Goal: Task Accomplishment & Management: Manage account settings

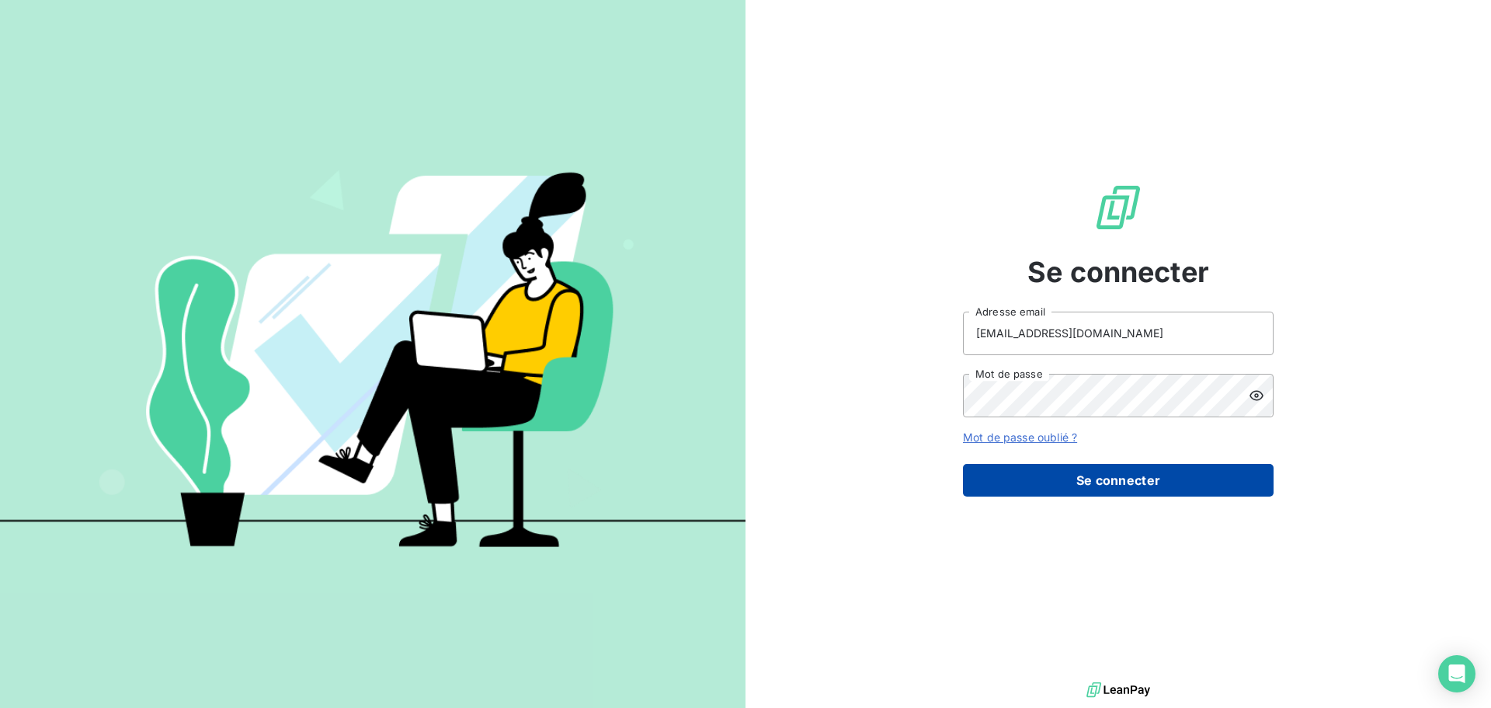
click at [1025, 475] on button "Se connecter" at bounding box center [1118, 480] width 311 height 33
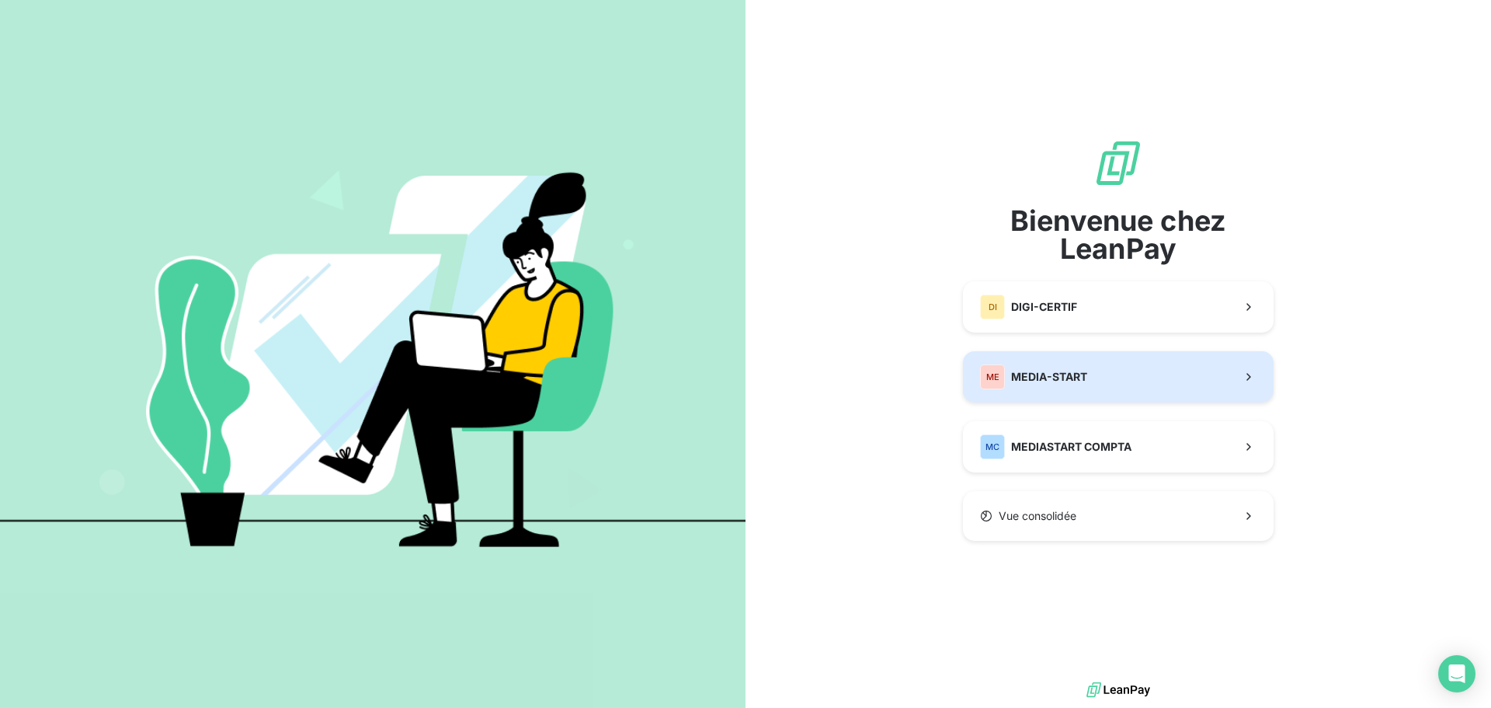
click at [1073, 379] on span "MEDIA-START" at bounding box center [1049, 377] width 76 height 16
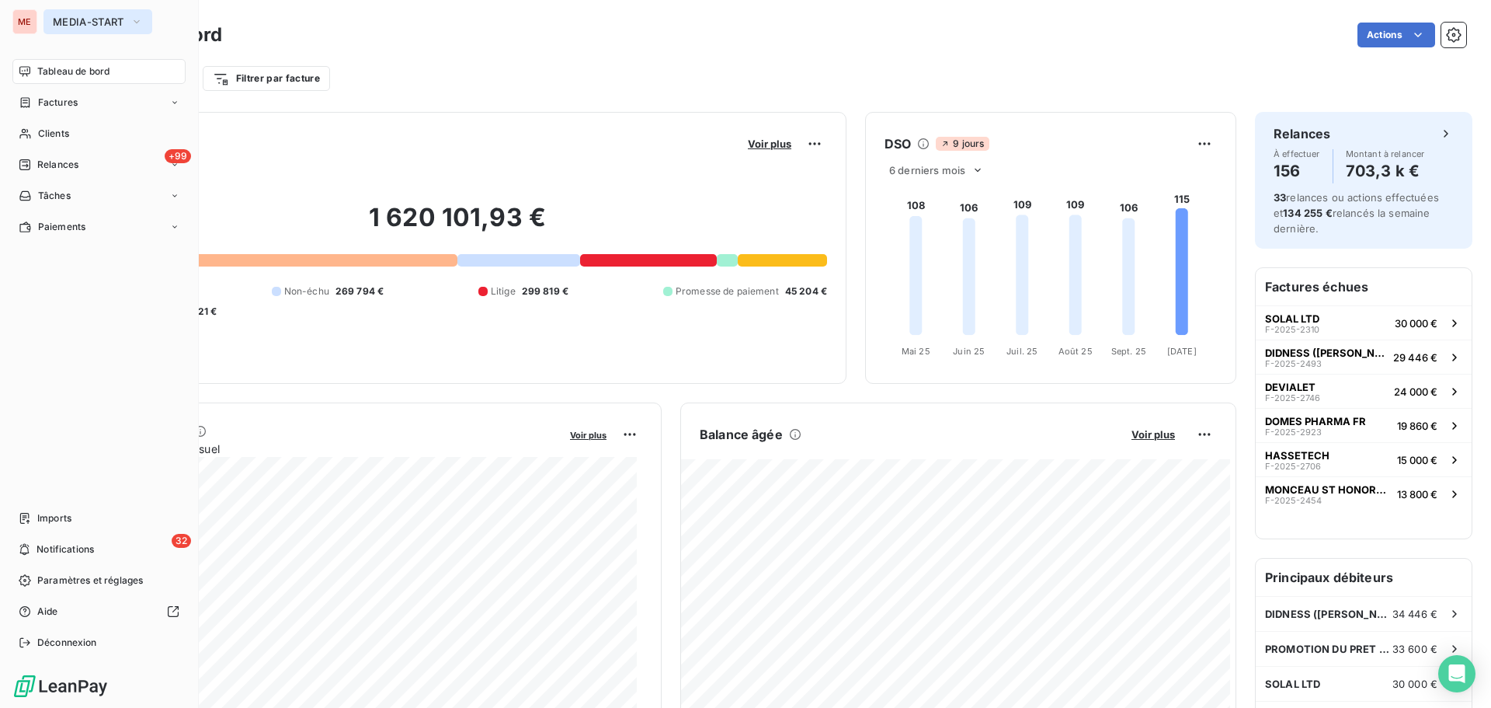
click at [67, 27] on span "MEDIA-START" at bounding box center [88, 22] width 71 height 12
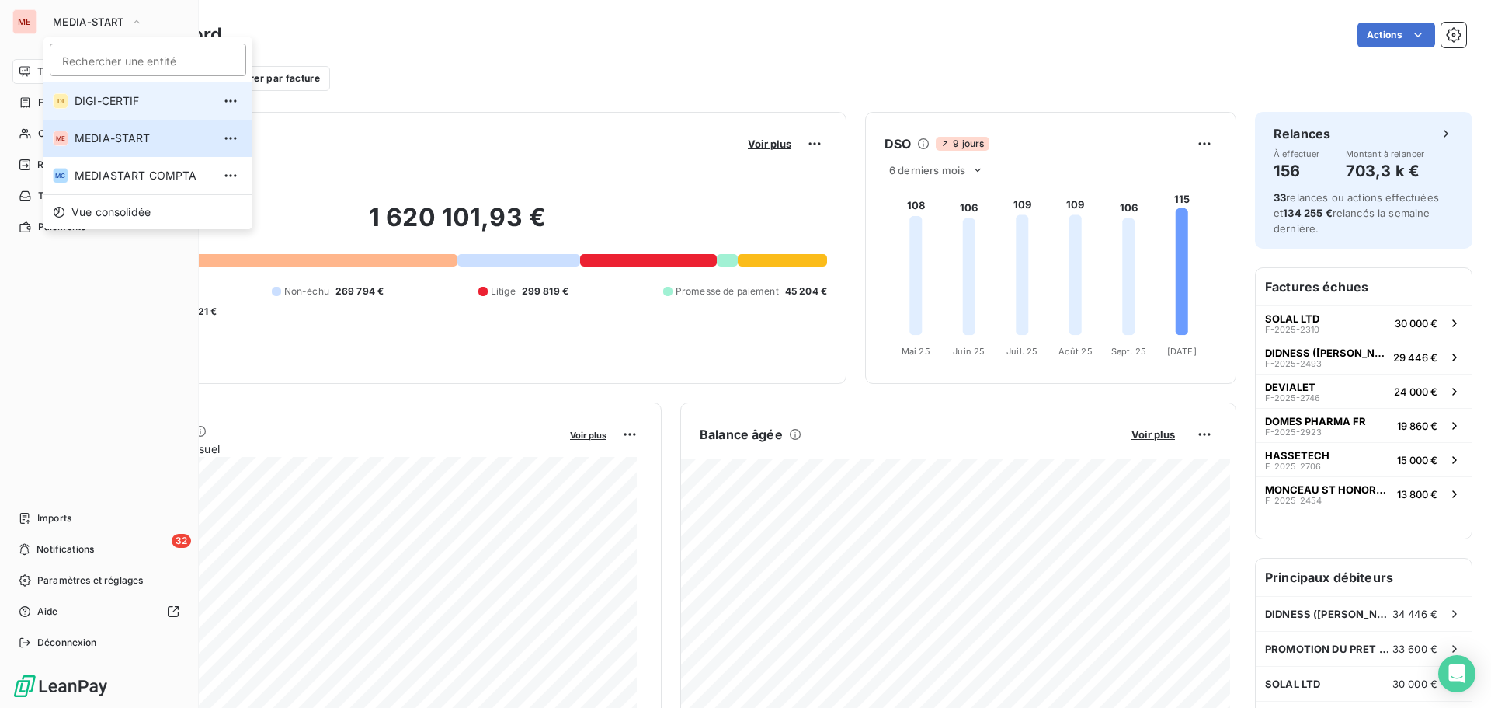
click at [83, 90] on li "DI DIGI-CERTIF" at bounding box center [148, 100] width 209 height 37
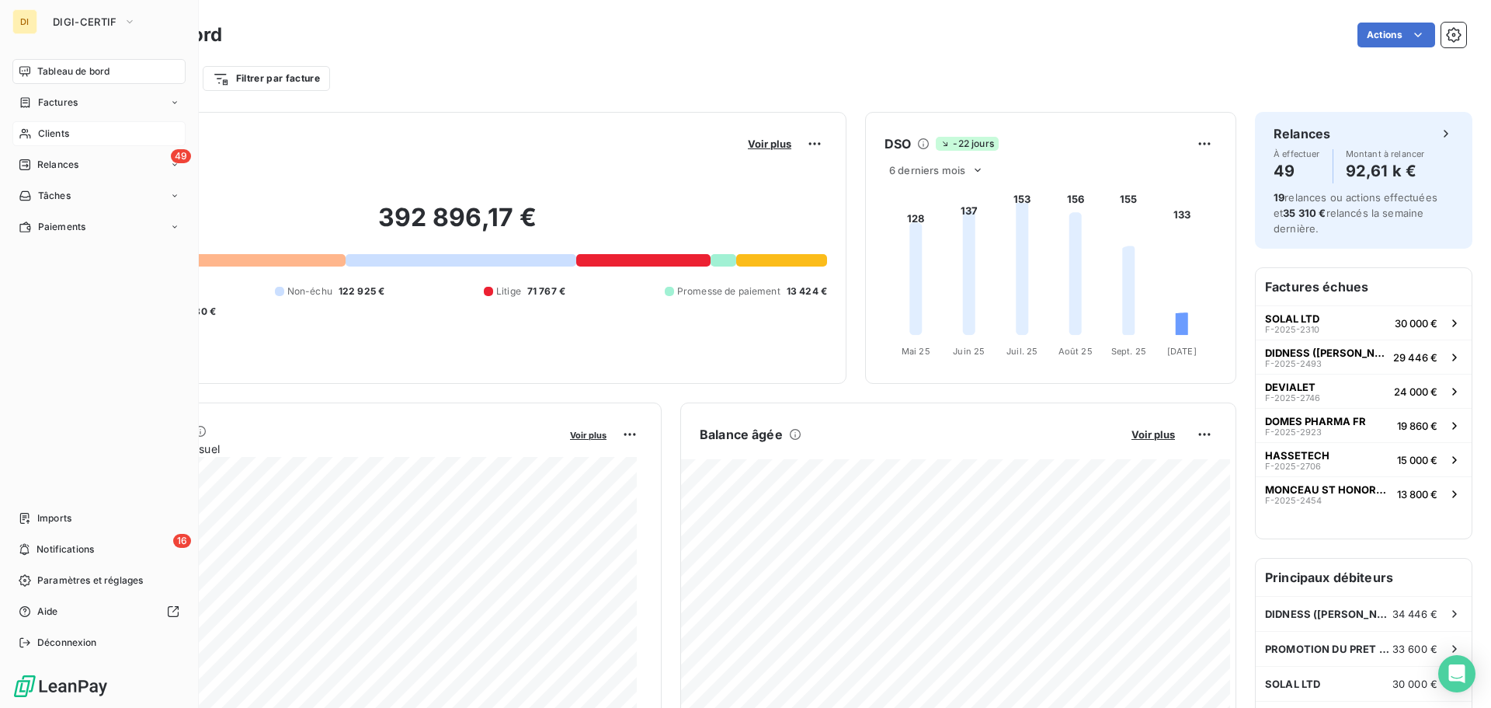
click at [55, 137] on span "Clients" at bounding box center [53, 134] width 31 height 14
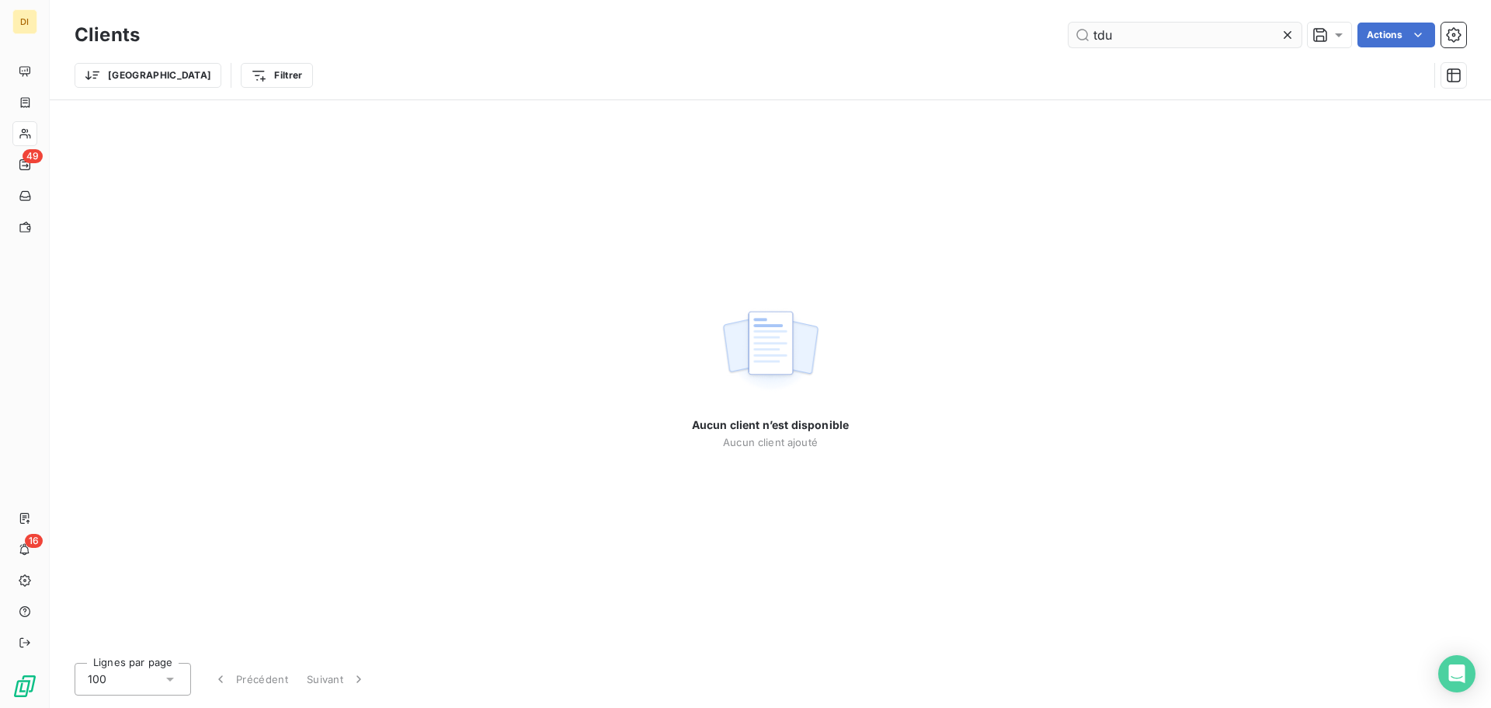
click at [1121, 36] on input "tdu" at bounding box center [1185, 35] width 233 height 25
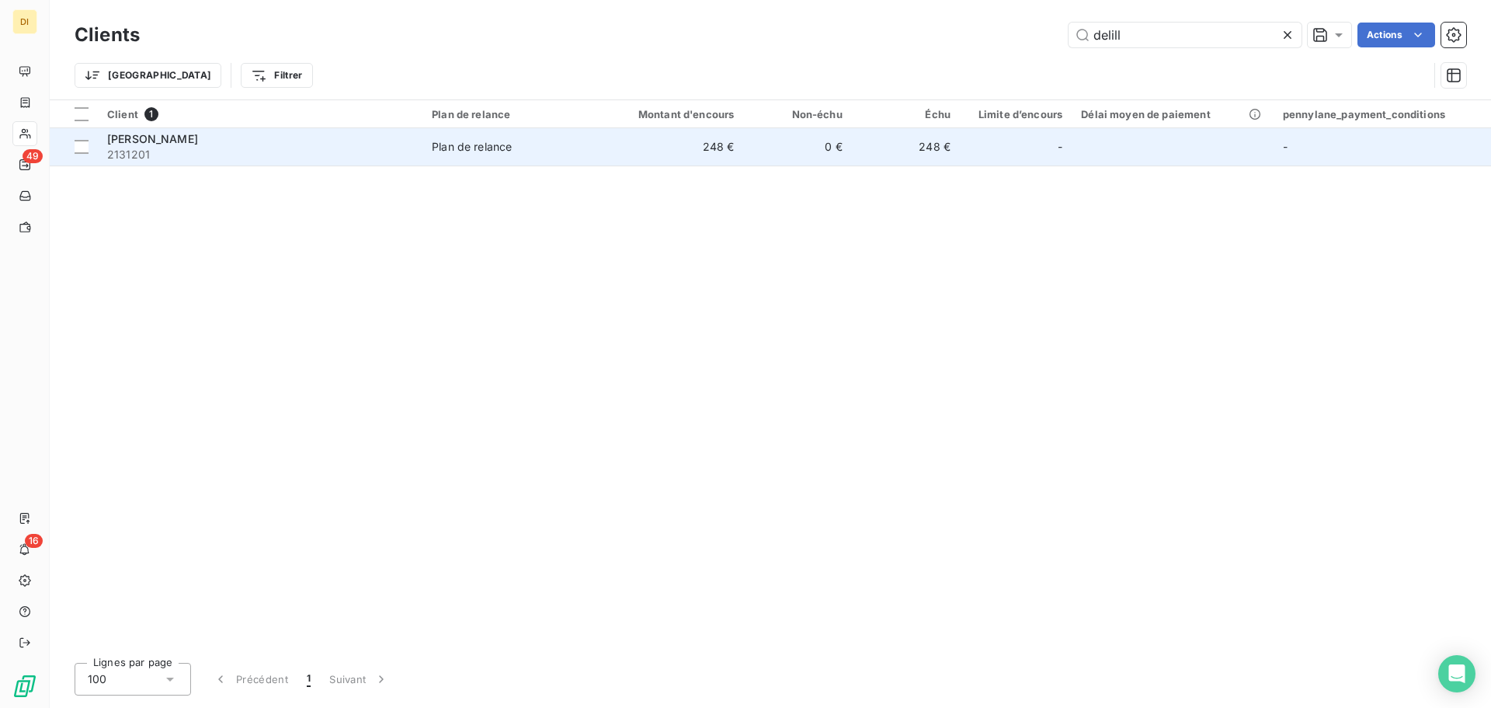
type input "delill"
click at [305, 143] on div "[PERSON_NAME]" at bounding box center [260, 139] width 306 height 16
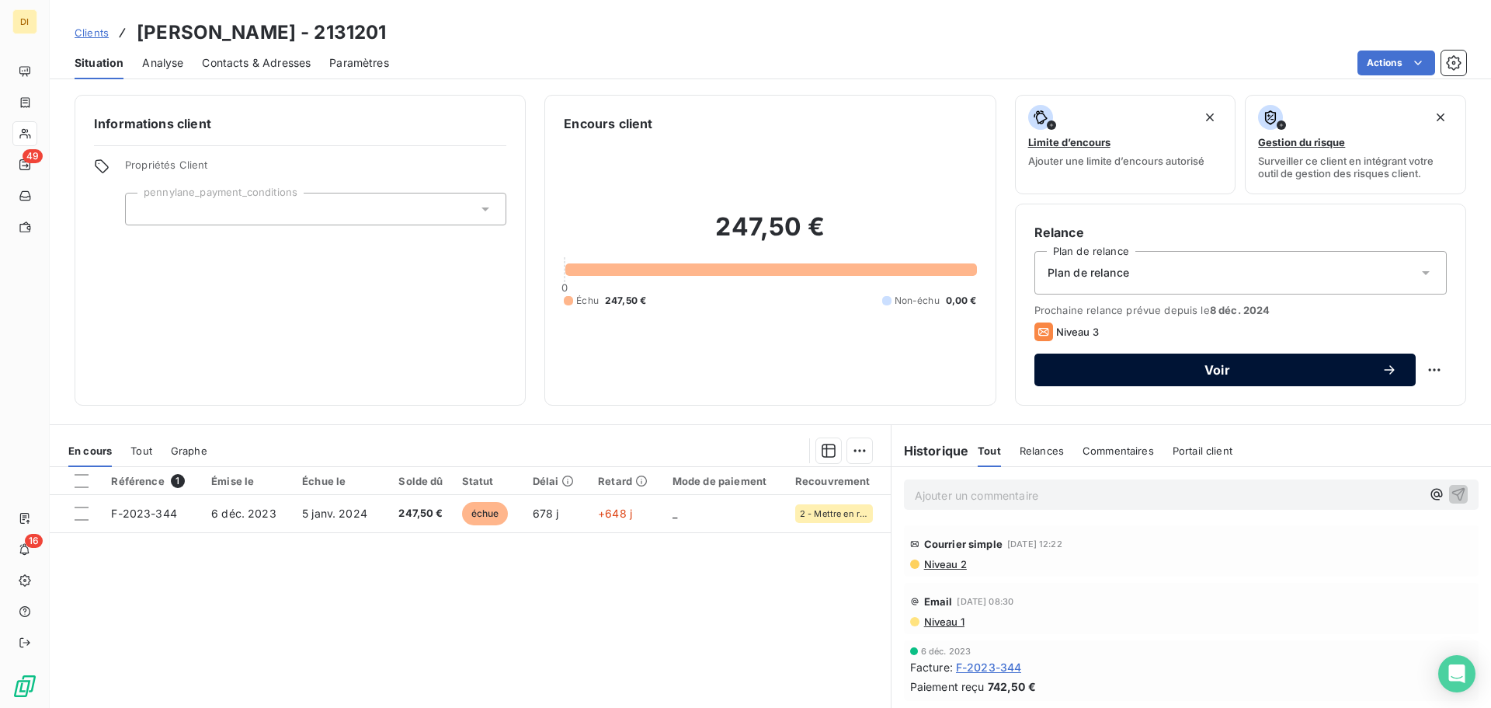
scroll to position [2, 0]
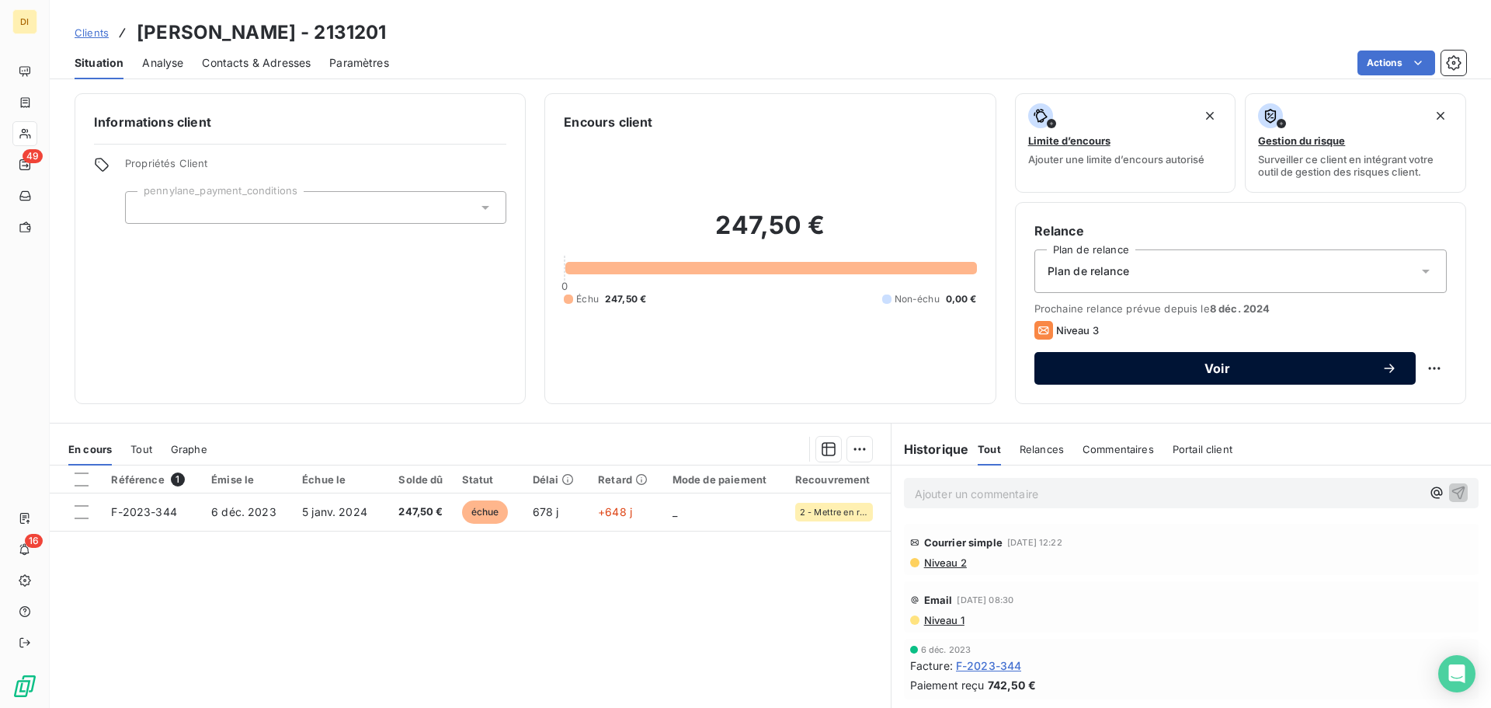
click at [1192, 374] on span "Voir" at bounding box center [1217, 368] width 329 height 12
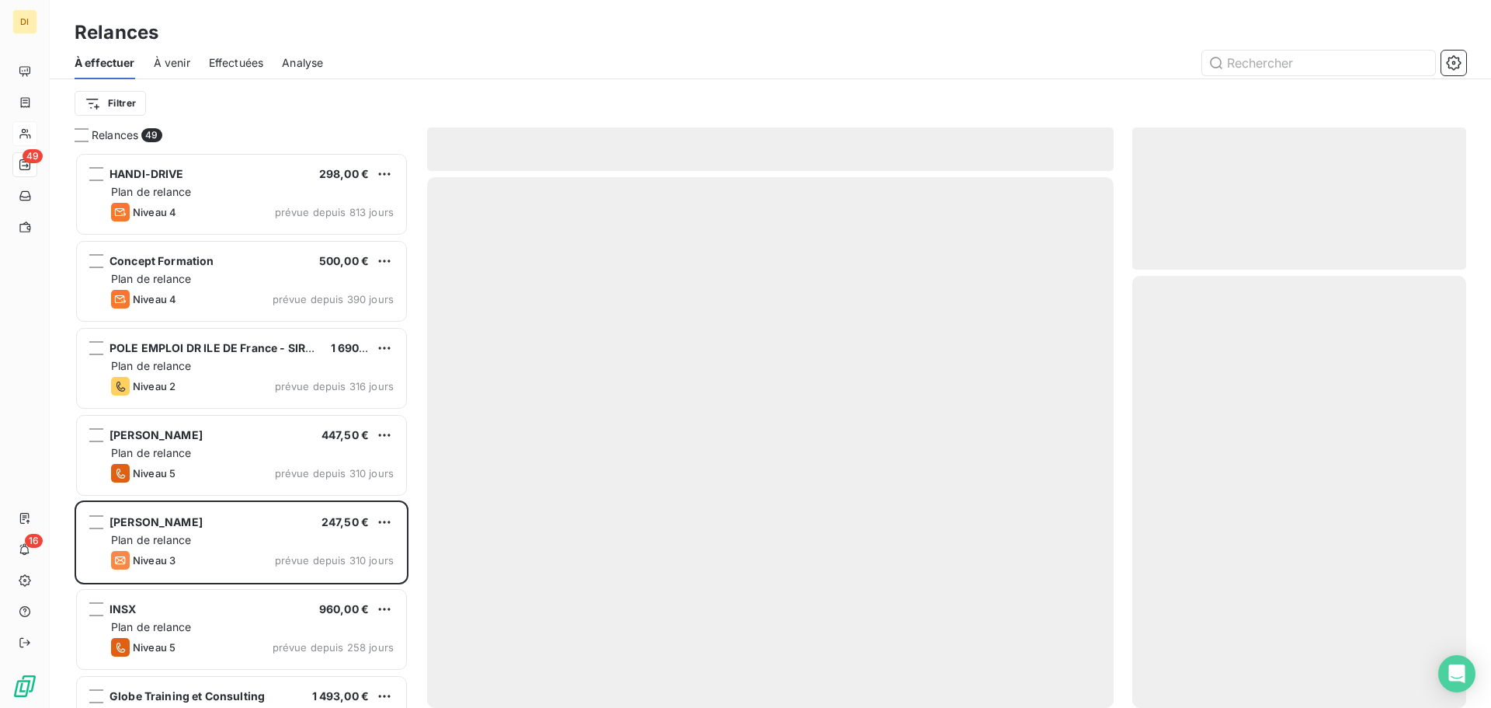
scroll to position [544, 322]
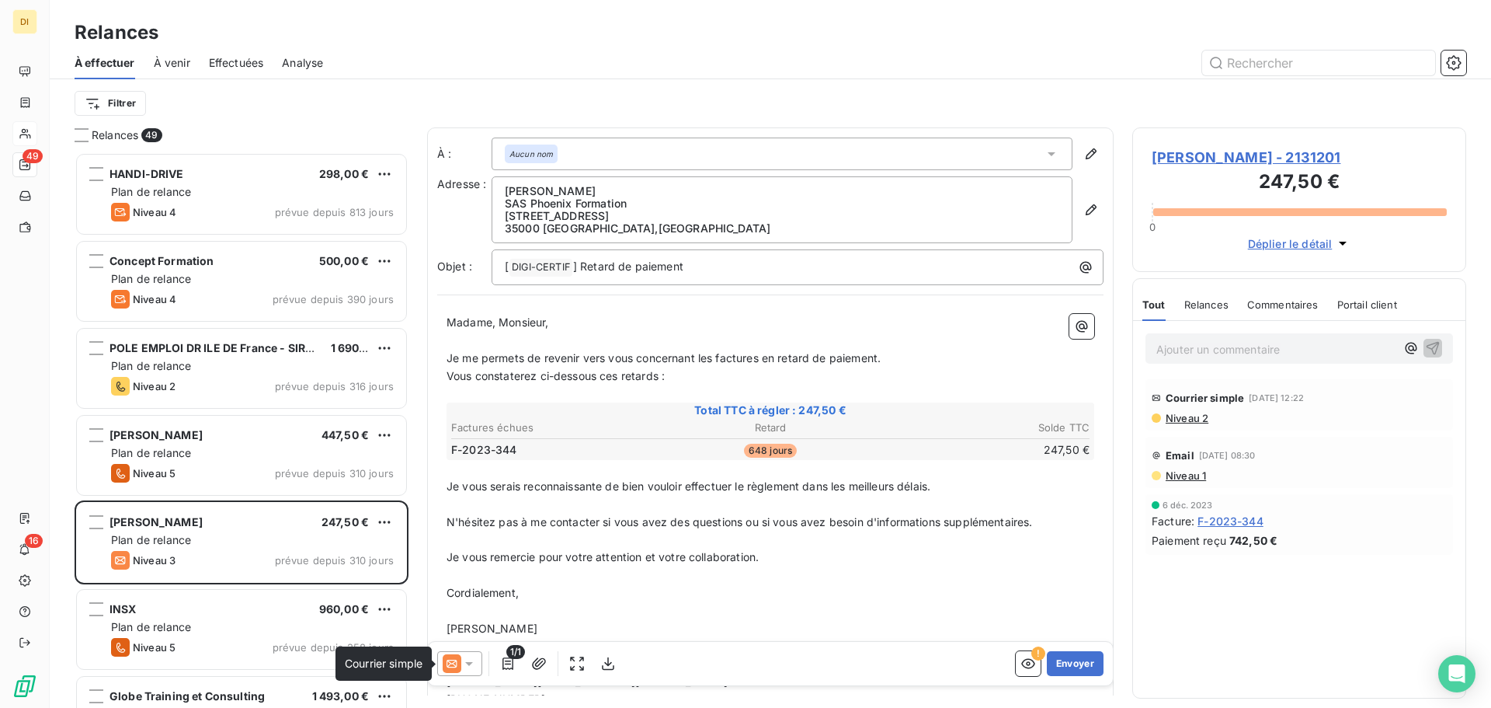
click at [449, 613] on icon at bounding box center [452, 663] width 19 height 19
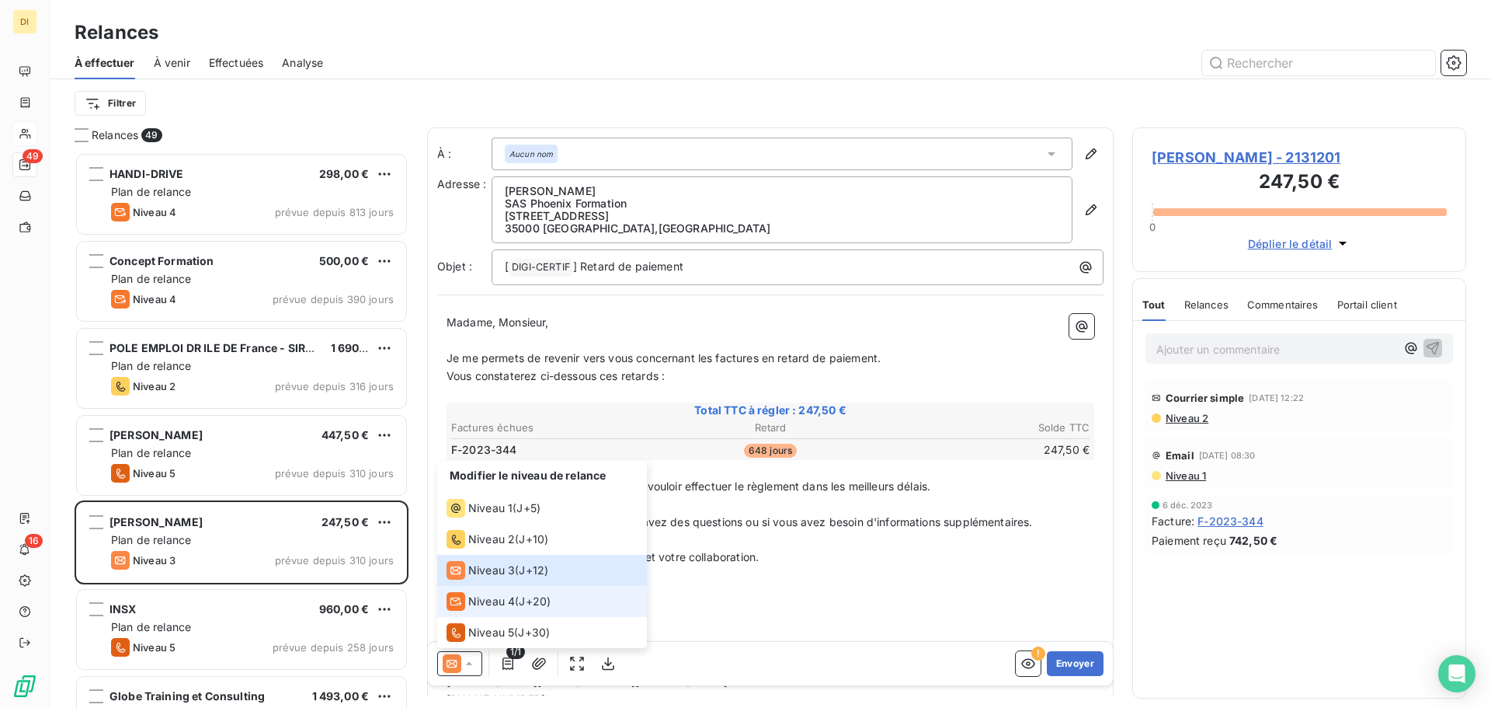
click at [490, 600] on span "Niveau 4" at bounding box center [491, 601] width 47 height 16
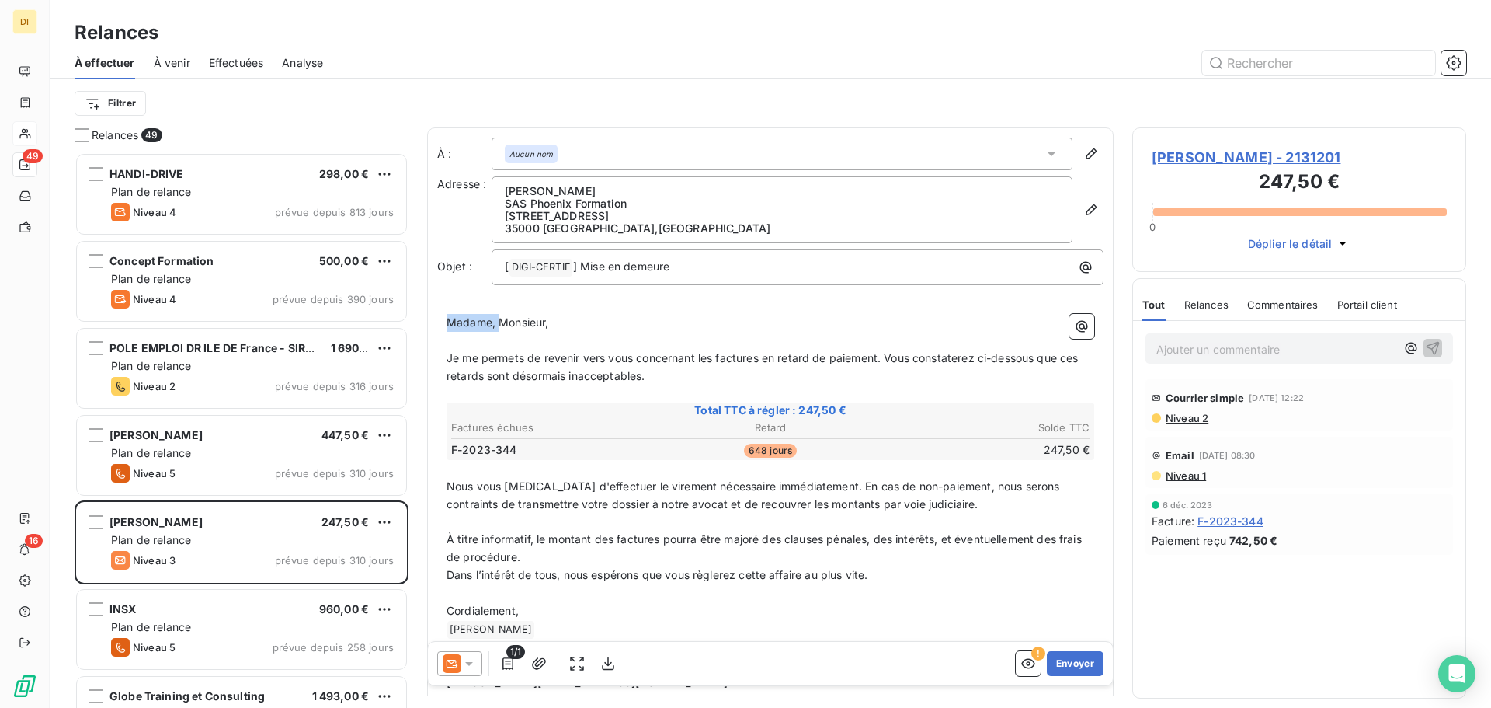
drag, startPoint x: 497, startPoint y: 325, endPoint x: 416, endPoint y: 323, distance: 80.8
click at [416, 323] on div "Relances 49 HANDI-DRIVE 298,00 € Plan de relance Niveau 4 prévue depuis 813 jou…" at bounding box center [771, 417] width 1442 height 580
click at [1075, 613] on button "Envoyer" at bounding box center [1075, 663] width 57 height 25
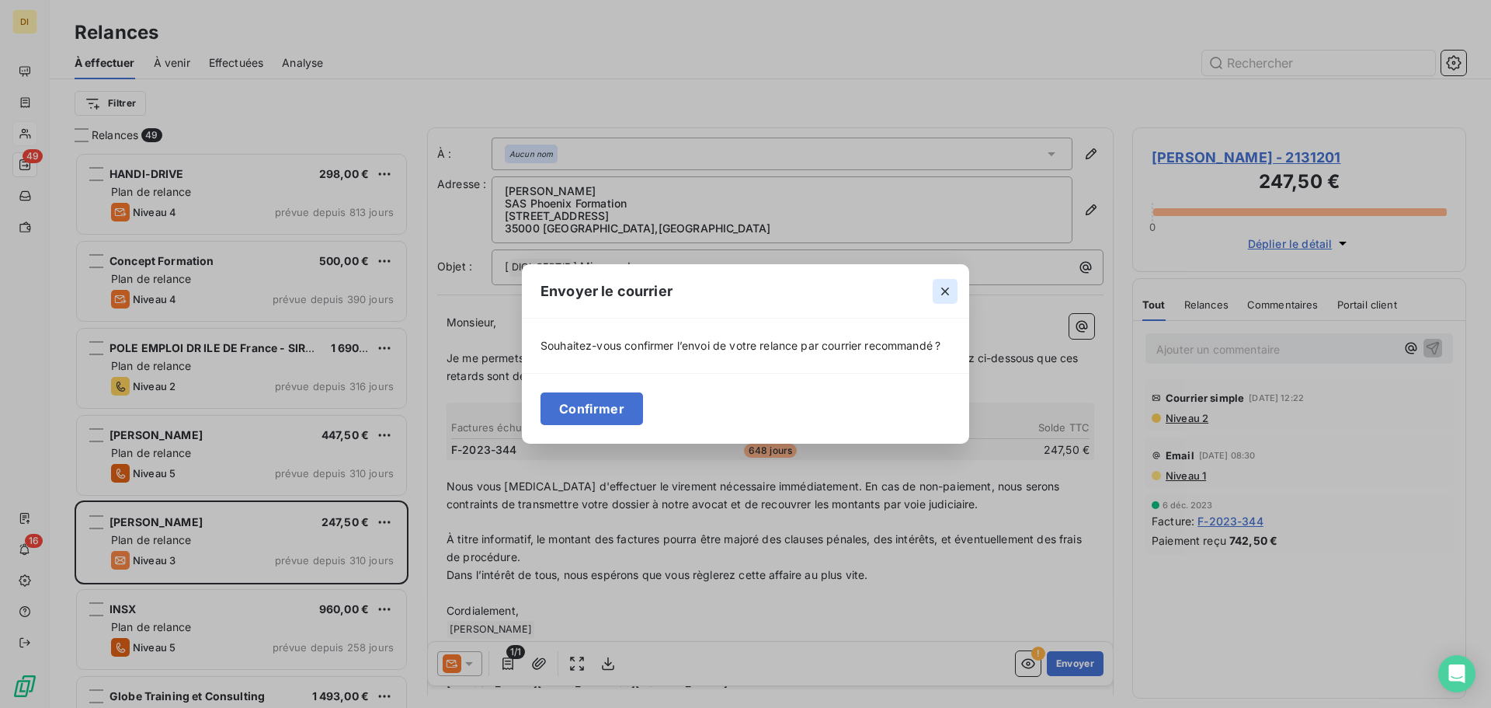
click at [941, 287] on icon "button" at bounding box center [946, 292] width 16 height 16
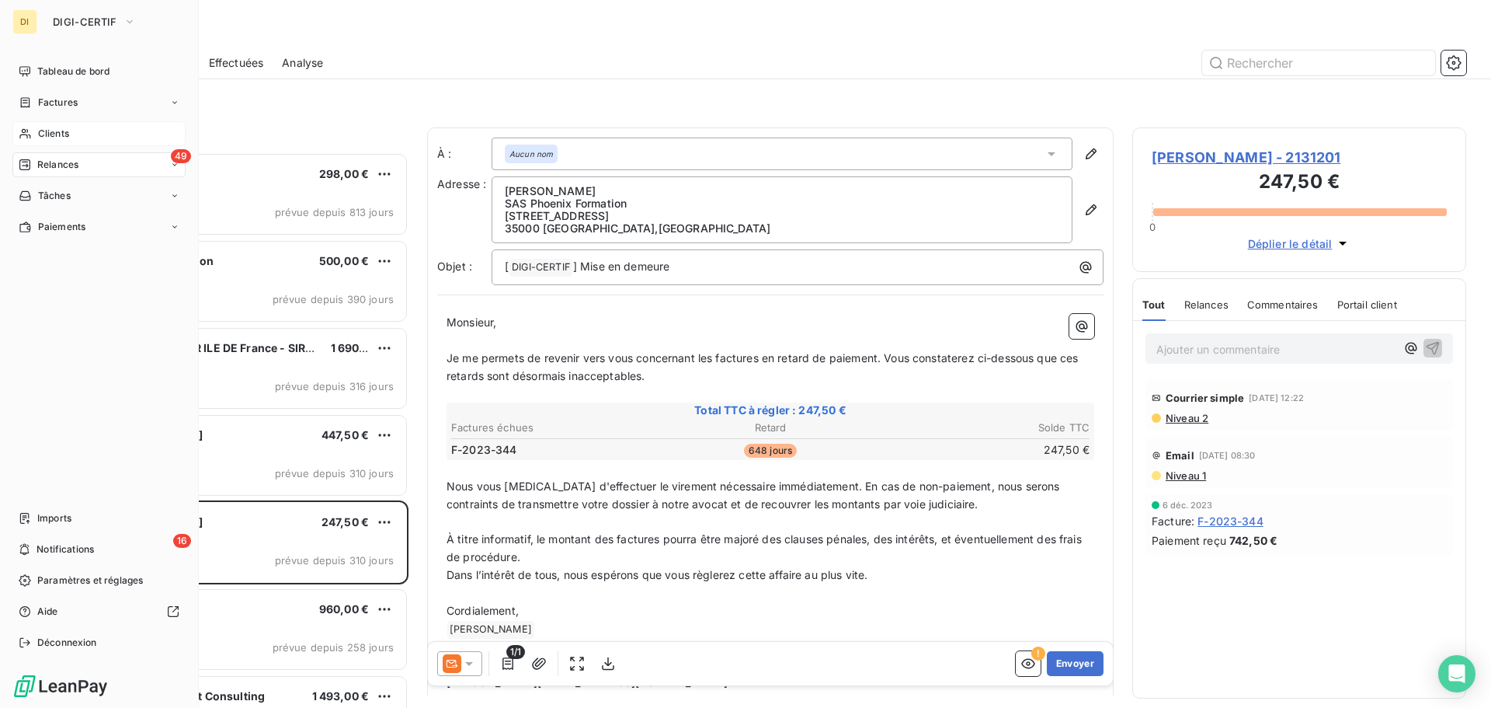
click at [16, 129] on div "Clients" at bounding box center [98, 133] width 173 height 25
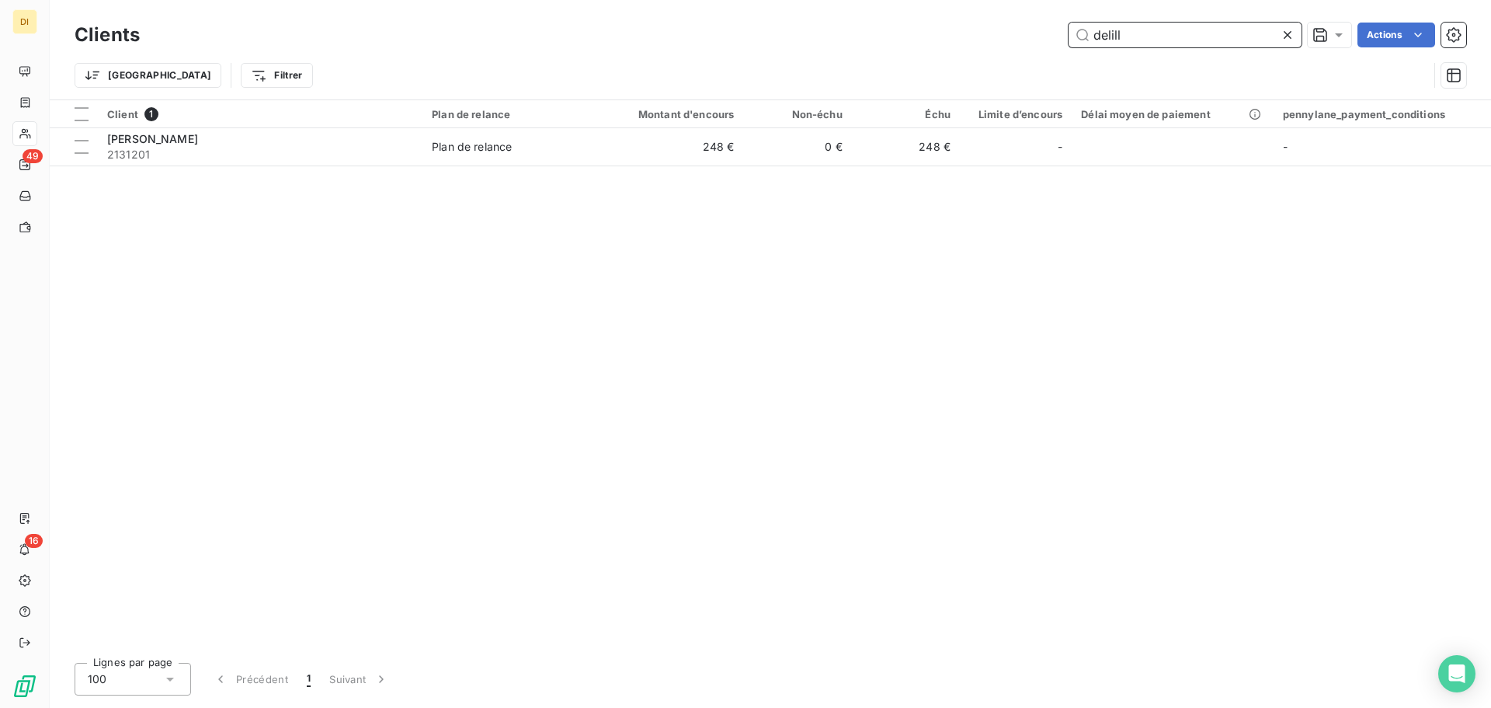
click at [1112, 29] on input "delill" at bounding box center [1185, 35] width 233 height 25
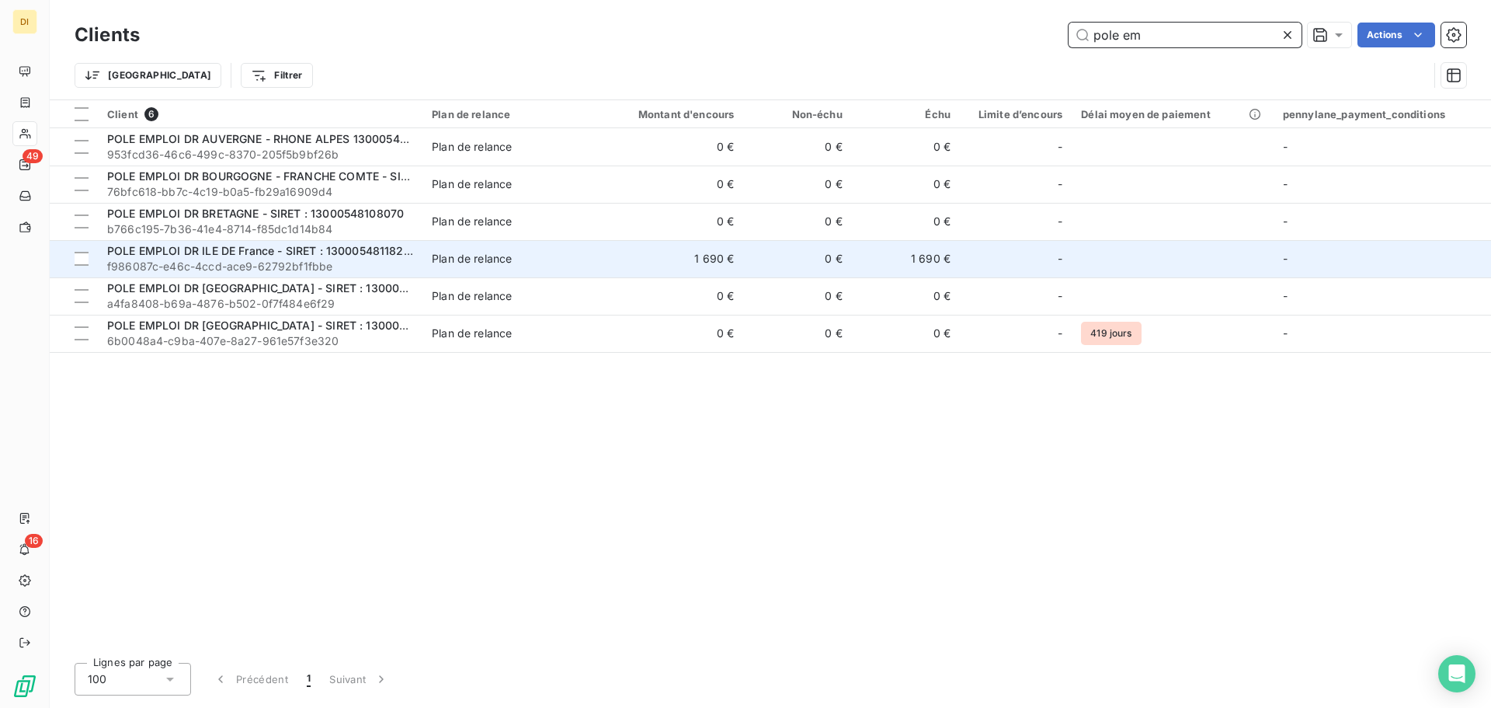
type input "pole em"
click at [347, 263] on span "f986087c-e46c-4ccd-ace9-62792bf1fbbe" at bounding box center [260, 267] width 306 height 16
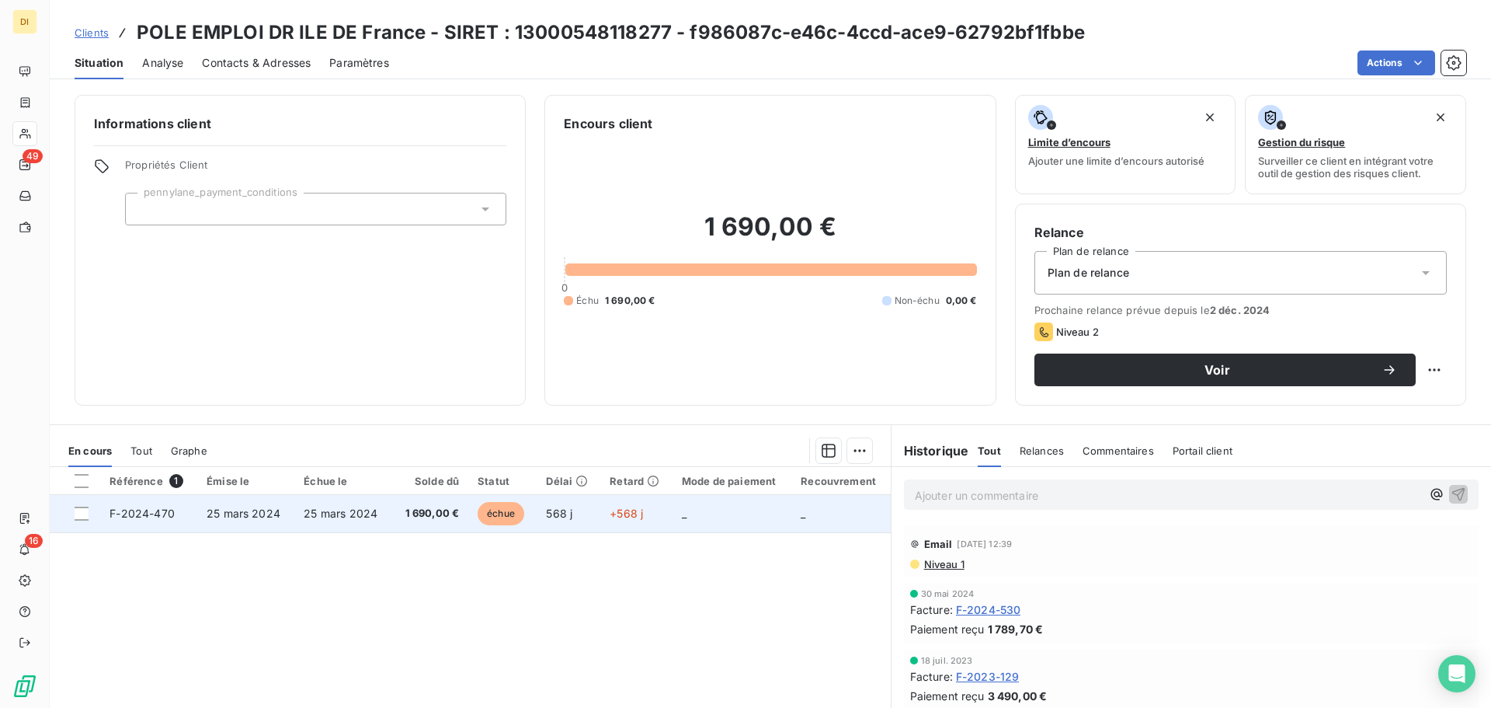
click at [381, 517] on td "25 mars 2024" at bounding box center [342, 513] width 97 height 37
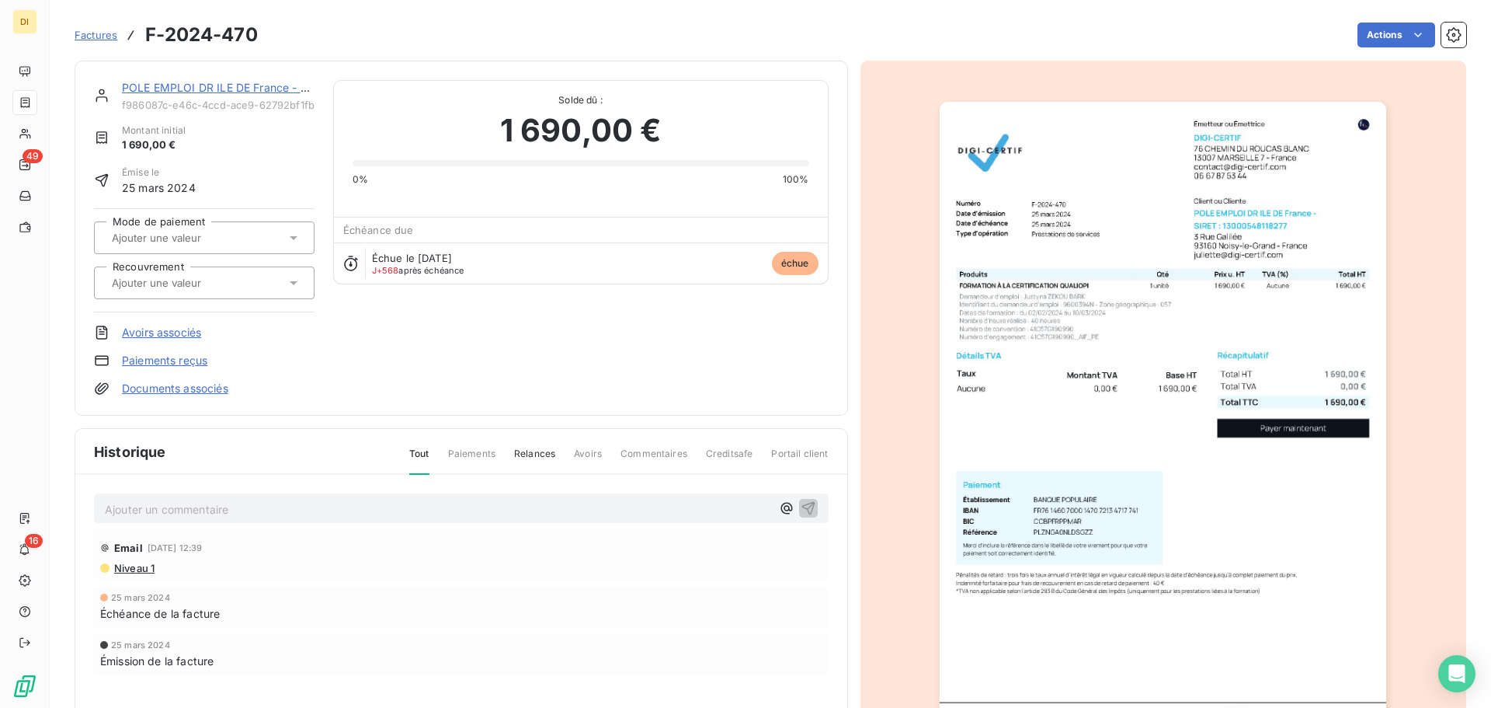
click at [1034, 285] on img "button" at bounding box center [1163, 418] width 447 height 632
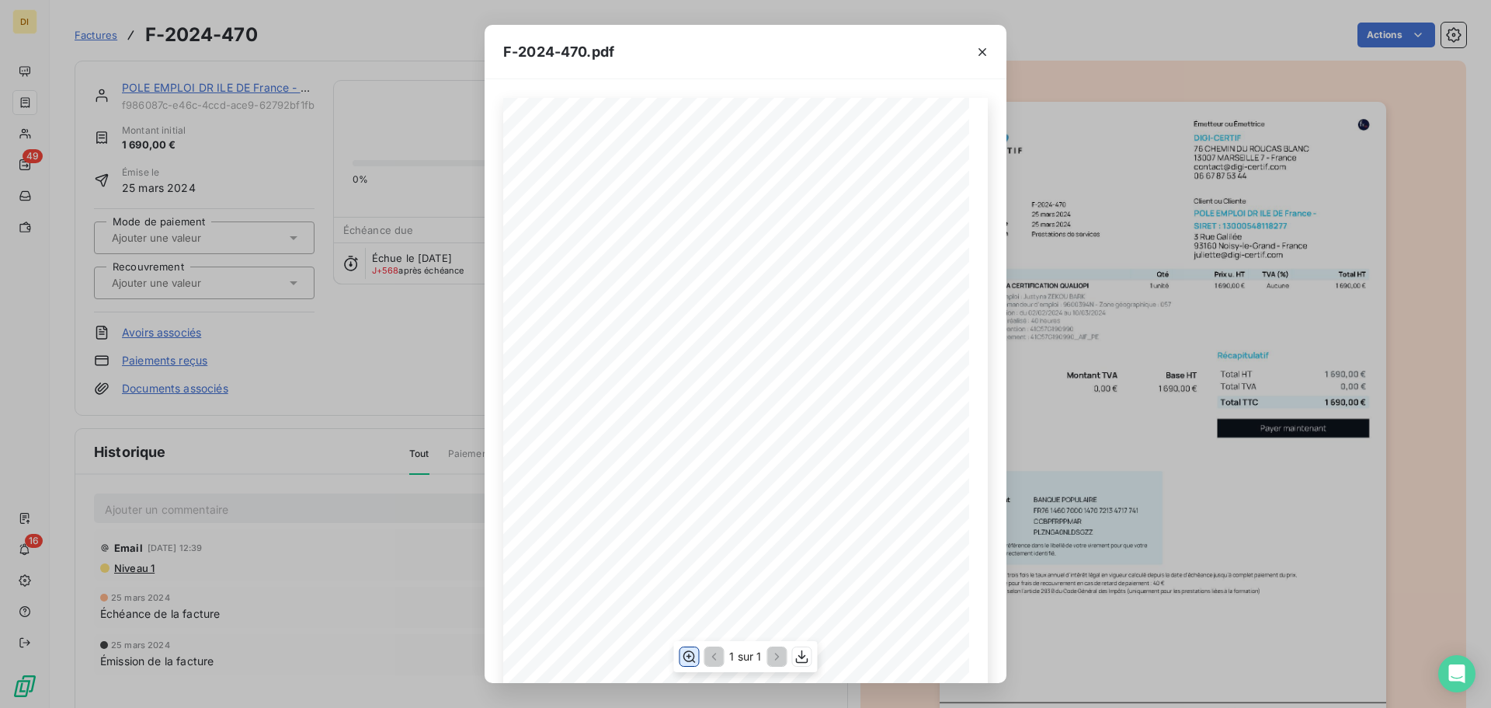
click at [693, 613] on icon "button" at bounding box center [689, 657] width 16 height 16
click at [204, 153] on div "F-2024-470.pdf 1 690,00 ¬ 0,00 ¬ 1 690,00 ¬ Émetteur ou Émettrice DIGI-CERTIF […" at bounding box center [745, 354] width 1491 height 708
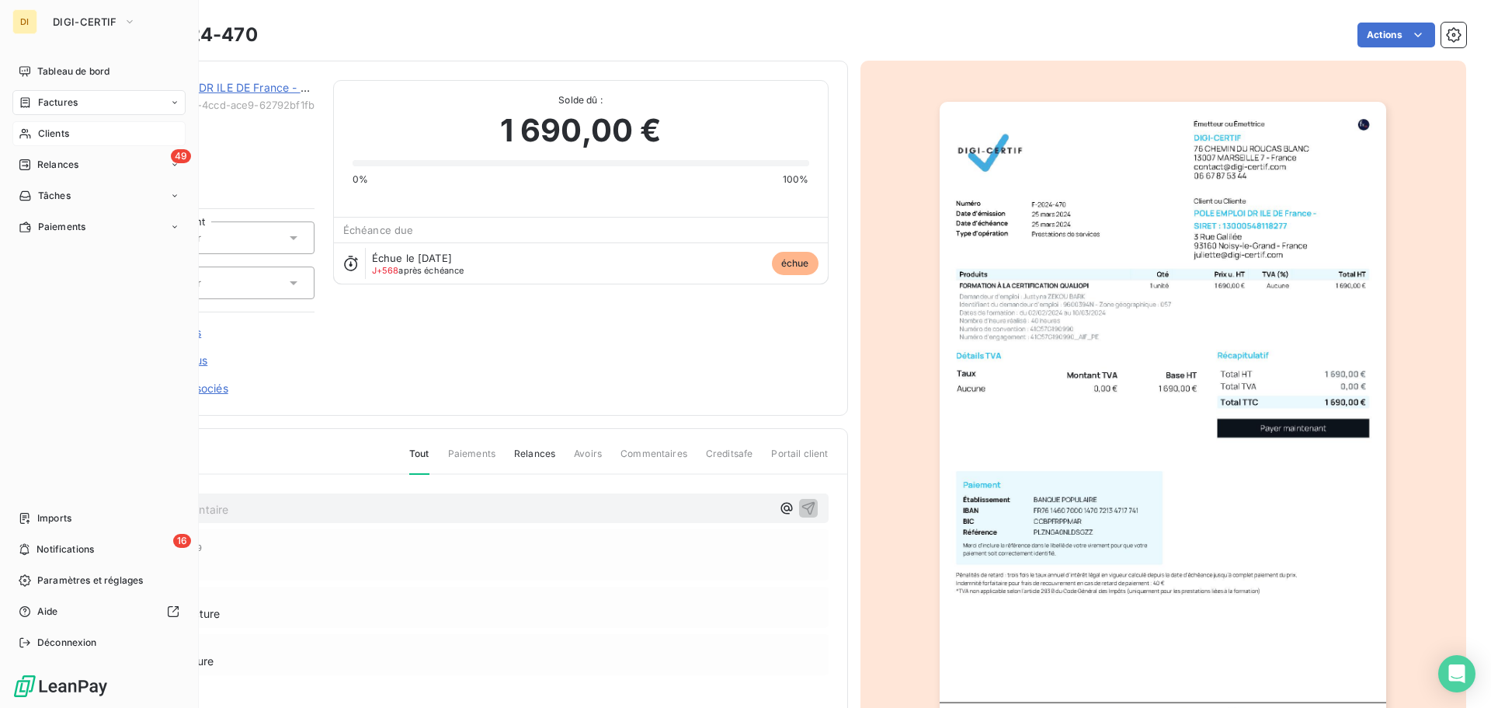
click at [35, 137] on div "Clients" at bounding box center [98, 133] width 173 height 25
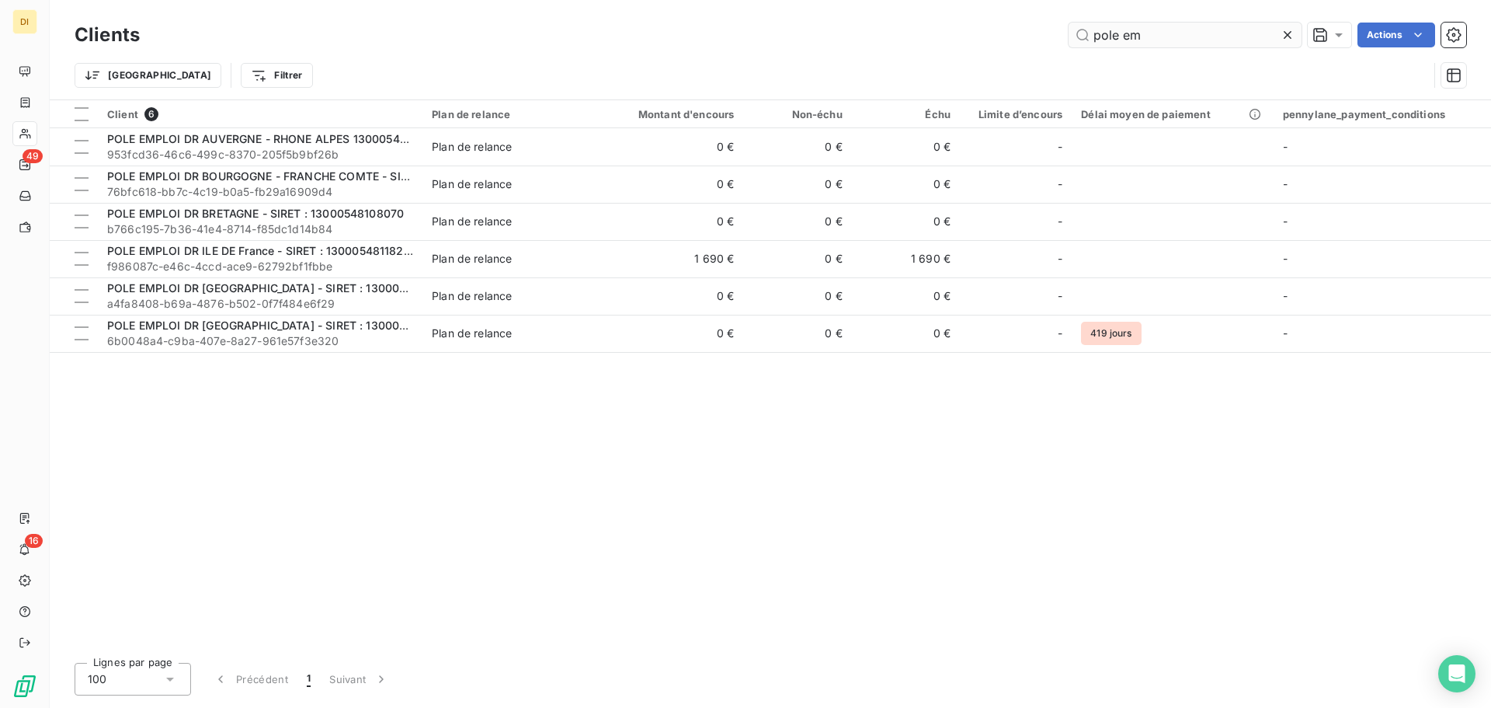
click at [1121, 36] on input "pole em" at bounding box center [1185, 35] width 233 height 25
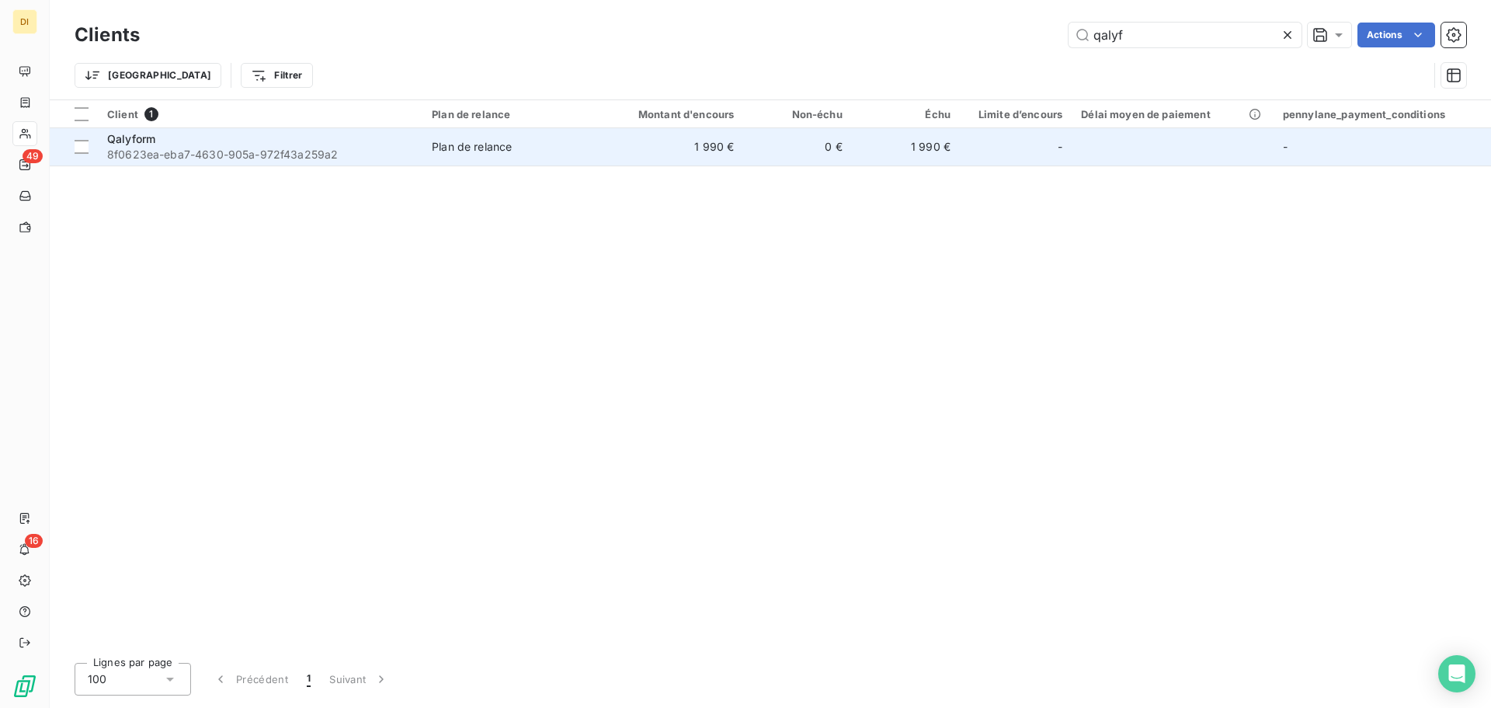
type input "qalyf"
click at [625, 140] on td "1 990 €" at bounding box center [671, 146] width 145 height 37
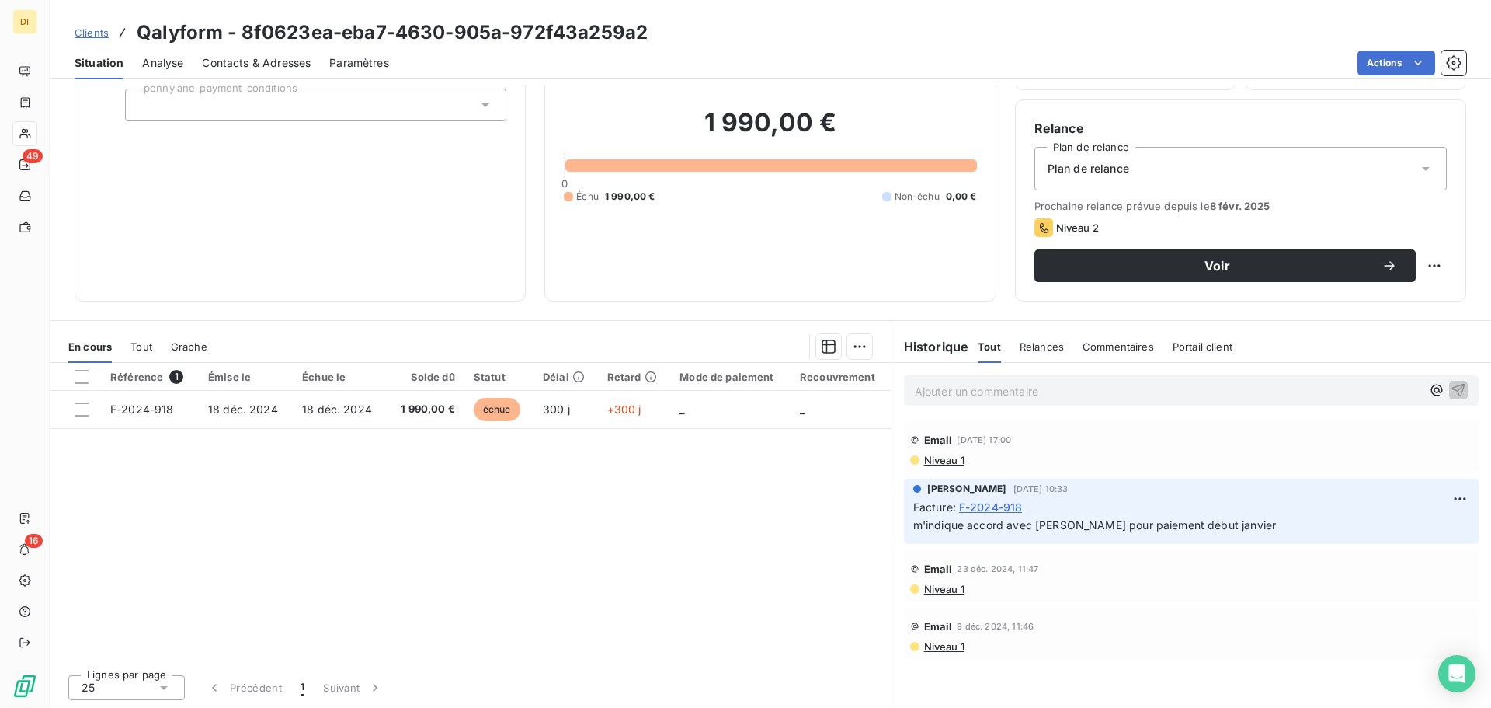
scroll to position [105, 0]
click at [1192, 265] on html "DI 49 16 Clients Qalyform - 8f0623ea-eba7-4630-905a-972f43a259a2 Situation Anal…" at bounding box center [745, 354] width 1491 height 708
click at [1192, 513] on html "DI 49 16 Clients Qalyform - 8f0623ea-eba7-4630-905a-972f43a259a2 Situation Anal…" at bounding box center [745, 354] width 1491 height 708
click at [247, 63] on span "Contacts & Adresses" at bounding box center [256, 63] width 109 height 16
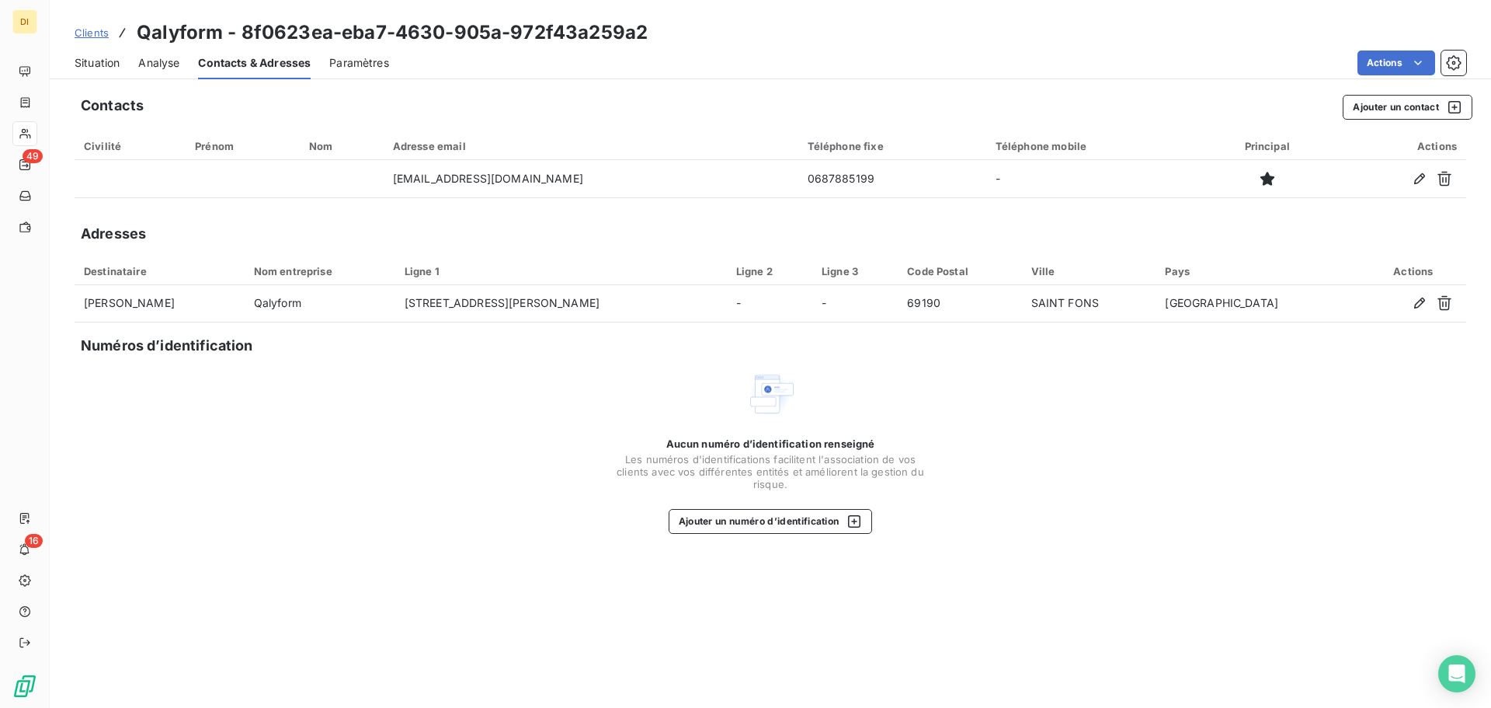
click at [94, 68] on span "Situation" at bounding box center [97, 63] width 45 height 16
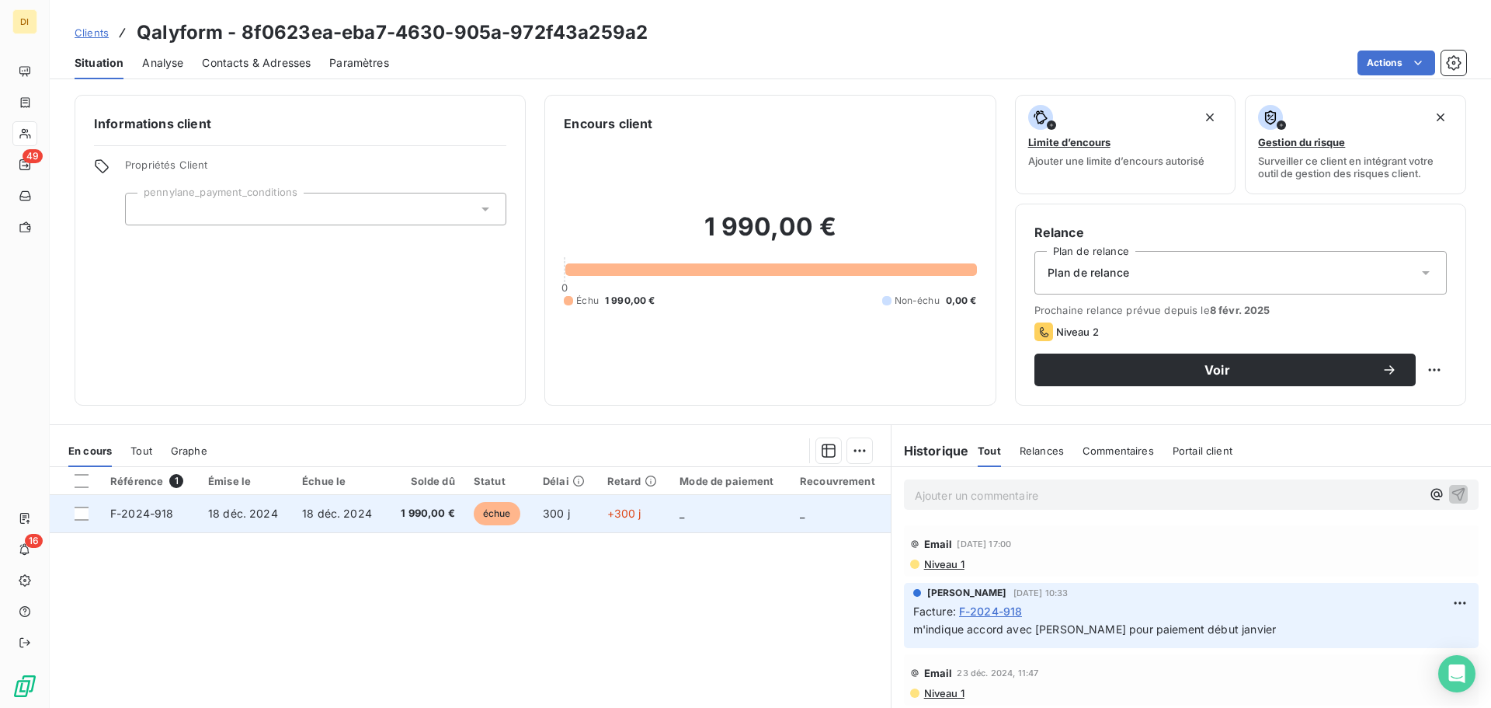
click at [318, 513] on span "18 déc. 2024" at bounding box center [337, 512] width 70 height 13
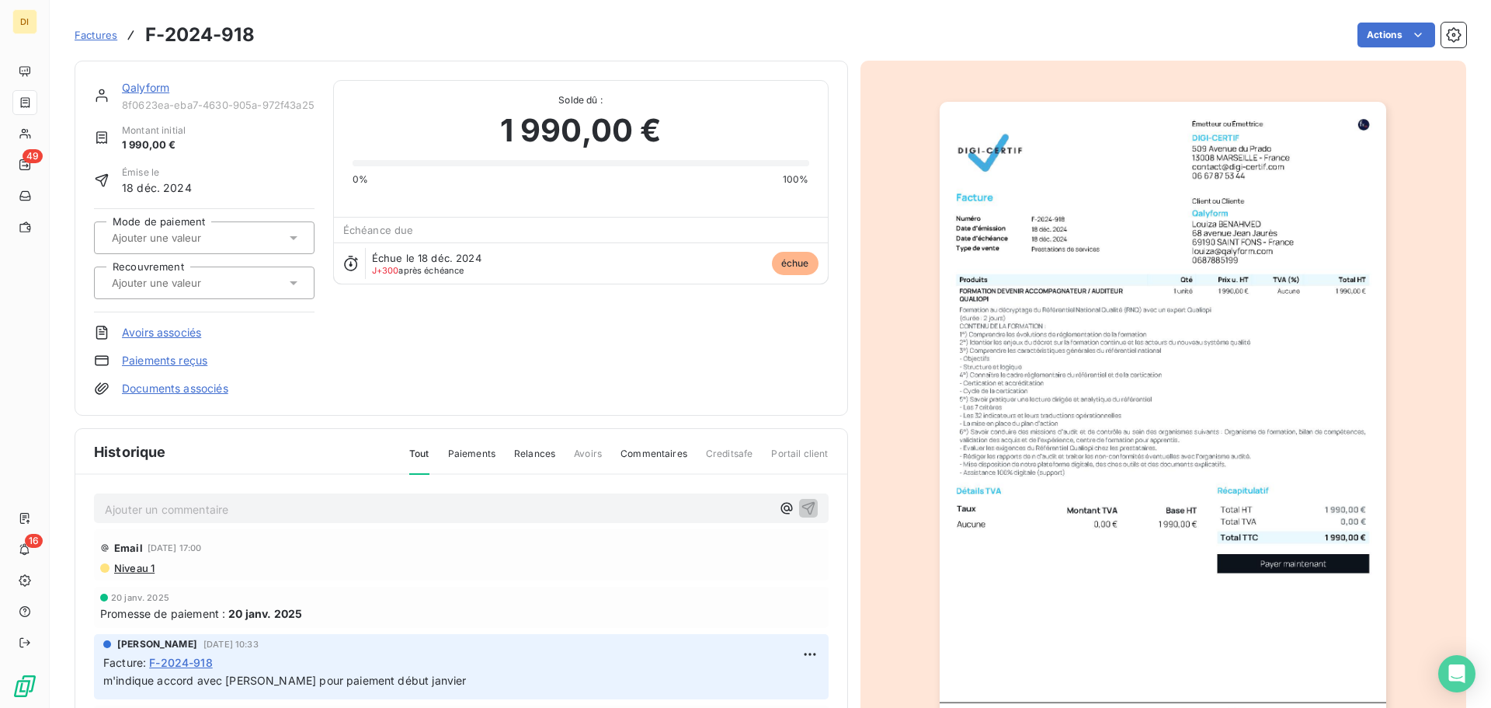
click at [229, 297] on div at bounding box center [204, 282] width 221 height 33
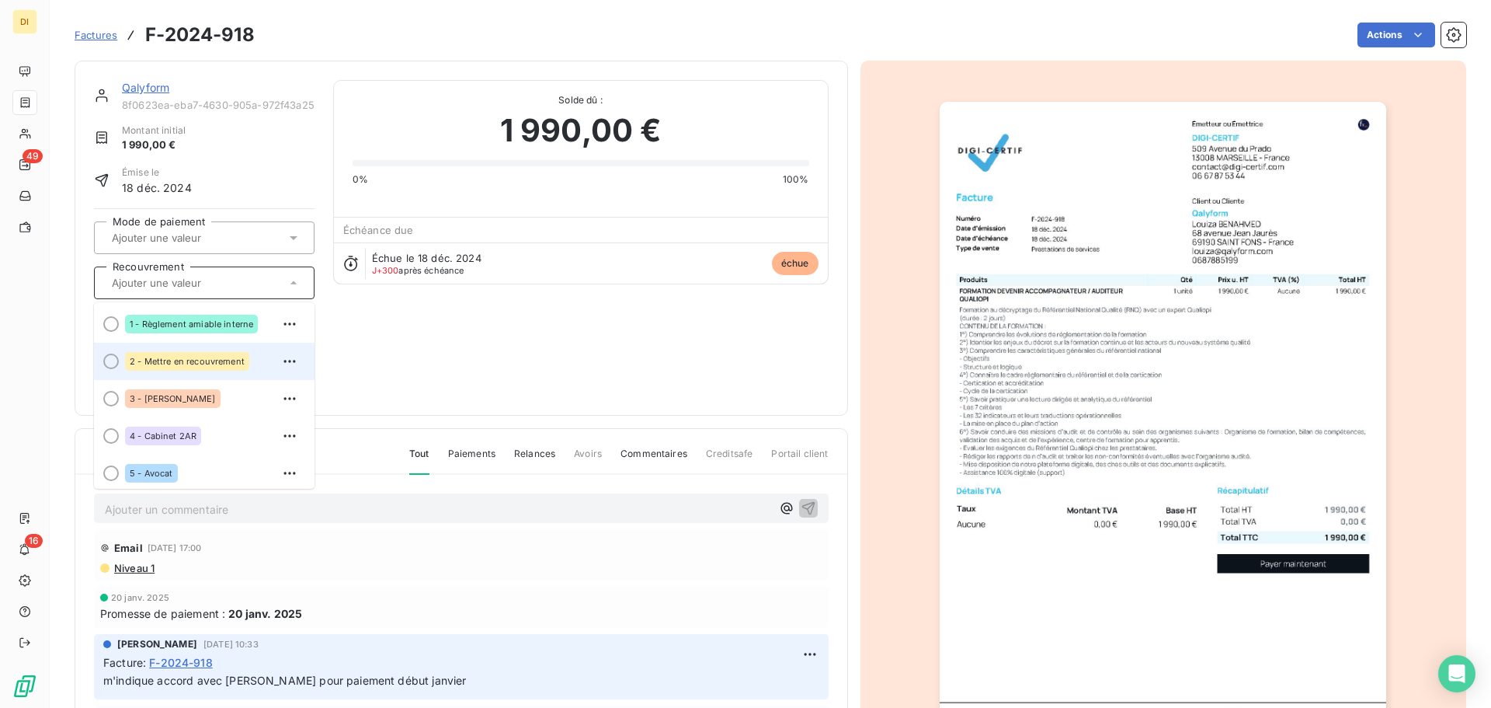
click at [226, 350] on div "2 - Mettre en recouvrement" at bounding box center [213, 361] width 177 height 25
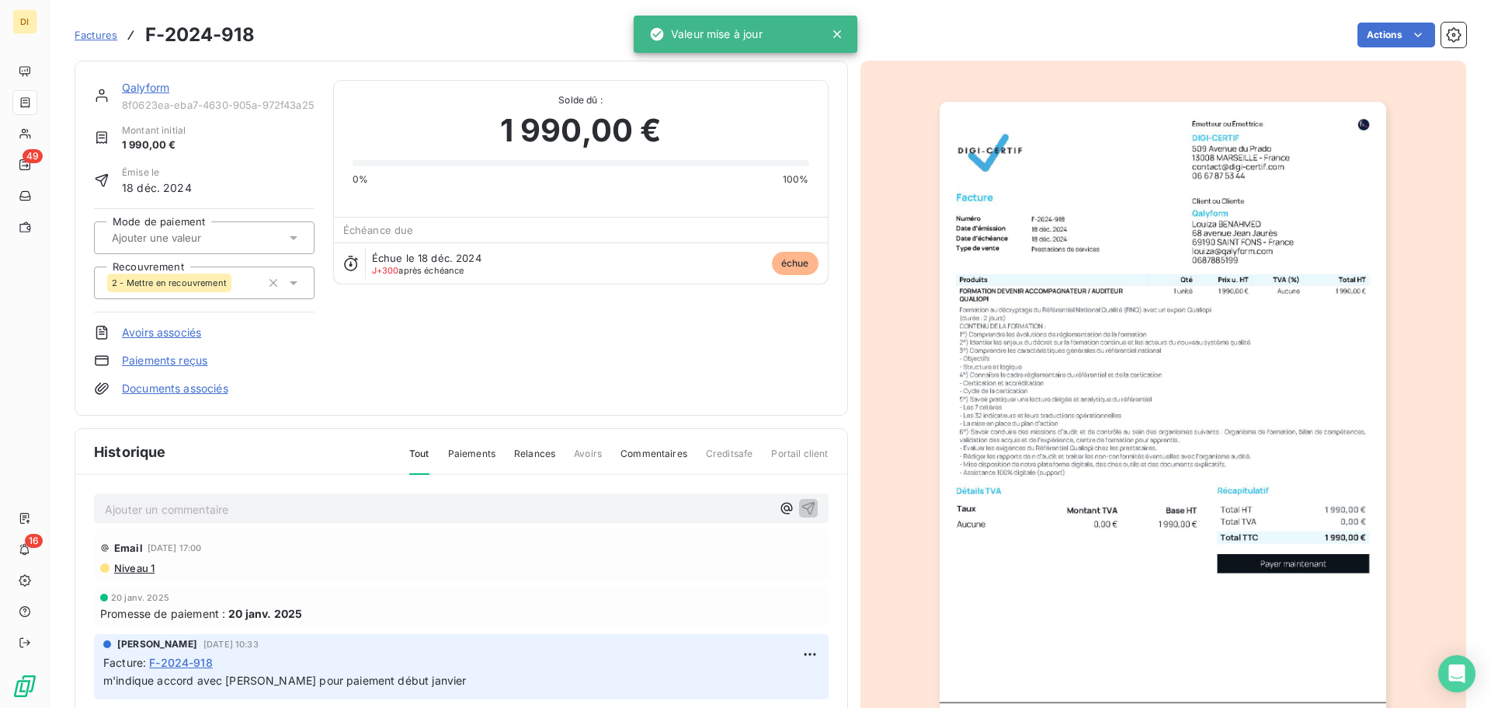
click at [155, 91] on link "Qalyform" at bounding box center [145, 87] width 47 height 13
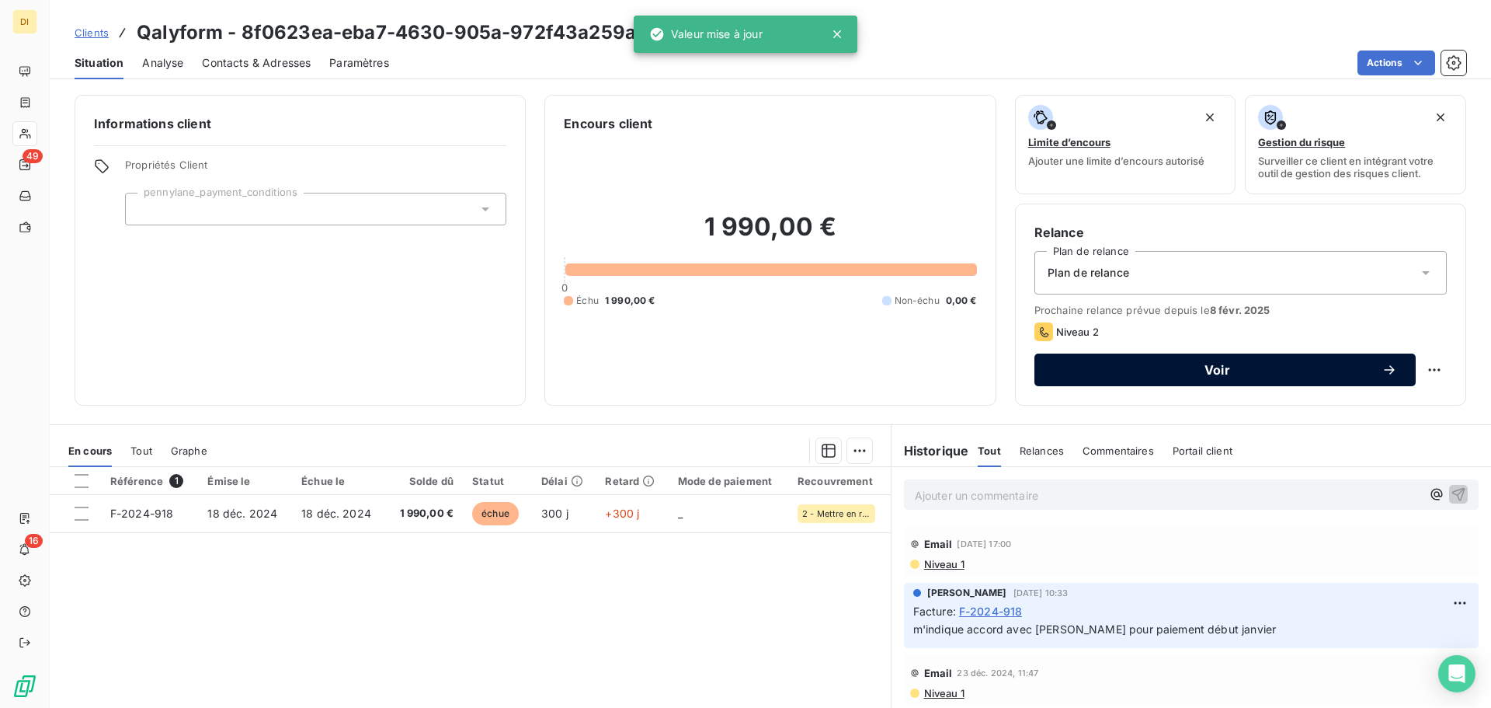
click at [1192, 385] on button "Voir" at bounding box center [1225, 369] width 381 height 33
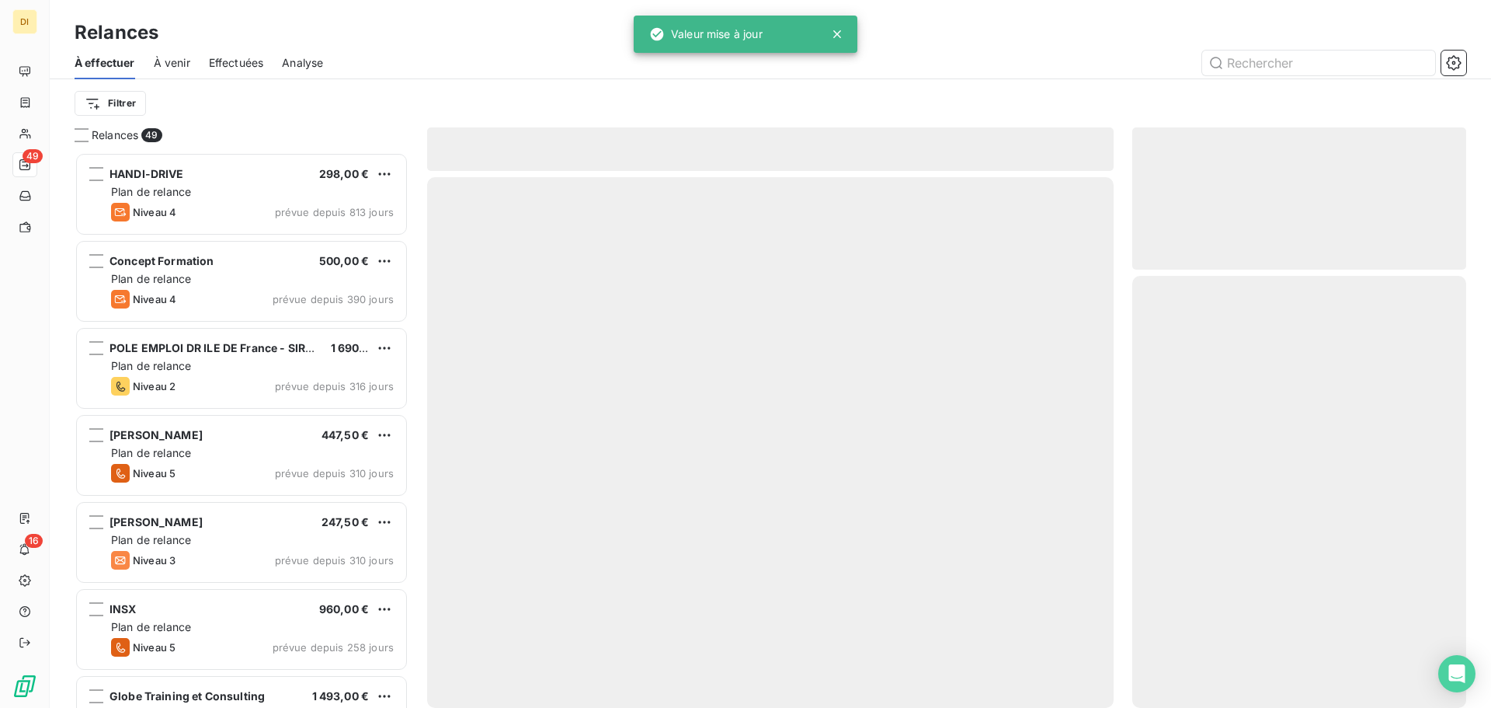
scroll to position [544, 322]
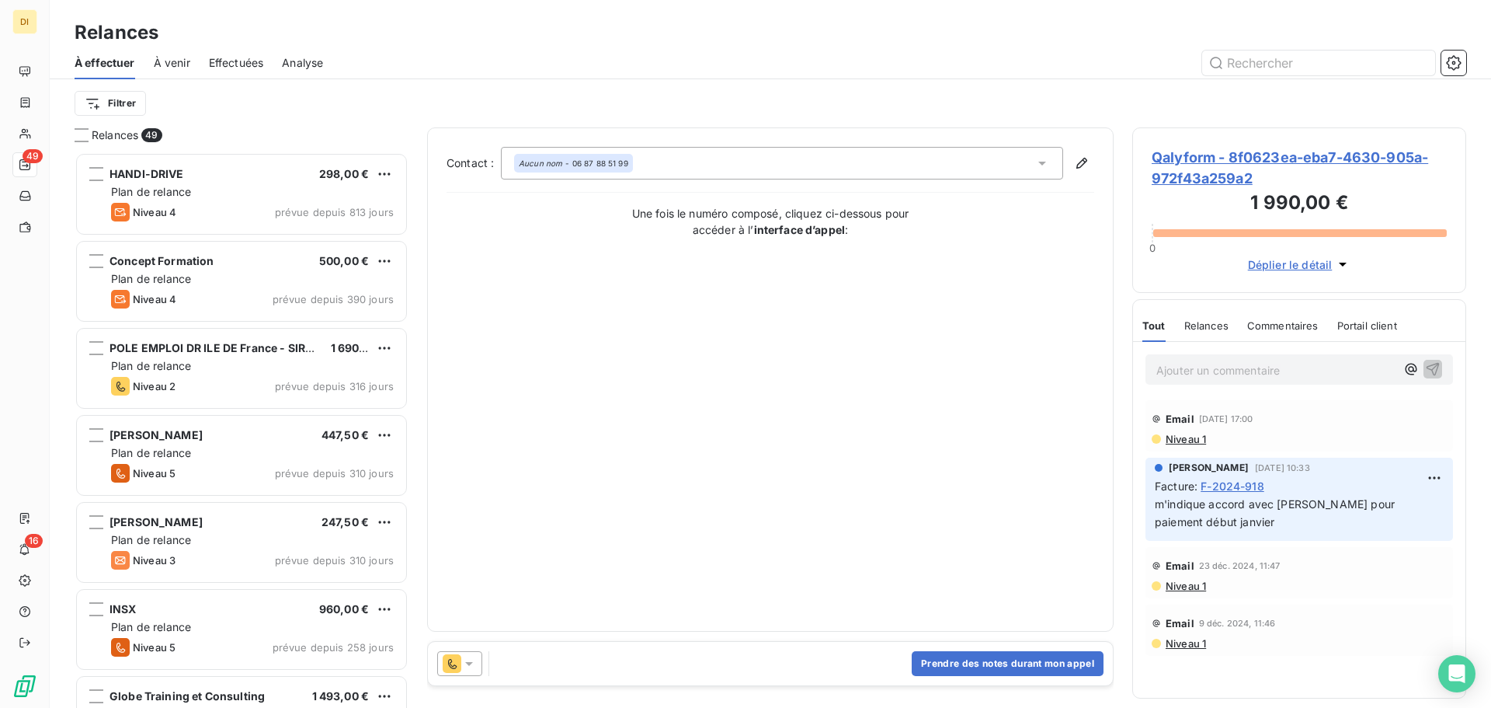
click at [454, 613] on icon at bounding box center [452, 663] width 19 height 19
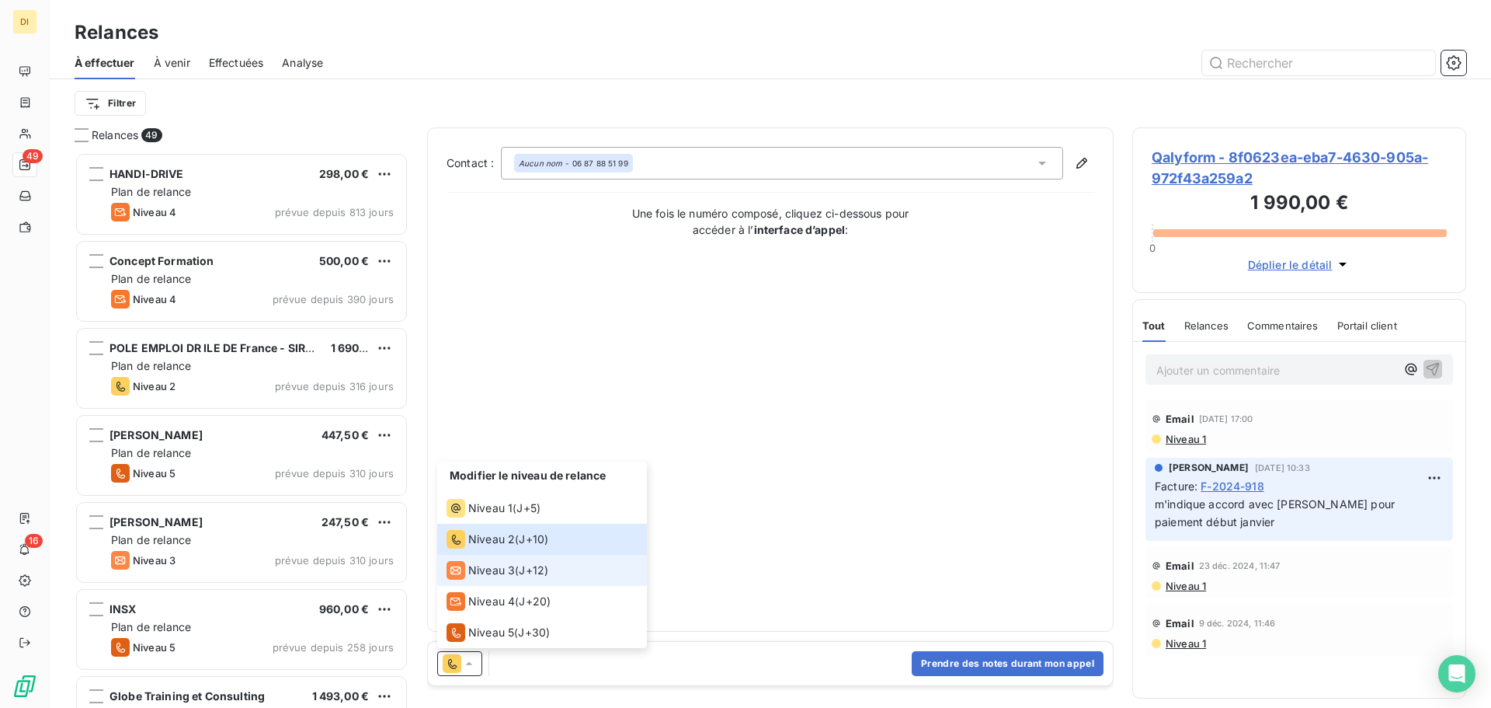
click at [489, 564] on span "Niveau 3" at bounding box center [491, 570] width 47 height 16
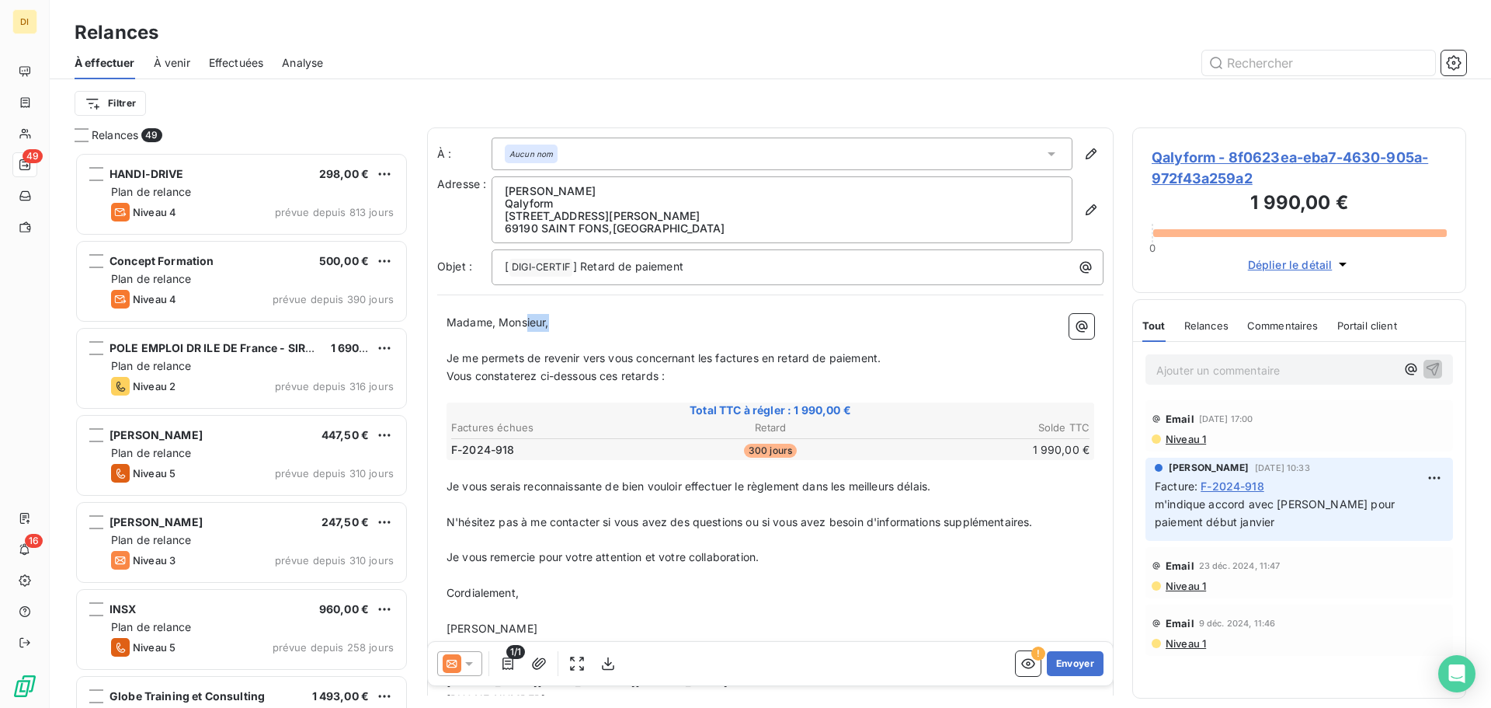
drag, startPoint x: 555, startPoint y: 322, endPoint x: 525, endPoint y: 329, distance: 30.9
click at [525, 329] on p "Madame, Monsieur," at bounding box center [771, 323] width 648 height 18
drag, startPoint x: 575, startPoint y: 332, endPoint x: 513, endPoint y: 332, distance: 62.1
click at [513, 332] on p "﻿" at bounding box center [771, 341] width 648 height 18
click at [464, 613] on icon at bounding box center [469, 664] width 16 height 16
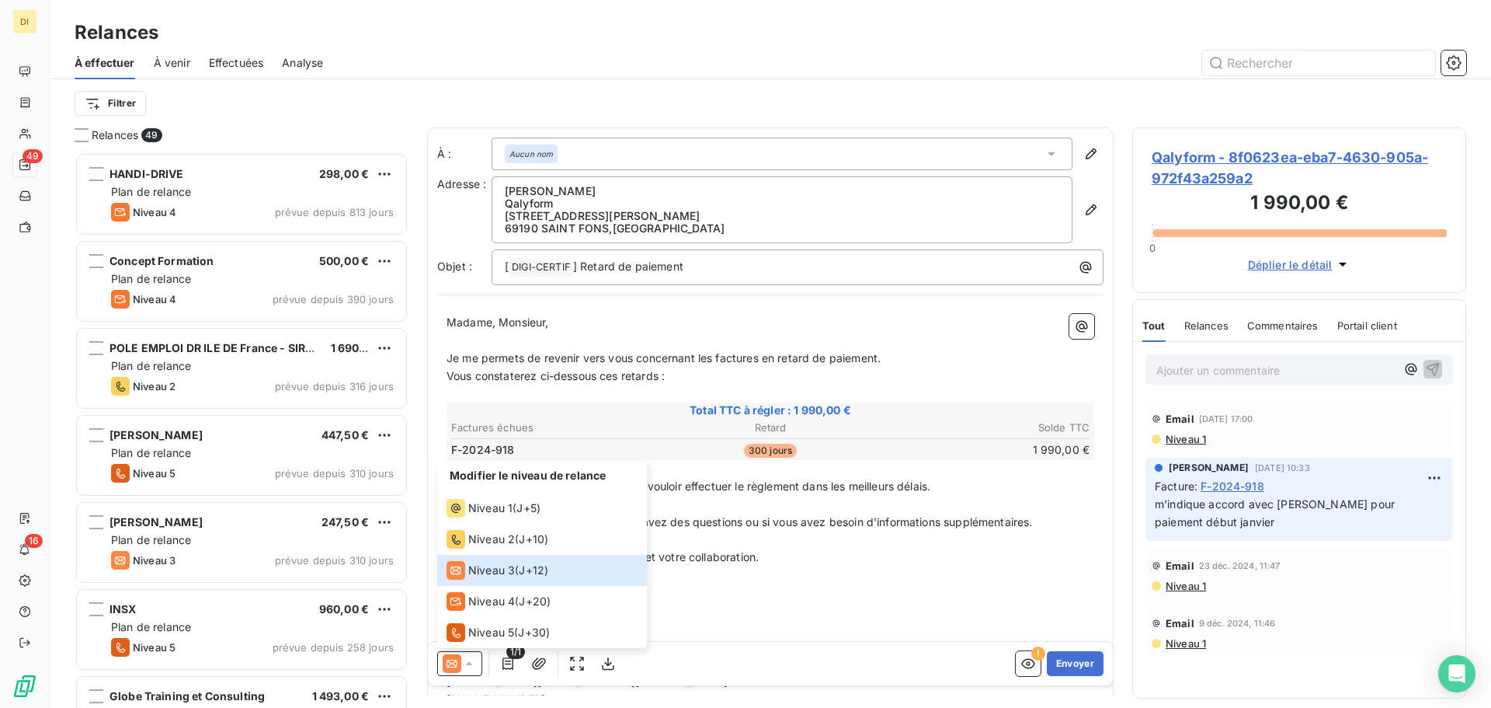
click at [551, 325] on p "Madame, Monsieur," at bounding box center [771, 323] width 648 height 18
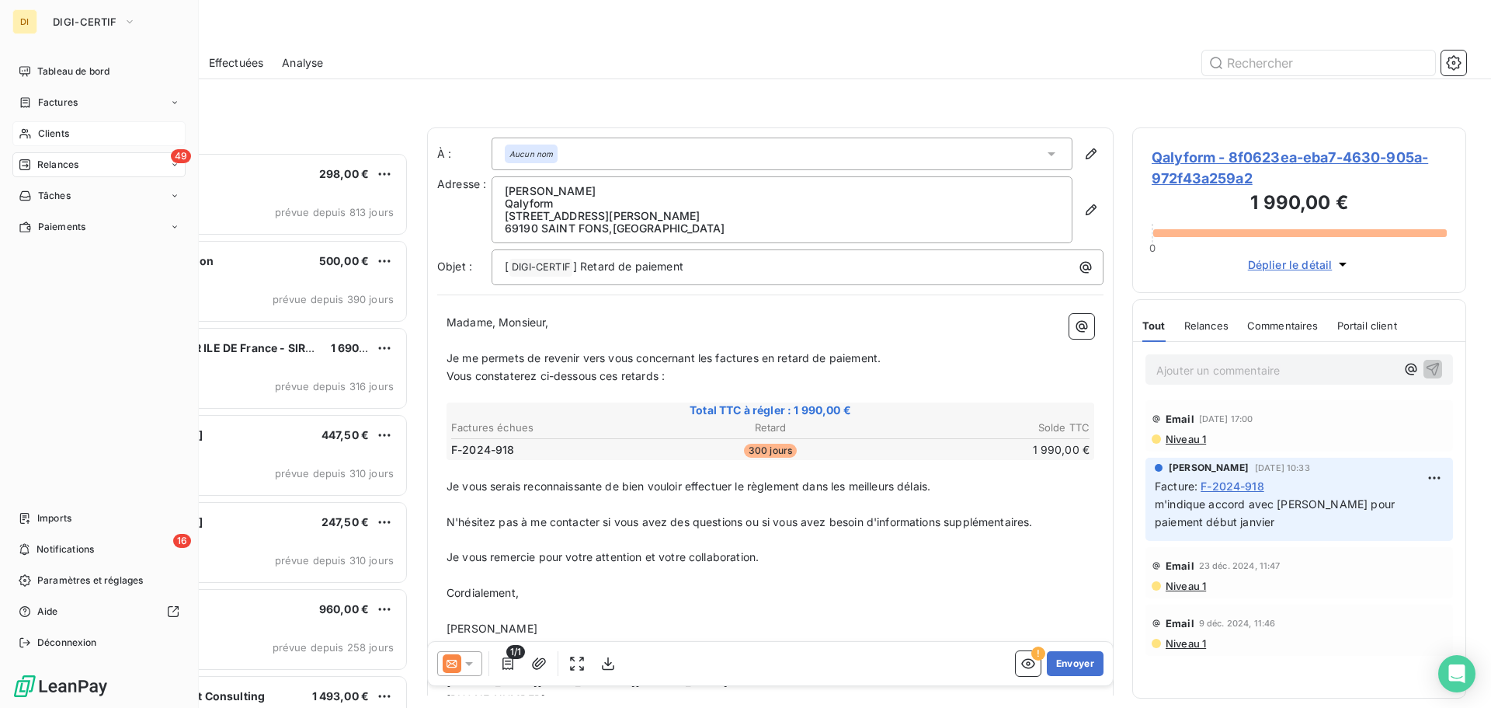
click at [29, 137] on icon at bounding box center [25, 133] width 13 height 12
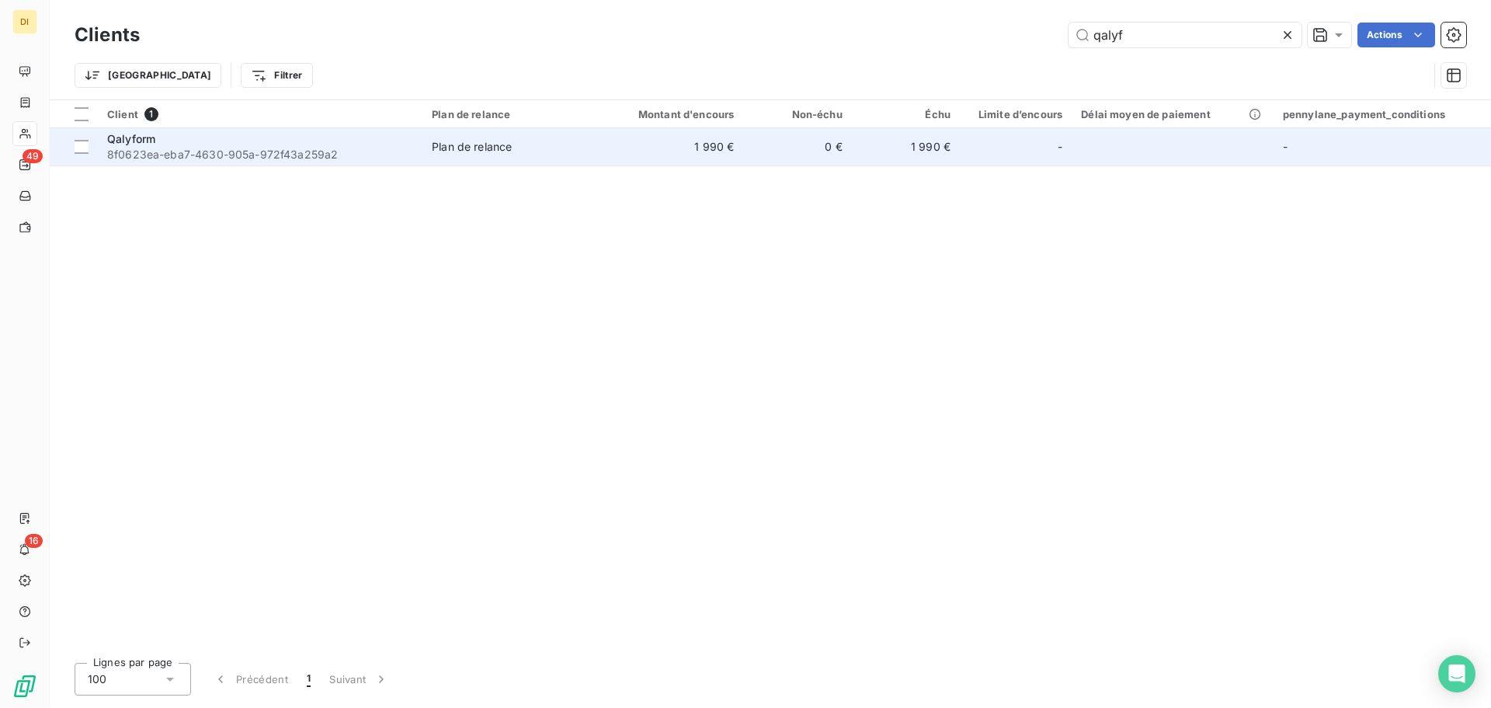
click at [193, 151] on span "8f0623ea-eba7-4630-905a-972f43a259a2" at bounding box center [260, 155] width 306 height 16
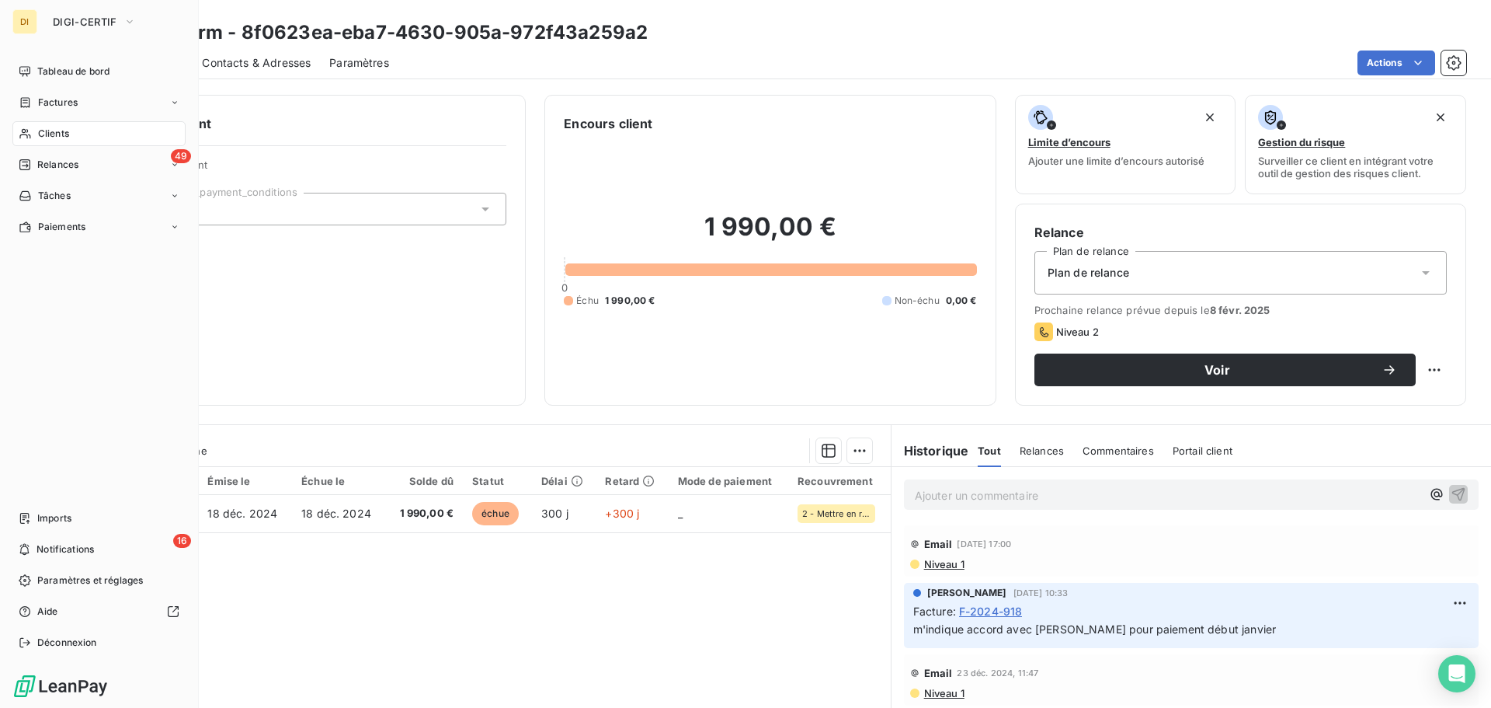
click at [47, 132] on span "Clients" at bounding box center [53, 134] width 31 height 14
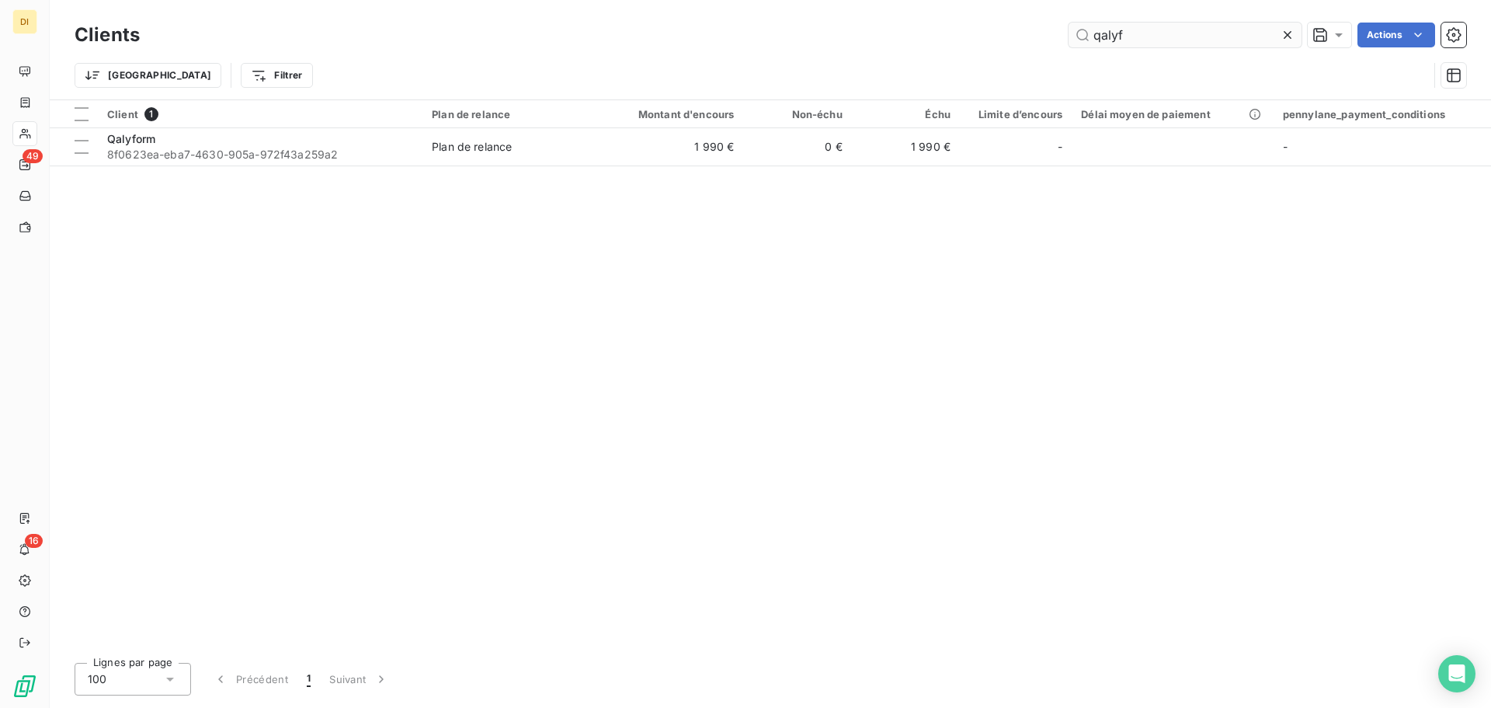
click at [1162, 37] on input "qalyf" at bounding box center [1185, 35] width 233 height 25
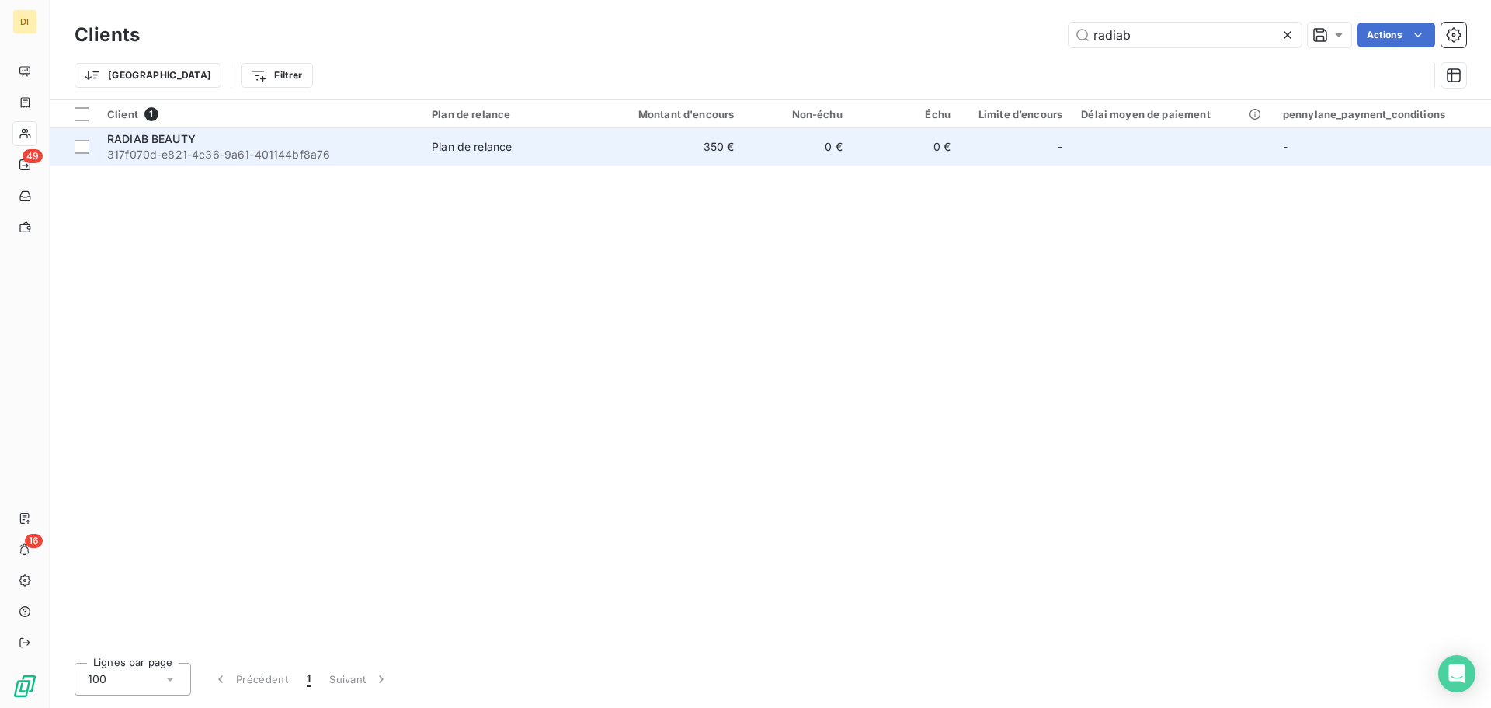
type input "radiab"
click at [471, 148] on div "Plan de relance" at bounding box center [472, 147] width 80 height 16
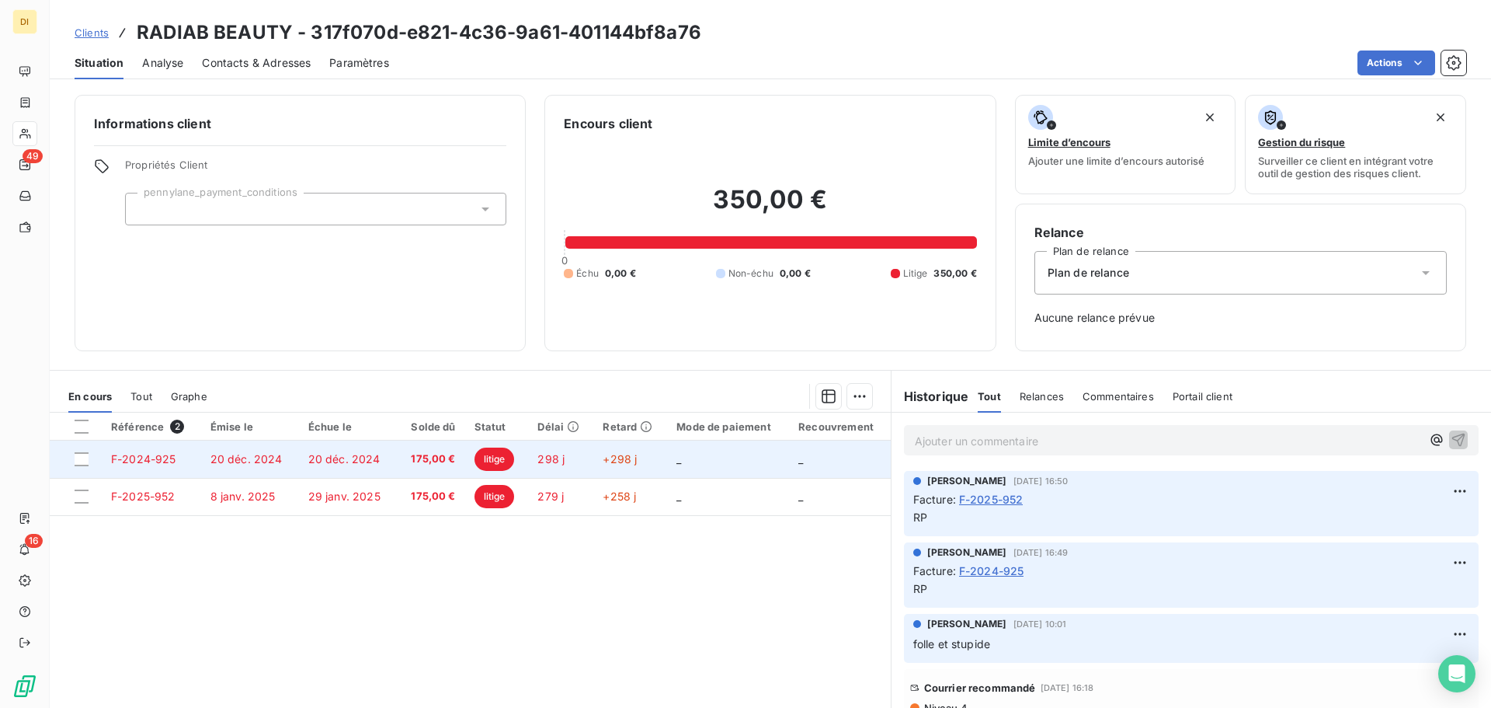
click at [422, 450] on td "175,00 €" at bounding box center [431, 458] width 68 height 37
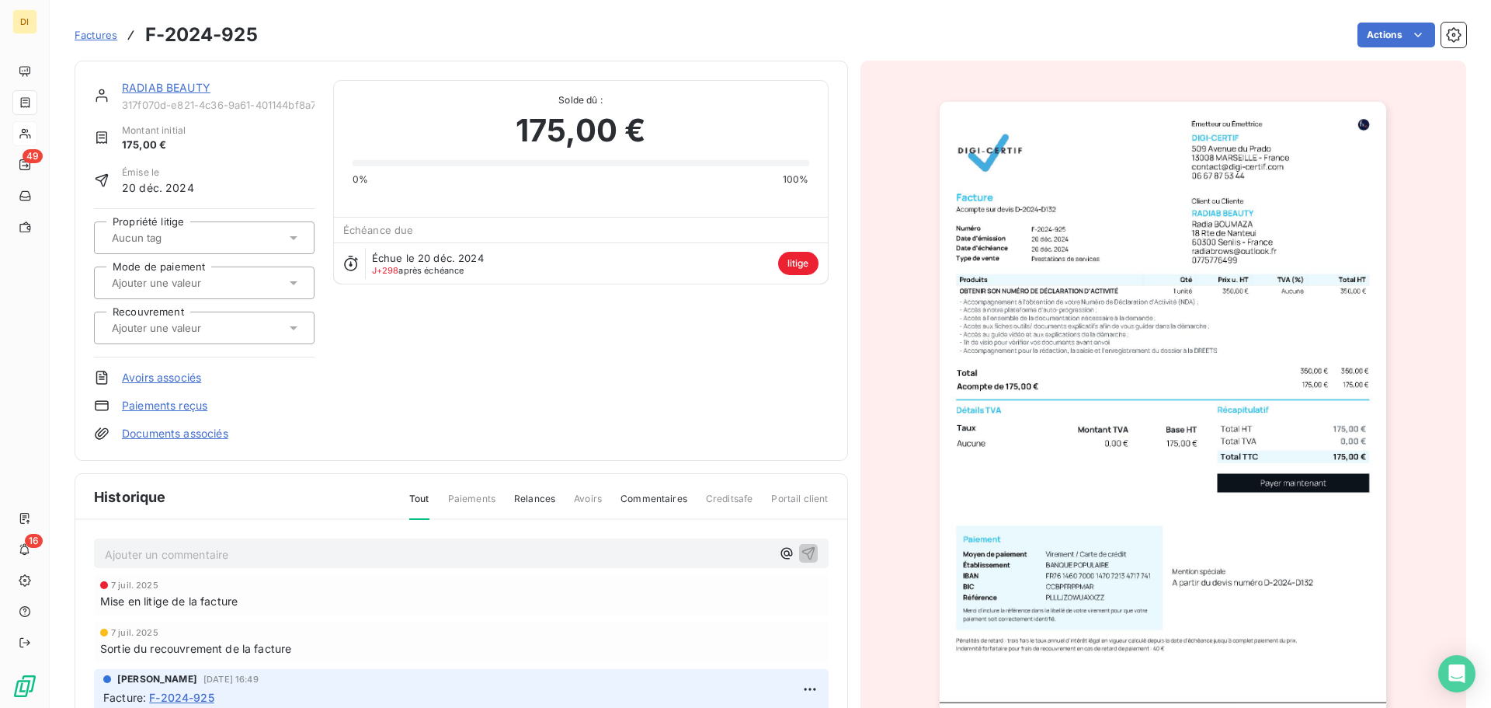
click at [131, 85] on link "RADIAB BEAUTY" at bounding box center [166, 87] width 89 height 13
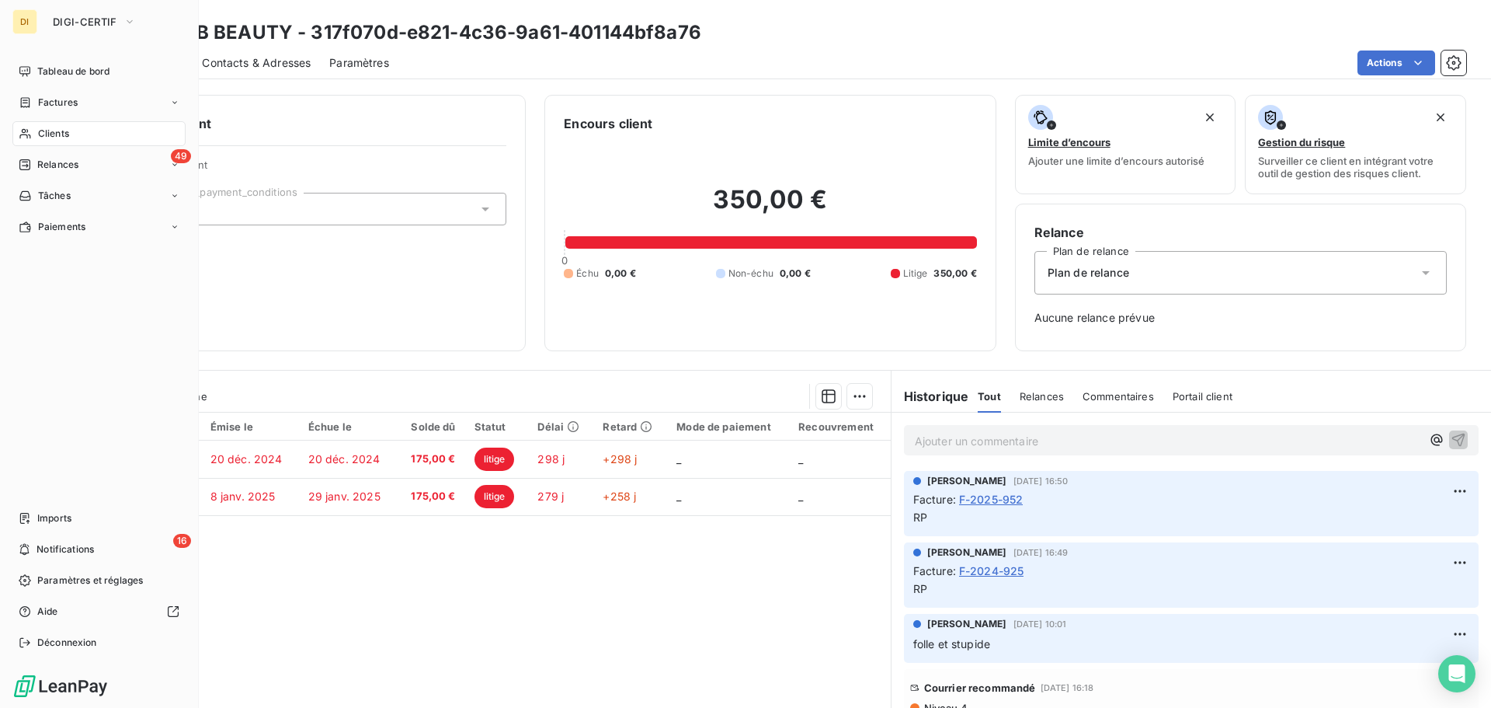
click at [69, 126] on div "Clients" at bounding box center [98, 133] width 173 height 25
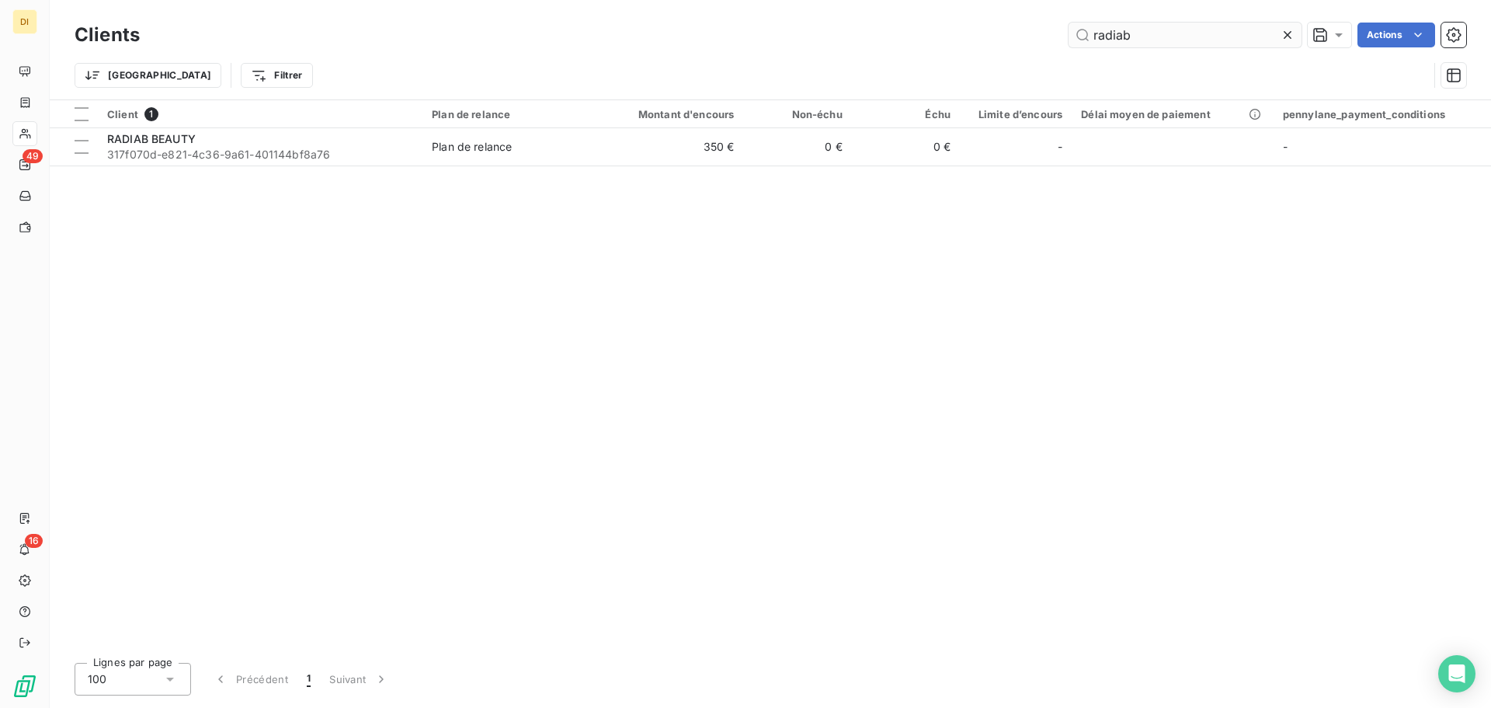
click at [1191, 37] on input "radiab" at bounding box center [1185, 35] width 233 height 25
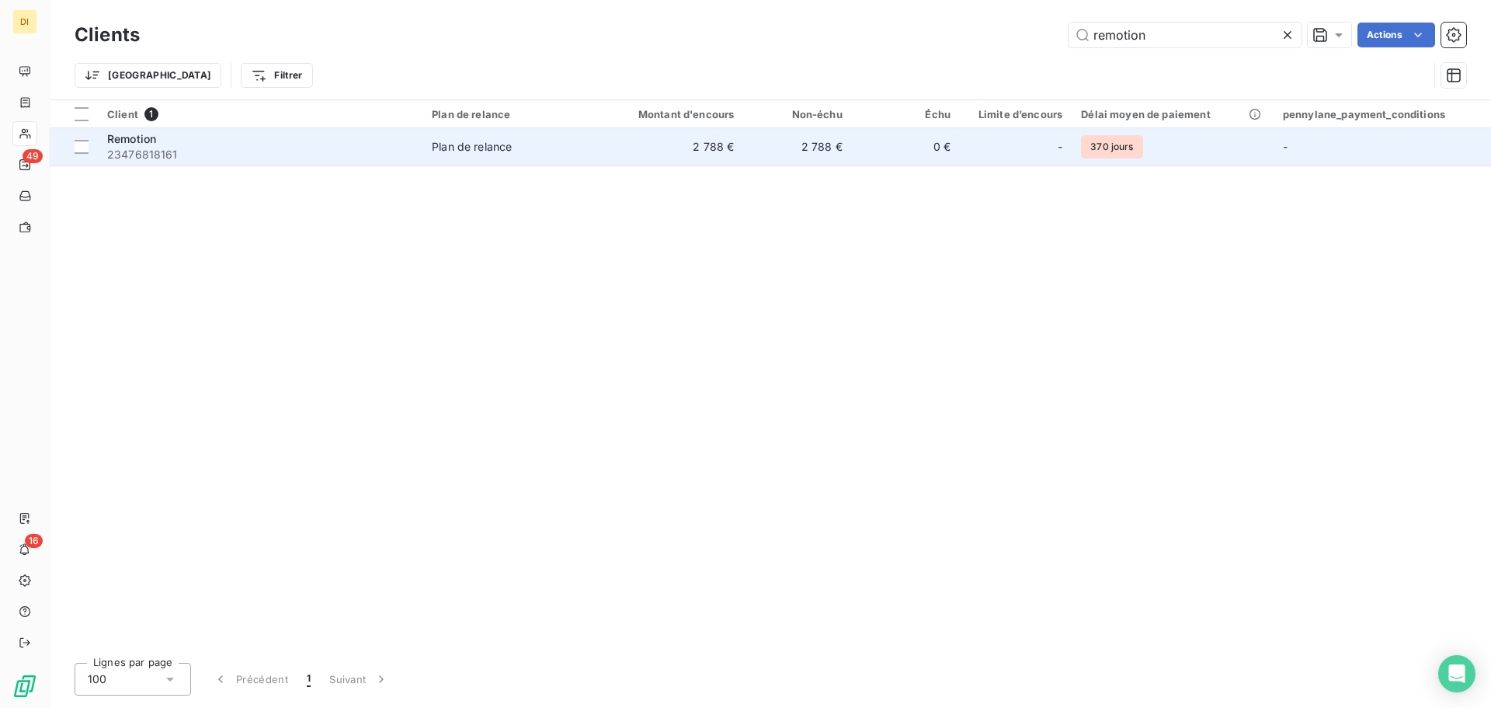
type input "remotion"
click at [405, 142] on div "Remotion" at bounding box center [260, 139] width 306 height 16
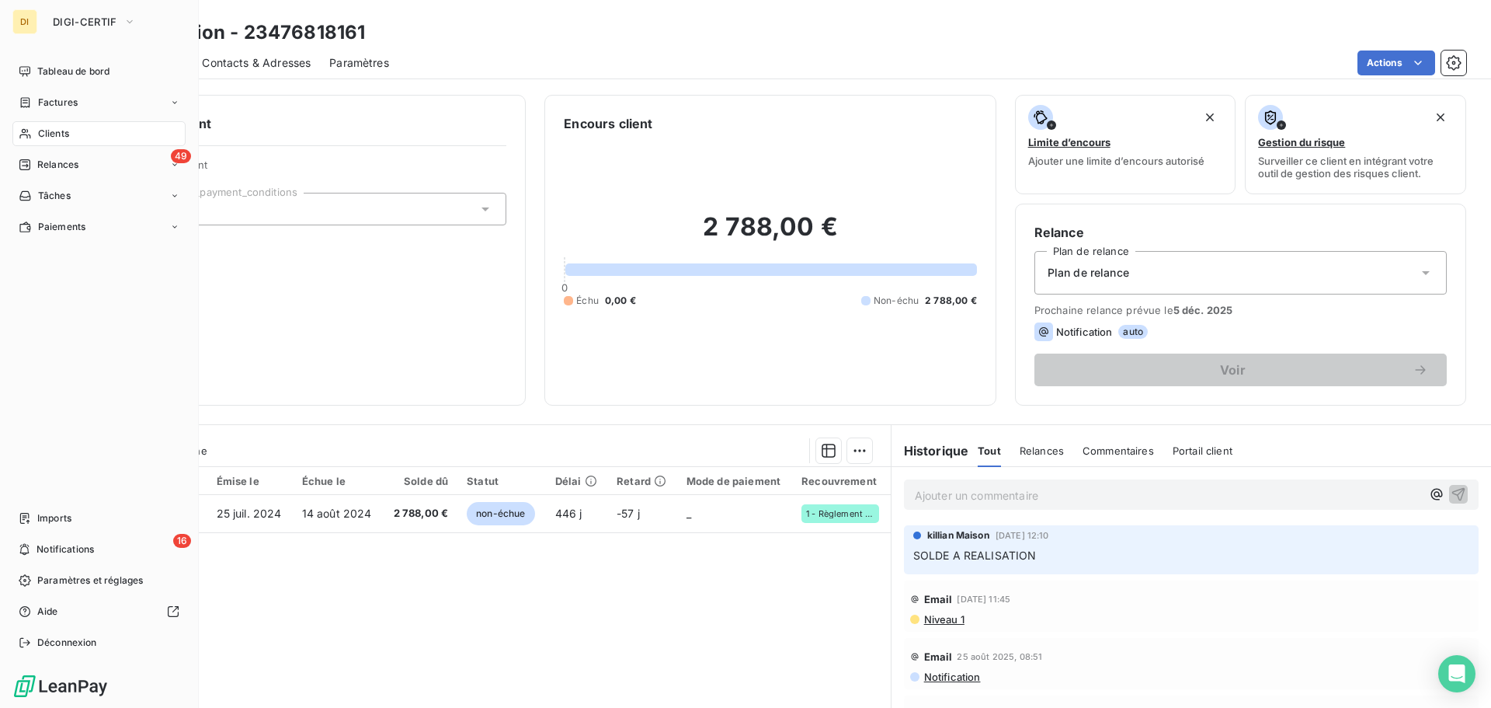
click at [38, 127] on span "Clients" at bounding box center [53, 134] width 31 height 14
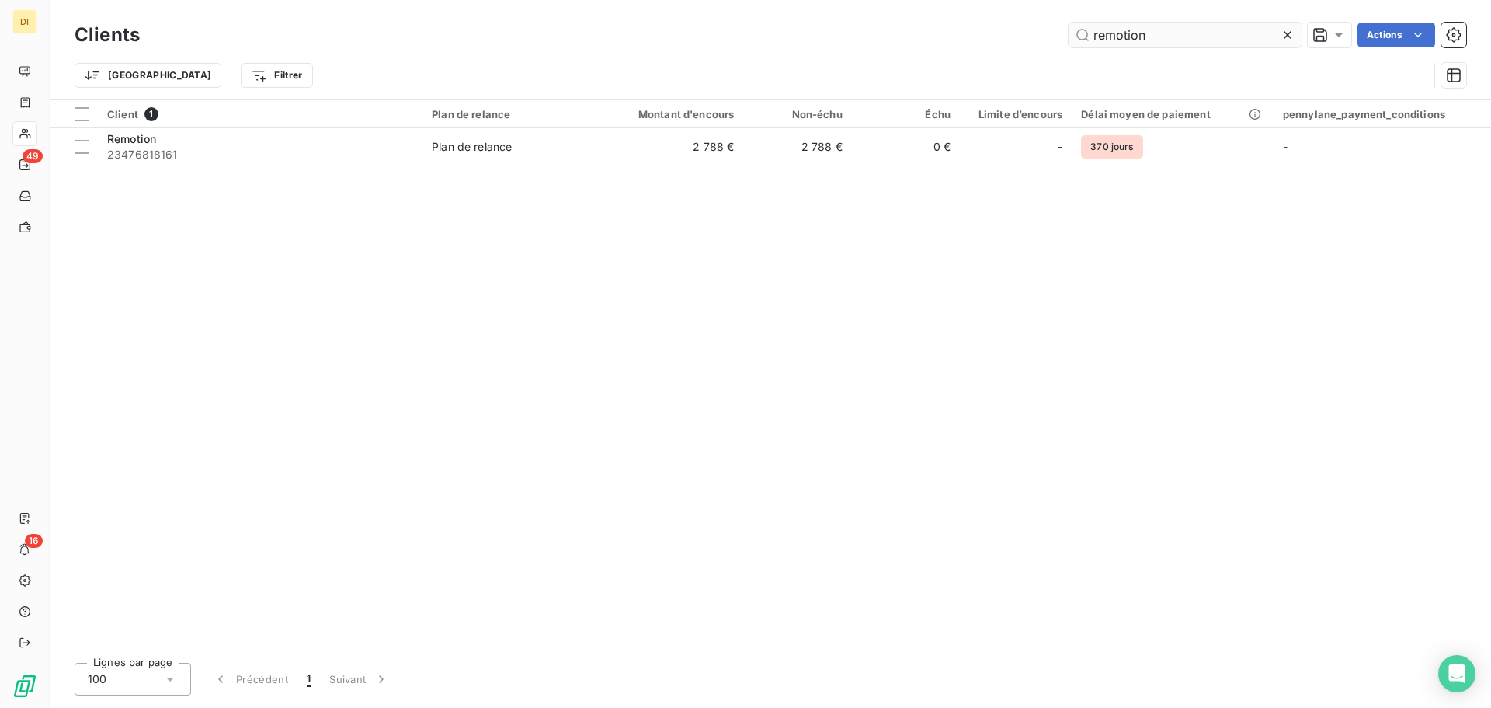
click at [1121, 35] on input "remotion" at bounding box center [1185, 35] width 233 height 25
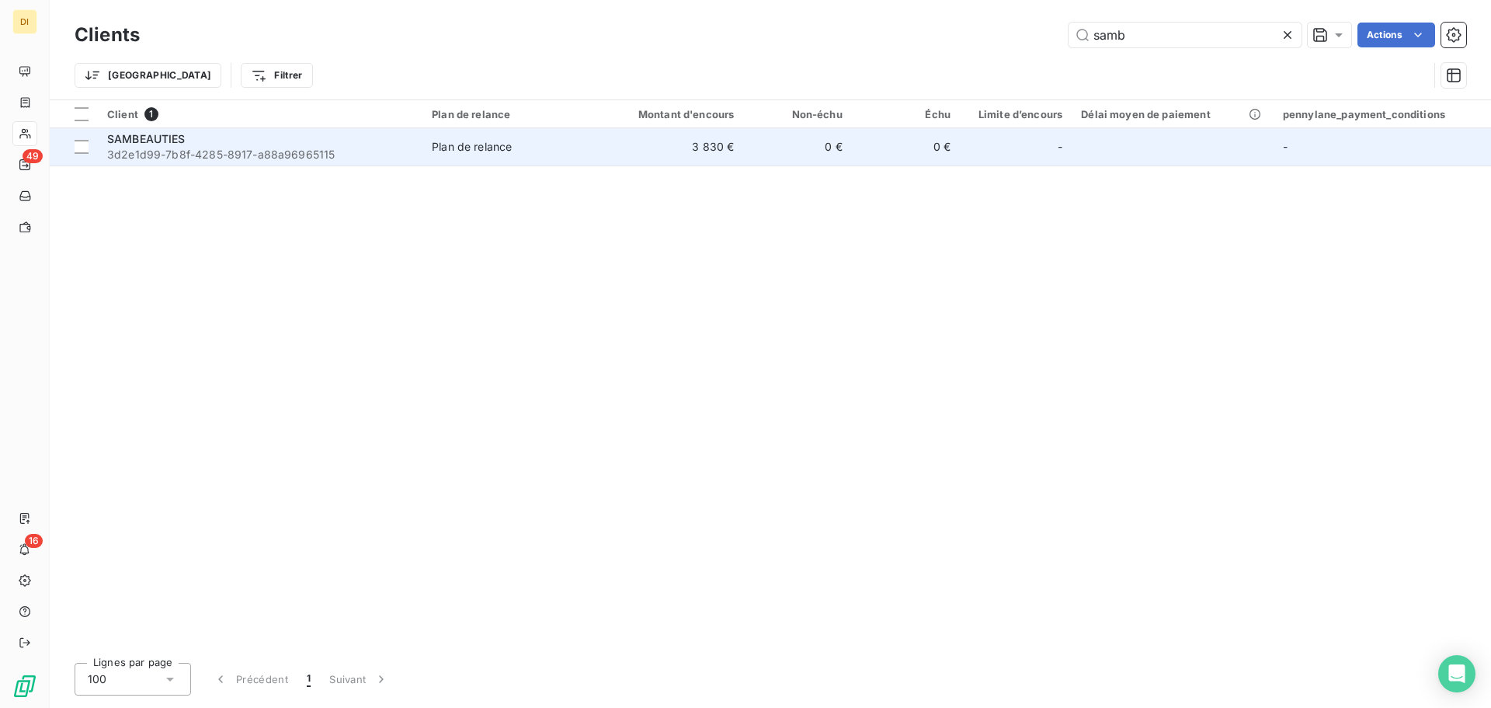
type input "samb"
click at [354, 136] on div "SAMBEAUTIES" at bounding box center [260, 139] width 306 height 16
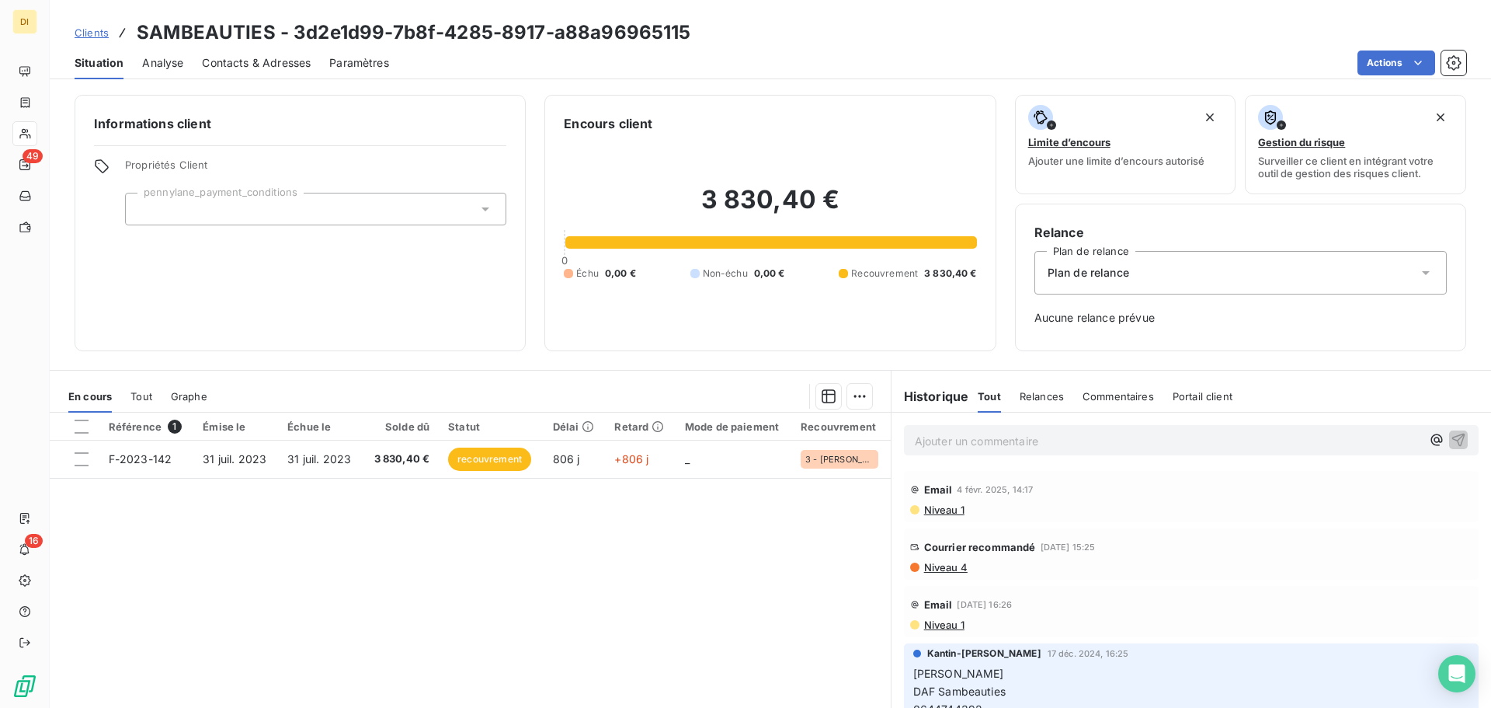
scroll to position [50, 0]
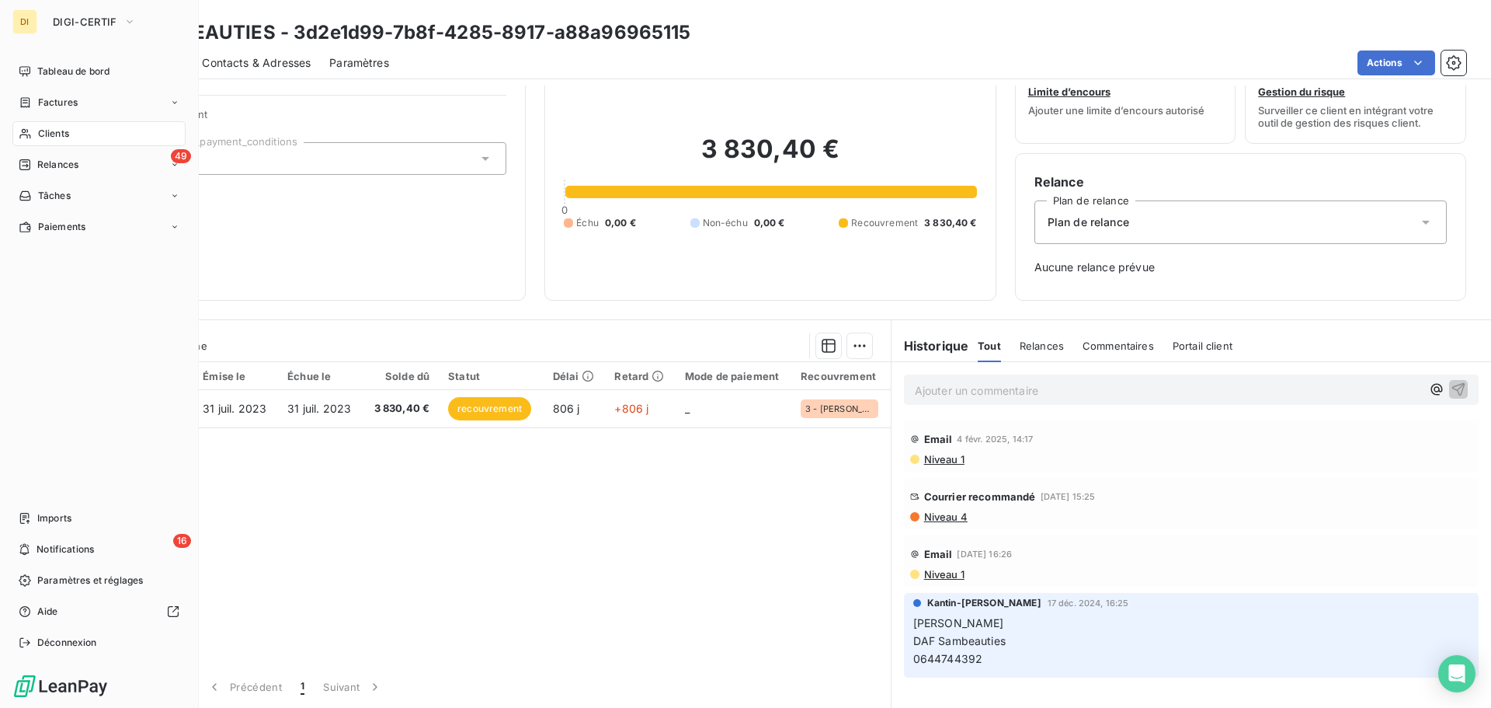
click at [31, 130] on icon at bounding box center [25, 133] width 13 height 12
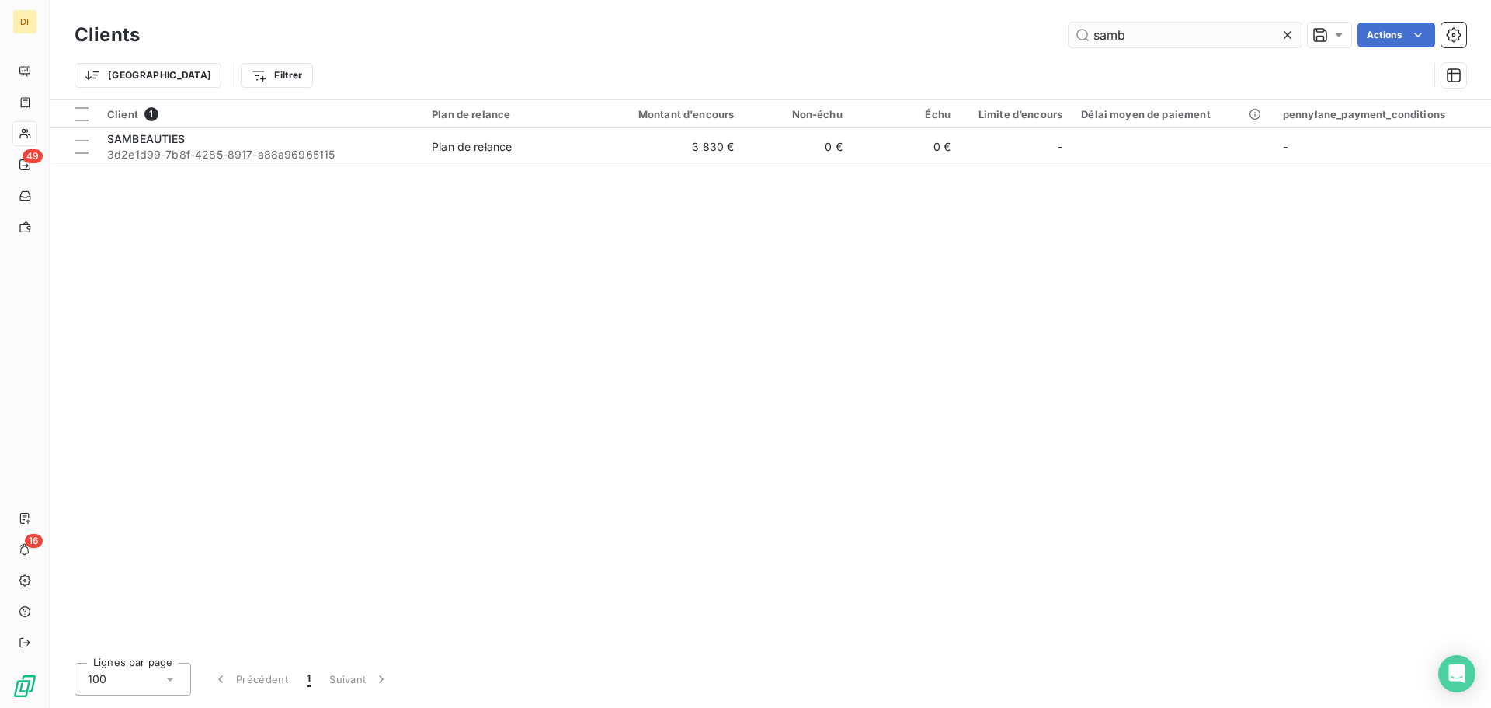
click at [1154, 44] on input "samb" at bounding box center [1185, 35] width 233 height 25
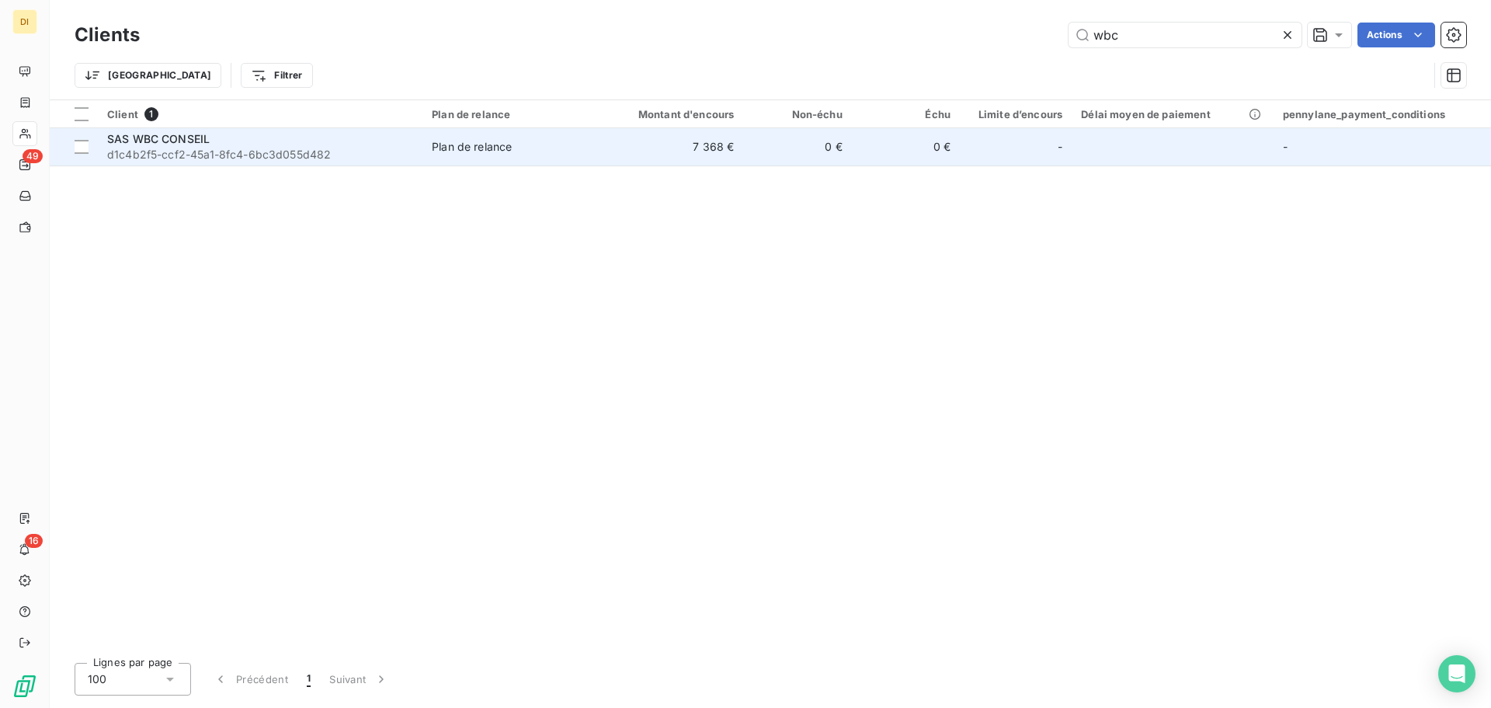
type input "wbc"
click at [743, 159] on td "7 368 €" at bounding box center [671, 146] width 145 height 37
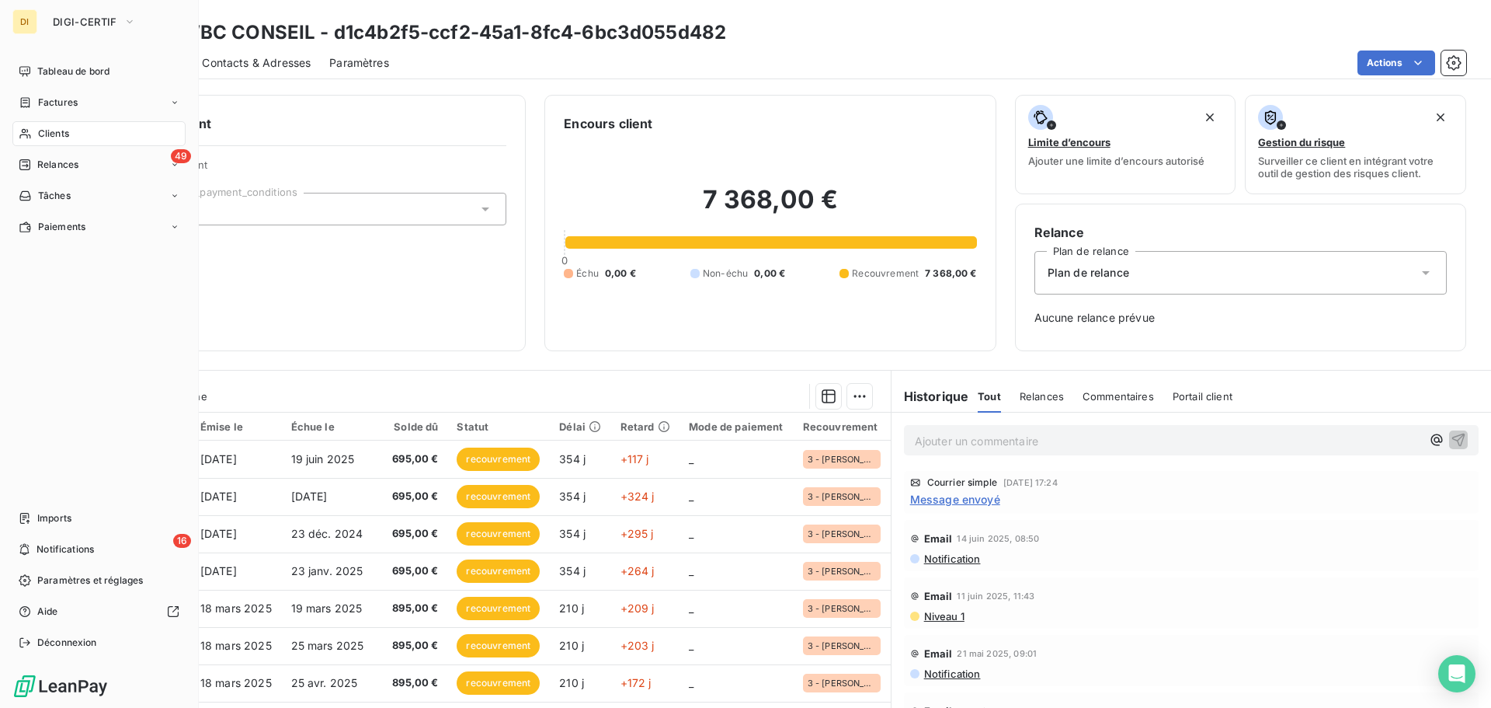
click at [52, 127] on span "Clients" at bounding box center [53, 134] width 31 height 14
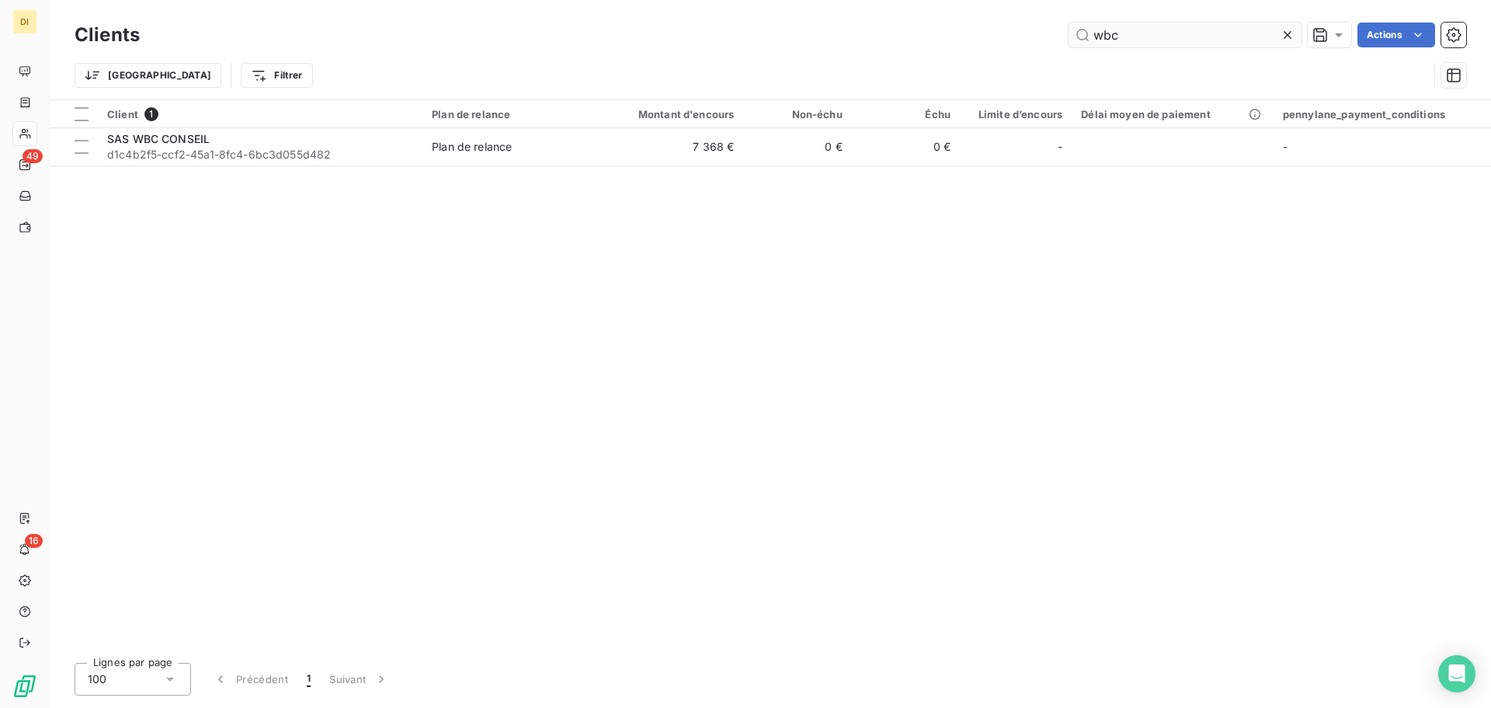
click at [1111, 38] on input "wbc" at bounding box center [1185, 35] width 233 height 25
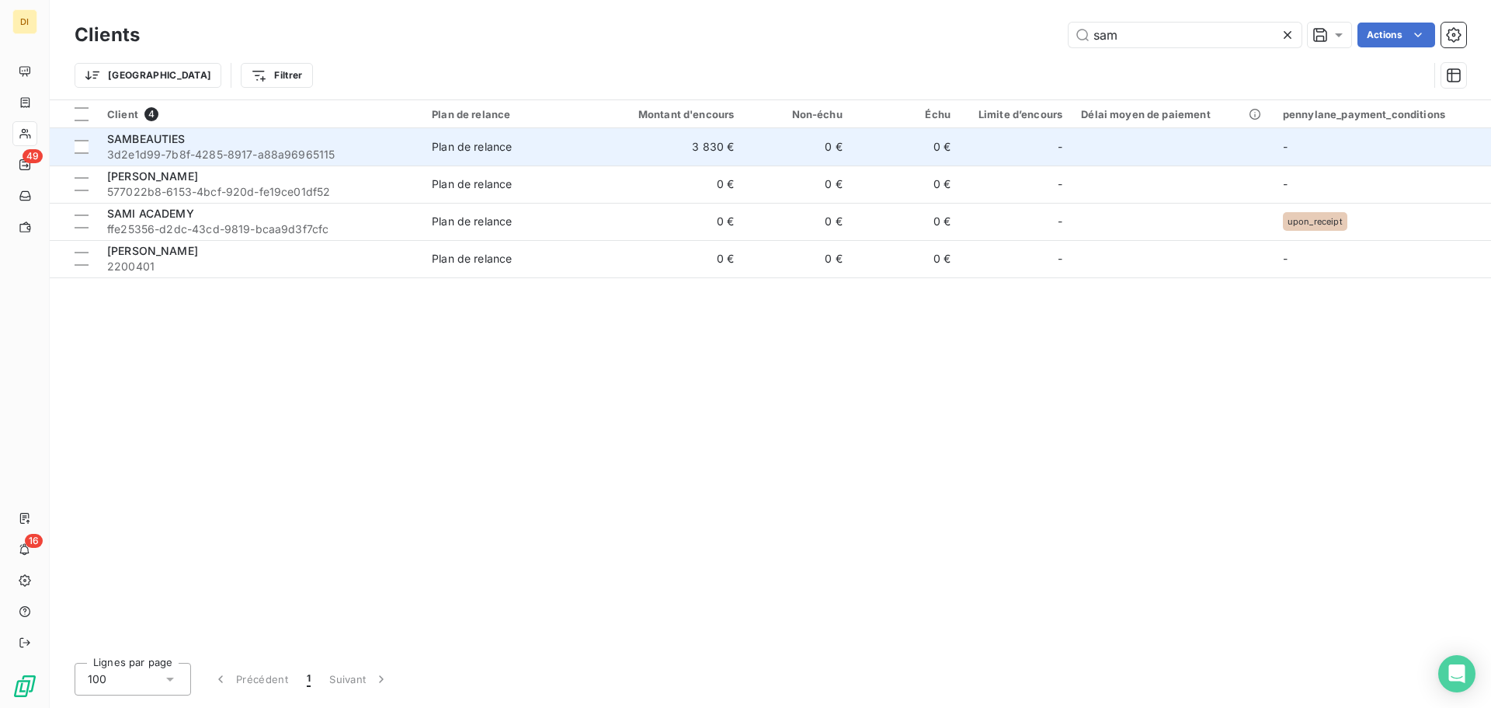
type input "sam"
click at [433, 155] on td "Plan de relance" at bounding box center [511, 146] width 176 height 37
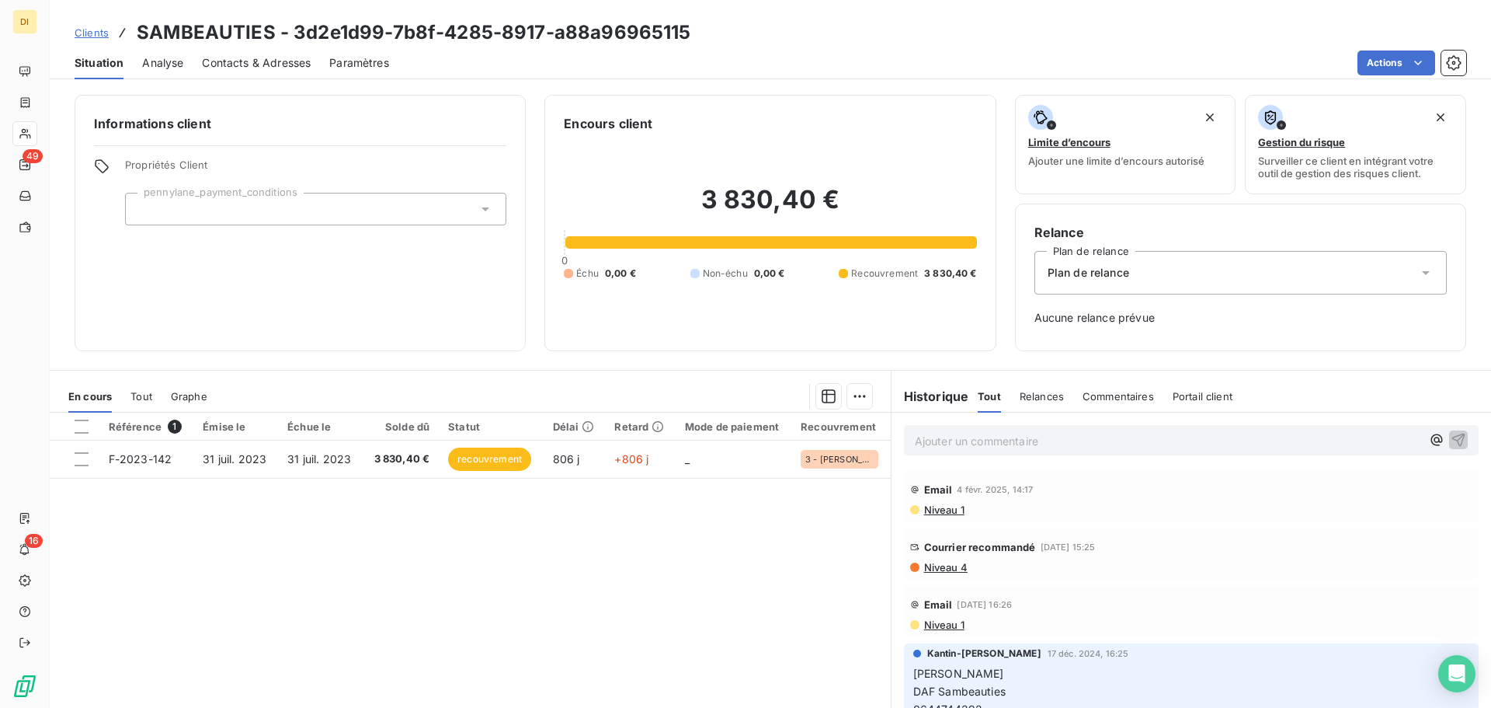
click at [1192, 273] on div "Plan de relance" at bounding box center [1241, 273] width 412 height 44
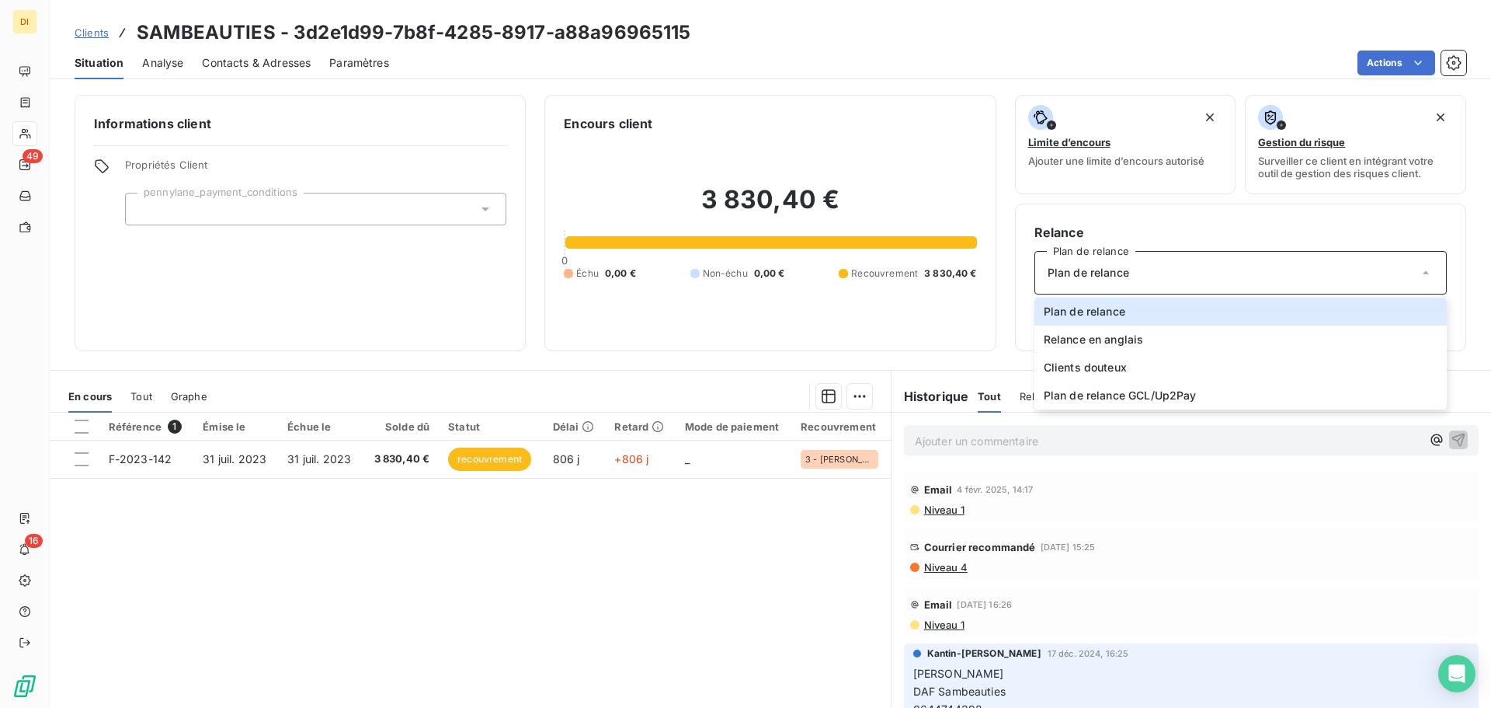
click at [1192, 230] on h6 "Relance" at bounding box center [1241, 232] width 412 height 19
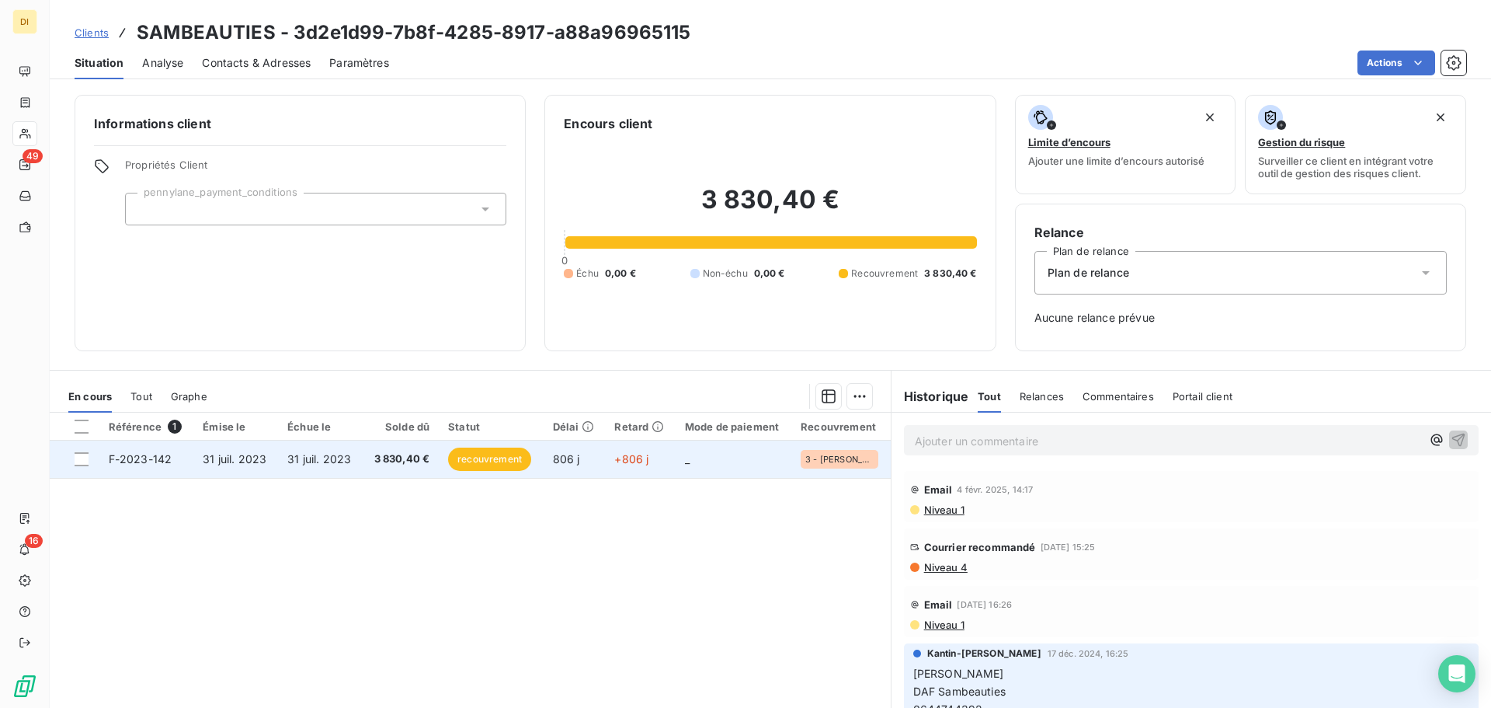
click at [587, 467] on td "806 j" at bounding box center [575, 458] width 62 height 37
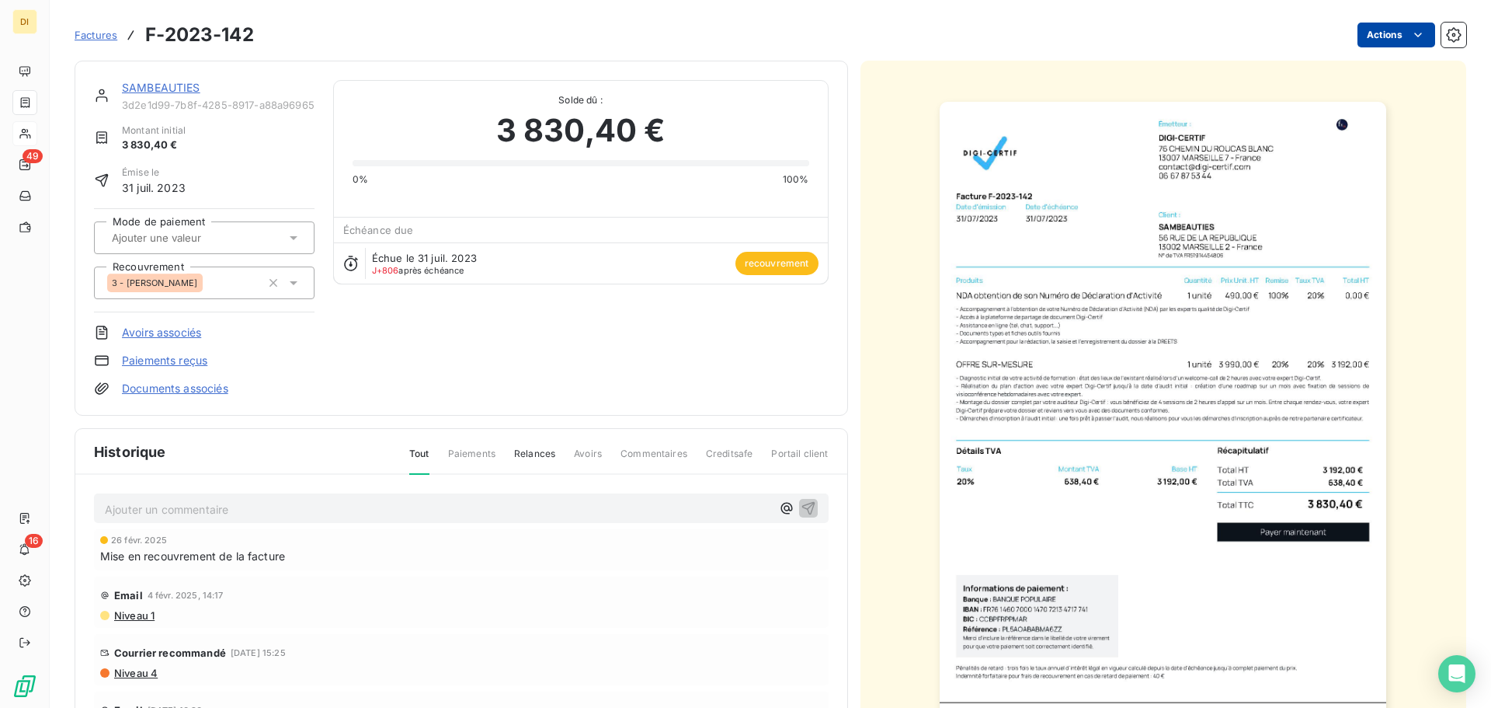
click at [1192, 36] on html "DI 49 16 Factures F-2023-142 Actions SAMBEAUTIES 3d2e1d99-7b8f-4285-8917-a88a96…" at bounding box center [745, 354] width 1491 height 708
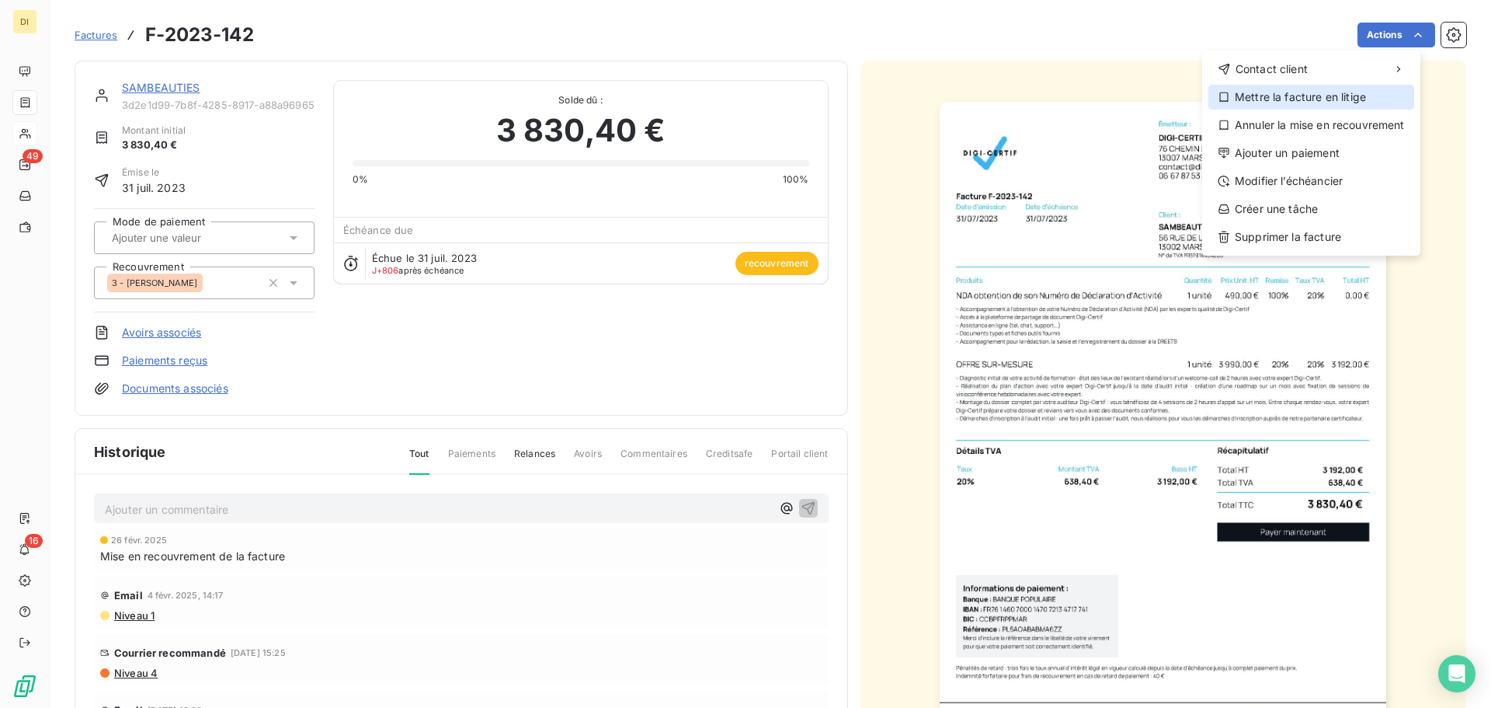
click at [1192, 104] on div "Mettre la facture en litige" at bounding box center [1312, 97] width 206 height 25
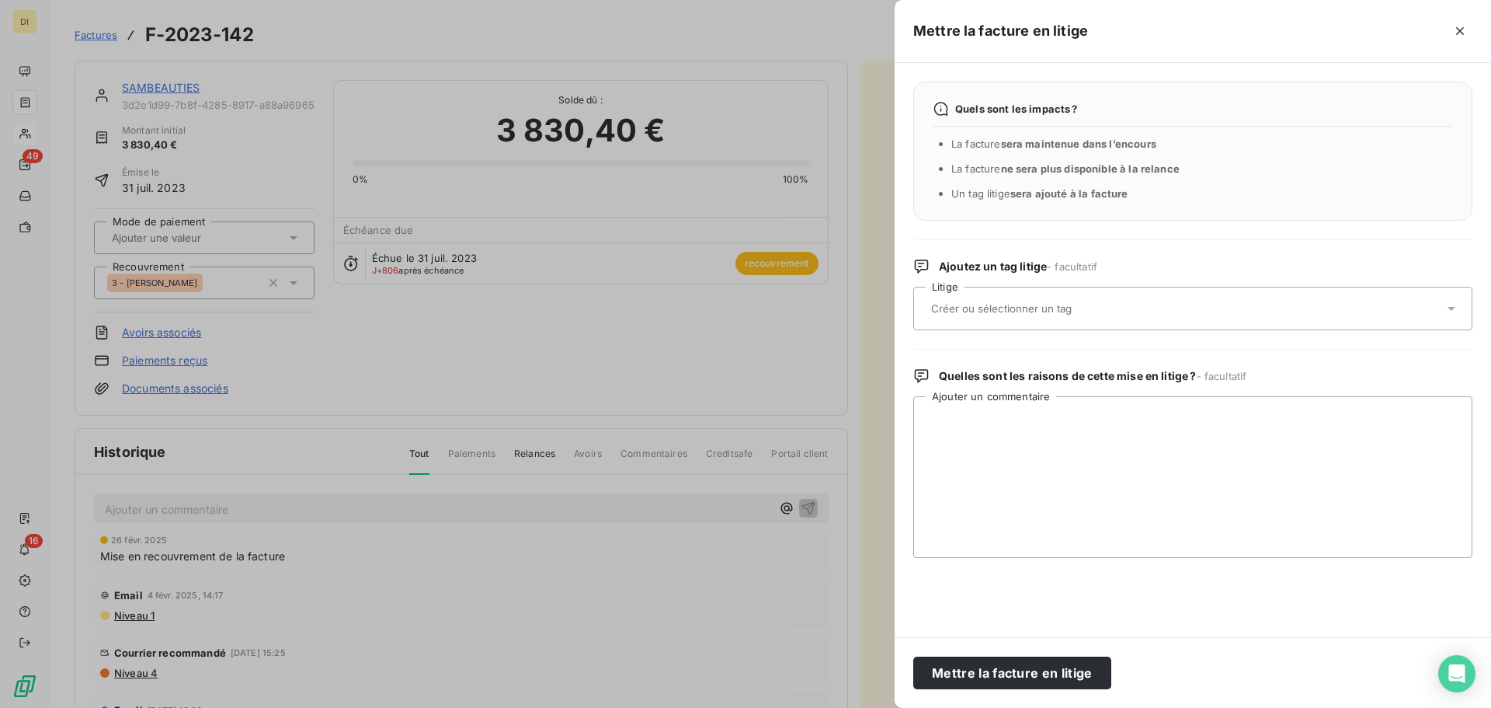
click at [1192, 299] on div at bounding box center [1185, 308] width 517 height 33
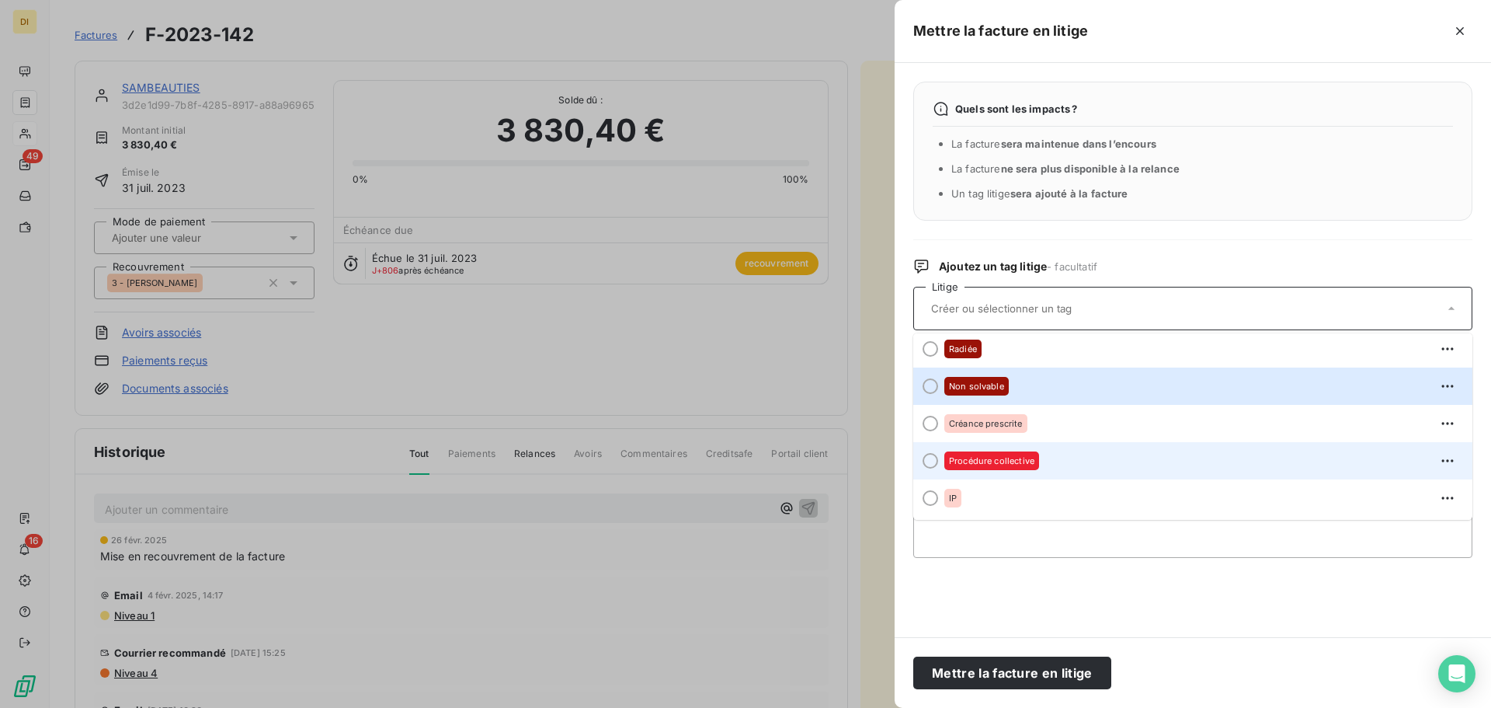
scroll to position [38, 0]
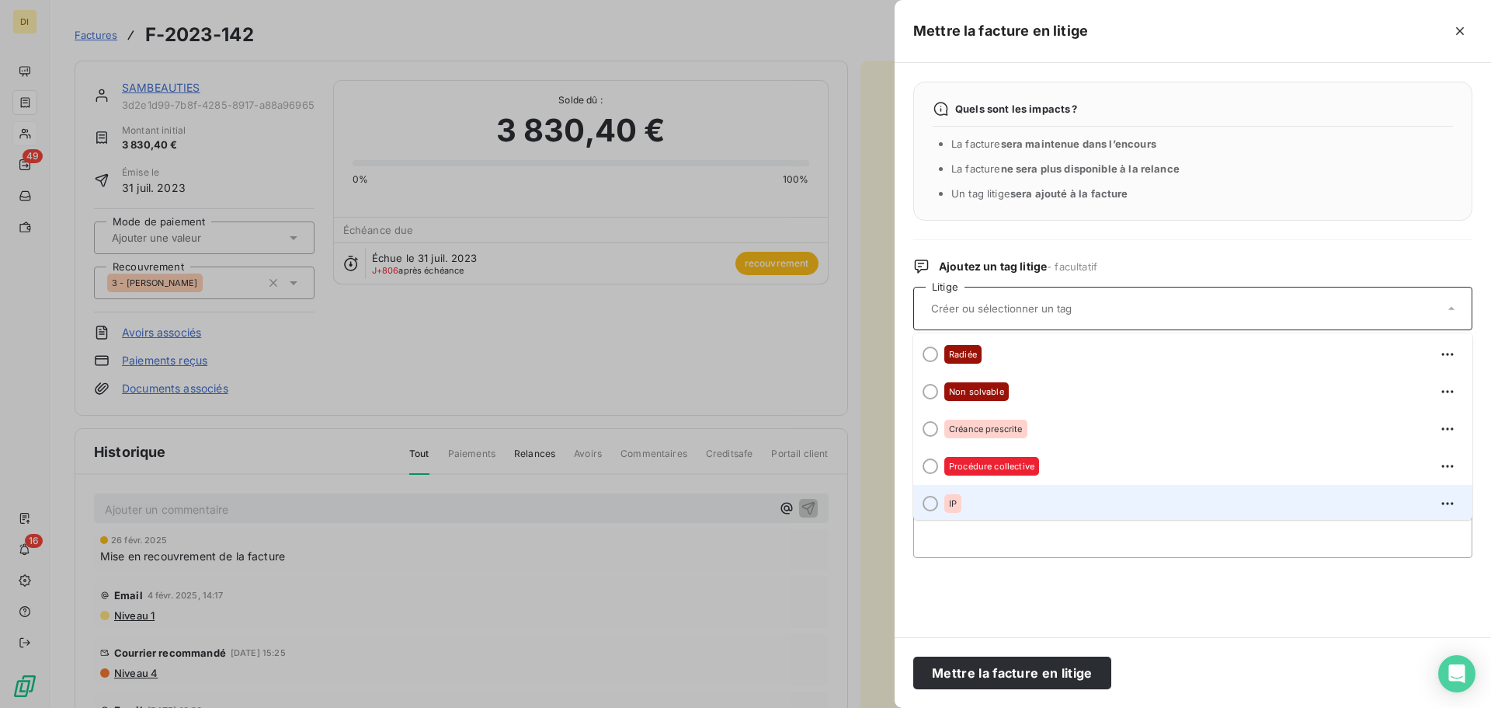
click at [1091, 500] on div "IP" at bounding box center [1203, 503] width 516 height 25
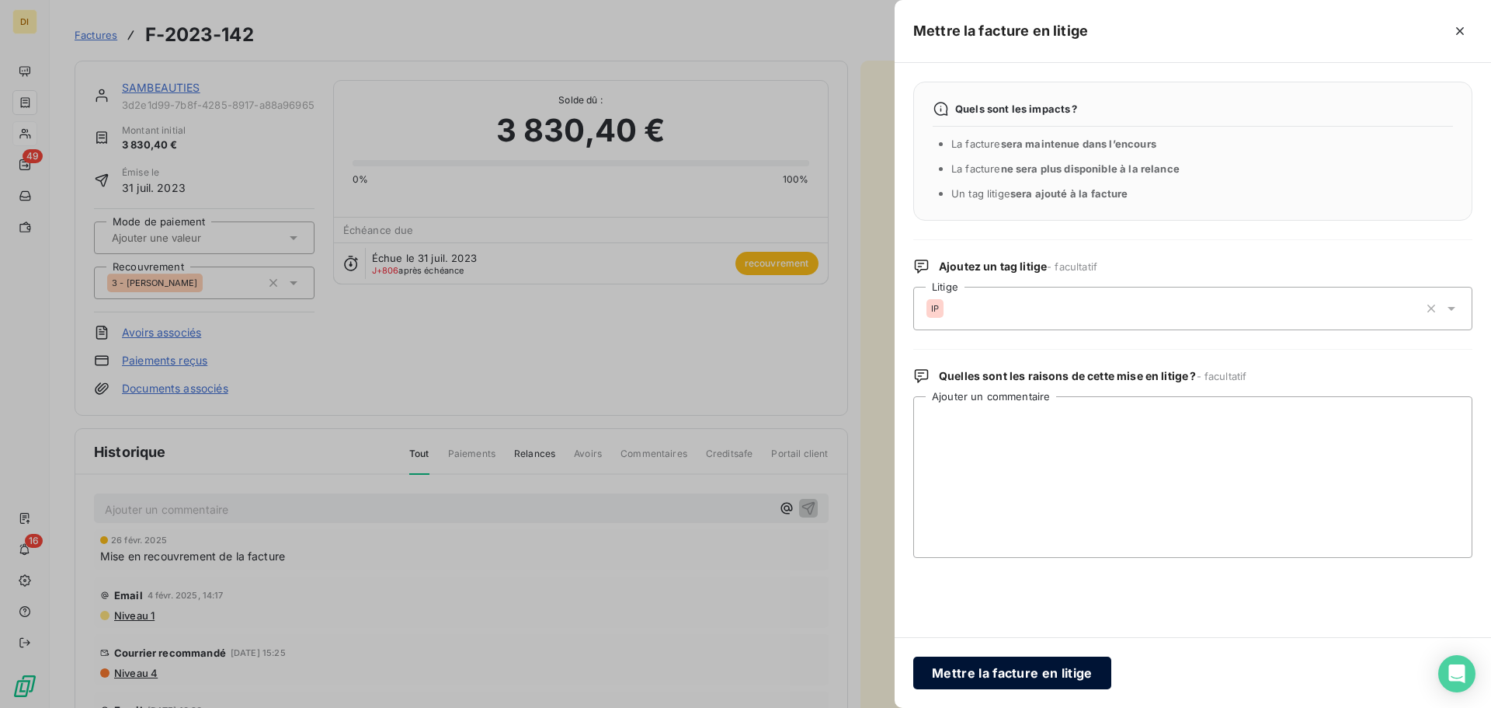
click at [1012, 613] on button "Mettre la facture en litige" at bounding box center [1013, 672] width 198 height 33
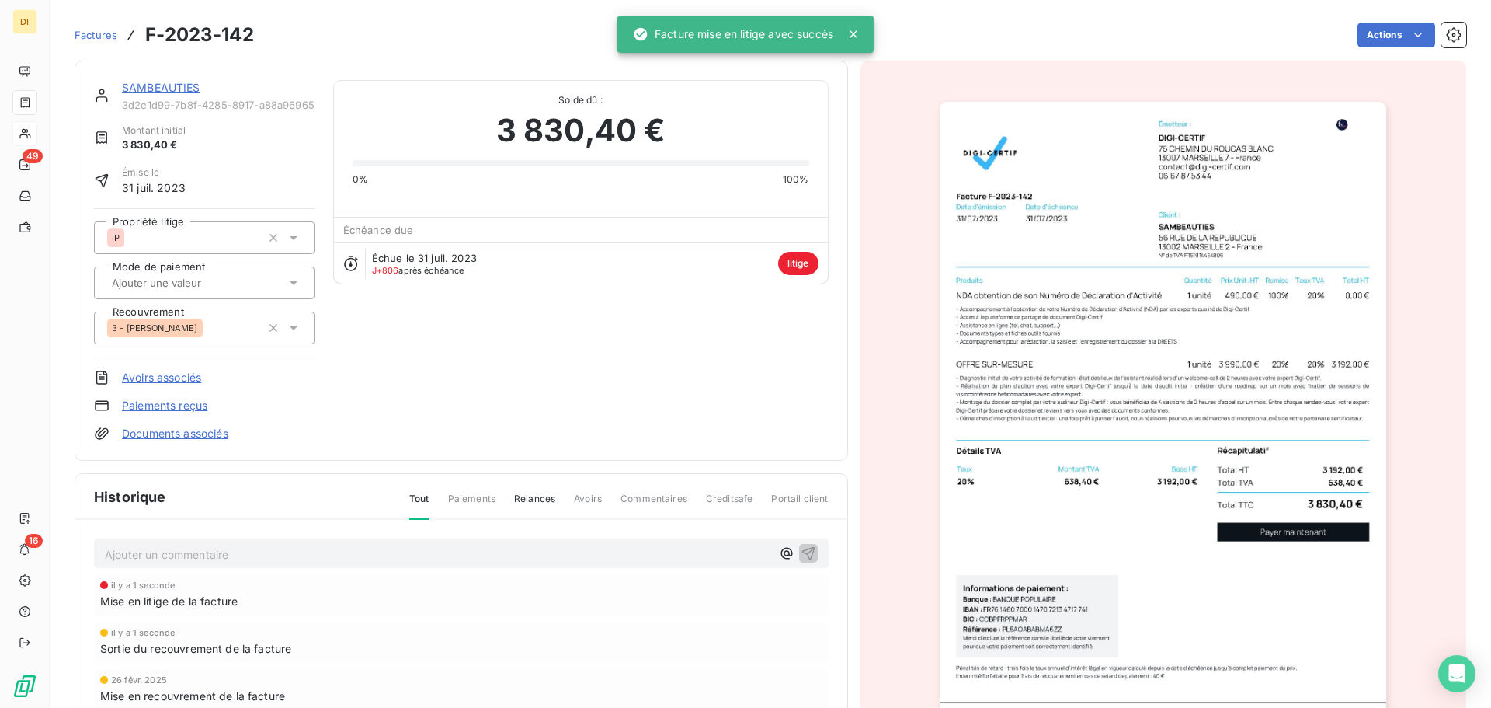
click at [150, 98] on div "SAMBEAUTIES 3d2e1d99-7b8f-4285-8917-a88a96965115" at bounding box center [218, 95] width 193 height 31
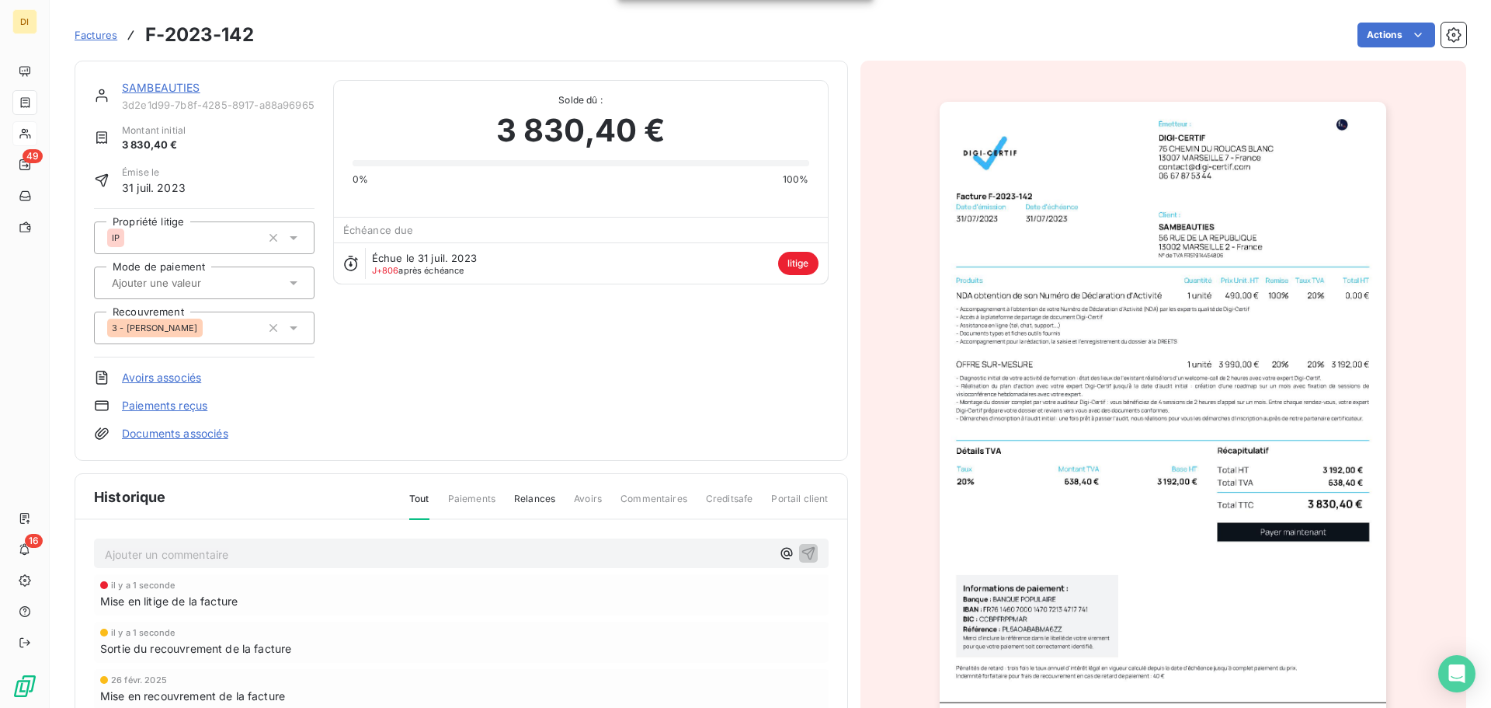
click at [155, 85] on link "SAMBEAUTIES" at bounding box center [161, 87] width 78 height 13
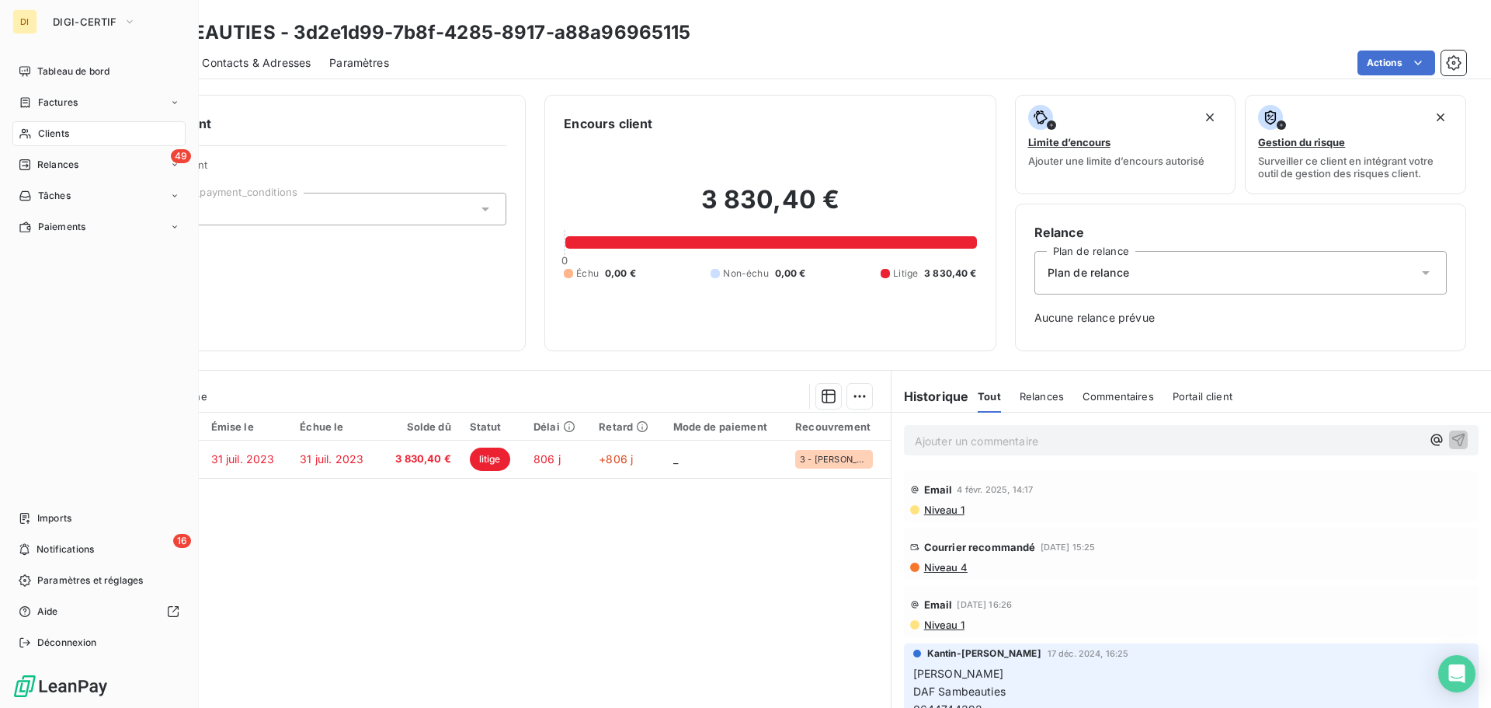
click at [43, 140] on span "Clients" at bounding box center [53, 134] width 31 height 14
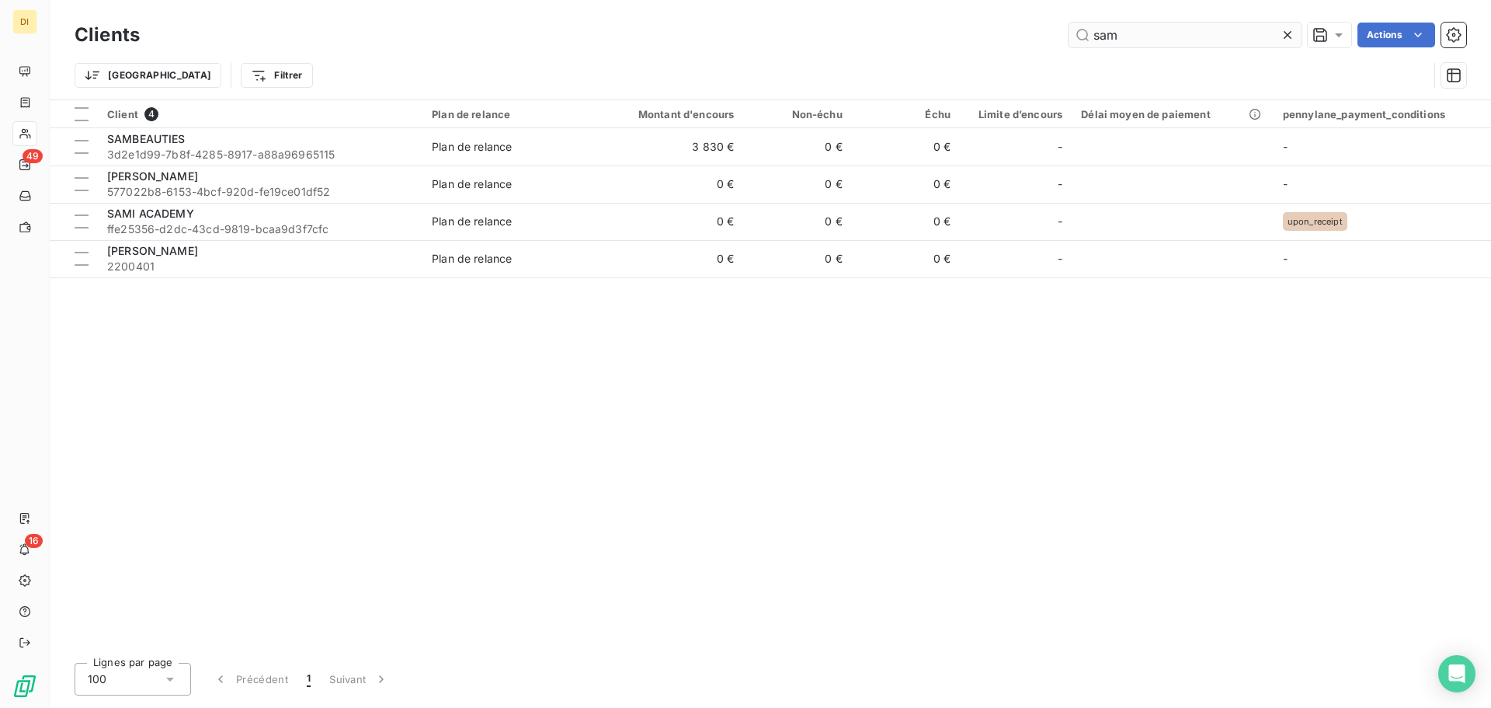
click at [1164, 38] on input "sam" at bounding box center [1185, 35] width 233 height 25
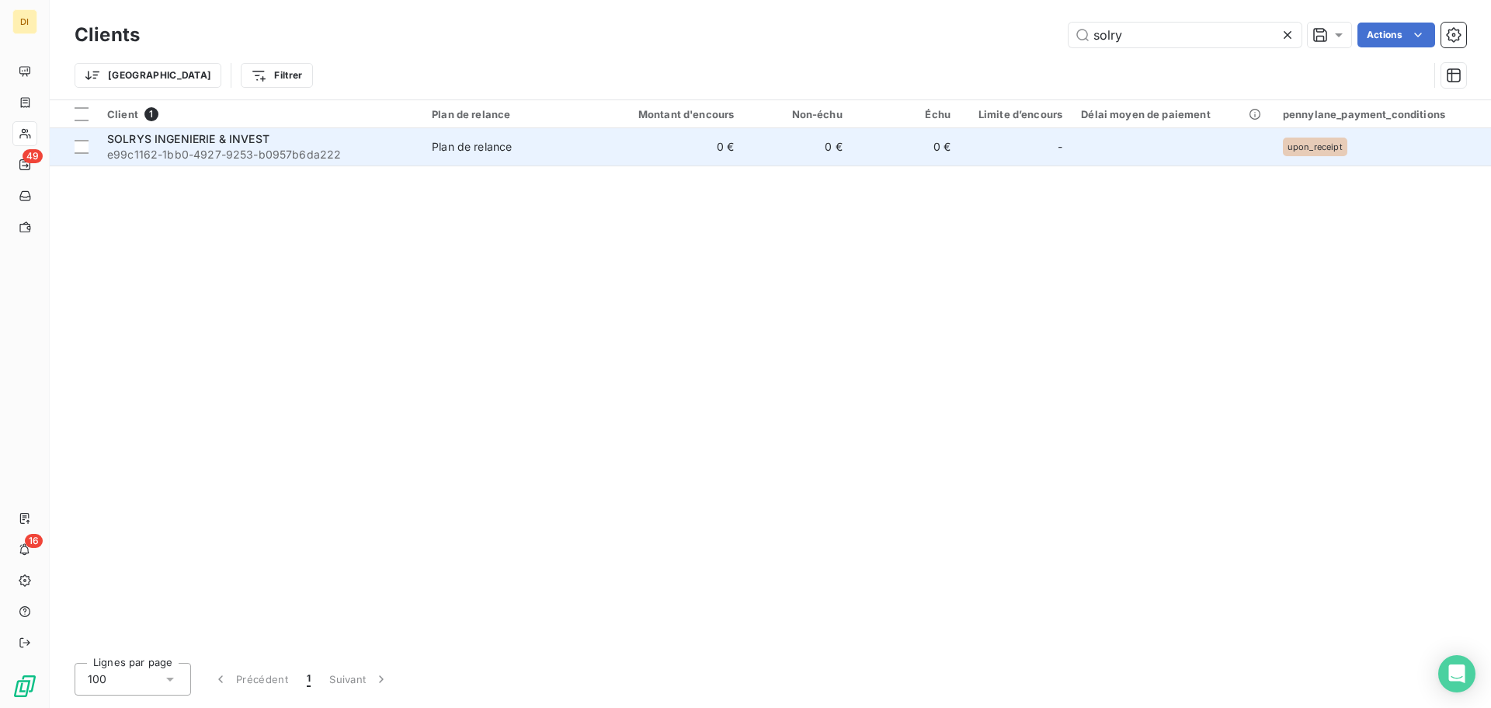
type input "solry"
click at [598, 159] on td "Plan de relance" at bounding box center [511, 146] width 176 height 37
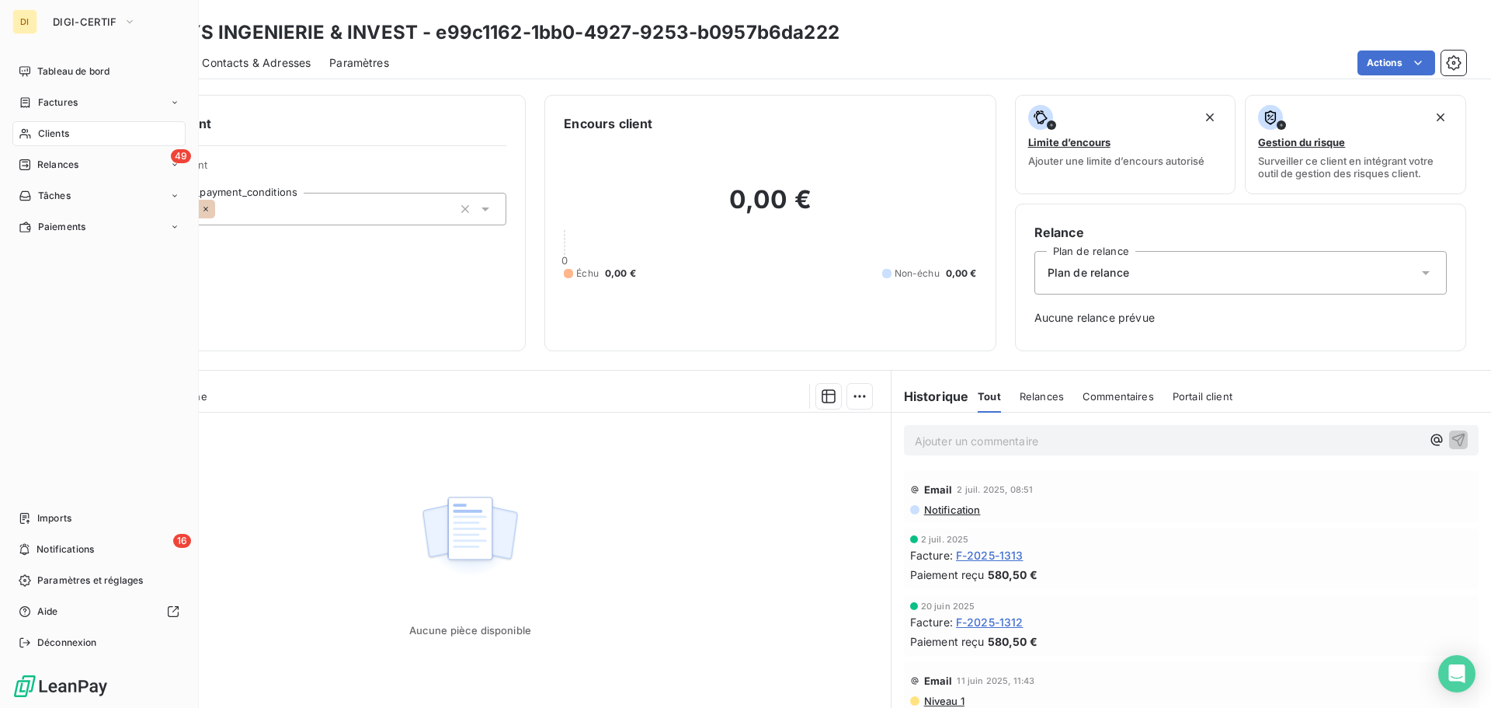
click at [40, 127] on span "Clients" at bounding box center [53, 134] width 31 height 14
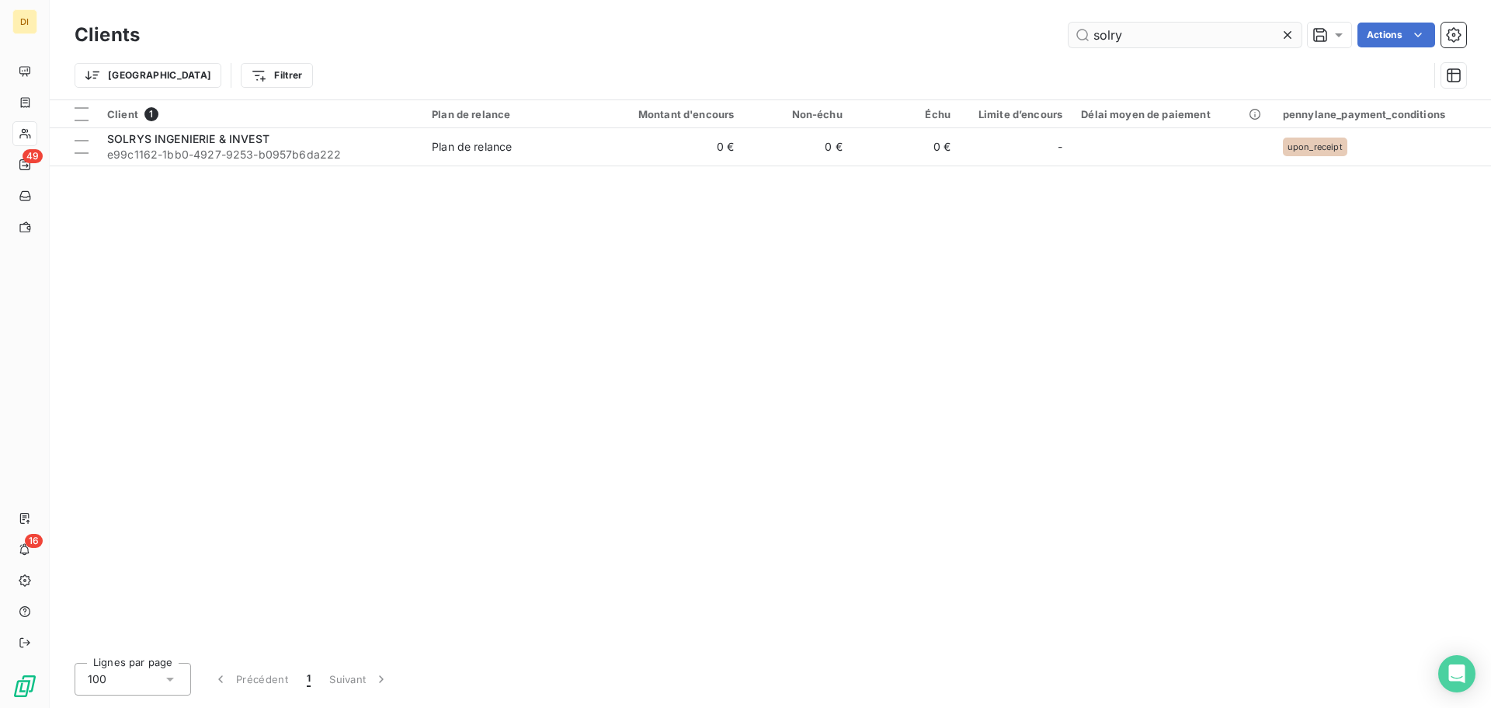
click at [1184, 38] on input "solry" at bounding box center [1185, 35] width 233 height 25
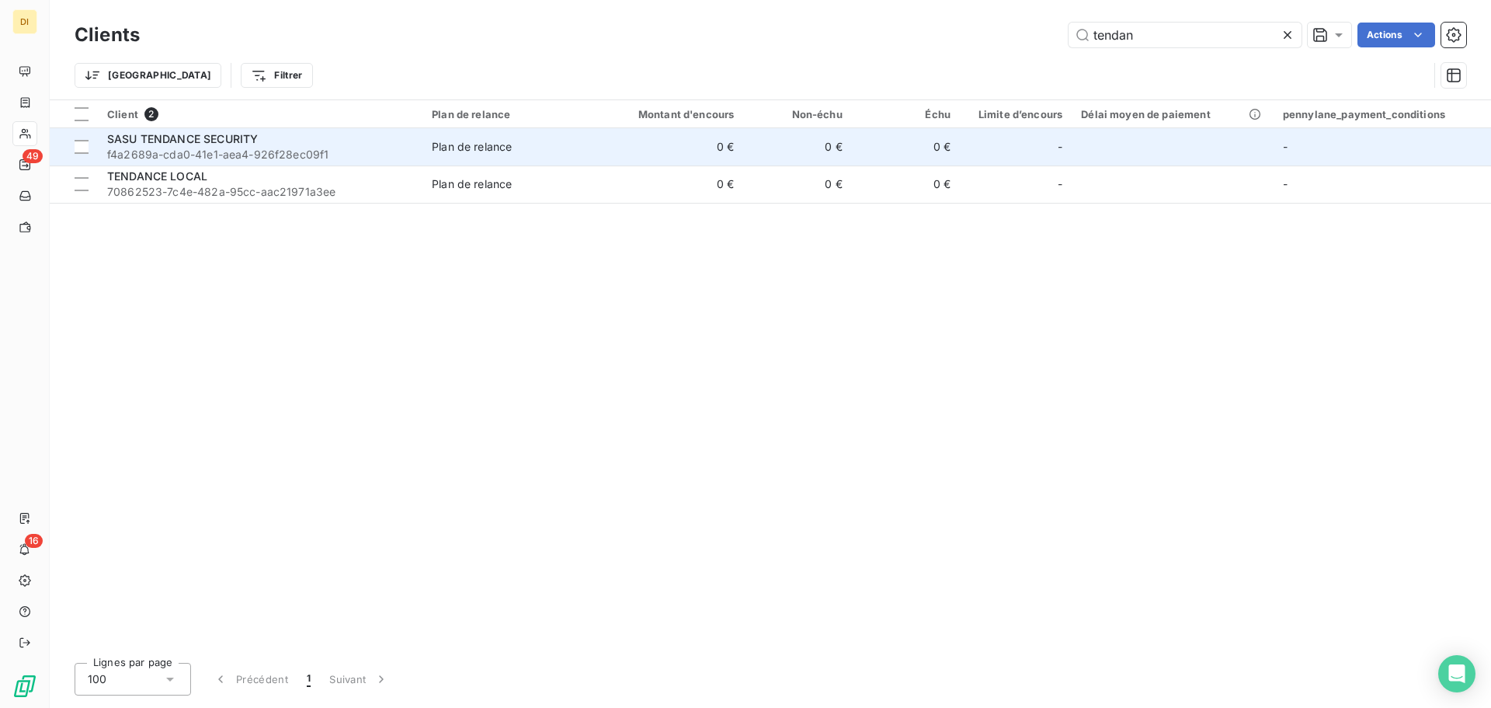
type input "tendan"
click at [734, 148] on td "0 €" at bounding box center [671, 146] width 145 height 37
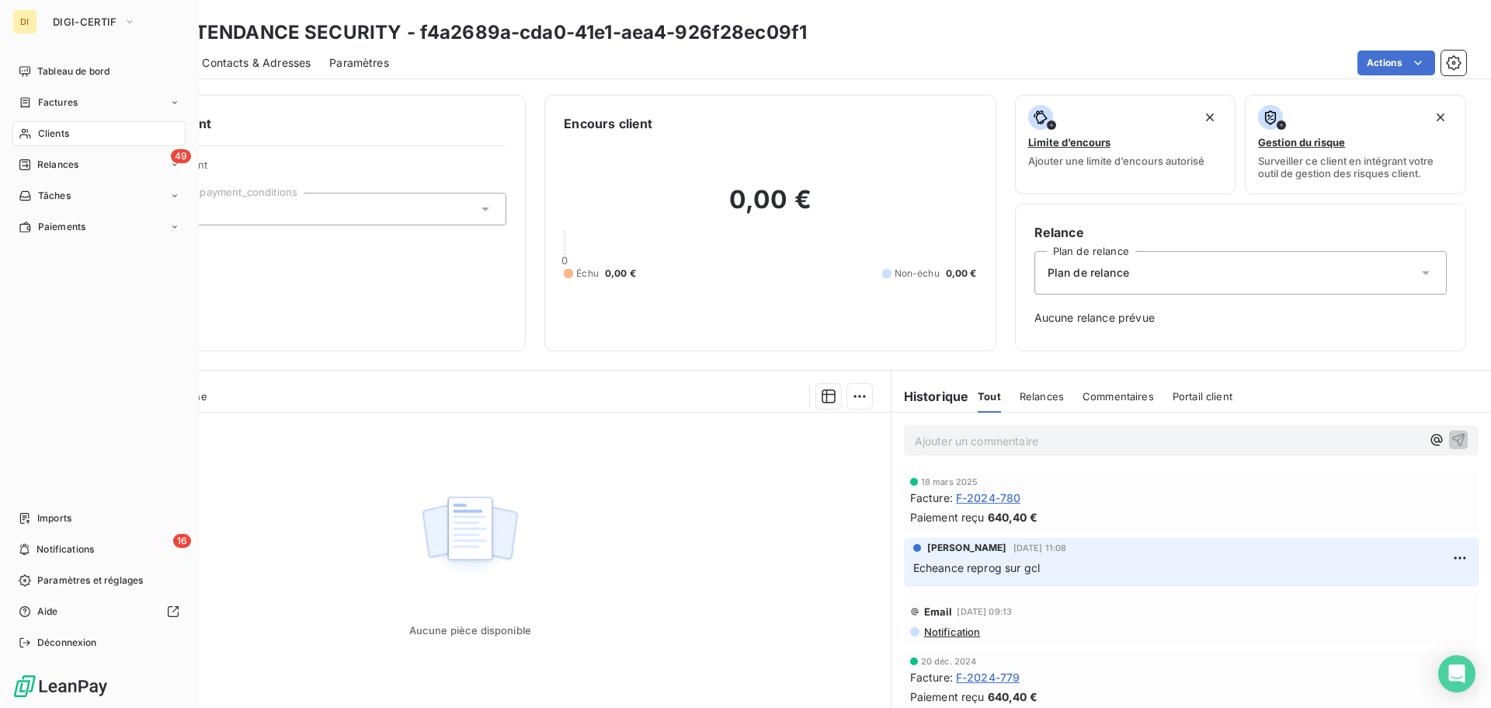
click at [32, 137] on div "Clients" at bounding box center [98, 133] width 173 height 25
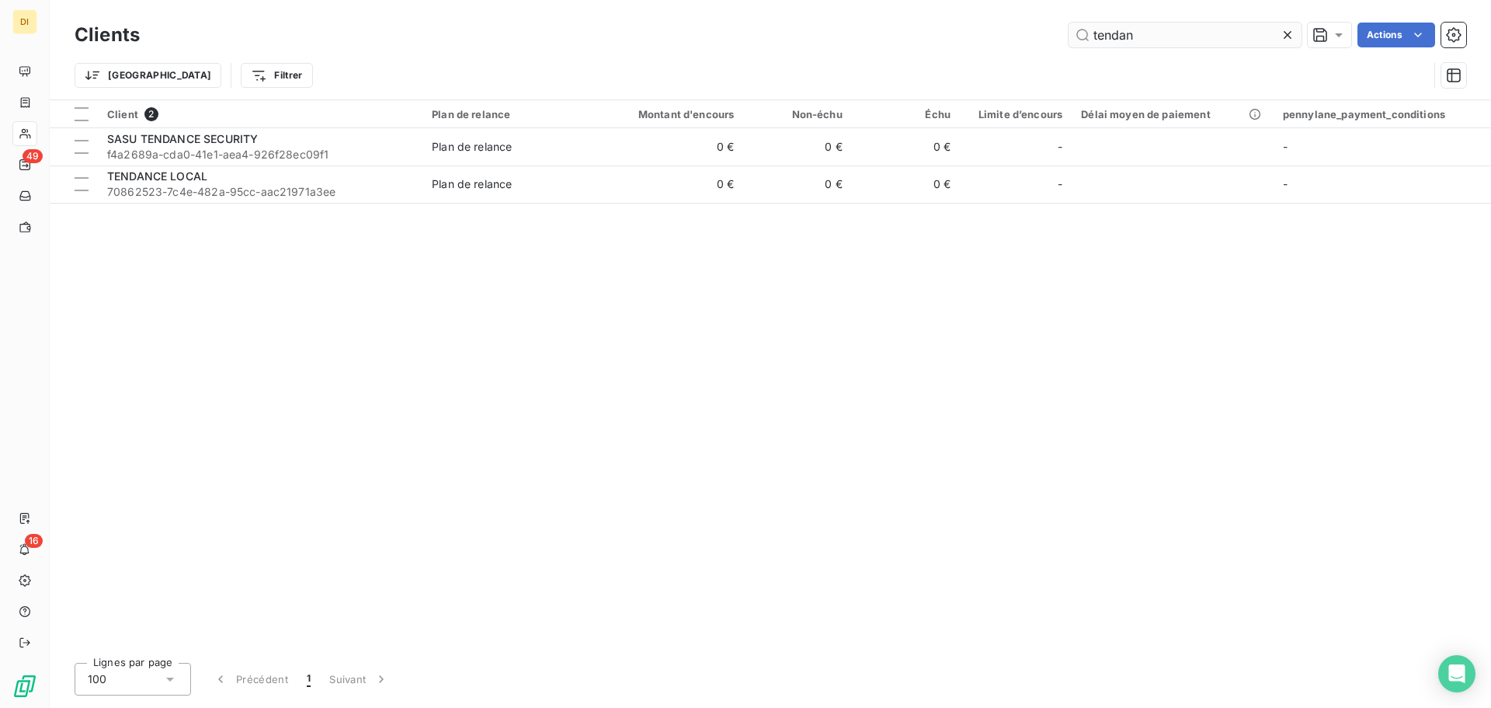
click at [1154, 40] on input "tendan" at bounding box center [1185, 35] width 233 height 25
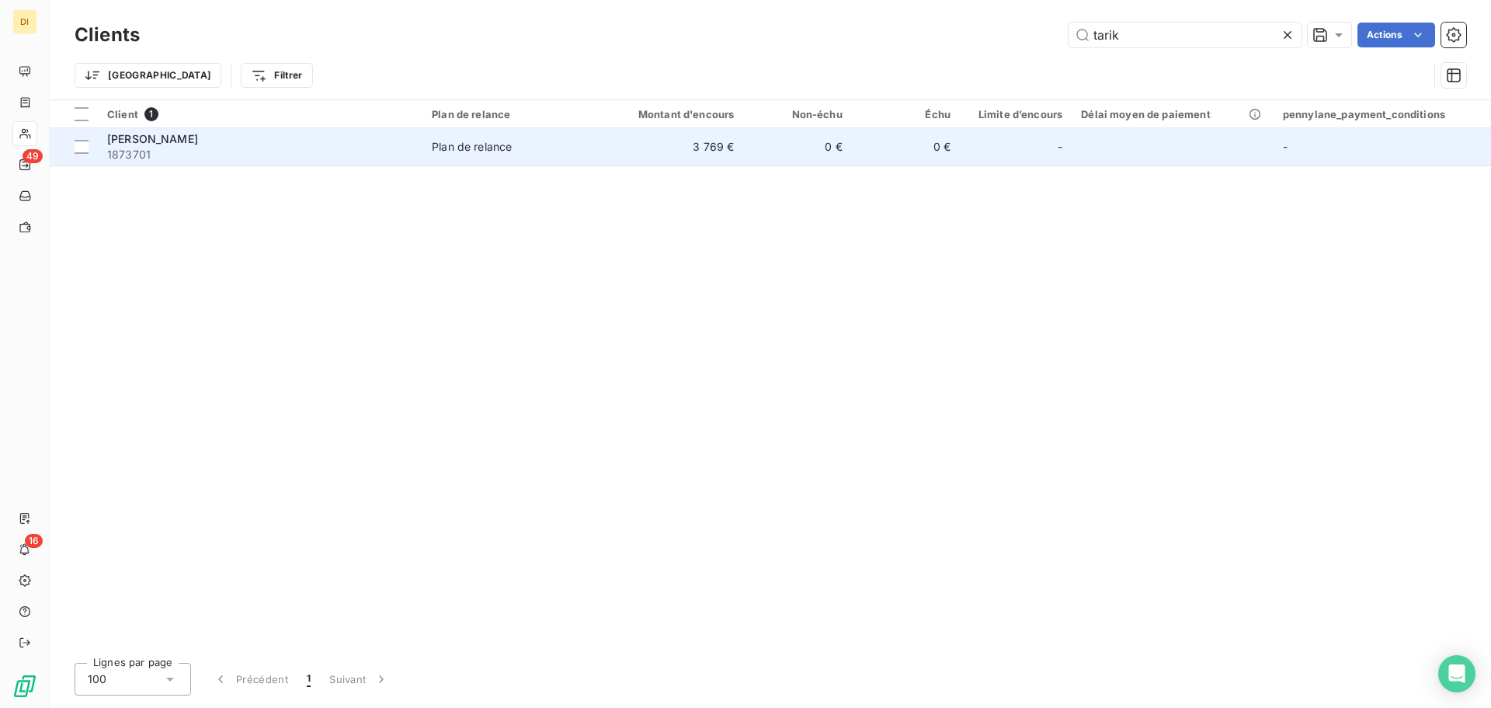
type input "tarik"
click at [653, 152] on td "3 769 €" at bounding box center [671, 146] width 145 height 37
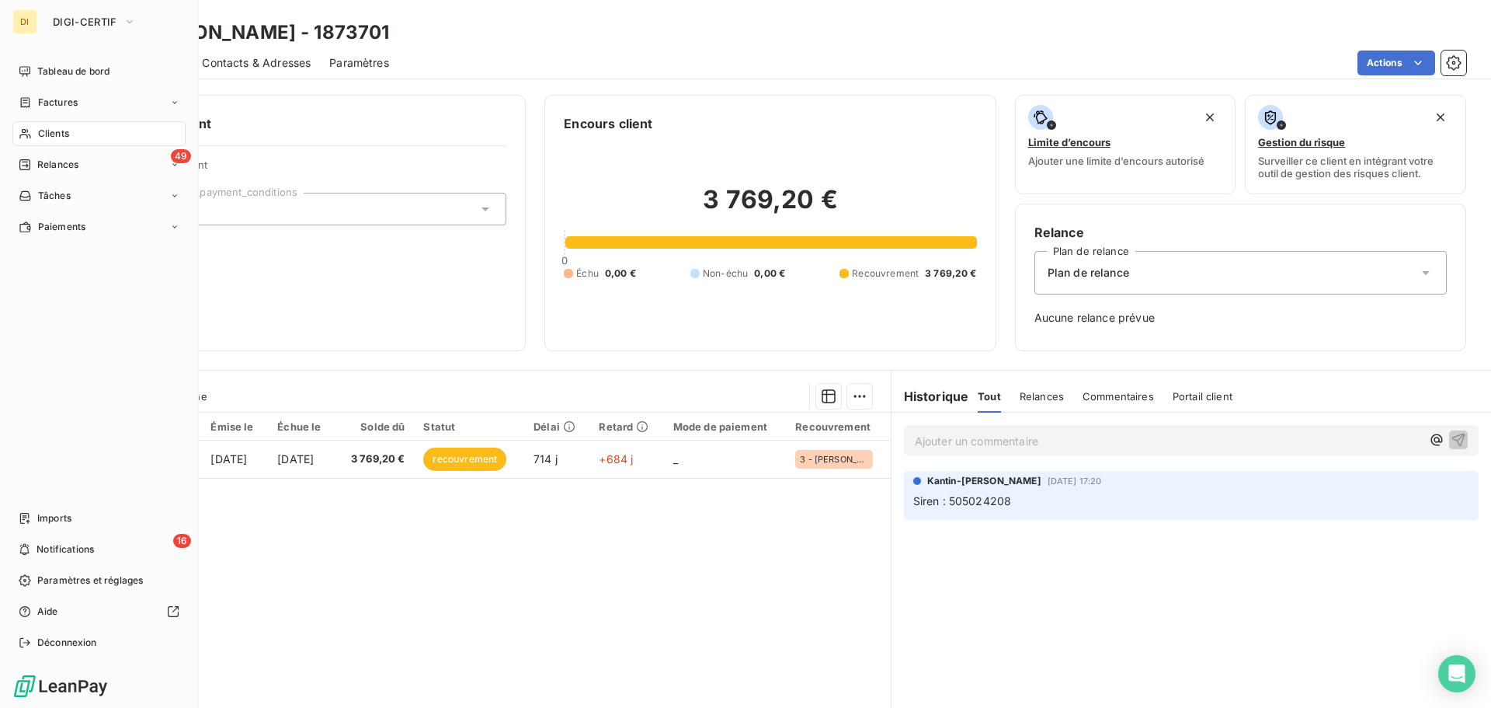
click at [57, 124] on div "Clients" at bounding box center [98, 133] width 173 height 25
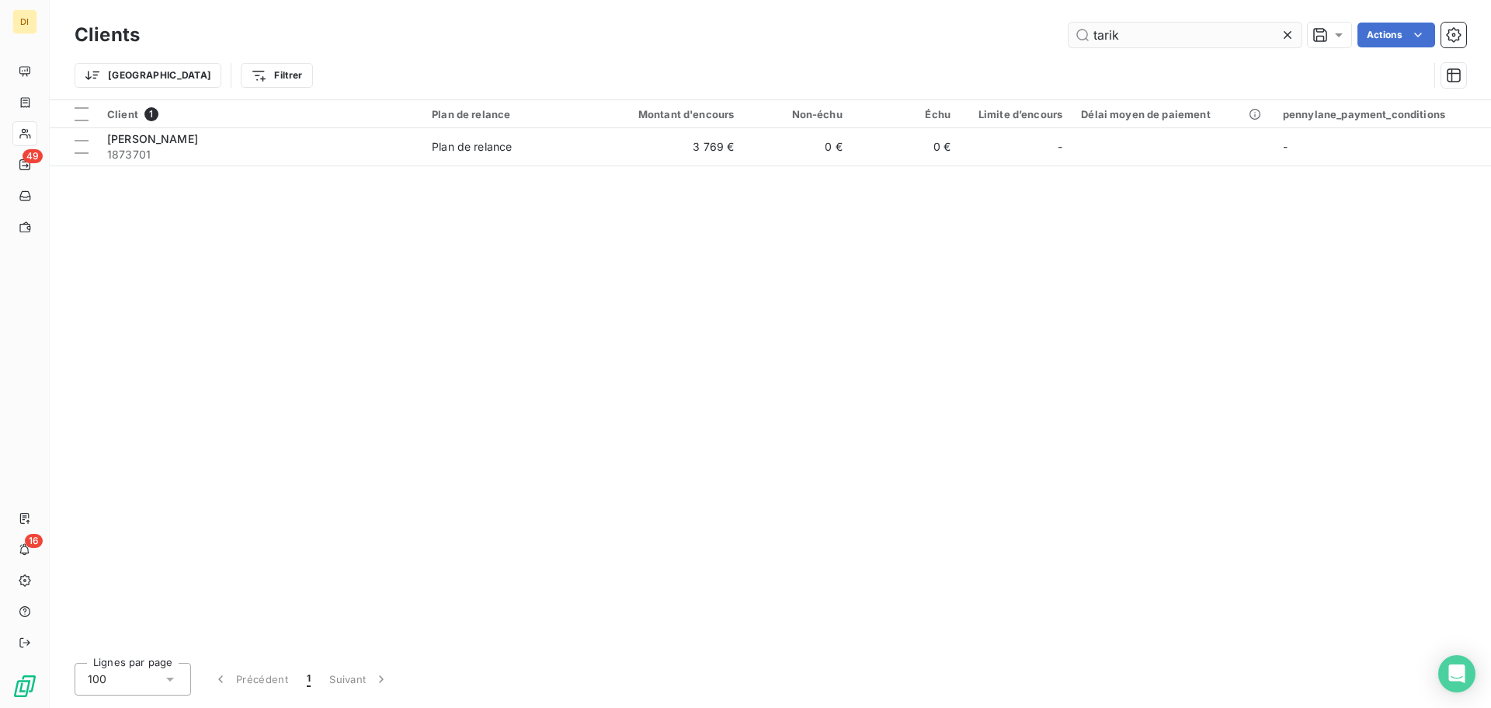
click at [1098, 30] on input "tarik" at bounding box center [1185, 35] width 233 height 25
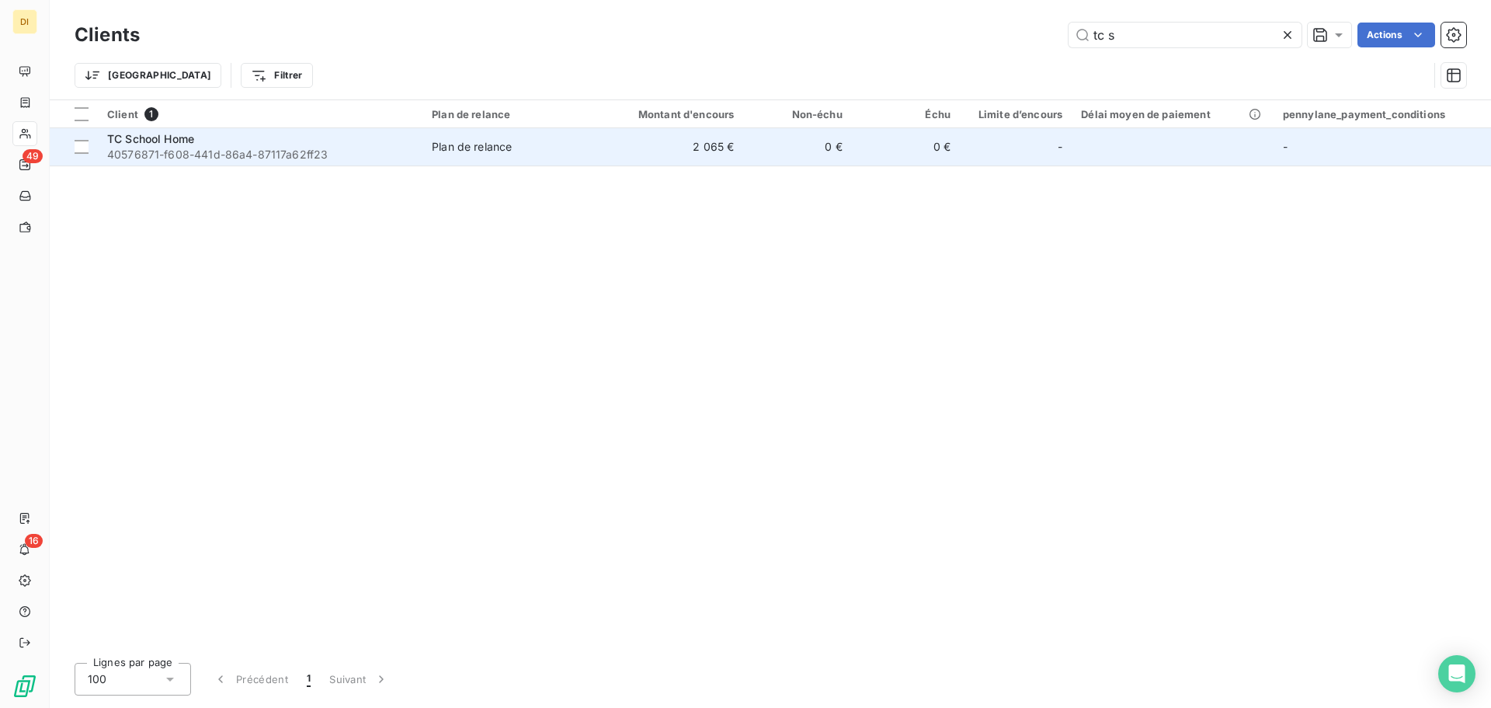
type input "tc s"
click at [393, 141] on div "TC School Home" at bounding box center [260, 139] width 306 height 16
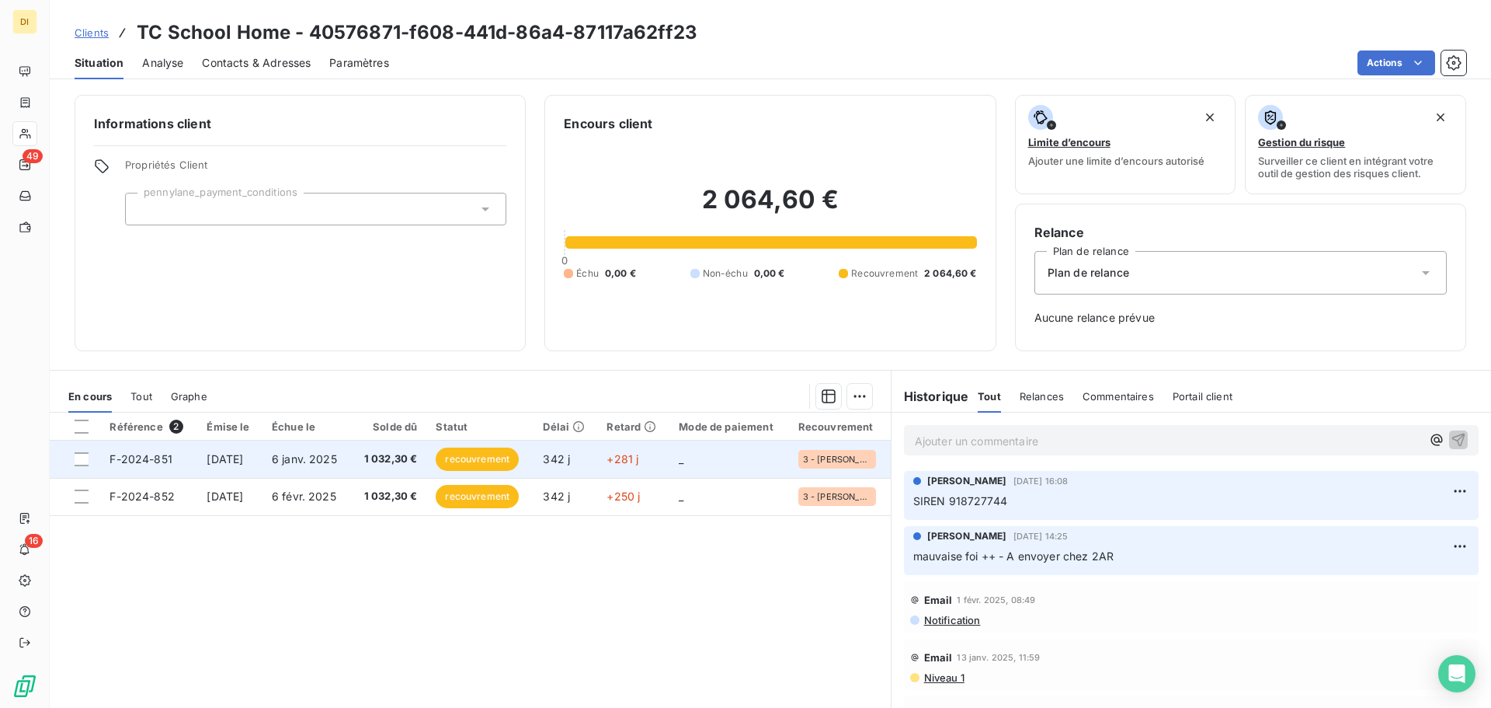
click at [442, 456] on td "recouvrement" at bounding box center [479, 458] width 107 height 37
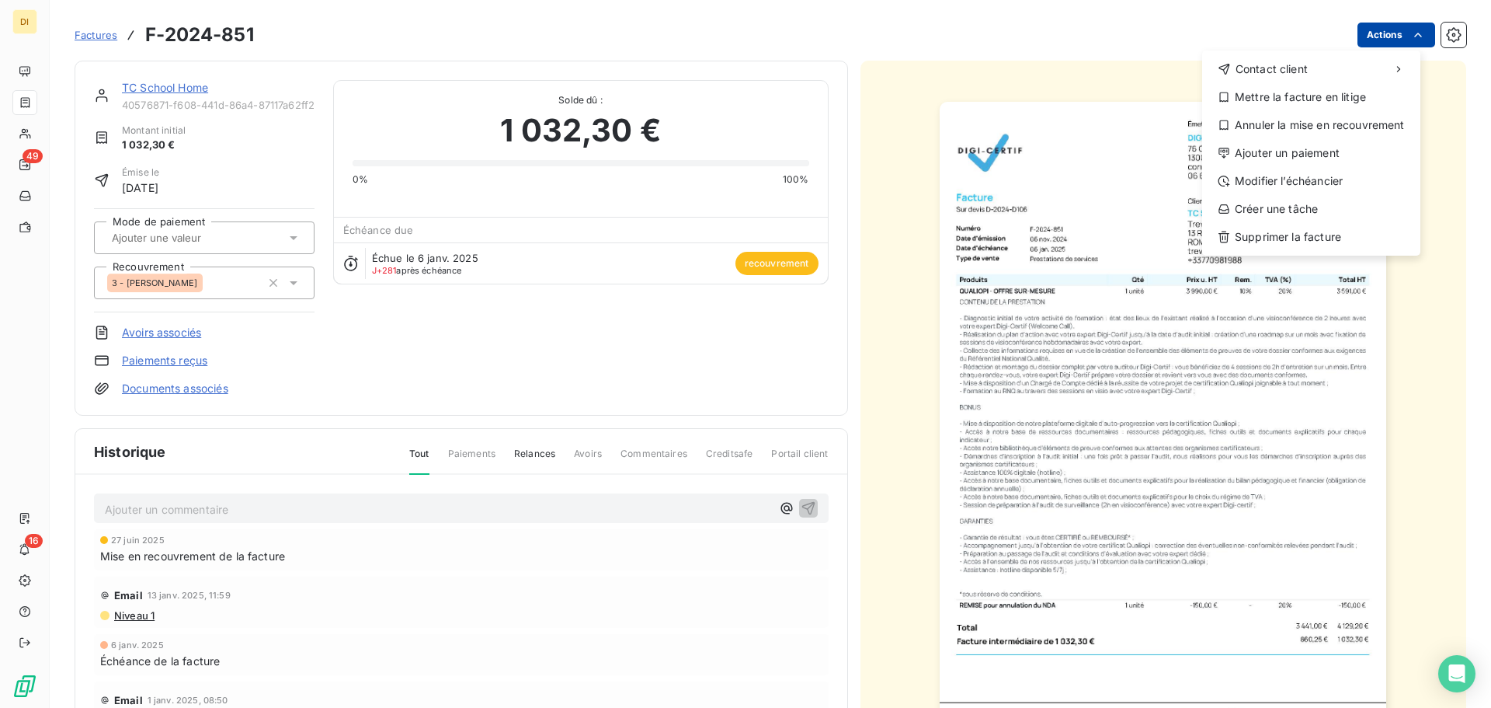
click at [1192, 31] on html "DI 49 16 Factures F-2024-851 Actions Contact client Mettre la facture en litige…" at bounding box center [745, 354] width 1491 height 708
click at [1192, 127] on div "Annuler la mise en recouvrement" at bounding box center [1312, 125] width 206 height 25
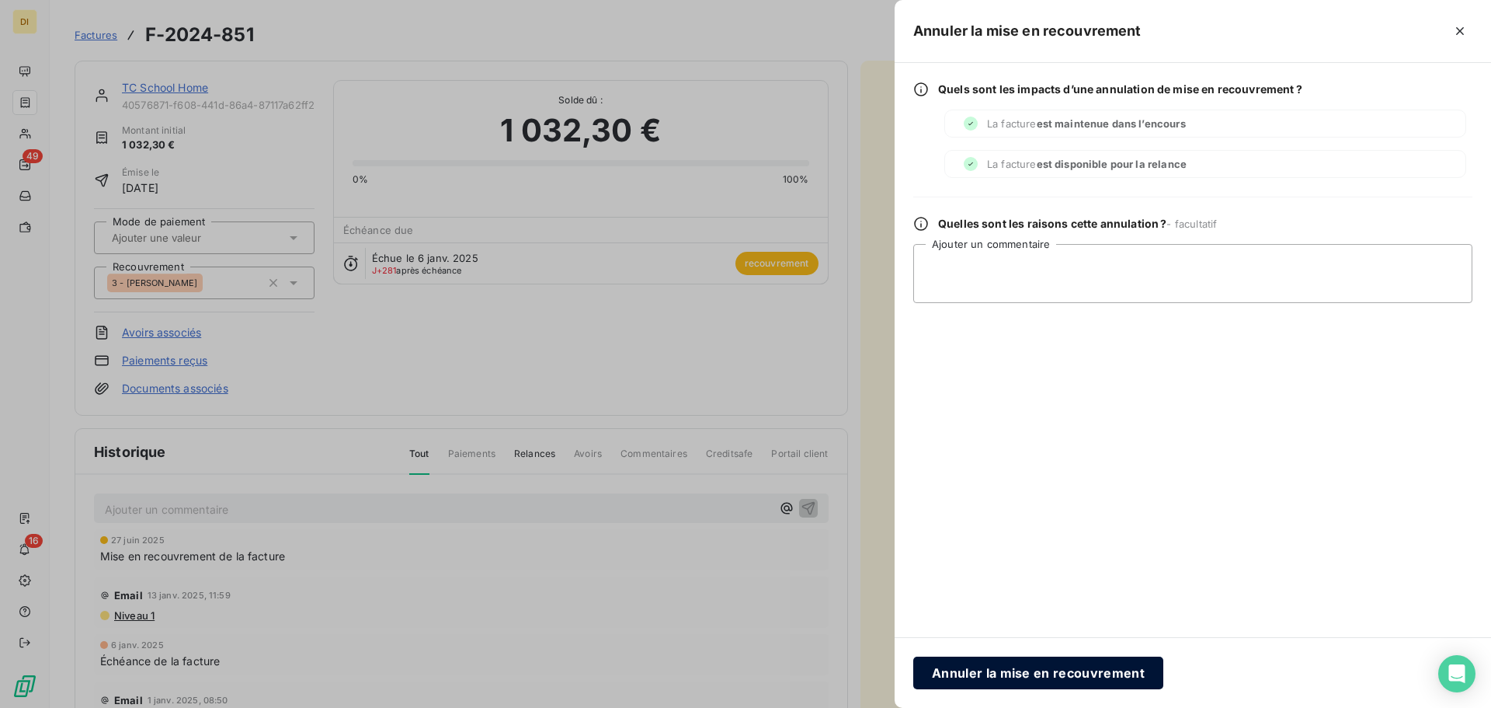
click at [1021, 613] on button "Annuler la mise en recouvrement" at bounding box center [1039, 672] width 250 height 33
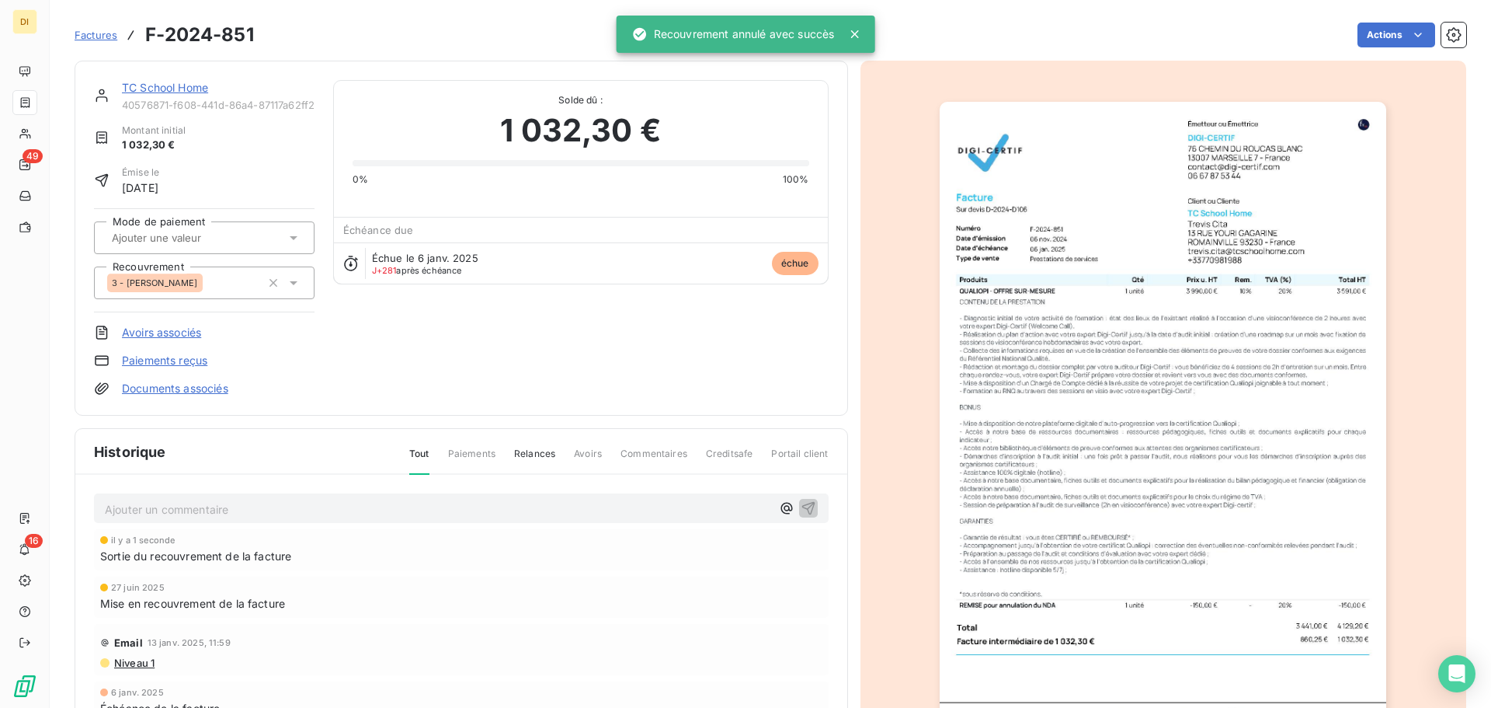
click at [191, 89] on link "TC School Home" at bounding box center [165, 87] width 86 height 13
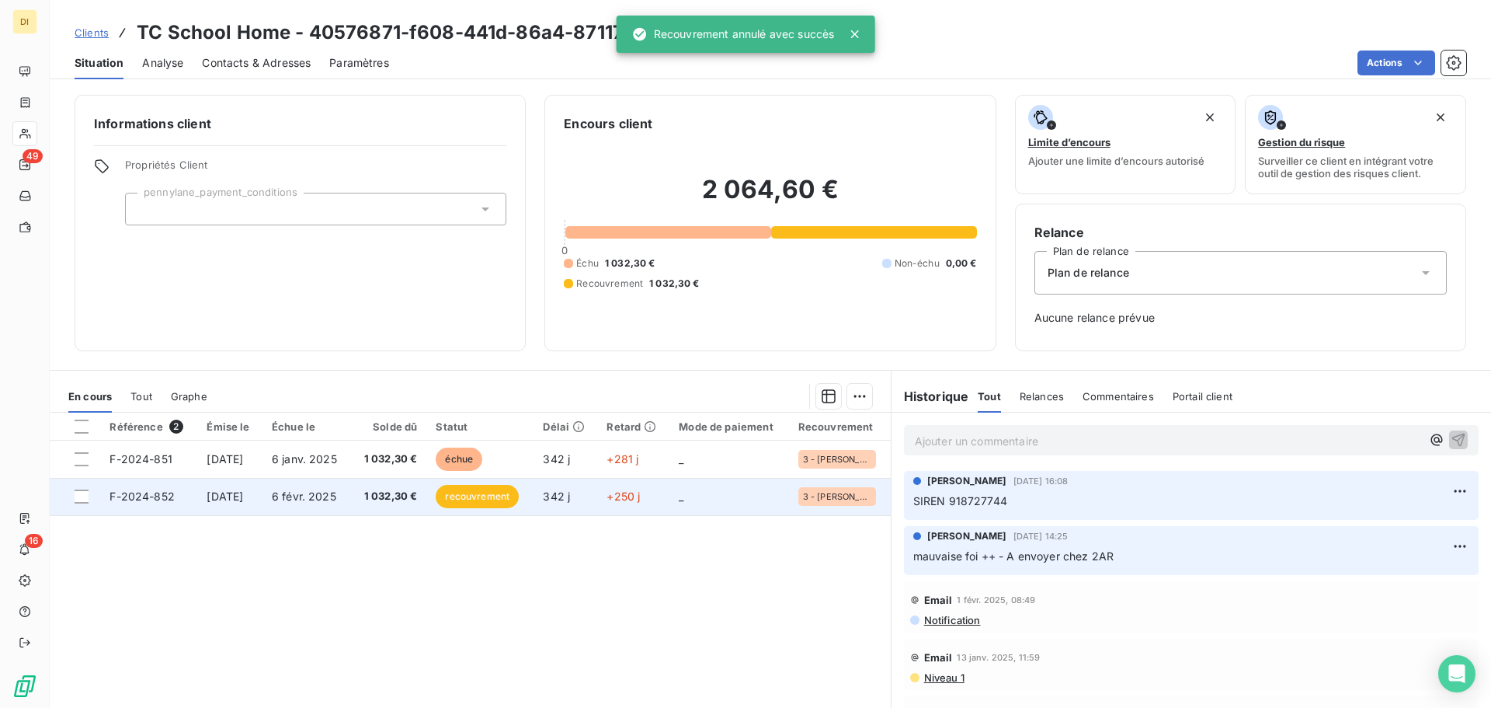
click at [580, 489] on td "342 j" at bounding box center [566, 496] width 64 height 37
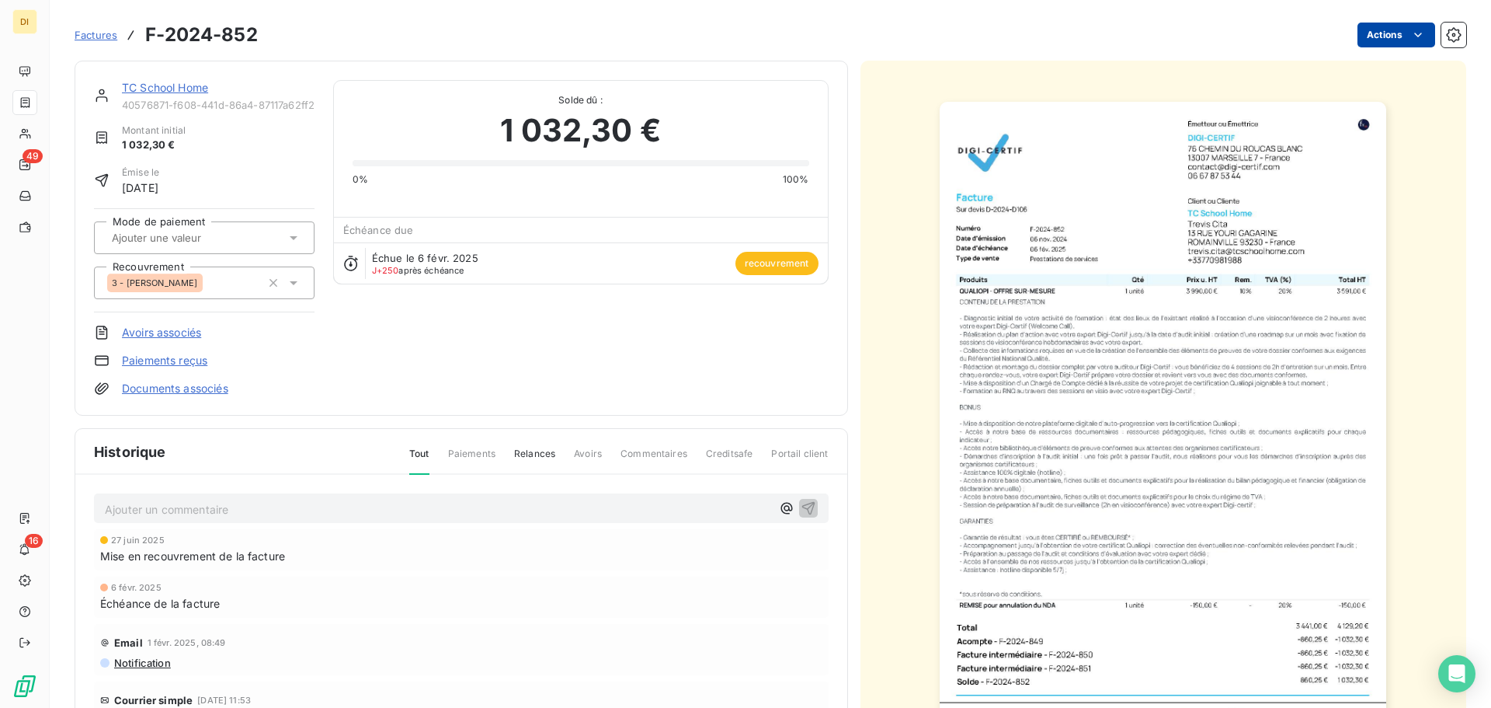
click at [1192, 36] on html "DI 49 16 Factures F-2024-852 Actions TC School Home 40576871-f608-441d-86a4-871…" at bounding box center [745, 354] width 1491 height 708
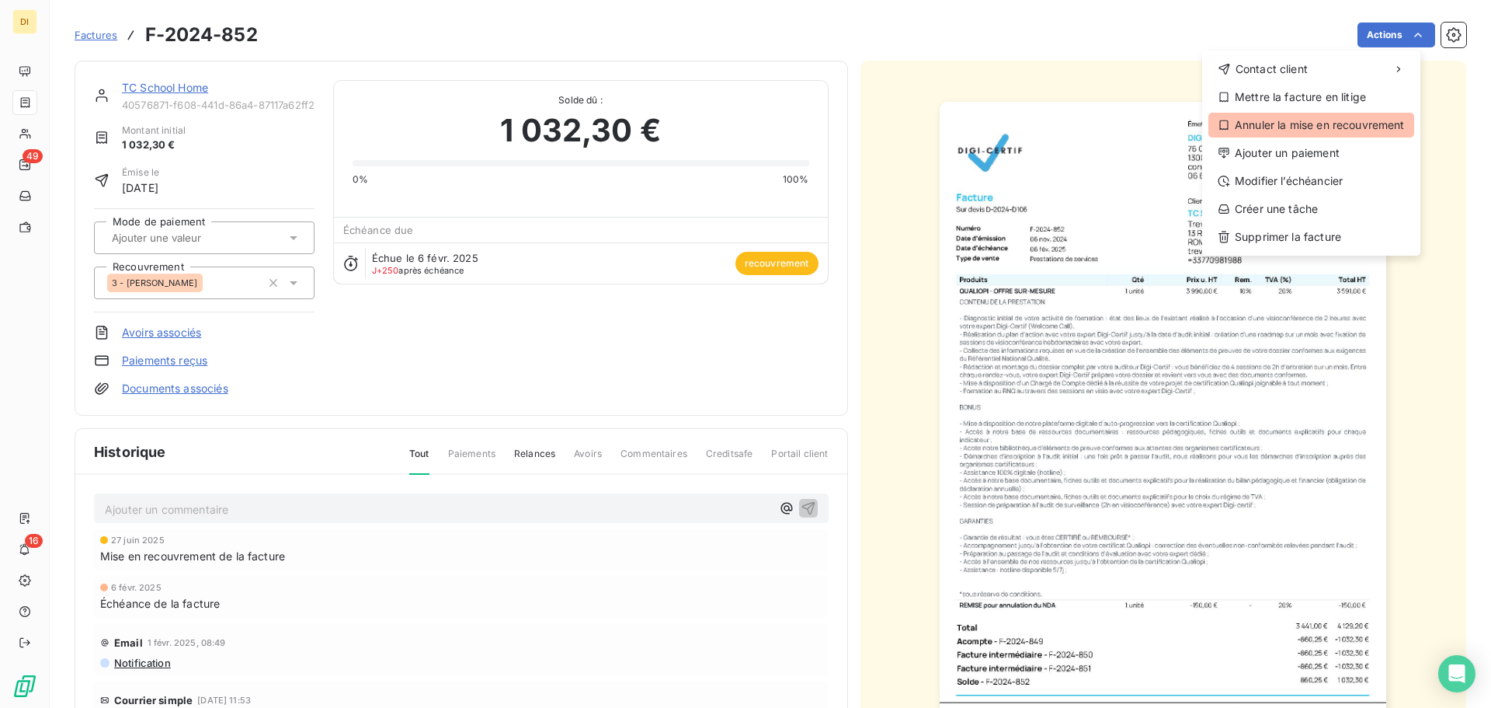
click at [1192, 134] on div "Annuler la mise en recouvrement" at bounding box center [1312, 125] width 206 height 25
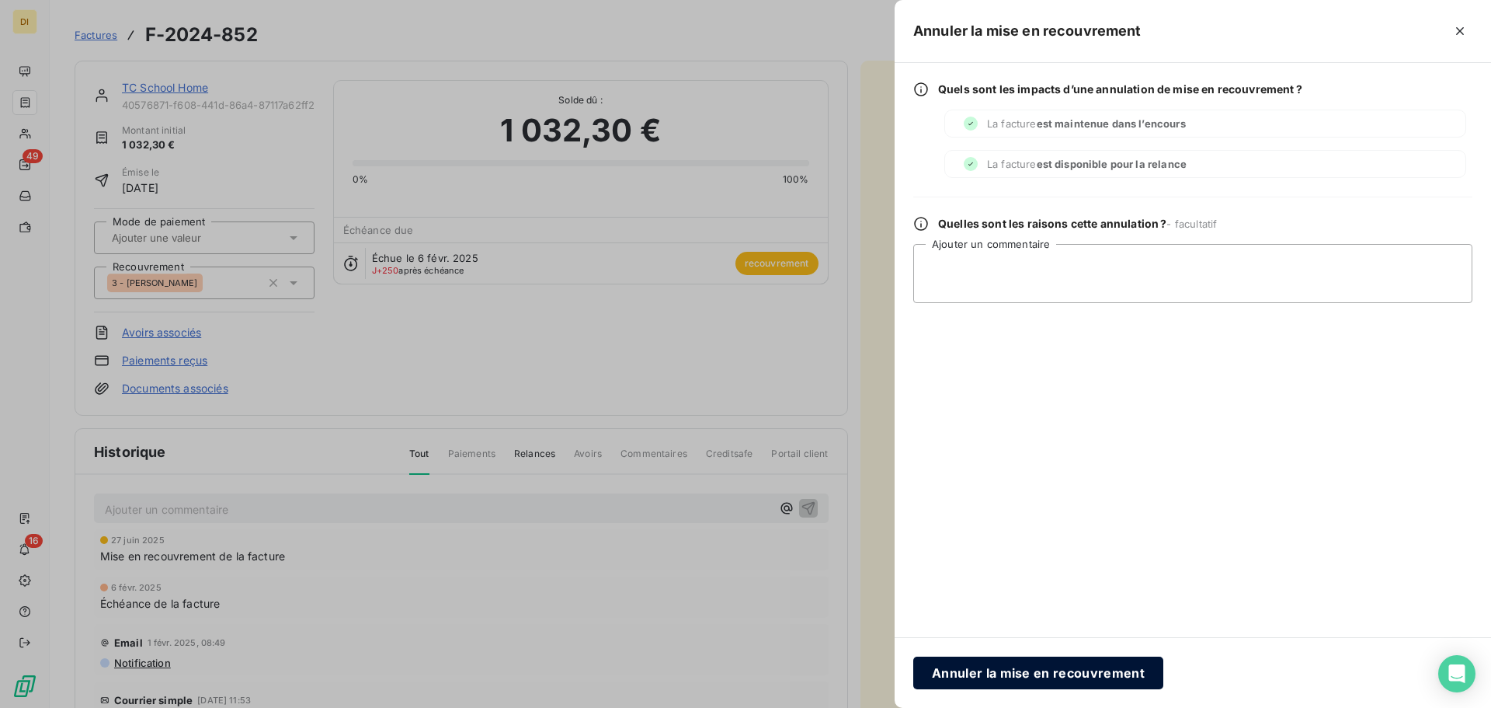
click at [968, 613] on button "Annuler la mise en recouvrement" at bounding box center [1039, 672] width 250 height 33
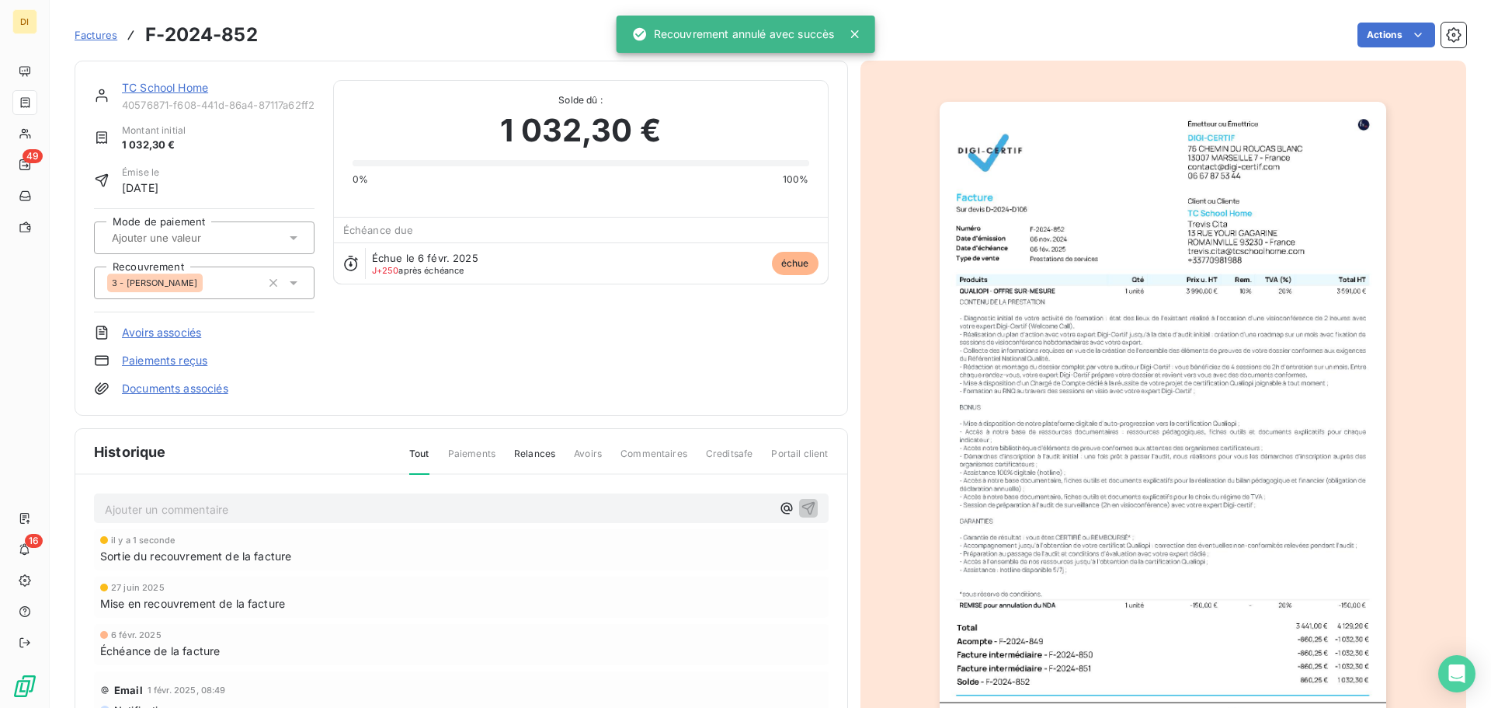
click at [287, 283] on icon at bounding box center [294, 283] width 16 height 16
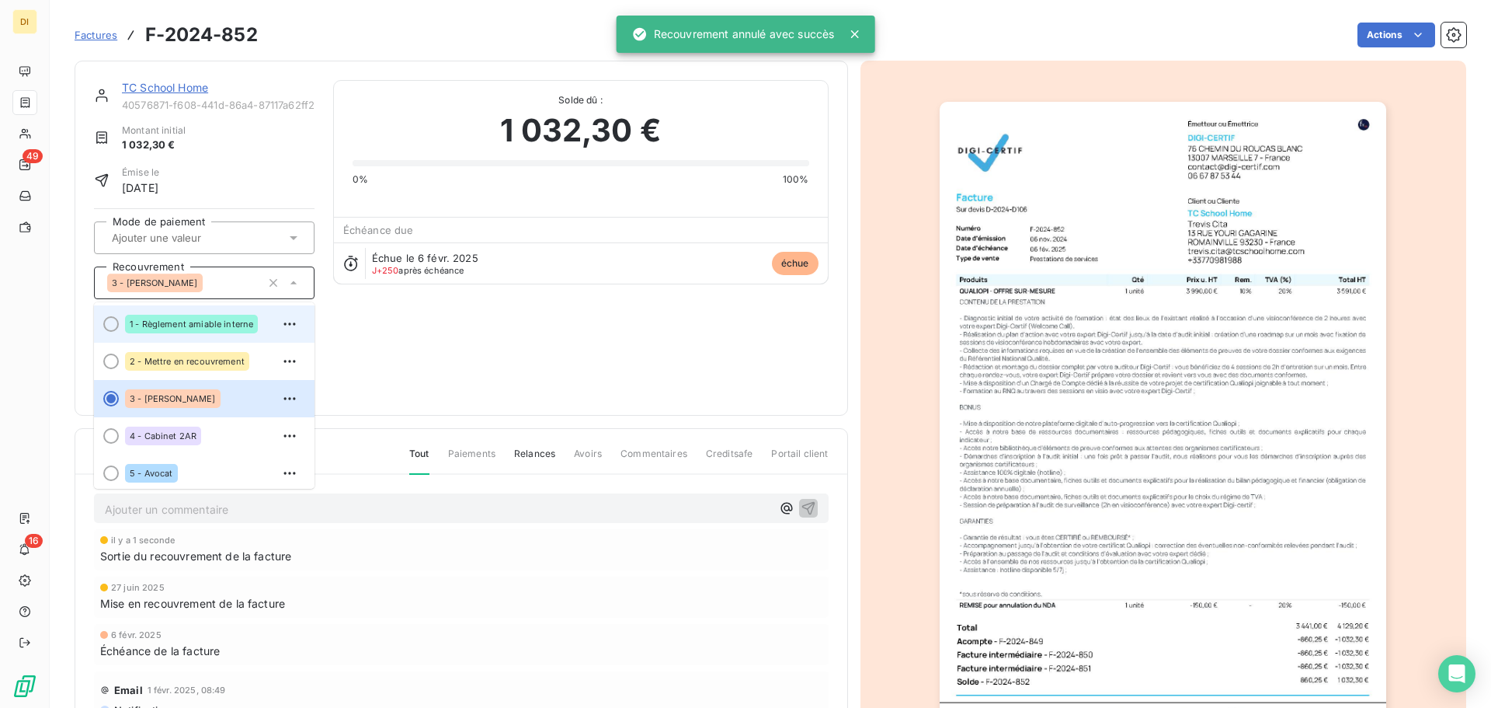
click at [241, 329] on div "1 - Règlement amiable interne" at bounding box center [191, 324] width 133 height 19
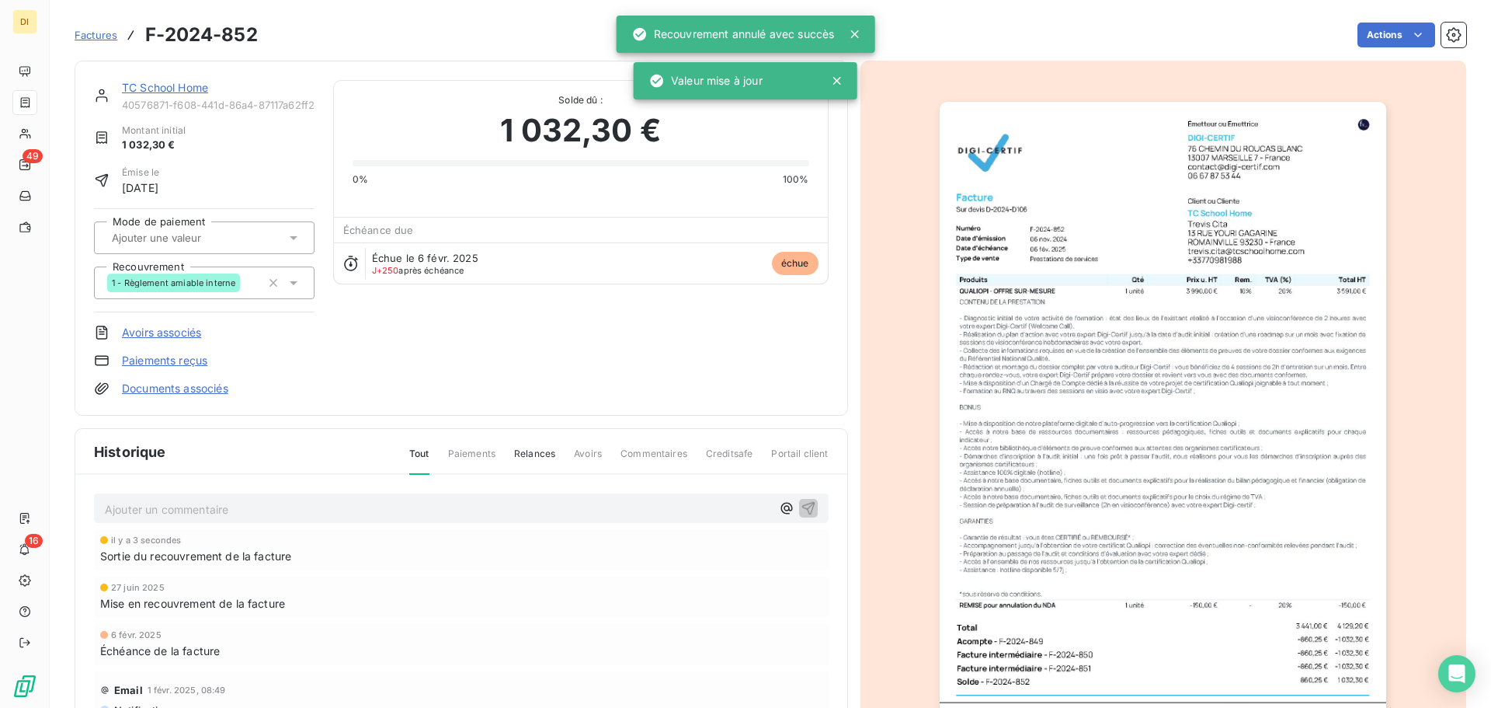
click at [262, 522] on div "Ajouter un commentaire ﻿" at bounding box center [461, 508] width 735 height 30
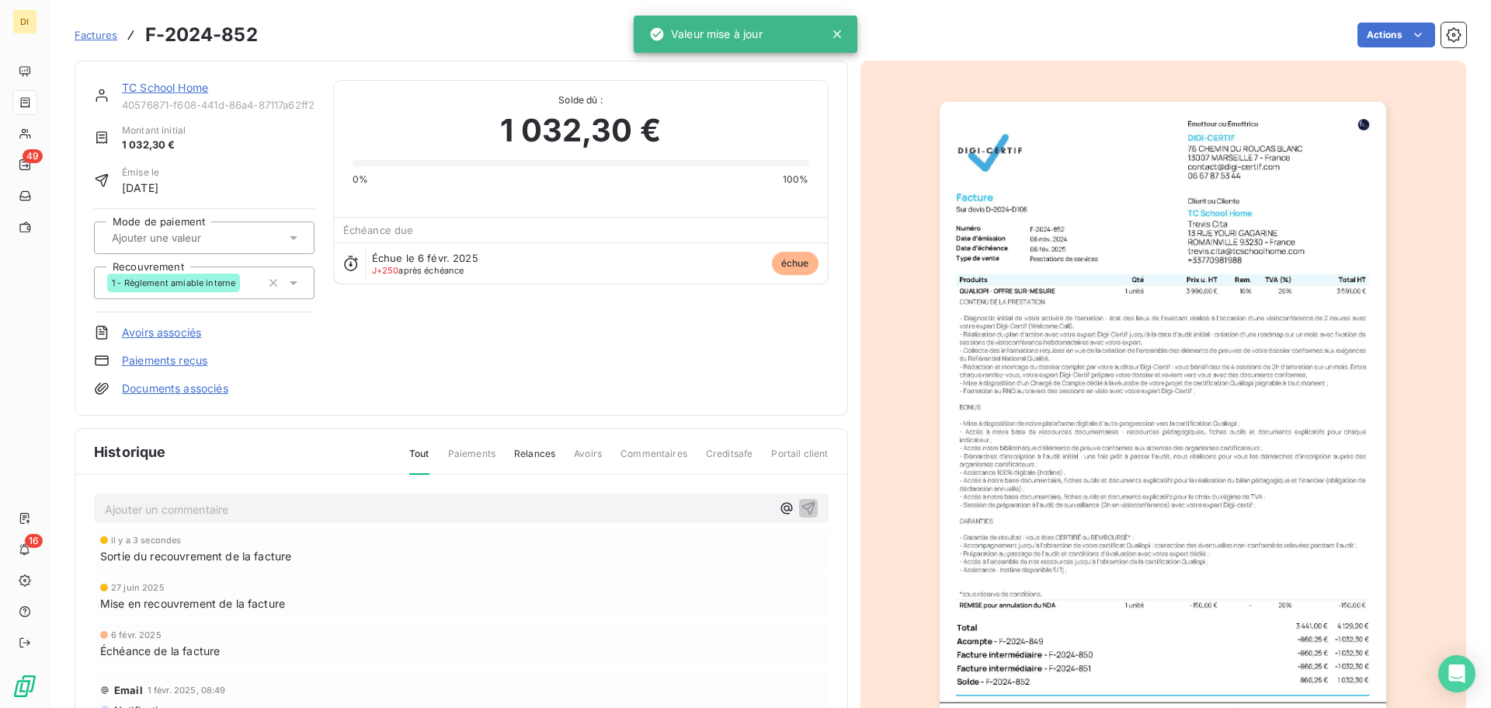
click at [274, 517] on p "Ajouter un commentaire ﻿" at bounding box center [438, 508] width 667 height 19
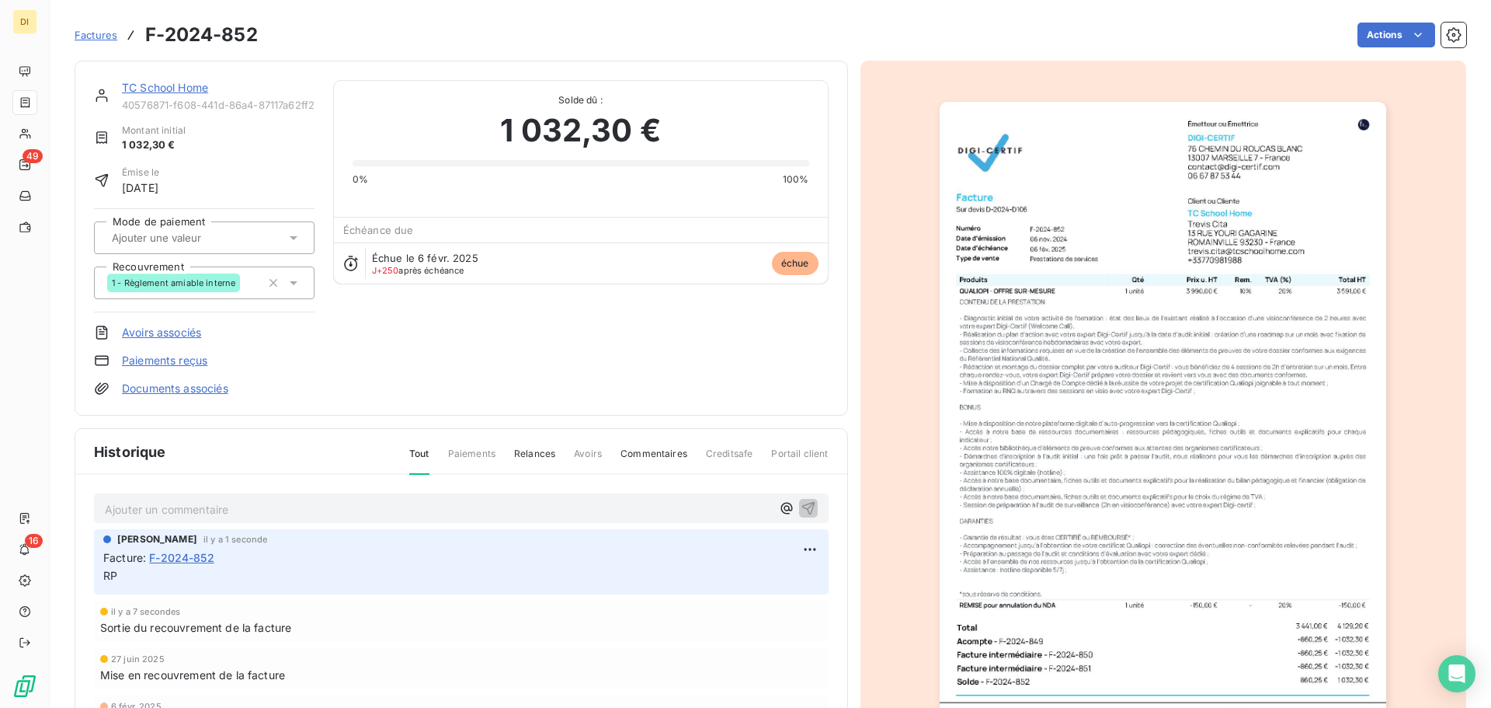
click at [168, 96] on div "TC School Home" at bounding box center [218, 88] width 193 height 16
click at [171, 88] on link "TC School Home" at bounding box center [165, 87] width 86 height 13
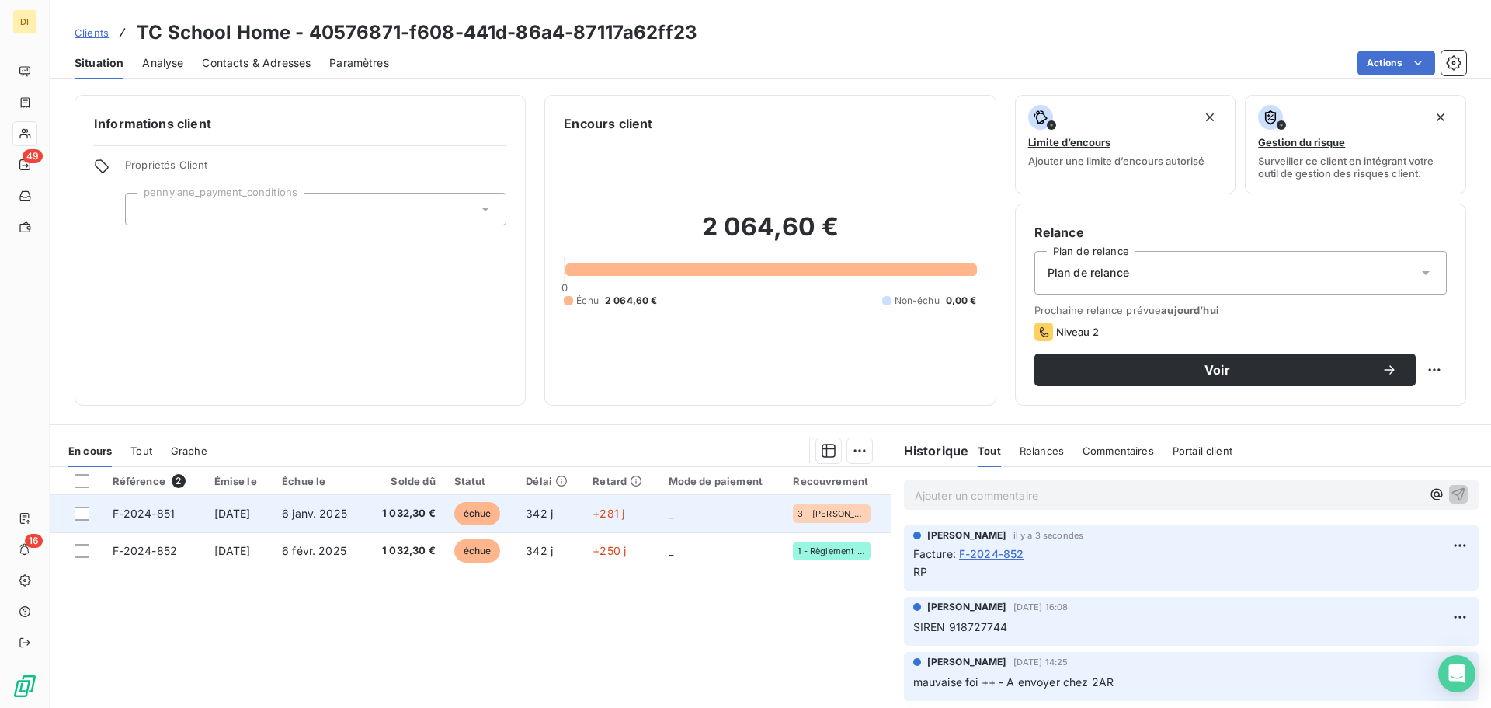
click at [345, 503] on td "6 janv. 2025" at bounding box center [319, 513] width 92 height 37
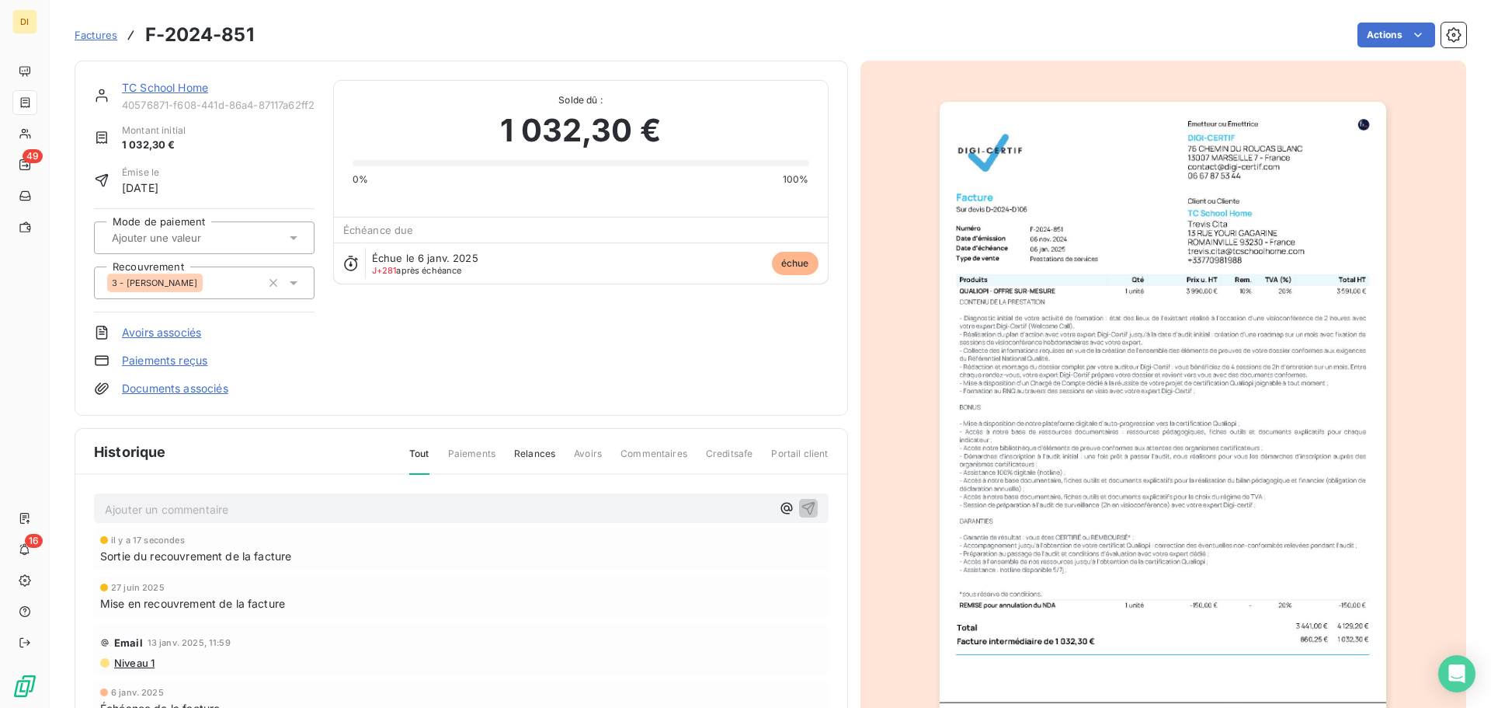
click at [210, 280] on div "3 - [PERSON_NAME]" at bounding box center [184, 282] width 154 height 25
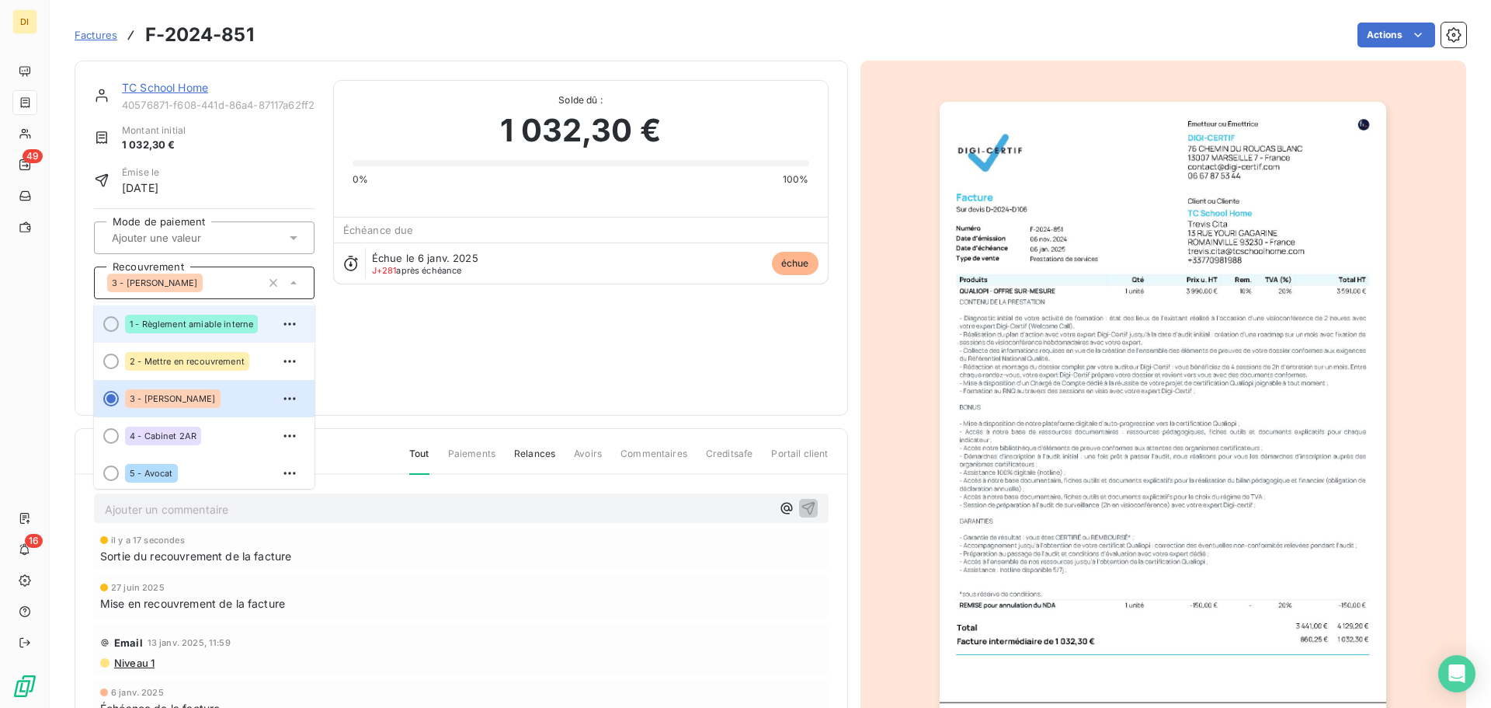
click at [216, 326] on span "1 - Règlement amiable interne" at bounding box center [192, 323] width 124 height 9
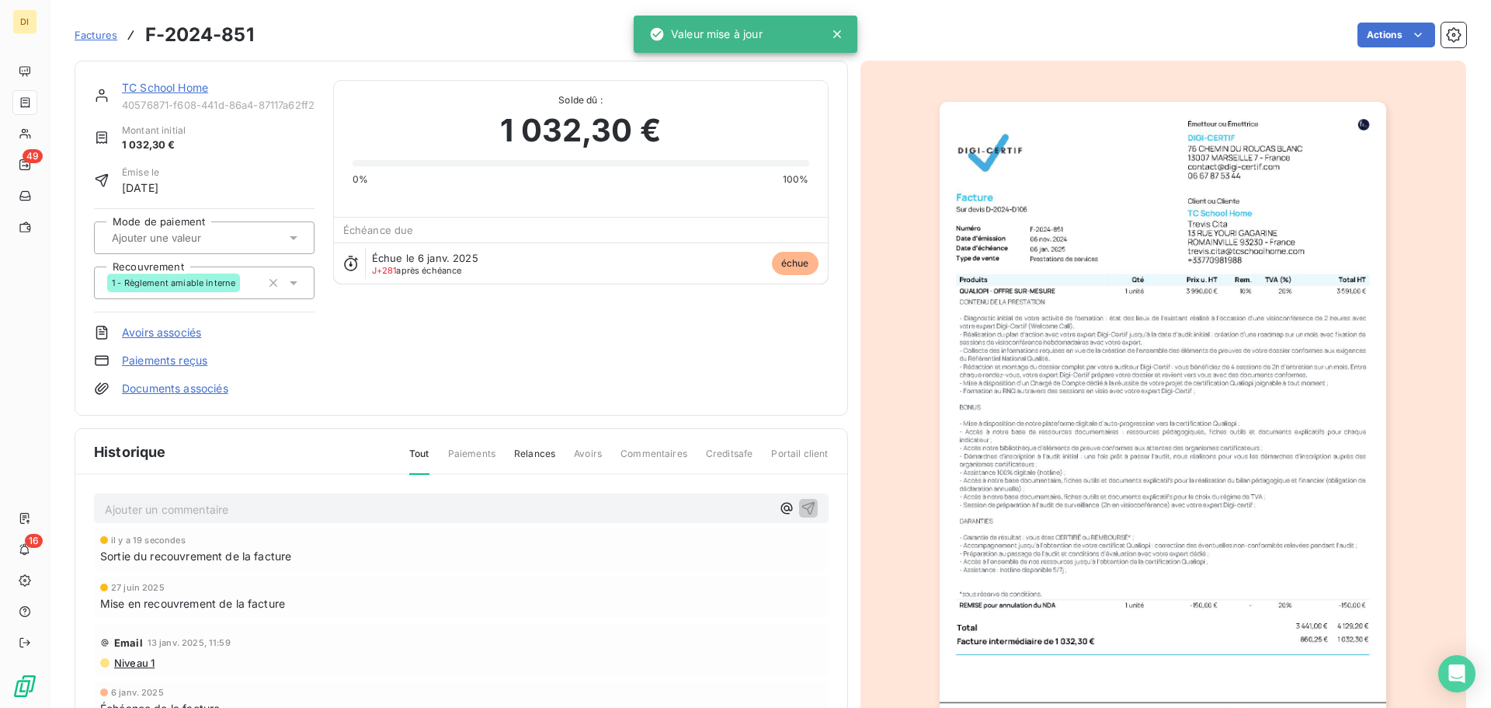
click at [224, 503] on p "Ajouter un commentaire ﻿" at bounding box center [438, 508] width 667 height 19
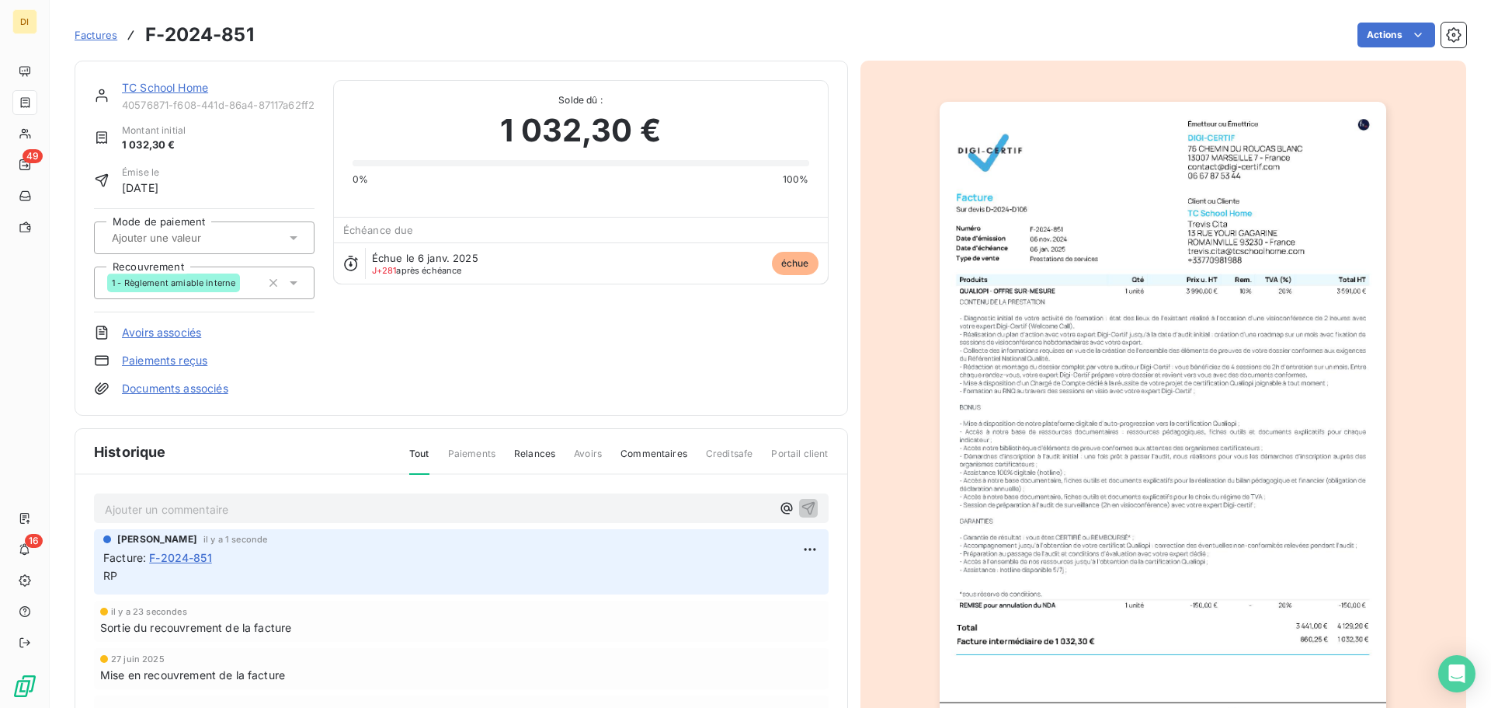
click at [169, 86] on link "TC School Home" at bounding box center [165, 87] width 86 height 13
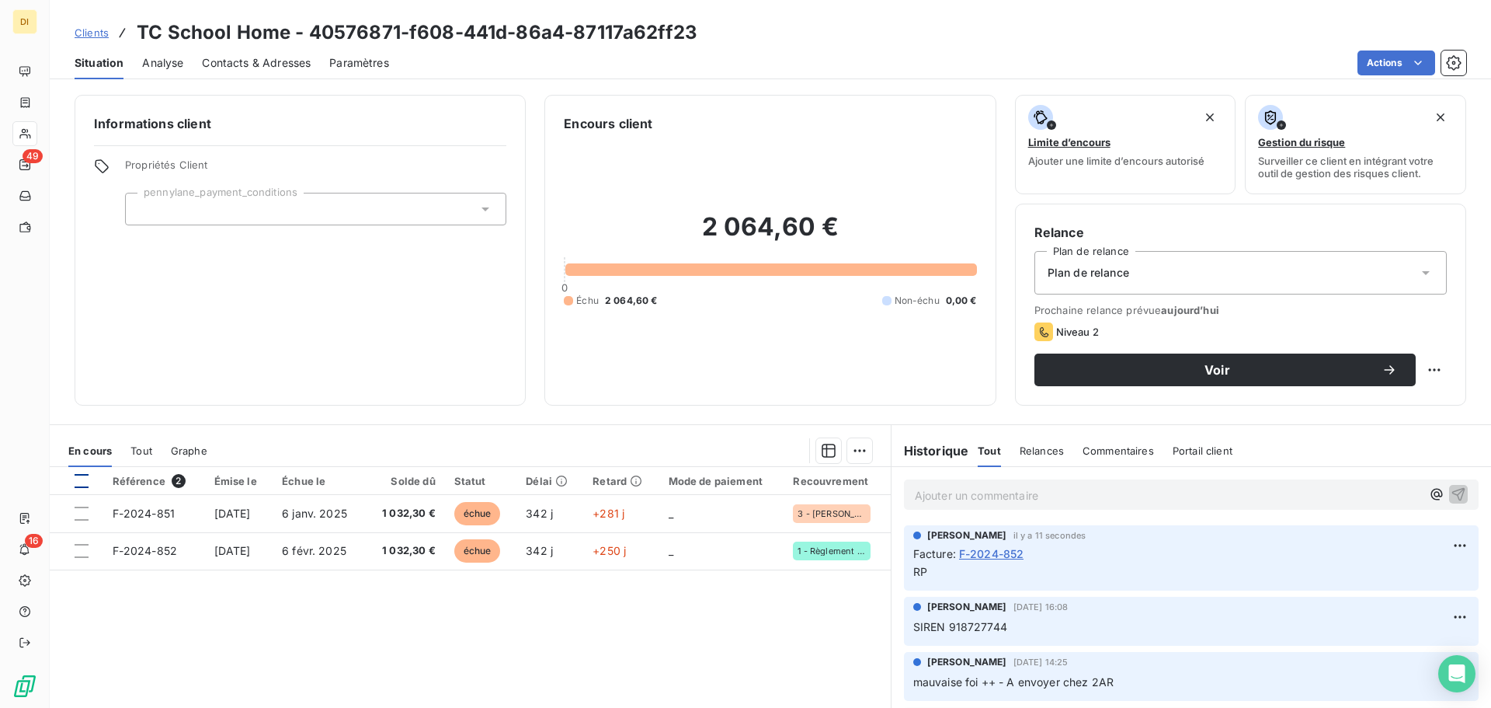
click at [82, 479] on div at bounding box center [82, 481] width 14 height 14
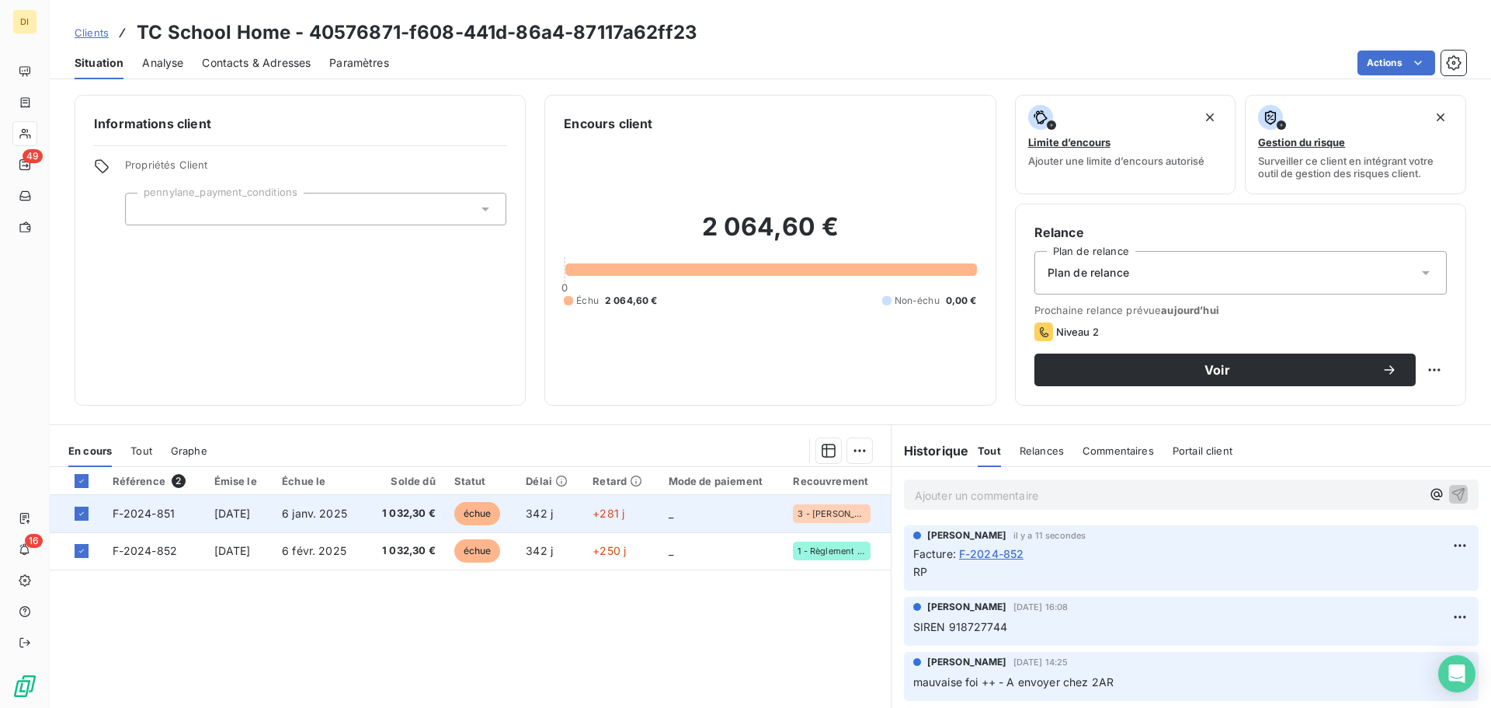
click at [682, 520] on td "_" at bounding box center [722, 513] width 125 height 37
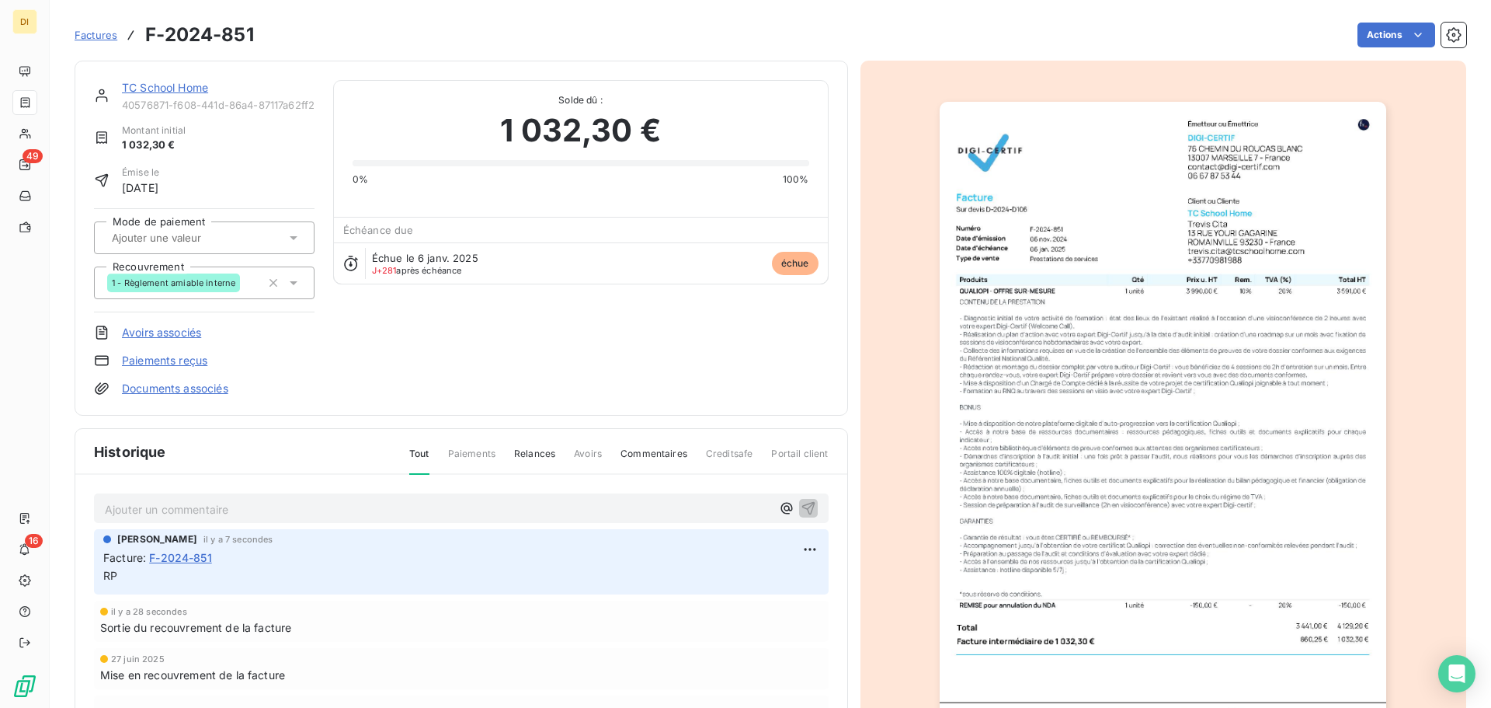
click at [165, 84] on link "TC School Home" at bounding box center [165, 87] width 86 height 13
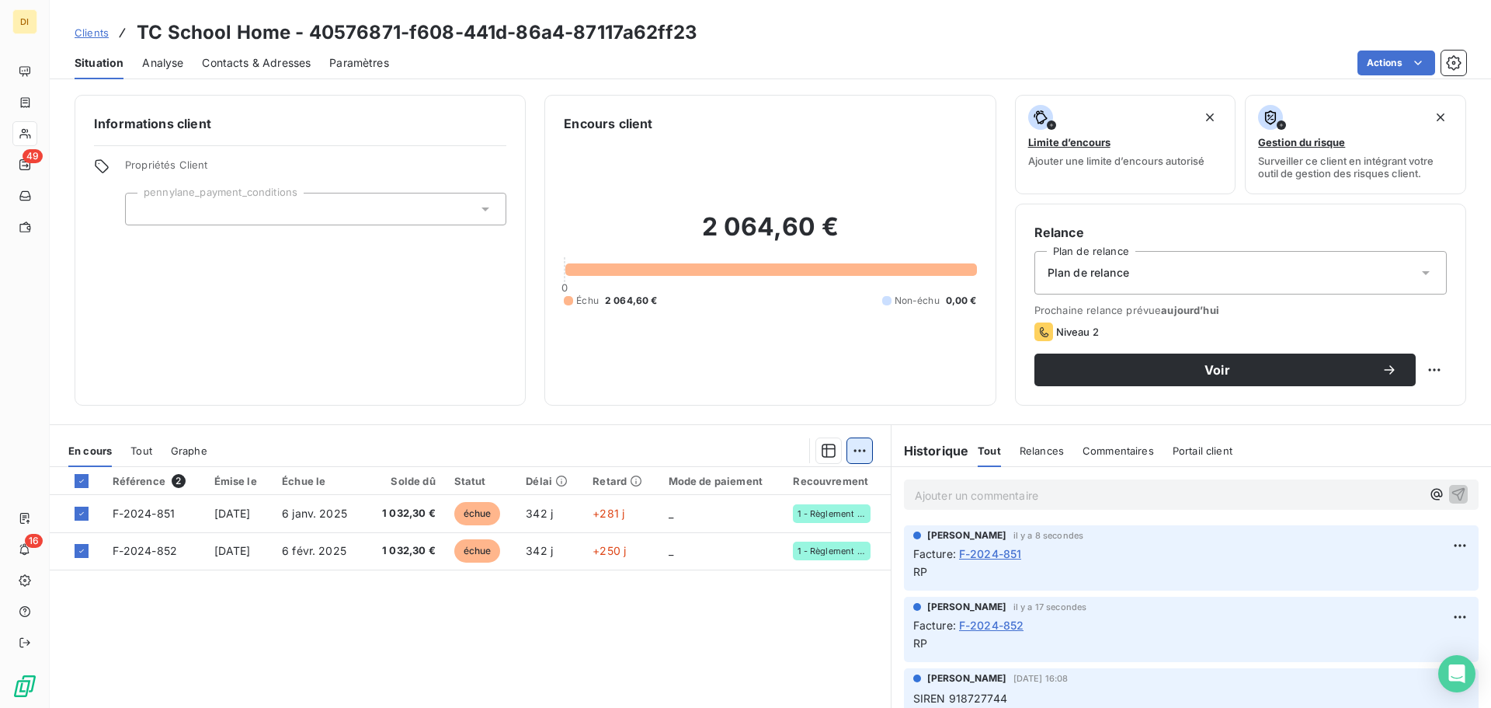
click at [864, 444] on html "DI 49 16 Clients TC School Home - 40576871-f608-441d-86a4-87117a62ff23 Situatio…" at bounding box center [745, 354] width 1491 height 708
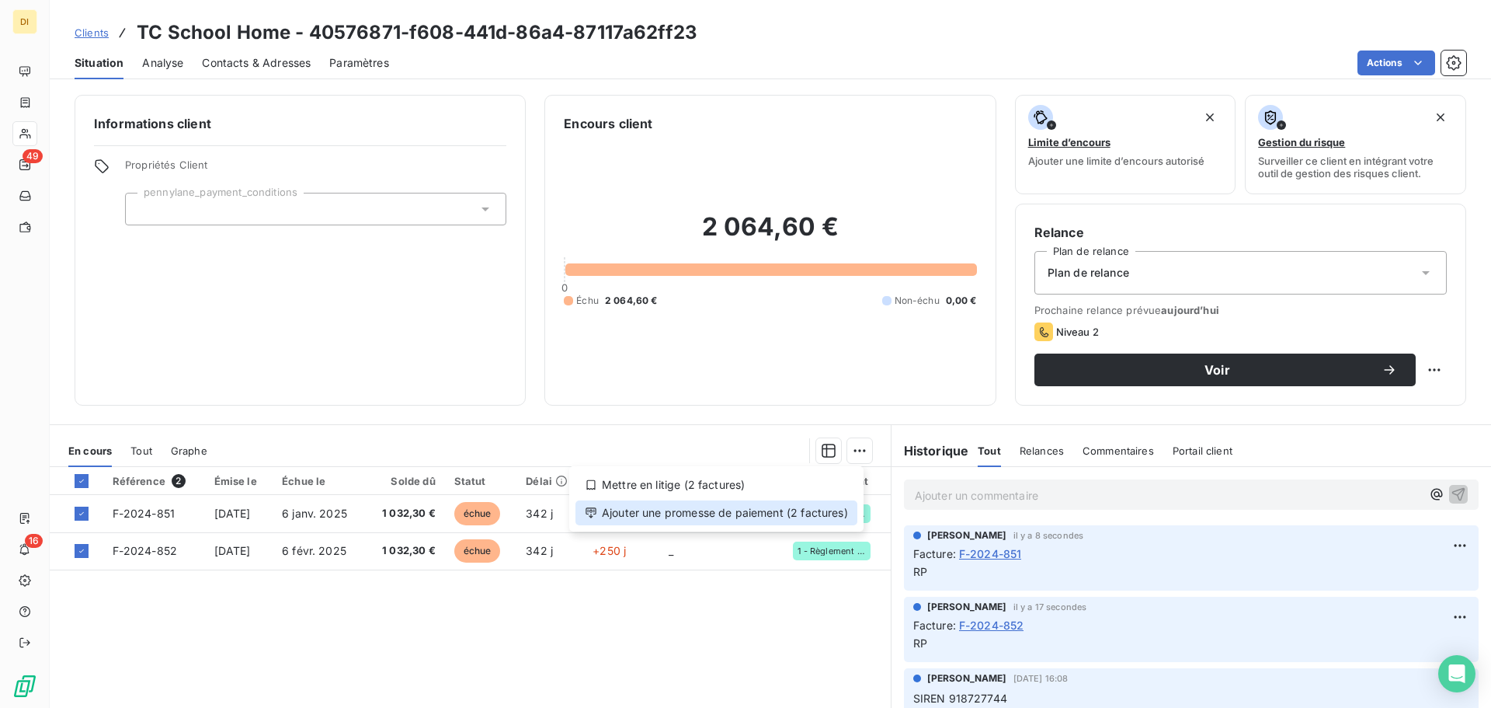
click at [784, 514] on div "Ajouter une promesse de paiement (2 factures)" at bounding box center [717, 512] width 282 height 25
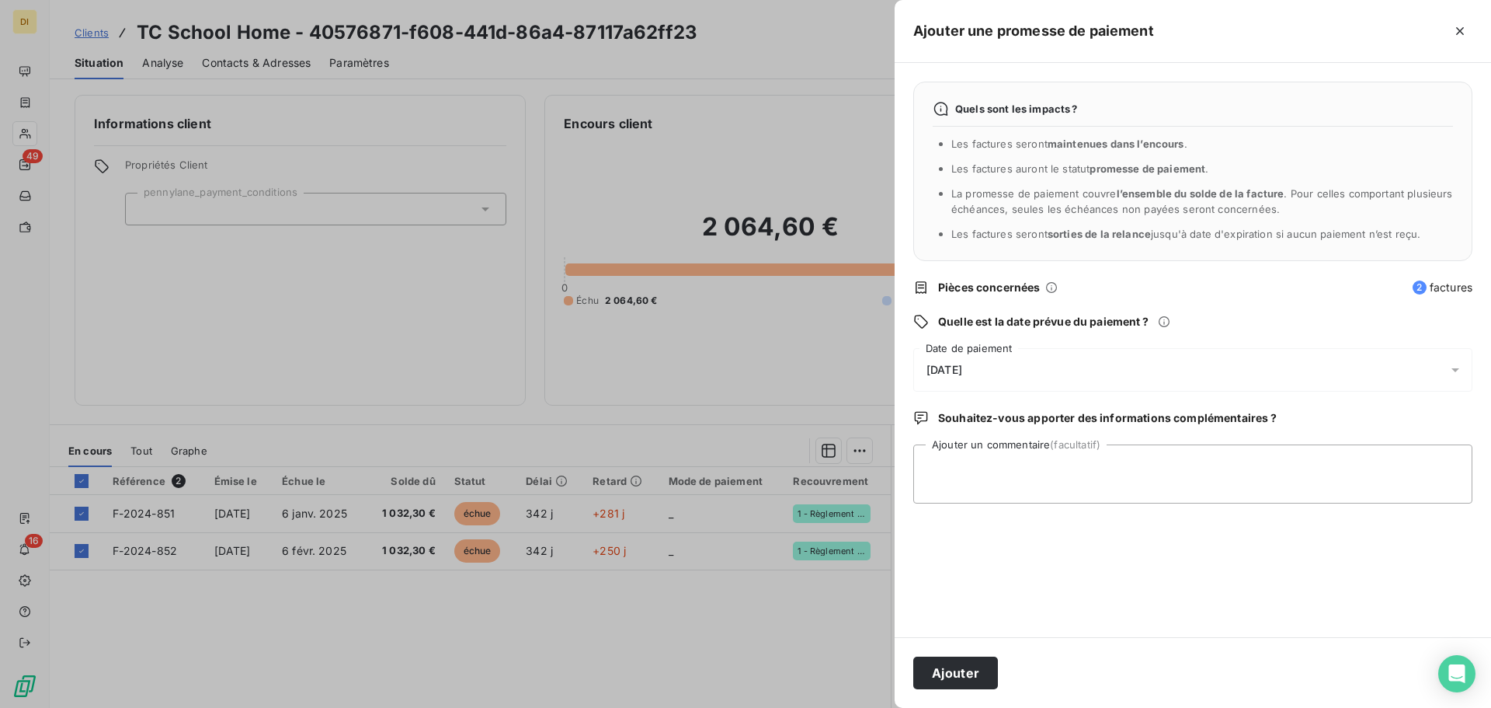
click at [1042, 374] on div "[DATE]" at bounding box center [1193, 370] width 559 height 44
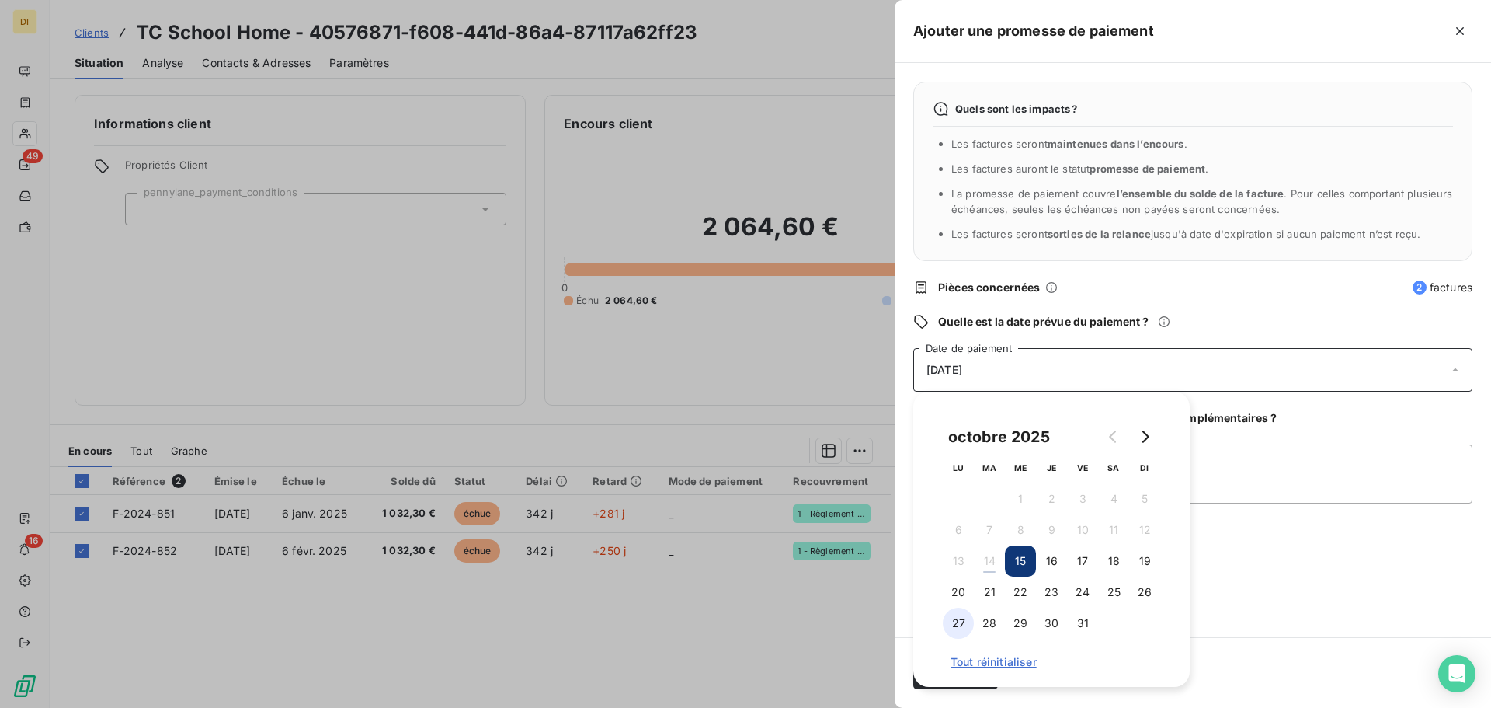
click at [957, 613] on button "27" at bounding box center [958, 622] width 31 height 31
click at [1192, 559] on div "Quels sont les impacts ? Les factures seront maintenues dans l’encours . Les fa…" at bounding box center [1193, 350] width 597 height 574
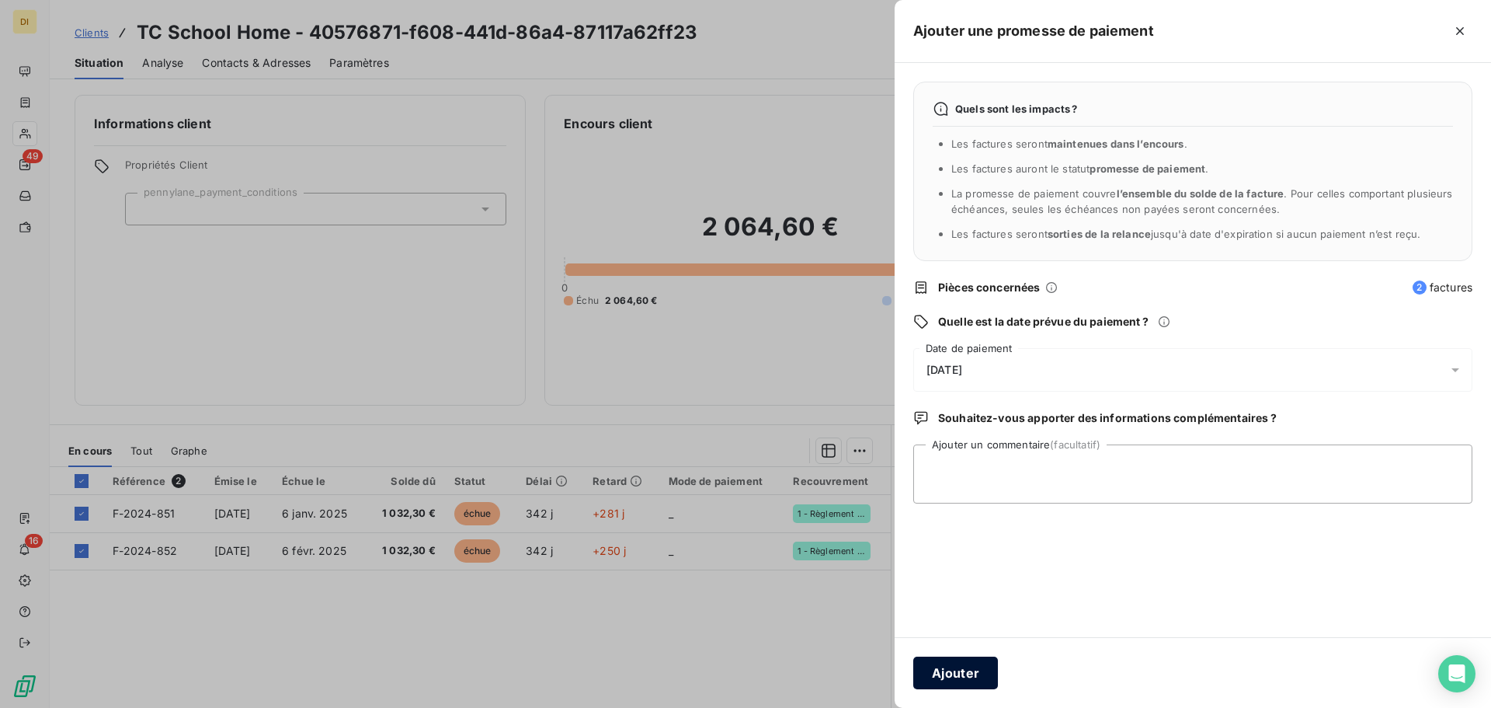
click at [942, 613] on button "Ajouter" at bounding box center [956, 672] width 85 height 33
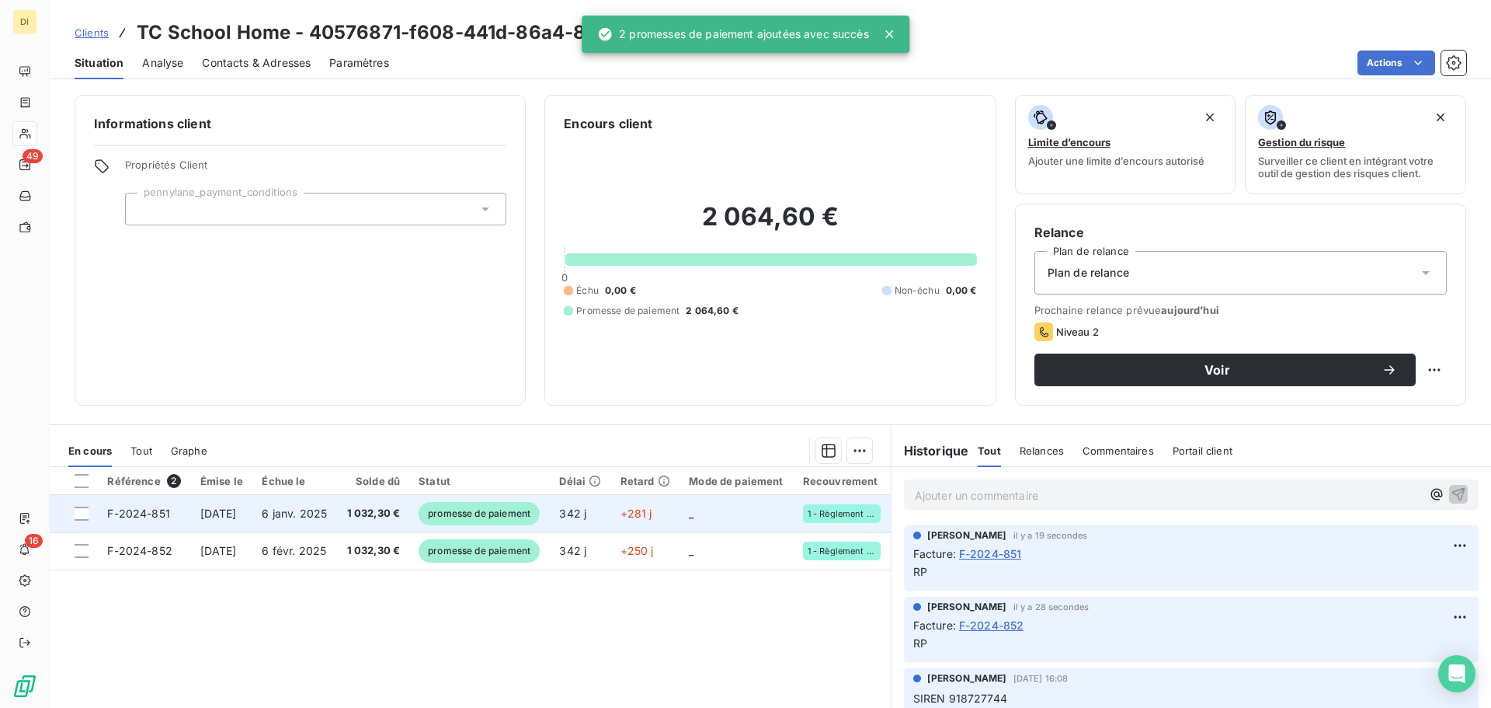
click at [611, 510] on td "342 j" at bounding box center [580, 513] width 61 height 37
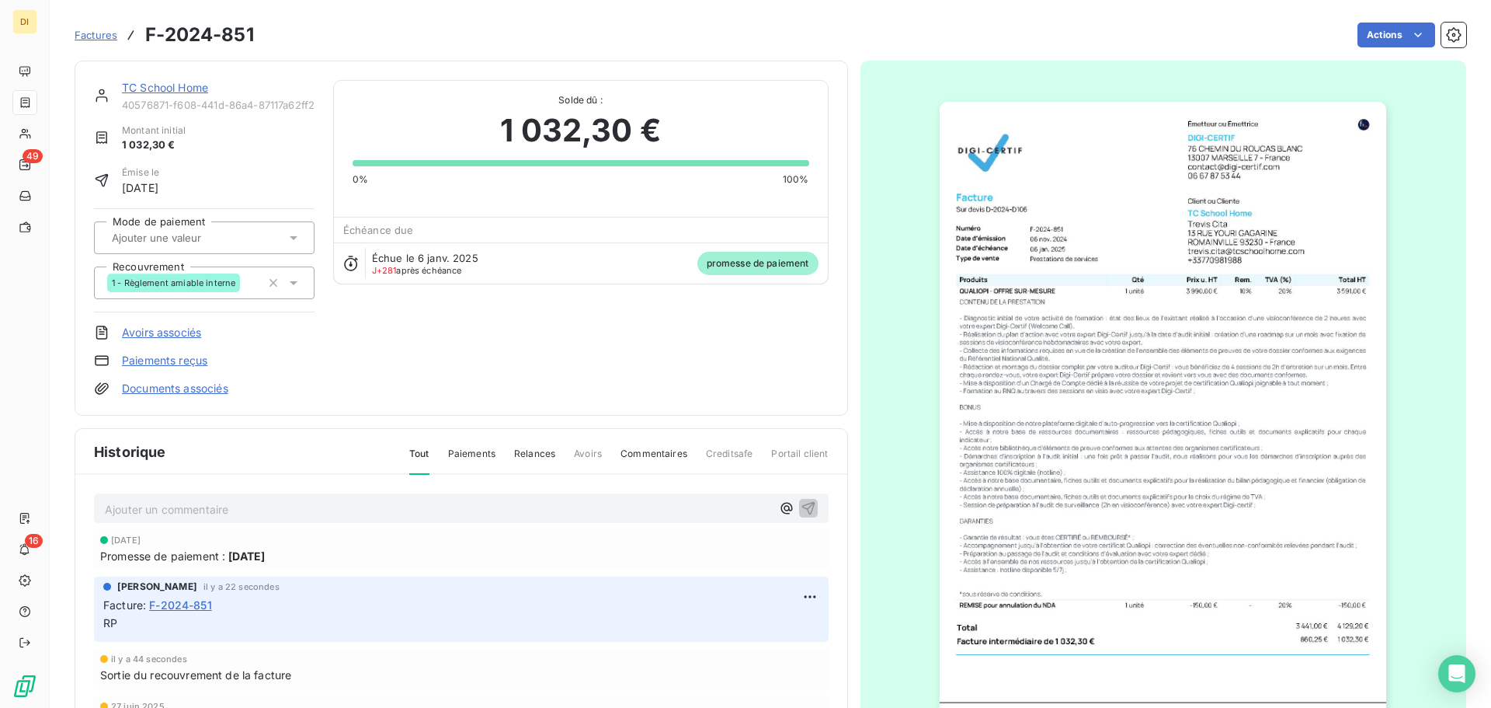
click at [200, 90] on link "TC School Home" at bounding box center [165, 87] width 86 height 13
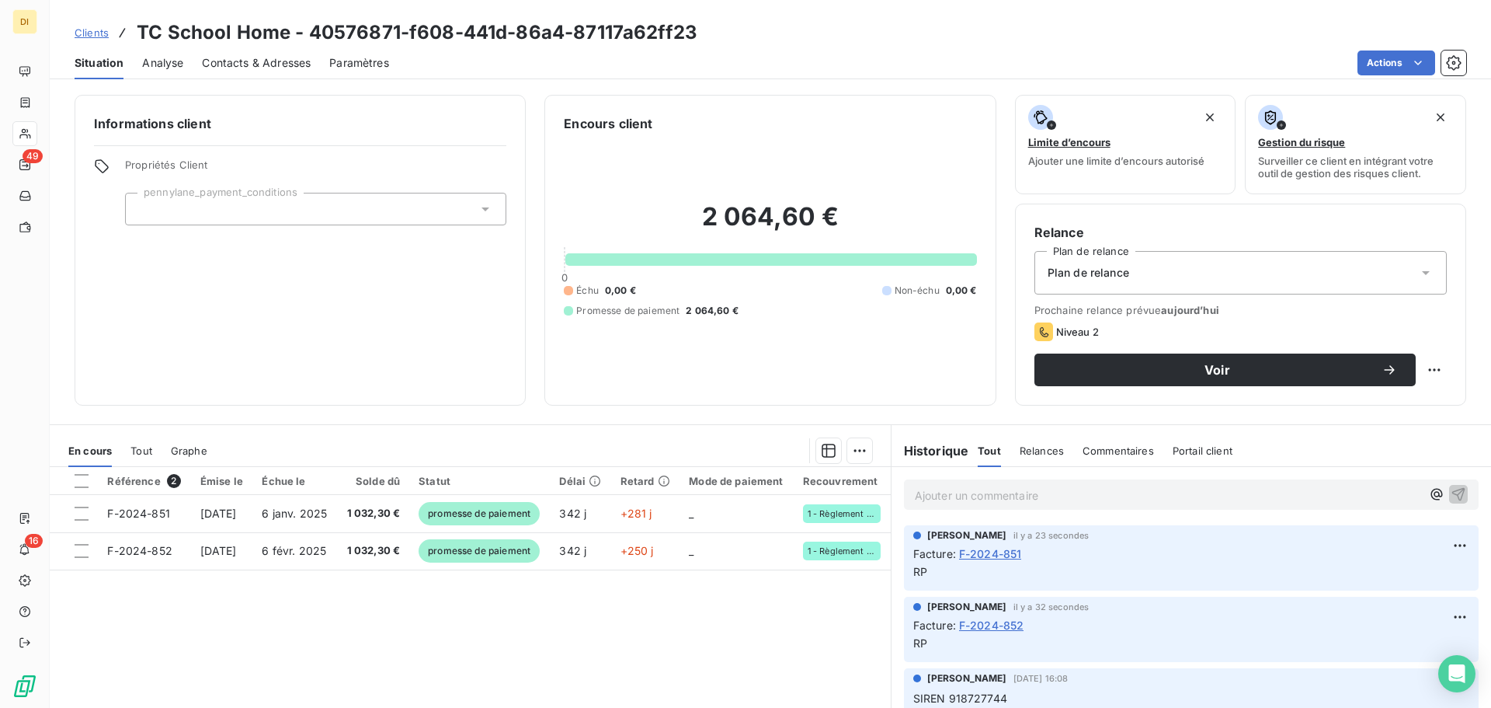
click at [940, 503] on p "Ajouter un commentaire ﻿" at bounding box center [1168, 495] width 506 height 19
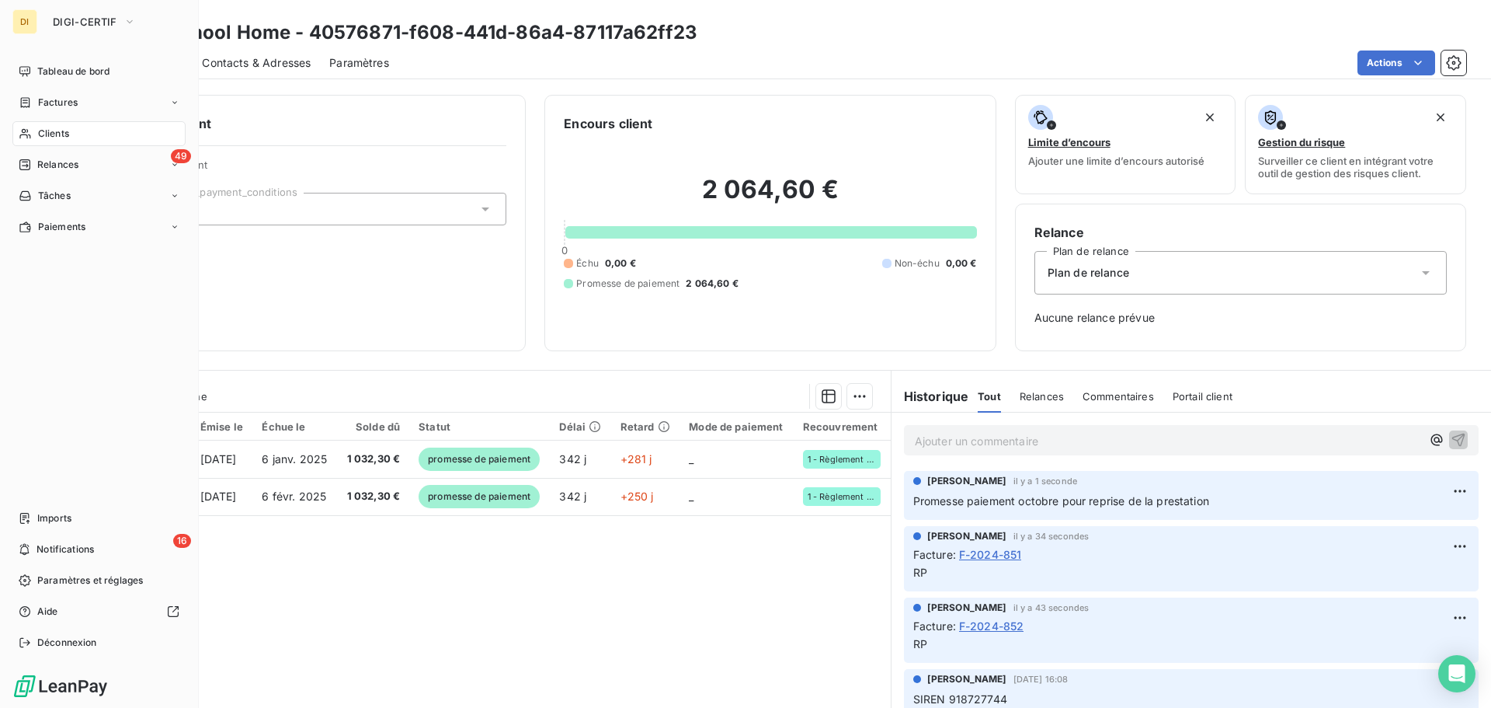
click at [36, 125] on div "Clients" at bounding box center [98, 133] width 173 height 25
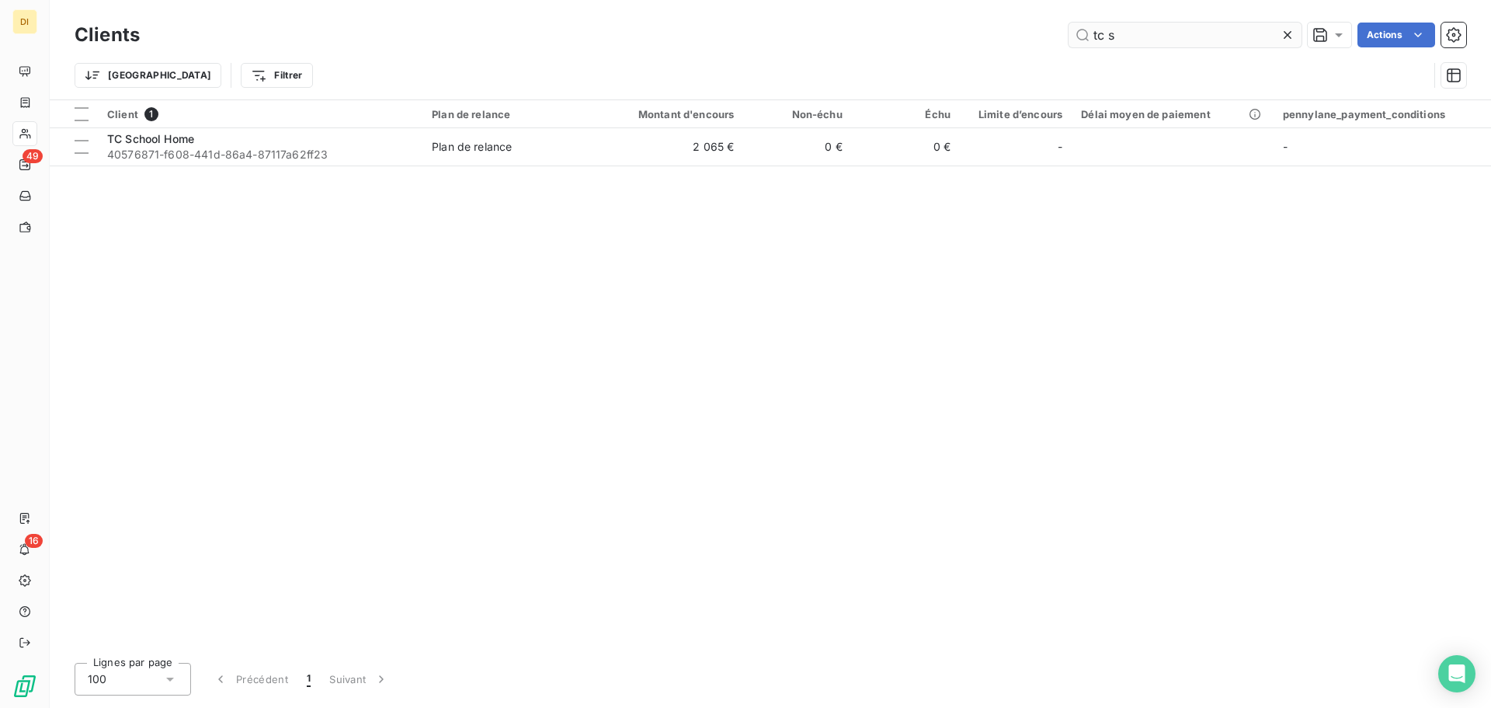
click at [1101, 33] on input "tc s" at bounding box center [1185, 35] width 233 height 25
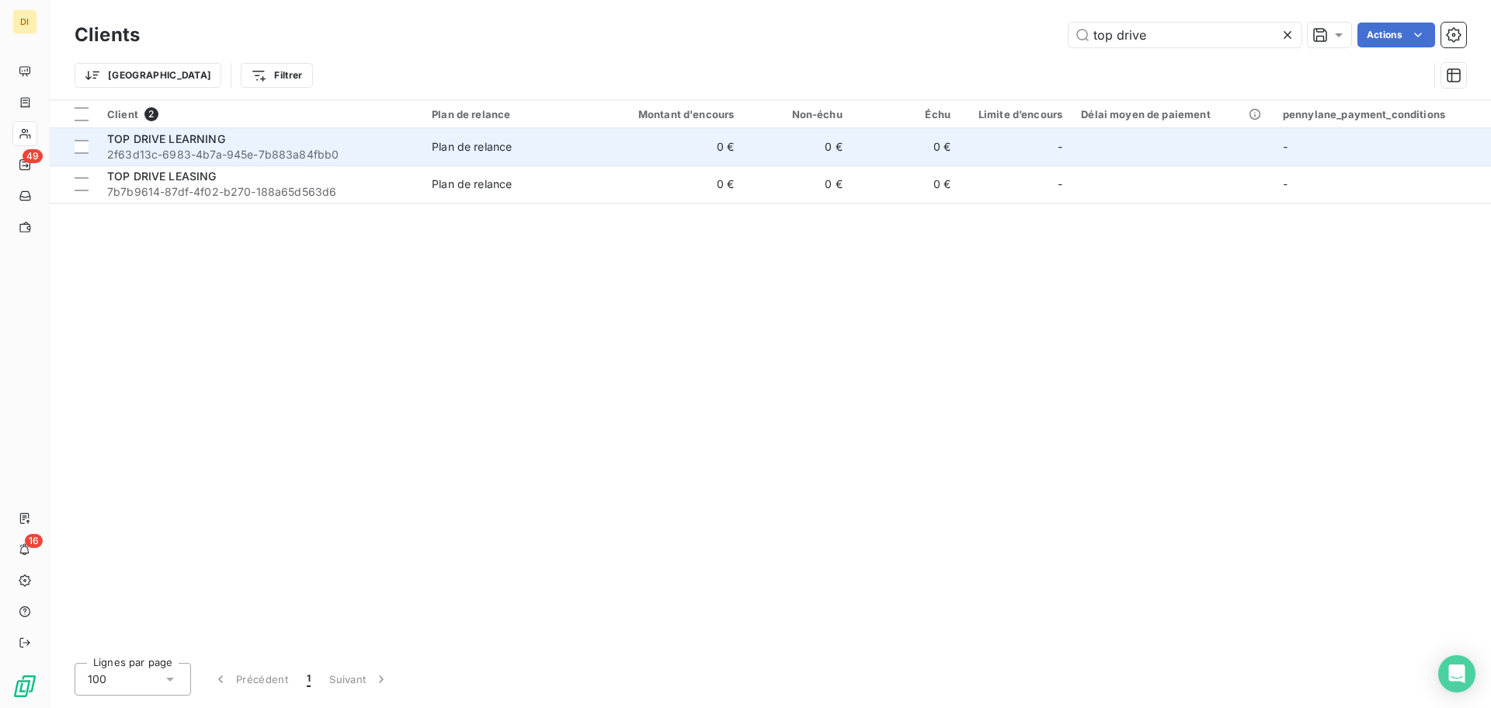
type input "top drive"
click at [565, 150] on span "Plan de relance" at bounding box center [510, 147] width 157 height 16
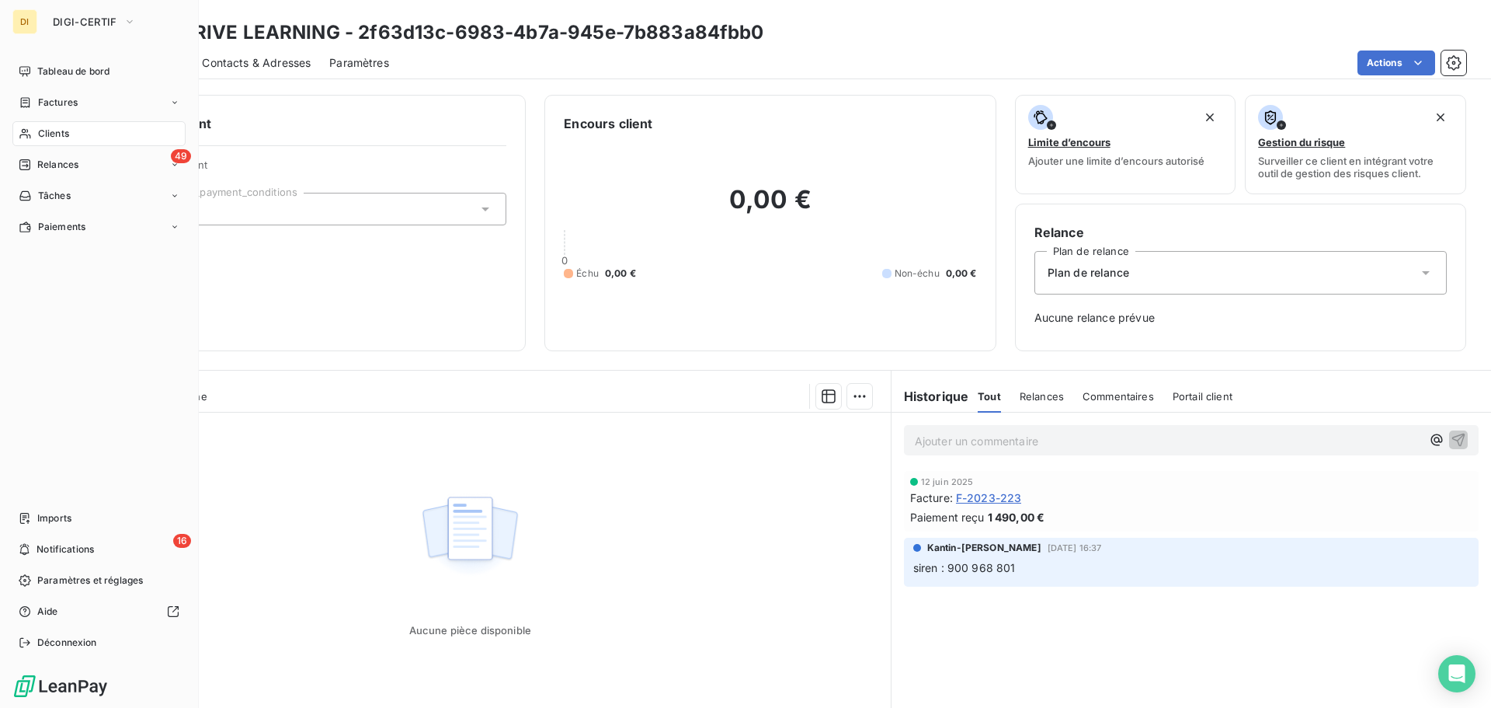
click at [36, 137] on div "Clients" at bounding box center [98, 133] width 173 height 25
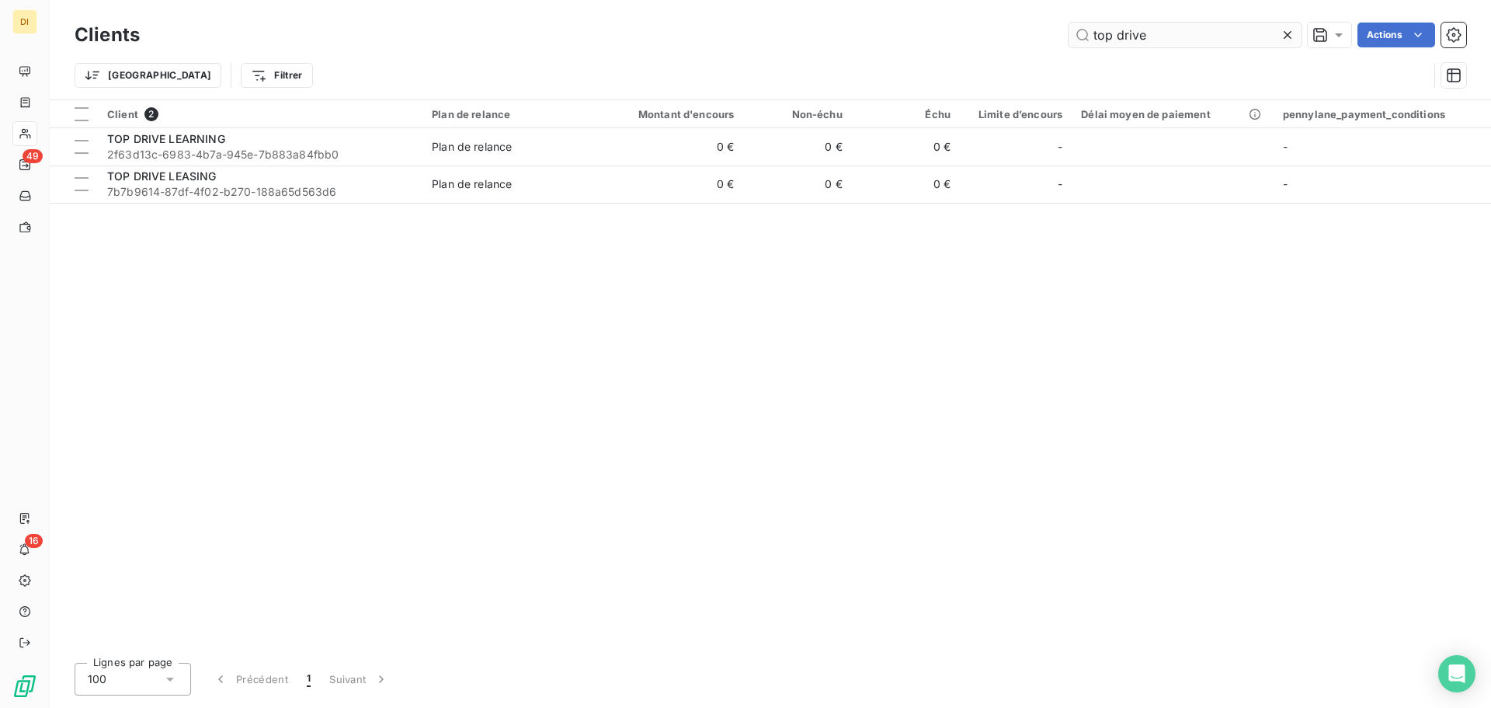
click at [1140, 40] on input "top drive" at bounding box center [1185, 35] width 233 height 25
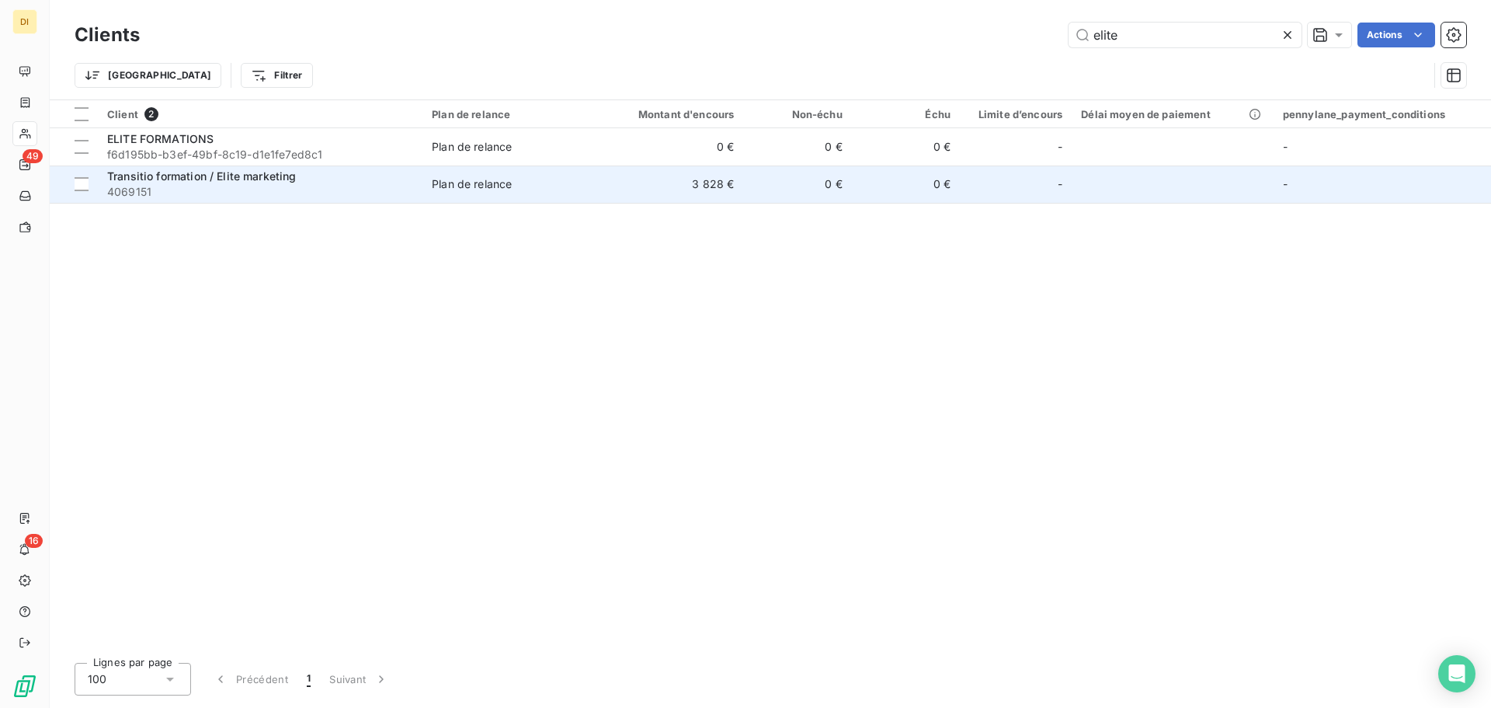
type input "elite"
click at [536, 170] on td "Plan de relance" at bounding box center [511, 183] width 176 height 37
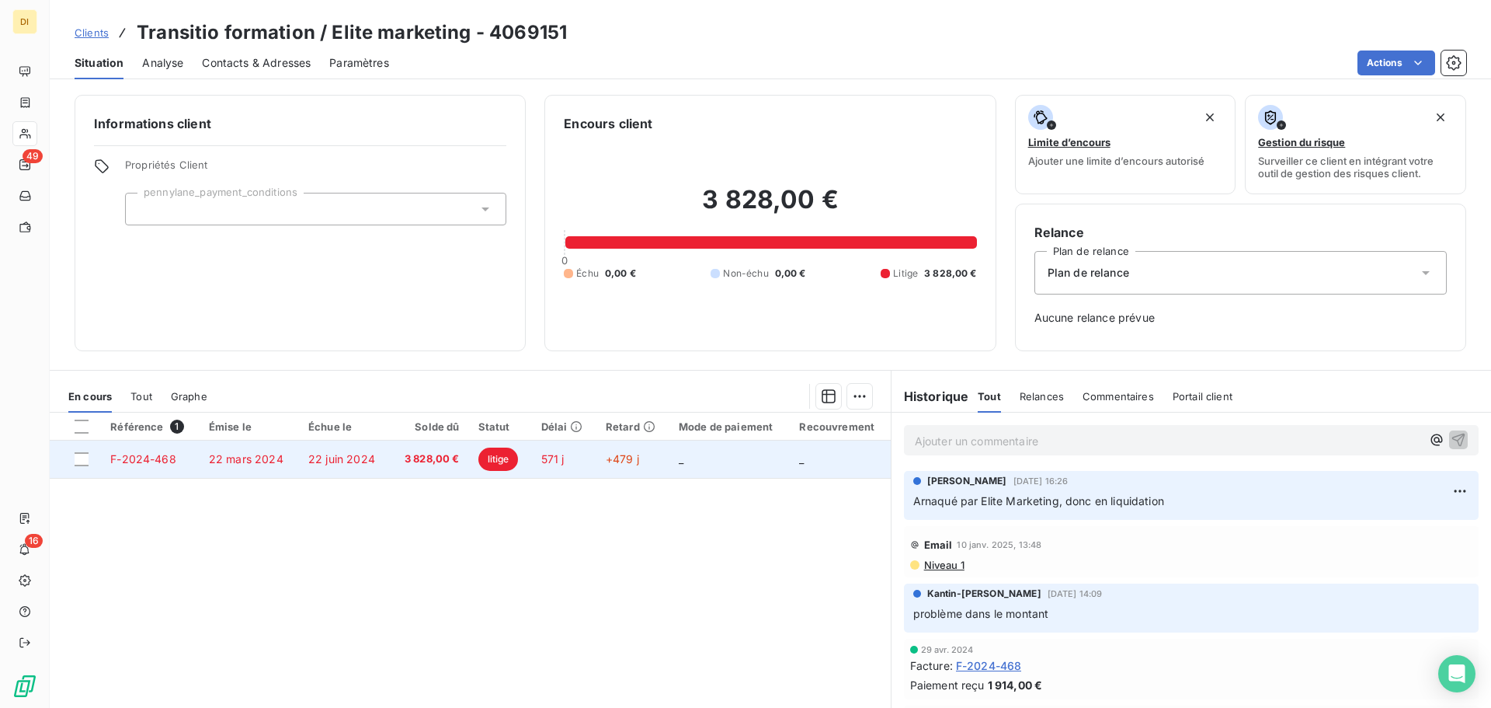
click at [553, 461] on span "571 j" at bounding box center [552, 458] width 23 height 13
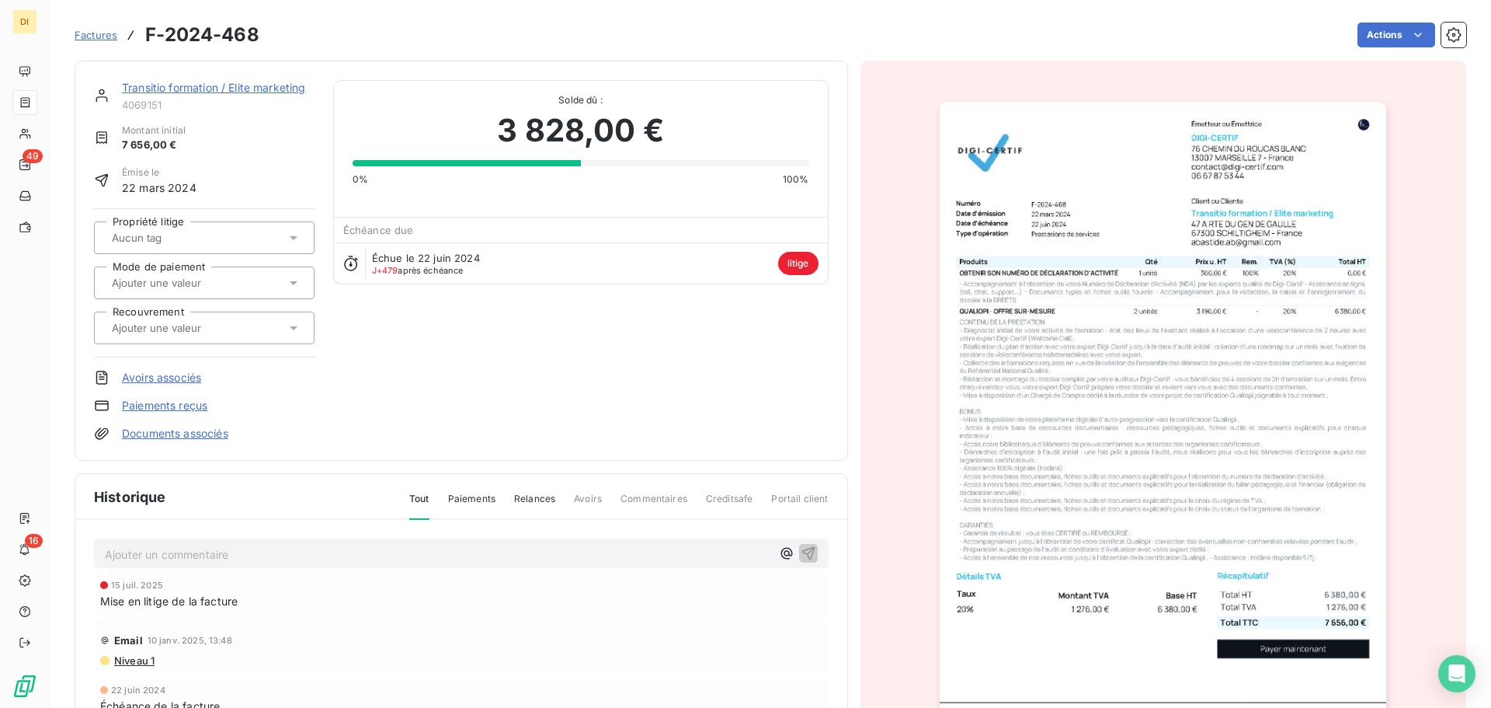
click at [249, 89] on link "Transitio formation / Elite marketing" at bounding box center [214, 87] width 184 height 13
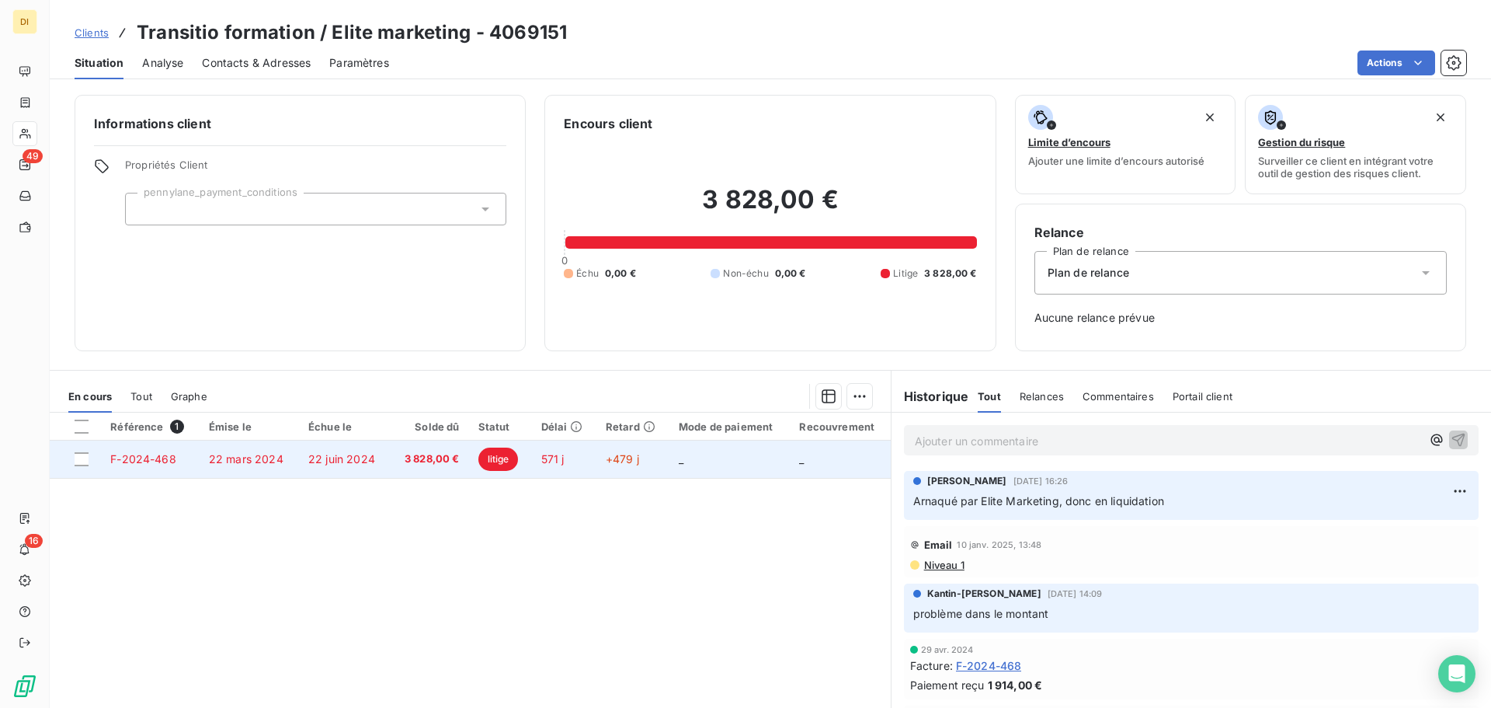
click at [712, 454] on td "_" at bounding box center [730, 458] width 121 height 37
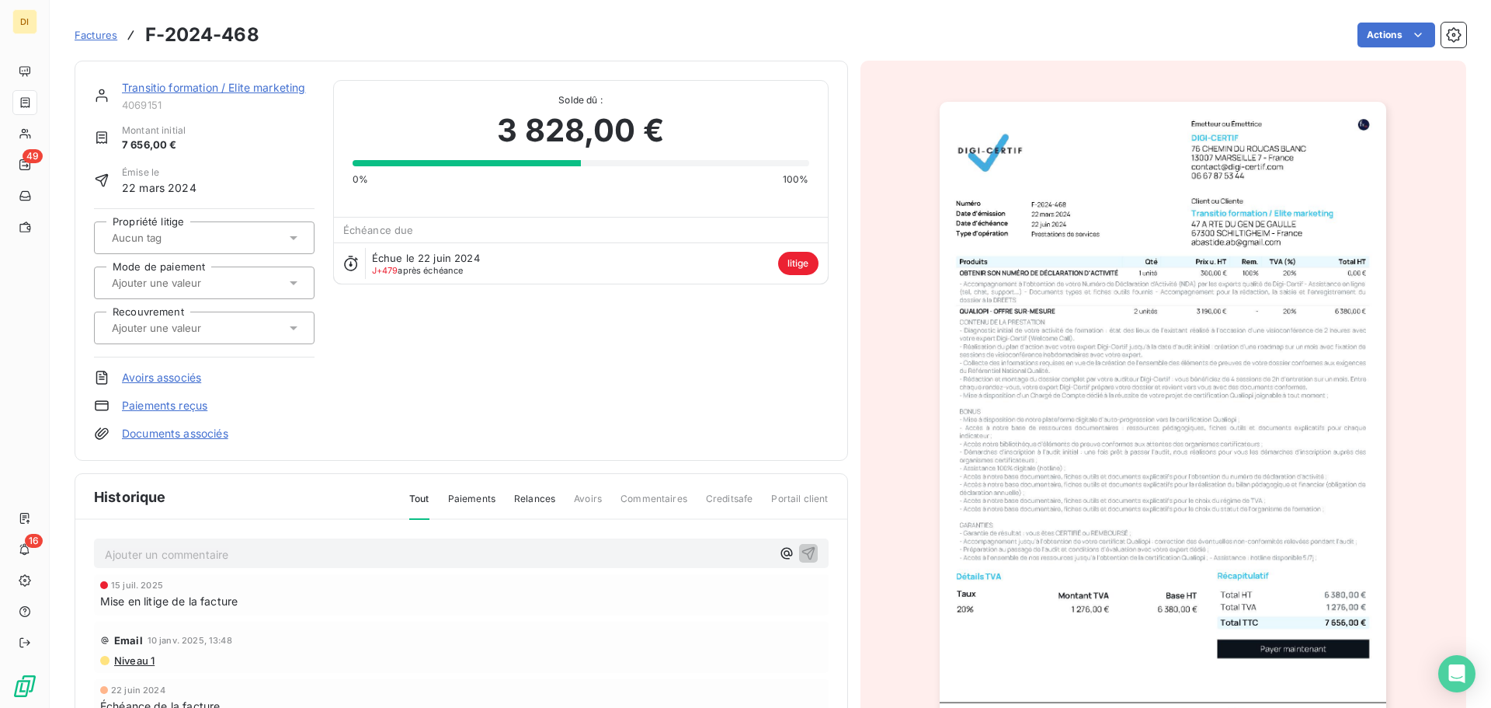
click at [231, 235] on div at bounding box center [196, 238] width 179 height 20
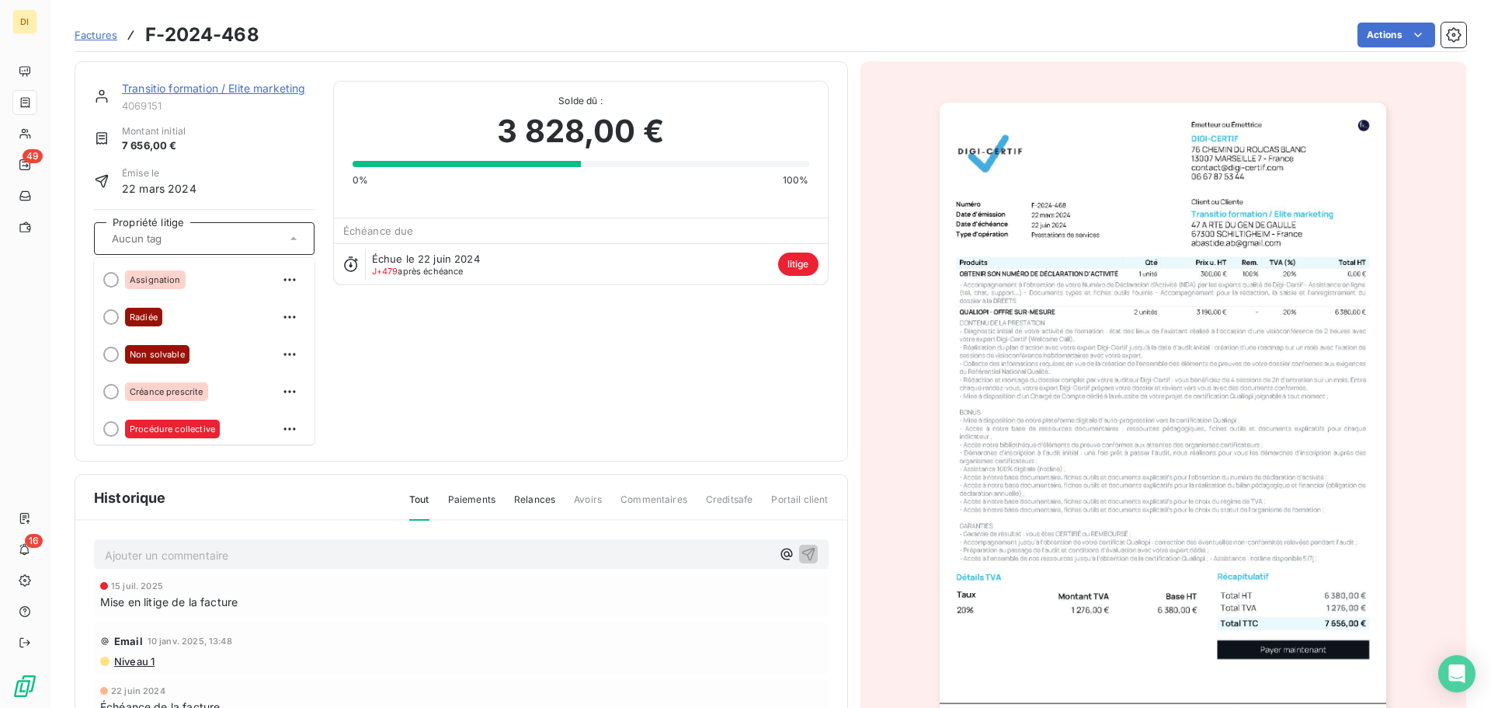
scroll to position [68, 0]
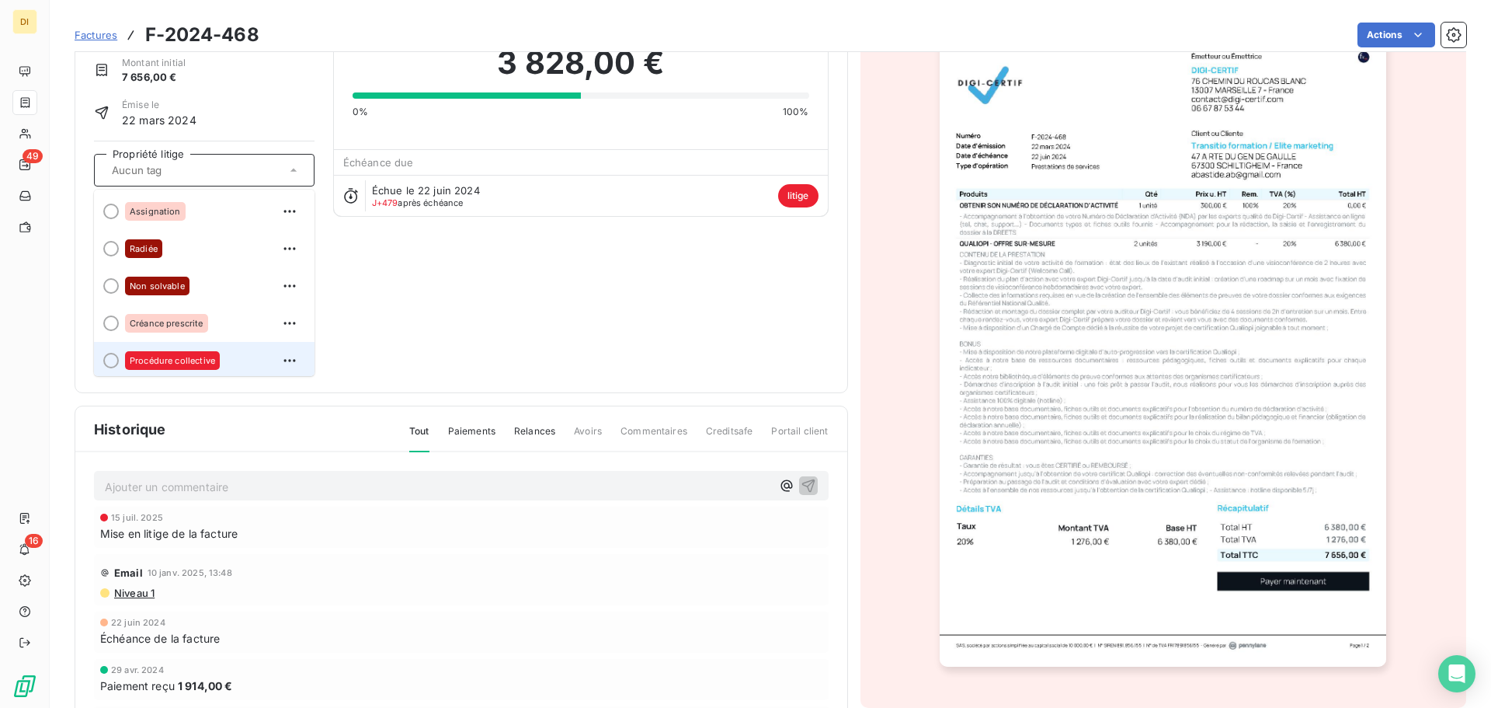
click at [204, 366] on div "Procédure collective" at bounding box center [172, 360] width 95 height 19
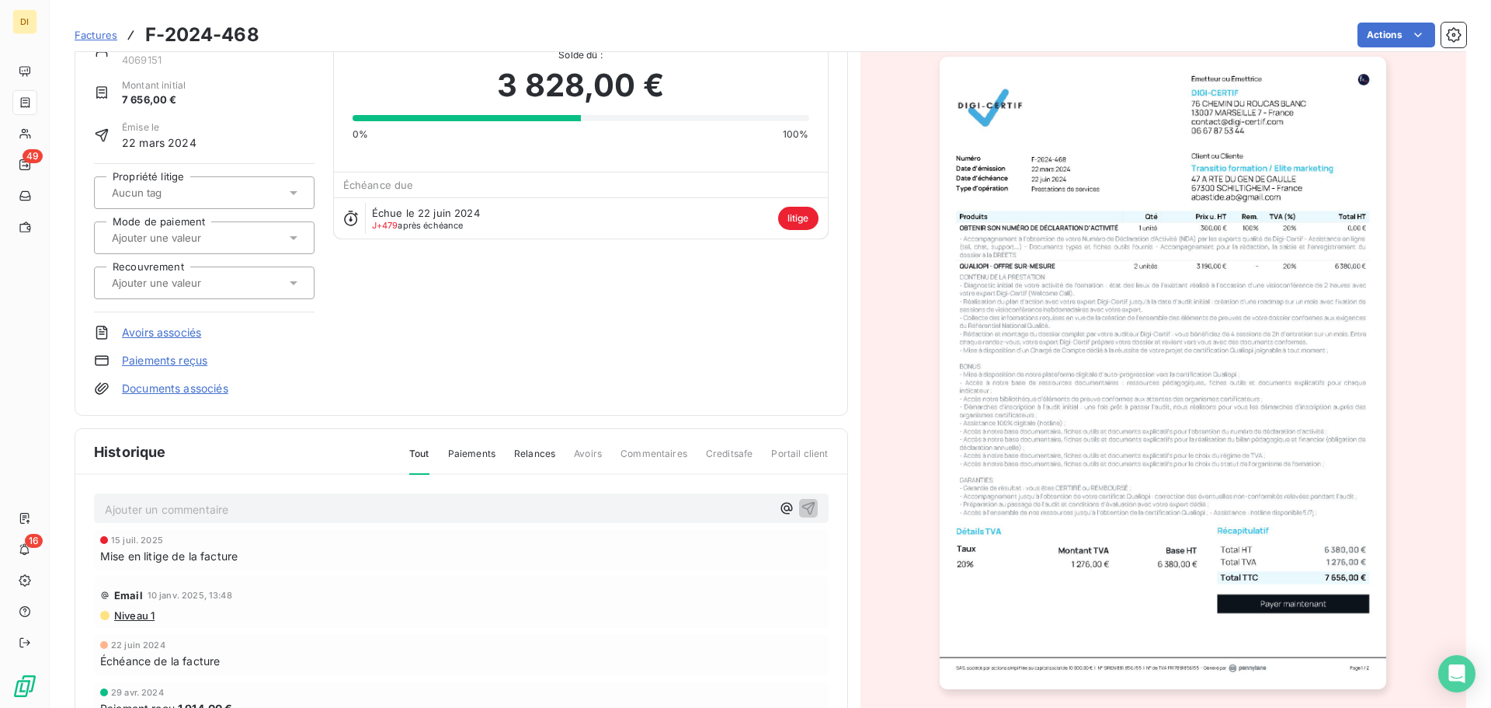
scroll to position [46, 0]
click at [251, 186] on div at bounding box center [196, 193] width 179 height 20
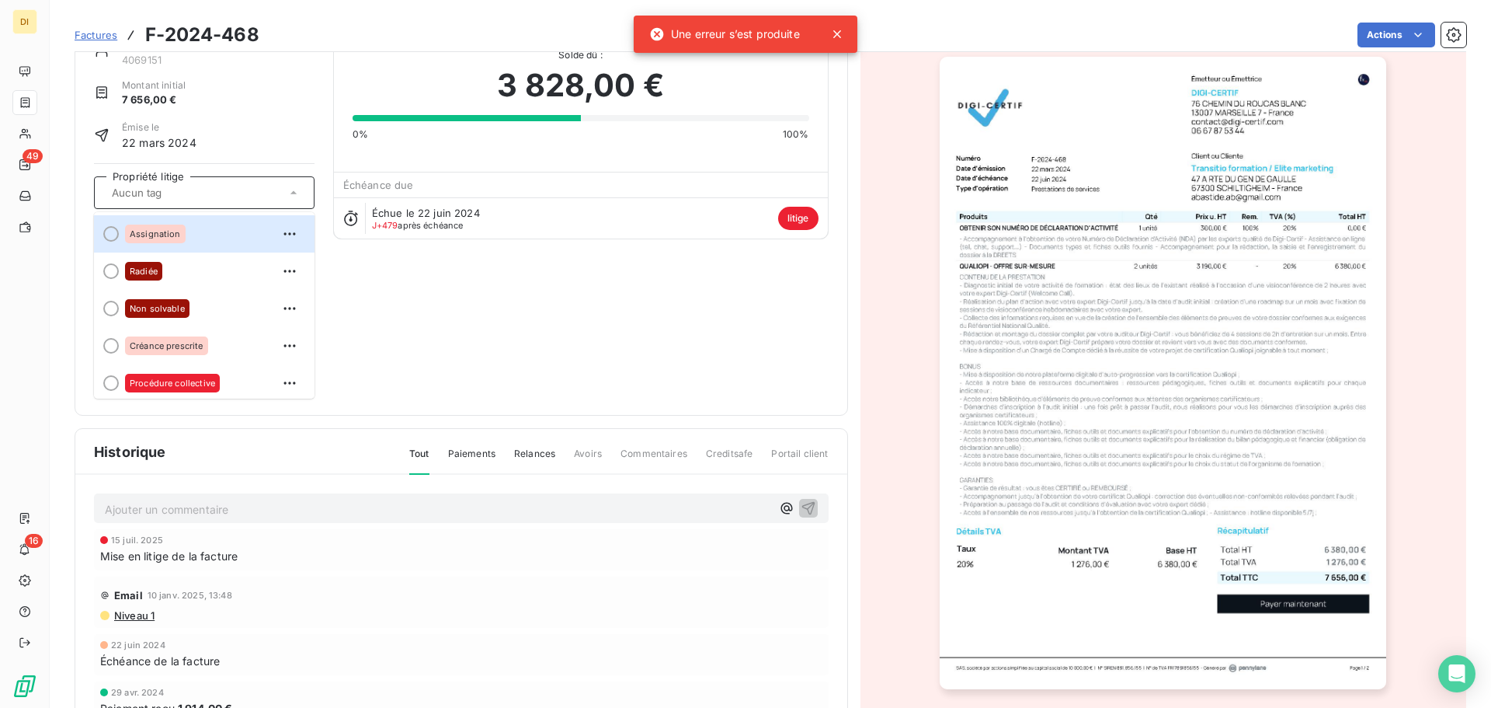
click at [408, 268] on div "Transitio formation / Elite marketing 4069151 Montant initial 7 656,00 € Émise …" at bounding box center [461, 215] width 735 height 361
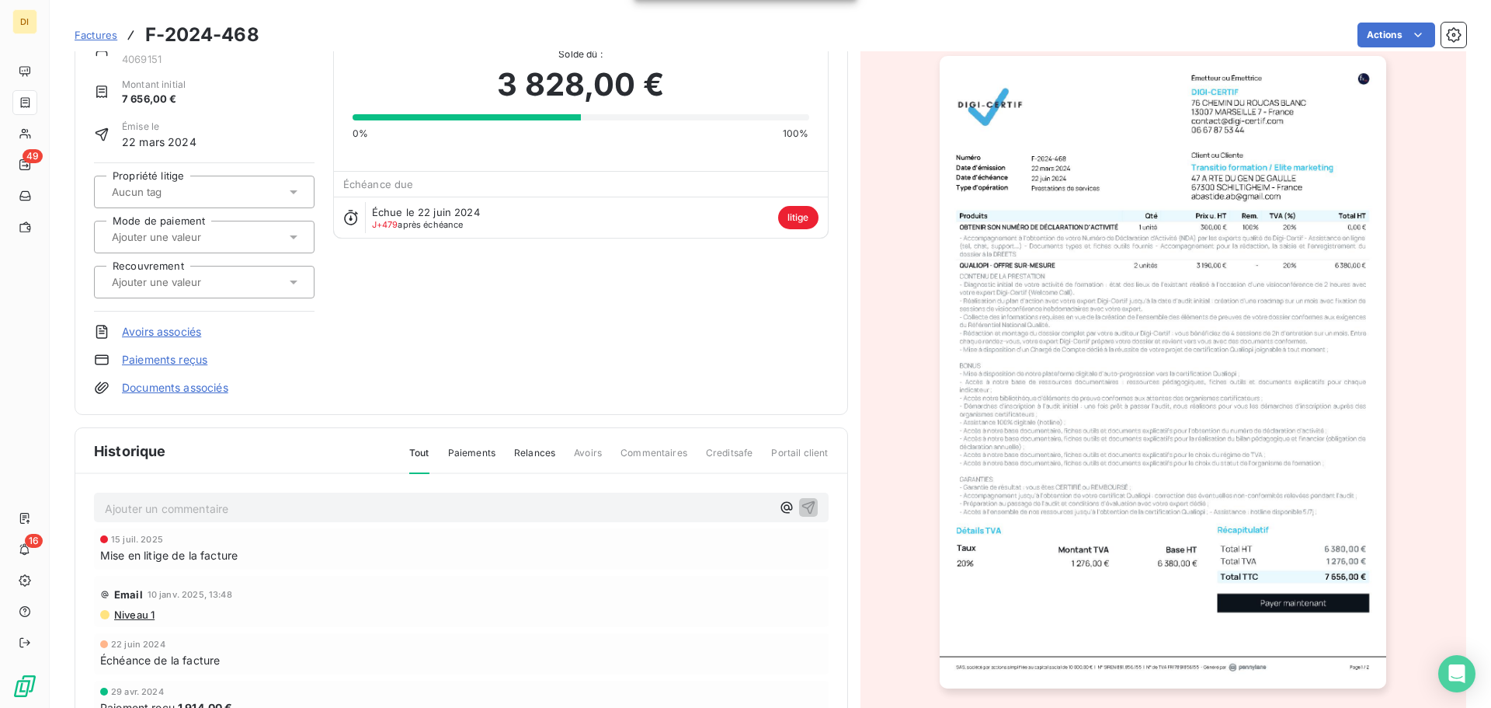
scroll to position [0, 0]
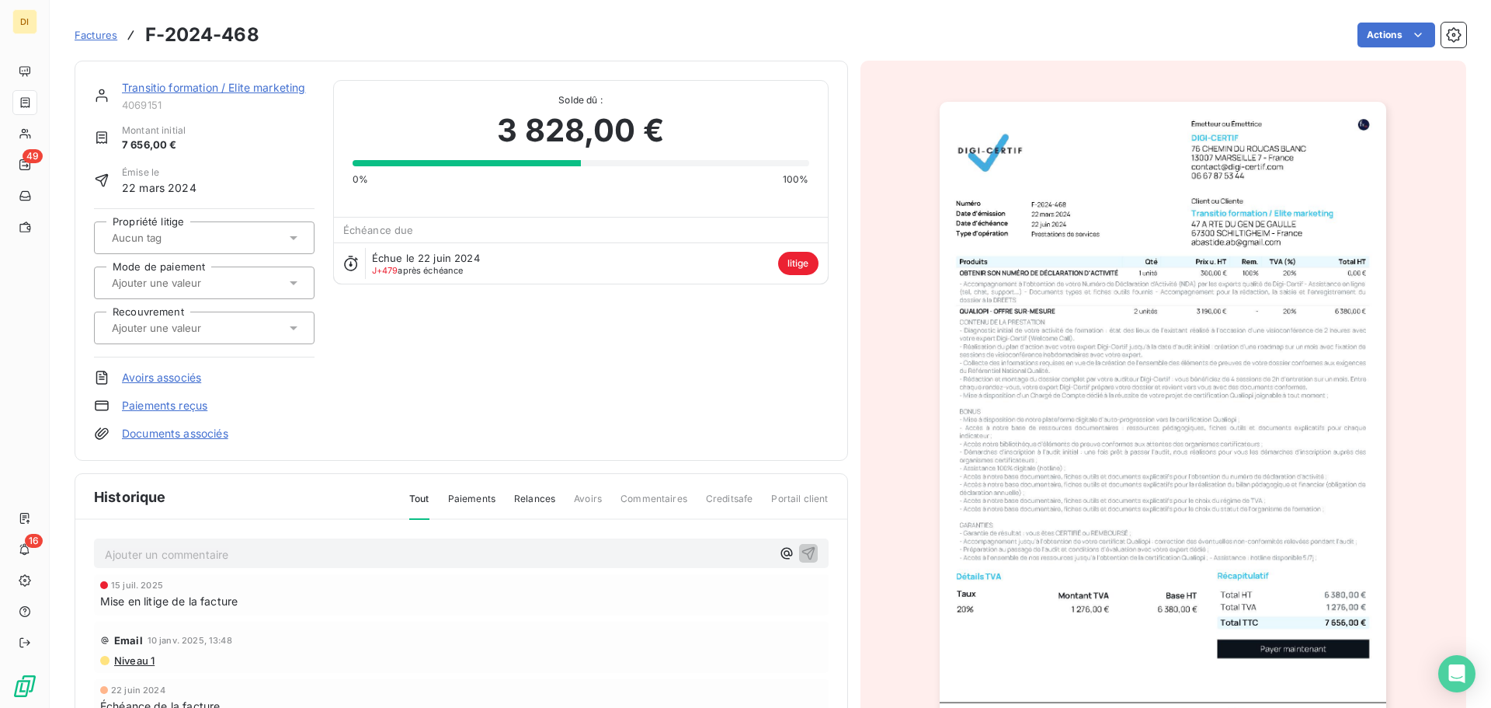
click at [175, 83] on link "Transitio formation / Elite marketing" at bounding box center [214, 87] width 184 height 13
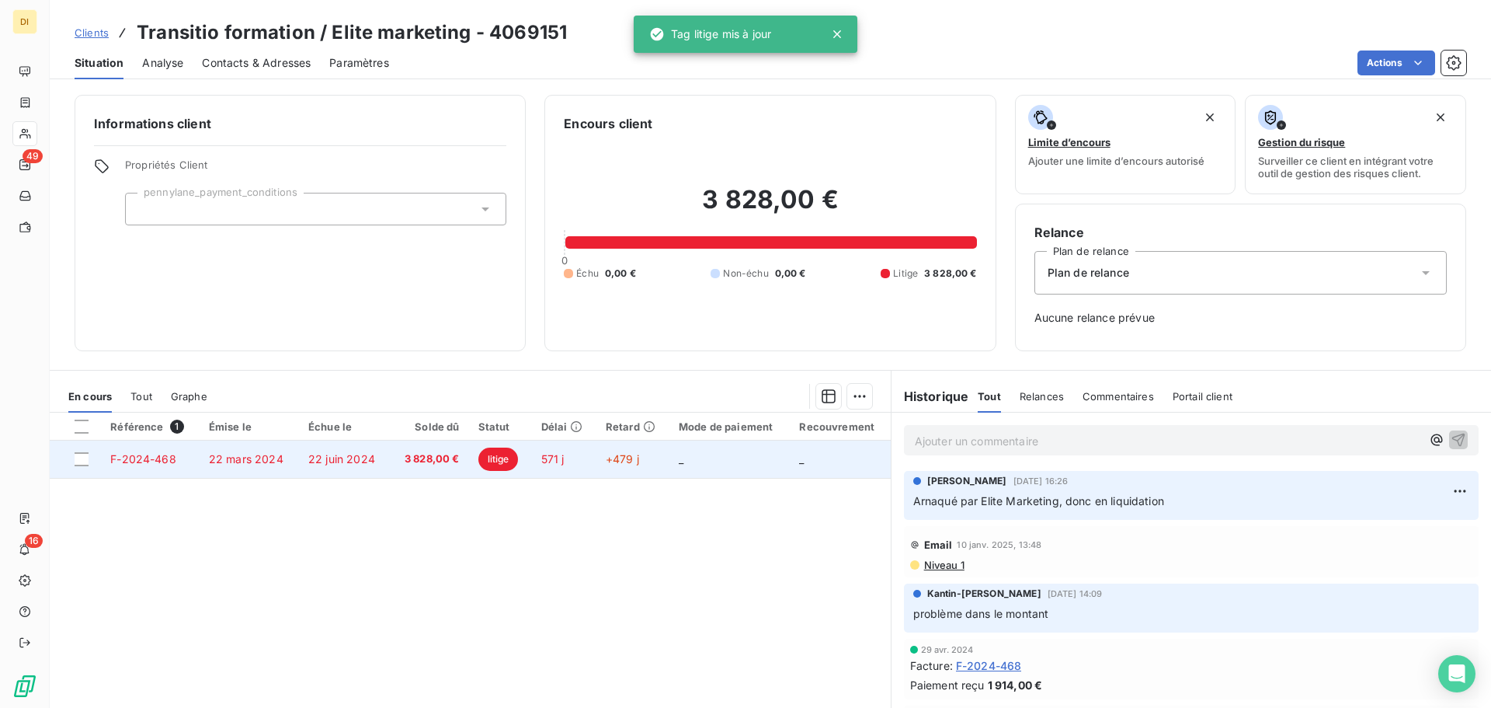
click at [385, 460] on td "22 juin 2024" at bounding box center [344, 458] width 91 height 37
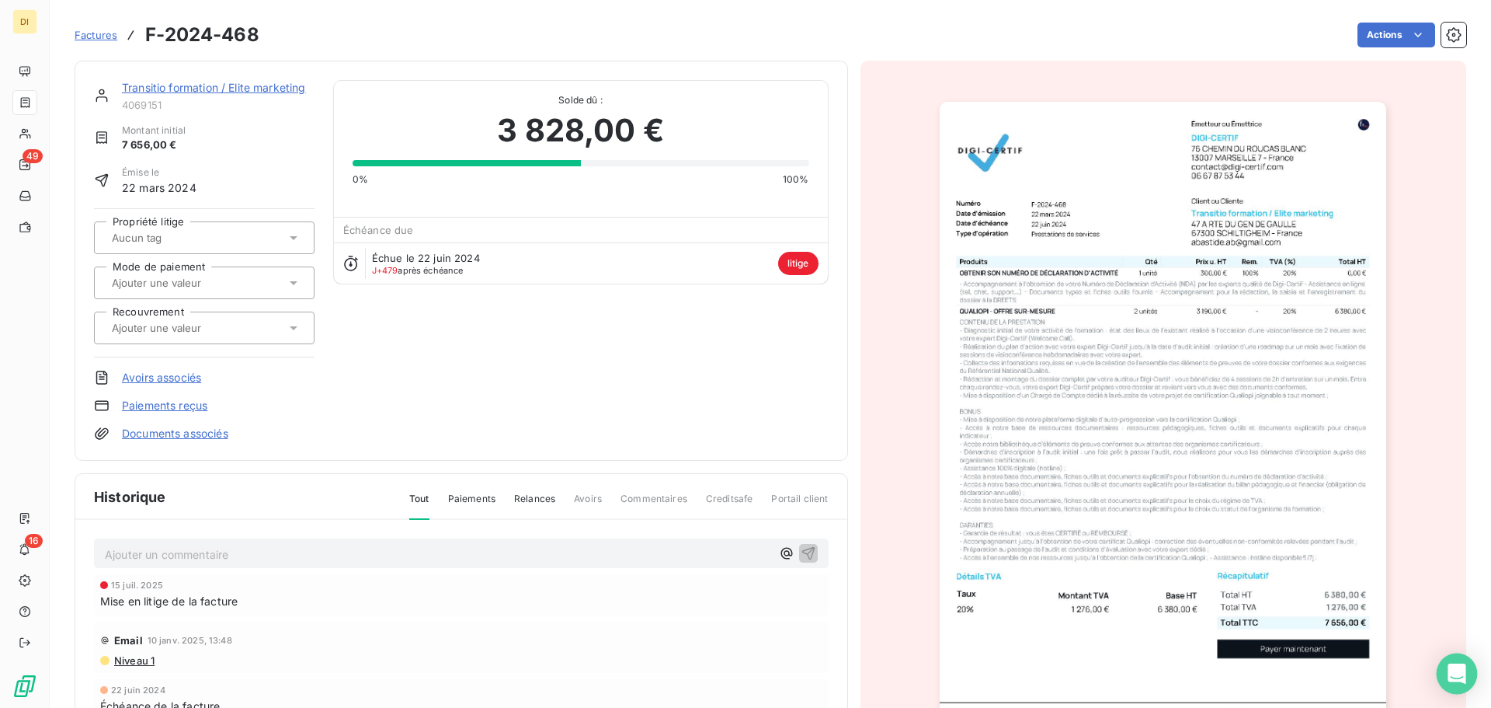
click at [1192, 613] on div "Open Intercom Messenger" at bounding box center [1457, 673] width 41 height 41
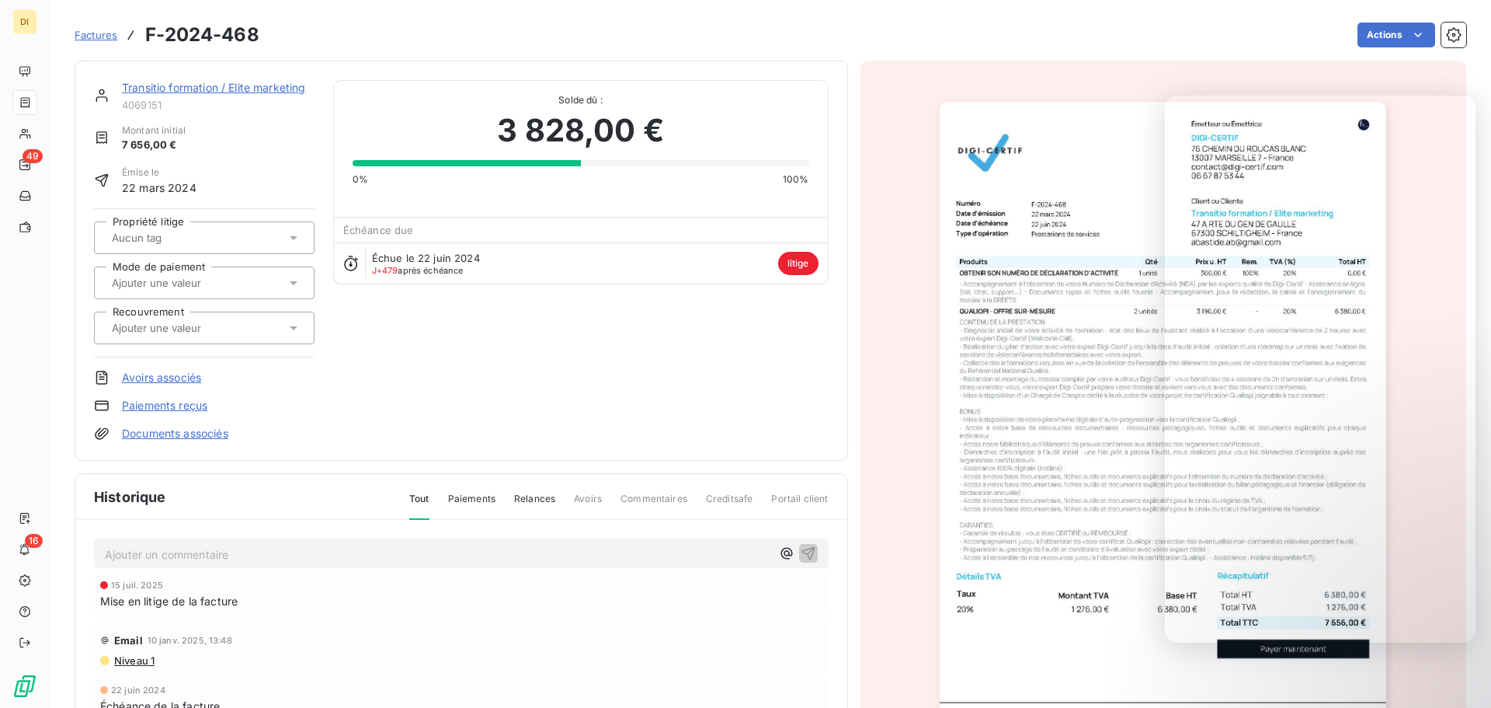
click at [265, 240] on div at bounding box center [196, 238] width 179 height 20
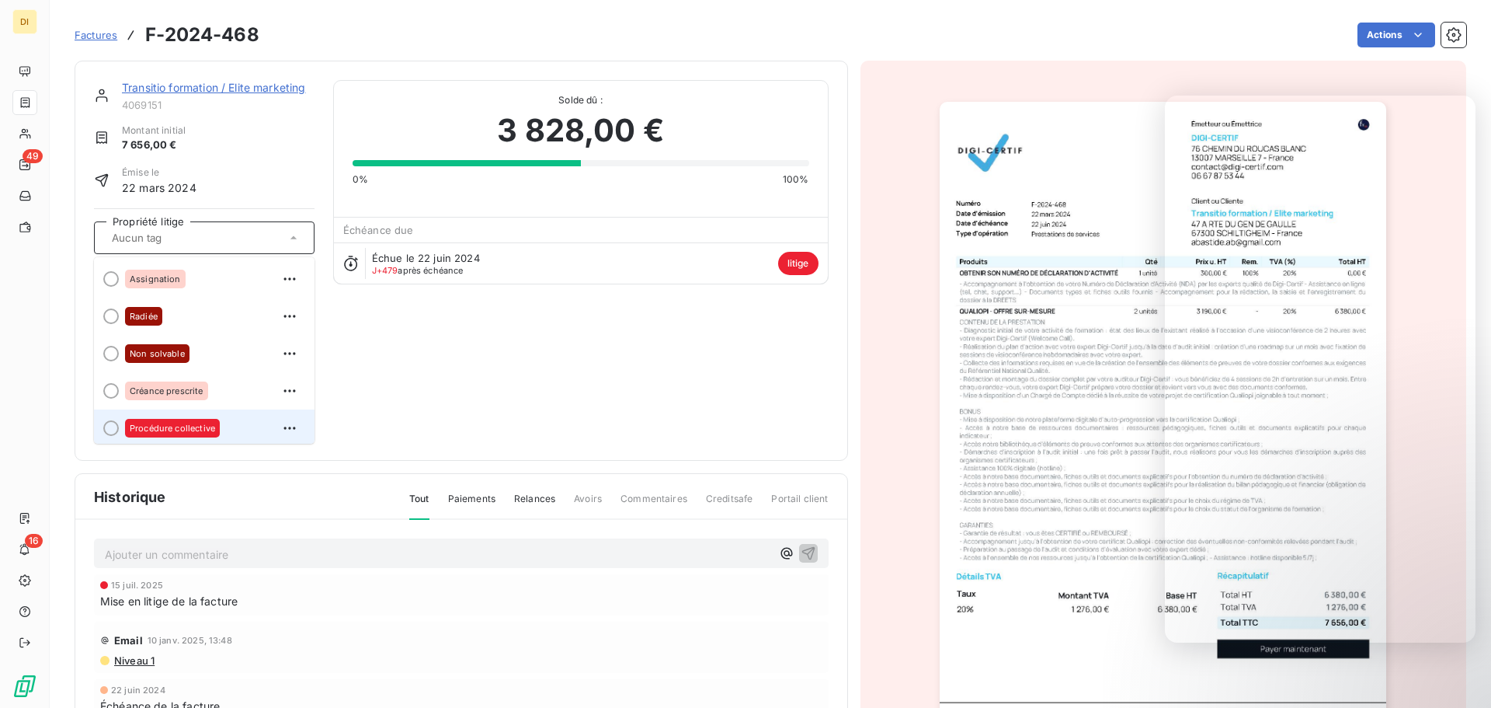
click at [228, 422] on div "Procédure collective" at bounding box center [213, 428] width 177 height 25
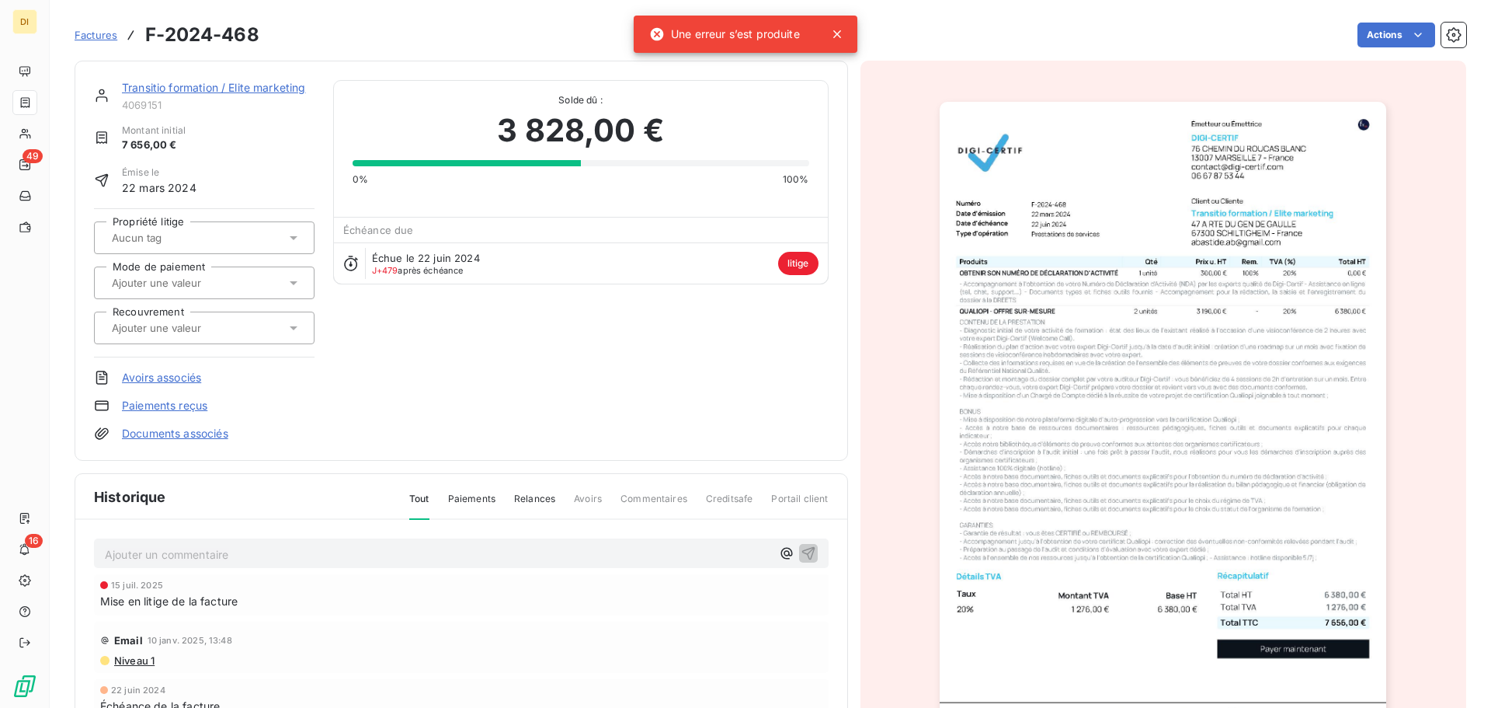
click at [256, 240] on div at bounding box center [196, 238] width 179 height 20
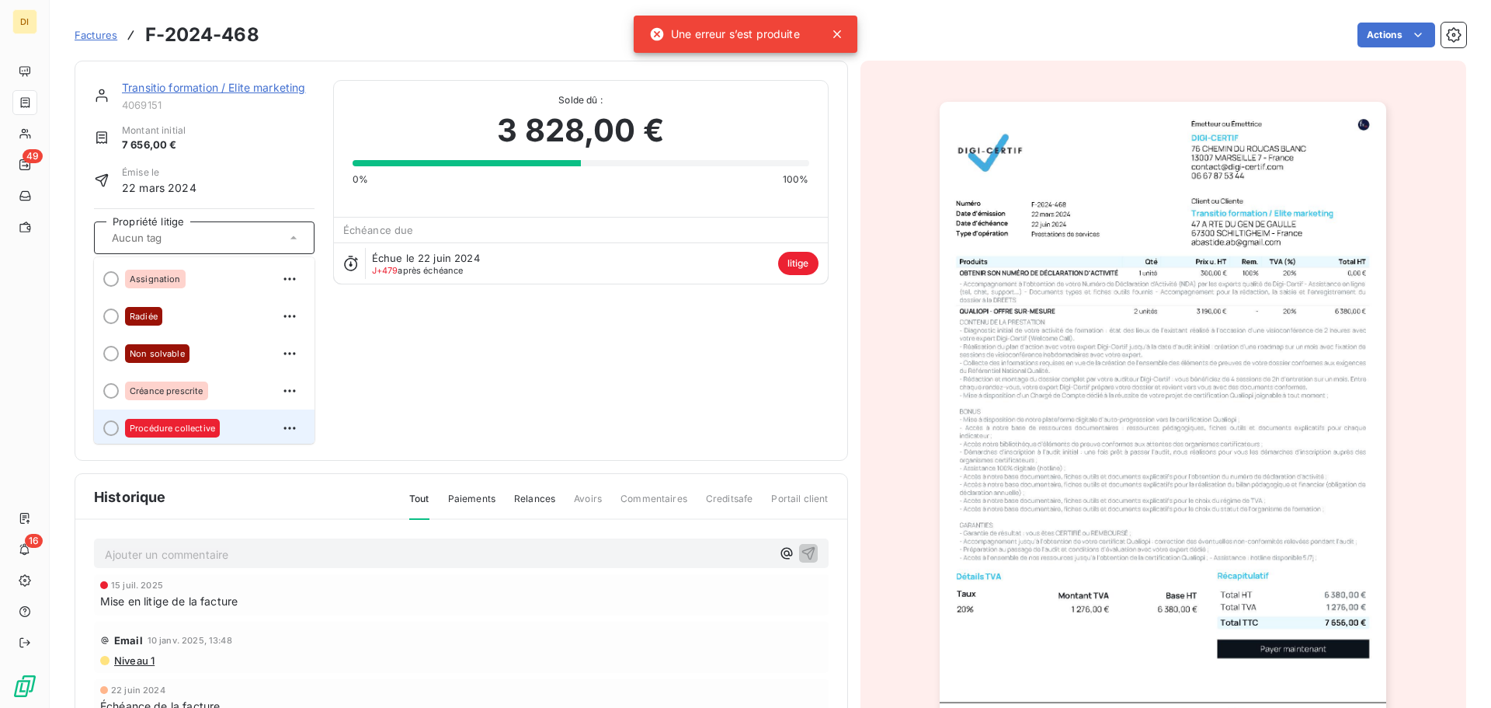
click at [188, 434] on div "Procédure collective" at bounding box center [213, 428] width 177 height 25
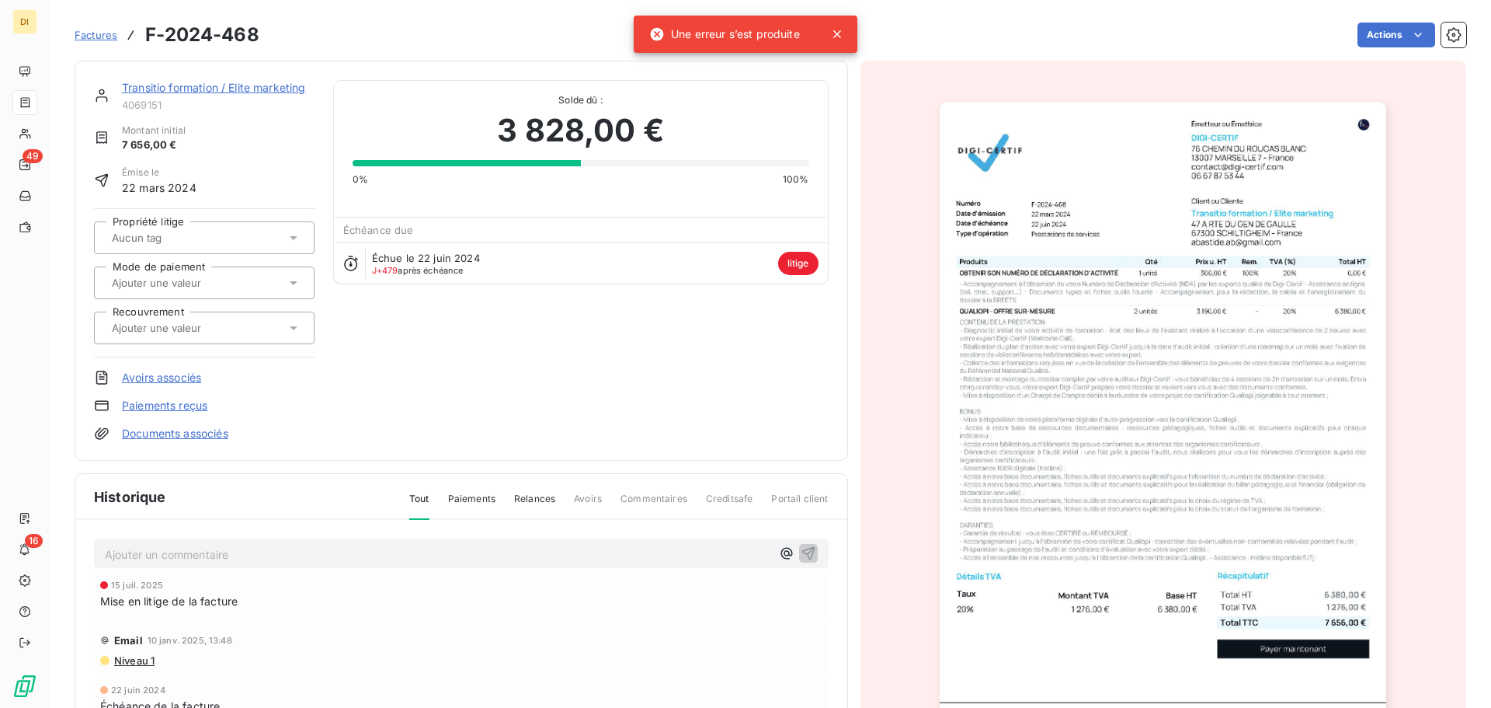
click at [213, 249] on div at bounding box center [204, 237] width 221 height 33
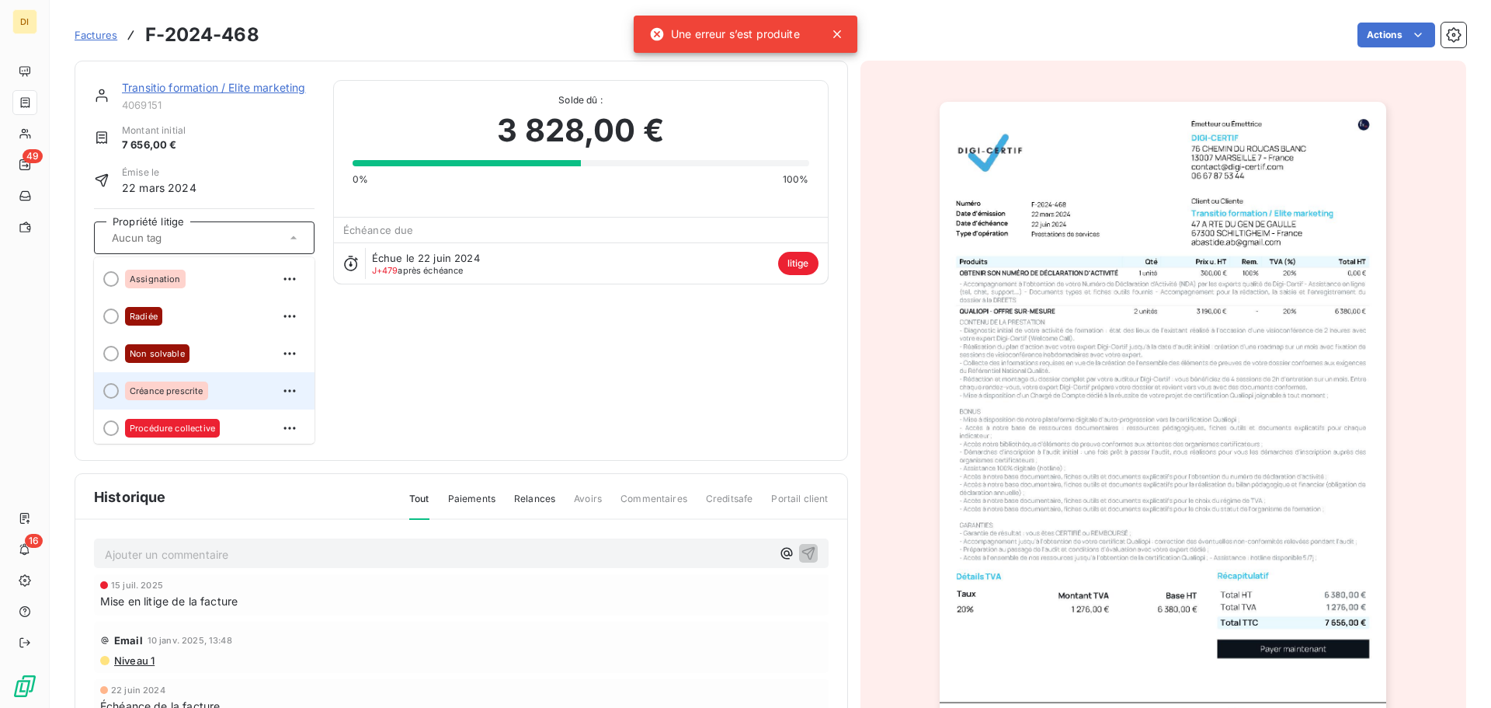
scroll to position [44, 0]
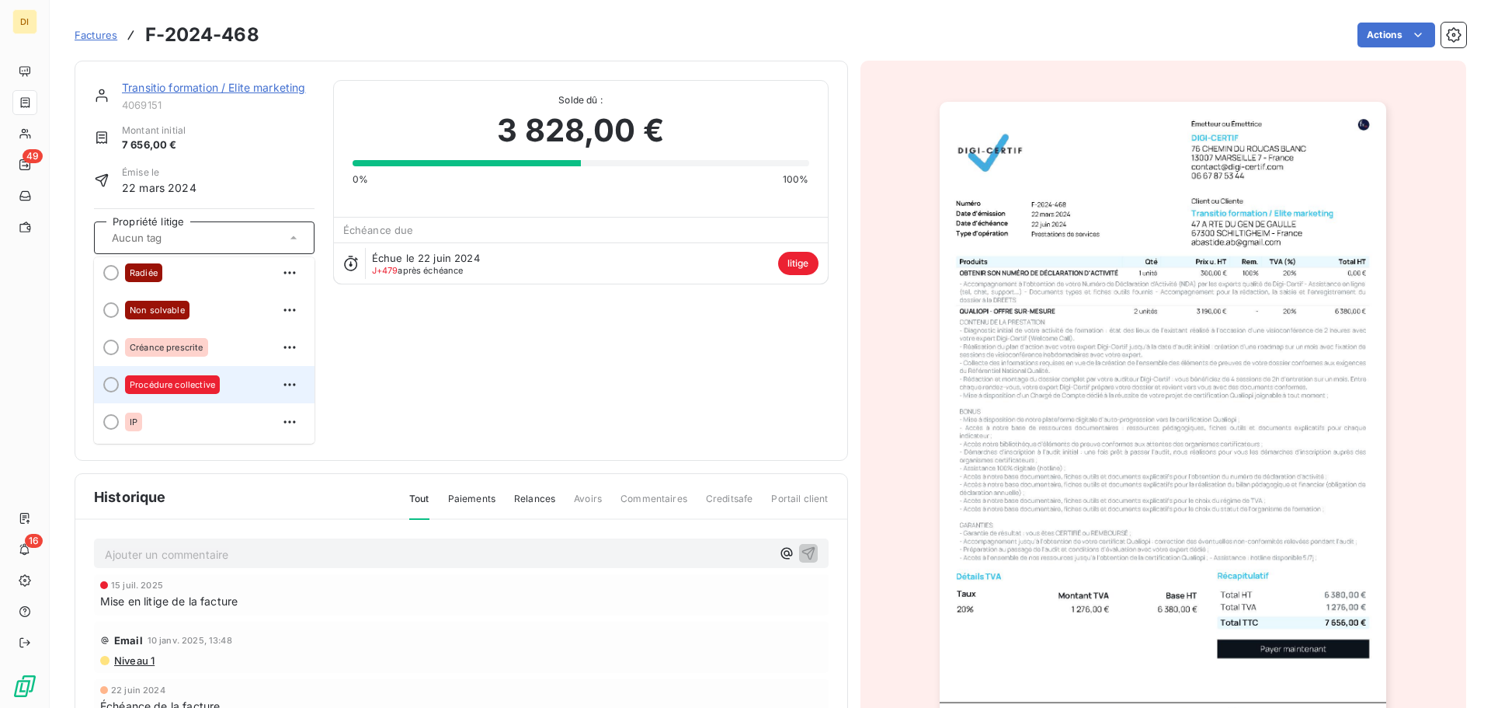
click at [236, 385] on div "Procédure collective" at bounding box center [213, 384] width 177 height 25
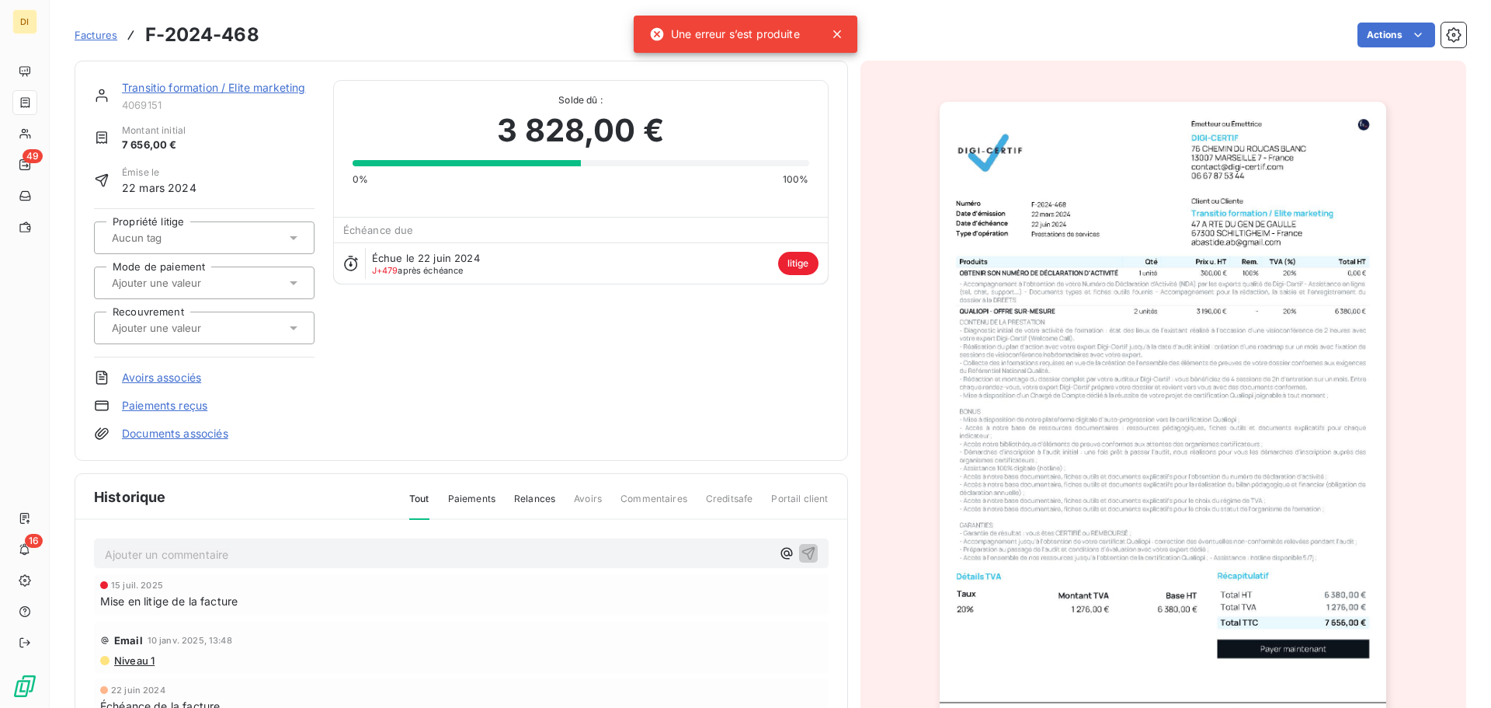
click at [158, 89] on link "Transitio formation / Elite marketing" at bounding box center [214, 87] width 184 height 13
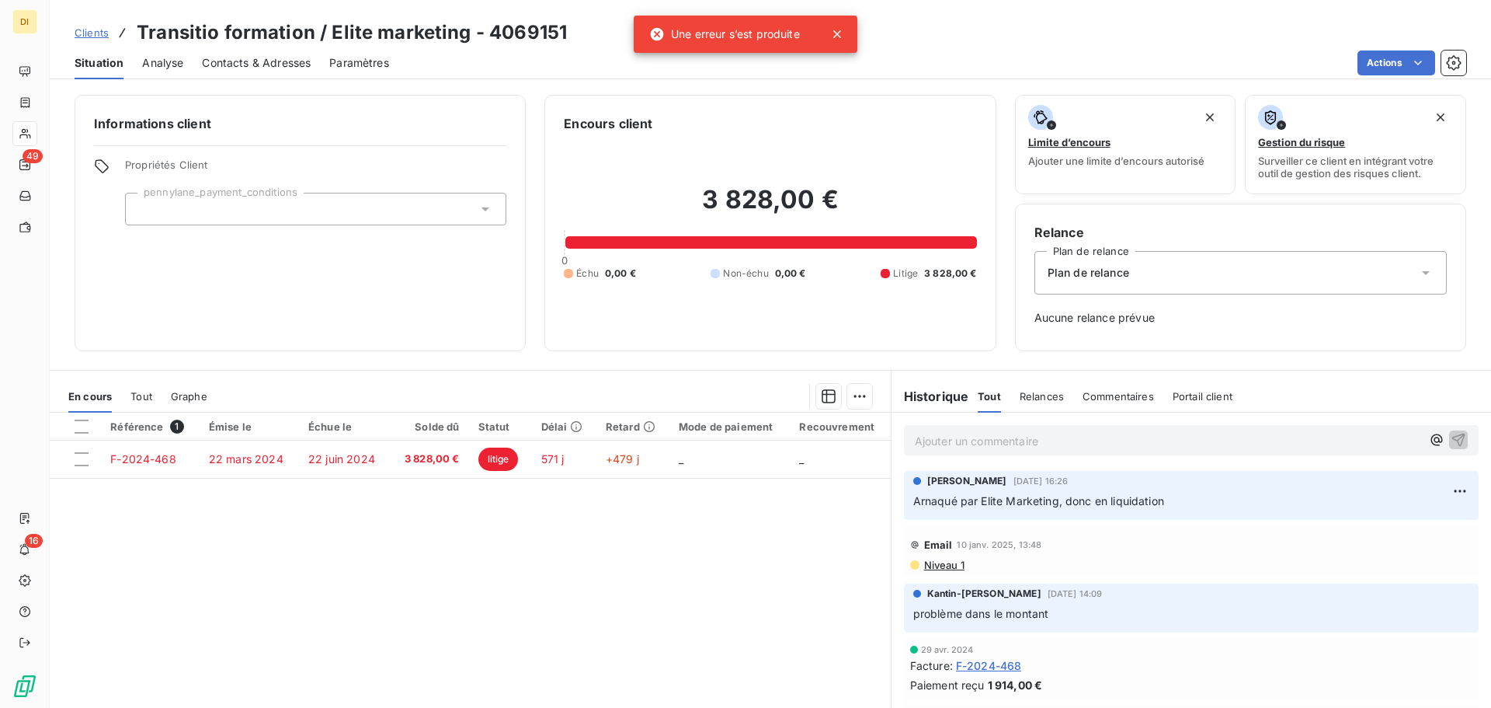
click at [150, 68] on span "Analyse" at bounding box center [162, 63] width 41 height 16
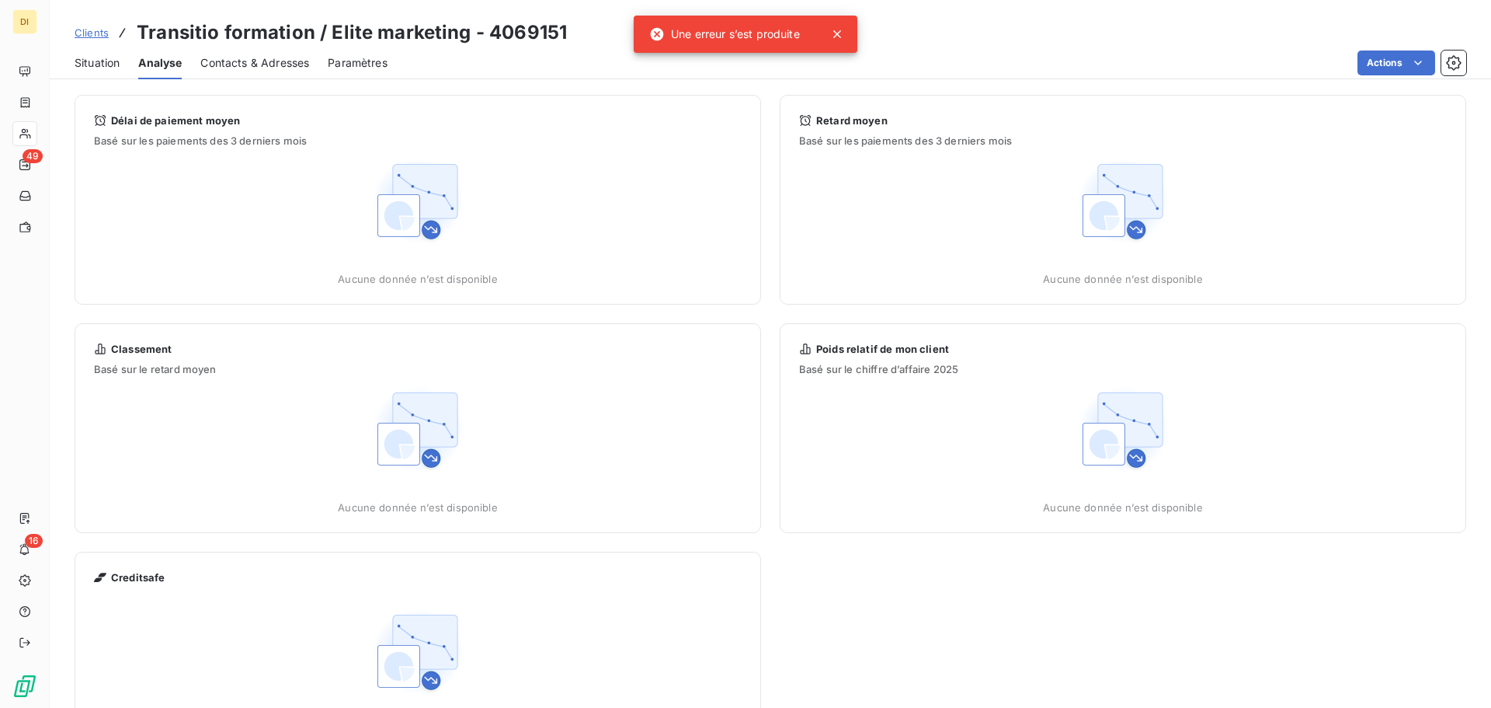
click at [235, 71] on div "Contacts & Adresses" at bounding box center [254, 63] width 109 height 33
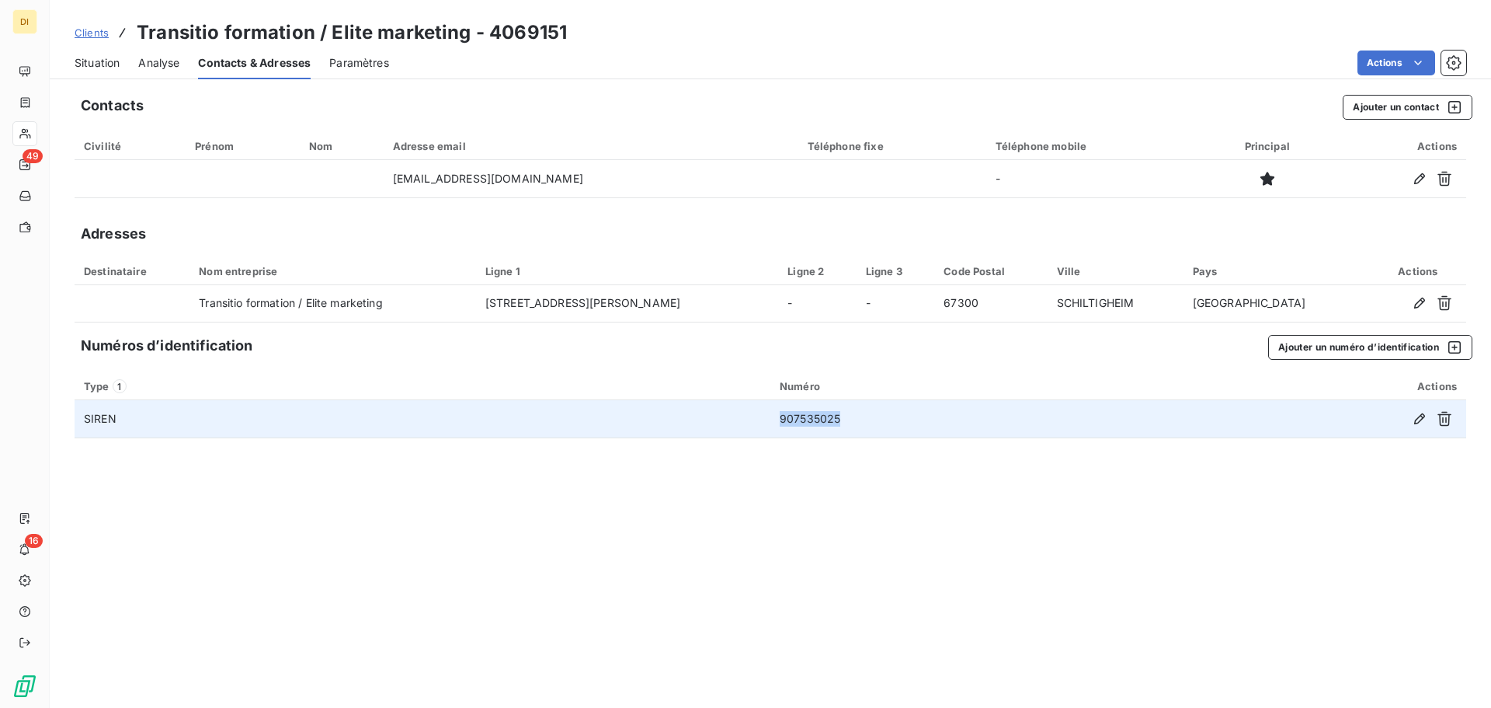
drag, startPoint x: 846, startPoint y: 416, endPoint x: 750, endPoint y: 423, distance: 95.7
click at [750, 423] on tr "SIREN 907535025" at bounding box center [771, 418] width 1392 height 37
copy tr "907535025"
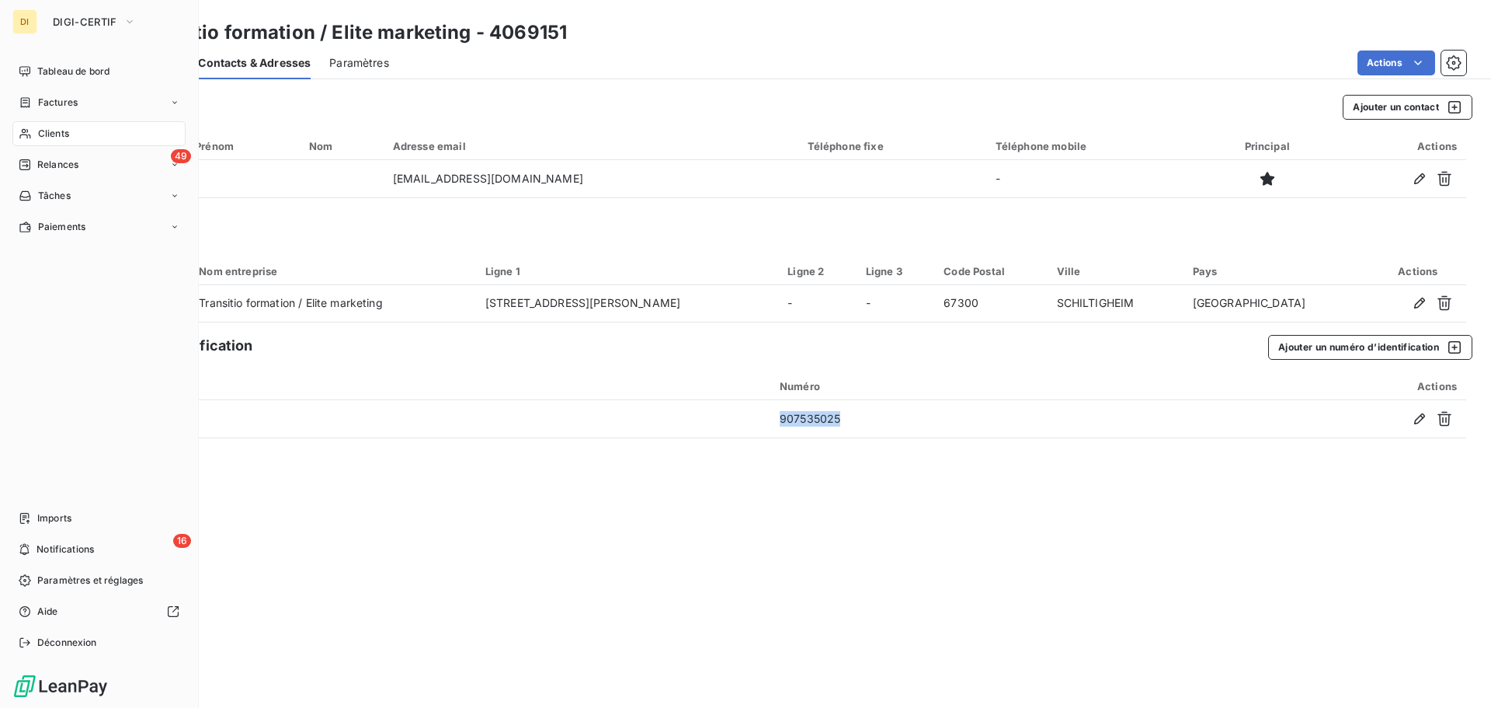
click at [44, 127] on span "Clients" at bounding box center [53, 134] width 31 height 14
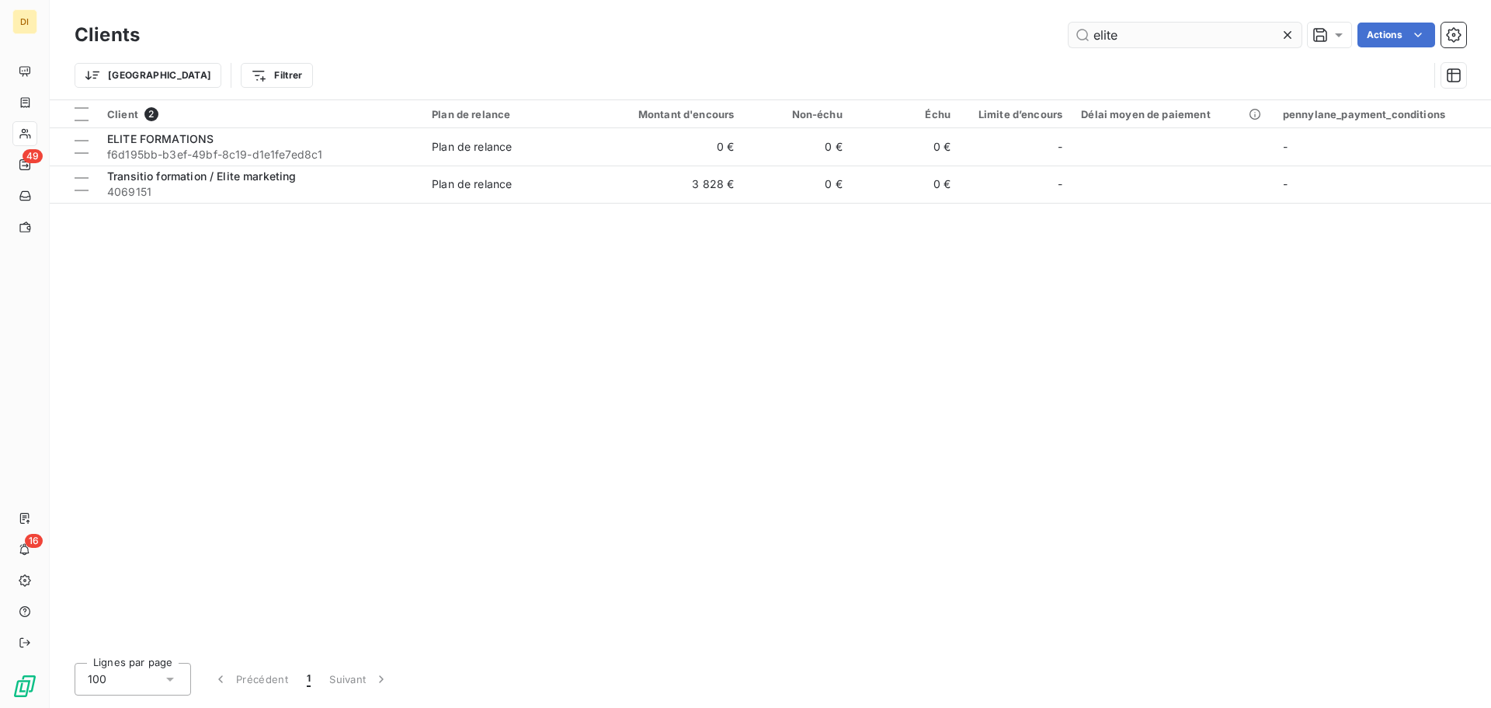
click at [1147, 35] on input "elite" at bounding box center [1185, 35] width 233 height 25
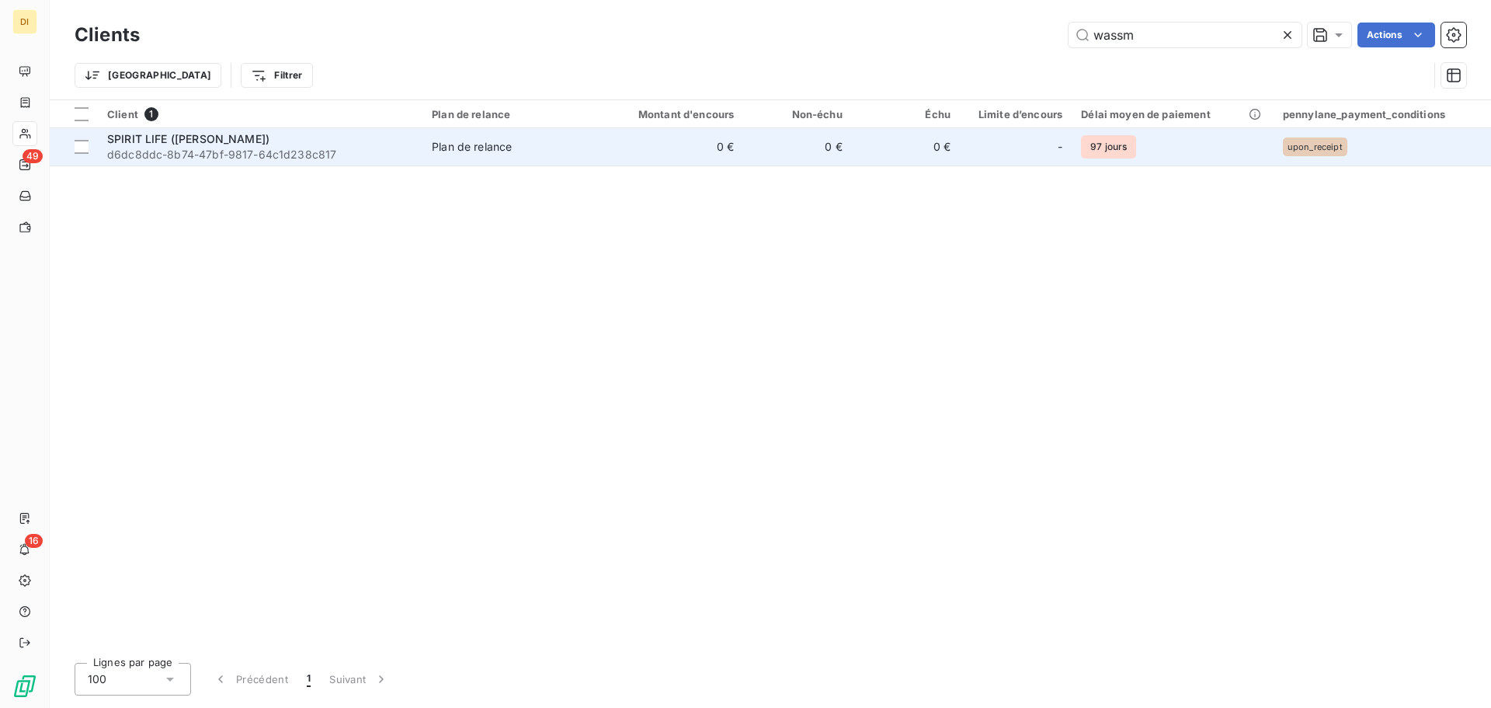
type input "wassm"
click at [413, 148] on span "d6dc8ddc-8b74-47bf-9817-64c1d238c817" at bounding box center [260, 155] width 306 height 16
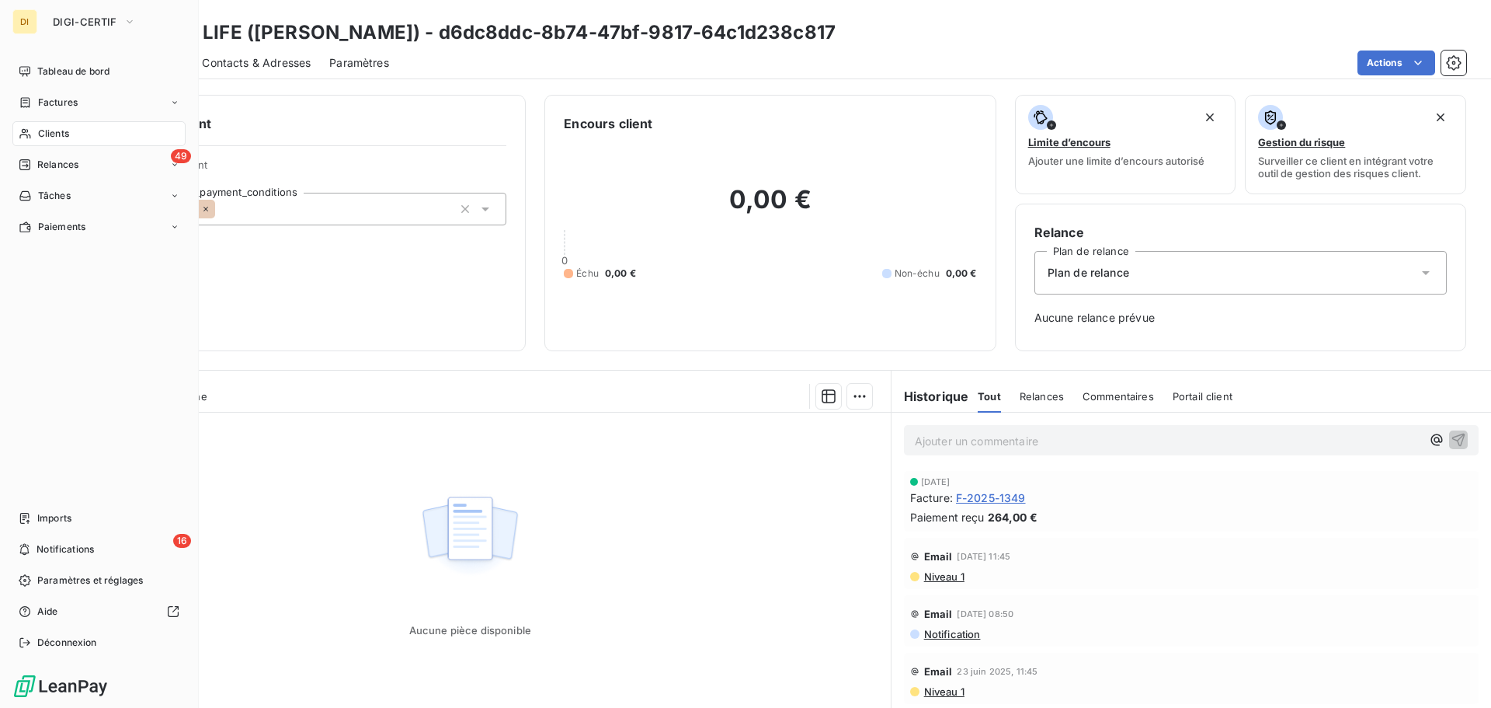
click at [89, 141] on div "Clients" at bounding box center [98, 133] width 173 height 25
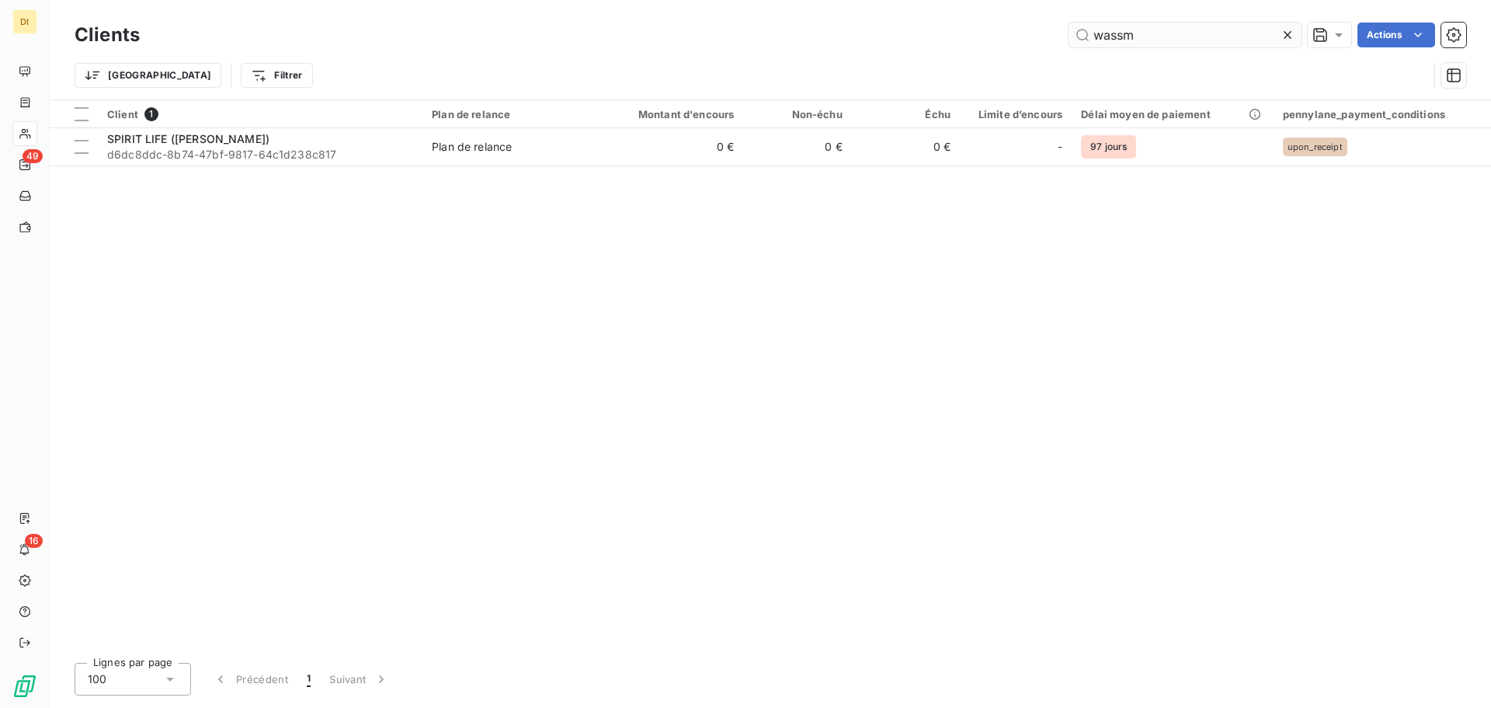
click at [1176, 38] on input "wassm" at bounding box center [1185, 35] width 233 height 25
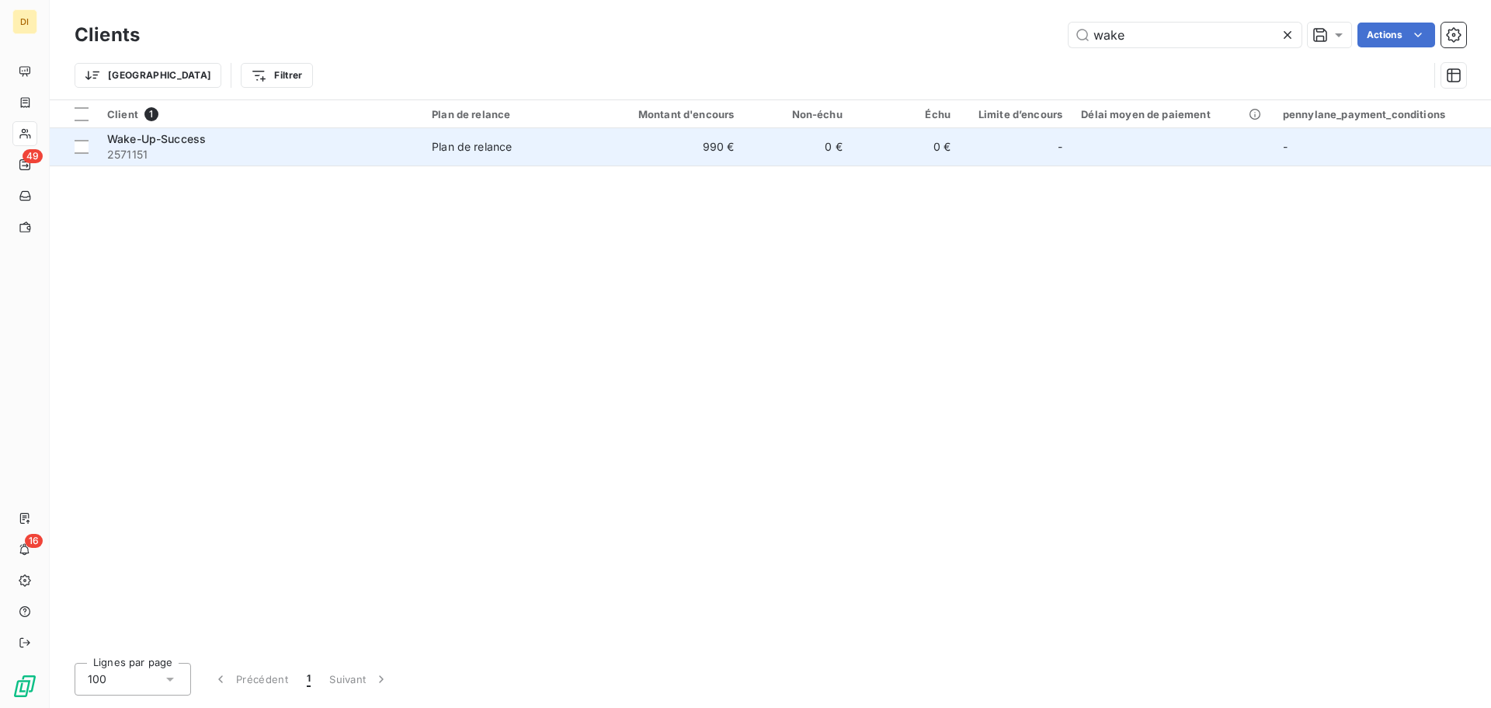
type input "wake"
click at [417, 153] on td "Wake-Up-Success 2571151" at bounding box center [260, 146] width 325 height 37
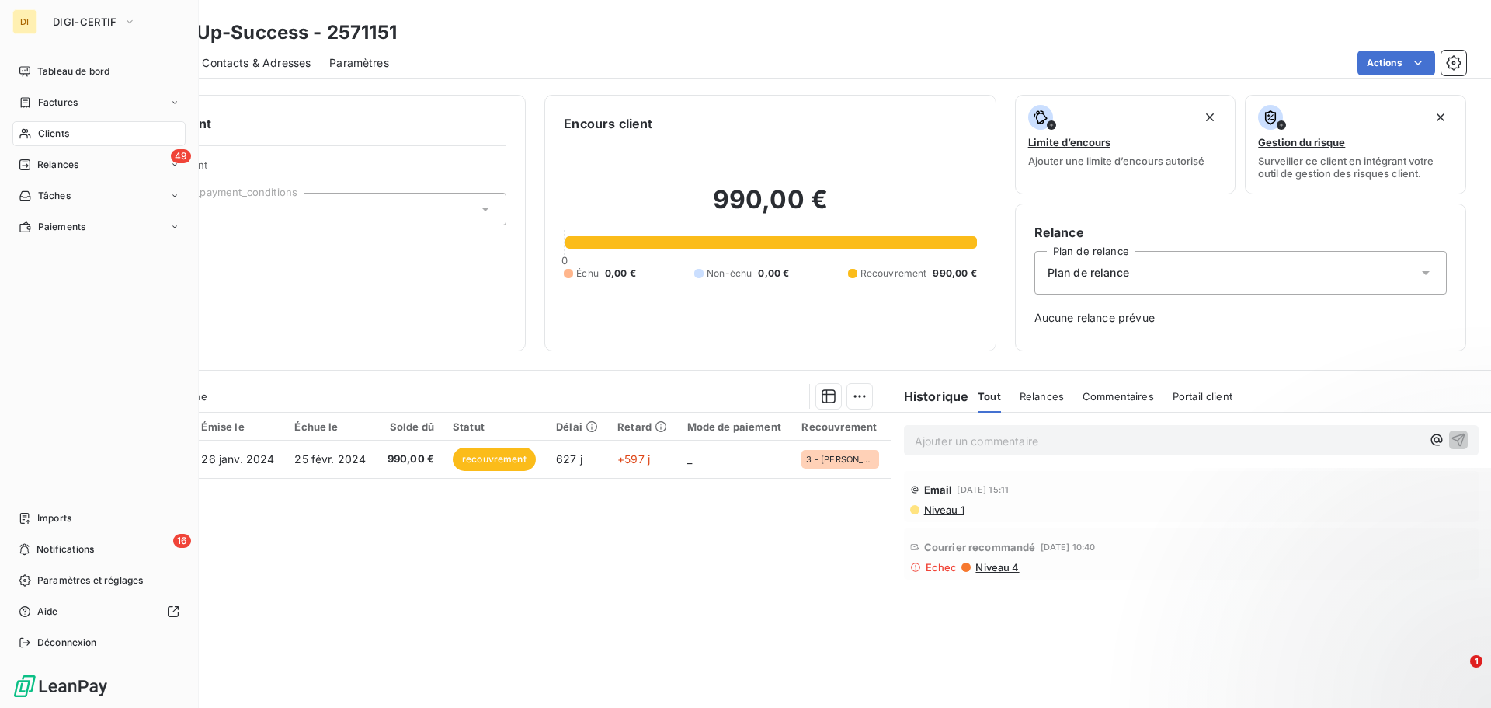
click at [46, 132] on span "Clients" at bounding box center [53, 134] width 31 height 14
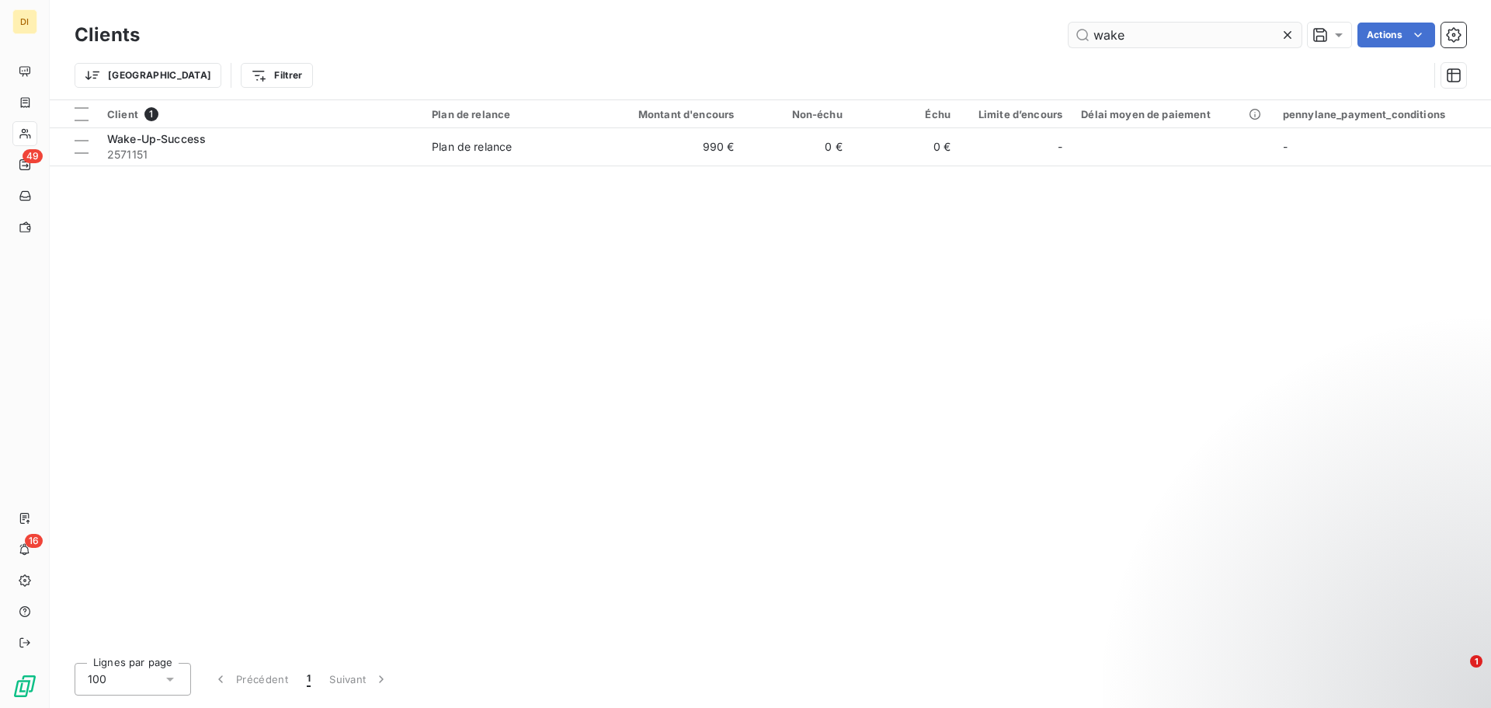
click at [1102, 39] on input "wake" at bounding box center [1185, 35] width 233 height 25
type input "zef"
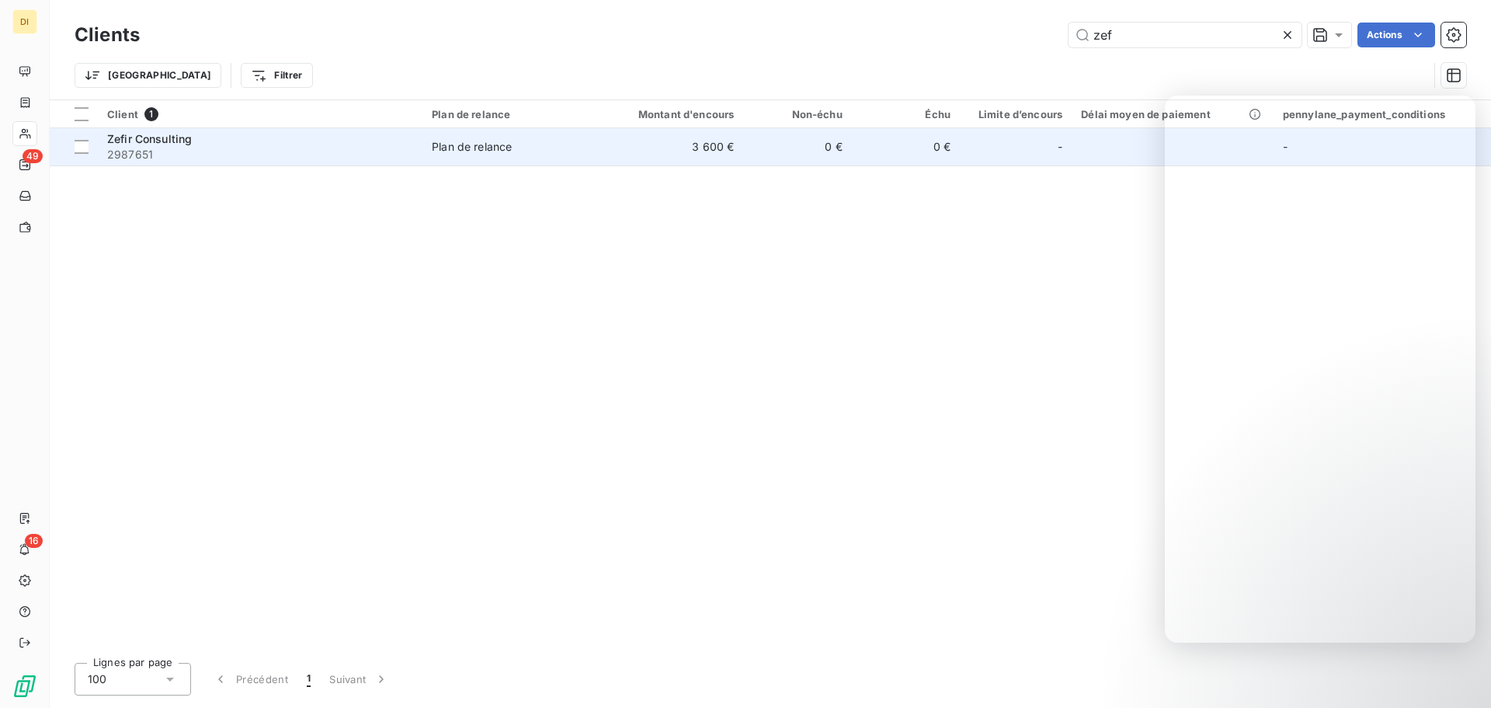
click at [385, 154] on span "2987651" at bounding box center [260, 155] width 306 height 16
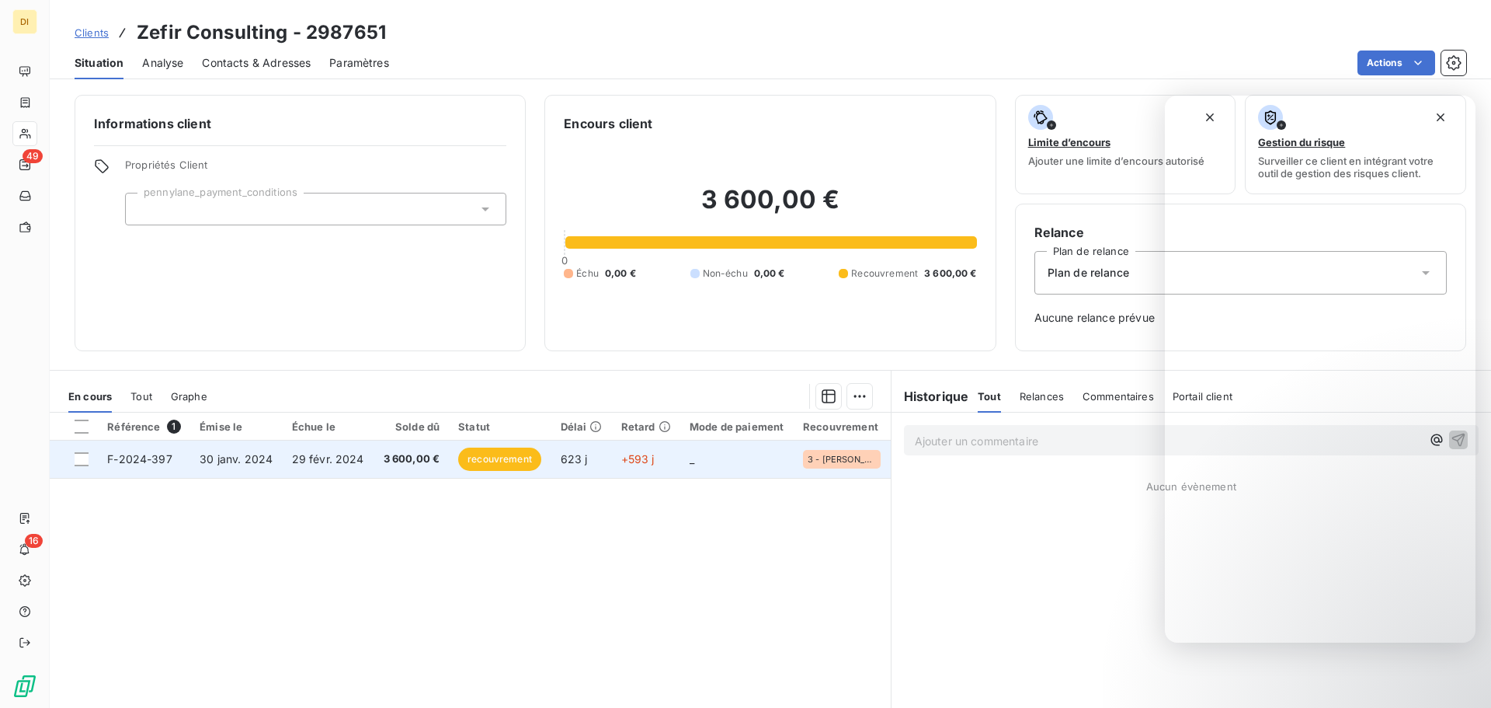
click at [394, 453] on span "3 600,00 €" at bounding box center [411, 459] width 57 height 16
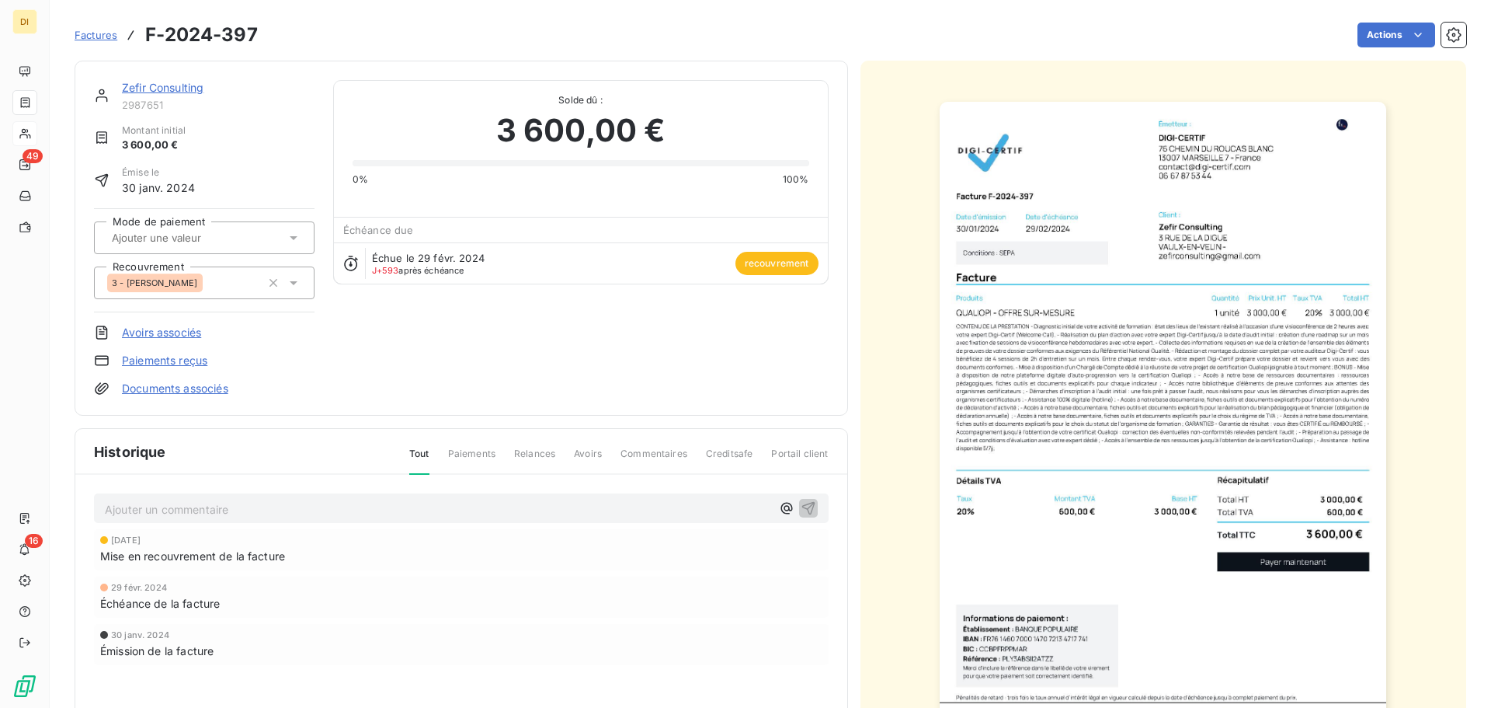
click at [166, 92] on link "Zefir Consulting" at bounding box center [163, 87] width 82 height 13
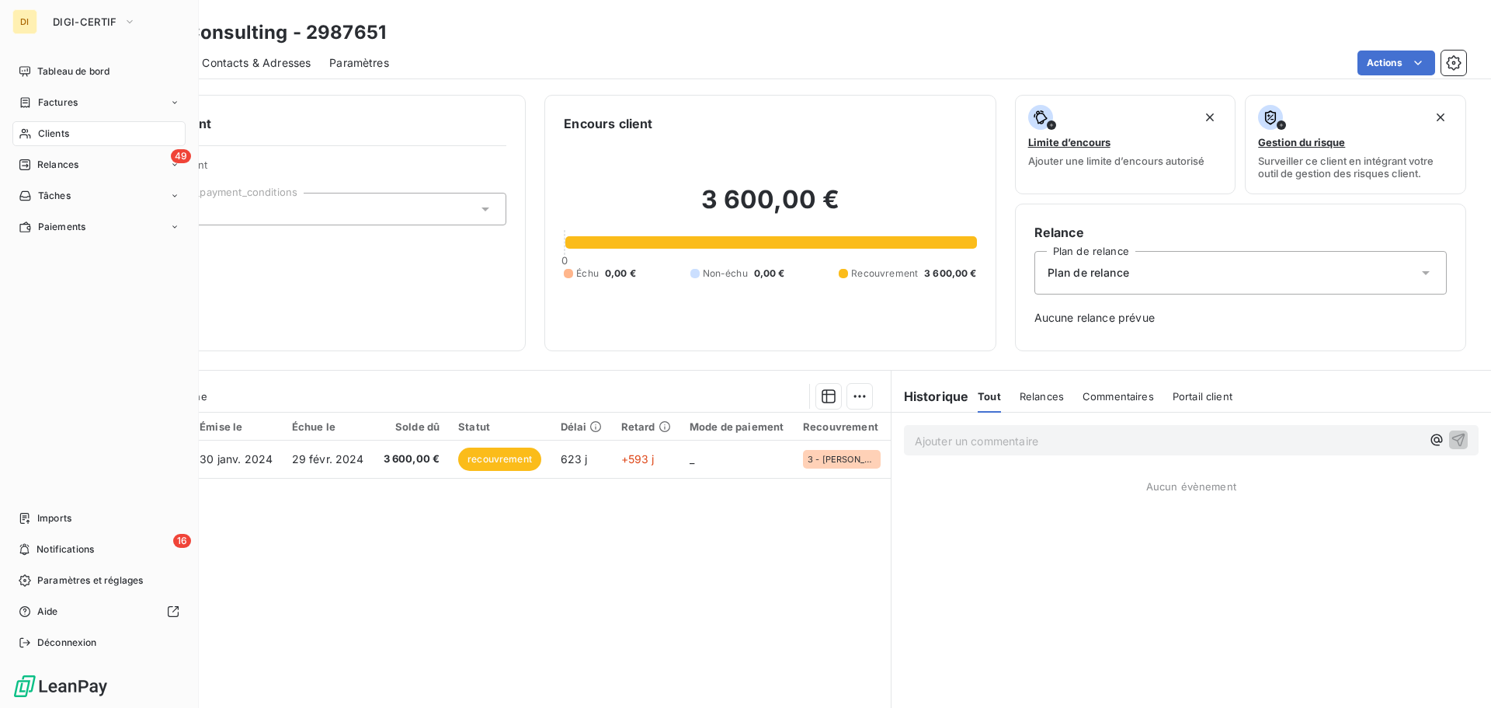
click at [47, 138] on span "Clients" at bounding box center [53, 134] width 31 height 14
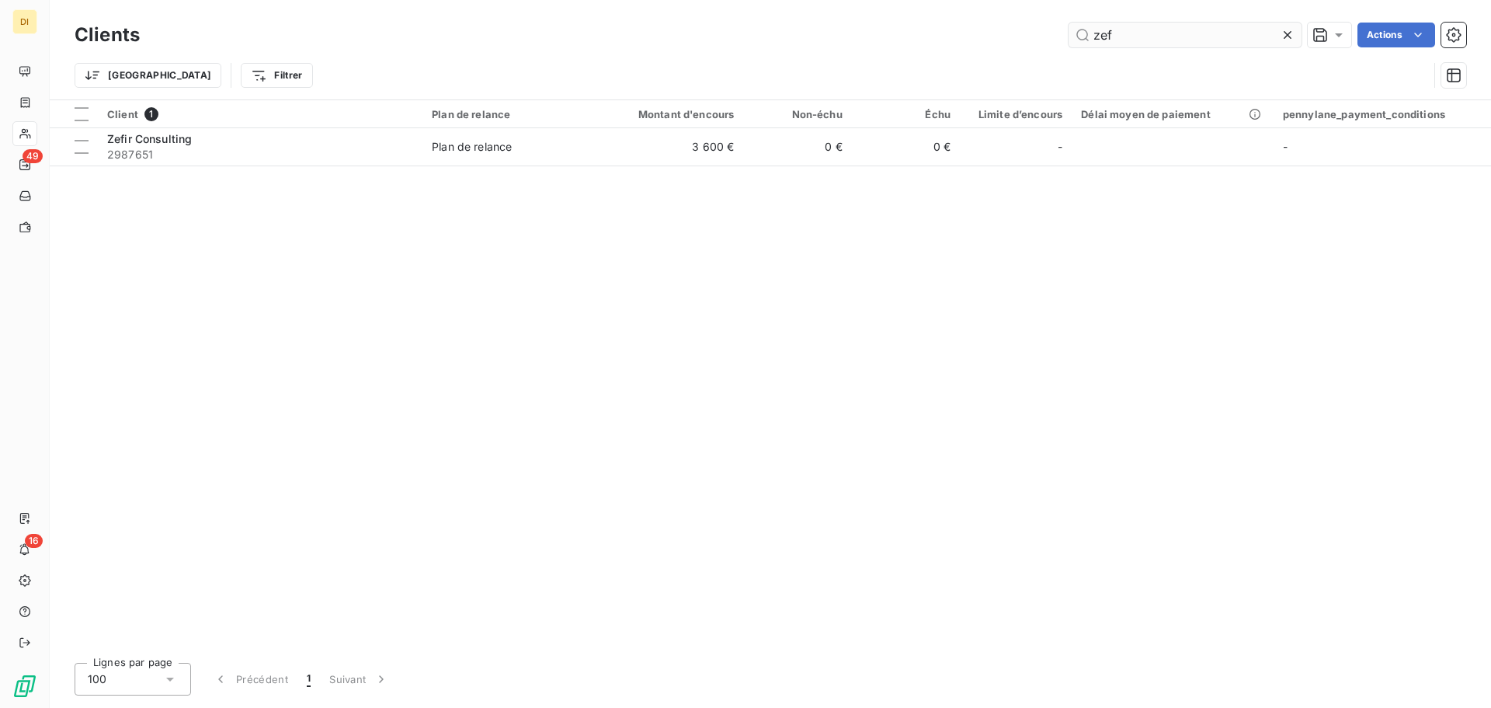
click at [1191, 45] on input "zef" at bounding box center [1185, 35] width 233 height 25
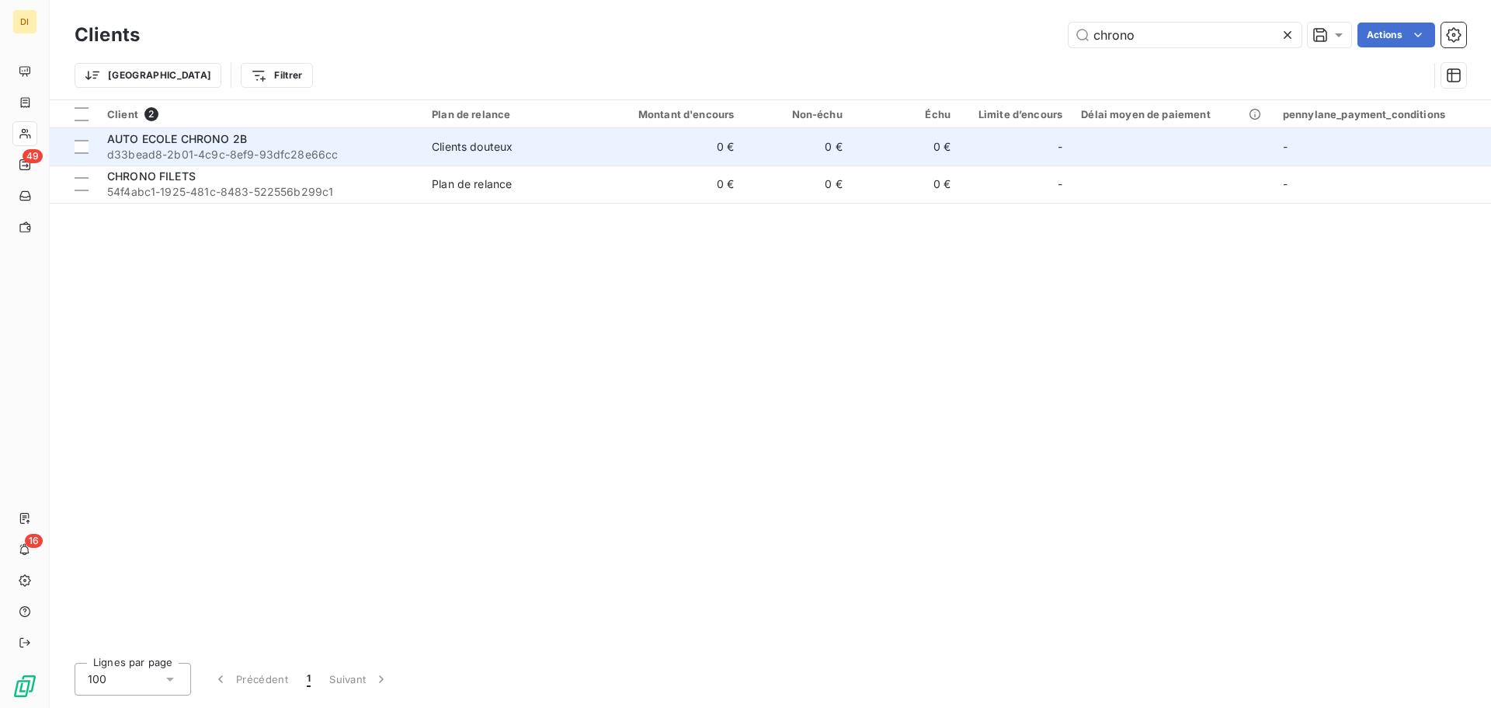
type input "chrono"
click at [349, 145] on div "AUTO ECOLE CHRONO 2B" at bounding box center [260, 139] width 306 height 16
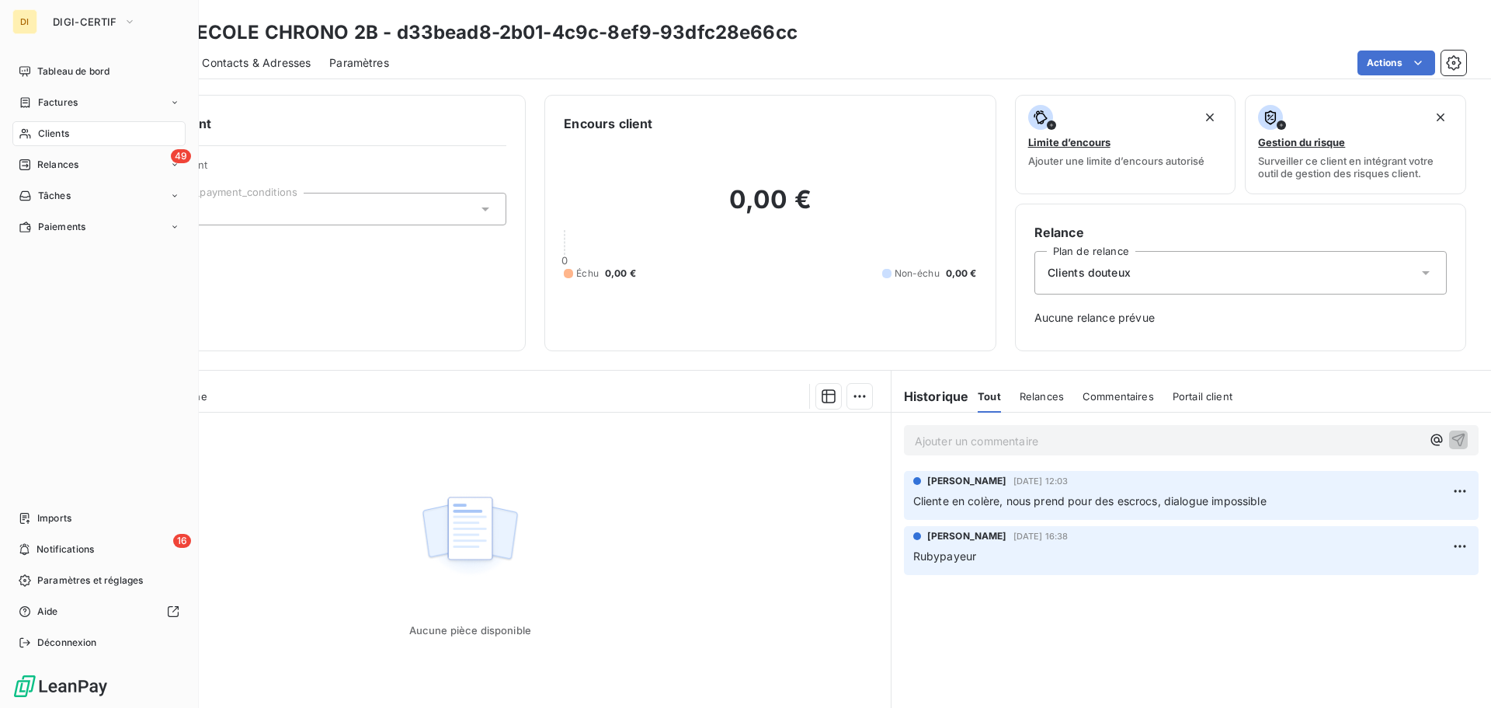
click at [38, 139] on span "Clients" at bounding box center [53, 134] width 31 height 14
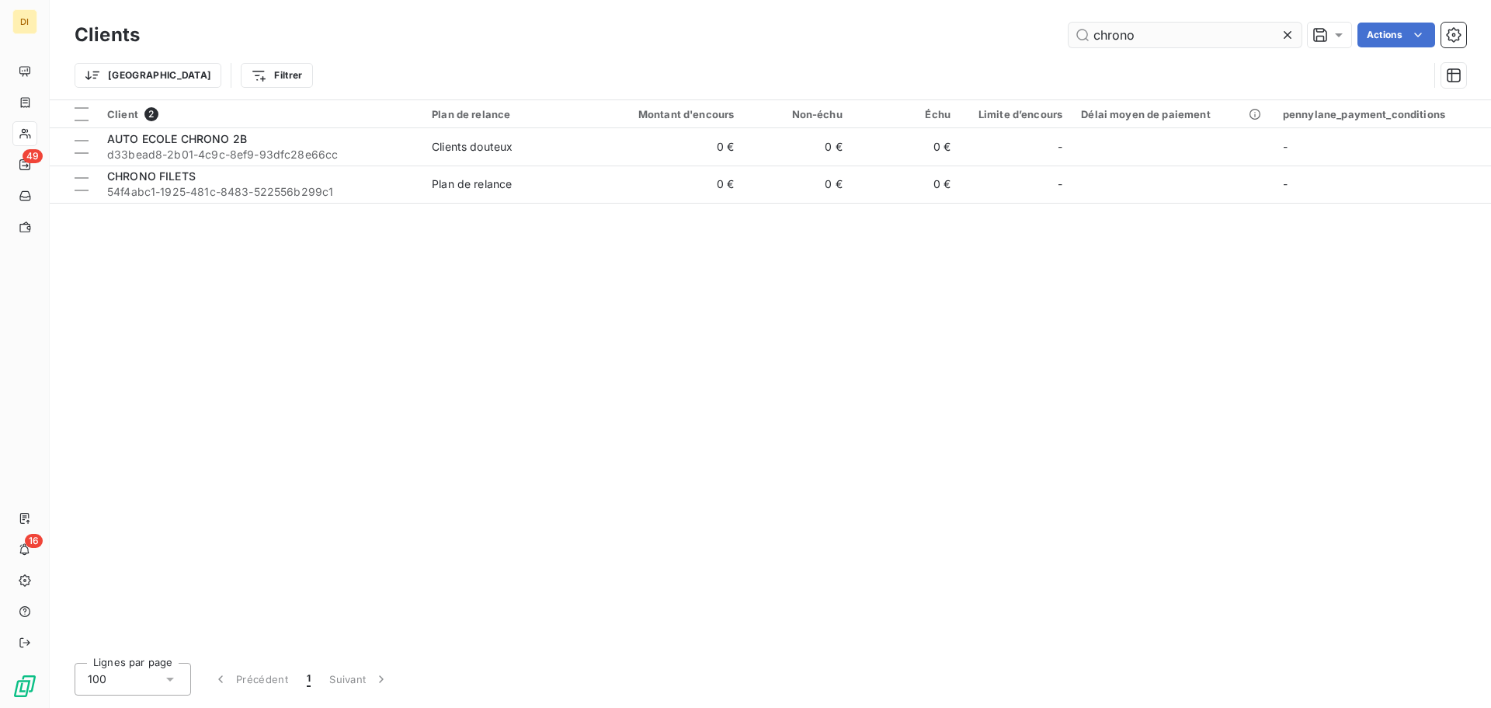
click at [1122, 35] on input "chrono" at bounding box center [1185, 35] width 233 height 25
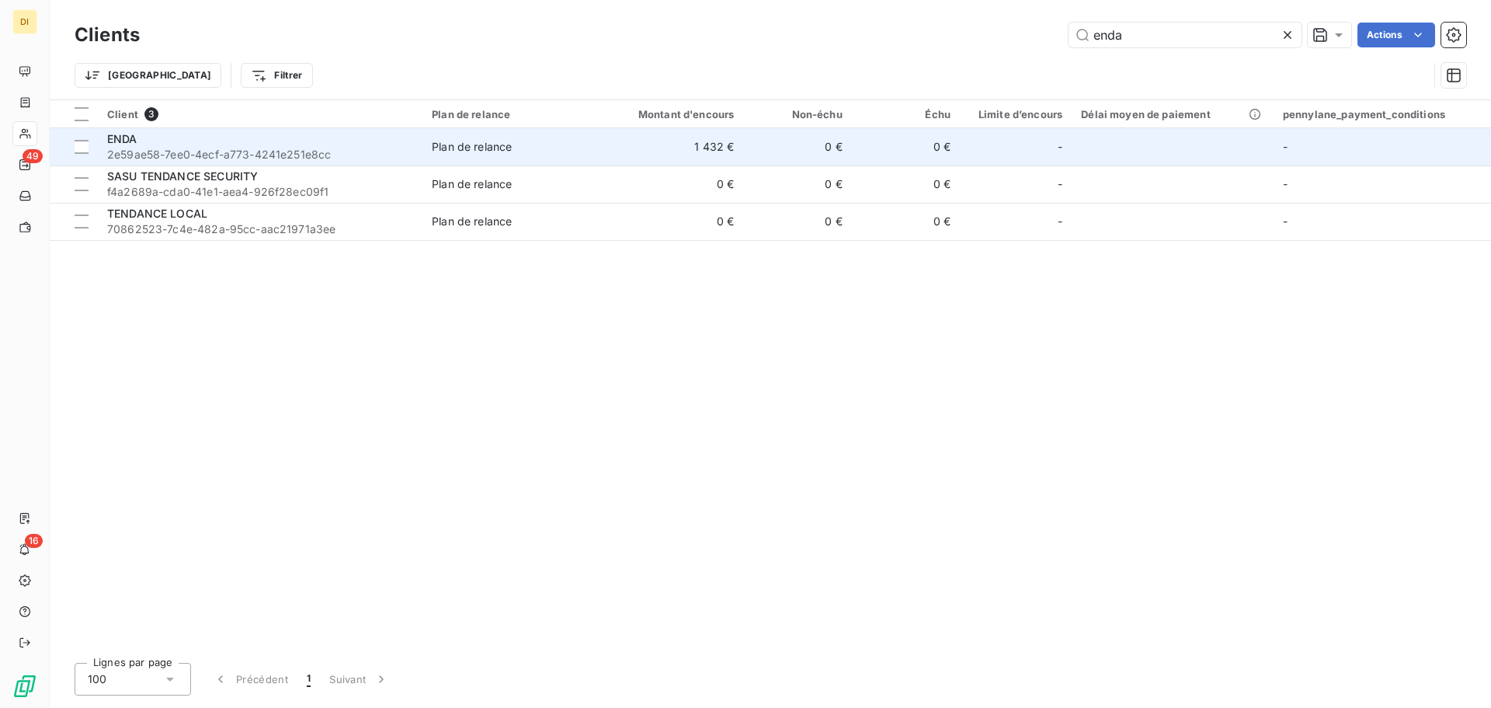
type input "enda"
click at [548, 150] on span "Plan de relance" at bounding box center [510, 147] width 157 height 16
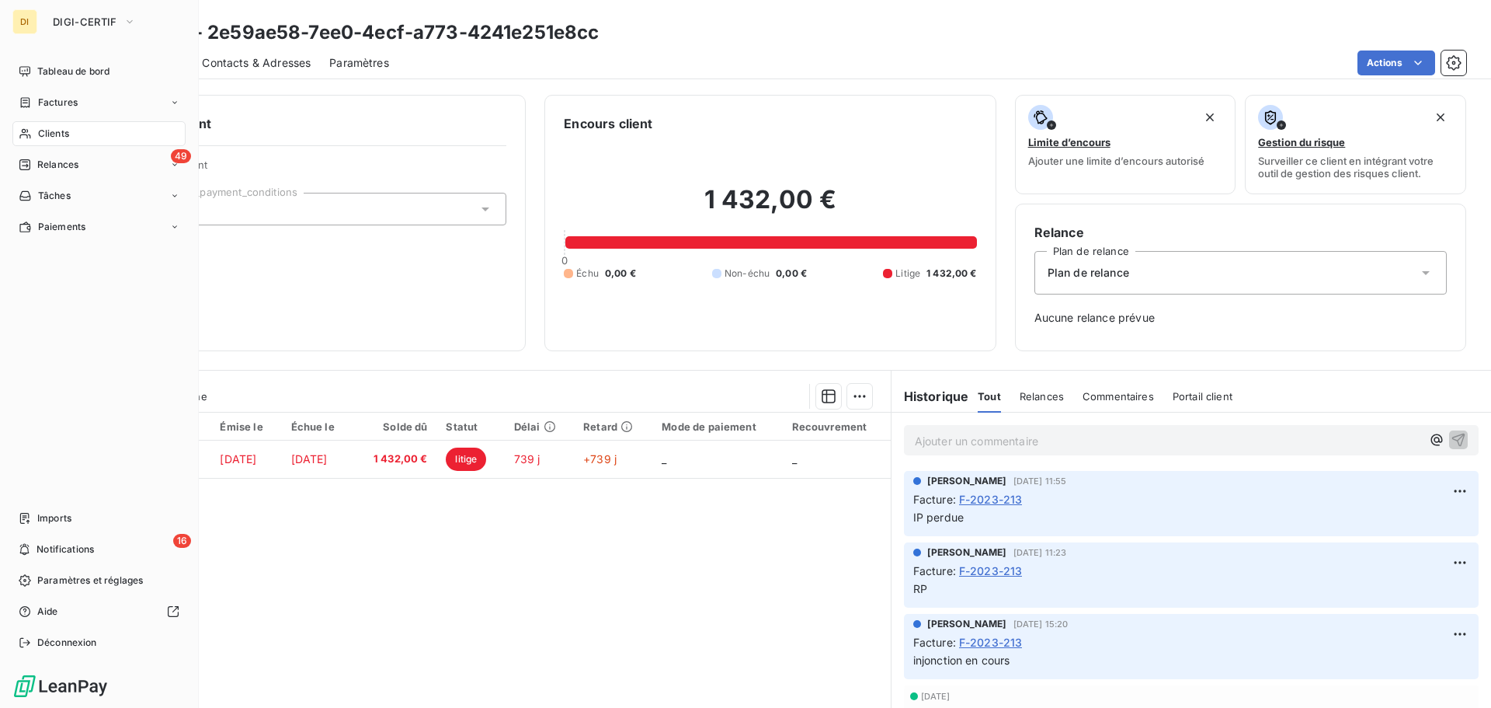
click at [30, 141] on div "Clients" at bounding box center [98, 133] width 173 height 25
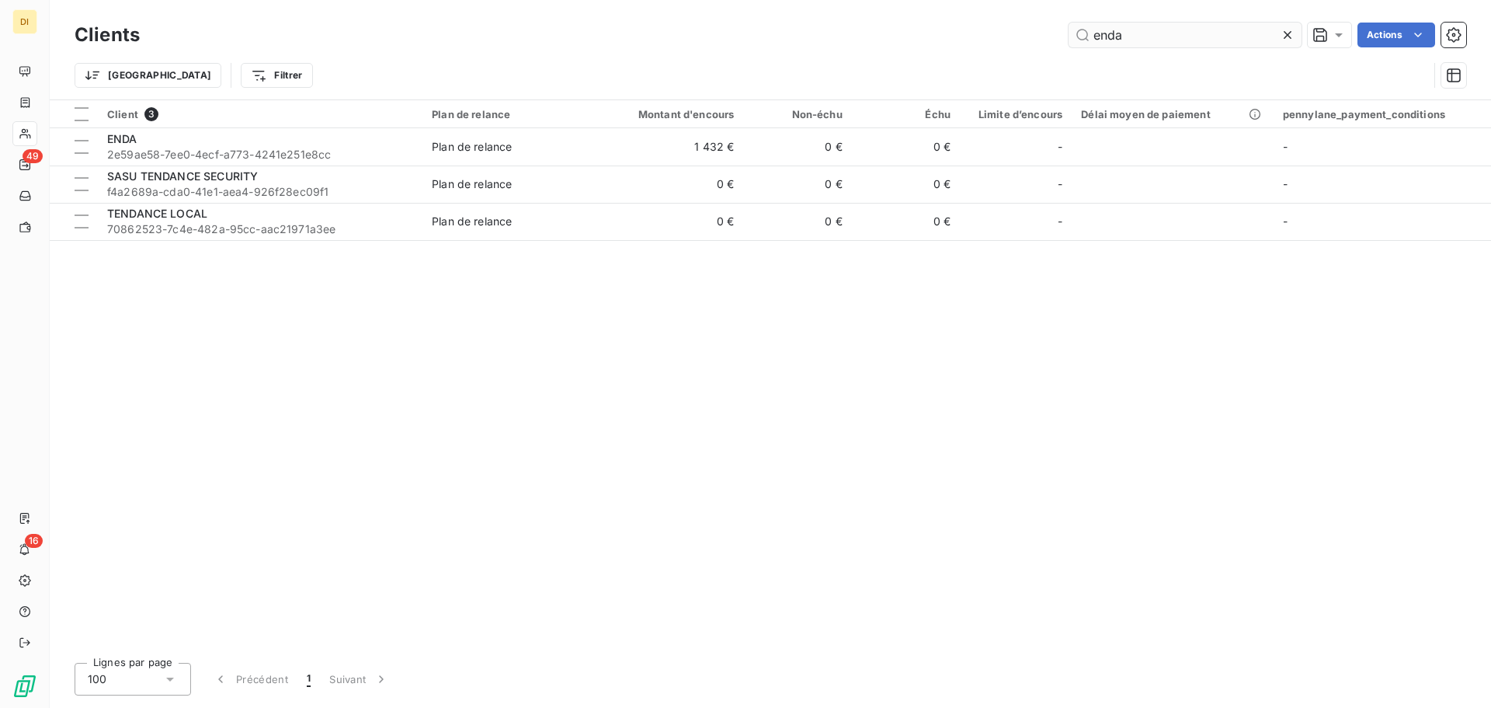
click at [1151, 38] on input "enda" at bounding box center [1185, 35] width 233 height 25
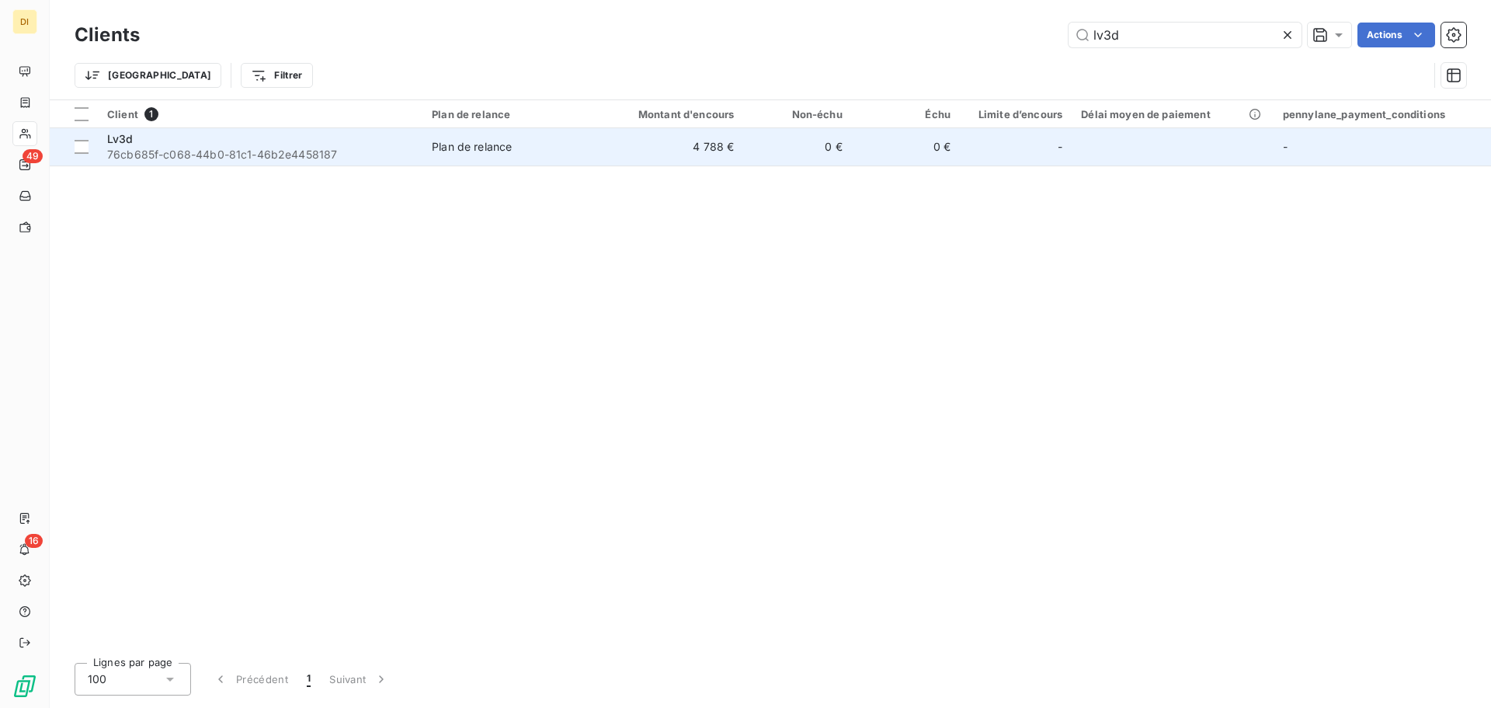
type input "lv3d"
click at [517, 137] on td "Plan de relance" at bounding box center [511, 146] width 176 height 37
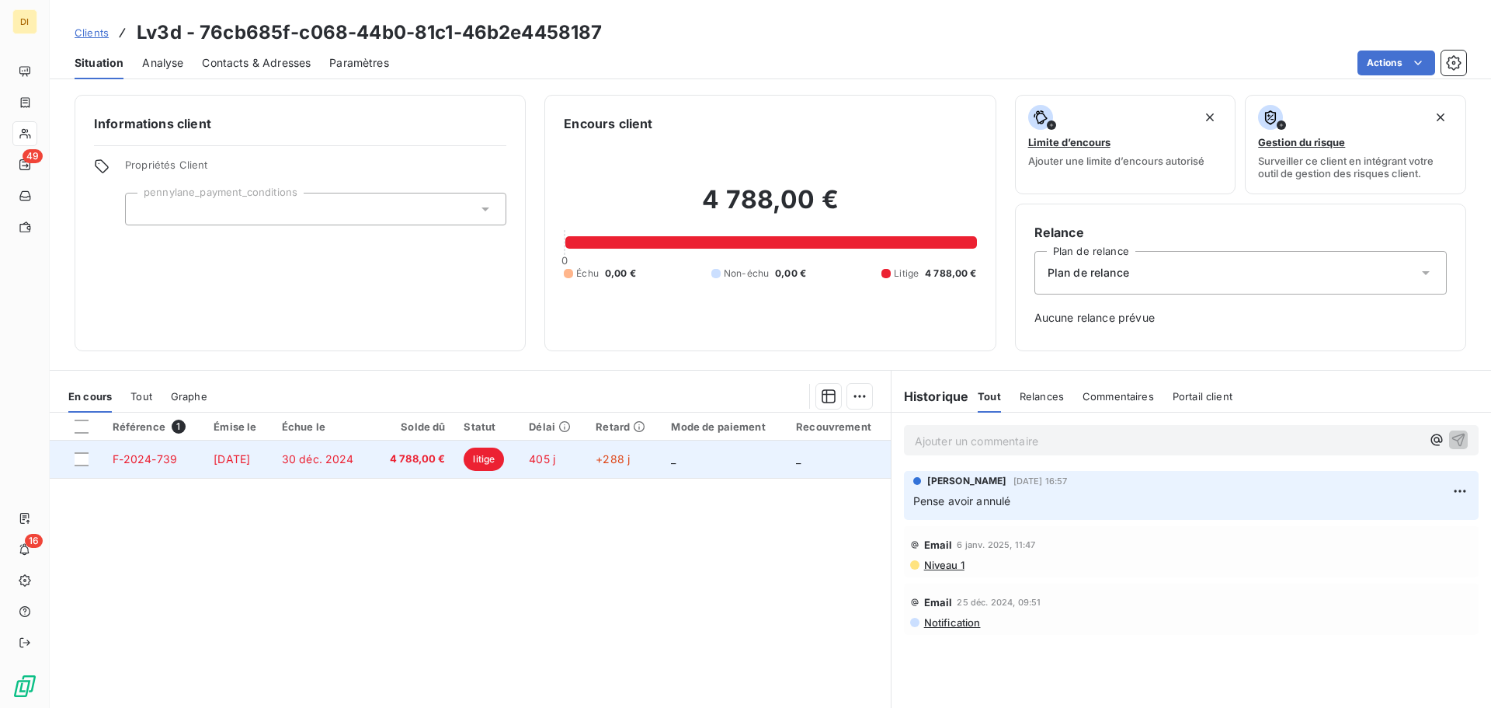
click at [400, 465] on span "4 788,00 €" at bounding box center [414, 459] width 64 height 16
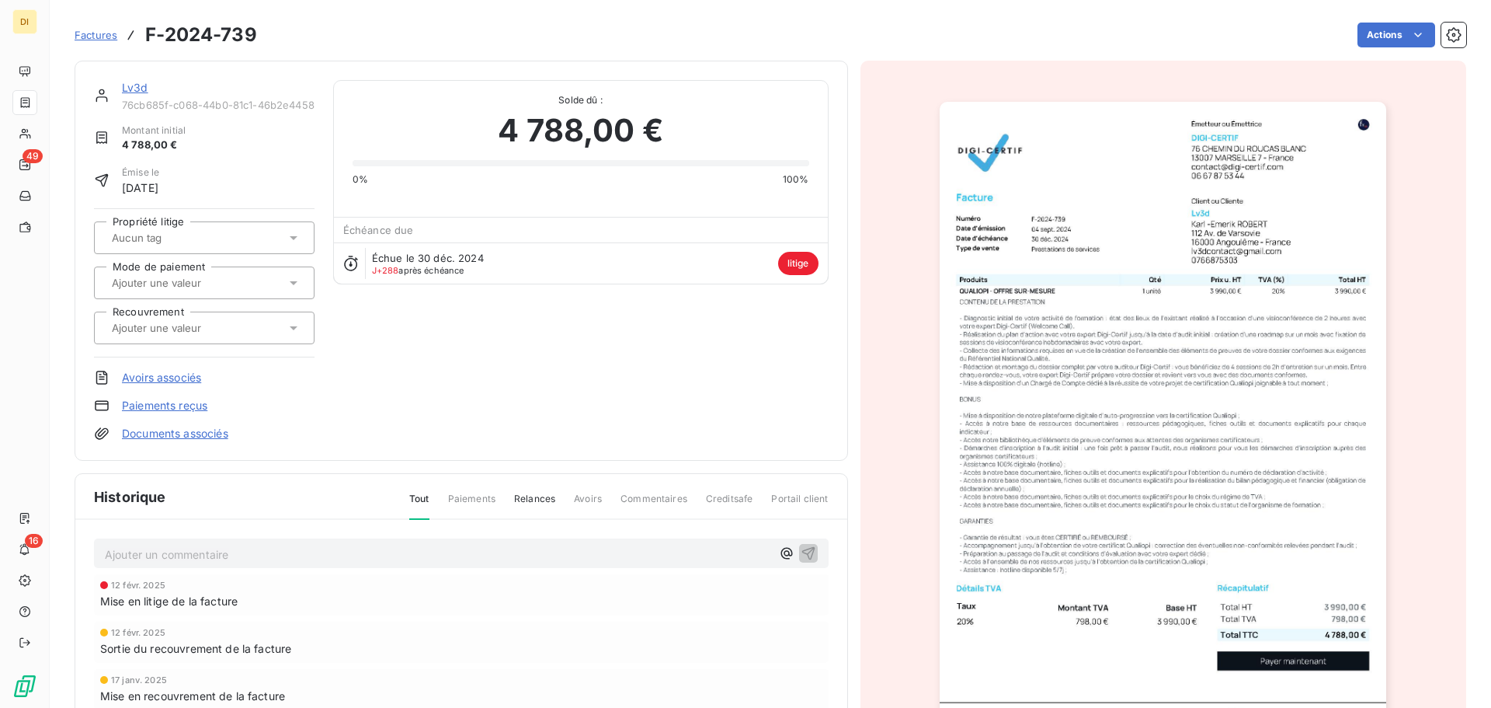
click at [416, 556] on p "Ajouter un commentaire ﻿" at bounding box center [438, 554] width 667 height 19
click at [322, 547] on p "Ajouter un commentaire ﻿" at bounding box center [438, 554] width 667 height 19
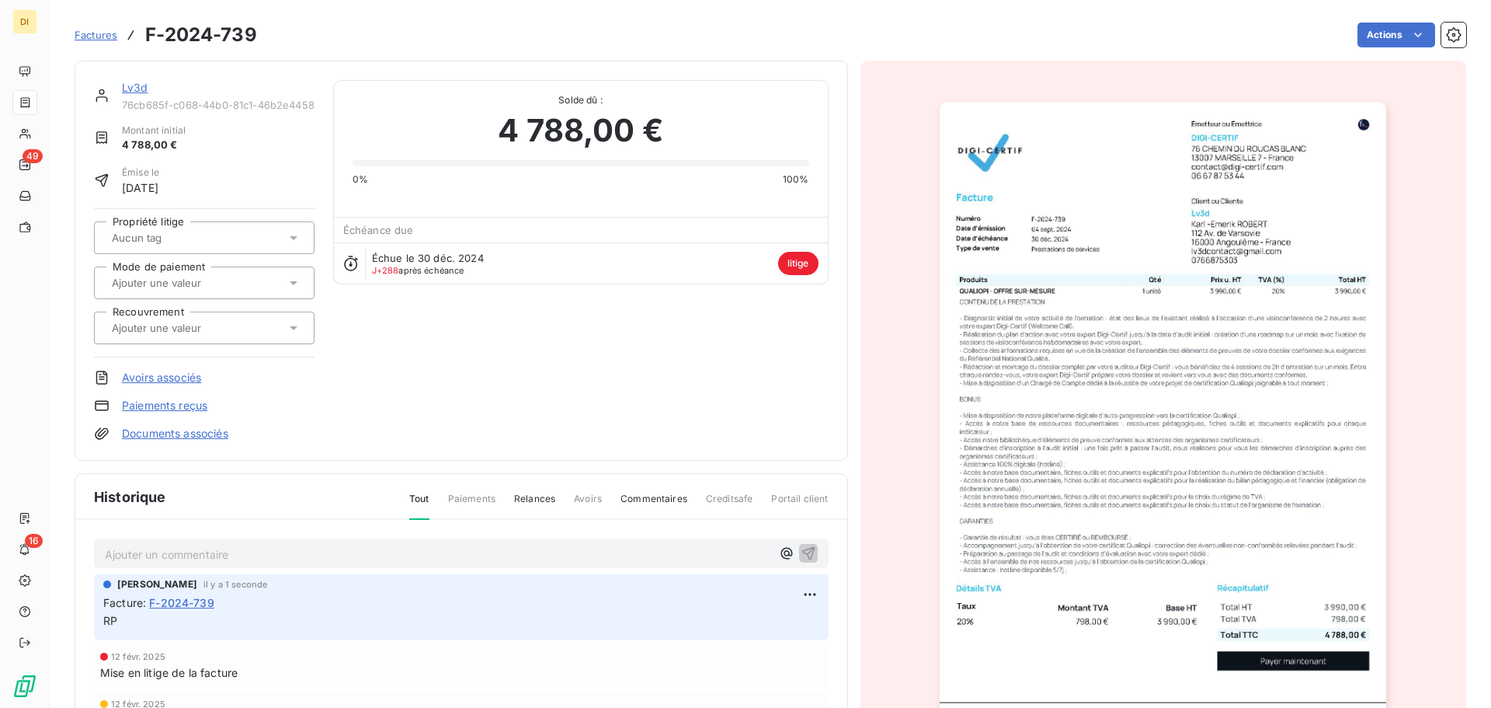
click at [207, 229] on div at bounding box center [196, 238] width 179 height 20
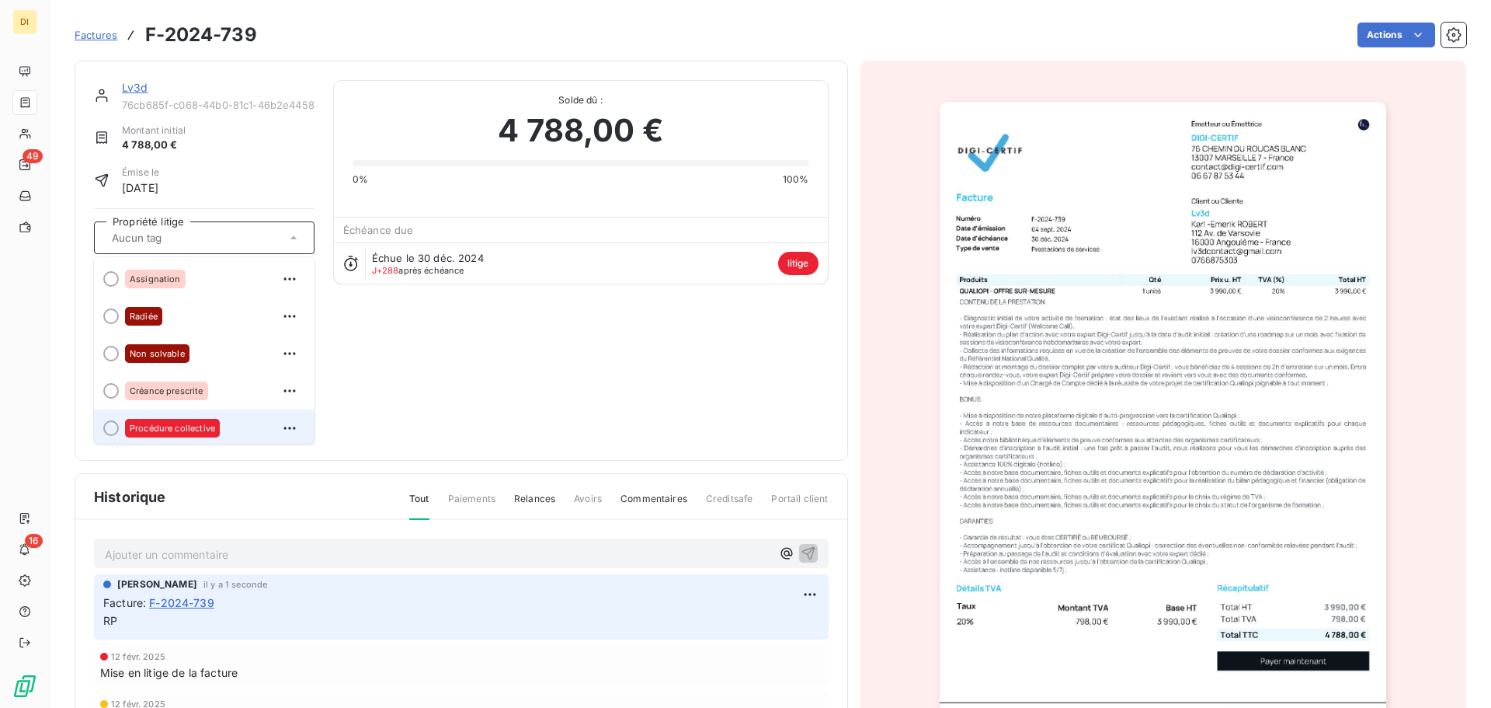
scroll to position [44, 0]
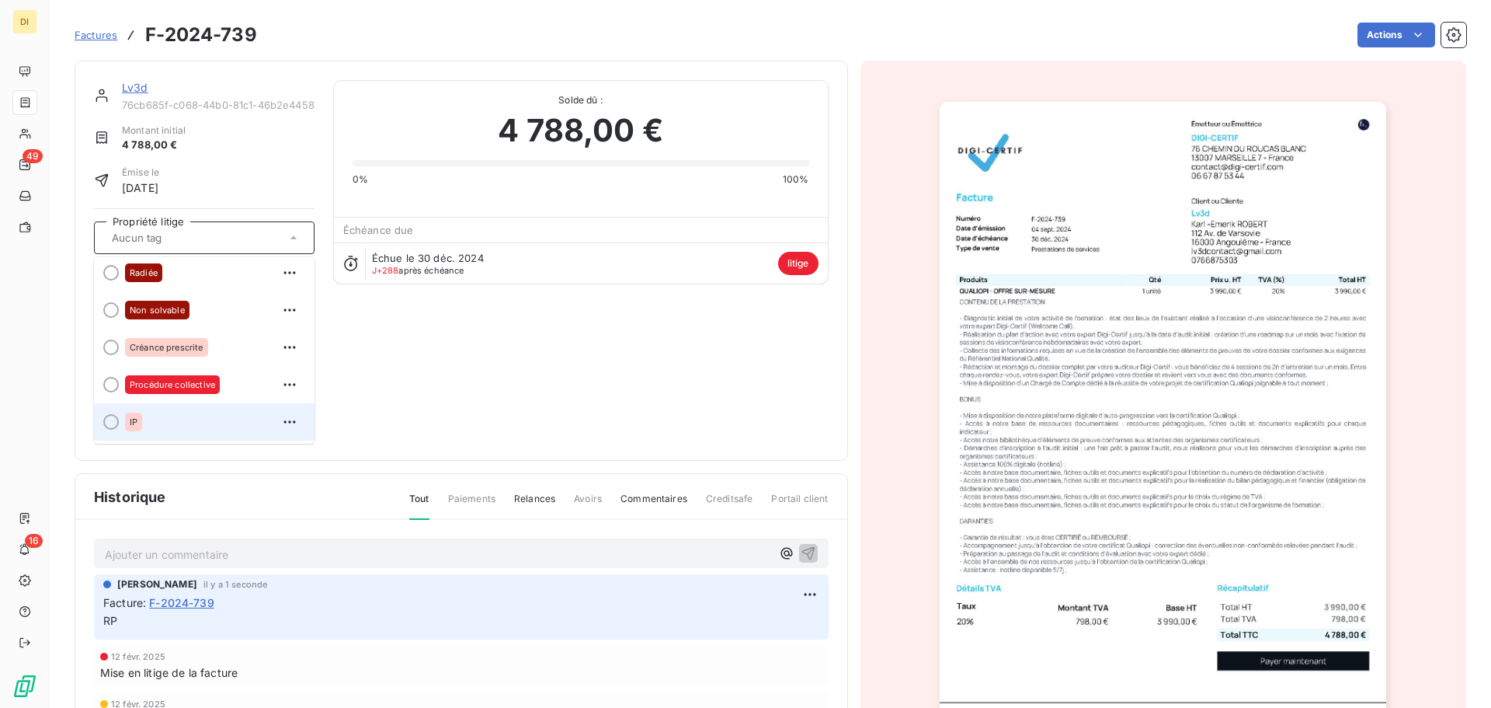
click at [197, 428] on div "IP" at bounding box center [213, 421] width 177 height 25
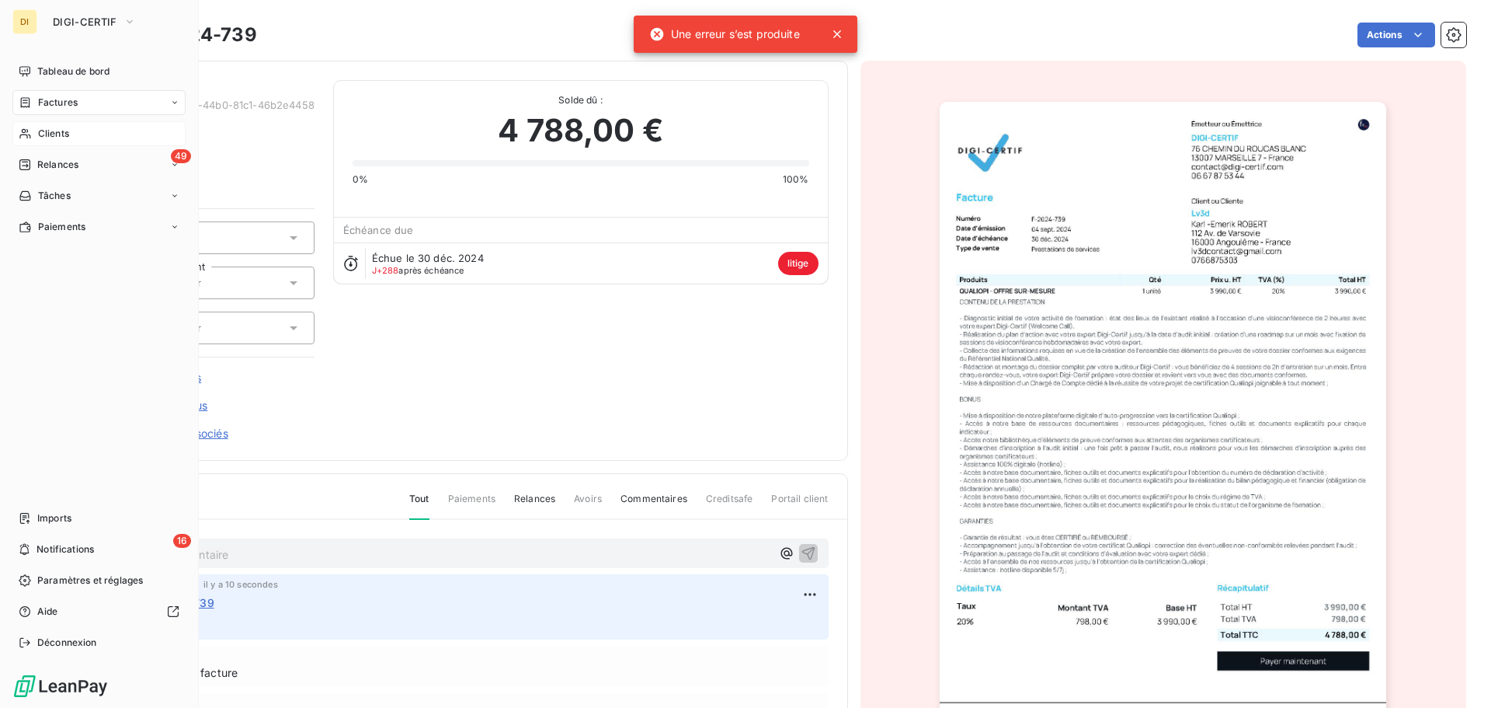
click at [26, 137] on icon at bounding box center [25, 133] width 13 height 12
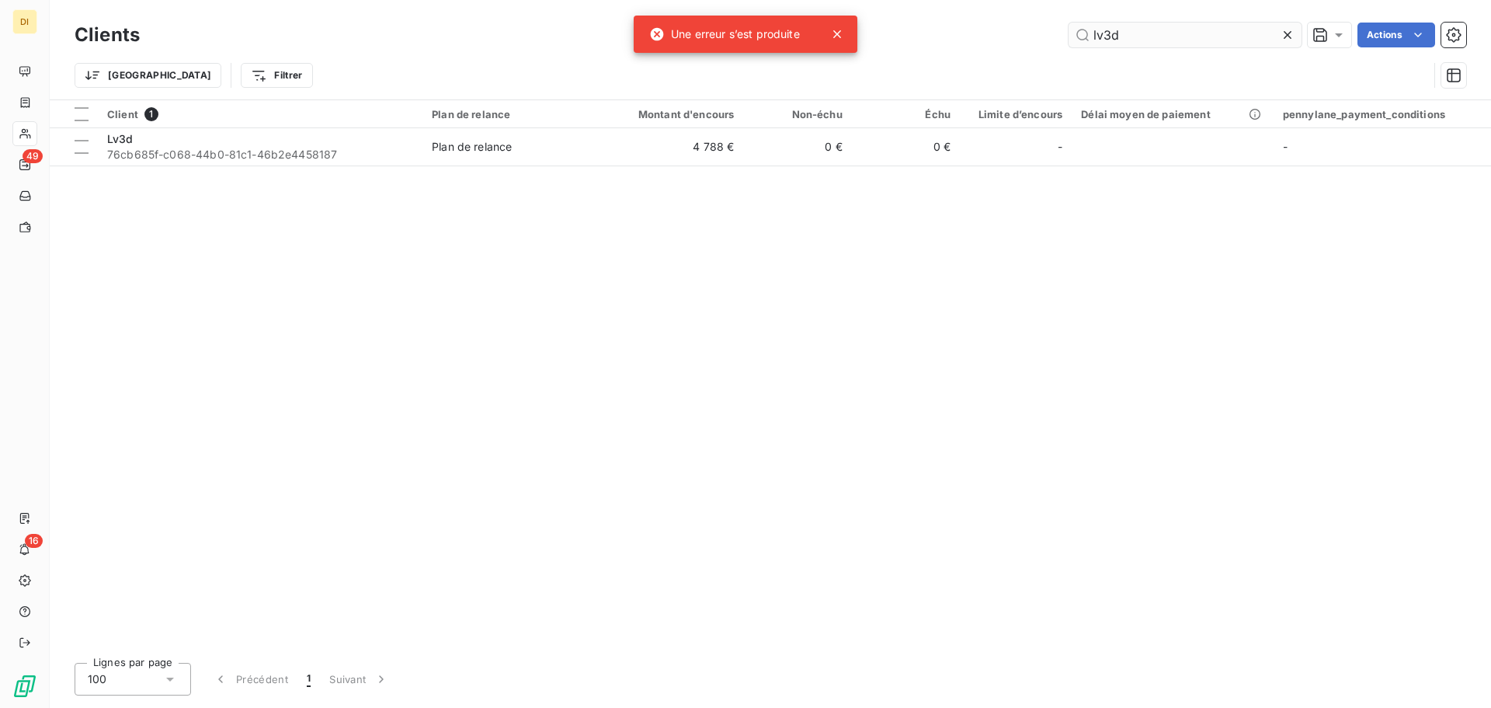
click at [1139, 37] on input "lv3d" at bounding box center [1185, 35] width 233 height 25
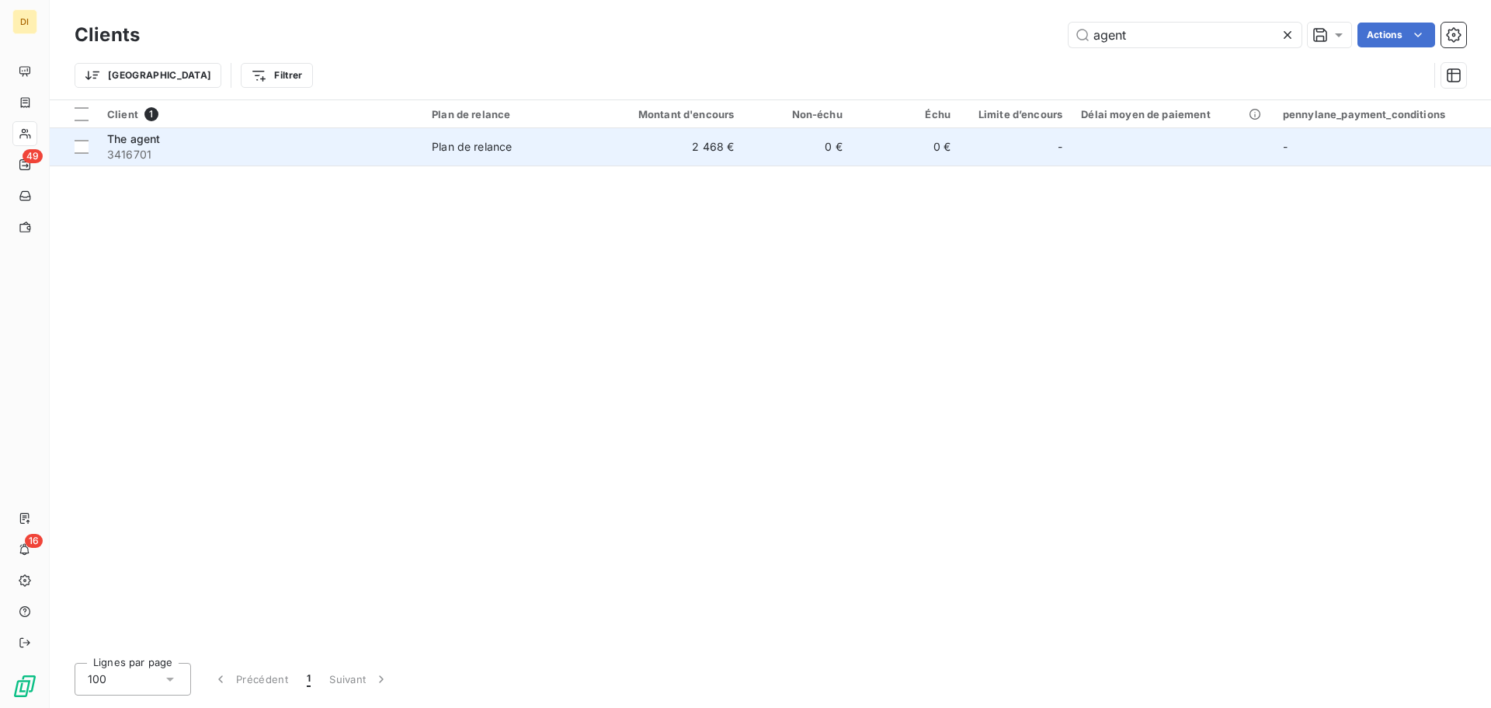
type input "agent"
click at [454, 139] on div "Plan de relance" at bounding box center [472, 147] width 80 height 16
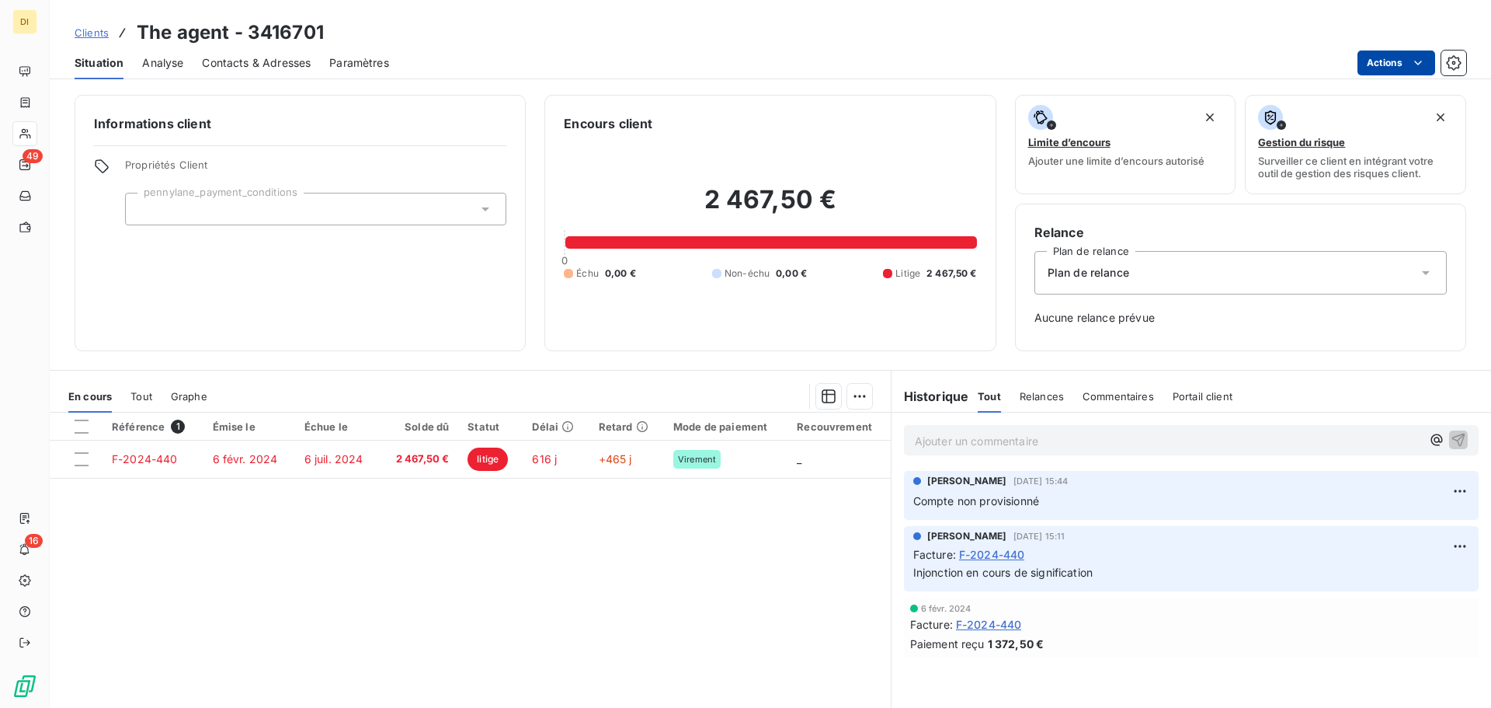
click at [1192, 58] on html "DI 49 16 Clients The agent - 3416701 Situation Analyse Contacts & Adresses Para…" at bounding box center [745, 354] width 1491 height 708
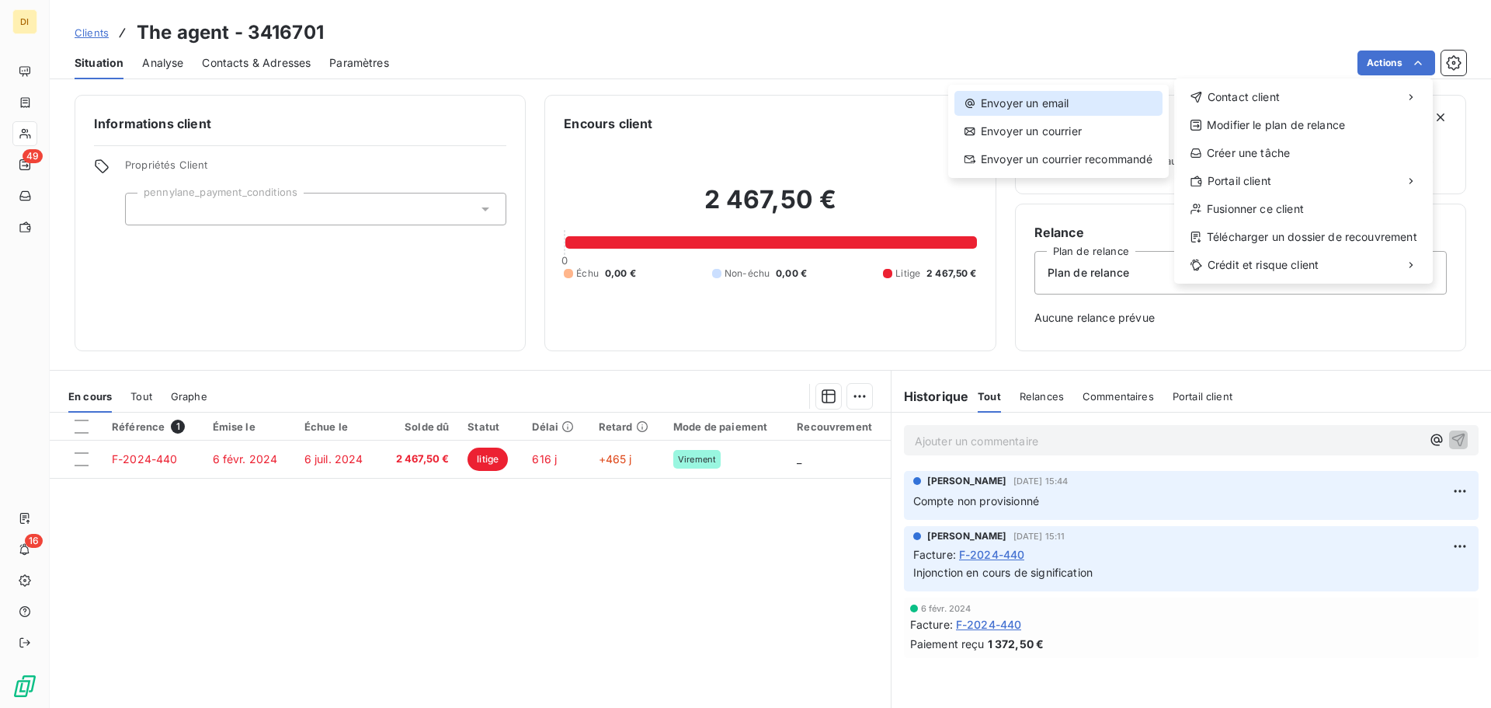
click at [1095, 107] on div "Envoyer un email" at bounding box center [1059, 103] width 208 height 25
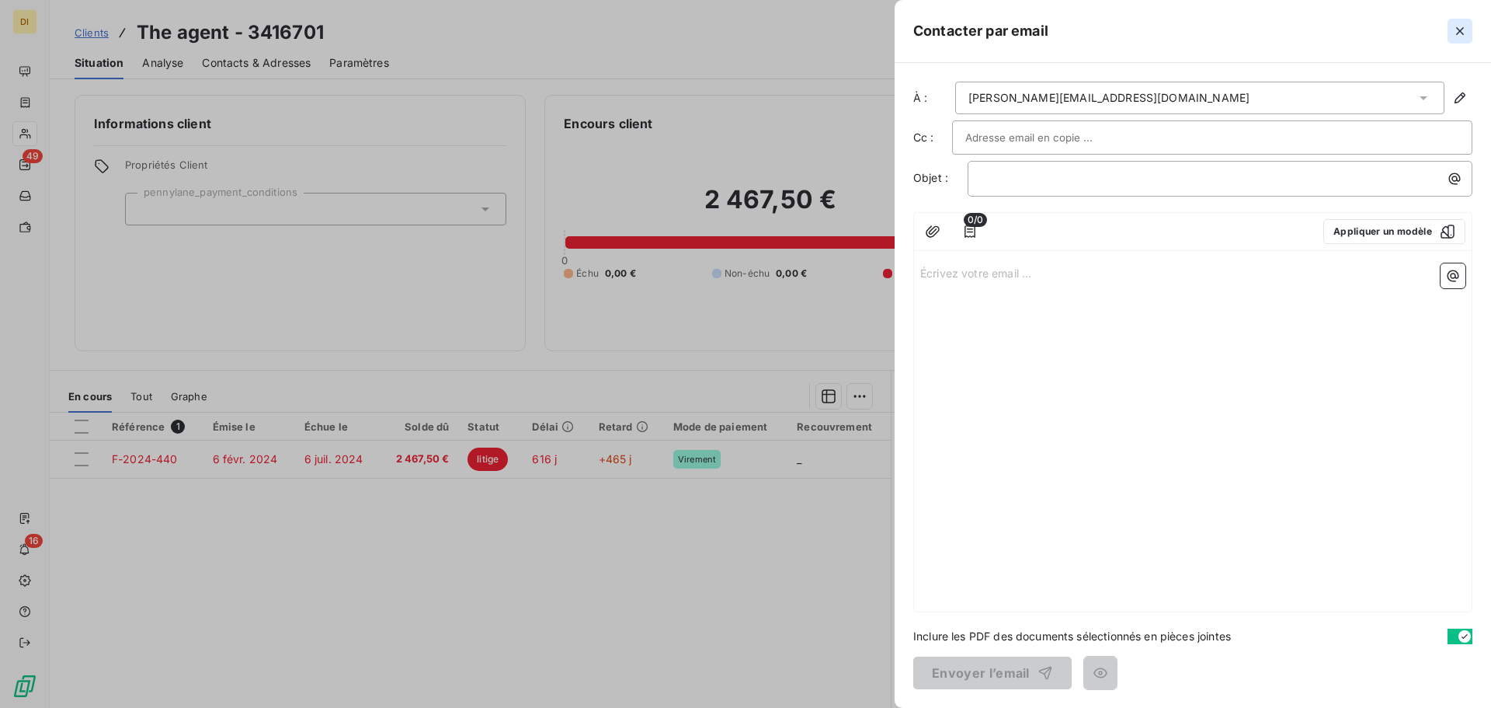
click at [1192, 26] on icon "button" at bounding box center [1461, 31] width 16 height 16
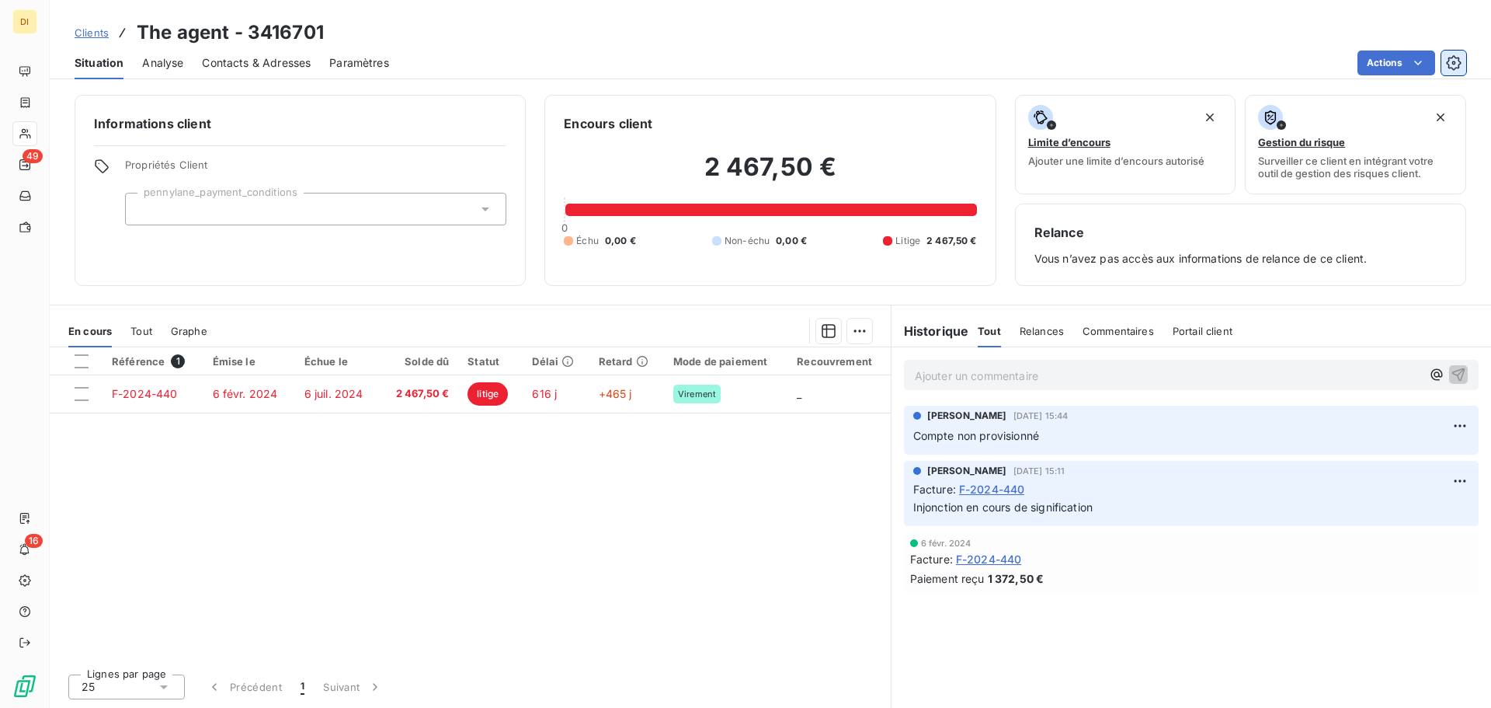
click at [1192, 64] on icon "button" at bounding box center [1453, 62] width 15 height 15
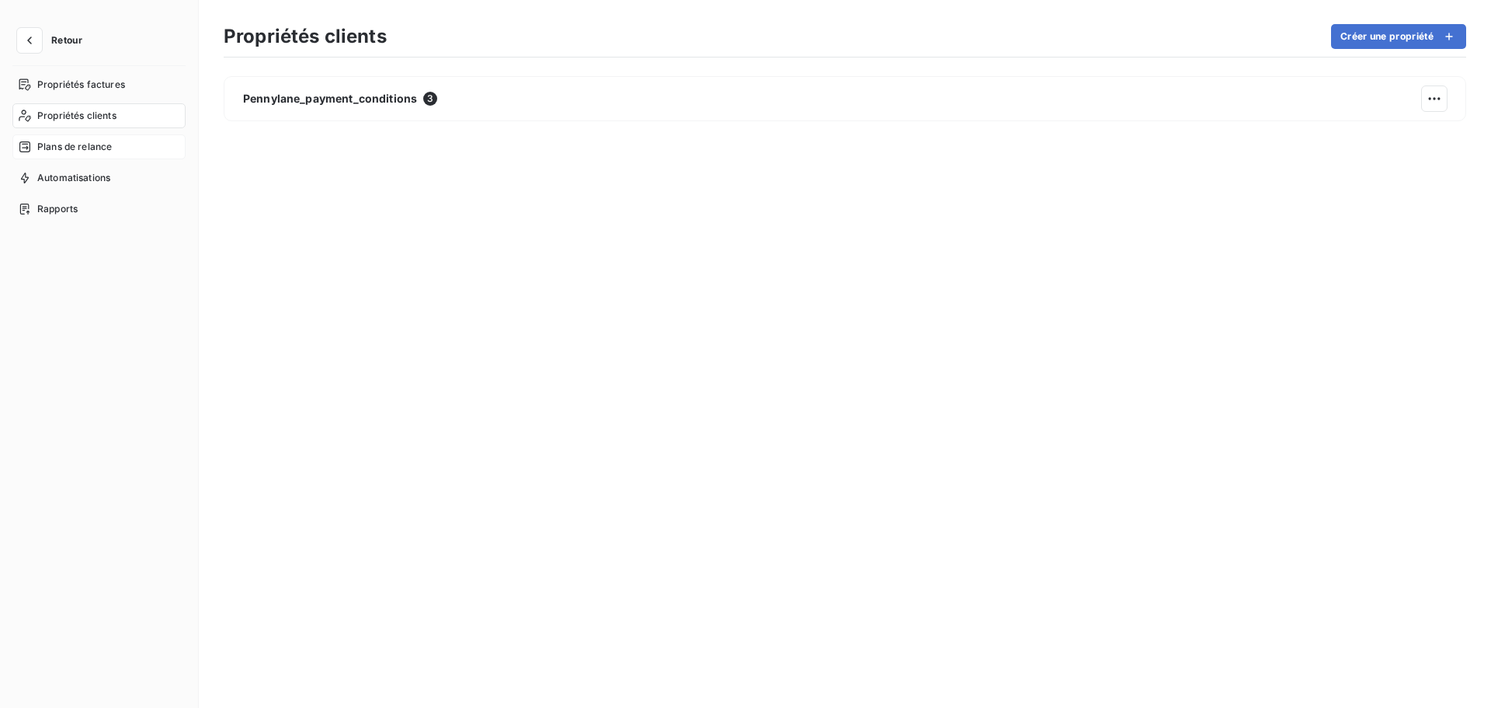
click at [111, 150] on span "Plans de relance" at bounding box center [74, 147] width 75 height 14
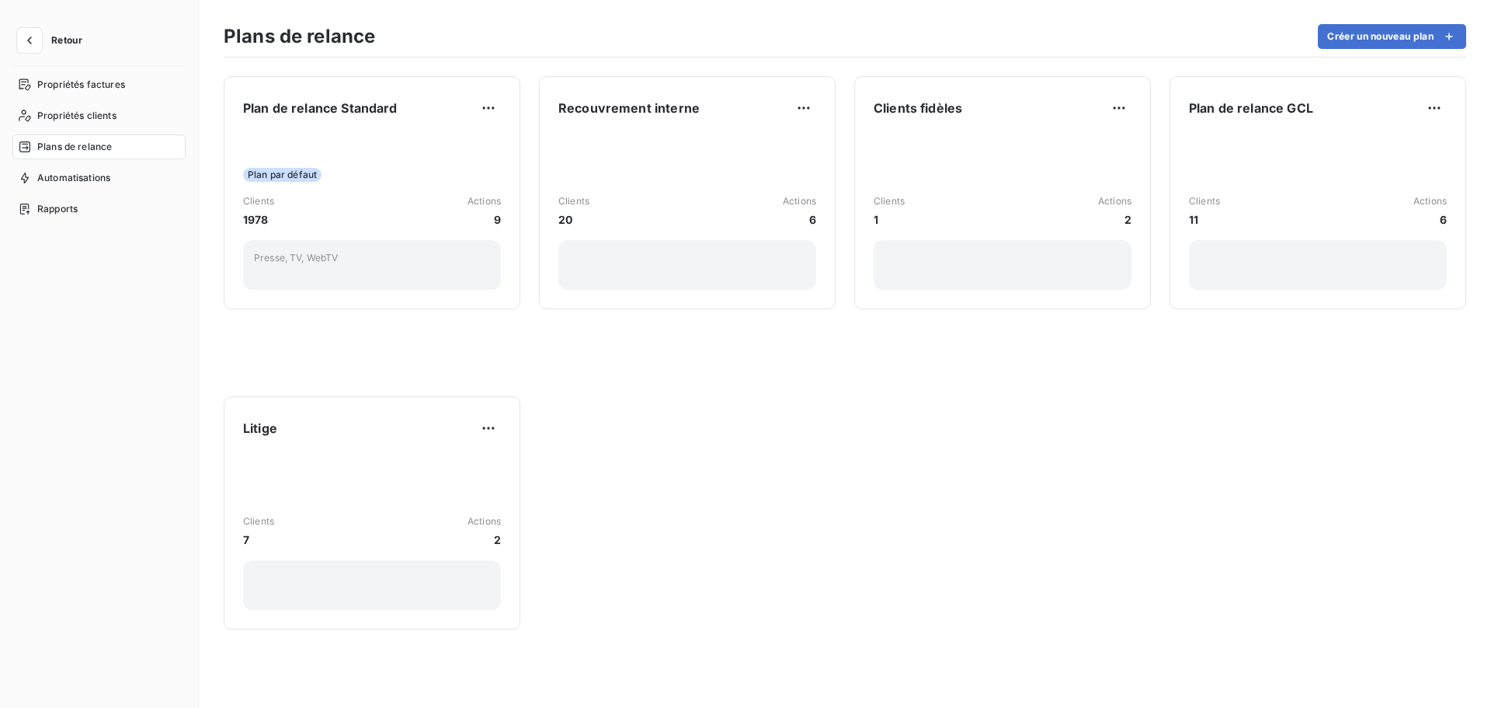
click at [37, 54] on div "Retour" at bounding box center [98, 47] width 173 height 38
click at [26, 40] on icon "button" at bounding box center [30, 41] width 16 height 16
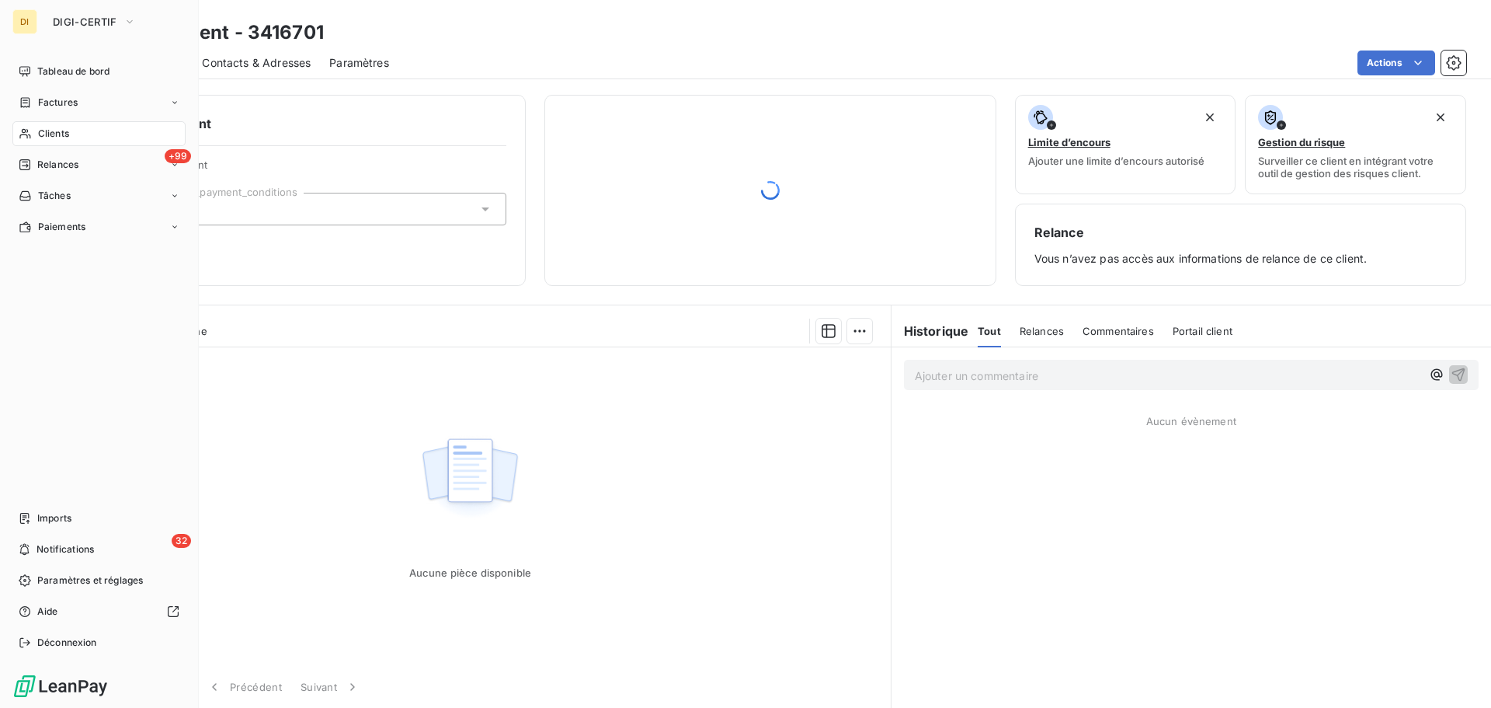
click at [57, 140] on span "Clients" at bounding box center [53, 134] width 31 height 14
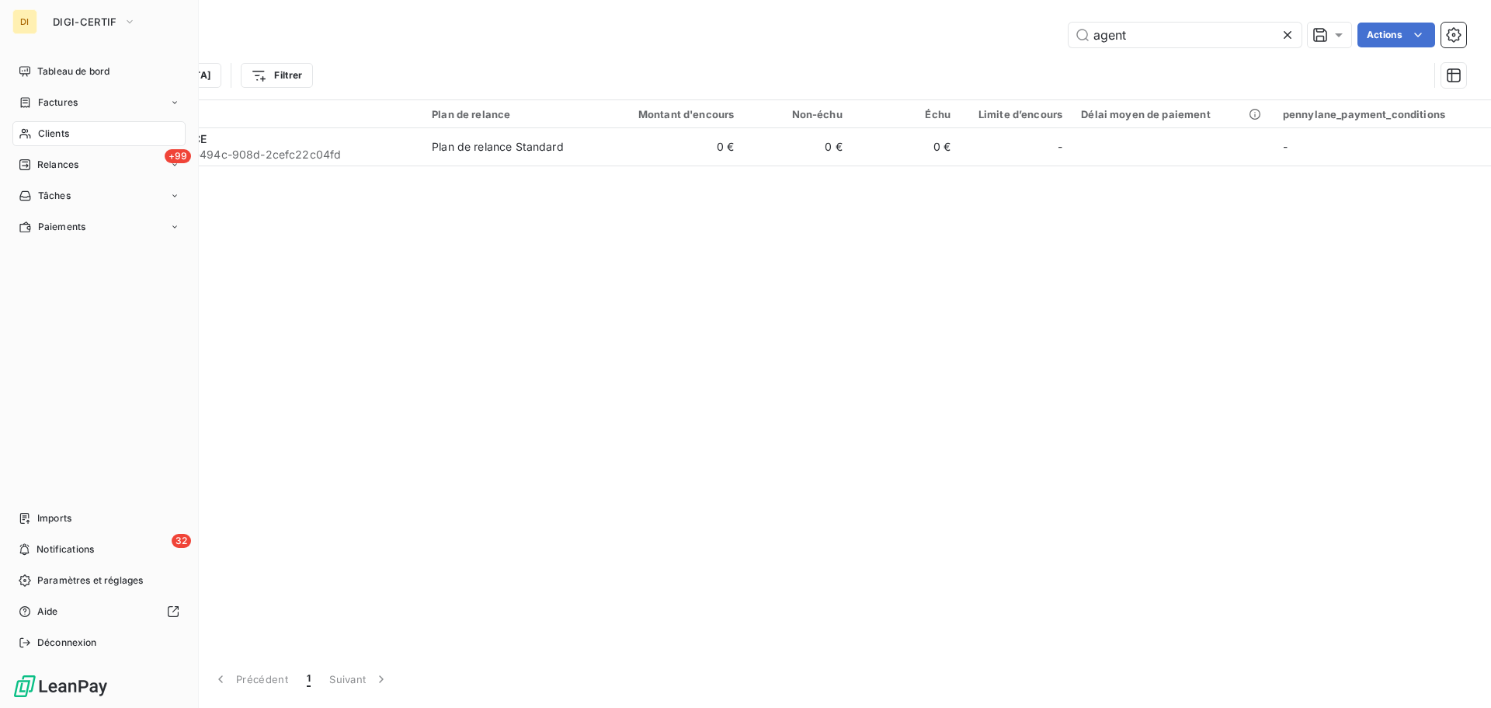
click at [26, 130] on icon at bounding box center [25, 133] width 13 height 12
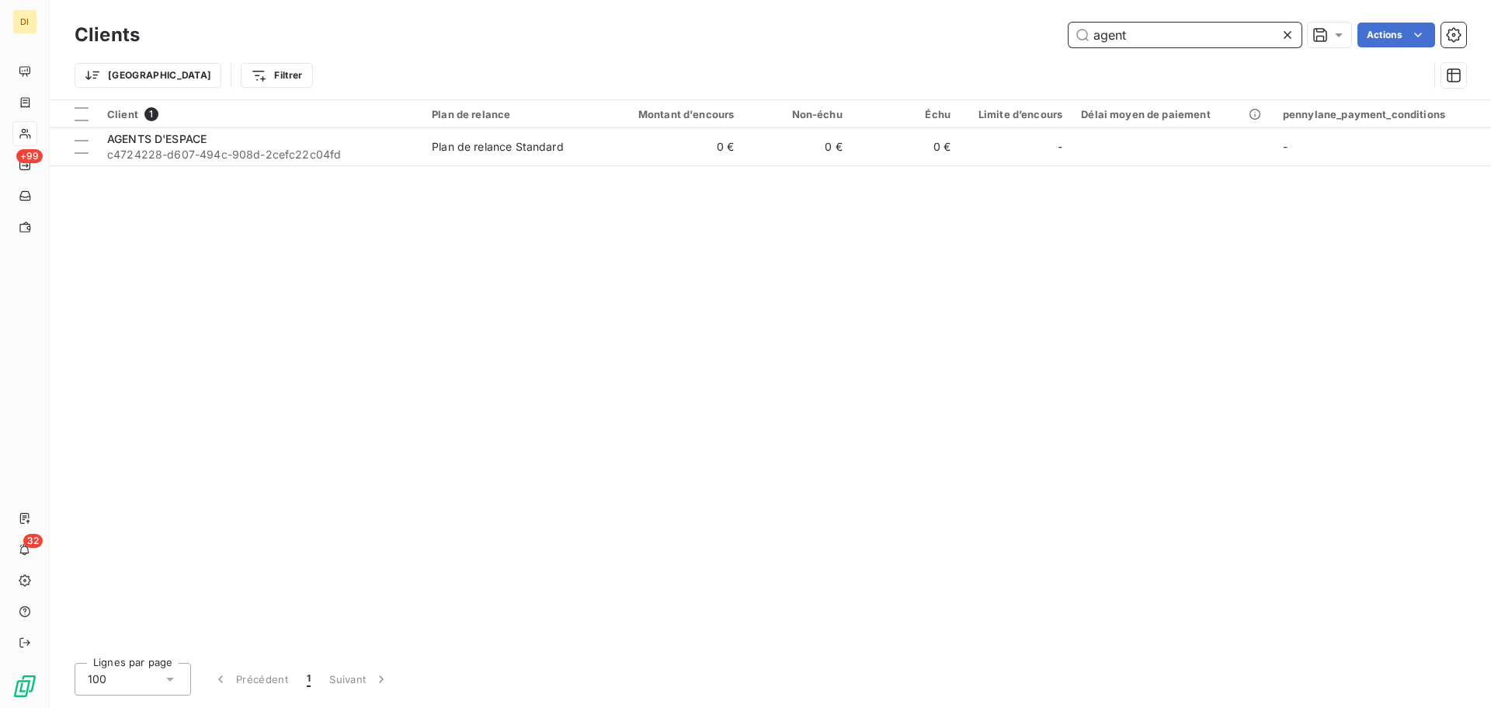
click at [1147, 36] on input "agent" at bounding box center [1185, 35] width 233 height 25
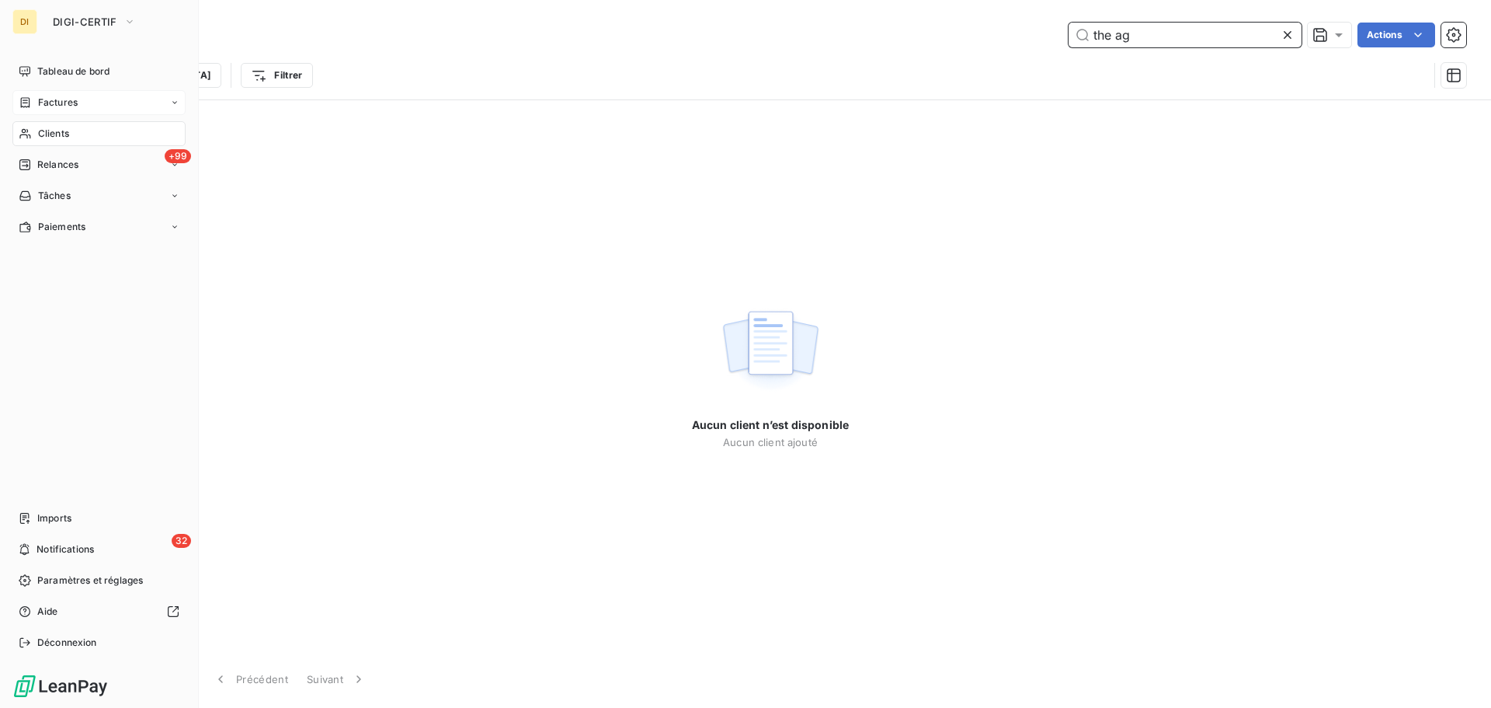
type input "the ag"
click at [49, 103] on span "Factures" at bounding box center [58, 103] width 40 height 14
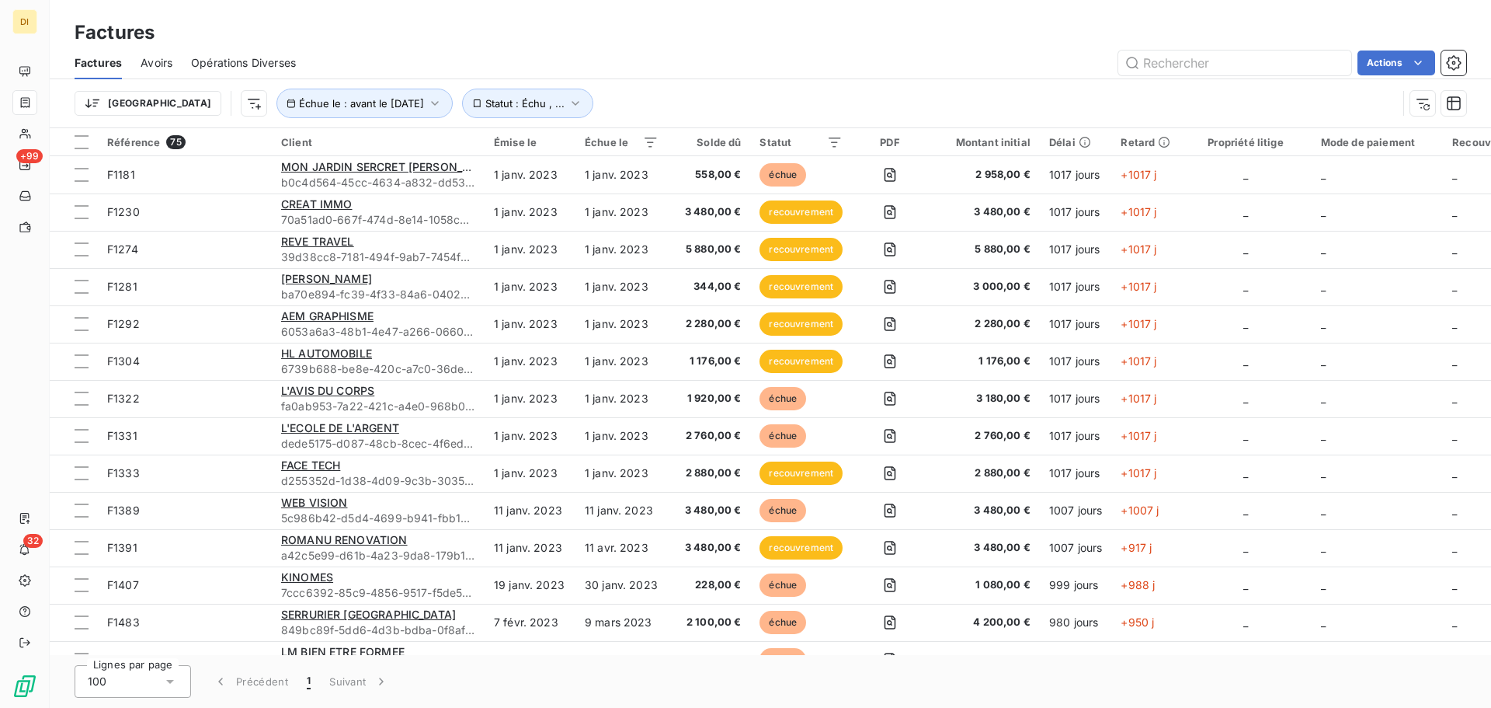
click at [1192, 65] on div "Factures Avoirs Opérations Diverses Actions" at bounding box center [771, 63] width 1442 height 33
click at [1192, 59] on icon "button" at bounding box center [1454, 63] width 16 height 16
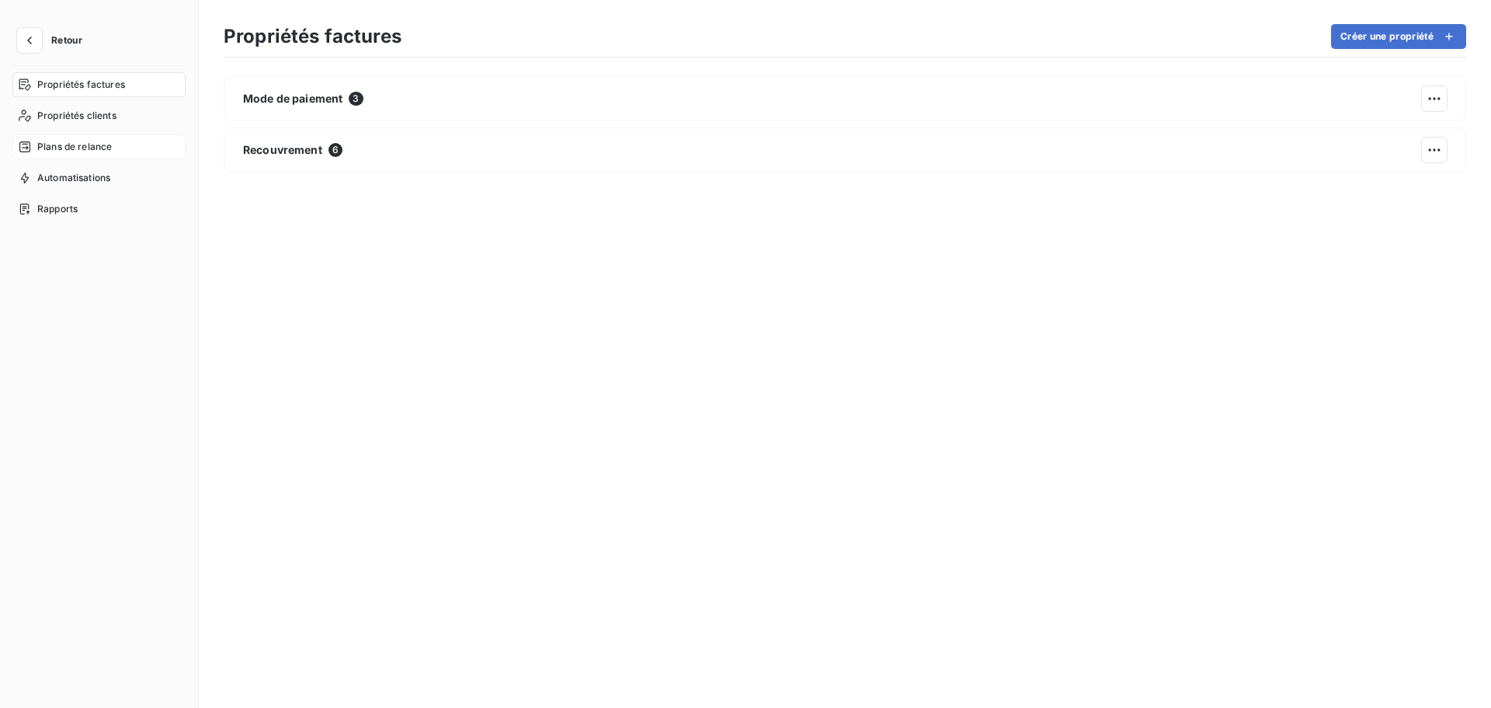
click at [83, 144] on span "Plans de relance" at bounding box center [74, 147] width 75 height 14
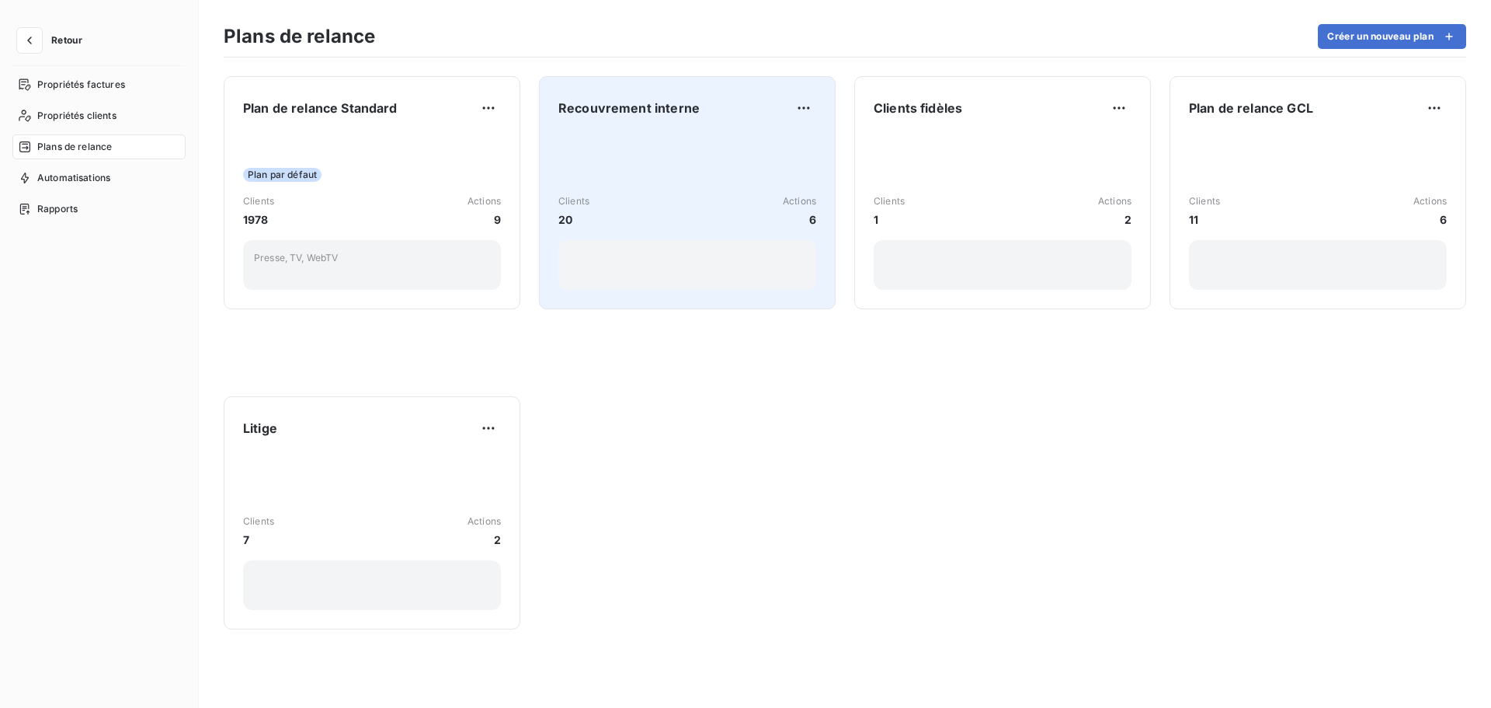
click at [743, 167] on div "Clients 20 Actions 6" at bounding box center [688, 211] width 258 height 157
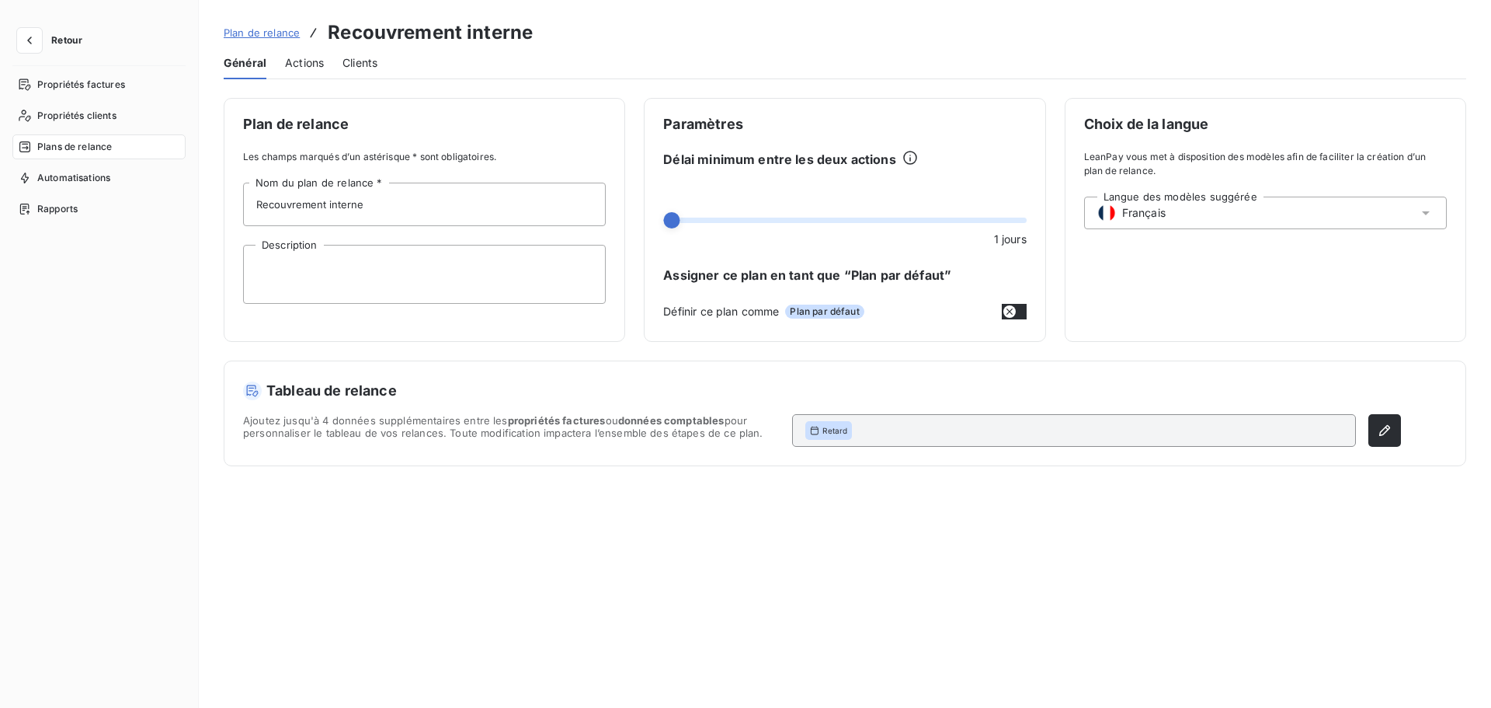
click at [298, 62] on span "Actions" at bounding box center [304, 63] width 39 height 16
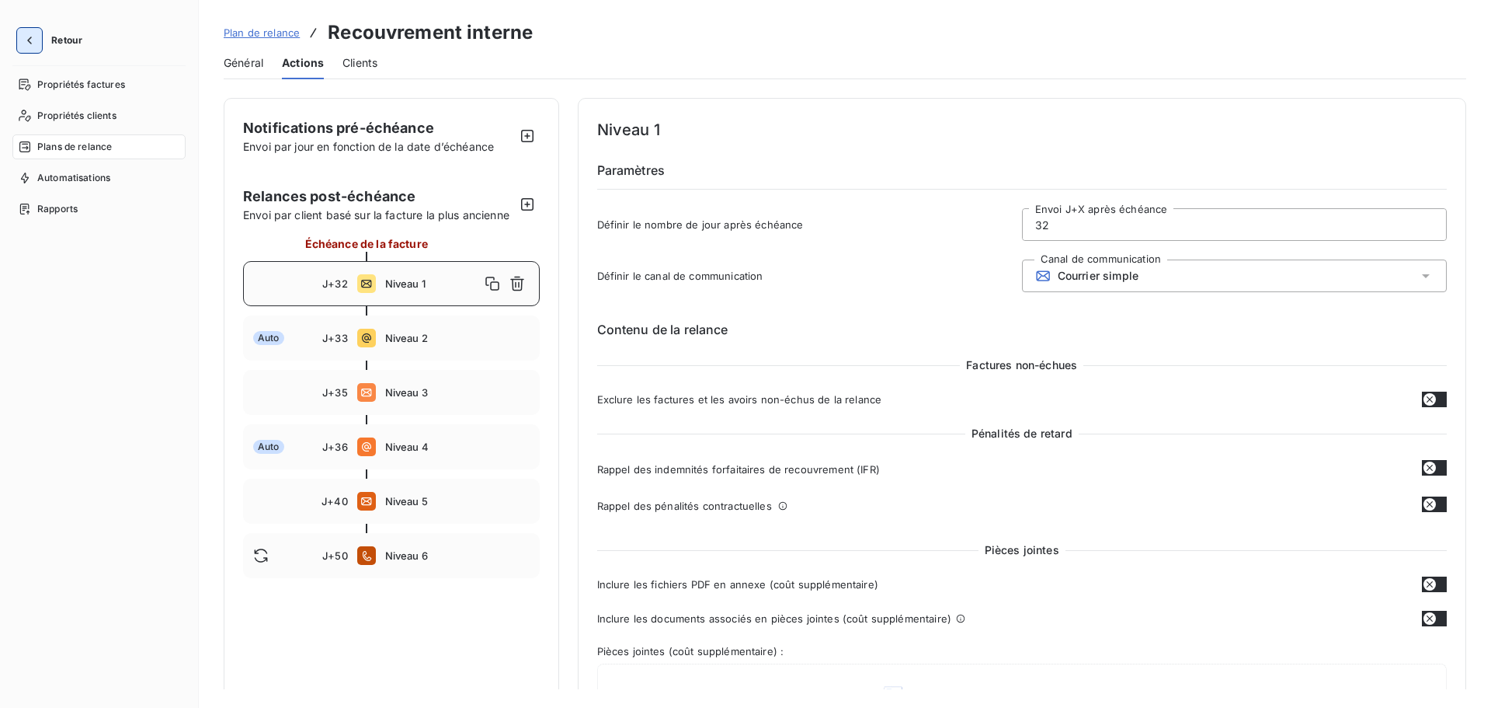
click at [20, 30] on button "button" at bounding box center [29, 40] width 25 height 25
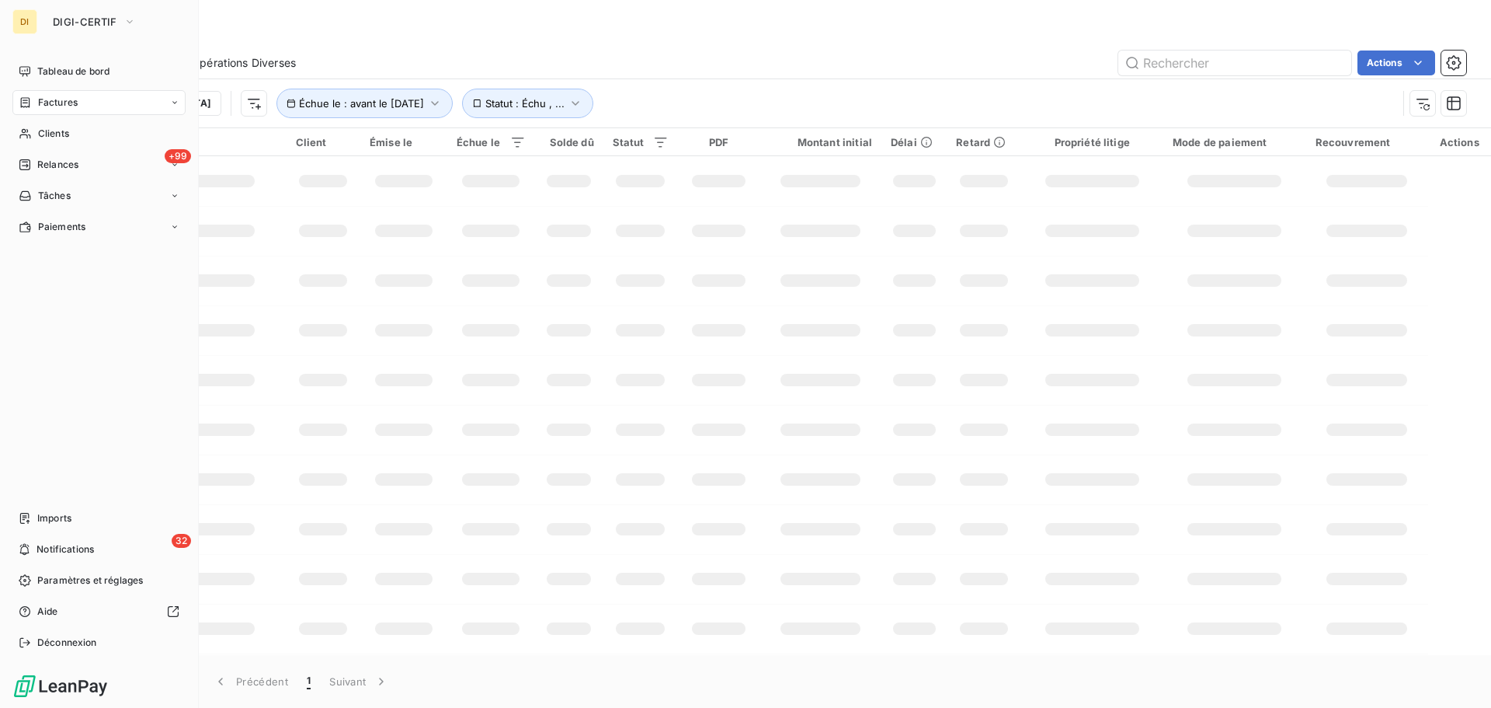
click at [37, 22] on div "DI" at bounding box center [24, 21] width 25 height 25
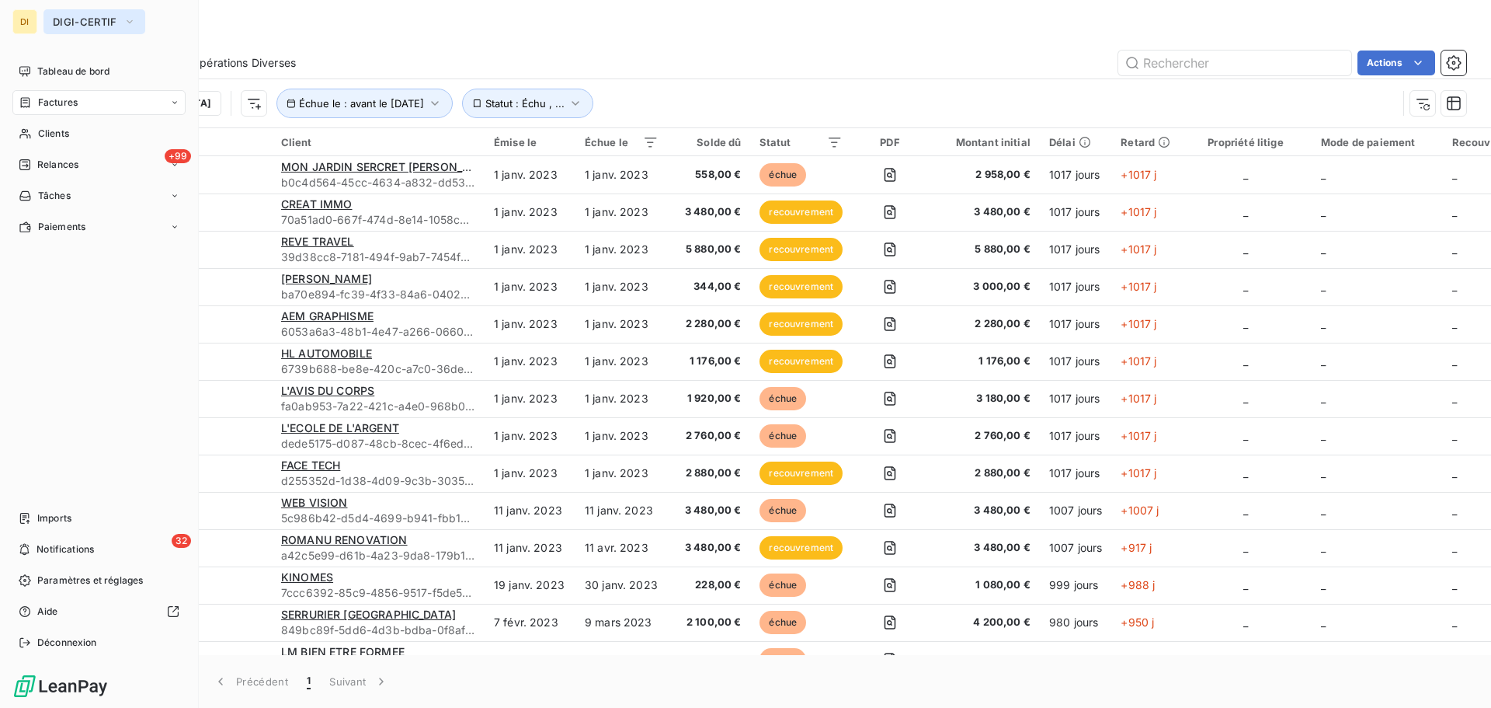
click at [74, 26] on span "DIGI-CERTIF" at bounding box center [85, 22] width 64 height 12
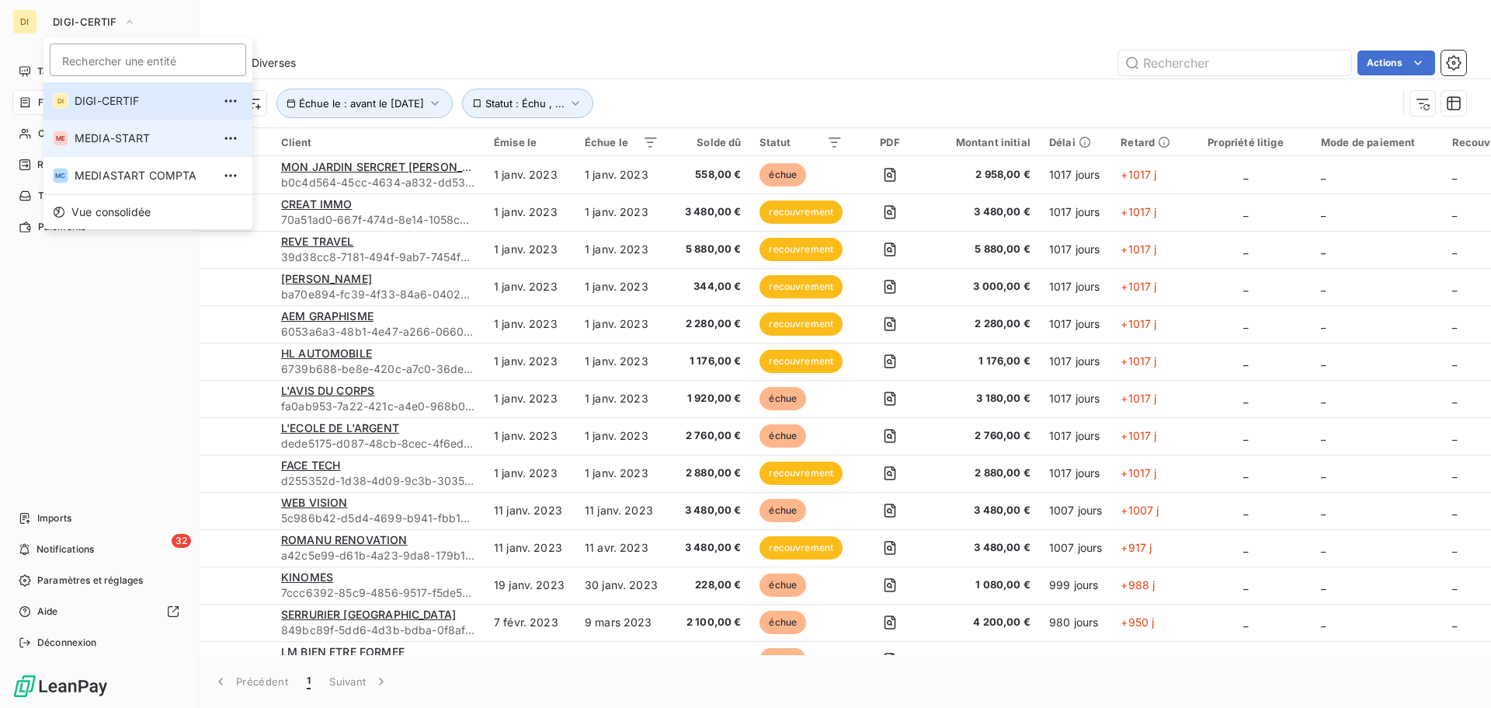
click at [88, 136] on span "MEDIA-START" at bounding box center [143, 139] width 137 height 16
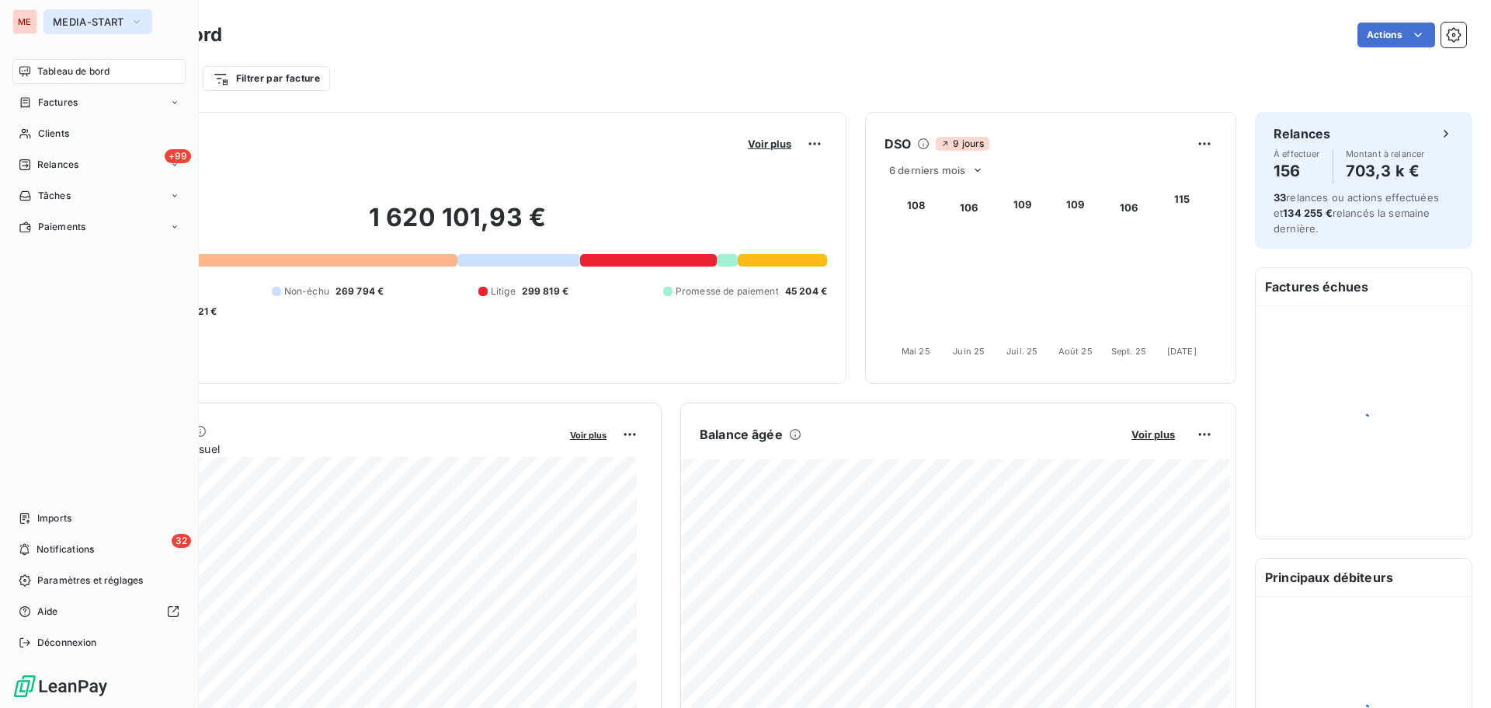
click at [61, 17] on span "MEDIA-START" at bounding box center [88, 22] width 71 height 12
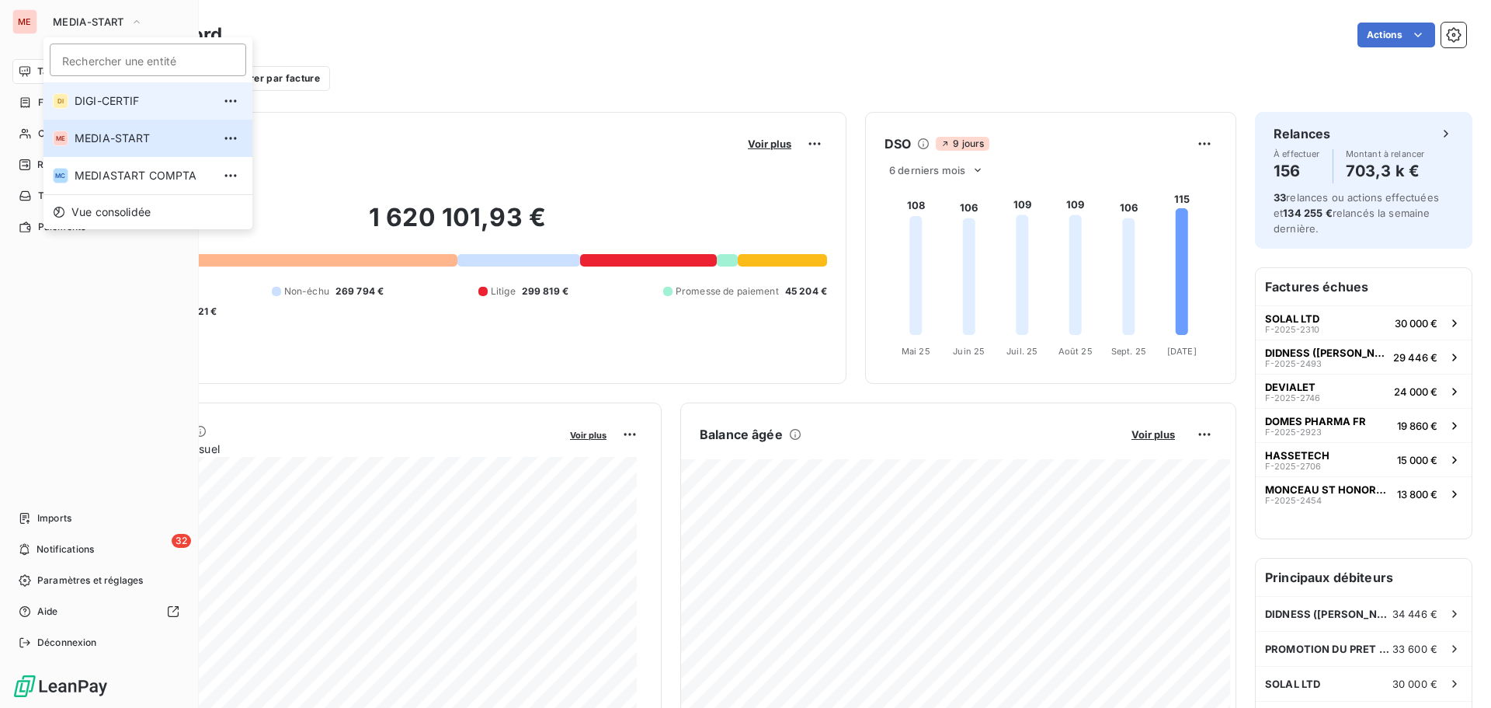
click at [100, 106] on span "DIGI-CERTIF" at bounding box center [143, 101] width 137 height 16
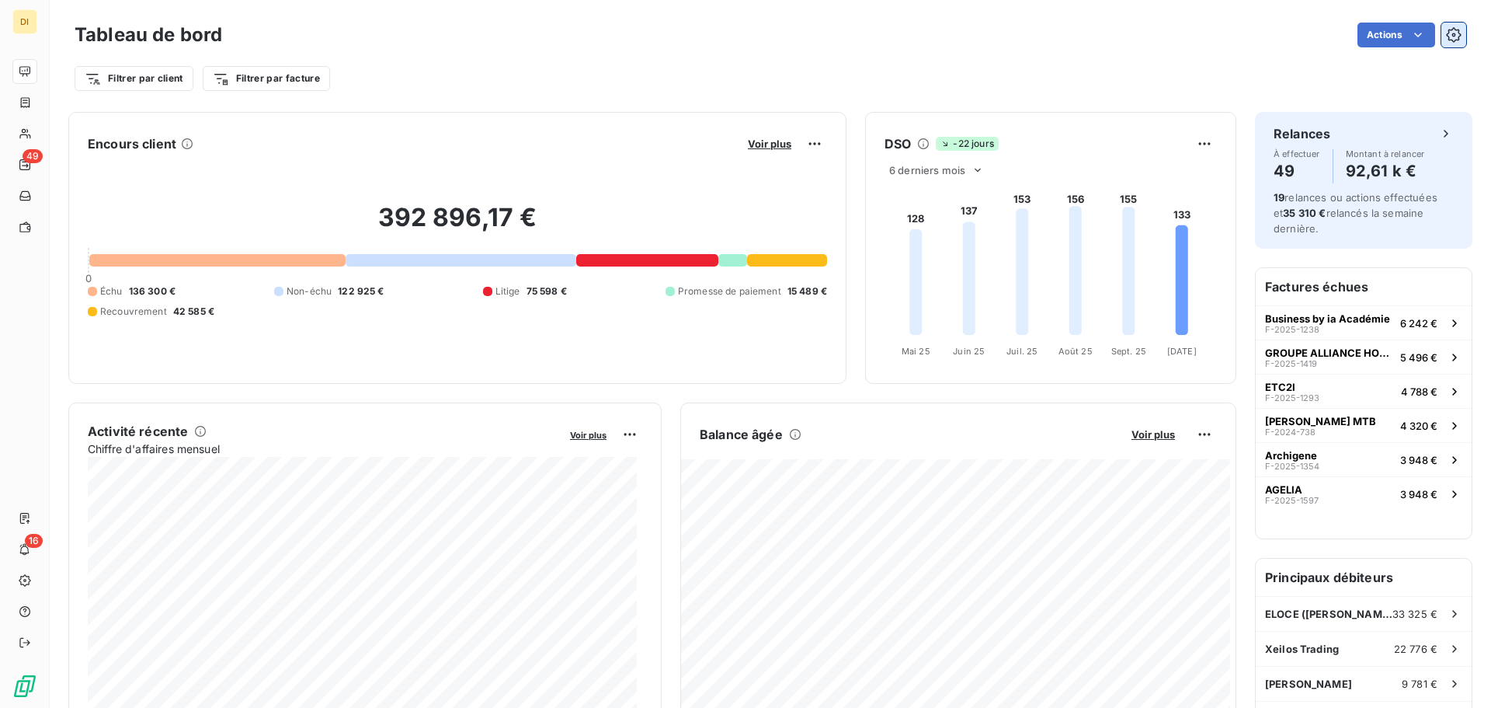
click at [1192, 27] on icon "button" at bounding box center [1454, 35] width 16 height 16
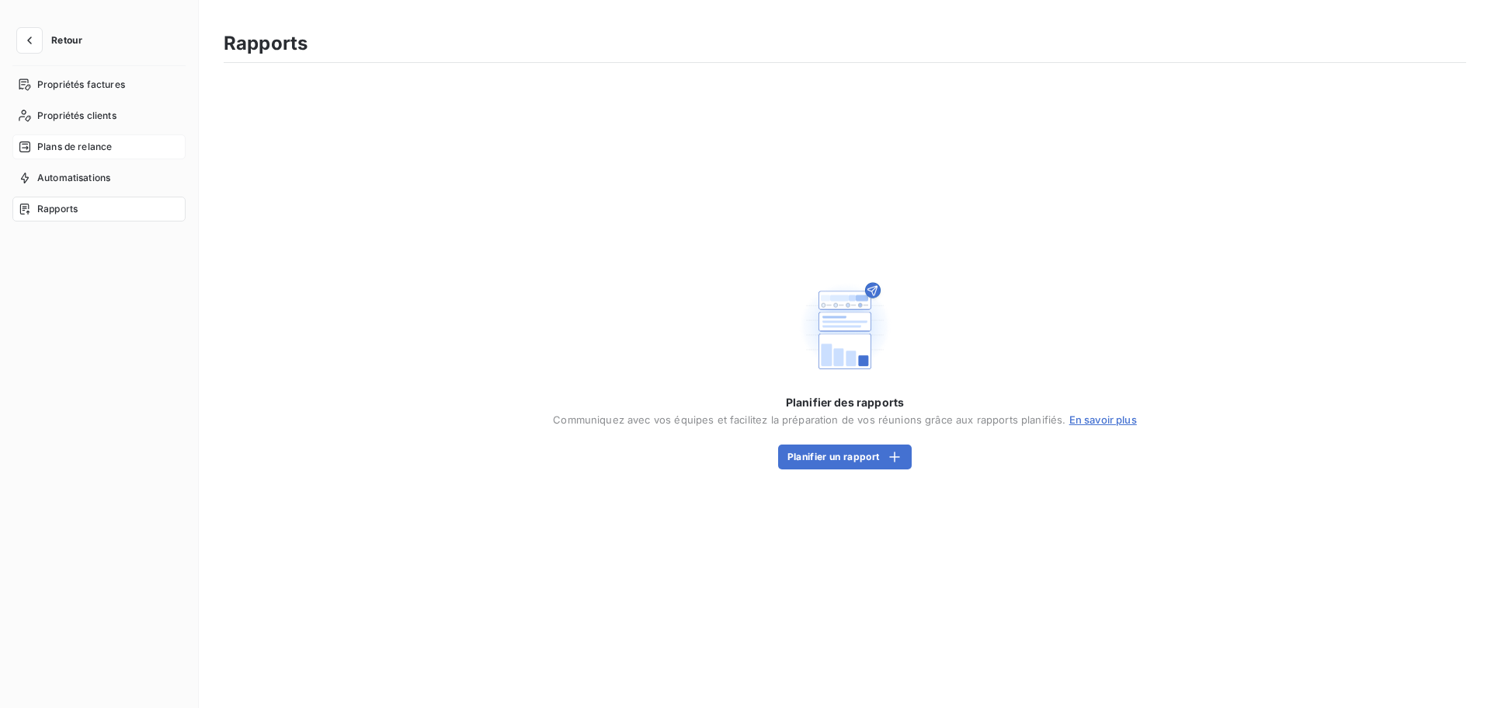
click at [85, 151] on span "Plans de relance" at bounding box center [74, 147] width 75 height 14
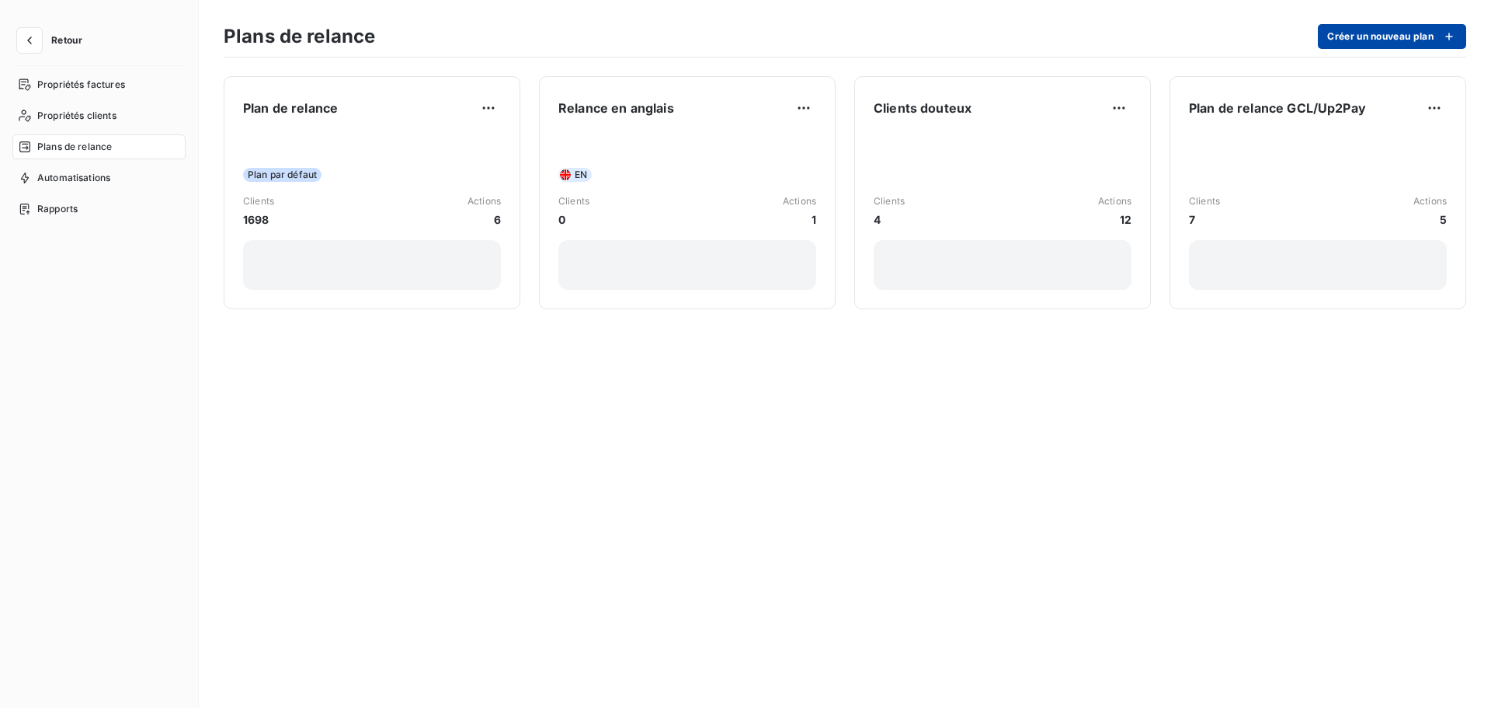
click at [1192, 37] on button "Créer un nouveau plan" at bounding box center [1392, 36] width 148 height 25
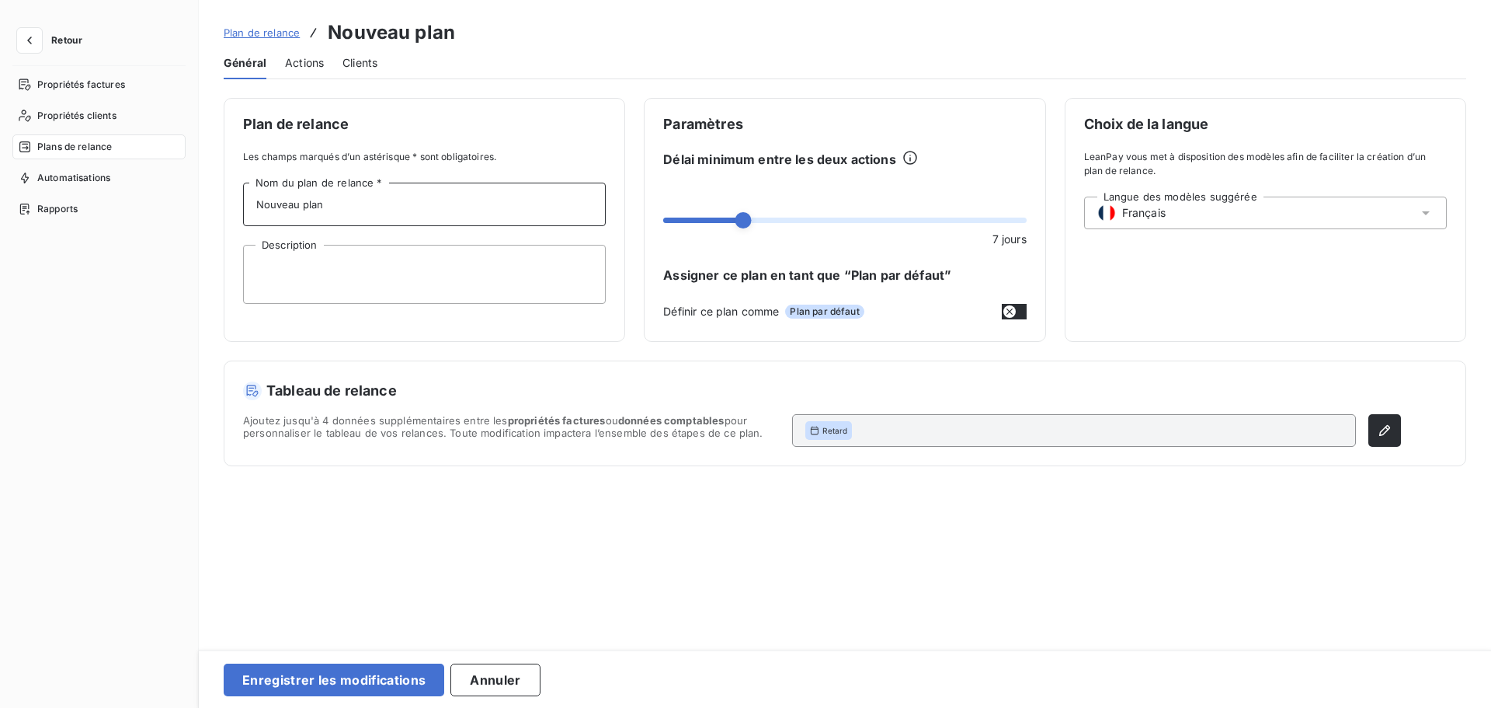
click at [471, 214] on input "Nouveau plan" at bounding box center [424, 205] width 363 height 44
type input "Recouvrement interne"
click at [482, 613] on button "Annuler" at bounding box center [495, 679] width 89 height 33
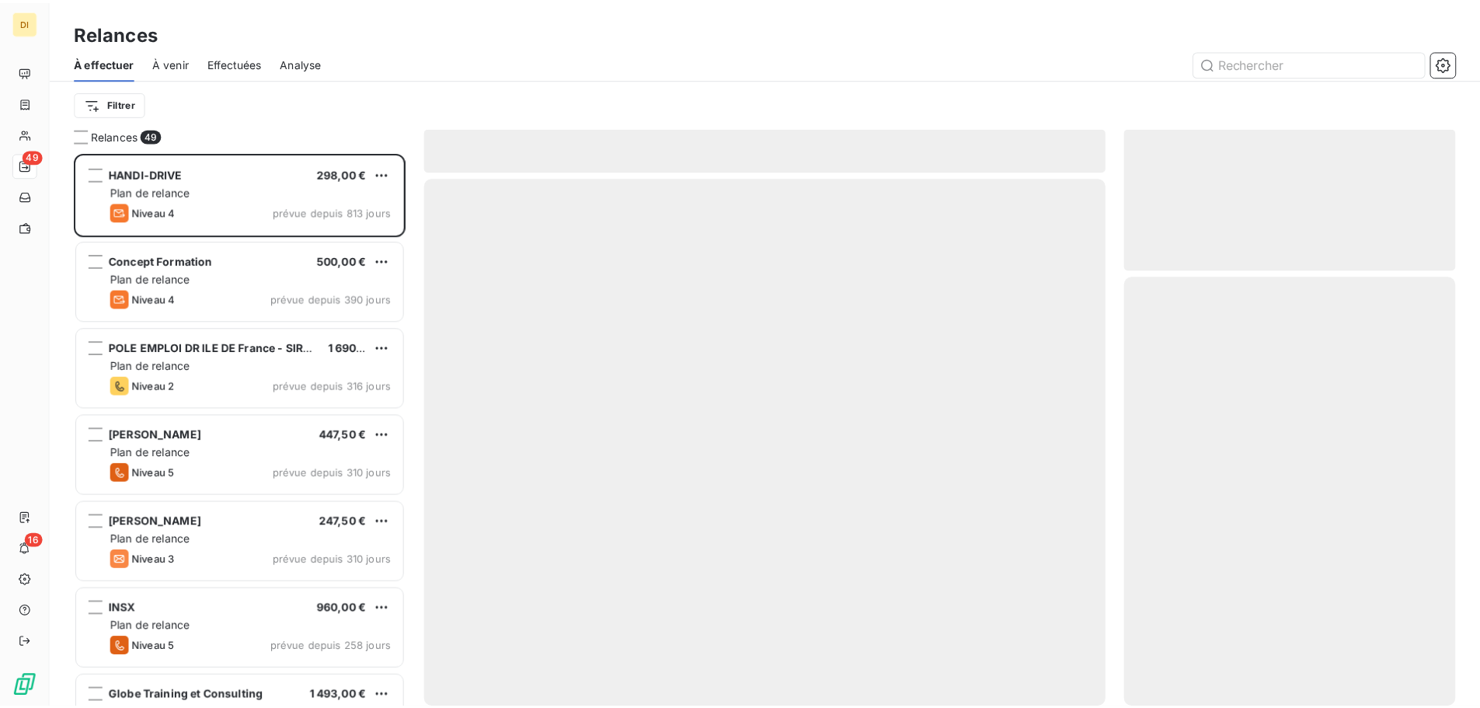
scroll to position [544, 322]
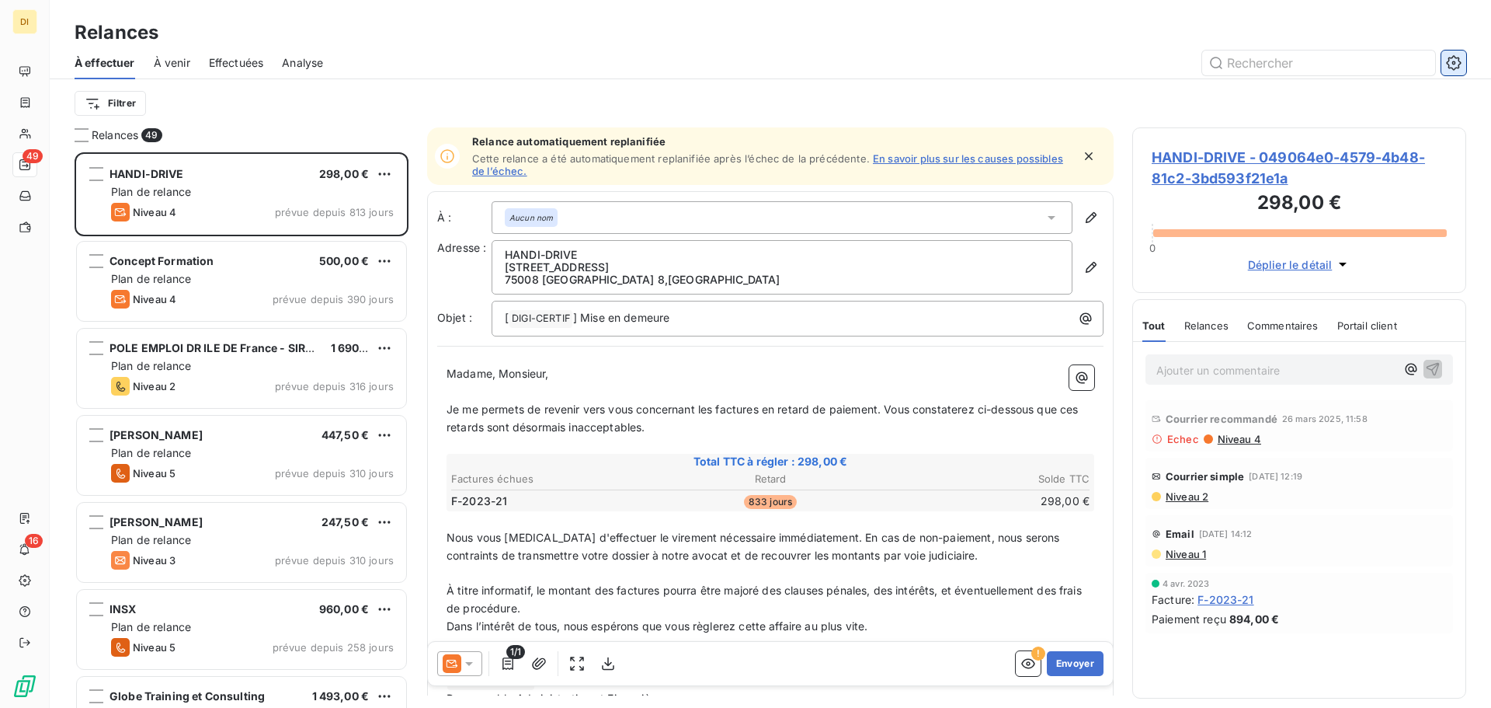
click at [1192, 62] on icon "button" at bounding box center [1454, 63] width 16 height 16
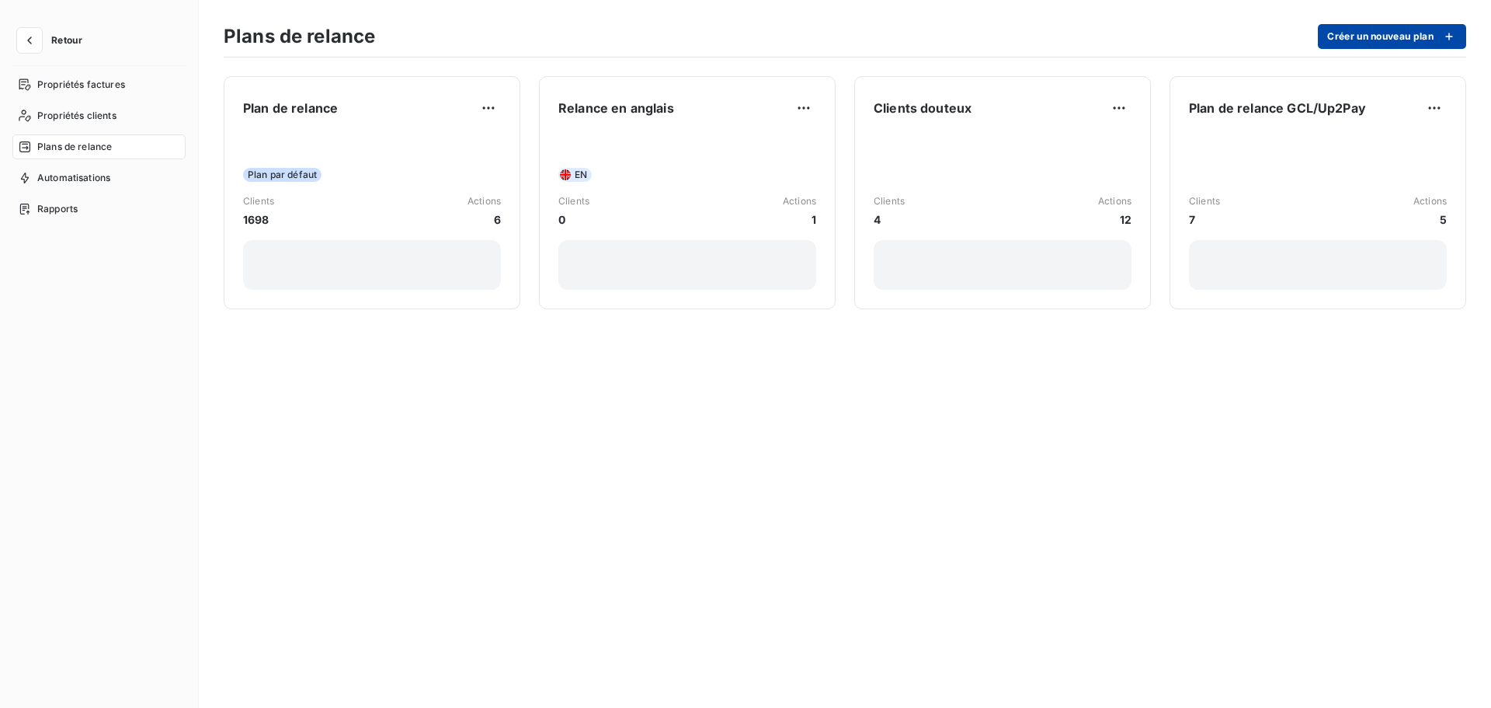
click at [1192, 40] on button "Créer un nouveau plan" at bounding box center [1392, 36] width 148 height 25
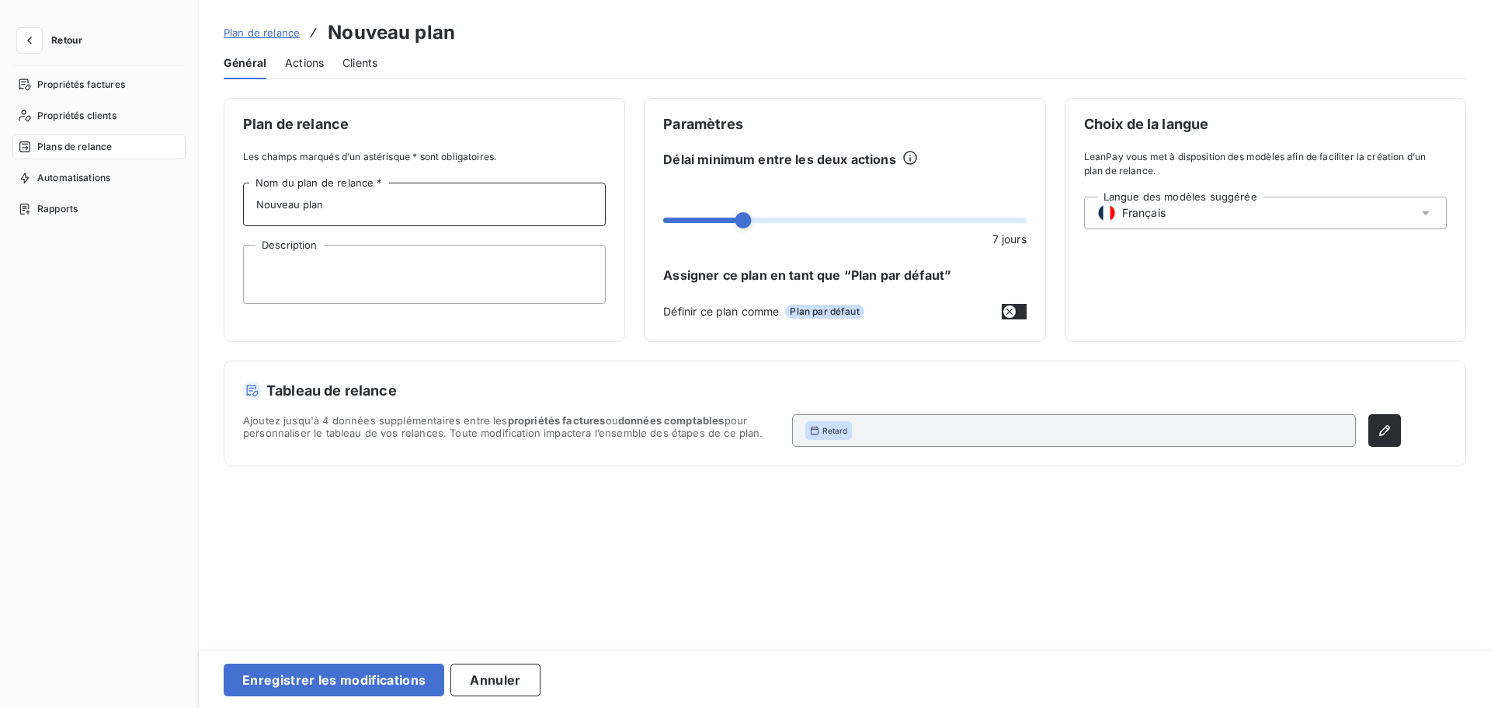
click at [492, 193] on input "Nouveau plan" at bounding box center [424, 205] width 363 height 44
type input "Litige"
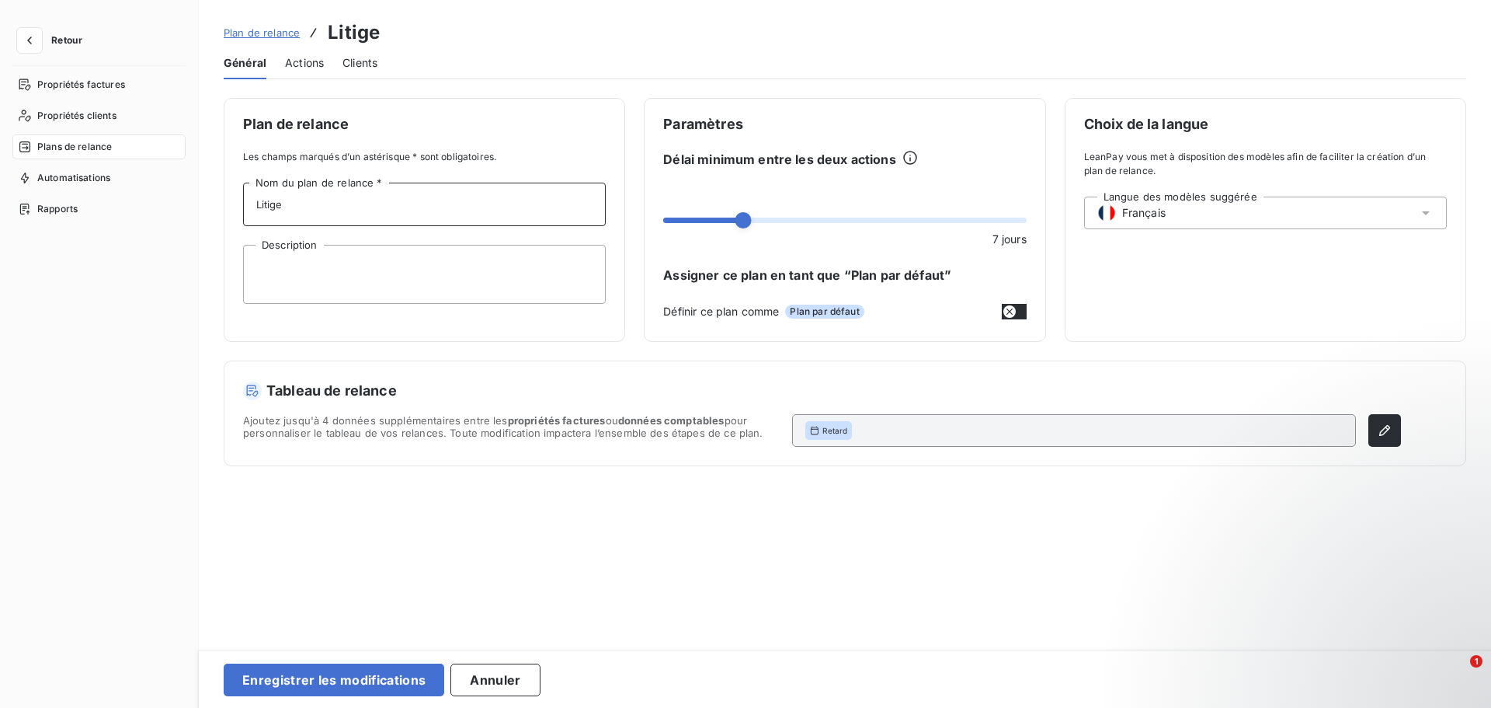
click at [299, 52] on div "Actions" at bounding box center [304, 63] width 39 height 33
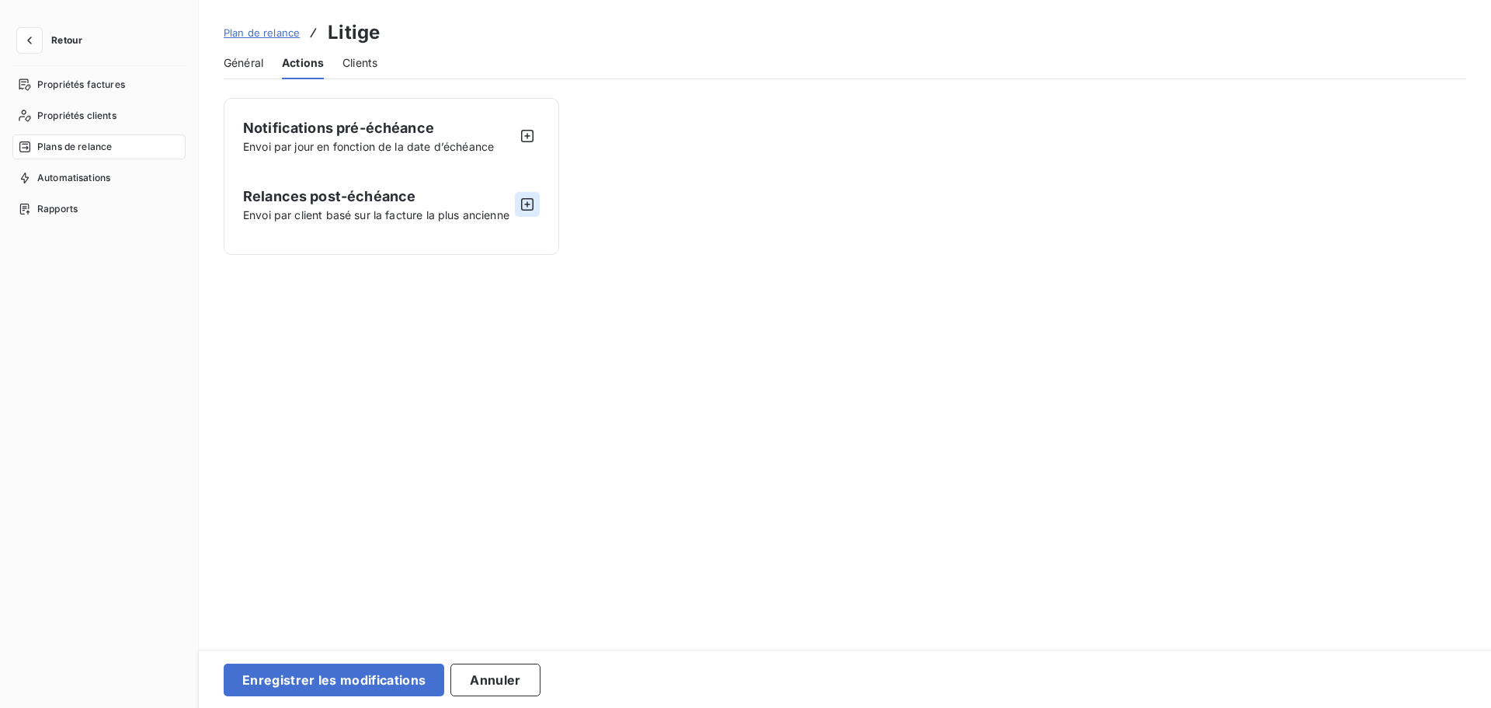
click at [526, 206] on icon "button" at bounding box center [528, 205] width 16 height 16
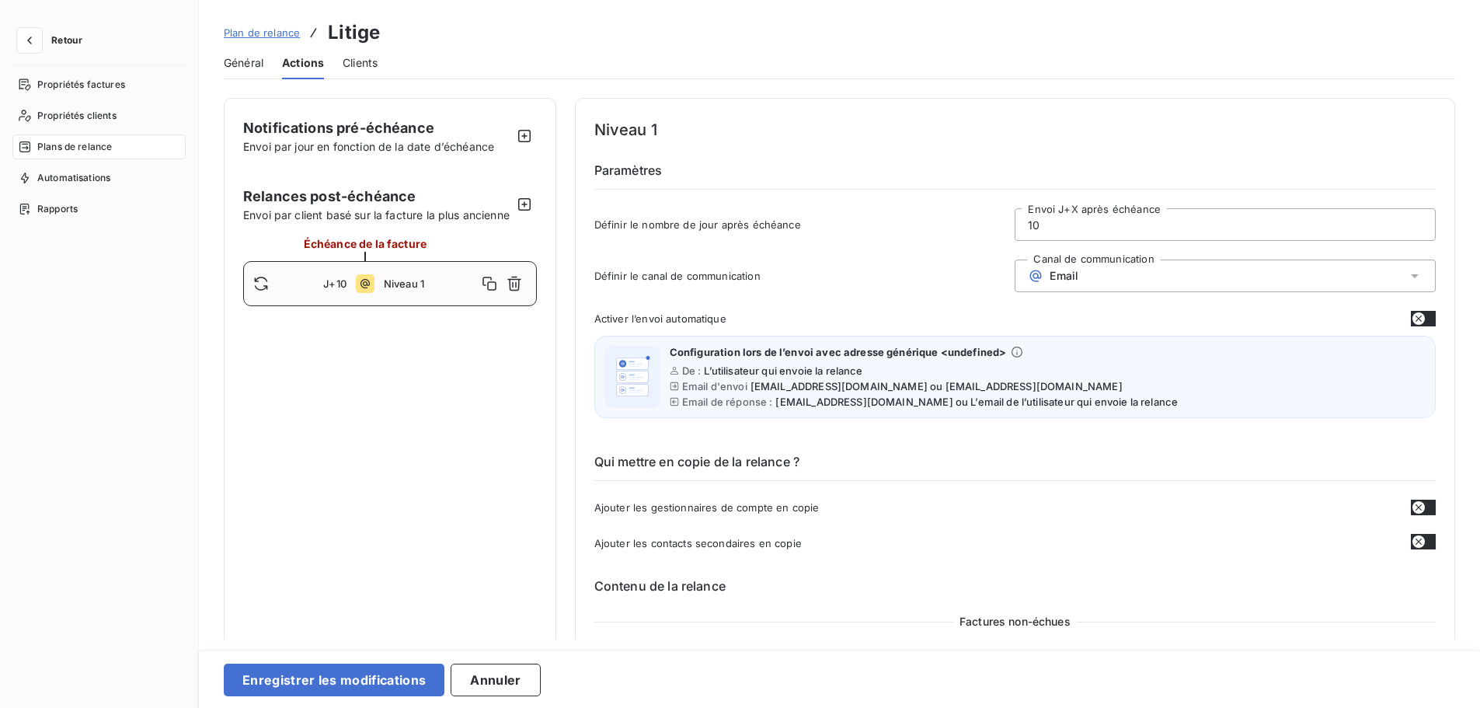
click at [1067, 237] on input "10" at bounding box center [1224, 224] width 419 height 31
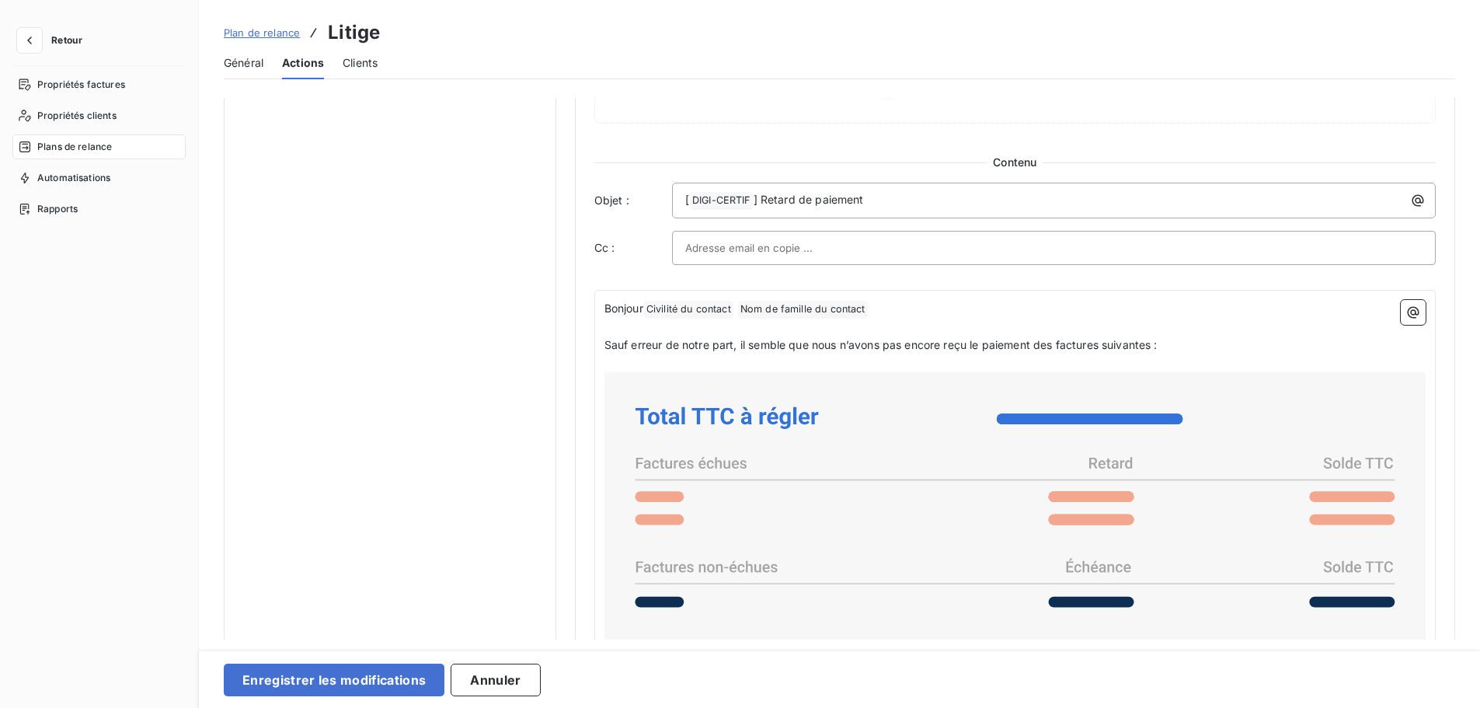
scroll to position [873, 0]
drag, startPoint x: 921, startPoint y: 197, endPoint x: 762, endPoint y: 203, distance: 158.6
click at [762, 203] on p "[ DIGI-CERTIF ﻿ ] Retard de paiement" at bounding box center [1057, 199] width 745 height 19
click at [762, 203] on span "] URGENT Retour du Tribunal" at bounding box center [829, 198] width 151 height 13
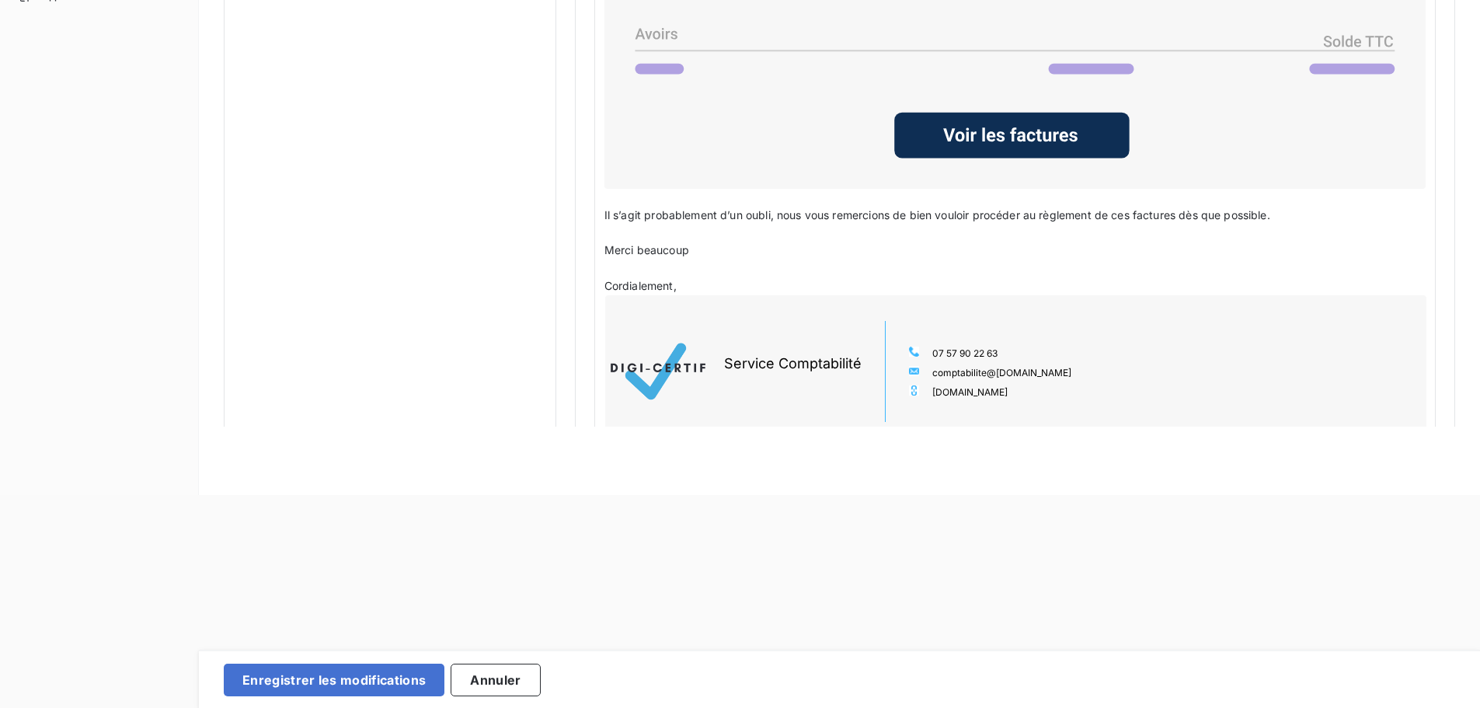
scroll to position [1281, 0]
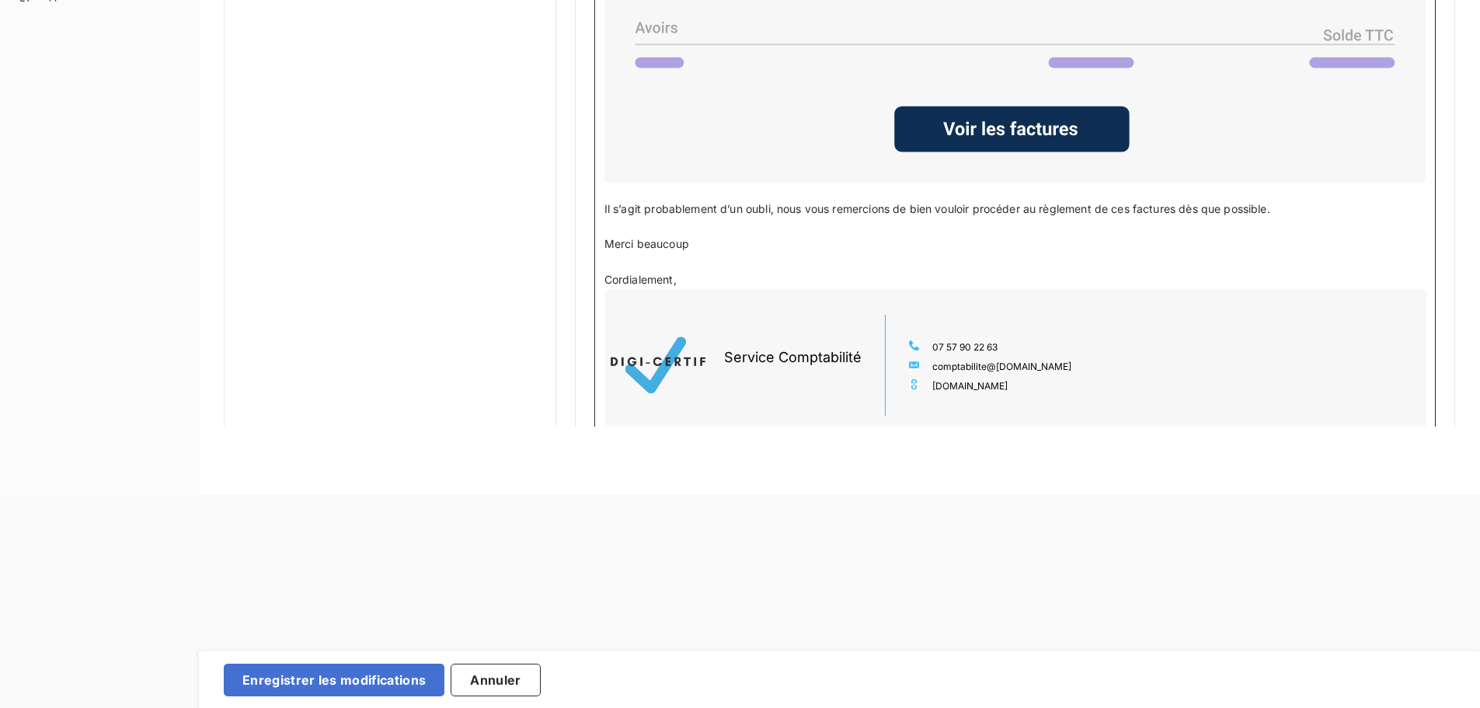
click at [701, 271] on p "Cordialement," at bounding box center [1014, 280] width 821 height 18
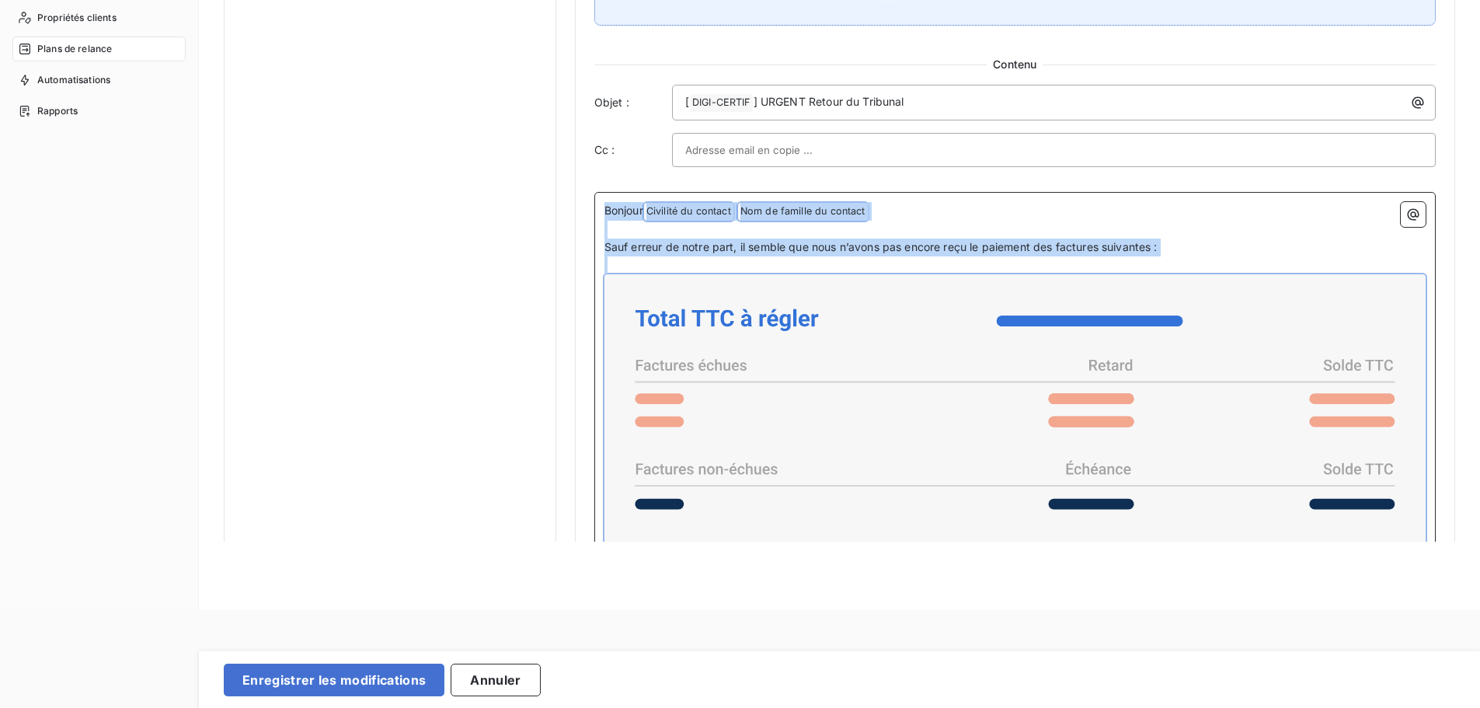
scroll to position [789, 0]
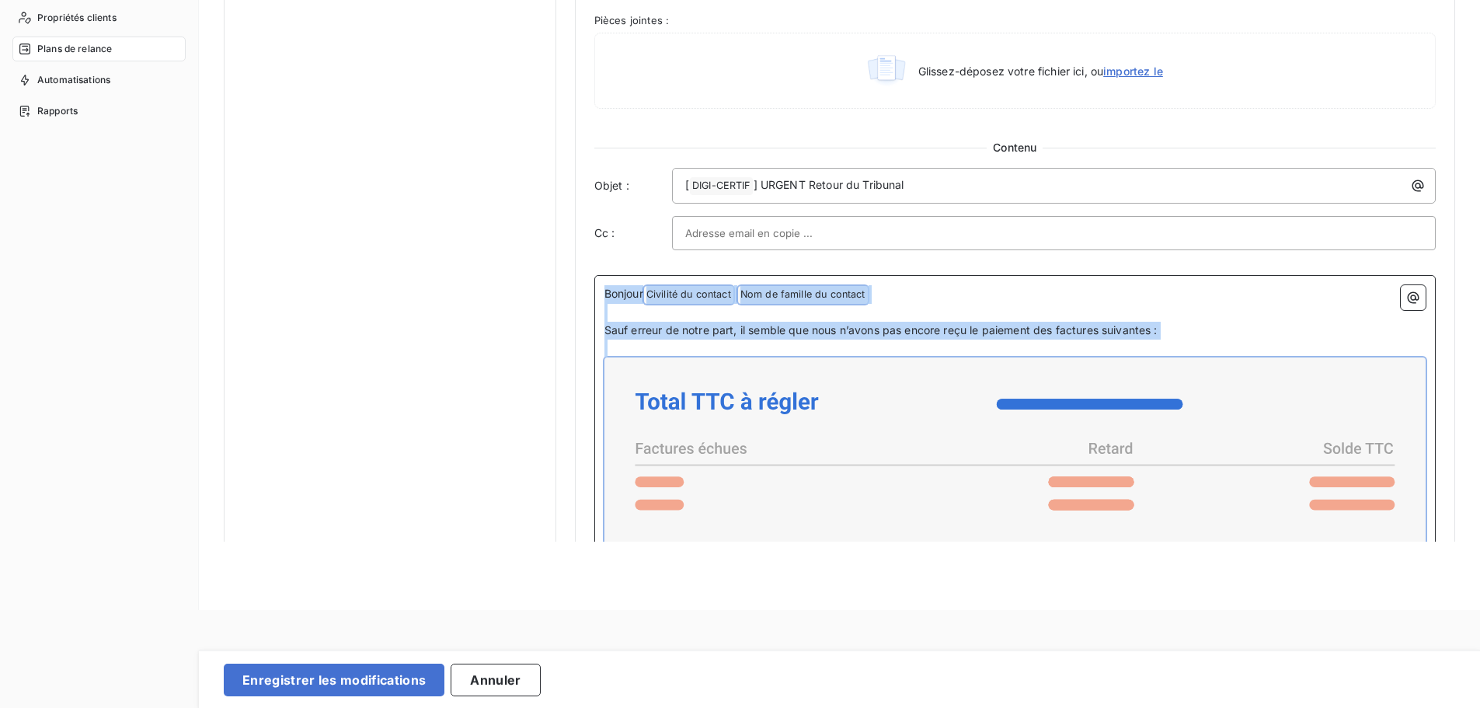
drag, startPoint x: 694, startPoint y: 277, endPoint x: 592, endPoint y: 128, distance: 180.6
click at [594, 128] on div "Pièces jointes Inclure les fichiers PDF en pièces jointes Inclure les documents…" at bounding box center [1014, 536] width 841 height 1251
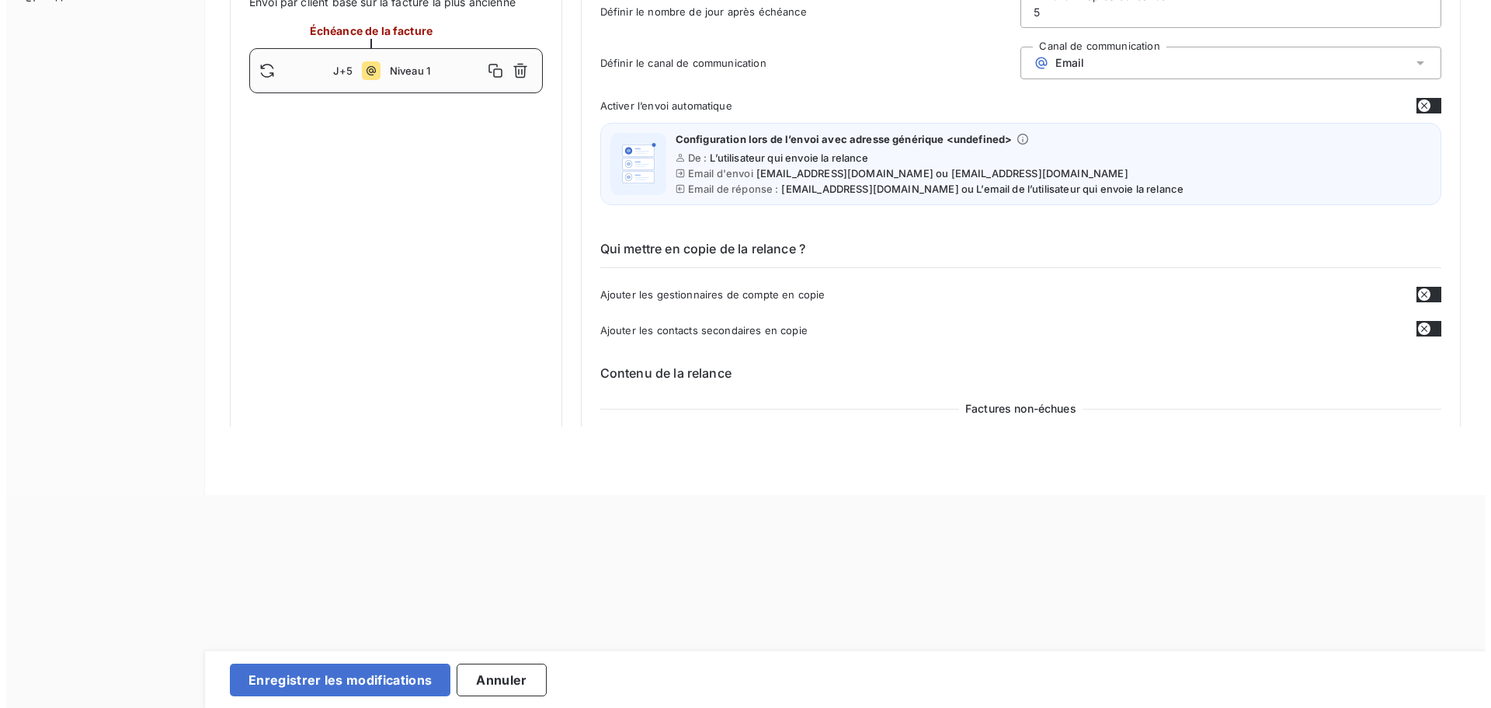
scroll to position [0, 0]
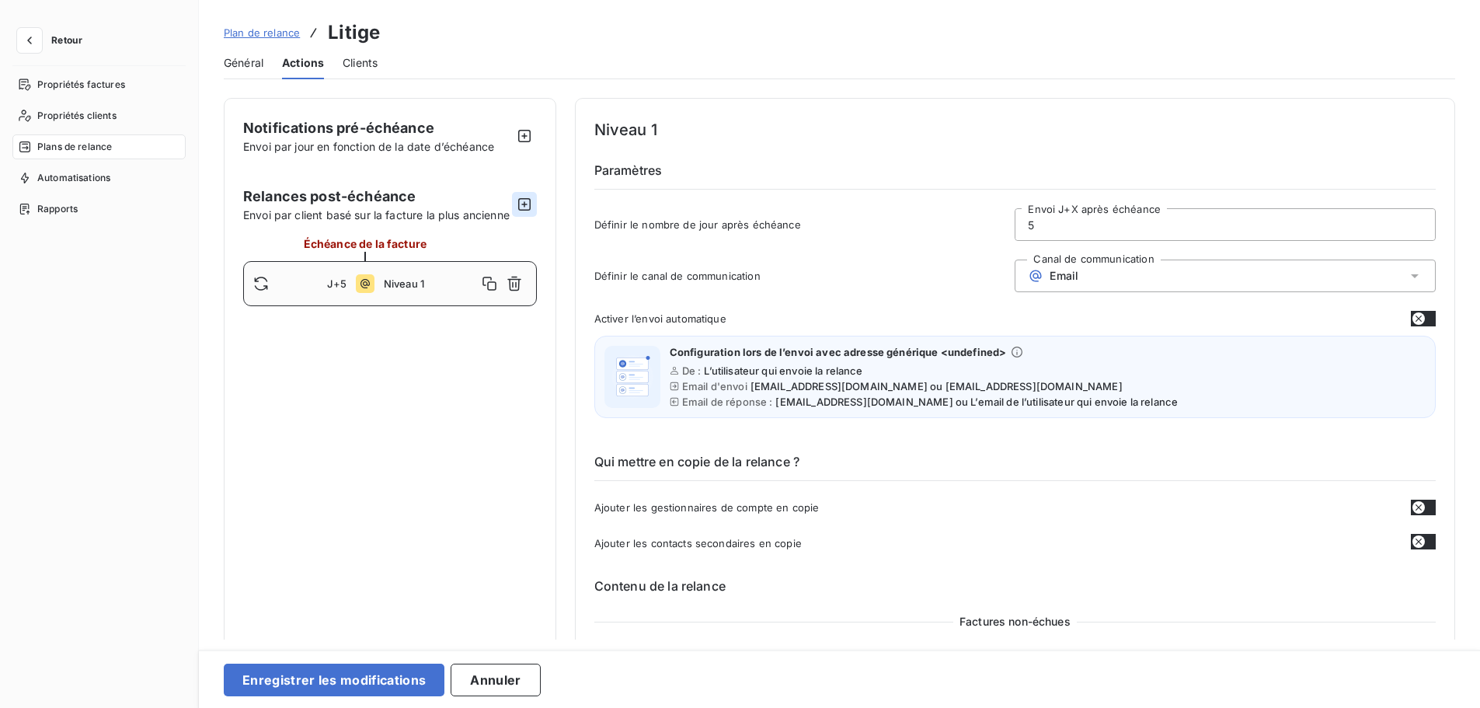
click at [521, 212] on icon "button" at bounding box center [525, 205] width 16 height 16
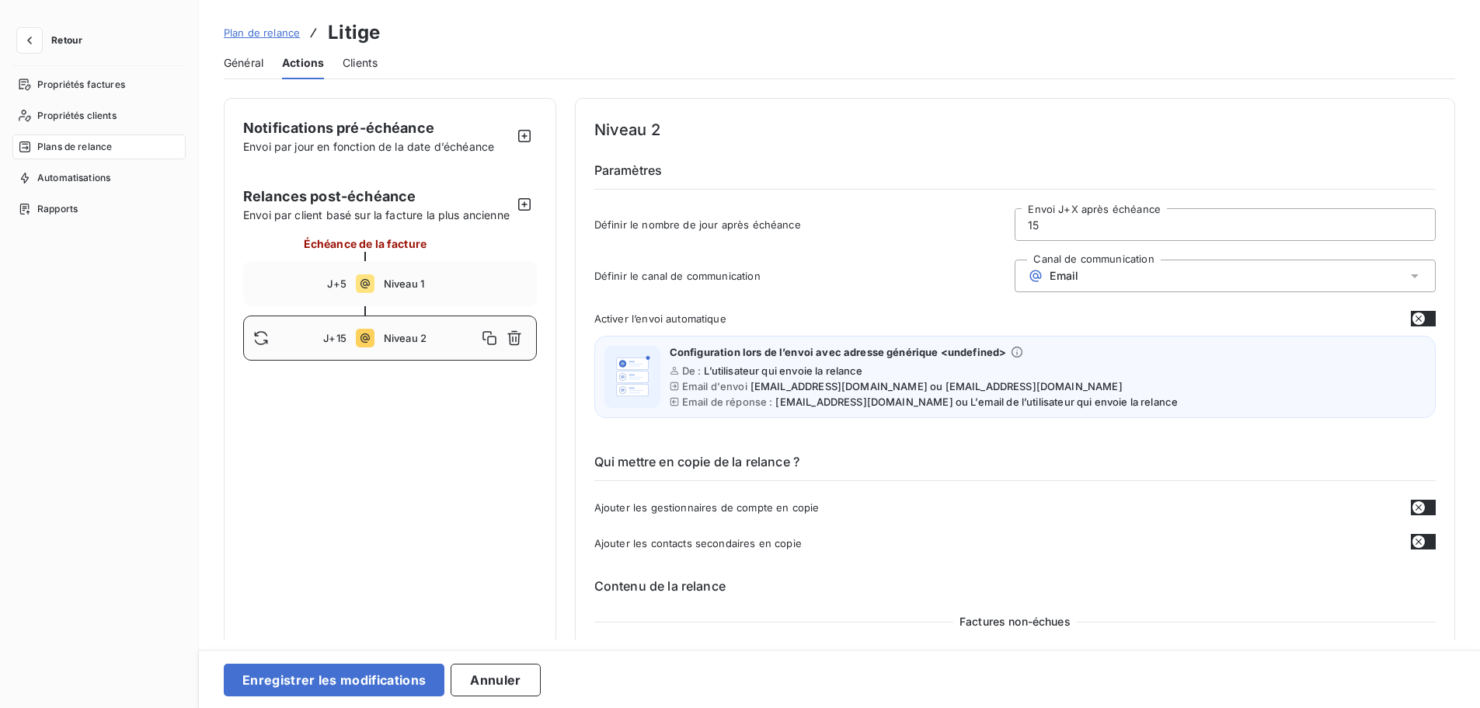
click at [1063, 219] on input "15" at bounding box center [1224, 224] width 419 height 31
type input "6"
click at [1070, 284] on div "Email" at bounding box center [1225, 275] width 421 height 33
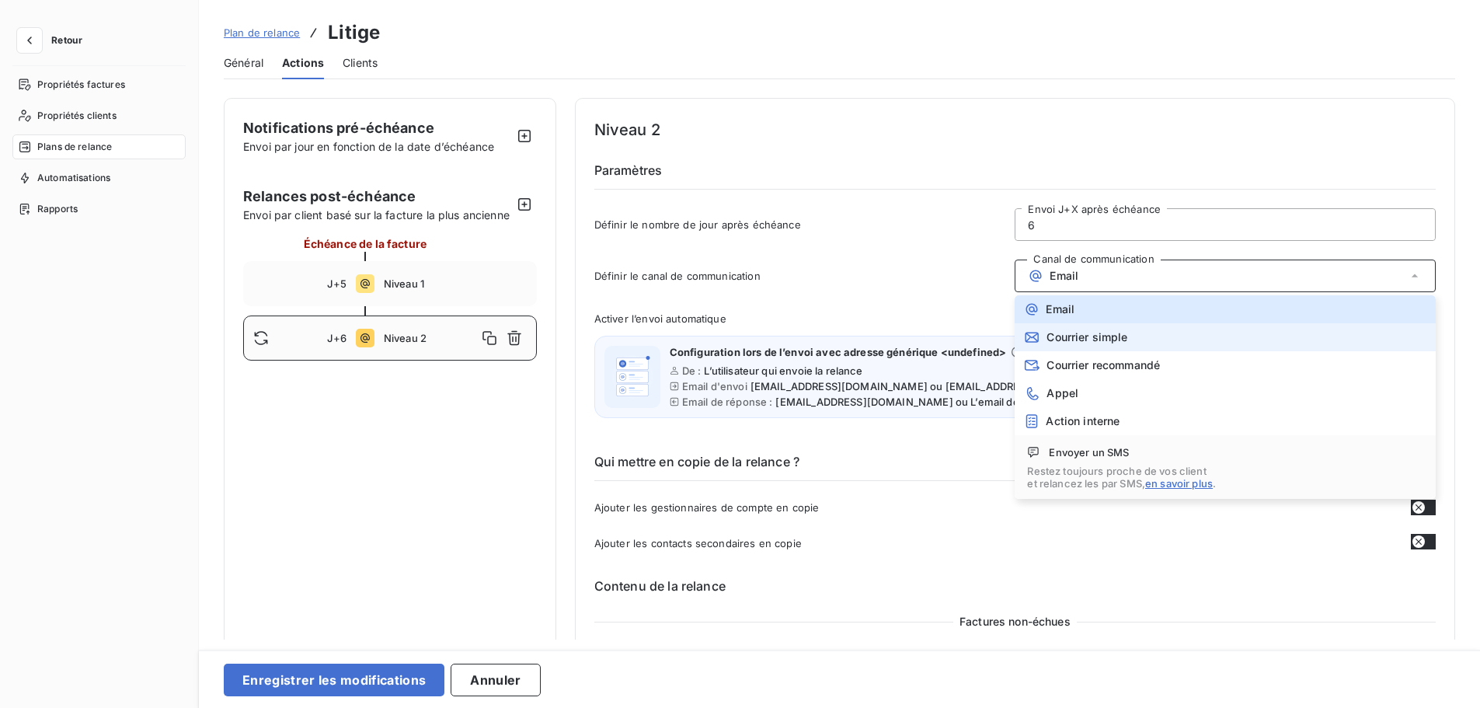
click at [1071, 340] on span "Courrier simple" at bounding box center [1086, 337] width 81 height 12
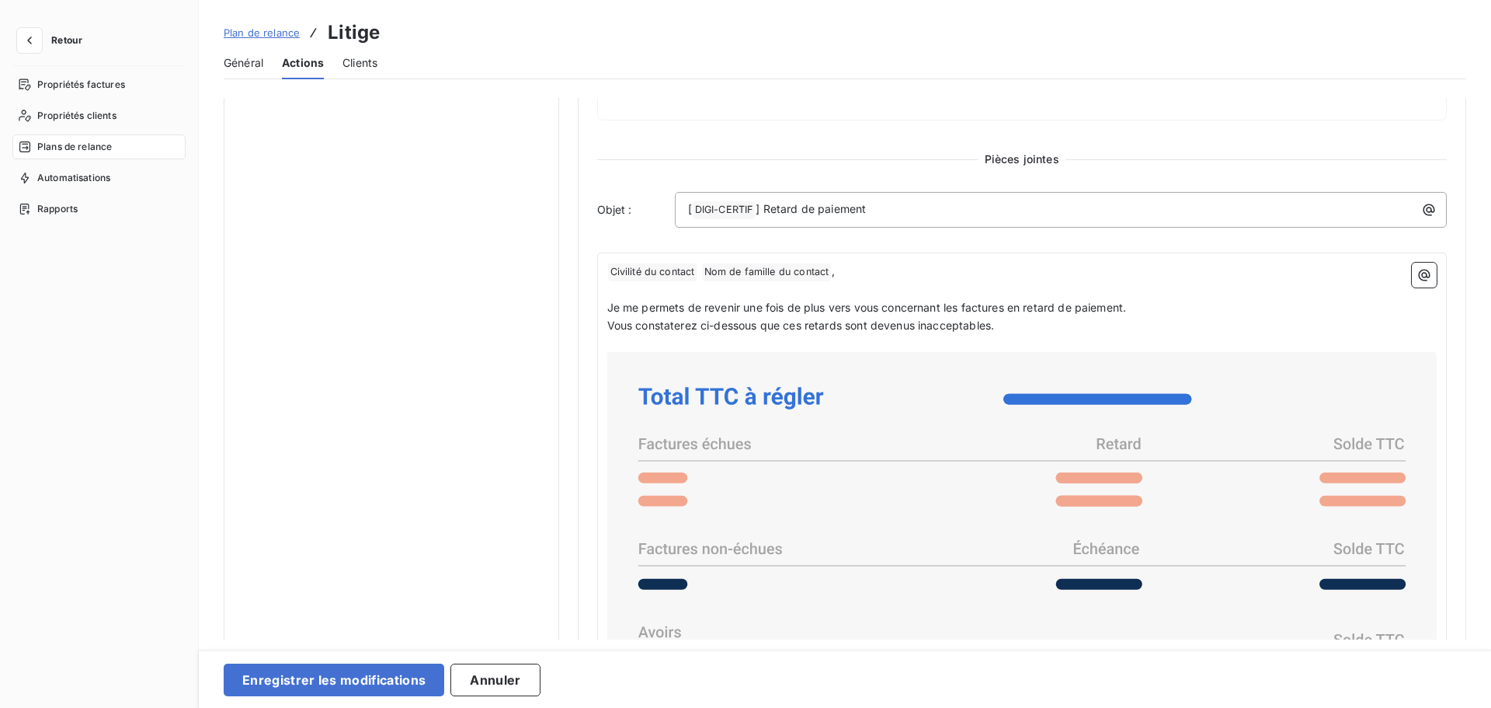
scroll to position [621, 0]
click at [841, 187] on div "Pièces jointes Inclure les fichiers PDF en annexe (coût supplémentaire) Inclure…" at bounding box center [1022, 448] width 851 height 1052
click at [827, 210] on span "] Retard de paiement" at bounding box center [811, 206] width 110 height 13
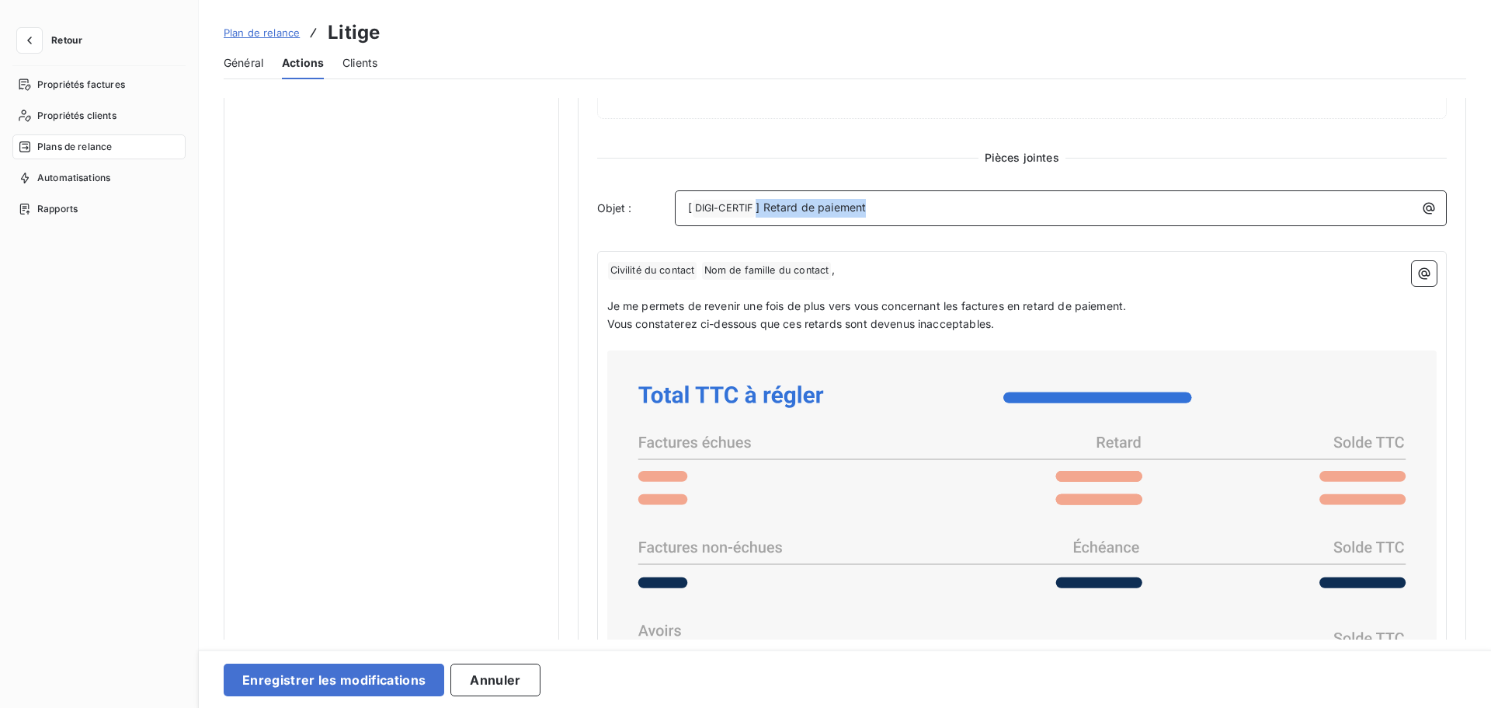
click at [827, 210] on span "] Retard de paiement" at bounding box center [811, 206] width 110 height 13
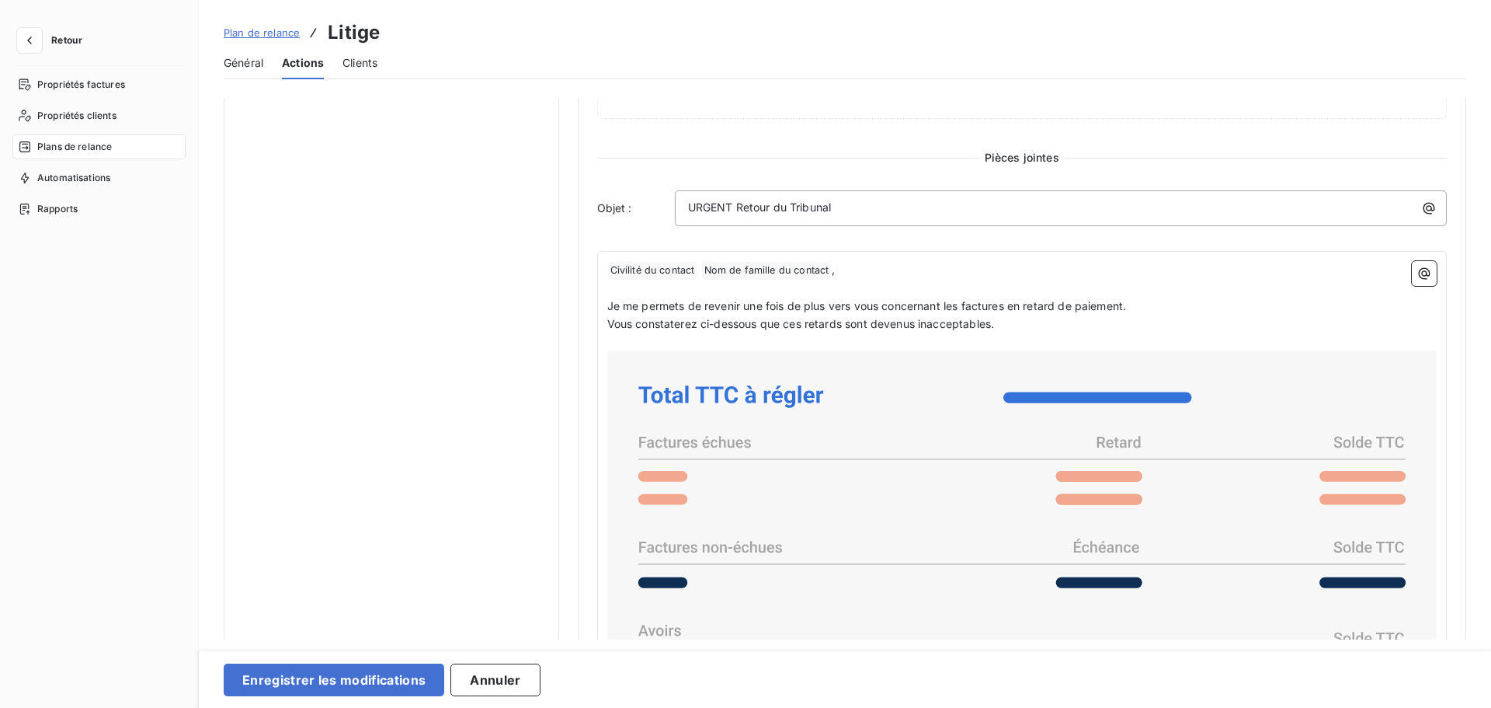
scroll to position [972, 0]
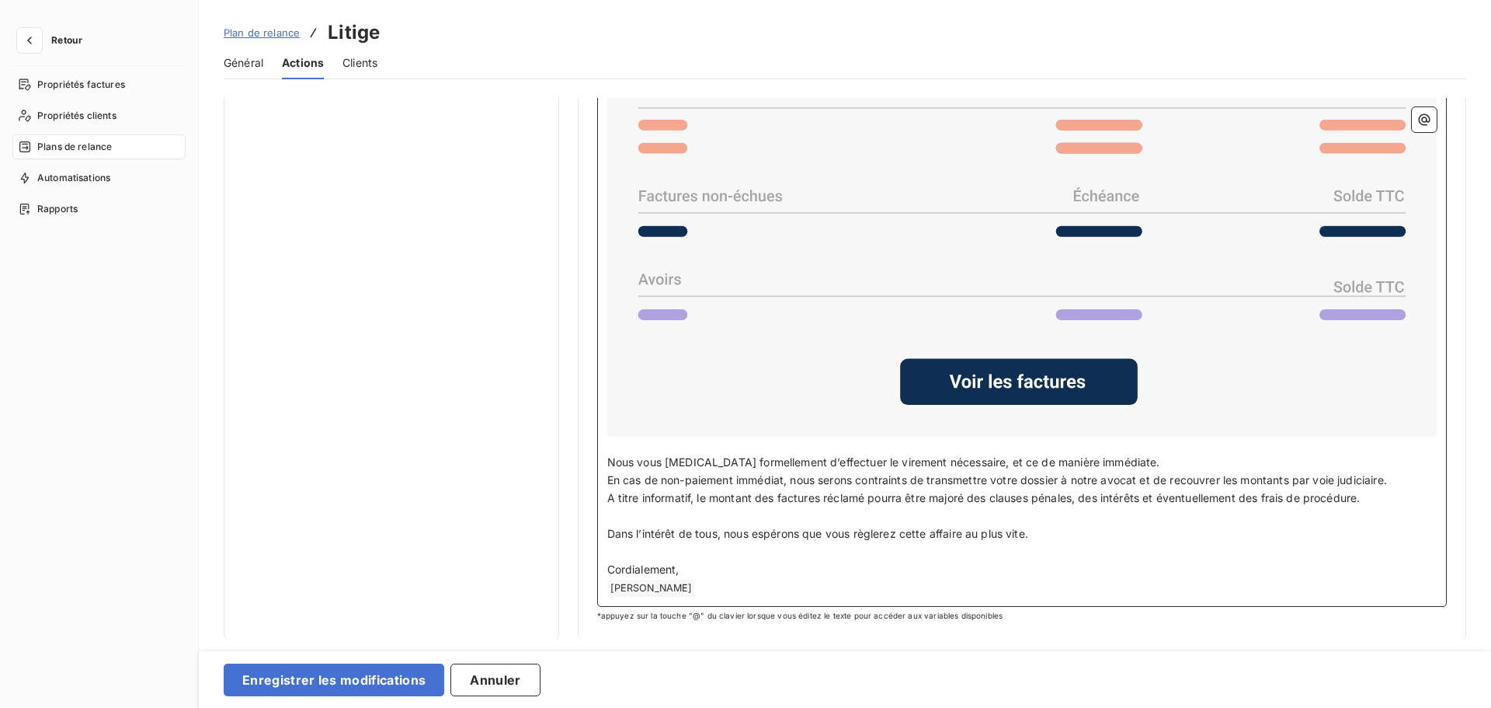
click at [703, 580] on p "﻿ [PERSON_NAME] ﻿ ﻿" at bounding box center [1022, 588] width 830 height 19
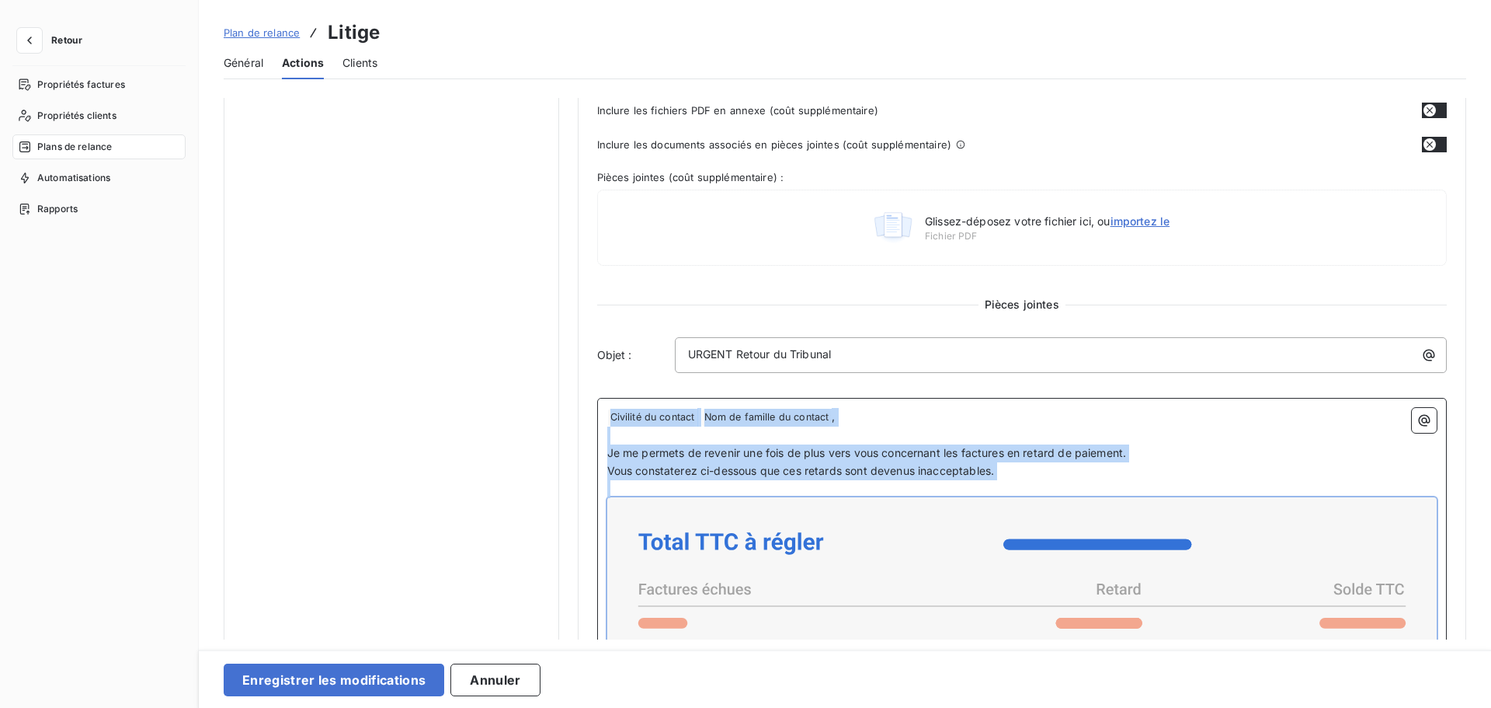
scroll to position [0, 0]
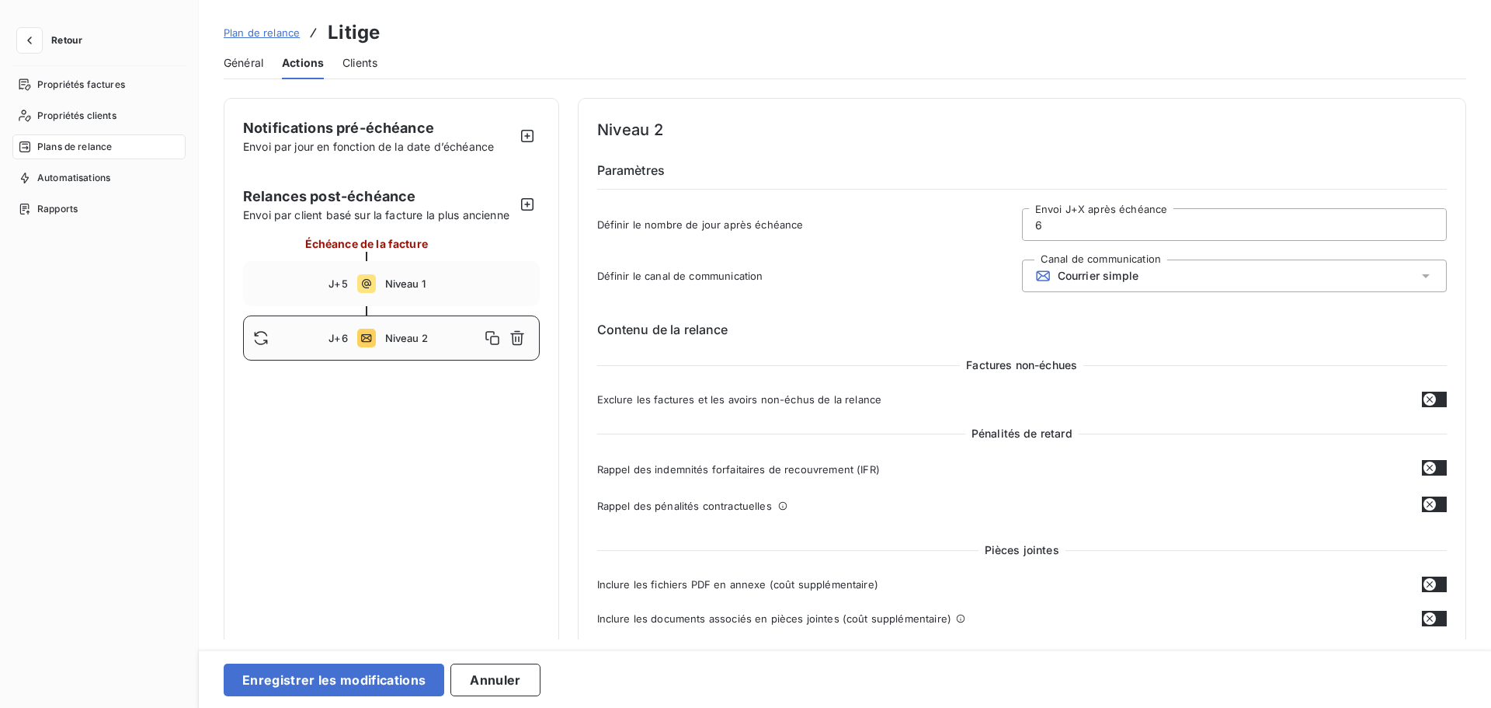
drag, startPoint x: 699, startPoint y: 583, endPoint x: 581, endPoint y: -2, distance: 596.7
click at [581, 0] on html "Retour Propriétés factures Propriétés clients Plans de relance Automatisations …" at bounding box center [745, 354] width 1491 height 708
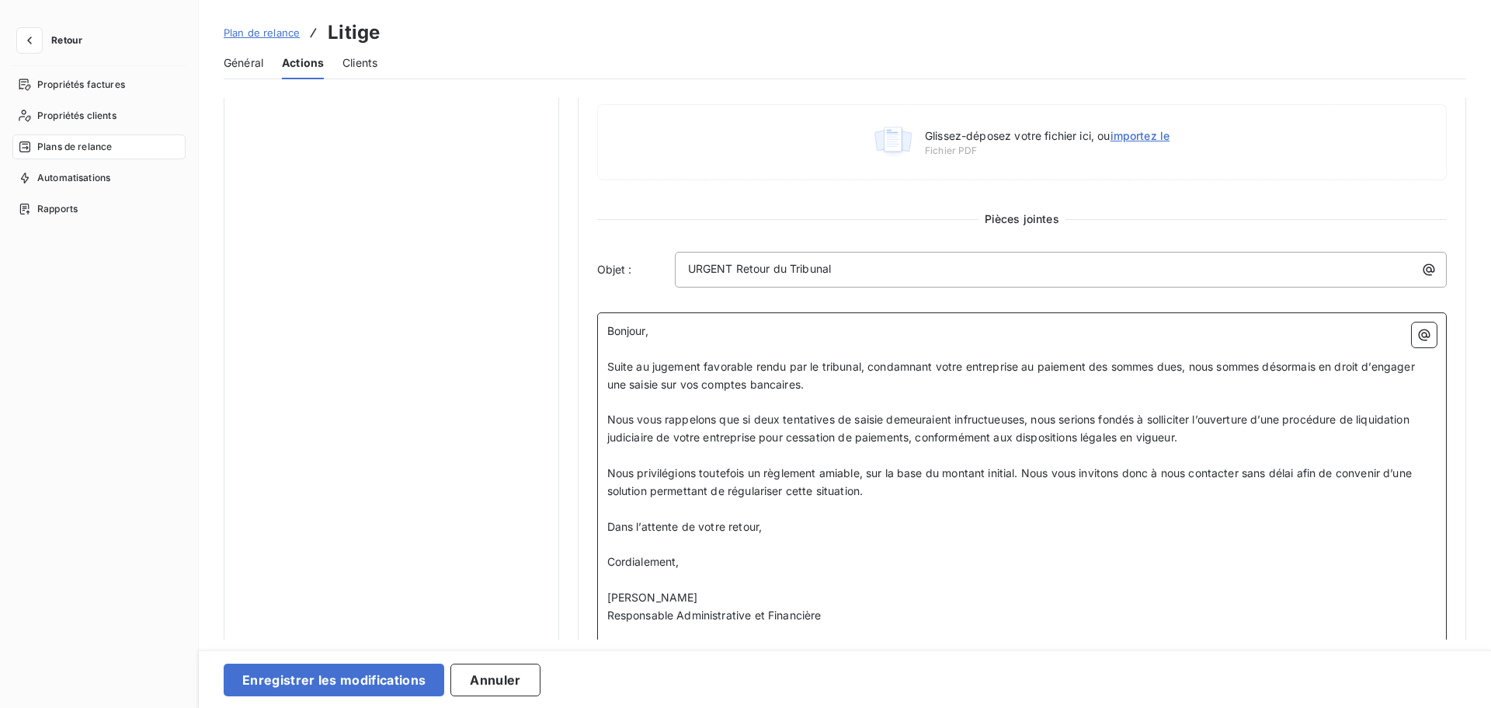
scroll to position [661, 0]
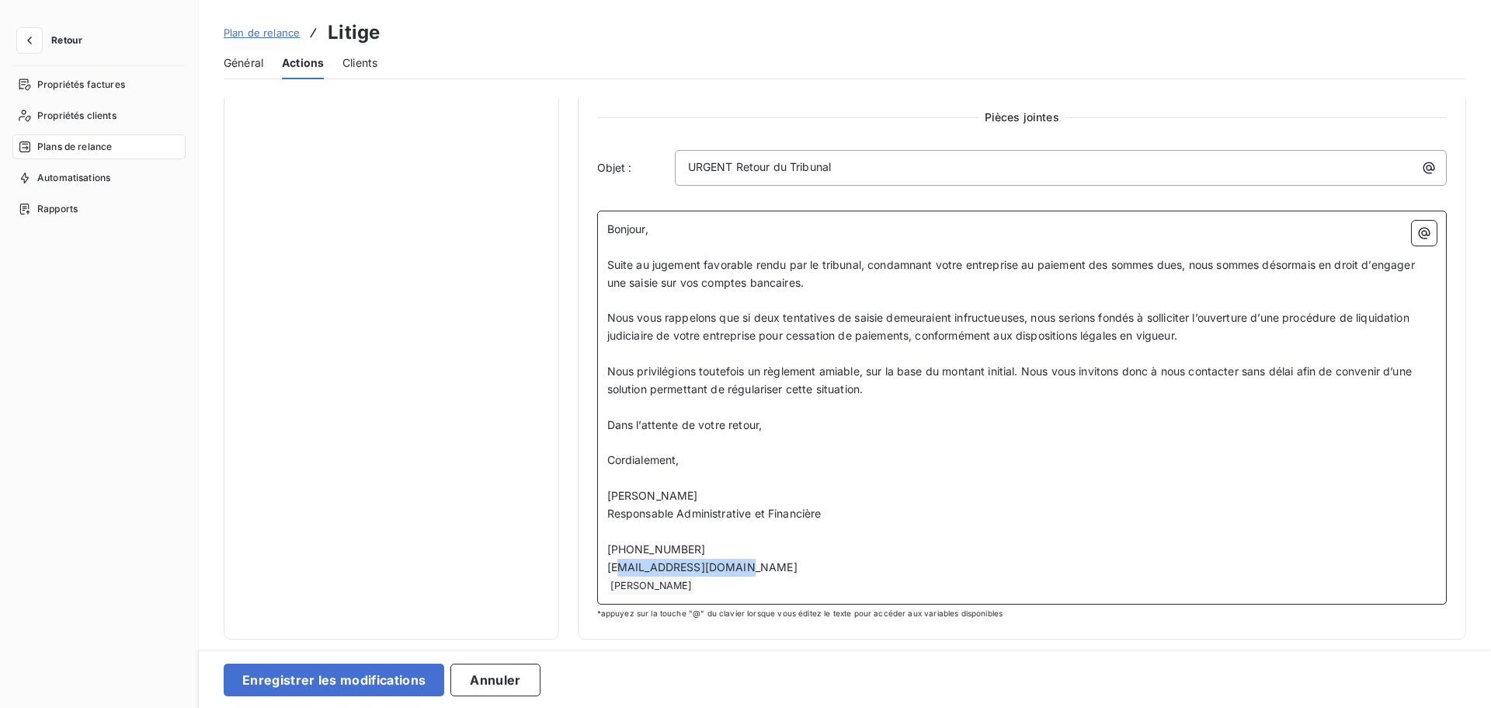
drag, startPoint x: 738, startPoint y: 565, endPoint x: 616, endPoint y: 561, distance: 122.0
click at [616, 561] on p "[EMAIL_ADDRESS][DOMAIN_NAME]" at bounding box center [1022, 568] width 830 height 18
click at [695, 588] on p "﻿ [PERSON_NAME] ﻿ ﻿" at bounding box center [1022, 585] width 830 height 19
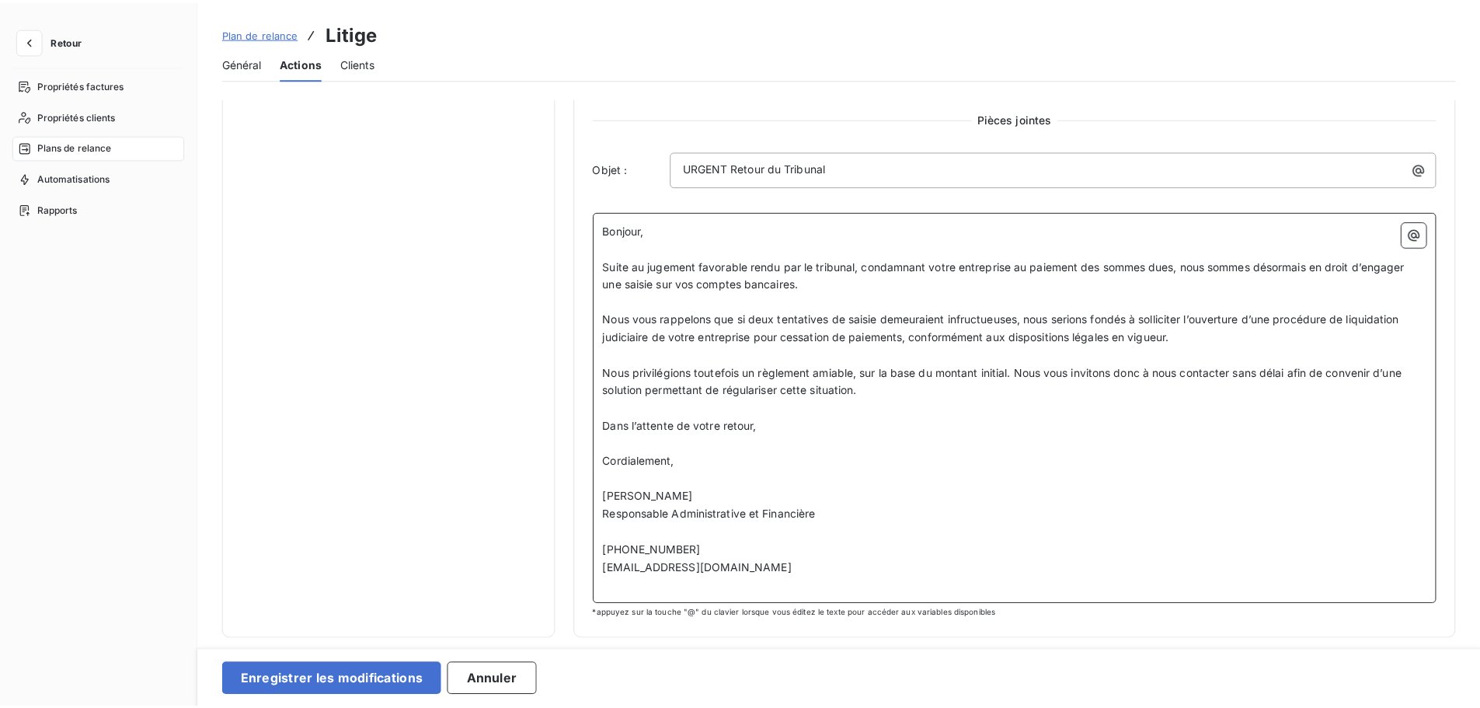
scroll to position [643, 0]
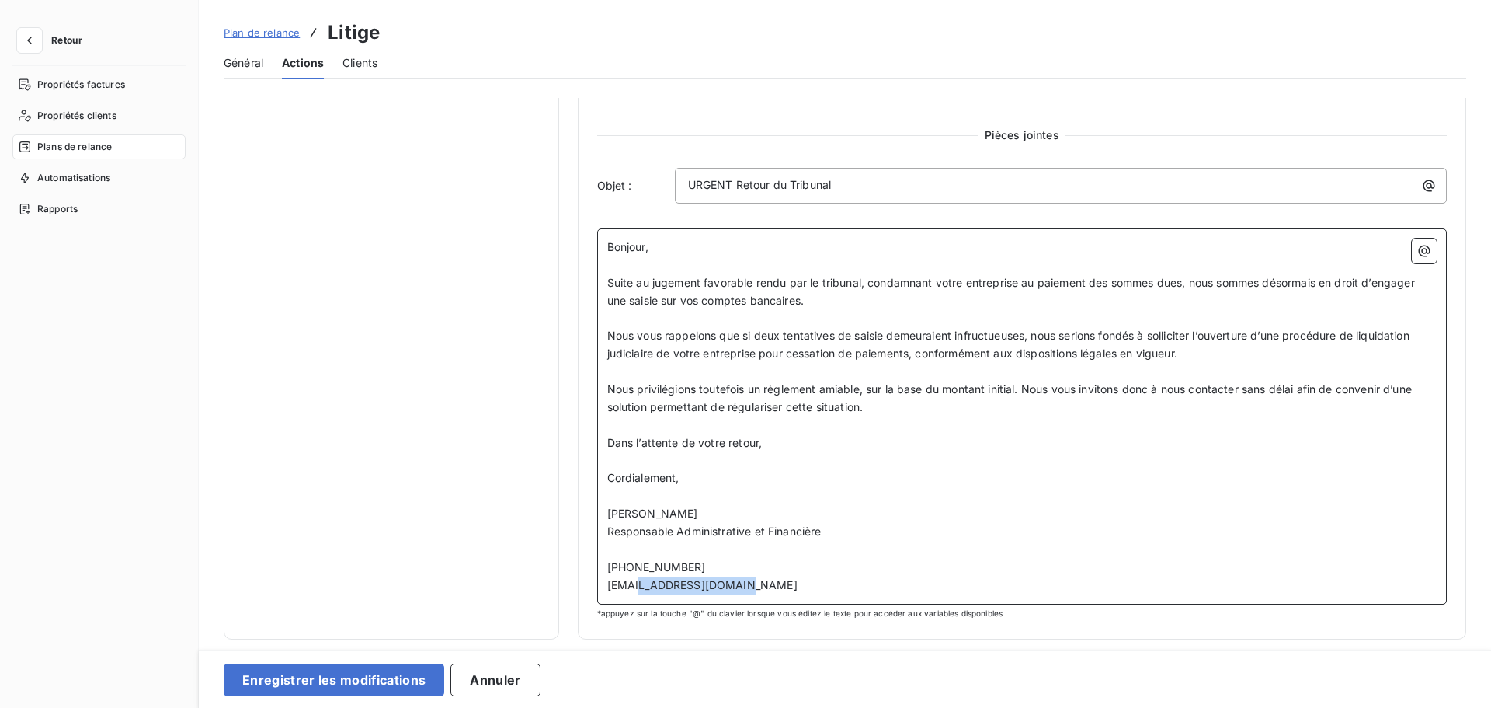
drag, startPoint x: 754, startPoint y: 583, endPoint x: 631, endPoint y: 591, distance: 123.8
click at [631, 591] on p "[EMAIL_ADDRESS][DOMAIN_NAME]" at bounding box center [1022, 585] width 830 height 18
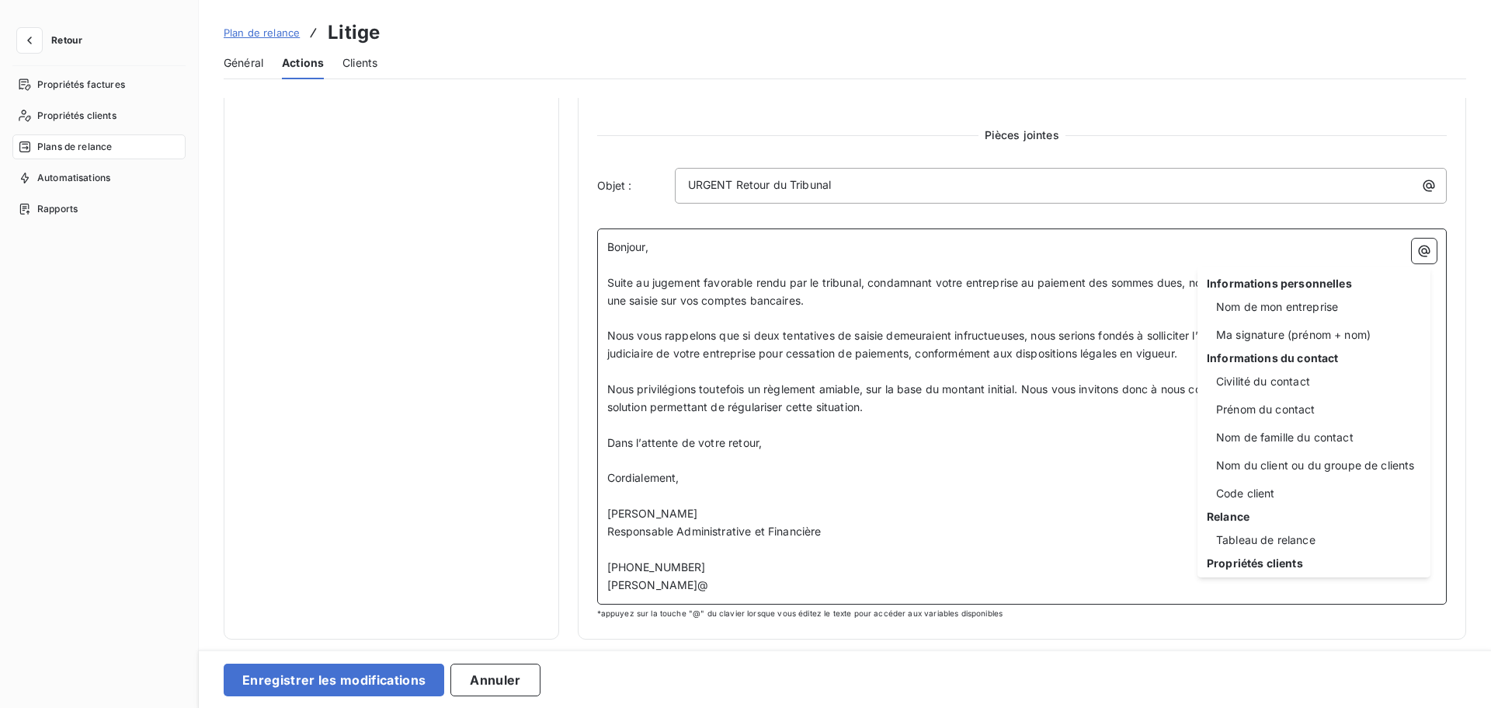
click at [711, 578] on html "Retour Propriétés factures Propriétés clients Plans de relance Automatisations …" at bounding box center [745, 354] width 1491 height 708
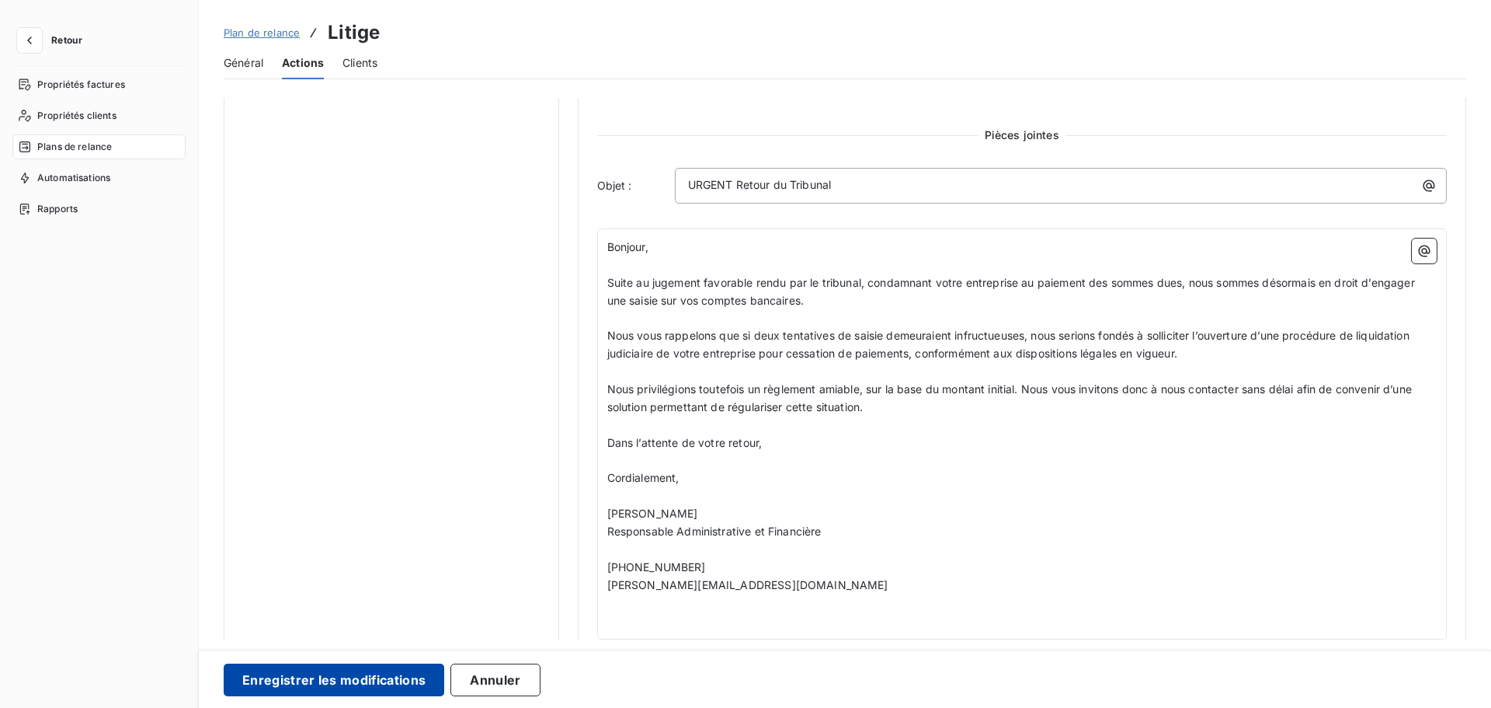
click at [395, 613] on button "Enregistrer les modifications" at bounding box center [334, 679] width 221 height 33
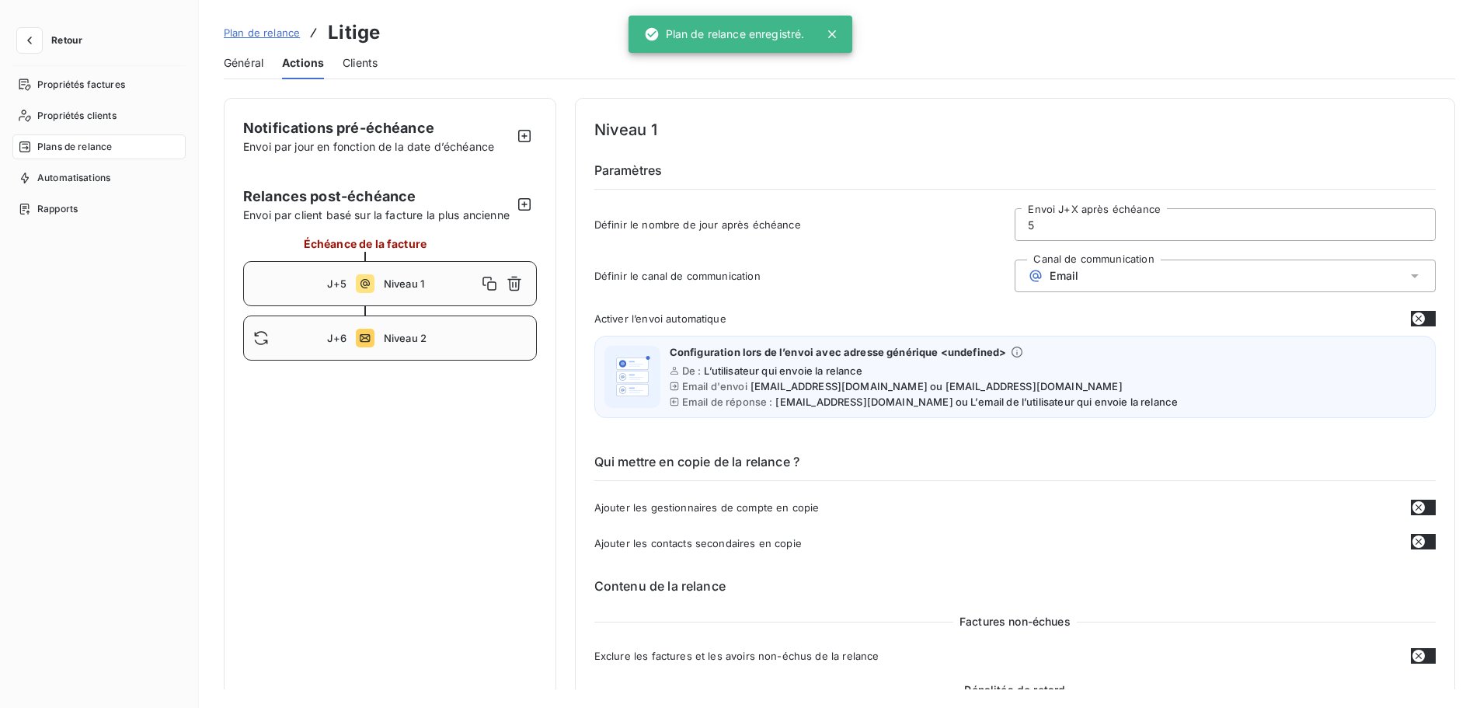
click at [411, 334] on div "J+6 Niveau 2" at bounding box center [390, 337] width 294 height 45
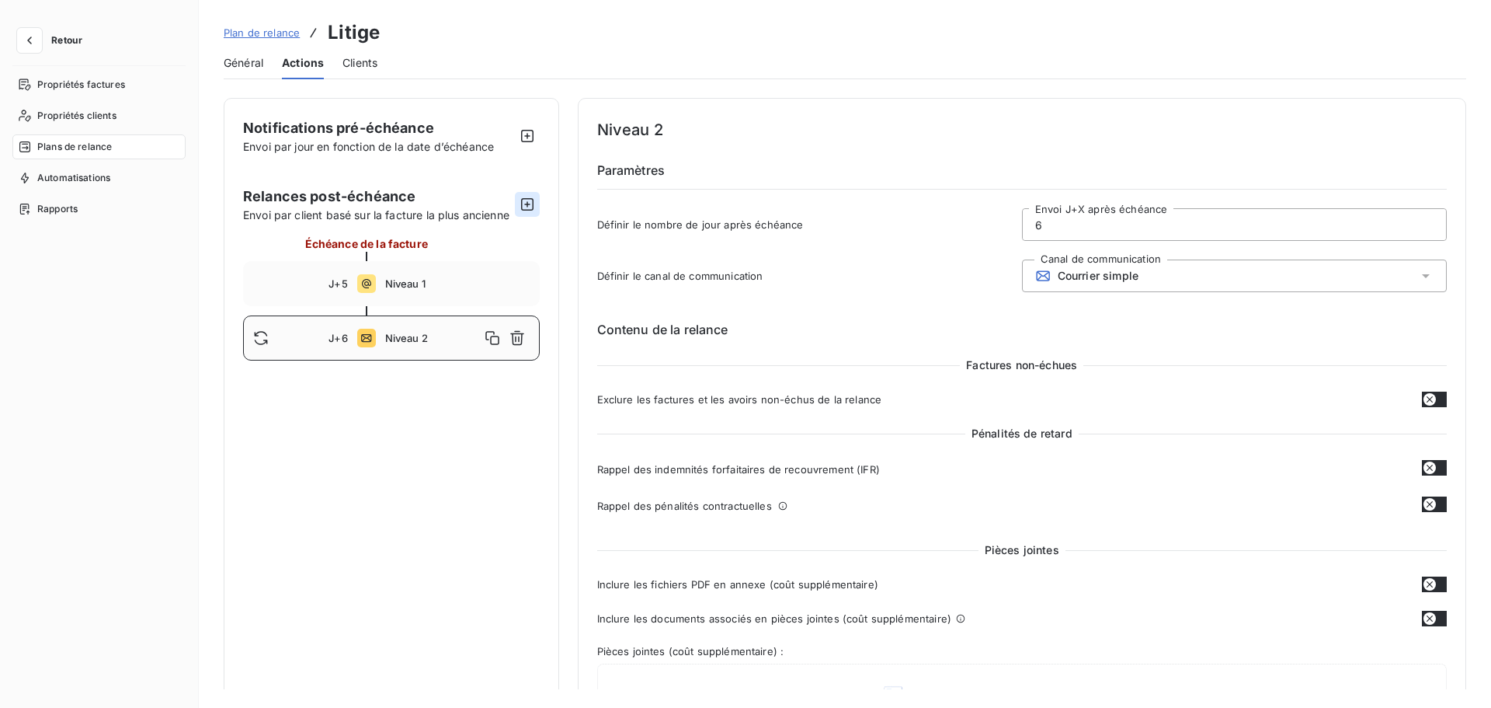
click at [526, 204] on icon "button" at bounding box center [527, 204] width 12 height 12
type input "16"
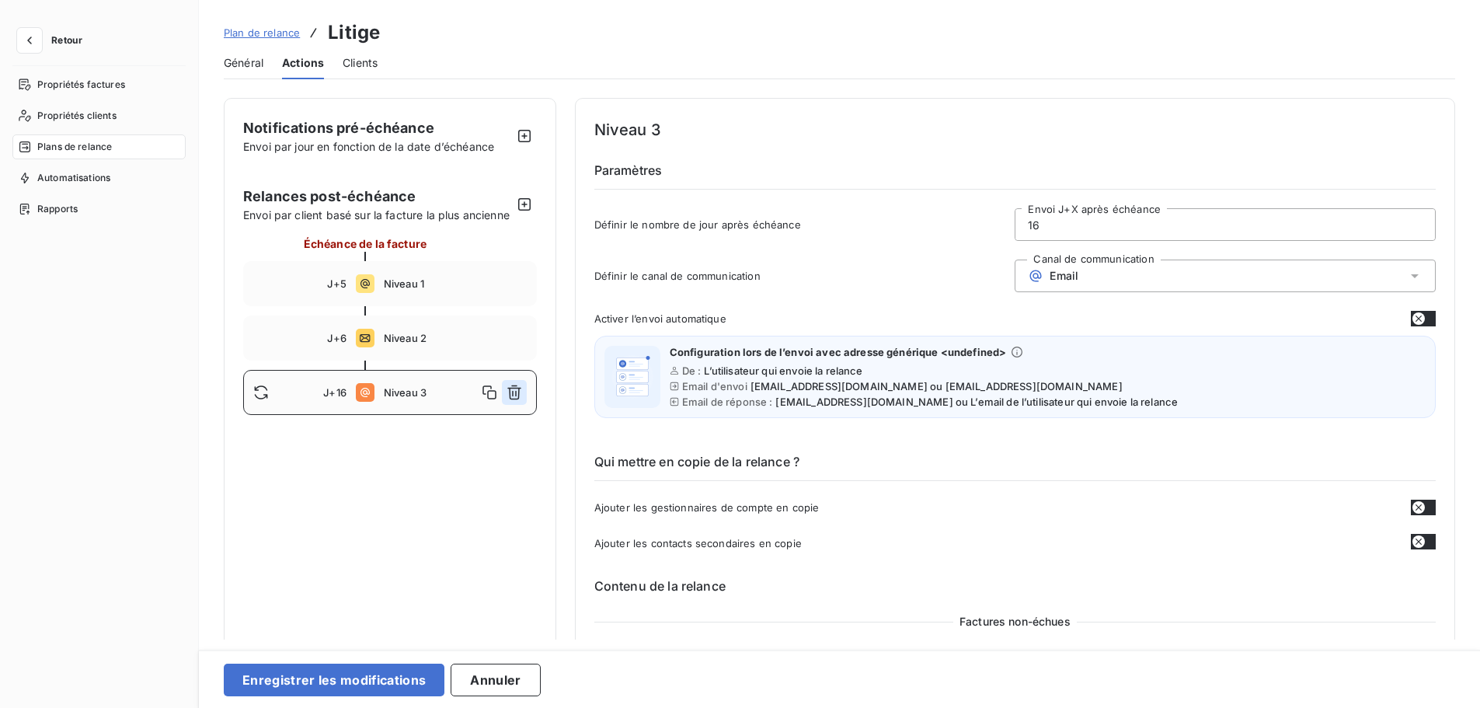
click at [516, 400] on icon "button" at bounding box center [514, 392] width 14 height 15
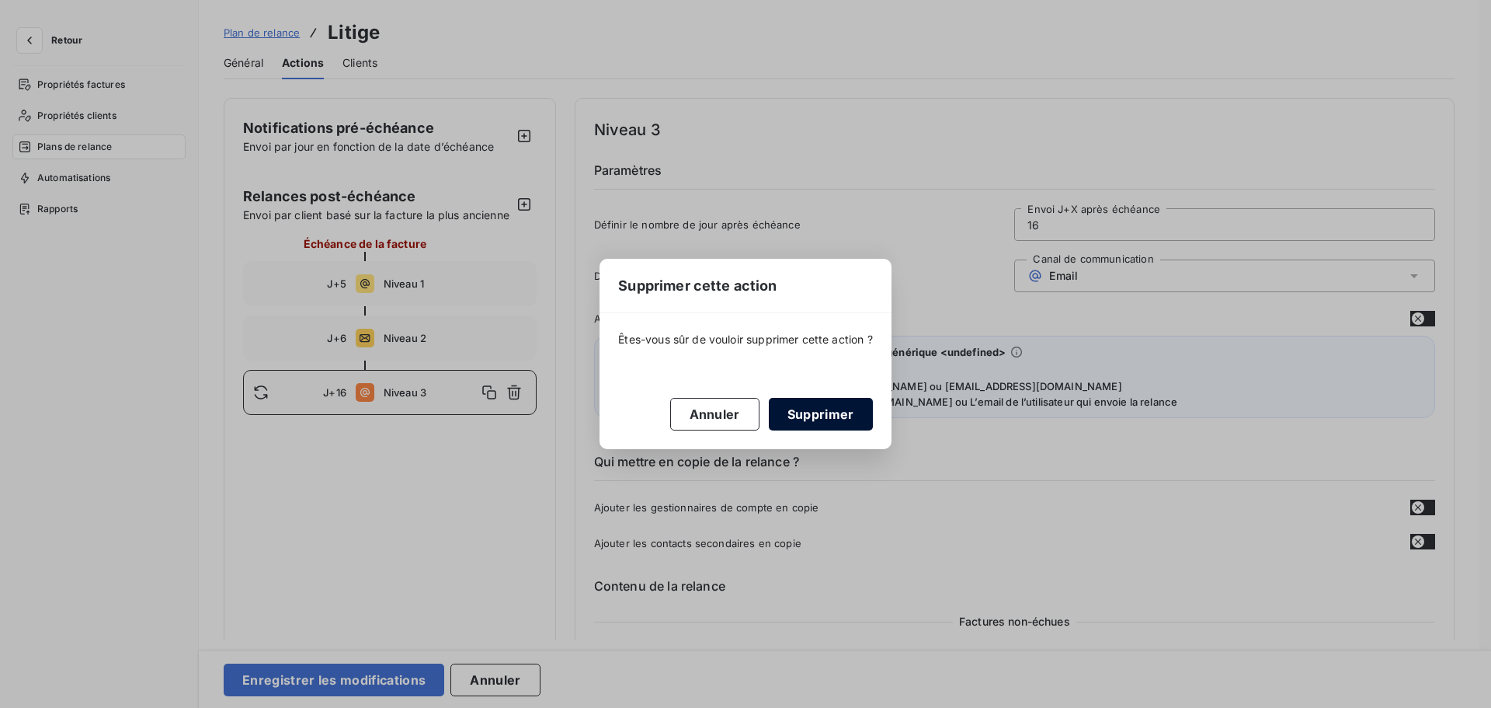
click at [815, 411] on button "Supprimer" at bounding box center [821, 414] width 104 height 33
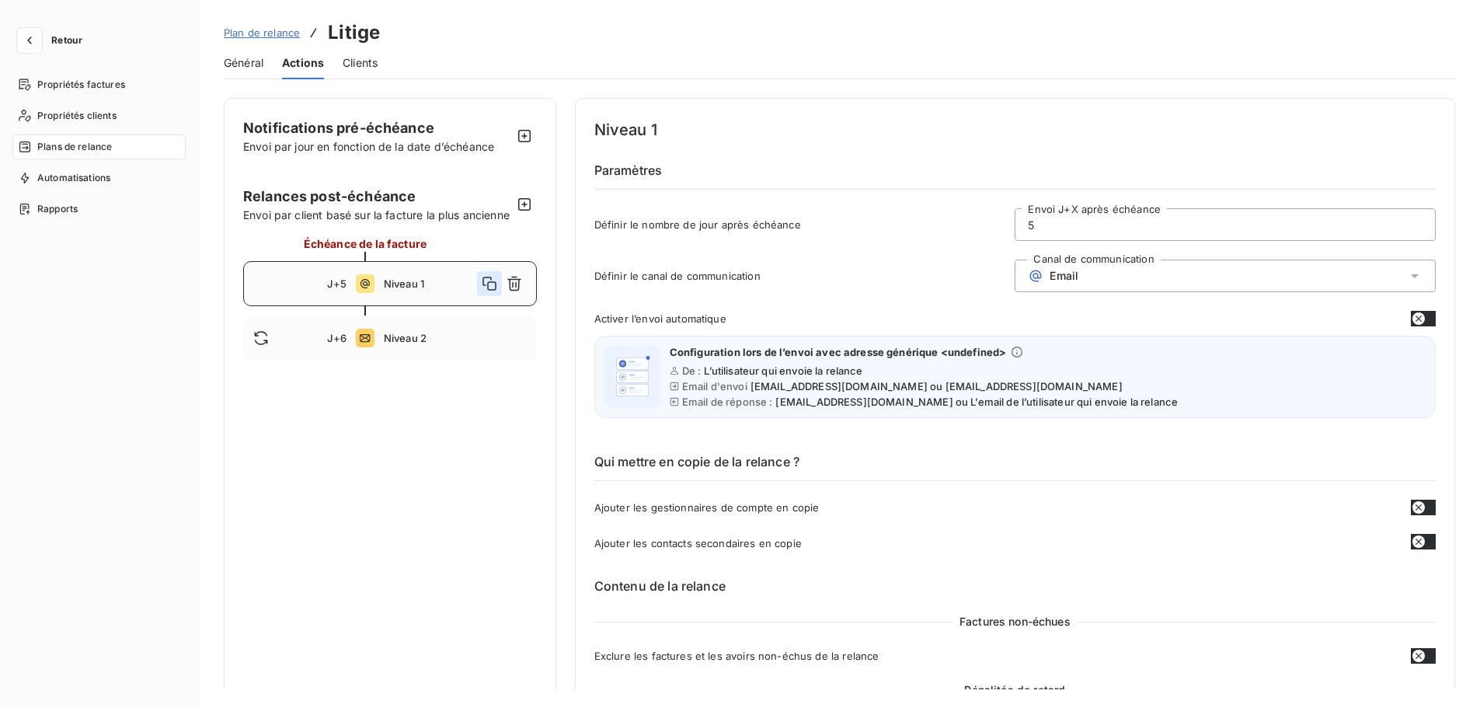
click at [490, 291] on icon "button" at bounding box center [490, 284] width 16 height 16
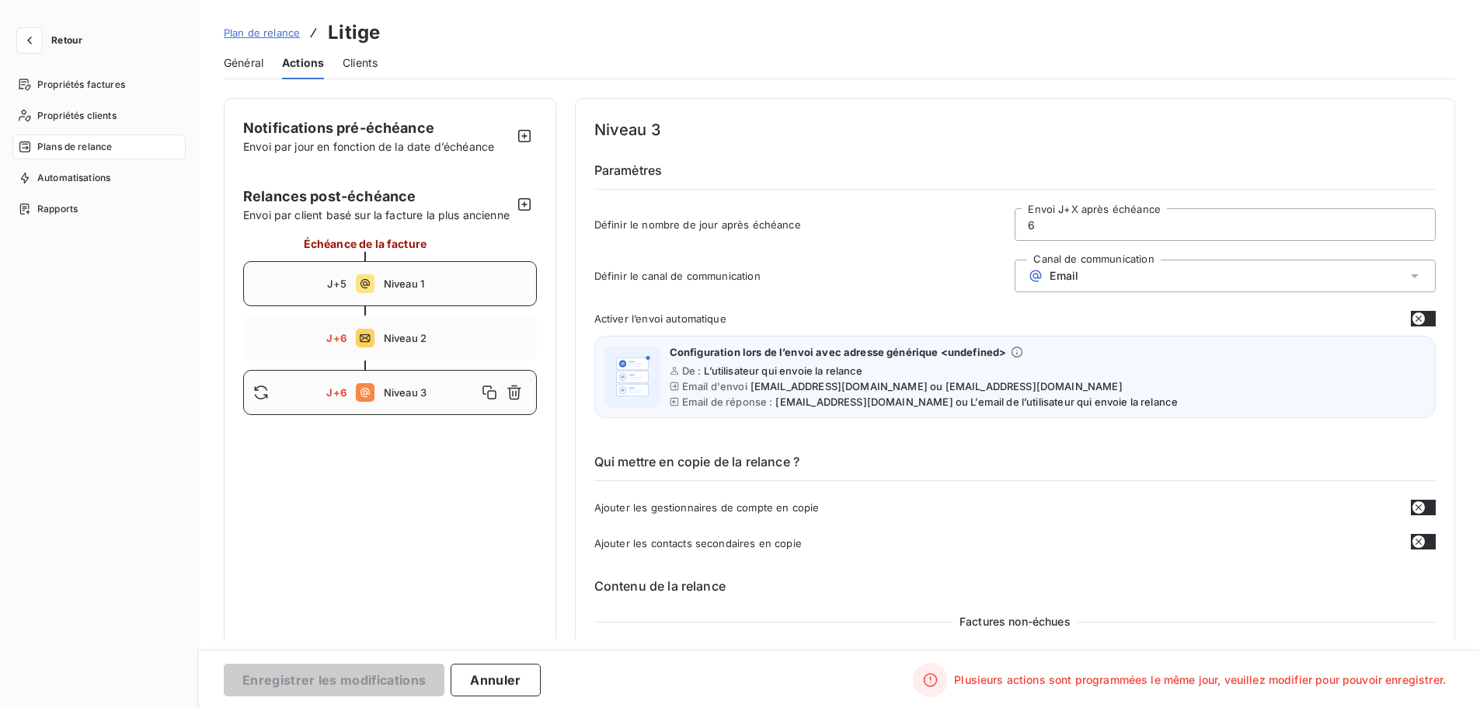
click at [1044, 233] on input "6" at bounding box center [1224, 224] width 419 height 31
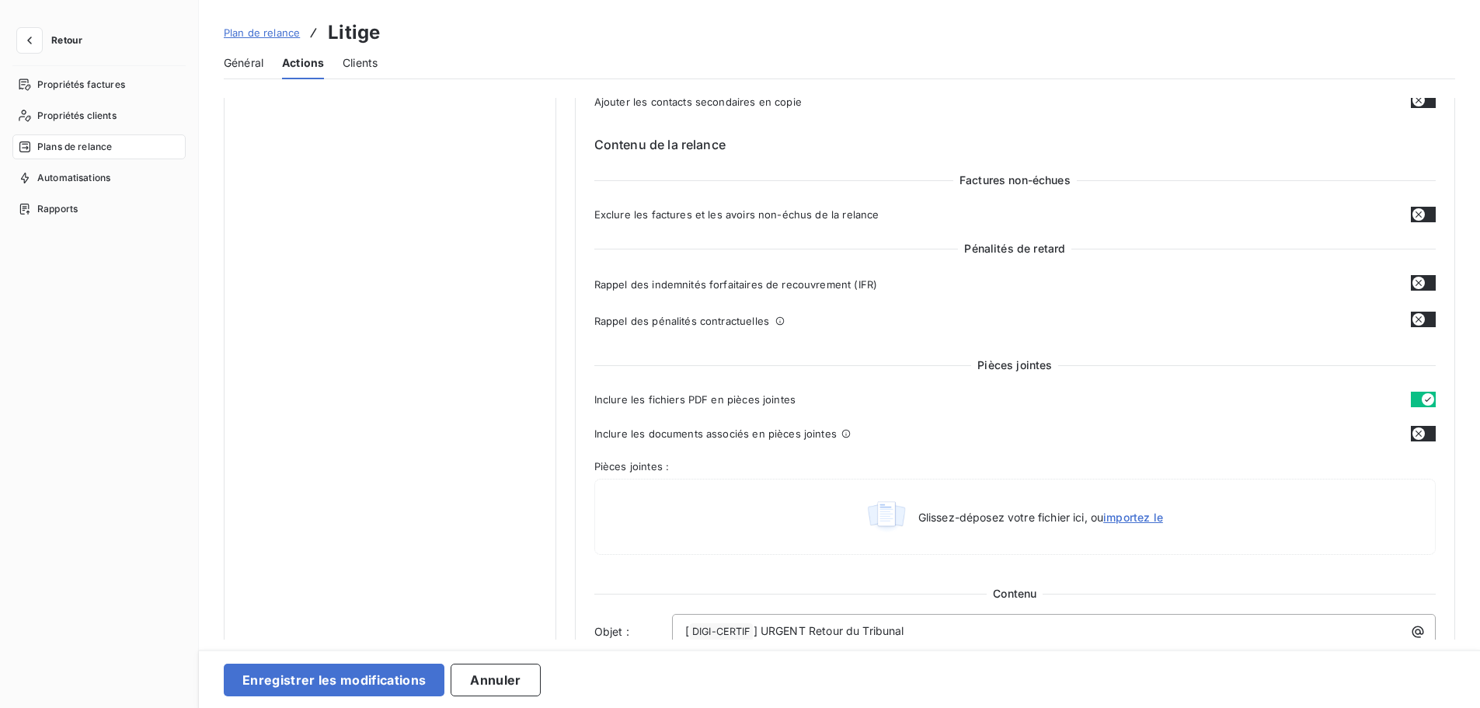
scroll to position [442, 0]
type input "7"
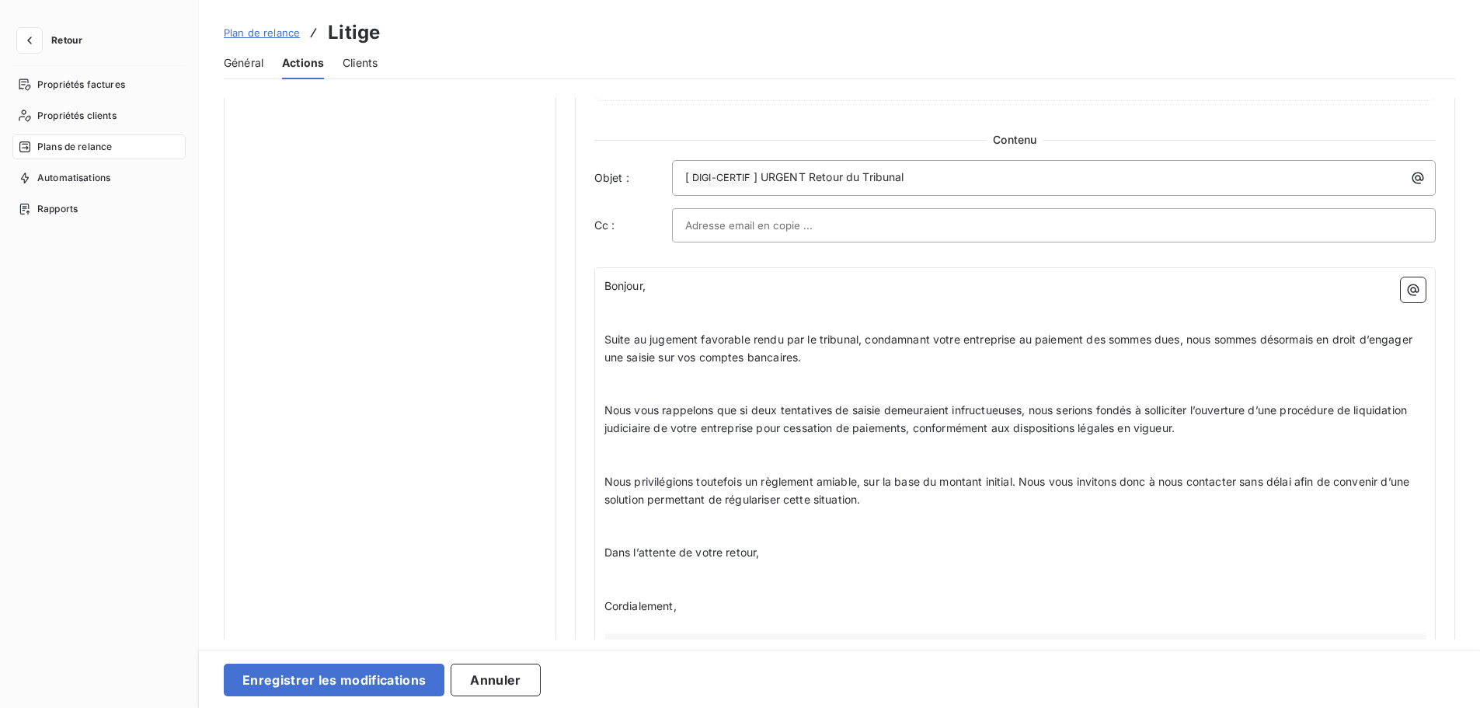
scroll to position [911, 0]
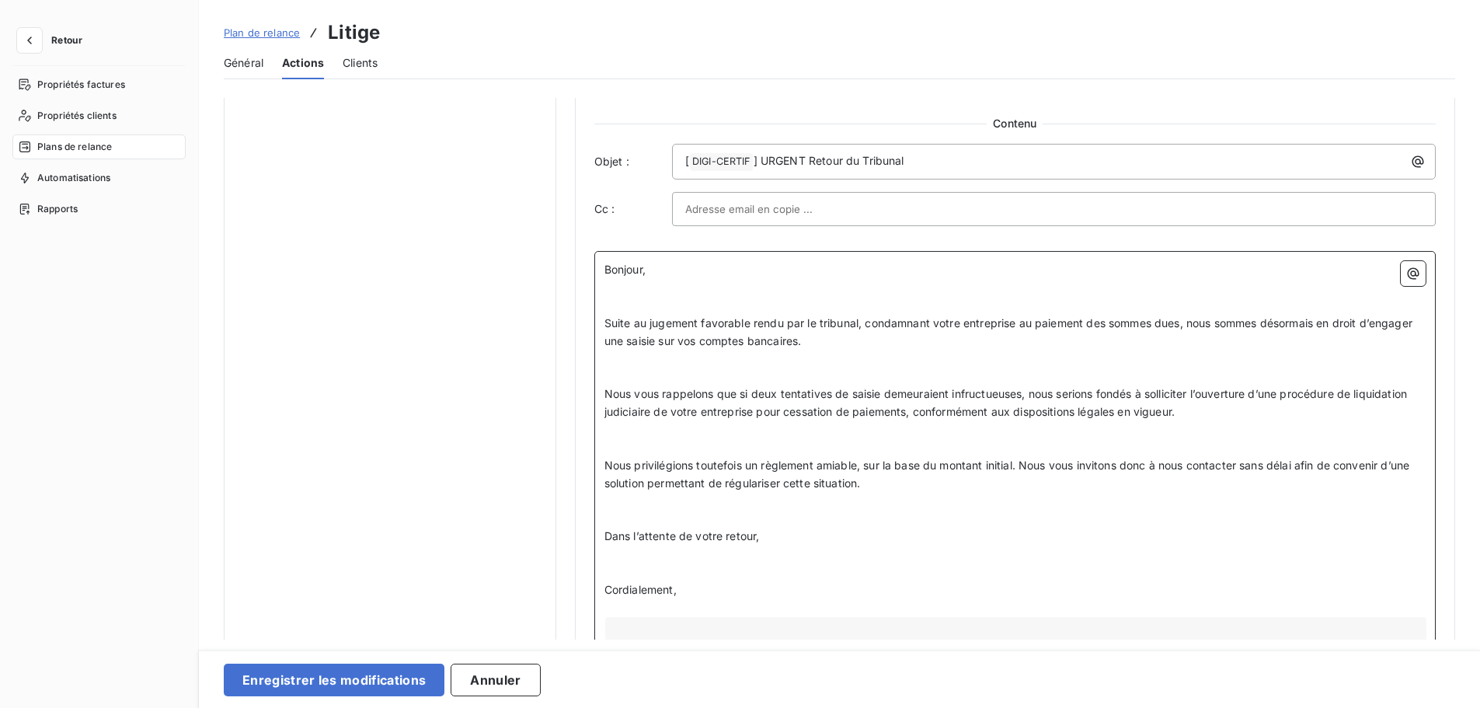
click at [712, 507] on p "﻿" at bounding box center [1014, 501] width 821 height 18
click at [722, 520] on p "﻿" at bounding box center [1014, 519] width 821 height 18
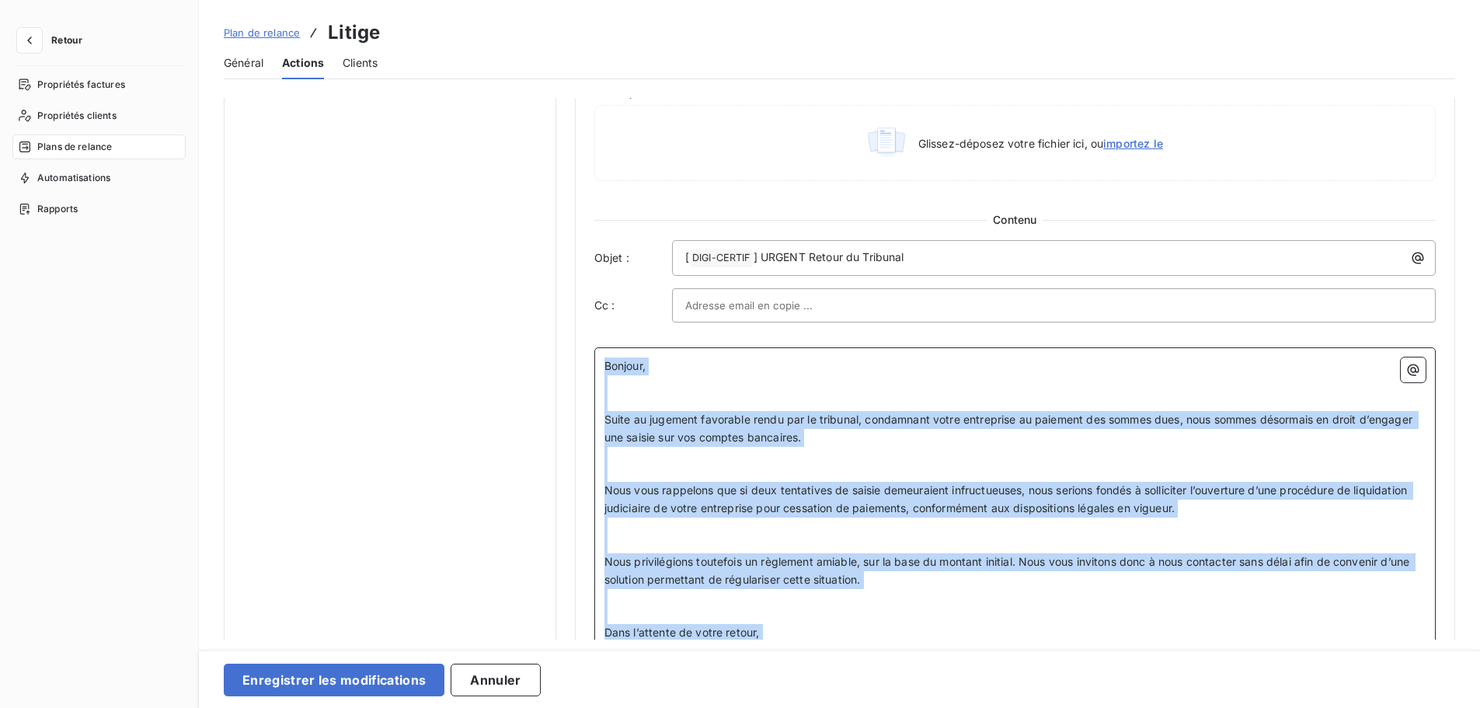
scroll to position [590, 0]
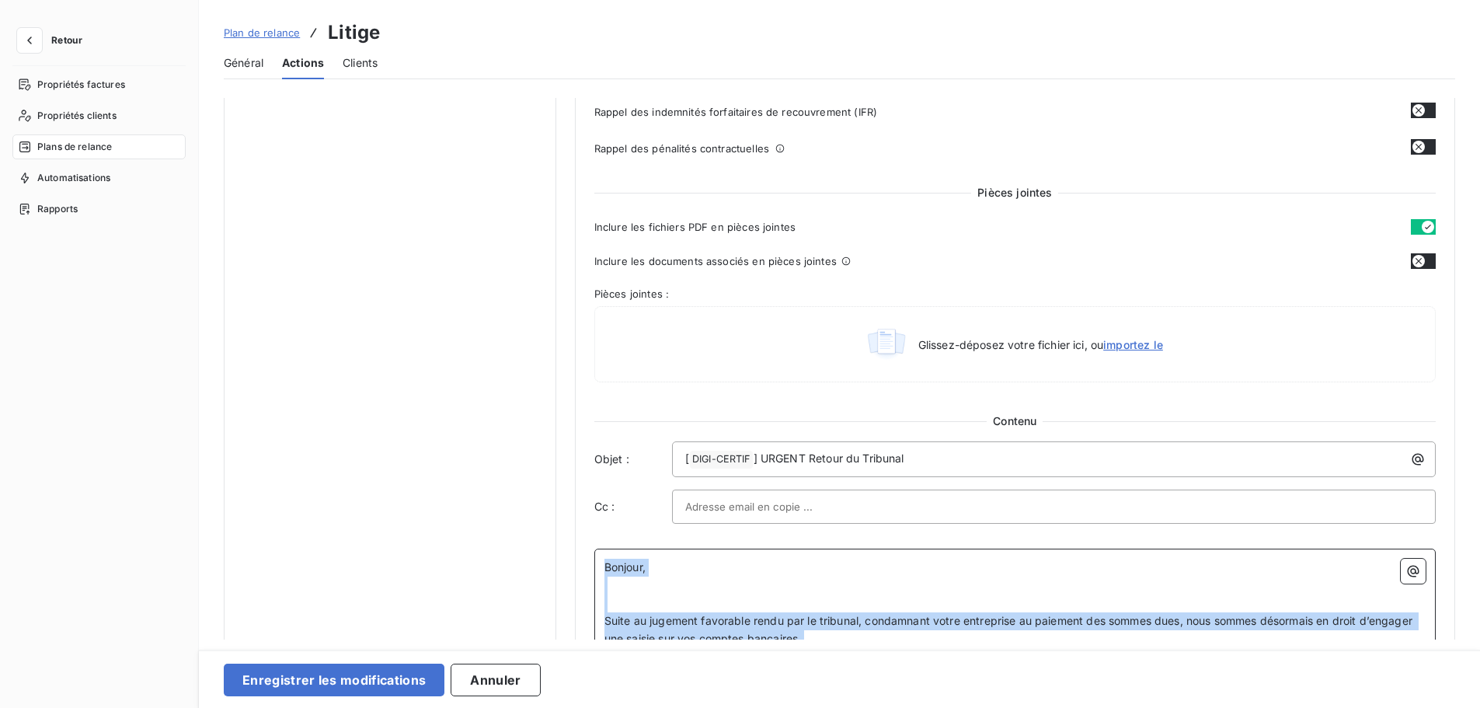
drag, startPoint x: 702, startPoint y: 397, endPoint x: 596, endPoint y: 91, distance: 324.0
click at [596, 91] on div "Plan de relance Litige Général Actions Clients Notifications pré-échéance Envoi…" at bounding box center [839, 354] width 1281 height 708
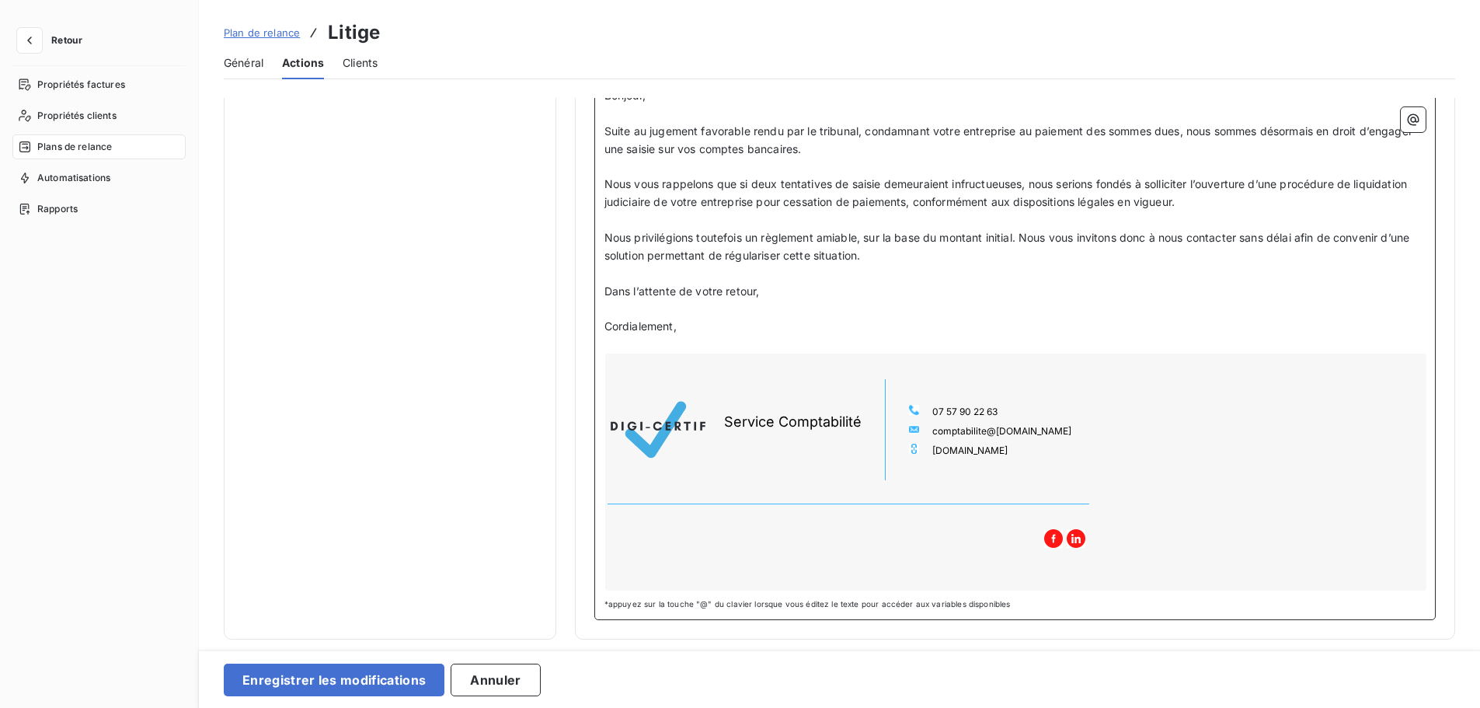
scroll to position [1085, 0]
click at [380, 613] on button "Enregistrer les modifications" at bounding box center [334, 679] width 221 height 33
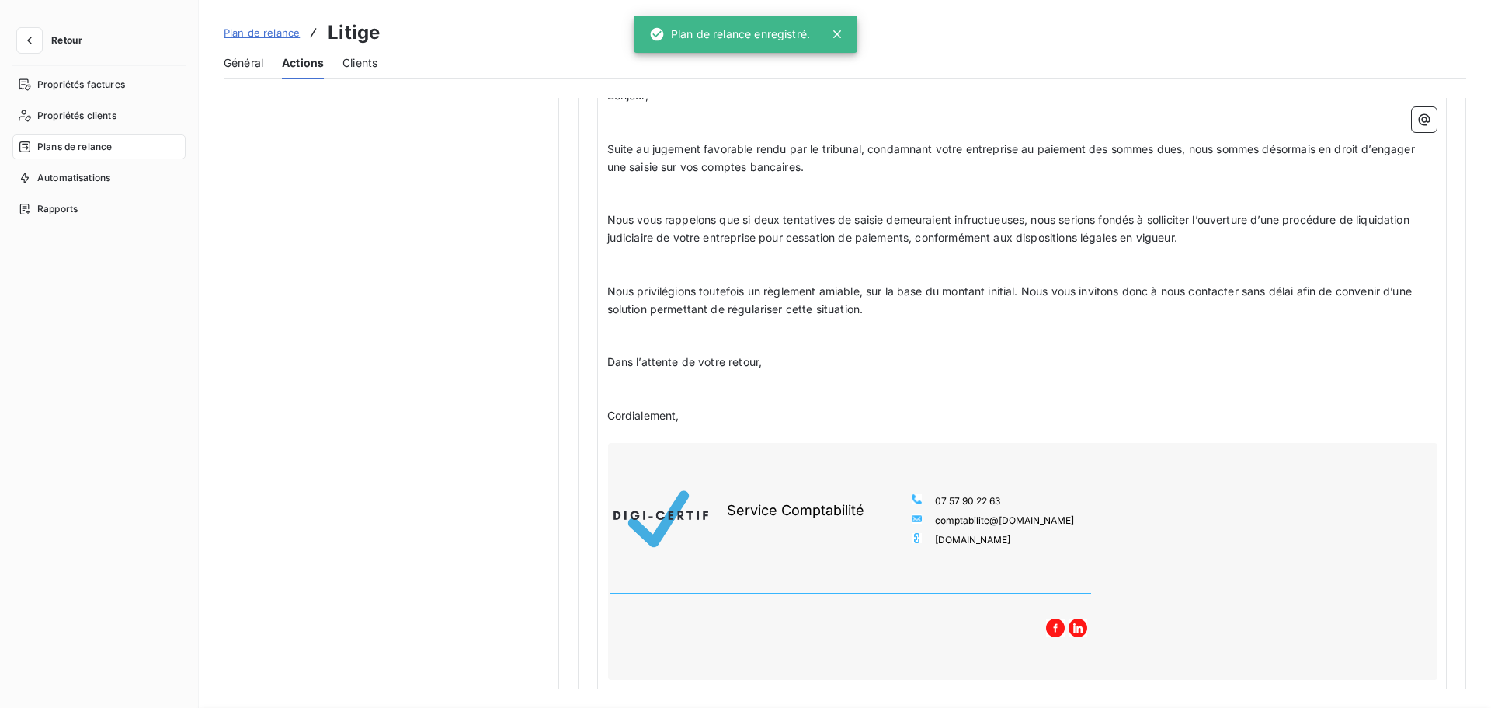
scroll to position [0, 0]
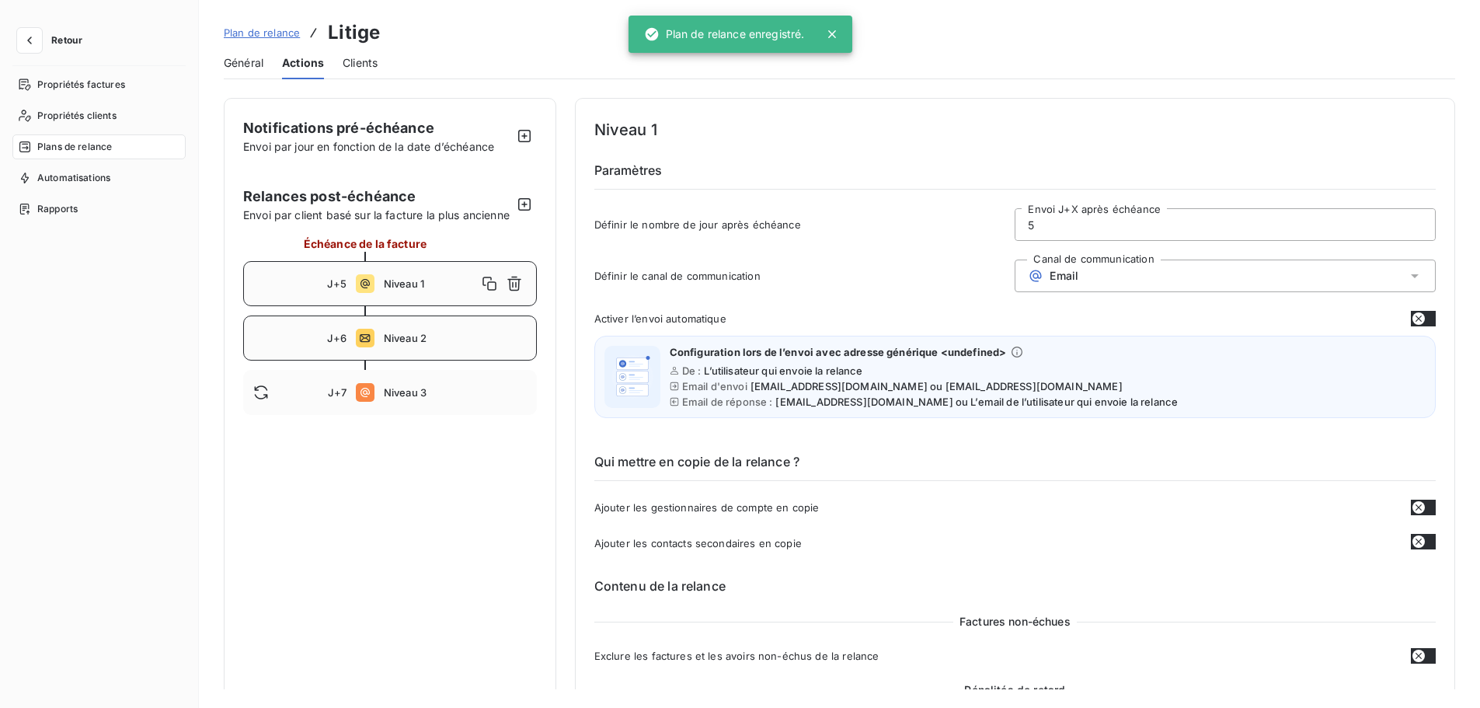
click at [434, 360] on div "J+6 Niveau 2" at bounding box center [390, 337] width 294 height 45
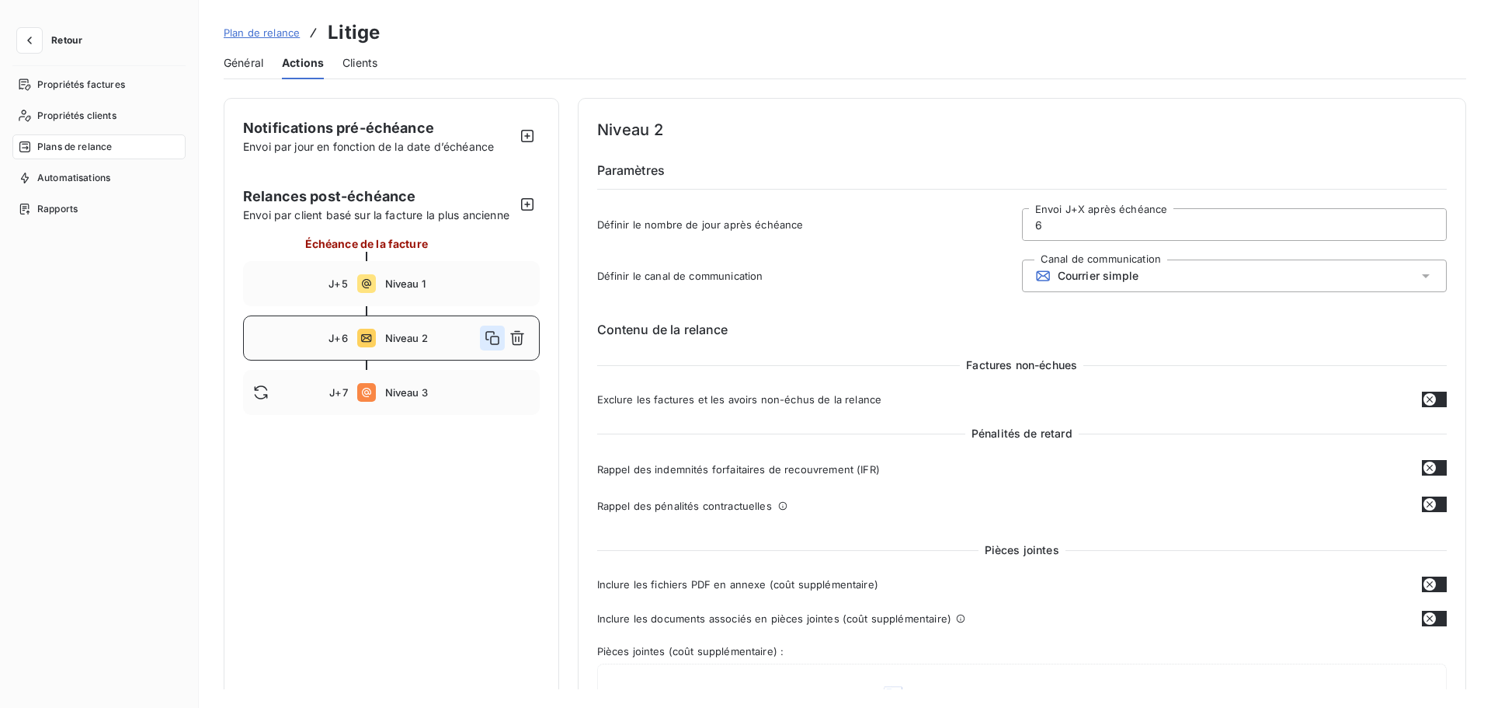
click at [488, 341] on icon "button" at bounding box center [493, 338] width 16 height 16
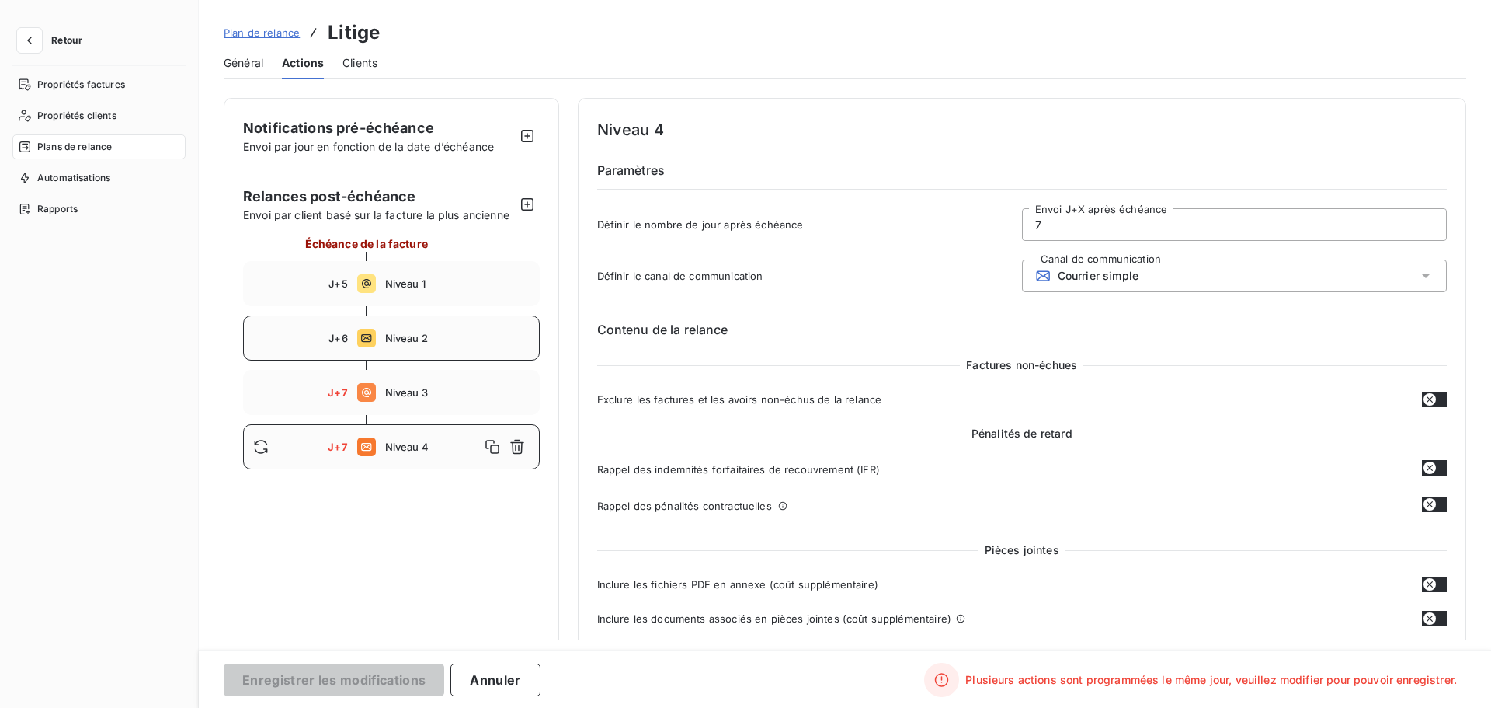
click at [1081, 221] on input "7" at bounding box center [1234, 224] width 423 height 31
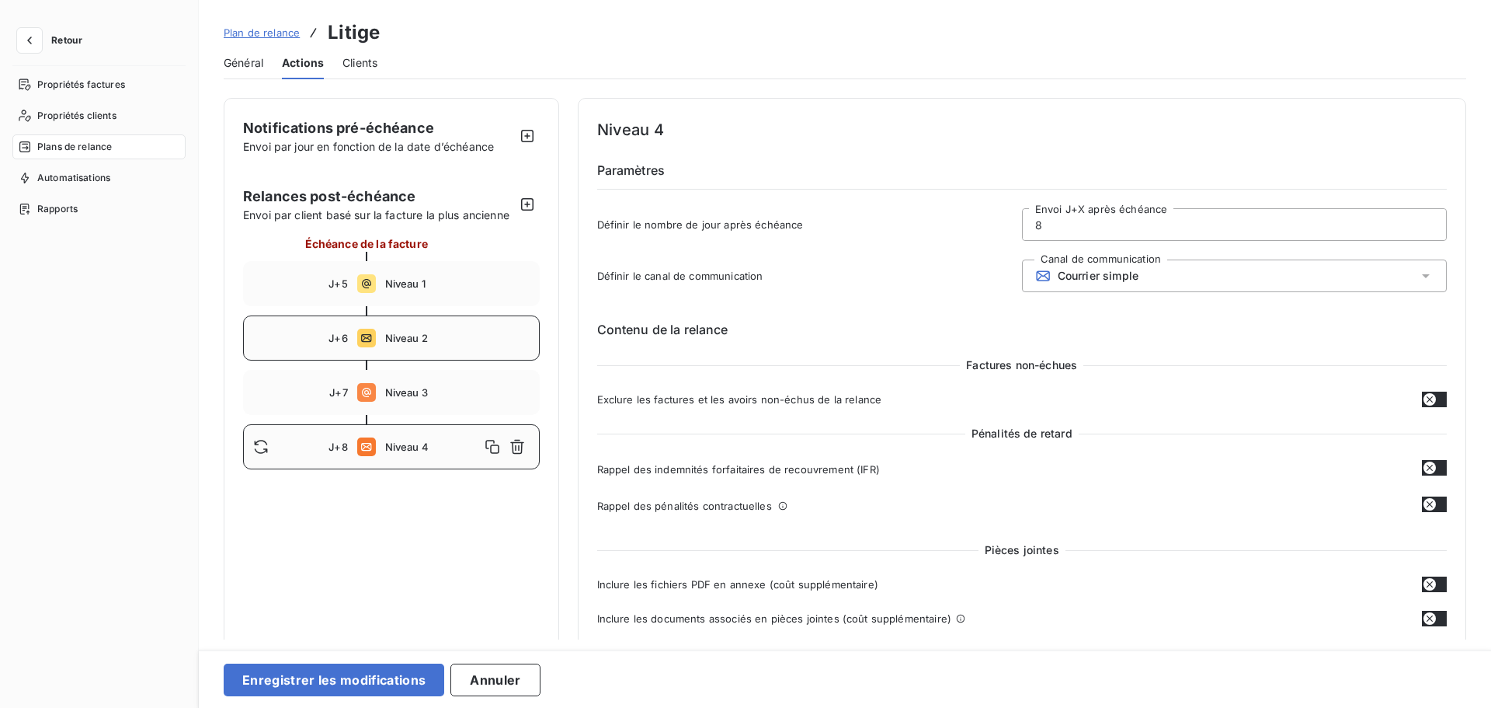
type input "8"
click at [946, 286] on div "Définir le canal de communication Canal de communication Courrier simple" at bounding box center [1022, 280] width 851 height 42
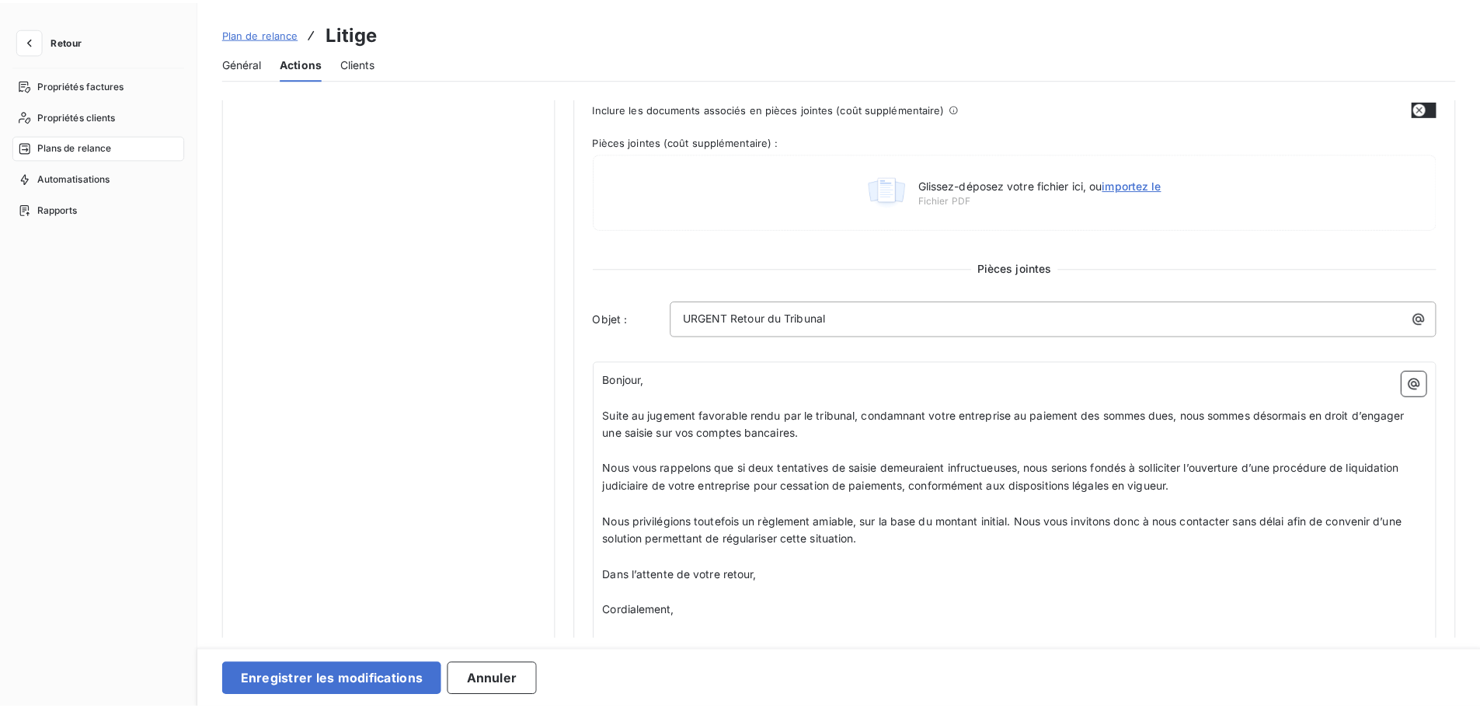
scroll to position [678, 0]
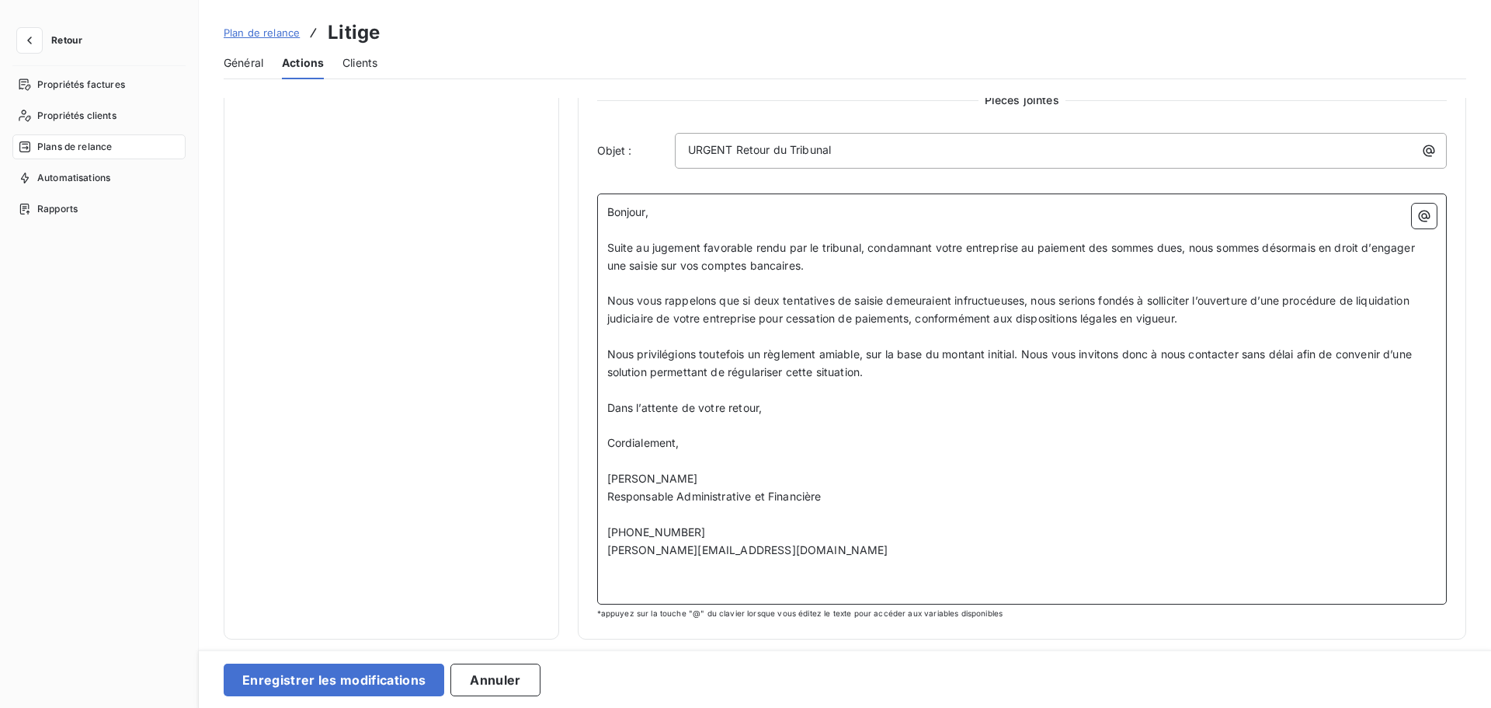
click at [693, 450] on p "Cordialement," at bounding box center [1022, 443] width 830 height 18
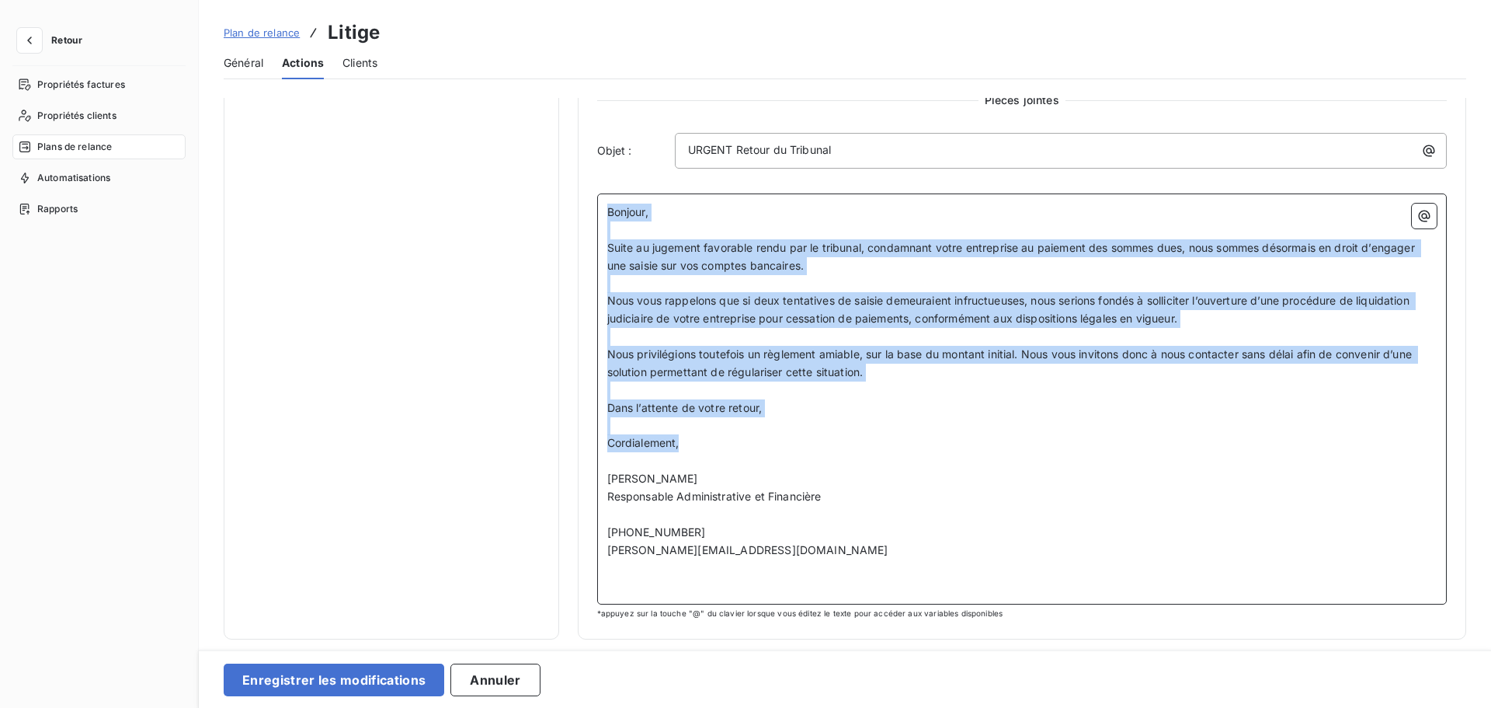
drag, startPoint x: 695, startPoint y: 446, endPoint x: 593, endPoint y: 179, distance: 285.9
click at [593, 179] on div "Niveau 4 Paramètres Définir le nombre de jour après échéance 8 Envoi J+X après …" at bounding box center [1022, 30] width 889 height 1220
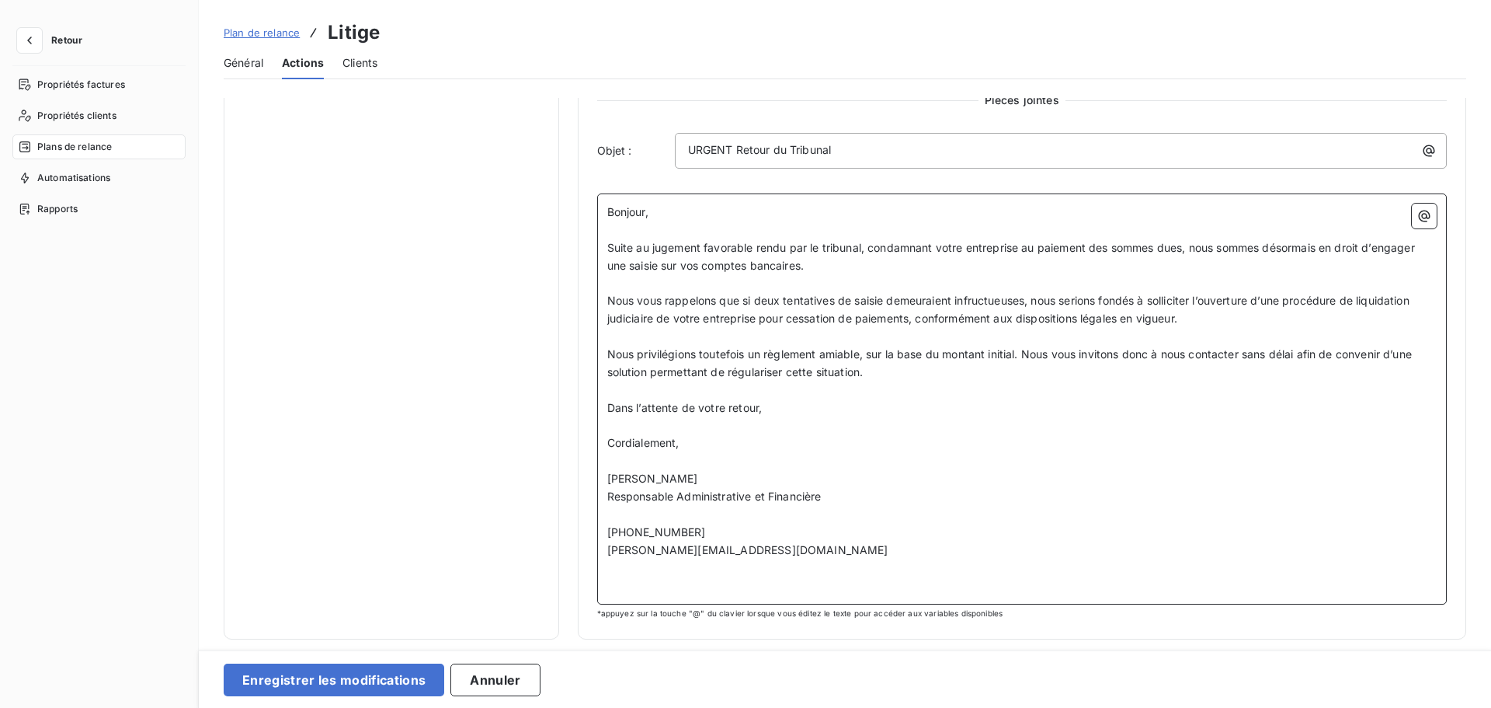
click at [709, 482] on p "[PERSON_NAME]" at bounding box center [1022, 479] width 830 height 18
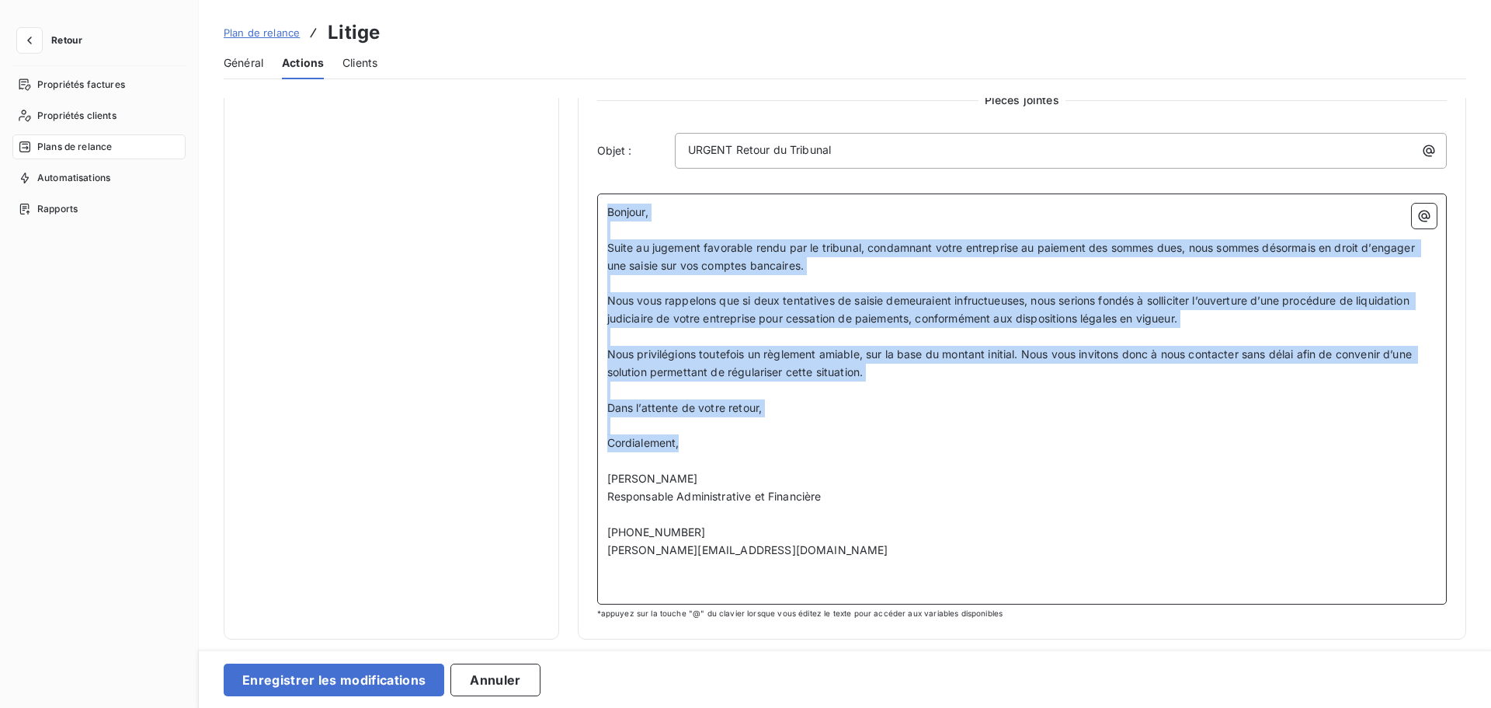
drag, startPoint x: 689, startPoint y: 447, endPoint x: 569, endPoint y: 215, distance: 260.9
click at [569, 215] on div "Notifications pré-échéance Envoi par jour en fonction de la date d’échéance Rel…" at bounding box center [845, 30] width 1243 height 1220
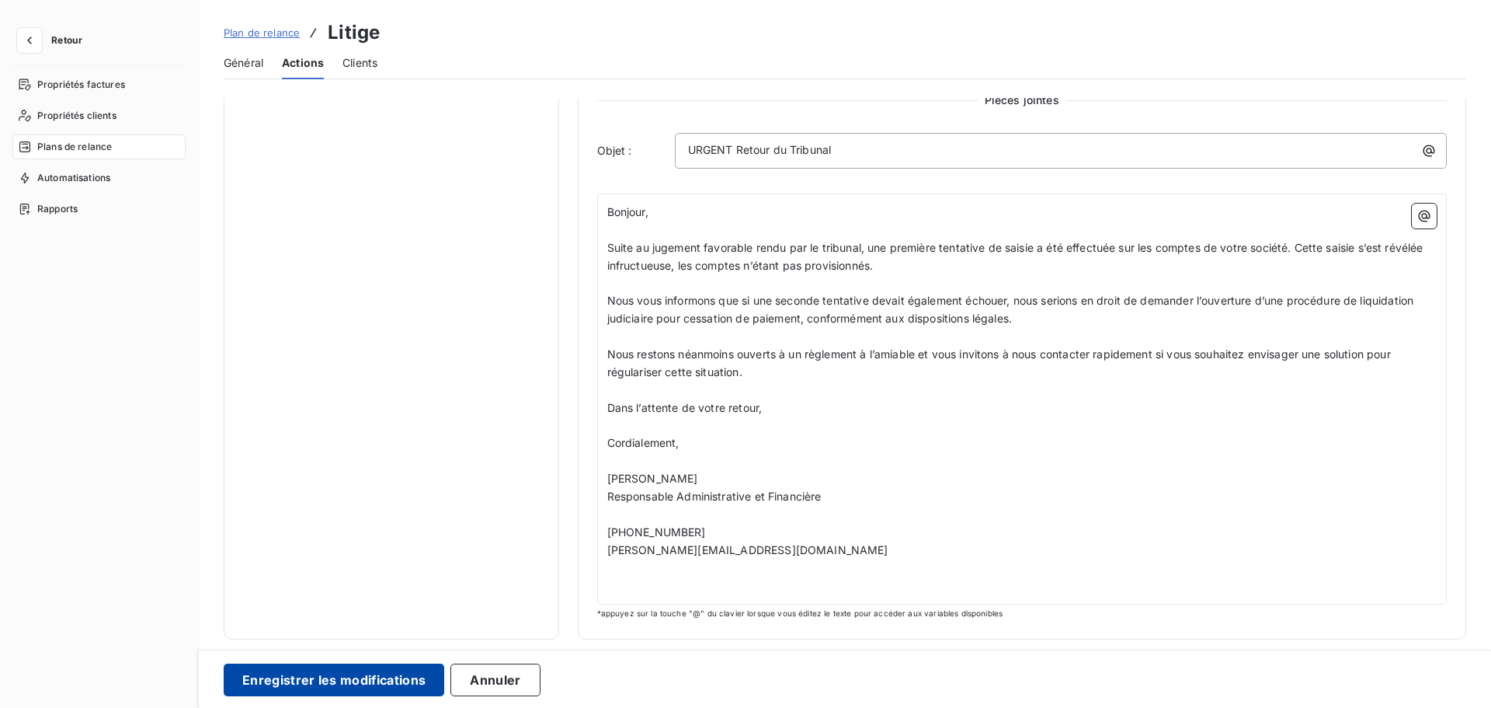
click at [407, 613] on button "Enregistrer les modifications" at bounding box center [334, 679] width 221 height 33
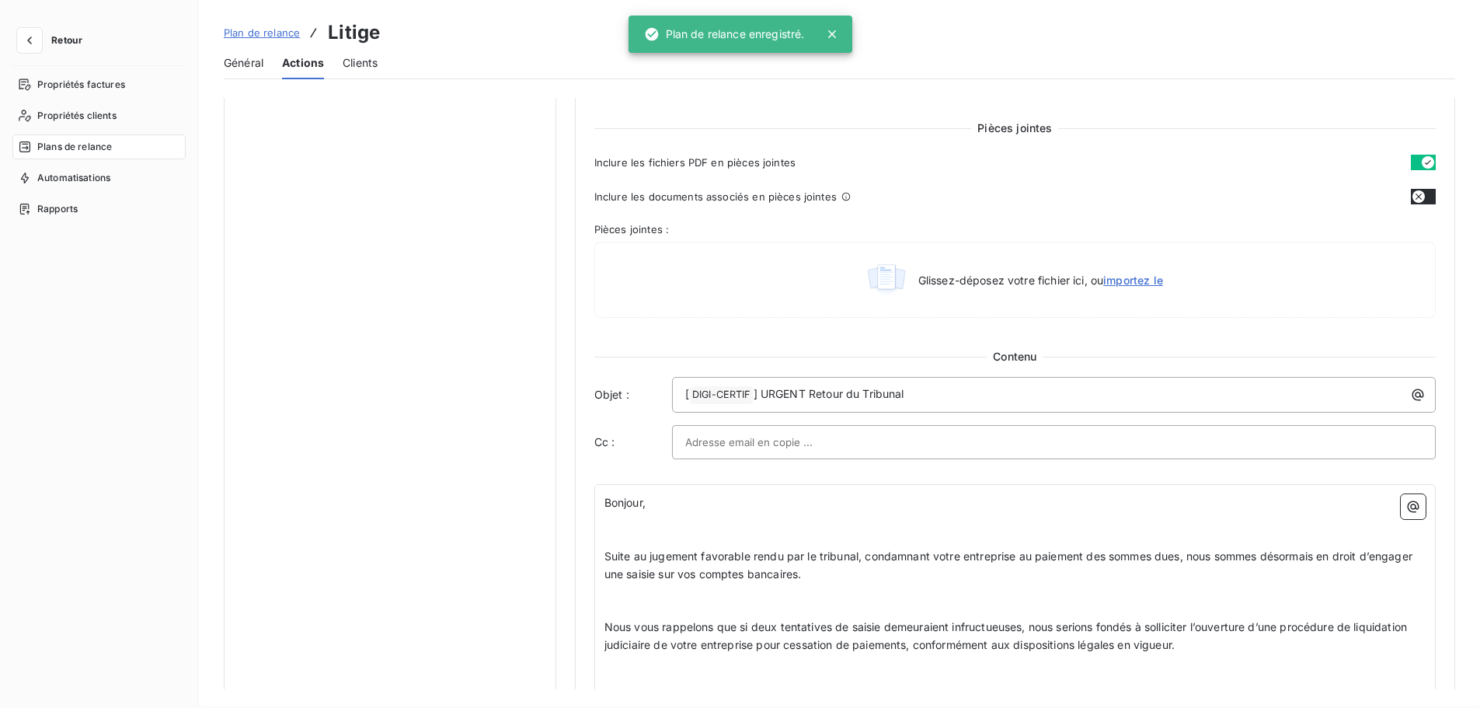
scroll to position [0, 0]
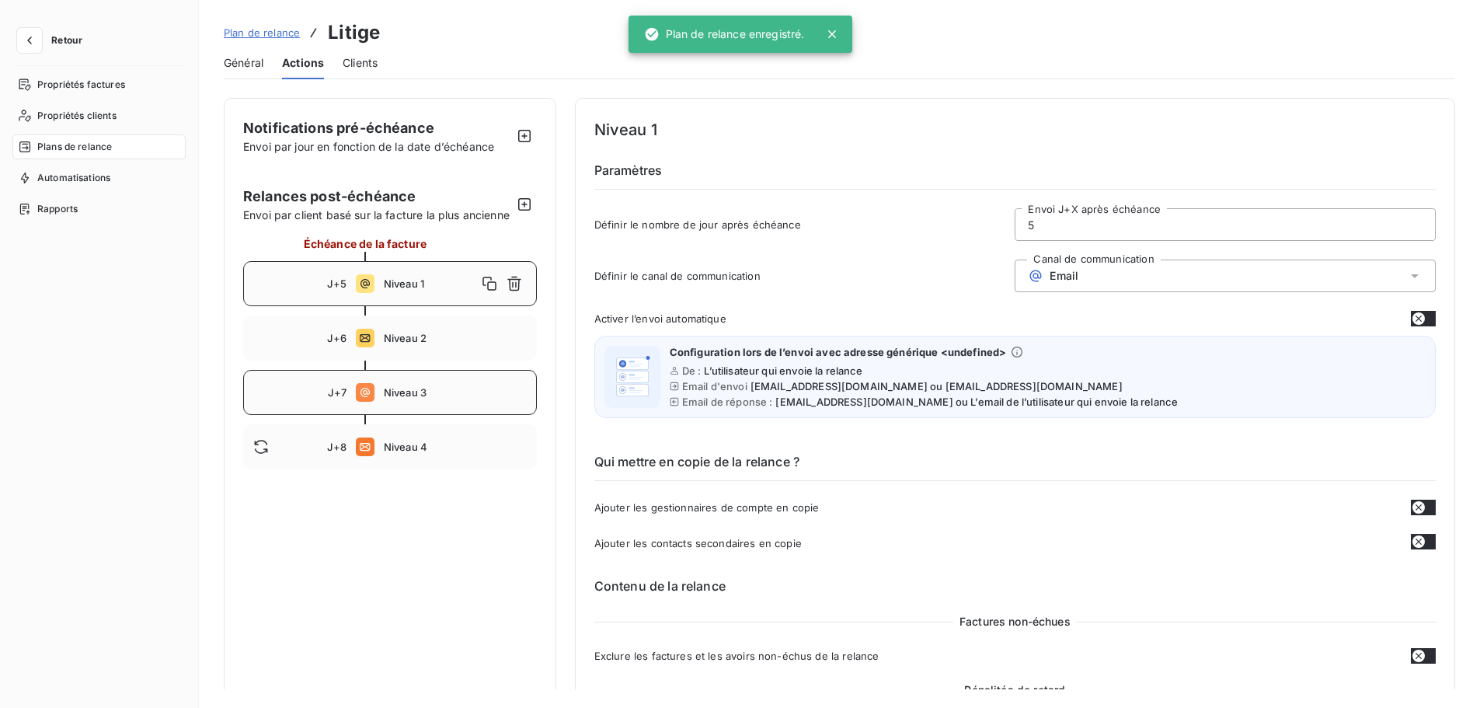
click at [454, 399] on span "Niveau 3" at bounding box center [455, 392] width 143 height 12
type input "7"
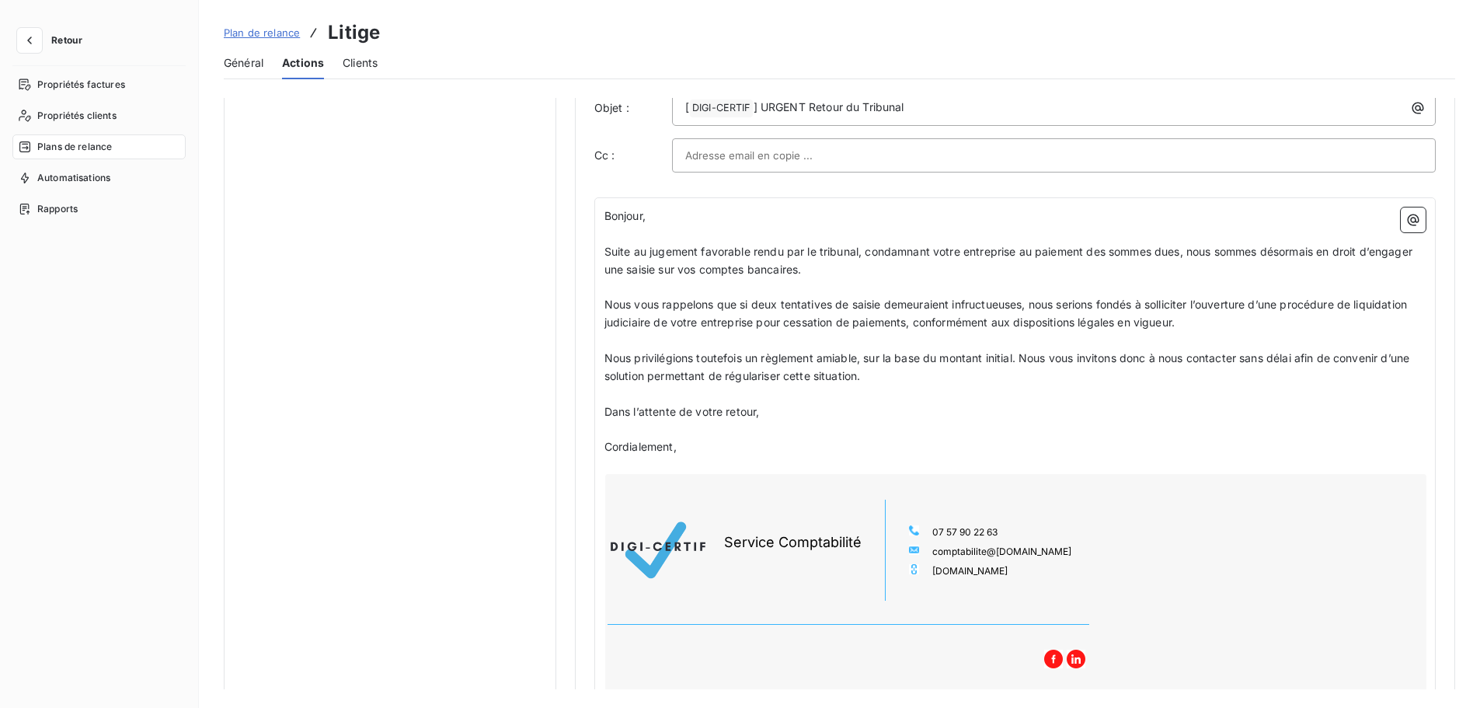
scroll to position [966, 0]
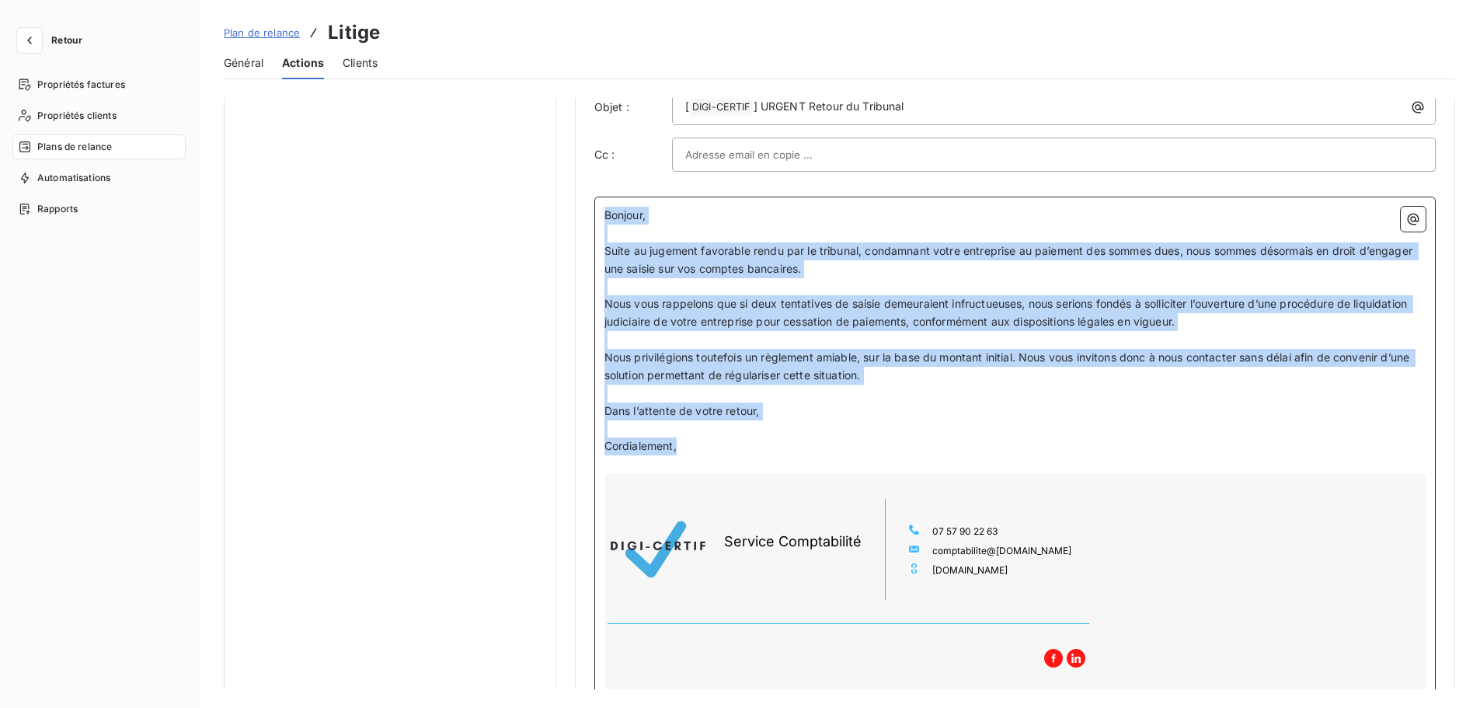
drag, startPoint x: 694, startPoint y: 454, endPoint x: 569, endPoint y: 201, distance: 281.7
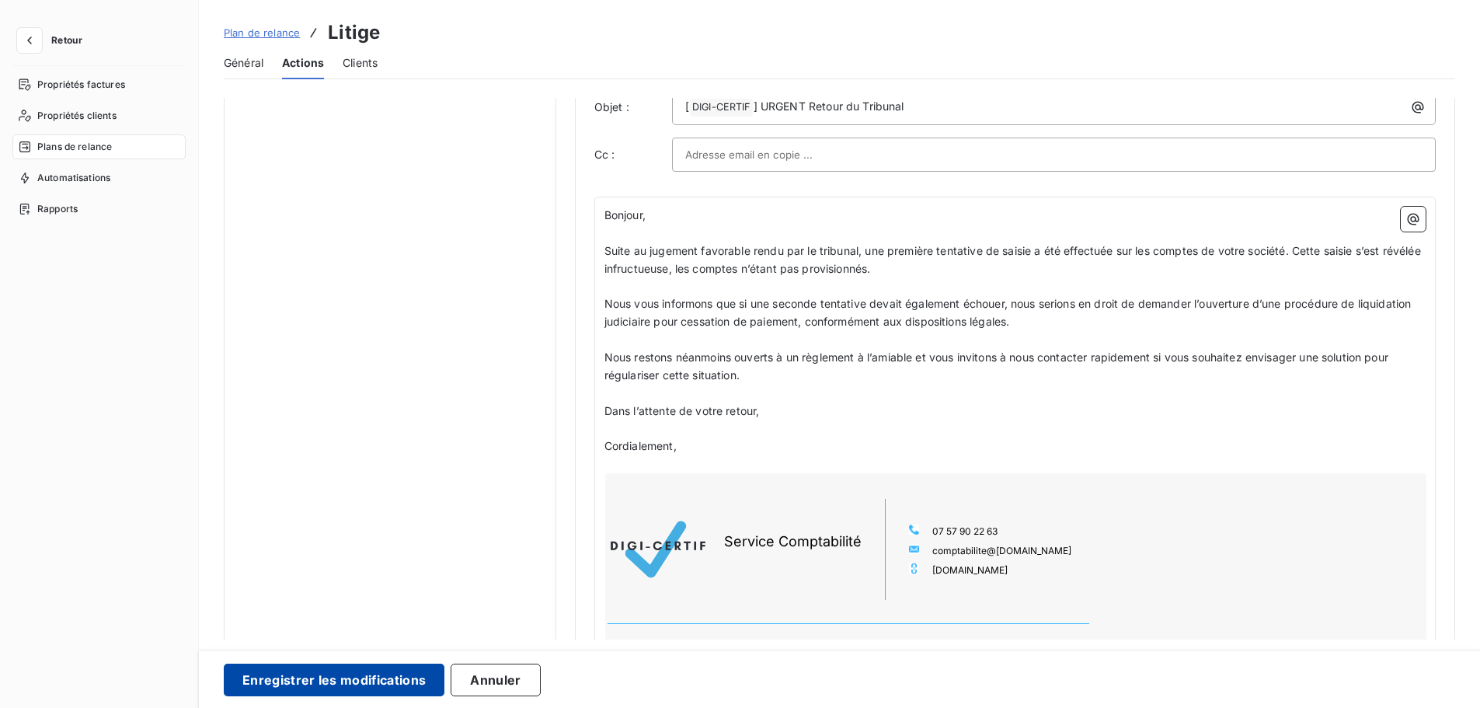
click at [385, 613] on button "Enregistrer les modifications" at bounding box center [334, 679] width 221 height 33
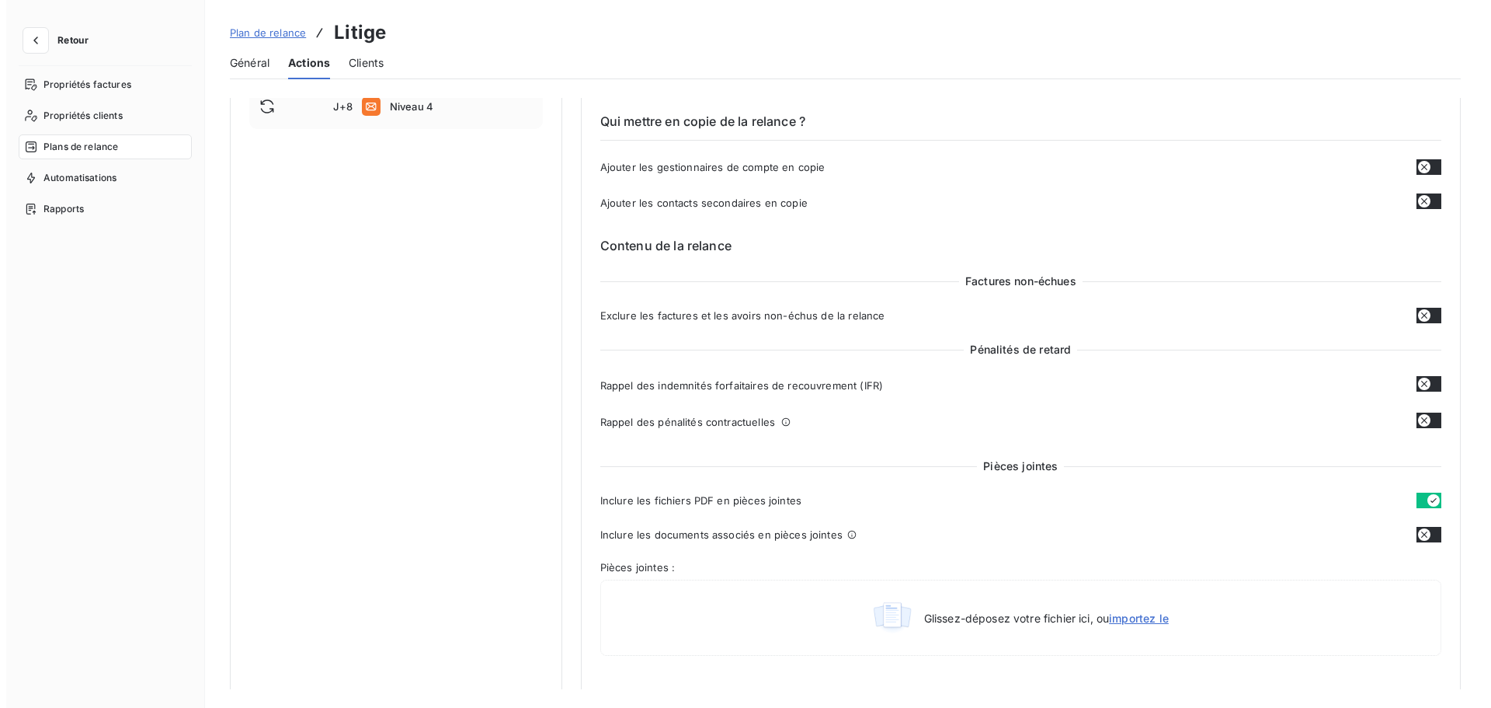
scroll to position [0, 0]
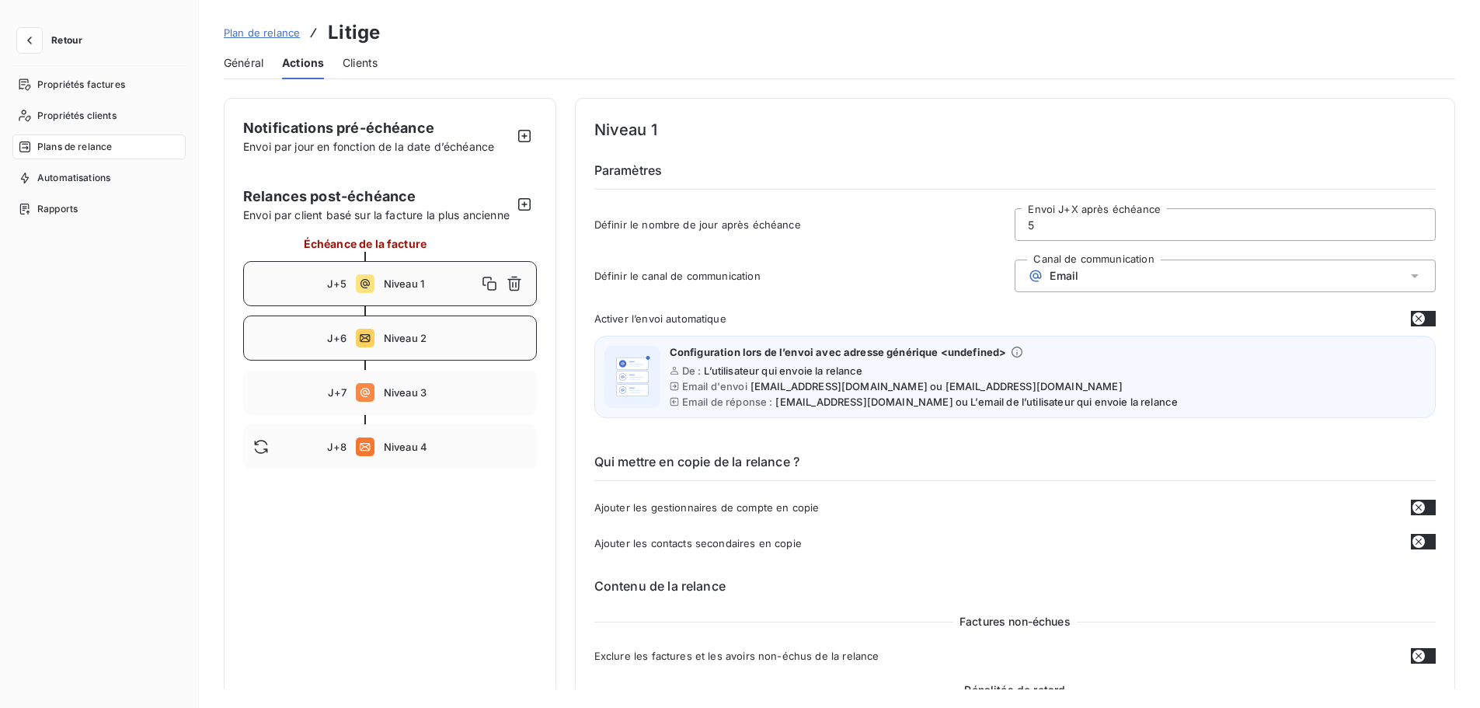
click at [402, 360] on div "J+6 Niveau 2" at bounding box center [390, 337] width 294 height 45
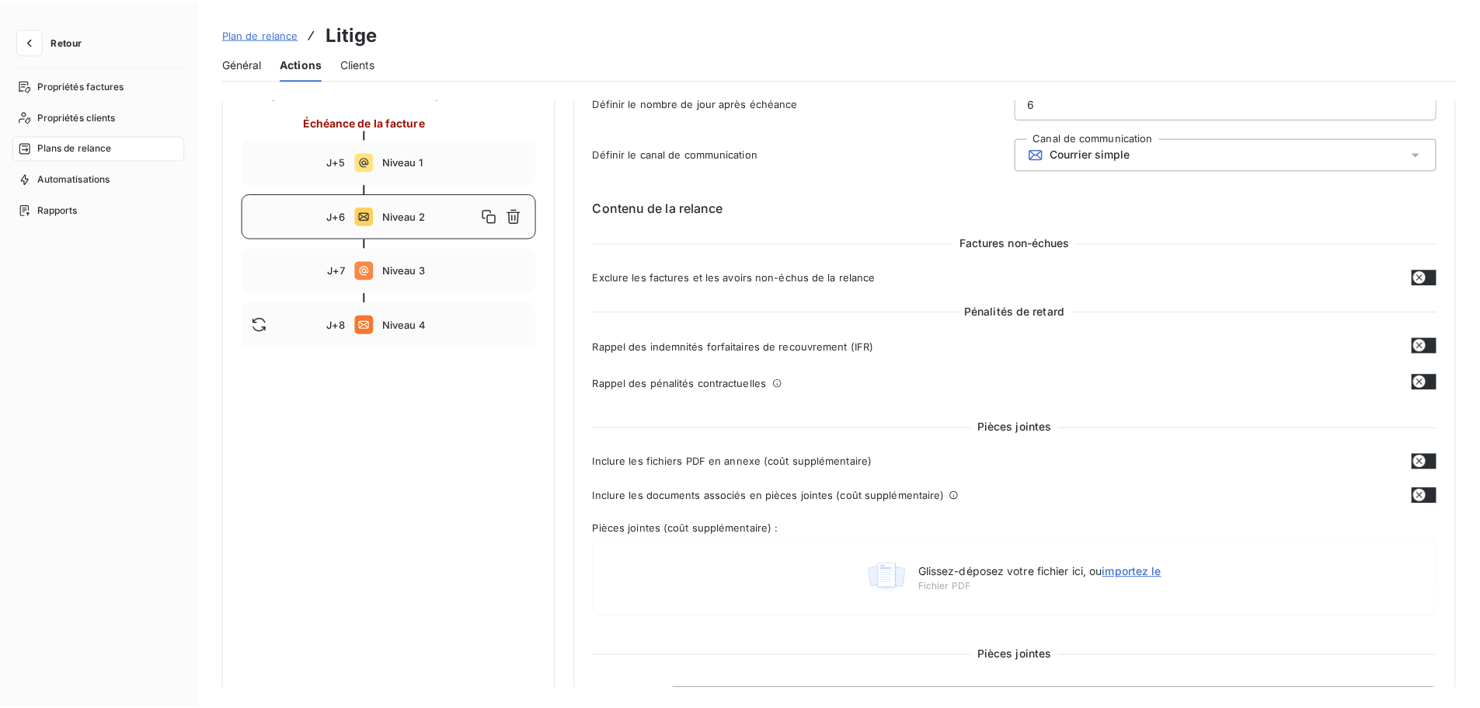
scroll to position [121, 0]
click at [414, 277] on span "Niveau 3" at bounding box center [457, 271] width 144 height 12
type input "7"
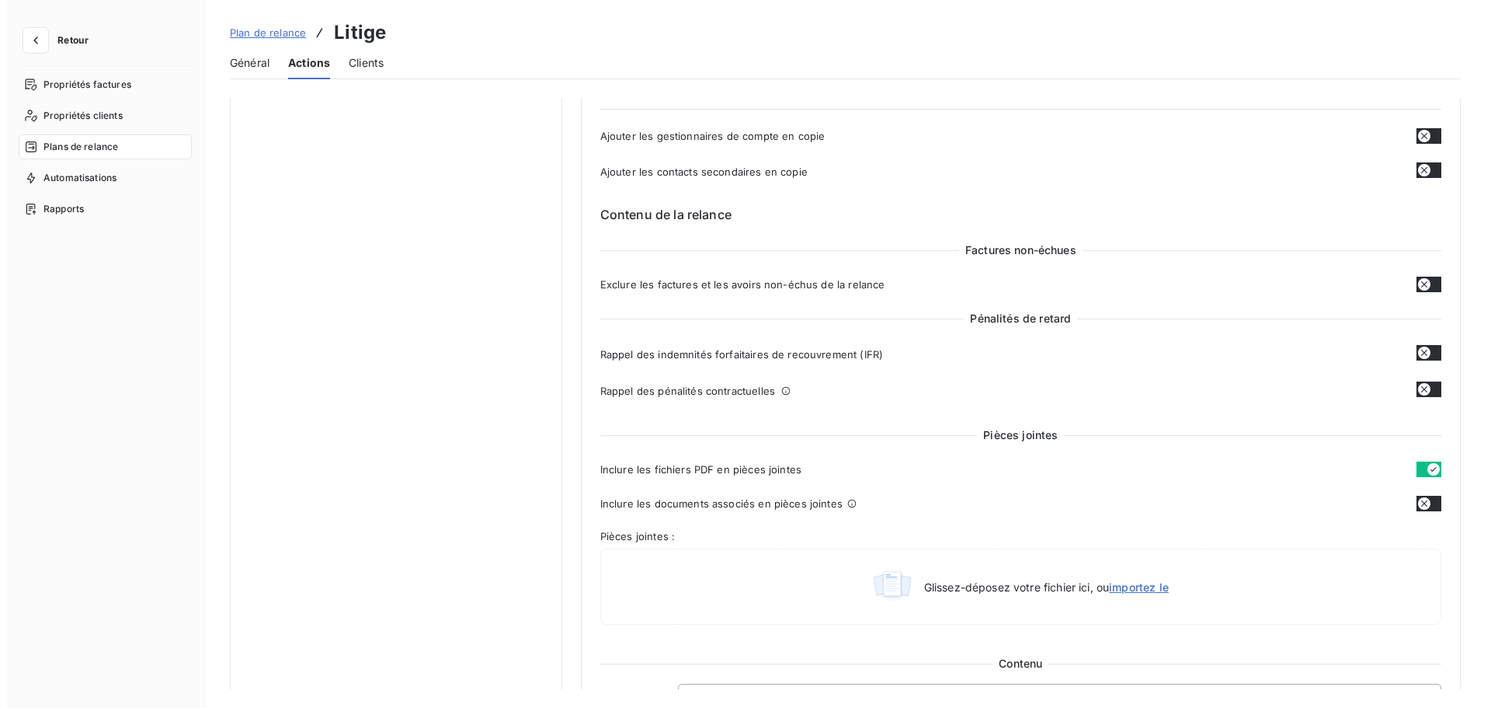
scroll to position [0, 0]
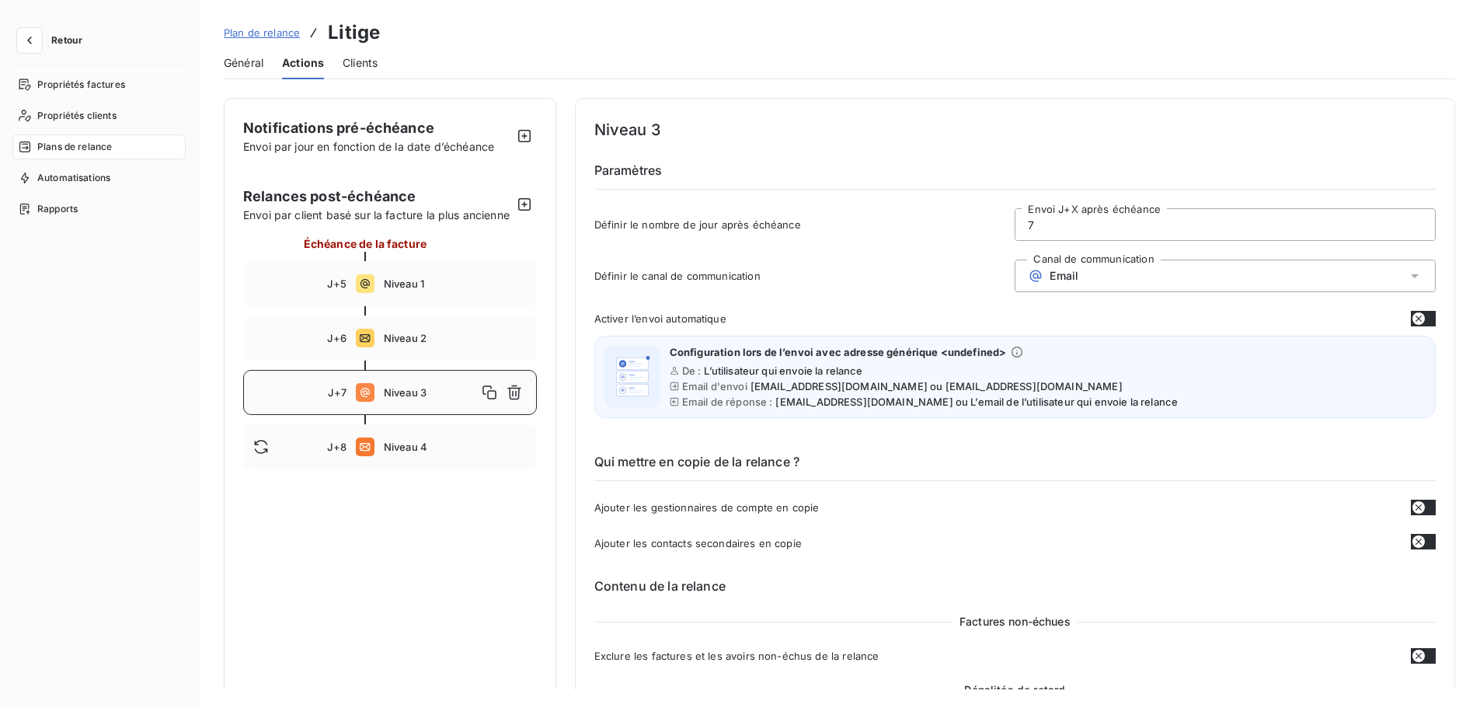
click at [242, 23] on div "Plan de relance Litige" at bounding box center [302, 33] width 156 height 28
click at [245, 27] on span "Plan de relance" at bounding box center [262, 32] width 76 height 12
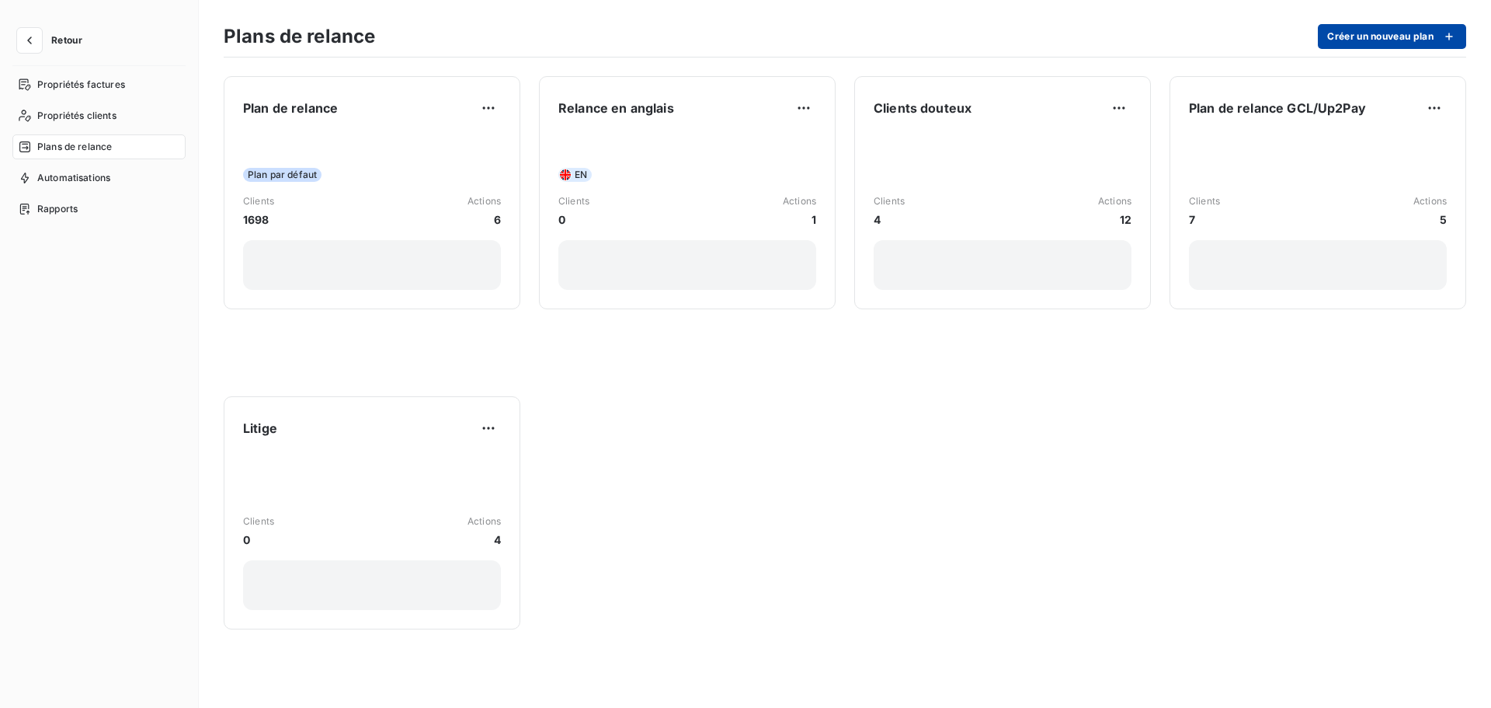
click at [1192, 29] on button "Créer un nouveau plan" at bounding box center [1392, 36] width 148 height 25
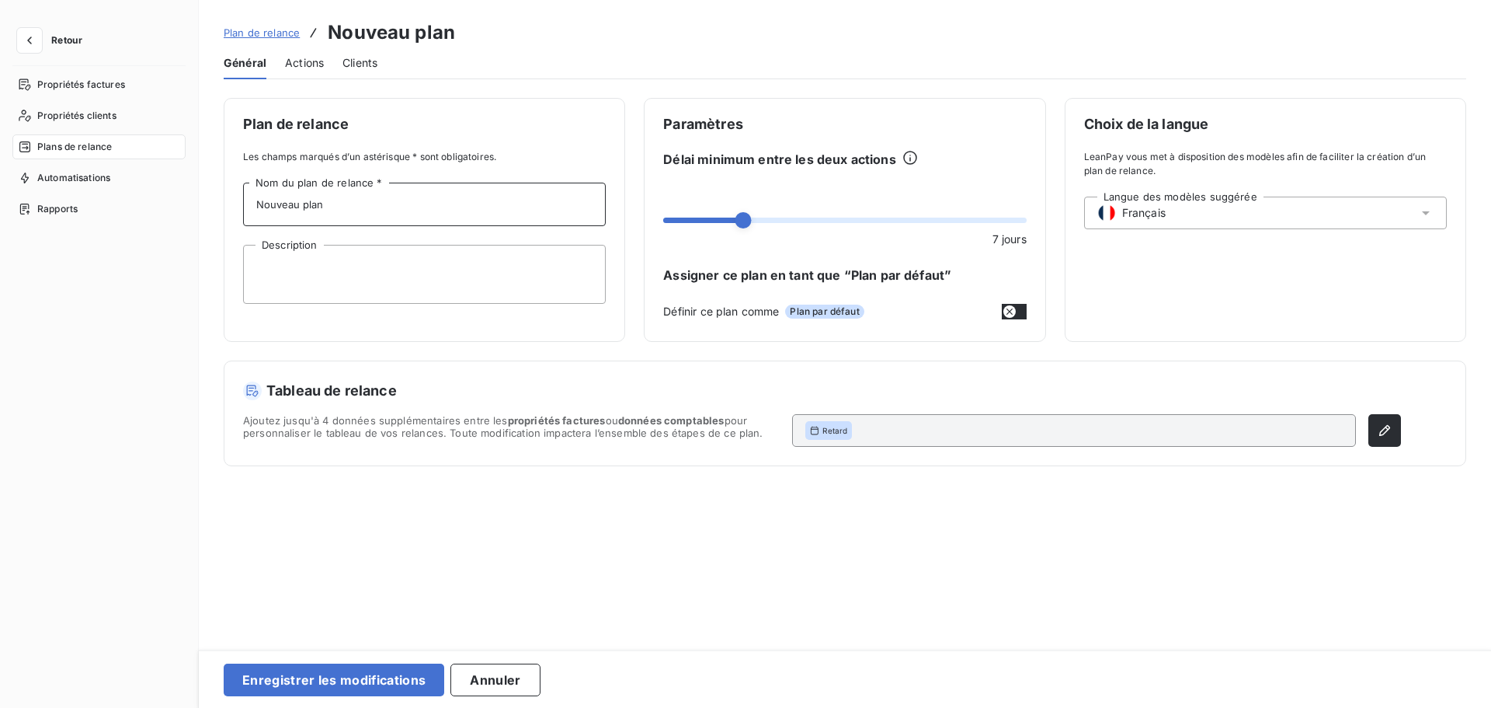
click at [506, 213] on input "Nouveau plan" at bounding box center [424, 205] width 363 height 44
type input "Recouvrement interne"
click at [663, 226] on span at bounding box center [671, 220] width 16 height 16
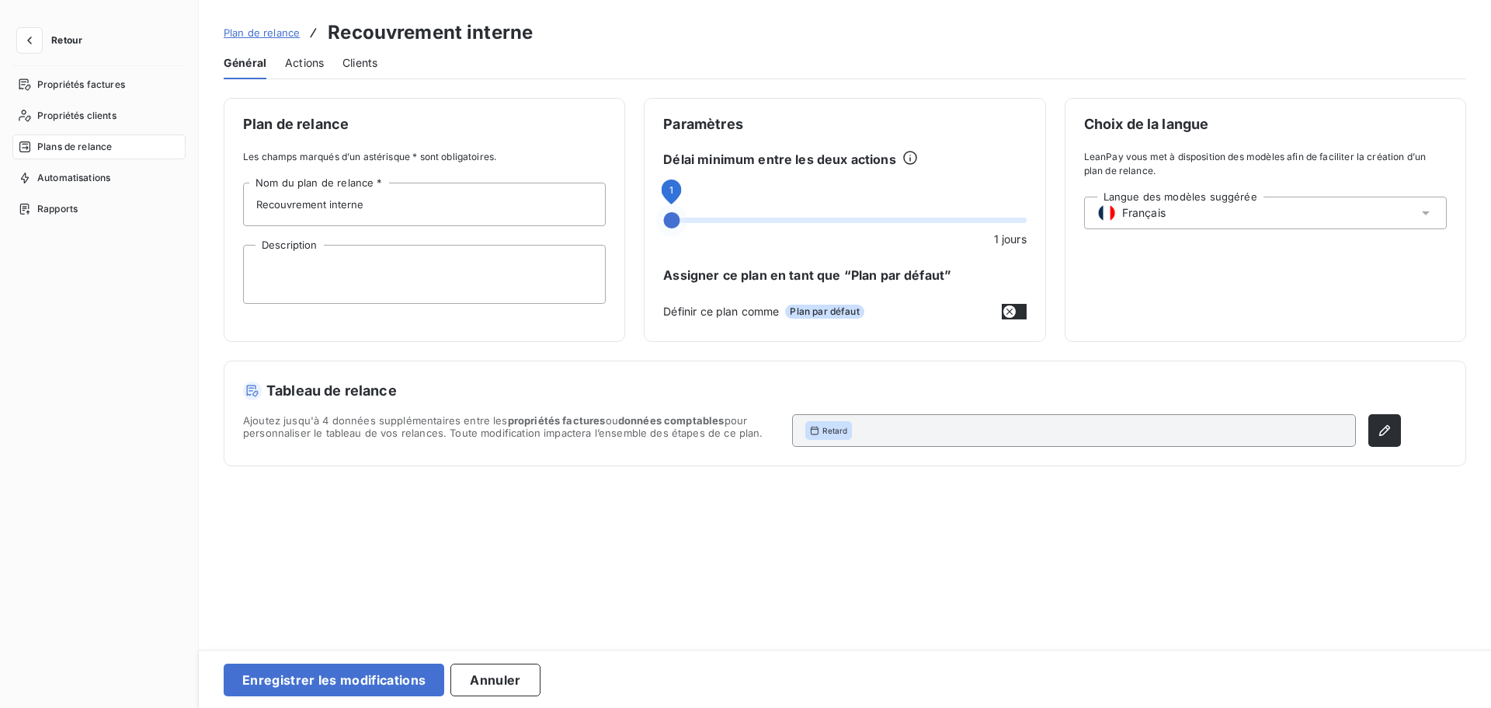
click at [298, 50] on div "Actions" at bounding box center [304, 63] width 39 height 33
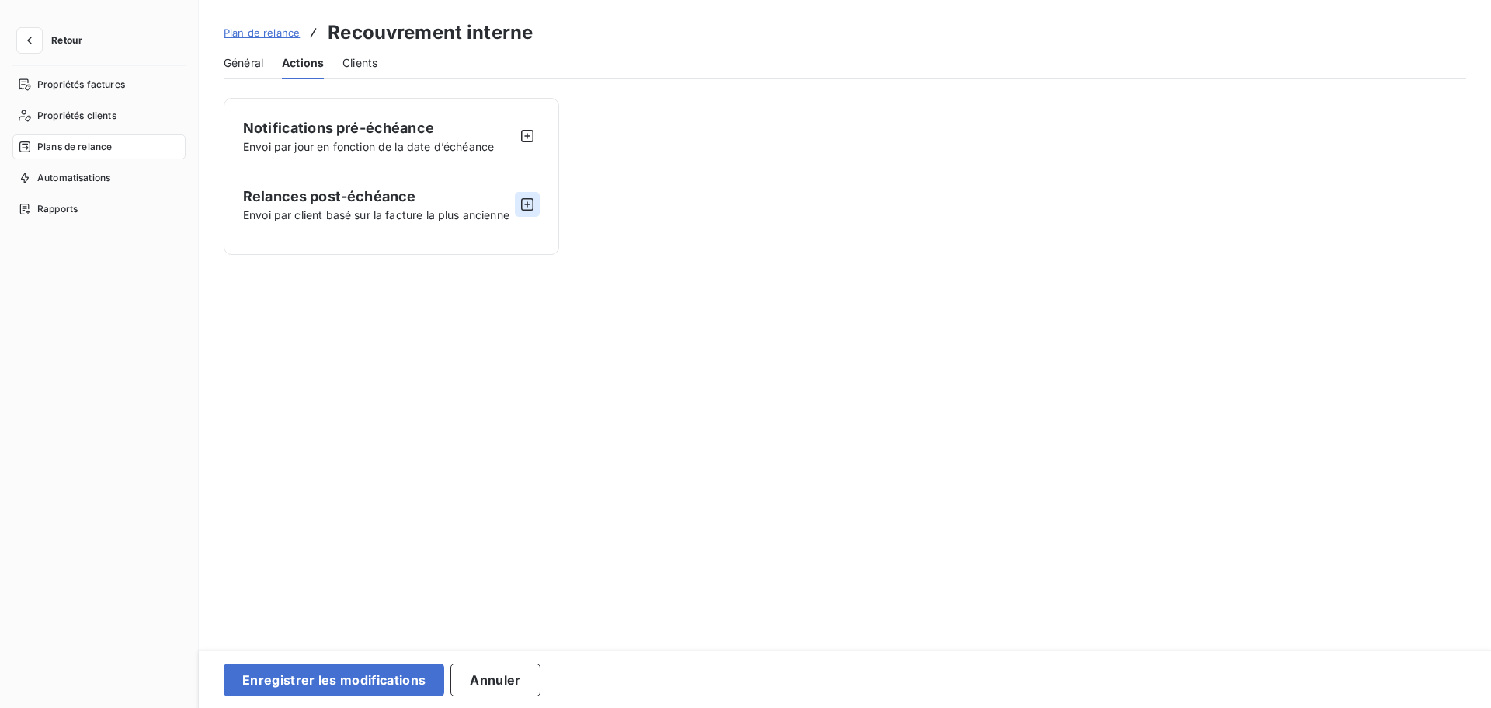
click at [525, 204] on icon "button" at bounding box center [528, 205] width 16 height 16
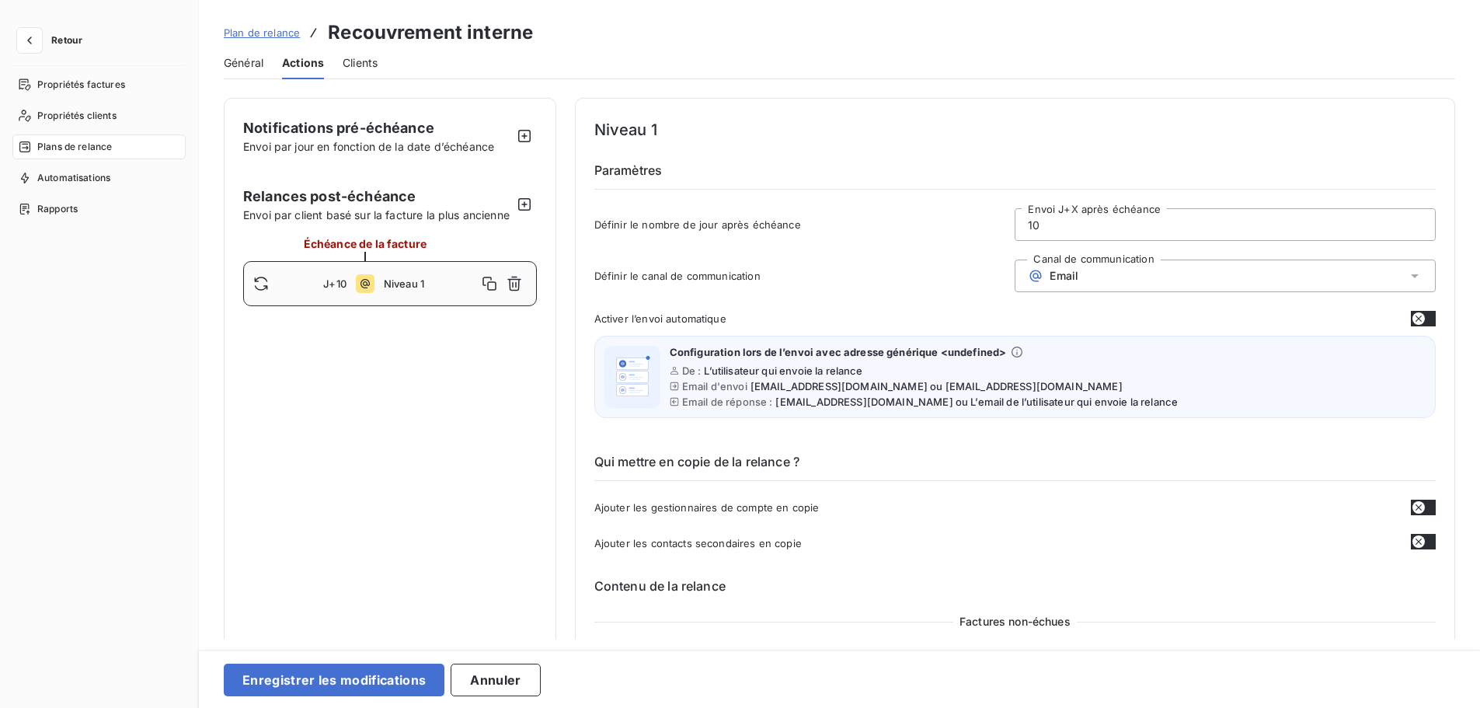
click at [1112, 231] on input "10" at bounding box center [1224, 224] width 419 height 31
type input "32"
click at [1084, 273] on div "Email" at bounding box center [1225, 275] width 421 height 33
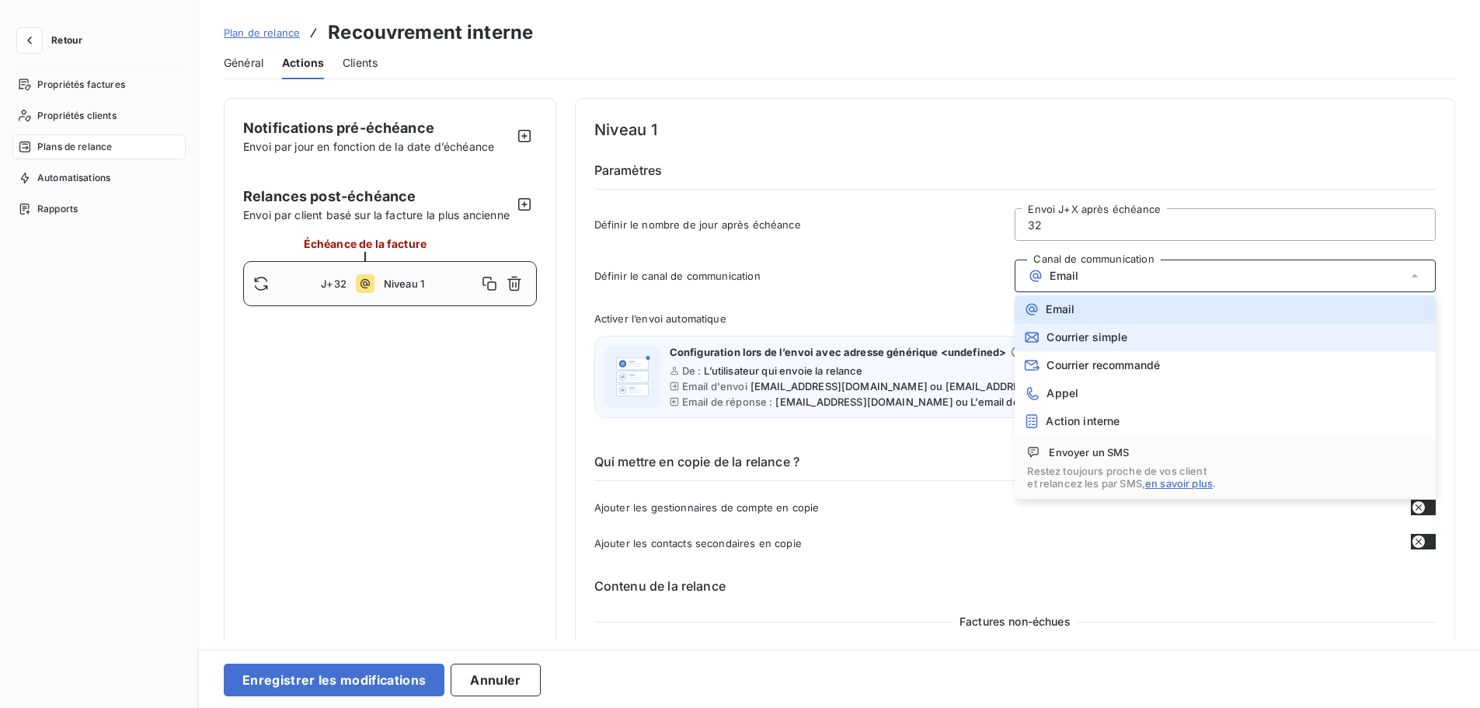
click at [1073, 333] on span "Courrier simple" at bounding box center [1086, 337] width 81 height 12
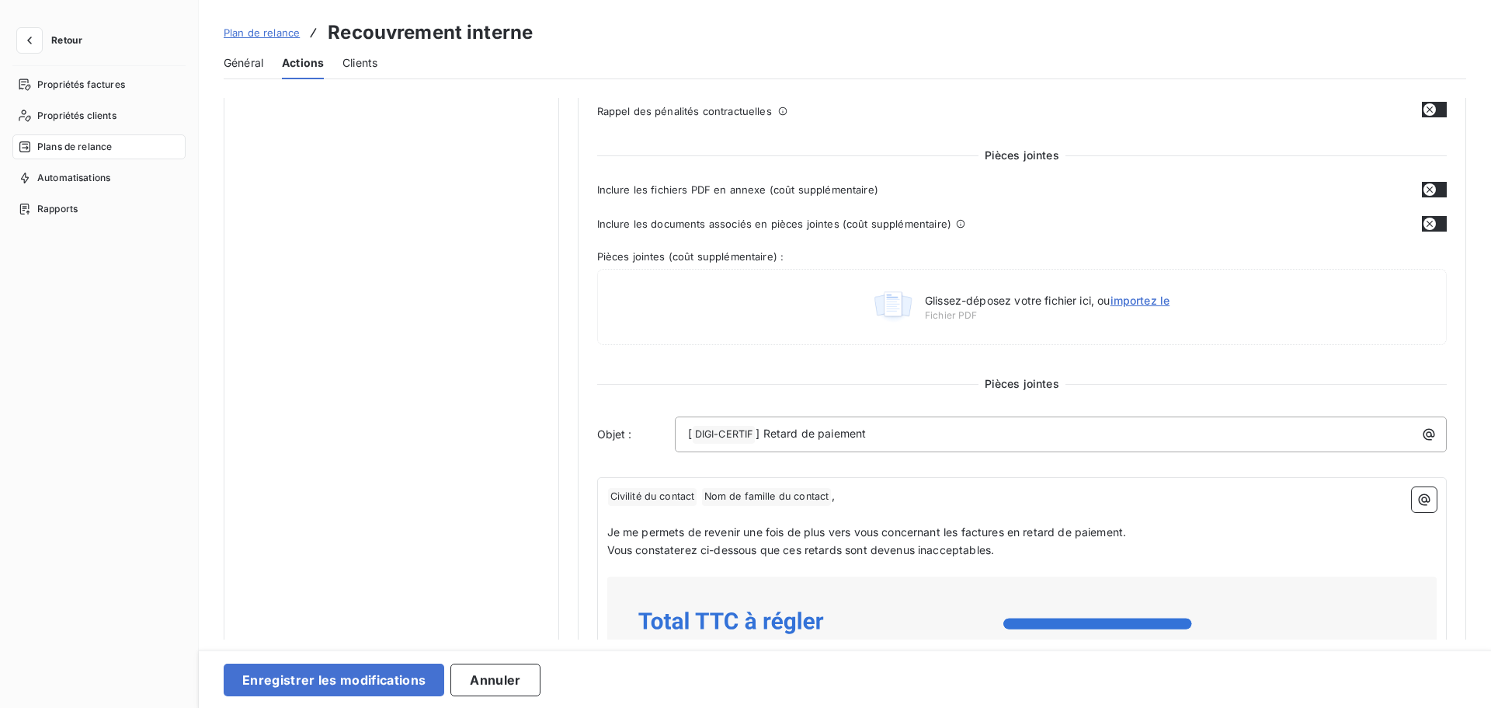
scroll to position [460, 0]
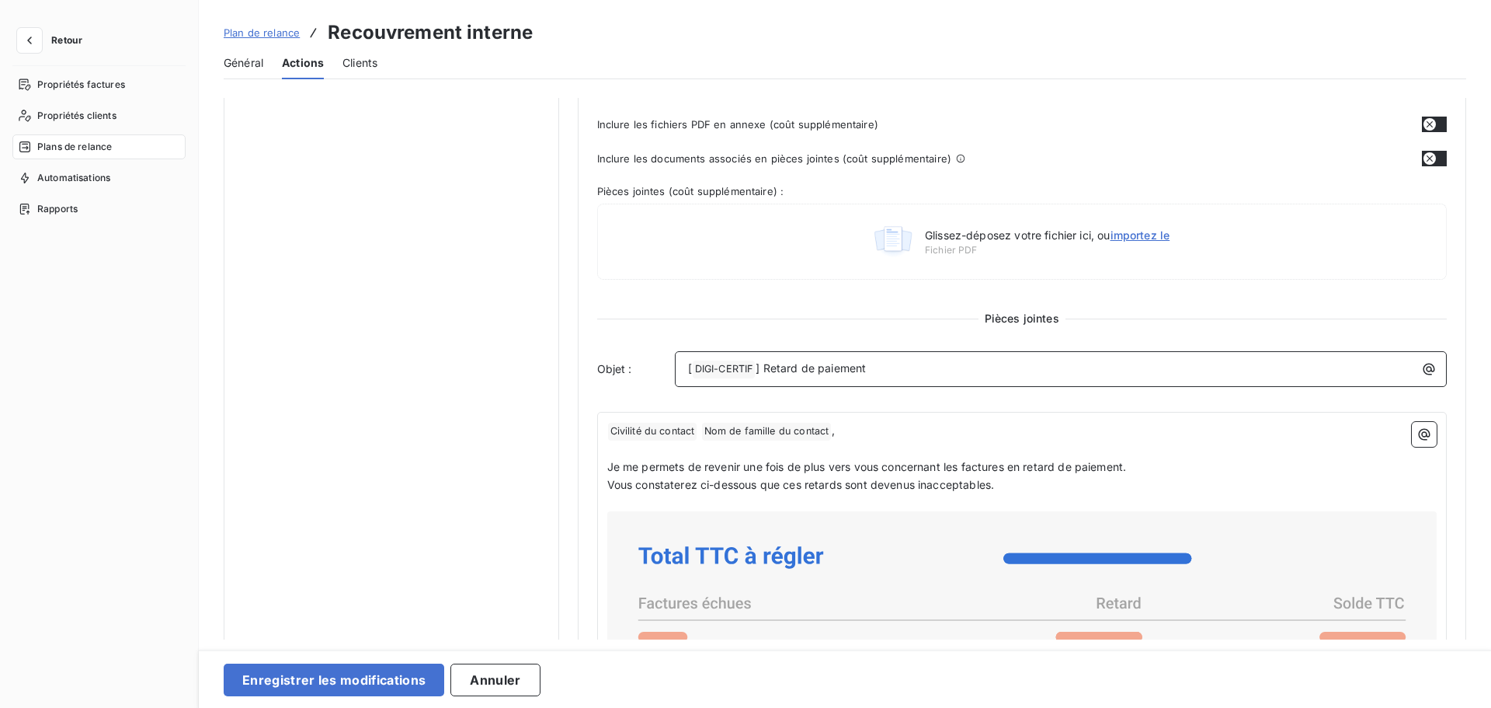
click at [868, 374] on p "[ DIGI-CERTIF ﻿ ] Retard de paiement" at bounding box center [1065, 369] width 754 height 19
click at [684, 371] on div "Relance amiable" at bounding box center [1061, 367] width 762 height 21
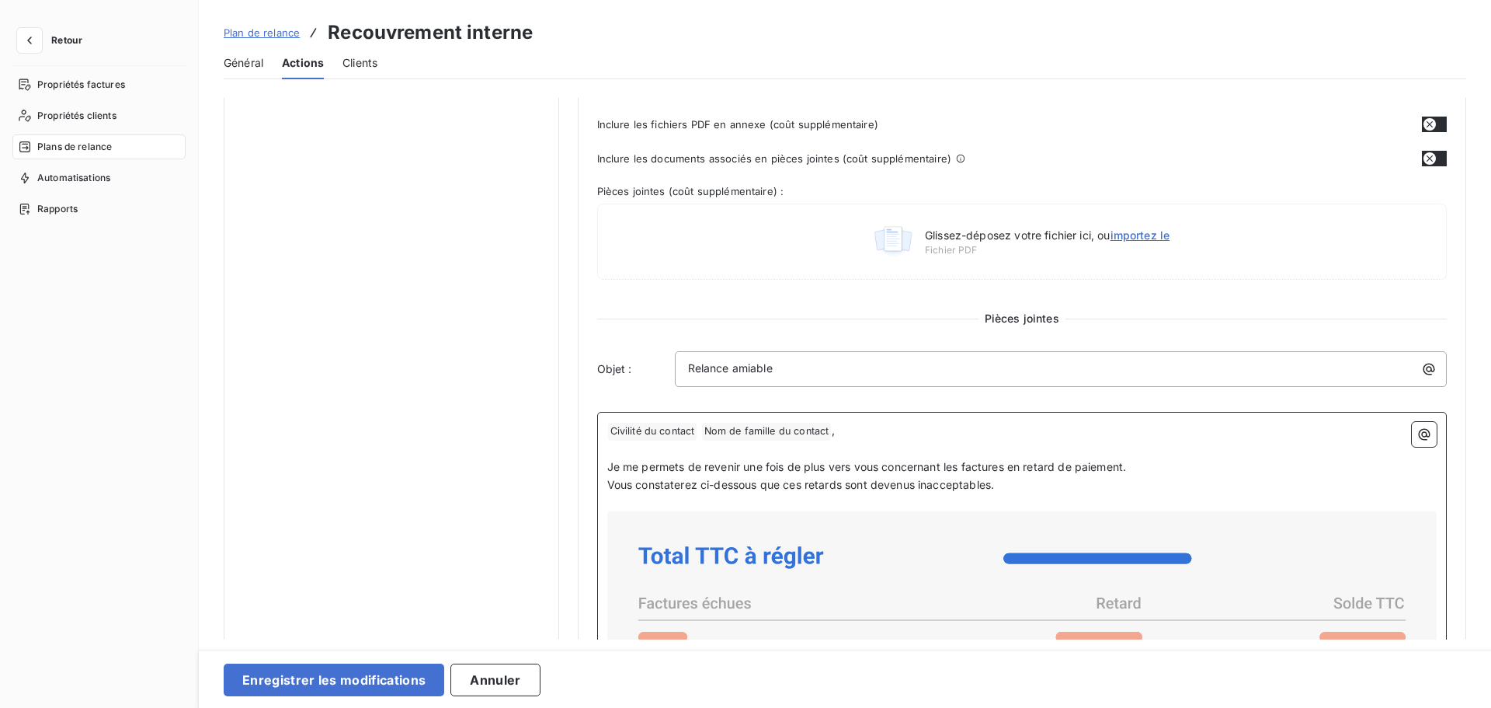
click at [813, 440] on span "Nom de famille du contact ﻿" at bounding box center [767, 432] width 130 height 18
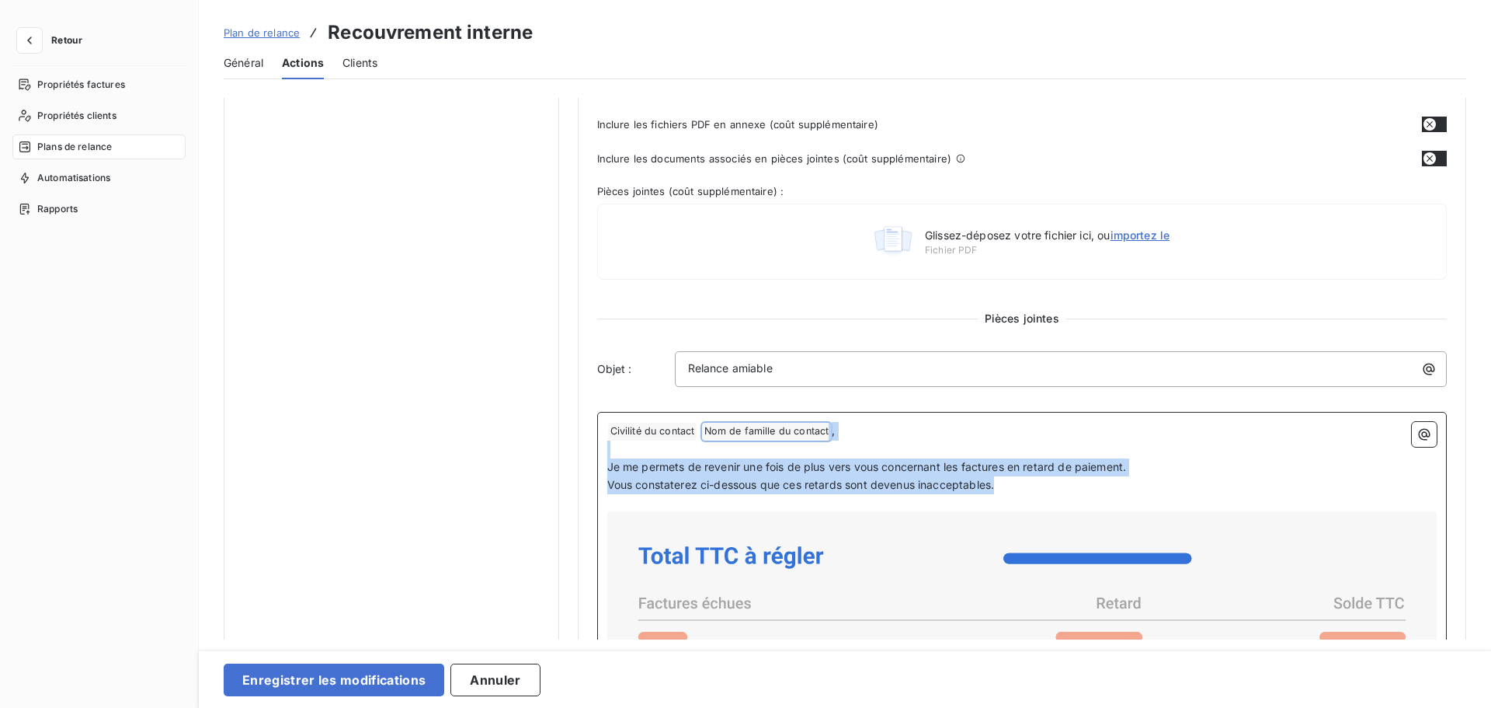
drag, startPoint x: 1011, startPoint y: 489, endPoint x: 592, endPoint y: 404, distance: 428.1
click at [592, 404] on div "Niveau 1 Paramètres Définir le nombre de jour après échéance 32 Envoi J+X après…" at bounding box center [1022, 396] width 889 height 1516
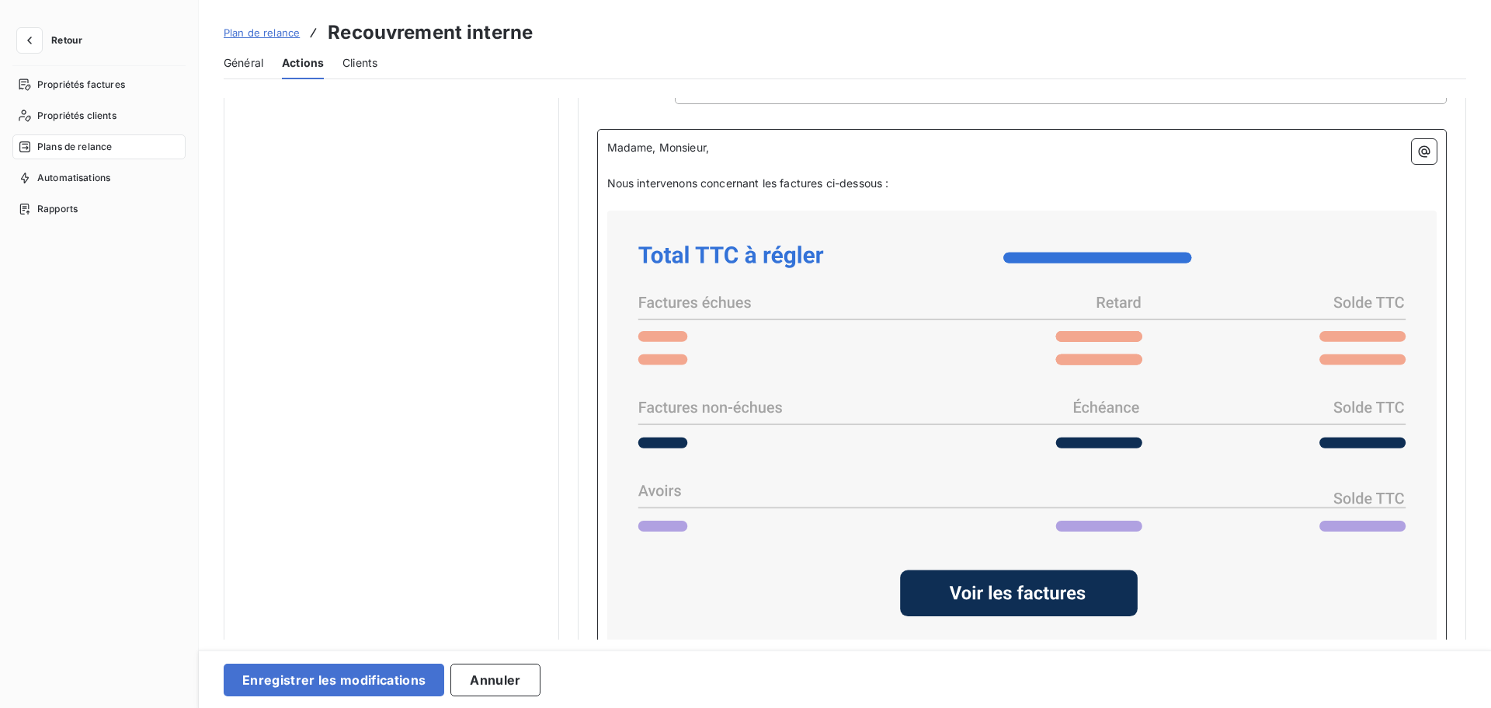
scroll to position [953, 0]
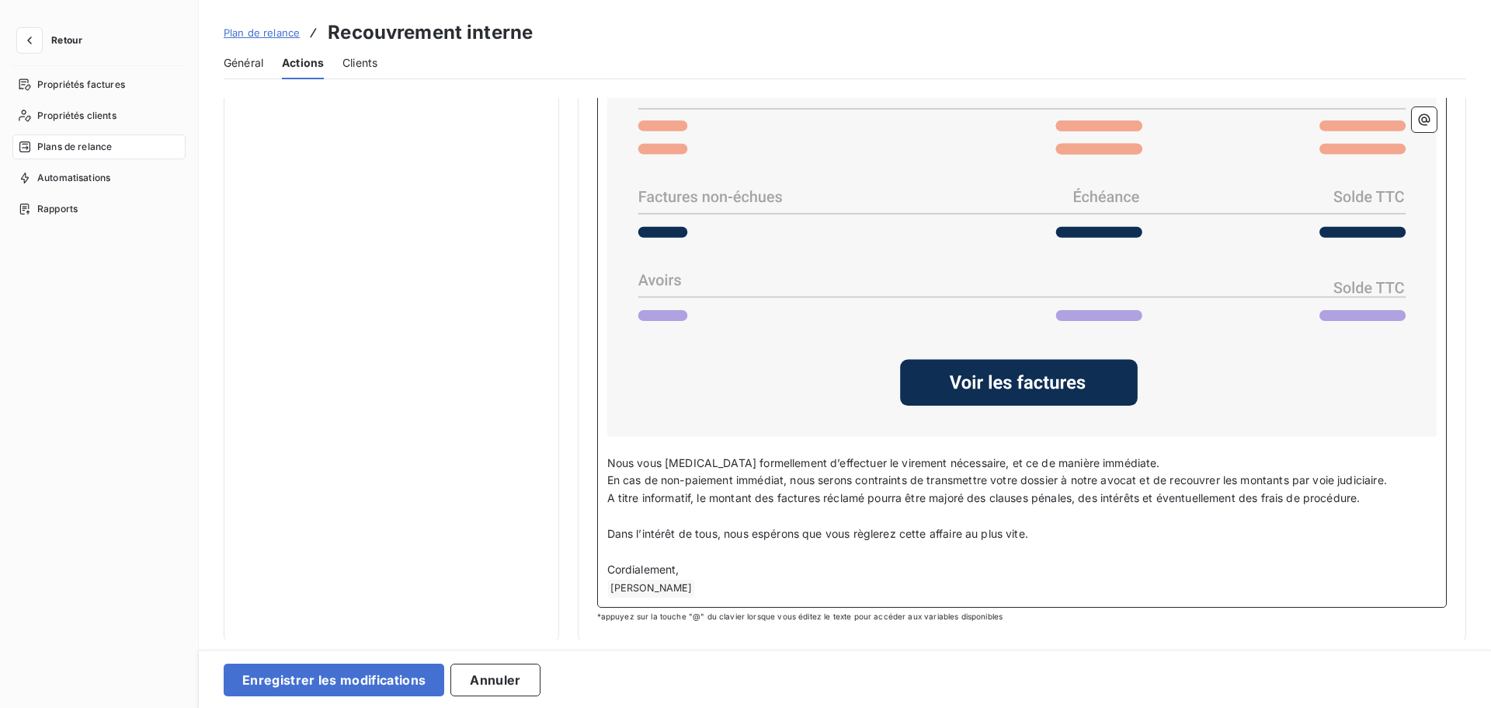
click at [698, 591] on p "﻿ [PERSON_NAME] ﻿ ﻿" at bounding box center [1022, 588] width 830 height 19
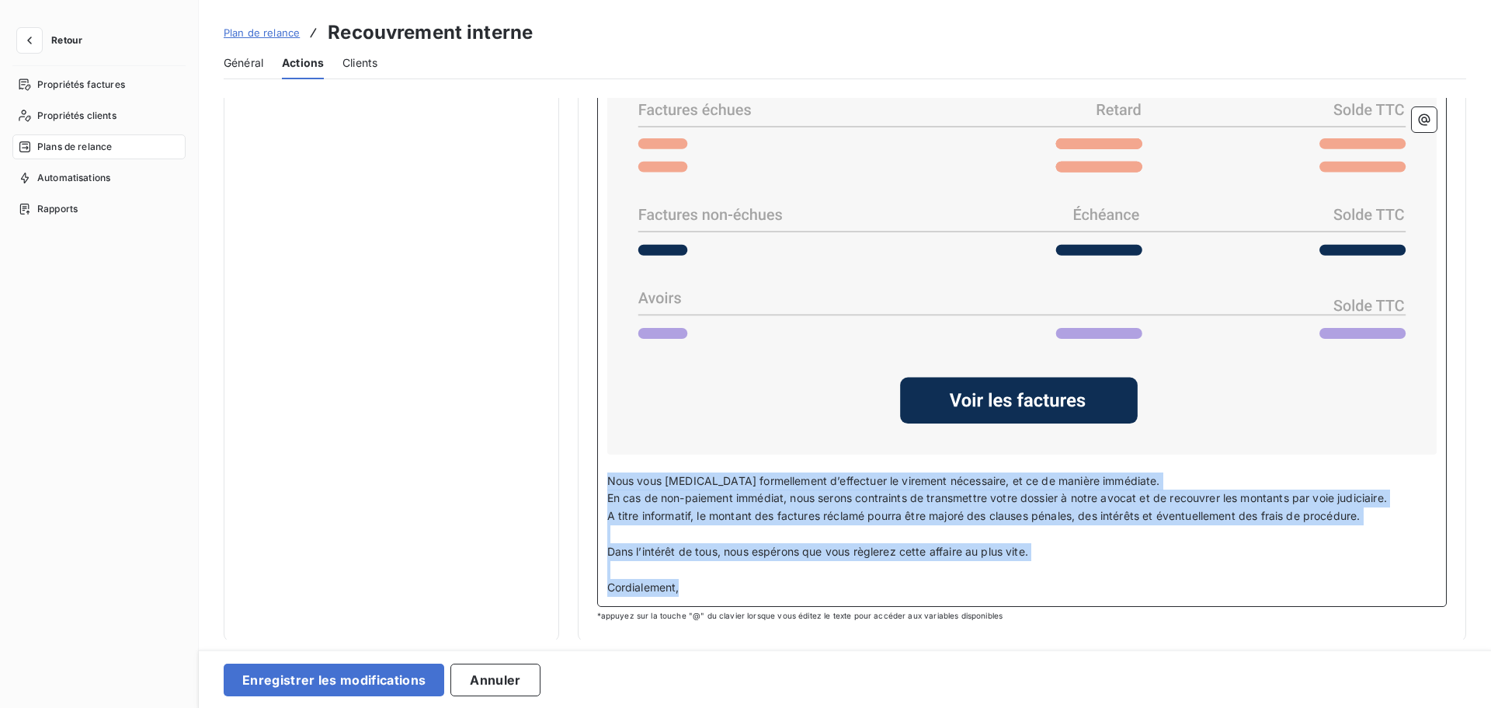
drag, startPoint x: 699, startPoint y: 592, endPoint x: 586, endPoint y: 475, distance: 162.6
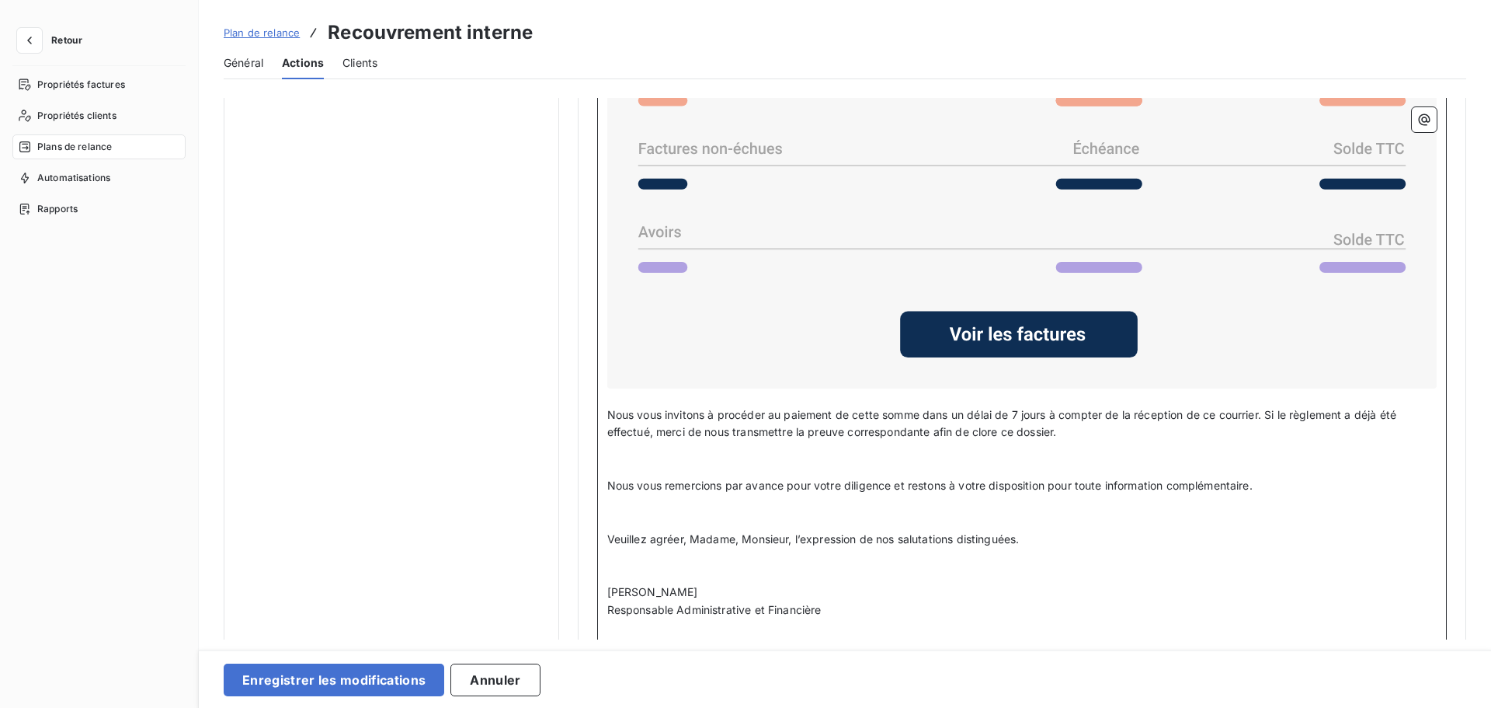
scroll to position [1002, 0]
click at [691, 465] on p "﻿" at bounding box center [1022, 467] width 830 height 18
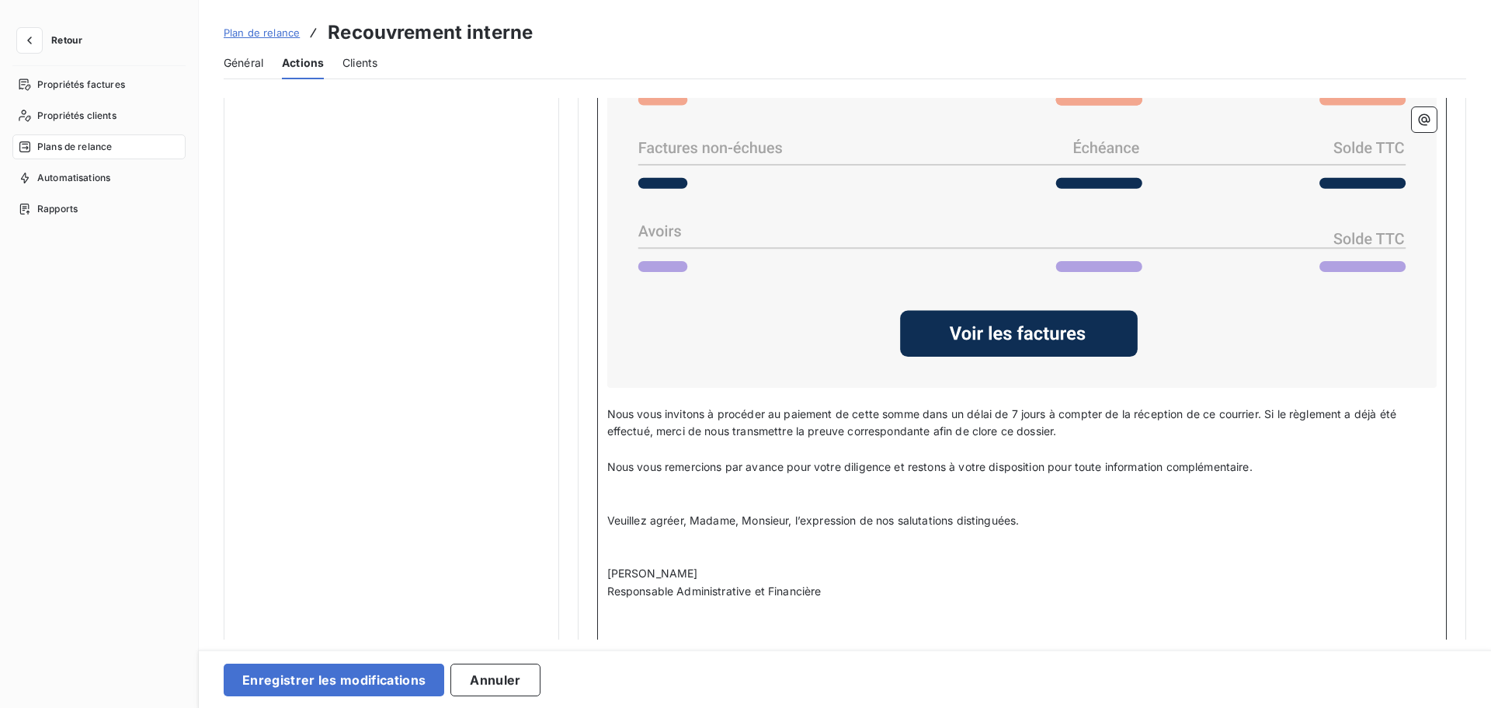
click at [693, 486] on p "﻿" at bounding box center [1022, 485] width 830 height 18
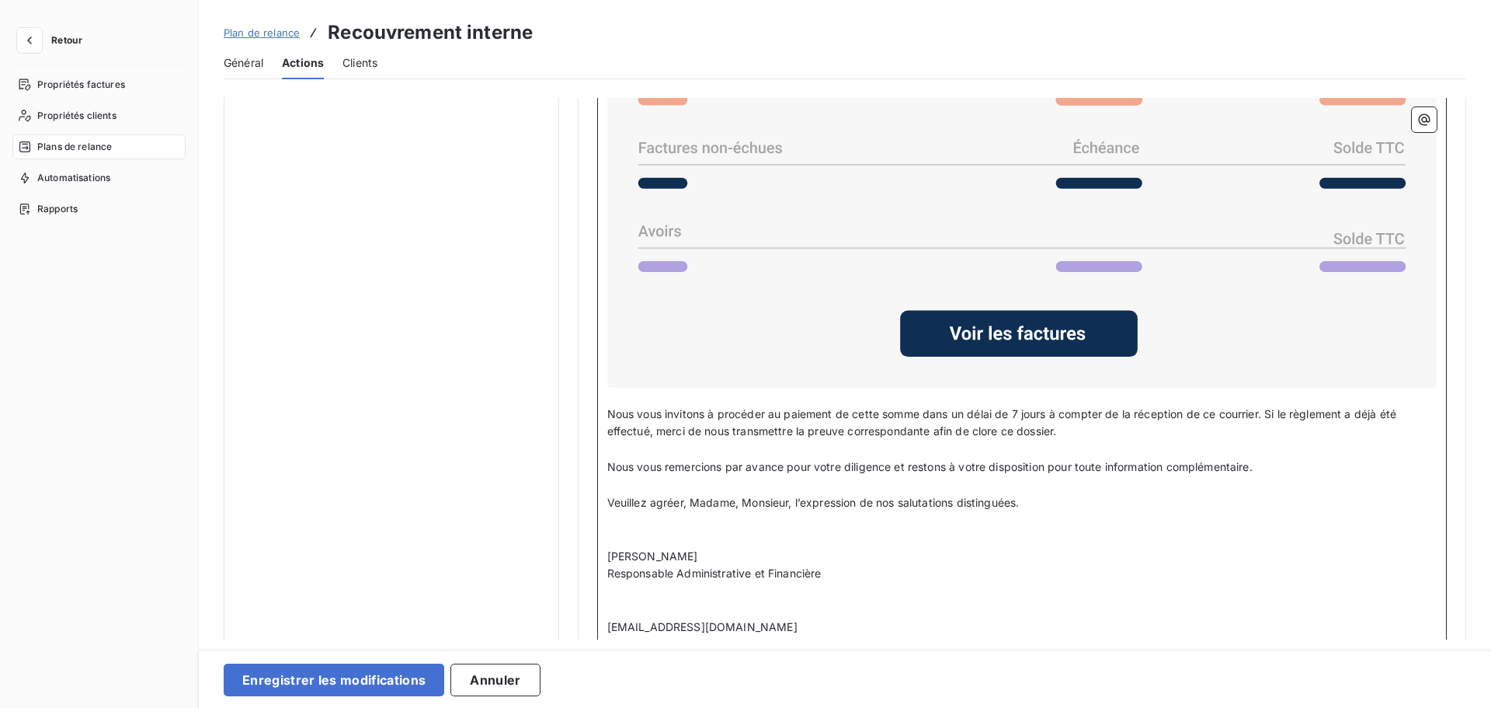
click at [765, 521] on p "﻿" at bounding box center [1022, 521] width 830 height 18
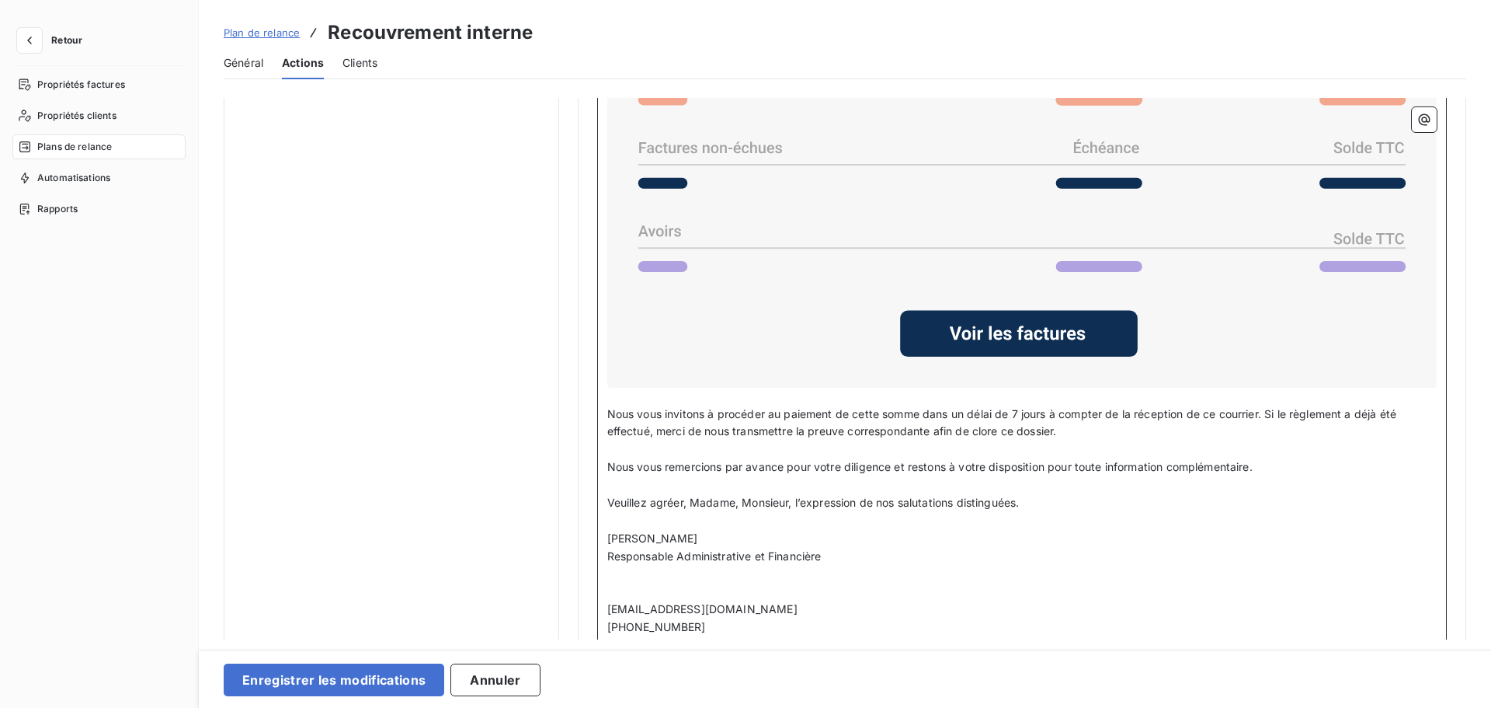
click at [1192, 411] on span "Nous vous invitons à procéder au paiement de cette somme dans un délai de 7 jou…" at bounding box center [1003, 422] width 793 height 31
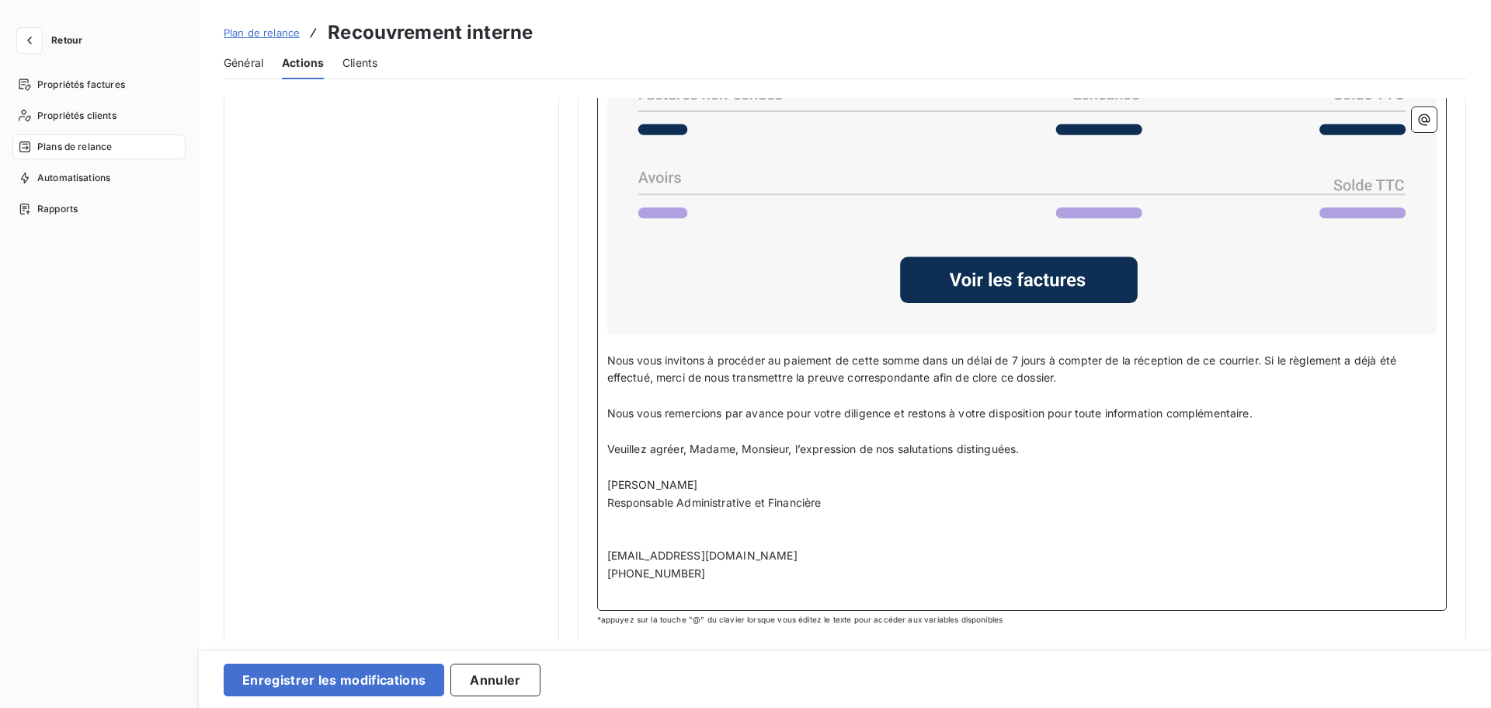
scroll to position [1060, 0]
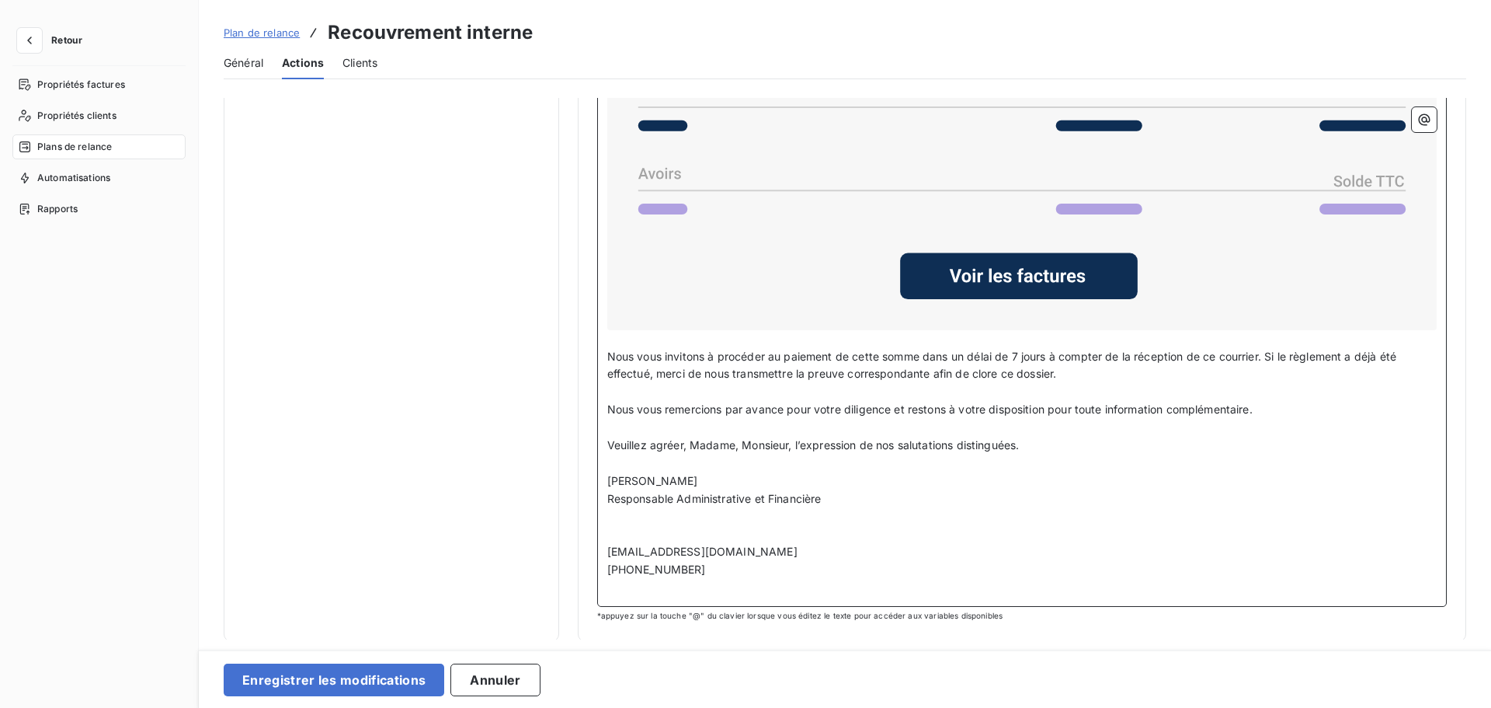
click at [656, 536] on p "﻿" at bounding box center [1022, 534] width 830 height 18
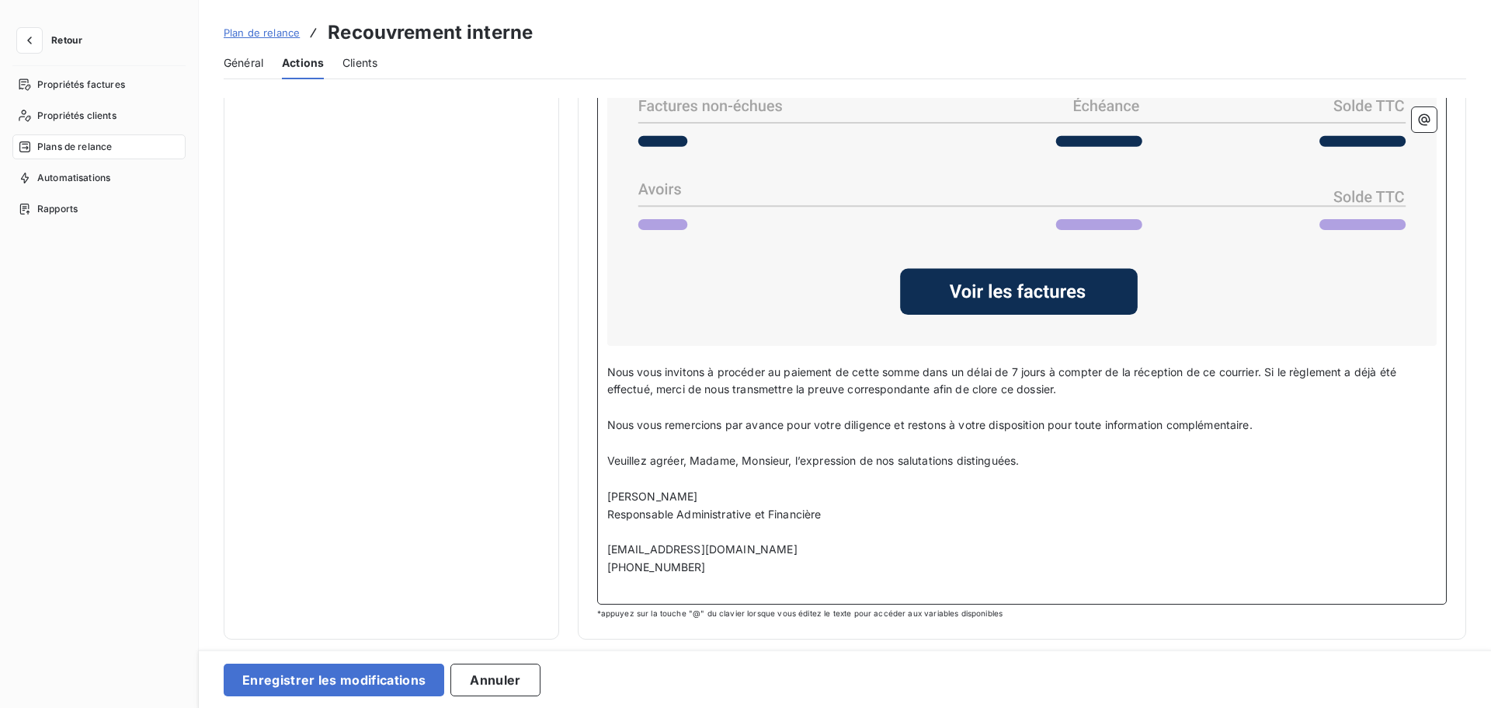
scroll to position [1042, 0]
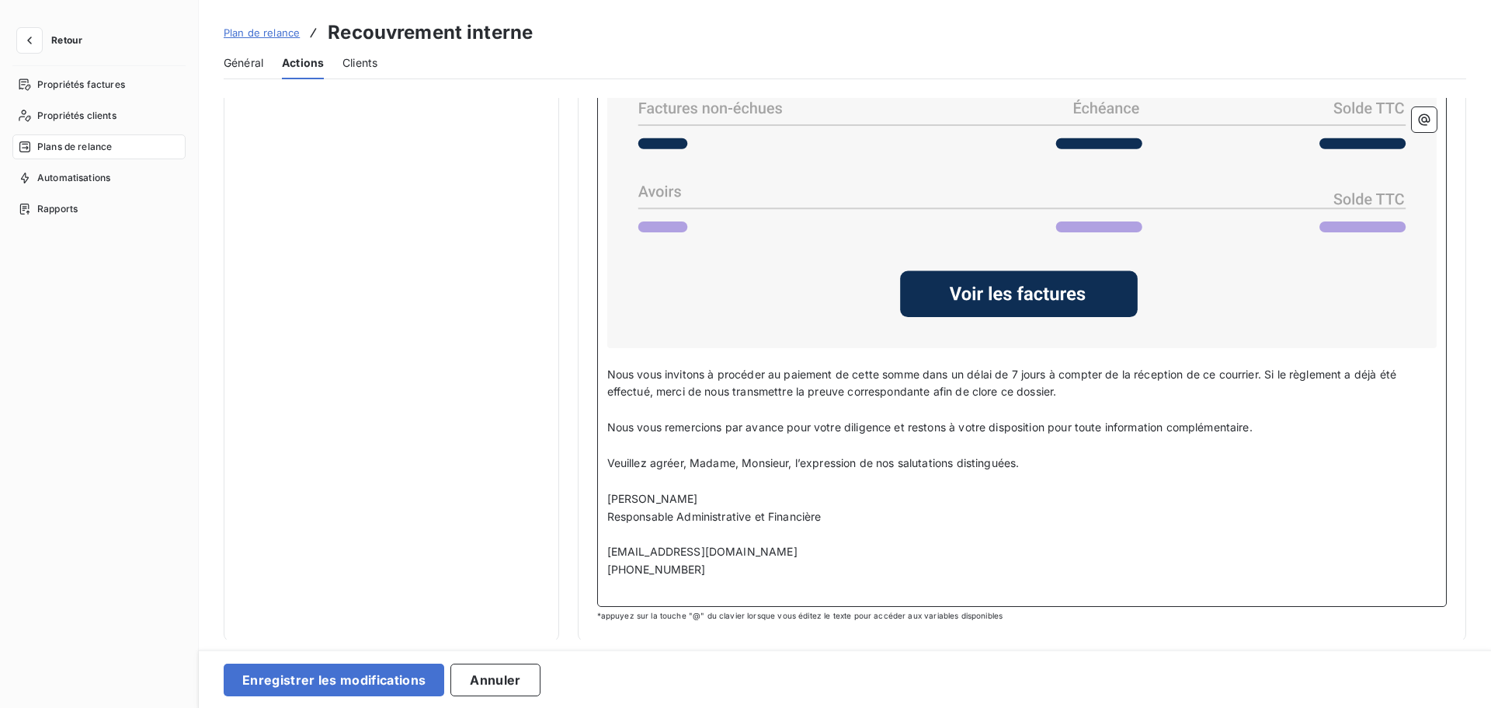
click at [646, 554] on span "[EMAIL_ADDRESS][DOMAIN_NAME]" at bounding box center [702, 551] width 190 height 13
drag, startPoint x: 721, startPoint y: 545, endPoint x: 660, endPoint y: 552, distance: 60.9
click at [660, 552] on p "[EMAIL_ADDRESS][DOMAIN_NAME]" at bounding box center [1022, 552] width 830 height 18
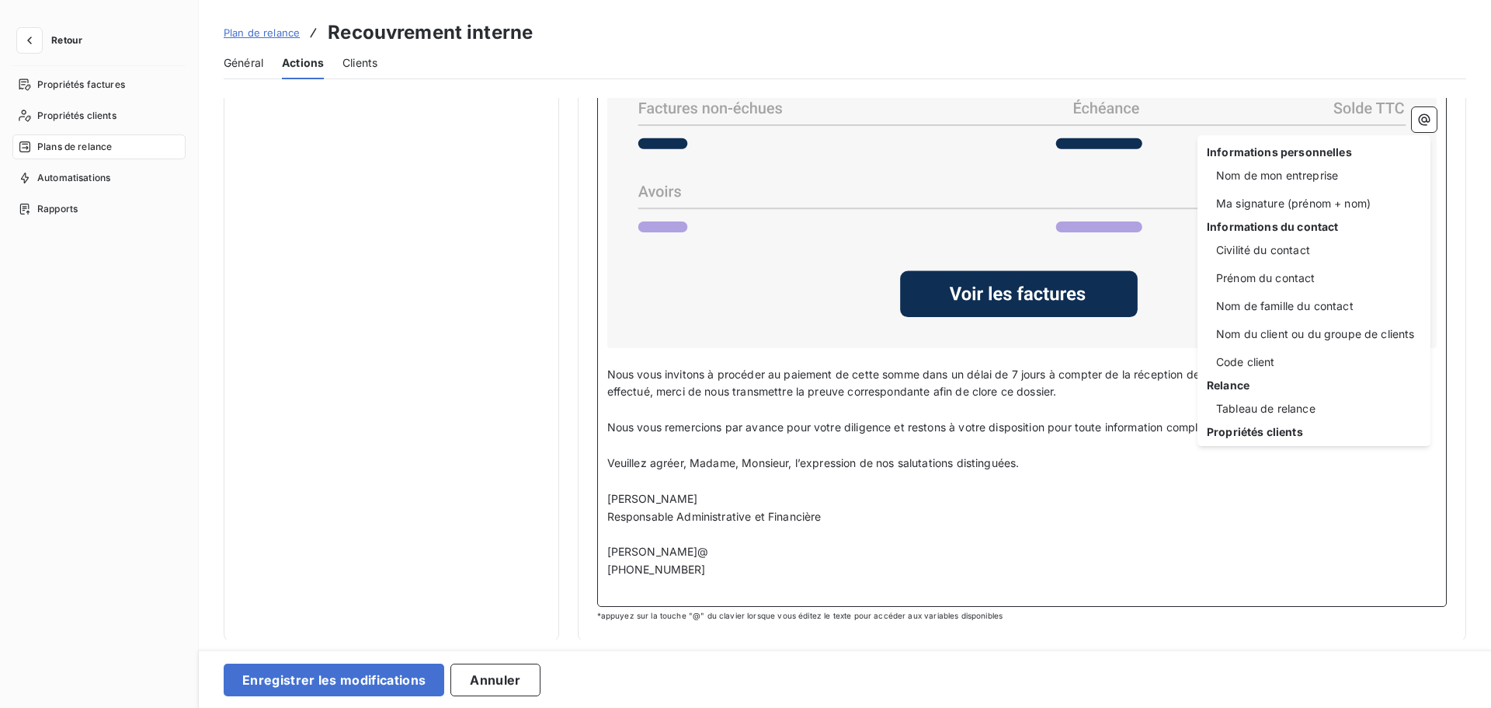
click at [660, 552] on html "Retour Propriétés factures Propriétés clients Plans de relance Automatisations …" at bounding box center [745, 354] width 1491 height 708
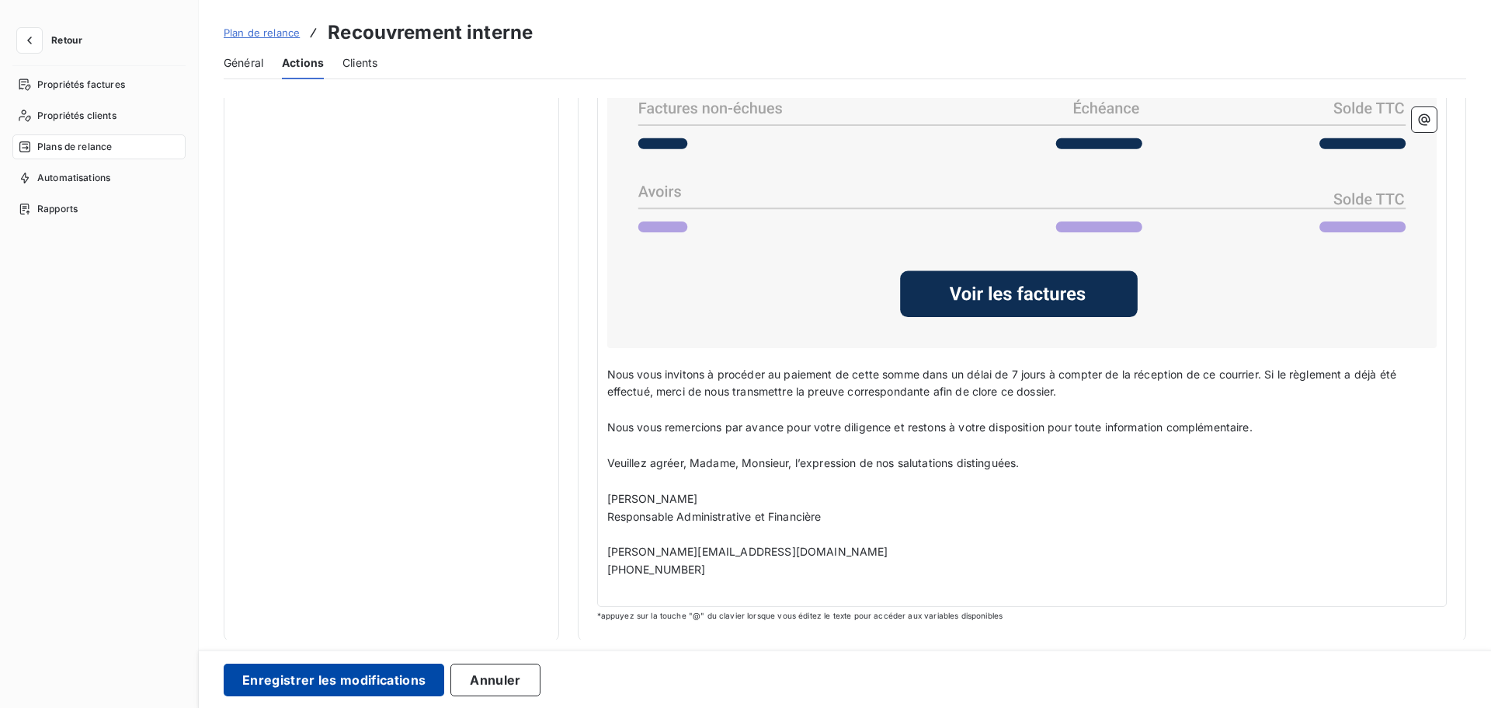
click at [374, 613] on button "Enregistrer les modifications" at bounding box center [334, 679] width 221 height 33
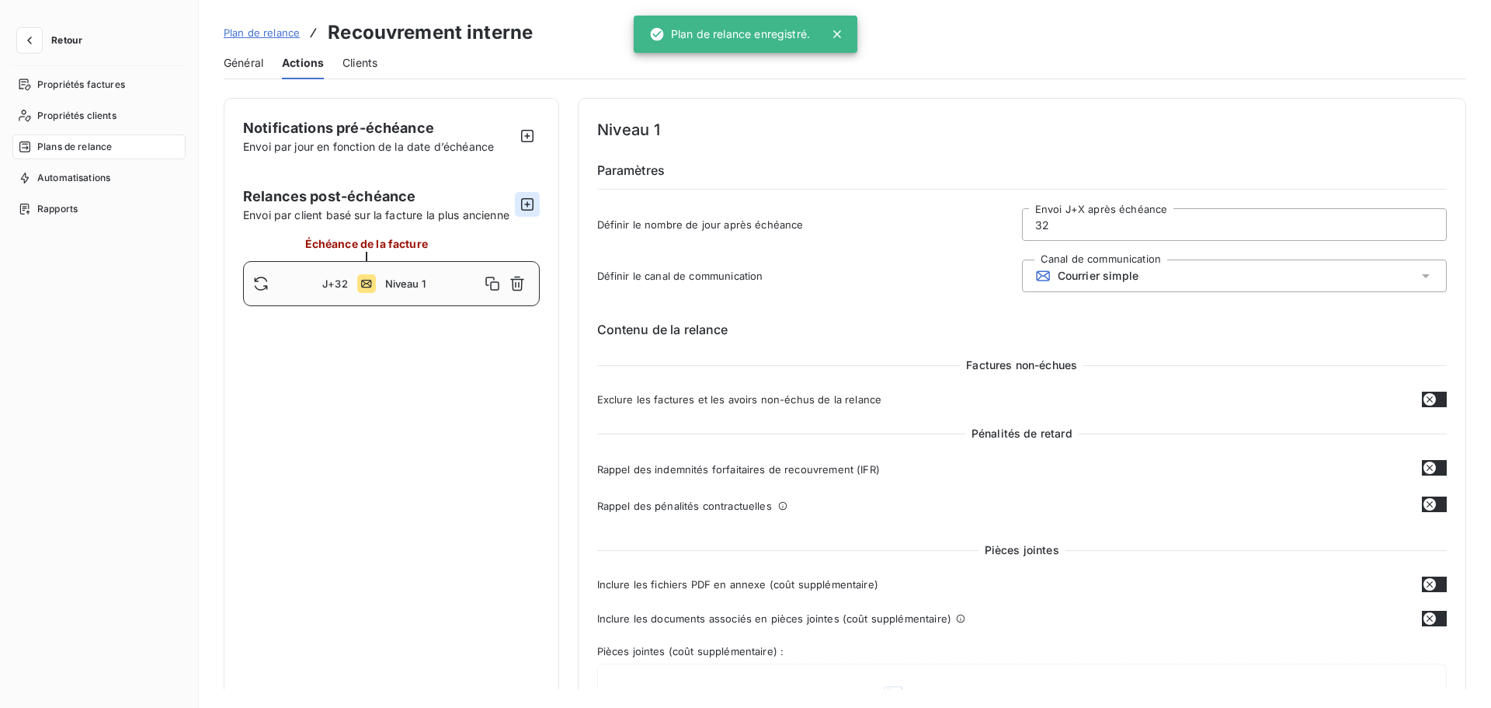
click at [522, 201] on icon "button" at bounding box center [528, 205] width 16 height 16
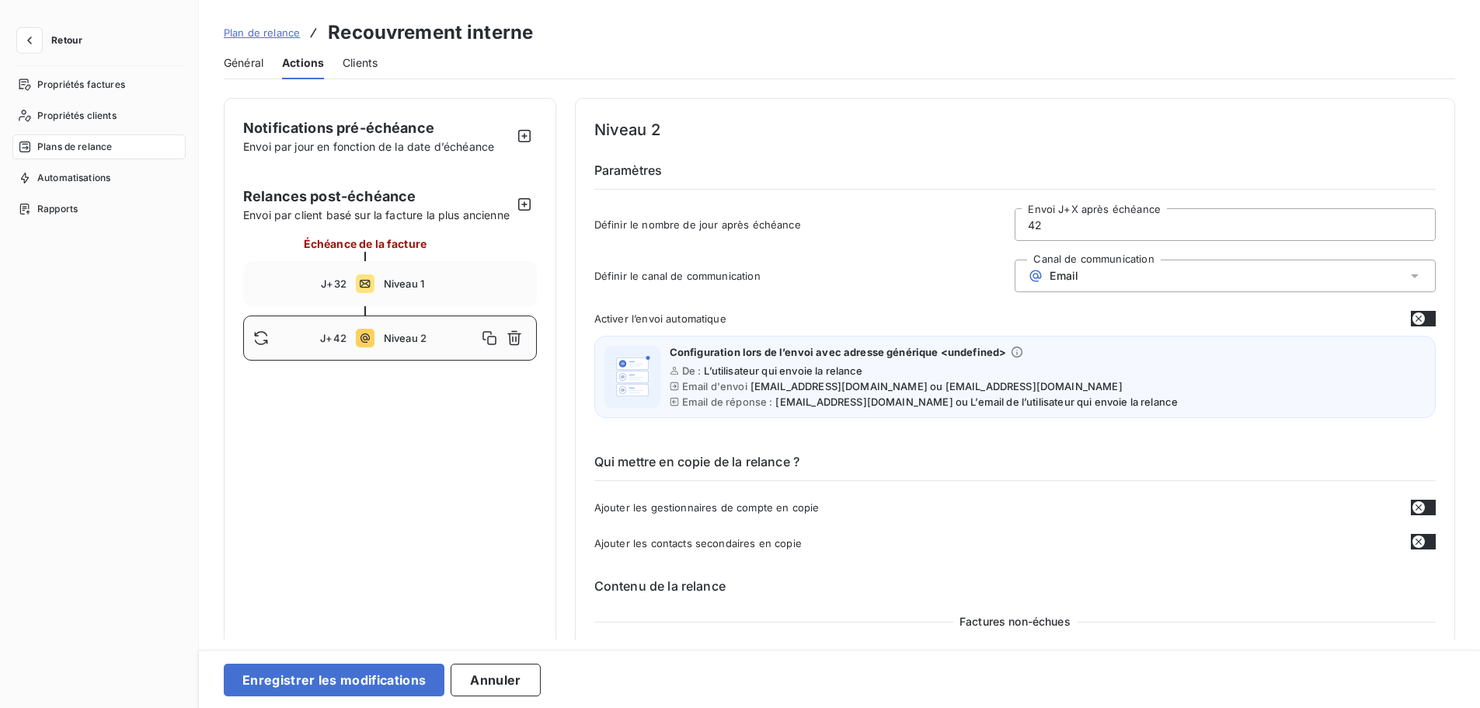
click at [1046, 231] on input "42" at bounding box center [1224, 224] width 419 height 31
type input "33"
click at [1192, 311] on button "button" at bounding box center [1423, 319] width 25 height 16
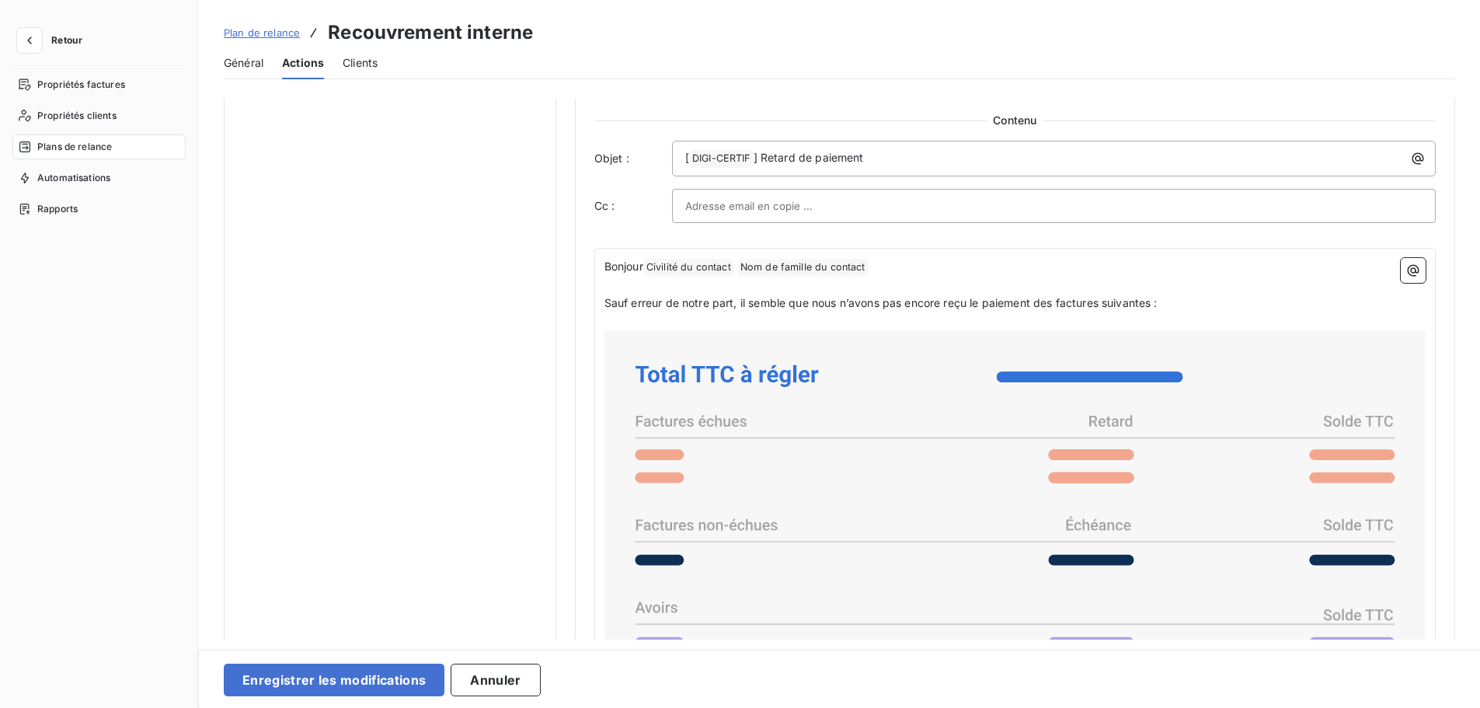
scroll to position [957, 0]
click at [821, 158] on span "] Retard de paiement" at bounding box center [809, 156] width 110 height 13
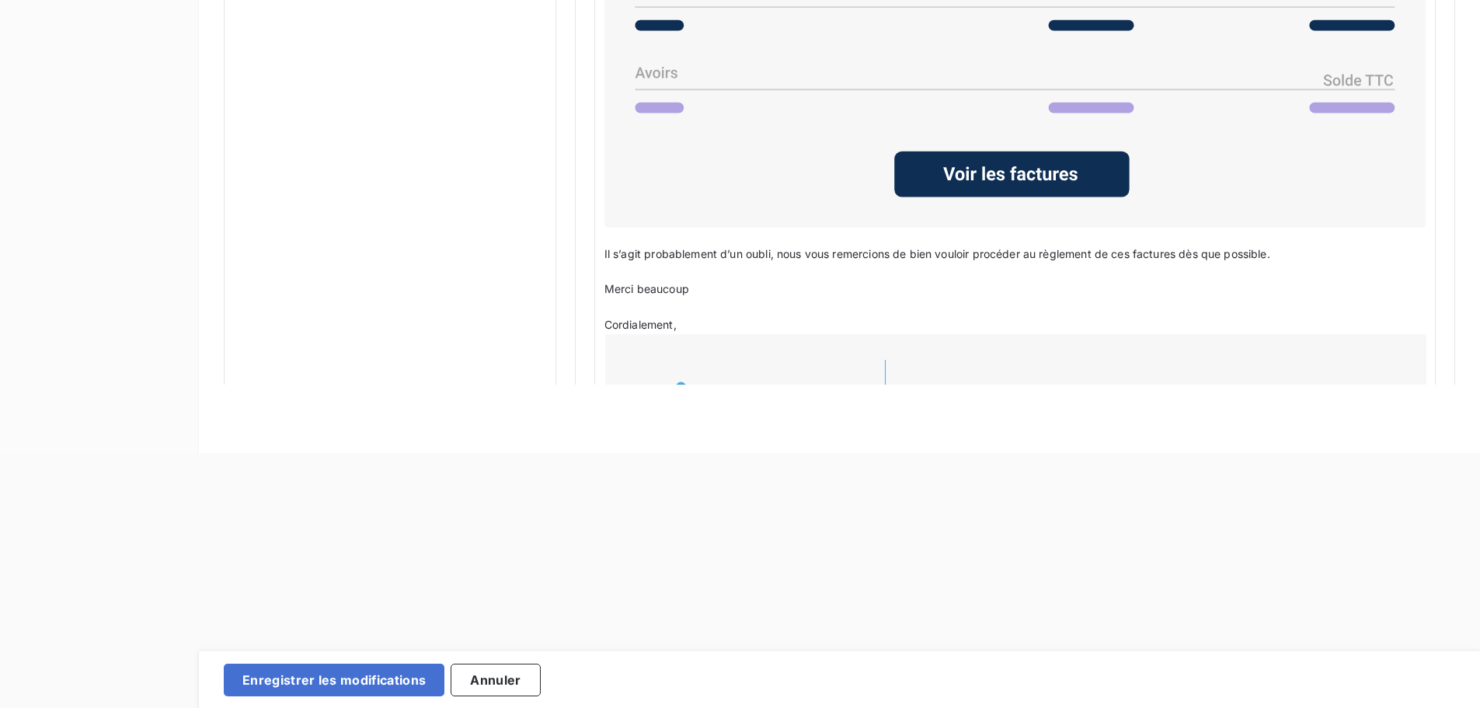
scroll to position [1236, 0]
click at [683, 335] on div "Service Comptabilité 07 57 90 22 63 comptabilite @[DOMAIN_NAME] [DOMAIN_NAME]" at bounding box center [1015, 452] width 821 height 237
click at [688, 319] on p "Cordialement," at bounding box center [1014, 325] width 821 height 18
drag, startPoint x: 688, startPoint y: 319, endPoint x: 572, endPoint y: 23, distance: 318.1
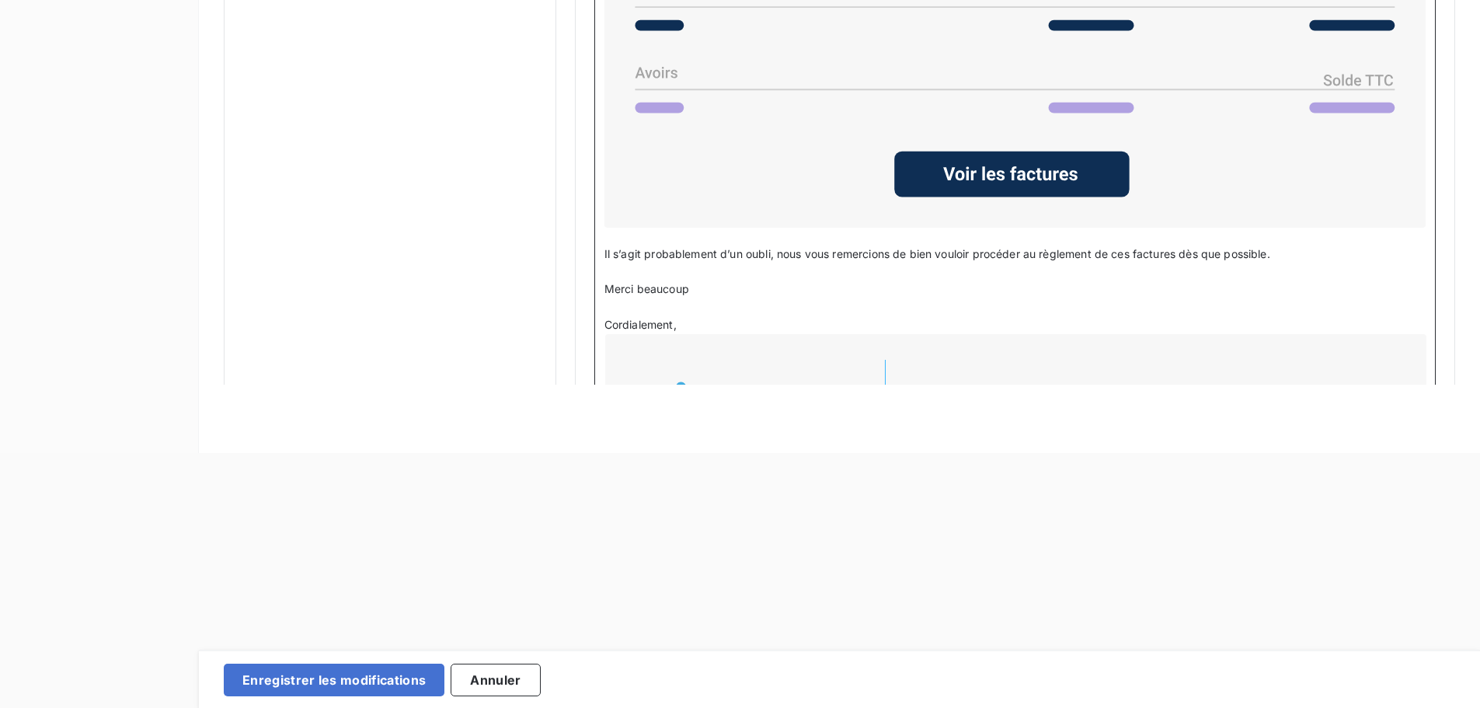
click at [687, 318] on p "Cordialement," at bounding box center [1014, 325] width 821 height 18
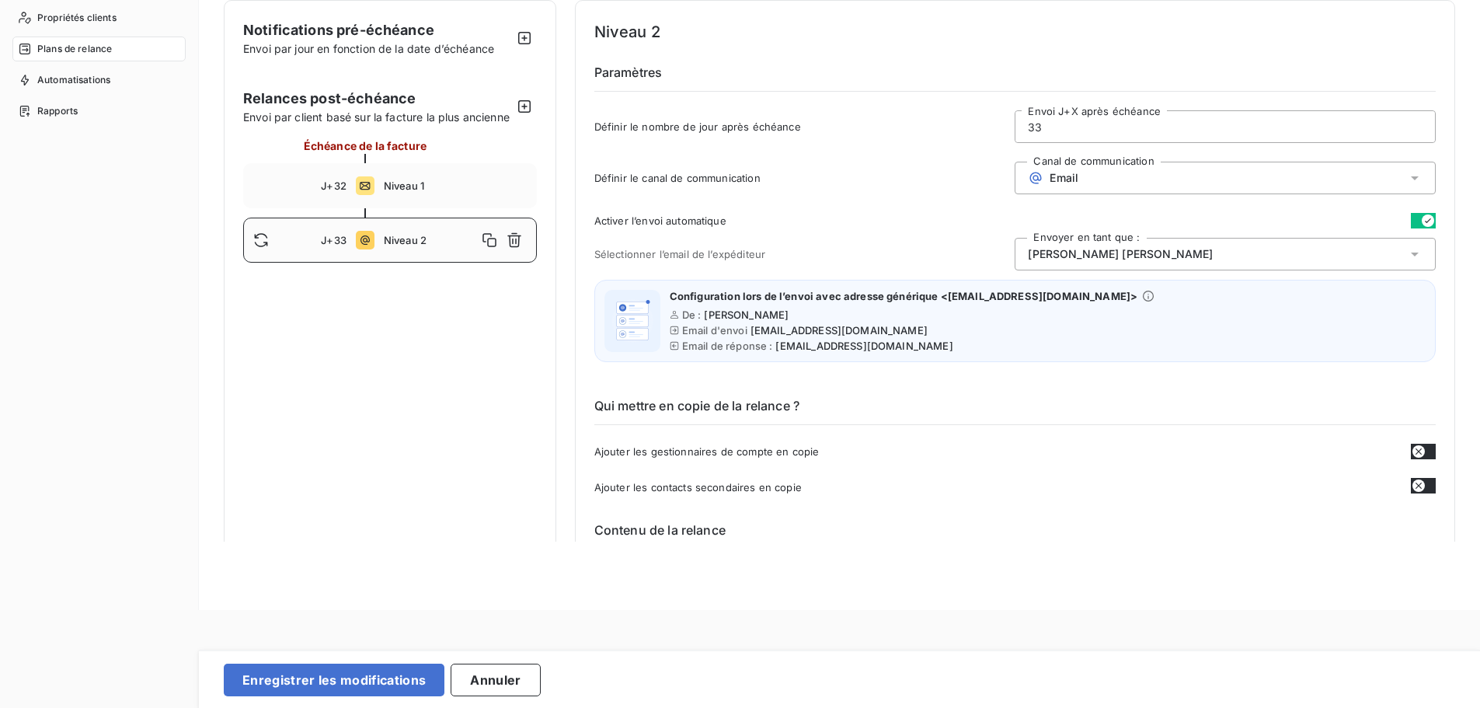
scroll to position [0, 0]
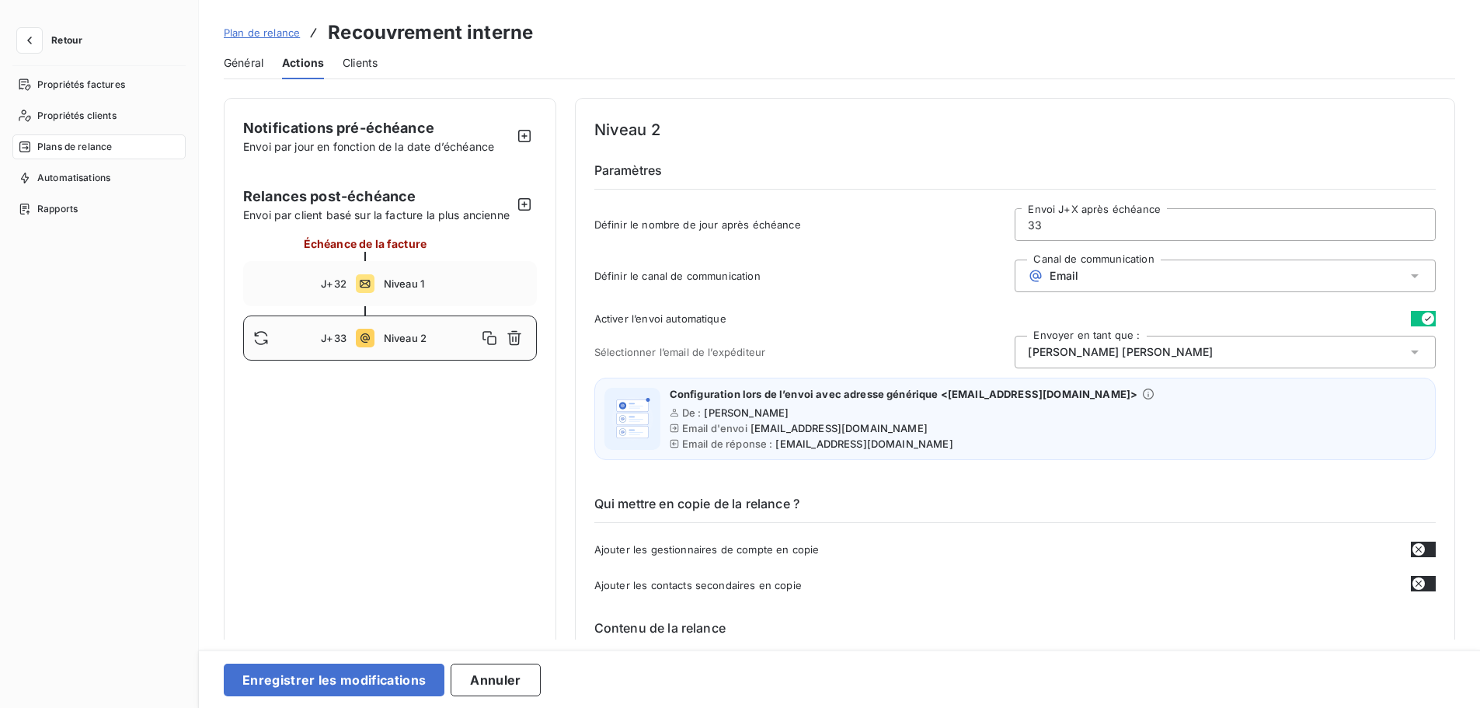
drag, startPoint x: 687, startPoint y: 318, endPoint x: 593, endPoint y: 17, distance: 315.7
click at [593, 17] on div "Plan de relance Recouvrement interne Général Actions Clients Notifications pré-…" at bounding box center [839, 354] width 1281 height 708
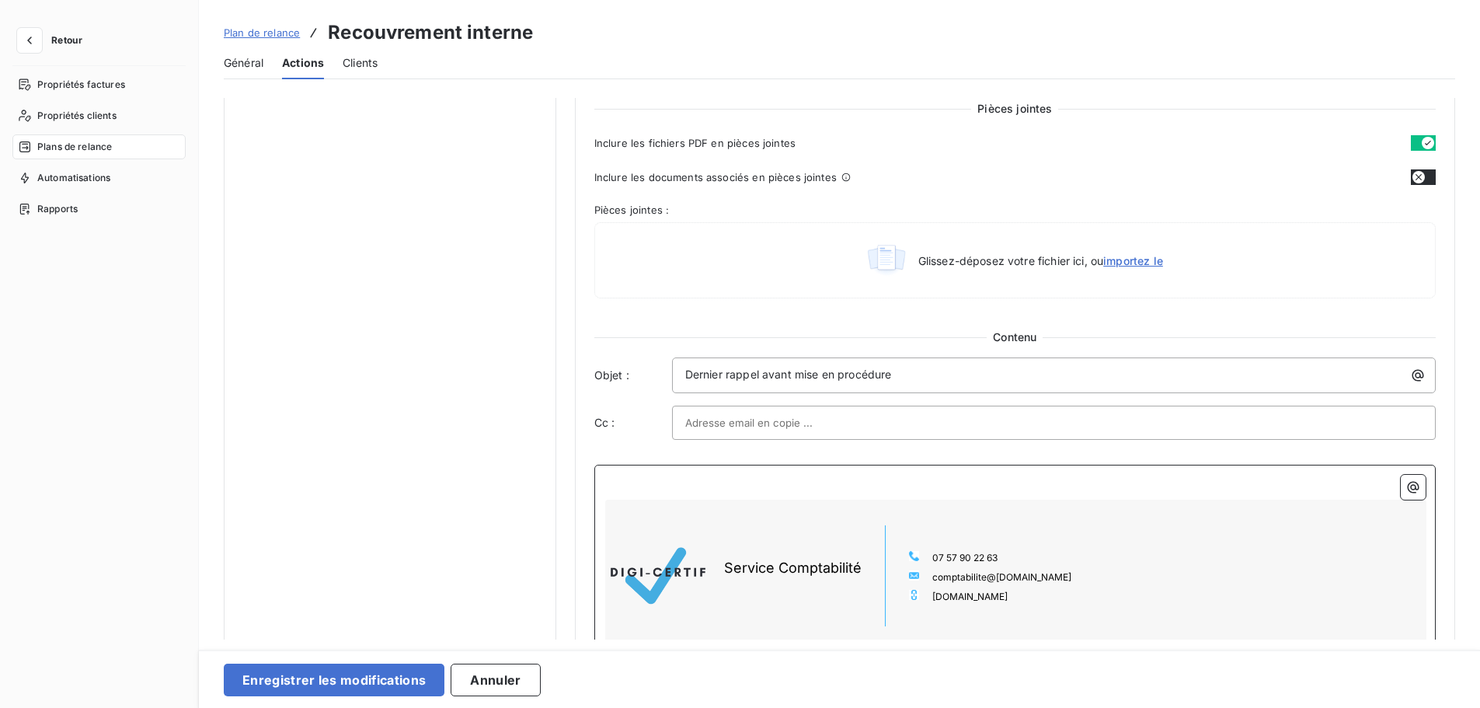
scroll to position [1568, 0]
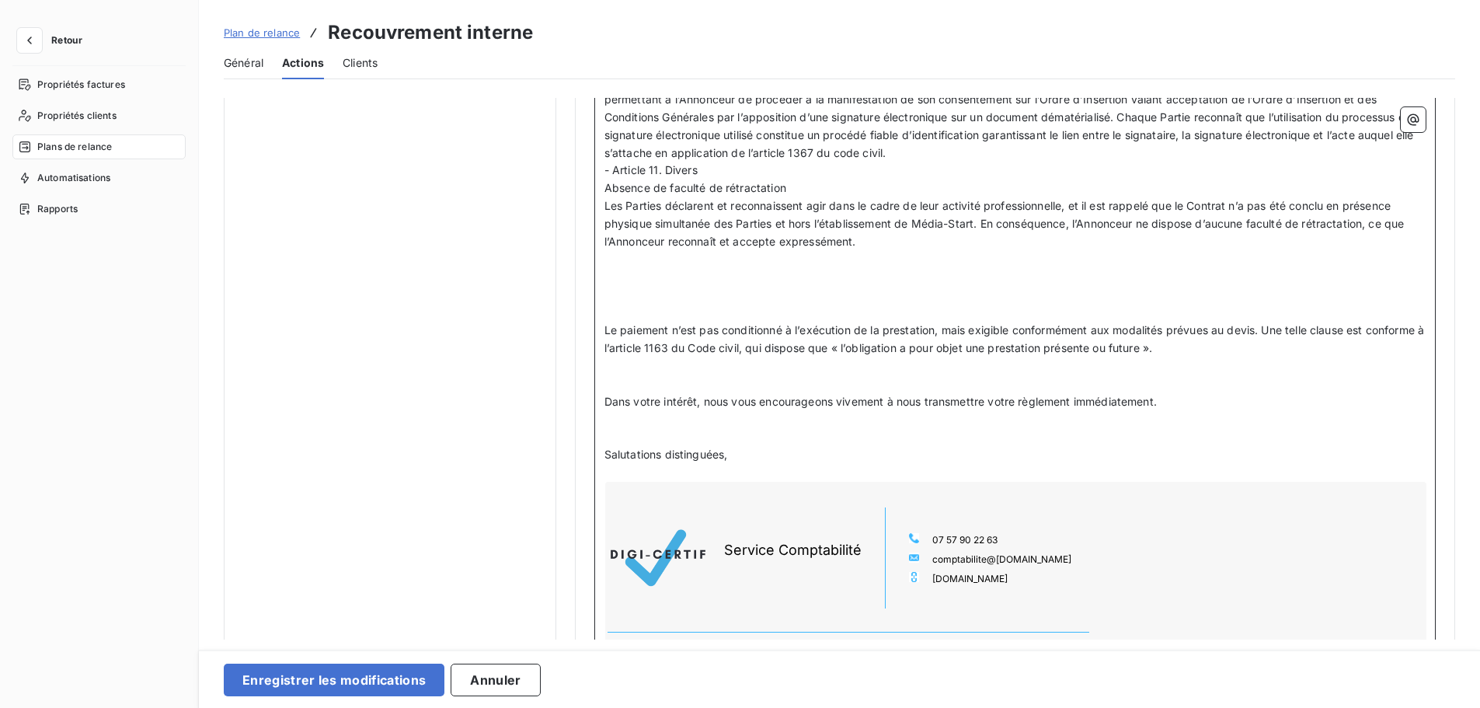
click at [694, 287] on p "﻿" at bounding box center [1014, 278] width 821 height 18
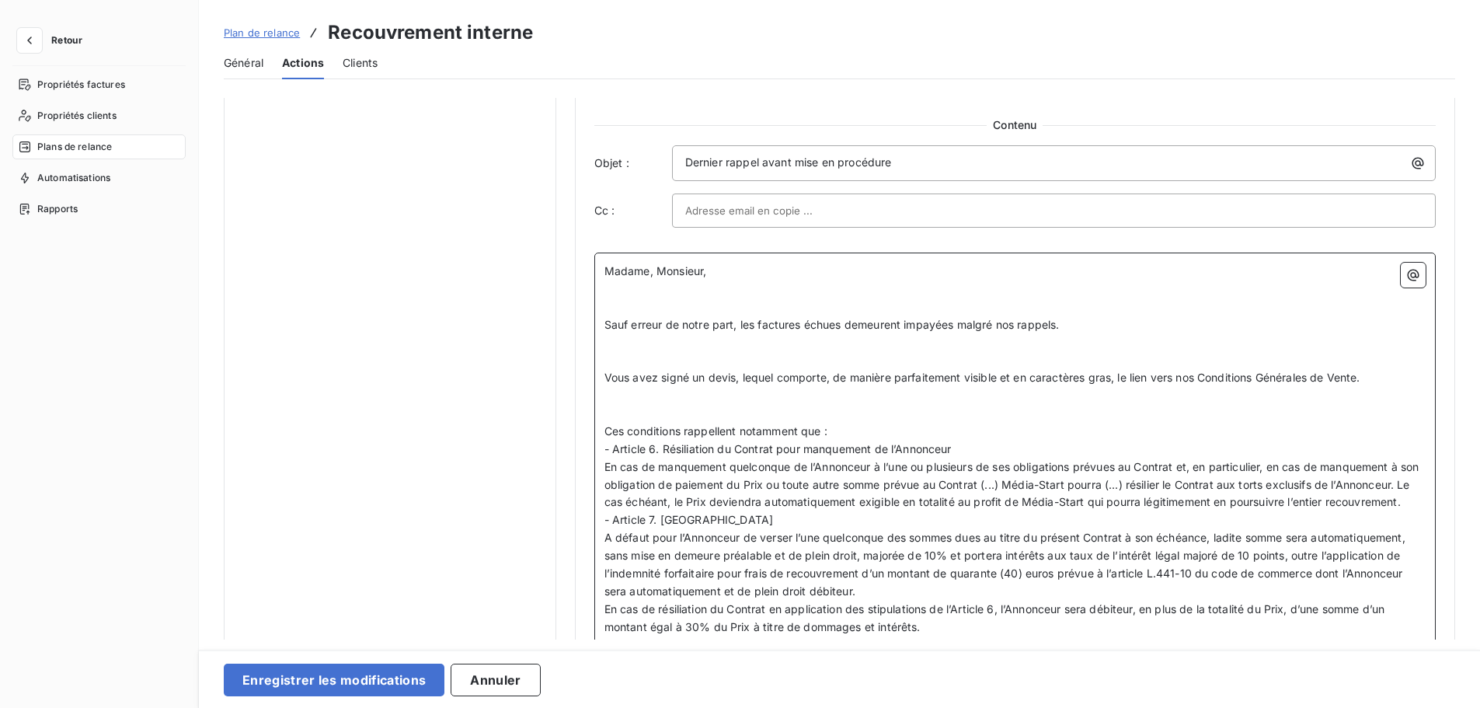
scroll to position [941, 0]
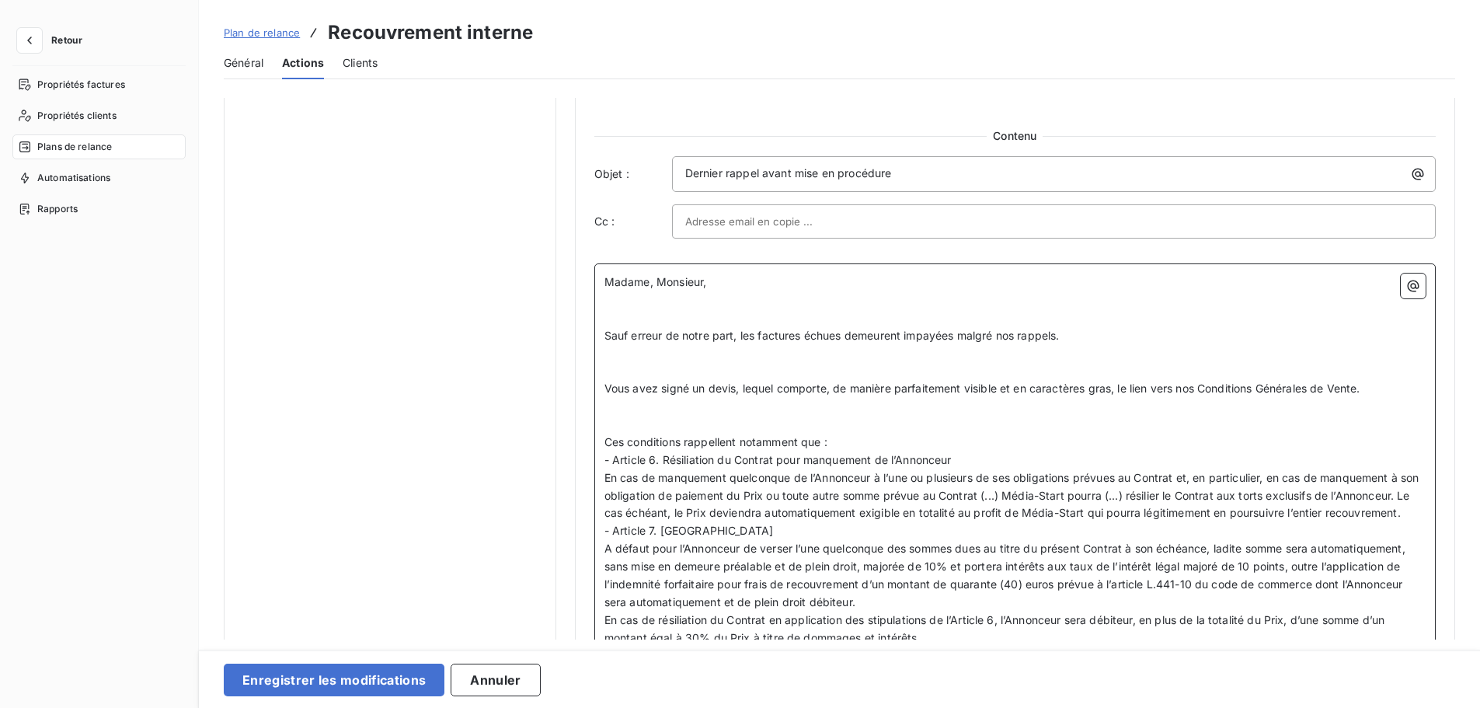
click at [684, 305] on p "﻿" at bounding box center [1014, 300] width 821 height 18
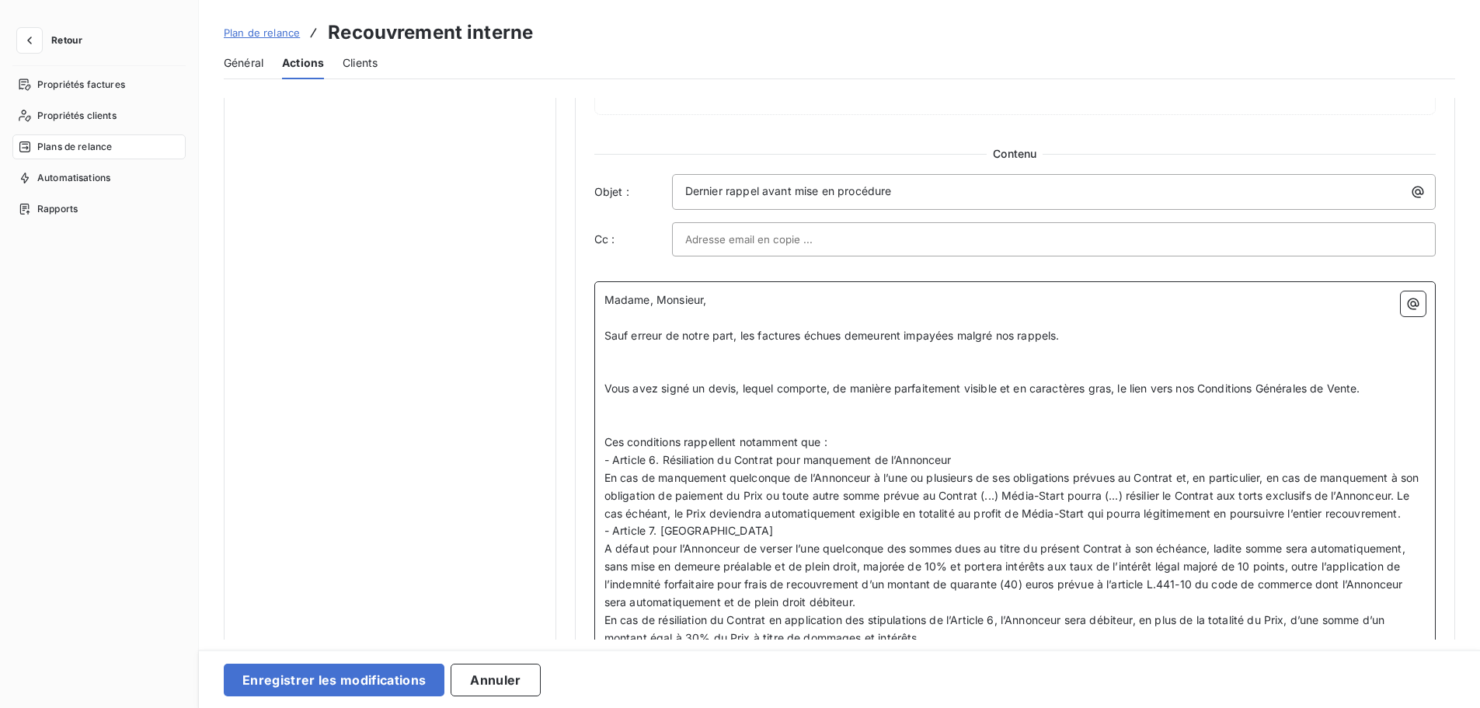
click at [665, 364] on p "﻿" at bounding box center [1014, 372] width 821 height 18
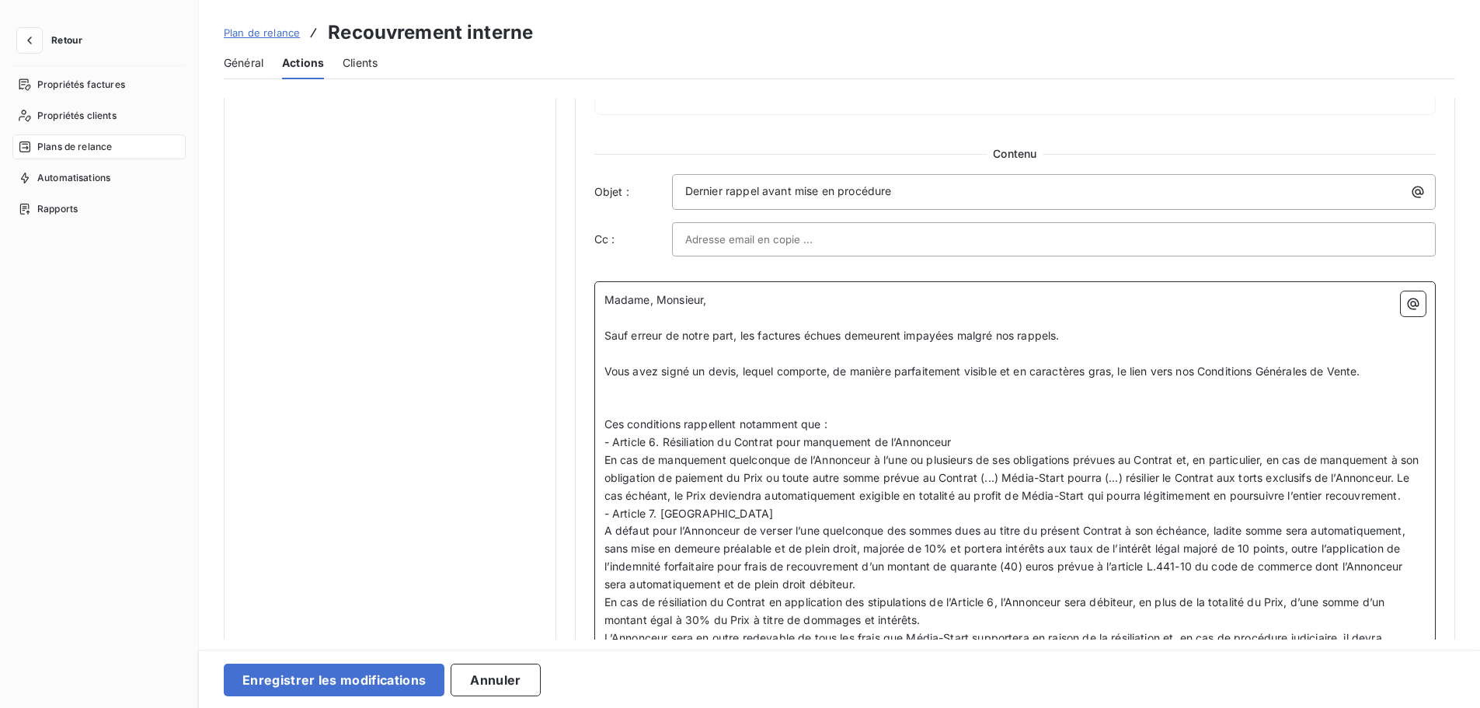
click at [757, 402] on p "﻿" at bounding box center [1014, 407] width 821 height 18
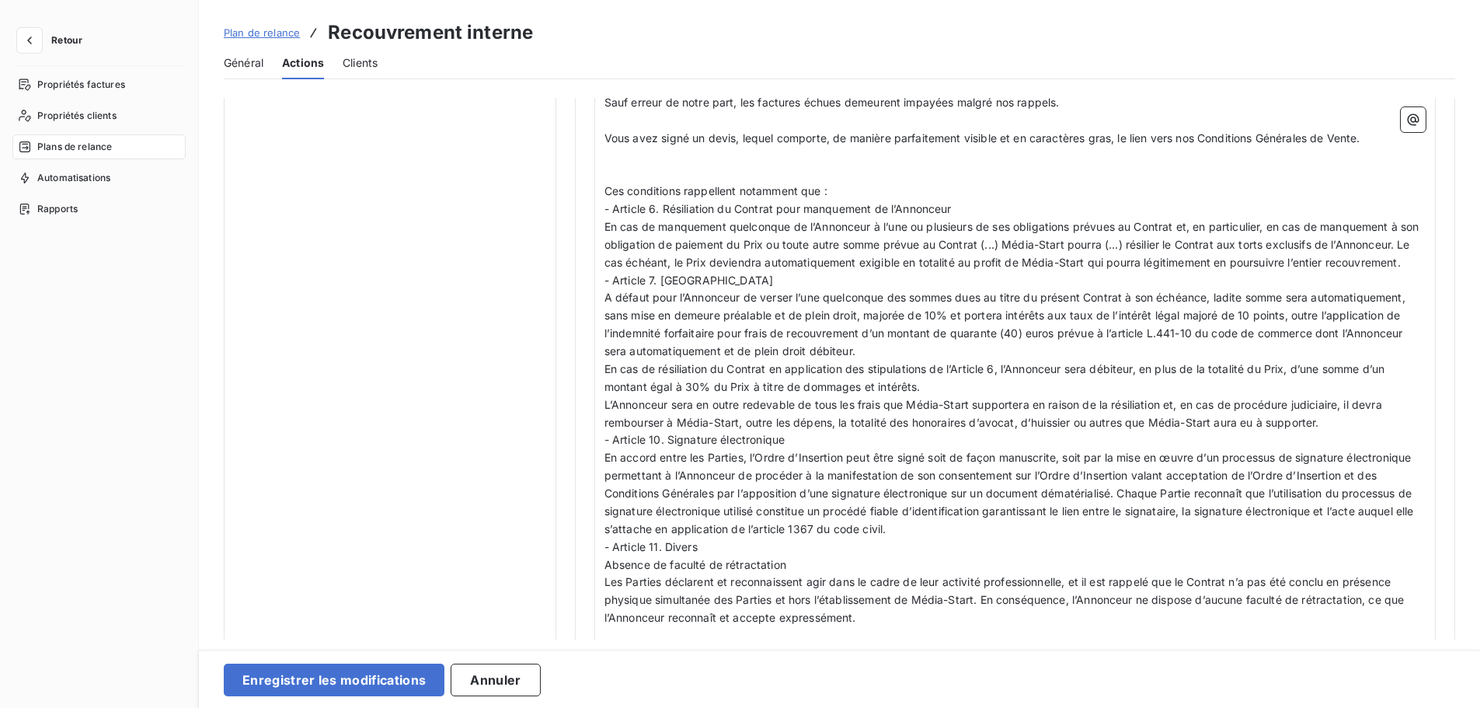
scroll to position [1156, 0]
click at [652, 209] on span "- Article 6. Résiliation du Contrat pour manquement de l’Annonceur" at bounding box center [777, 208] width 347 height 13
click at [688, 271] on p "En cas de manquement quelconque de l’Annonceur à l’une ou plusieurs de ses obli…" at bounding box center [1014, 245] width 821 height 54
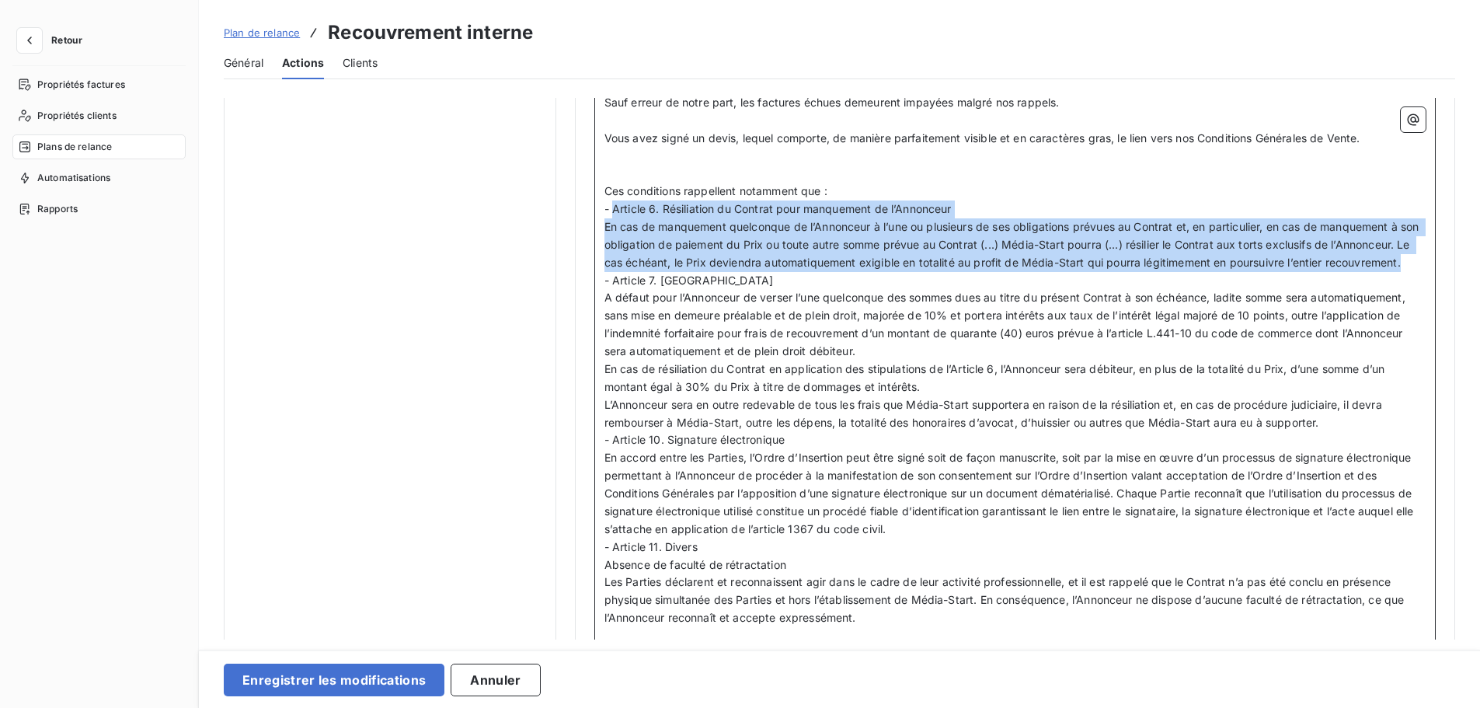
drag, startPoint x: 684, startPoint y: 278, endPoint x: 610, endPoint y: 208, distance: 101.7
click at [610, 208] on div "Madame, Monsieur, ﻿ Sauf erreur de notre part, les factures échues demeurent im…" at bounding box center [1014, 568] width 821 height 1021
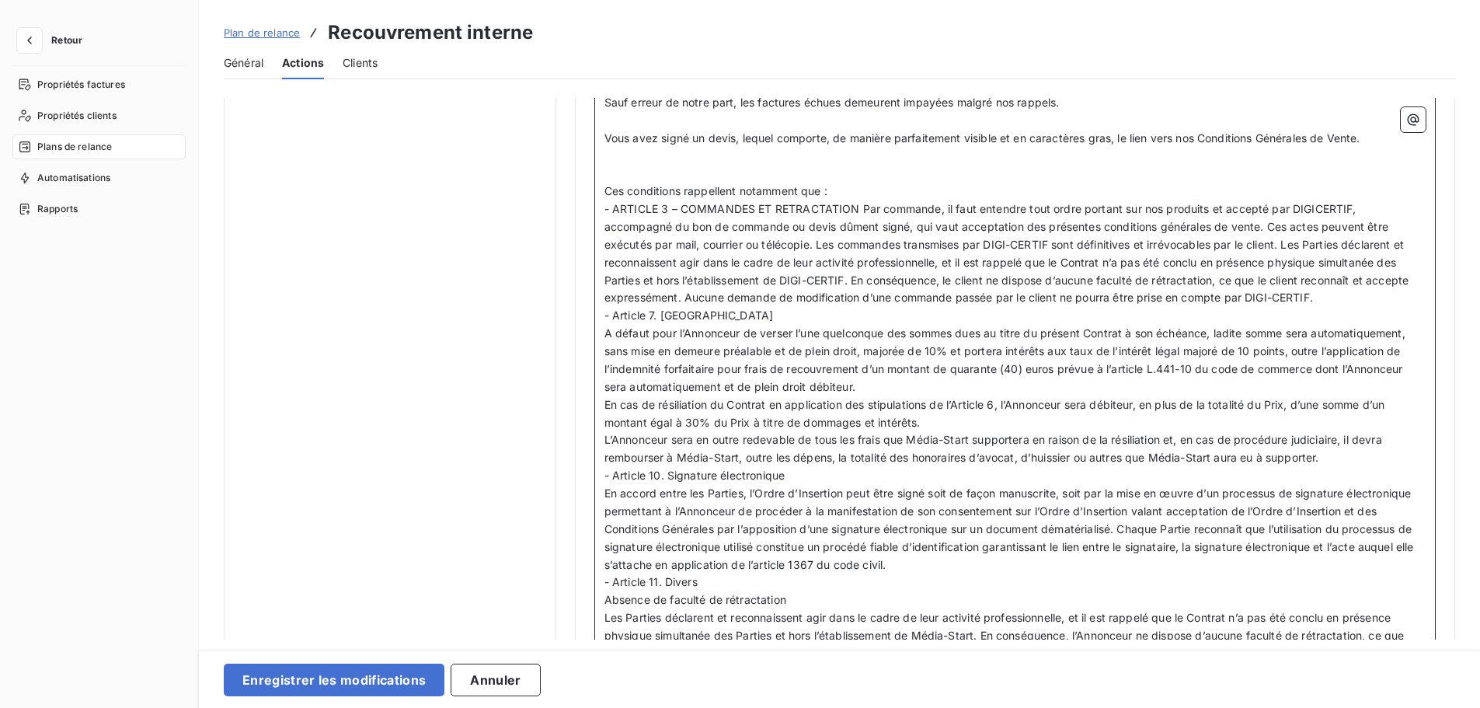
click at [858, 206] on span "- ARTICLE 3 – COMMANDES ET RETRACTATION Par commande, il faut entendre tout ord…" at bounding box center [1008, 253] width 808 height 102
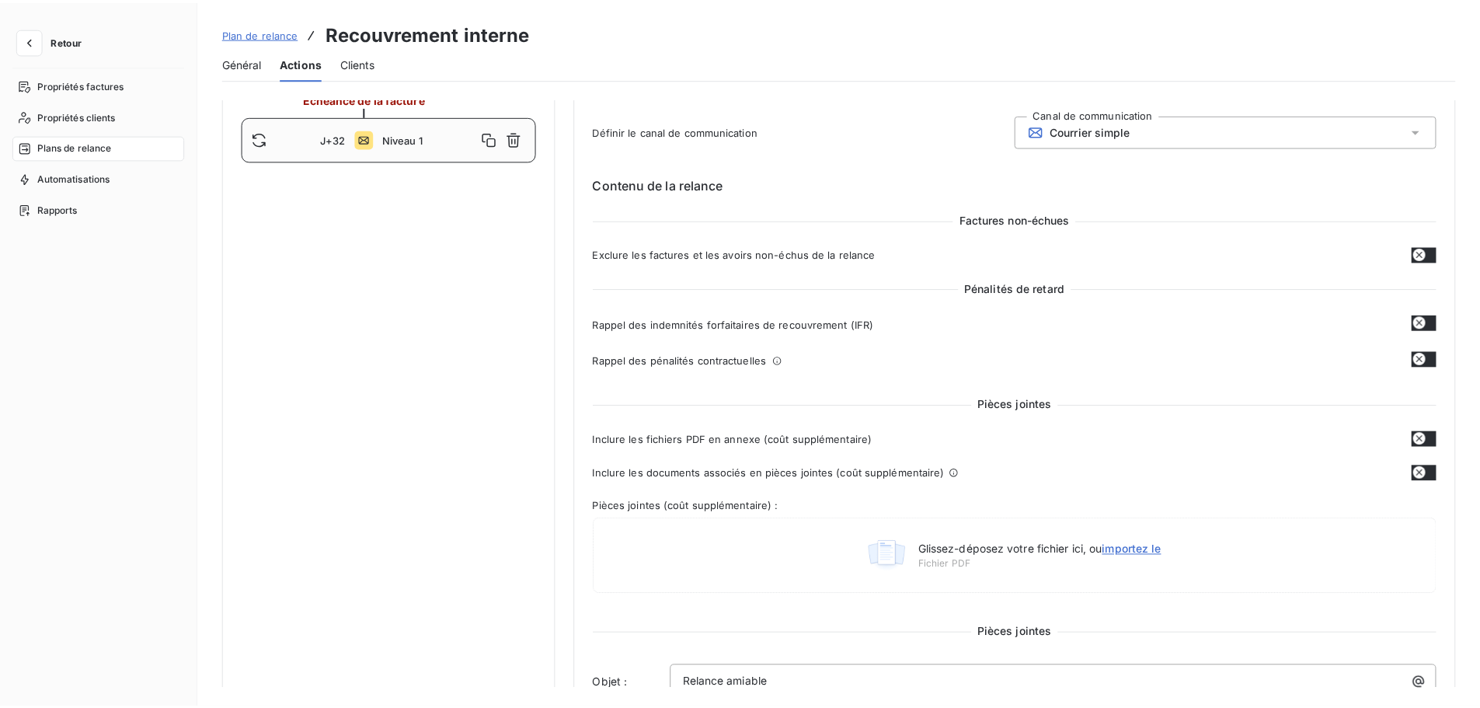
scroll to position [0, 0]
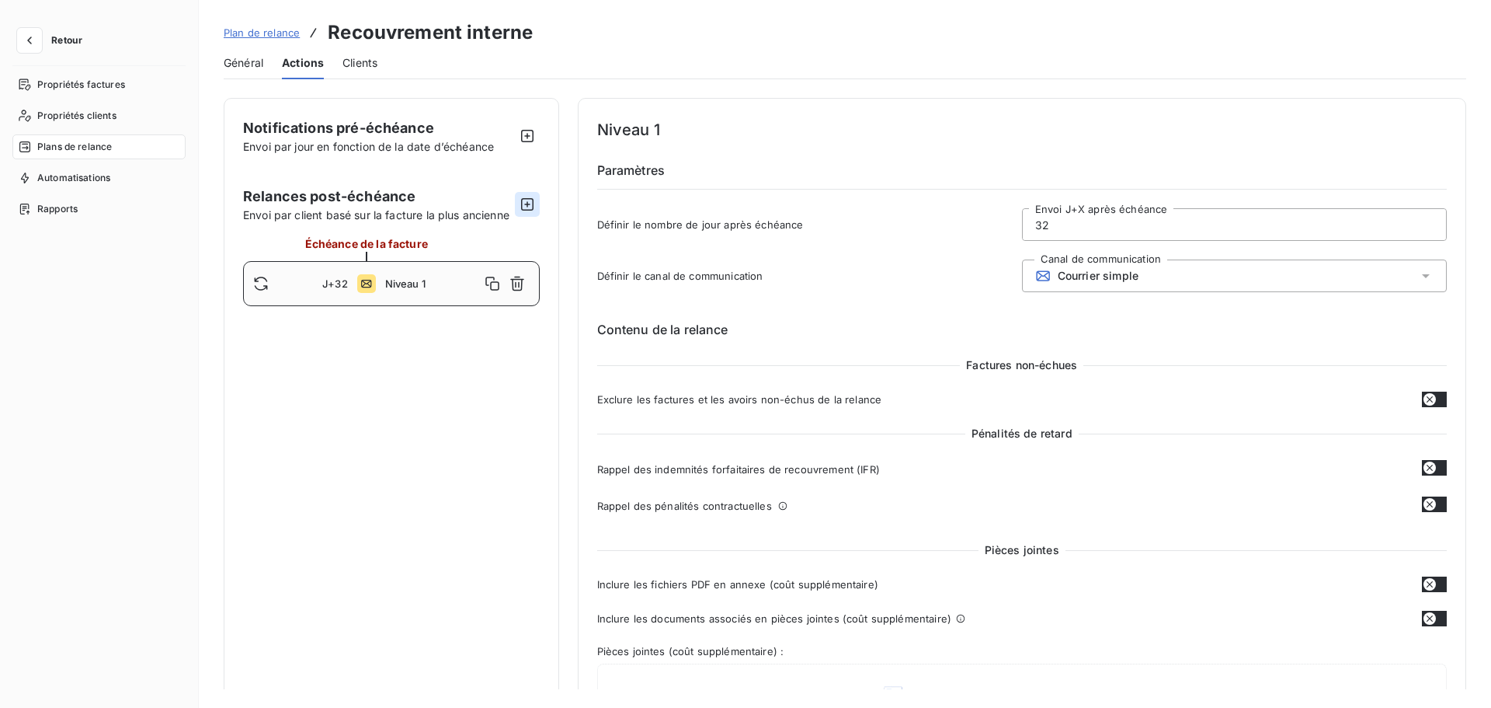
click at [528, 200] on icon "button" at bounding box center [528, 205] width 16 height 16
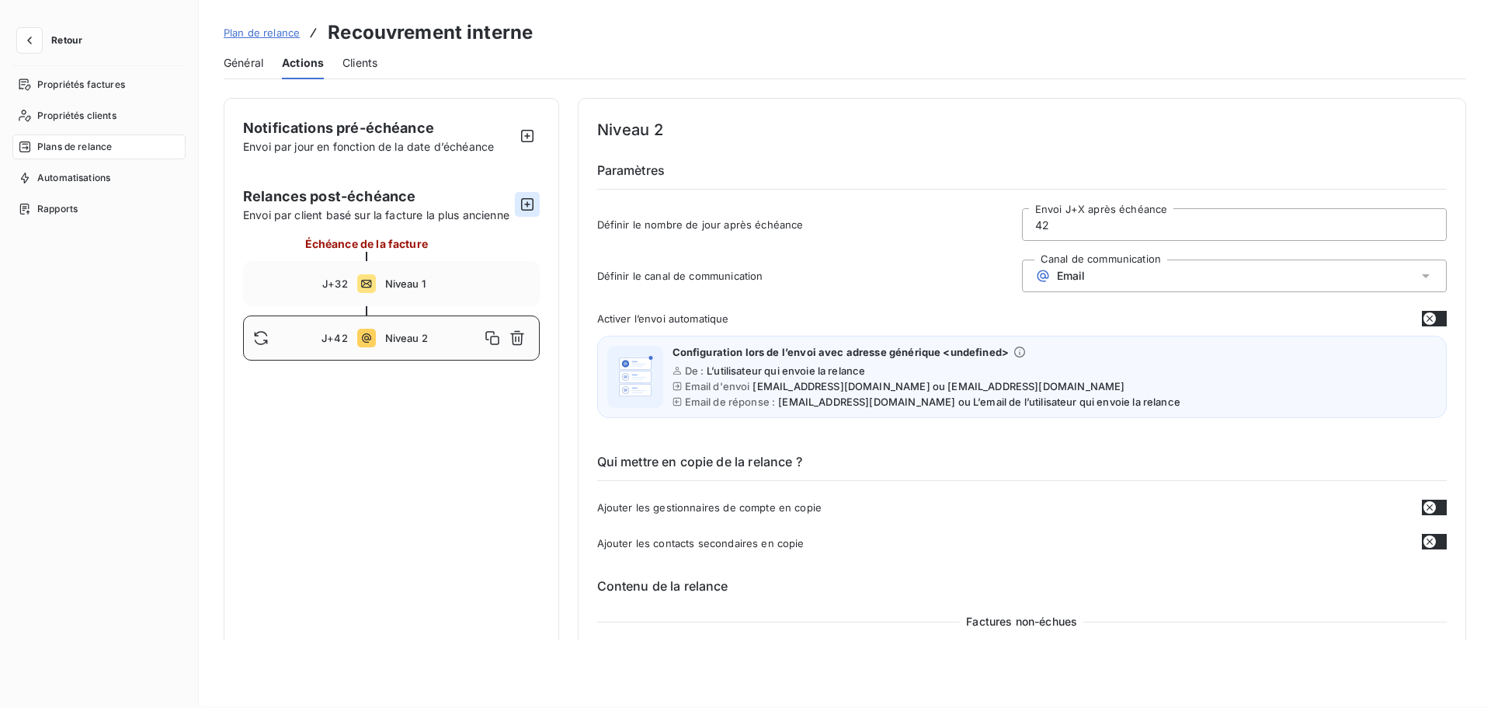
type input "42"
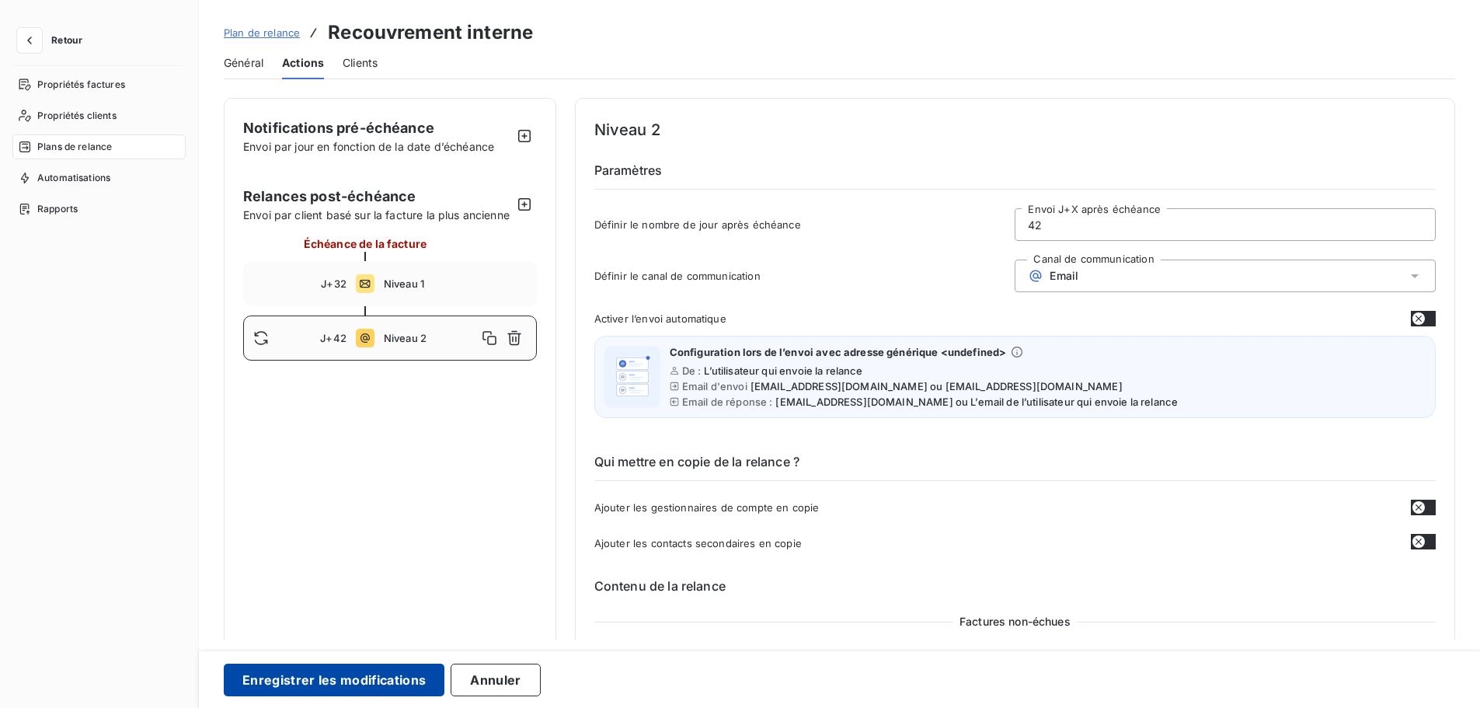
click at [346, 613] on button "Enregistrer les modifications" at bounding box center [334, 679] width 221 height 33
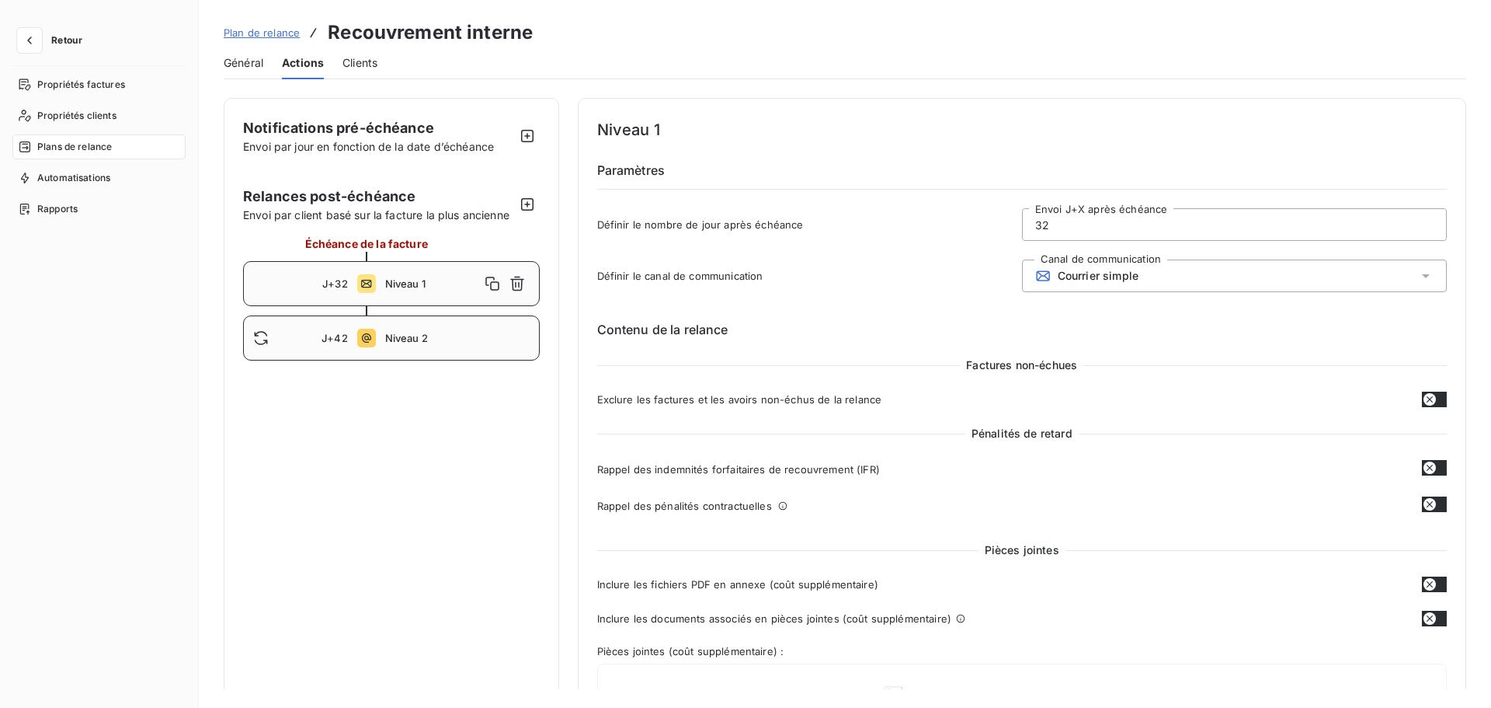
click at [465, 334] on span "Niveau 2" at bounding box center [457, 338] width 144 height 12
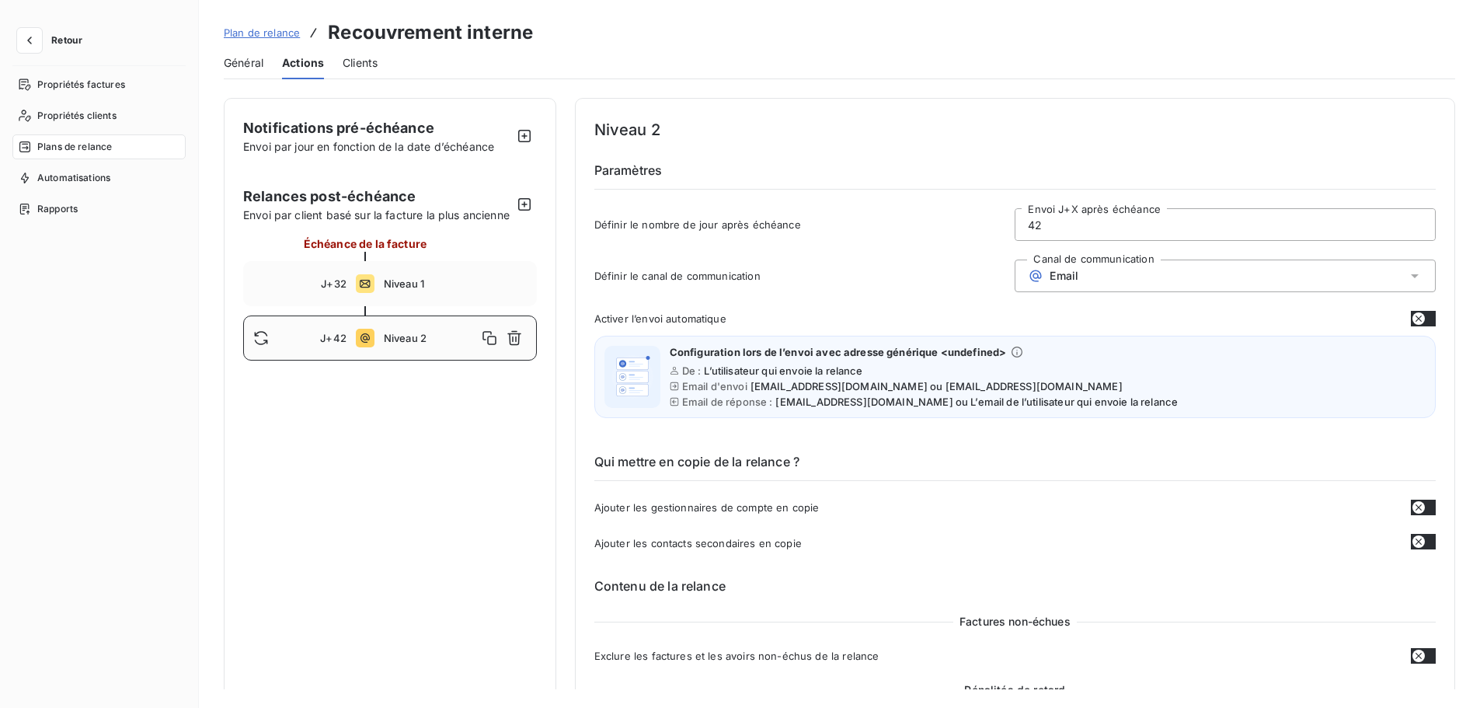
drag, startPoint x: 680, startPoint y: 392, endPoint x: 569, endPoint y: 24, distance: 384.6
click at [569, 24] on div "Plan de relance Recouvrement interne Général Actions Clients Notifications pré-…" at bounding box center [839, 354] width 1281 height 708
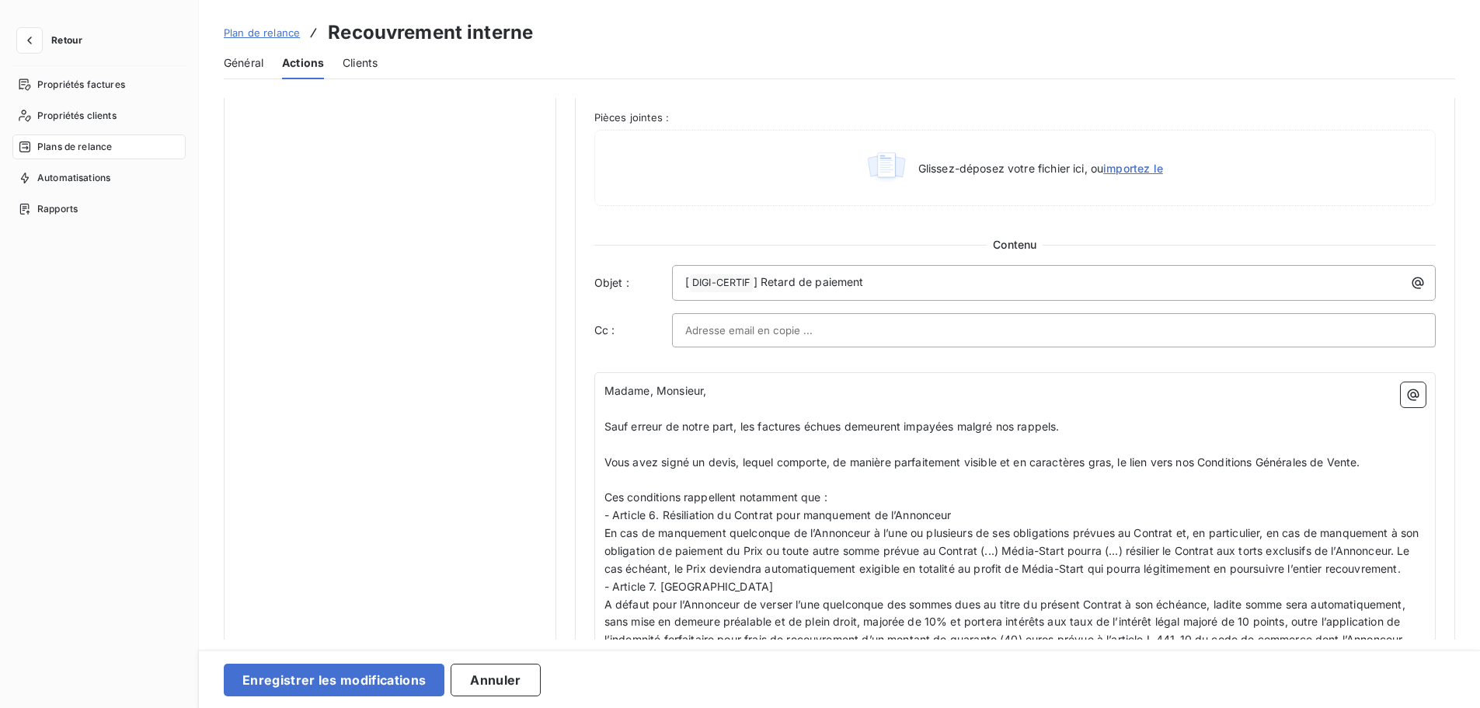
scroll to position [778, 0]
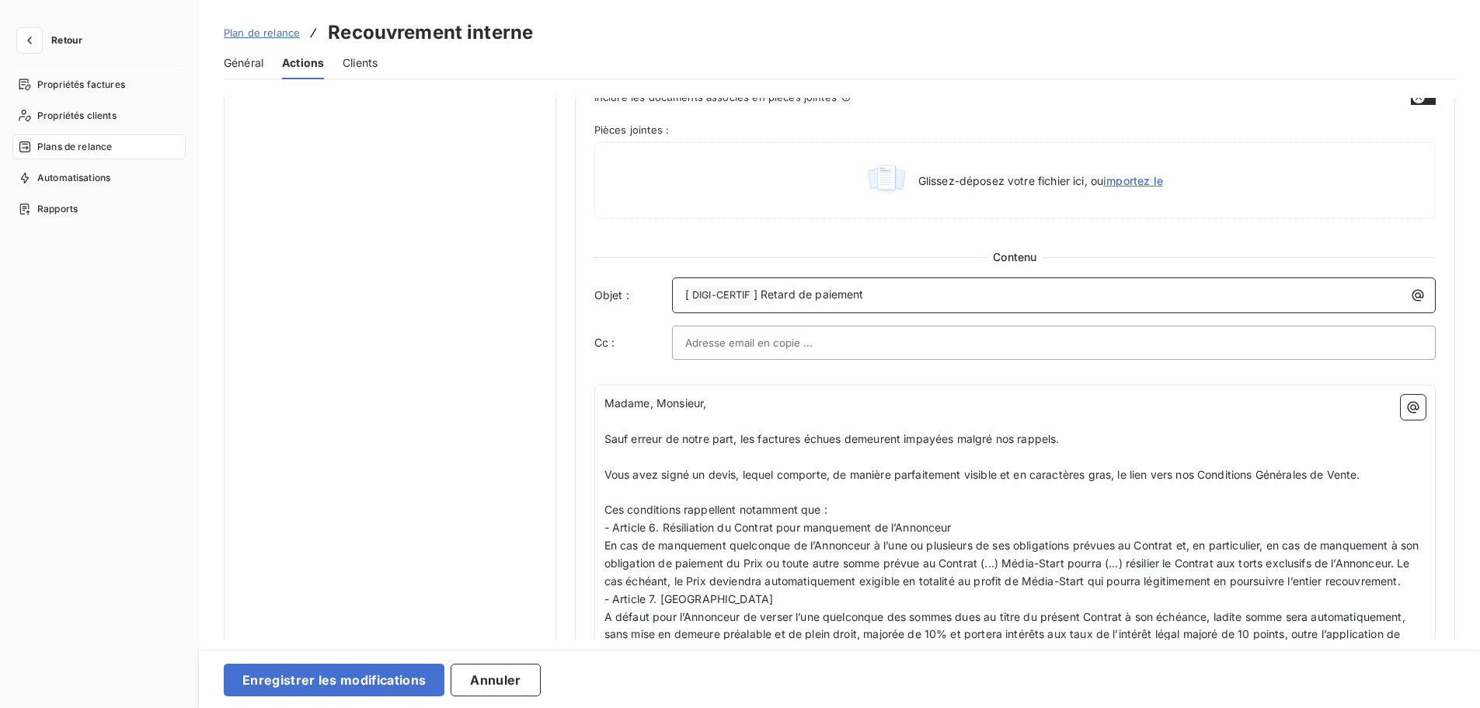
click at [806, 288] on span "] Retard de paiement" at bounding box center [809, 293] width 110 height 13
copy span "] Retard de paiement"
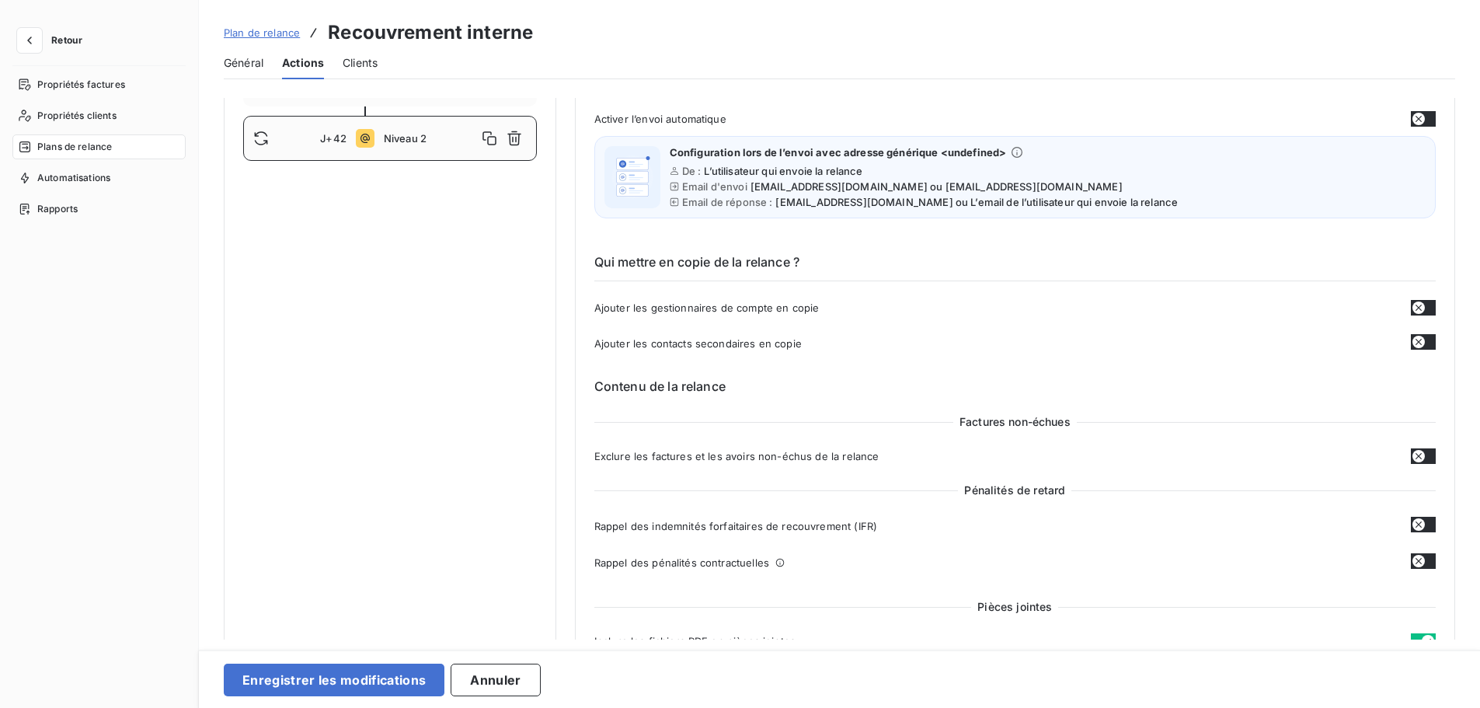
scroll to position [154, 0]
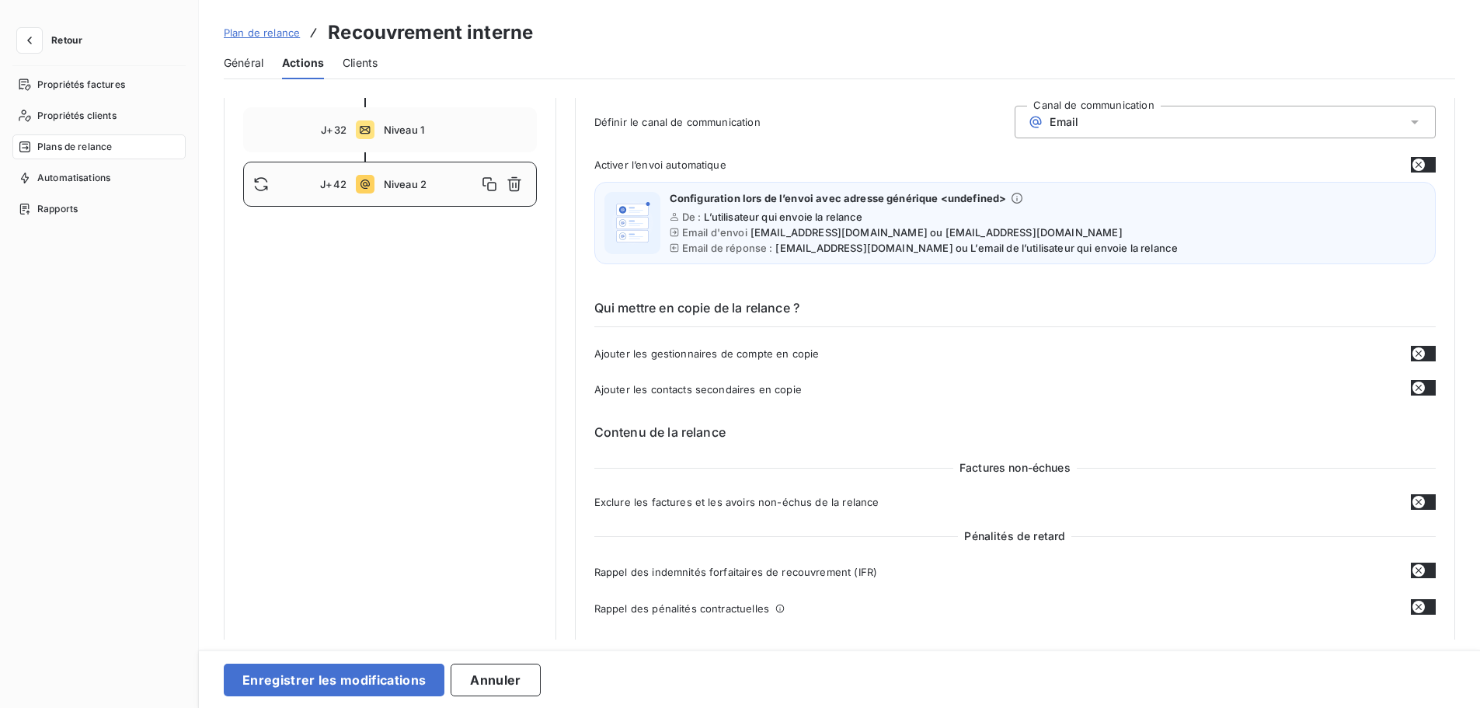
click at [1192, 158] on button "button" at bounding box center [1423, 165] width 25 height 16
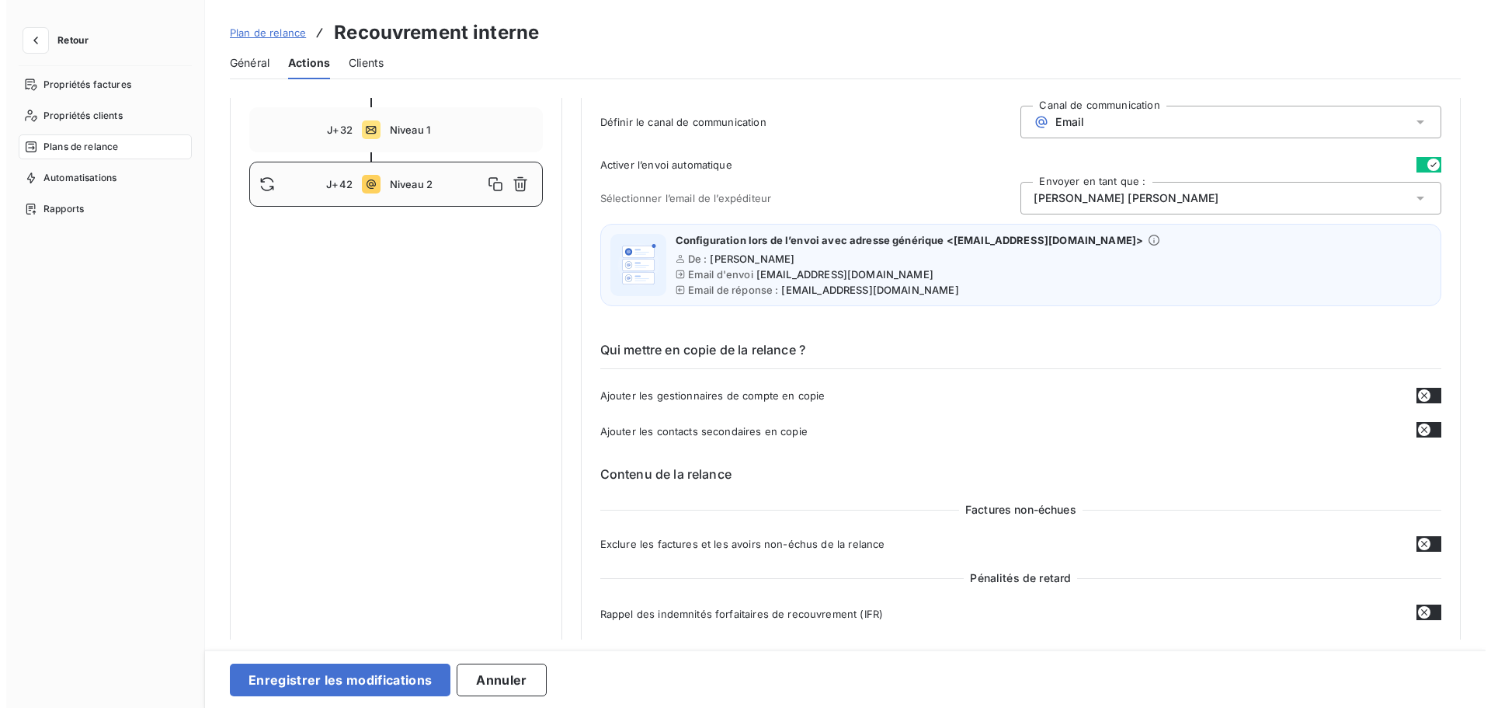
scroll to position [0, 0]
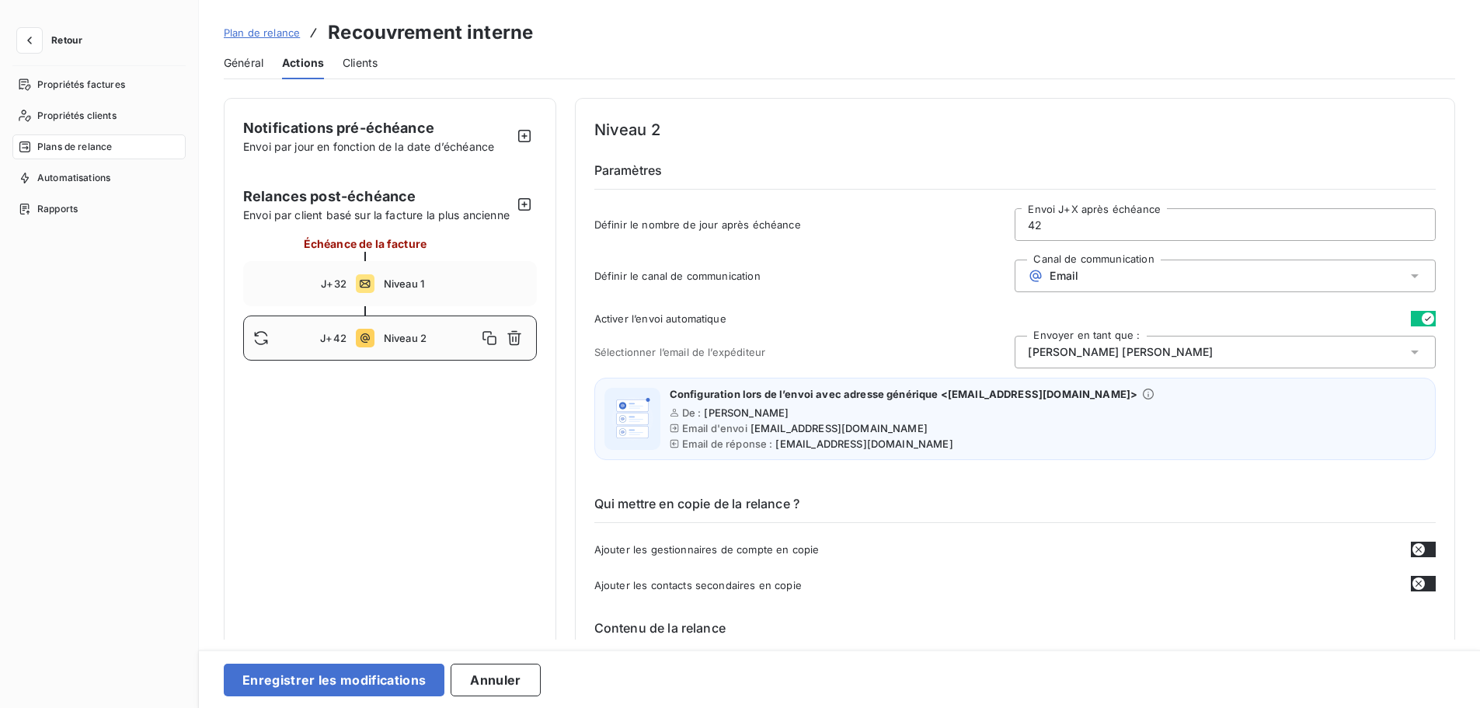
click at [1036, 218] on input "42" at bounding box center [1224, 224] width 419 height 31
type input "33"
click at [377, 613] on button "Enregistrer les modifications" at bounding box center [334, 679] width 221 height 33
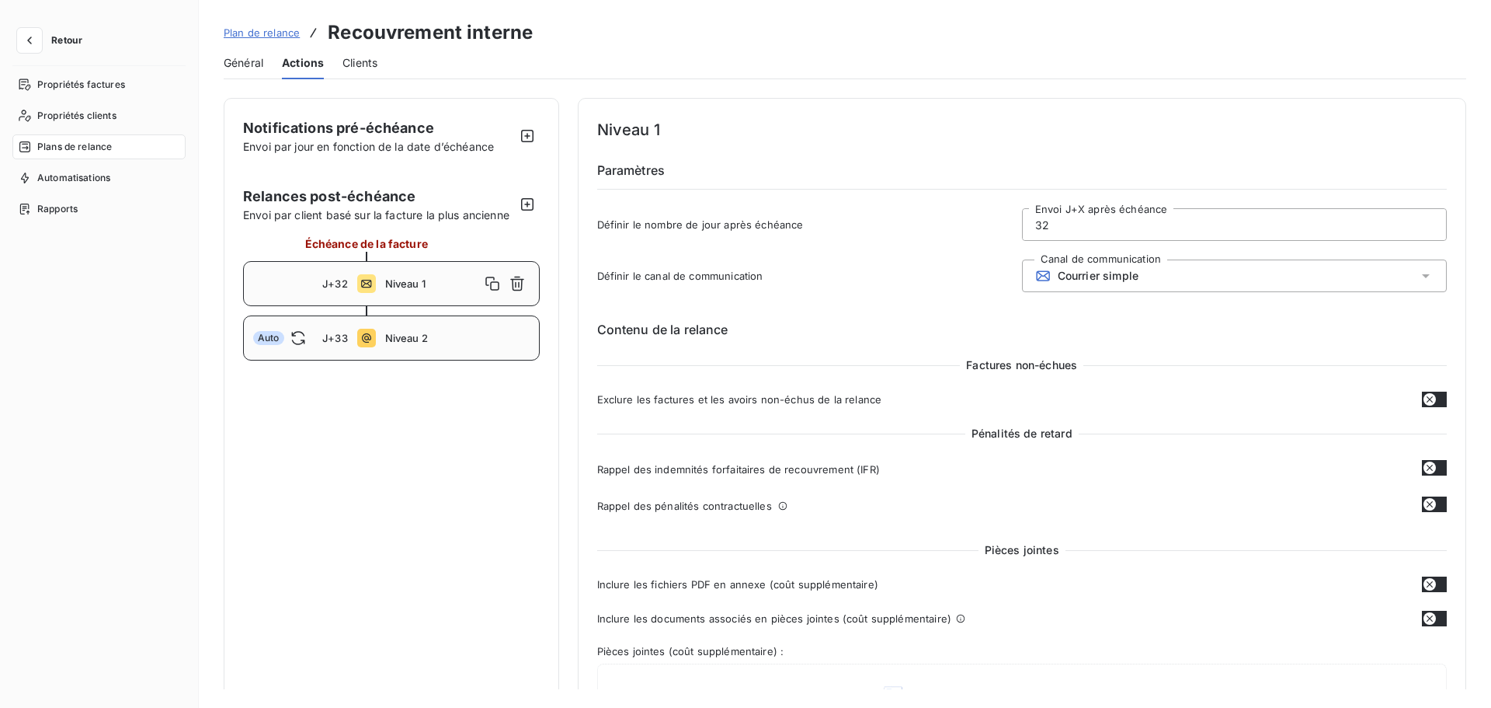
click at [459, 341] on span "Niveau 2" at bounding box center [457, 338] width 144 height 12
type input "33"
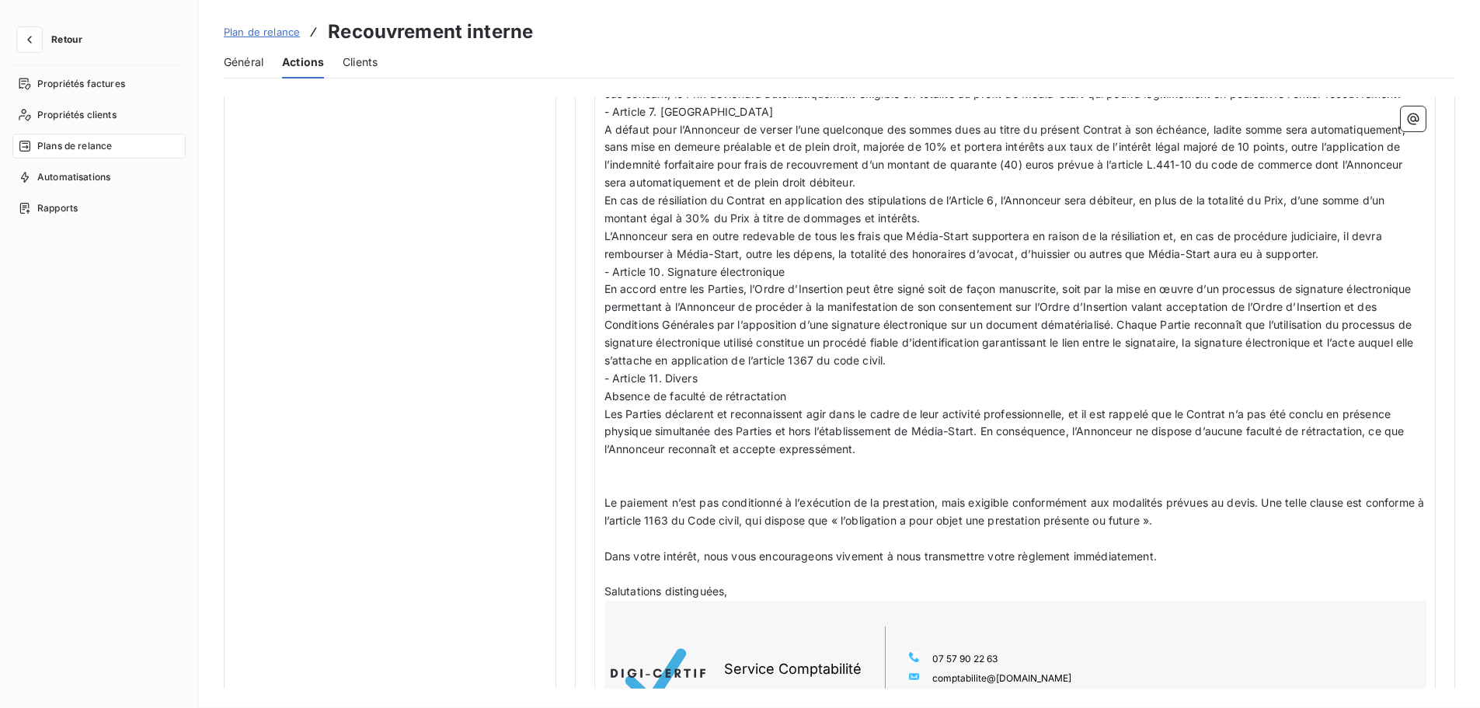
scroll to position [1306, 0]
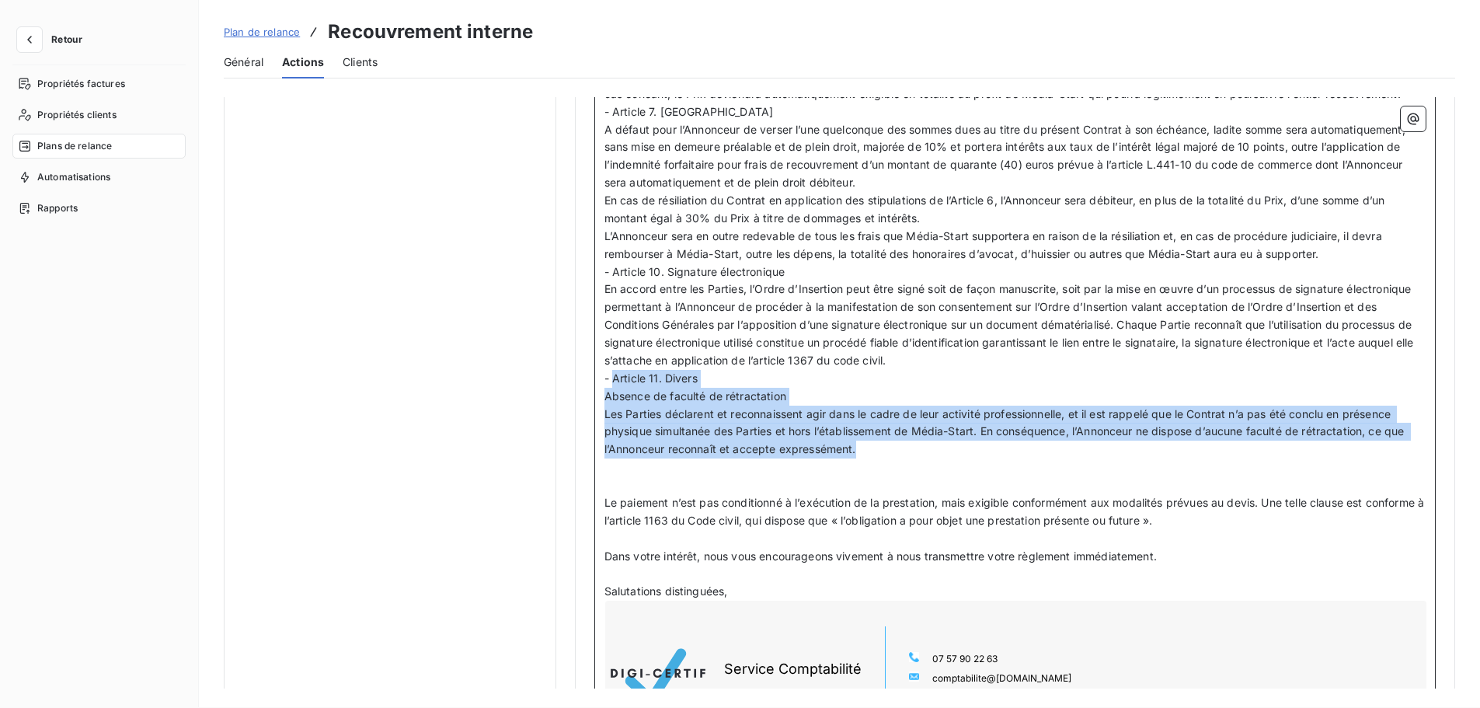
drag, startPoint x: 875, startPoint y: 474, endPoint x: 613, endPoint y: 399, distance: 272.2
click at [613, 399] on div "Madame, Monsieur, ﻿ Sauf erreur de notre part, les factures échues demeurent im…" at bounding box center [1014, 373] width 821 height 931
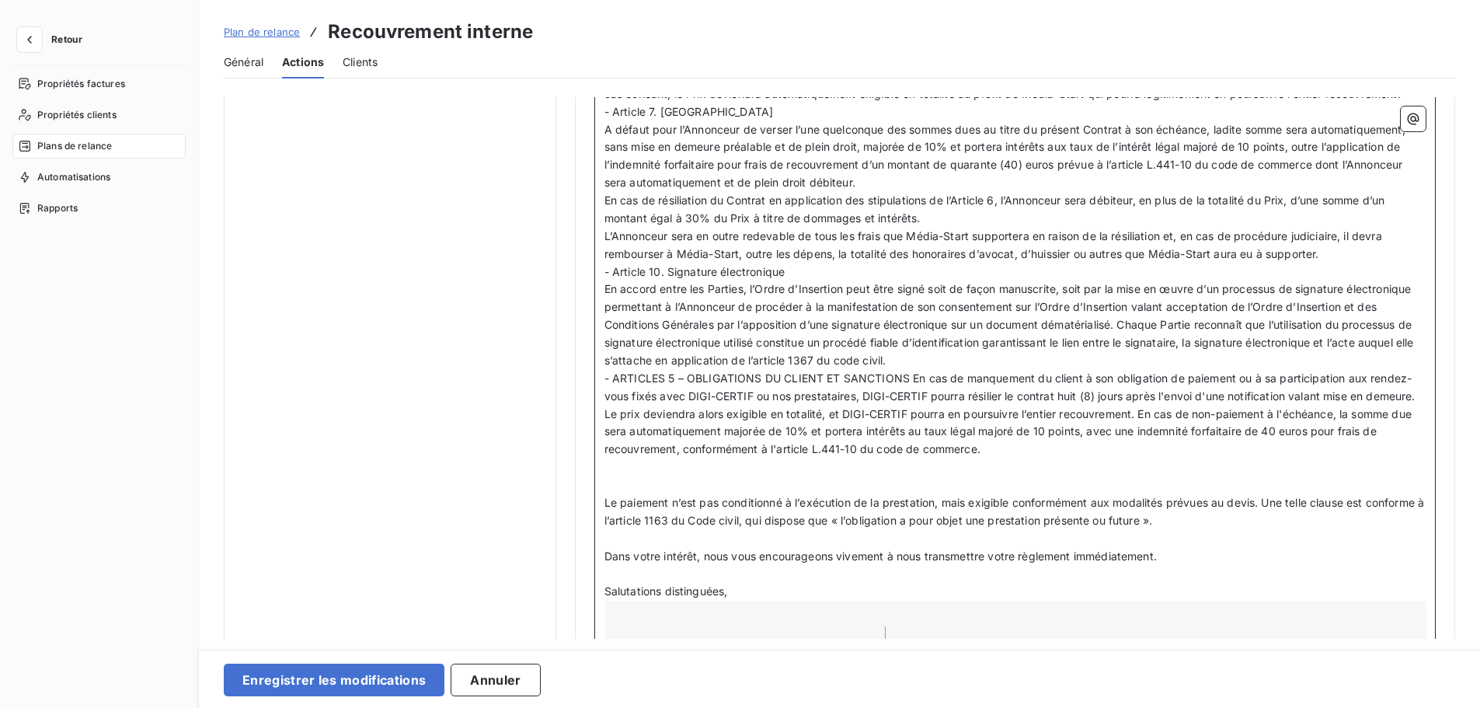
click at [912, 392] on span "- ARTICLES 5 – OBLIGATIONS DU CLIENT ET SANCTIONS En cas de manquement du clien…" at bounding box center [1011, 413] width 814 height 85
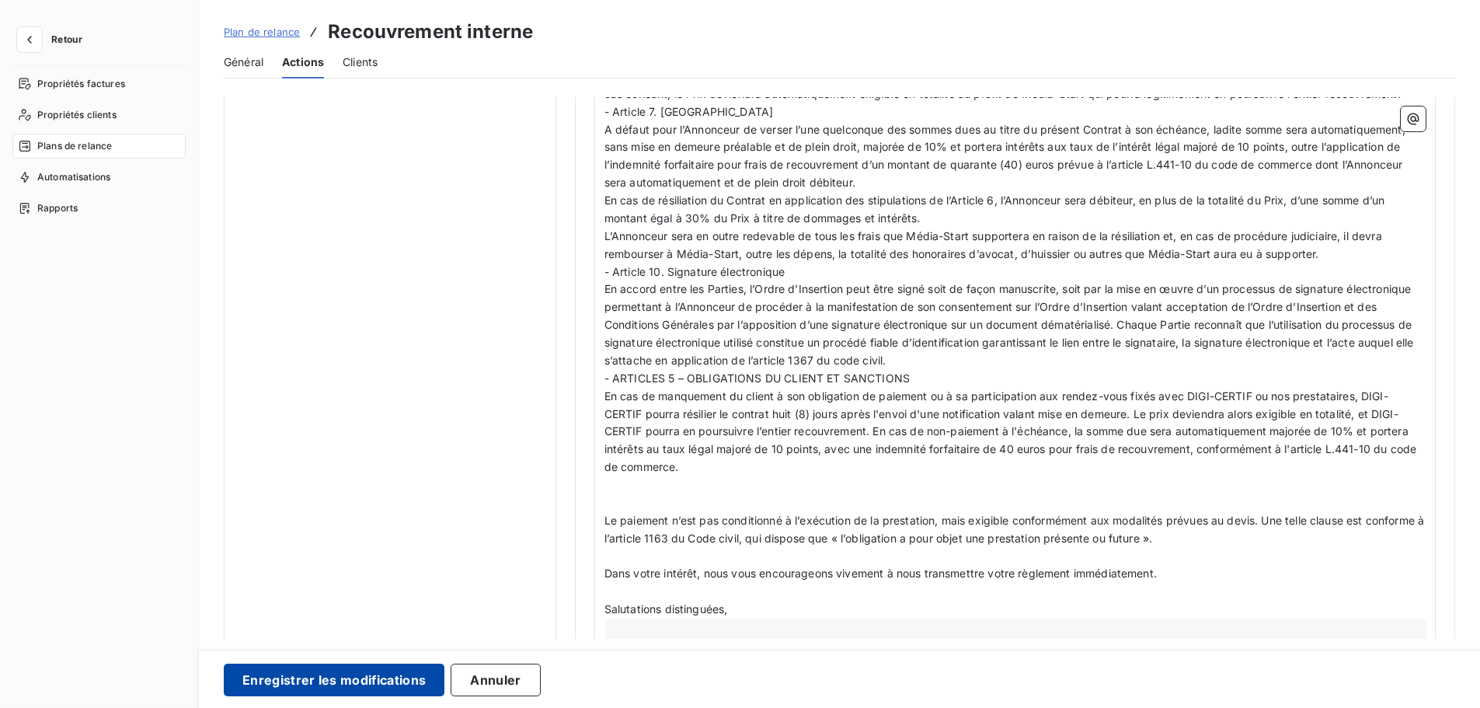
click at [288, 613] on button "Enregistrer les modifications" at bounding box center [334, 679] width 221 height 33
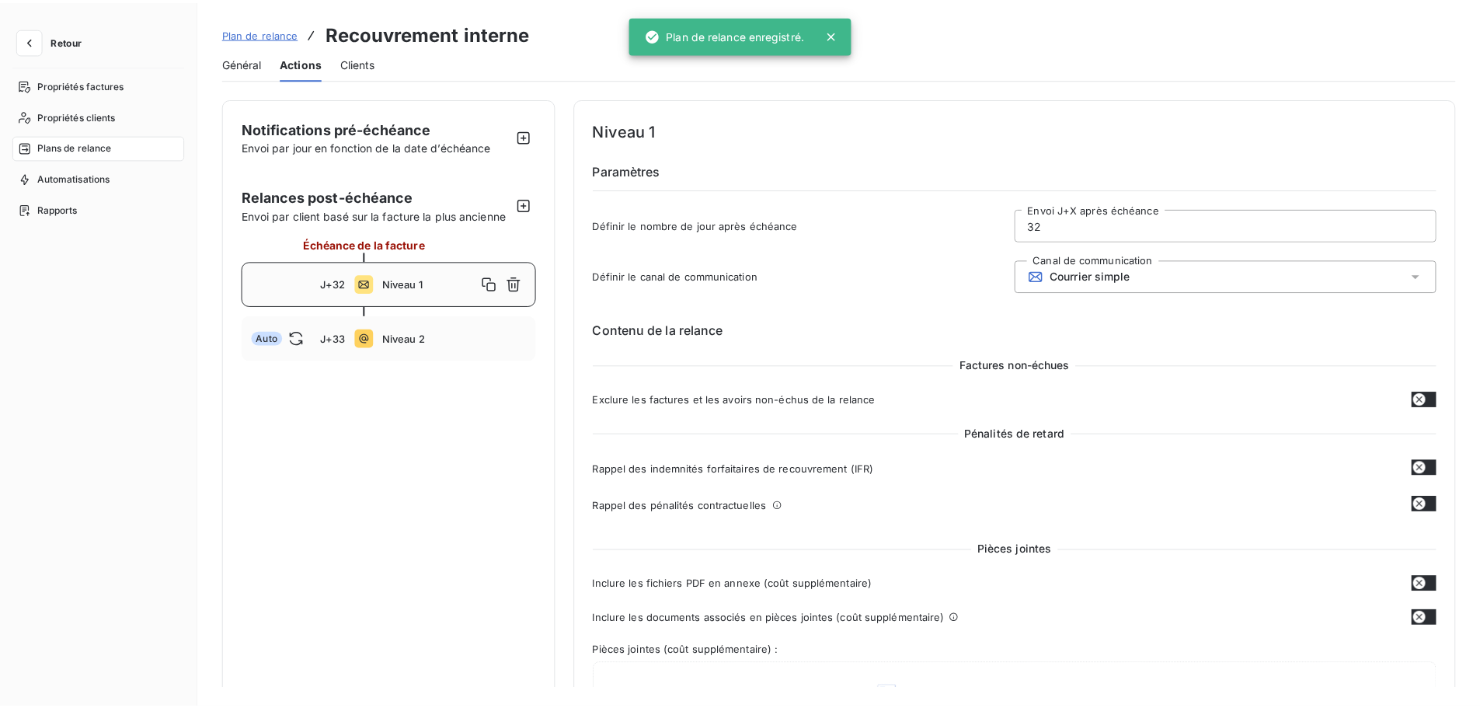
scroll to position [1, 0]
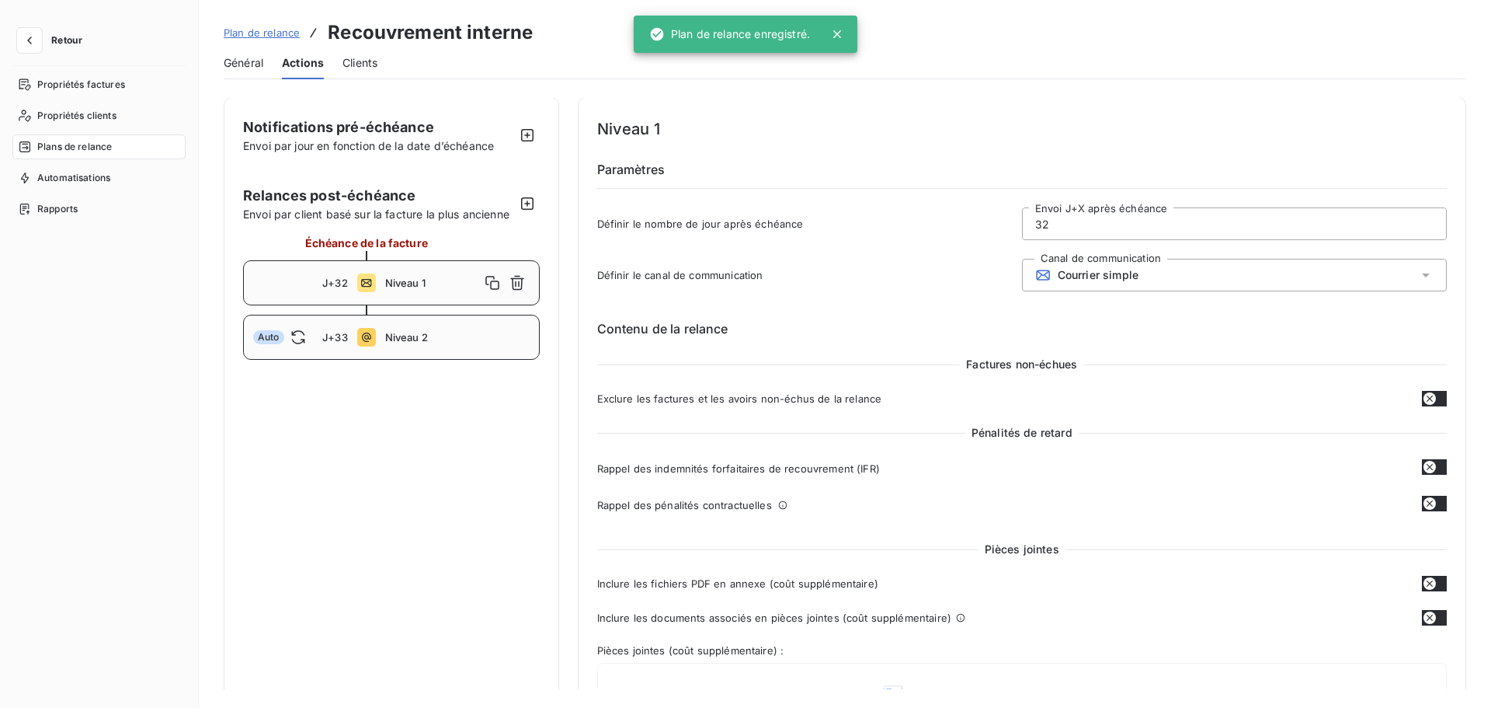
click at [448, 341] on span "Niveau 2" at bounding box center [457, 337] width 144 height 12
type input "33"
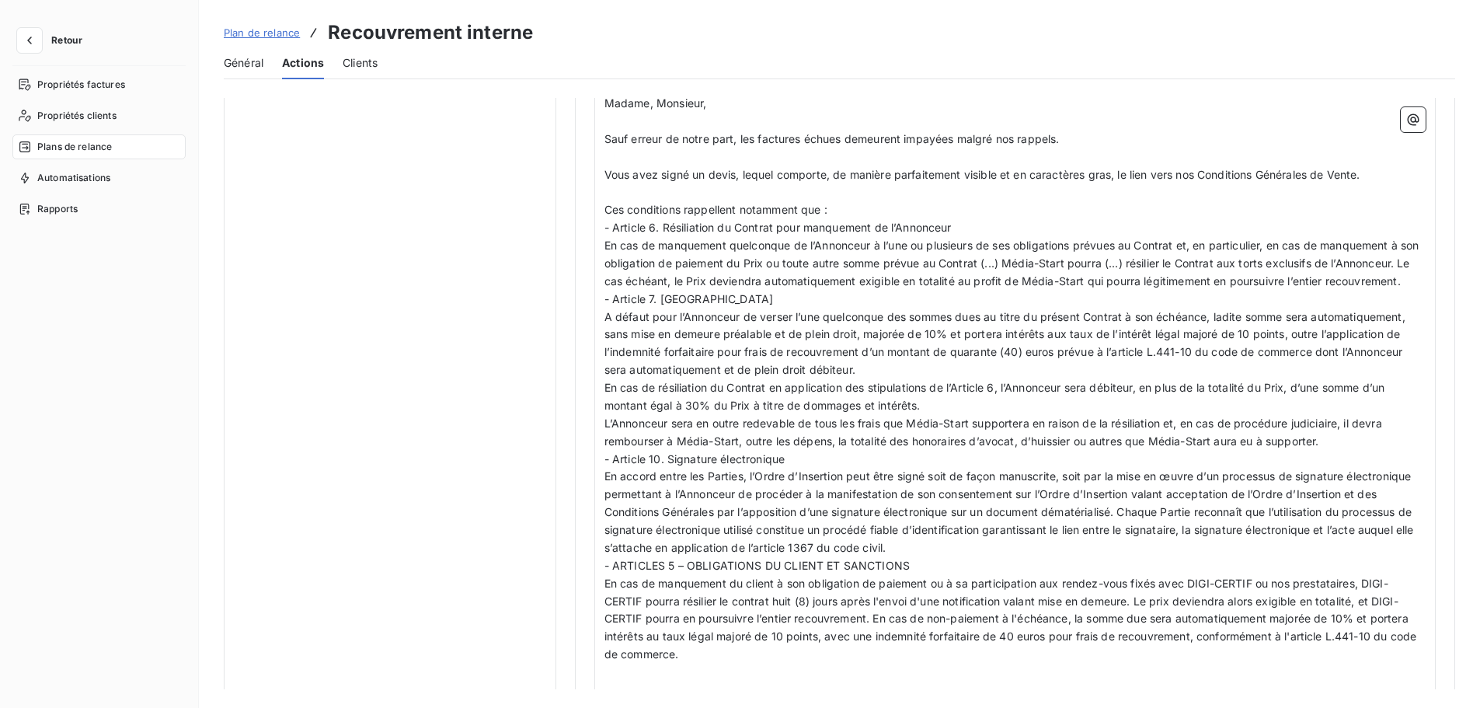
scroll to position [1120, 0]
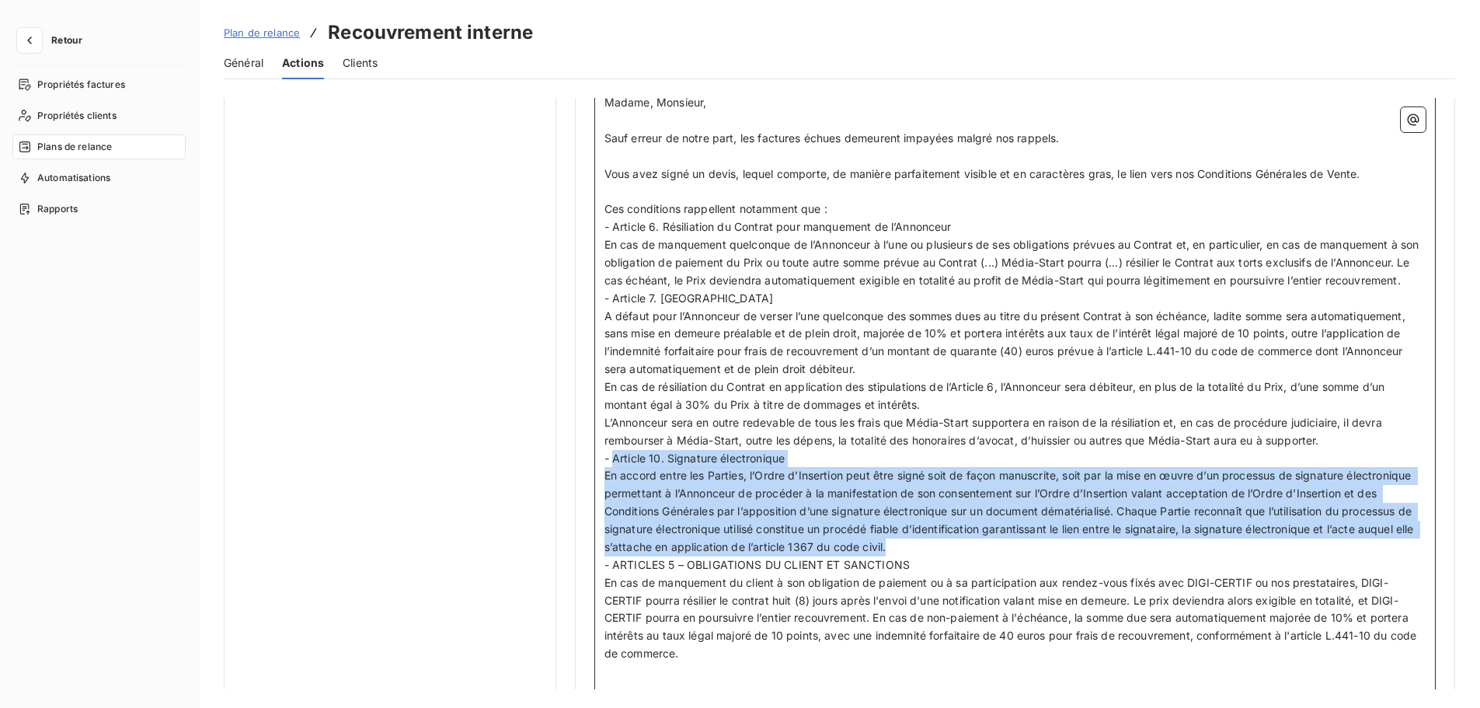
drag, startPoint x: 917, startPoint y: 567, endPoint x: 612, endPoint y: 477, distance: 317.6
click at [612, 477] on div "Madame, Monsieur, ﻿ Sauf erreur de notre part, les factures échues demeurent im…" at bounding box center [1014, 568] width 821 height 949
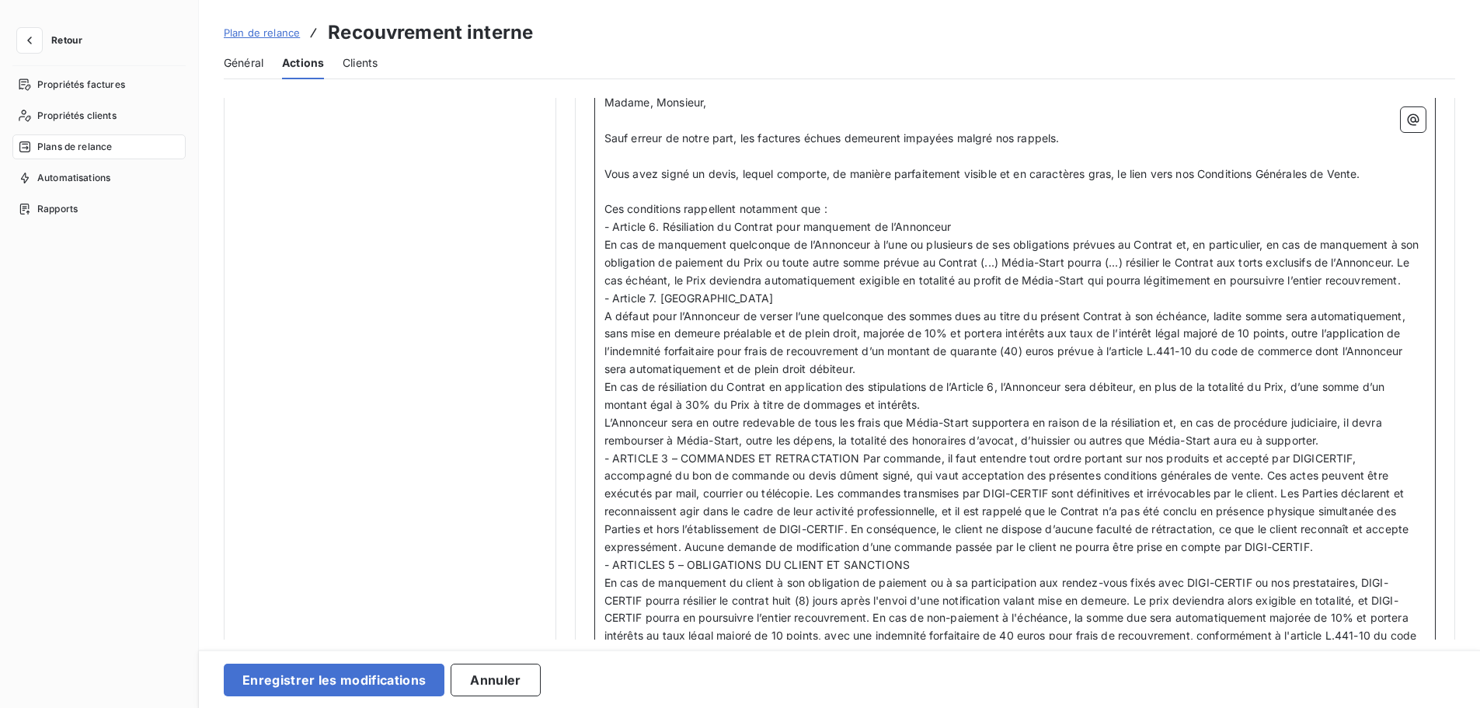
click at [858, 476] on span "- ARTICLE 3 – COMMANDES ET RETRACTATION Par commande, il faut entendre tout ord…" at bounding box center [1008, 502] width 808 height 102
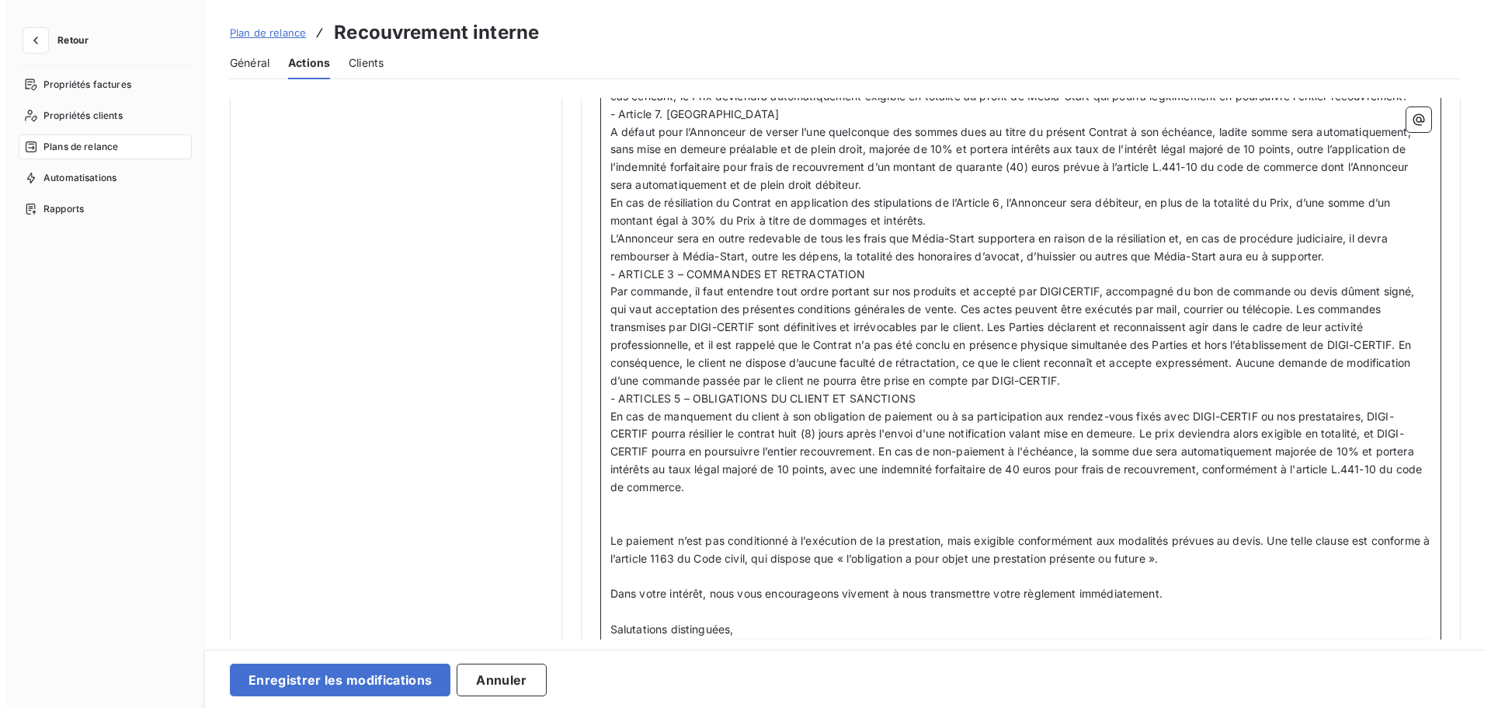
scroll to position [1317, 0]
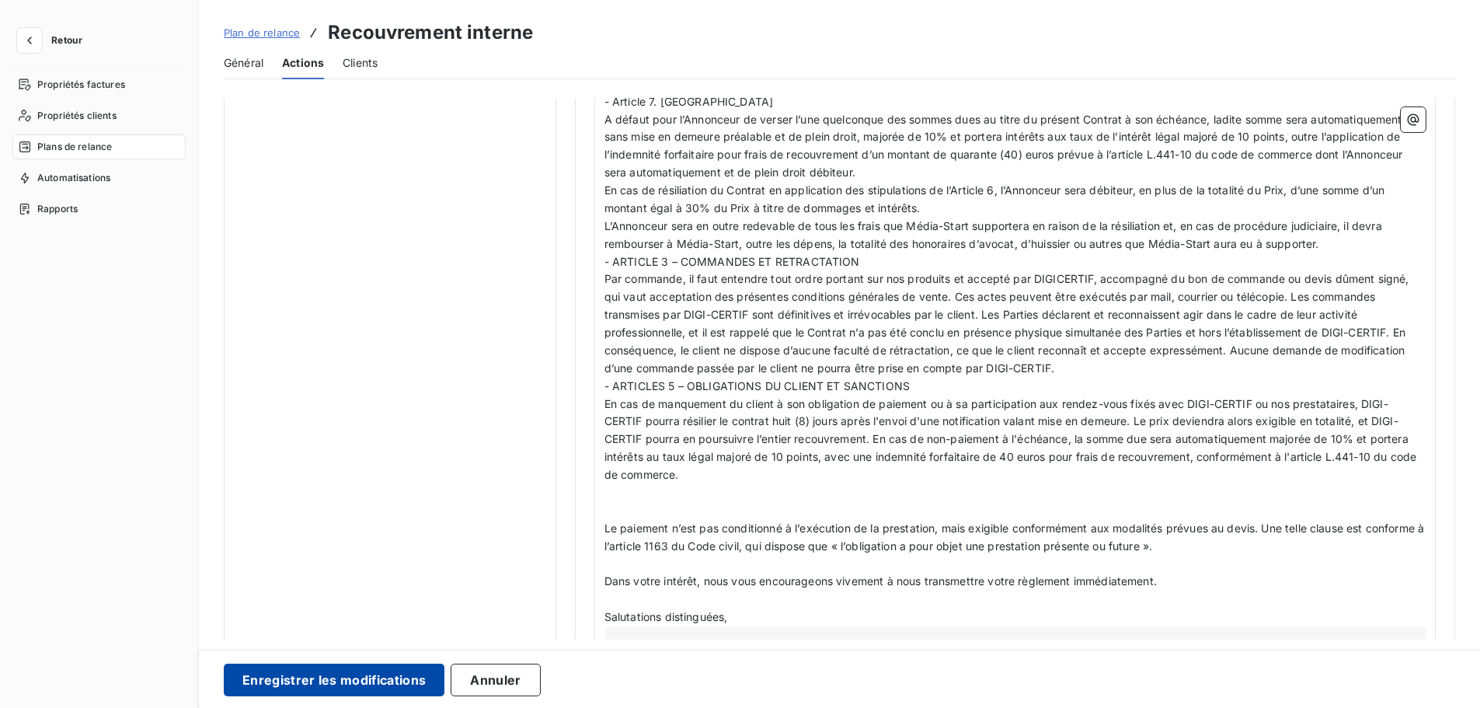
click at [372, 613] on button "Enregistrer les modifications" at bounding box center [334, 679] width 221 height 33
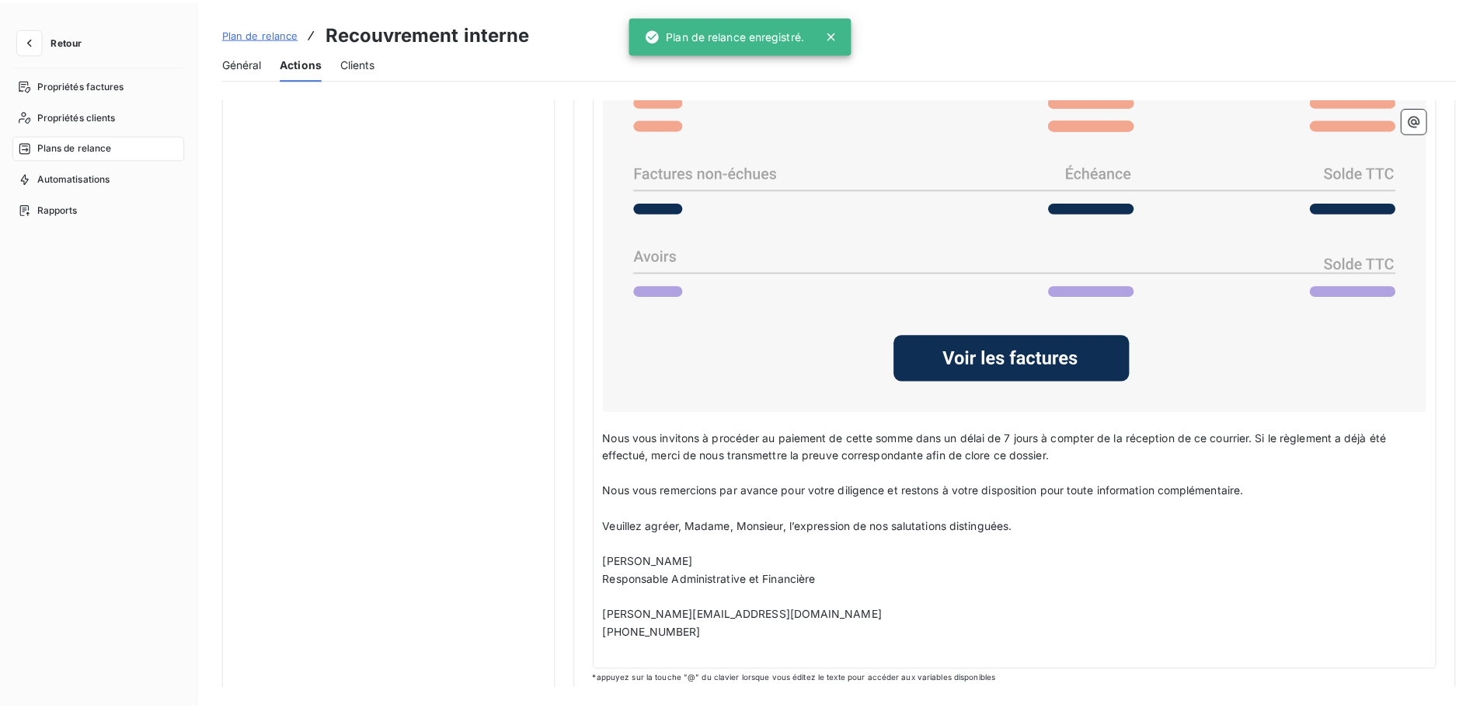
scroll to position [0, 0]
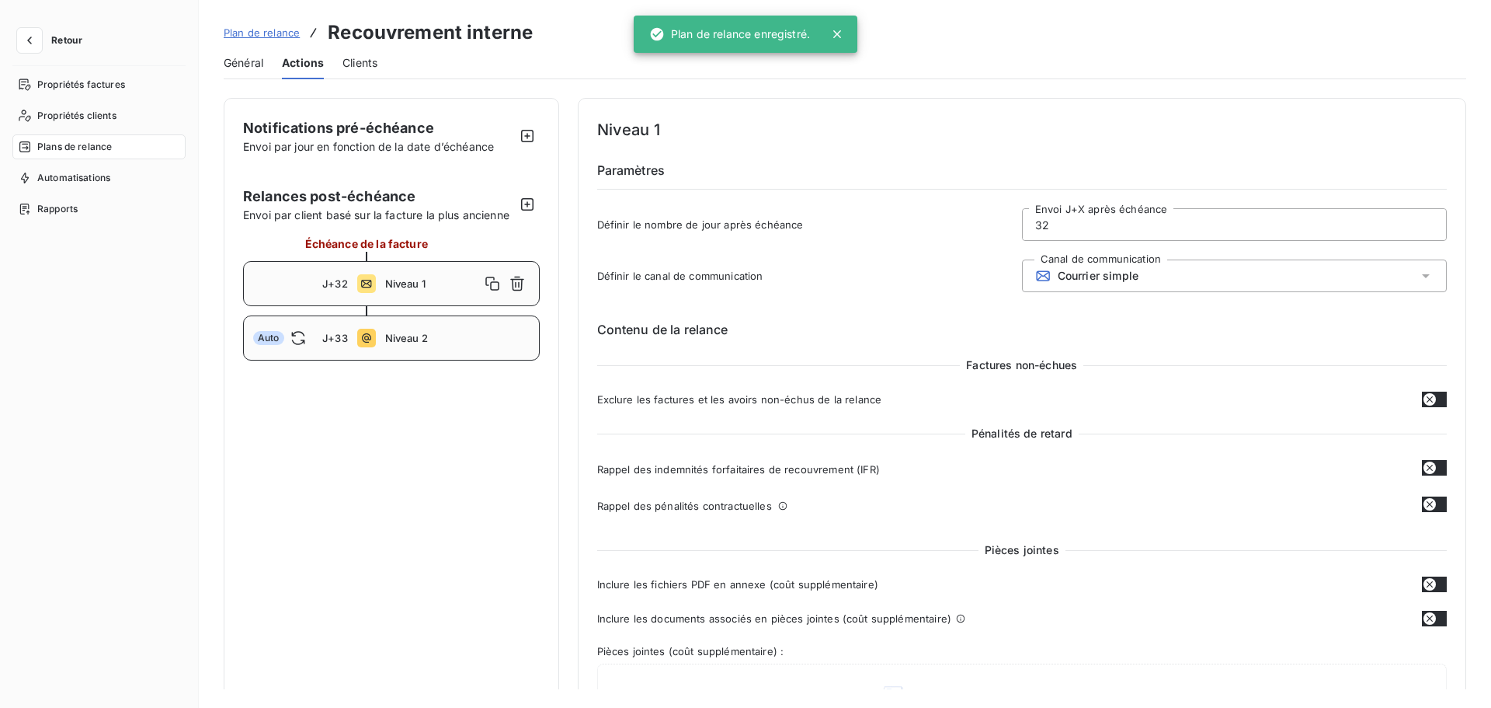
click at [405, 336] on span "Niveau 2" at bounding box center [457, 338] width 144 height 12
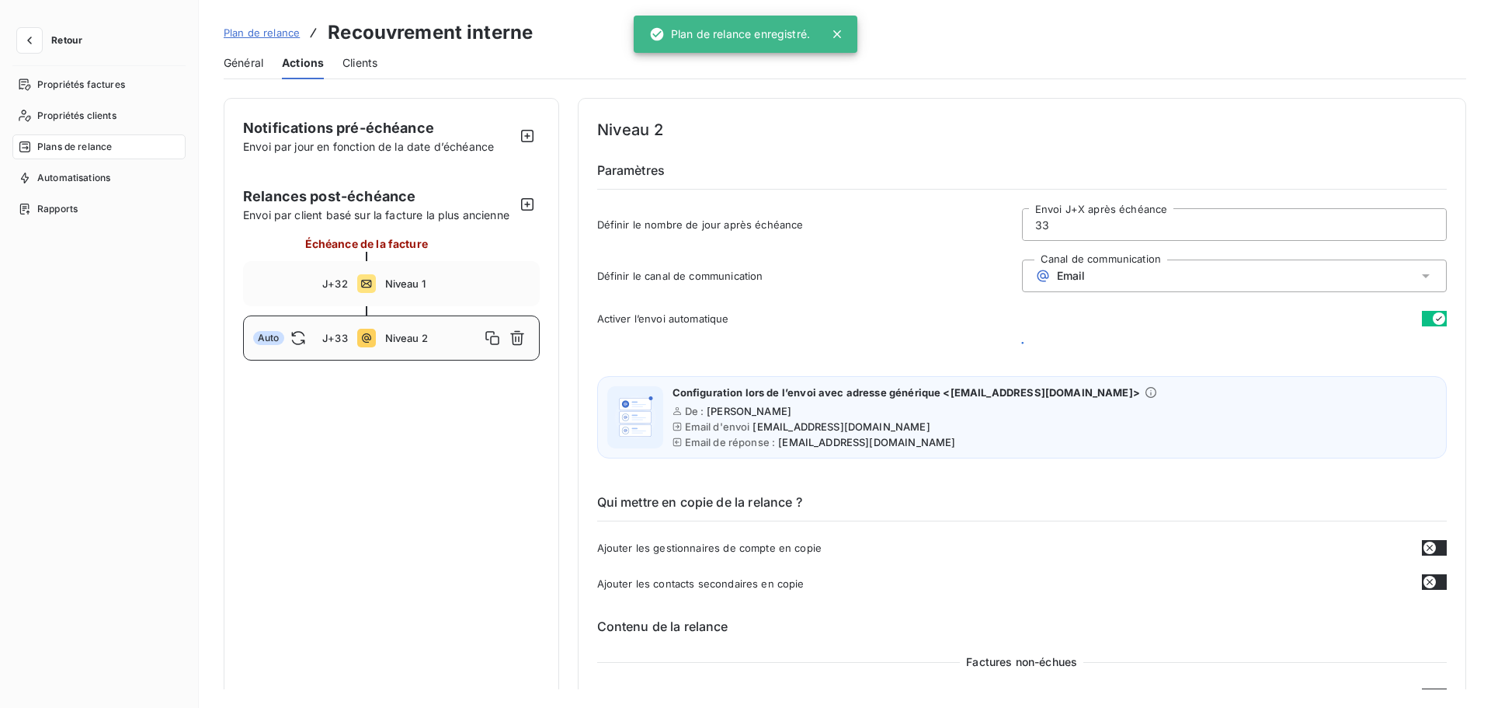
type input "33"
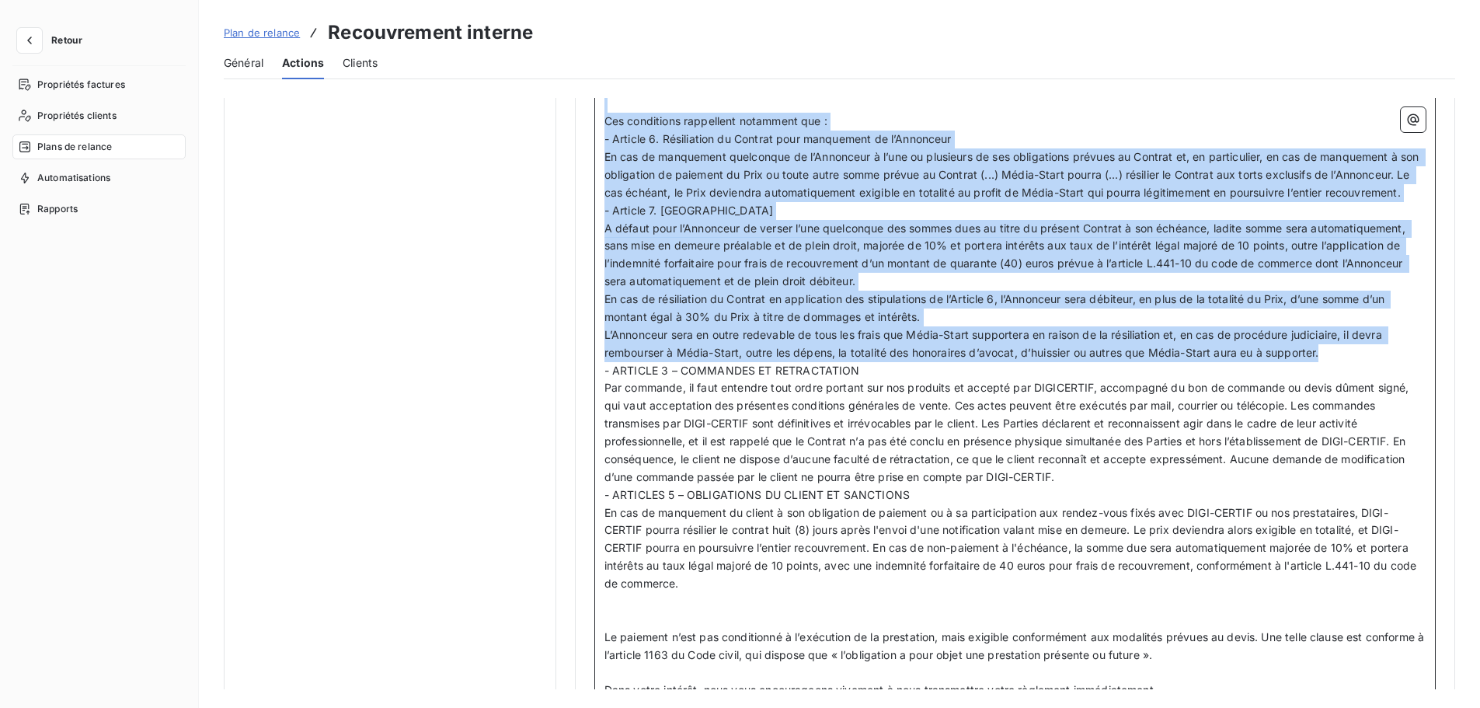
scroll to position [1180, 0]
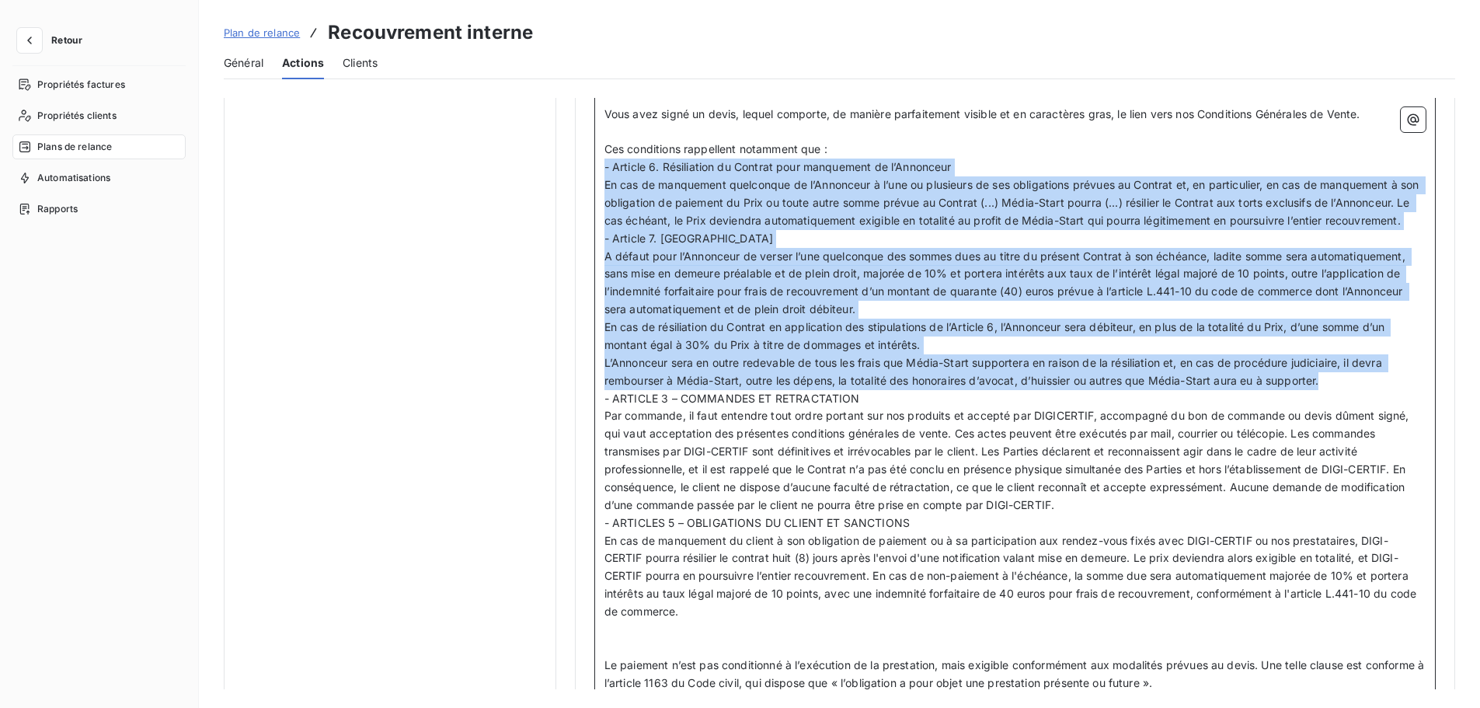
drag, startPoint x: 1361, startPoint y: 359, endPoint x: 593, endPoint y: 175, distance: 789.3
click at [594, 175] on div "Madame, Monsieur, ﻿ Sauf erreur de notre part, les factures échues demeurent im…" at bounding box center [1014, 526] width 841 height 1005
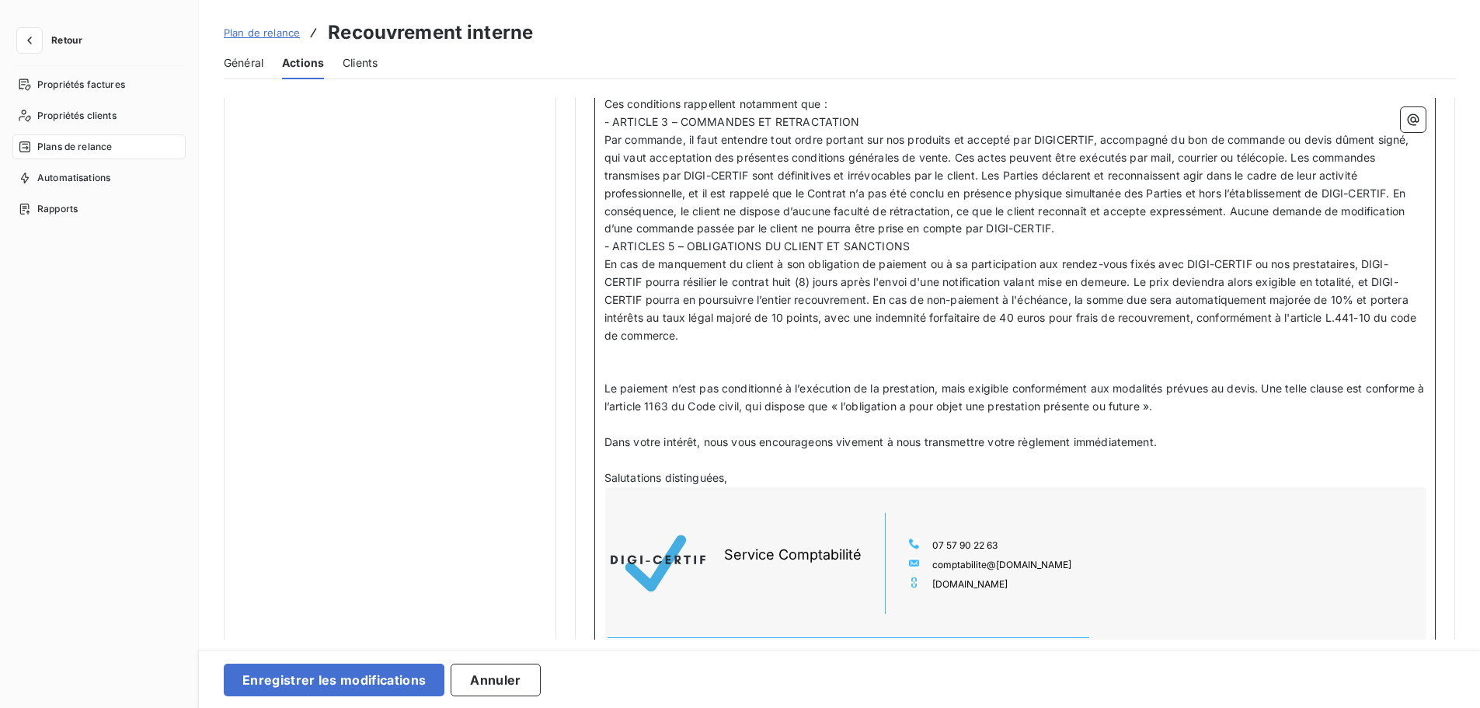
scroll to position [1226, 0]
click at [757, 370] on p "﻿" at bounding box center [1014, 370] width 821 height 18
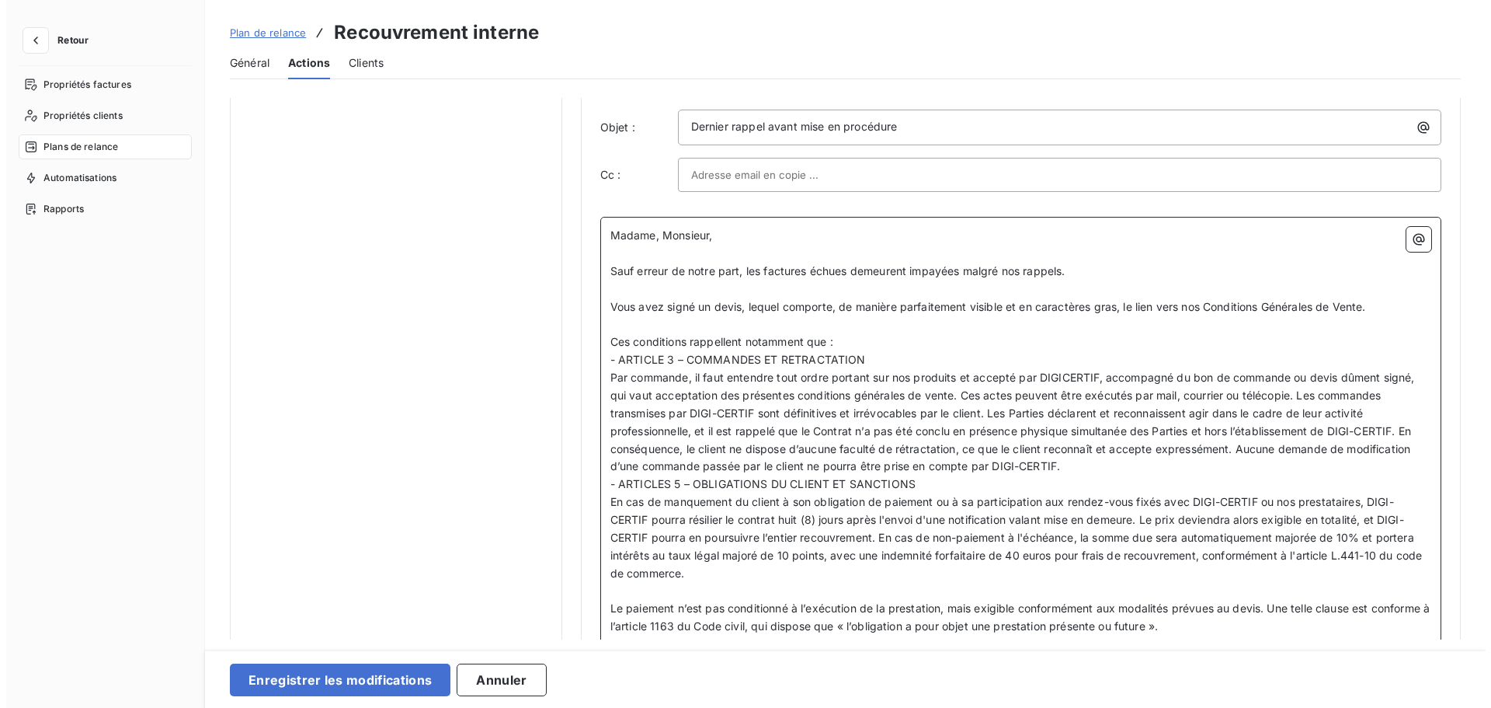
scroll to position [977, 0]
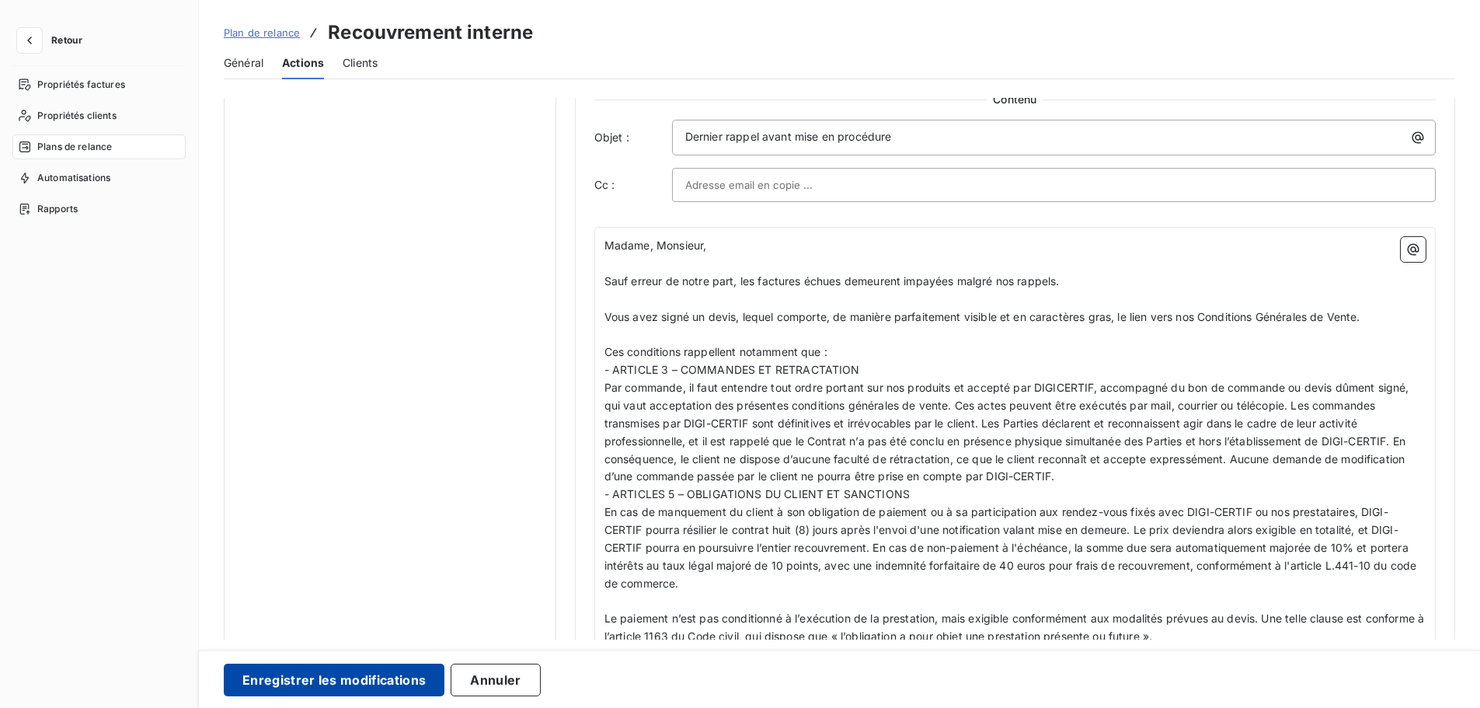
click at [339, 613] on button "Enregistrer les modifications" at bounding box center [334, 679] width 221 height 33
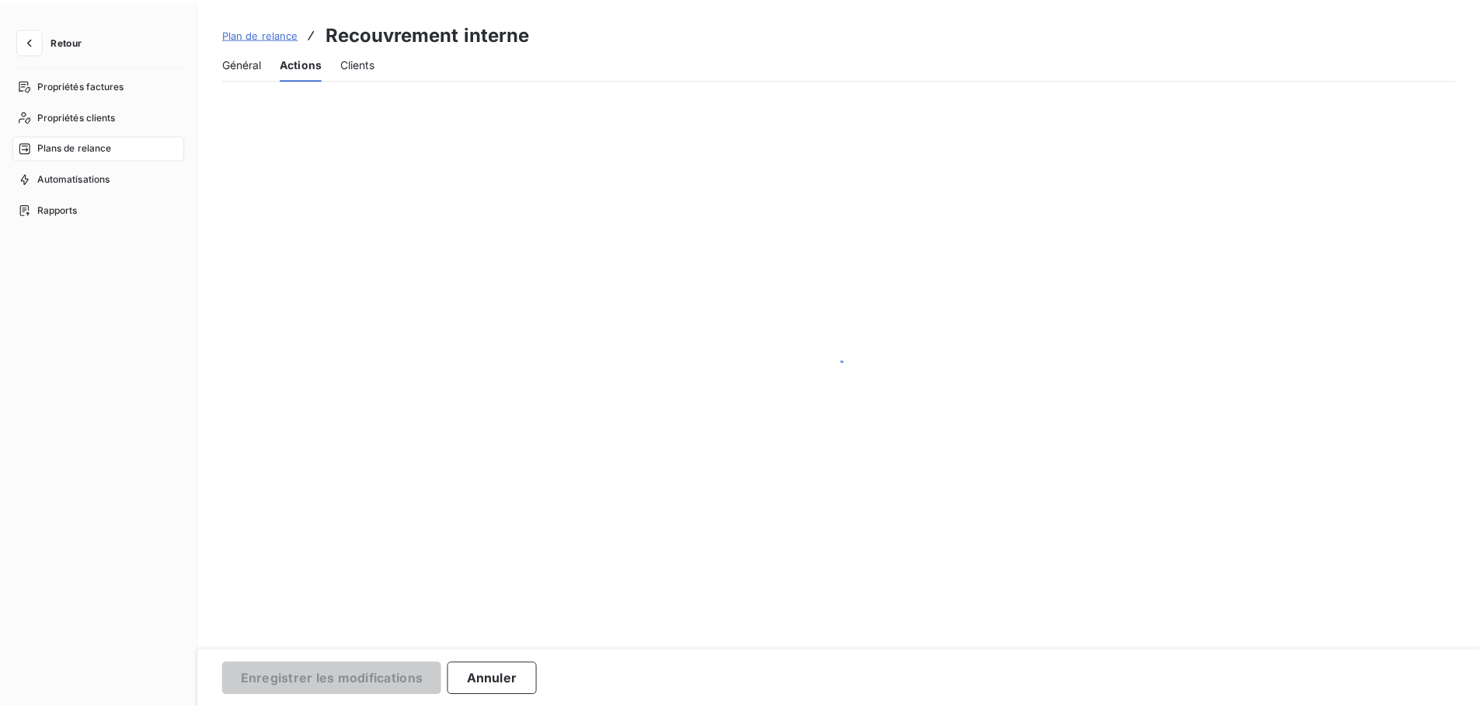
scroll to position [0, 0]
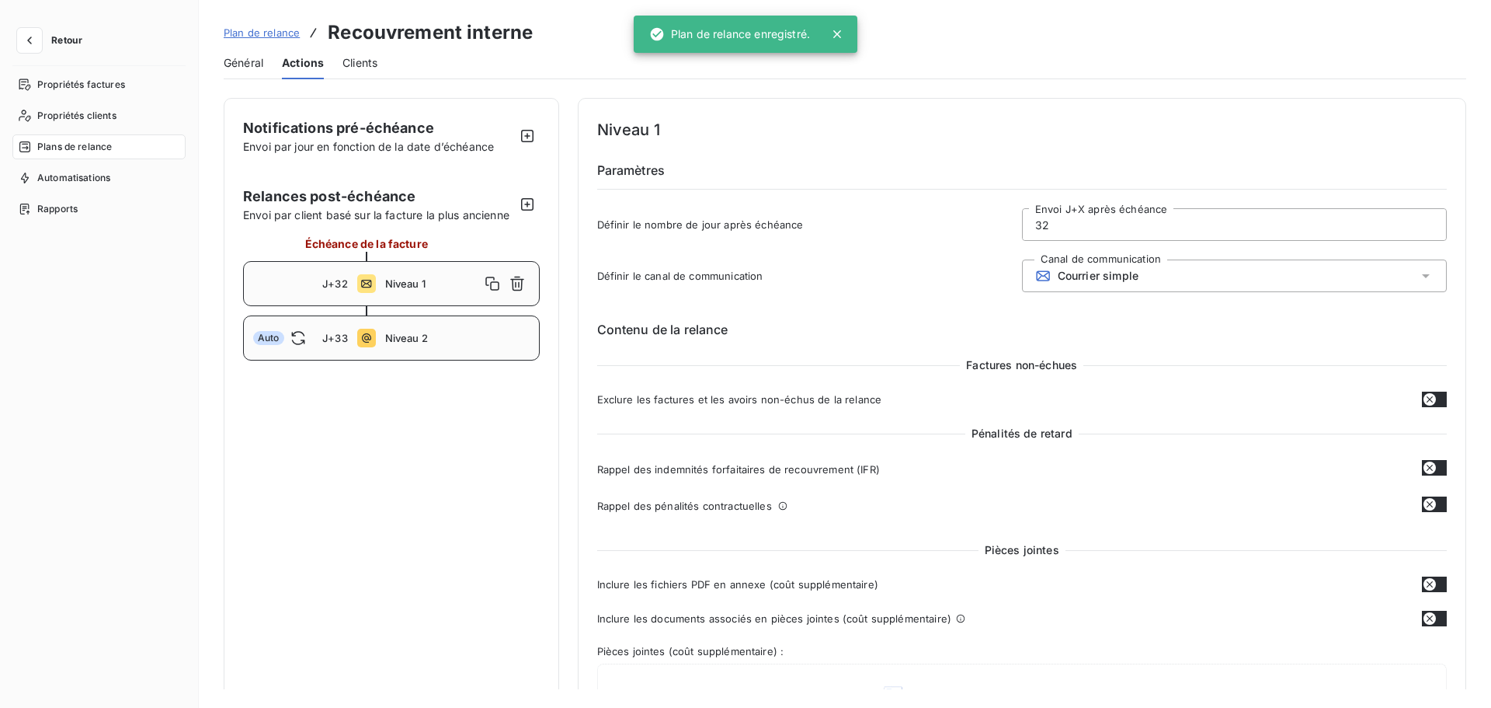
click at [443, 345] on div "Auto J+33 Niveau 2" at bounding box center [391, 337] width 297 height 45
type input "33"
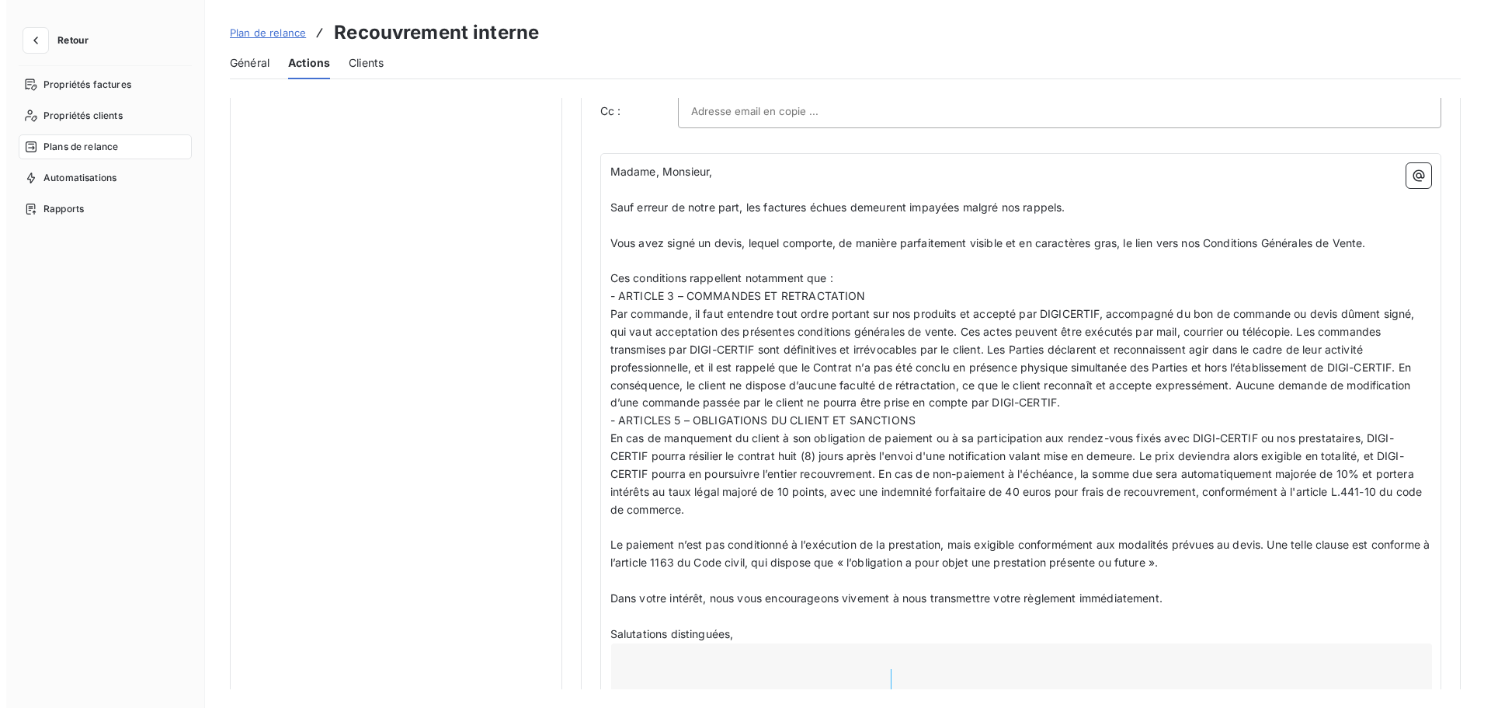
scroll to position [1045, 0]
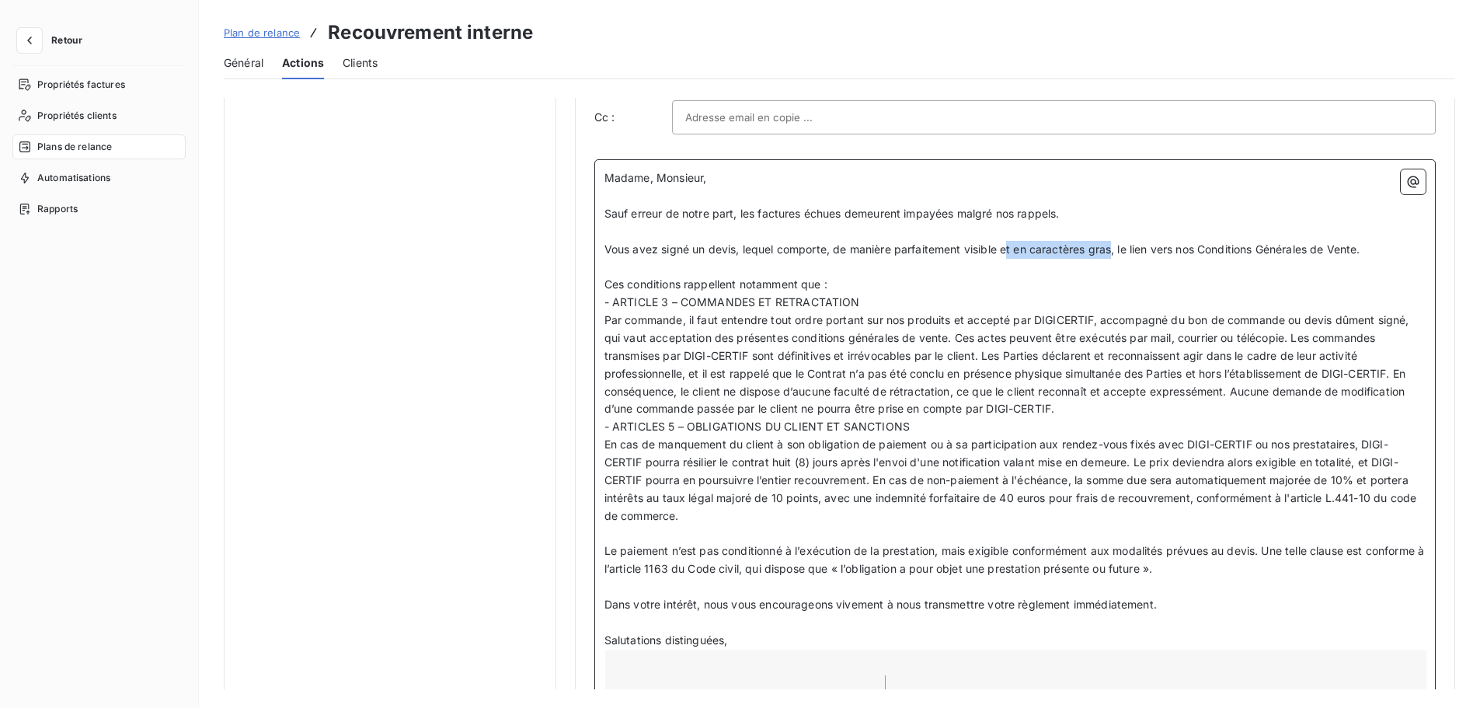
drag, startPoint x: 1115, startPoint y: 250, endPoint x: 1005, endPoint y: 245, distance: 109.6
click at [1005, 245] on span "Vous avez signé un devis, lequel comporte, de manière parfaitement visible et e…" at bounding box center [982, 248] width 756 height 13
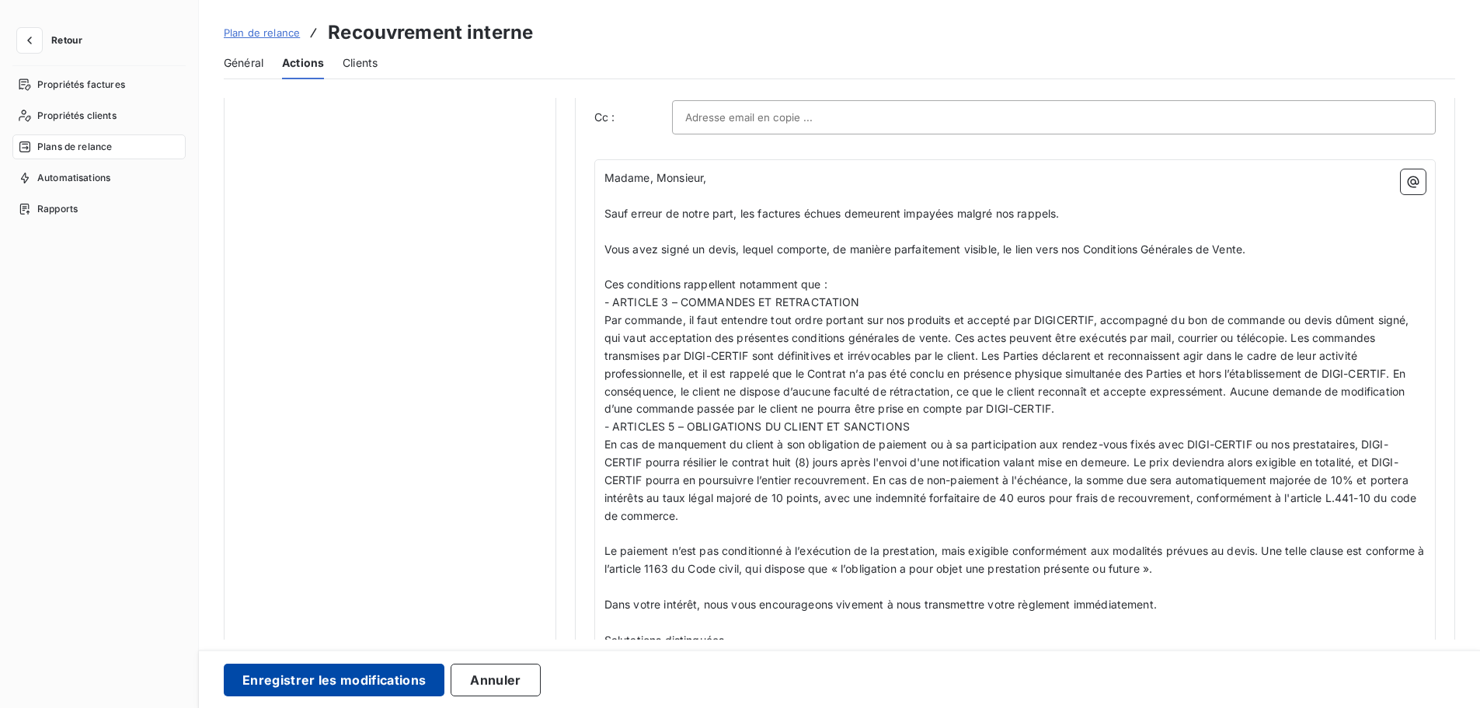
click at [390, 613] on button "Enregistrer les modifications" at bounding box center [334, 679] width 221 height 33
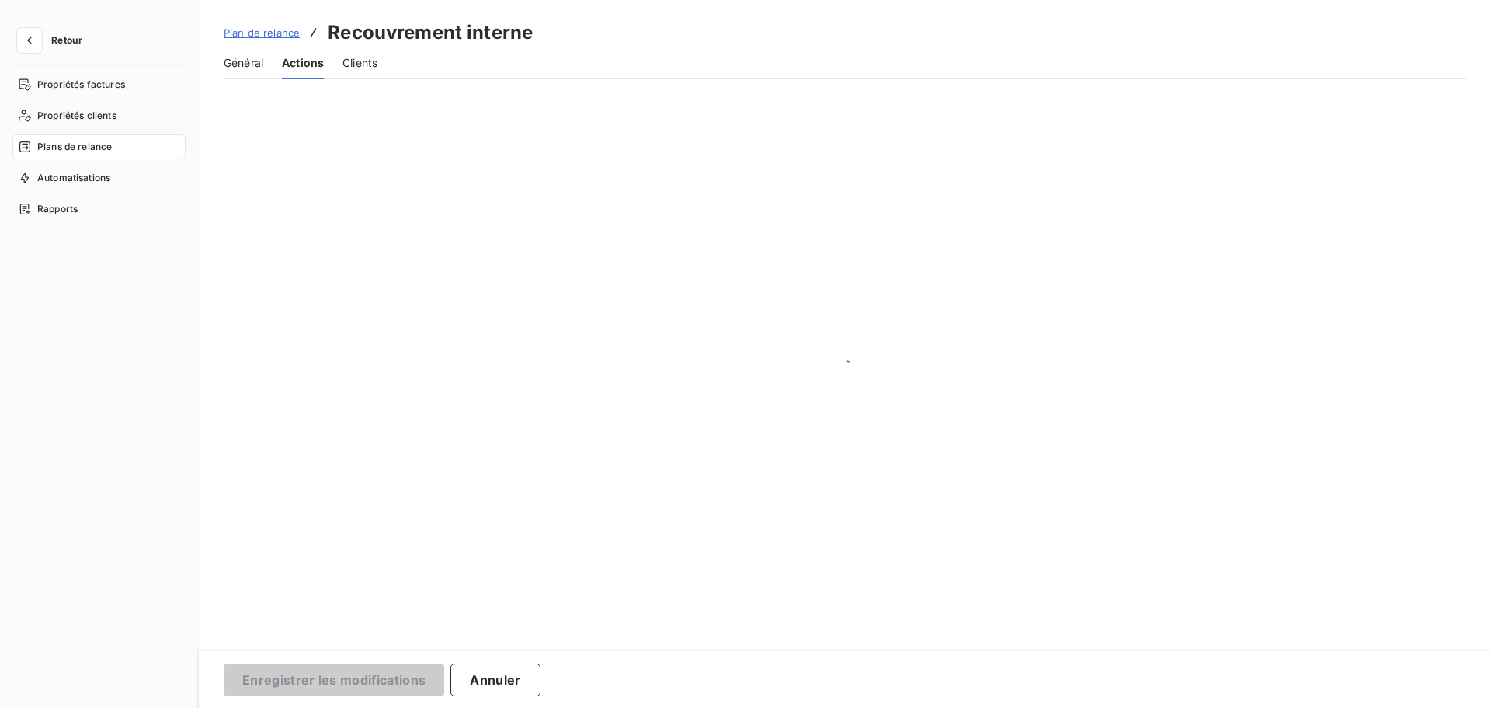
scroll to position [0, 0]
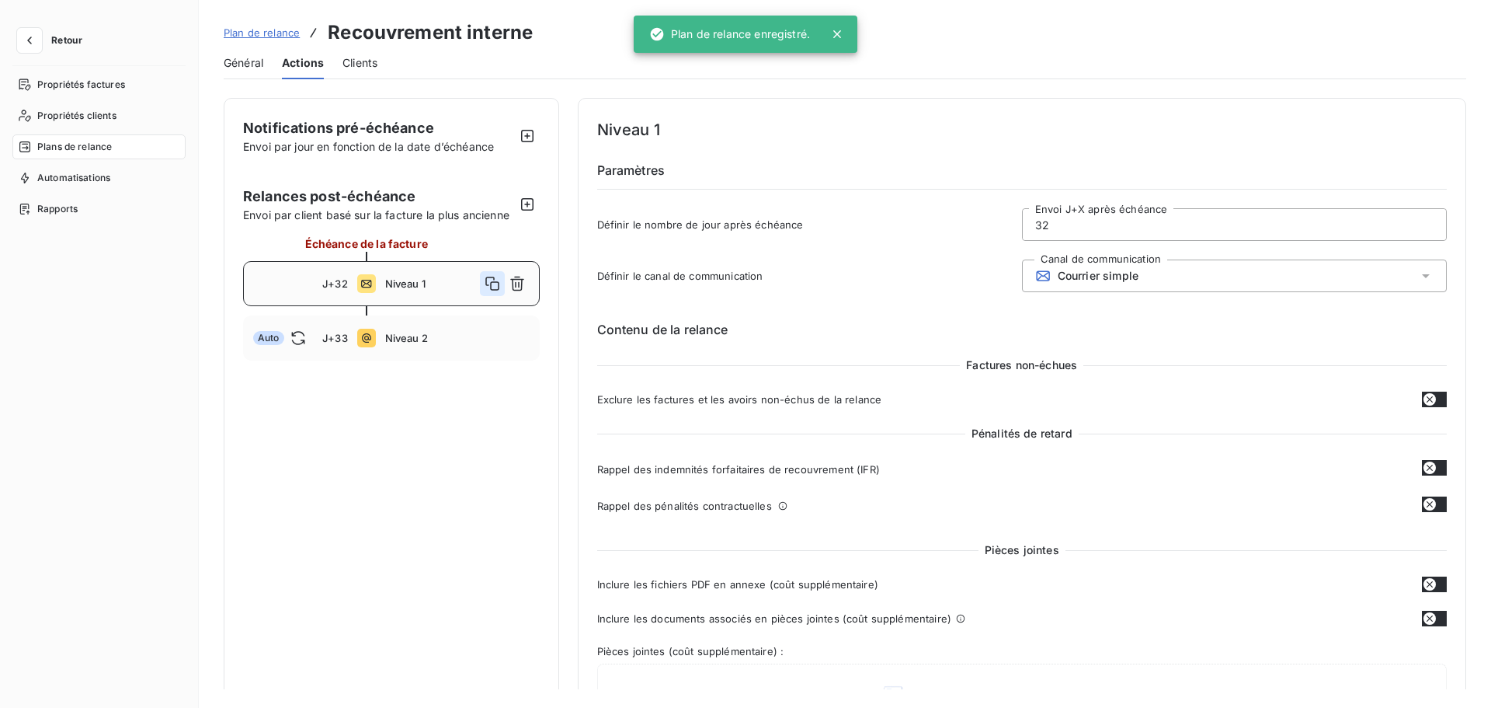
click at [496, 281] on icon "button" at bounding box center [493, 284] width 16 height 16
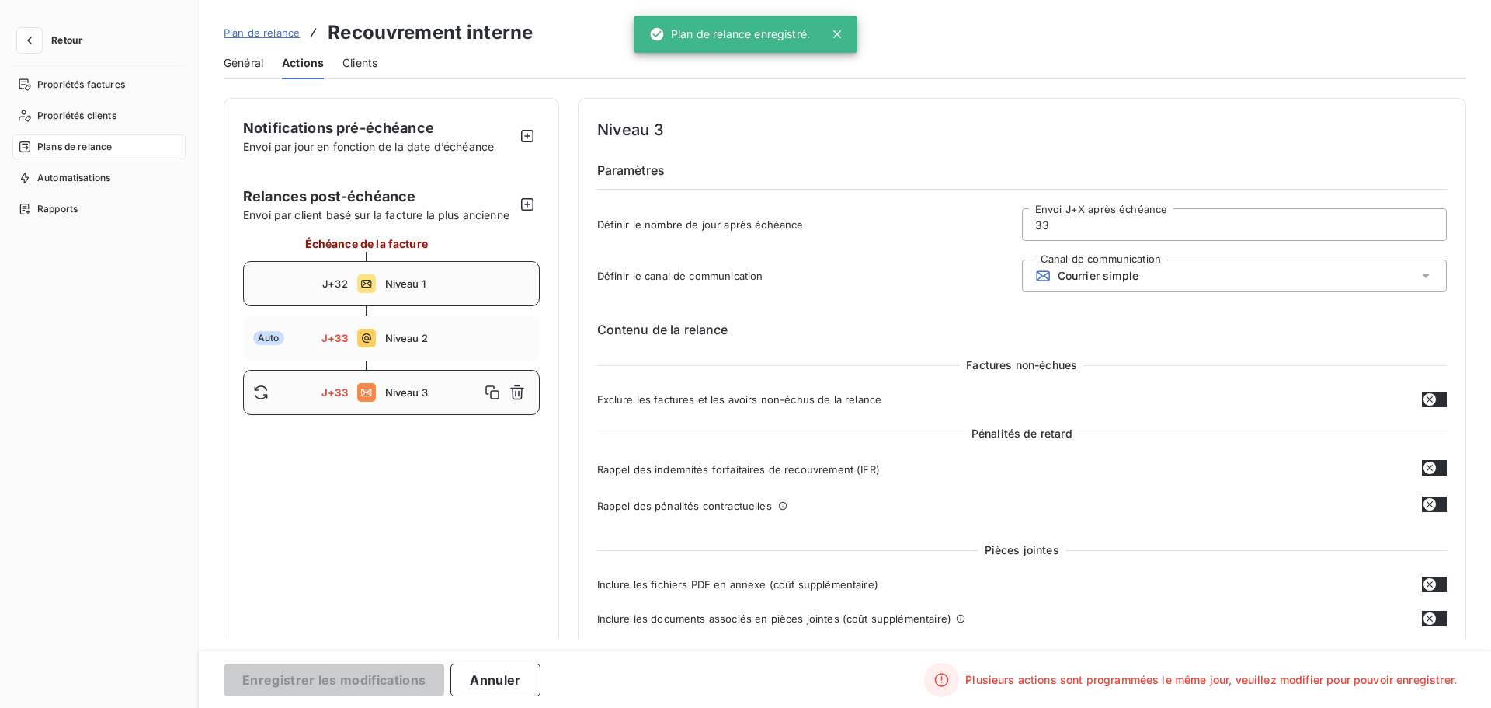
click at [1070, 231] on input "33" at bounding box center [1234, 224] width 423 height 31
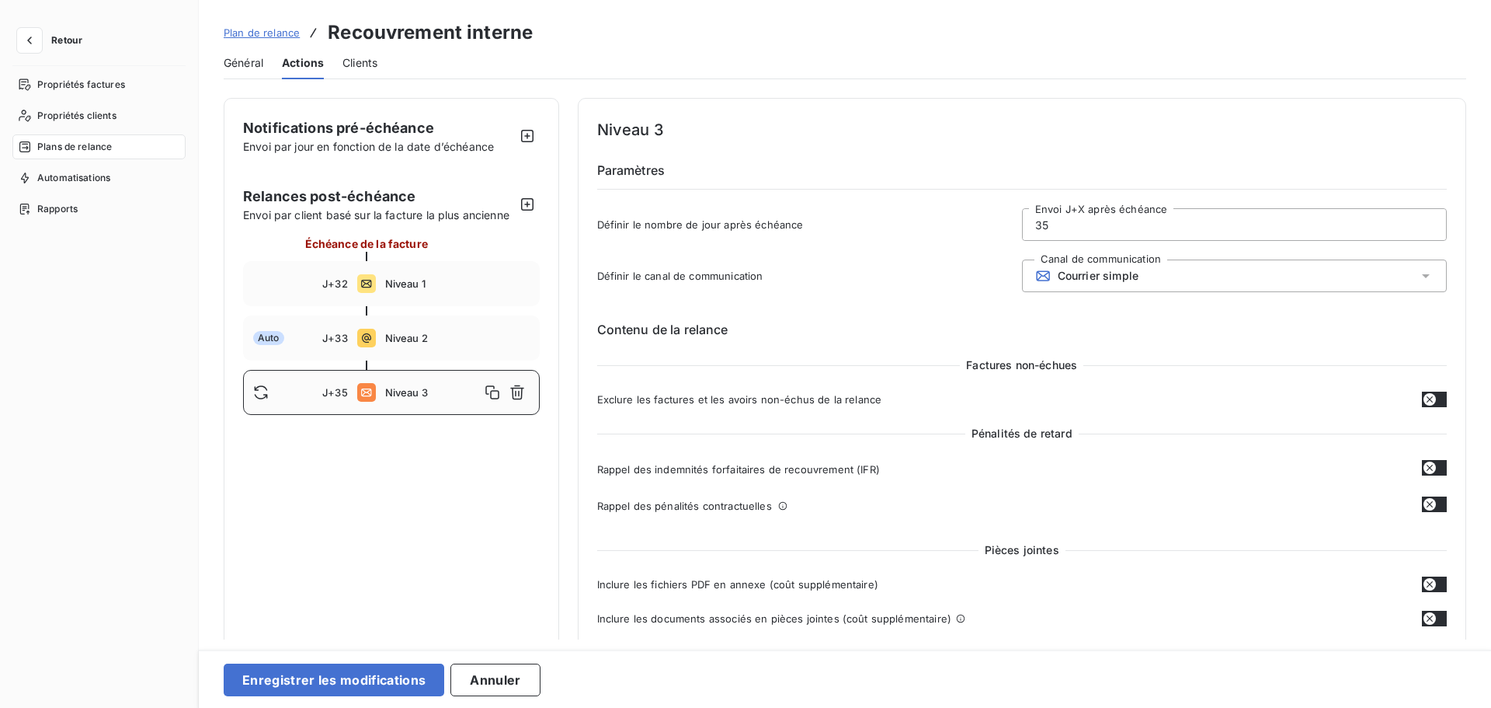
type input "35"
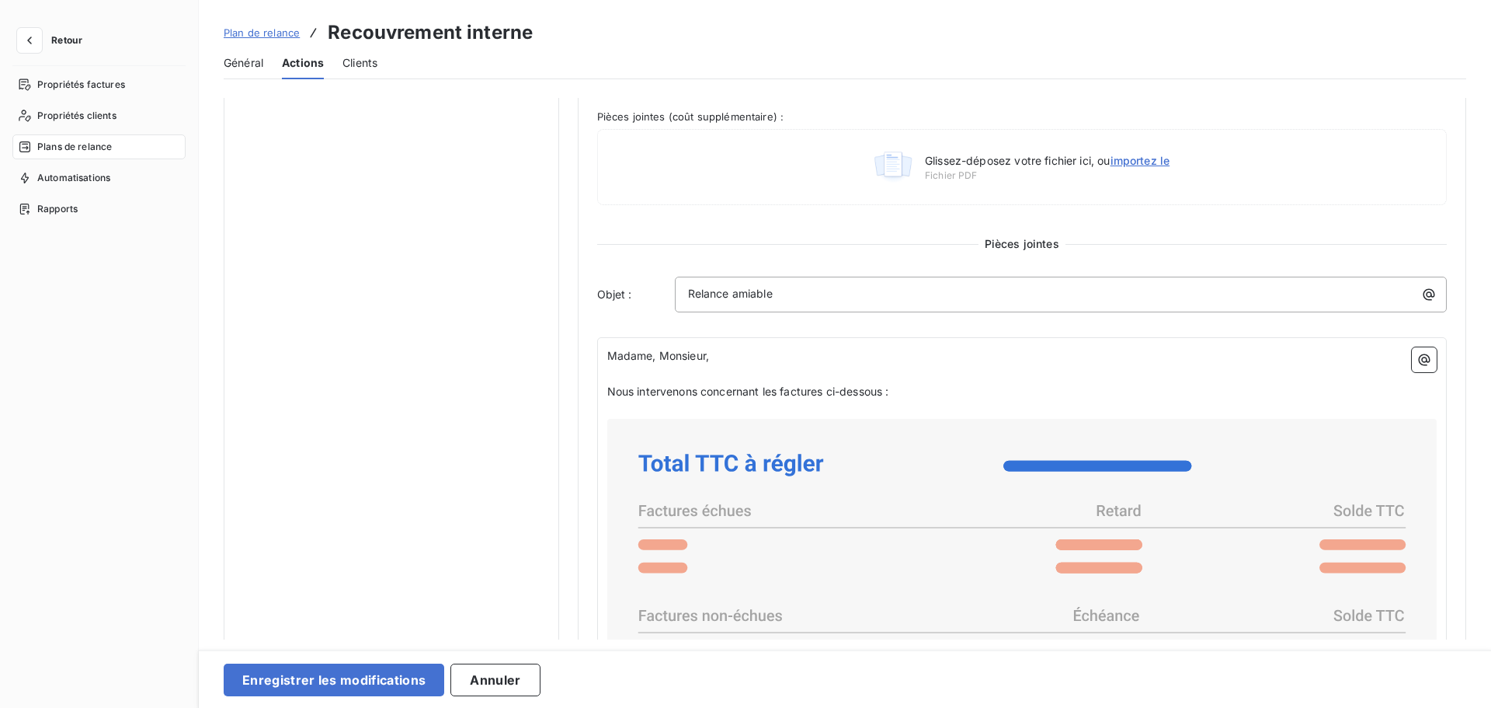
scroll to position [536, 0]
click at [797, 291] on p "Relance amiable" at bounding box center [1065, 293] width 754 height 18
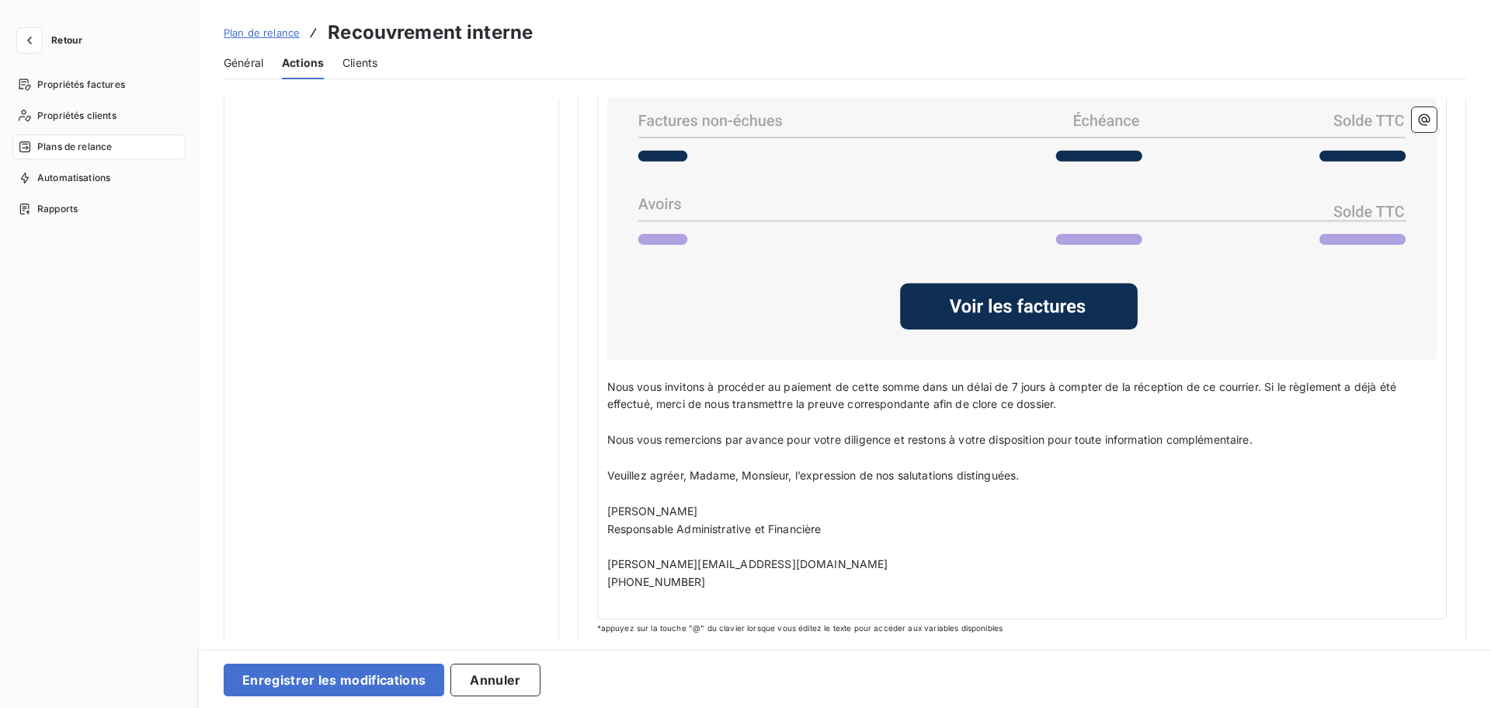
scroll to position [1042, 0]
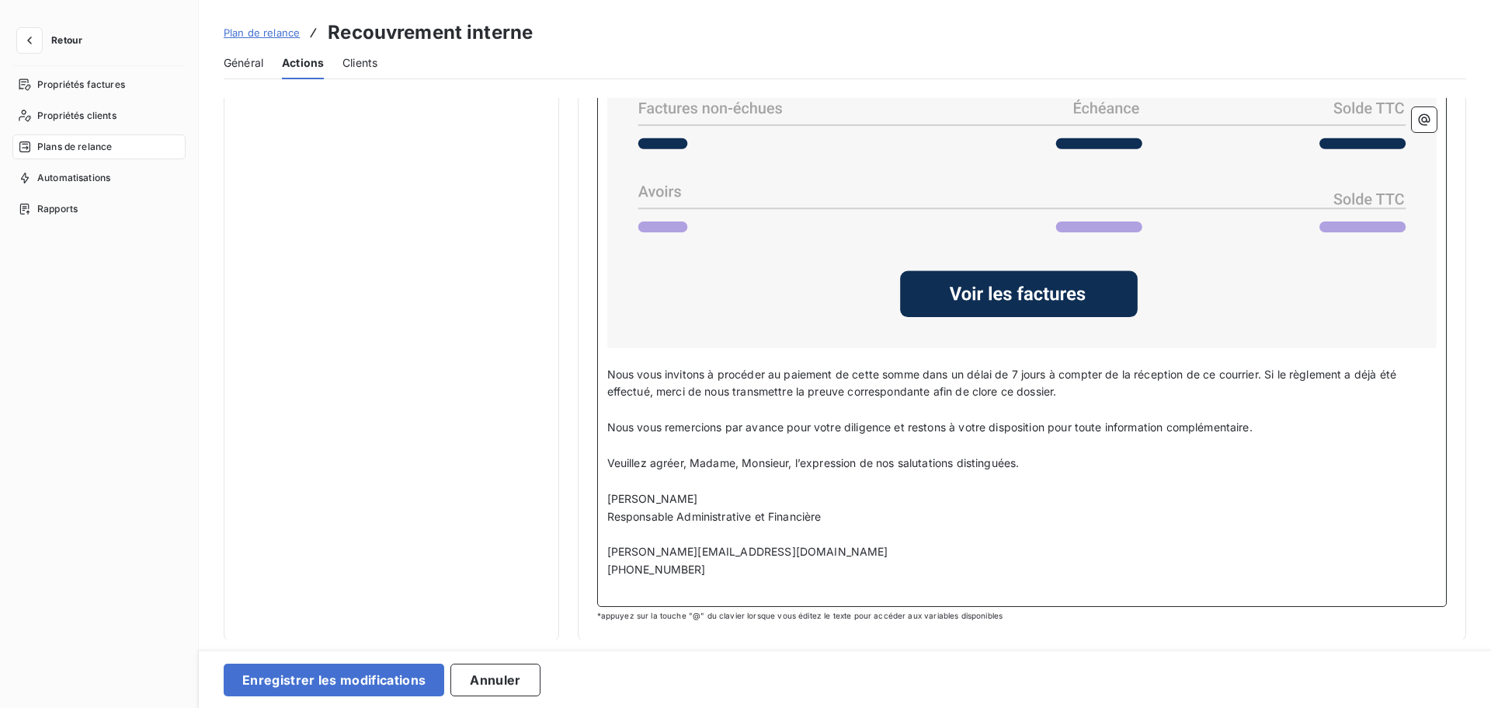
click at [746, 475] on p "﻿" at bounding box center [1022, 481] width 830 height 18
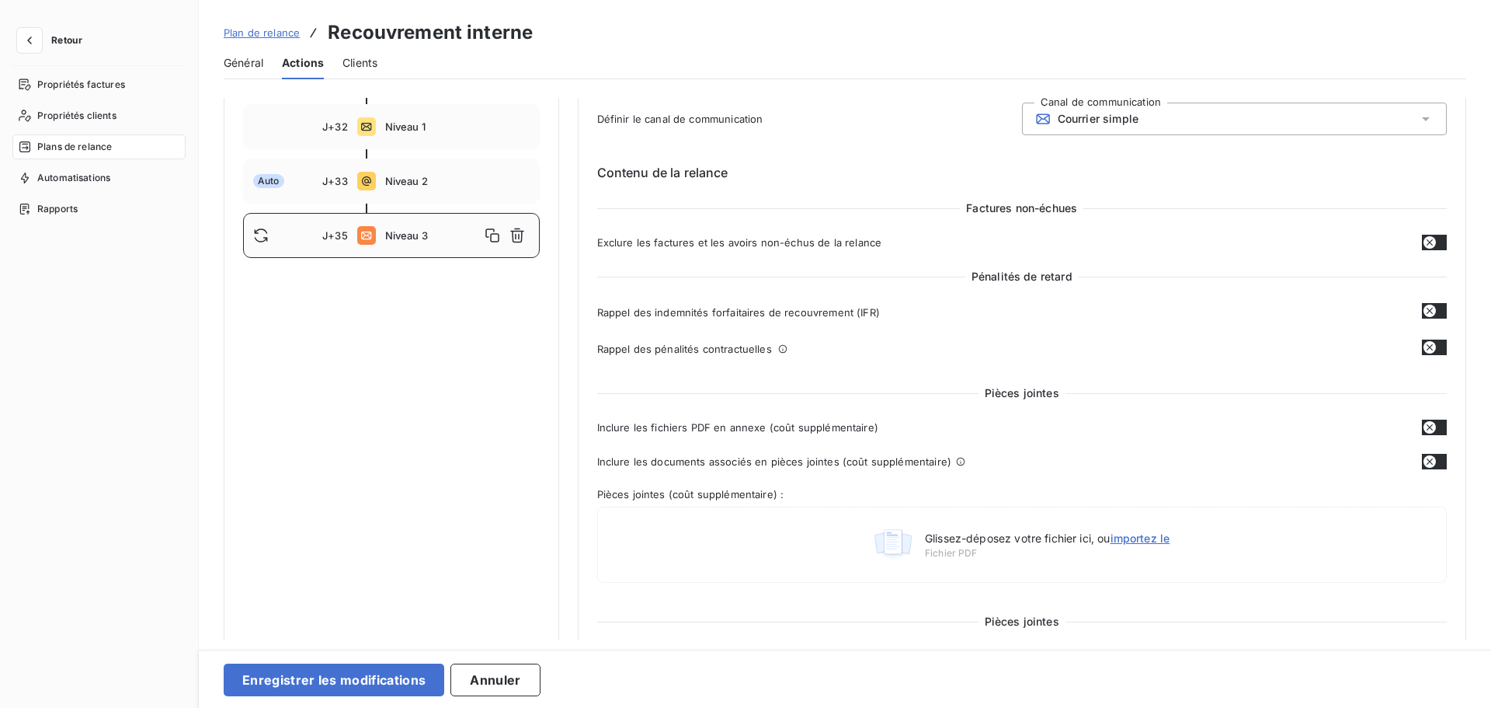
scroll to position [0, 0]
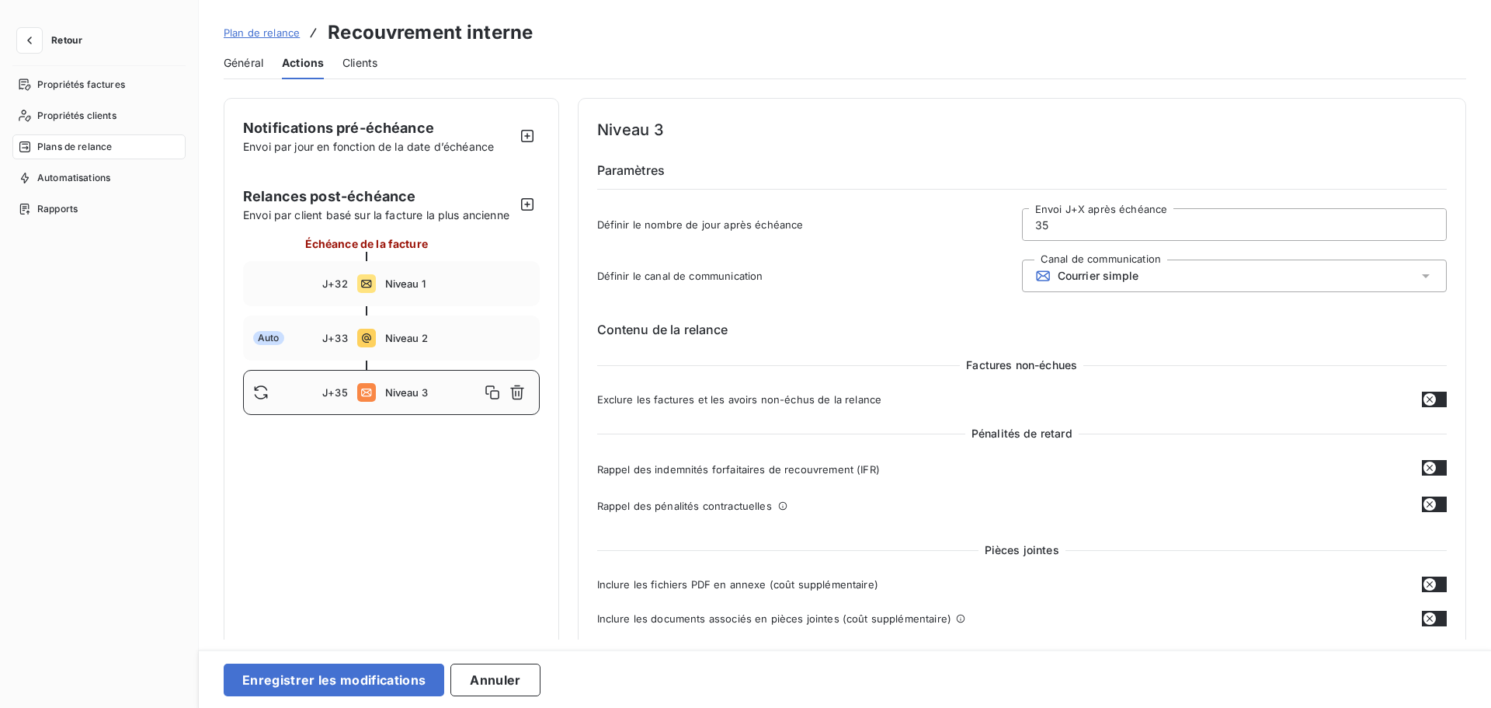
drag, startPoint x: 1028, startPoint y: 462, endPoint x: 586, endPoint y: 40, distance: 611.5
click at [586, 40] on div "Plan de relance Recouvrement interne Général Actions Clients Notifications pré-…" at bounding box center [845, 354] width 1293 height 708
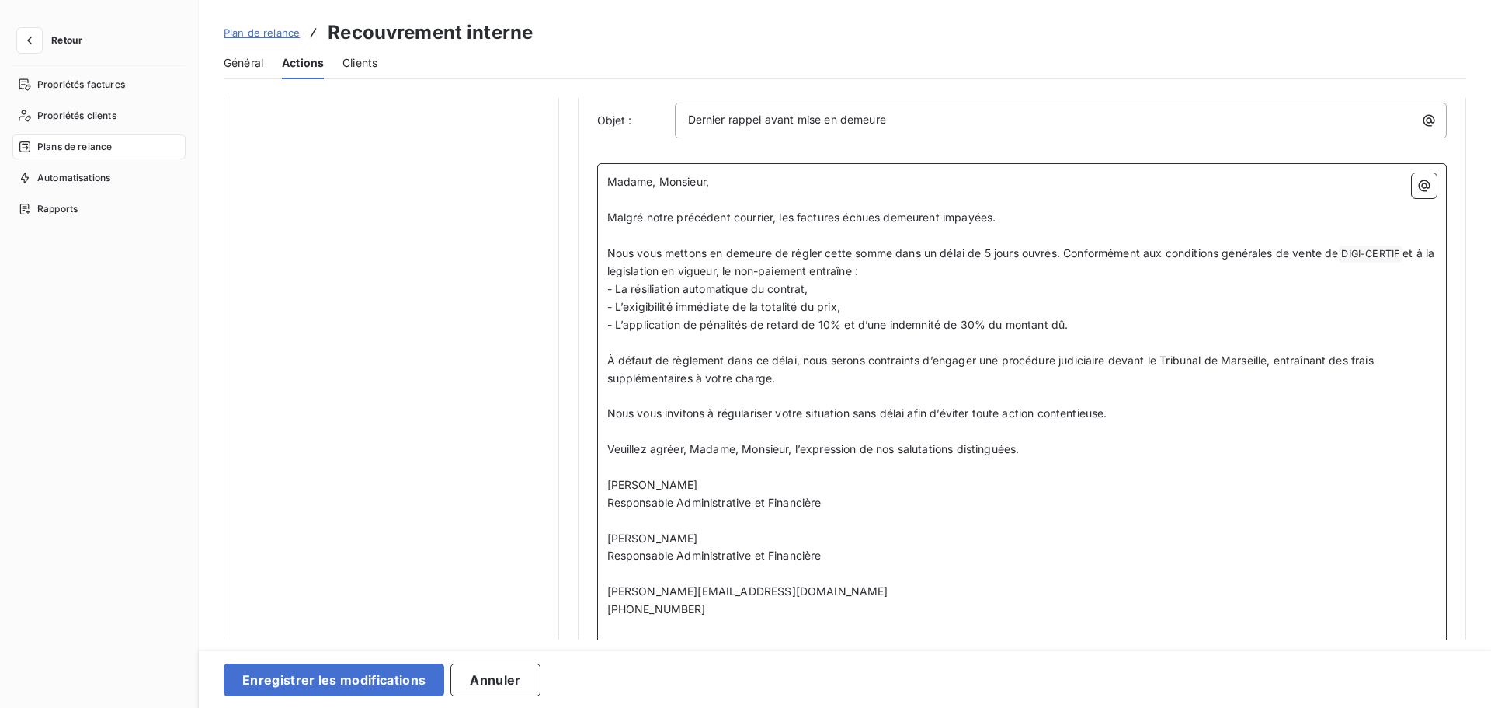
scroll to position [750, 0]
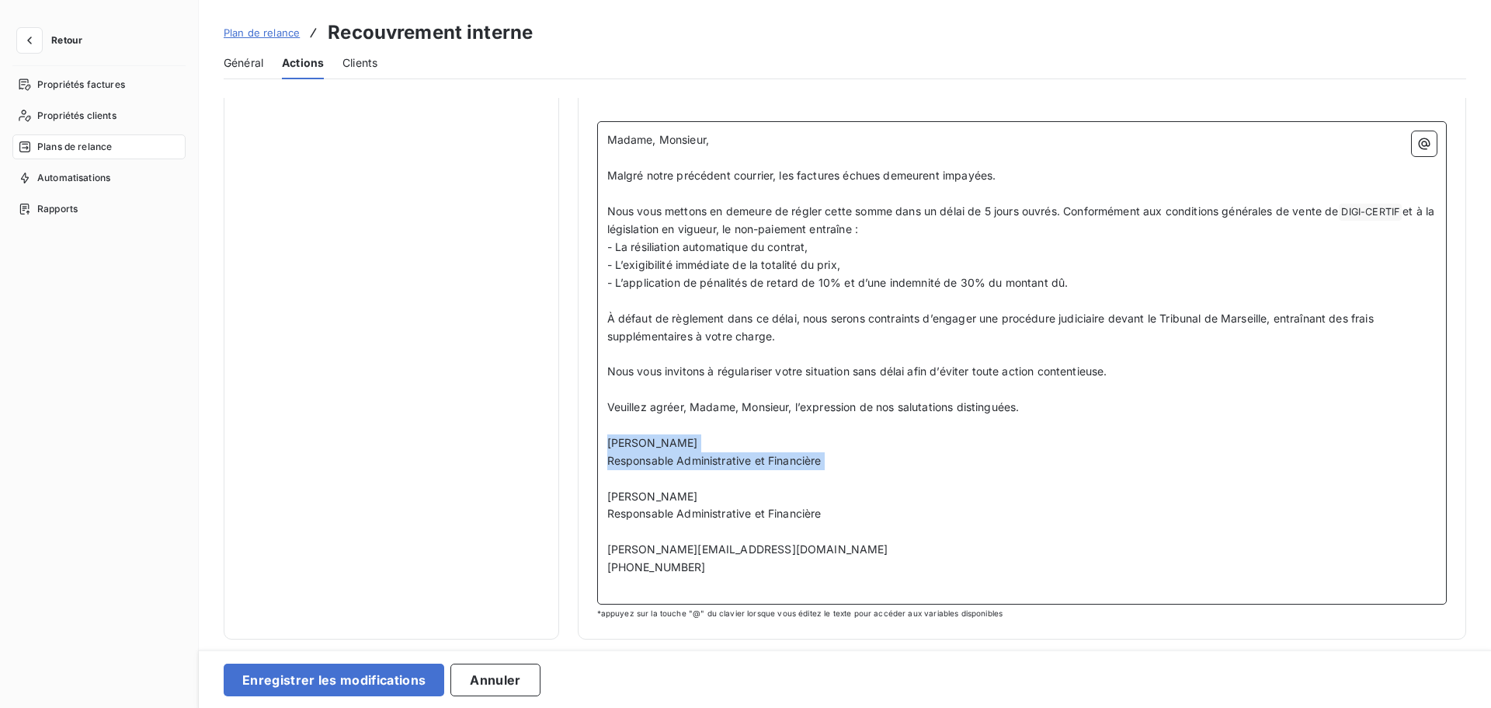
drag, startPoint x: 850, startPoint y: 472, endPoint x: 603, endPoint y: 439, distance: 249.2
click at [603, 439] on div "Madame, Monsieur, ﻿ Malgré notre précédent courrier, les factures échues demeur…" at bounding box center [1022, 362] width 851 height 483
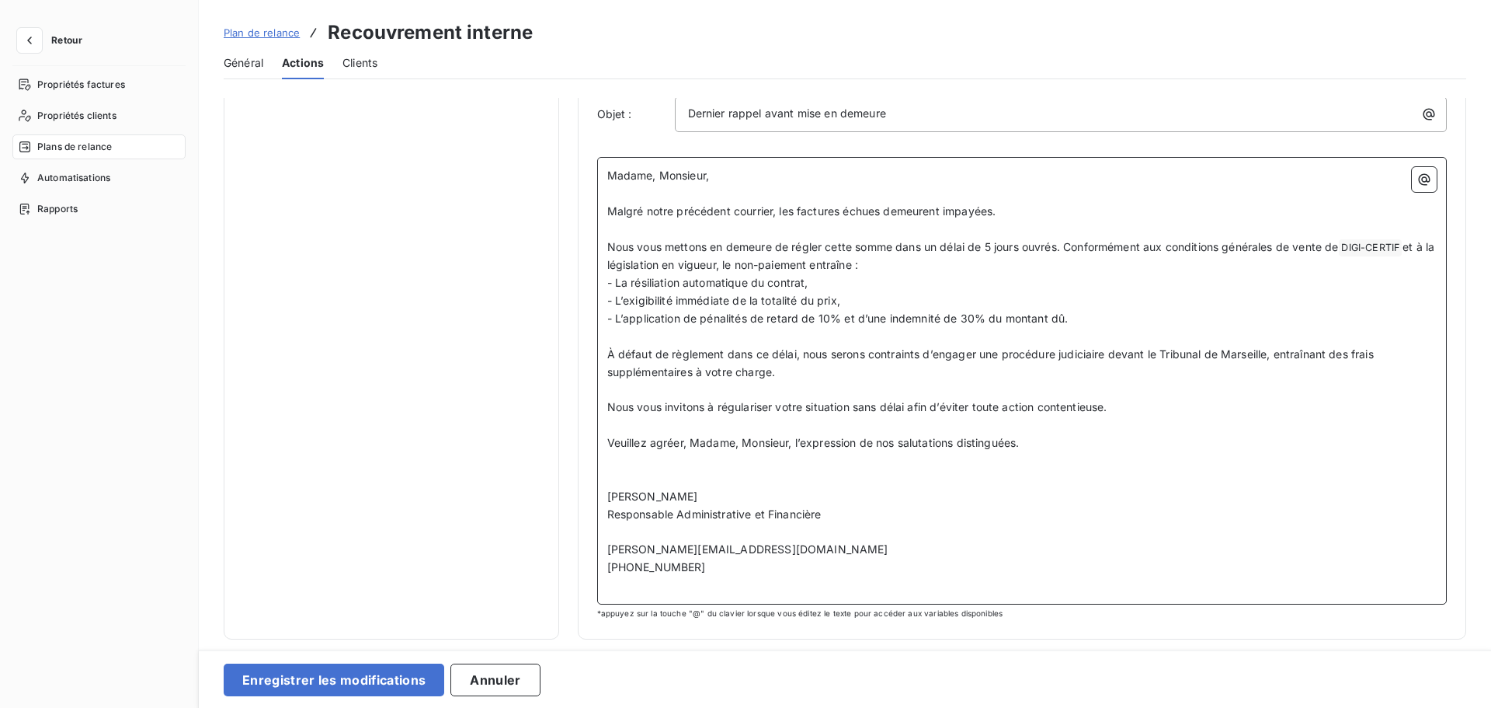
scroll to position [697, 0]
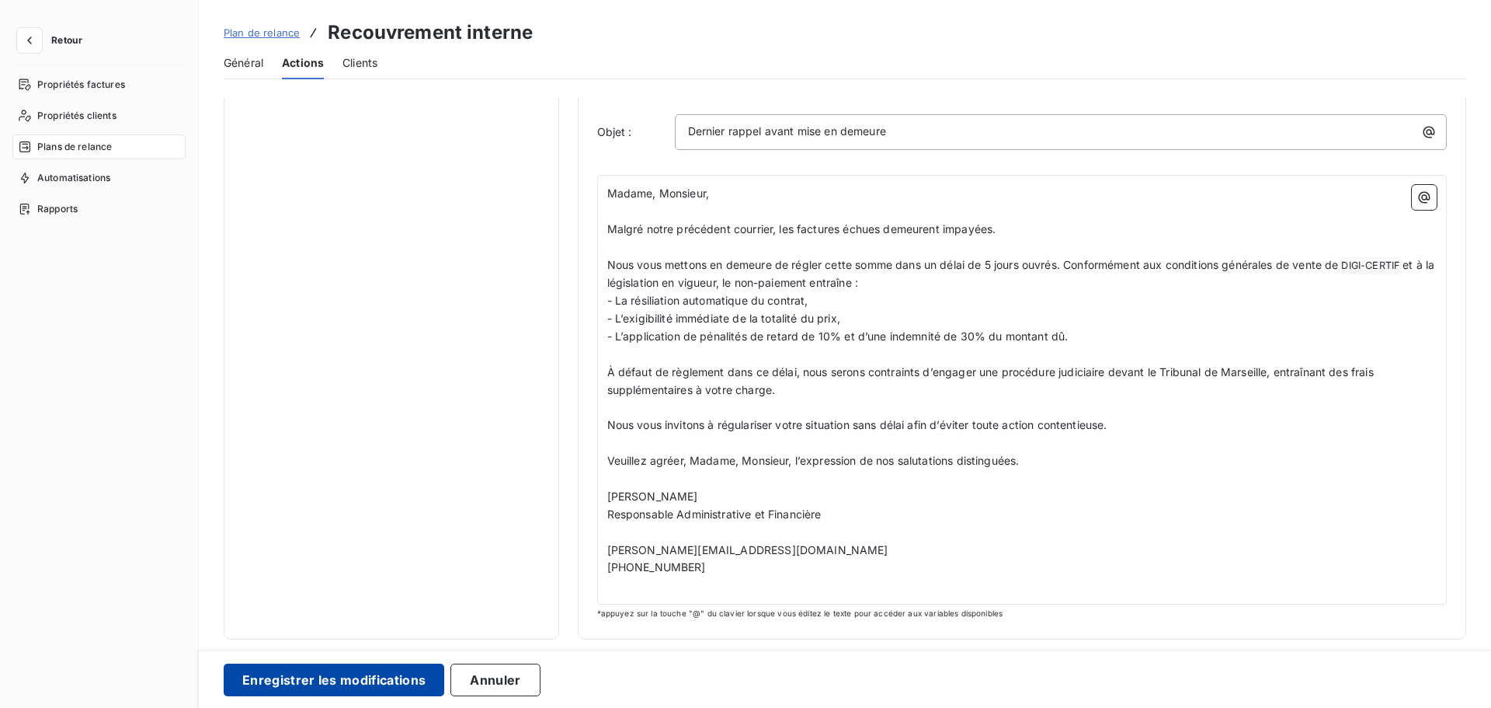
click at [401, 613] on button "Enregistrer les modifications" at bounding box center [334, 679] width 221 height 33
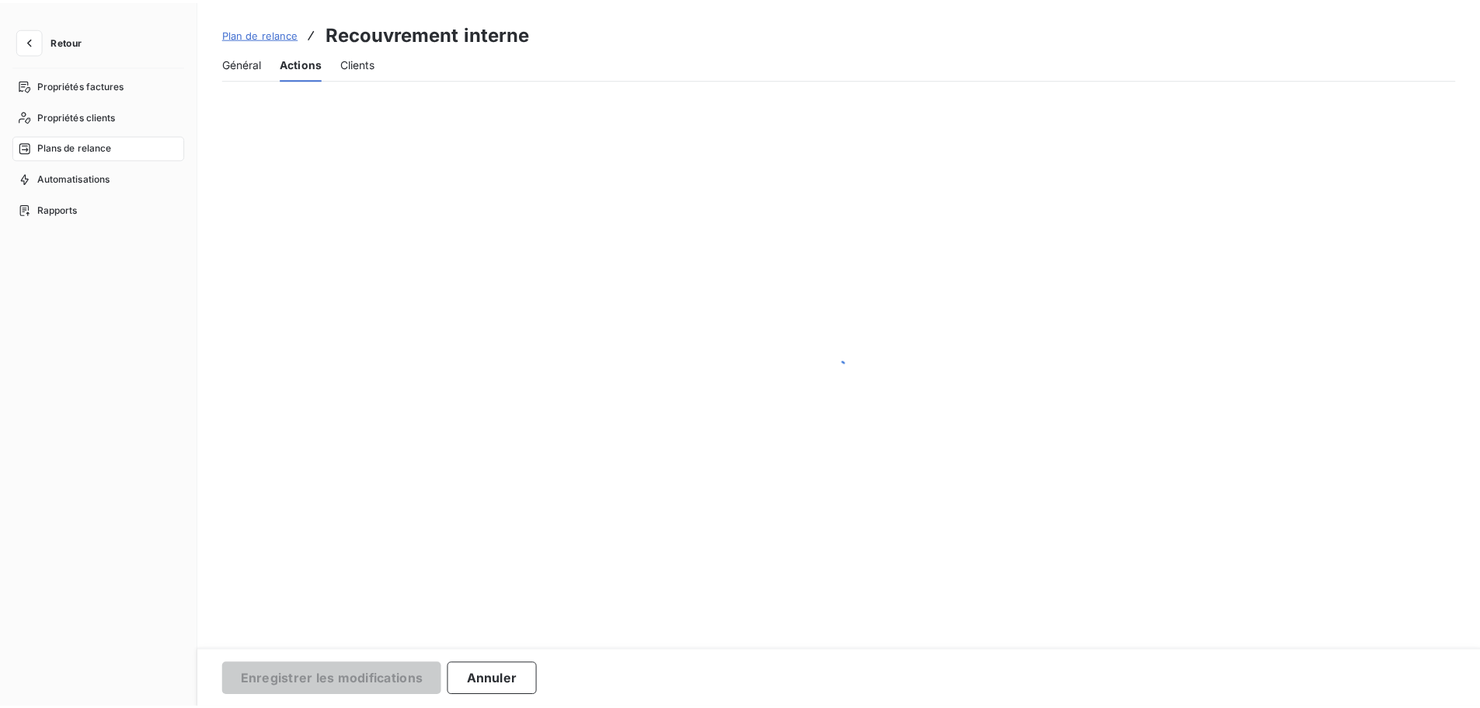
scroll to position [0, 0]
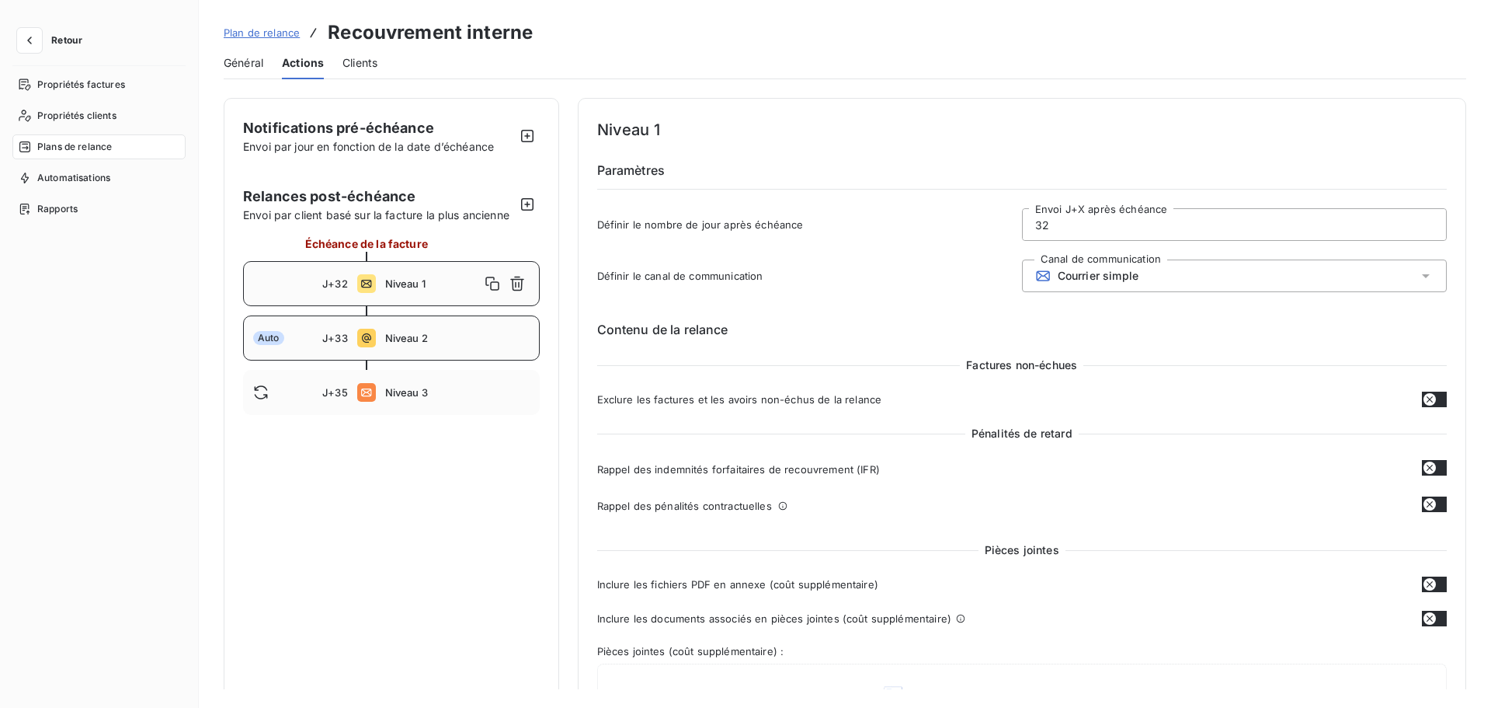
click at [422, 353] on div "Auto J+33 Niveau 2" at bounding box center [391, 337] width 297 height 45
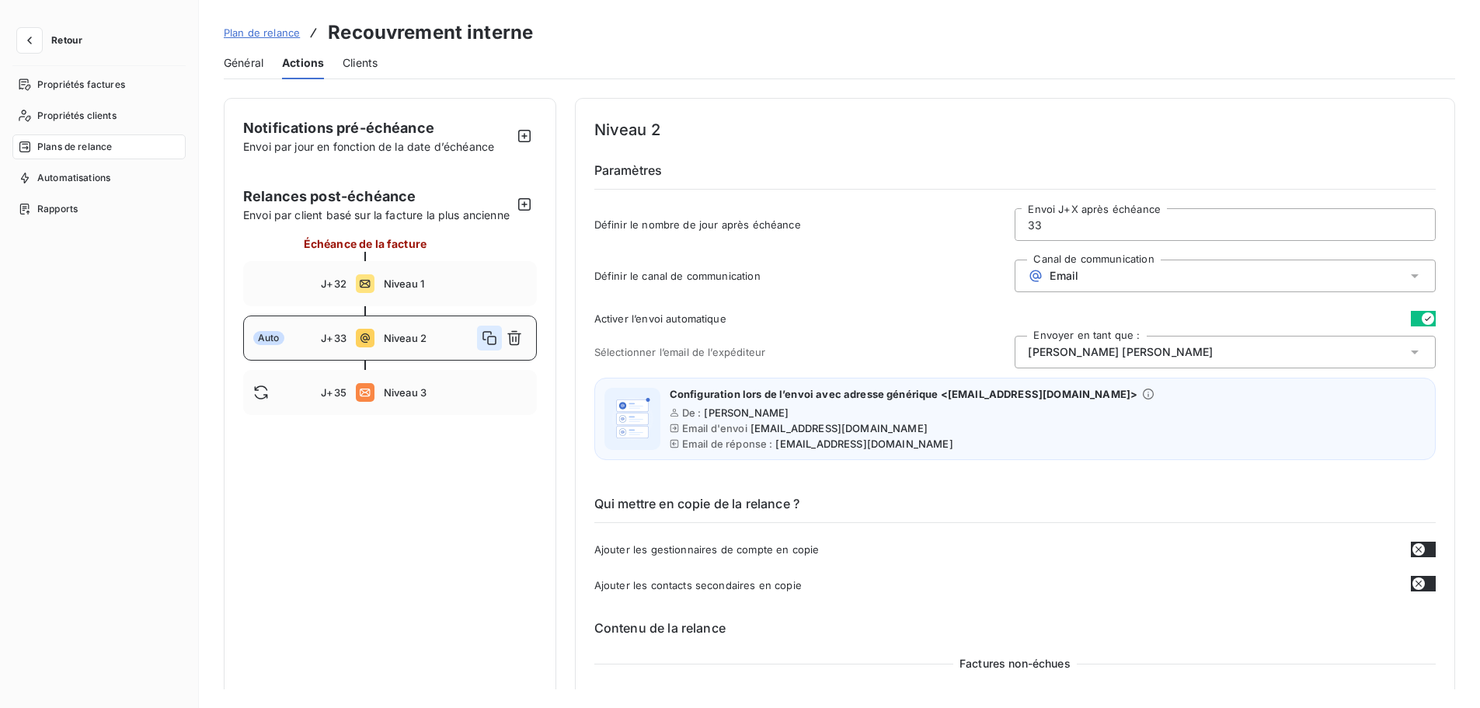
click at [489, 345] on icon "button" at bounding box center [489, 338] width 14 height 14
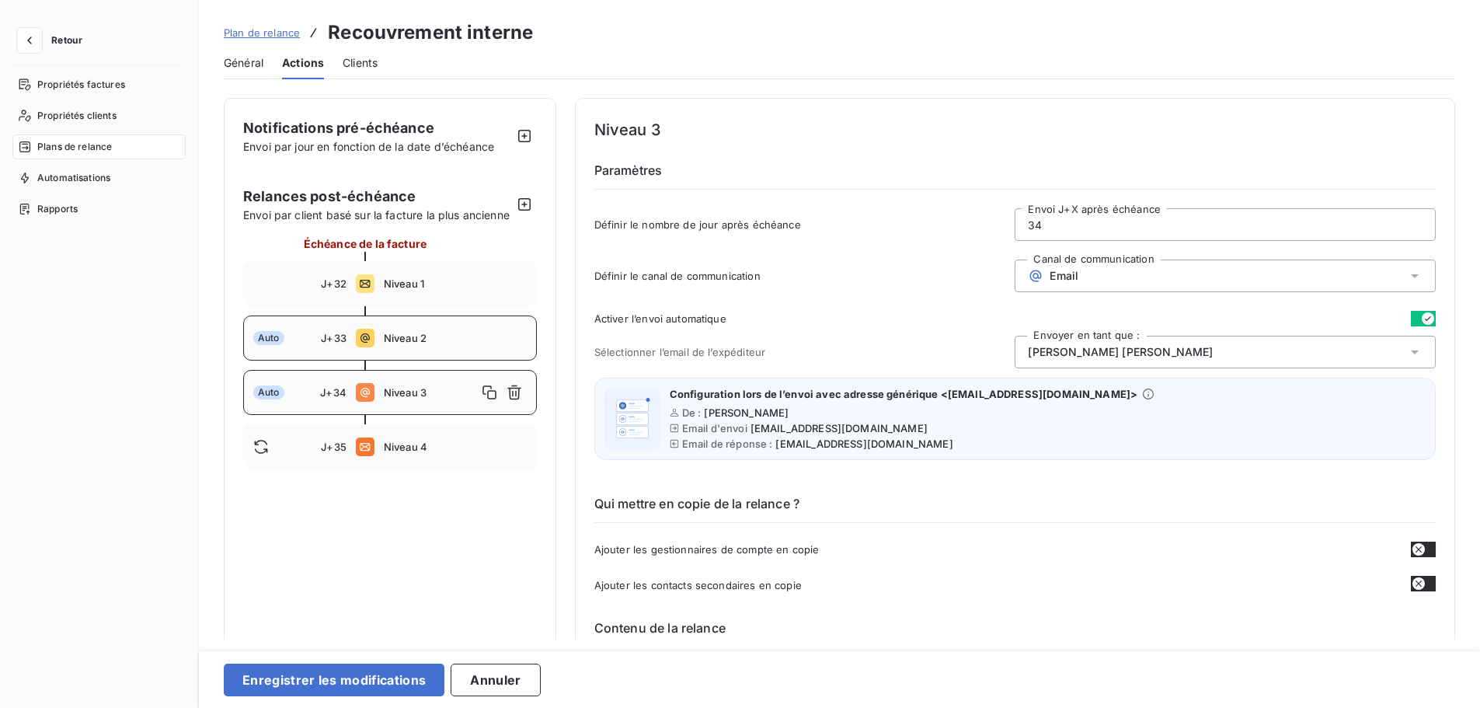
click at [1059, 225] on input "34" at bounding box center [1224, 224] width 419 height 31
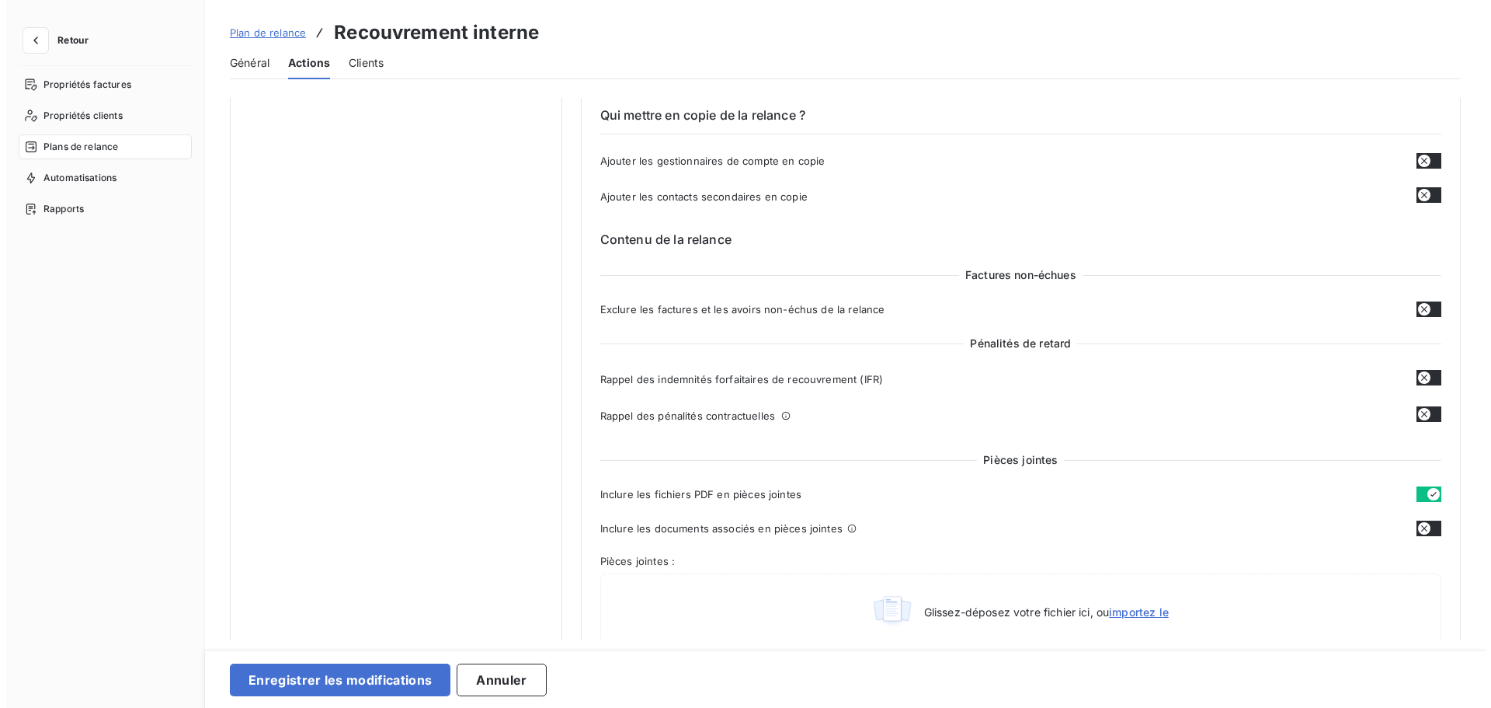
scroll to position [389, 0]
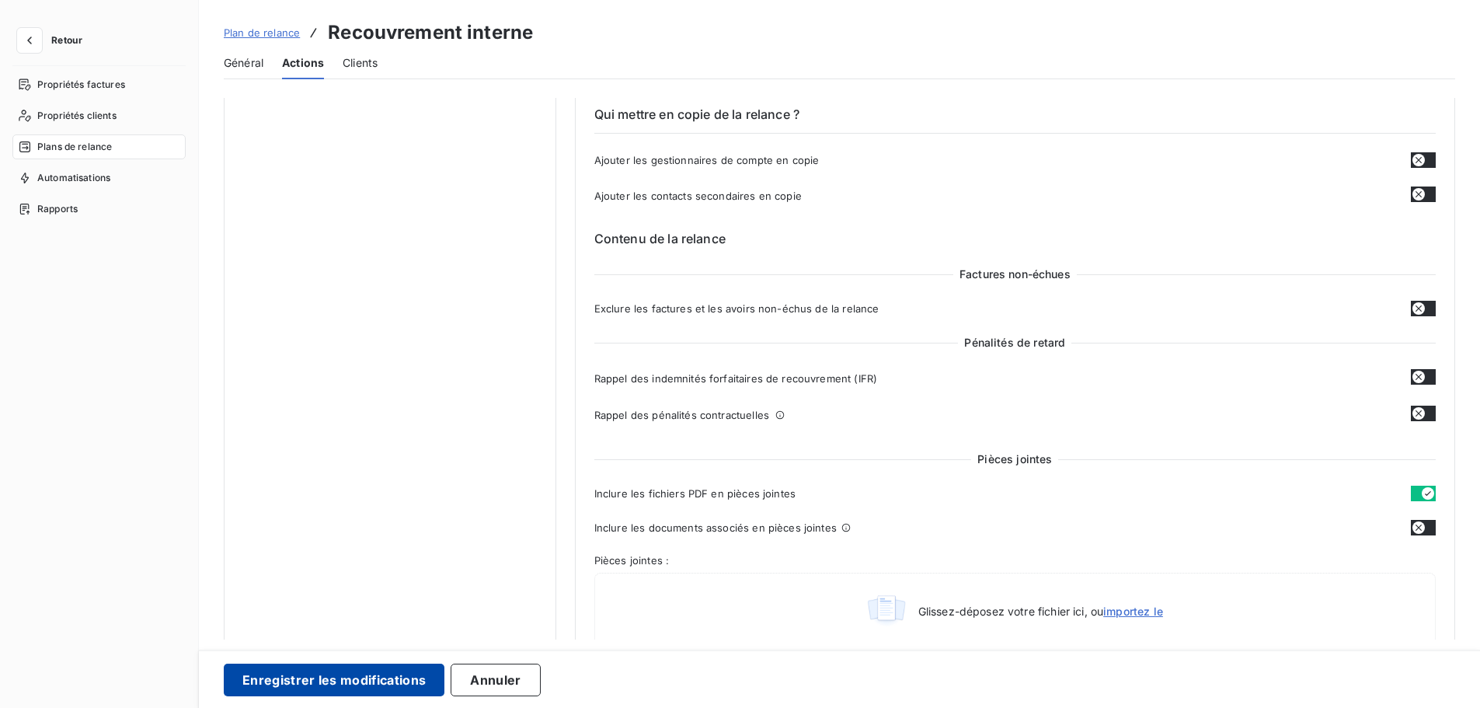
type input "36"
click at [374, 613] on button "Enregistrer les modifications" at bounding box center [334, 679] width 221 height 33
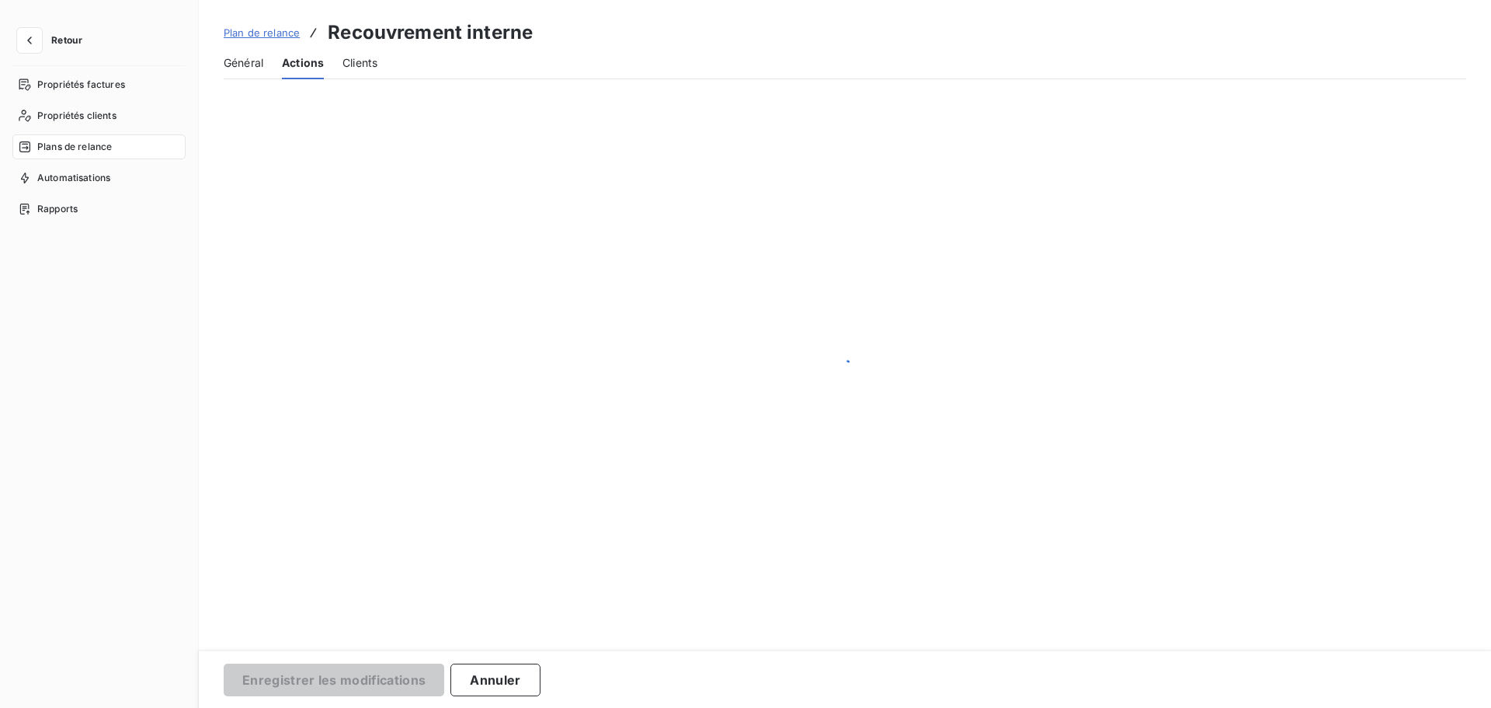
scroll to position [0, 0]
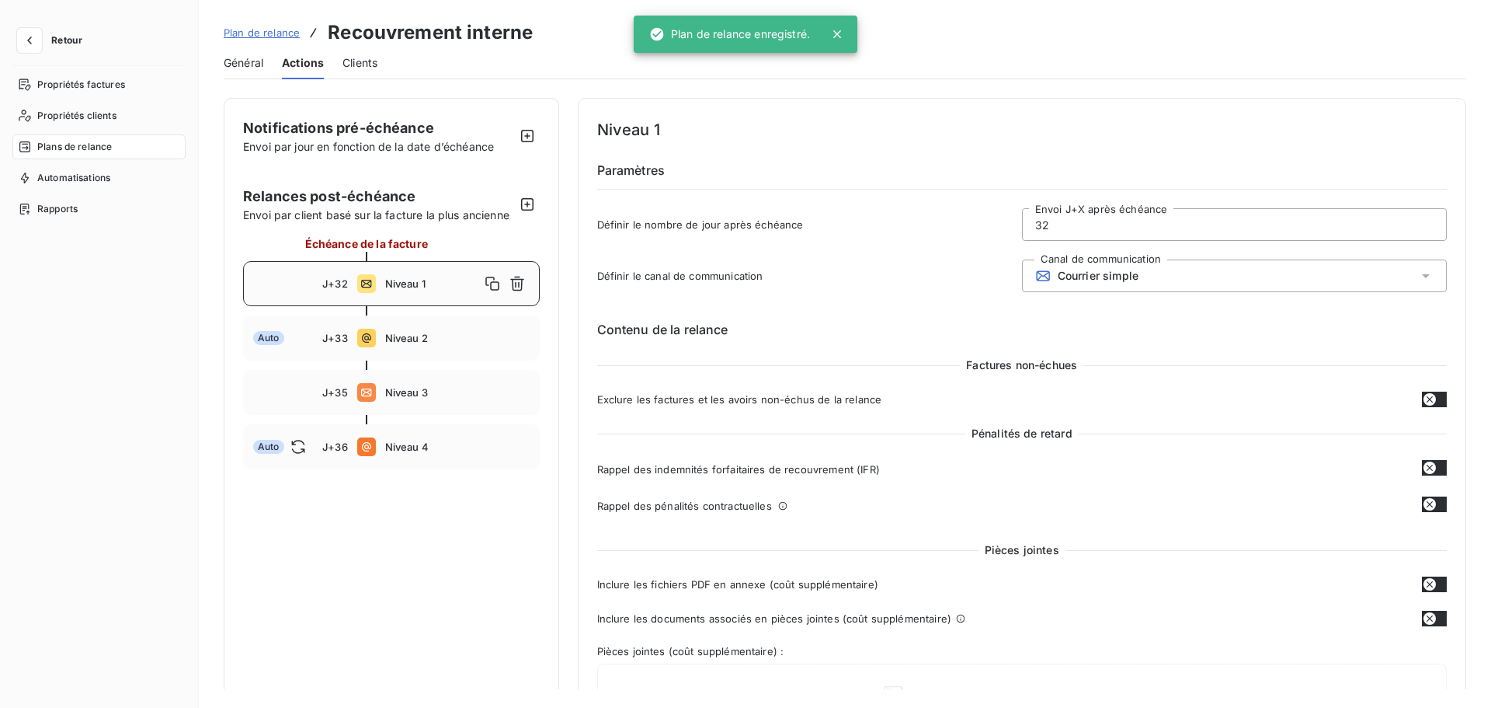
click at [800, 367] on div "Factures non-échues" at bounding box center [1022, 365] width 851 height 16
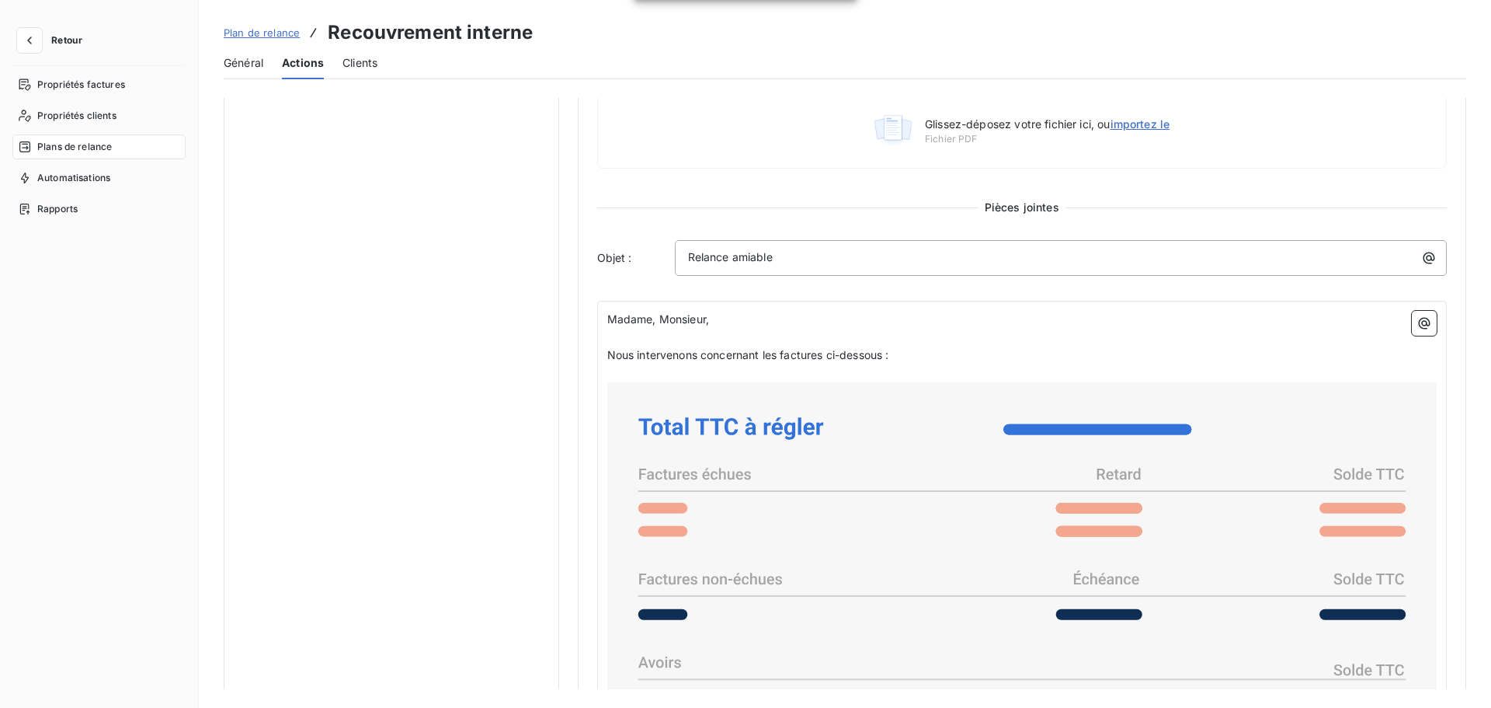
scroll to position [571, 0]
click at [795, 262] on p "Relance amiable" at bounding box center [1065, 258] width 754 height 18
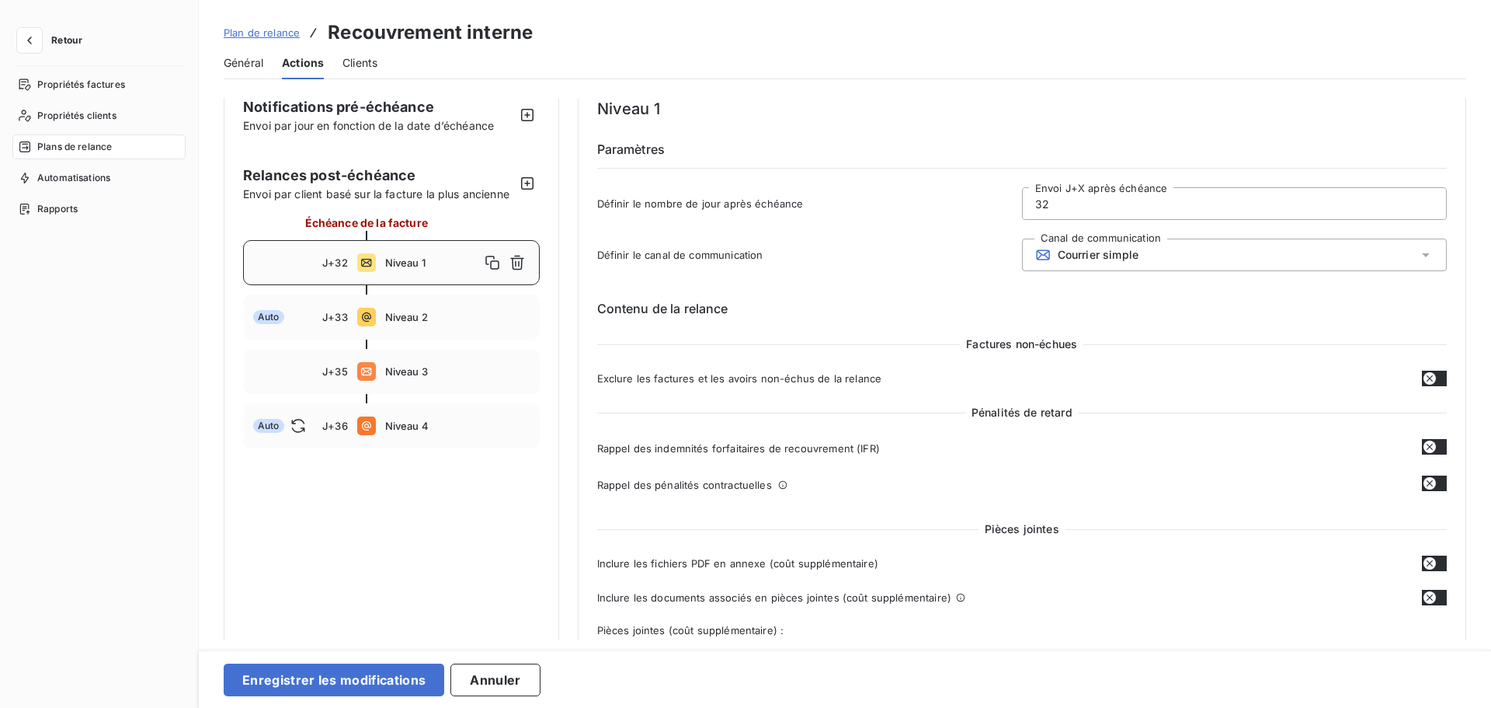
scroll to position [0, 0]
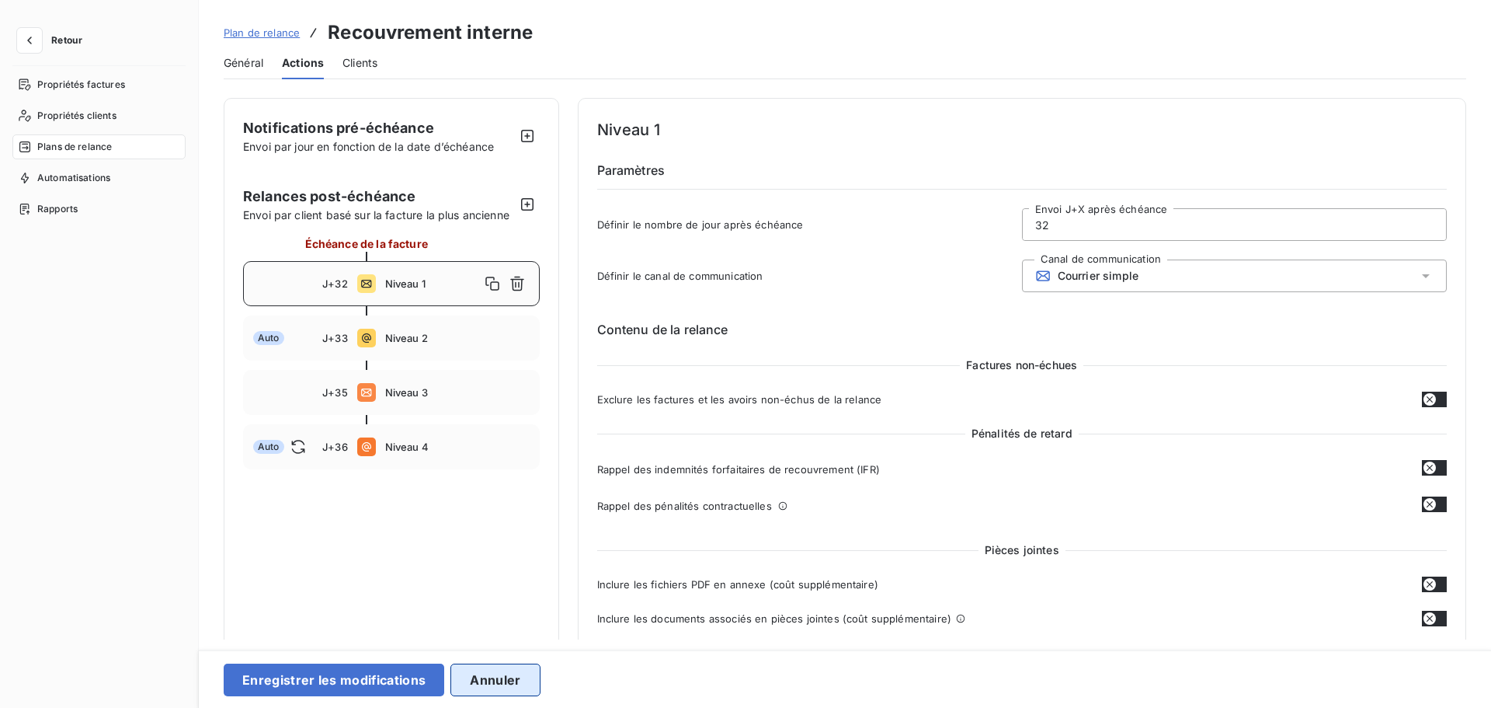
click at [492, 613] on button "Annuler" at bounding box center [495, 679] width 89 height 33
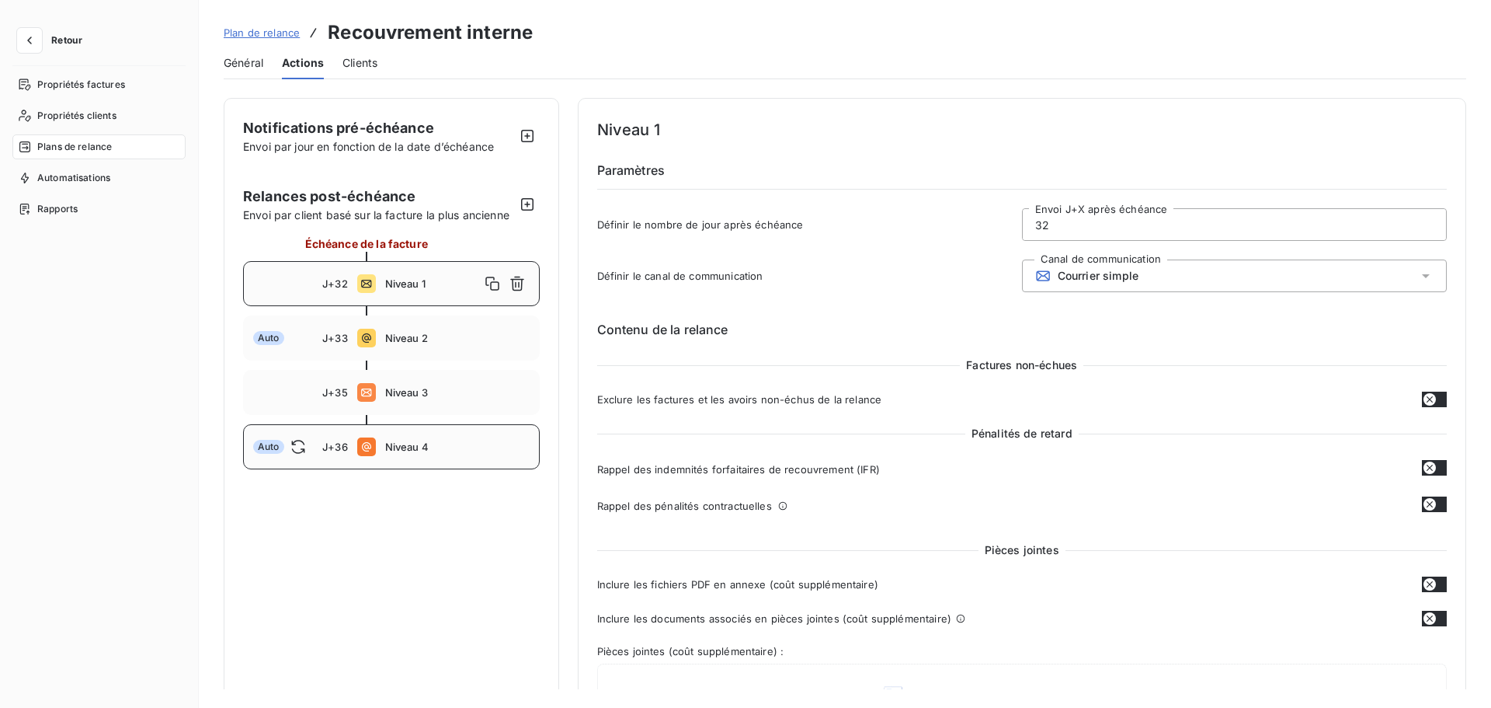
click at [433, 448] on span "Niveau 4" at bounding box center [457, 446] width 144 height 12
type input "36"
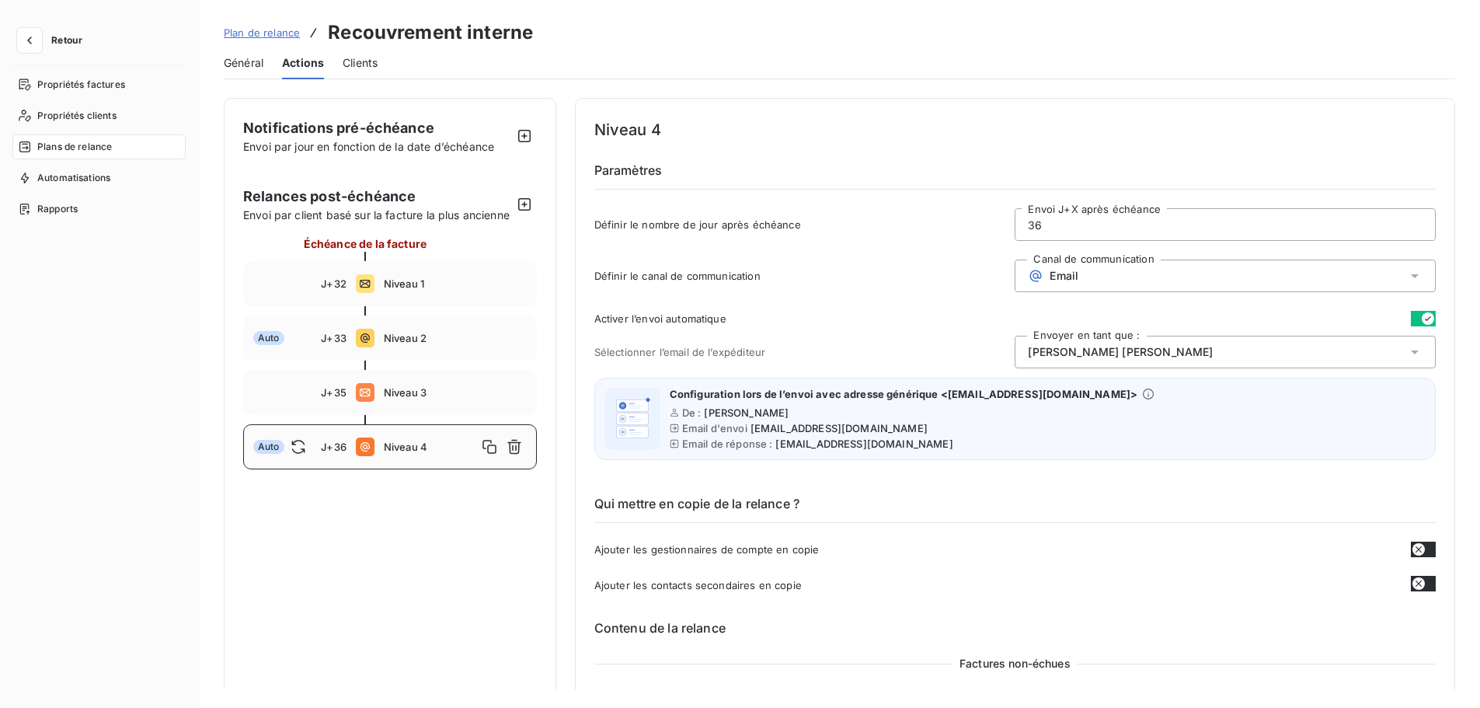
click at [1192, 352] on div "[PERSON_NAME]" at bounding box center [1225, 352] width 421 height 33
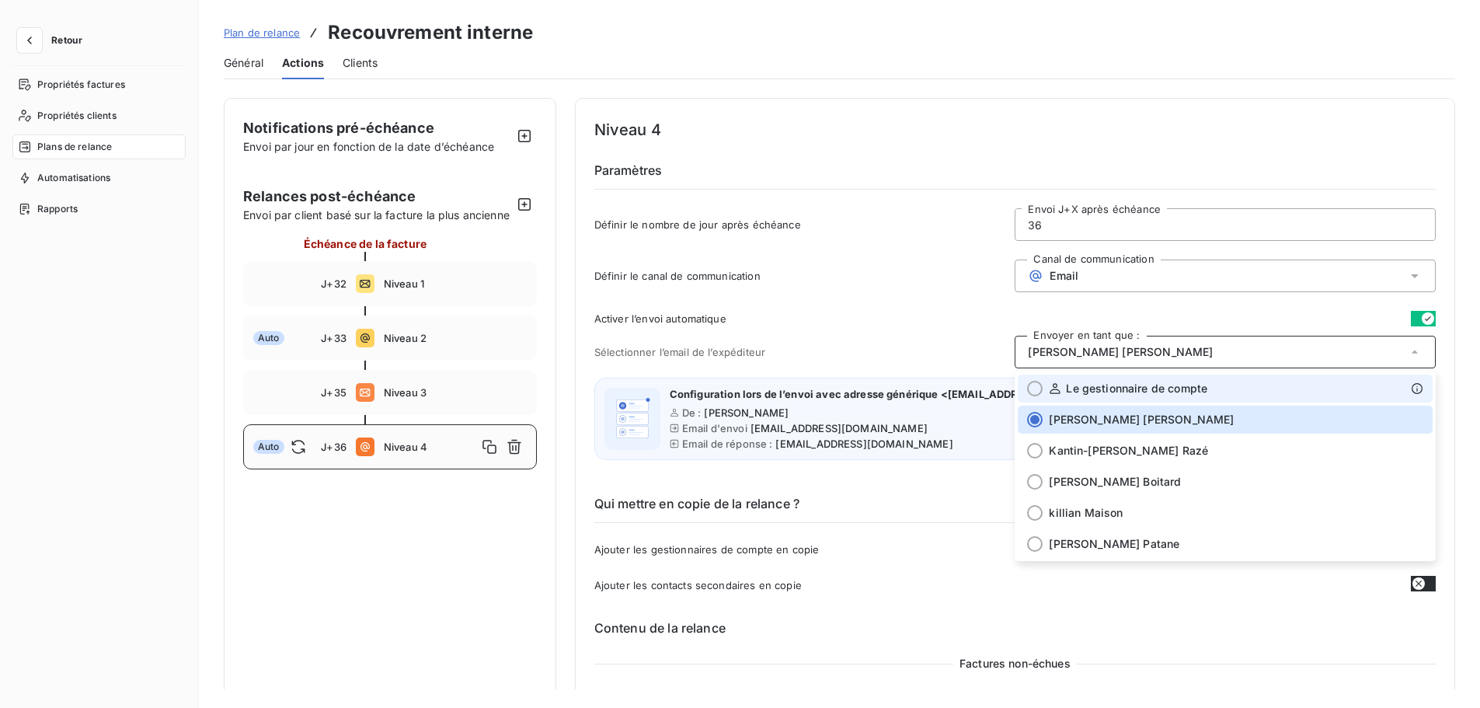
click at [1109, 387] on span "Le gestionnaire de compte" at bounding box center [1136, 389] width 141 height 16
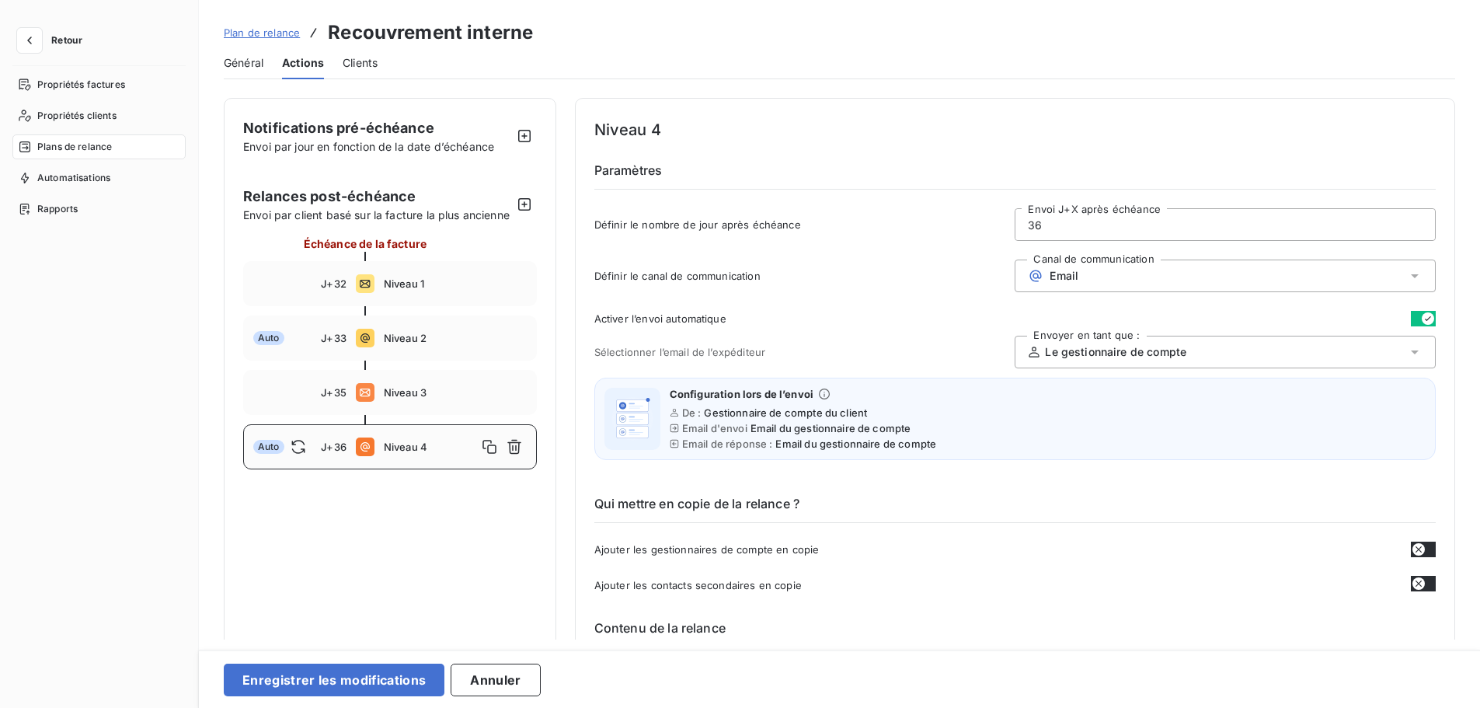
click at [1167, 356] on span "Le gestionnaire de compte" at bounding box center [1115, 352] width 141 height 16
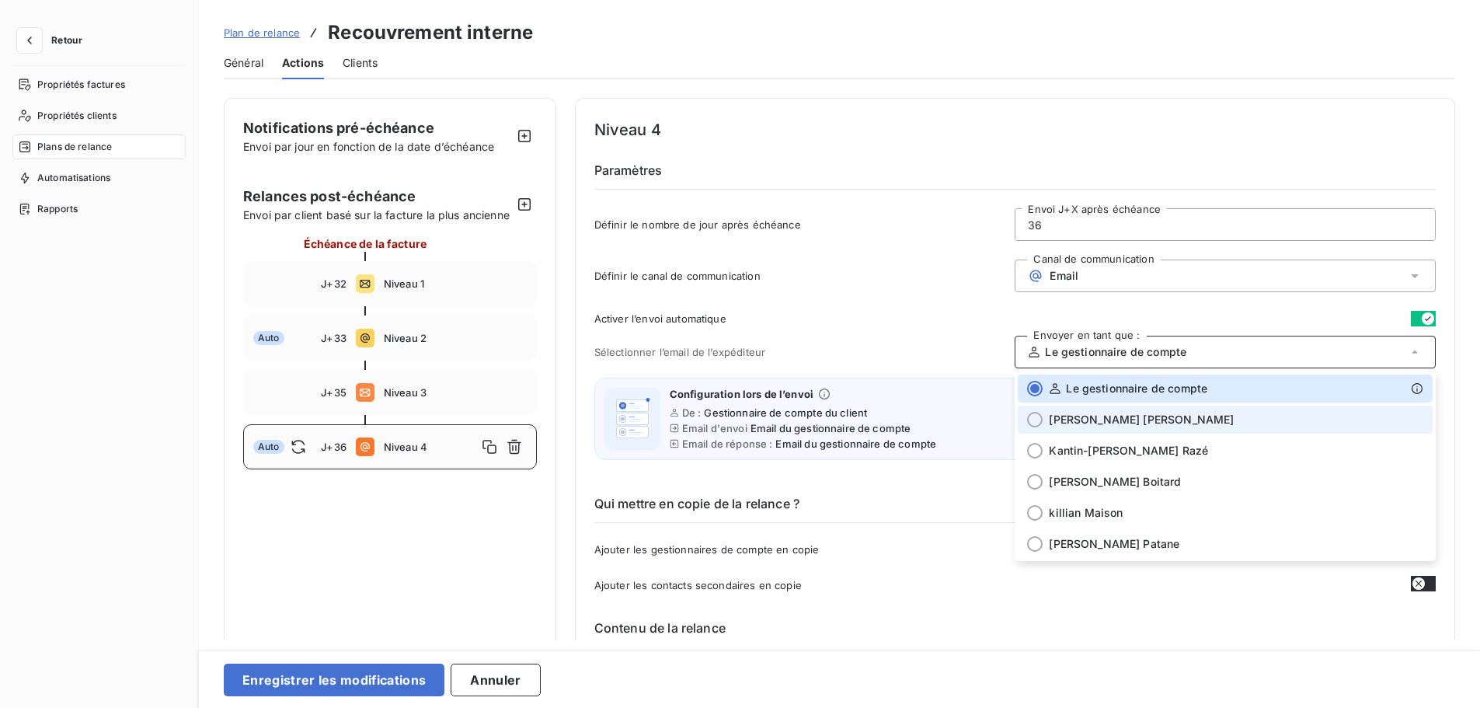
click at [1145, 418] on div "[PERSON_NAME]" at bounding box center [1236, 420] width 374 height 16
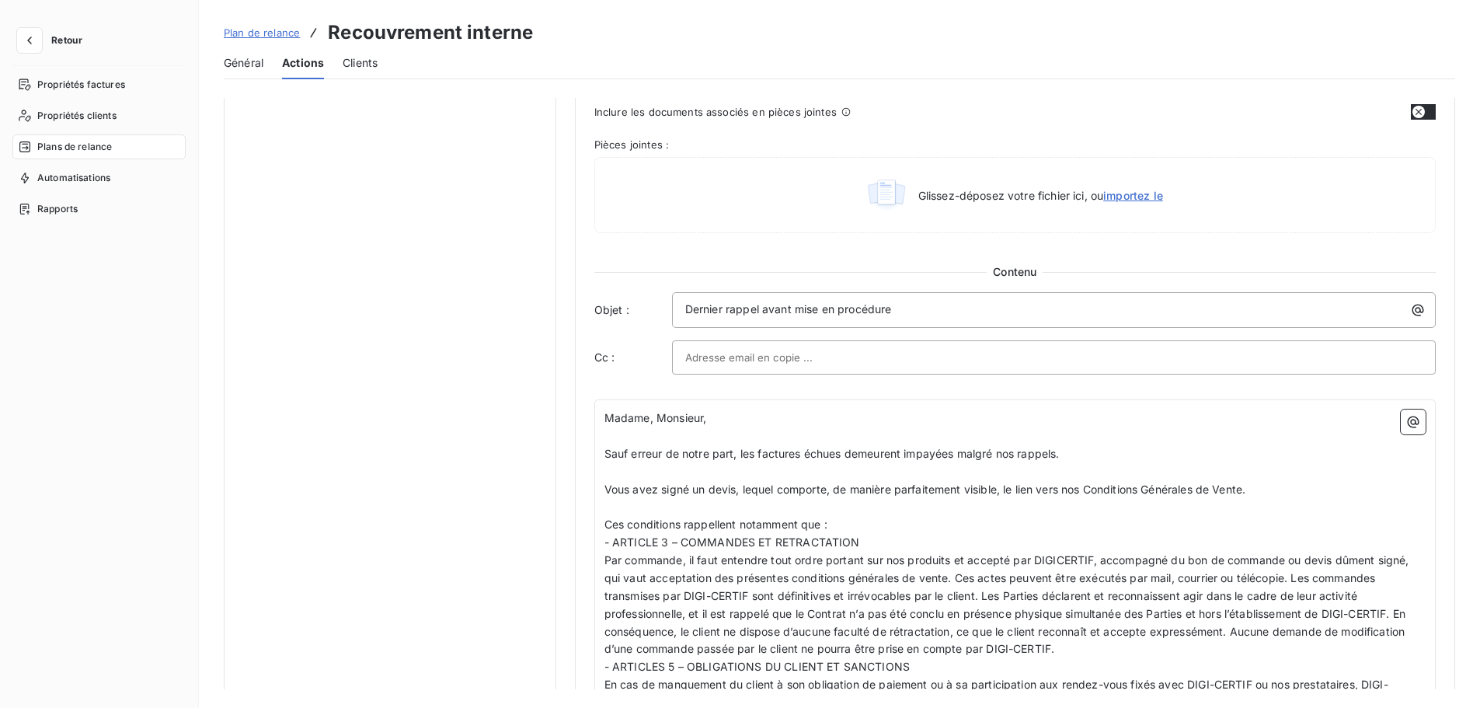
scroll to position [806, 0]
click at [704, 310] on span "Dernier rappel avant mise en procédure" at bounding box center [788, 307] width 207 height 13
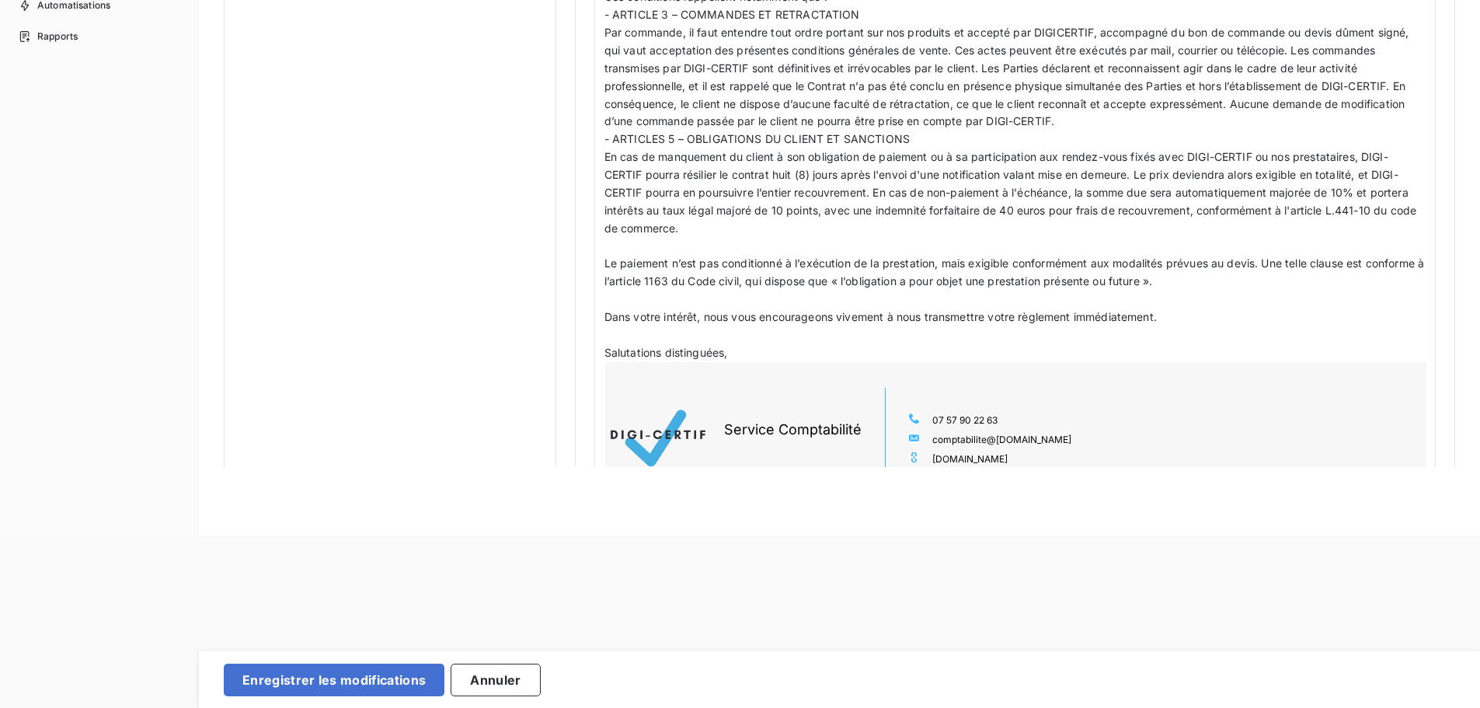
scroll to position [1172, 0]
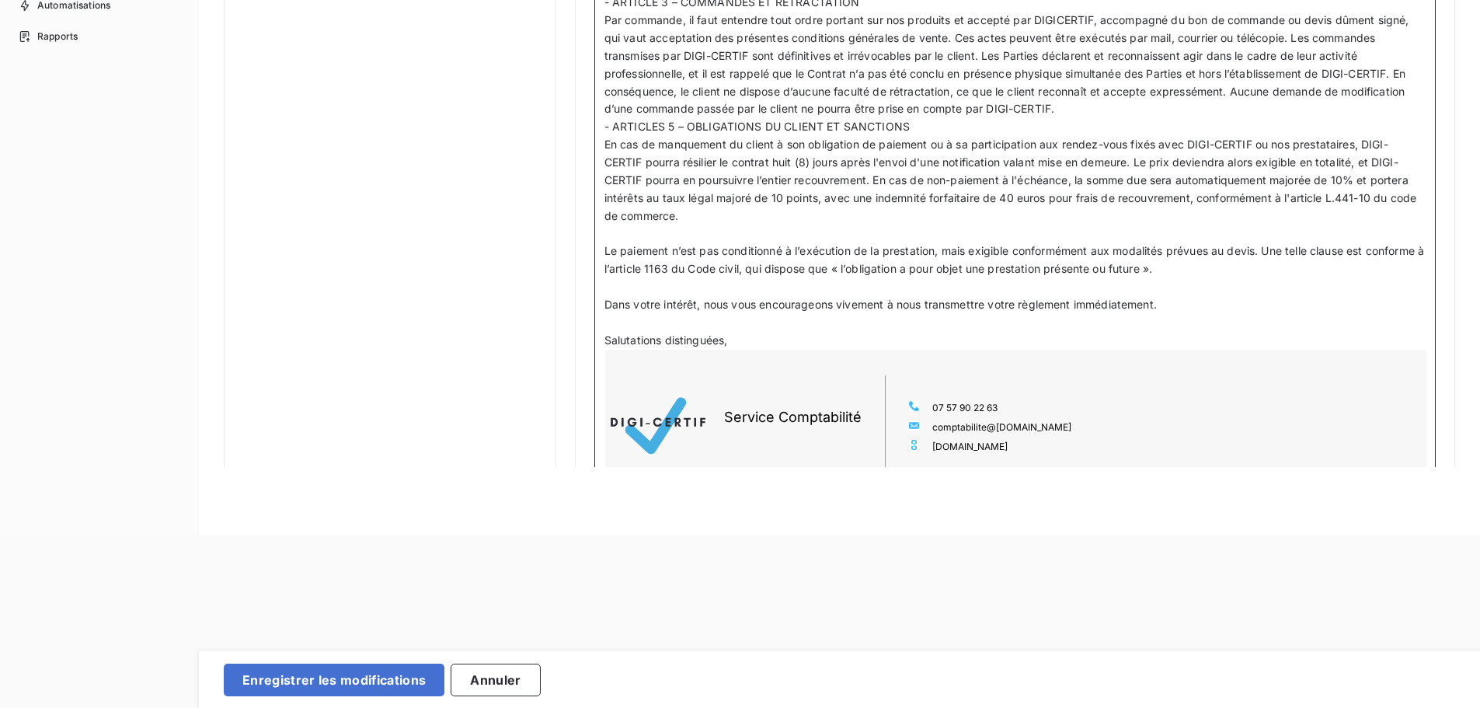
click at [743, 350] on div "Service Comptabilité 07 57 90 22 63 comptabilite @[DOMAIN_NAME] [DOMAIN_NAME]" at bounding box center [1015, 468] width 821 height 237
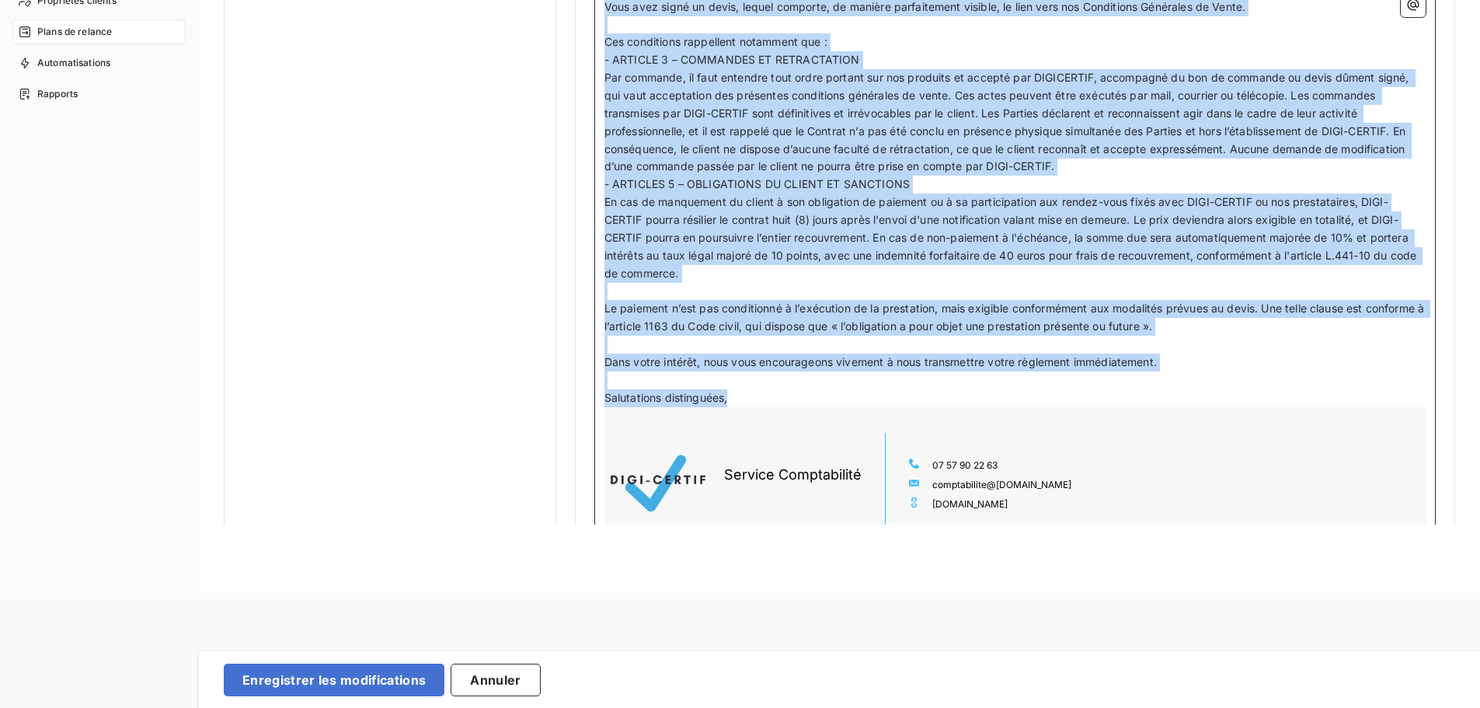
scroll to position [98, 0]
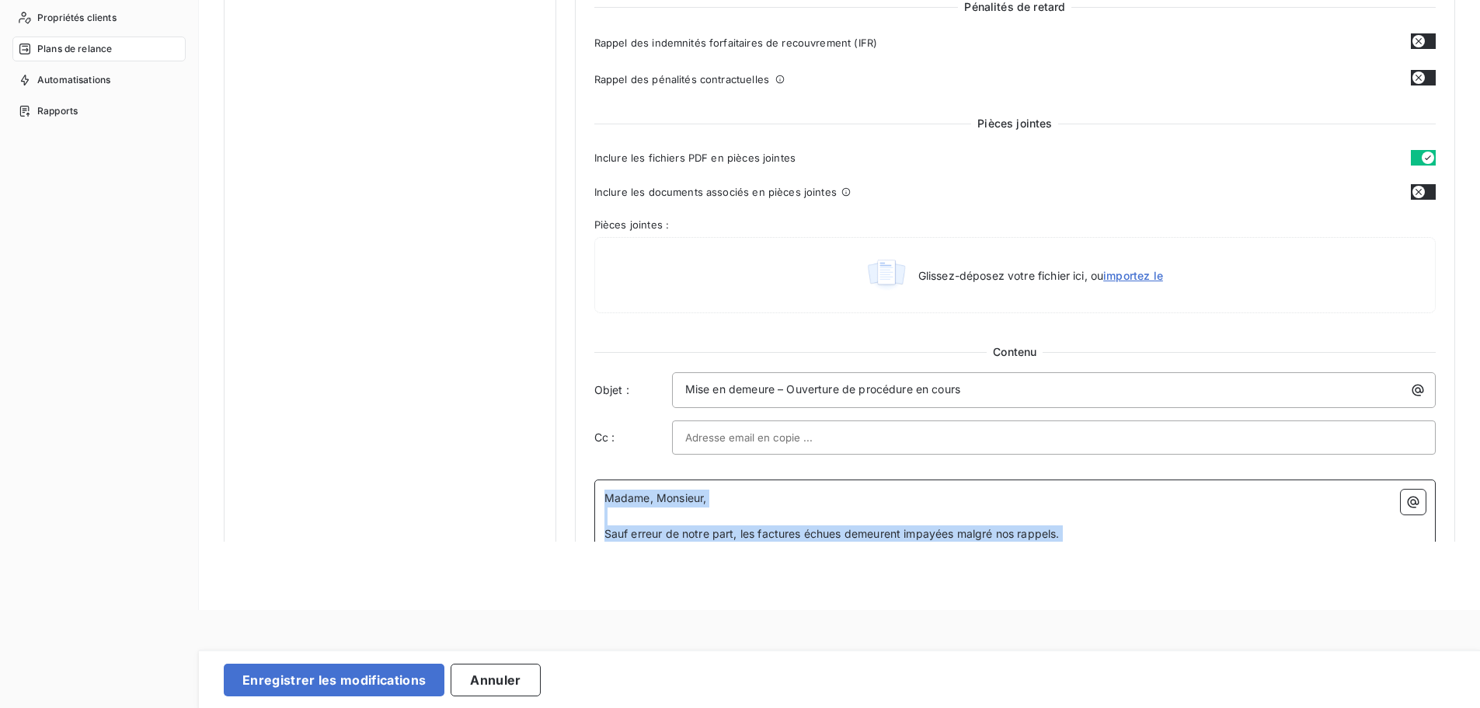
drag, startPoint x: 747, startPoint y: 344, endPoint x: 566, endPoint y: -26, distance: 412.0
click at [566, 0] on html "Retour Propriétés factures Propriétés clients Plans de relance Automatisations …" at bounding box center [740, 256] width 1480 height 708
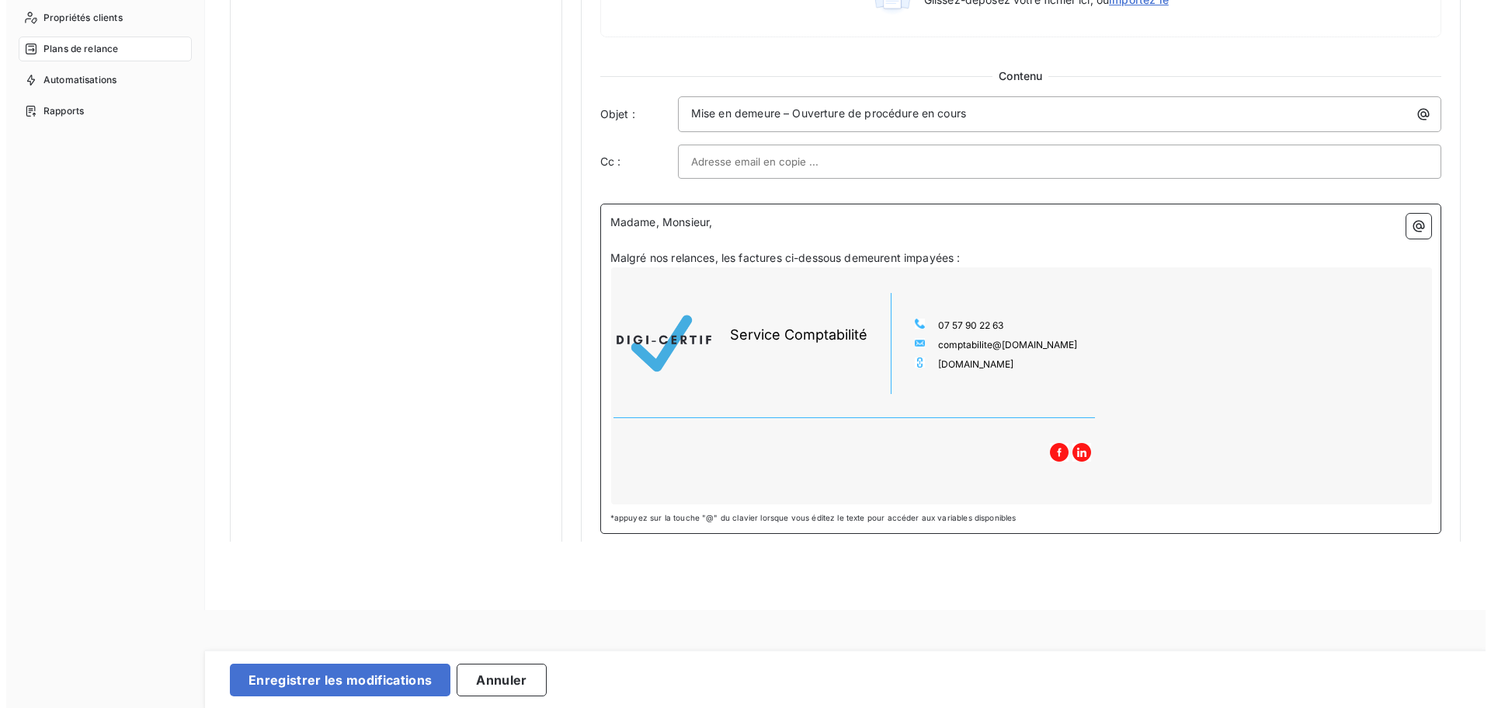
scroll to position [914, 0]
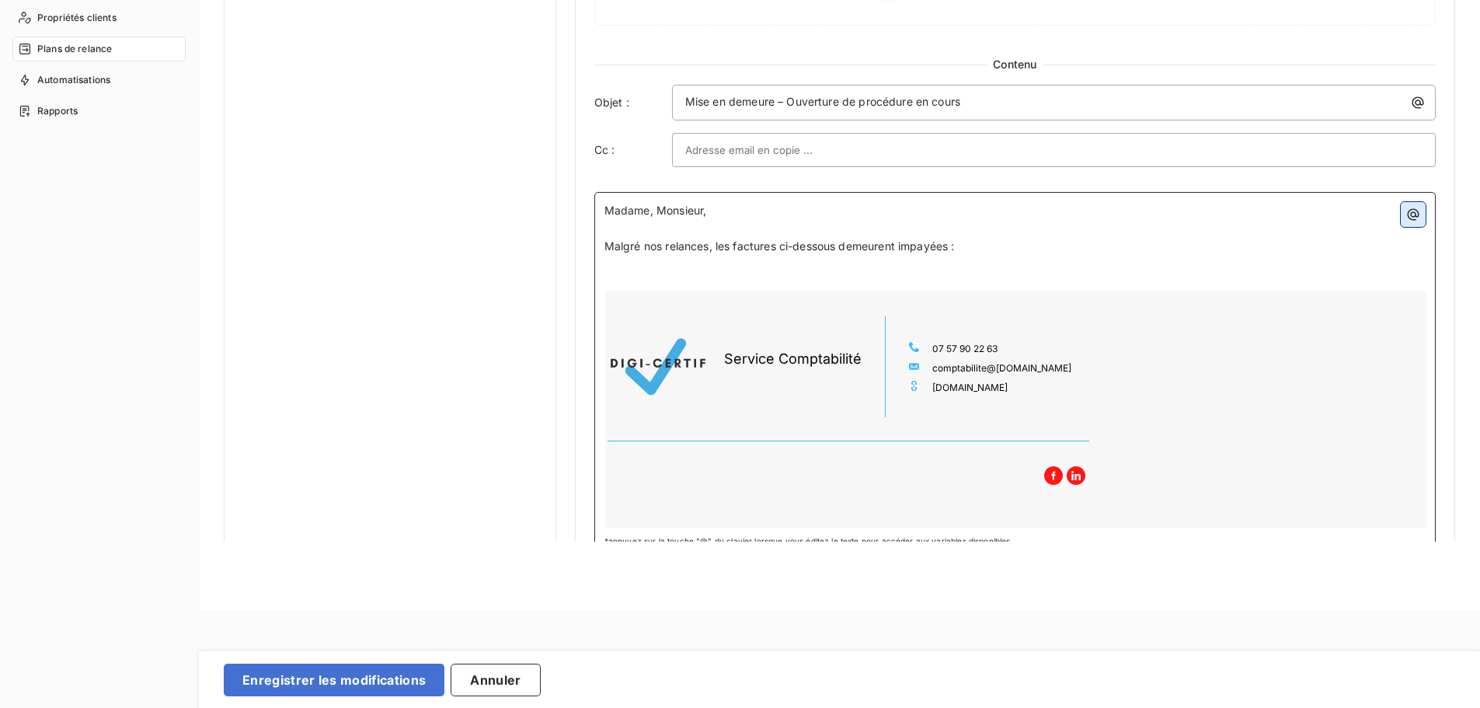
click at [1192, 214] on icon "button" at bounding box center [1413, 215] width 16 height 16
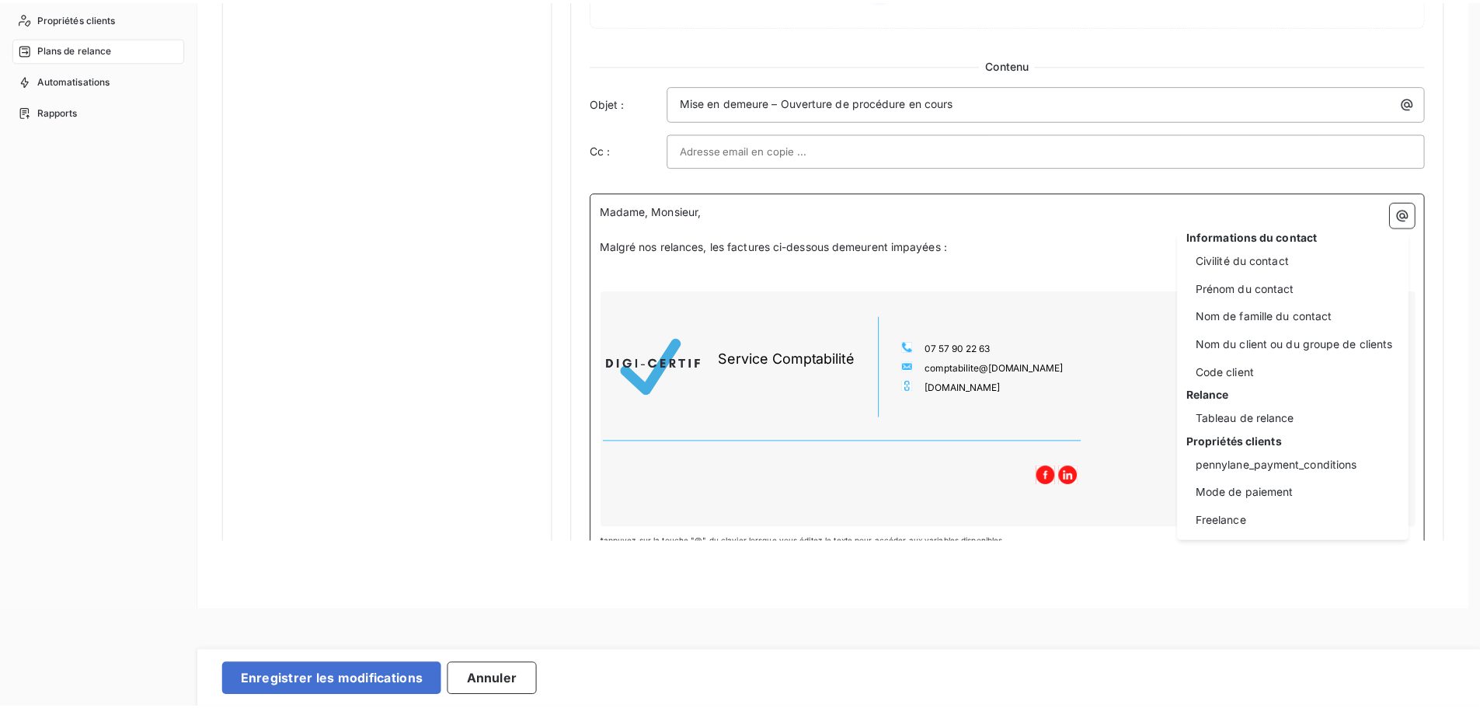
scroll to position [87, 0]
click at [1192, 418] on div "Tableau de relance" at bounding box center [1303, 416] width 214 height 25
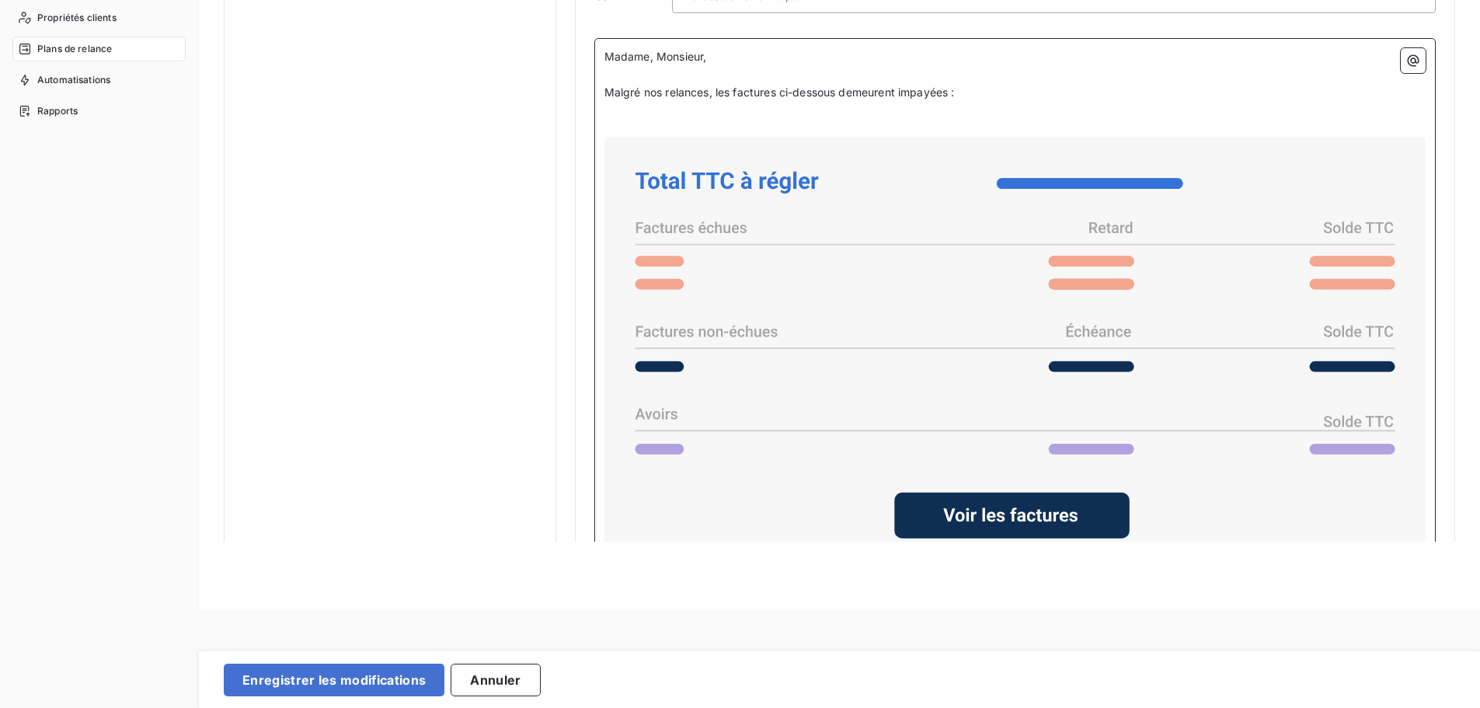
scroll to position [1067, 0]
click at [778, 119] on p "﻿" at bounding box center [1014, 112] width 821 height 18
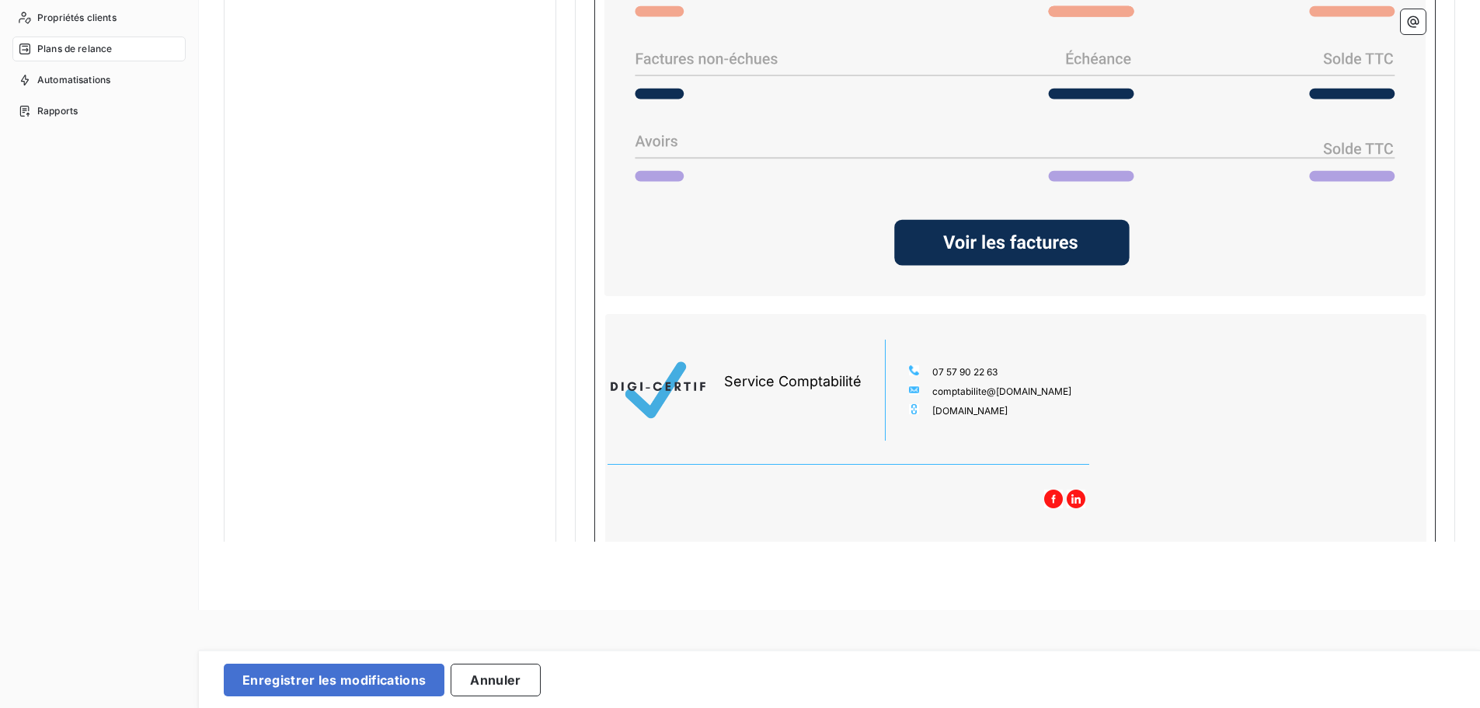
scroll to position [1323, 0]
click at [797, 305] on p "﻿" at bounding box center [1014, 306] width 821 height 18
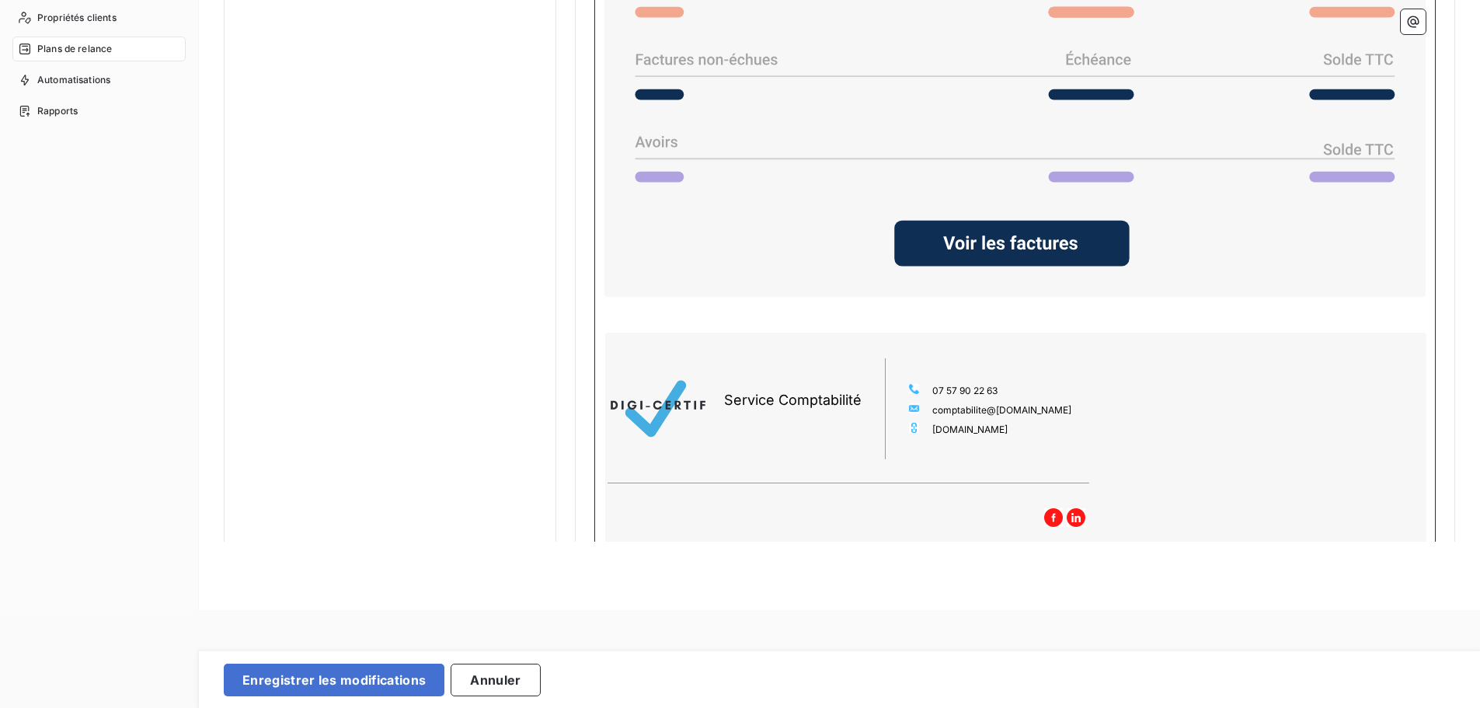
click at [613, 305] on p "﻿" at bounding box center [1014, 306] width 821 height 18
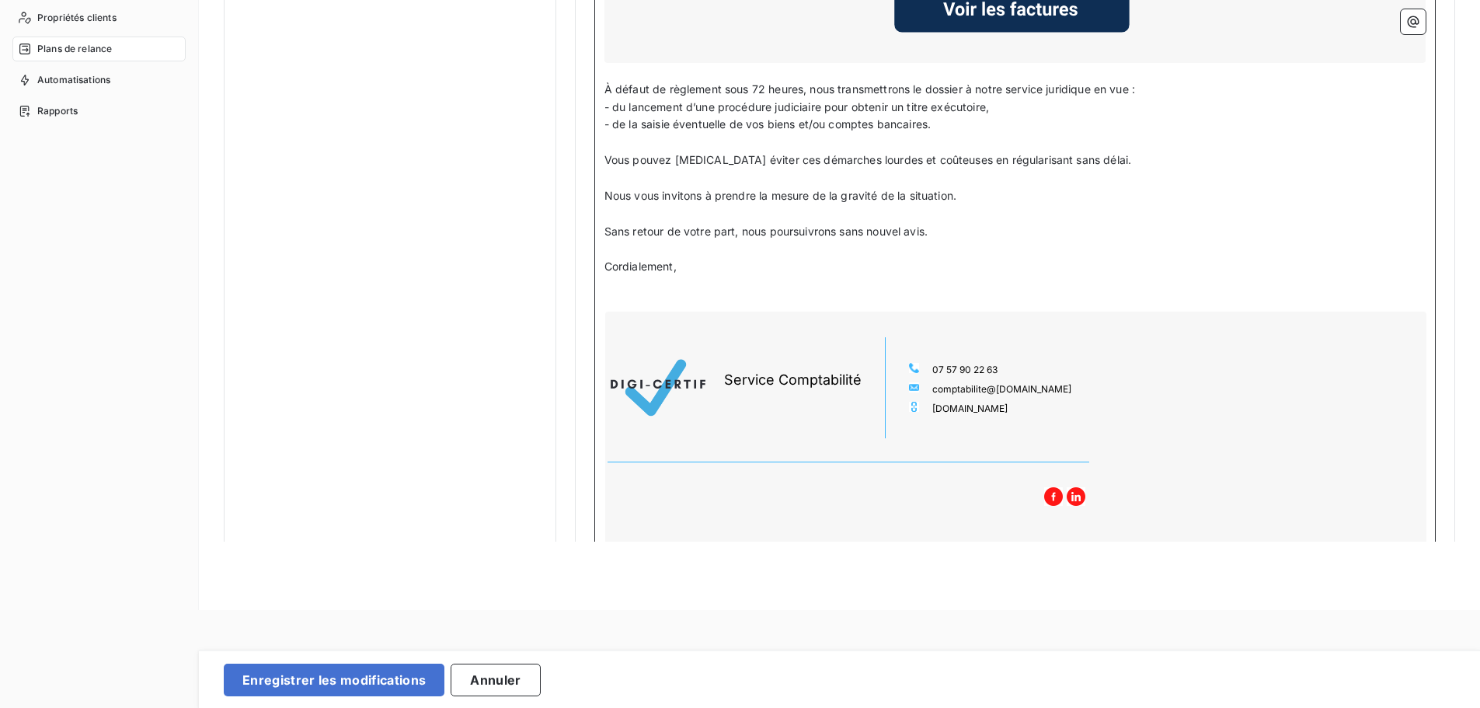
scroll to position [1560, 0]
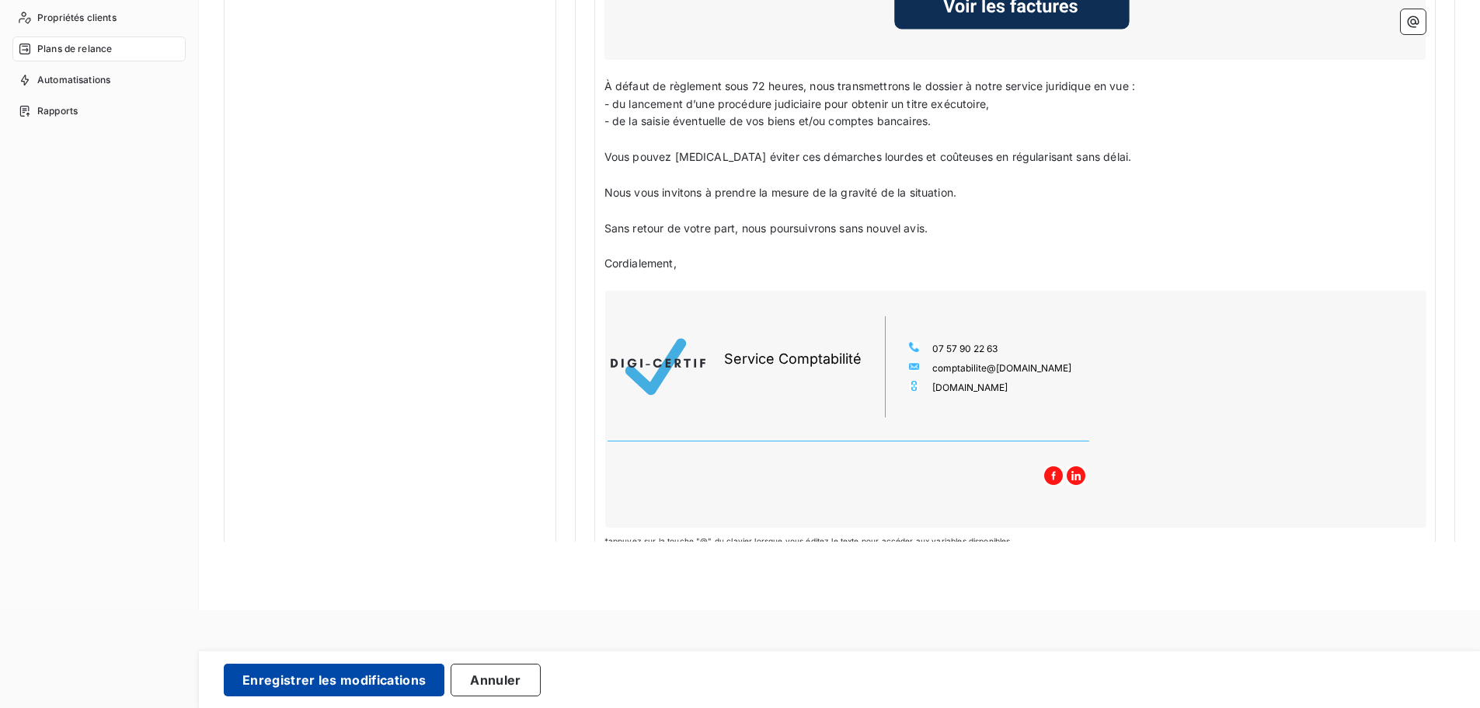
click at [350, 613] on button "Enregistrer les modifications" at bounding box center [334, 679] width 221 height 33
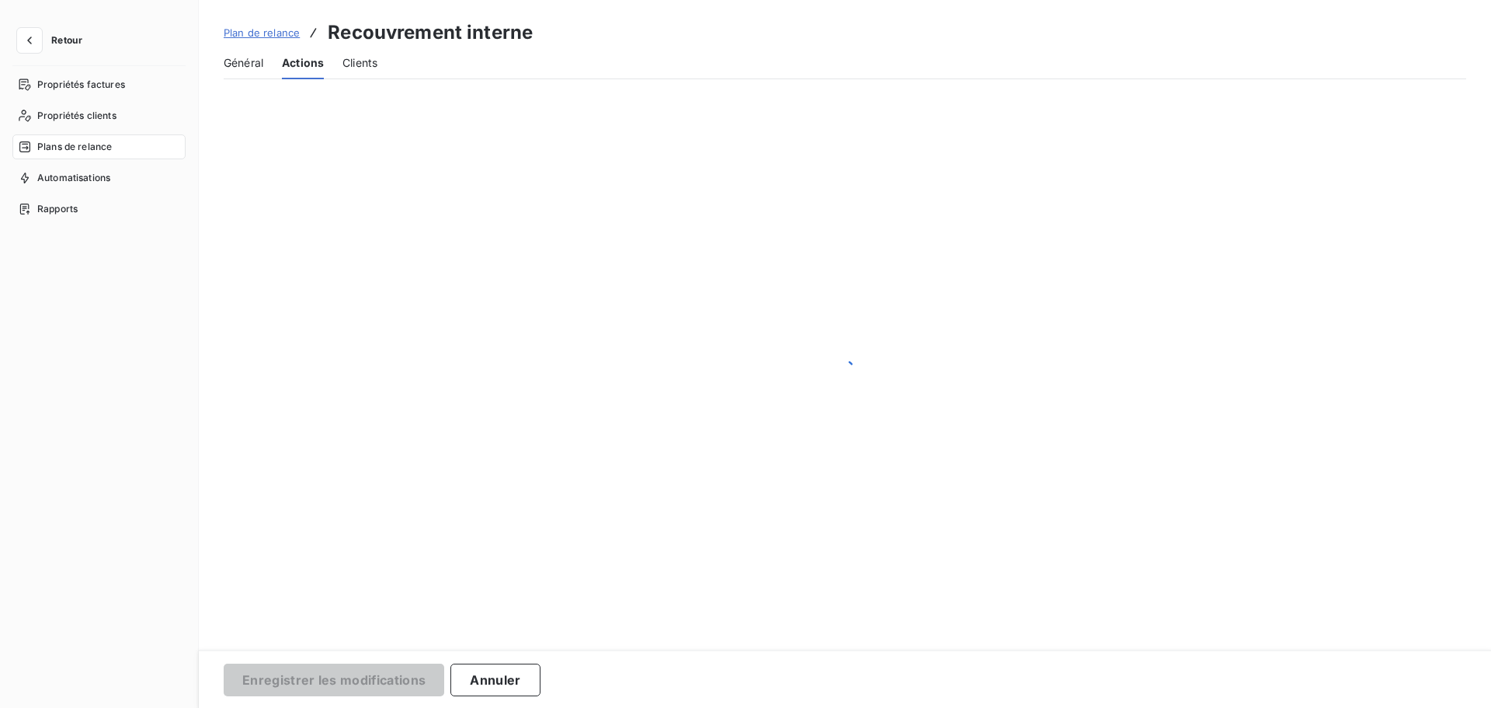
scroll to position [0, 0]
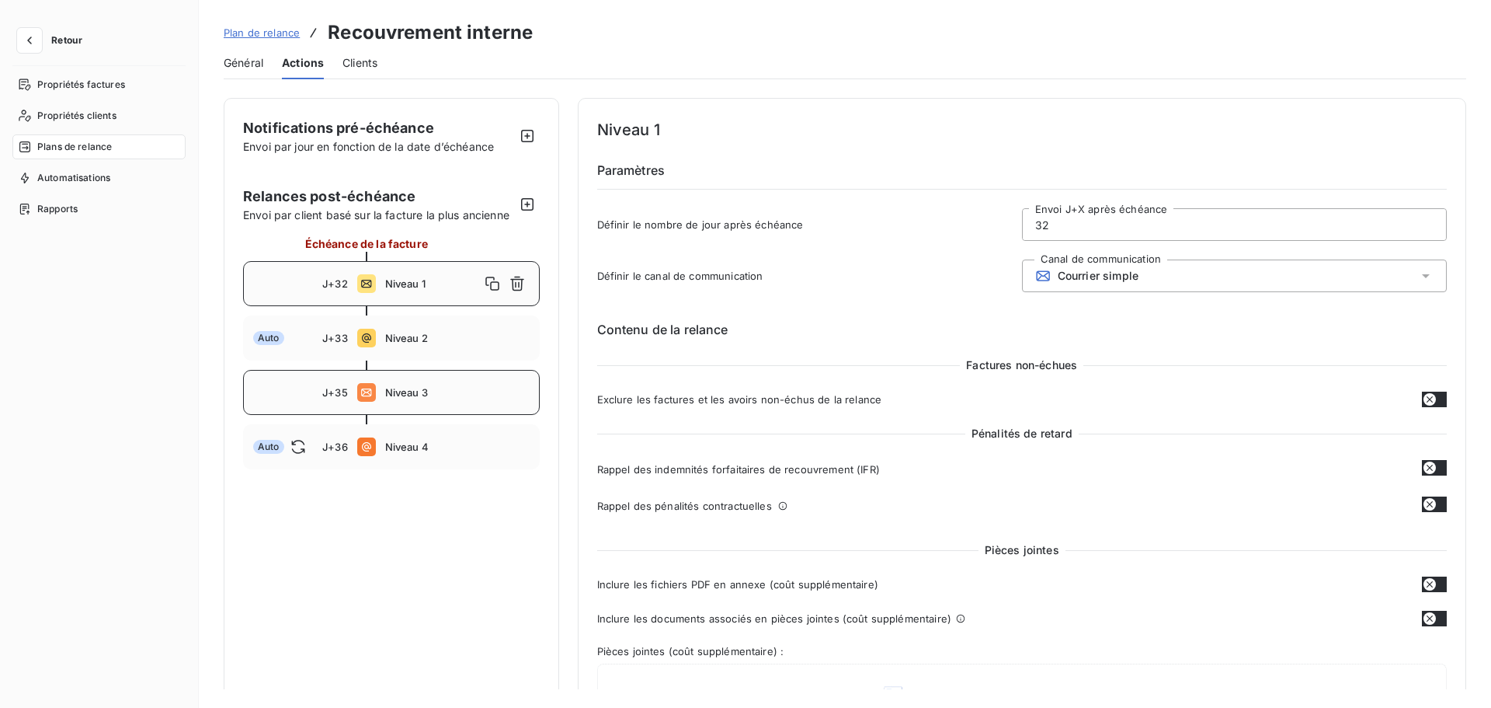
click at [392, 402] on div "J+35 Niveau 3" at bounding box center [391, 392] width 297 height 45
click at [492, 392] on icon "button" at bounding box center [493, 393] width 16 height 16
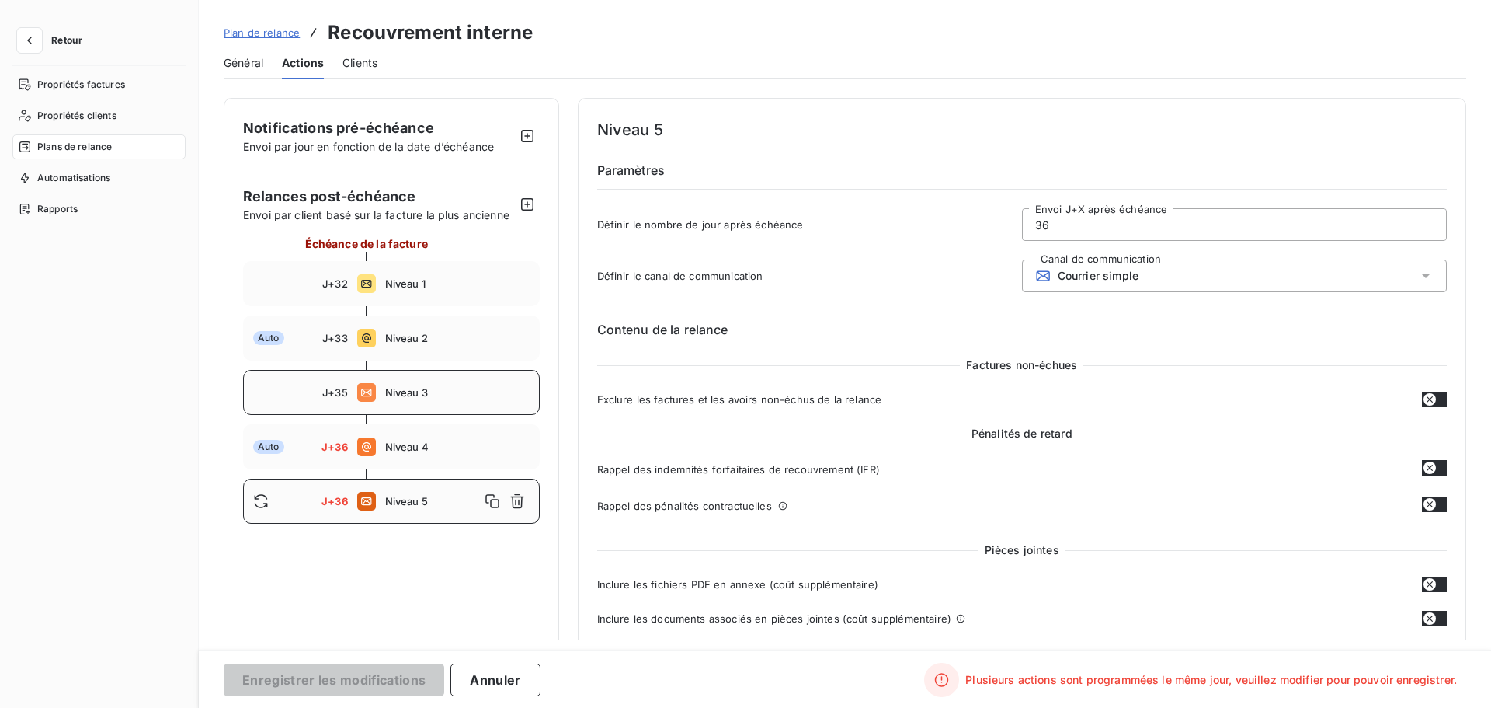
click at [1090, 226] on input "36" at bounding box center [1234, 224] width 423 height 31
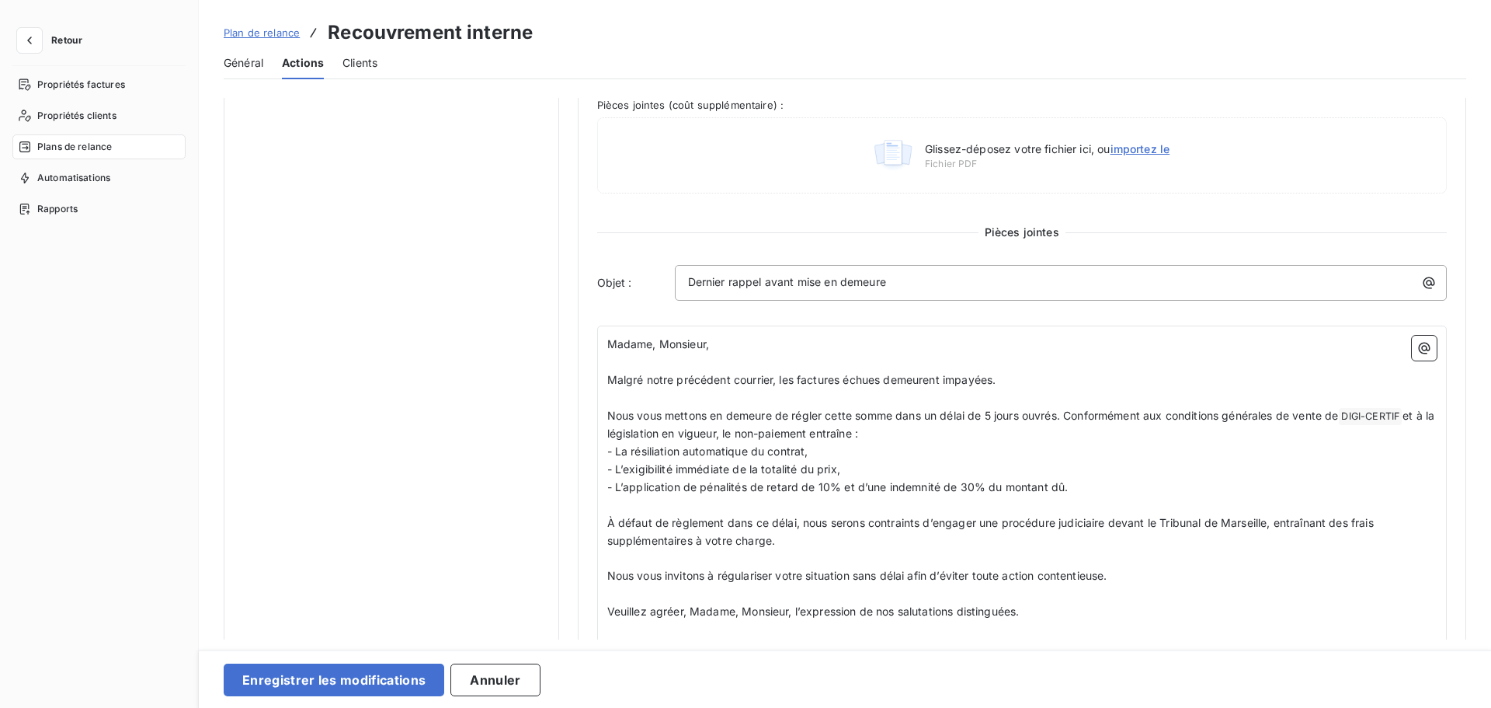
scroll to position [547, 0]
type input "40"
click at [303, 613] on div "Enregistrer les modifications Annuler" at bounding box center [845, 678] width 1293 height 58
click at [315, 613] on button "Enregistrer les modifications" at bounding box center [334, 679] width 221 height 33
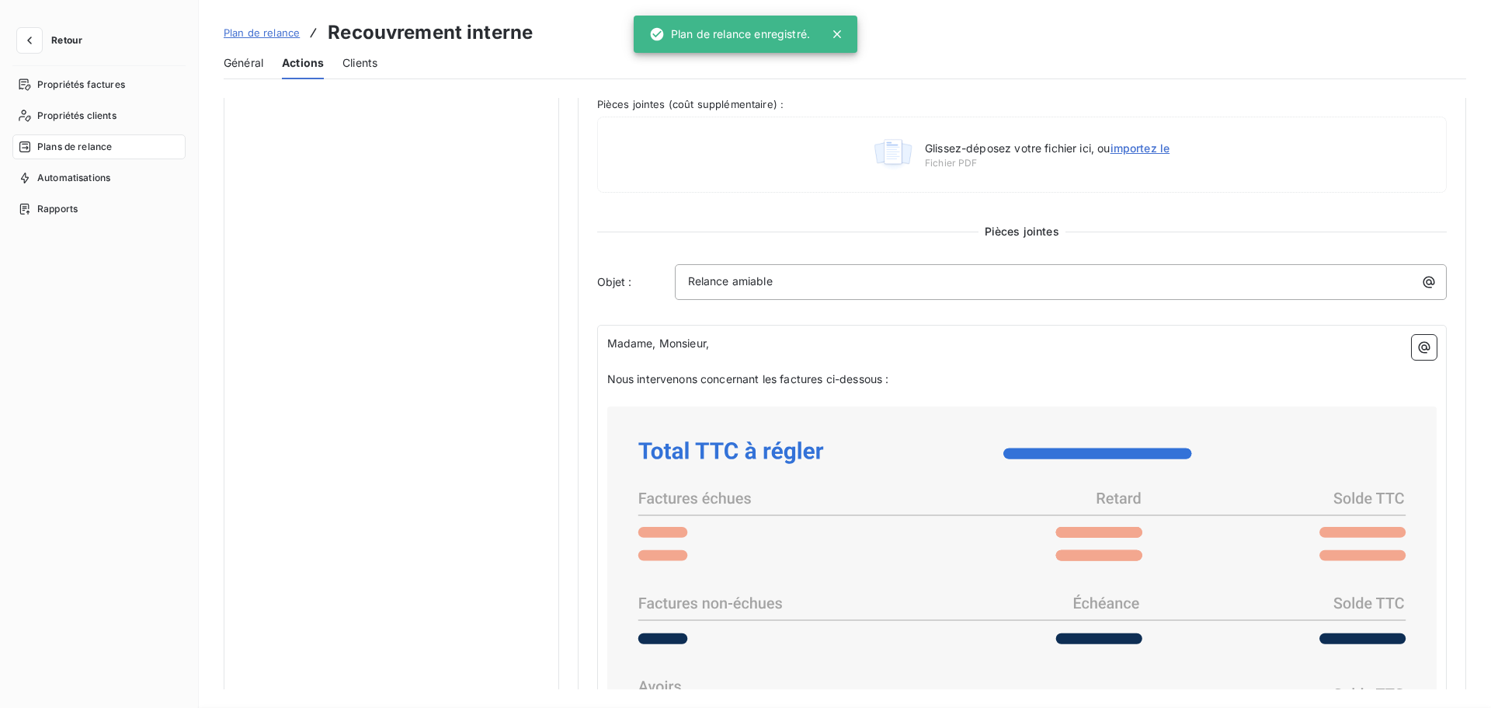
scroll to position [0, 0]
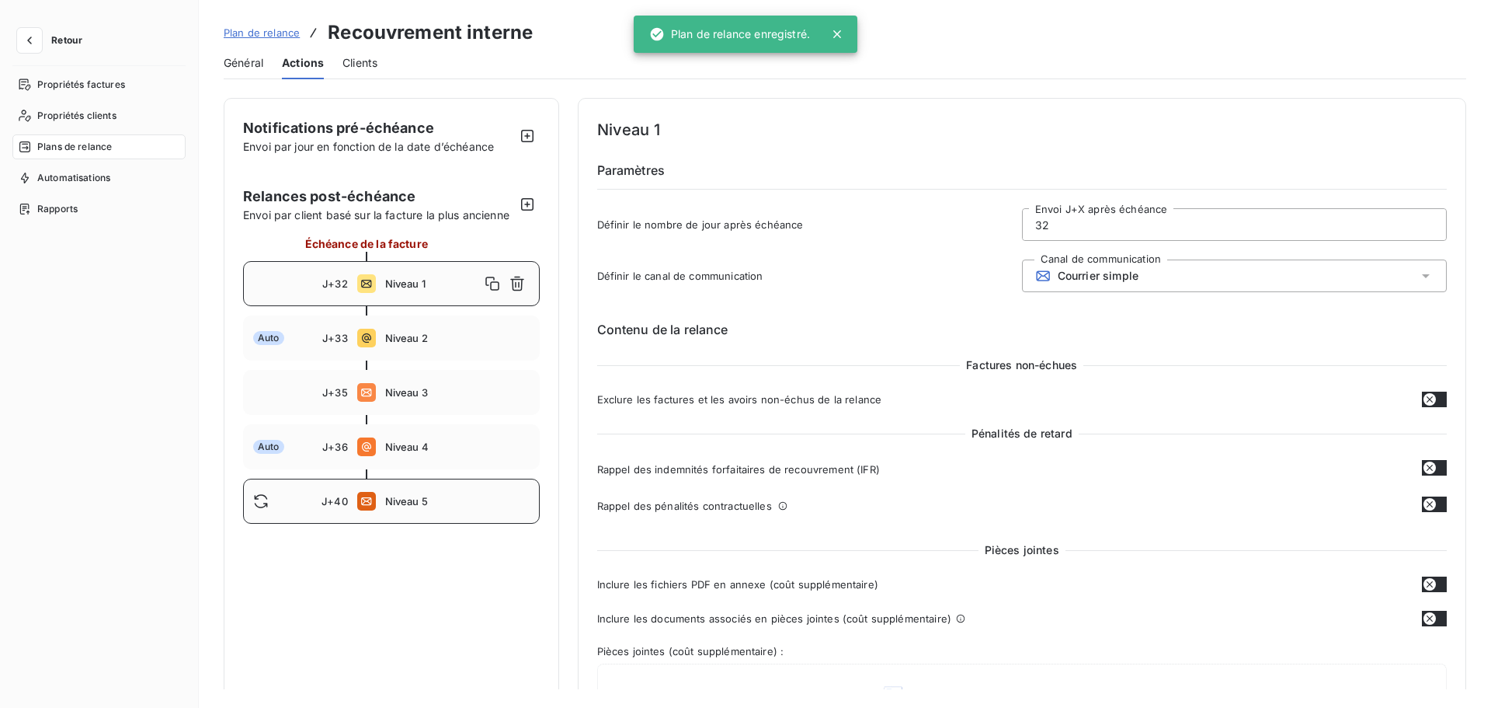
click at [395, 505] on span "Niveau 5" at bounding box center [457, 501] width 144 height 12
type input "40"
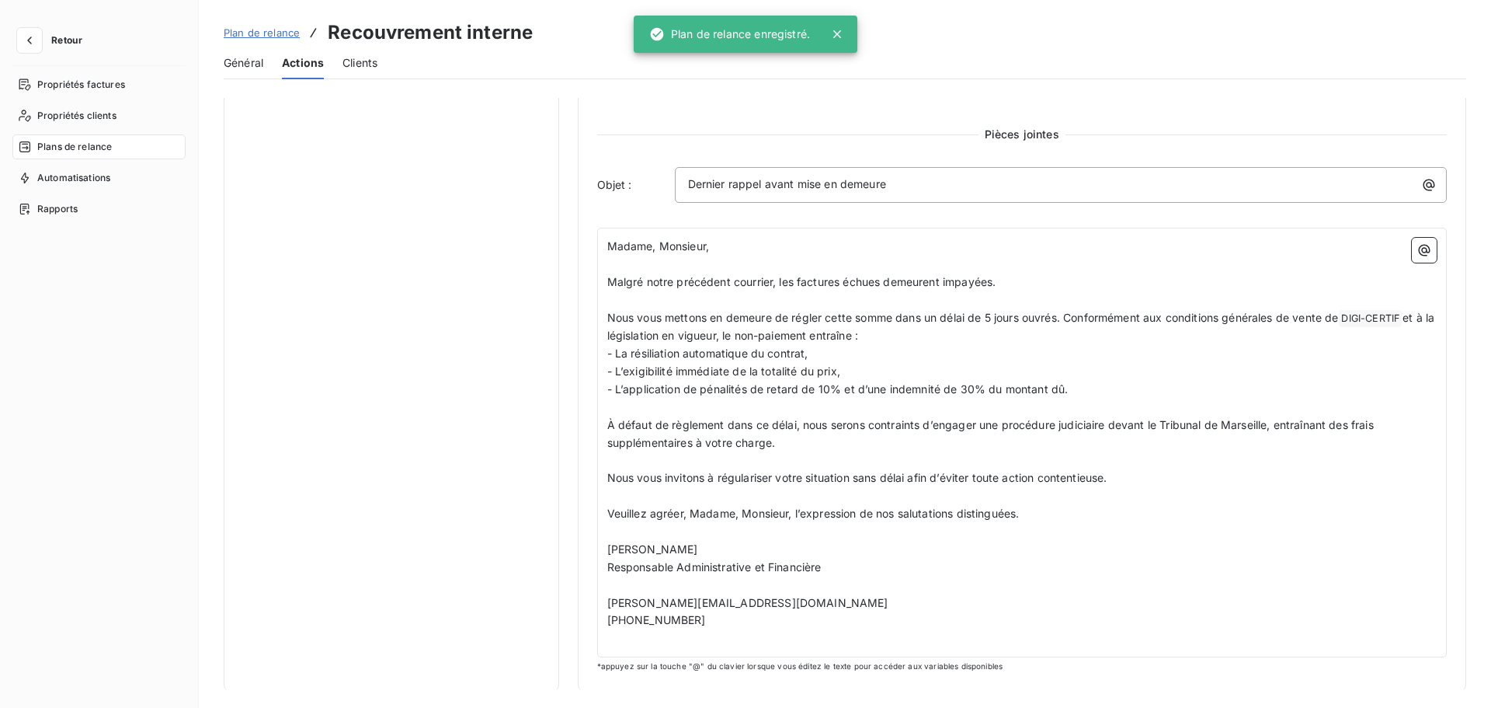
scroll to position [647, 0]
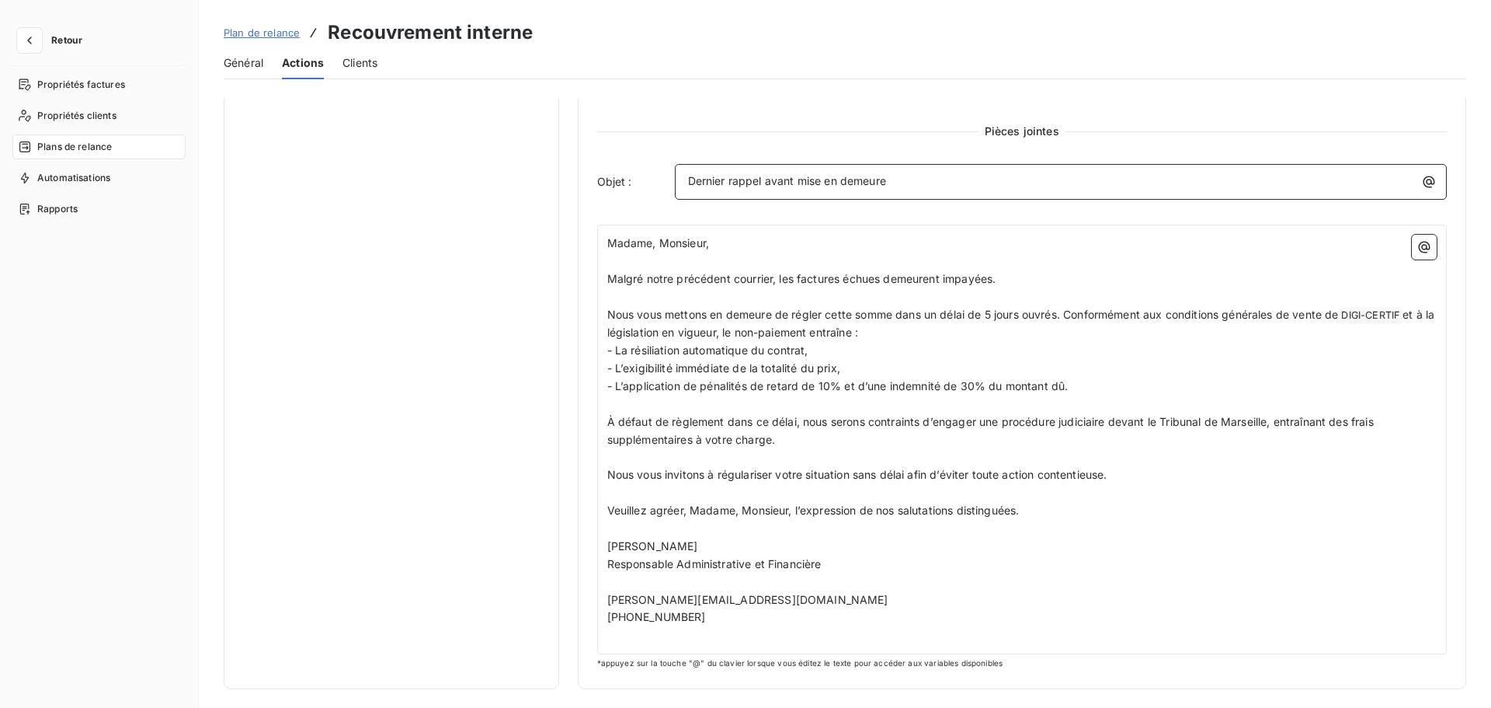
click at [733, 172] on p "Dernier rappel avant mise en demeure" at bounding box center [1065, 181] width 754 height 18
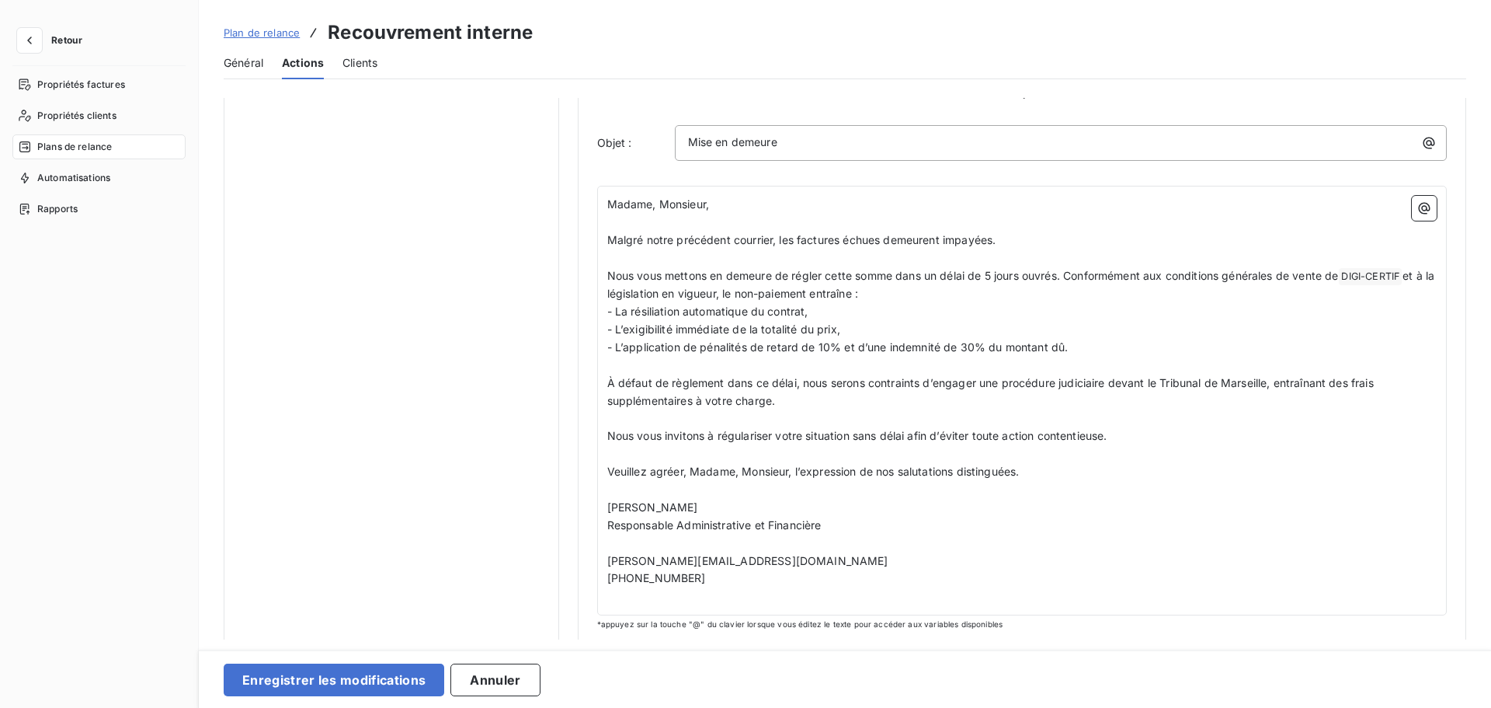
scroll to position [687, 0]
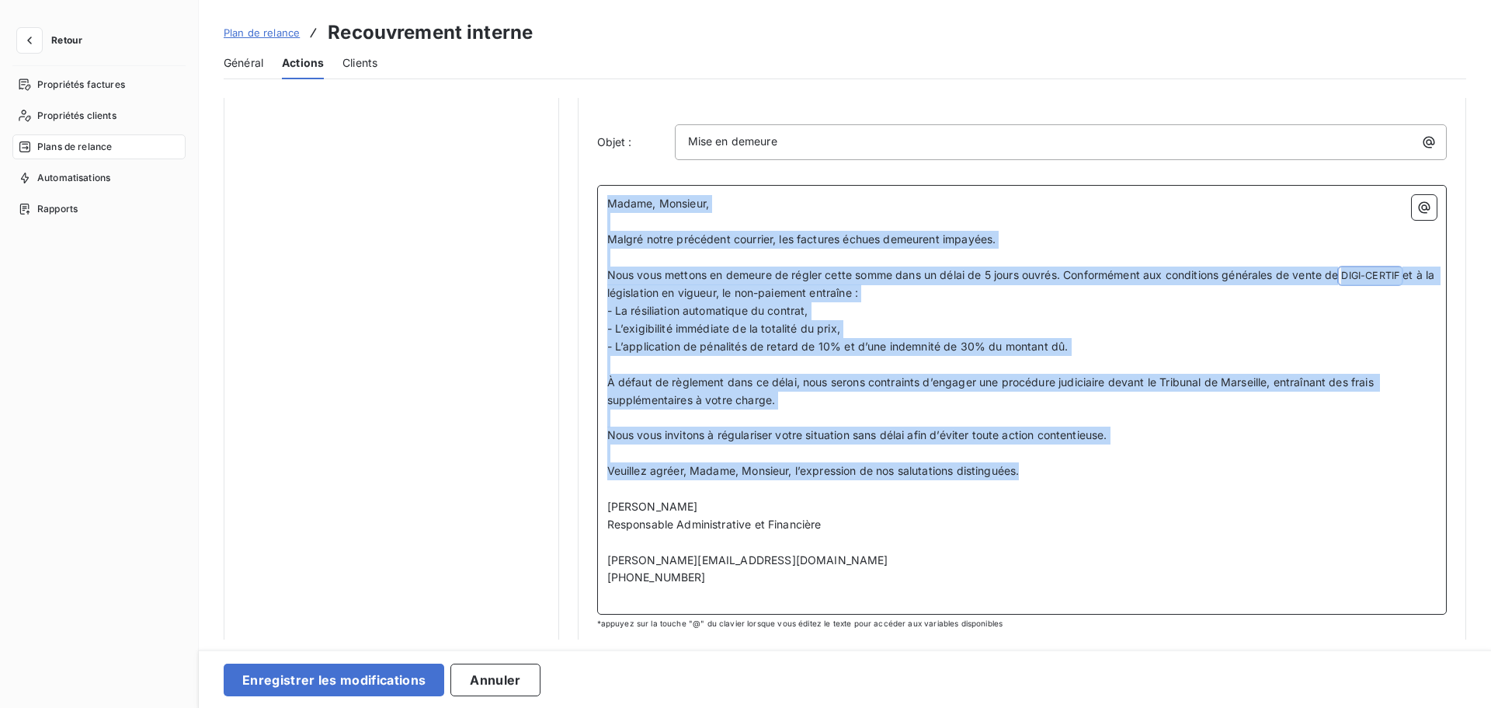
drag, startPoint x: 1042, startPoint y: 463, endPoint x: 593, endPoint y: 176, distance: 533.8
click at [593, 176] on div "Niveau 5 Paramètres Définir le nombre de jour après échéance 40 Envoi J+X après…" at bounding box center [1022, 30] width 889 height 1238
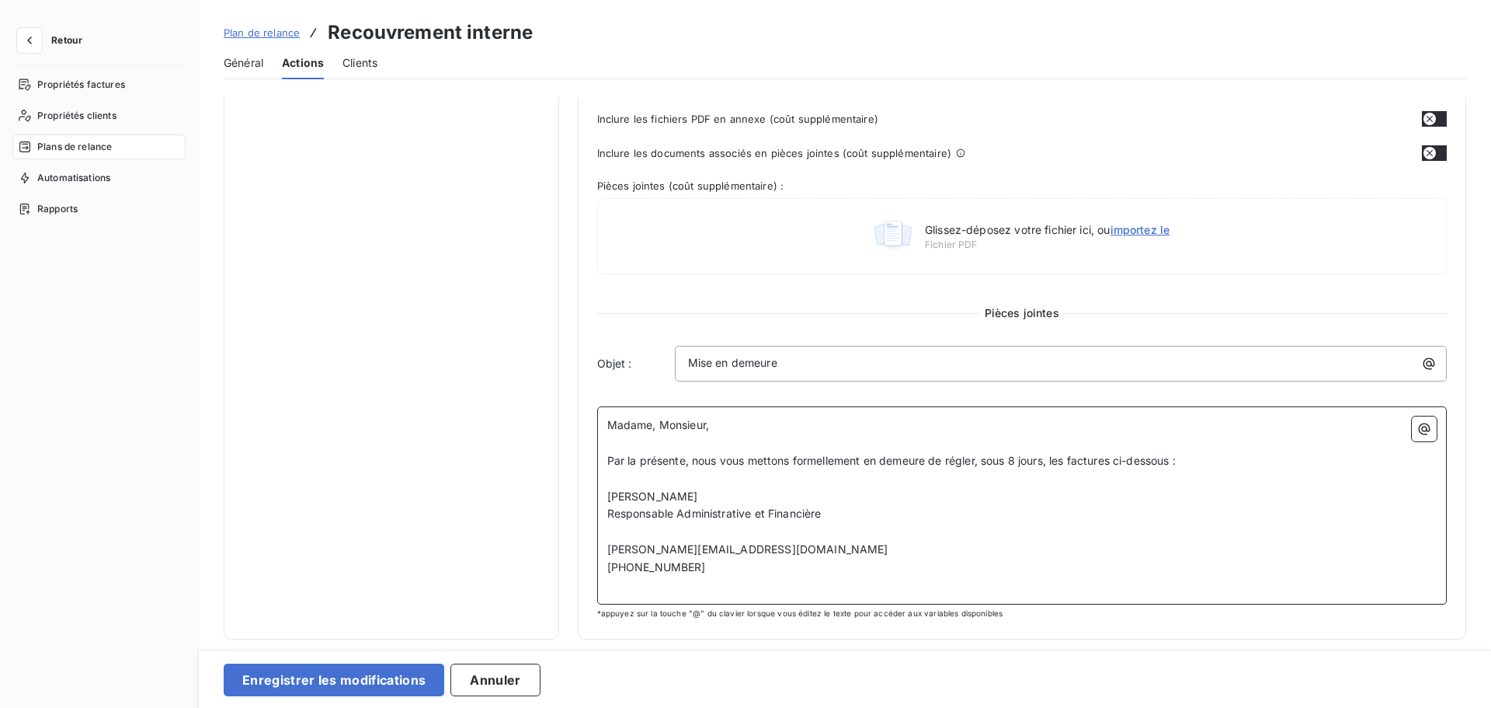
scroll to position [483, 0]
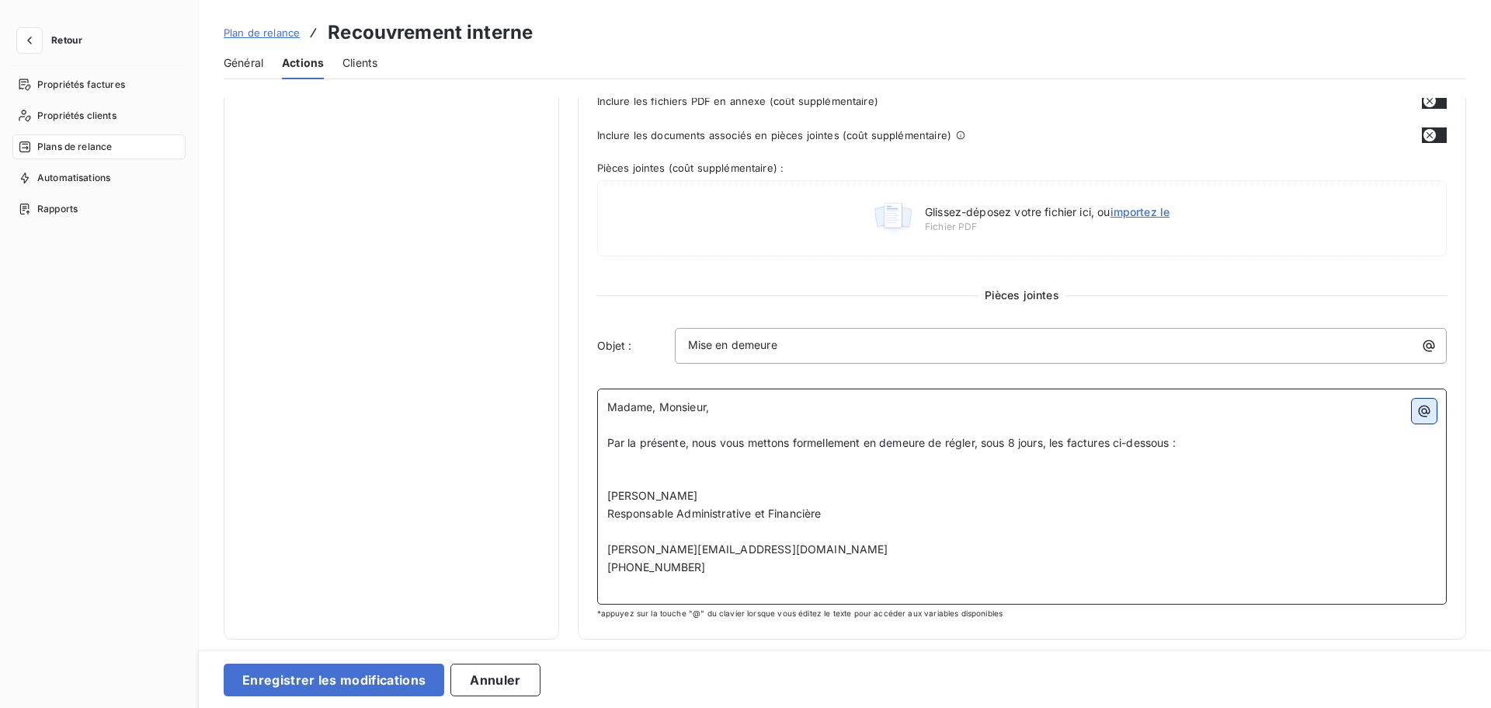
click at [1192, 412] on icon "button" at bounding box center [1425, 411] width 16 height 16
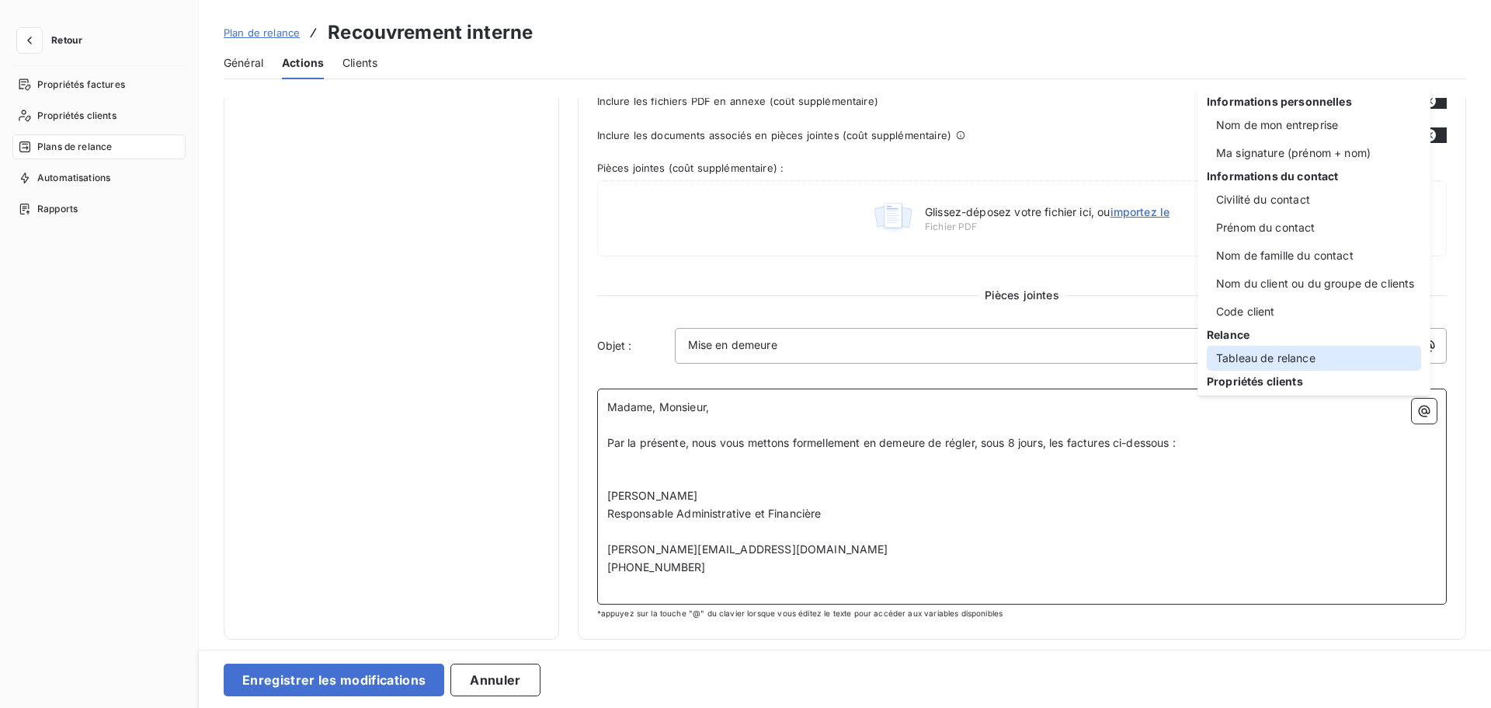
click at [1192, 354] on div "Tableau de relance" at bounding box center [1314, 358] width 214 height 25
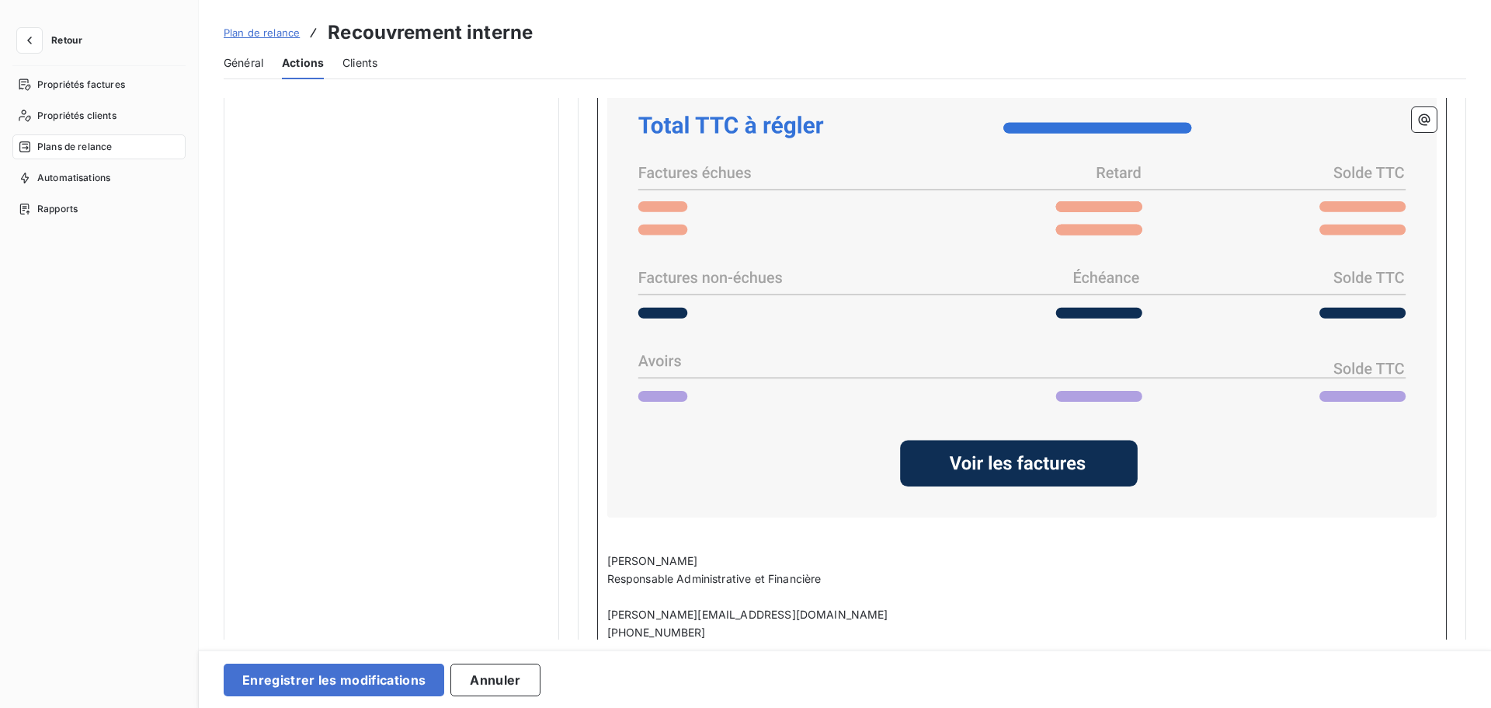
scroll to position [935, 0]
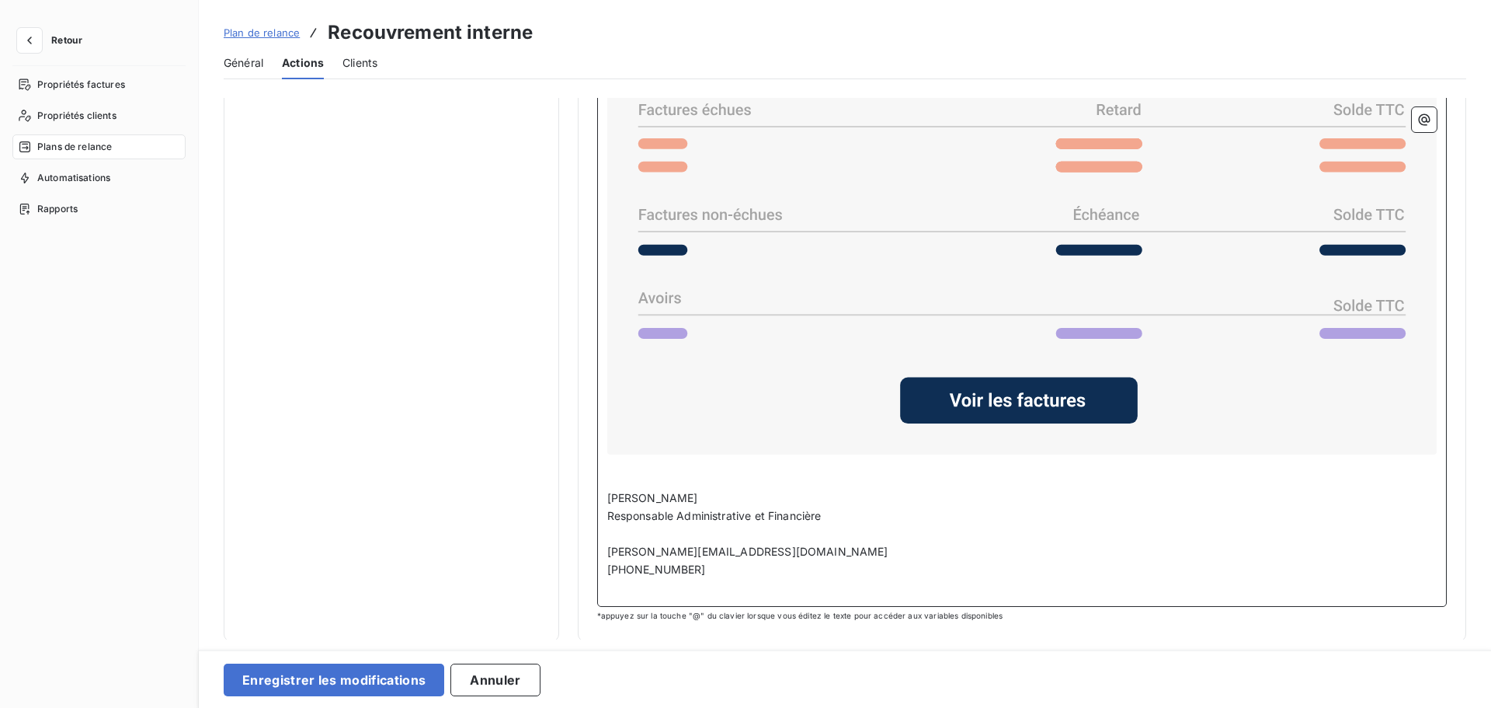
click at [616, 458] on p "﻿" at bounding box center [1022, 463] width 830 height 18
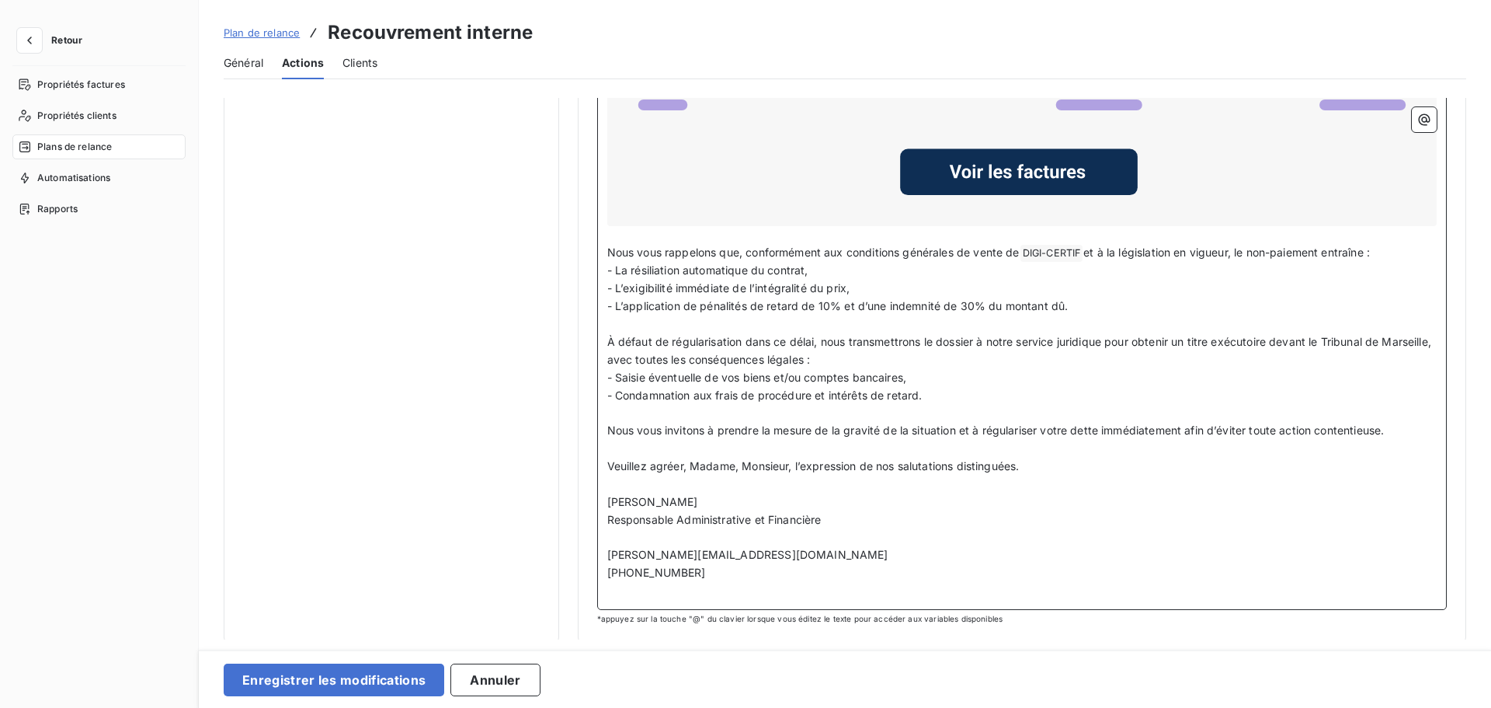
scroll to position [1167, 0]
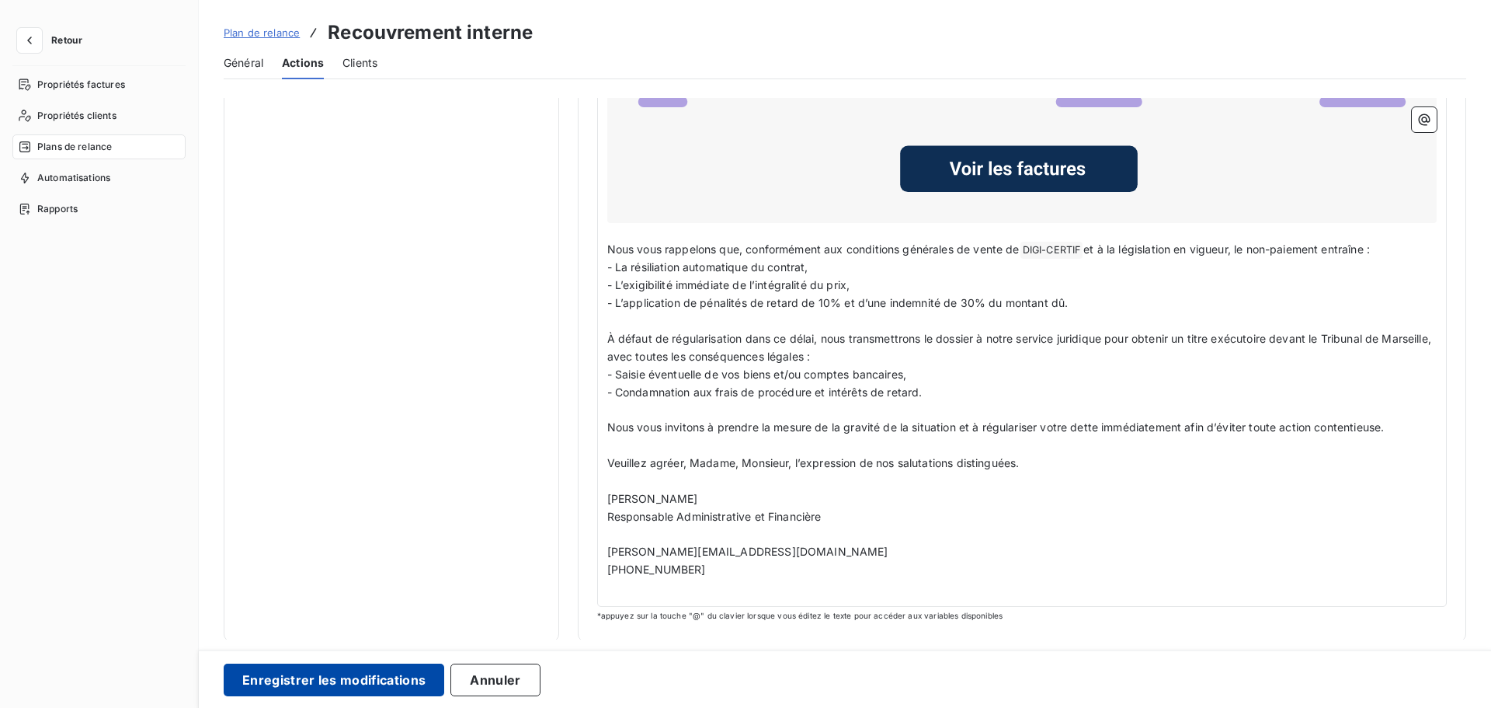
click at [370, 613] on button "Enregistrer les modifications" at bounding box center [334, 679] width 221 height 33
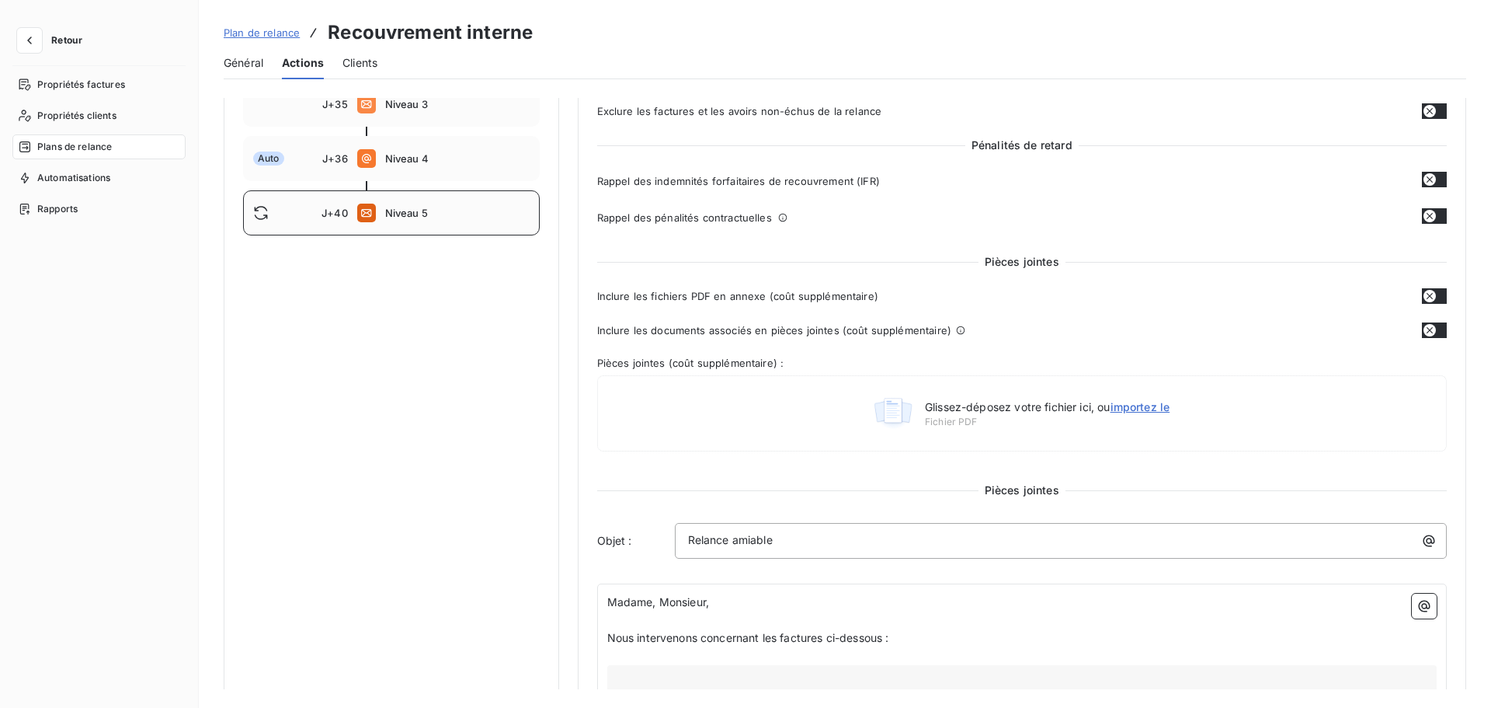
scroll to position [285, 0]
click at [415, 208] on div "J+40 Niveau 5" at bounding box center [391, 215] width 297 height 45
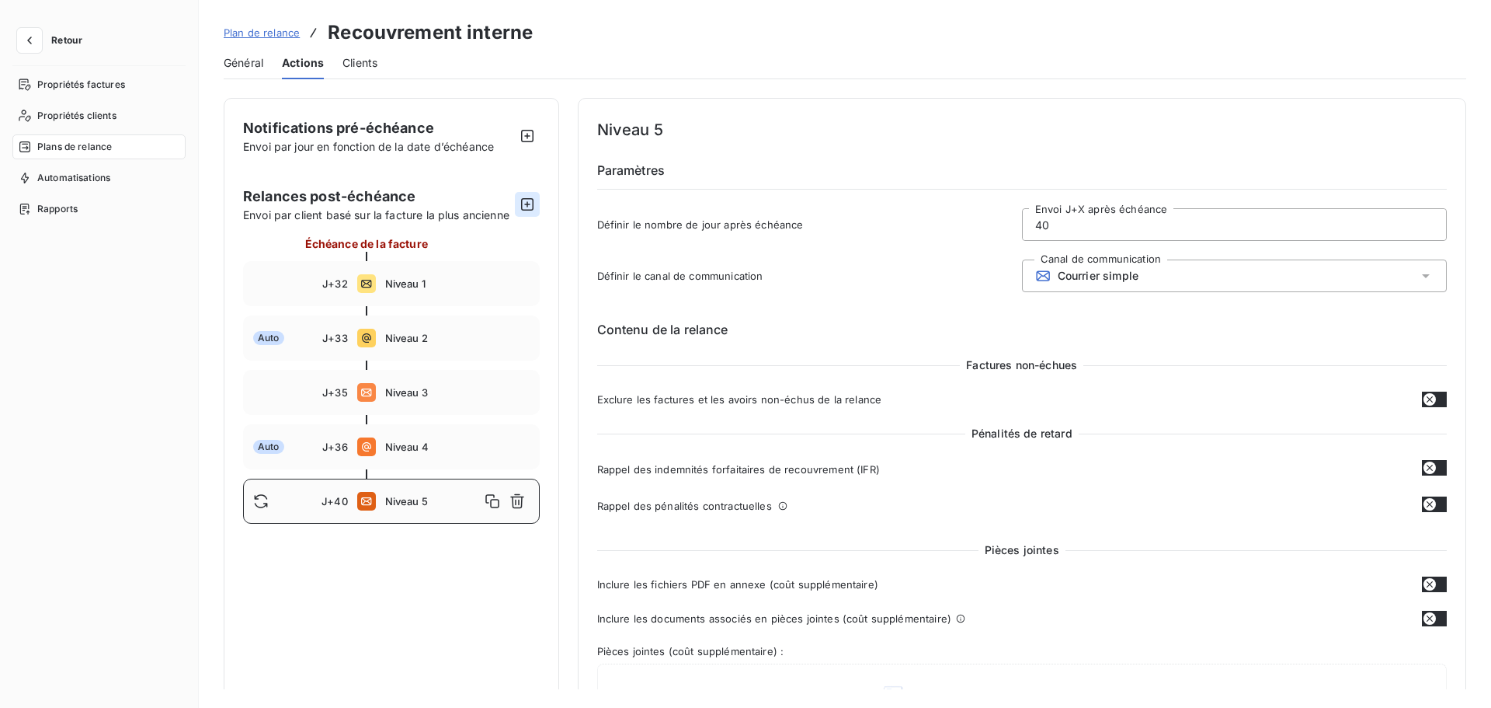
click at [524, 198] on icon "button" at bounding box center [528, 205] width 16 height 16
type input "50"
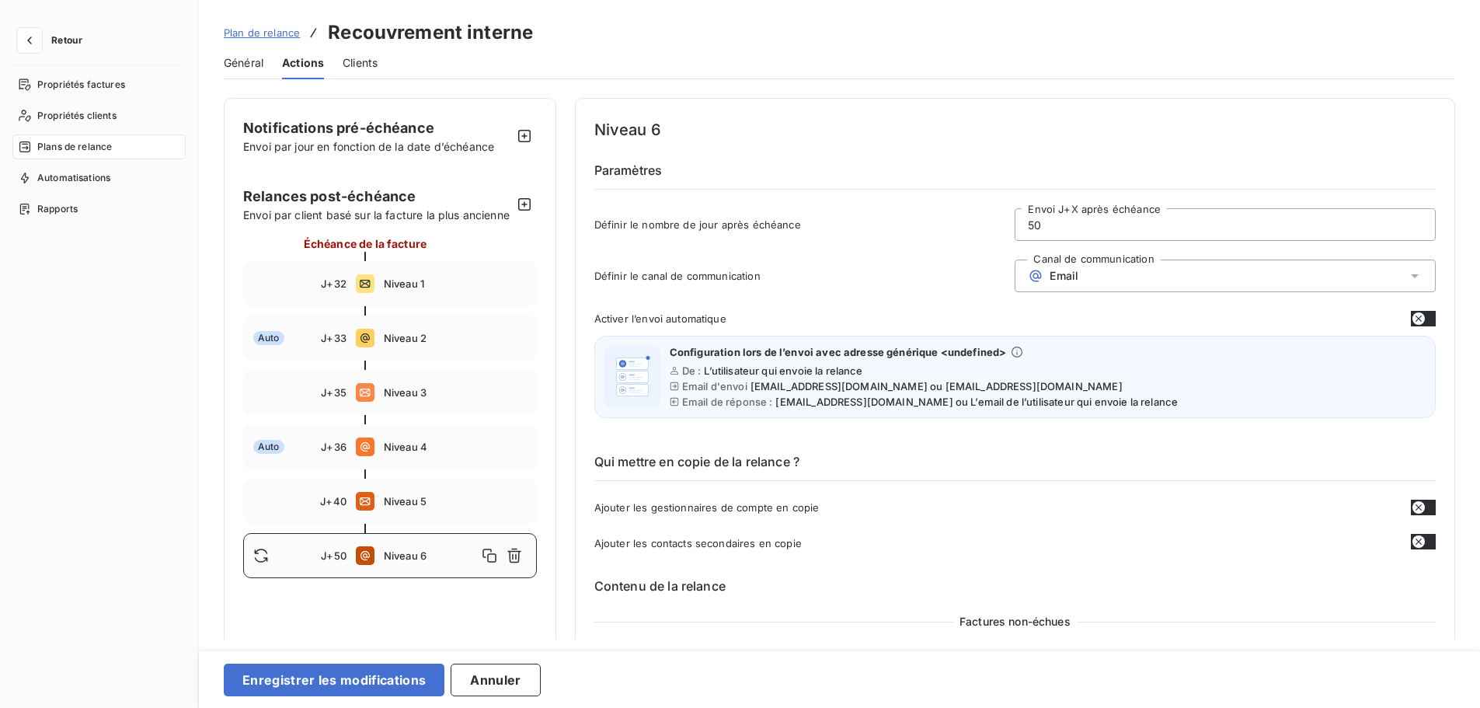
click at [1103, 277] on div "Email" at bounding box center [1225, 275] width 421 height 33
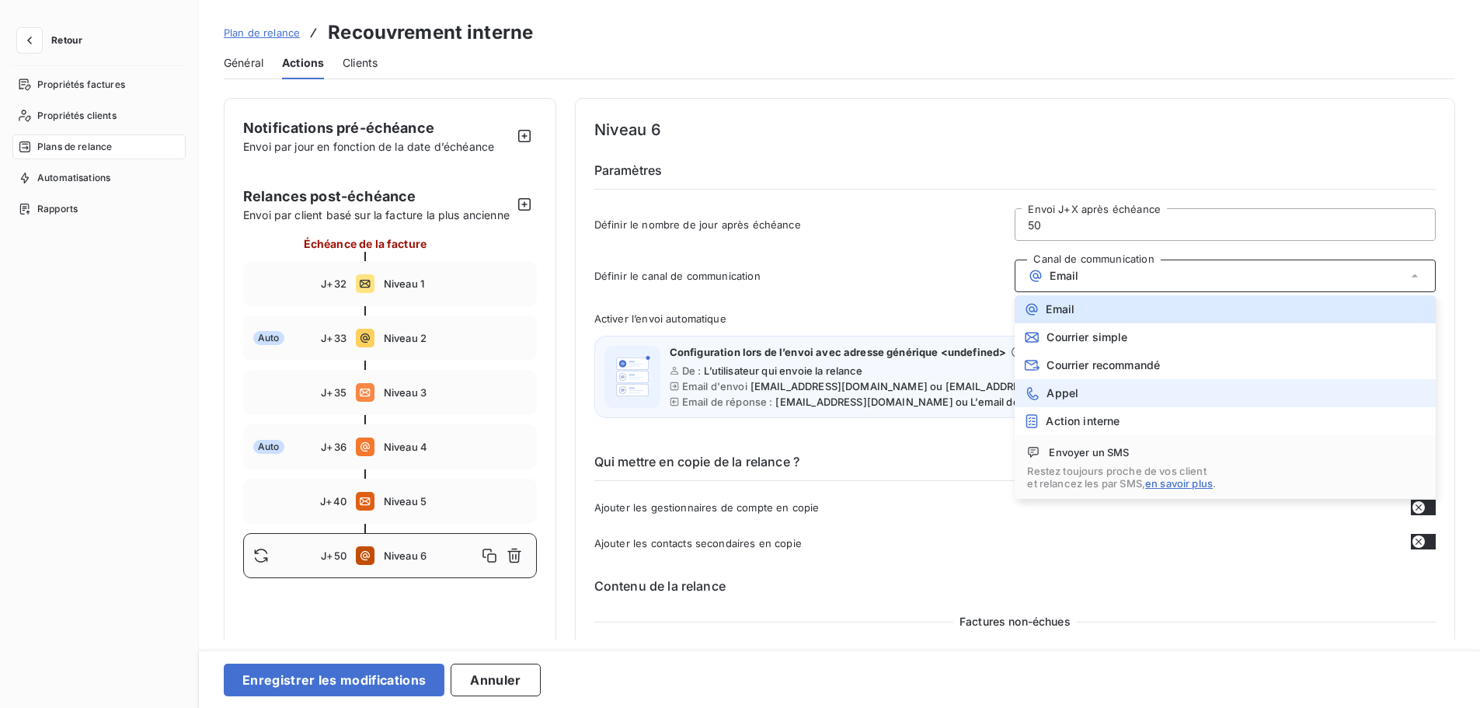
click at [1088, 385] on li "Appel" at bounding box center [1225, 393] width 421 height 28
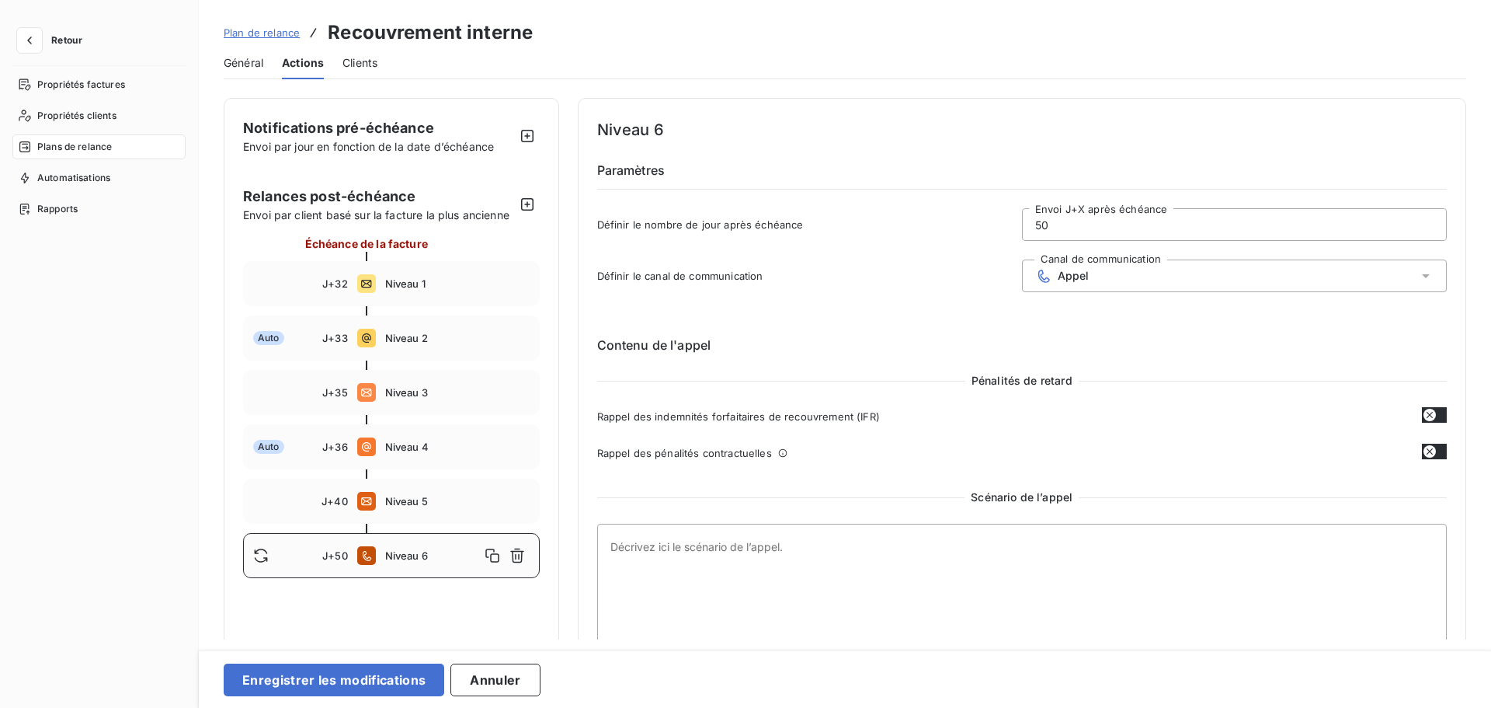
click at [1058, 270] on span "Appel" at bounding box center [1074, 276] width 32 height 12
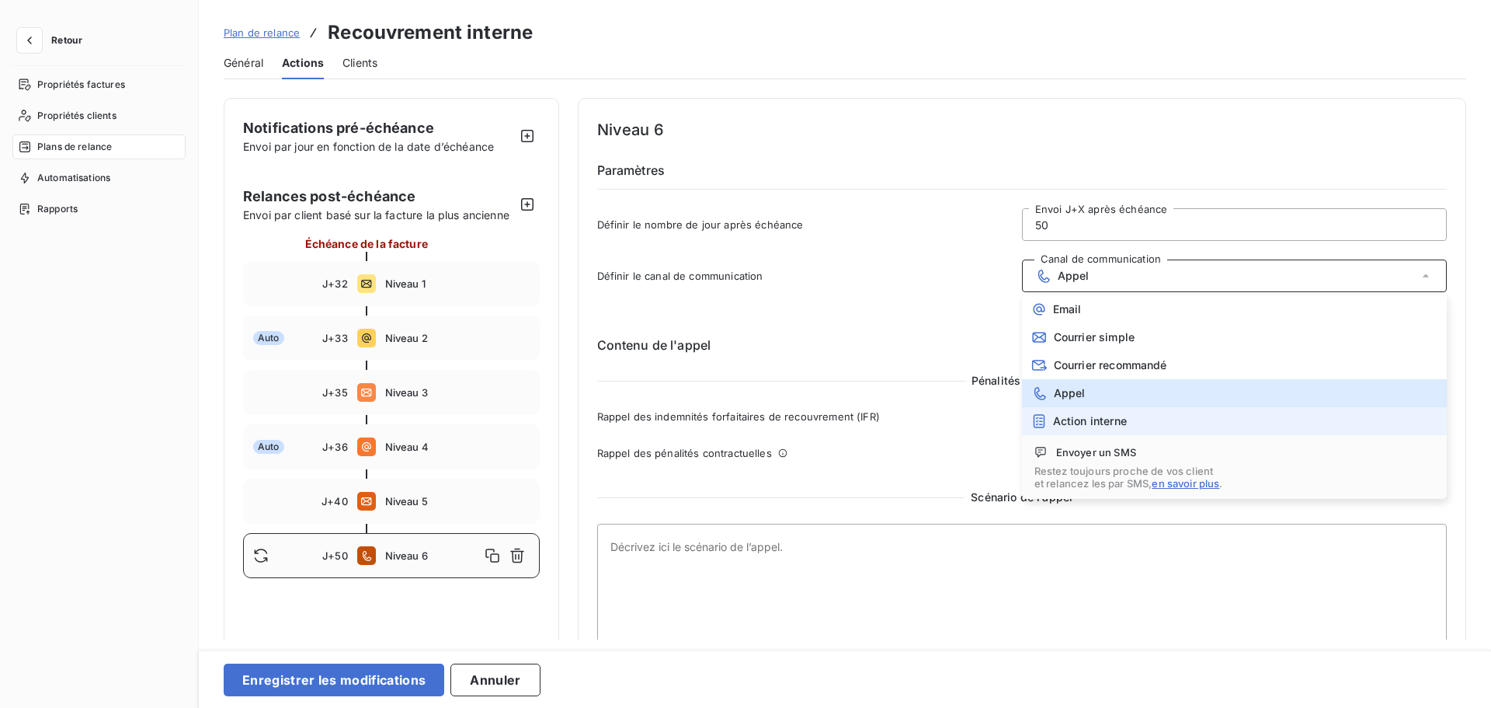
click at [1060, 426] on span "Action interne" at bounding box center [1090, 421] width 74 height 12
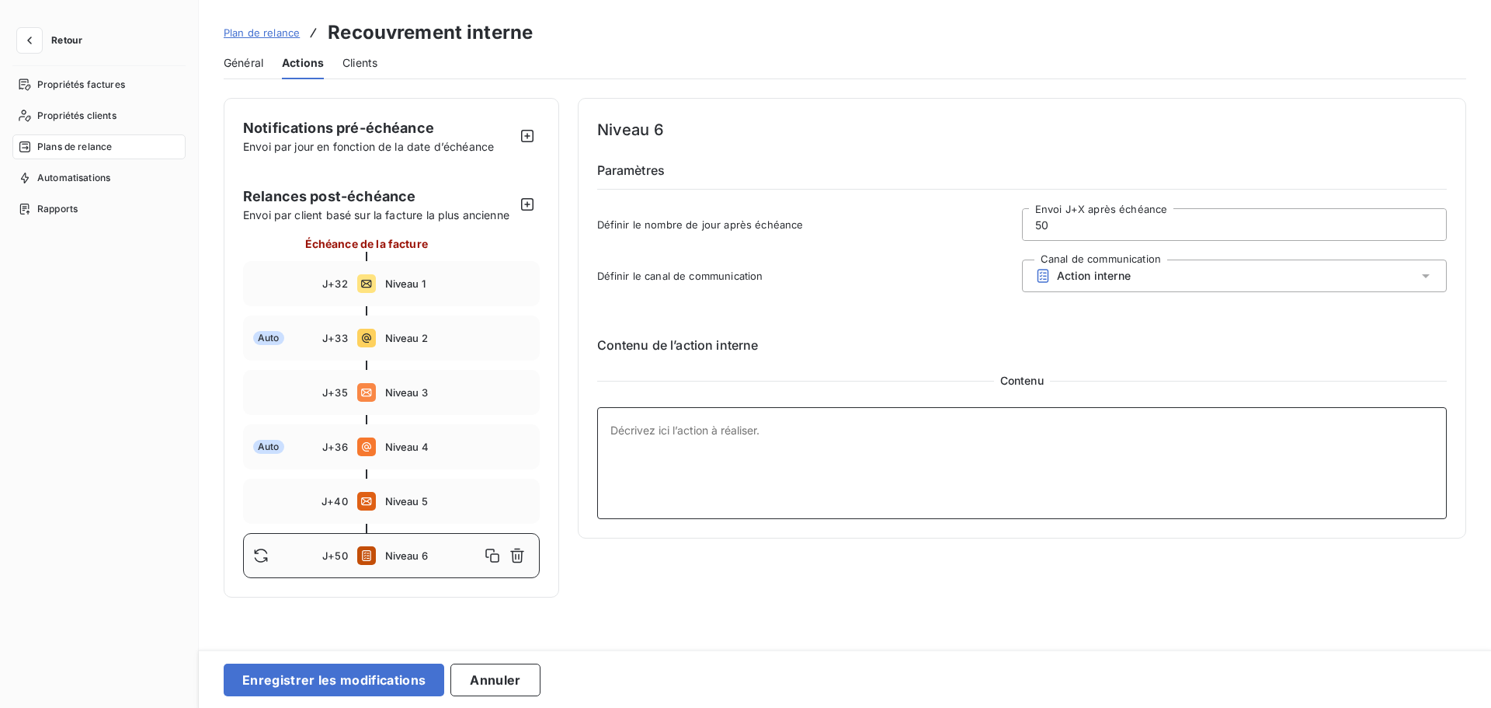
click at [1055, 427] on textarea at bounding box center [1022, 463] width 851 height 112
click at [764, 438] on textarea at bounding box center [1022, 463] width 851 height 112
paste textarea "Appeler puis envoyer en RECOUVREMENT EXTERNE si pas de réponse"
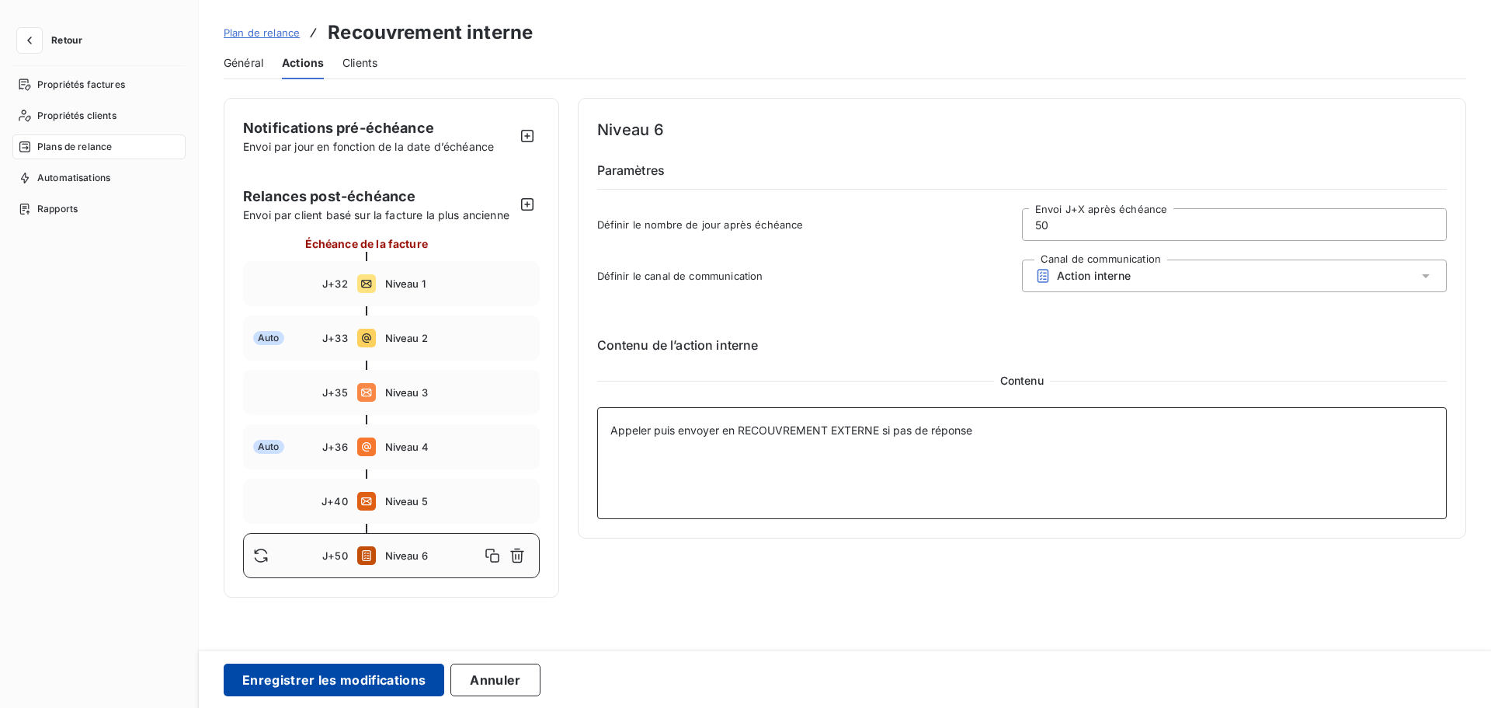
type textarea "Appeler puis envoyer en RECOUVREMENT EXTERNE si pas de réponse"
click at [315, 613] on button "Enregistrer les modifications" at bounding box center [334, 679] width 221 height 33
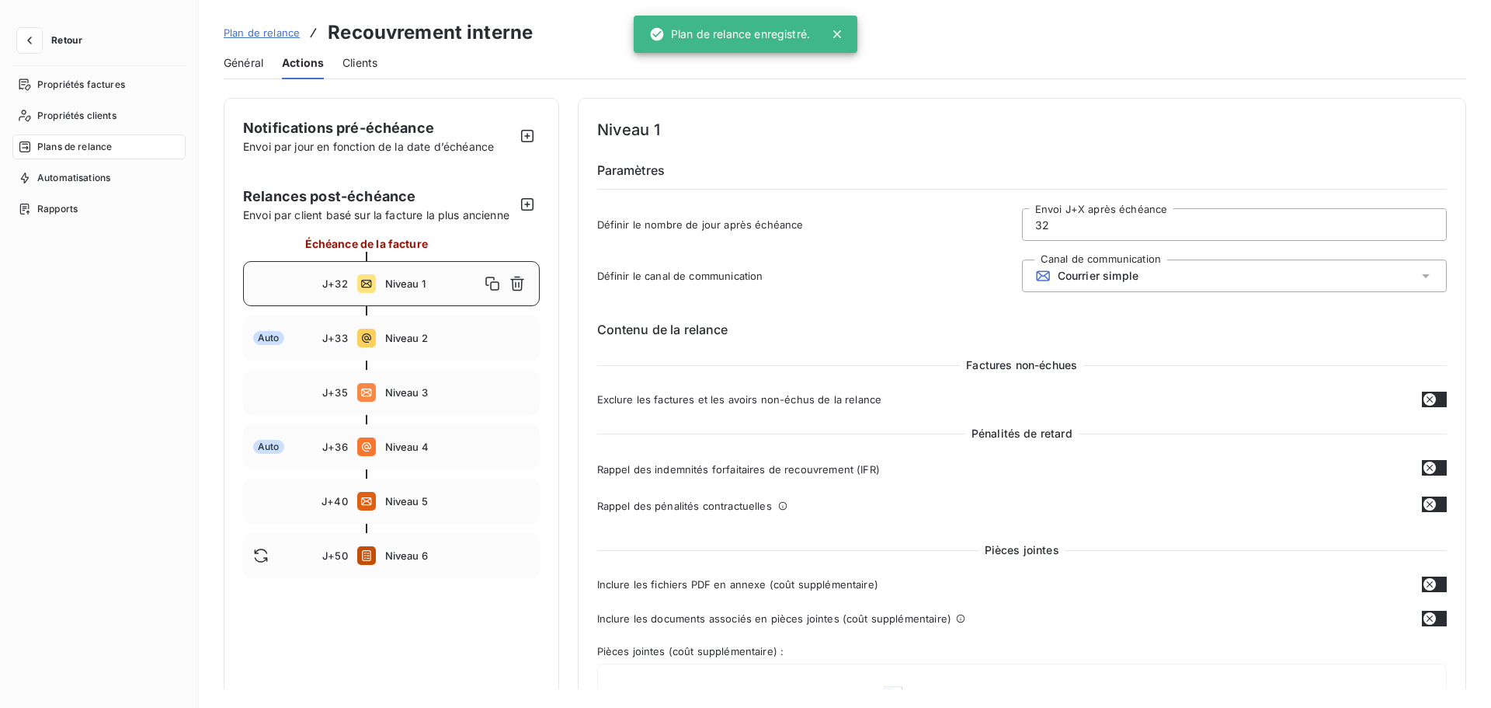
click at [270, 32] on span "Plan de relance" at bounding box center [262, 32] width 76 height 12
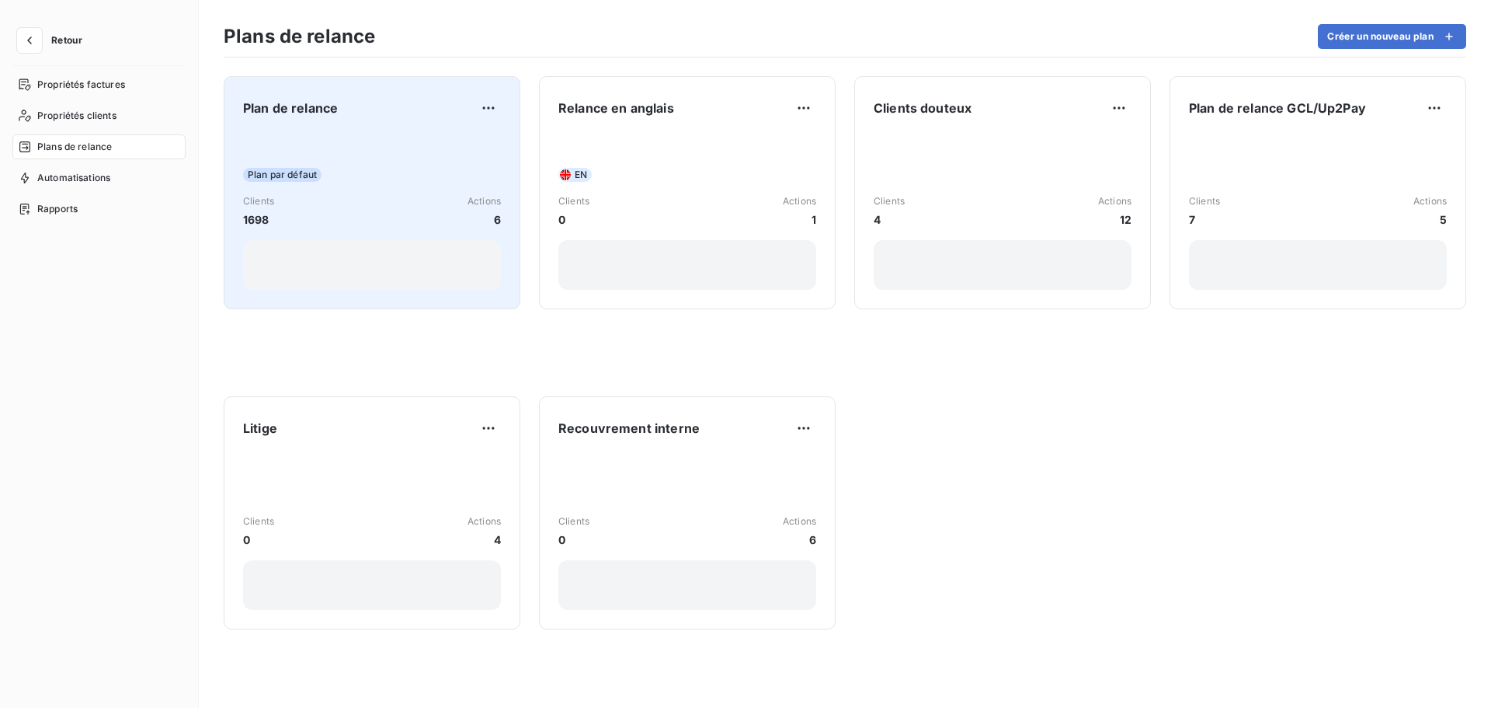
click at [408, 179] on div "Plan par défaut" at bounding box center [372, 175] width 258 height 14
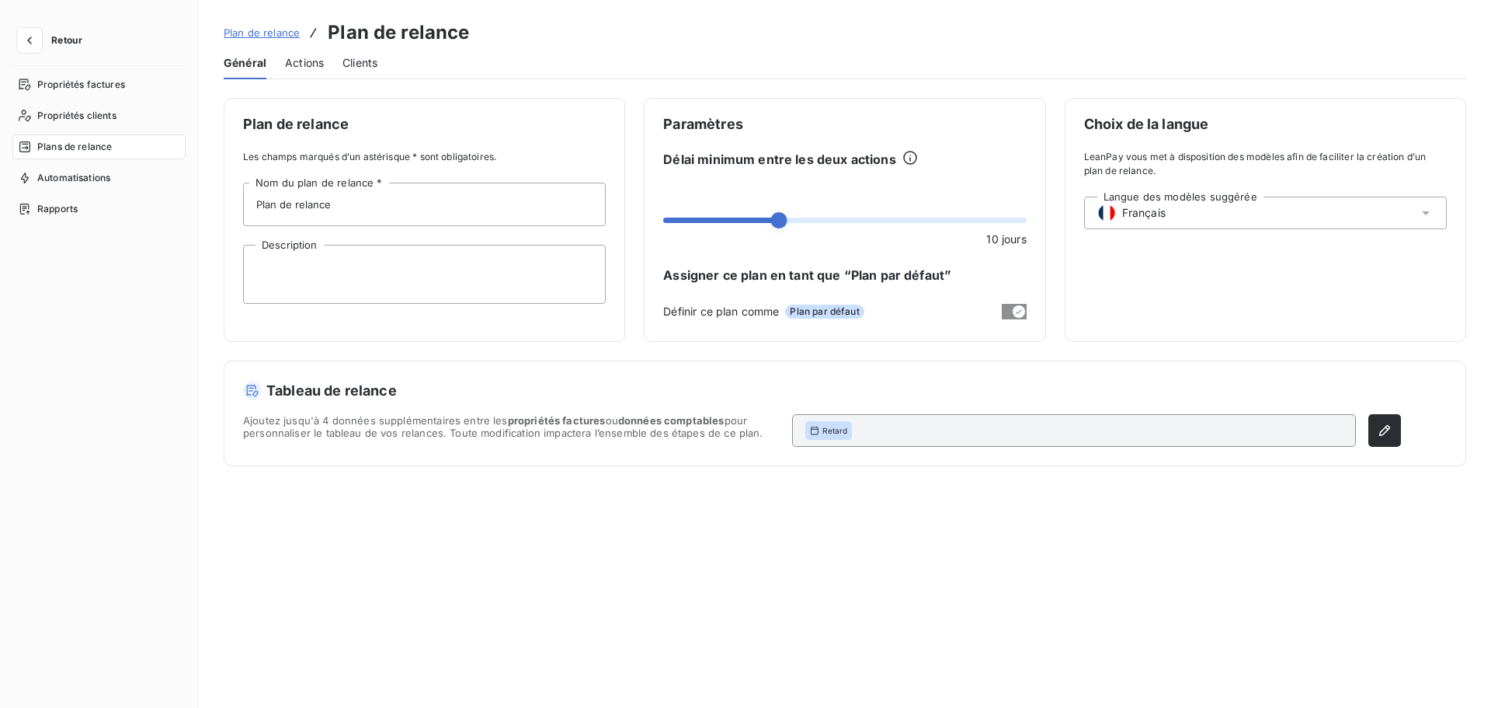
click at [301, 60] on span "Actions" at bounding box center [304, 63] width 39 height 16
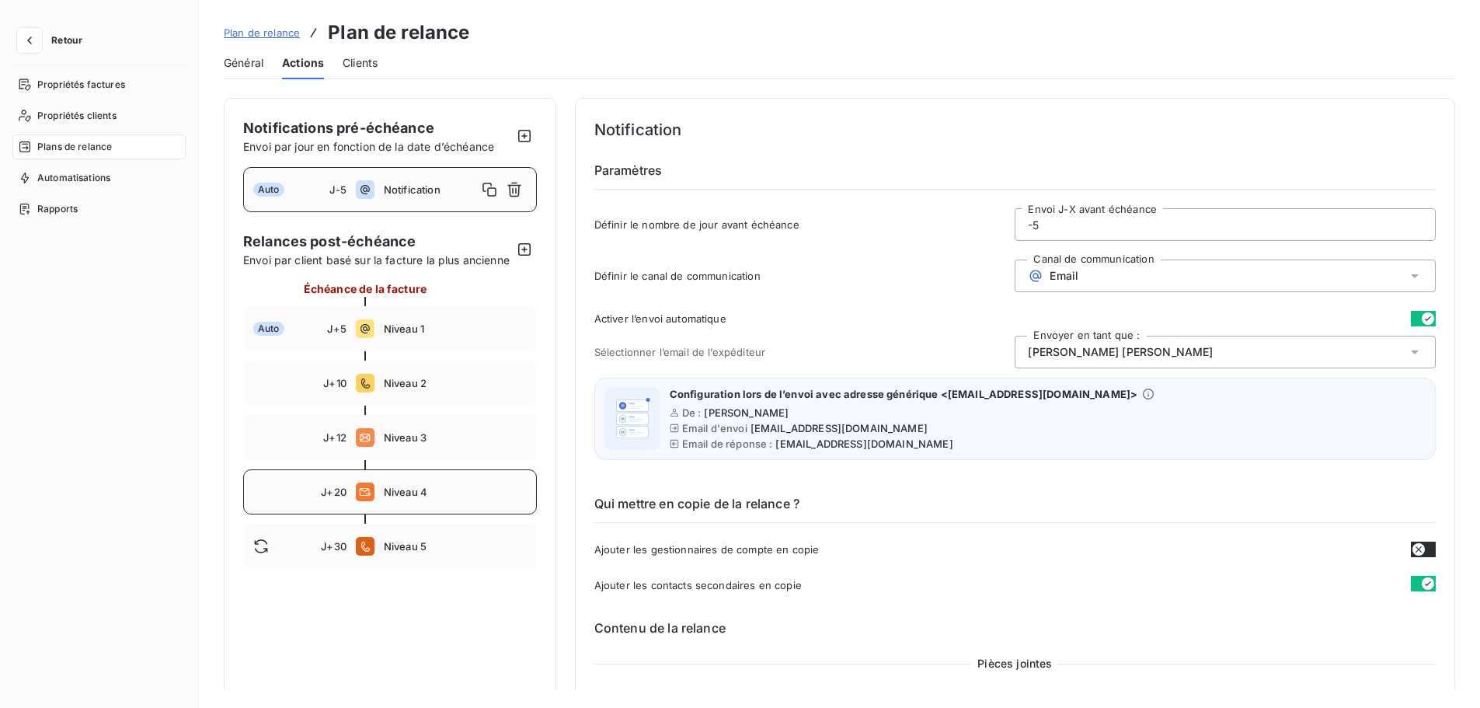
click at [411, 514] on div "J+20 Niveau 4" at bounding box center [390, 491] width 294 height 45
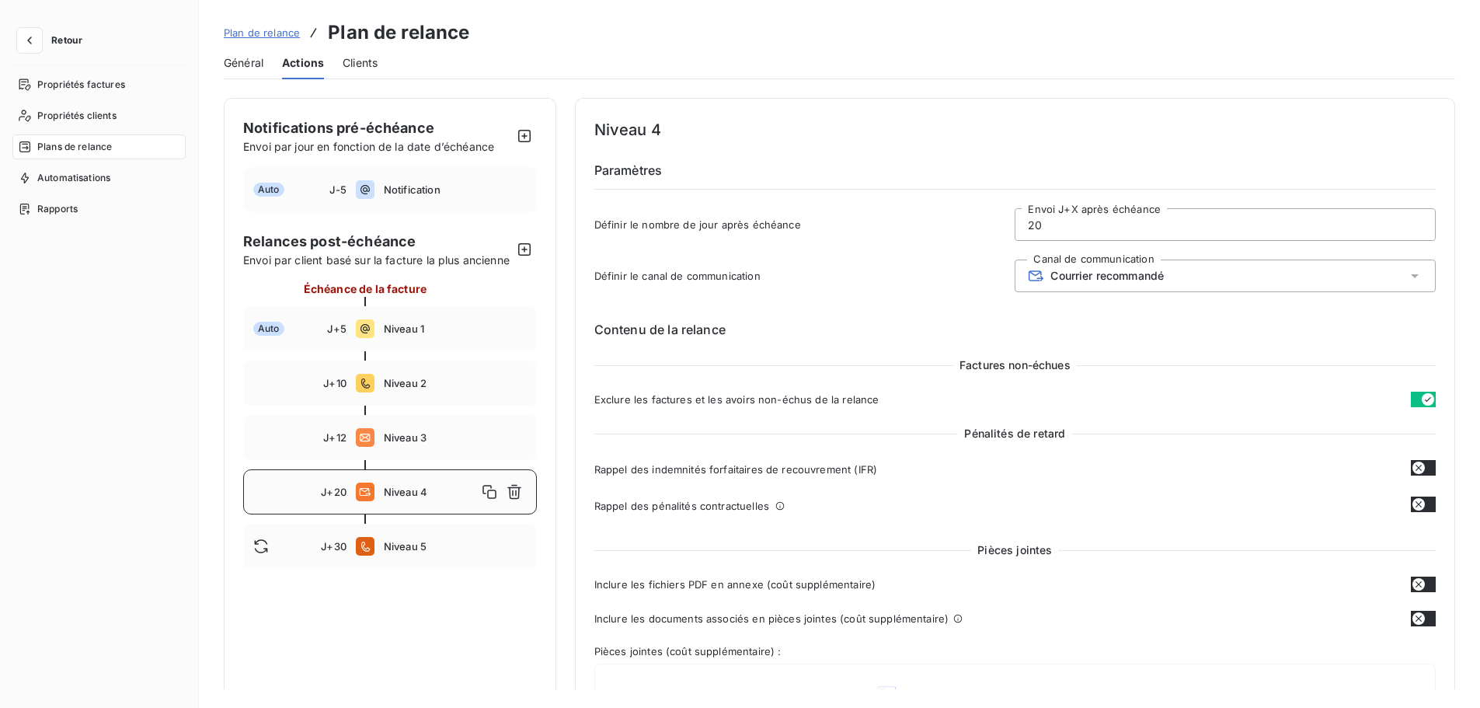
type input "20"
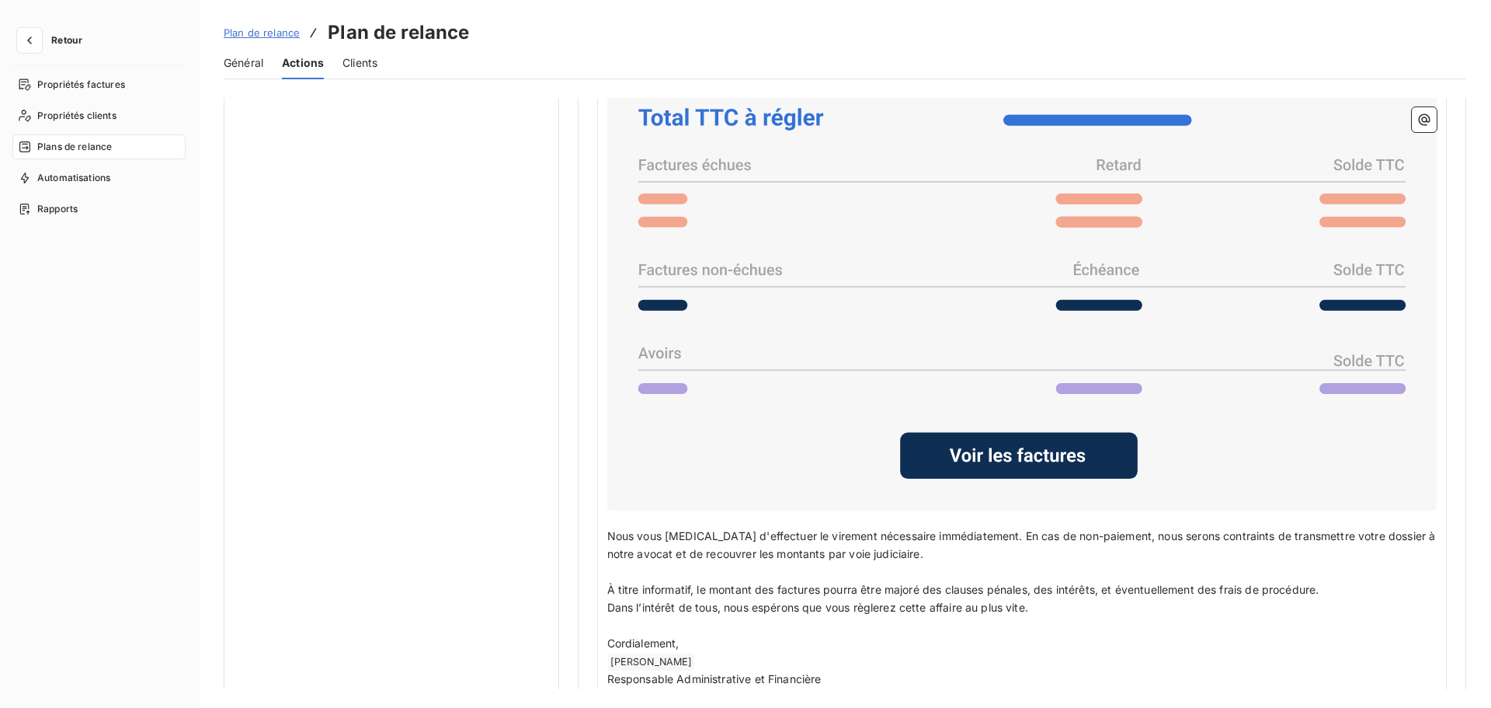
scroll to position [1206, 0]
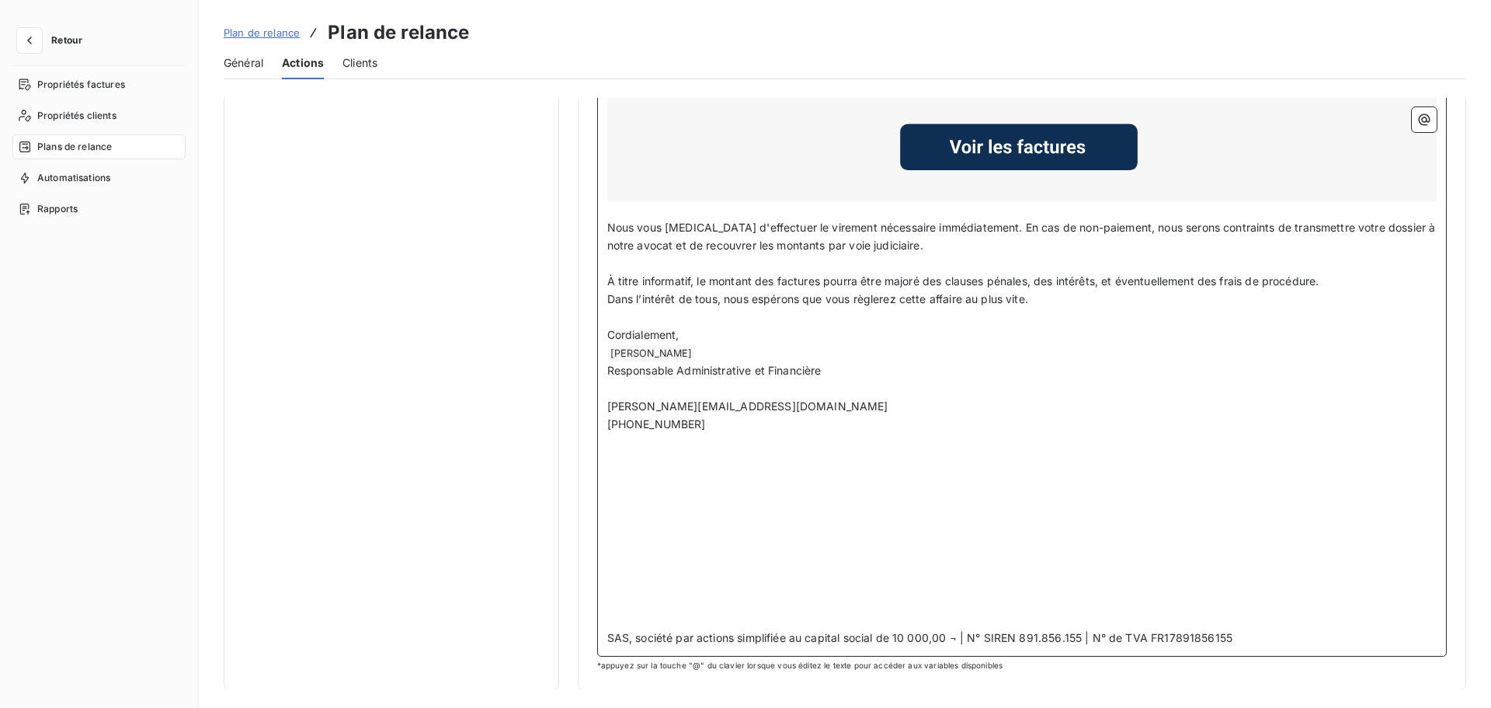
click at [1005, 613] on span "SAS, société par actions simplifiée au capital social de 10 000,00 ¬ | N° SIREN…" at bounding box center [920, 637] width 626 height 13
copy span "SAS, société par actions simplifiée au capital social de 10 000,00 ¬ | N° SIREN…"
click at [264, 33] on span "Plan de relance" at bounding box center [262, 32] width 76 height 12
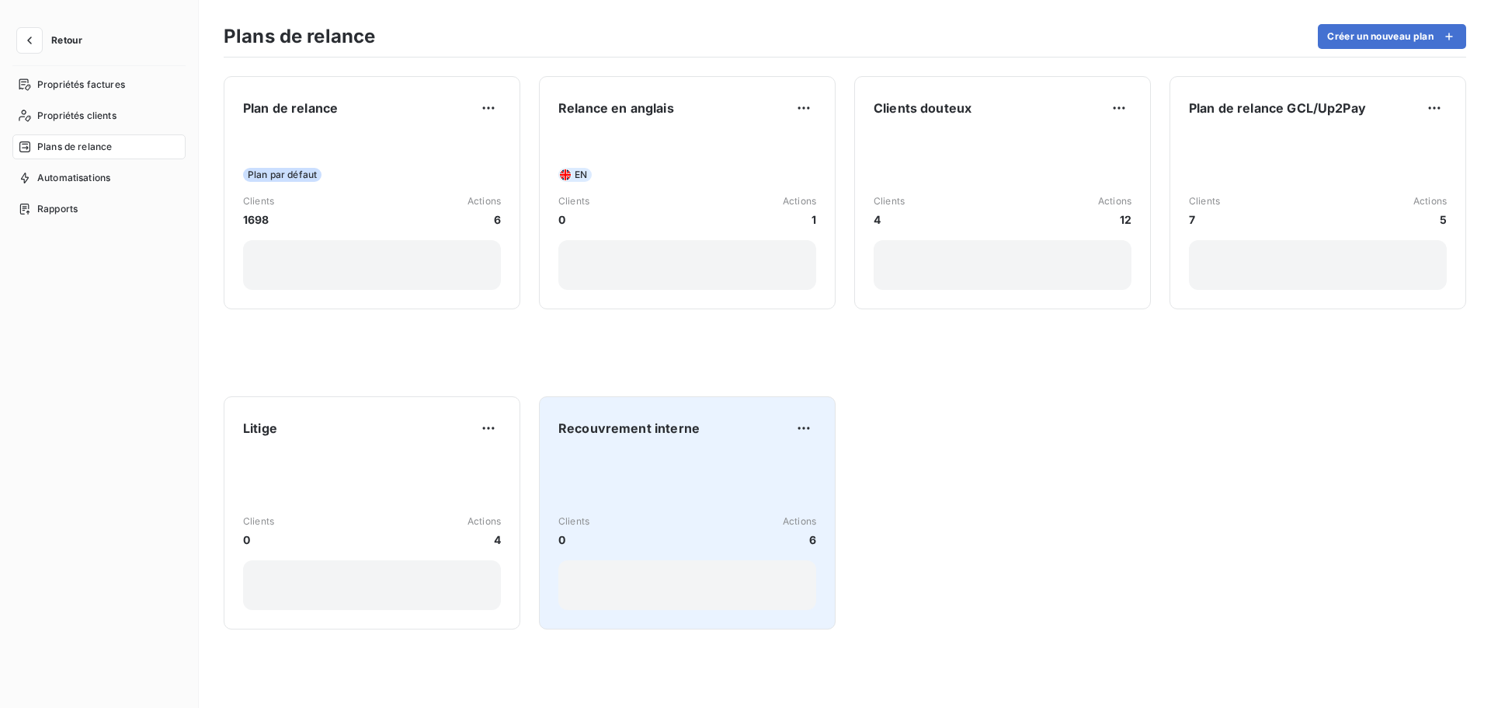
click at [653, 451] on div "Recouvrement interne Clients 0 Actions 6" at bounding box center [688, 513] width 258 height 194
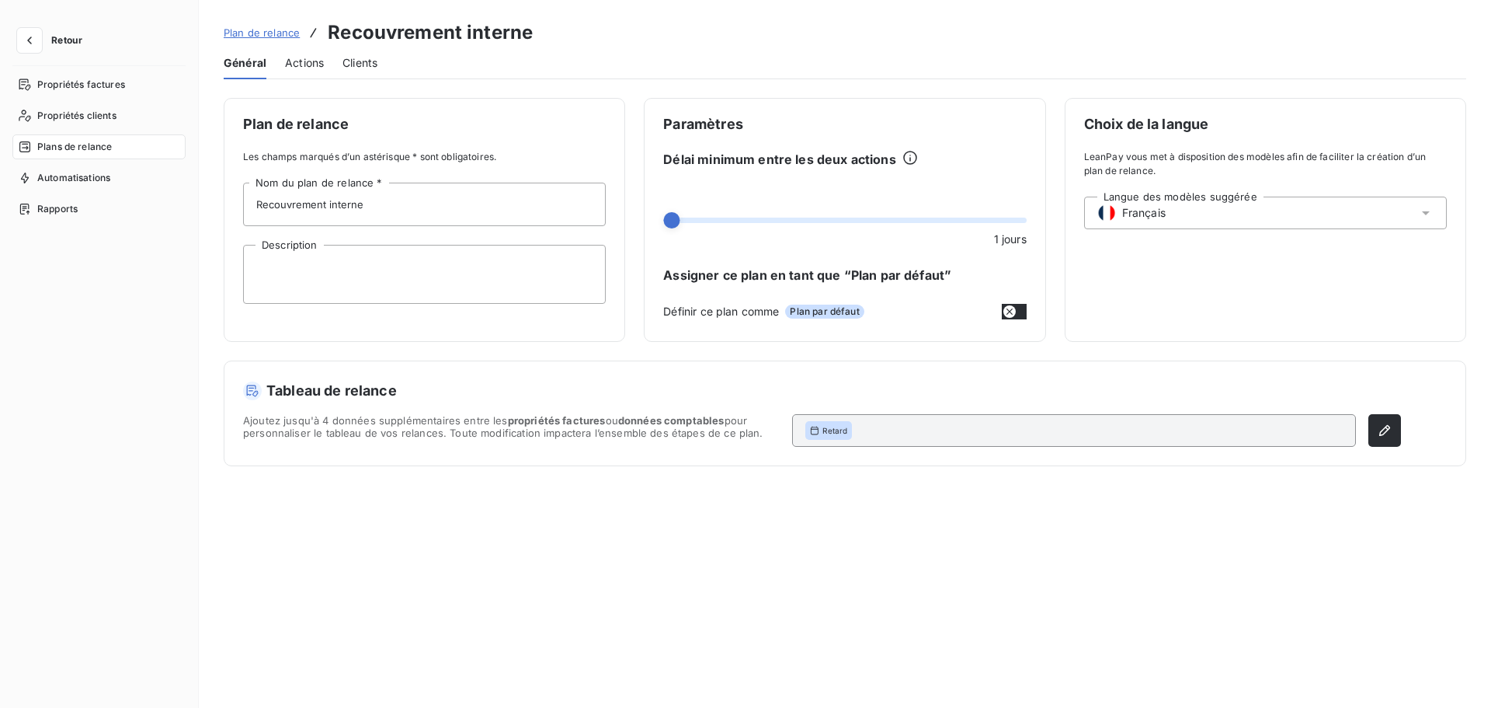
click at [308, 76] on div "Actions" at bounding box center [304, 63] width 39 height 33
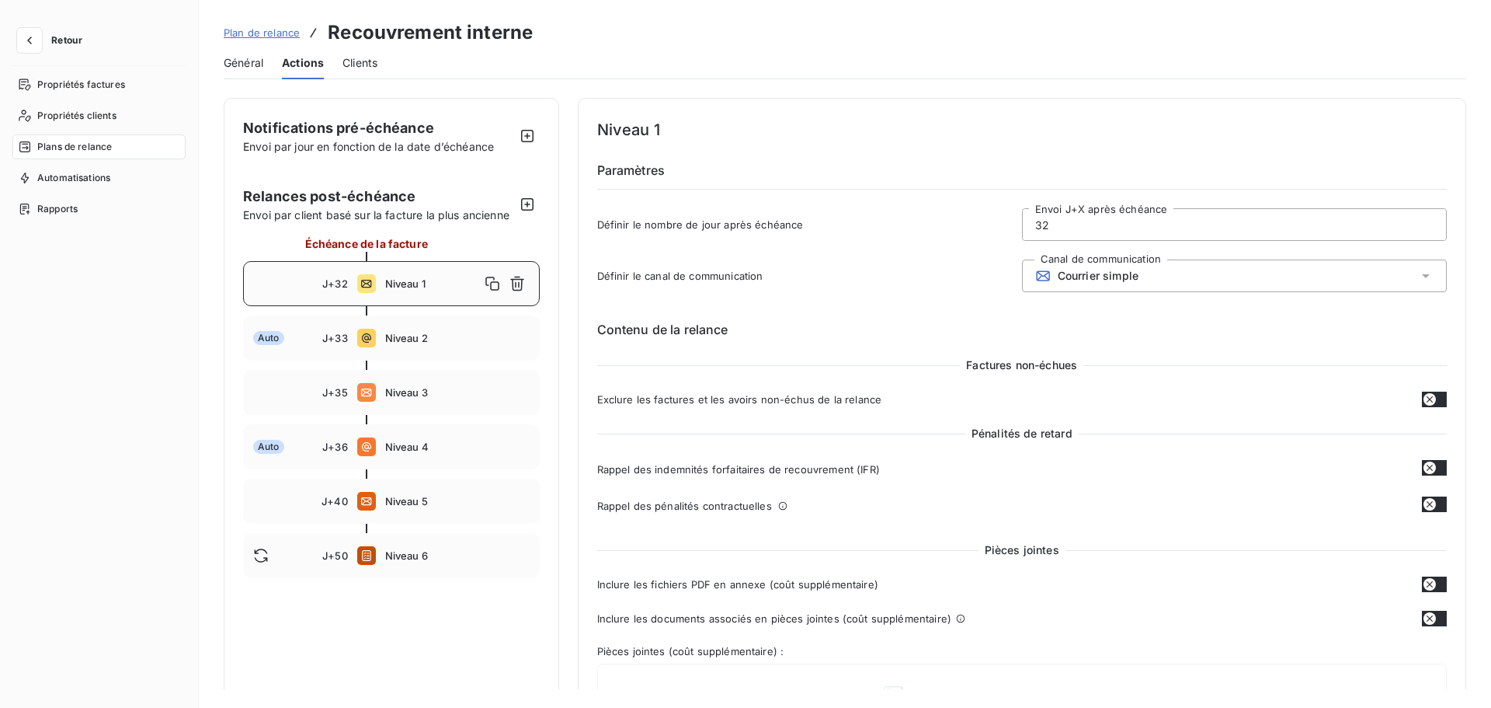
scroll to position [992, 0]
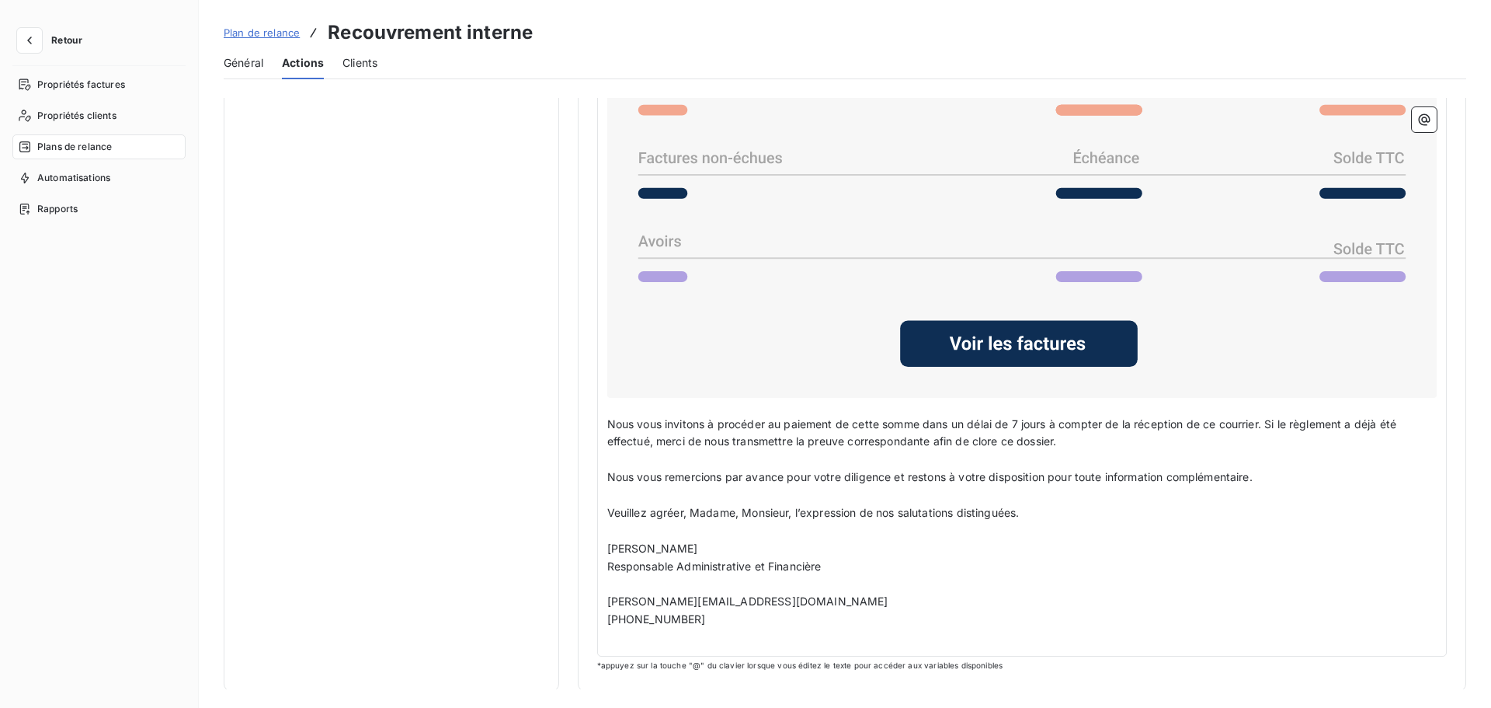
click at [785, 613] on div "Madame, Monsieur, ﻿ Nous intervenons concernant les factures ci-dessous : ﻿ ﻿ ﻿…" at bounding box center [1022, 268] width 851 height 777
click at [797, 613] on p "﻿" at bounding box center [1022, 637] width 830 height 18
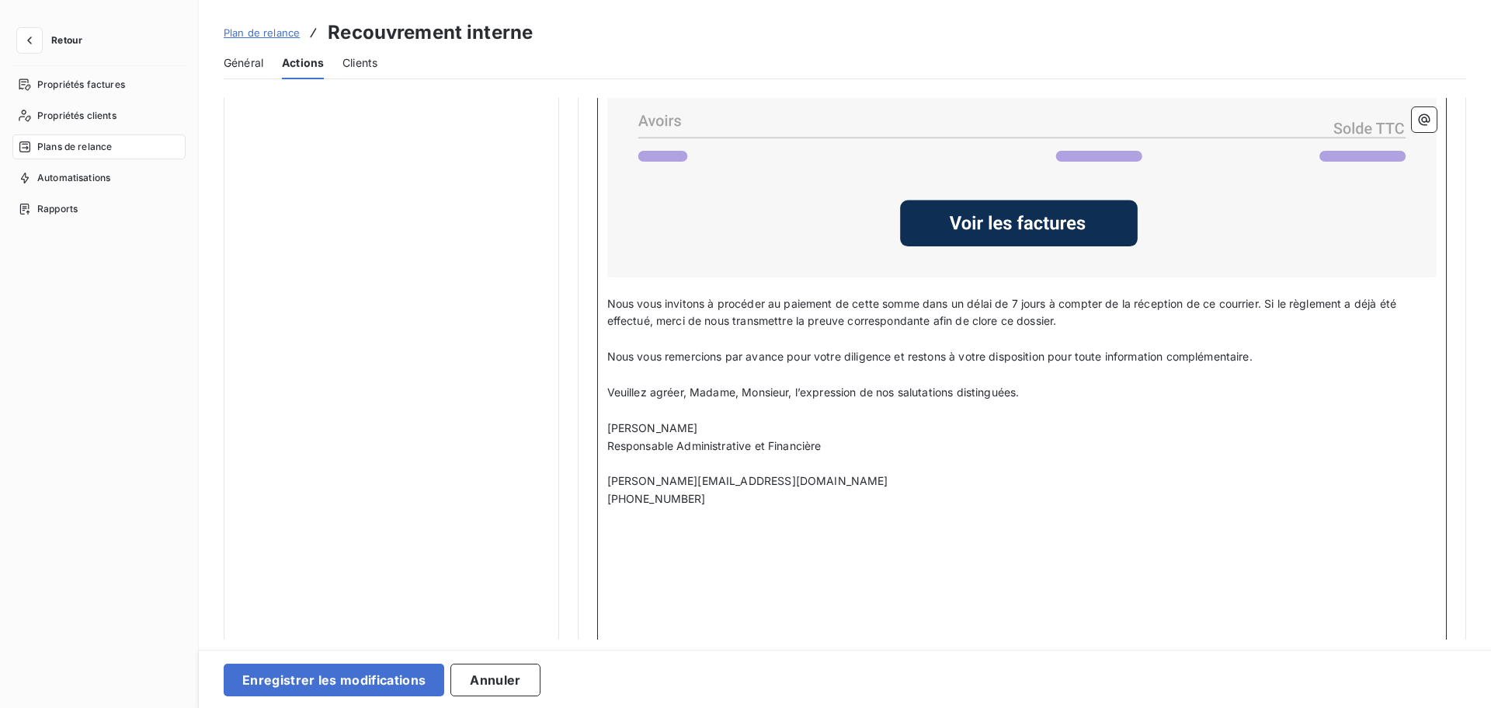
scroll to position [1220, 0]
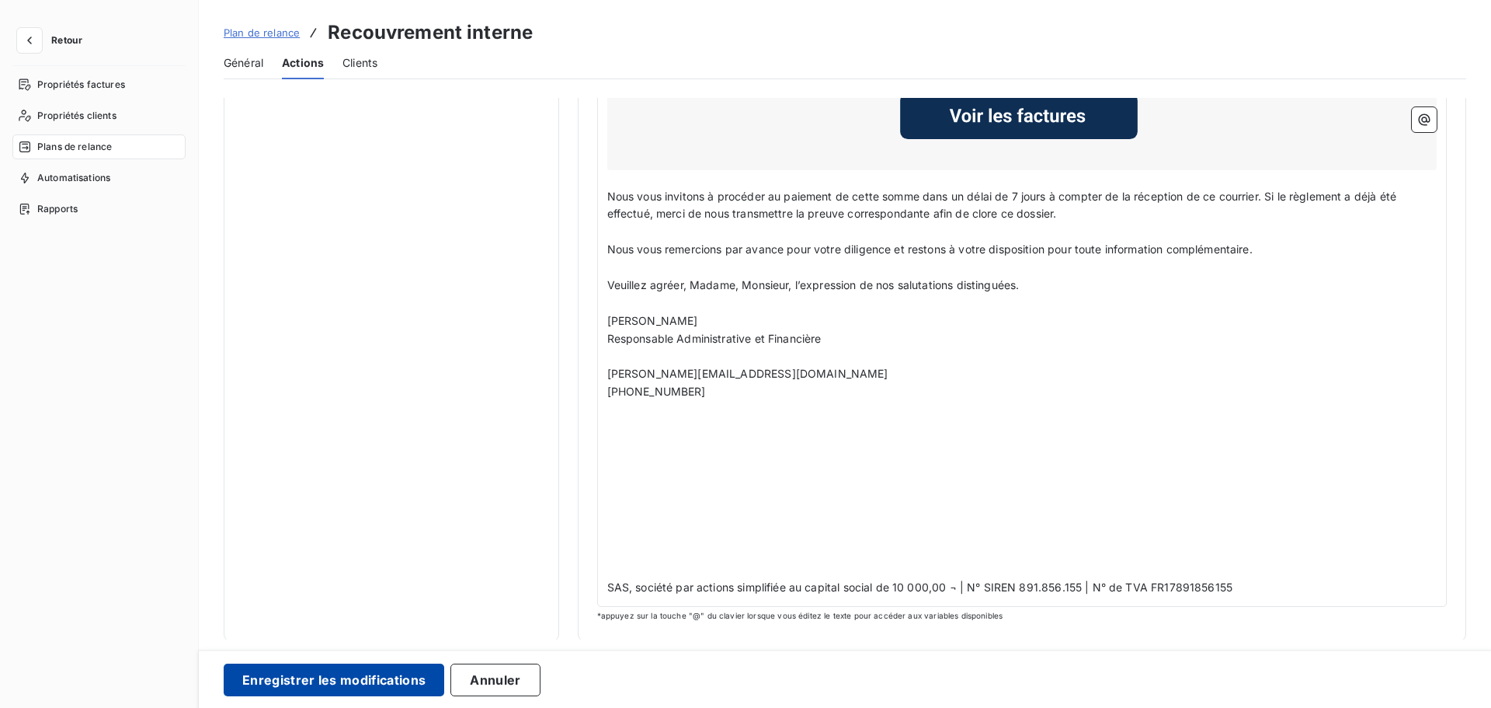
click at [350, 613] on button "Enregistrer les modifications" at bounding box center [334, 679] width 221 height 33
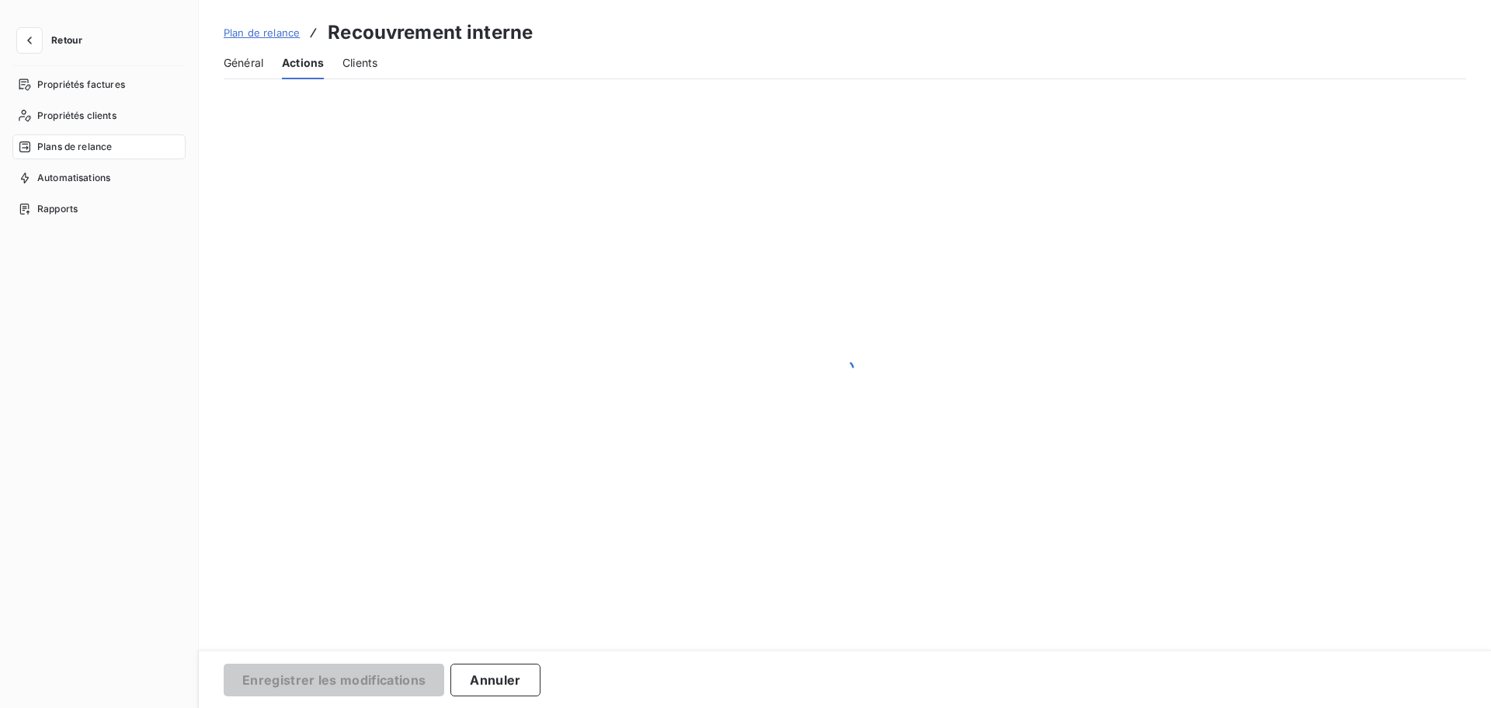
scroll to position [0, 0]
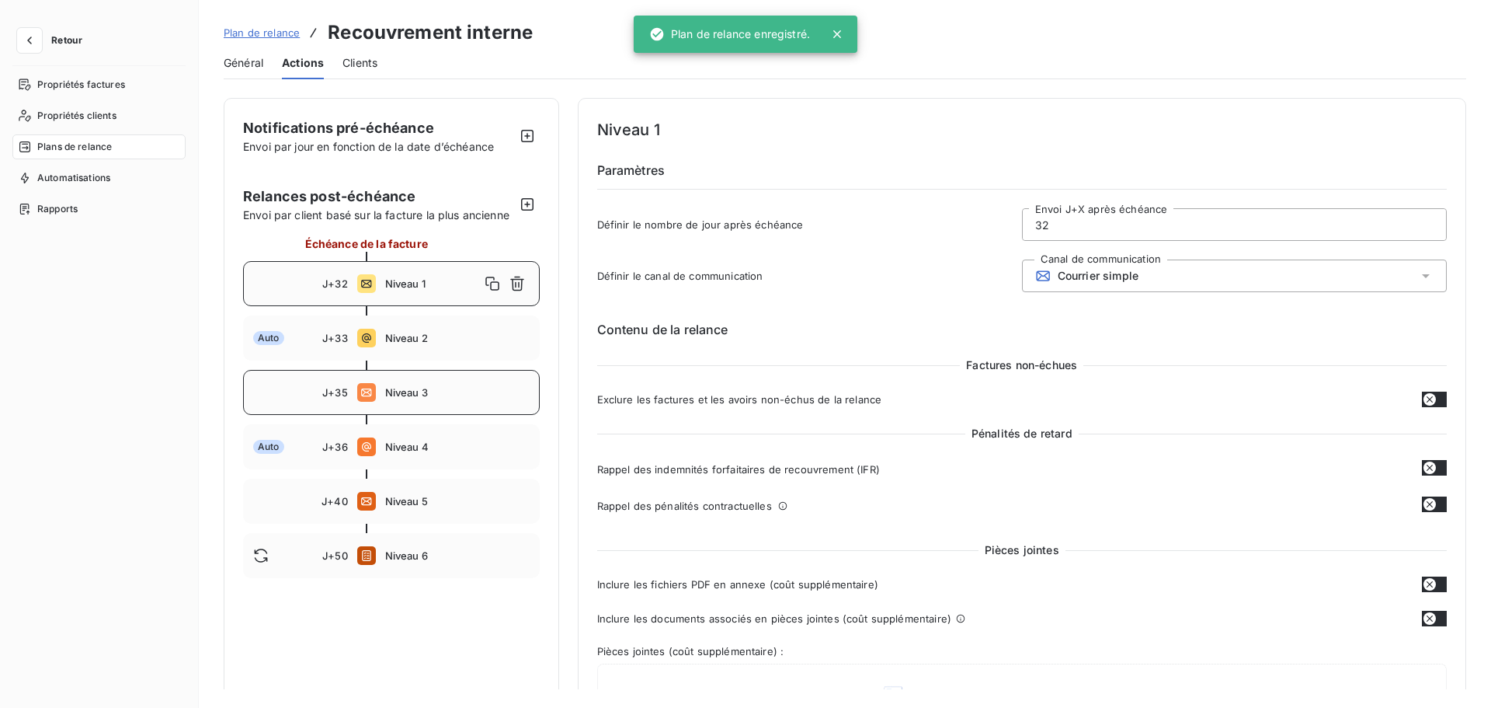
click at [399, 391] on span "Niveau 3" at bounding box center [457, 392] width 144 height 12
type input "35"
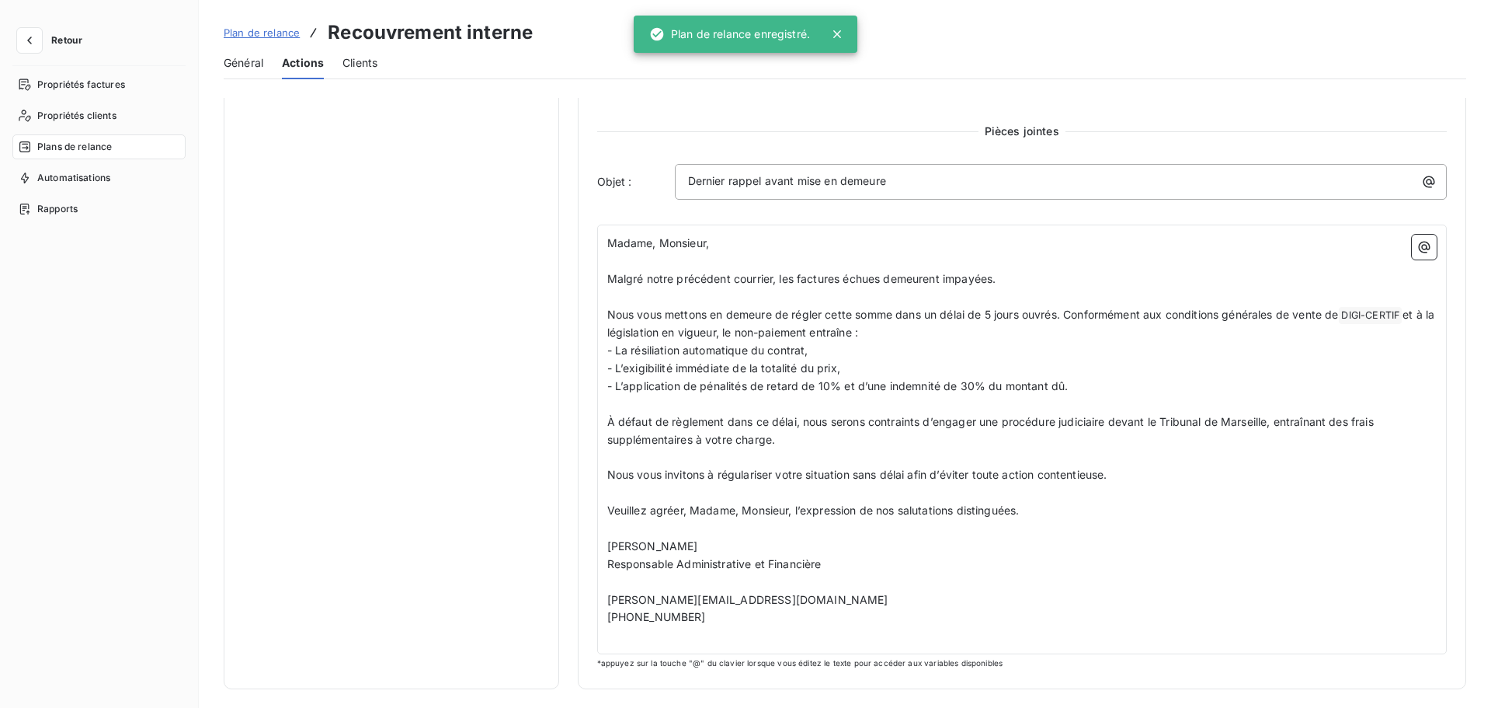
click at [750, 613] on span "*appuyez sur la touche "@" du clavier lorsque vous éditez le texte pour accéder…" at bounding box center [800, 662] width 406 height 9
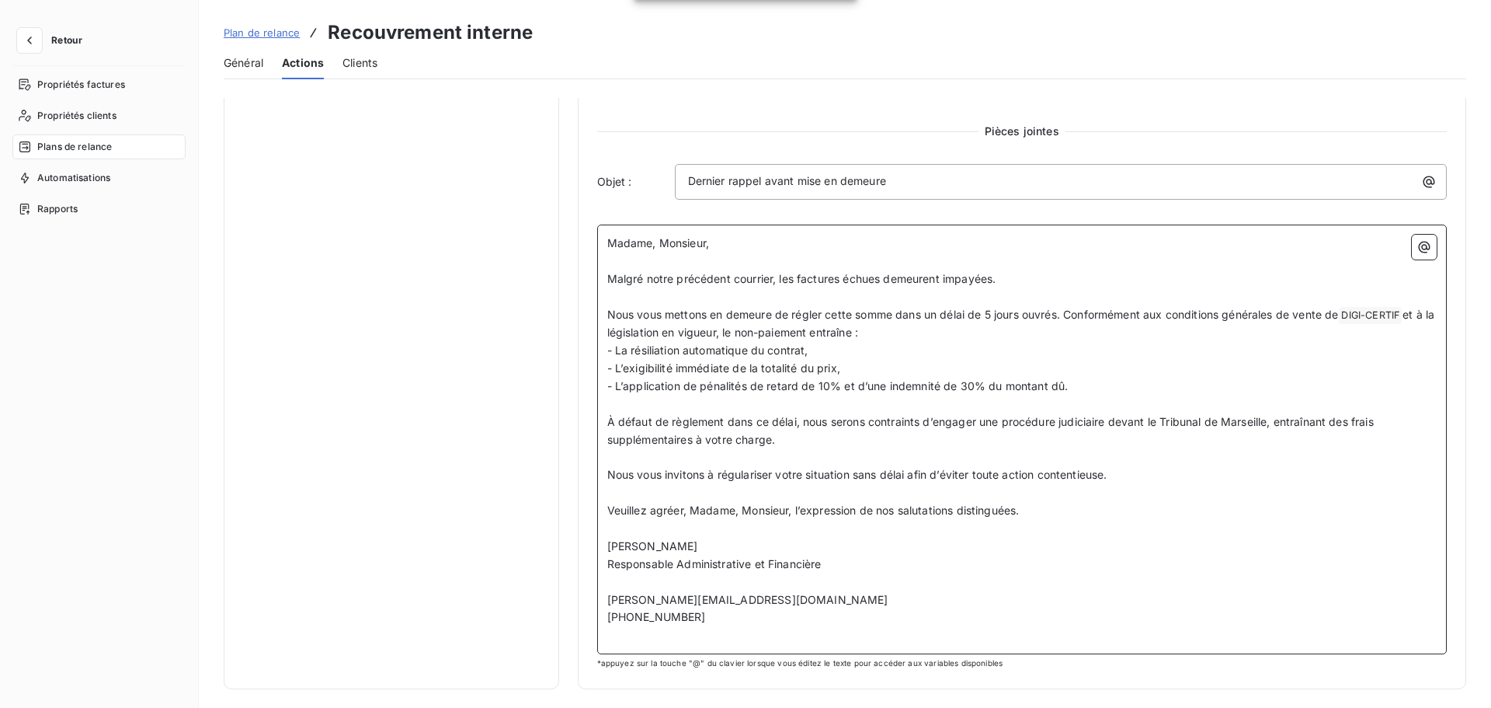
click at [762, 613] on p "﻿" at bounding box center [1022, 635] width 830 height 18
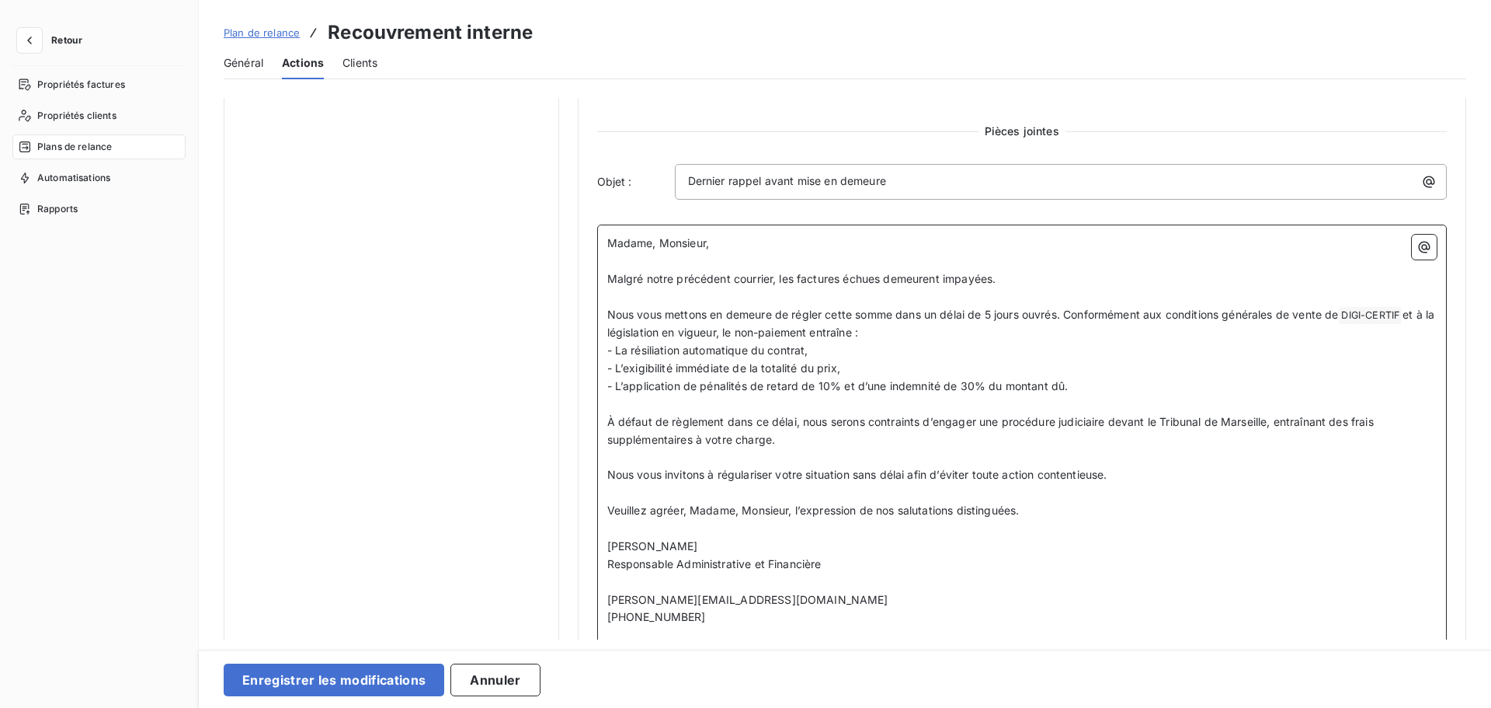
scroll to position [857, 0]
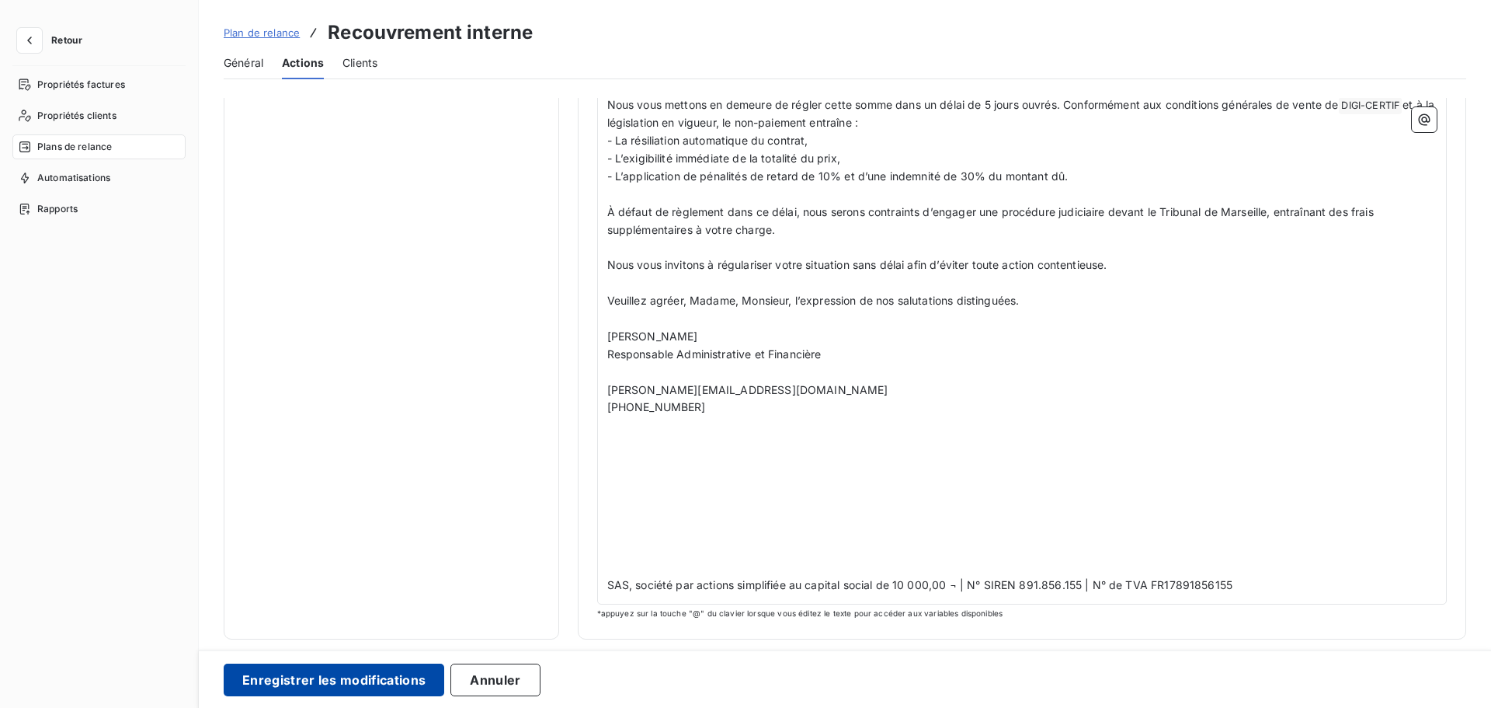
click at [322, 613] on button "Enregistrer les modifications" at bounding box center [334, 679] width 221 height 33
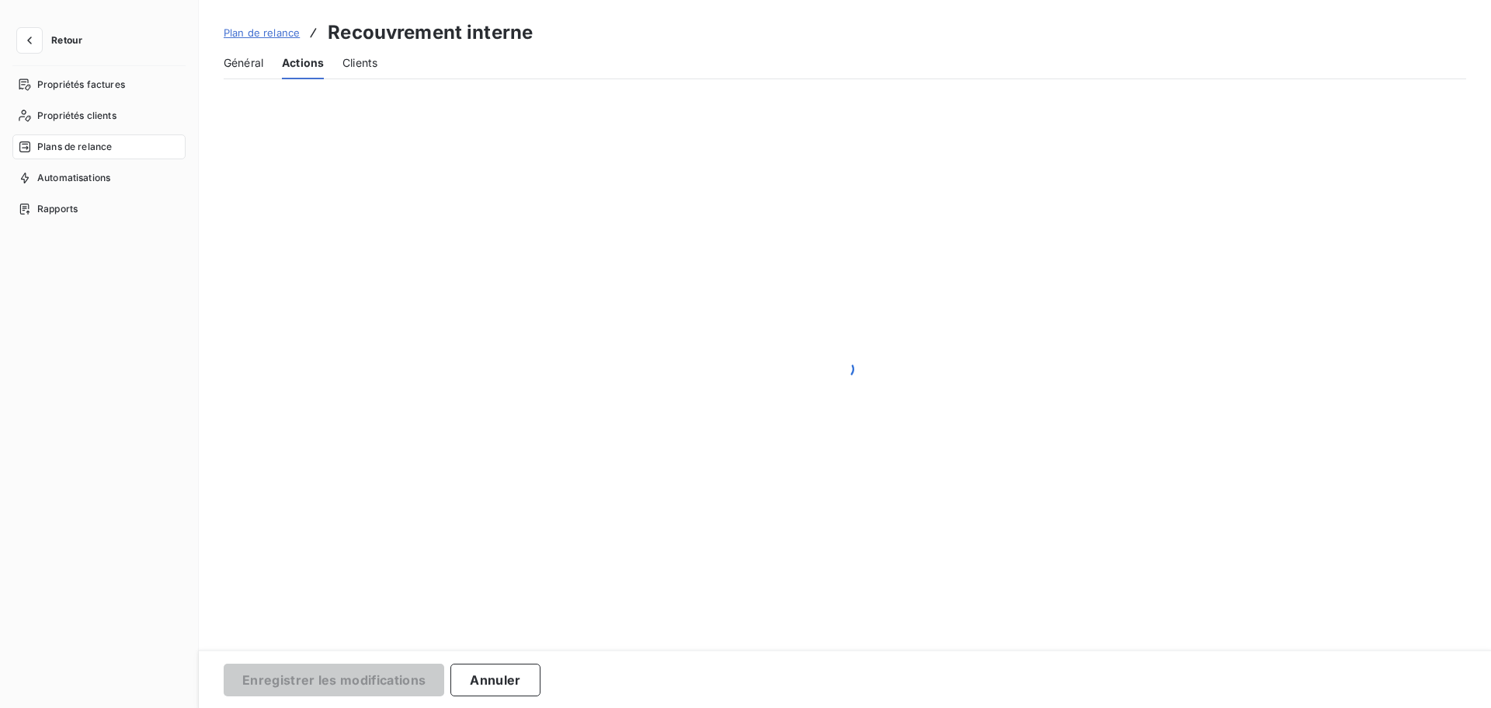
scroll to position [0, 0]
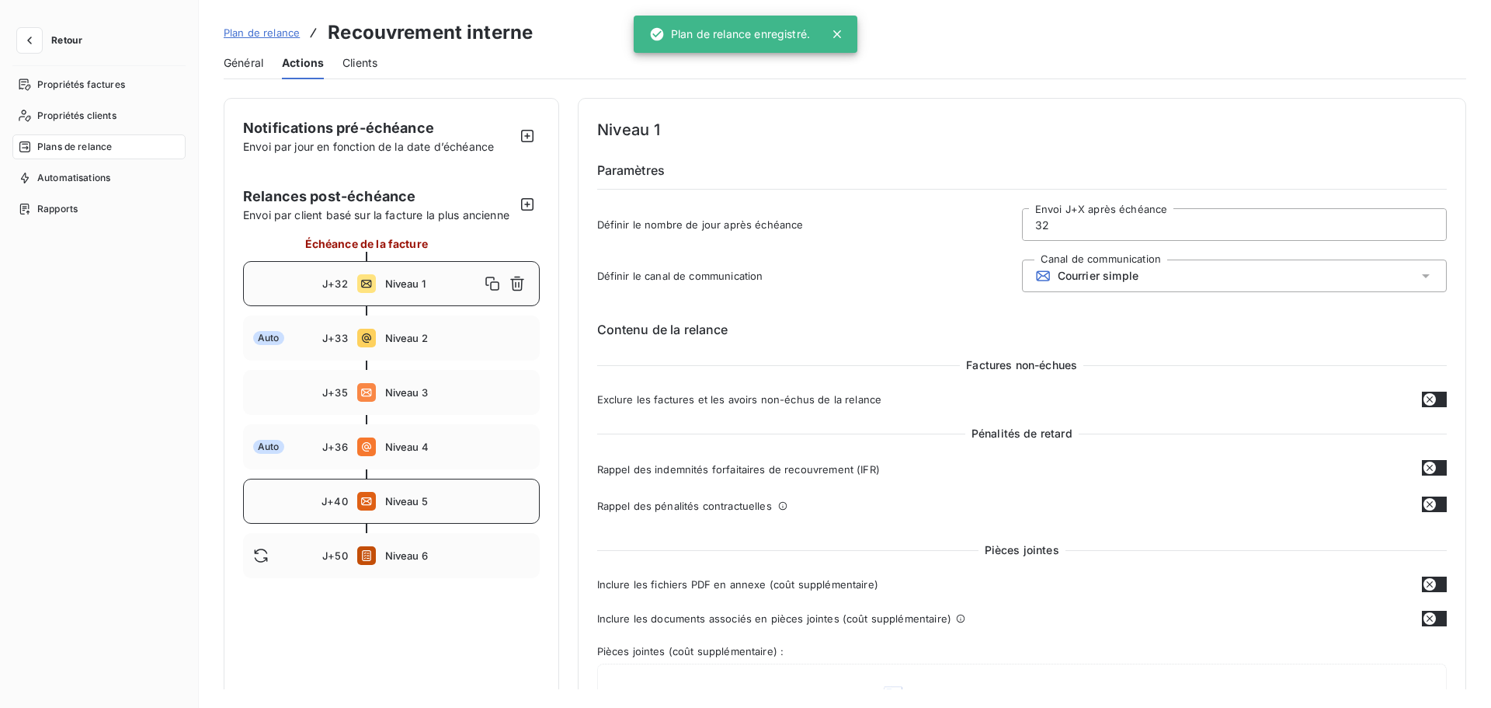
click at [407, 495] on span "Niveau 5" at bounding box center [457, 501] width 144 height 12
type input "40"
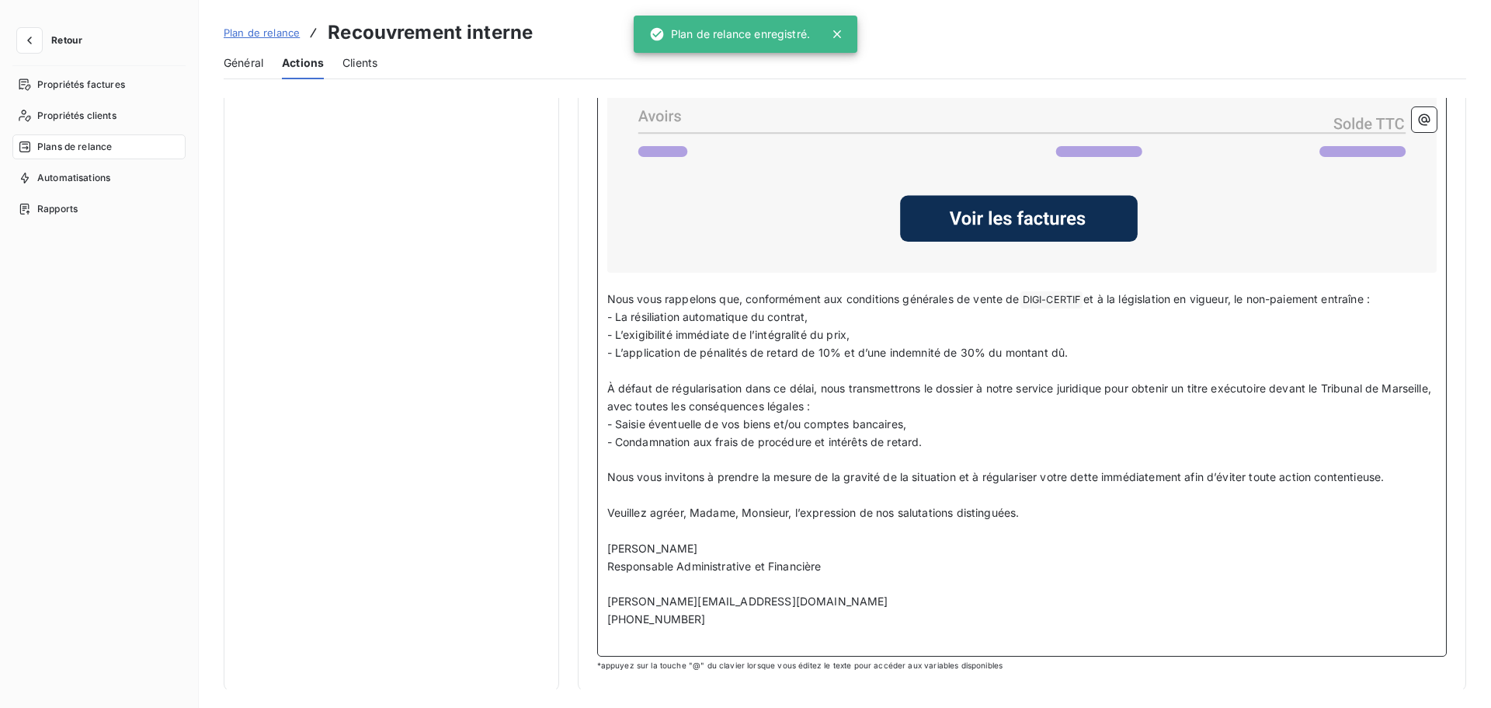
click at [731, 613] on p "﻿" at bounding box center [1022, 637] width 830 height 18
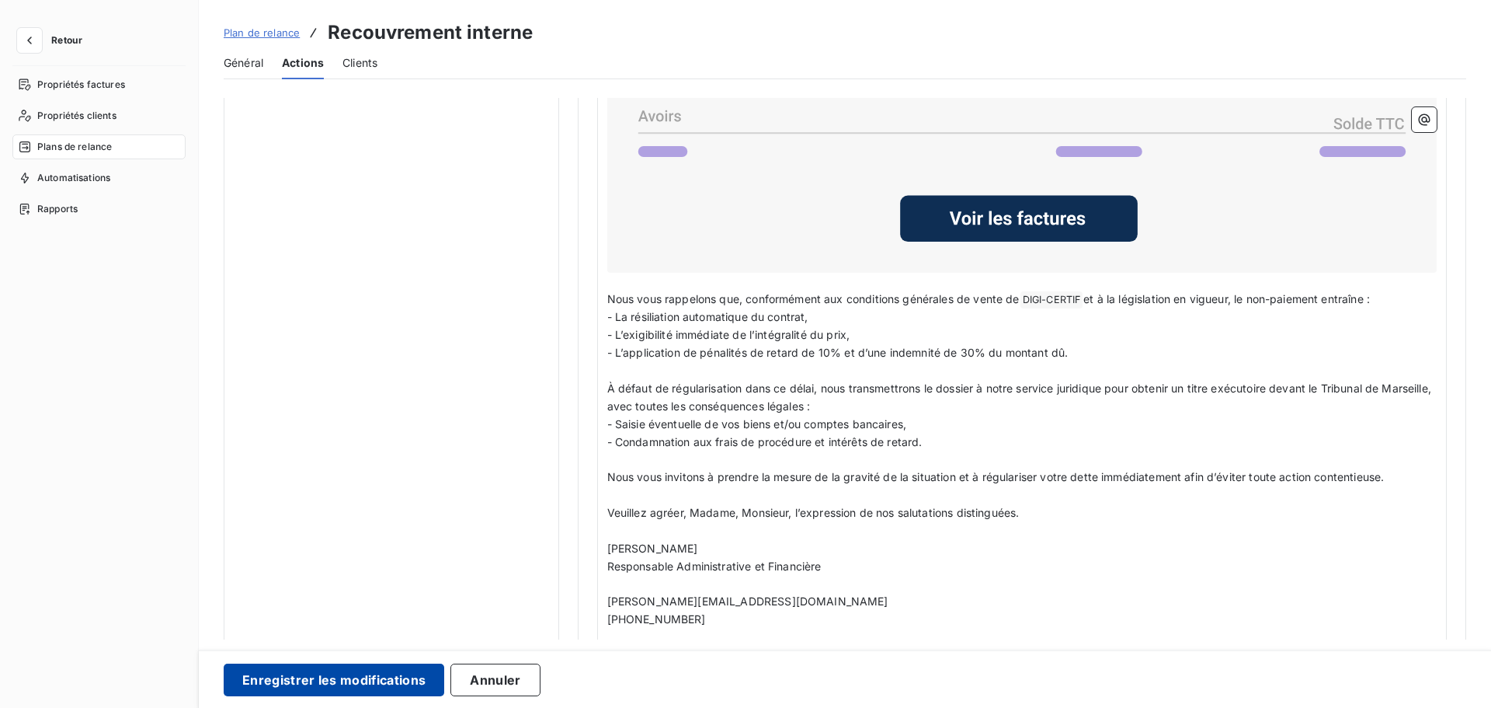
click at [299, 613] on button "Enregistrer les modifications" at bounding box center [334, 679] width 221 height 33
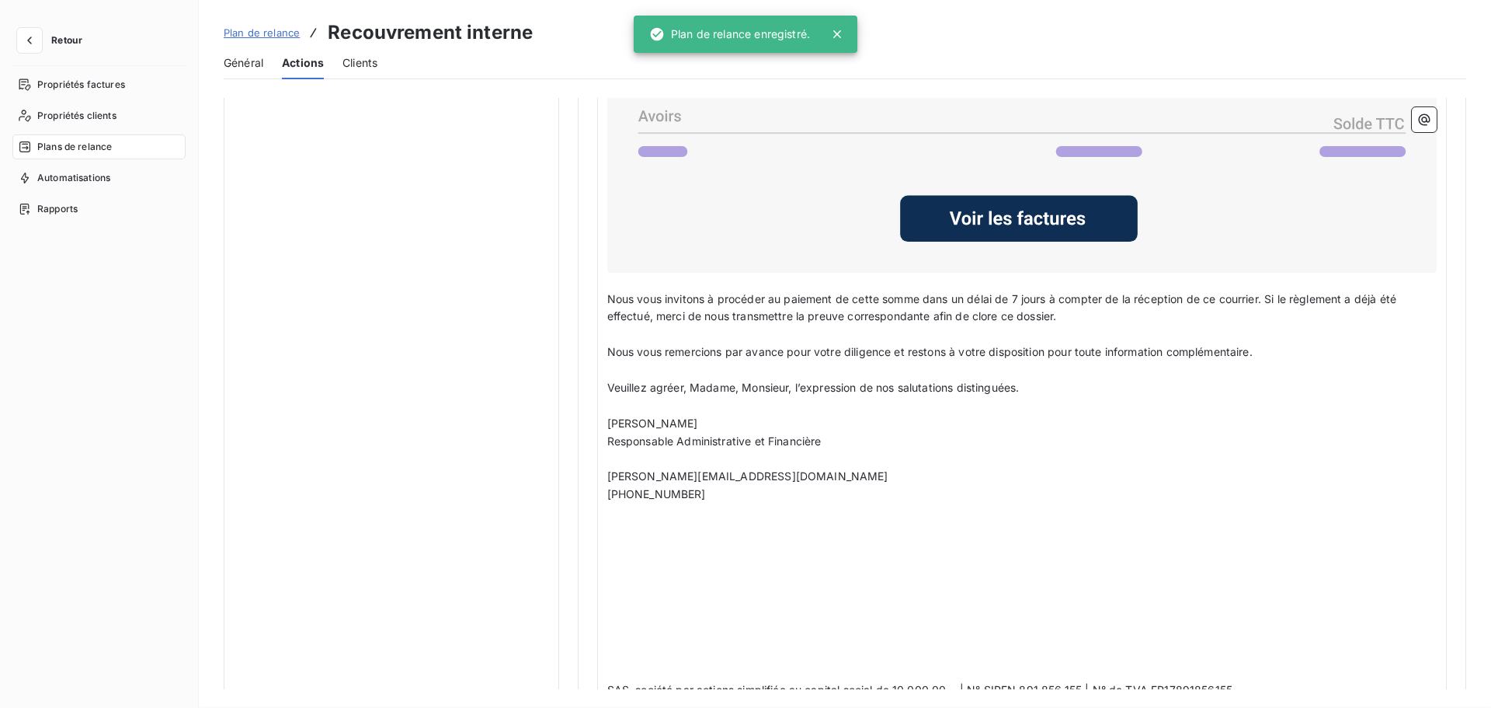
scroll to position [0, 0]
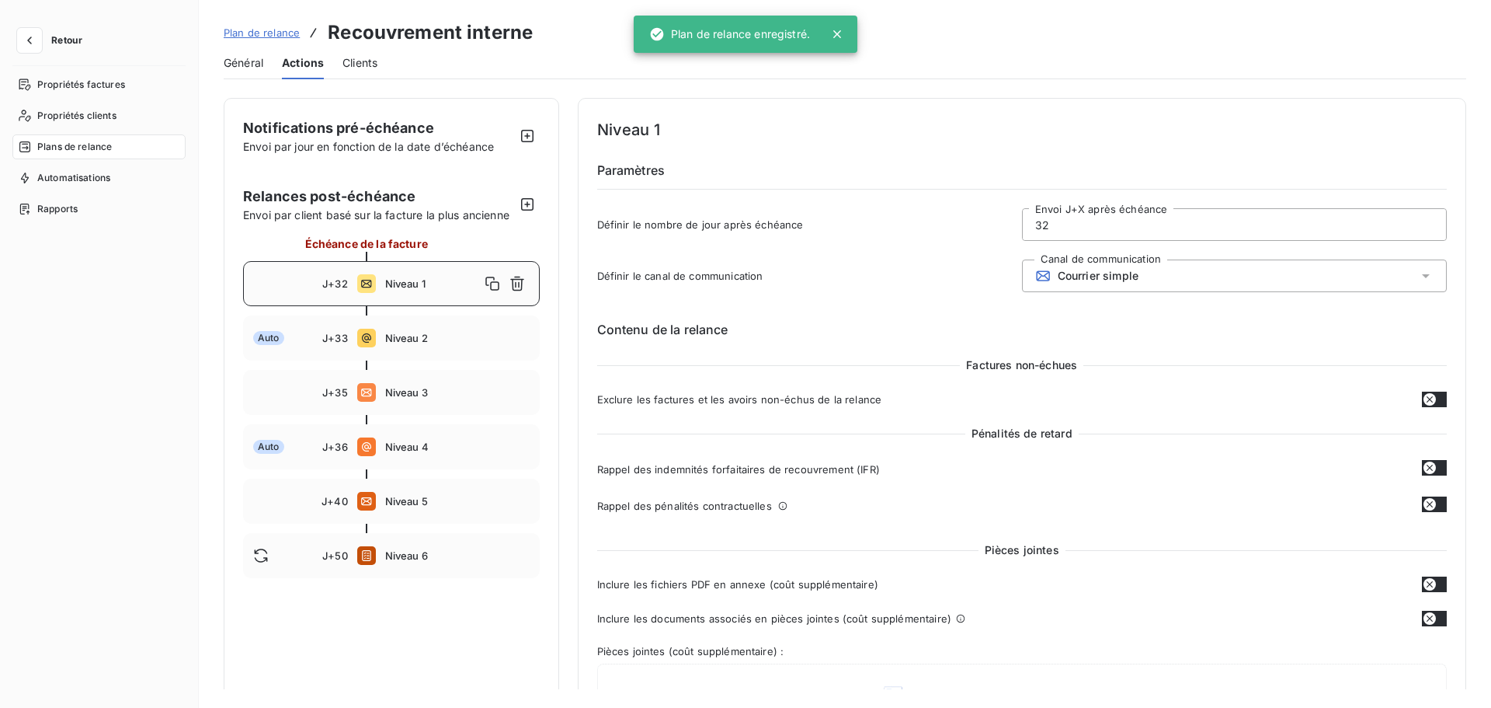
click at [245, 61] on span "Général" at bounding box center [244, 63] width 40 height 16
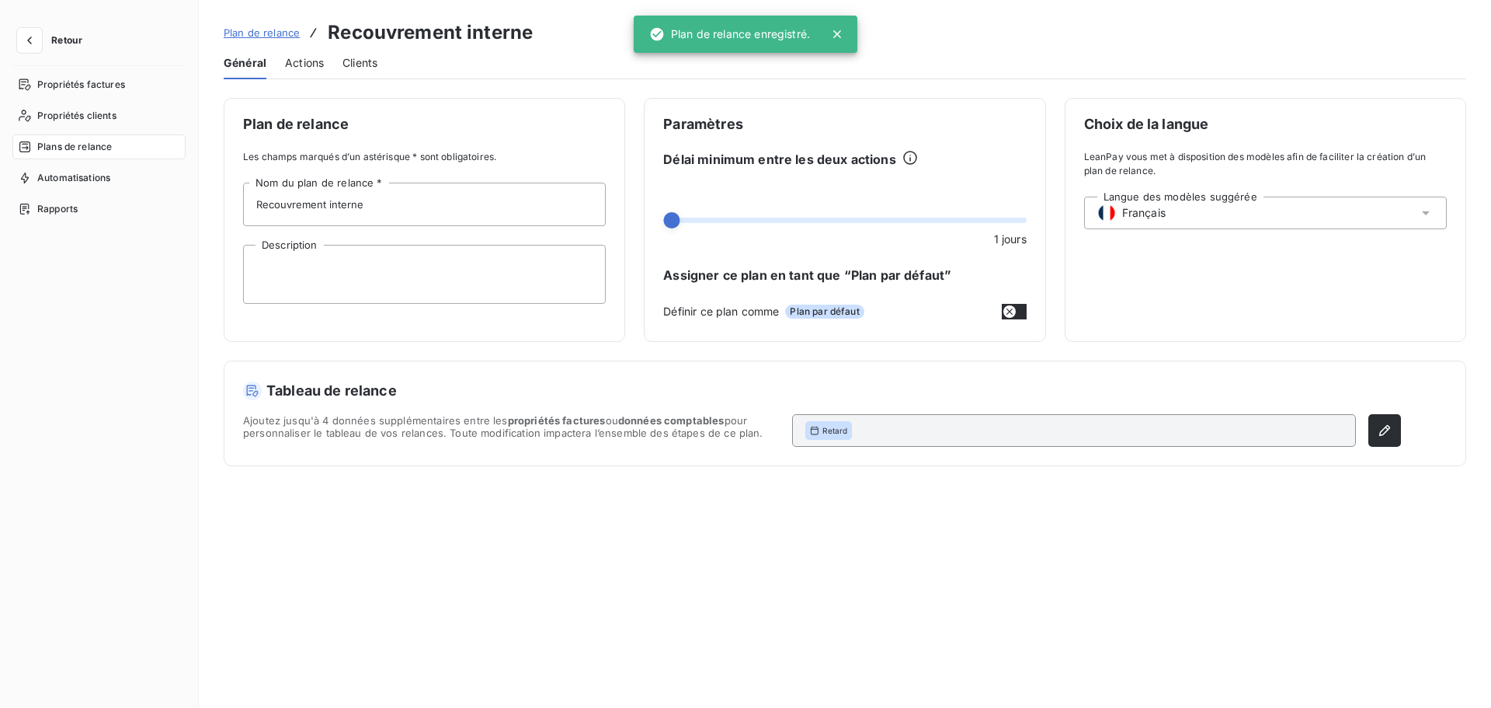
click at [276, 34] on span "Plan de relance" at bounding box center [262, 32] width 76 height 12
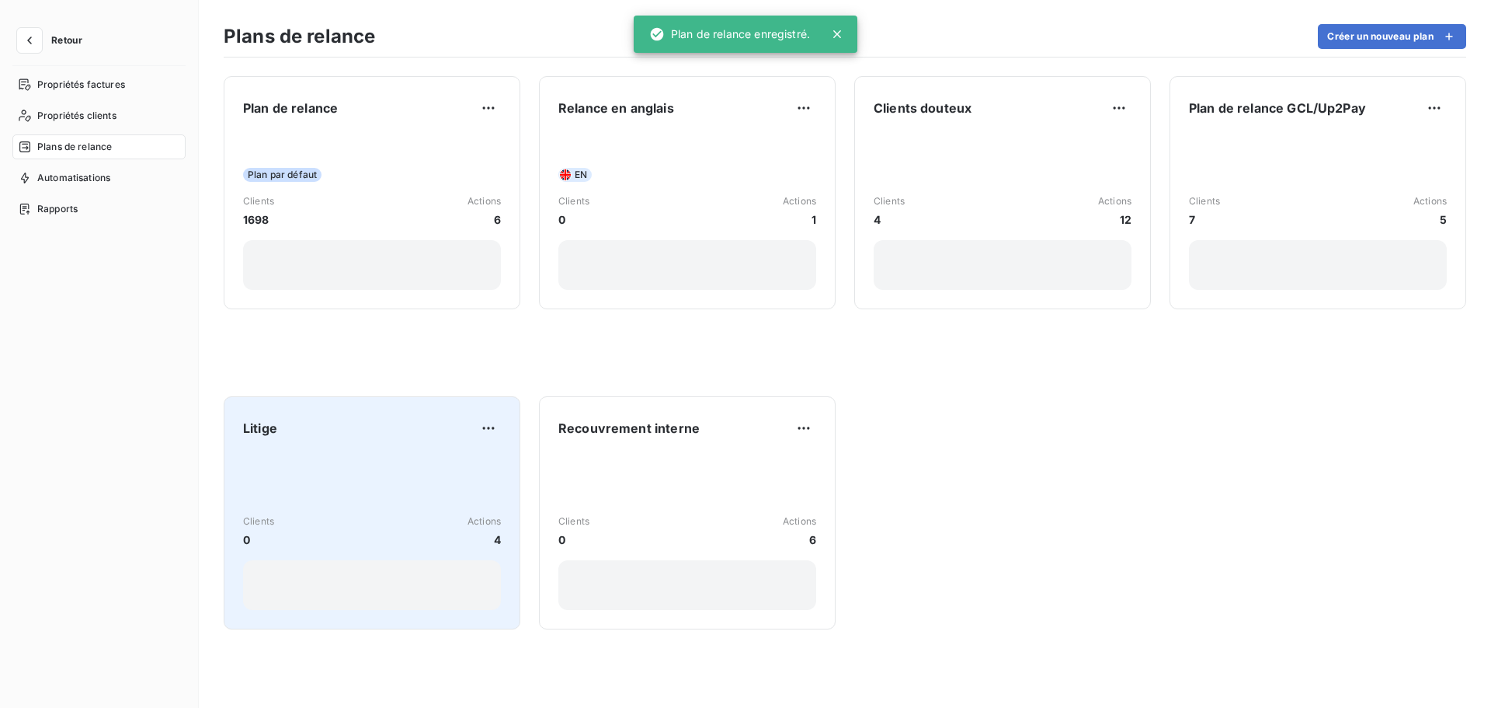
click at [400, 528] on div "Clients 0 Actions 4" at bounding box center [372, 530] width 258 height 33
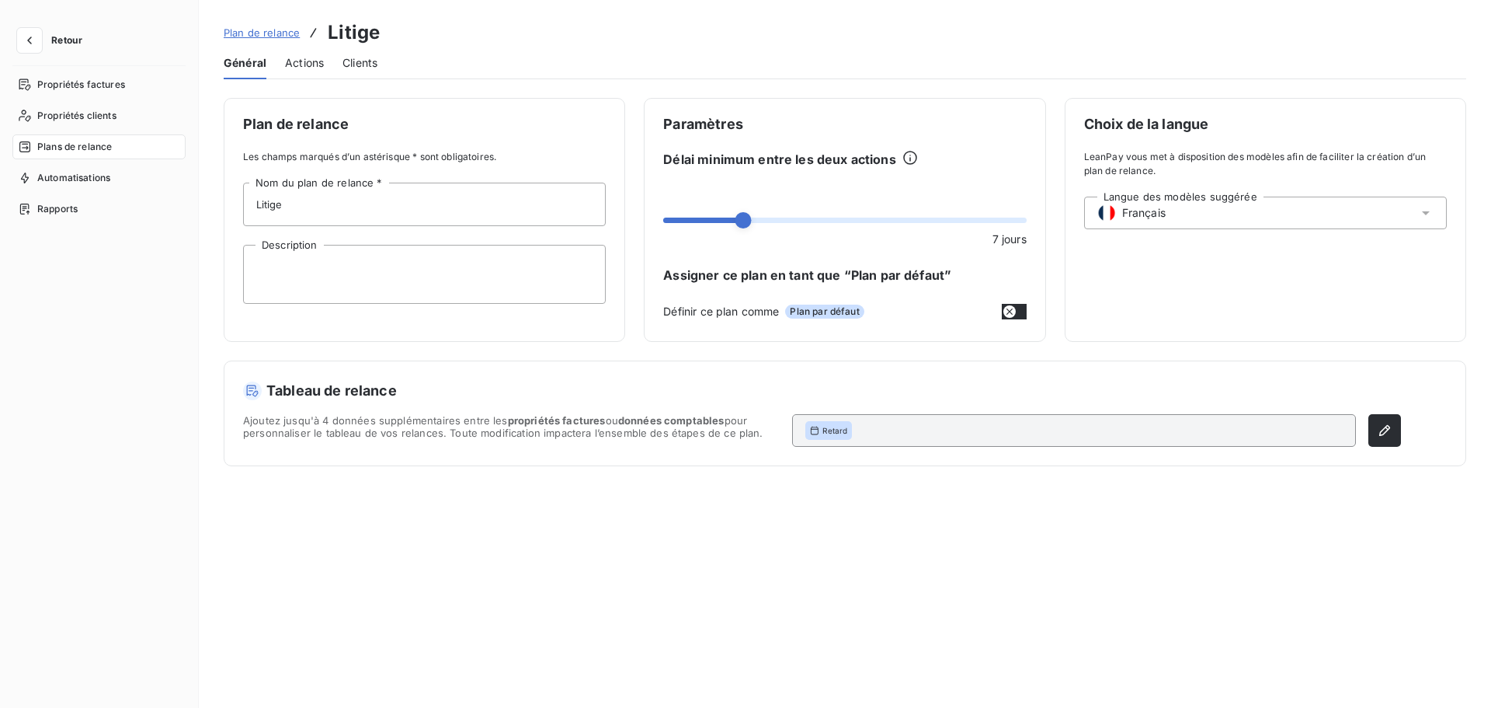
click at [301, 59] on span "Actions" at bounding box center [304, 63] width 39 height 16
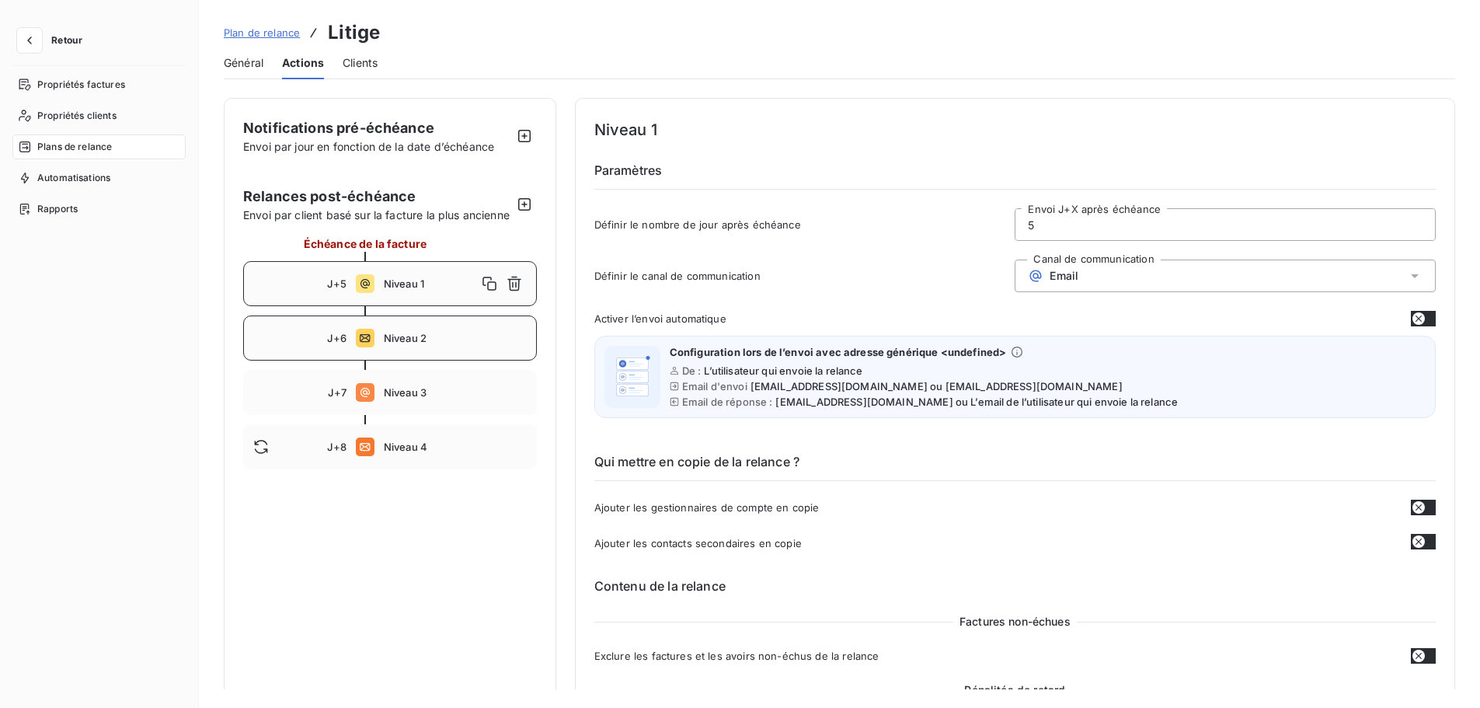
click at [461, 360] on div "J+6 Niveau 2" at bounding box center [390, 337] width 294 height 45
type input "6"
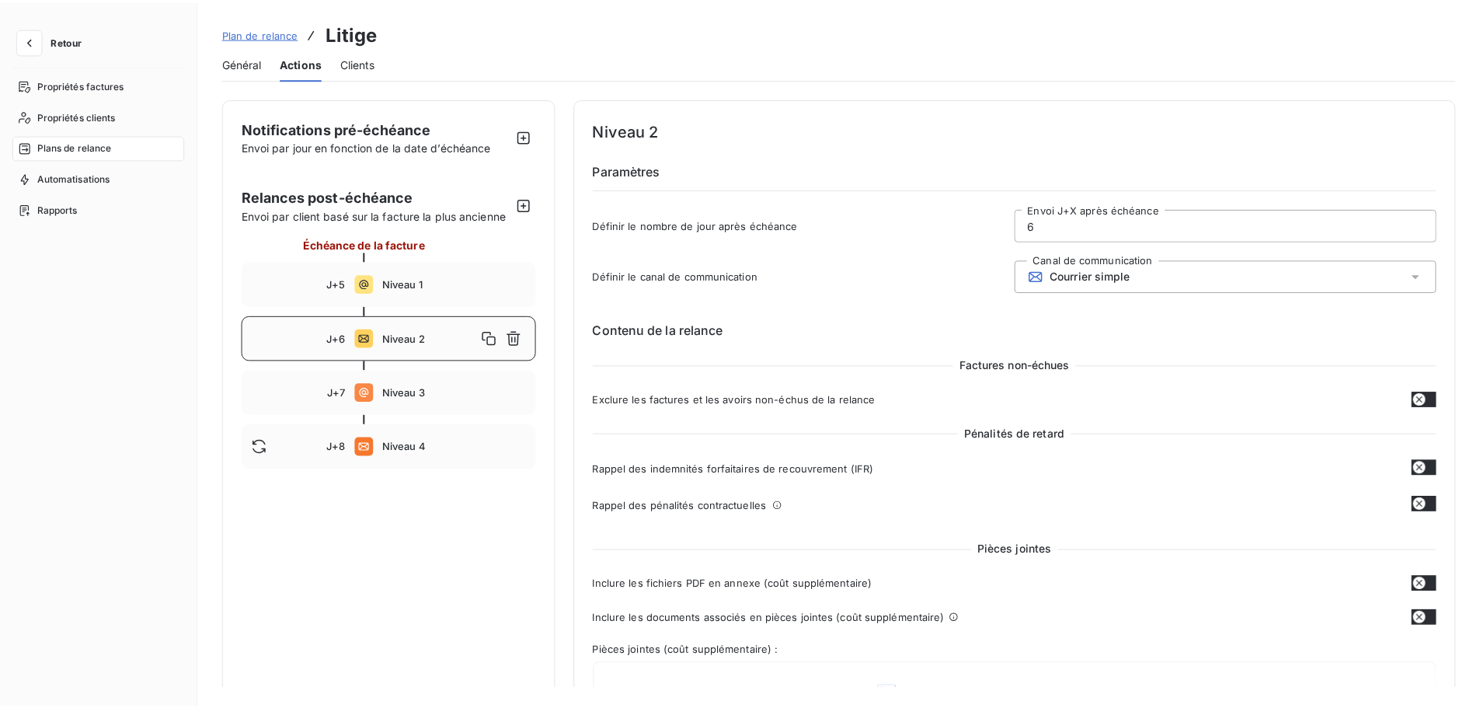
scroll to position [628, 0]
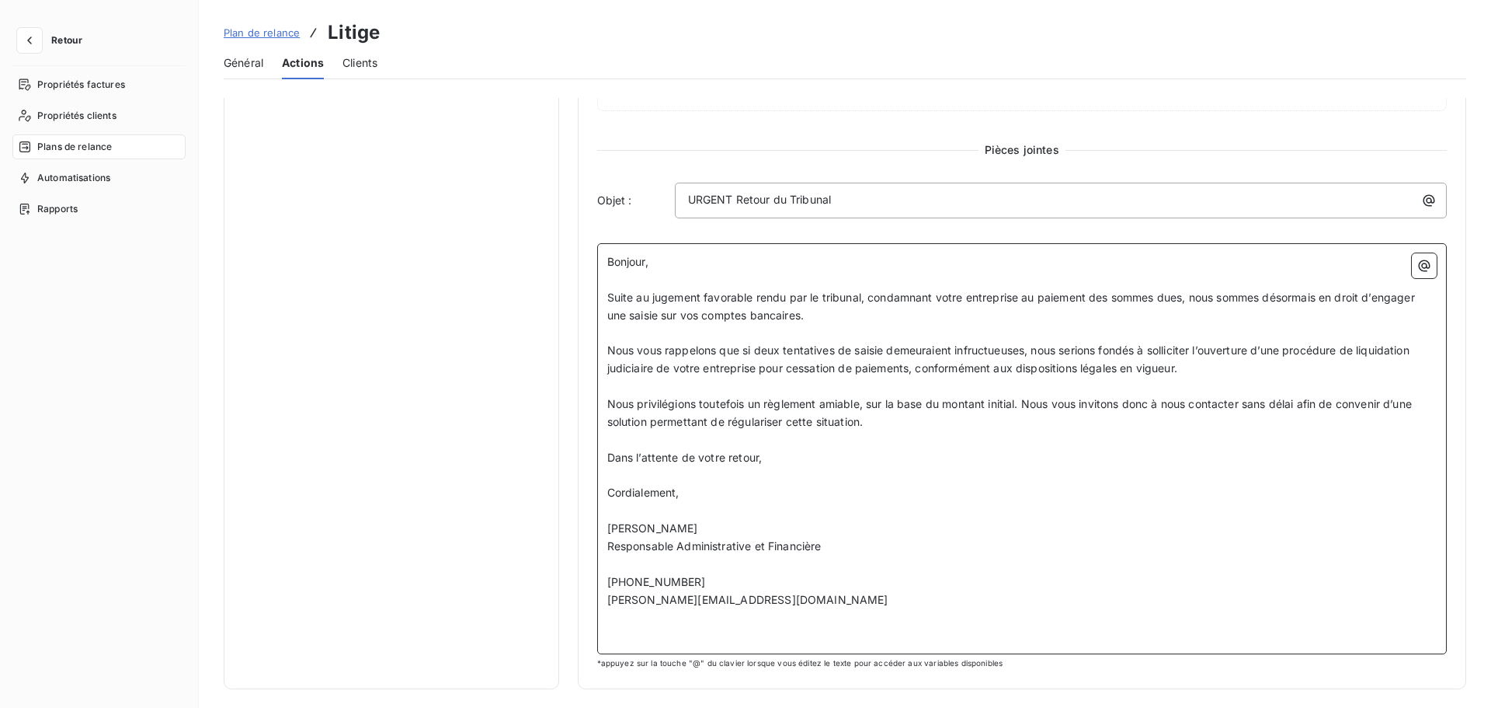
click at [783, 607] on p "[PERSON_NAME][EMAIL_ADDRESS][DOMAIN_NAME]" at bounding box center [1022, 600] width 830 height 18
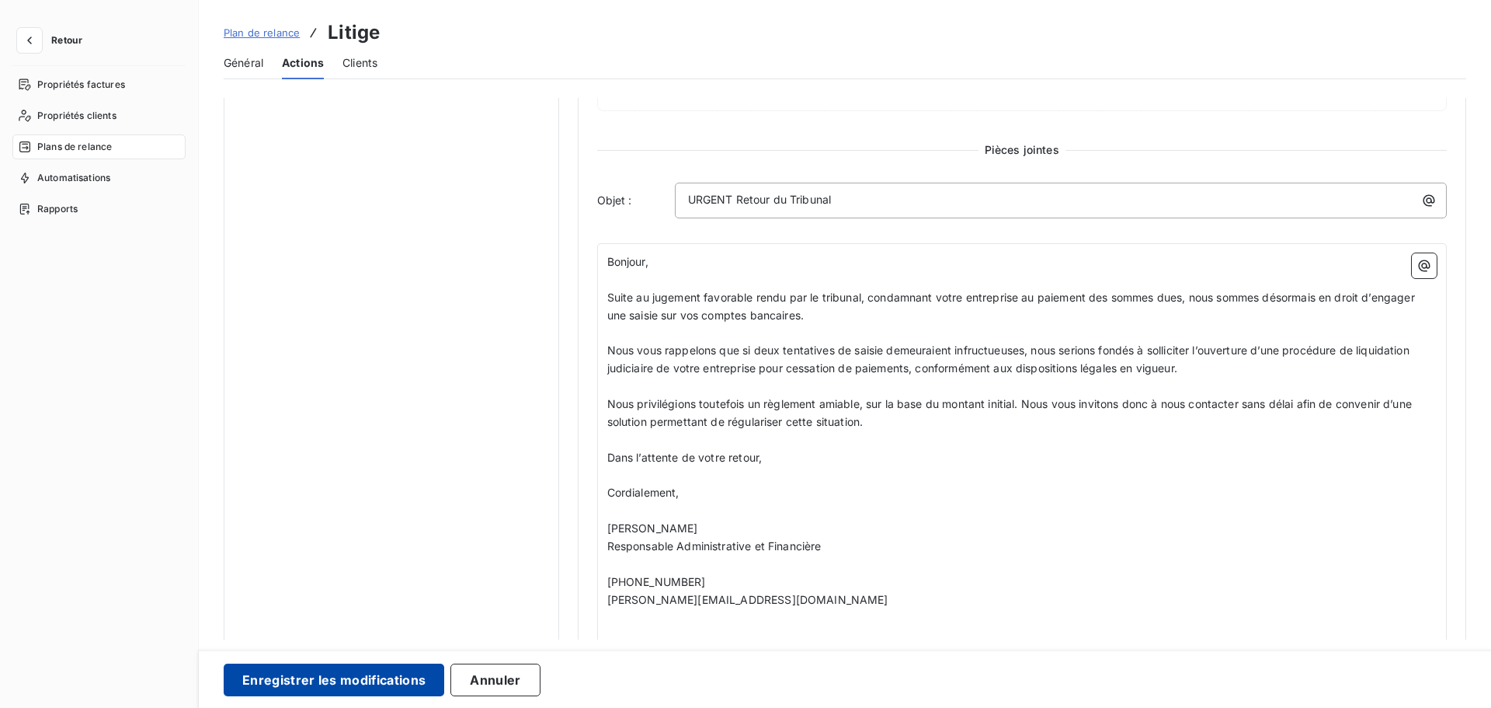
click at [308, 613] on button "Enregistrer les modifications" at bounding box center [334, 679] width 221 height 33
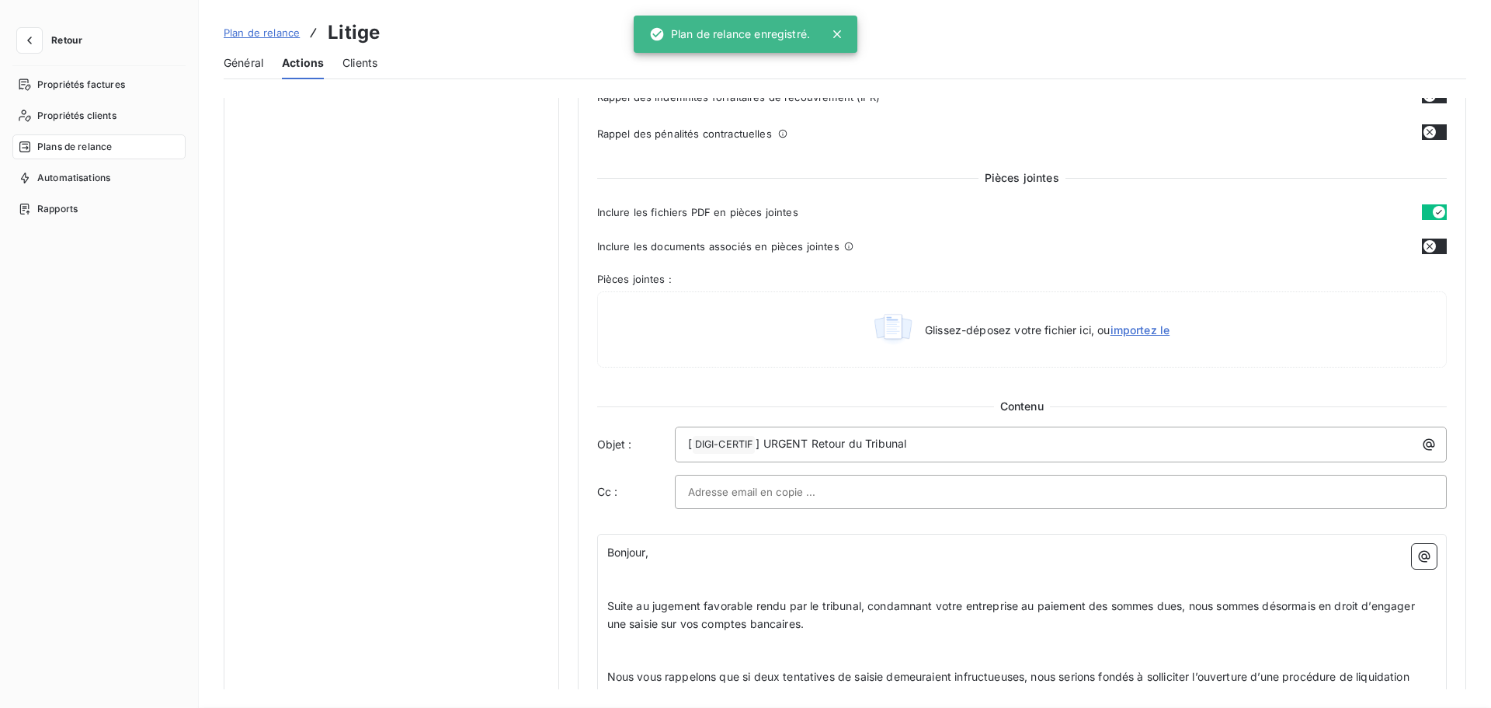
scroll to position [0, 0]
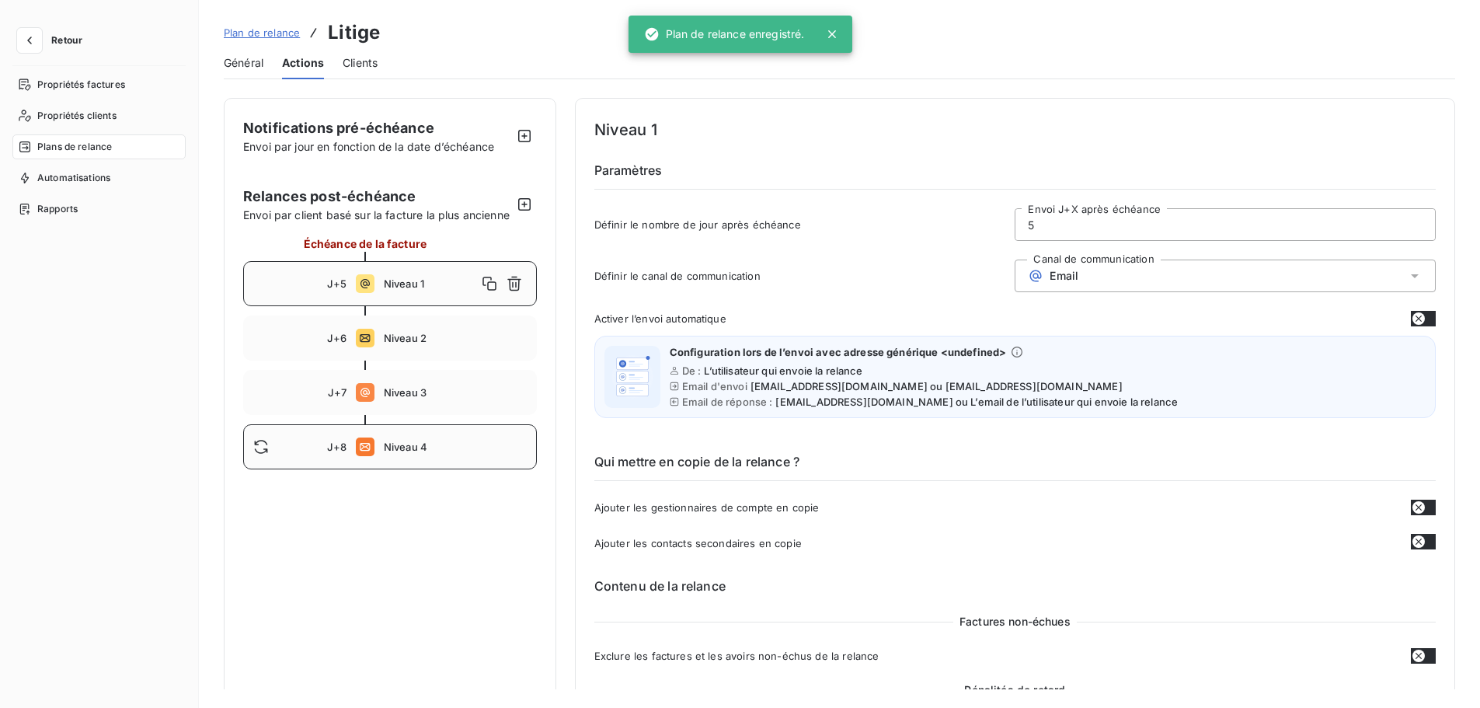
click at [412, 453] on span "Niveau 4" at bounding box center [455, 446] width 143 height 12
type input "8"
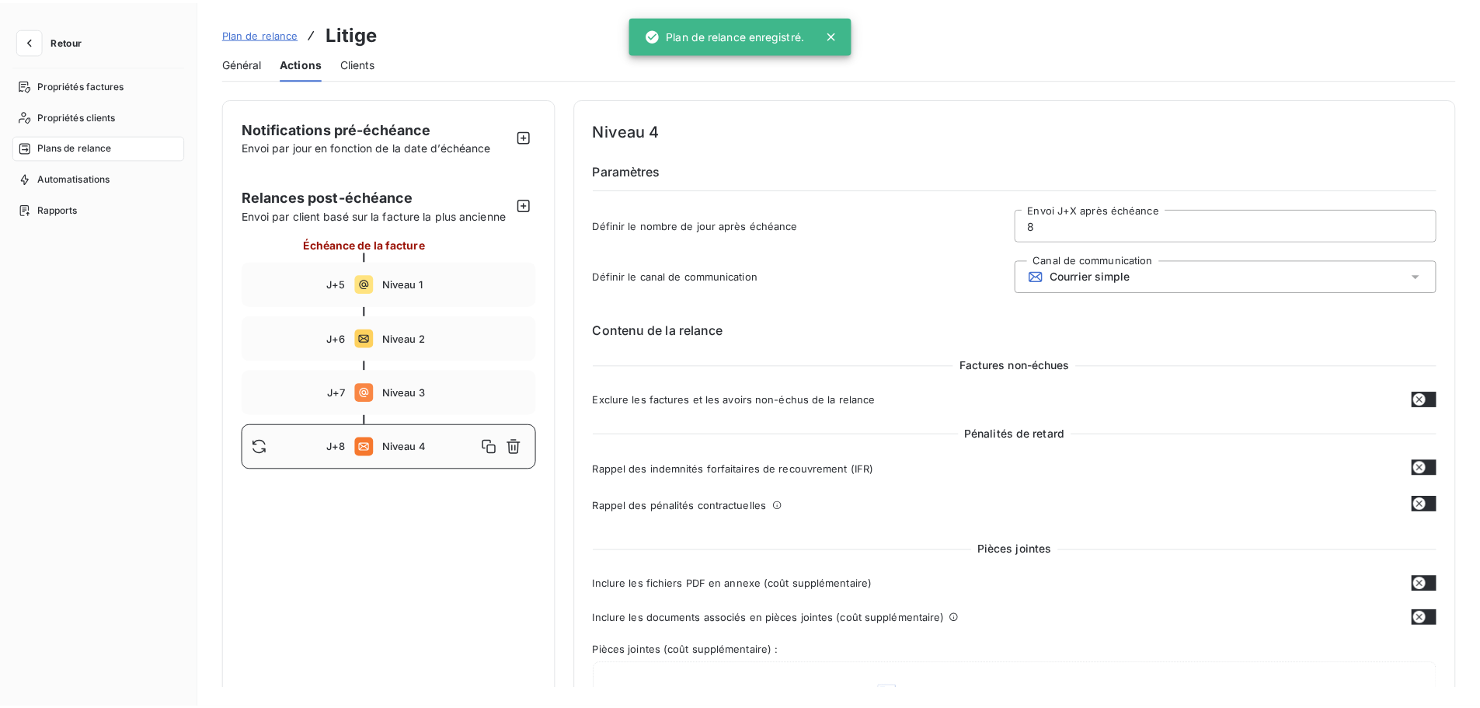
scroll to position [628, 0]
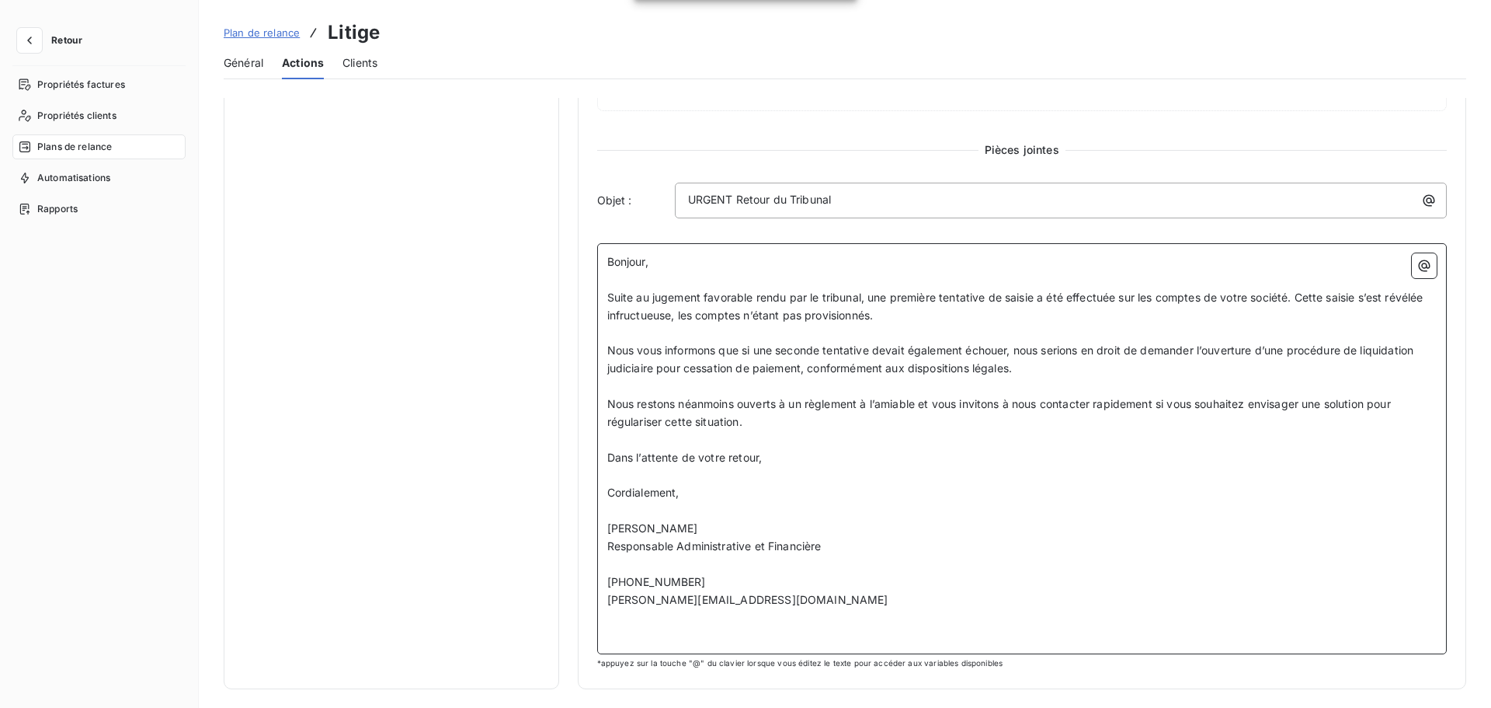
click at [764, 613] on p "﻿" at bounding box center [1022, 618] width 830 height 18
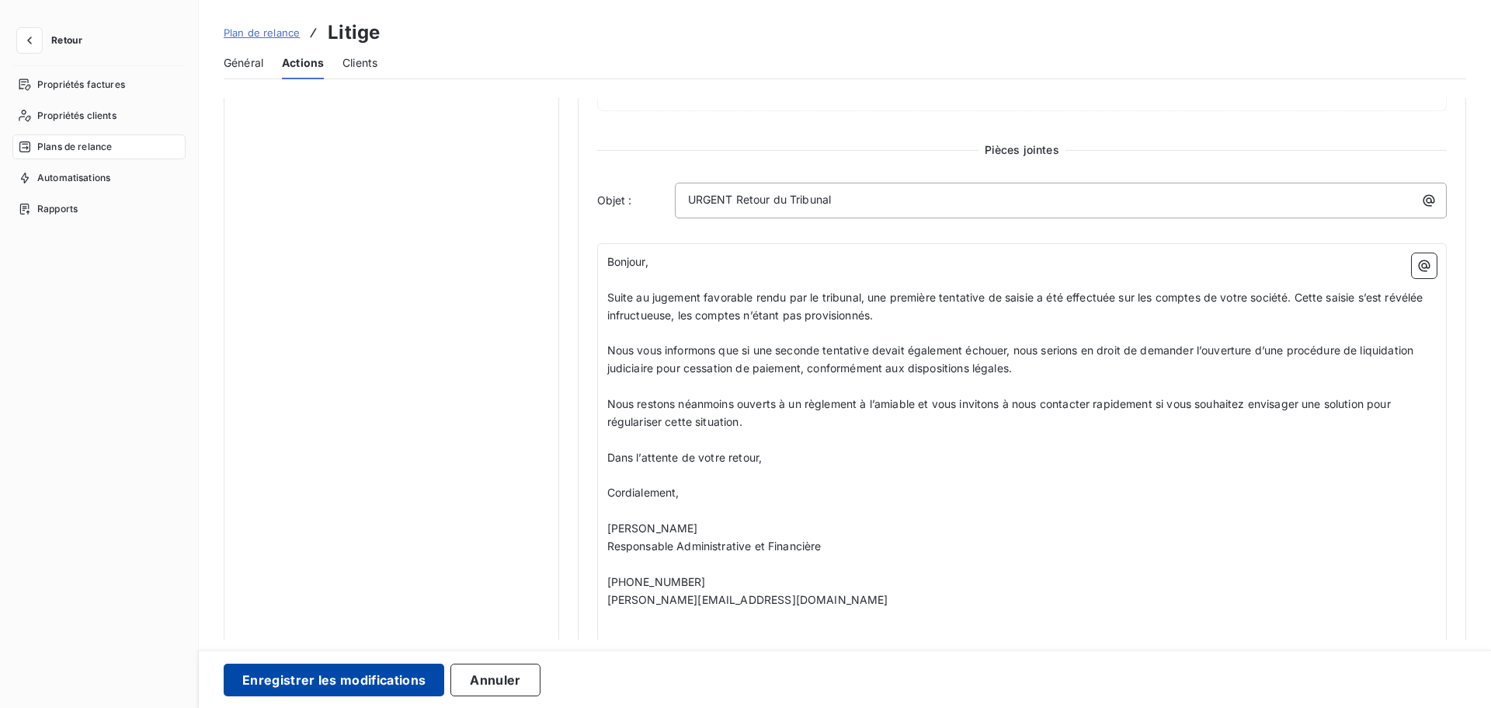
click at [287, 613] on button "Enregistrer les modifications" at bounding box center [334, 679] width 221 height 33
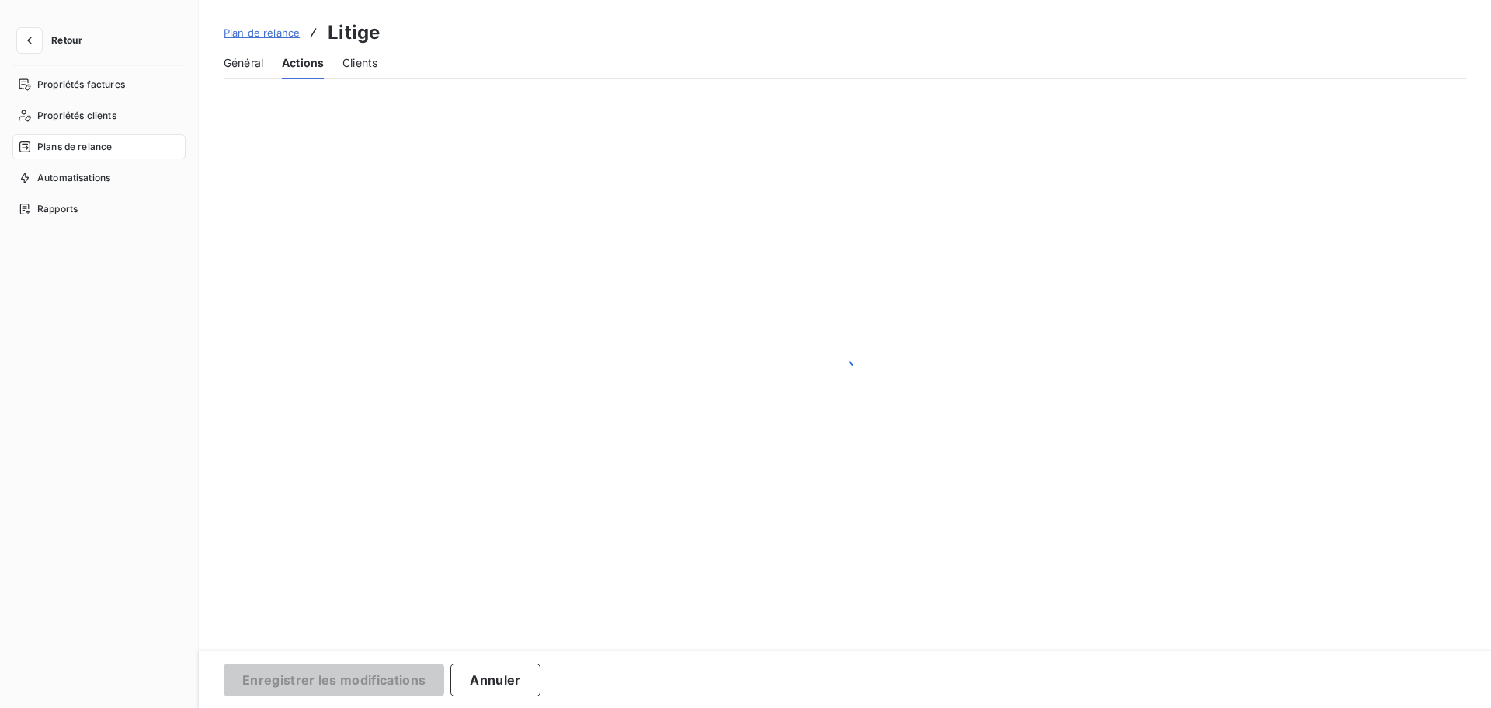
scroll to position [0, 0]
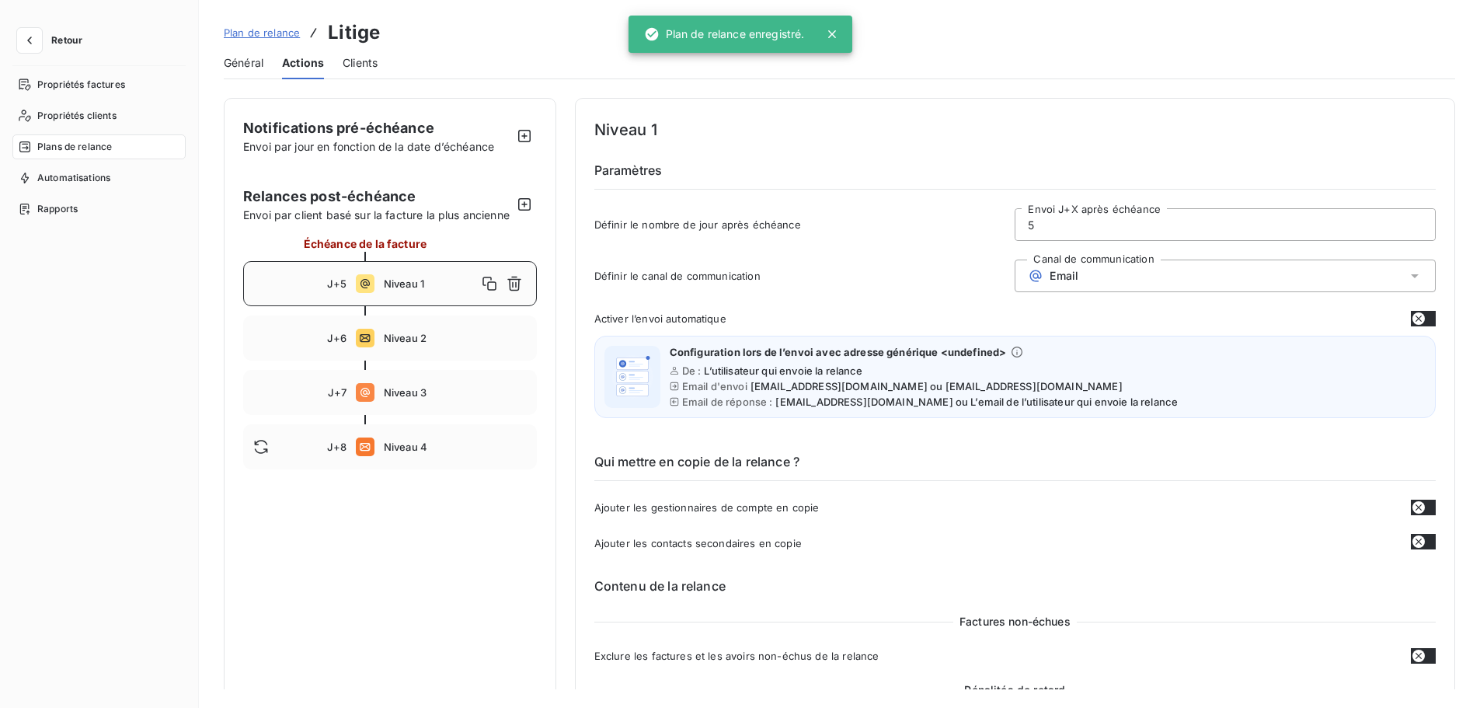
click at [250, 33] on span "Plan de relance" at bounding box center [262, 32] width 76 height 12
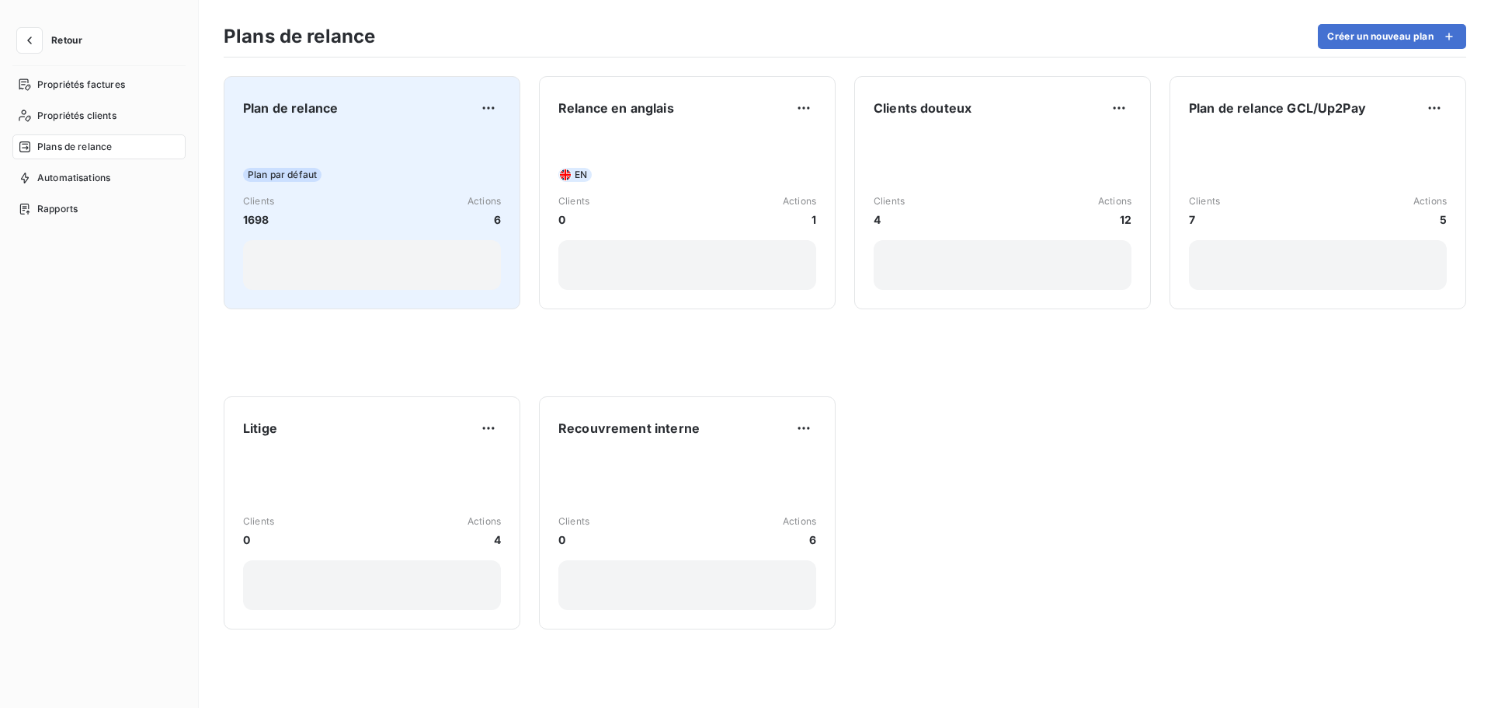
click at [364, 143] on div "Plan par défaut Clients 1698 Actions 6" at bounding box center [372, 211] width 258 height 157
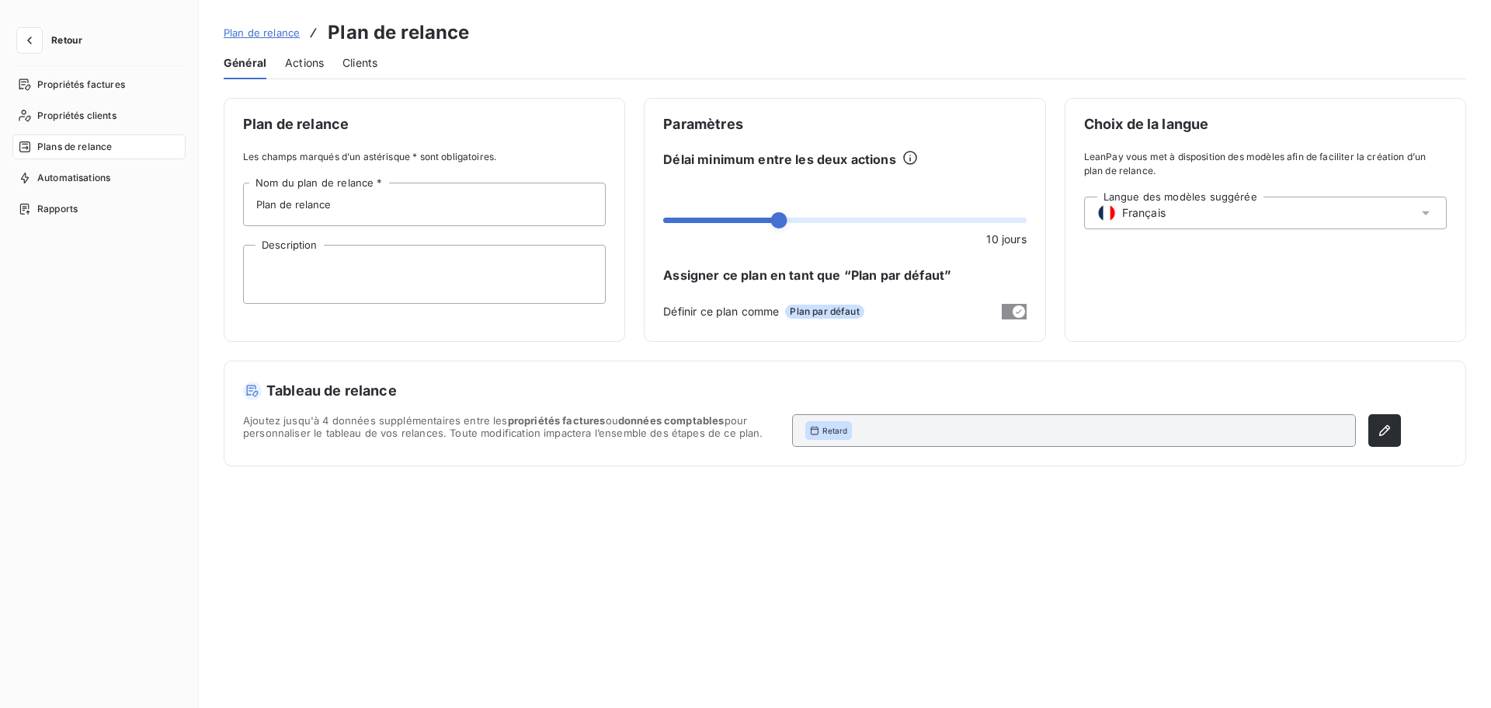
click at [305, 61] on span "Actions" at bounding box center [304, 63] width 39 height 16
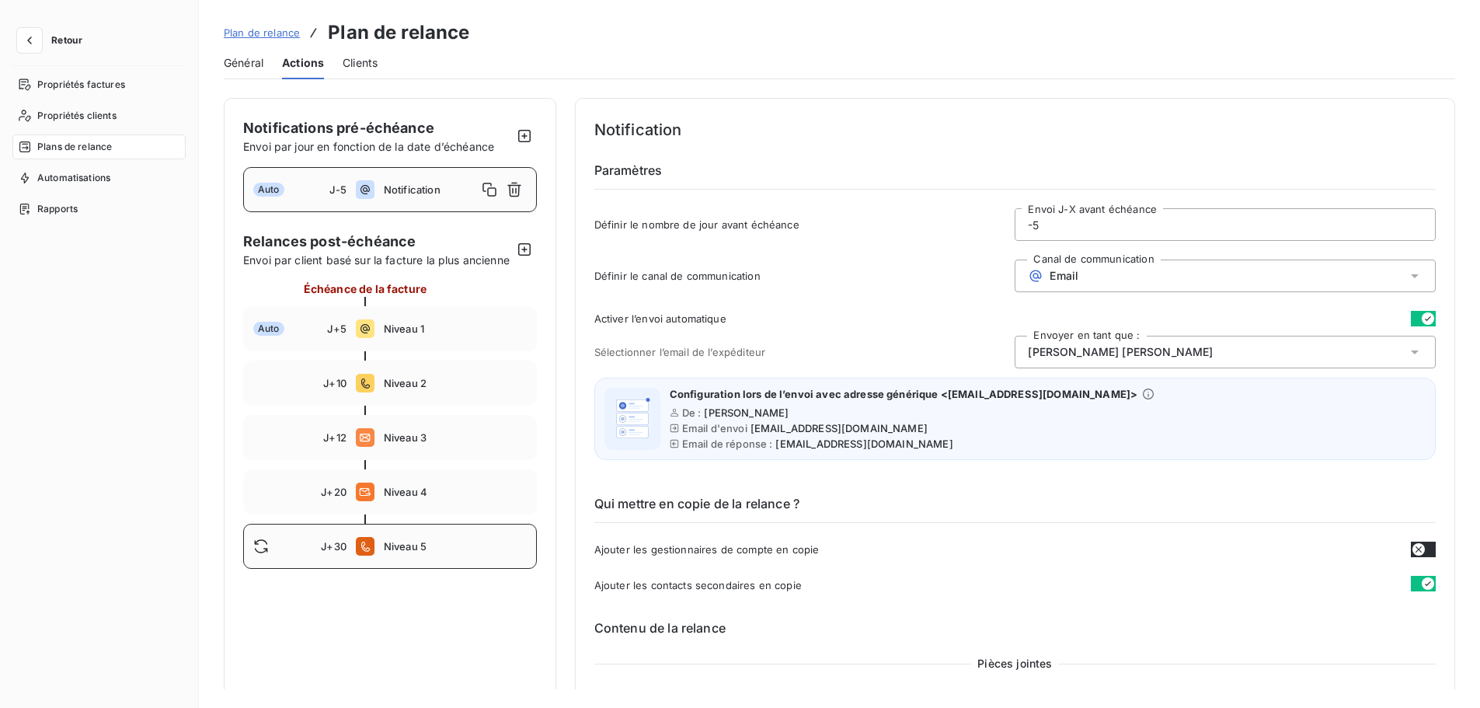
click at [396, 552] on span "Niveau 5" at bounding box center [455, 546] width 143 height 12
type input "30"
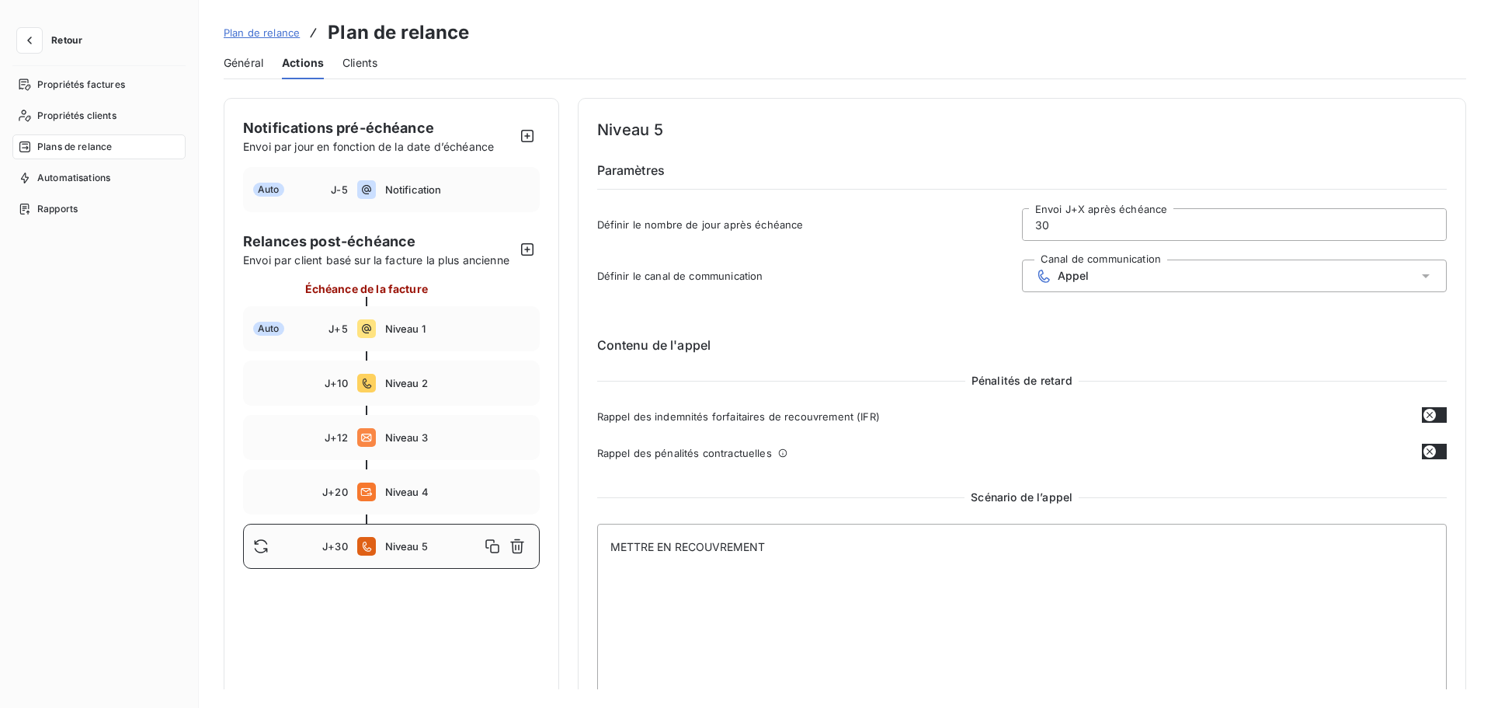
click at [1105, 291] on div "Appel" at bounding box center [1234, 275] width 425 height 33
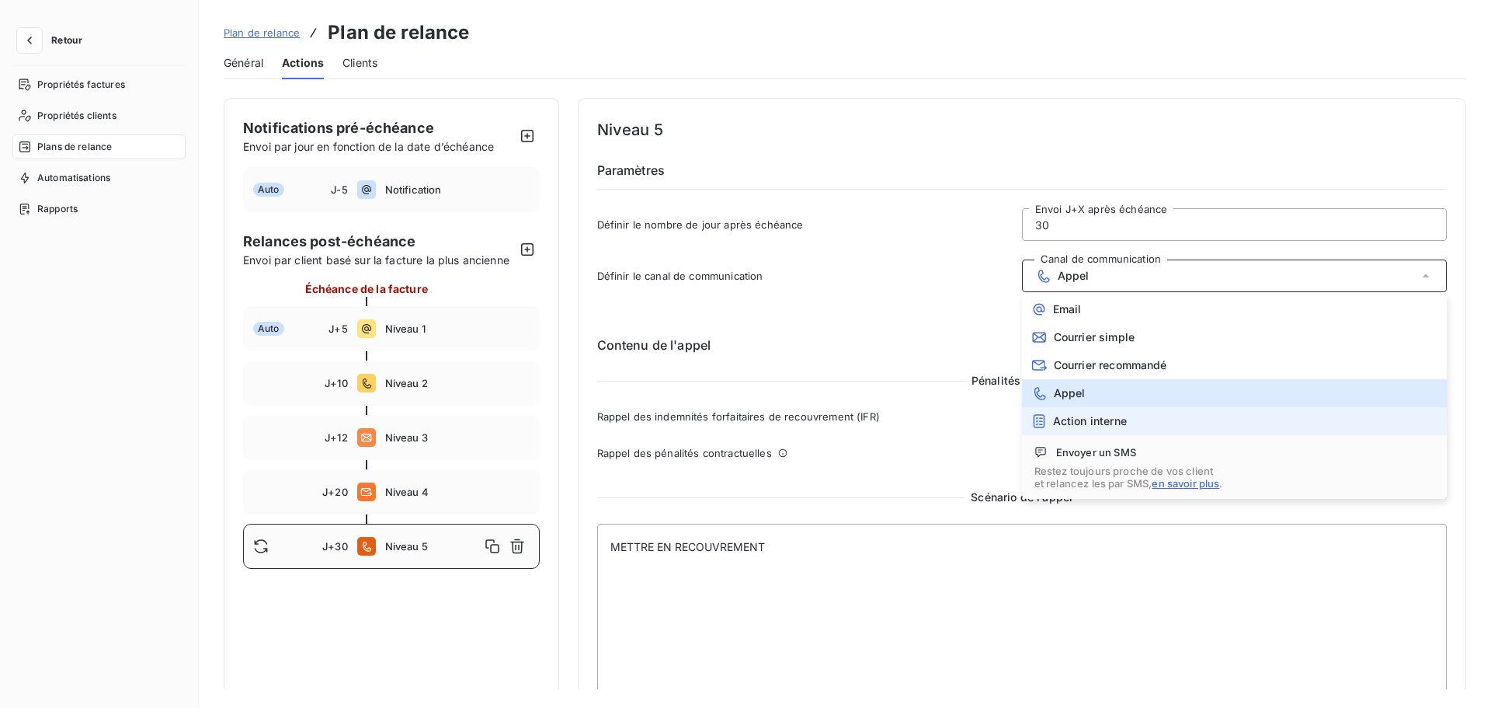
click at [1063, 418] on span "Action interne" at bounding box center [1090, 421] width 74 height 12
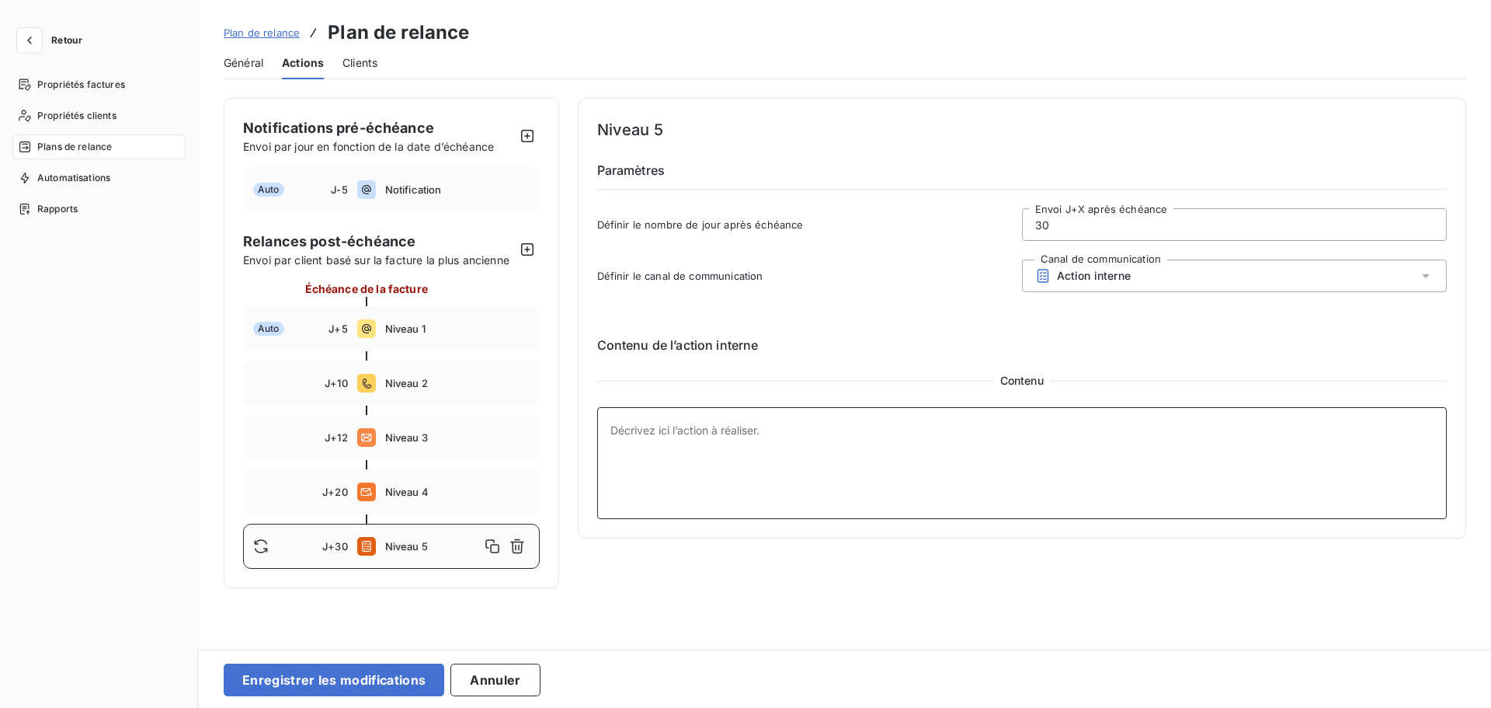
click at [865, 475] on textarea at bounding box center [1022, 463] width 851 height 112
paste textarea "MISE EN Phase de RECOUVREMENT INTERNE"
type textarea "MISE EN Phase de RECOUVREMENT INTERNE"
click at [336, 613] on button "Enregistrer les modifications" at bounding box center [334, 679] width 221 height 33
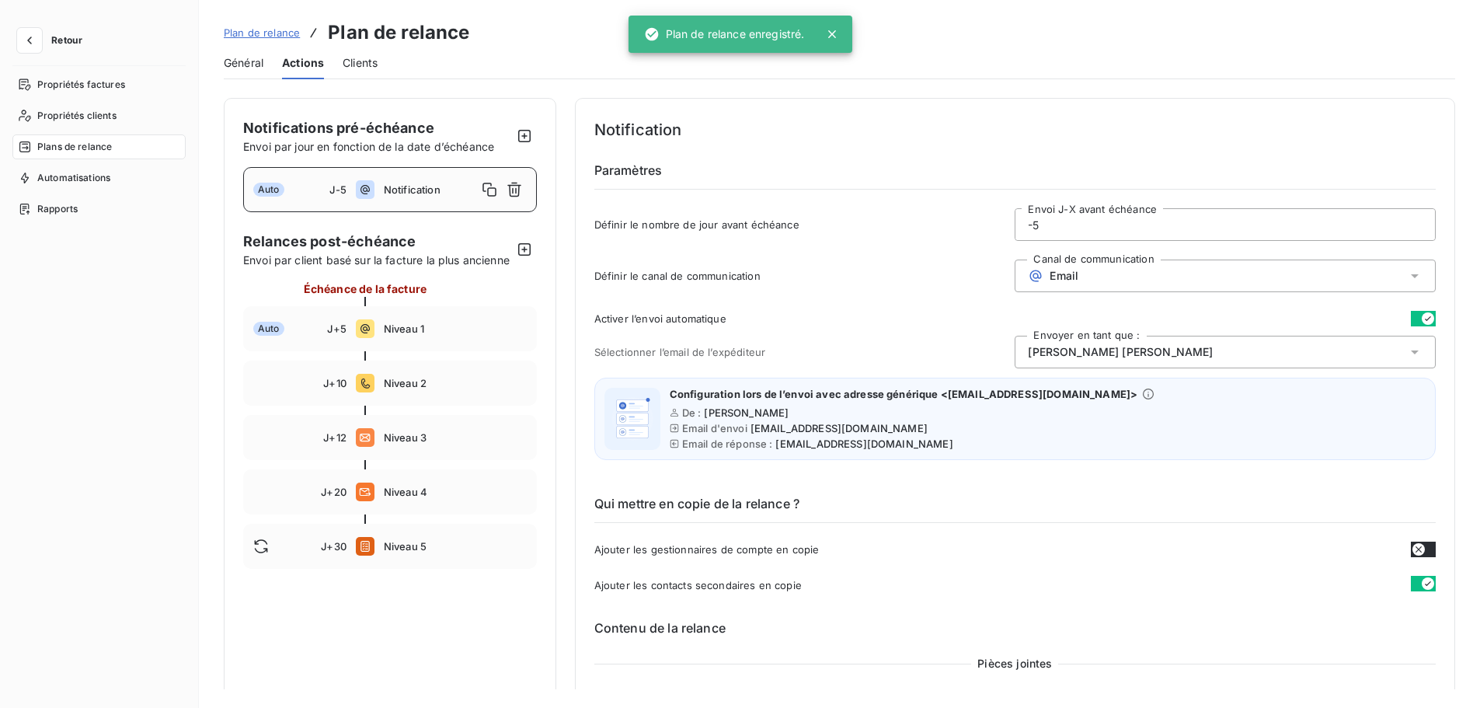
click at [245, 37] on span "Plan de relance" at bounding box center [262, 32] width 76 height 12
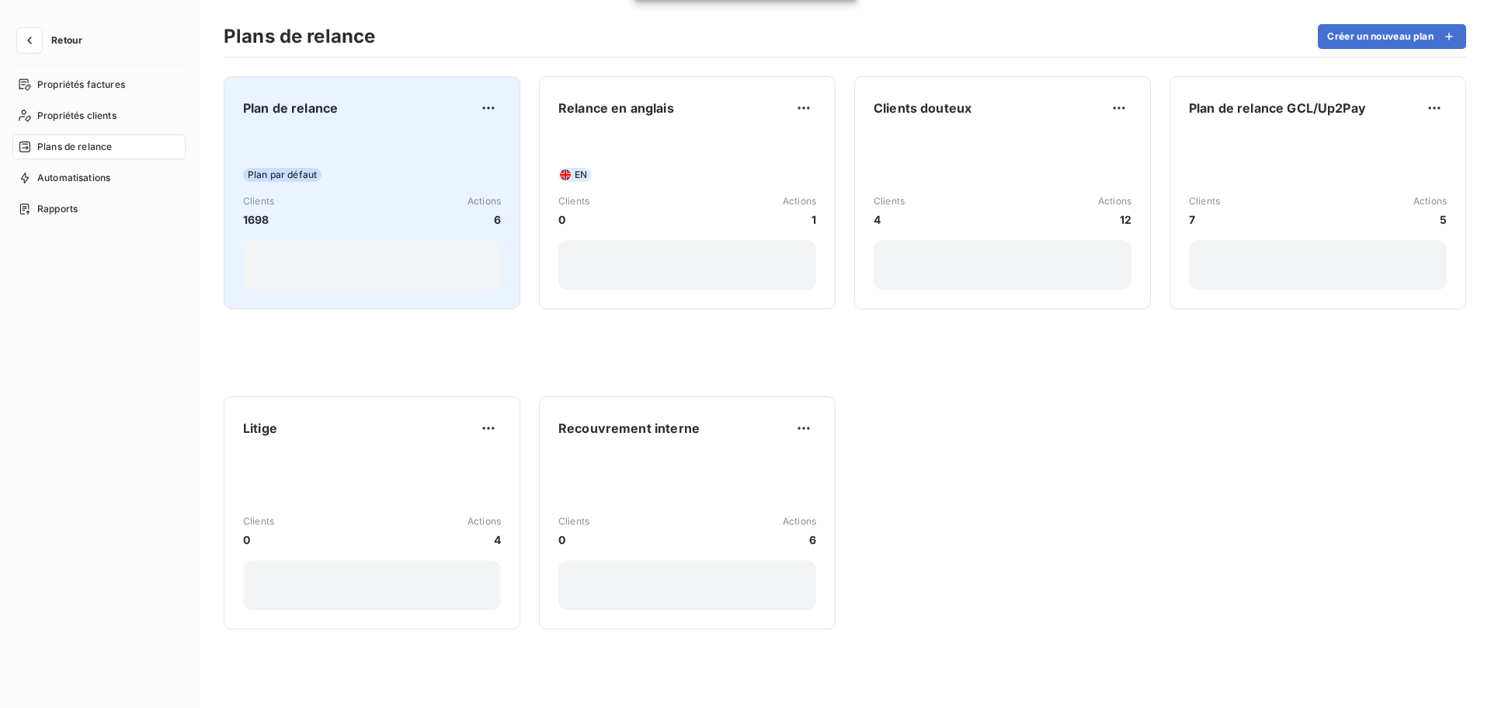
click at [337, 171] on div "Plan par défaut" at bounding box center [372, 175] width 258 height 14
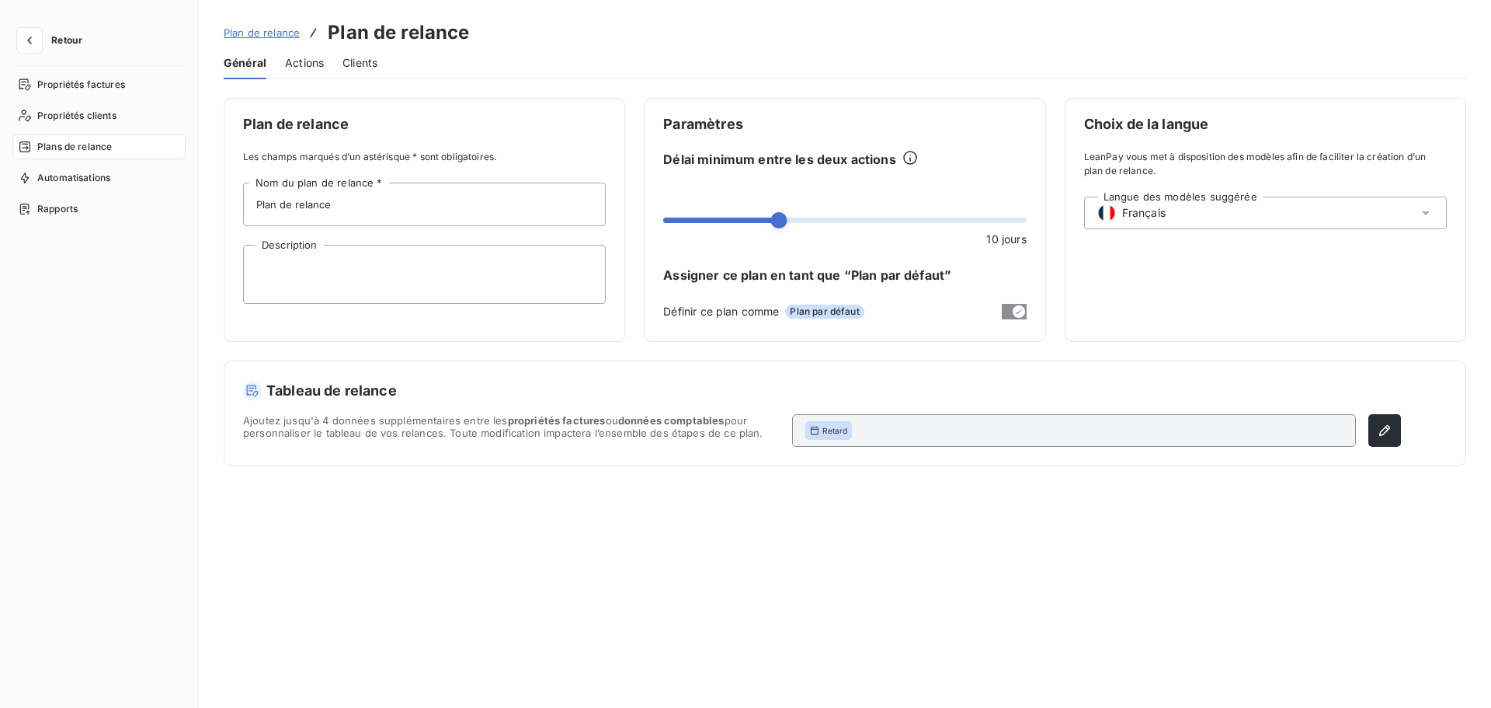
click at [303, 64] on span "Actions" at bounding box center [304, 63] width 39 height 16
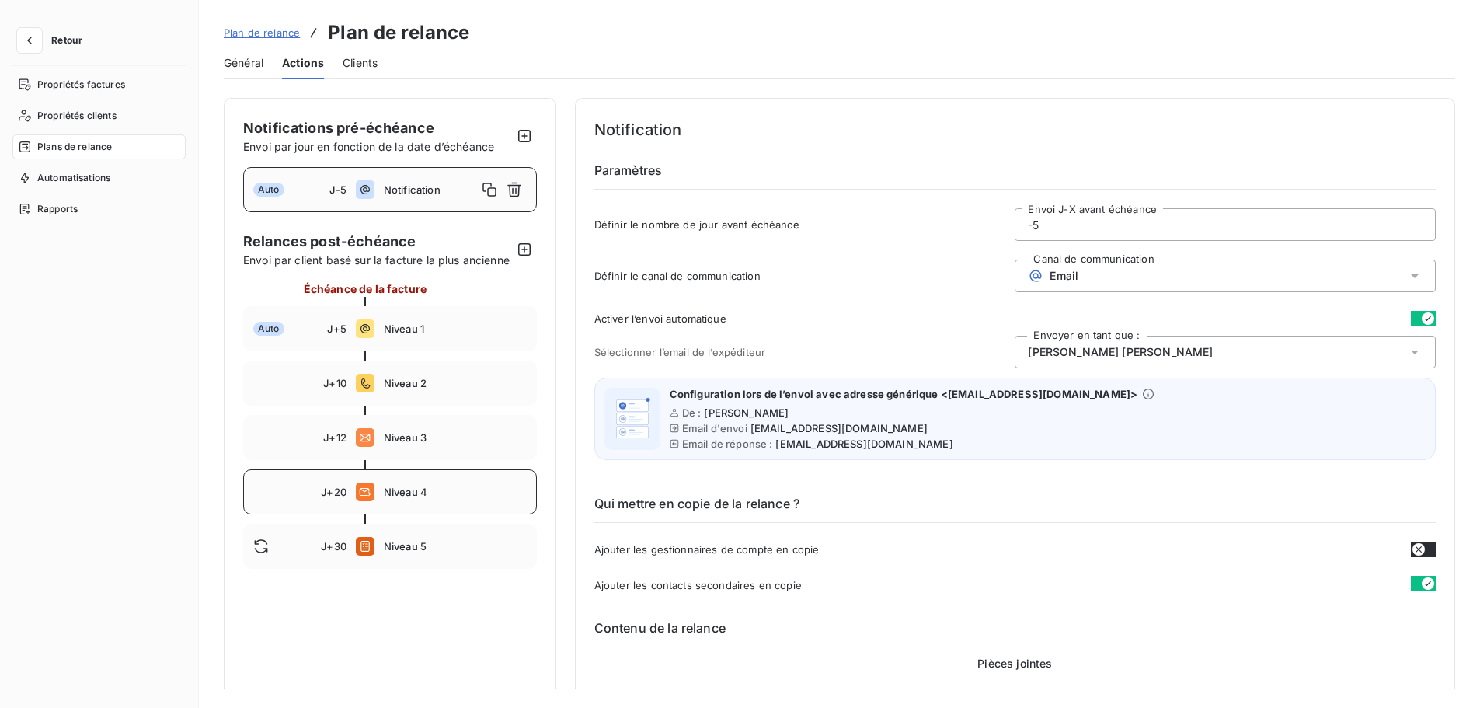
click at [416, 500] on div "J+20 Niveau 4" at bounding box center [390, 491] width 294 height 45
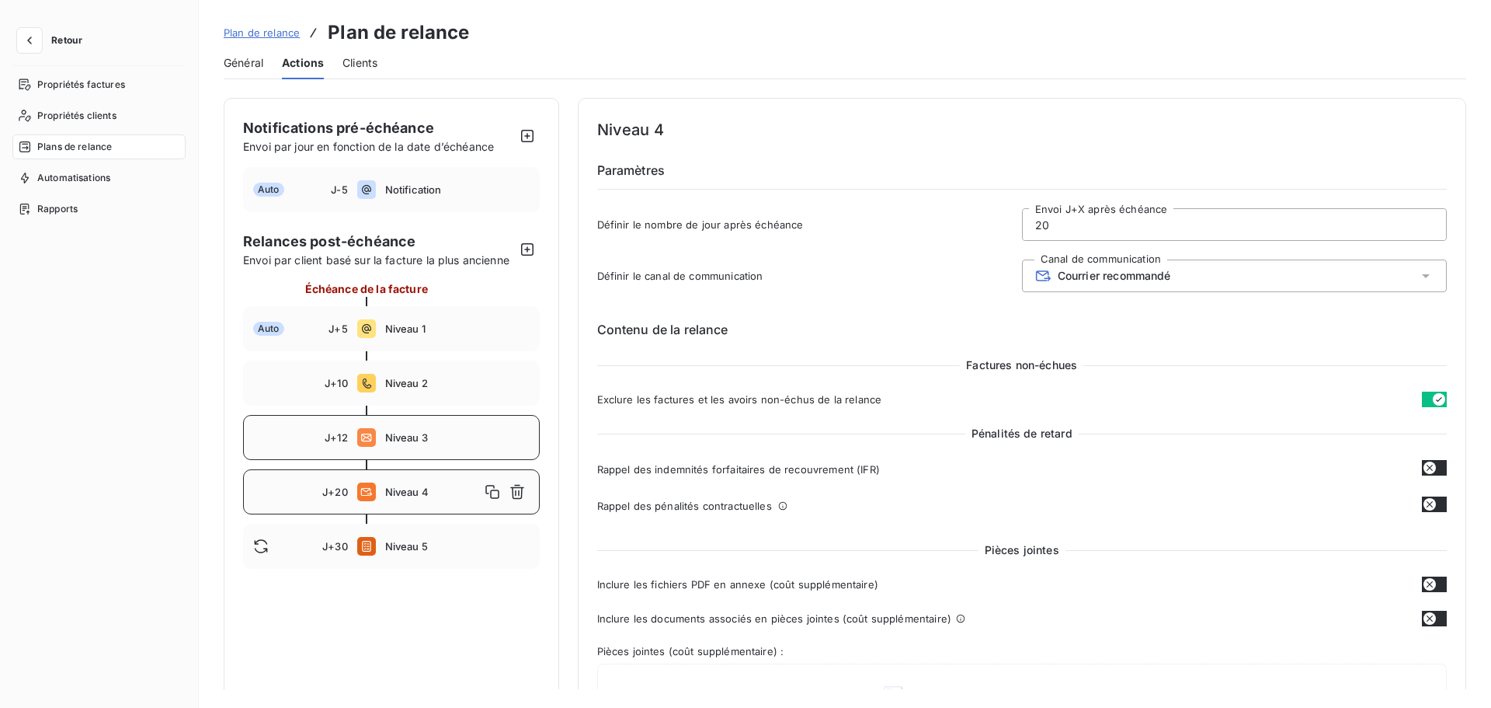
click at [446, 439] on span "Niveau 3" at bounding box center [457, 437] width 144 height 12
click at [494, 439] on icon "button" at bounding box center [493, 438] width 16 height 16
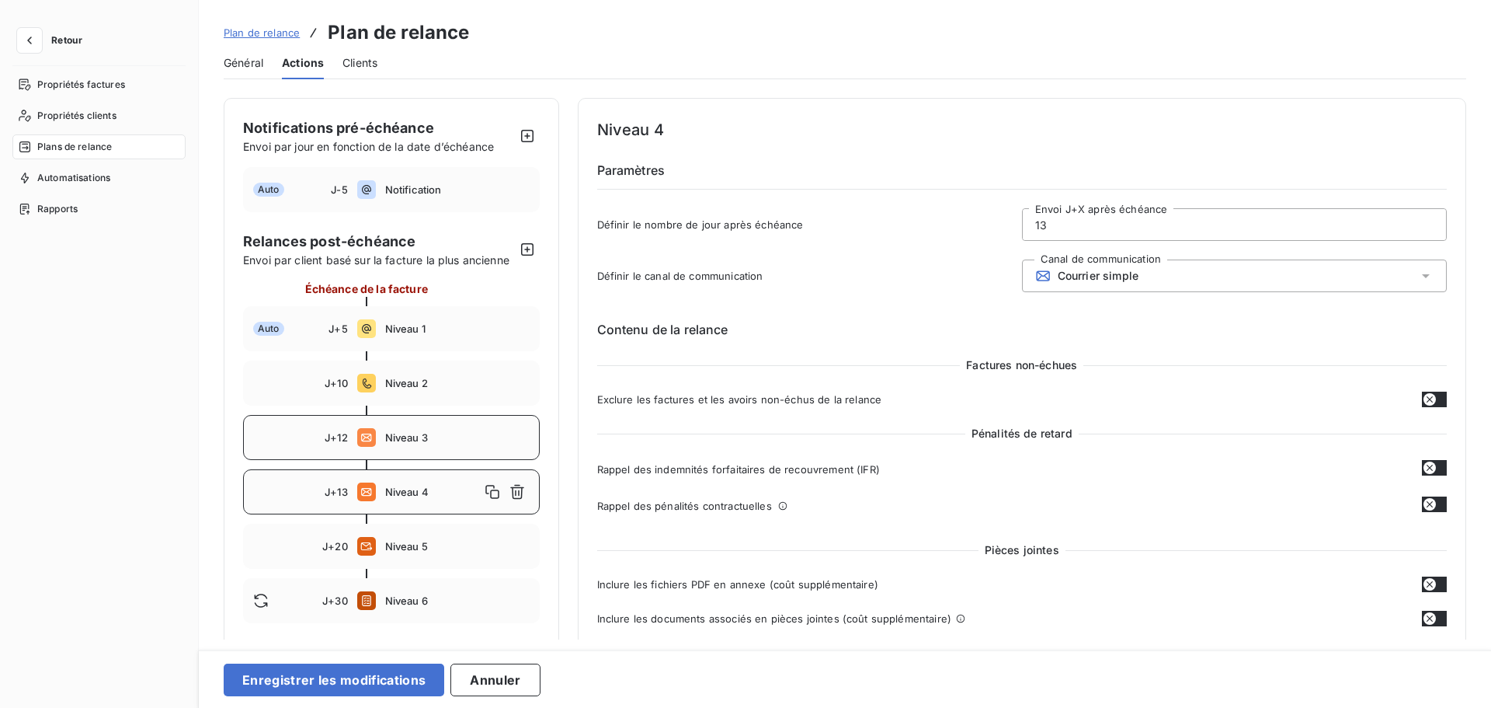
click at [1097, 228] on input "13" at bounding box center [1234, 224] width 423 height 31
type input "1"
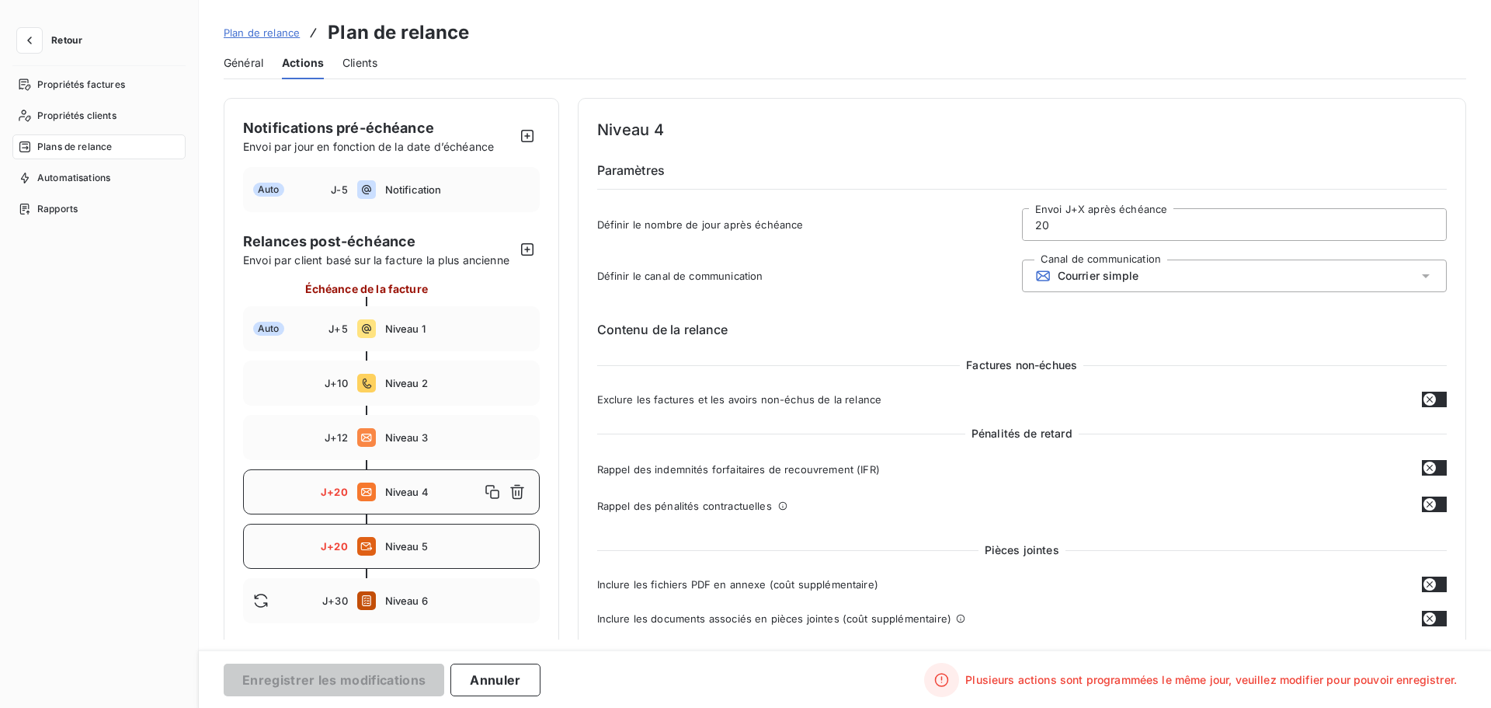
type input "20"
click at [471, 549] on span "Niveau 5" at bounding box center [457, 546] width 144 height 12
click at [523, 545] on icon "button" at bounding box center [518, 546] width 16 height 16
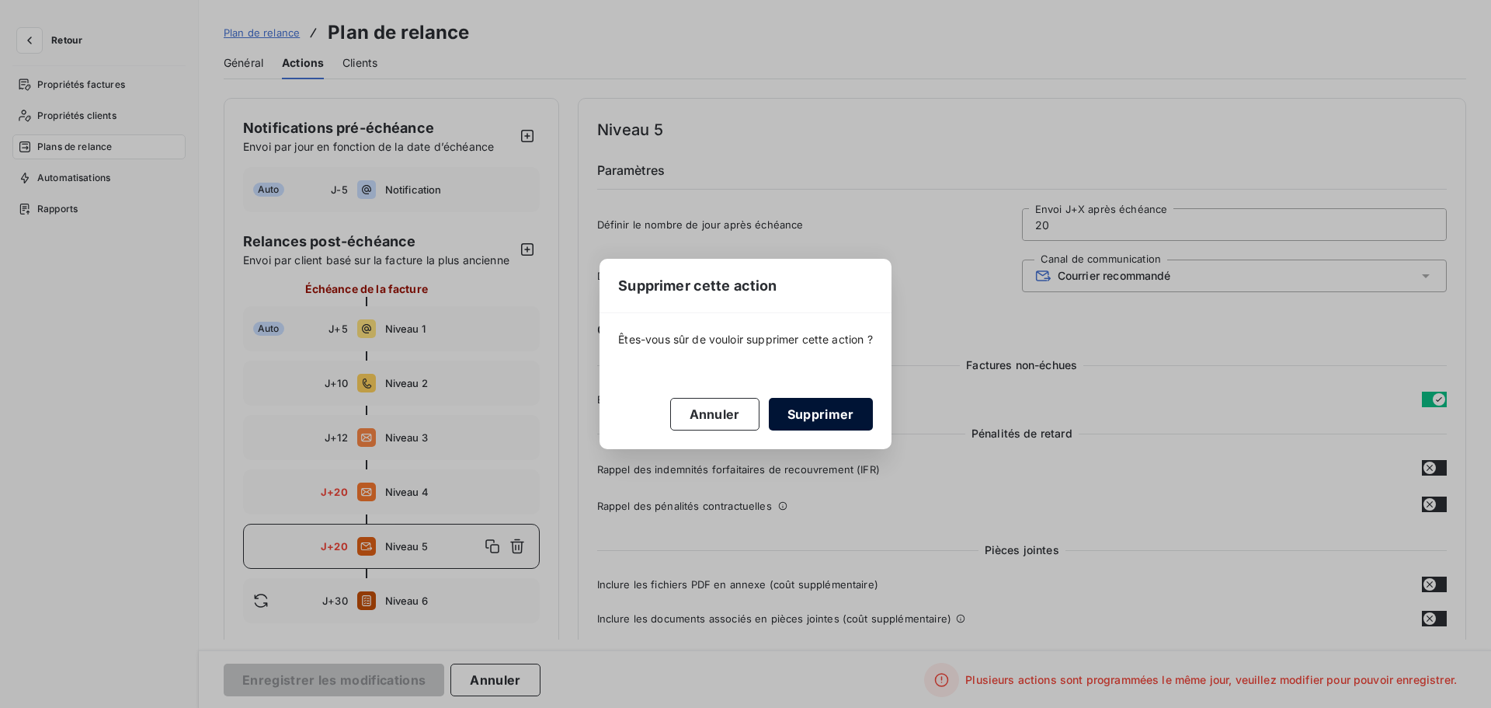
click at [809, 409] on button "Supprimer" at bounding box center [821, 414] width 104 height 33
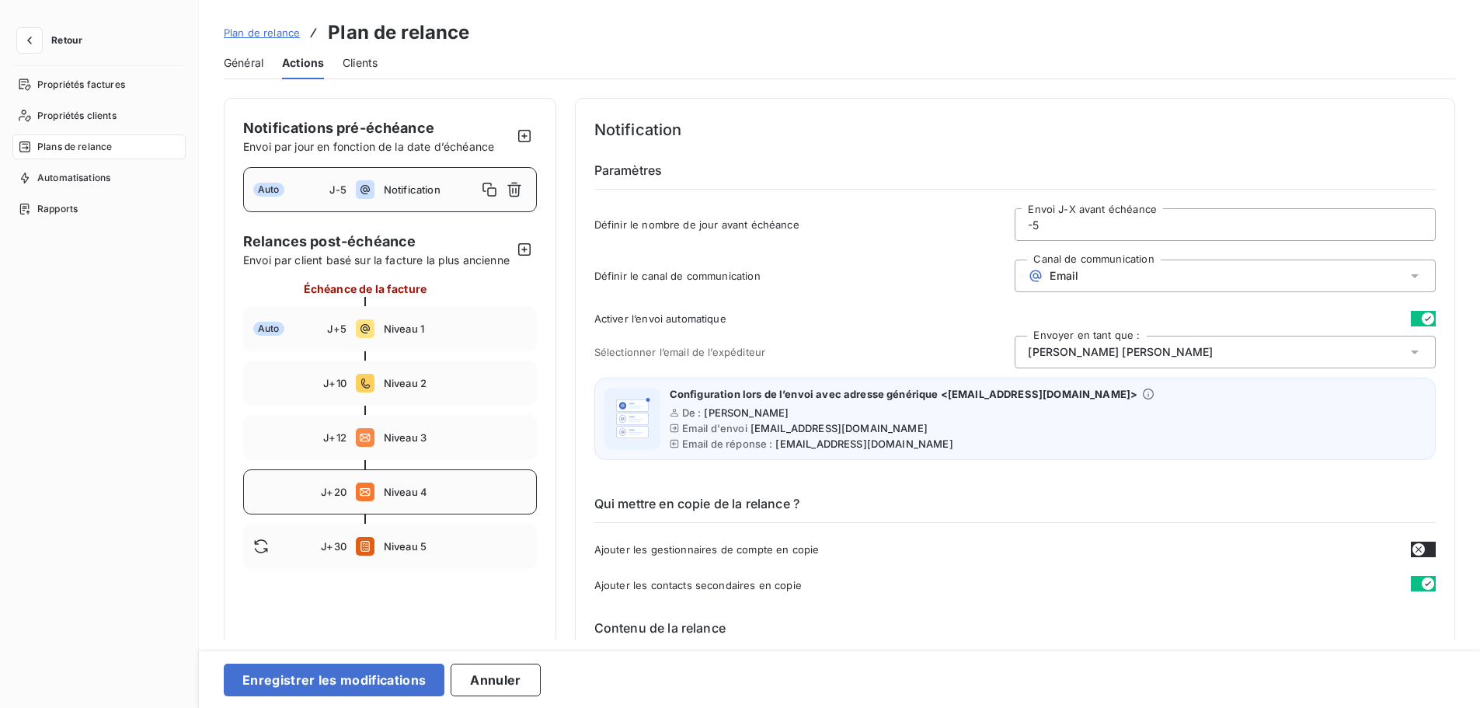
click at [459, 498] on span "Niveau 4" at bounding box center [455, 492] width 143 height 12
type input "20"
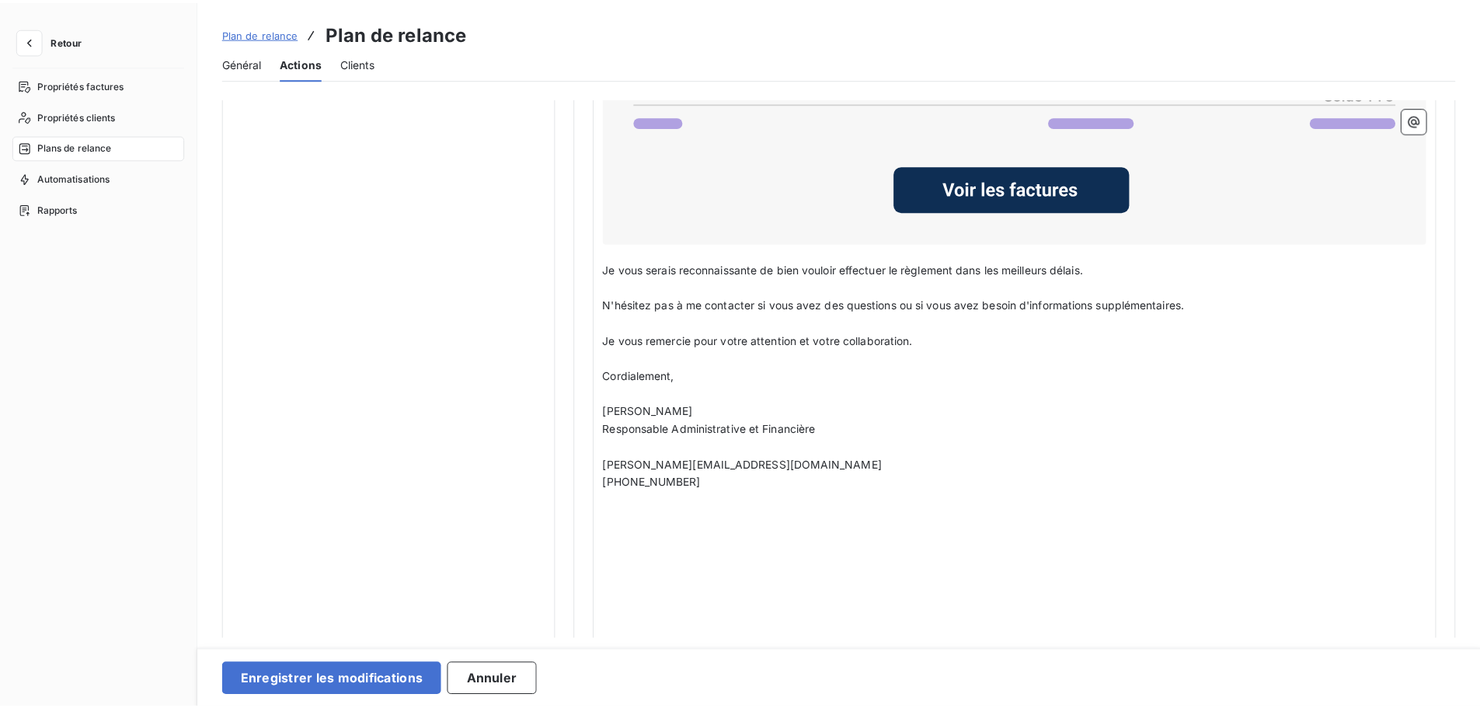
scroll to position [1272, 0]
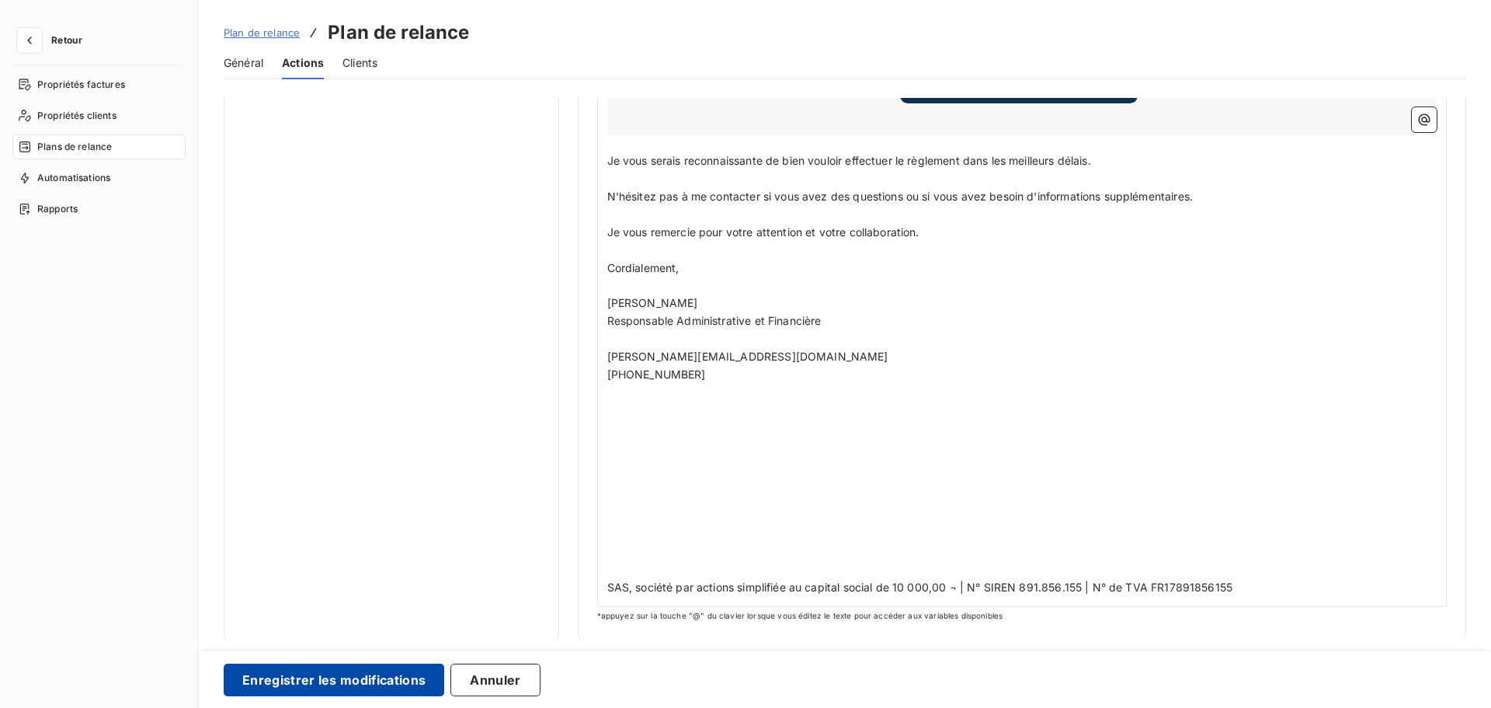
click at [377, 613] on button "Enregistrer les modifications" at bounding box center [334, 679] width 221 height 33
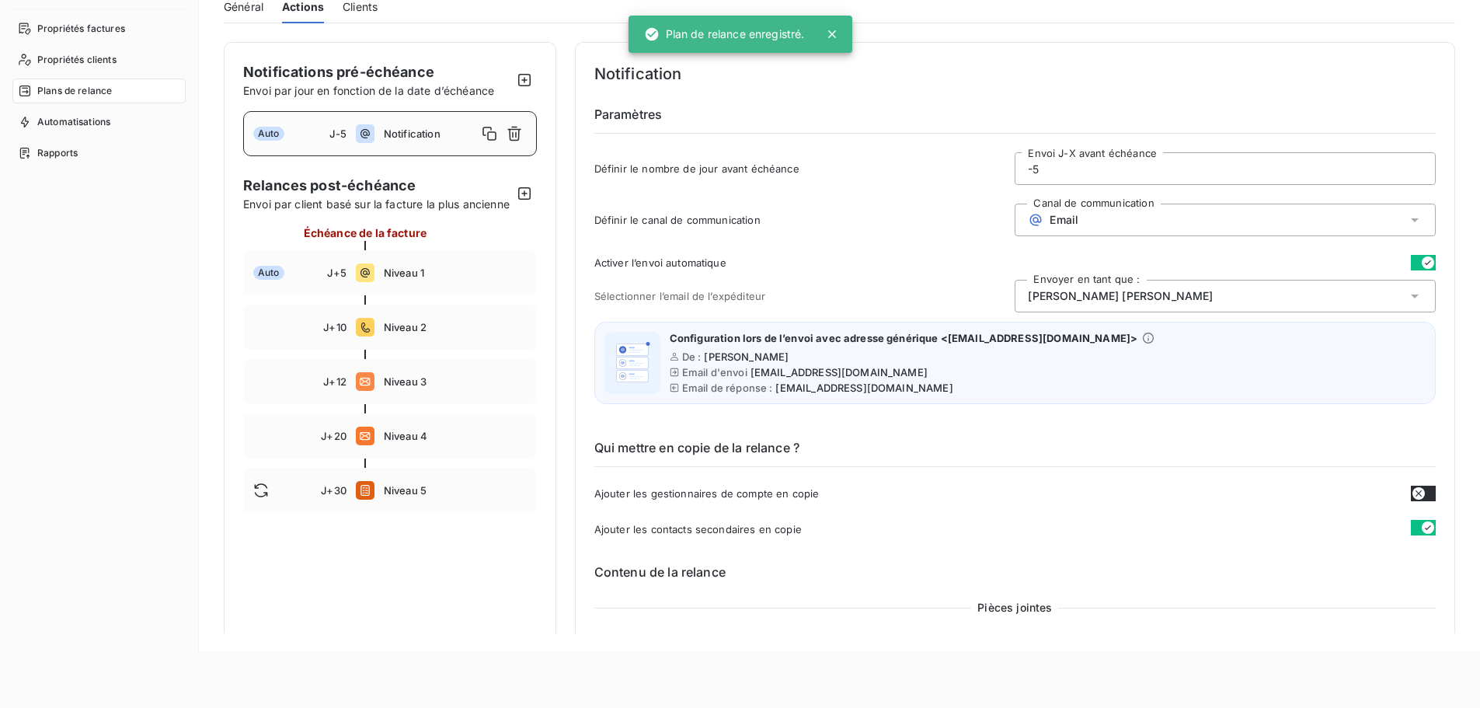
scroll to position [58, 0]
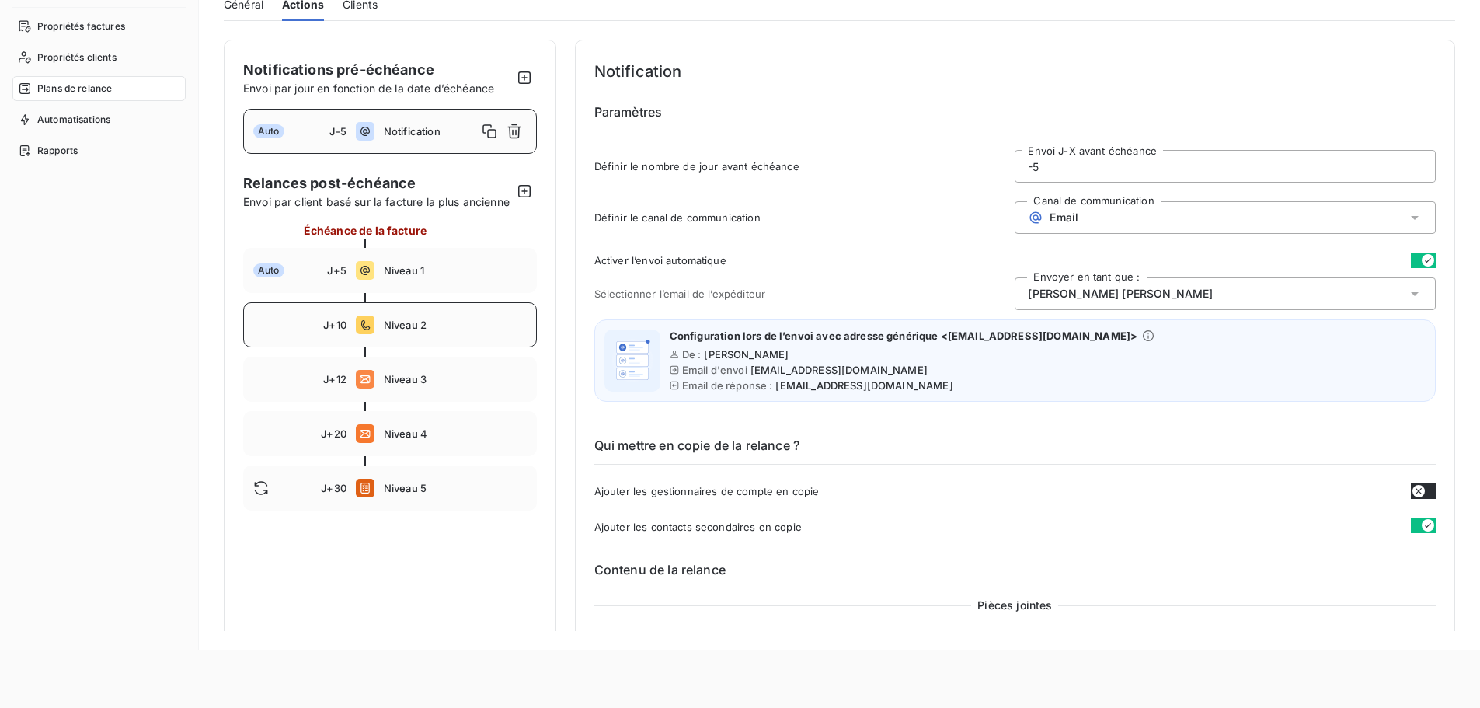
click at [480, 331] on span "Niveau 2" at bounding box center [455, 324] width 143 height 12
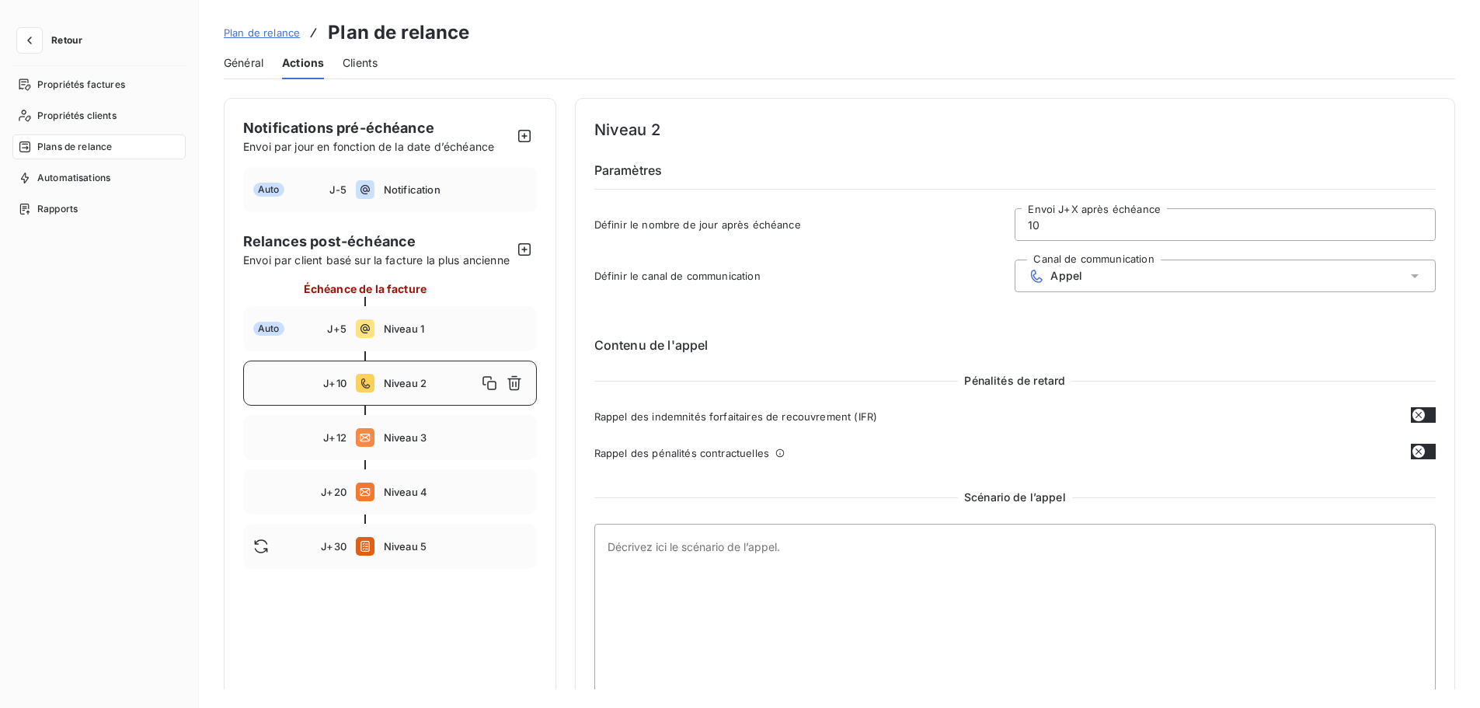
scroll to position [0, 0]
click at [491, 379] on icon "button" at bounding box center [493, 383] width 16 height 16
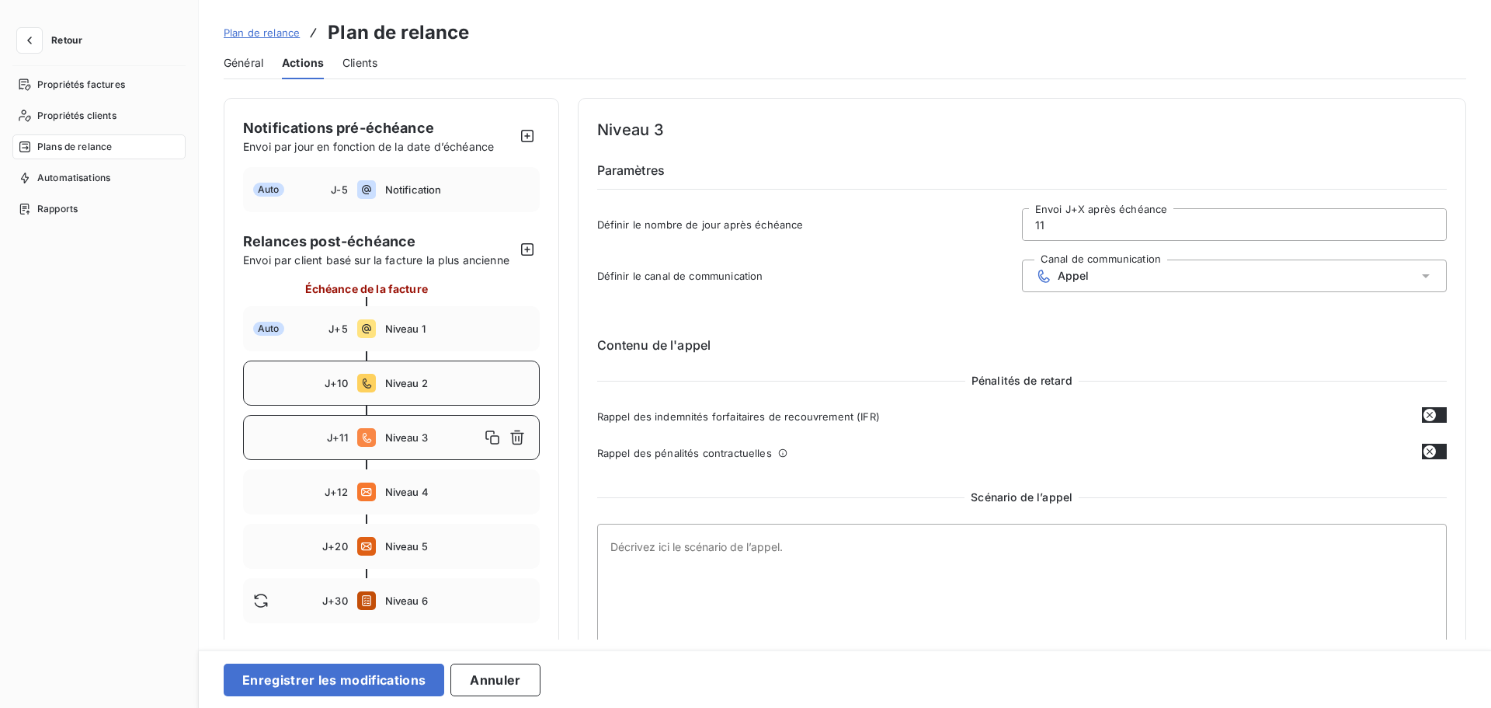
click at [1101, 228] on input "11" at bounding box center [1234, 224] width 423 height 31
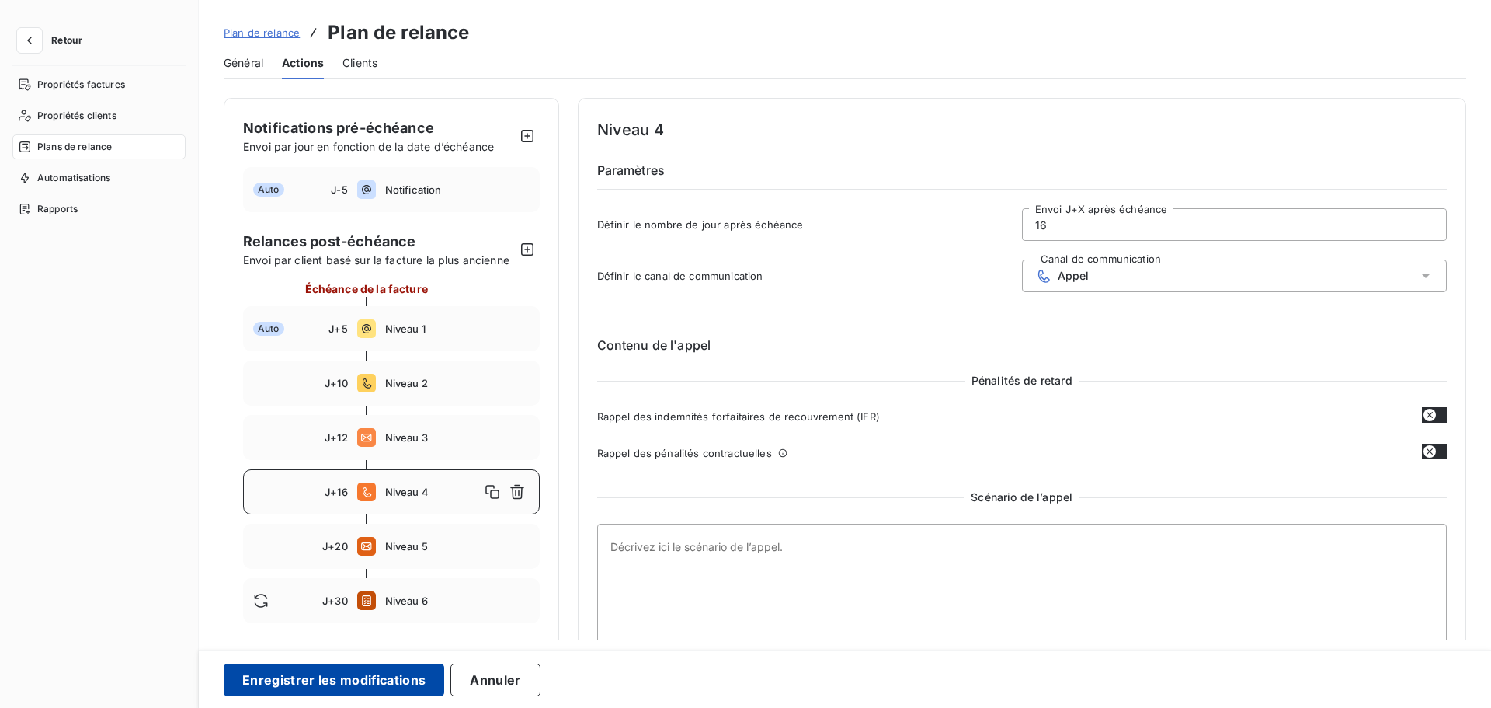
type input "16"
click at [373, 613] on button "Enregistrer les modifications" at bounding box center [334, 679] width 221 height 33
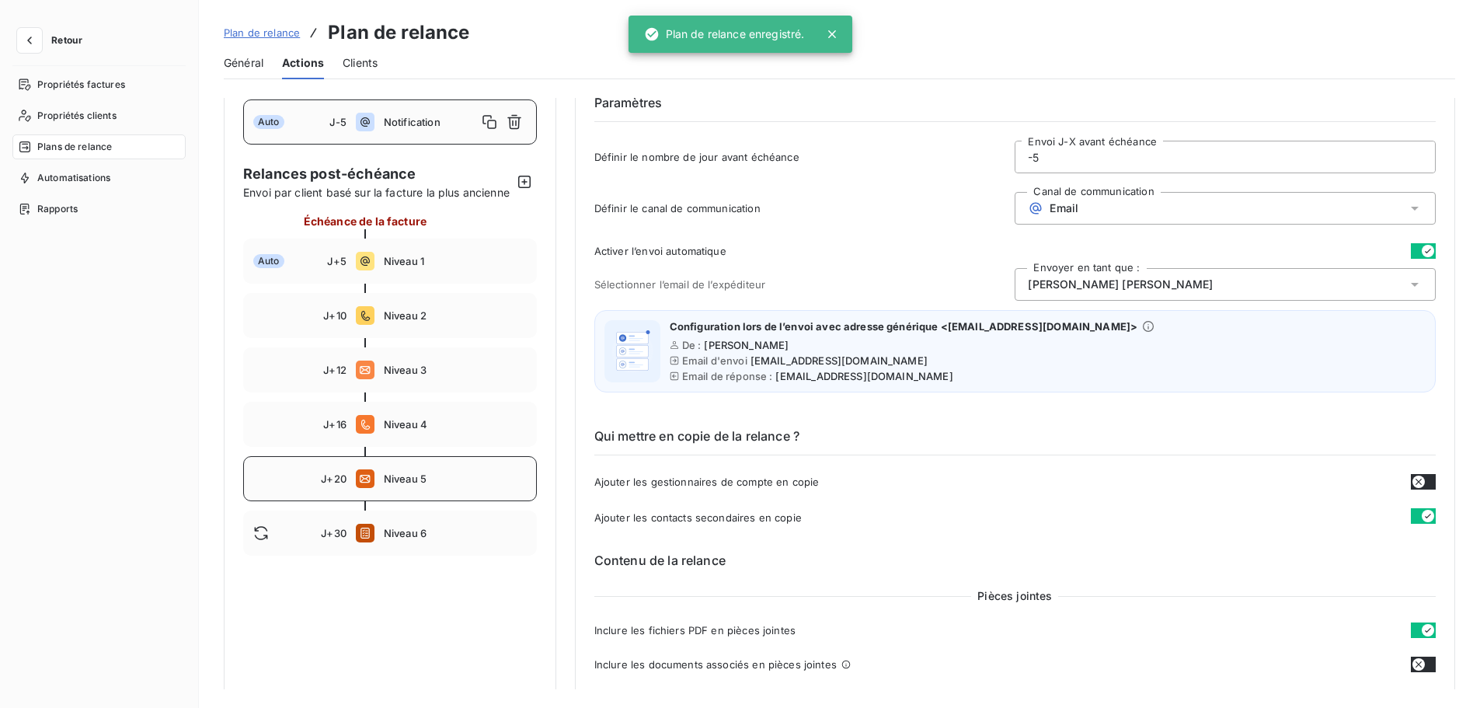
scroll to position [72, 0]
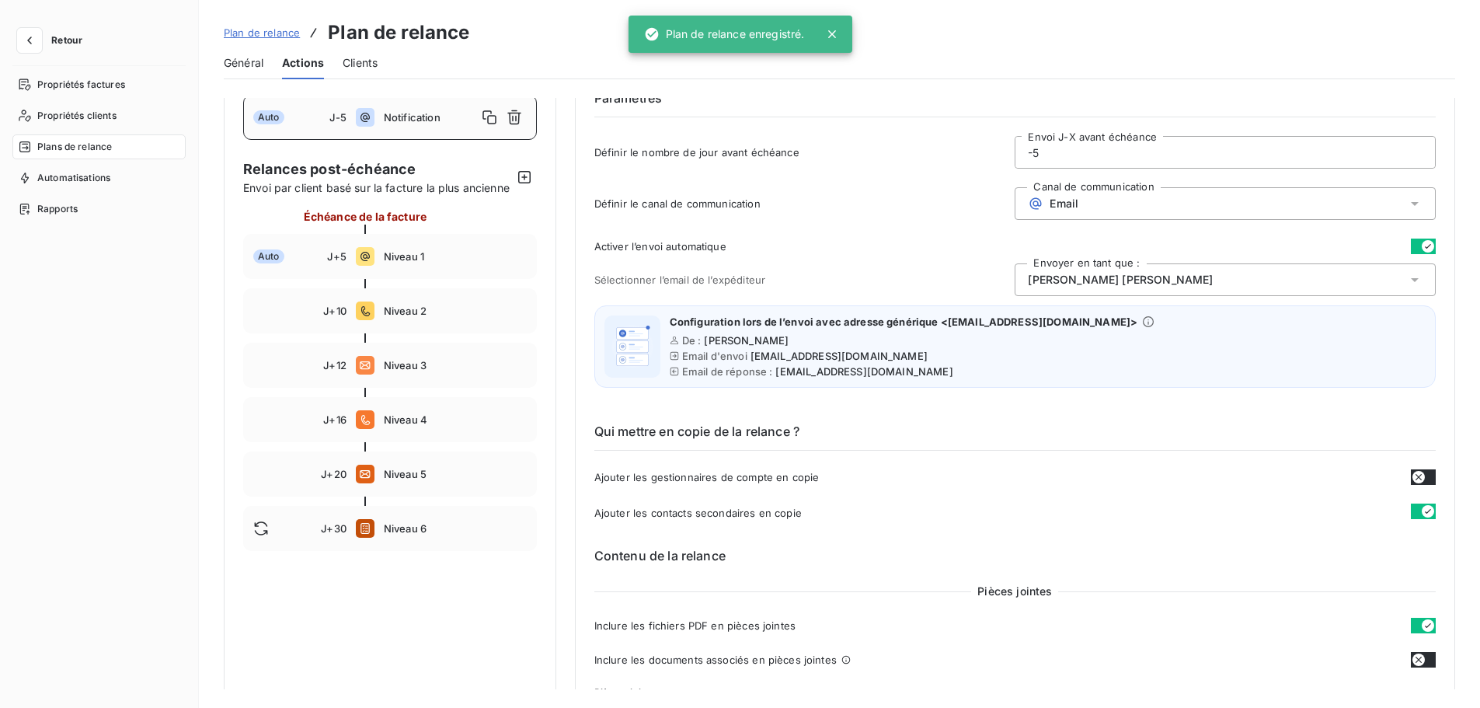
click at [451, 317] on span "Niveau 2" at bounding box center [455, 311] width 143 height 12
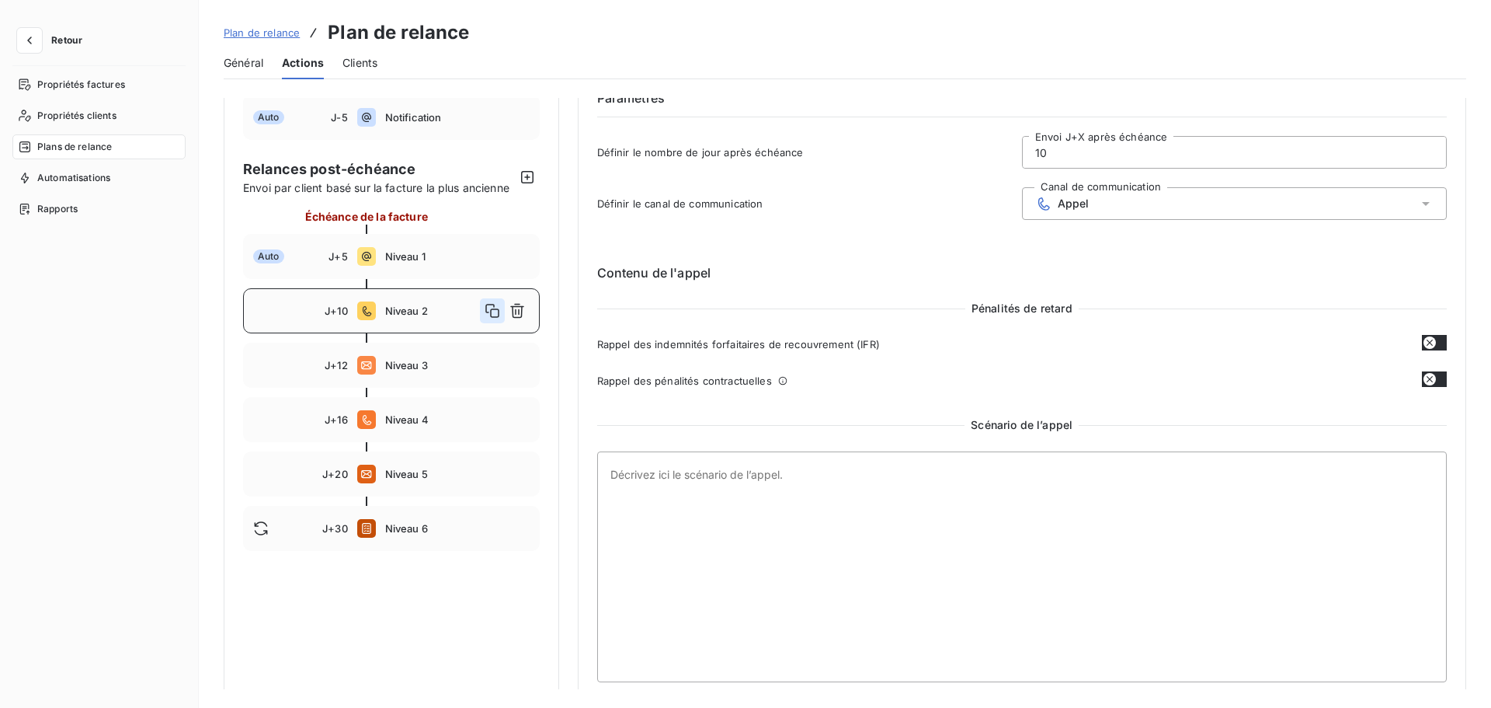
click at [496, 316] on icon "button" at bounding box center [493, 311] width 16 height 16
type input "11"
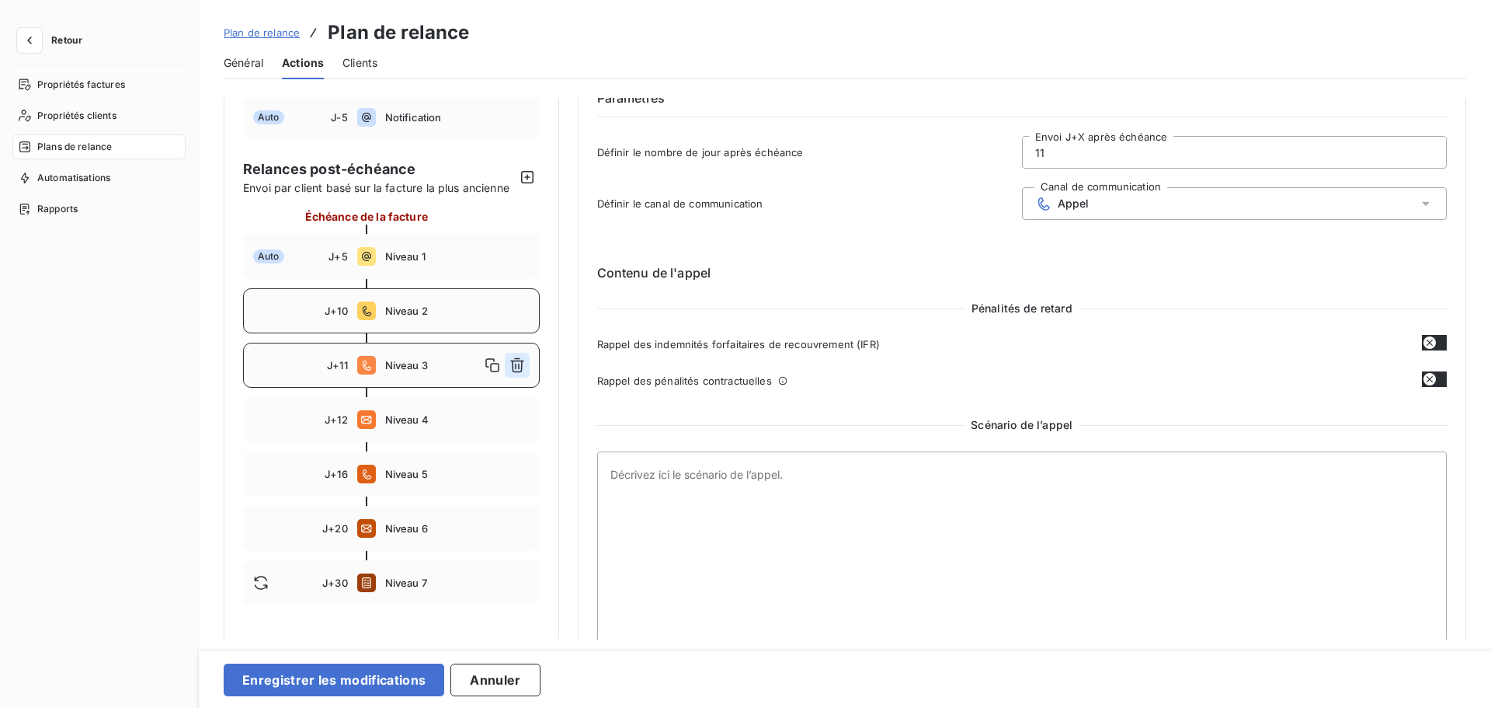
click at [520, 368] on icon "button" at bounding box center [518, 365] width 16 height 16
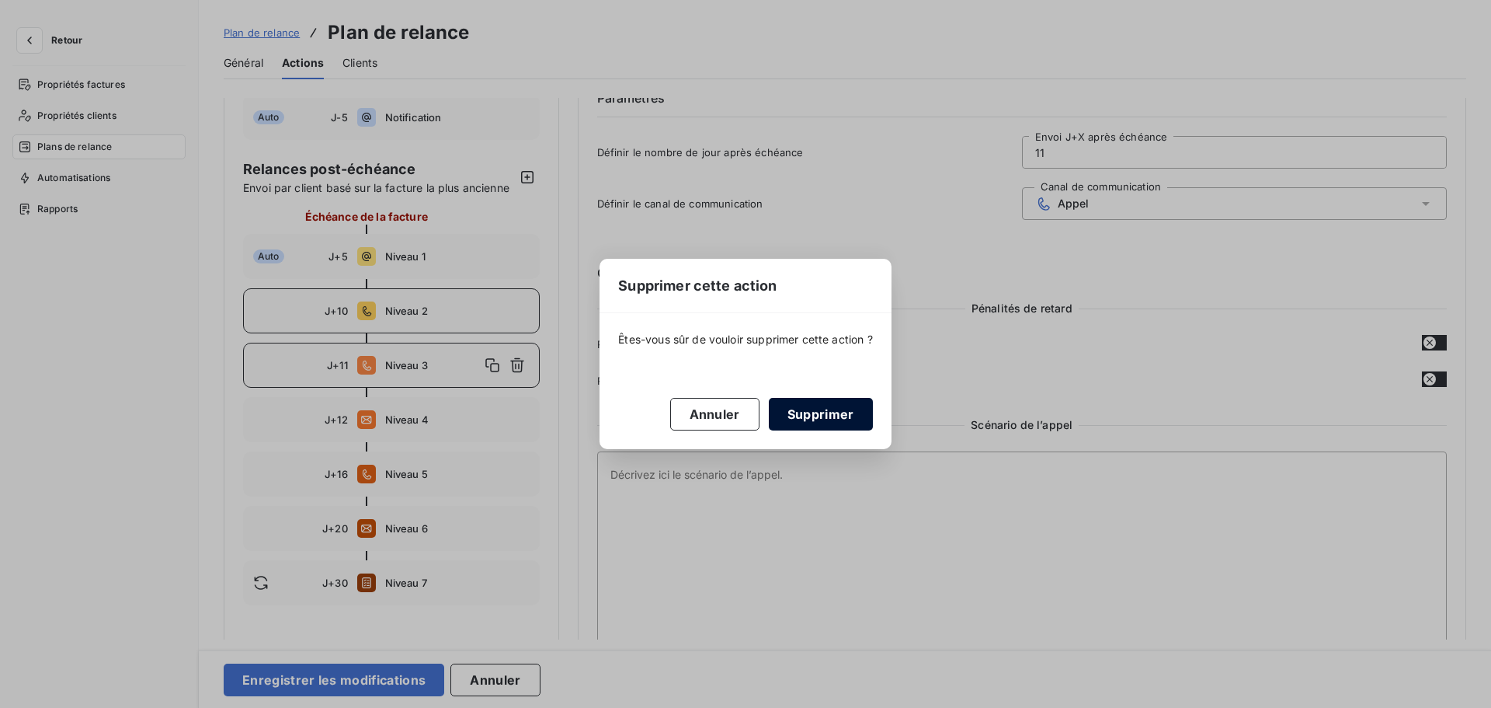
click at [777, 419] on button "Supprimer" at bounding box center [821, 414] width 104 height 33
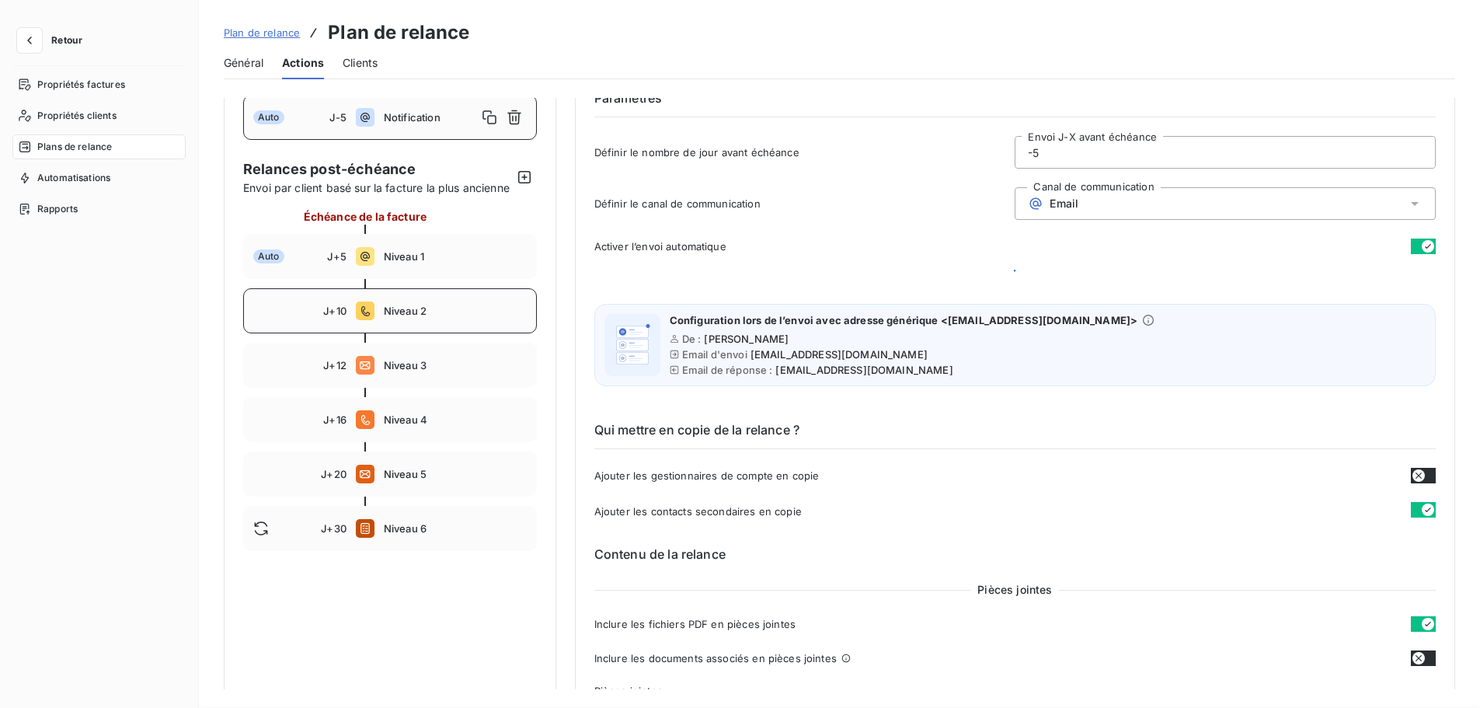
scroll to position [0, 0]
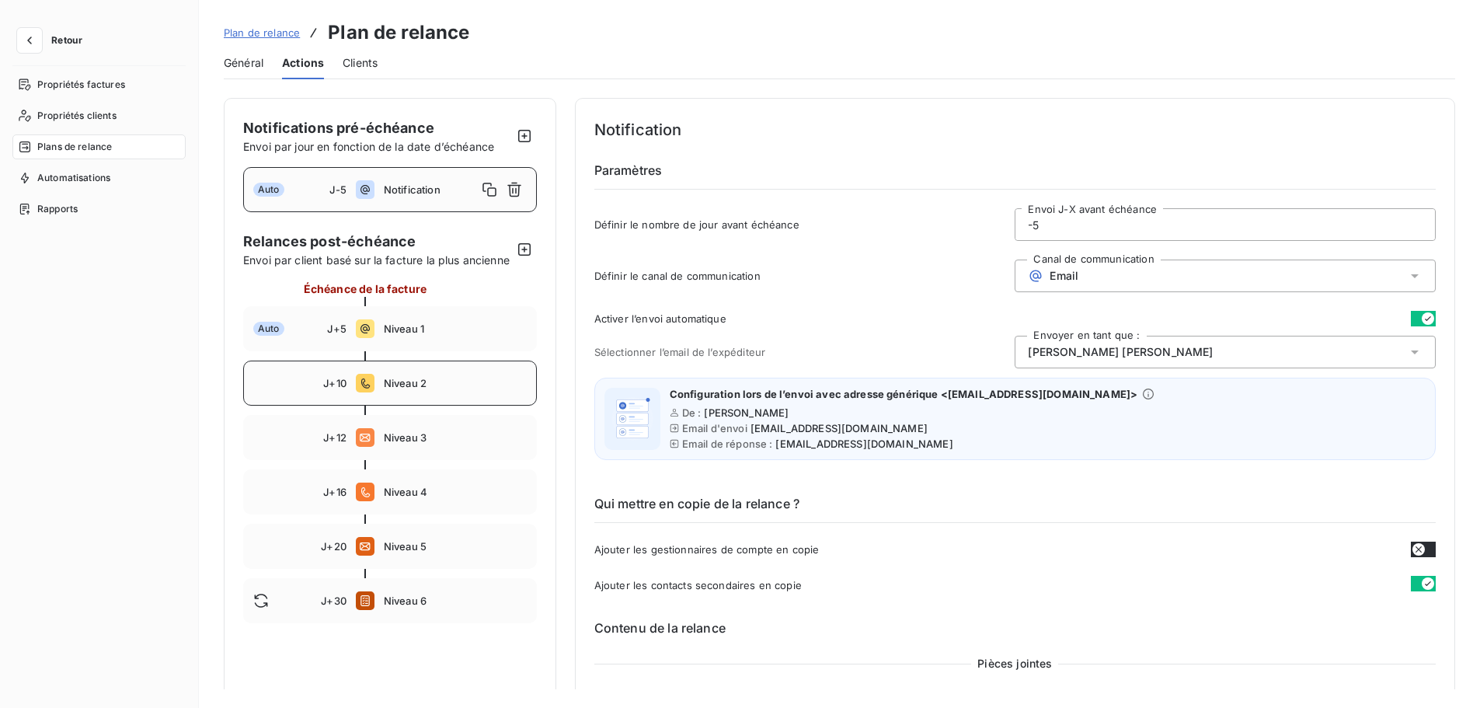
click at [474, 389] on span "Niveau 2" at bounding box center [455, 383] width 143 height 12
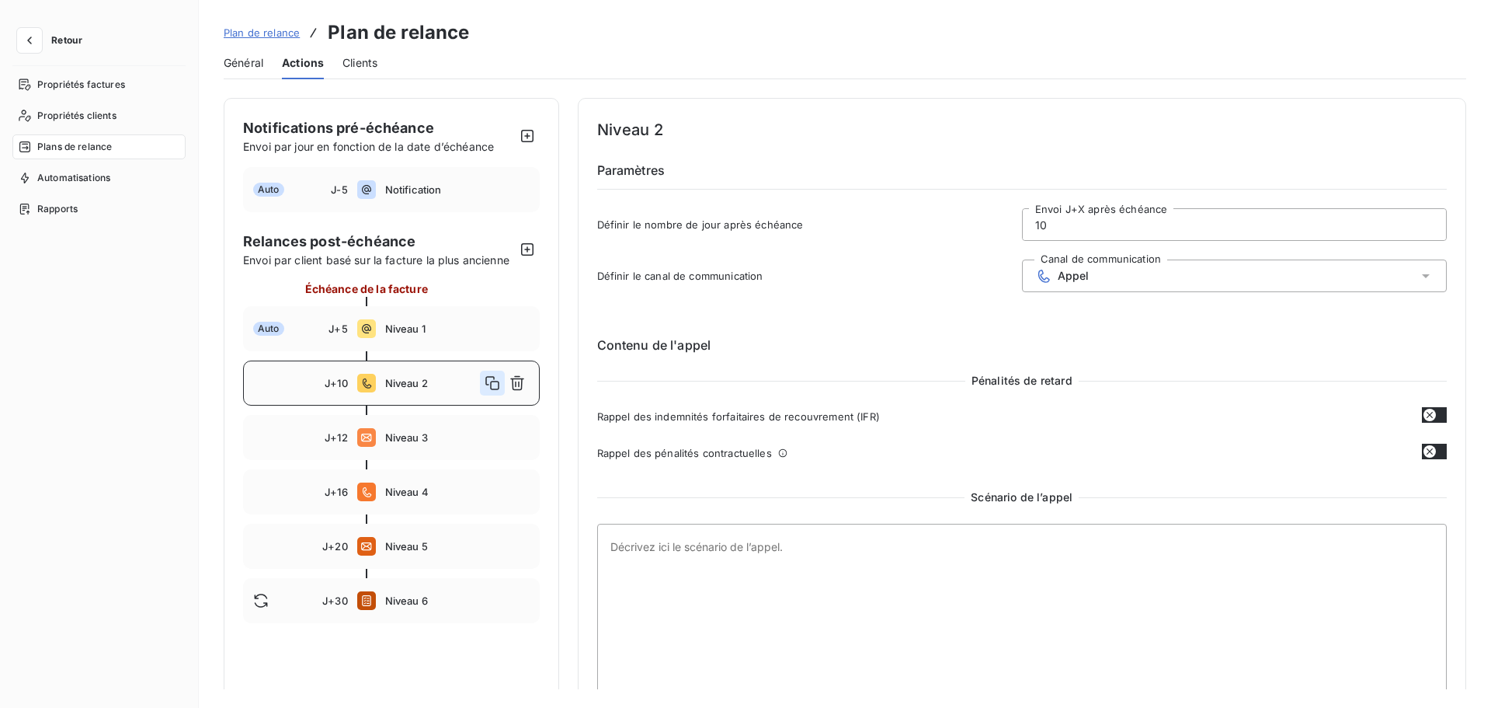
click at [501, 383] on button "button" at bounding box center [492, 383] width 25 height 25
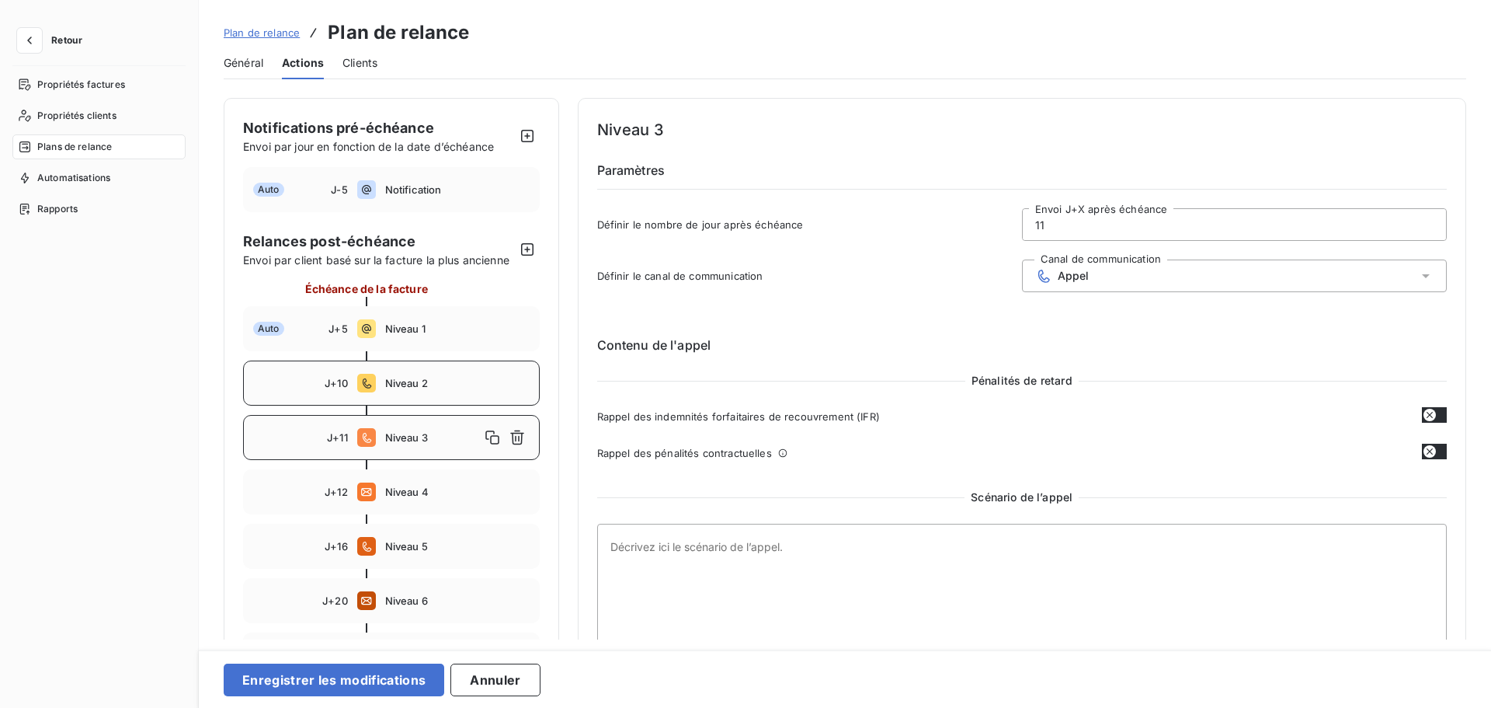
click at [1067, 234] on input "11" at bounding box center [1234, 224] width 423 height 31
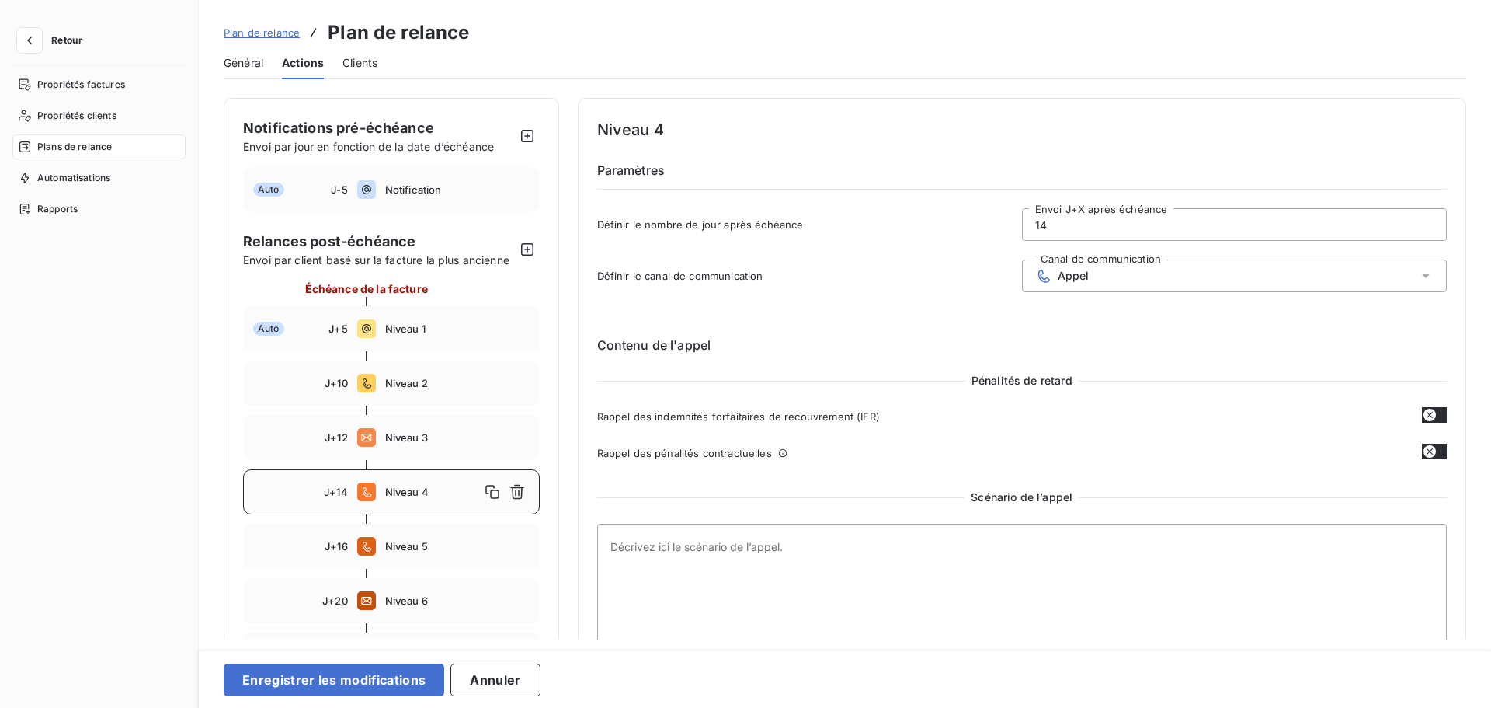
type input "14"
click at [700, 596] on textarea at bounding box center [1022, 639] width 851 height 231
paste textarea "si NRP appel précédent"
type textarea "si NRP appel précédent"
click at [310, 613] on button "Enregistrer les modifications" at bounding box center [334, 679] width 221 height 33
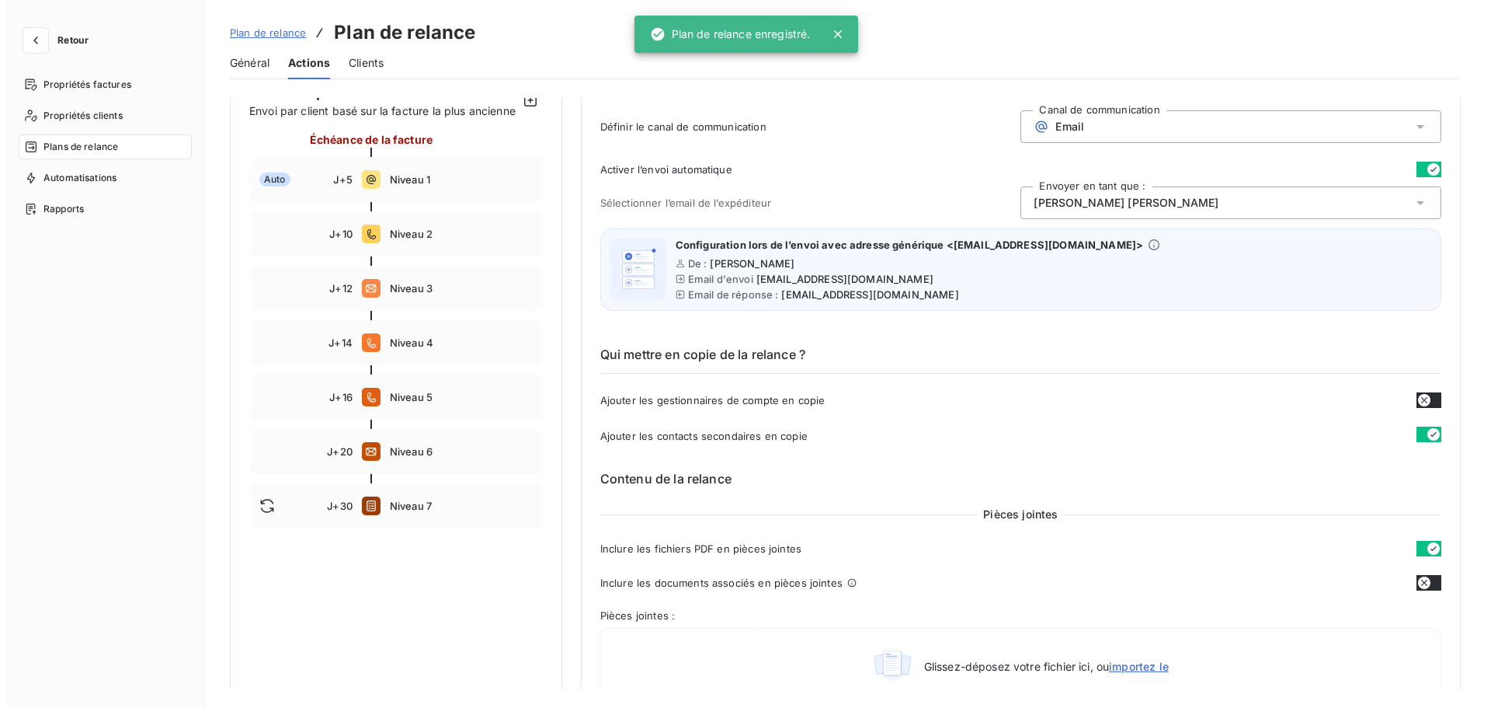
scroll to position [151, 0]
click at [443, 293] on span "Niveau 3" at bounding box center [455, 286] width 143 height 12
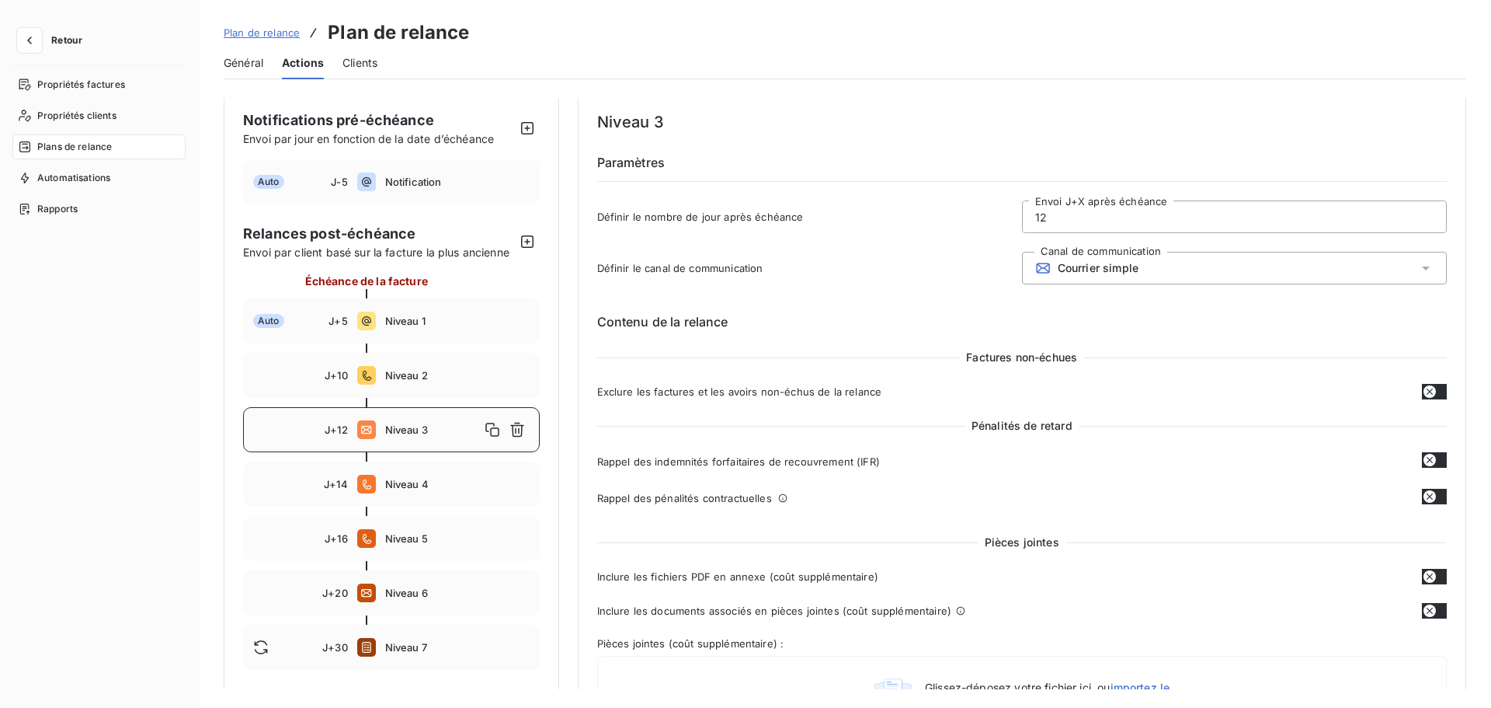
scroll to position [1, 0]
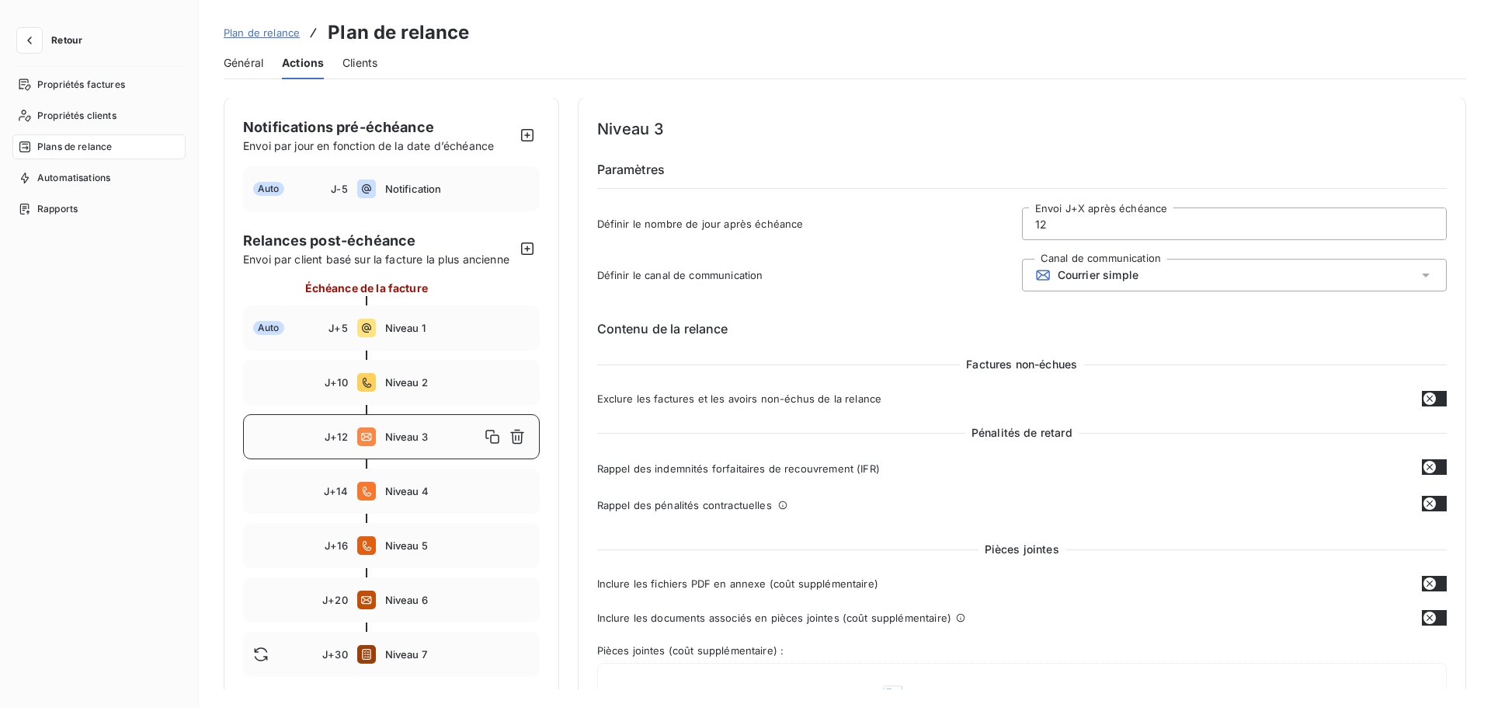
click at [1049, 228] on input "12" at bounding box center [1234, 223] width 423 height 31
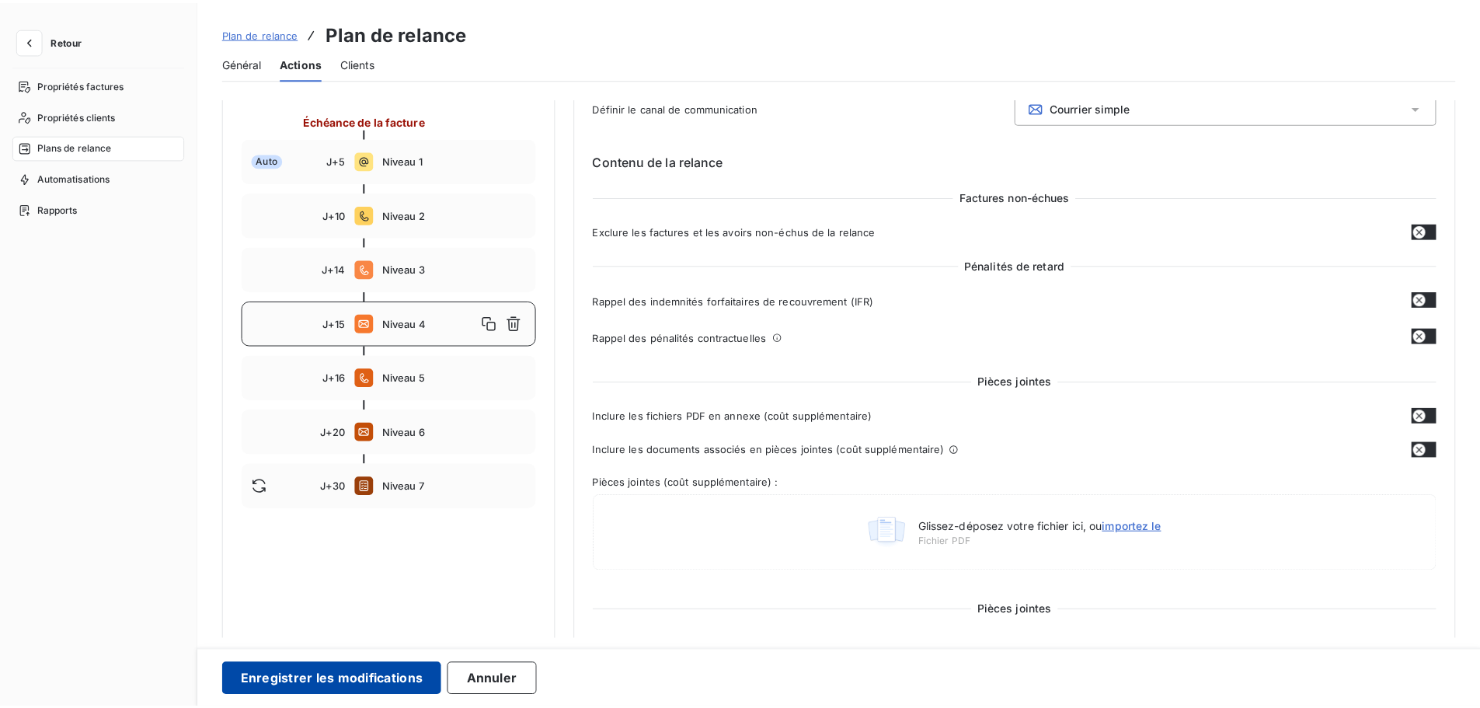
scroll to position [170, 0]
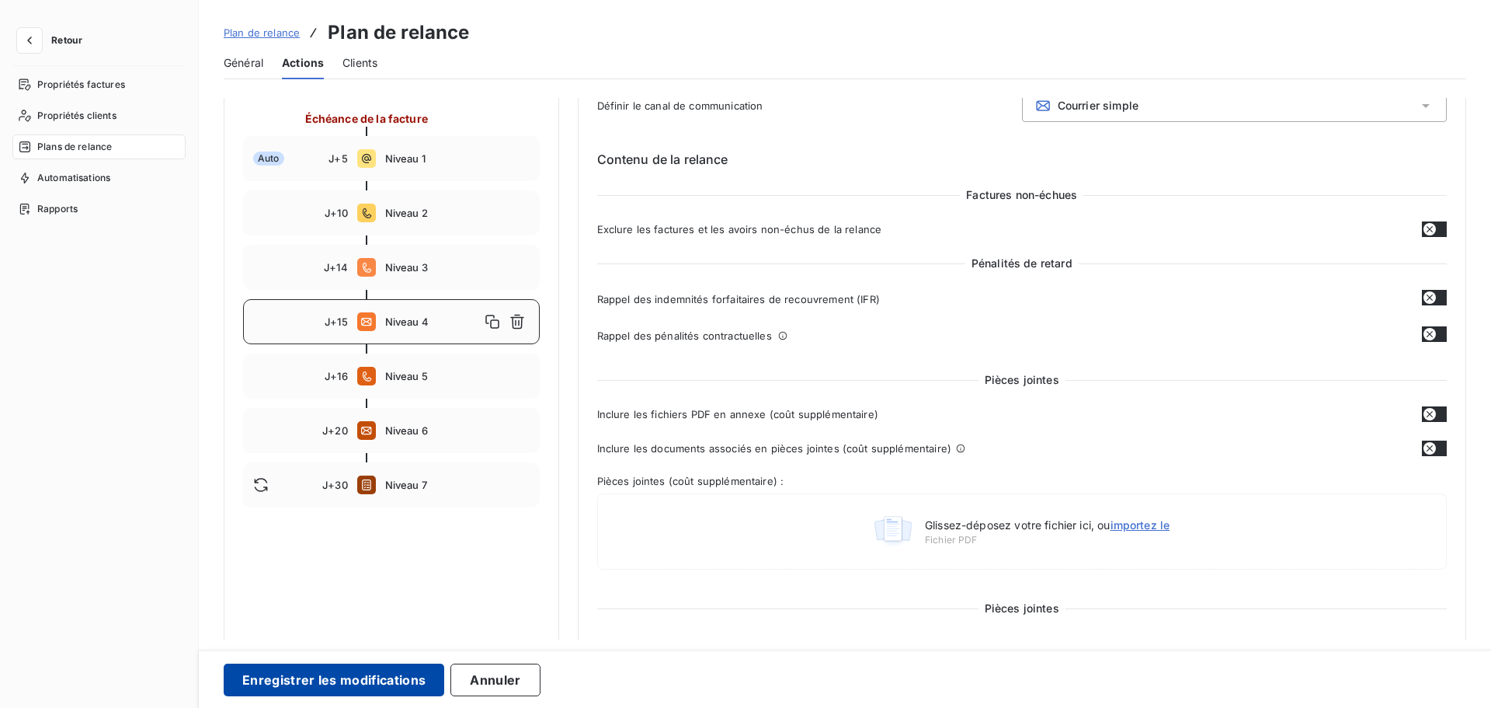
type input "15"
click at [367, 613] on button "Enregistrer les modifications" at bounding box center [334, 679] width 221 height 33
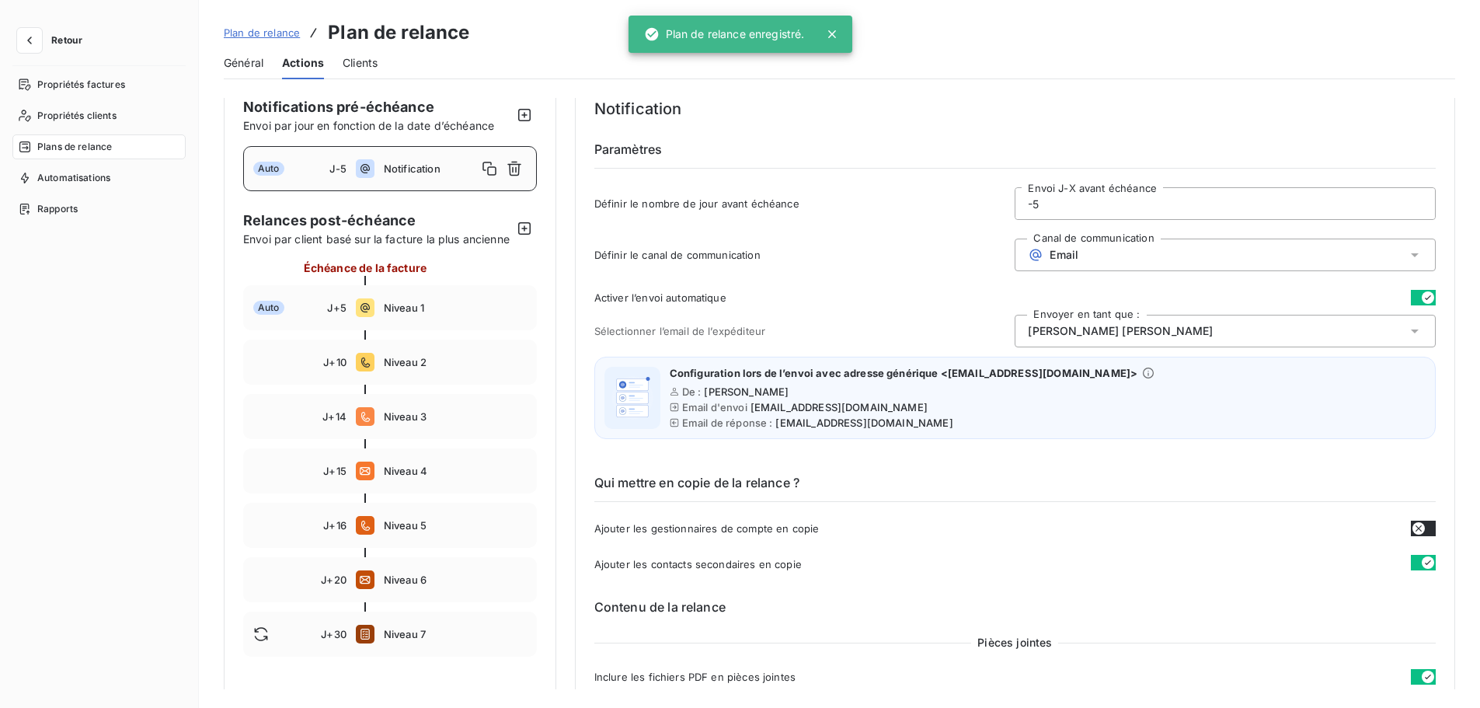
scroll to position [19, 0]
click at [423, 549] on div "J+16 Niveau 5" at bounding box center [390, 526] width 294 height 45
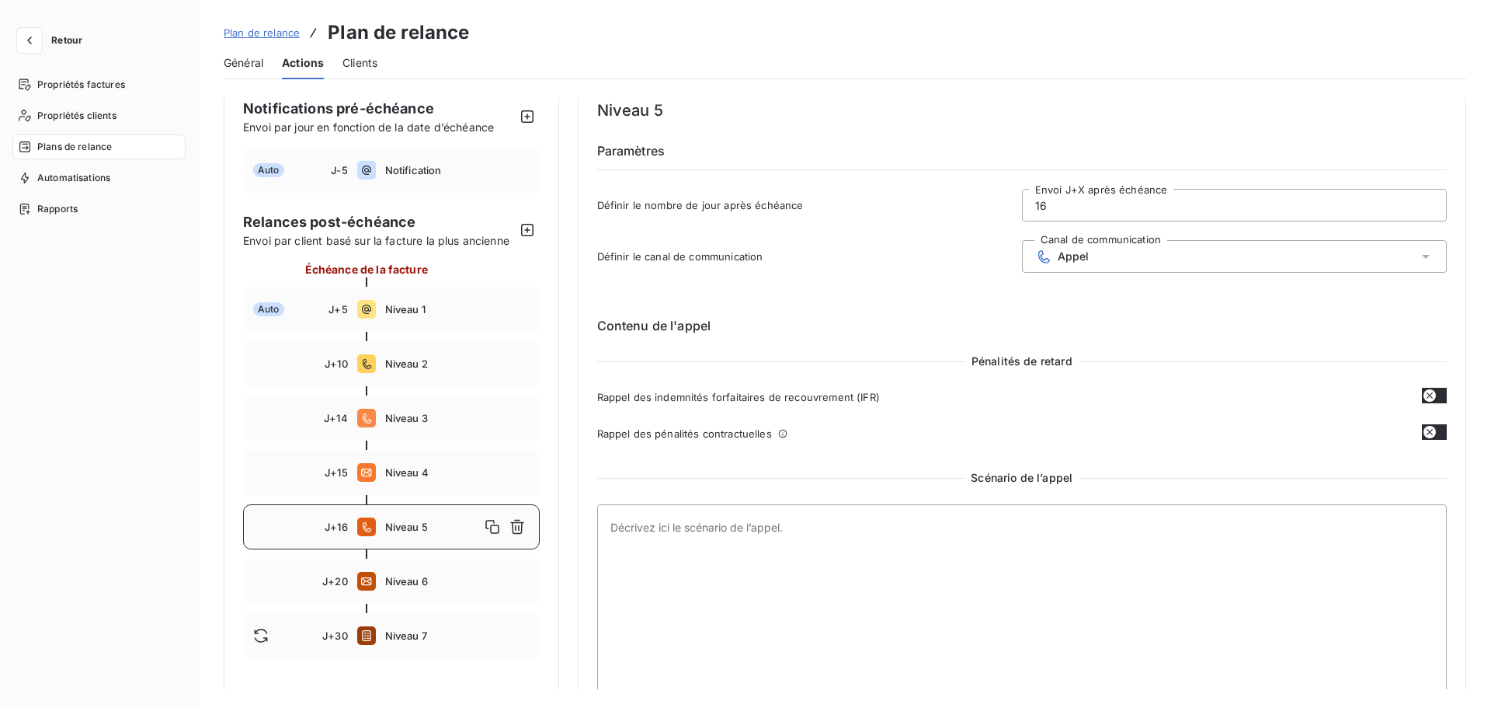
click at [1115, 217] on input "16" at bounding box center [1234, 205] width 423 height 31
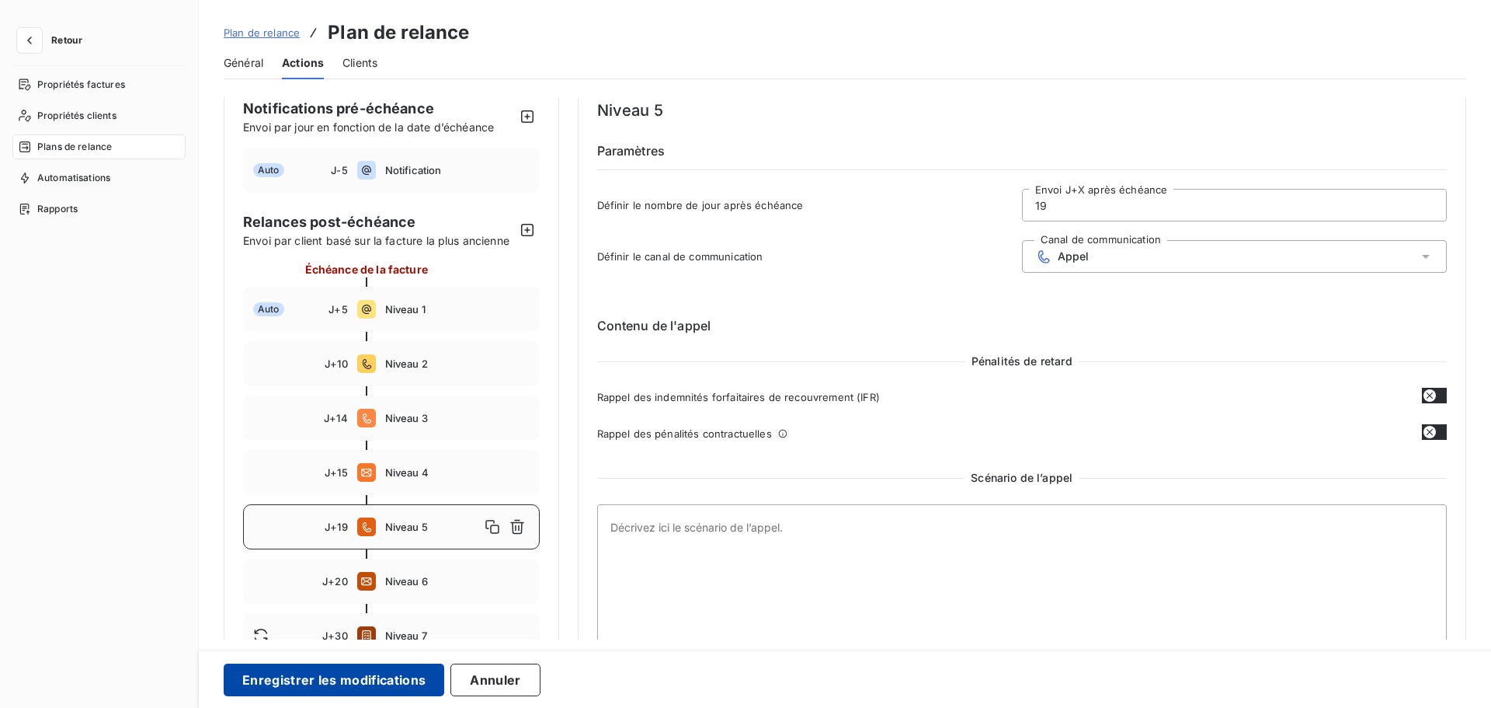
type input "19"
click at [257, 613] on button "Enregistrer les modifications" at bounding box center [334, 679] width 221 height 33
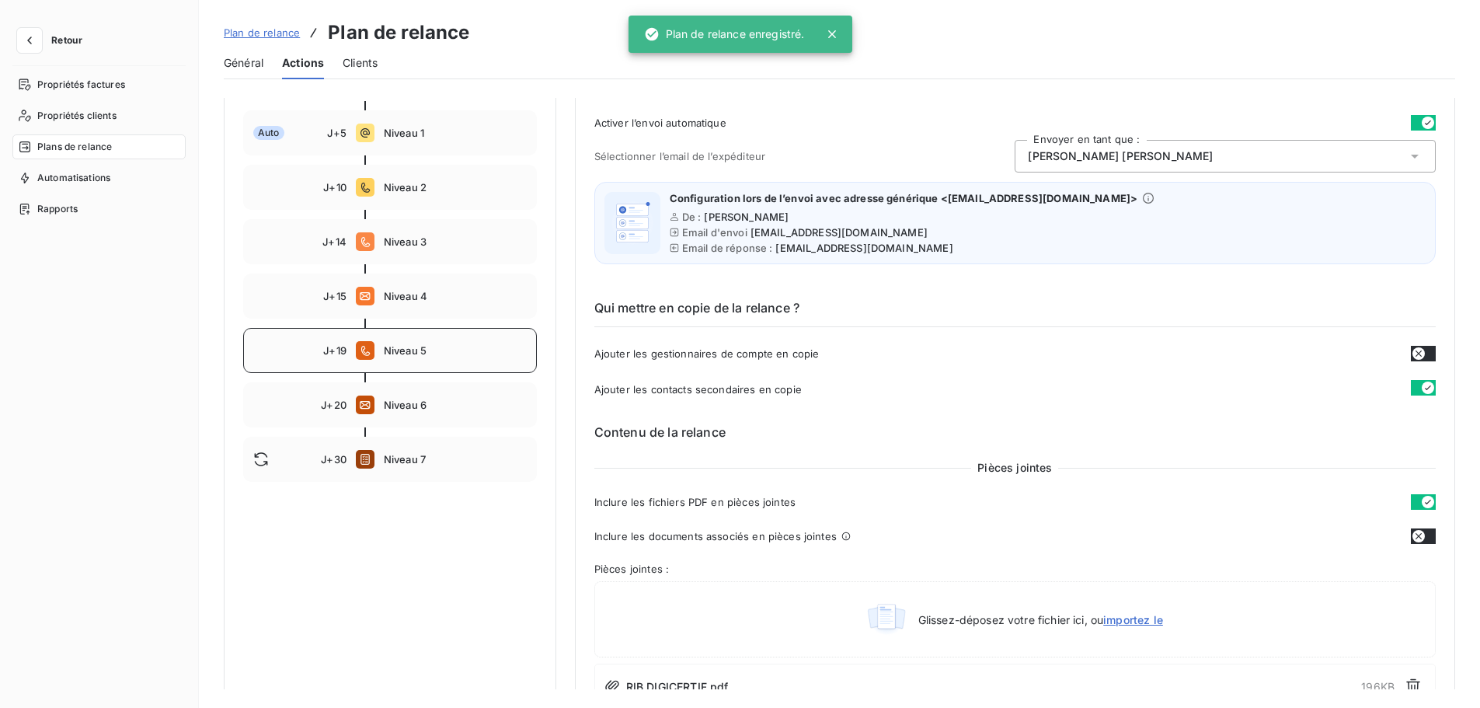
click at [438, 353] on div "J+19 Niveau 5" at bounding box center [390, 350] width 294 height 45
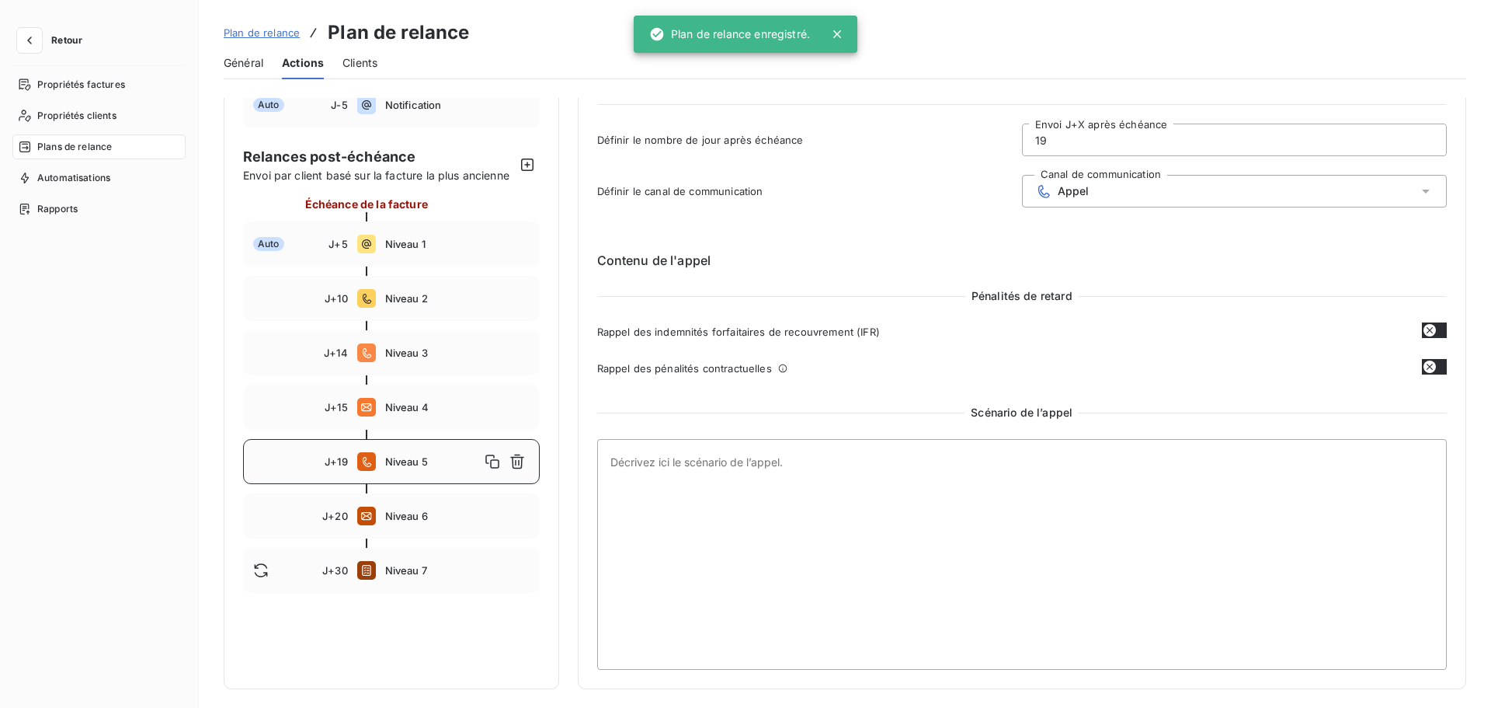
scroll to position [85, 0]
click at [407, 524] on div "J+20 Niveau 6" at bounding box center [391, 515] width 297 height 45
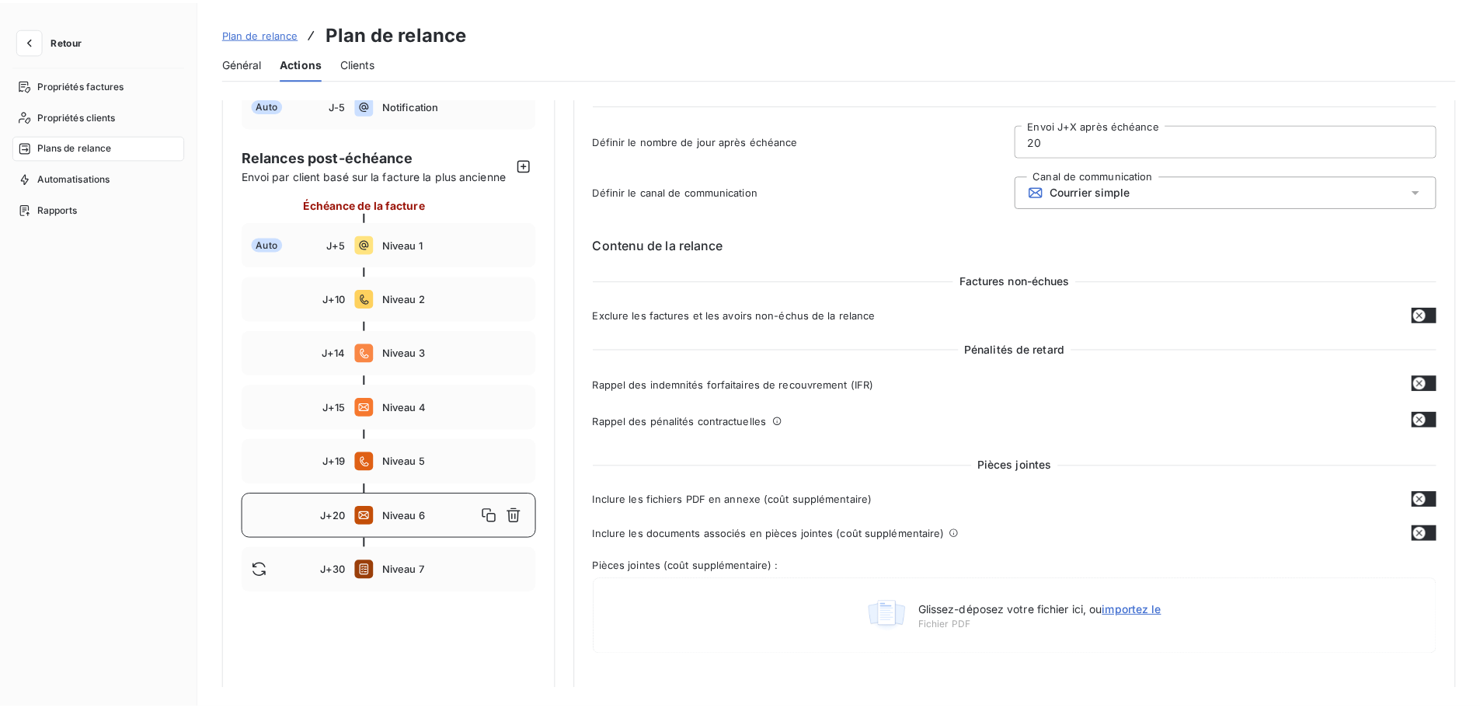
scroll to position [179, 0]
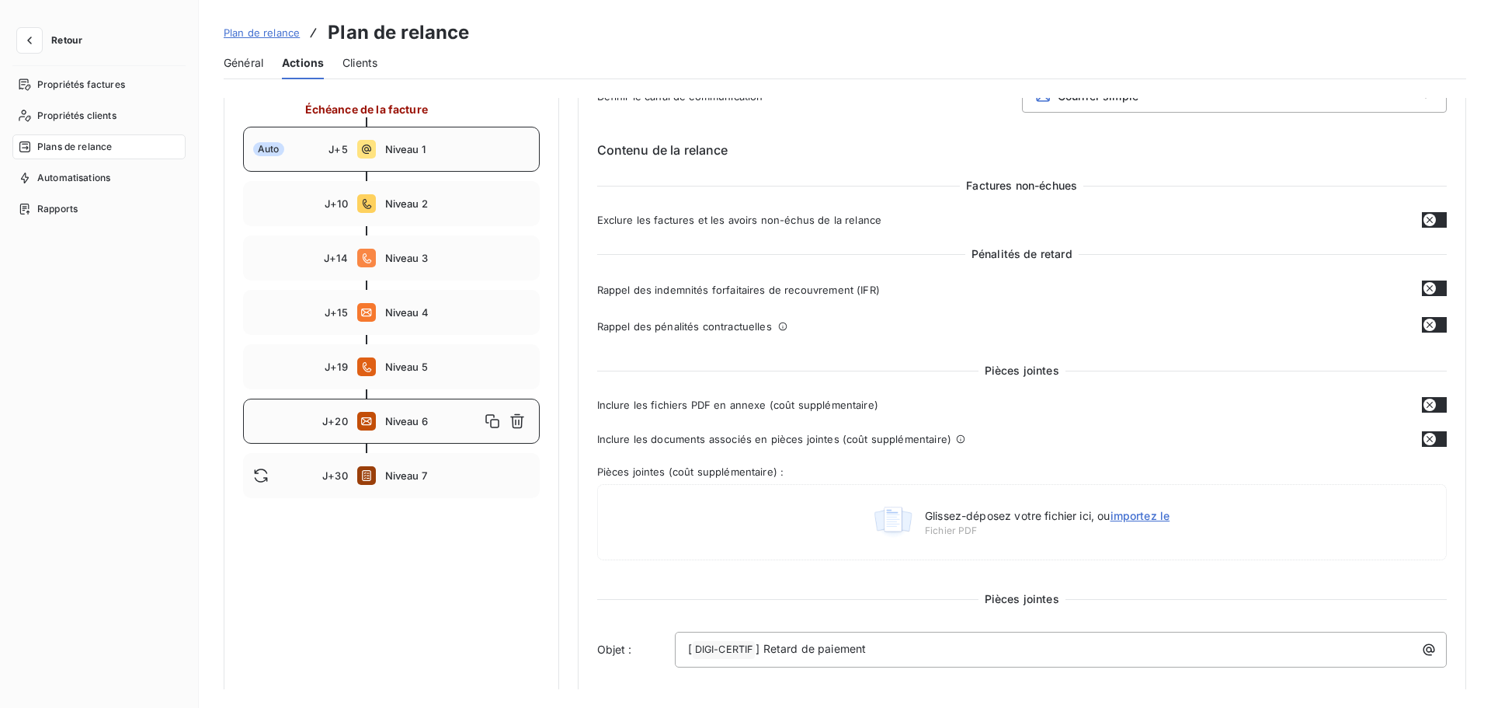
click at [446, 150] on span "Niveau 1" at bounding box center [457, 149] width 144 height 12
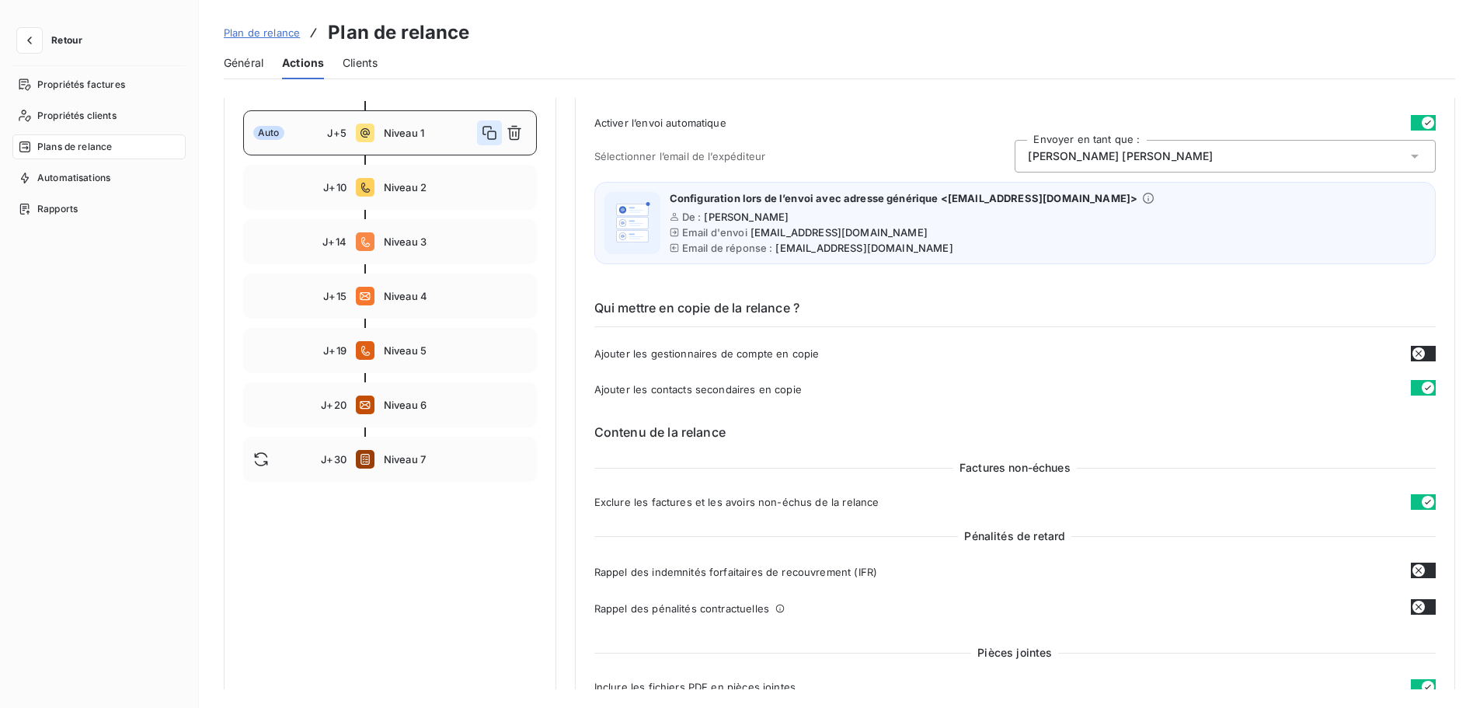
click at [489, 140] on icon "button" at bounding box center [489, 133] width 14 height 14
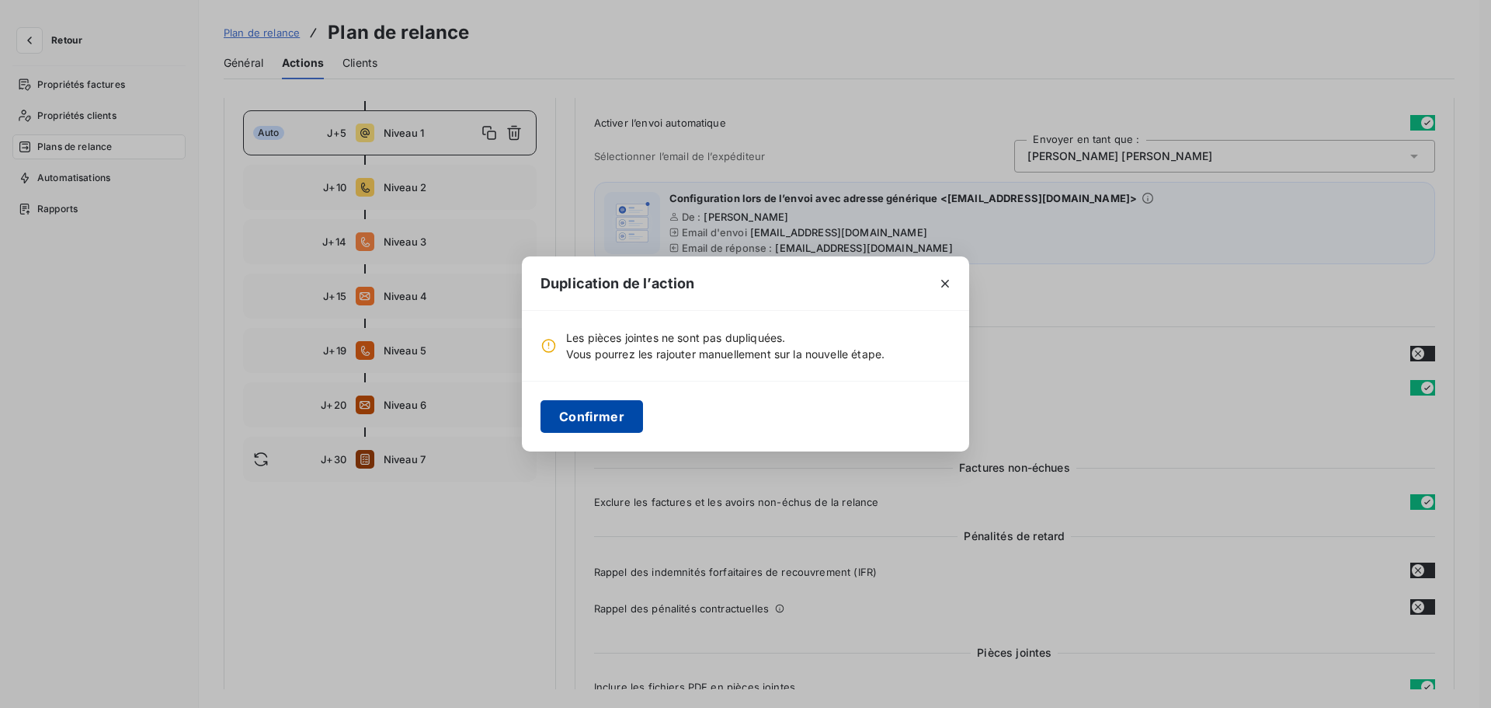
click at [607, 420] on button "Confirmer" at bounding box center [592, 416] width 103 height 33
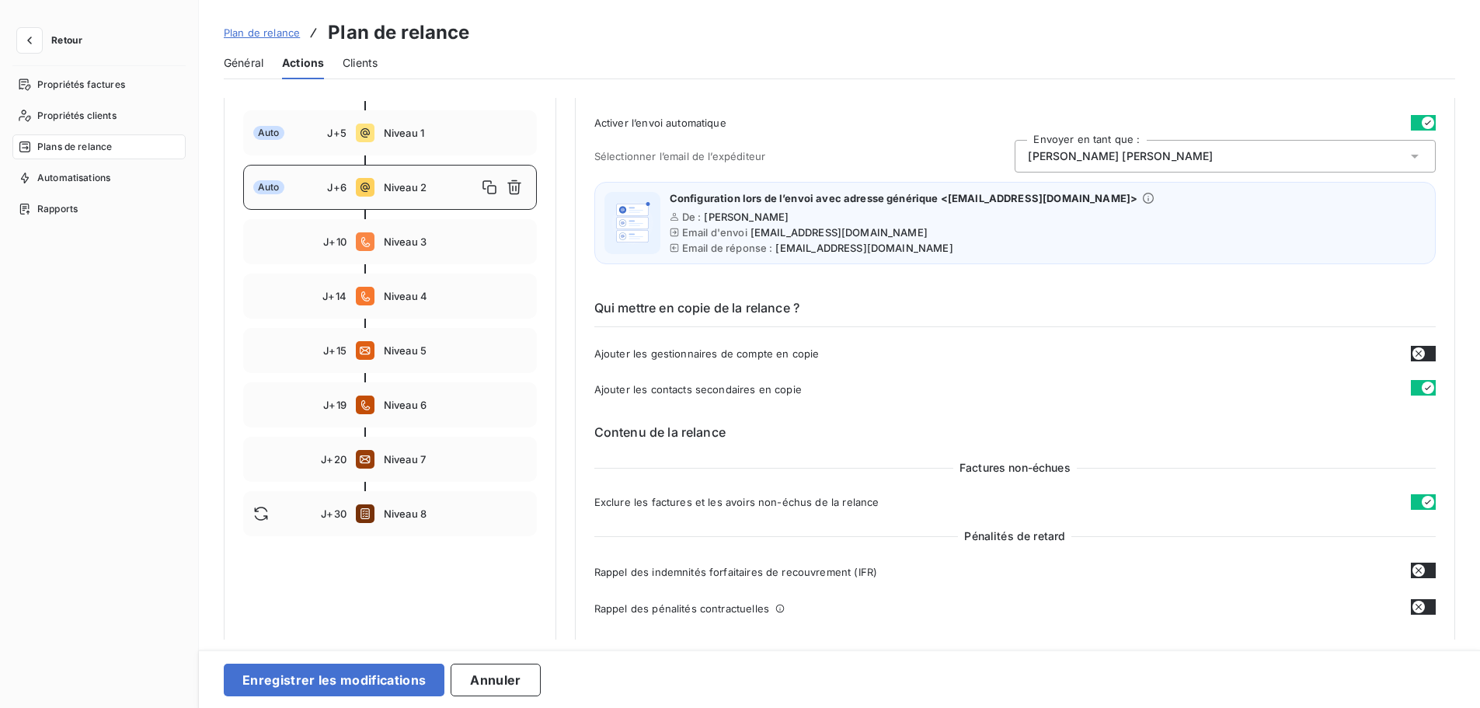
scroll to position [23, 0]
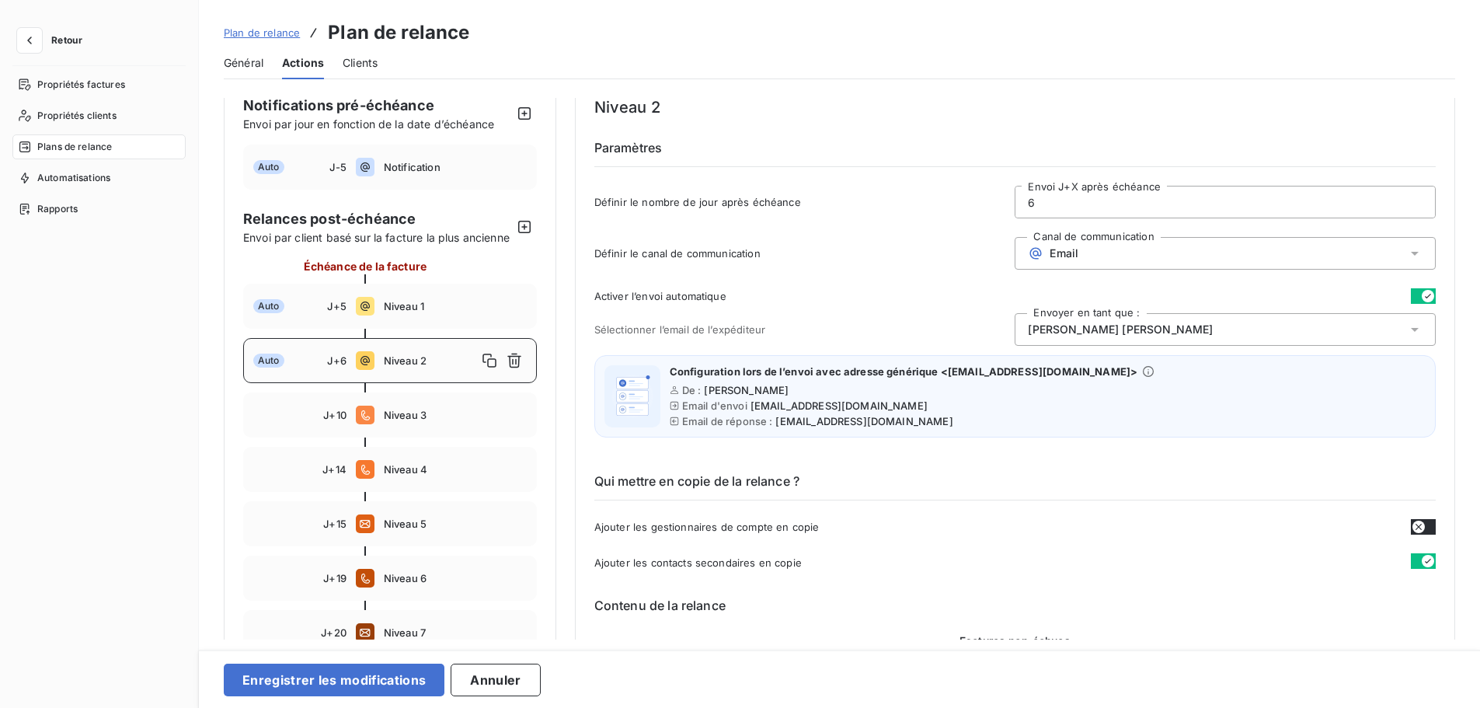
click at [1054, 203] on input "6" at bounding box center [1224, 201] width 419 height 31
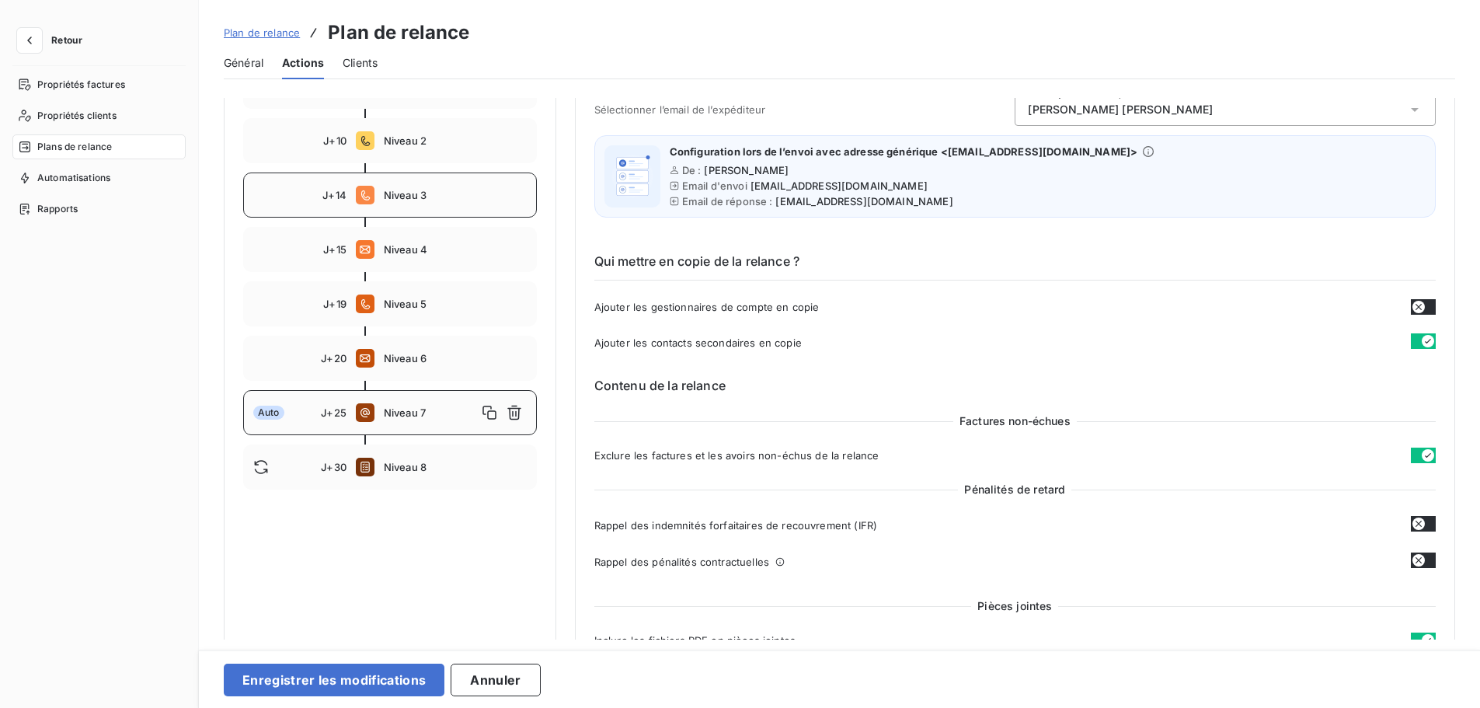
scroll to position [266, 0]
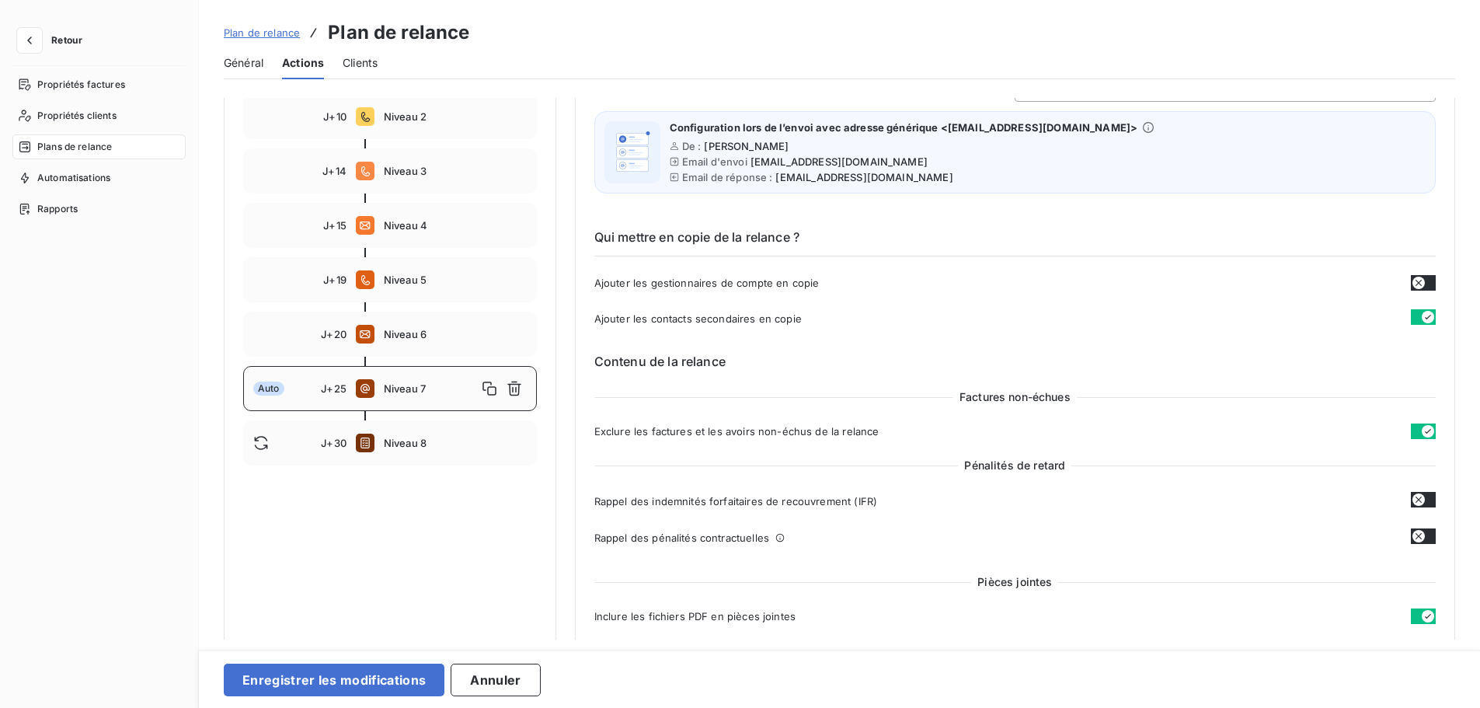
type input "25"
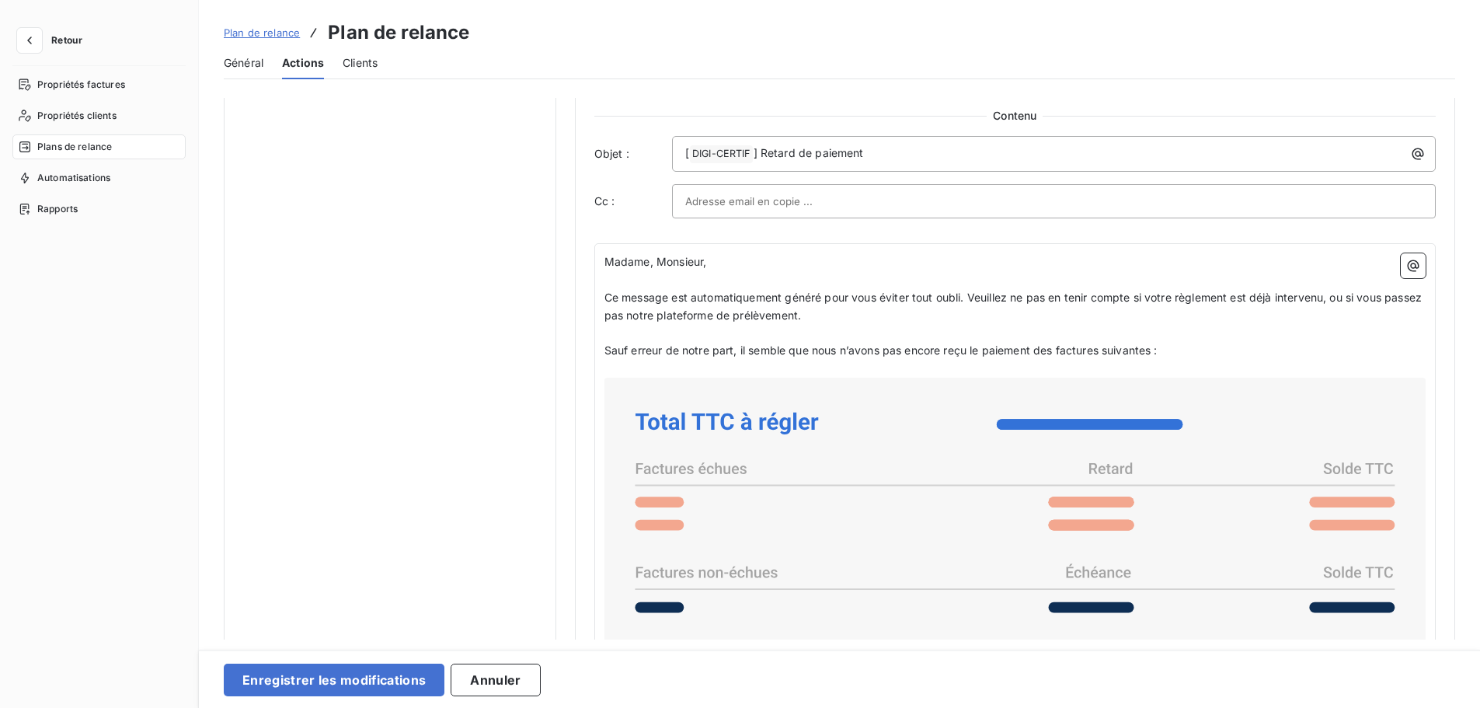
scroll to position [972, 0]
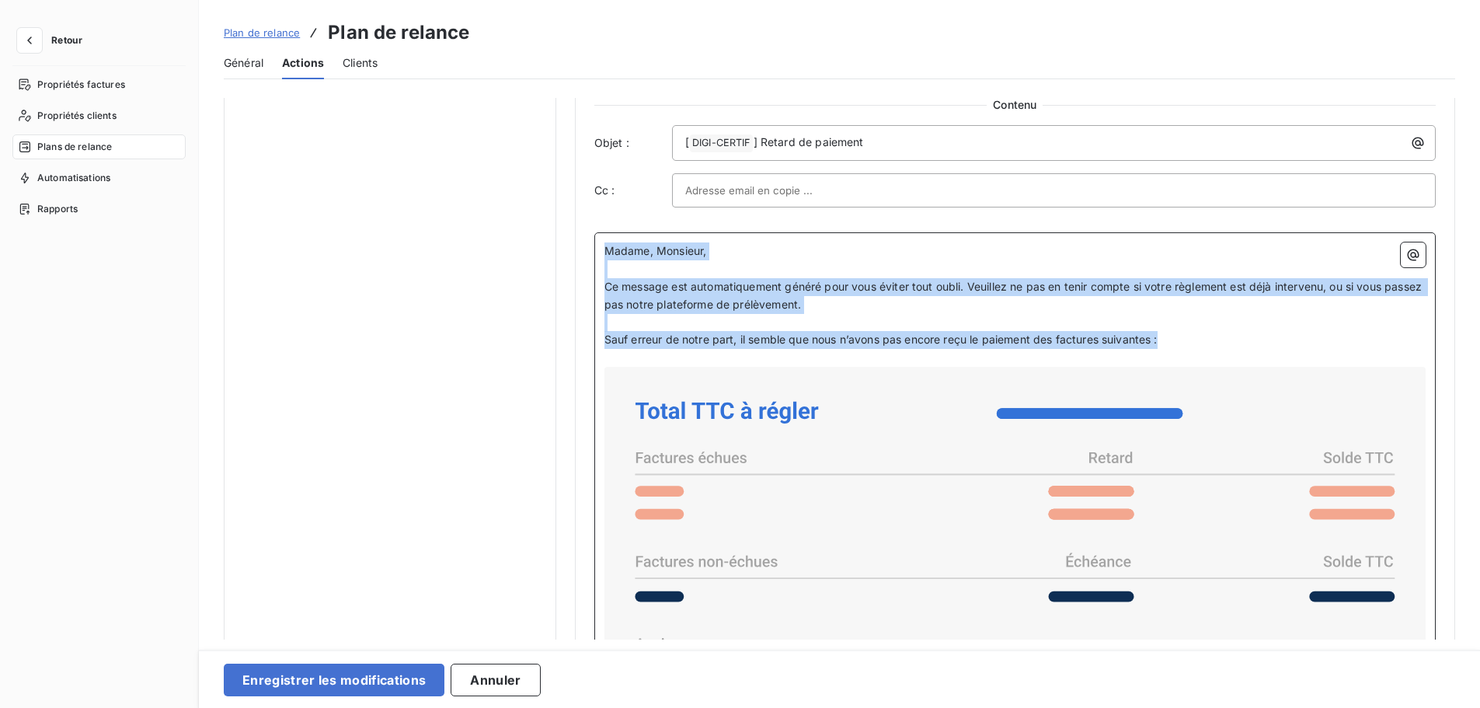
drag, startPoint x: 1175, startPoint y: 342, endPoint x: 514, endPoint y: 187, distance: 678.9
click at [514, 187] on div "Notifications pré-échéance Envoi par jour en fonction de la date d’échéance Aut…" at bounding box center [839, 141] width 1231 height 2030
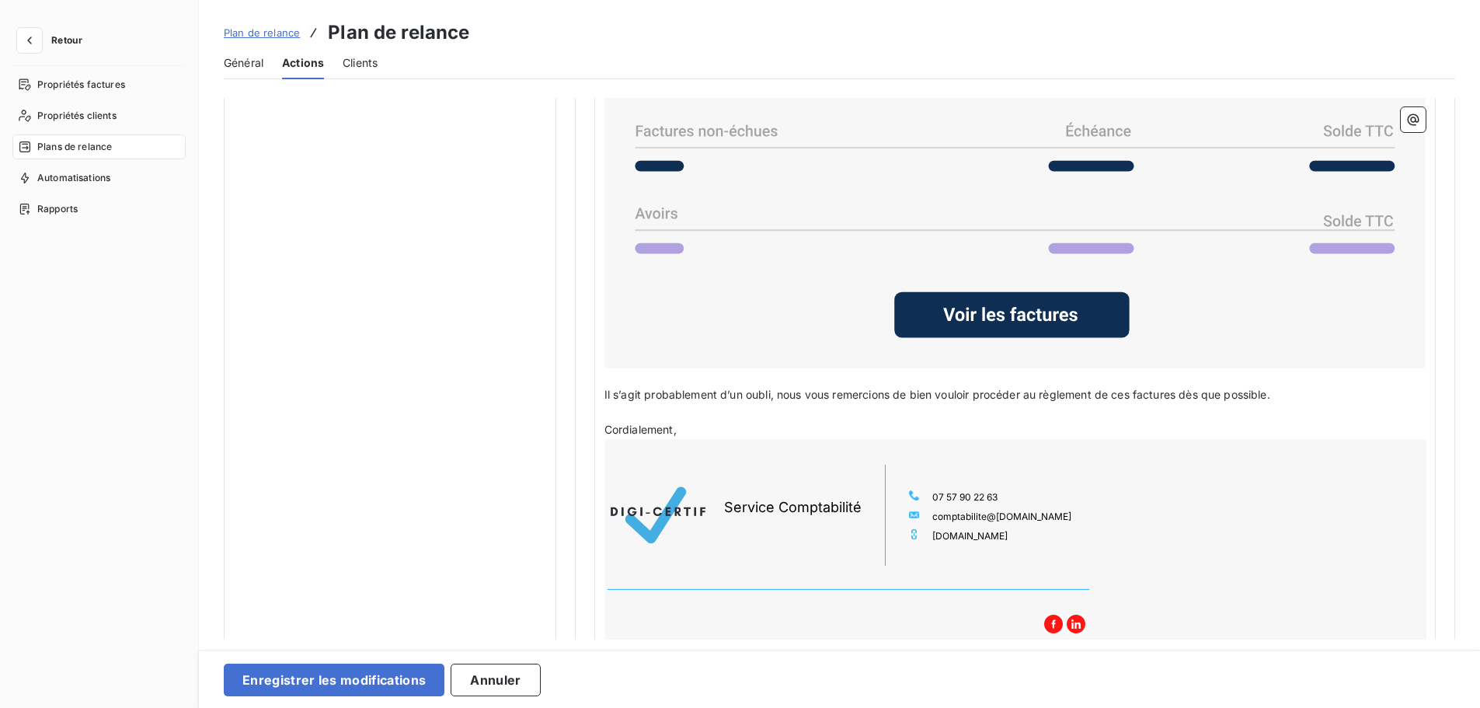
scroll to position [1350, 0]
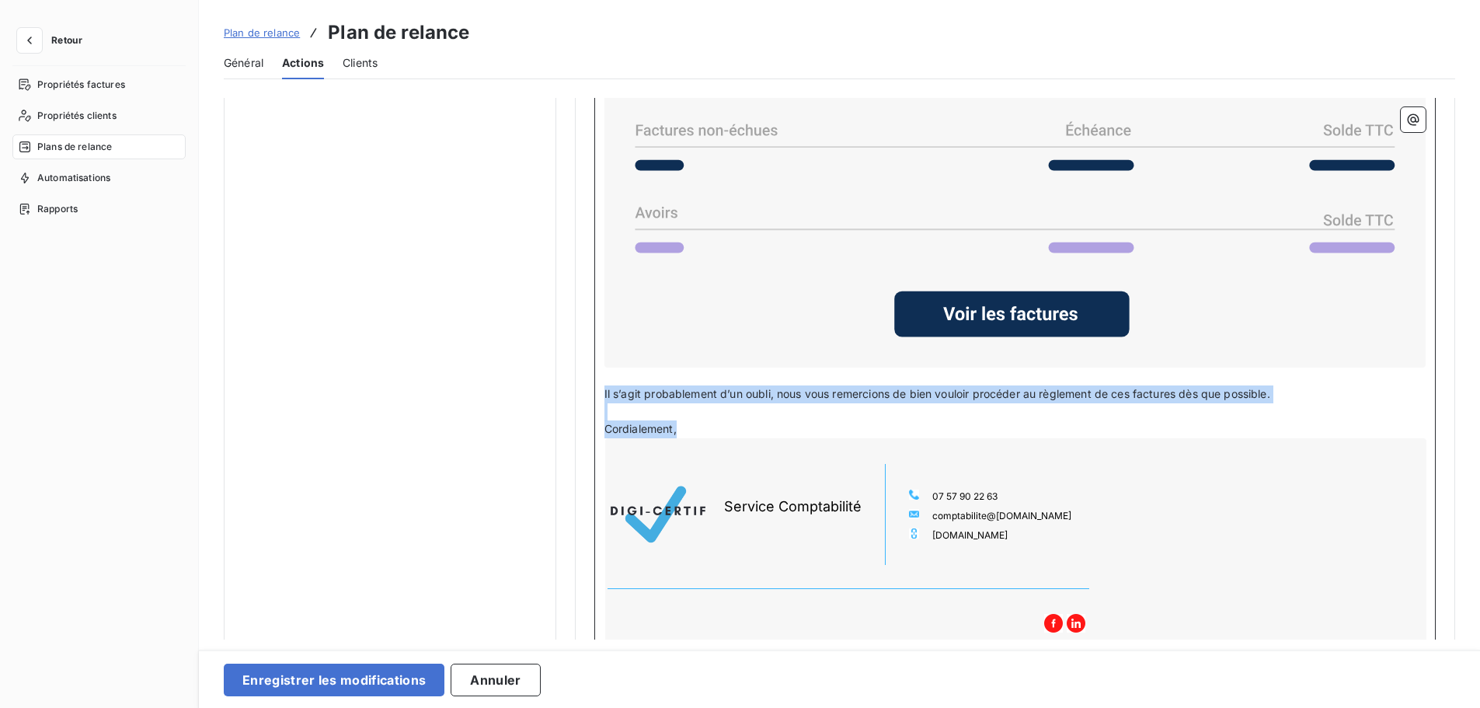
drag, startPoint x: 719, startPoint y: 433, endPoint x: 584, endPoint y: 388, distance: 141.7
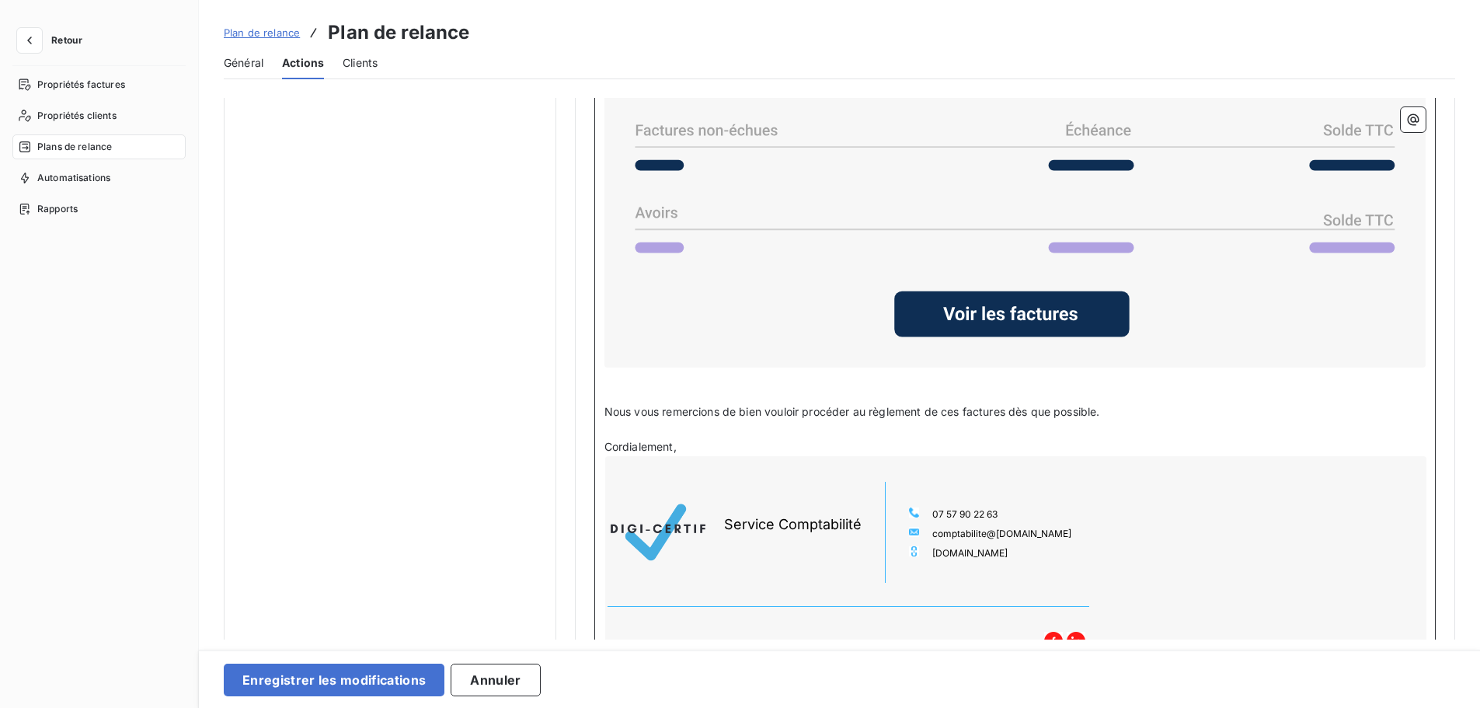
click at [633, 368] on p "﻿" at bounding box center [1014, 376] width 821 height 18
drag, startPoint x: 712, startPoint y: 439, endPoint x: 692, endPoint y: 445, distance: 20.4
click at [692, 445] on p "Cordialement," at bounding box center [1014, 447] width 821 height 18
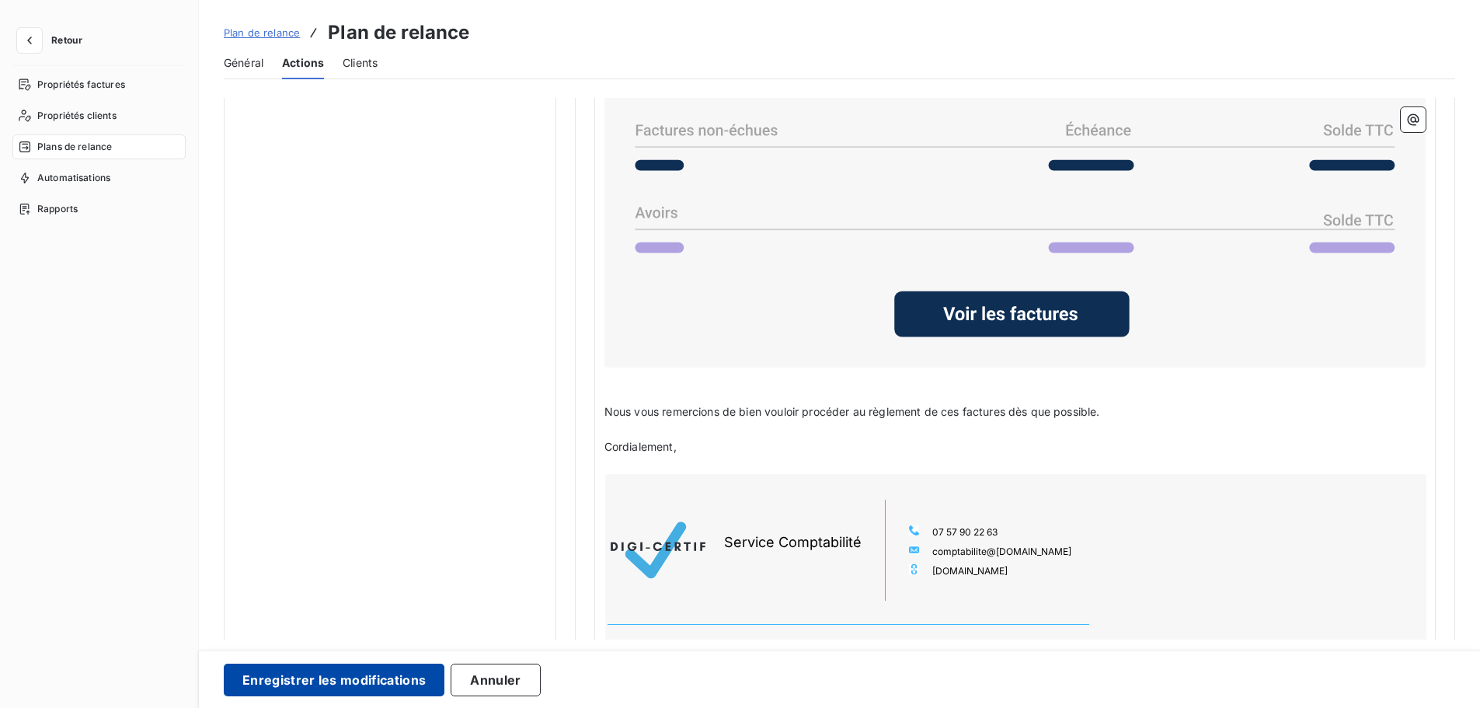
click at [318, 613] on button "Enregistrer les modifications" at bounding box center [334, 679] width 221 height 33
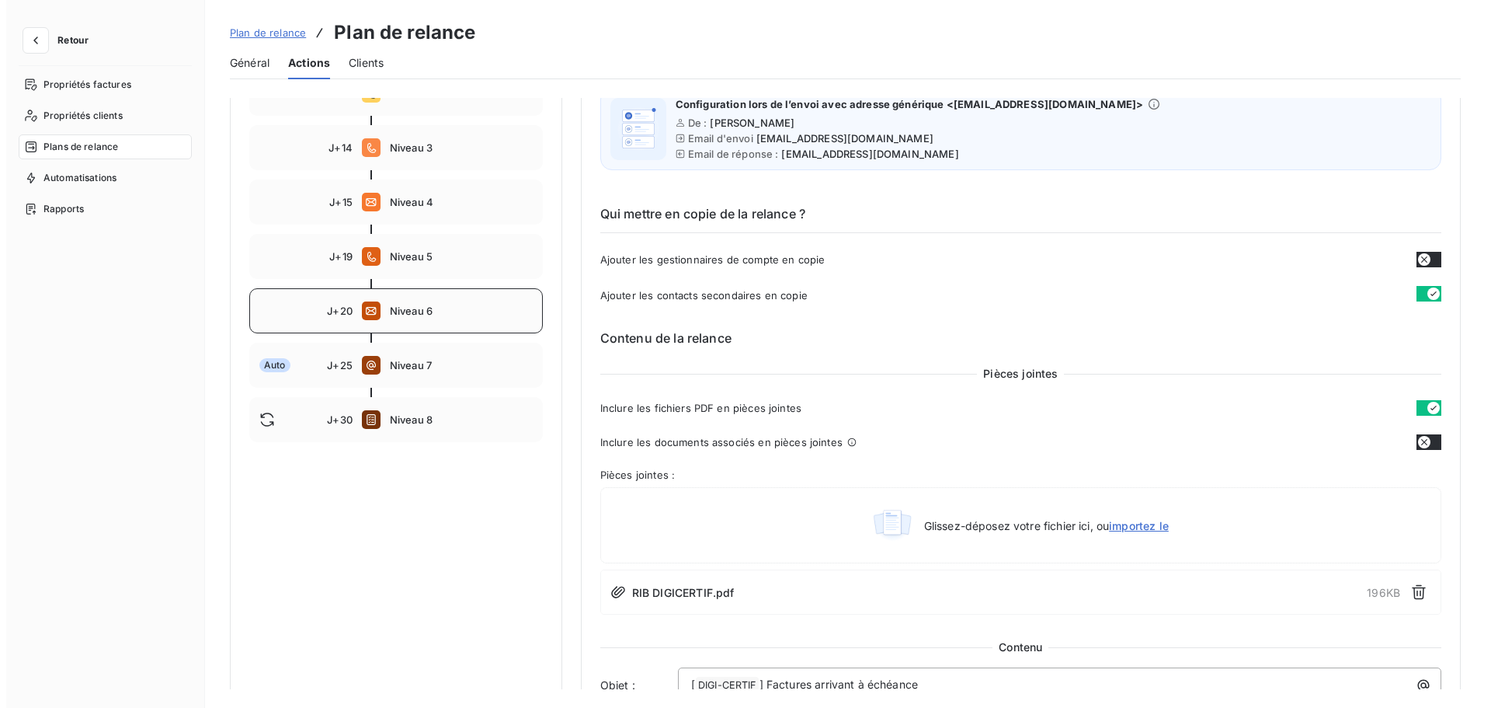
scroll to position [0, 0]
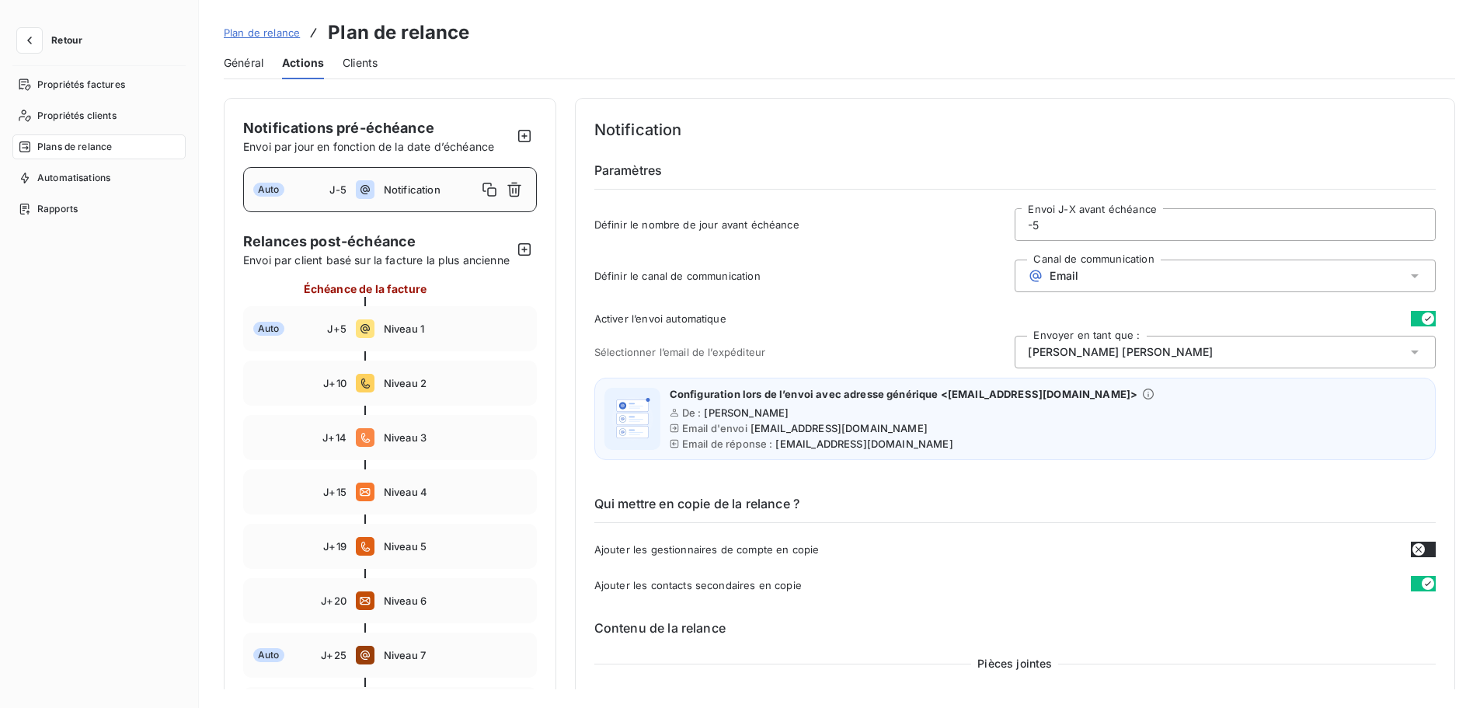
click at [263, 37] on span "Plan de relance" at bounding box center [262, 32] width 76 height 12
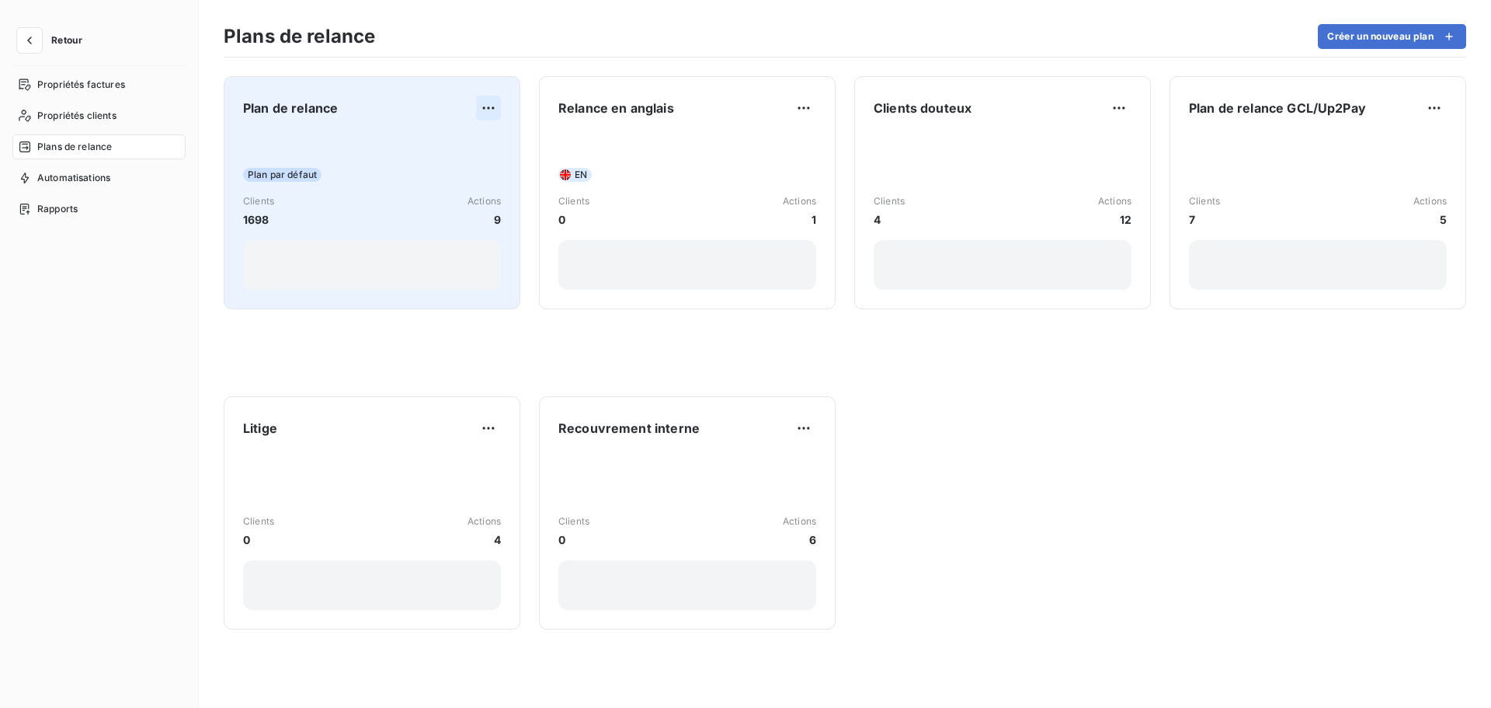
click at [485, 113] on html "Retour Propriétés factures Propriétés clients Plans de relance Automatisations …" at bounding box center [745, 354] width 1491 height 708
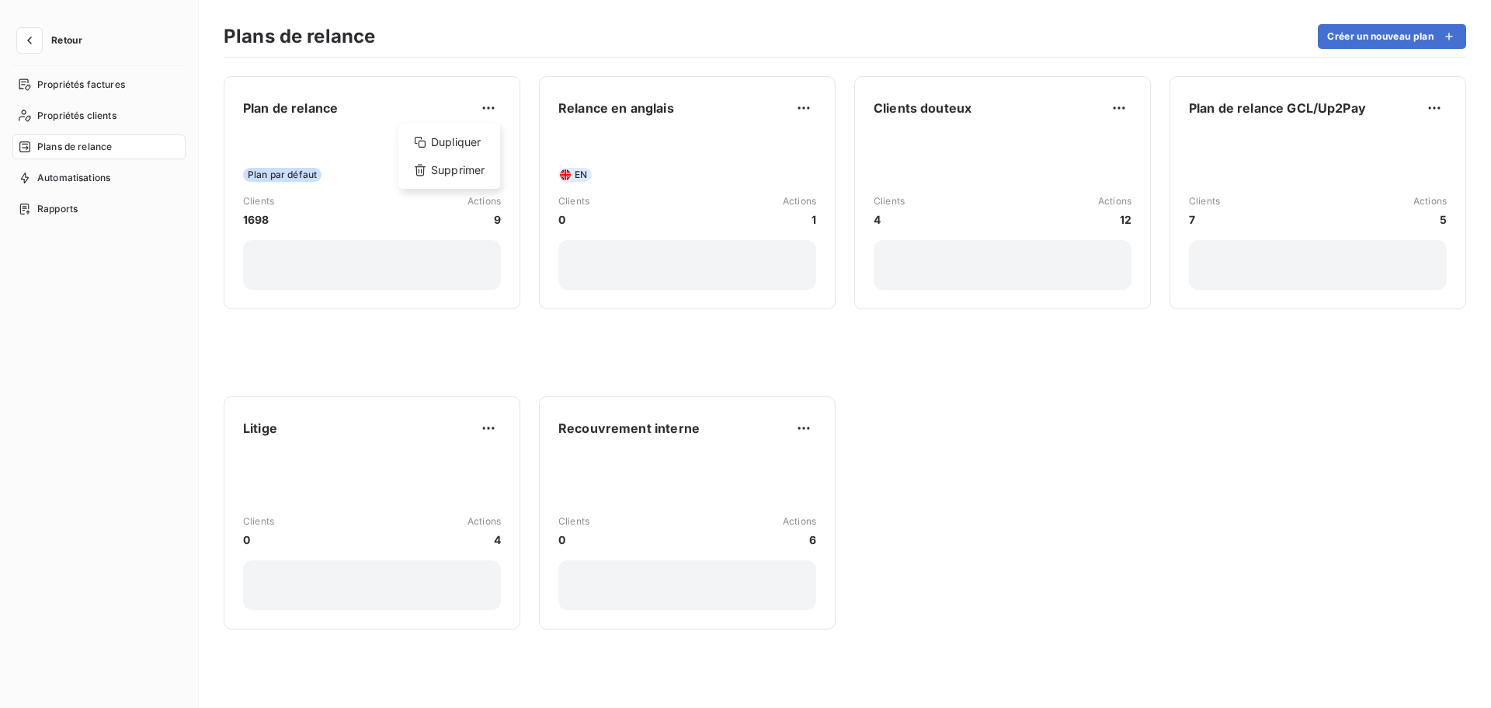
click at [311, 110] on html "Retour Propriétés factures Propriétés clients Plans de relance Automatisations …" at bounding box center [745, 354] width 1491 height 708
click at [311, 110] on span "Plan de relance" at bounding box center [290, 108] width 95 height 19
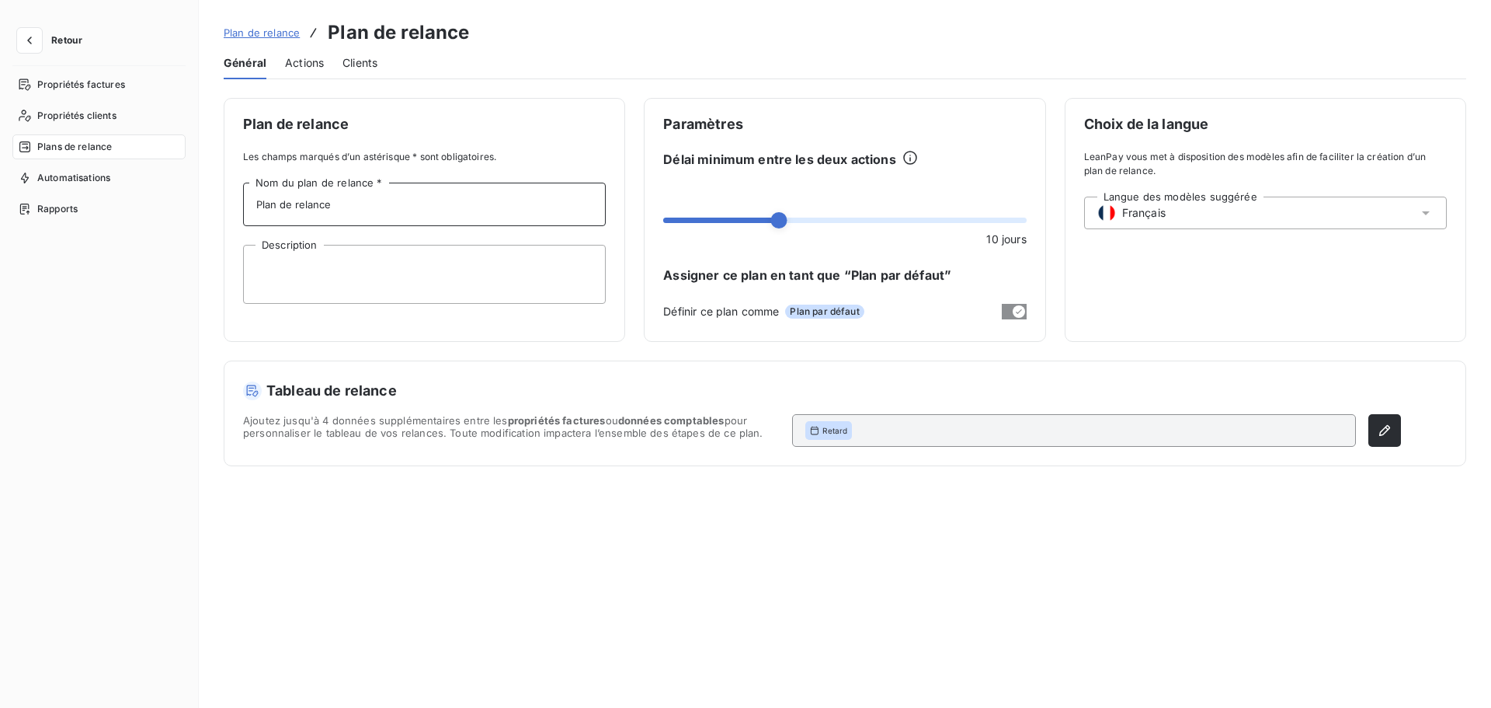
click at [356, 201] on input "Plan de relance" at bounding box center [424, 205] width 363 height 44
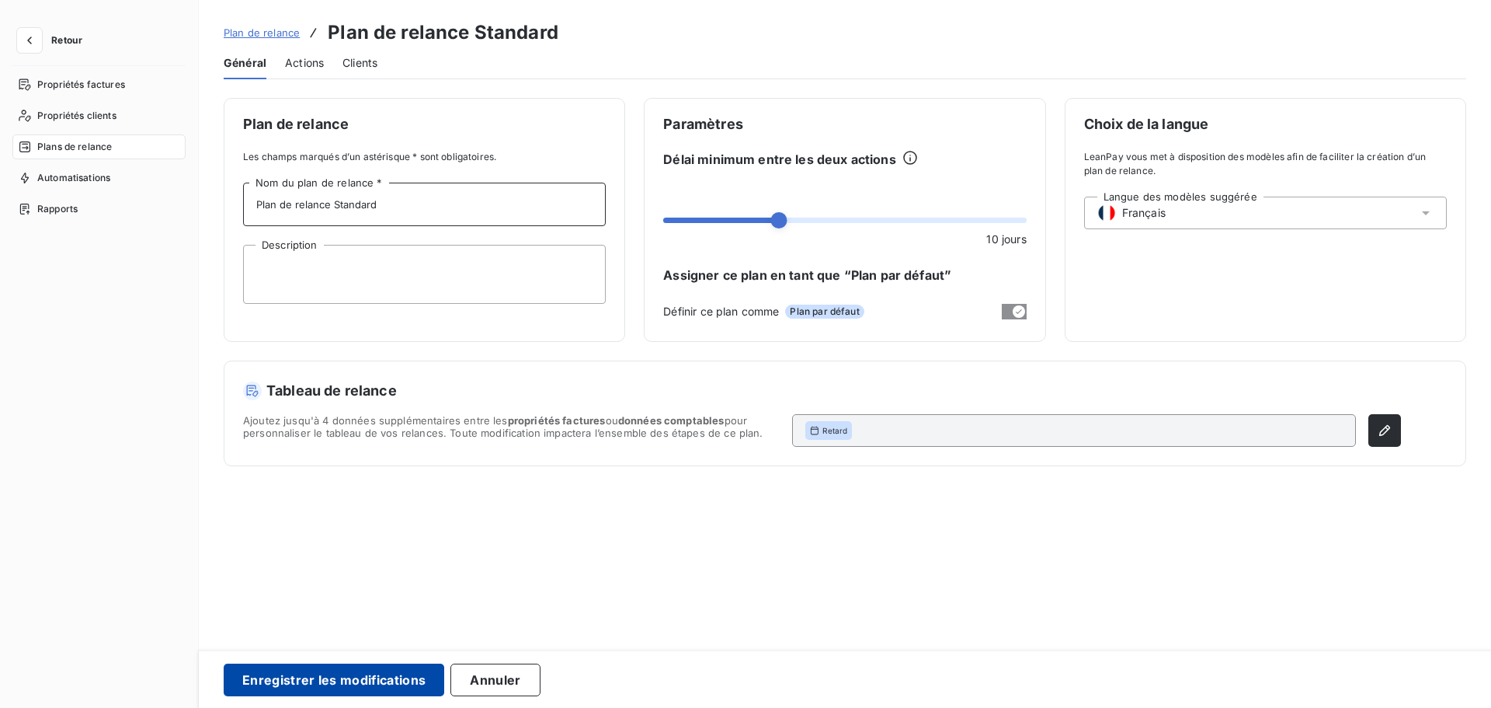
type input "Plan de relance Standard"
click at [339, 613] on button "Enregistrer les modifications" at bounding box center [334, 679] width 221 height 33
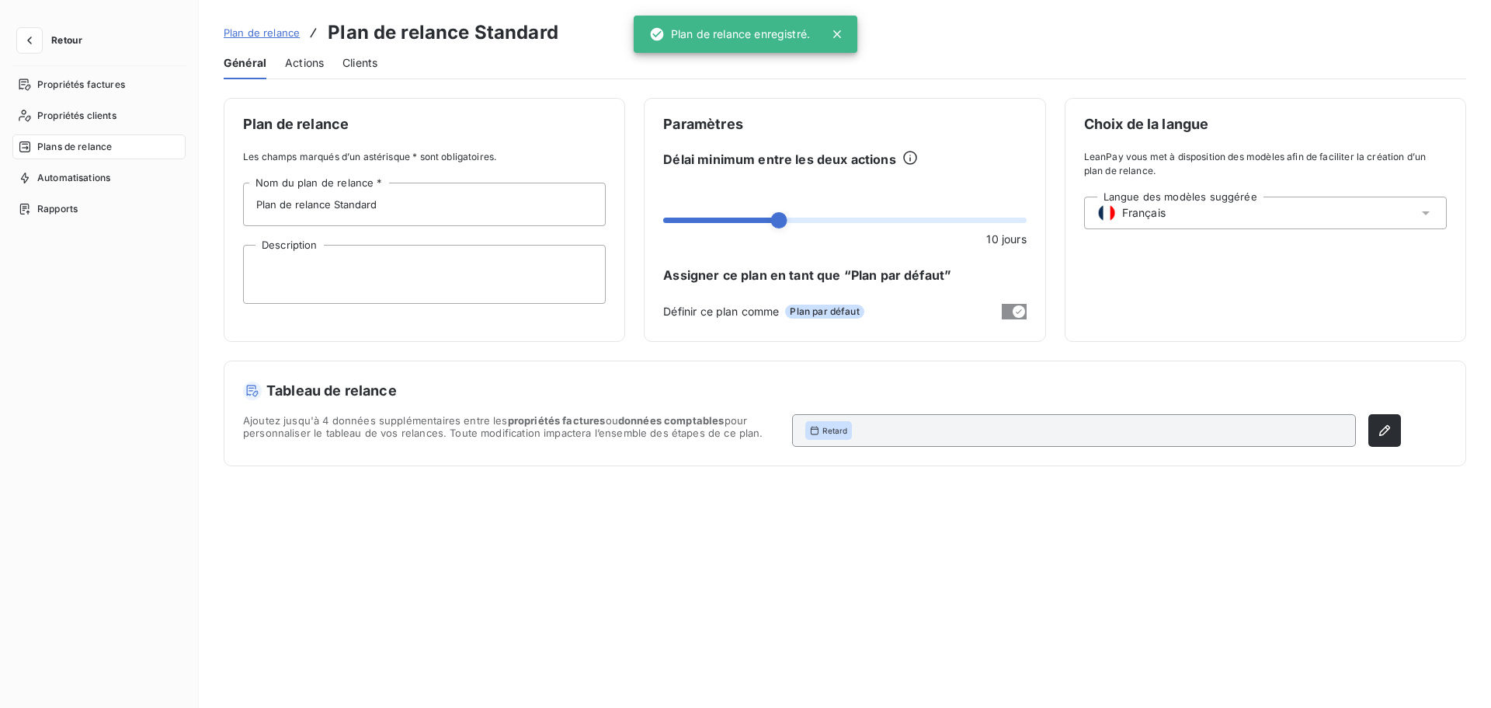
click at [272, 31] on span "Plan de relance" at bounding box center [262, 32] width 76 height 12
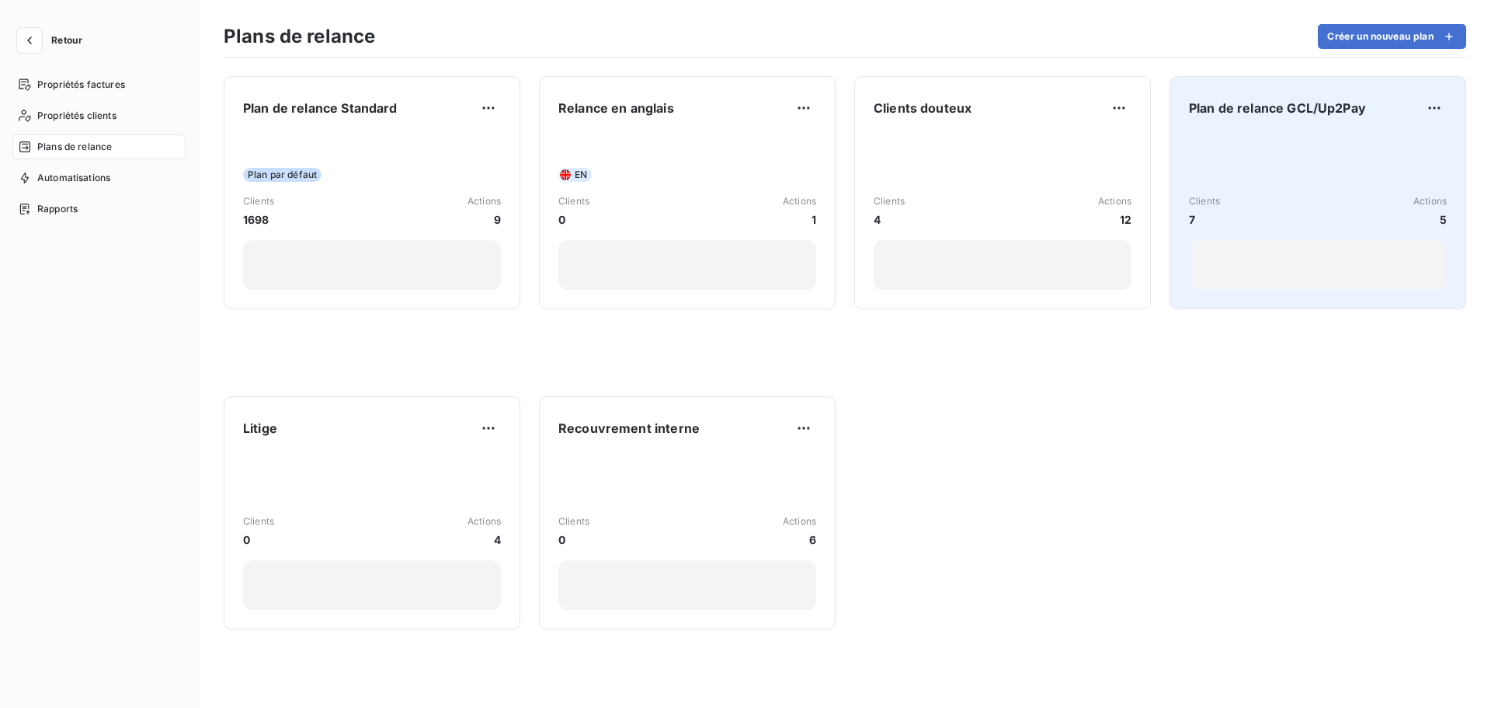
click at [1192, 182] on div "Clients 7 Actions 5" at bounding box center [1318, 211] width 258 height 157
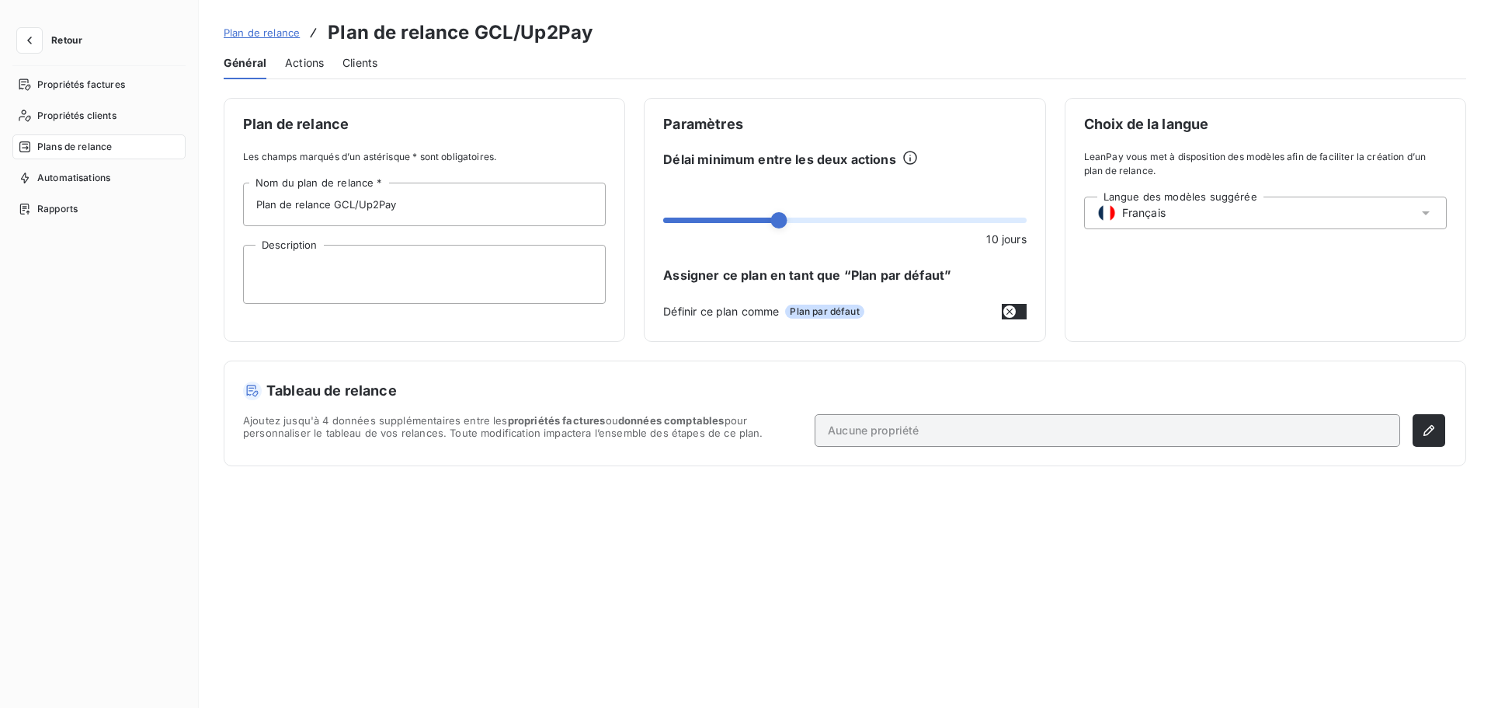
click at [313, 67] on span "Actions" at bounding box center [304, 63] width 39 height 16
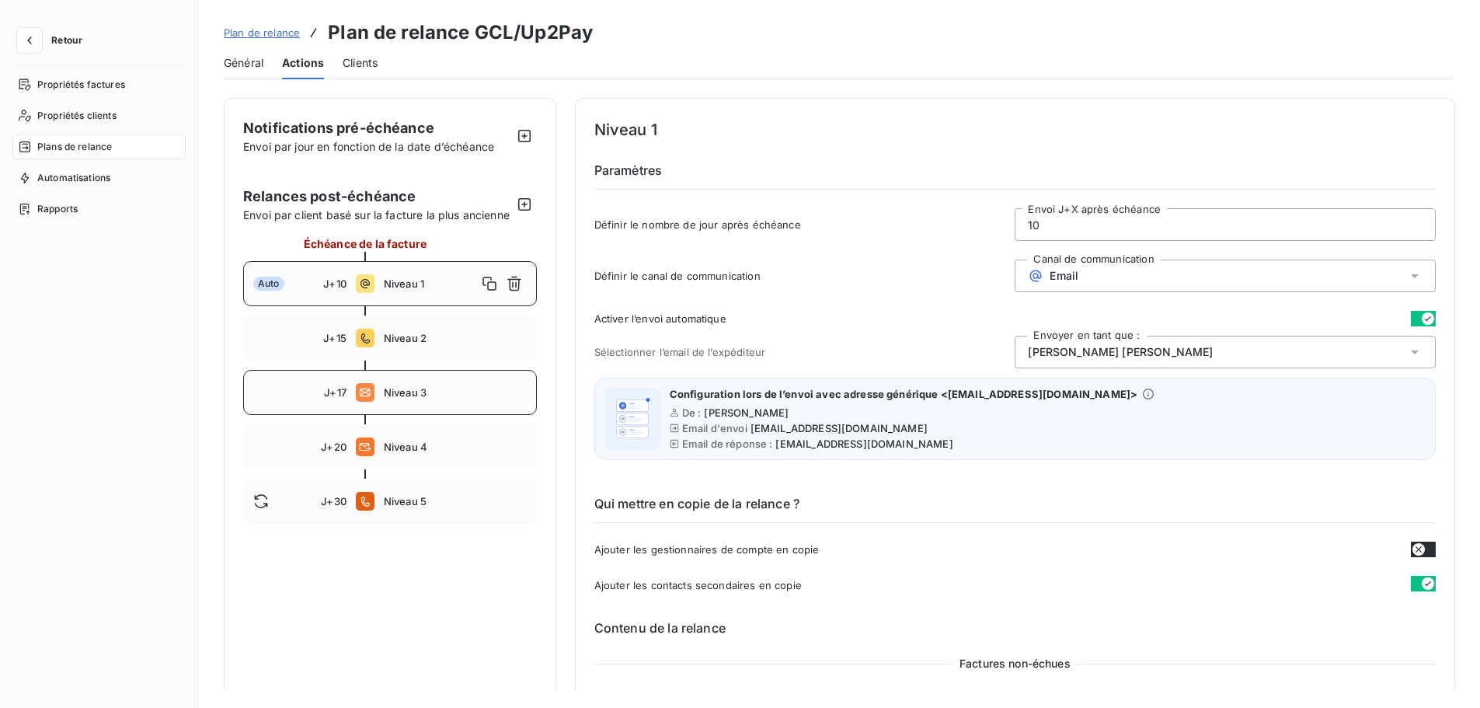
click at [336, 399] on span "J+17" at bounding box center [335, 392] width 23 height 12
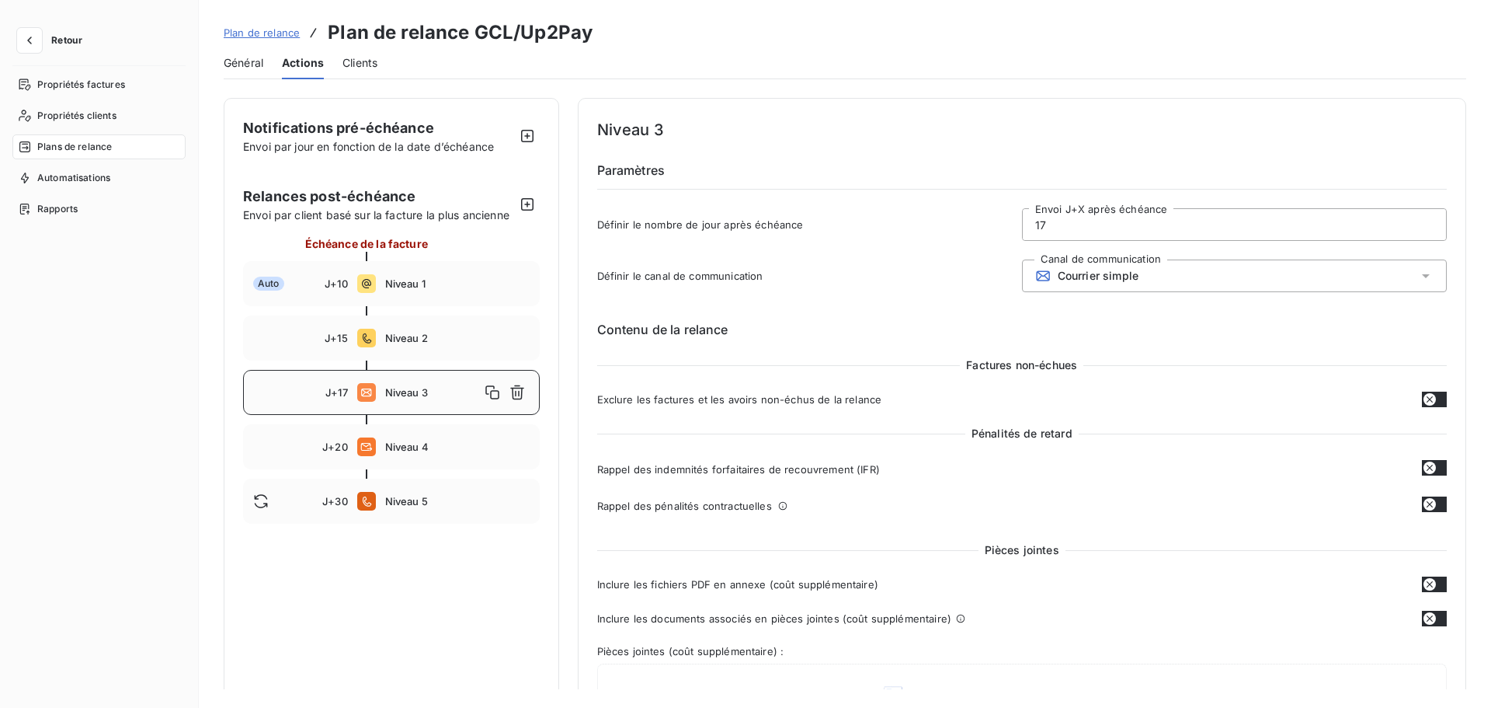
click at [1095, 238] on input "17" at bounding box center [1234, 224] width 423 height 31
type input "20"
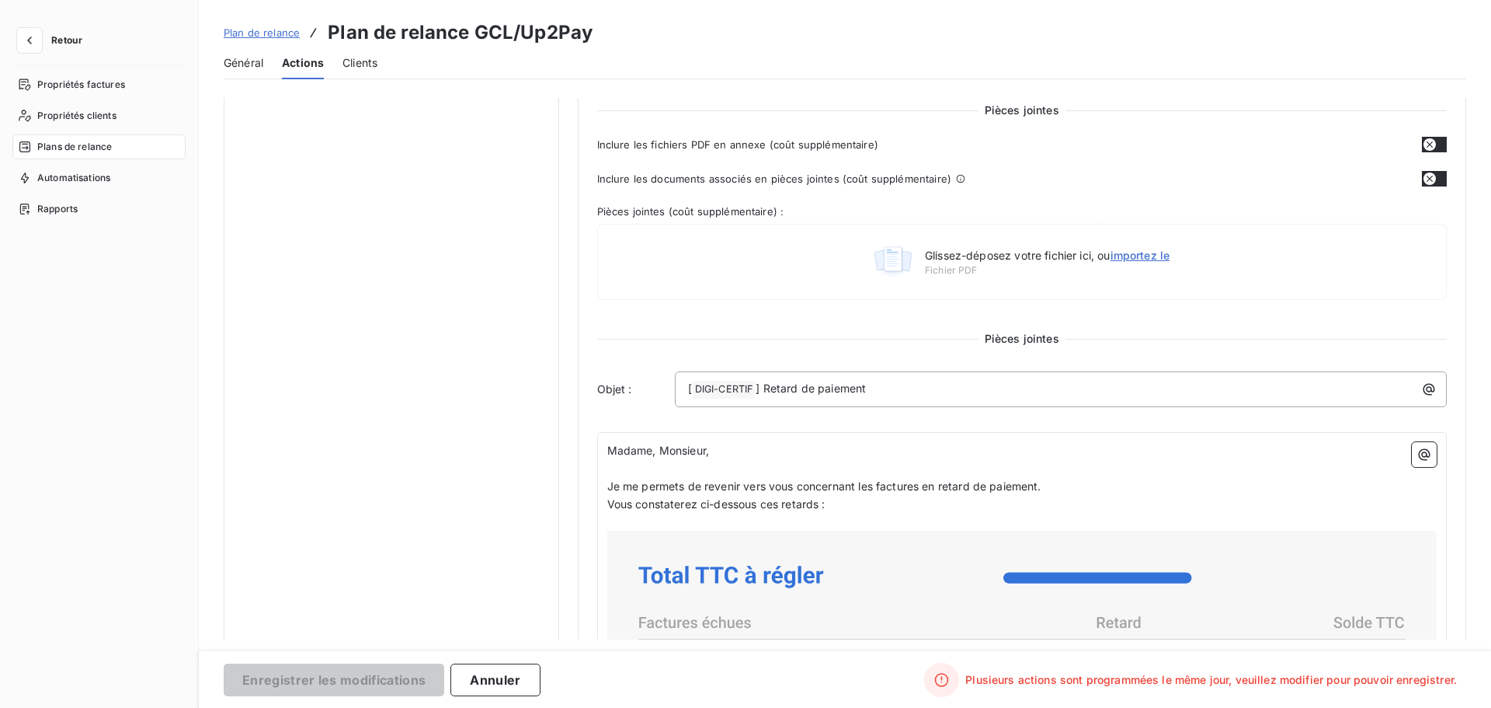
scroll to position [451, 0]
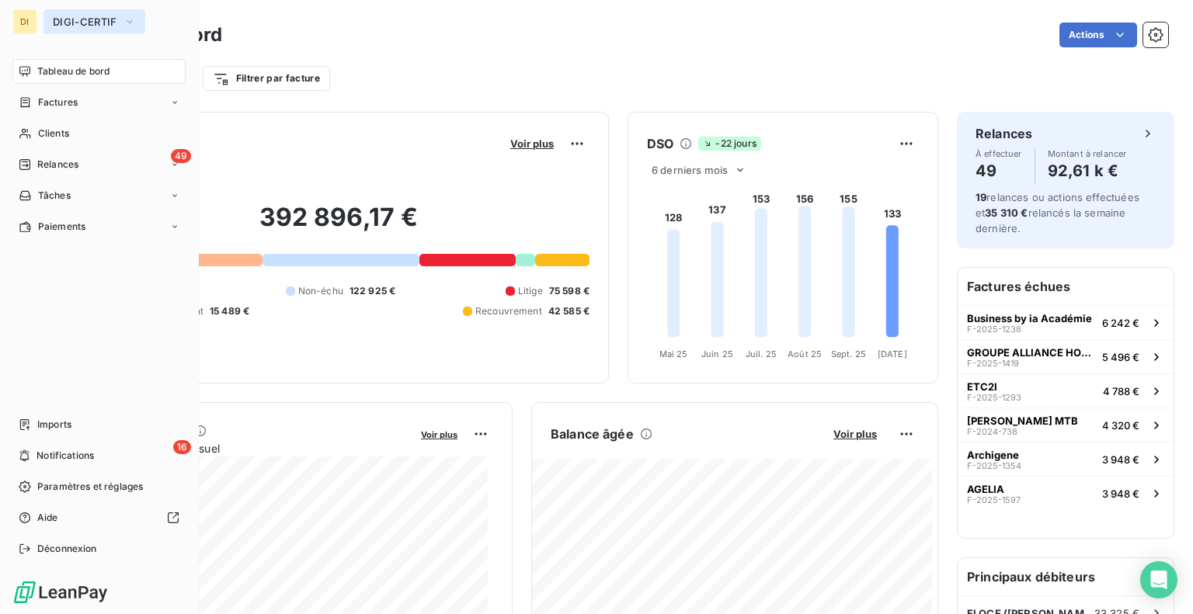
click at [79, 23] on span "DIGI-CERTIF" at bounding box center [85, 22] width 64 height 12
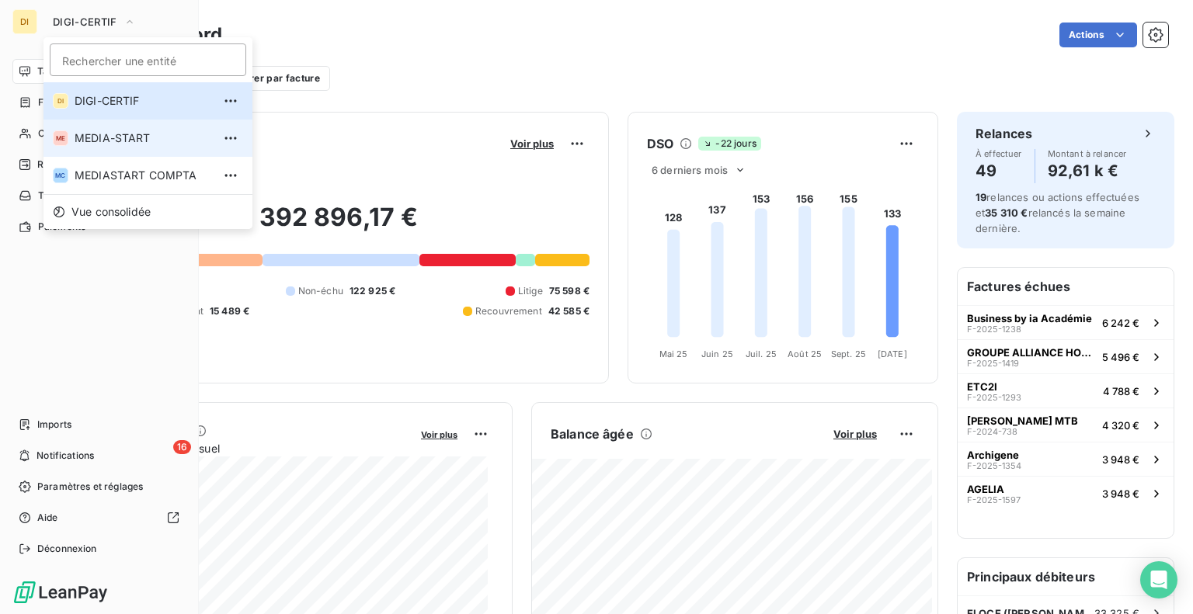
click at [82, 136] on span "MEDIA-START" at bounding box center [143, 139] width 137 height 16
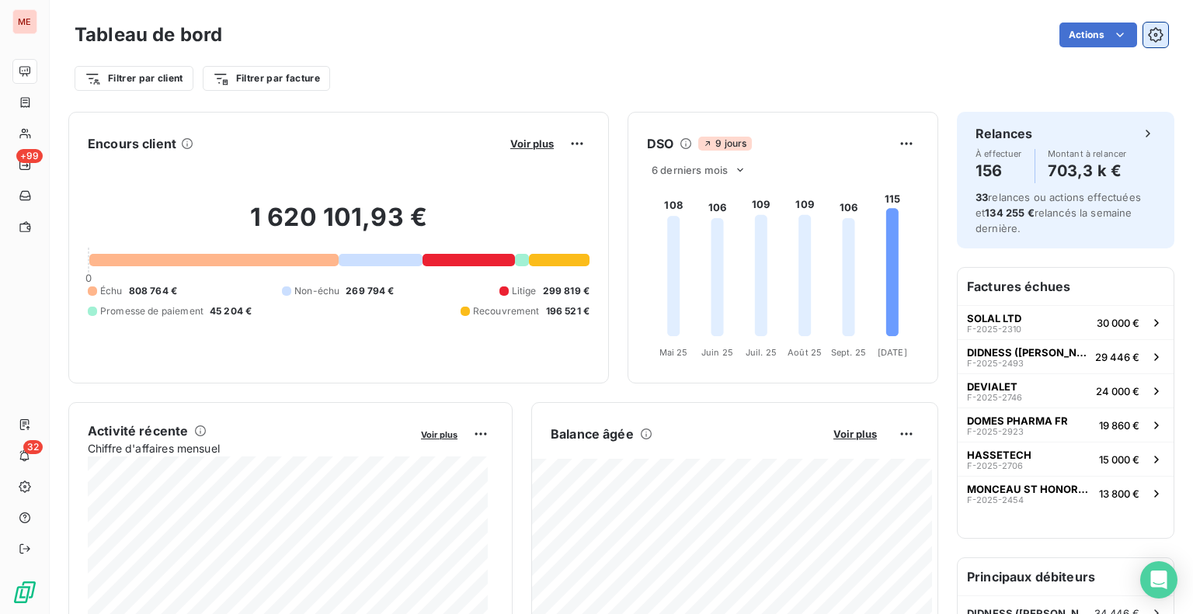
click at [1148, 40] on icon "button" at bounding box center [1156, 35] width 16 height 16
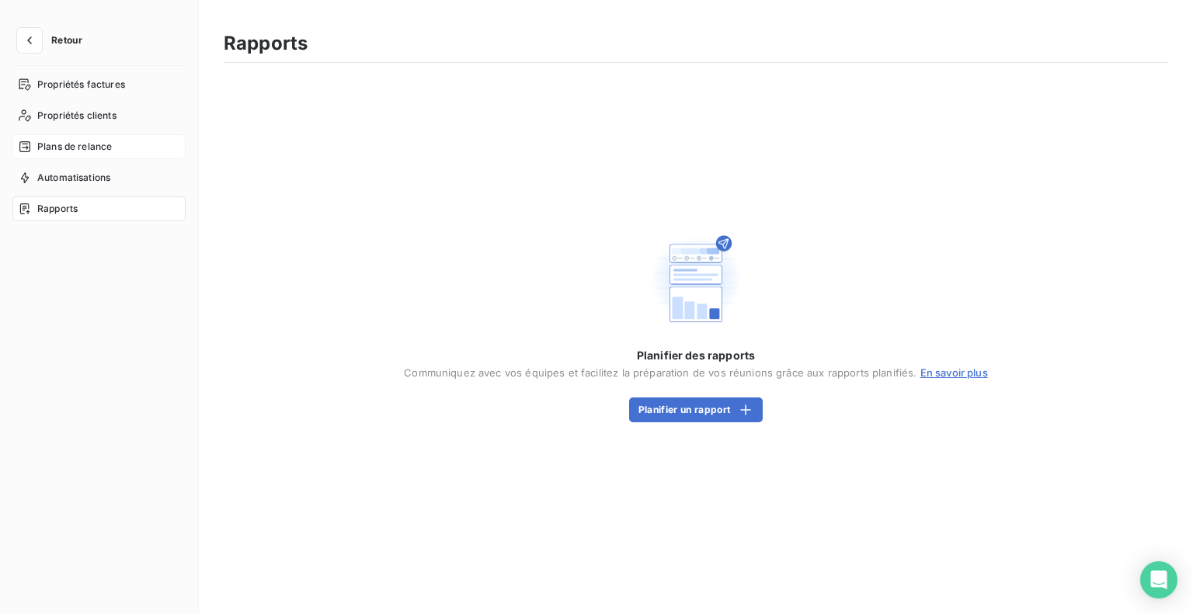
click at [102, 151] on span "Plans de relance" at bounding box center [74, 147] width 75 height 14
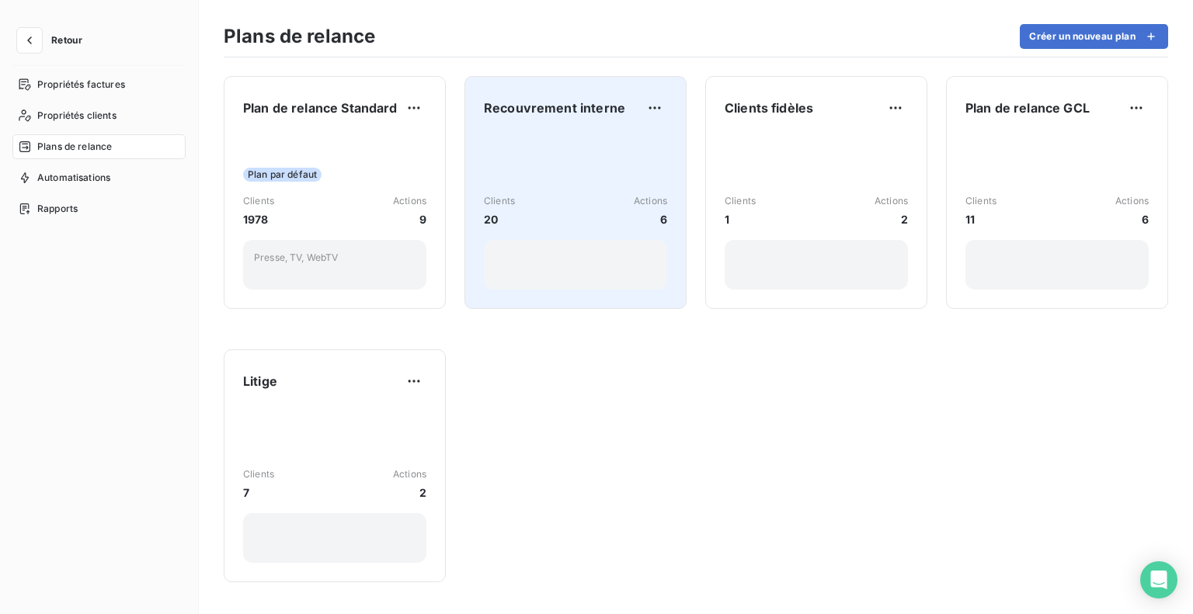
click at [593, 141] on div "Clients 20 Actions 6" at bounding box center [575, 211] width 183 height 157
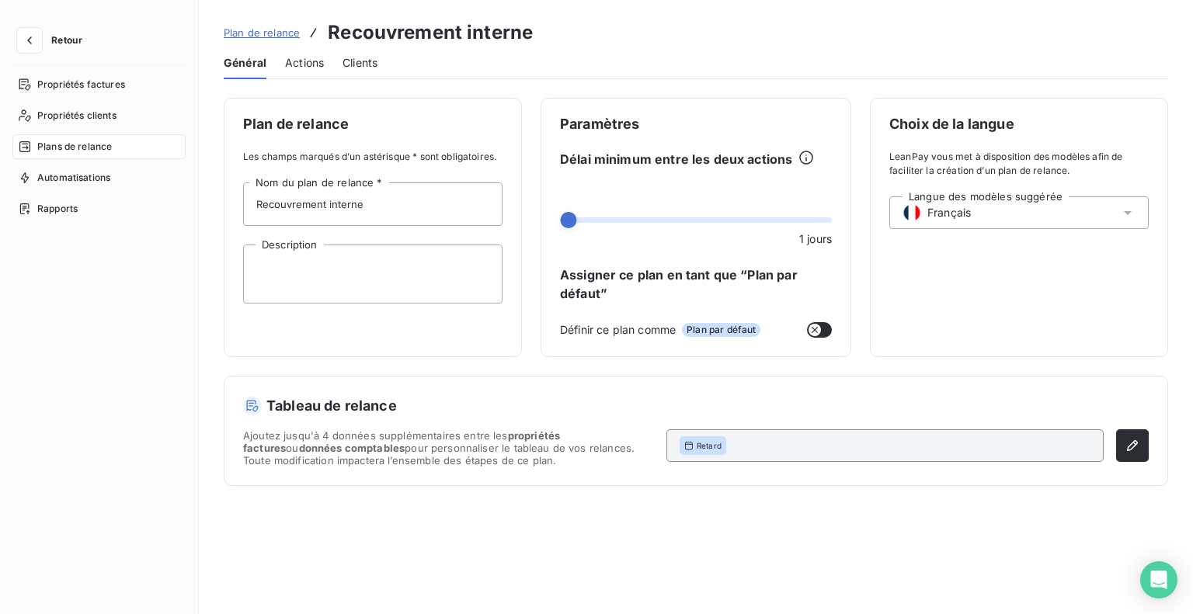
click at [310, 66] on span "Actions" at bounding box center [304, 63] width 39 height 16
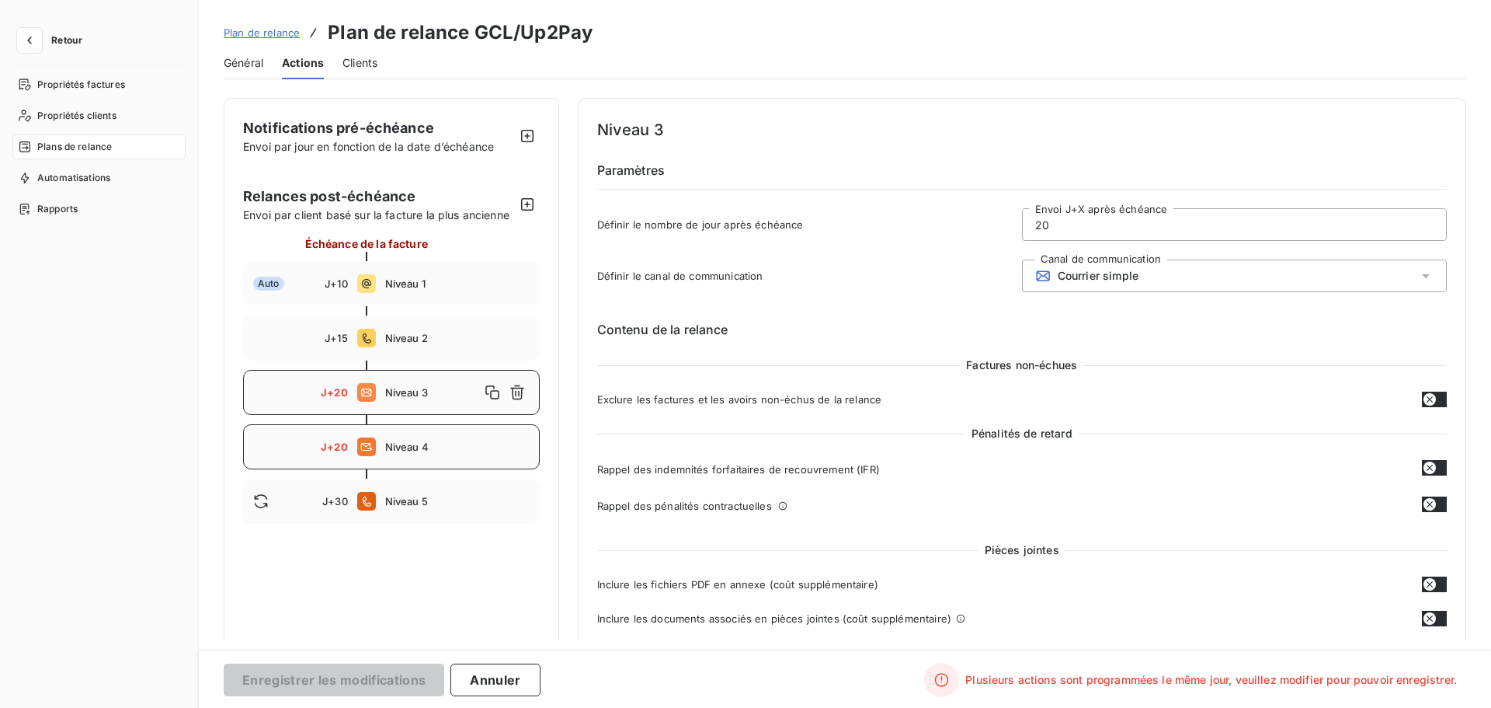
type input "20"
click at [496, 445] on span "Niveau 4" at bounding box center [457, 446] width 144 height 12
click at [519, 444] on icon "button" at bounding box center [518, 447] width 16 height 16
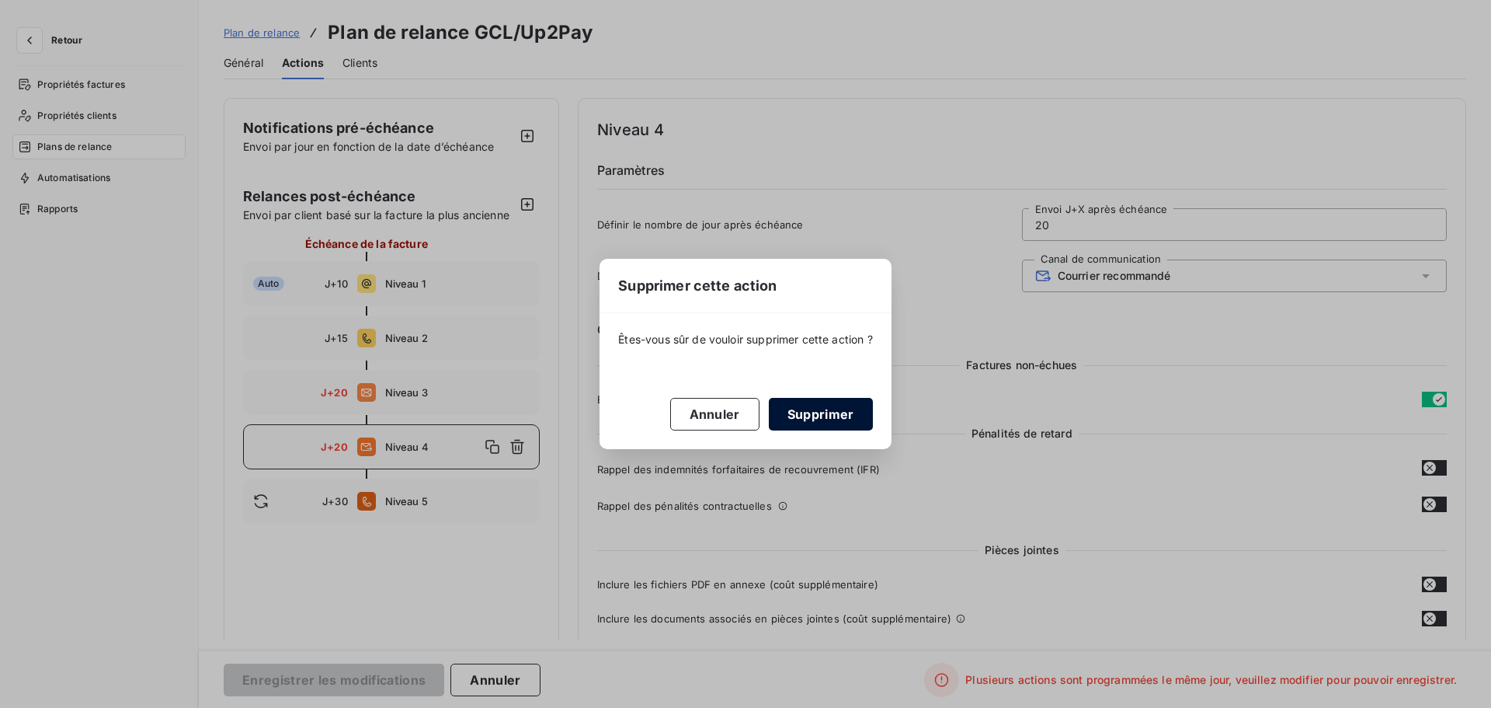
click at [799, 405] on button "Supprimer" at bounding box center [821, 414] width 104 height 33
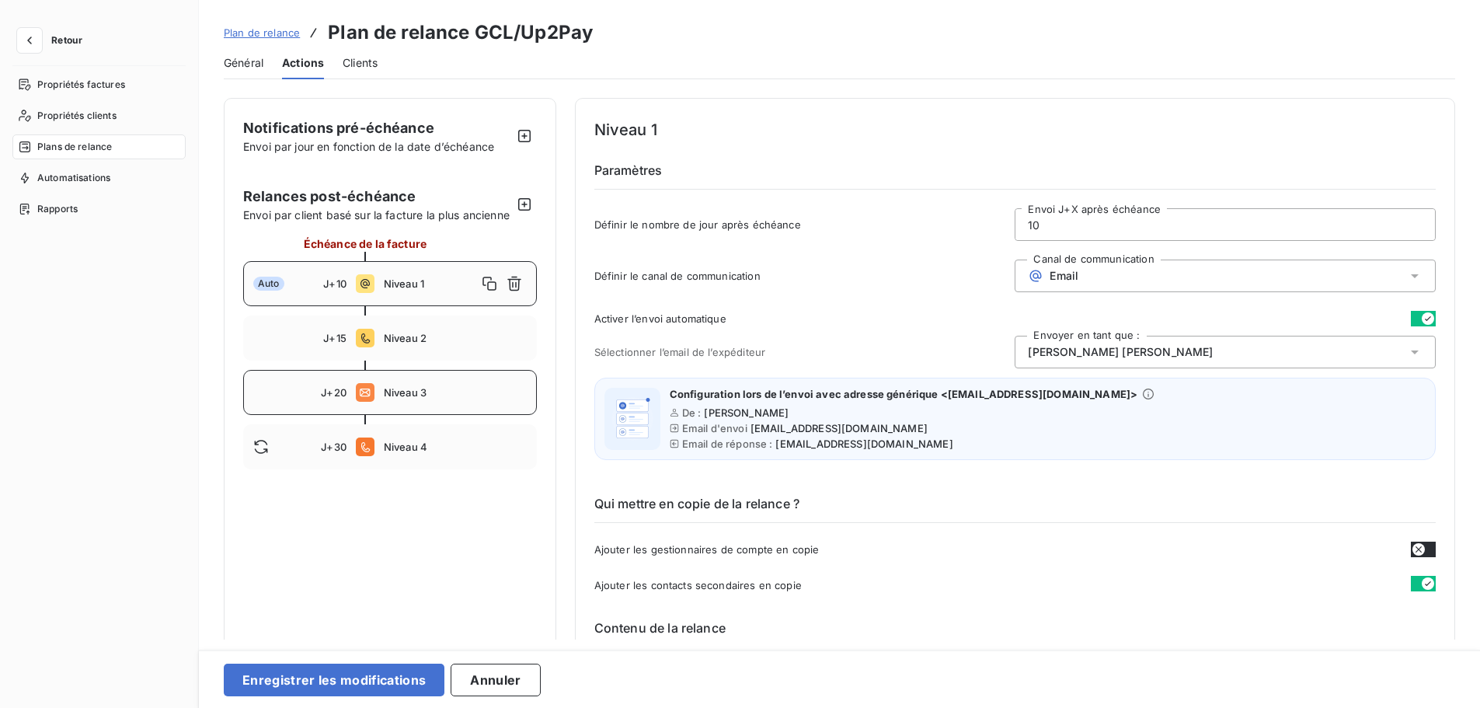
click at [436, 399] on span "Niveau 3" at bounding box center [455, 392] width 143 height 12
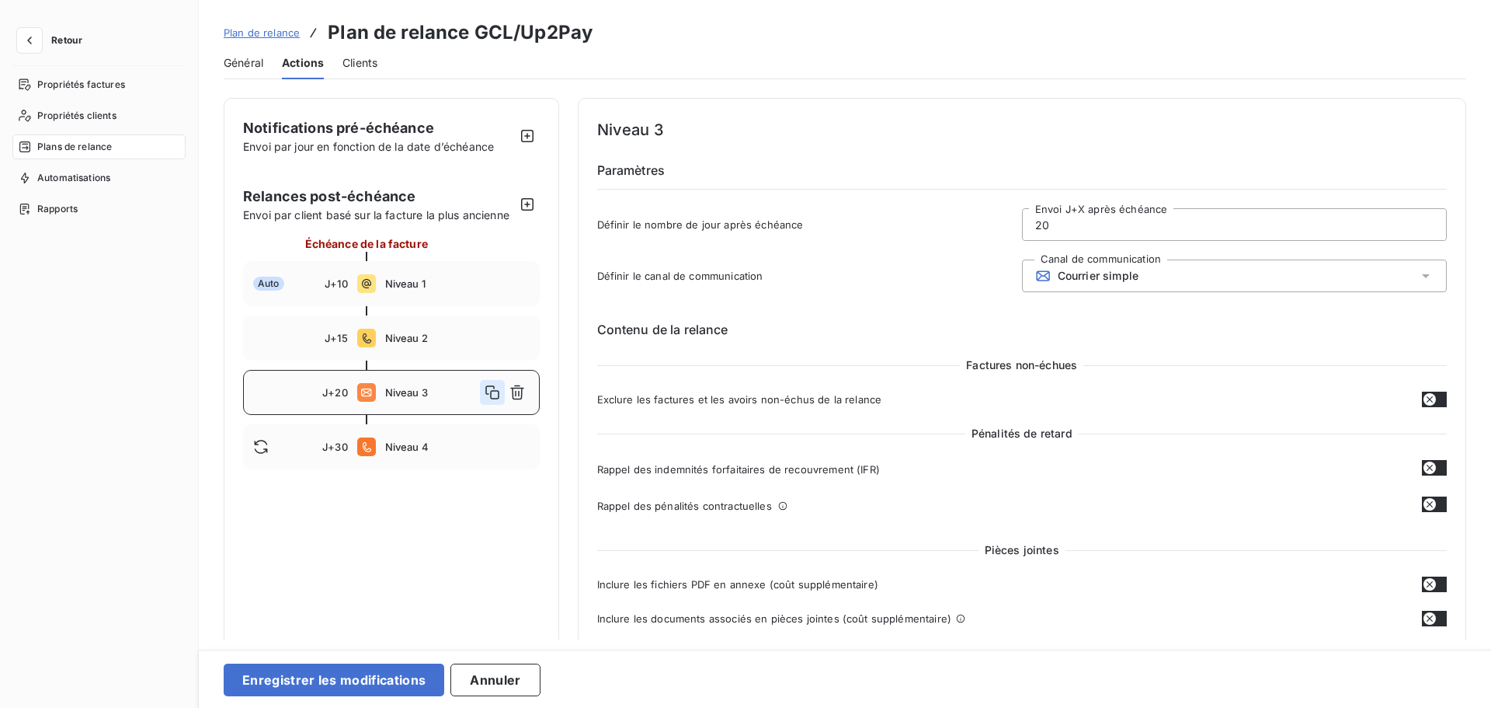
click at [491, 396] on icon "button" at bounding box center [493, 393] width 16 height 16
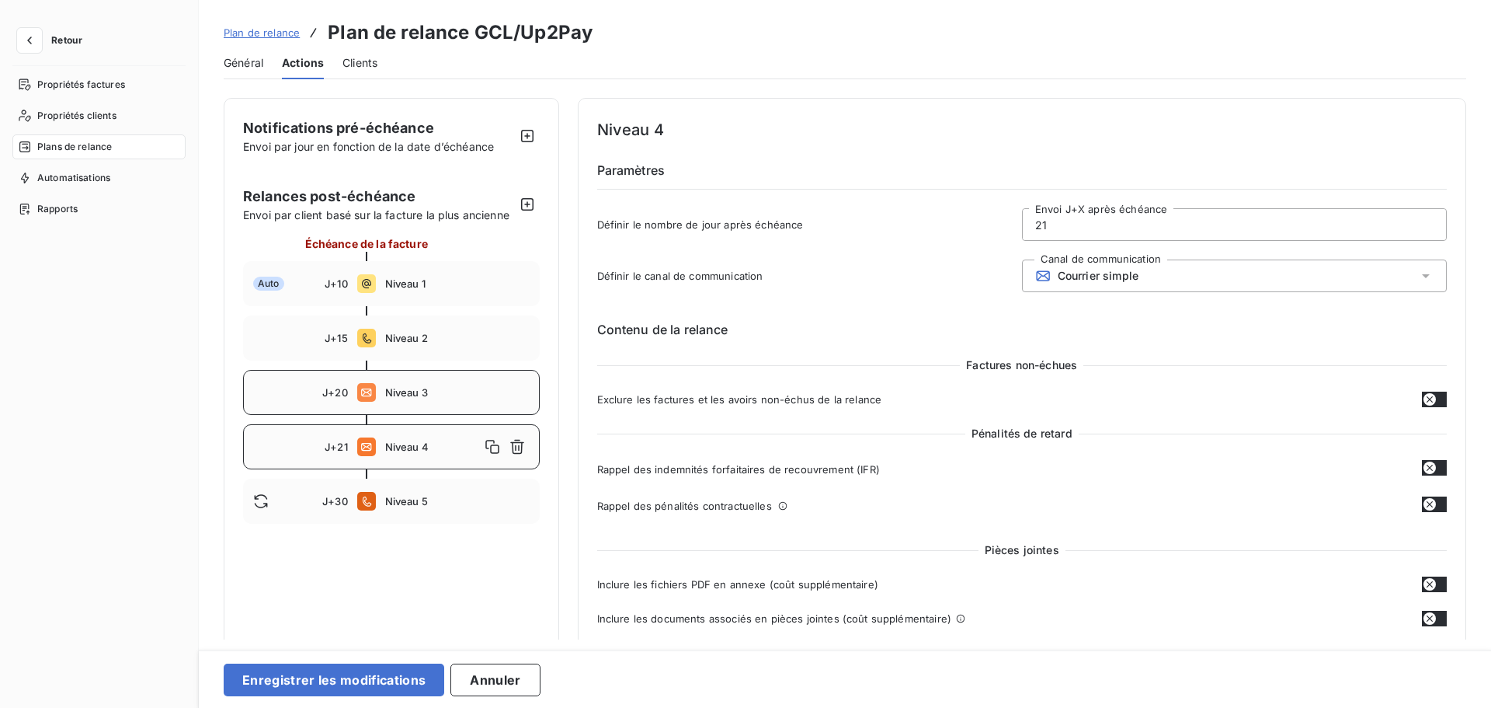
click at [1042, 224] on input "21" at bounding box center [1234, 224] width 423 height 31
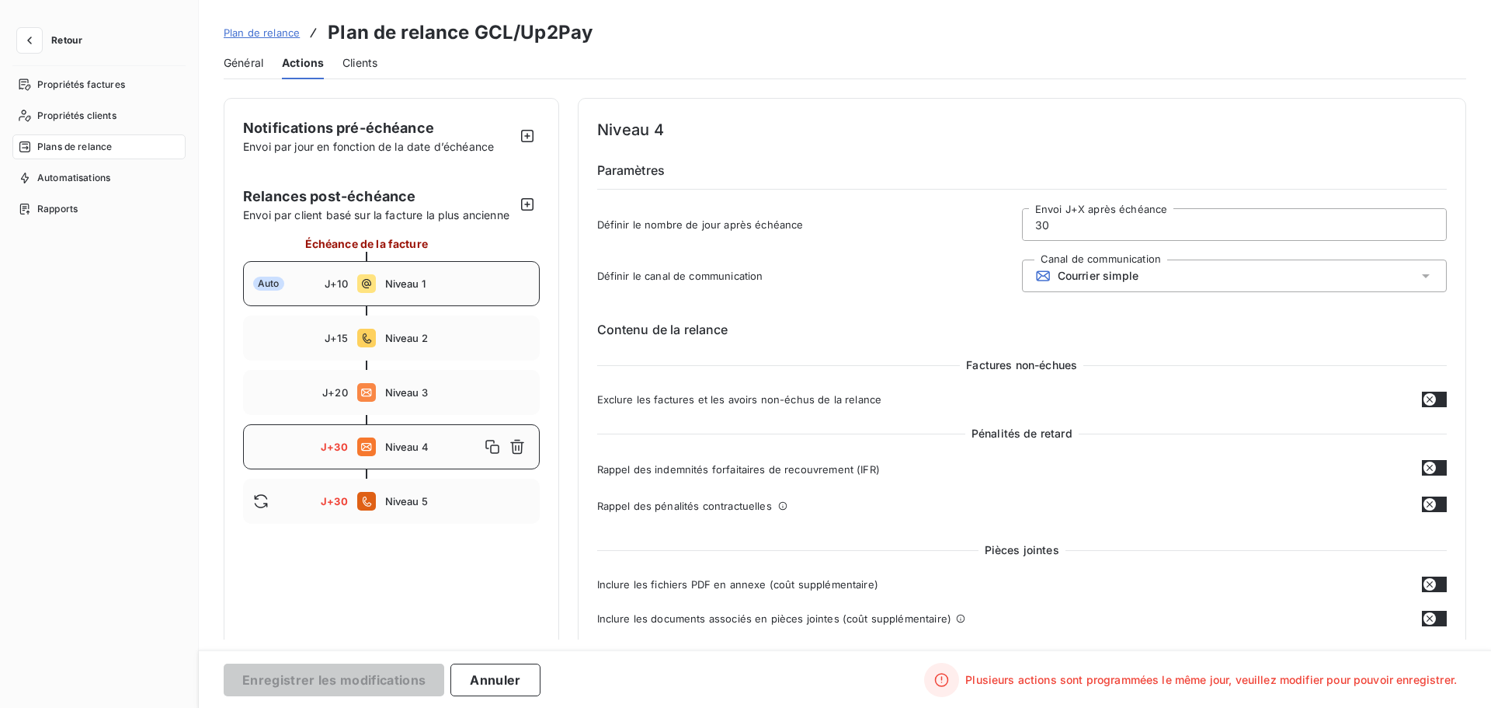
click at [437, 288] on span "Niveau 1" at bounding box center [457, 283] width 144 height 12
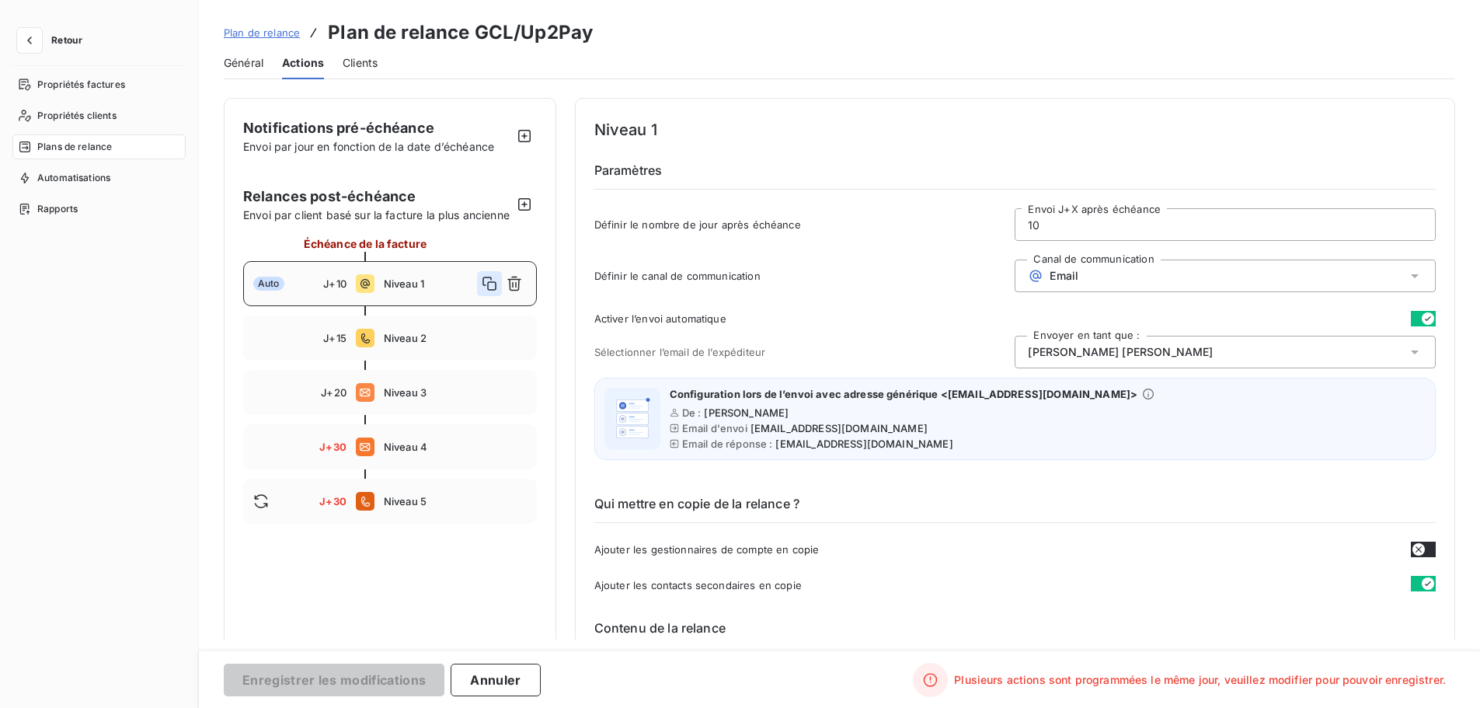
click at [484, 291] on icon "button" at bounding box center [490, 284] width 16 height 16
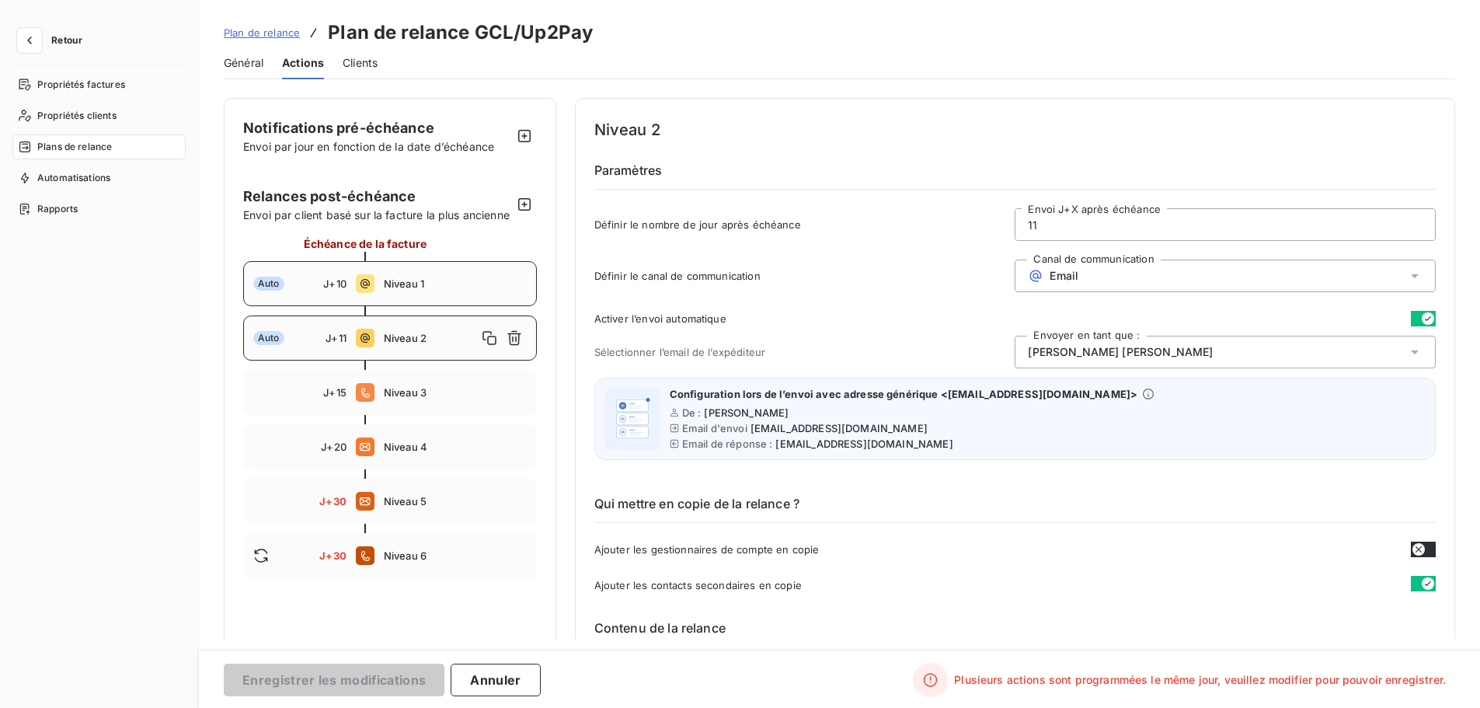
click at [1063, 231] on input "11" at bounding box center [1224, 224] width 419 height 31
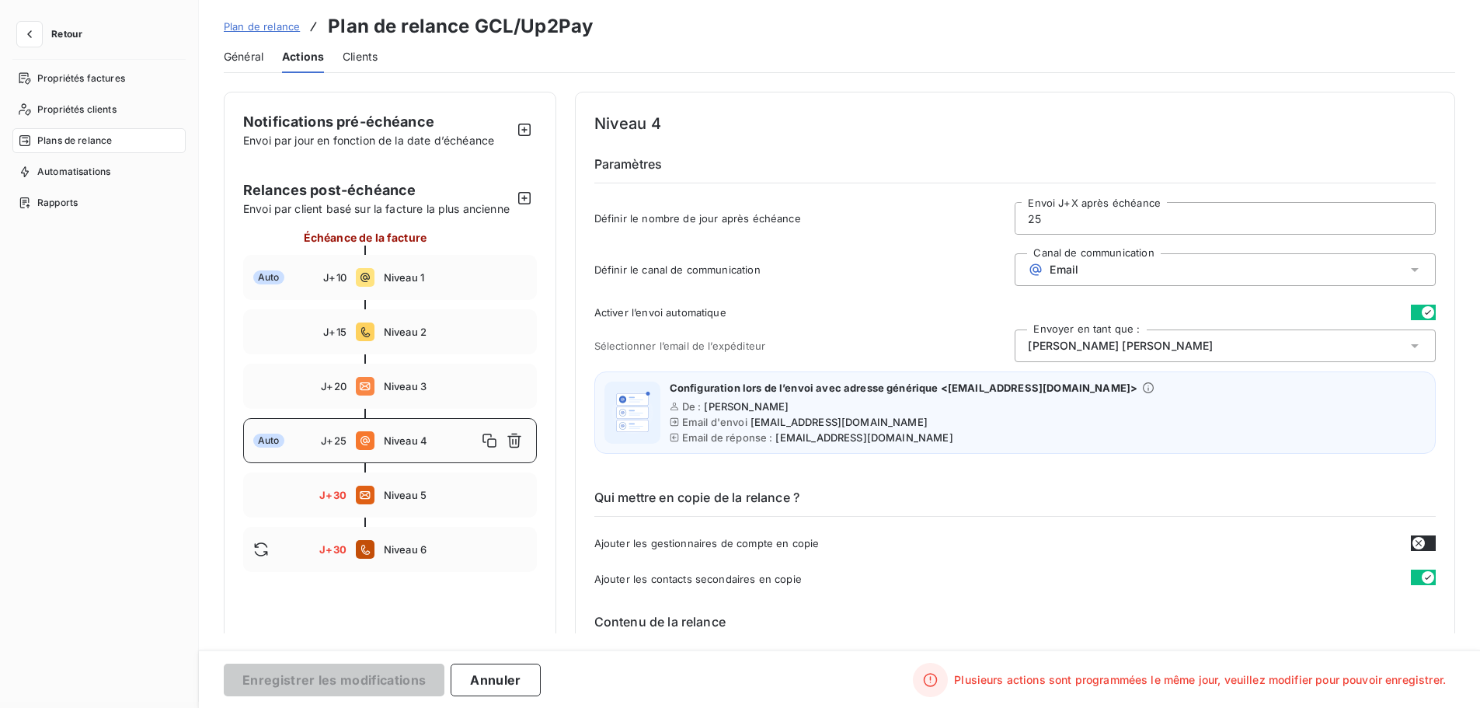
scroll to position [9, 0]
click at [412, 553] on span "Niveau 6" at bounding box center [455, 547] width 143 height 12
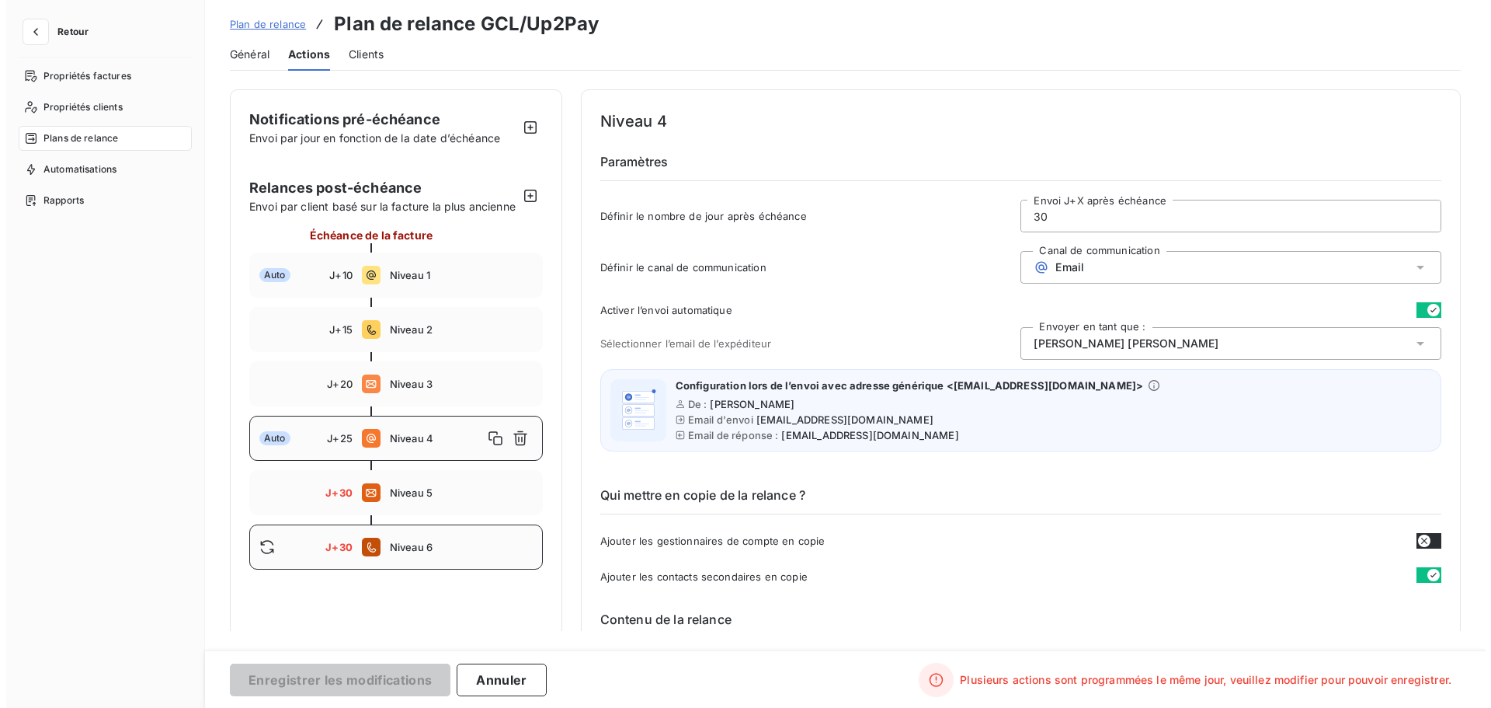
scroll to position [0, 0]
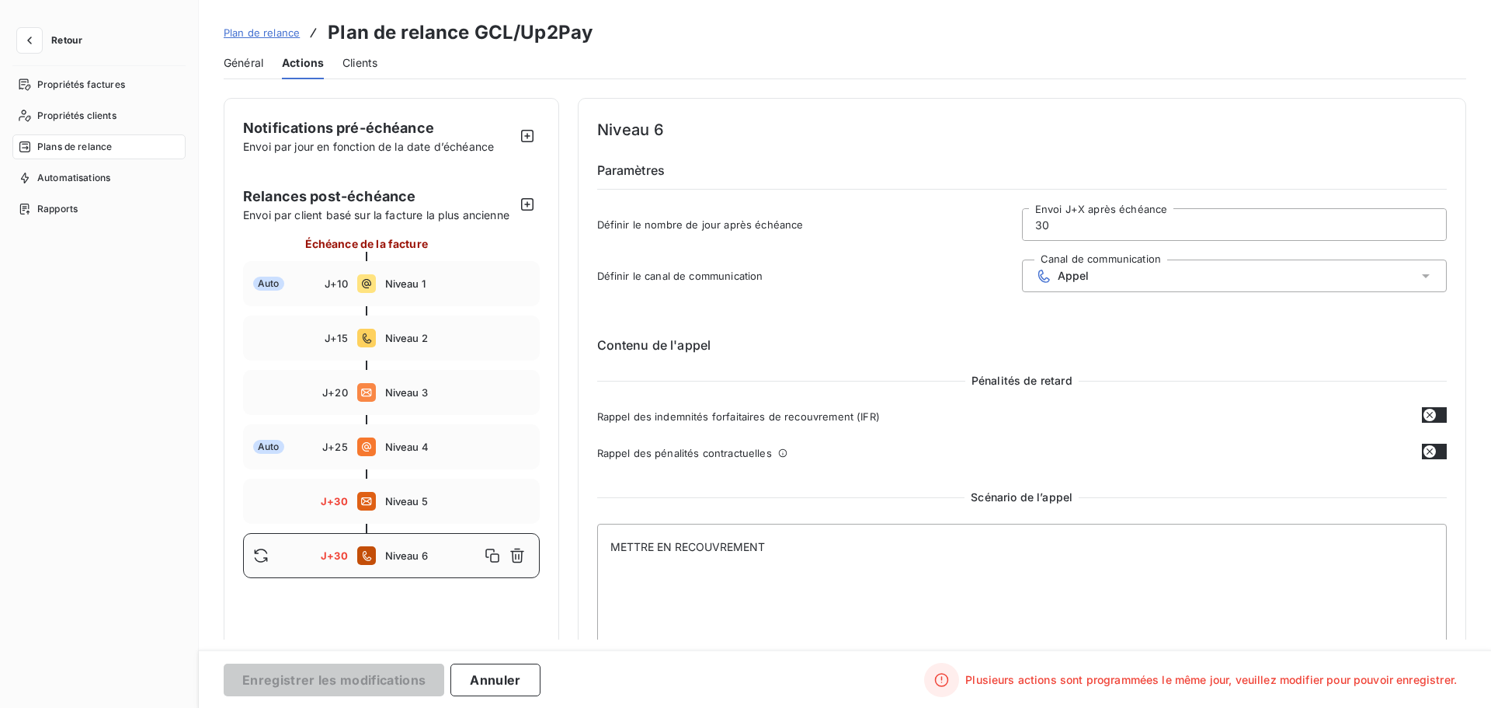
click at [1080, 221] on input "30" at bounding box center [1234, 224] width 423 height 31
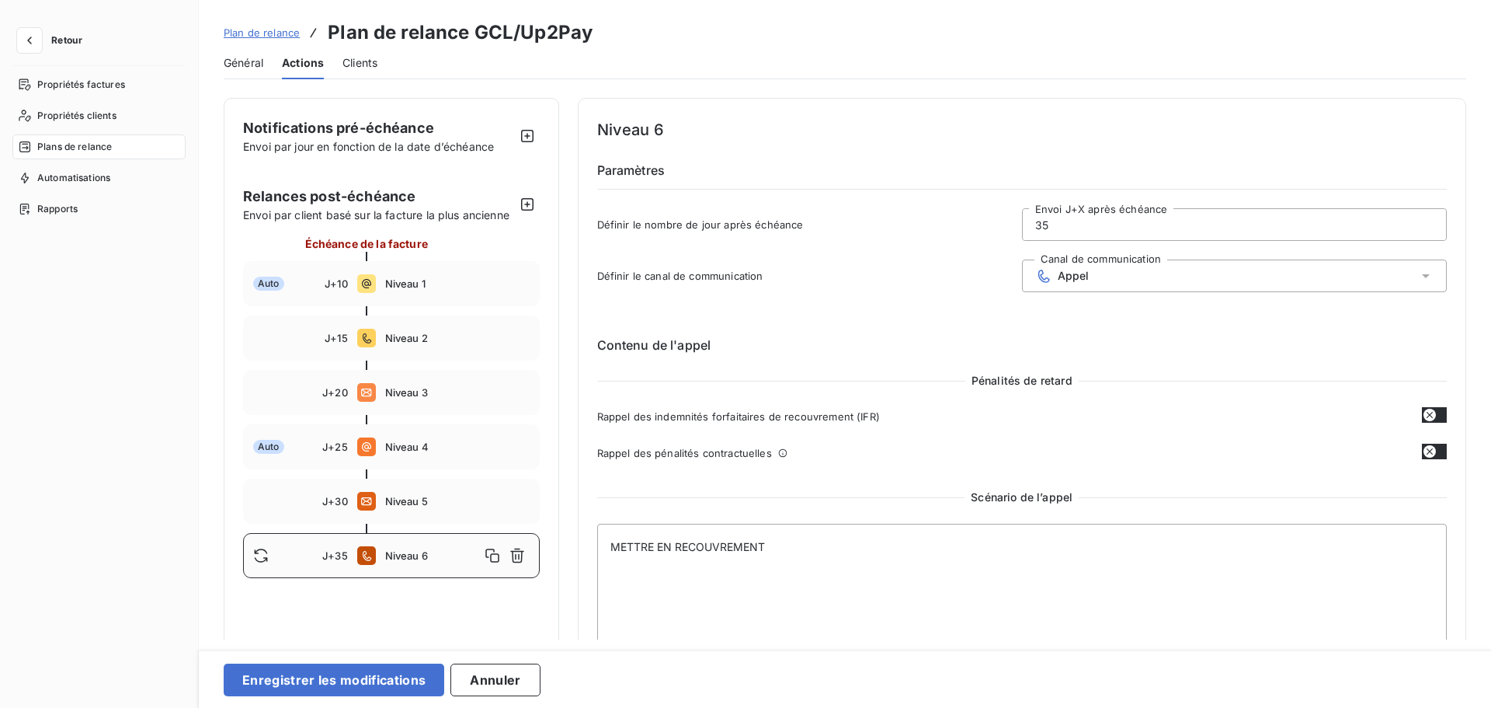
type input "35"
click at [1071, 279] on span "Appel" at bounding box center [1074, 276] width 32 height 12
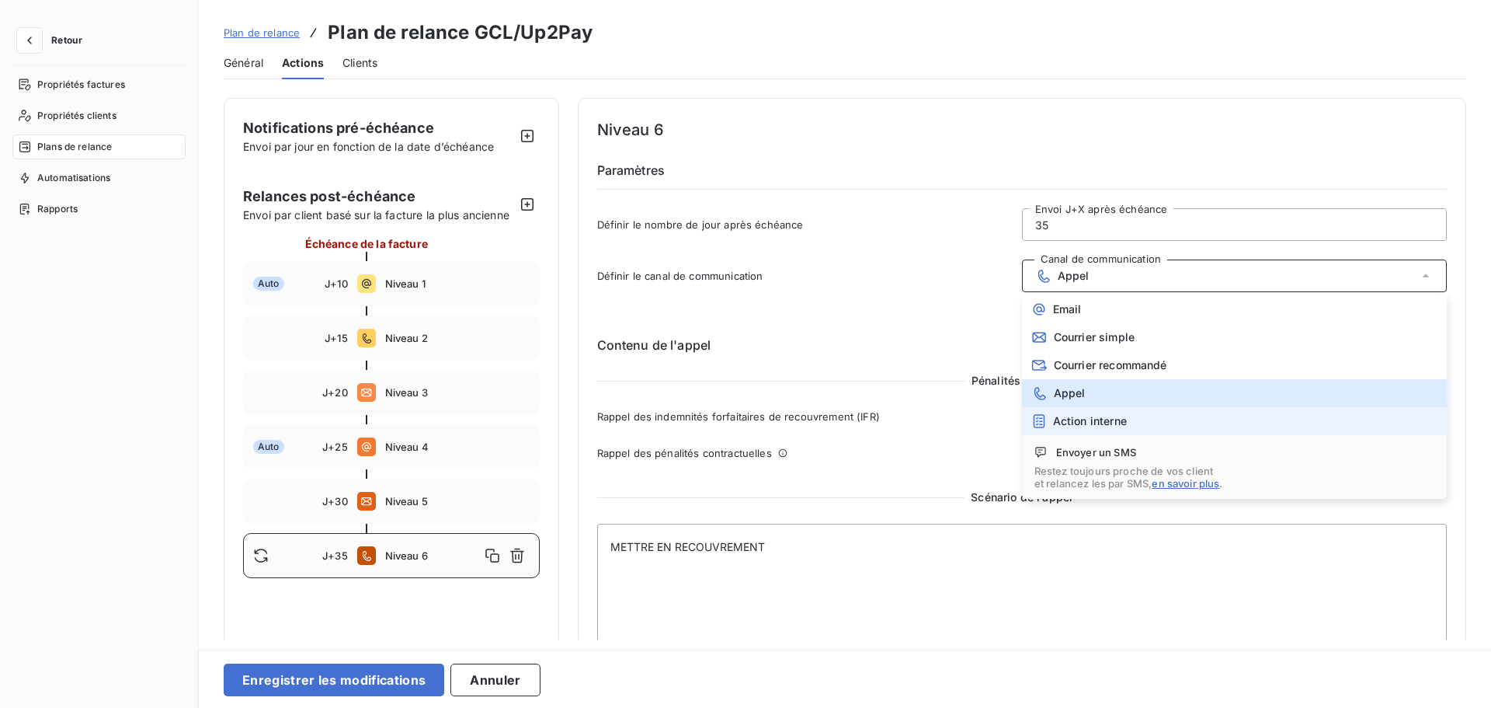
click at [1074, 415] on span "Action interne" at bounding box center [1090, 421] width 74 height 12
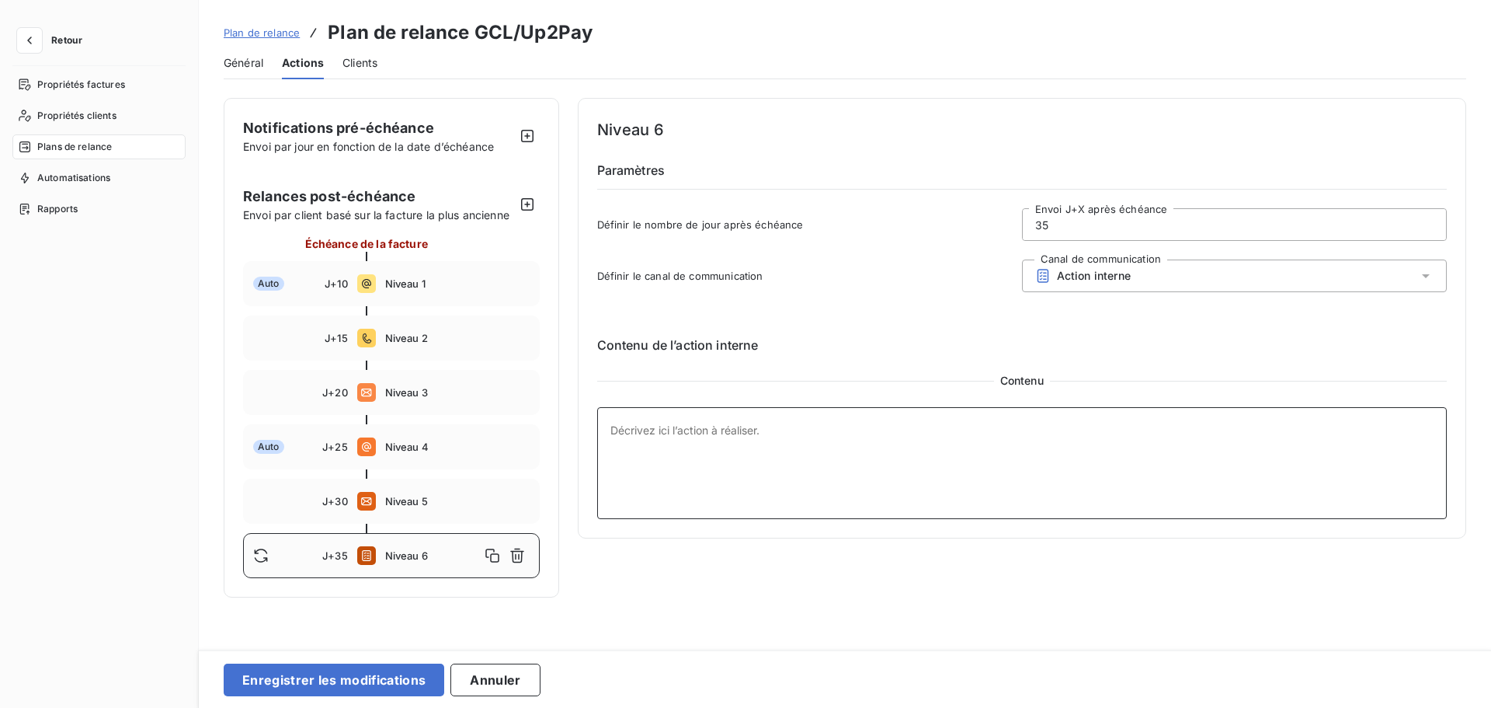
click at [788, 452] on textarea at bounding box center [1022, 463] width 851 height 112
paste textarea "Nous vous remercions de bien vouloir procéder au règlement de ces factures dès …"
type textarea "Nous vous remercions de bien vouloir procéder au règlement de ces factures dès …"
click at [380, 666] on button "Enregistrer les modifications" at bounding box center [334, 679] width 221 height 33
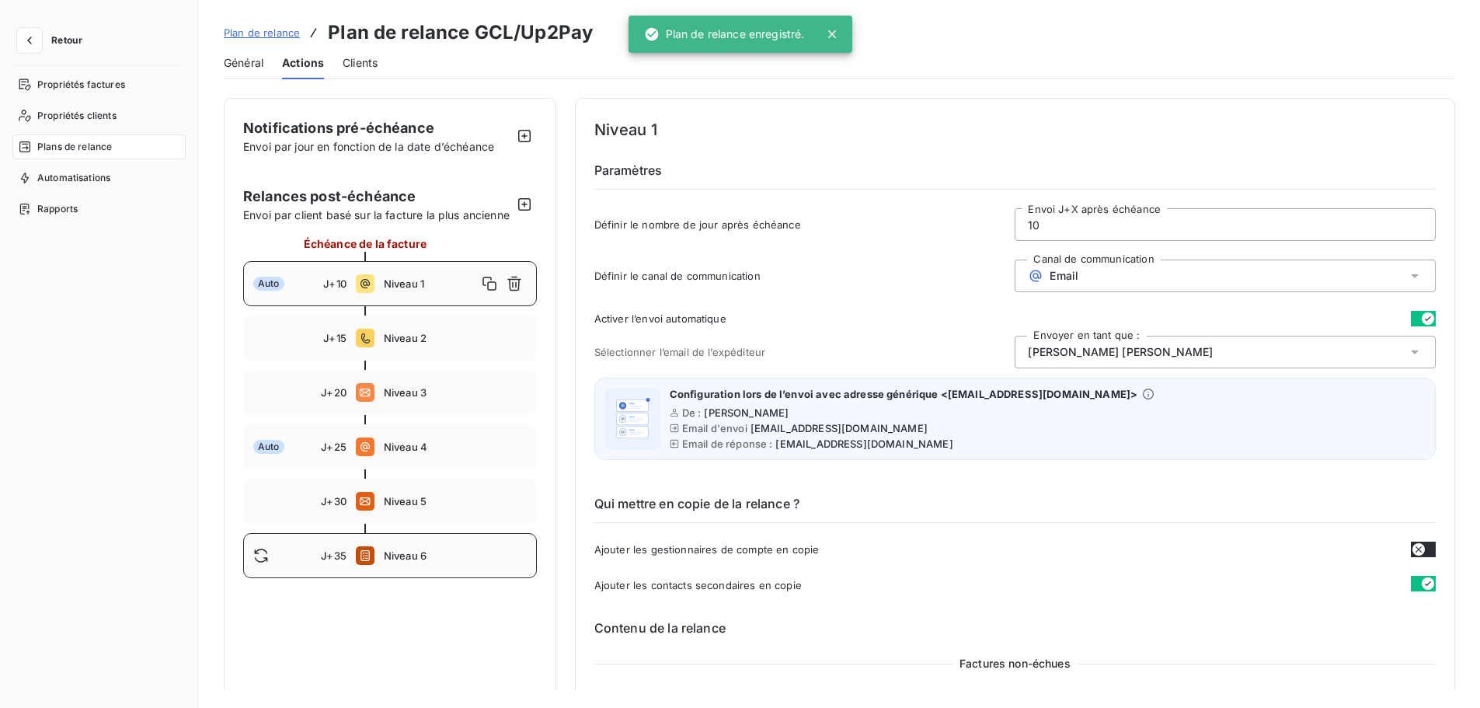
click at [397, 562] on span "Niveau 6" at bounding box center [455, 555] width 143 height 12
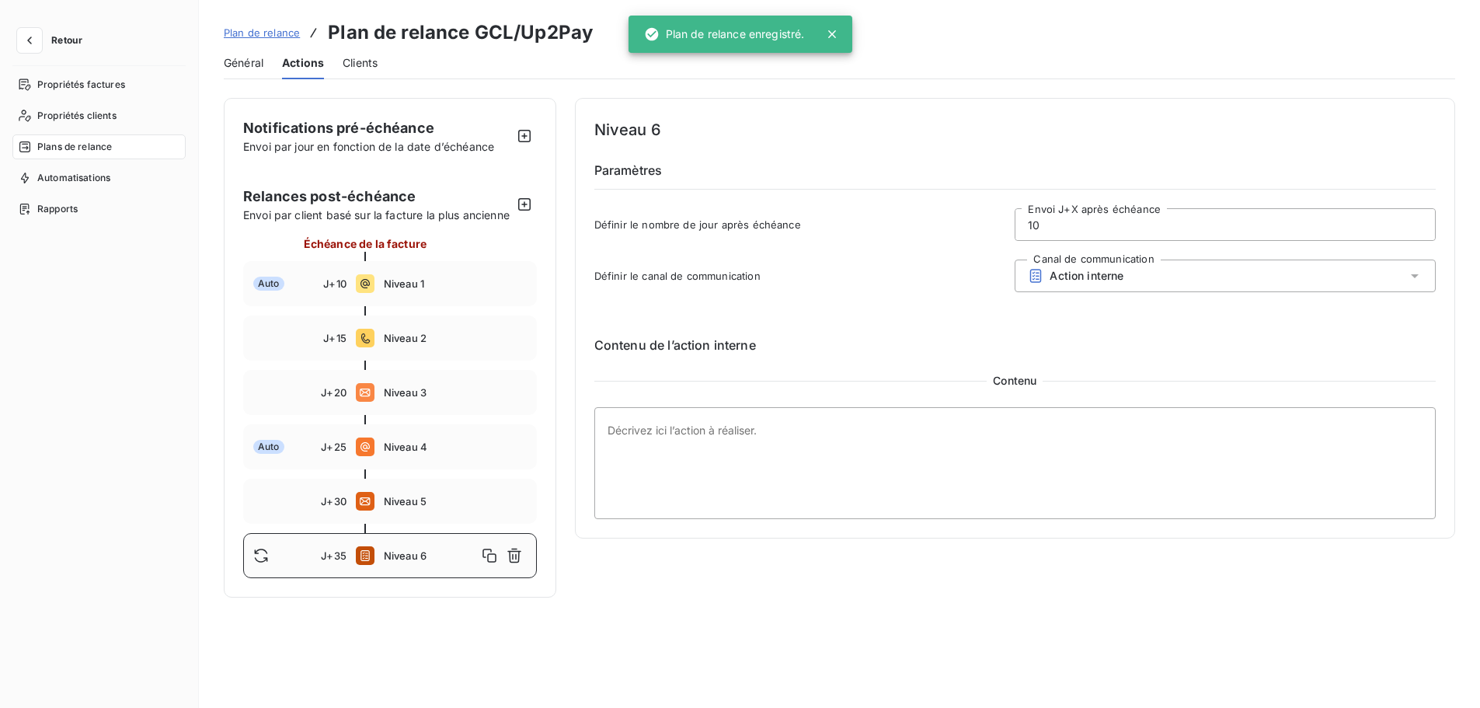
type input "35"
click at [705, 482] on textarea at bounding box center [1022, 463] width 851 height 112
paste textarea "MISE EN Phase de RECOUVREMENT INTERNE"
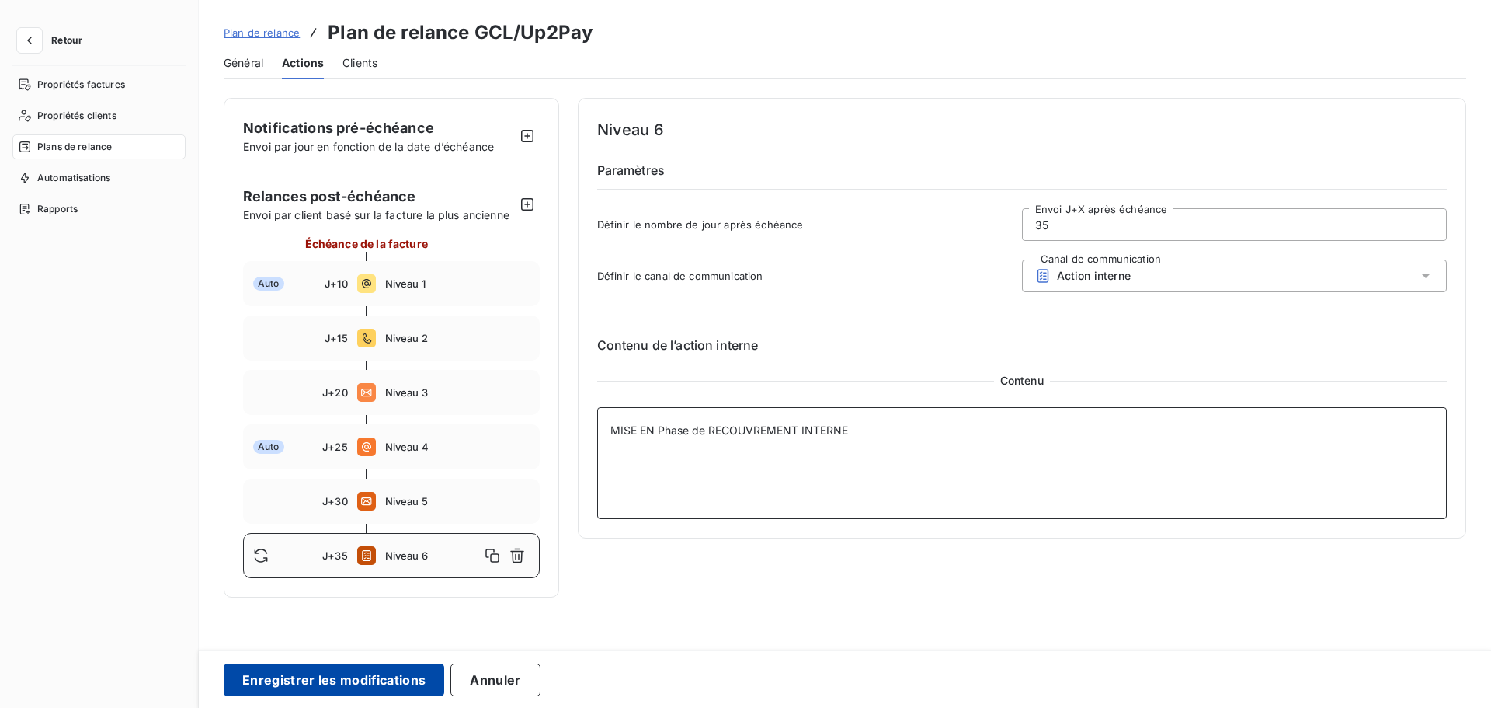
type textarea "MISE EN Phase de RECOUVREMENT INTERNE"
click at [333, 672] on button "Enregistrer les modifications" at bounding box center [334, 679] width 221 height 33
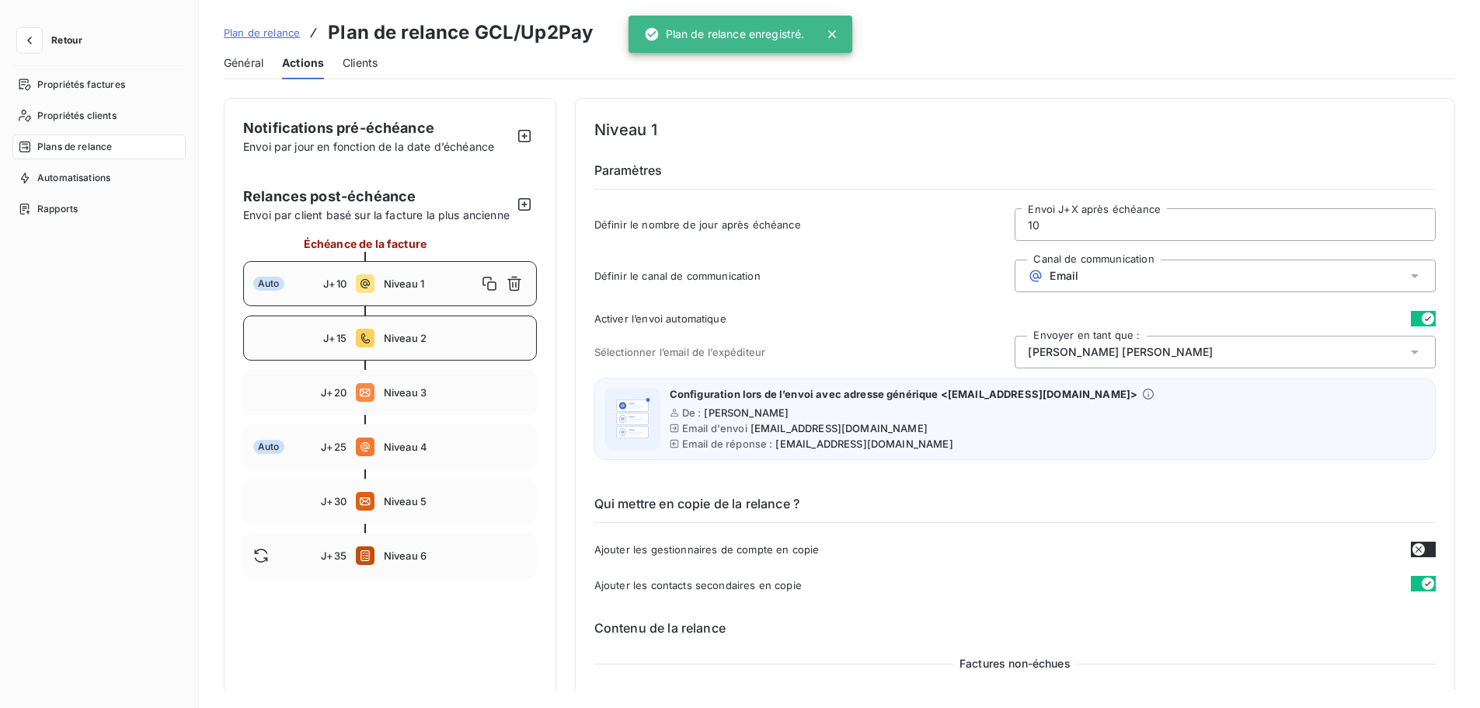
click at [376, 346] on div "J+15 Niveau 2" at bounding box center [390, 337] width 294 height 45
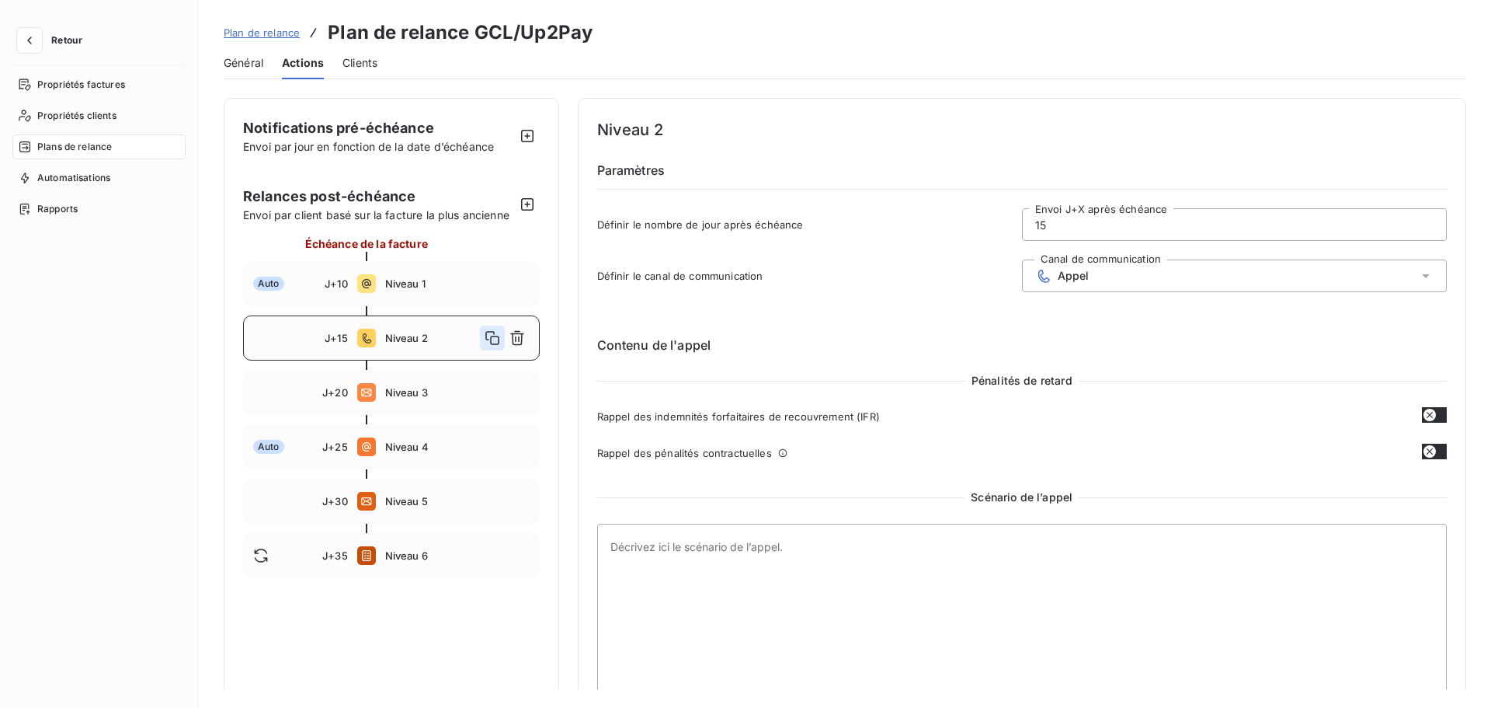
click at [493, 334] on icon "button" at bounding box center [493, 338] width 16 height 16
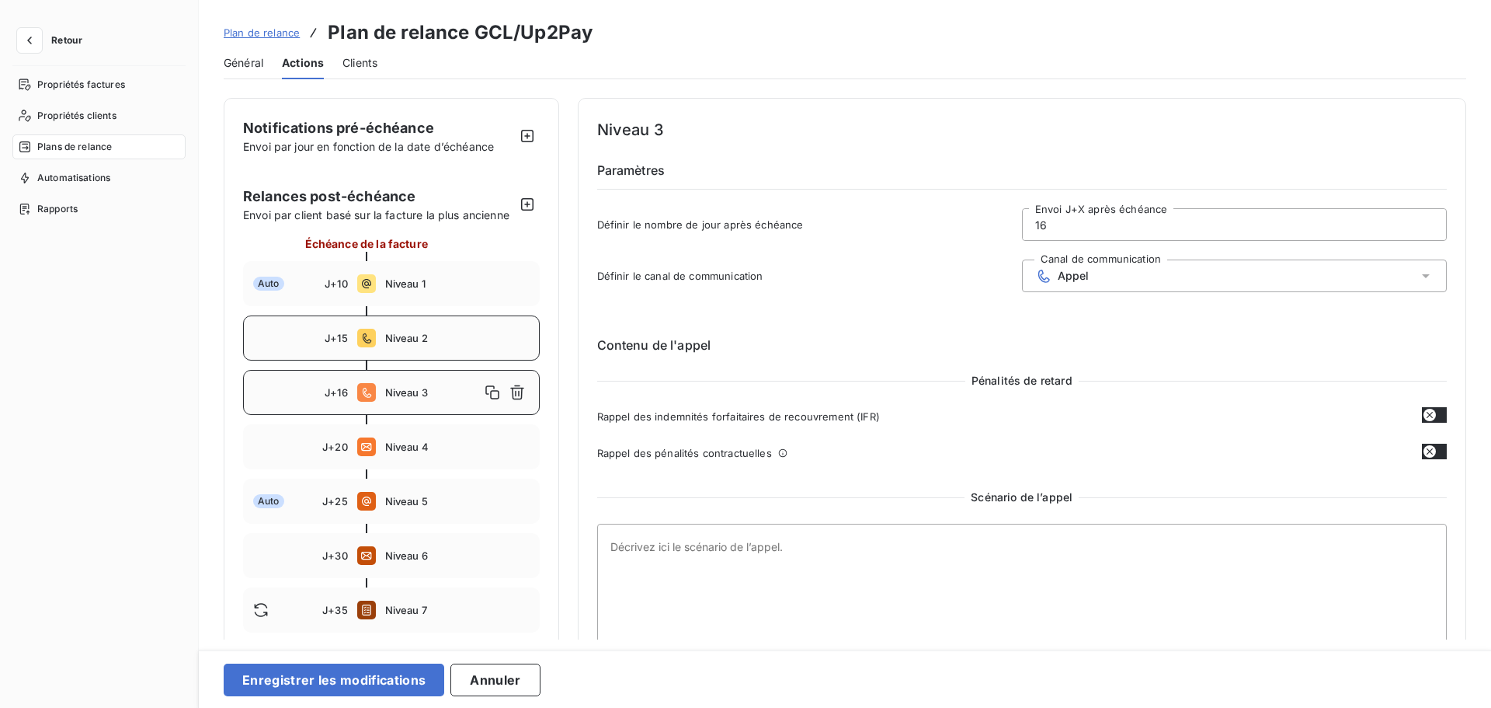
click at [1069, 231] on input "16" at bounding box center [1234, 224] width 423 height 31
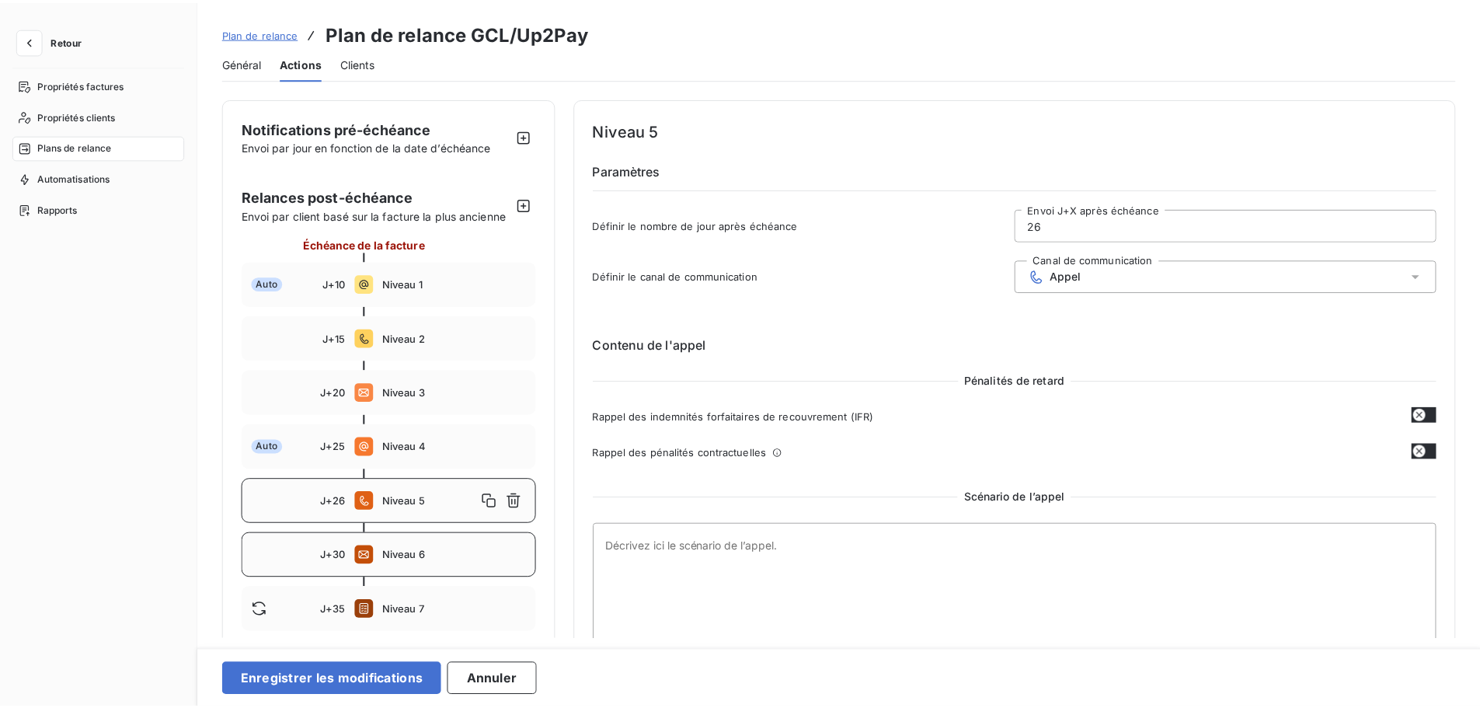
scroll to position [73, 0]
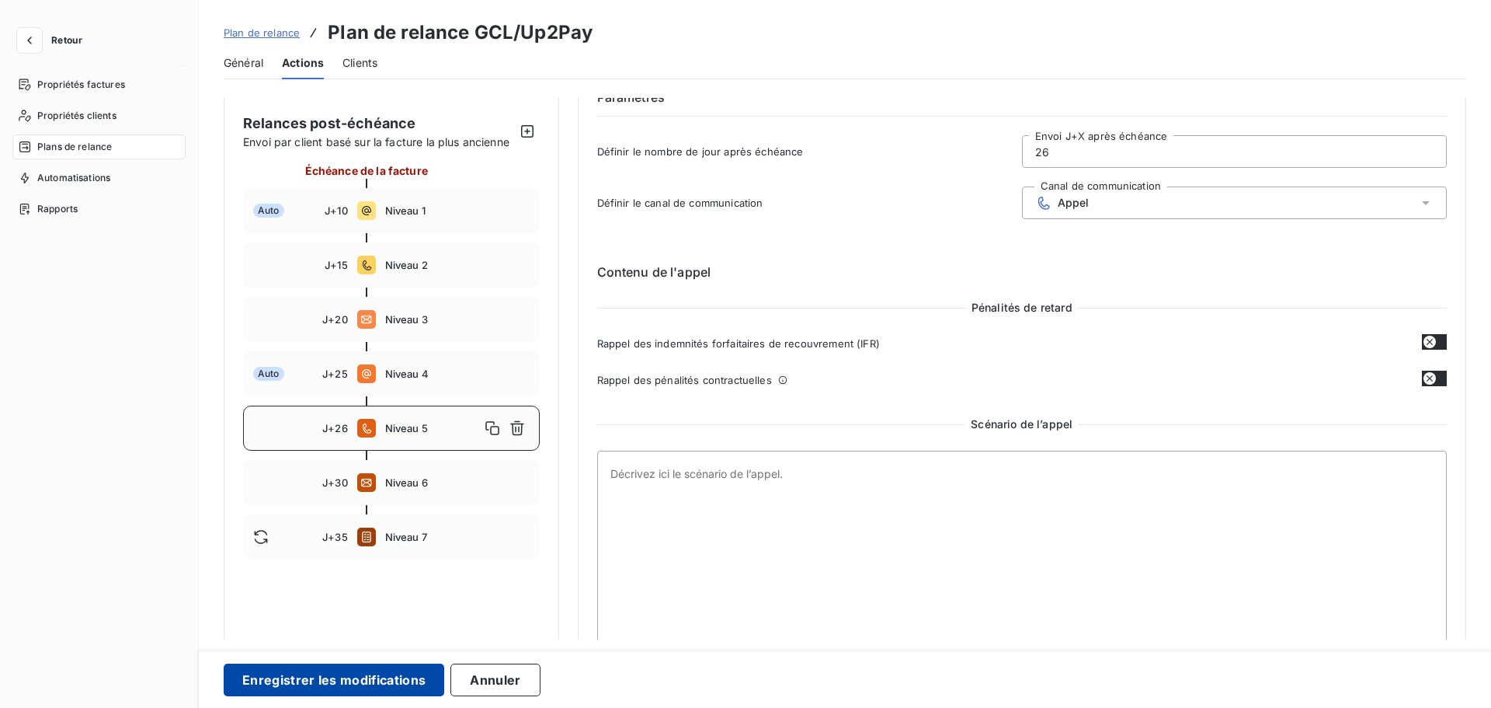
type input "26"
click at [375, 678] on button "Enregistrer les modifications" at bounding box center [334, 679] width 221 height 33
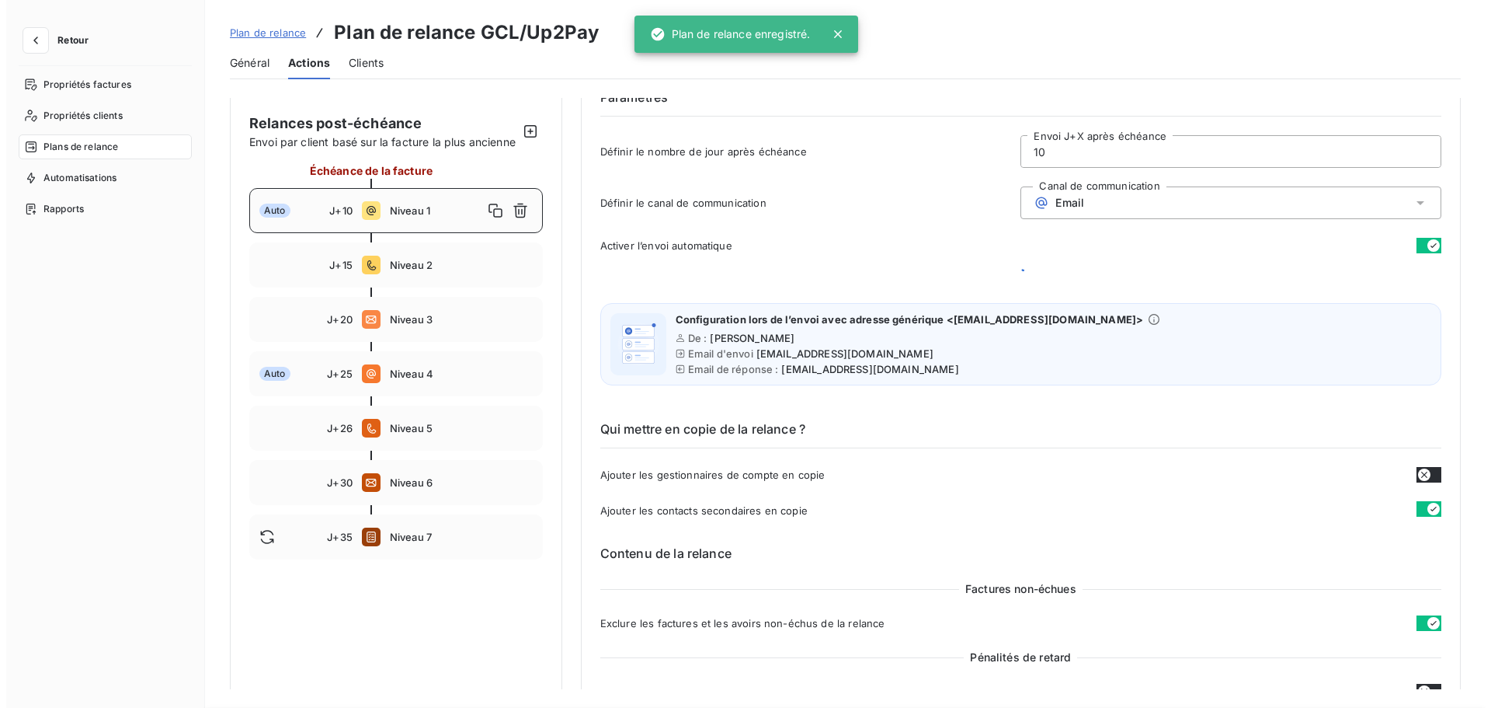
scroll to position [12, 0]
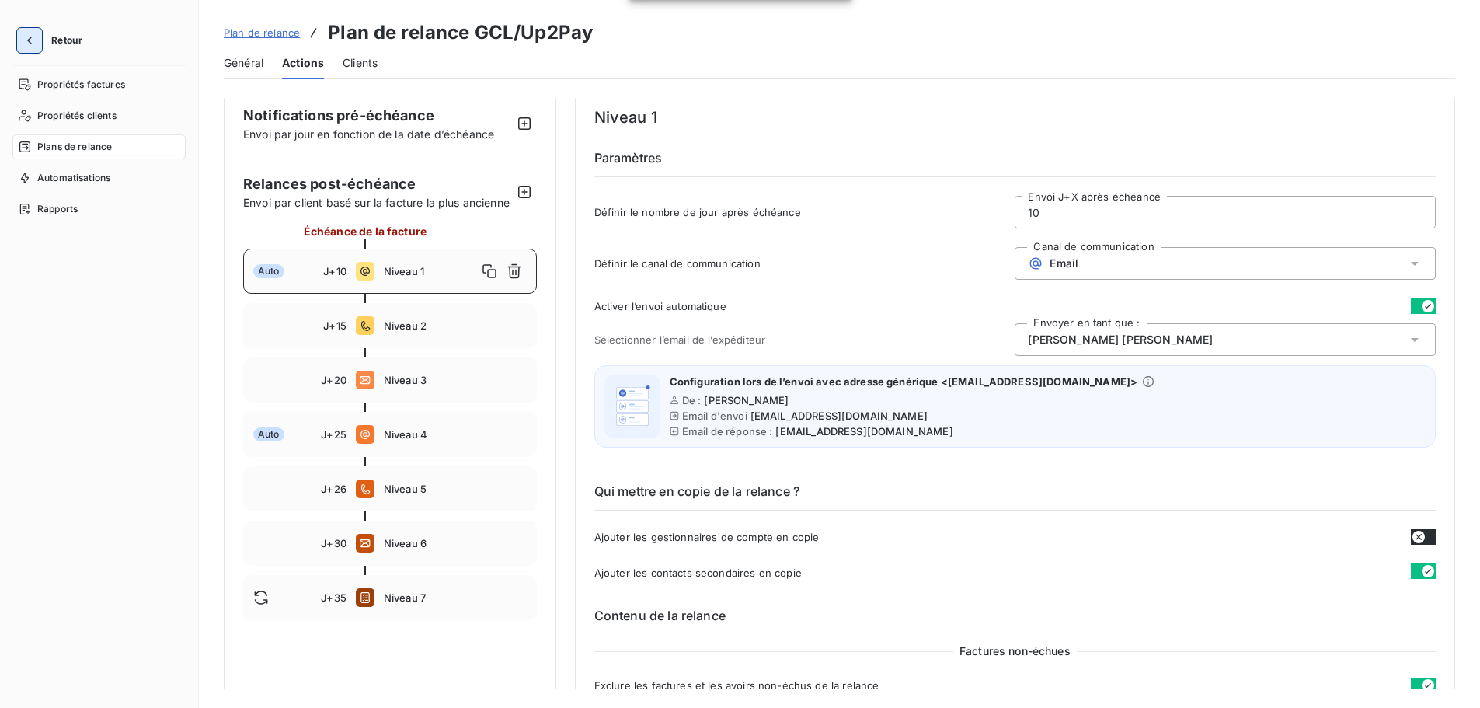
click at [27, 34] on icon "button" at bounding box center [30, 41] width 16 height 16
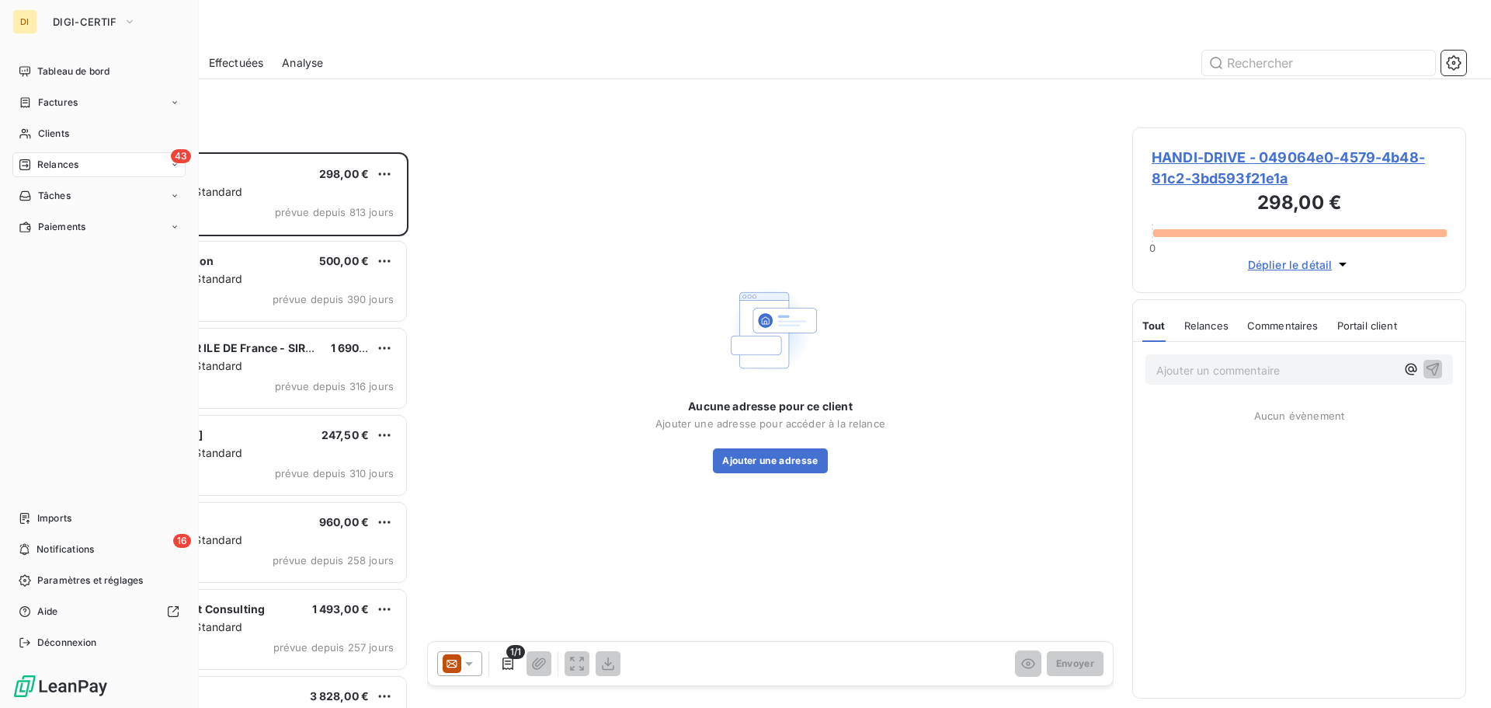
scroll to position [544, 322]
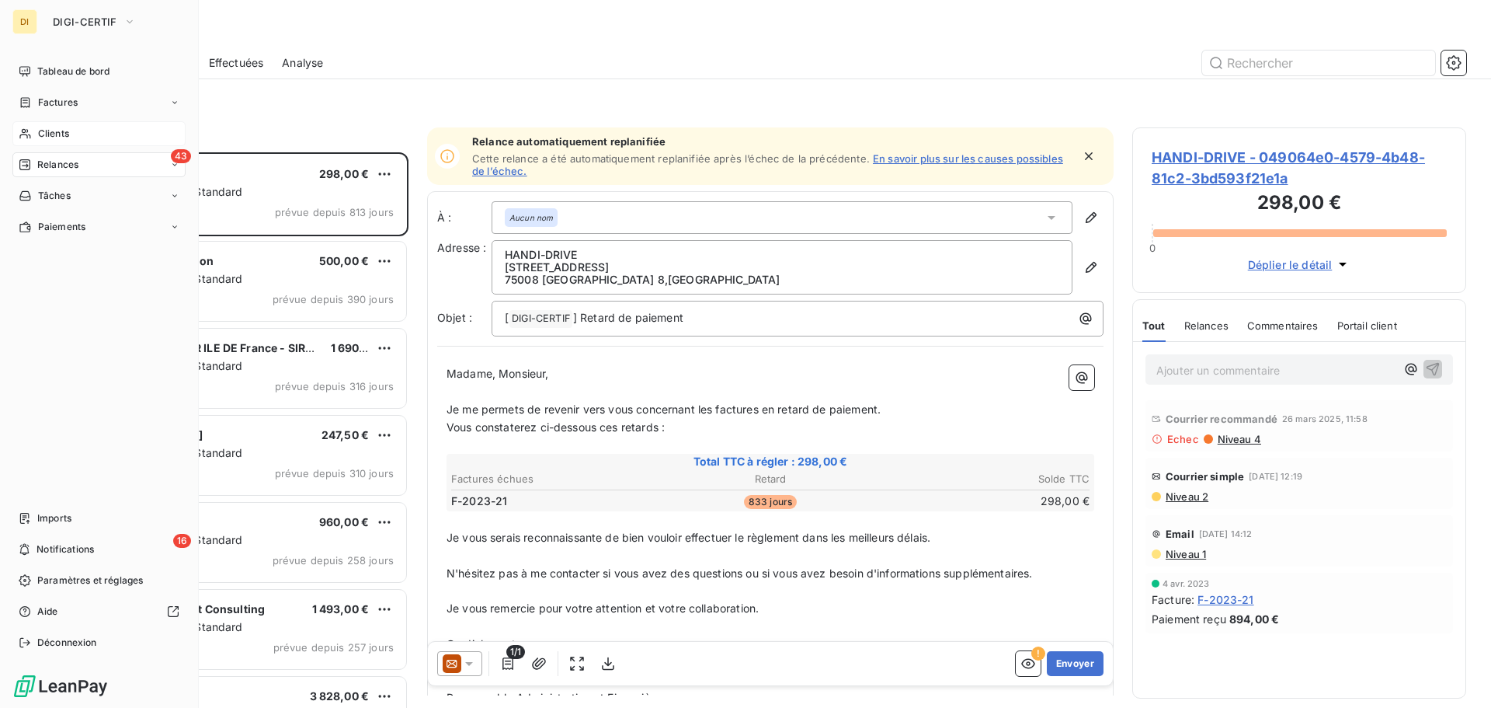
click at [38, 136] on span "Clients" at bounding box center [53, 134] width 31 height 14
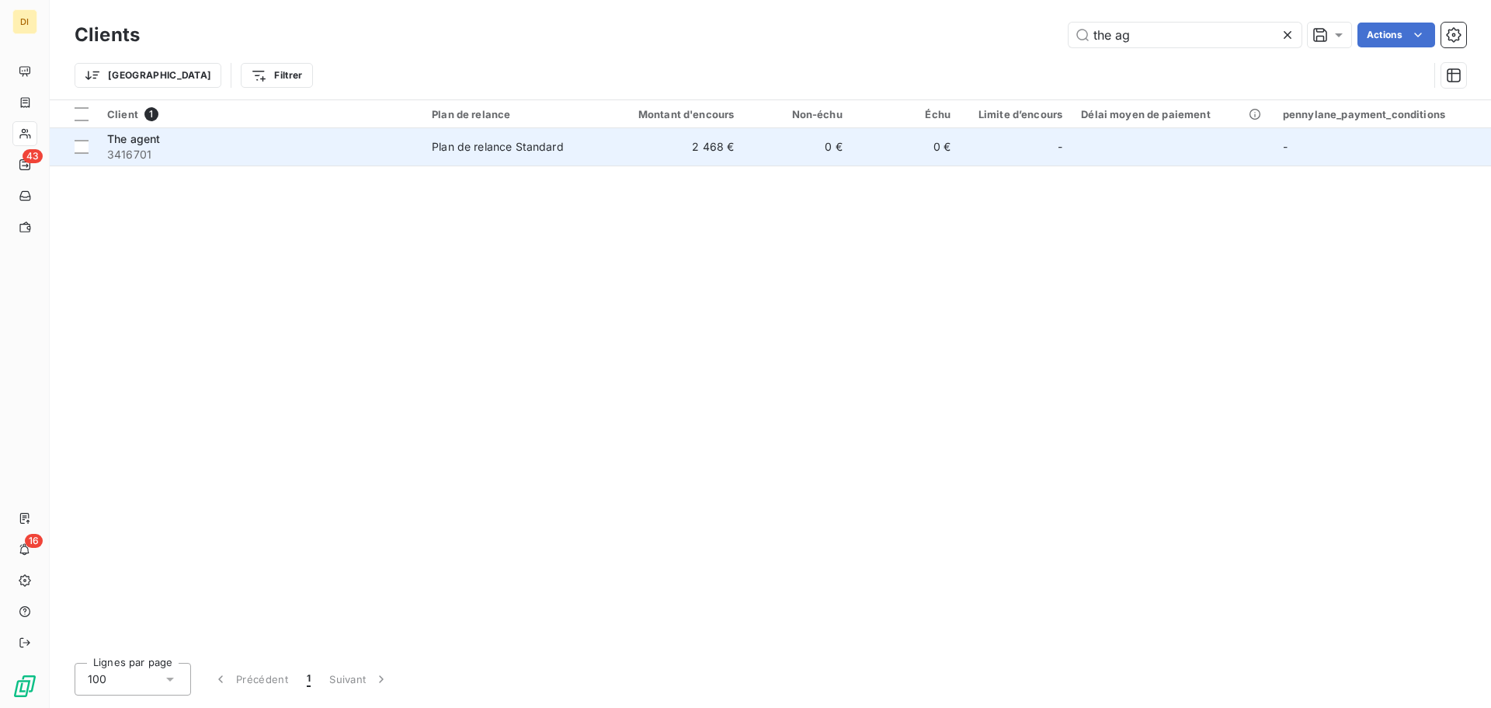
click at [338, 135] on div "The agent" at bounding box center [260, 139] width 306 height 16
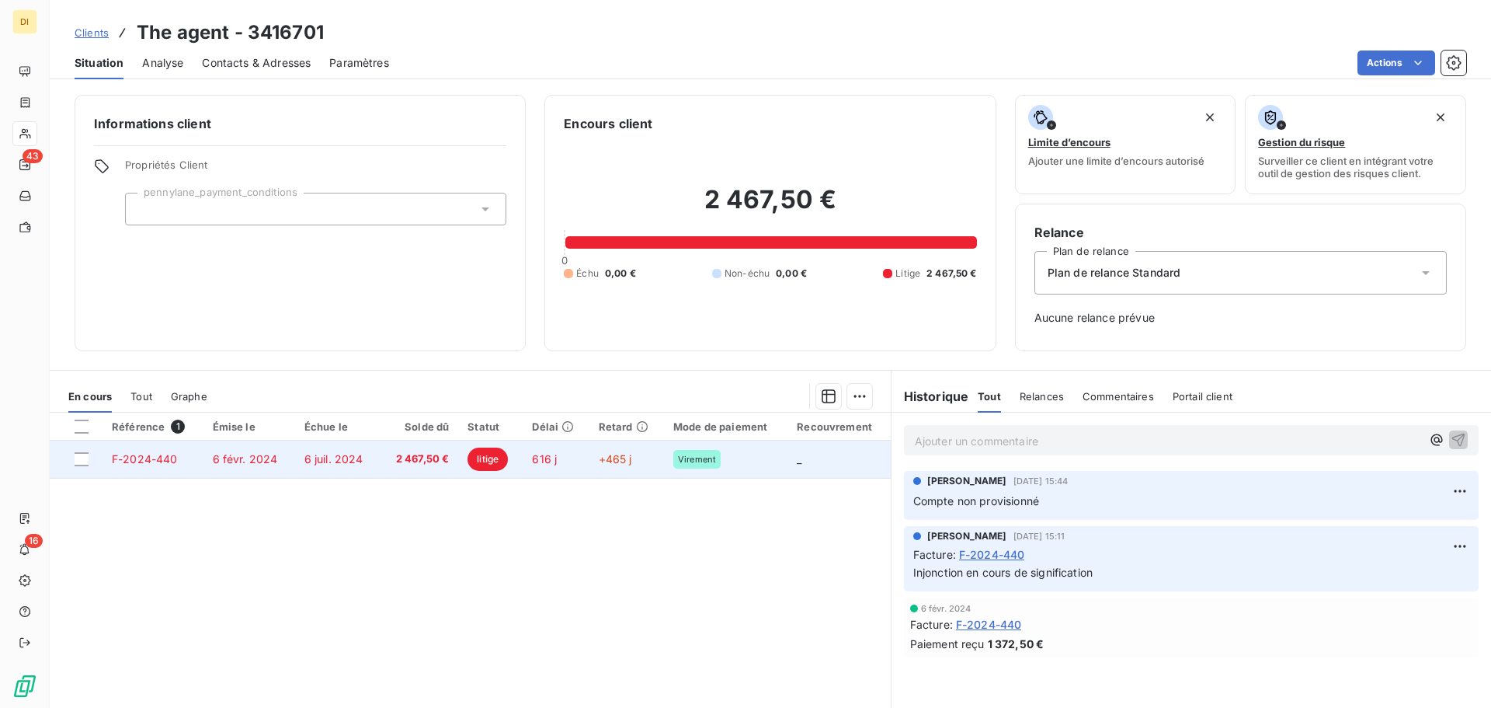
click at [360, 452] on span "6 juil. 2024" at bounding box center [334, 458] width 59 height 13
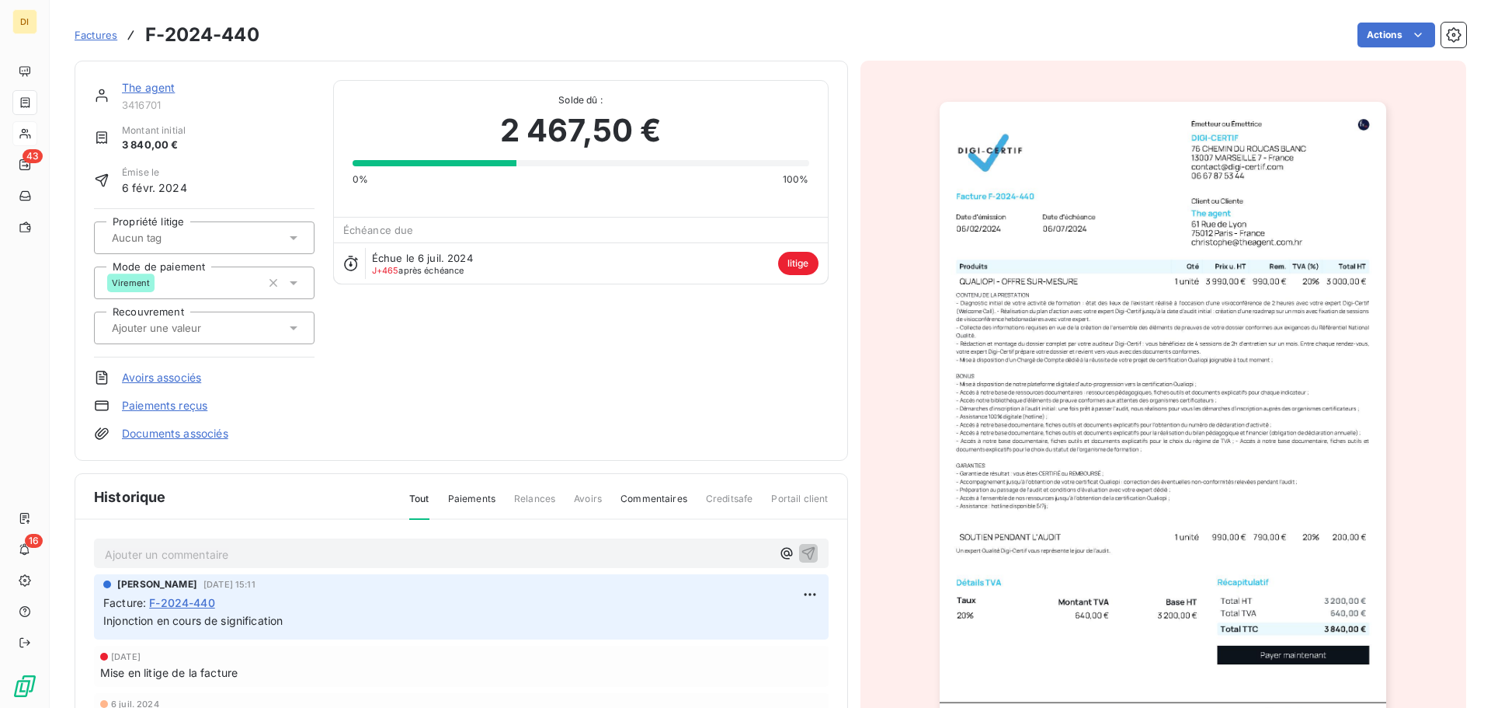
click at [255, 235] on div at bounding box center [196, 238] width 179 height 20
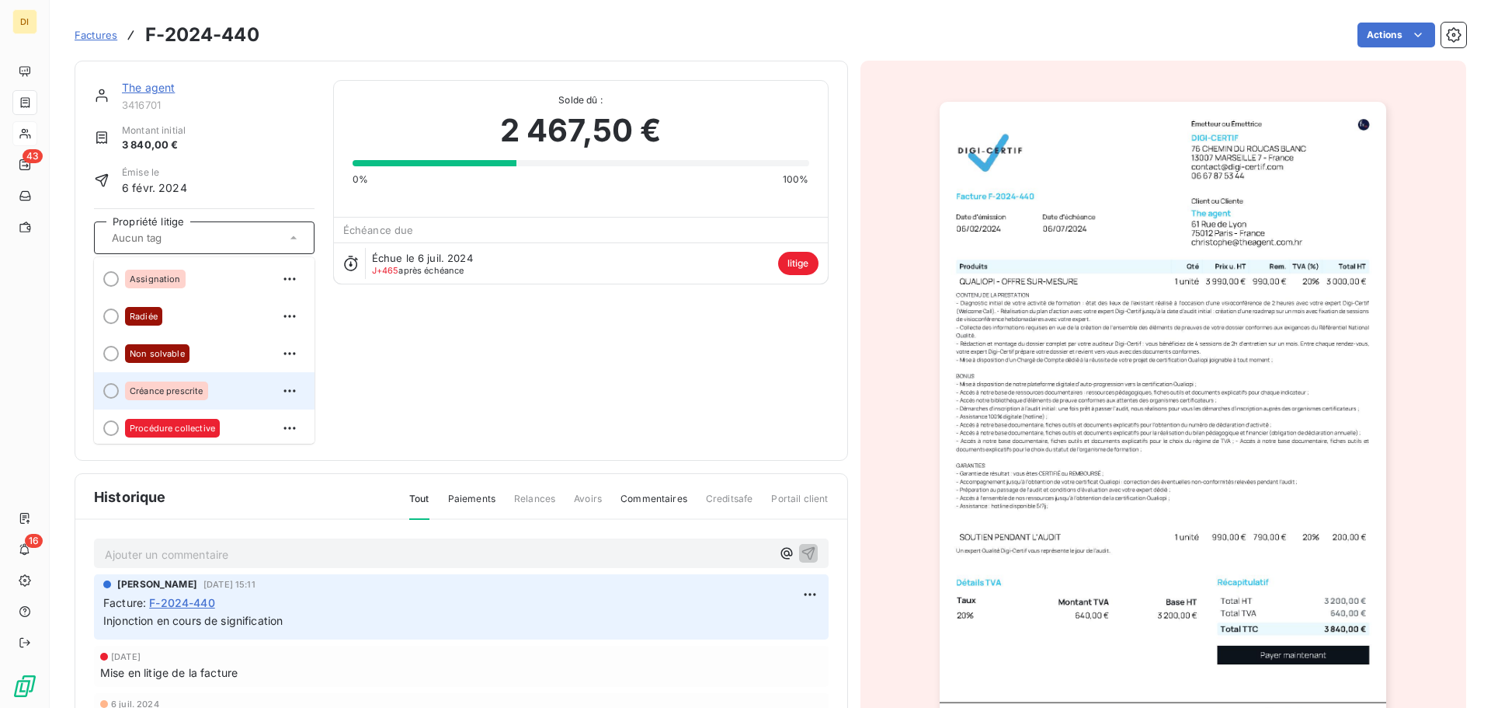
scroll to position [44, 0]
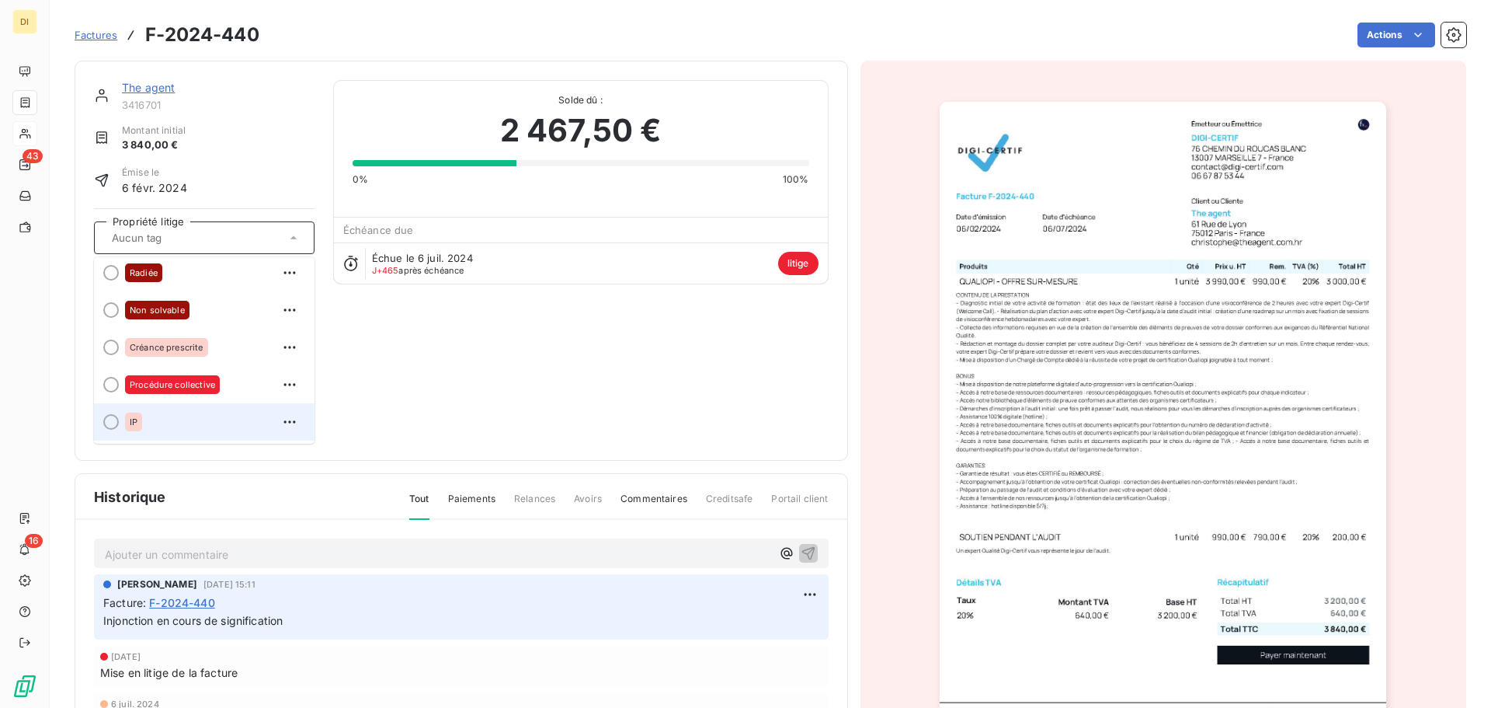
click at [199, 415] on div "IP" at bounding box center [213, 421] width 177 height 25
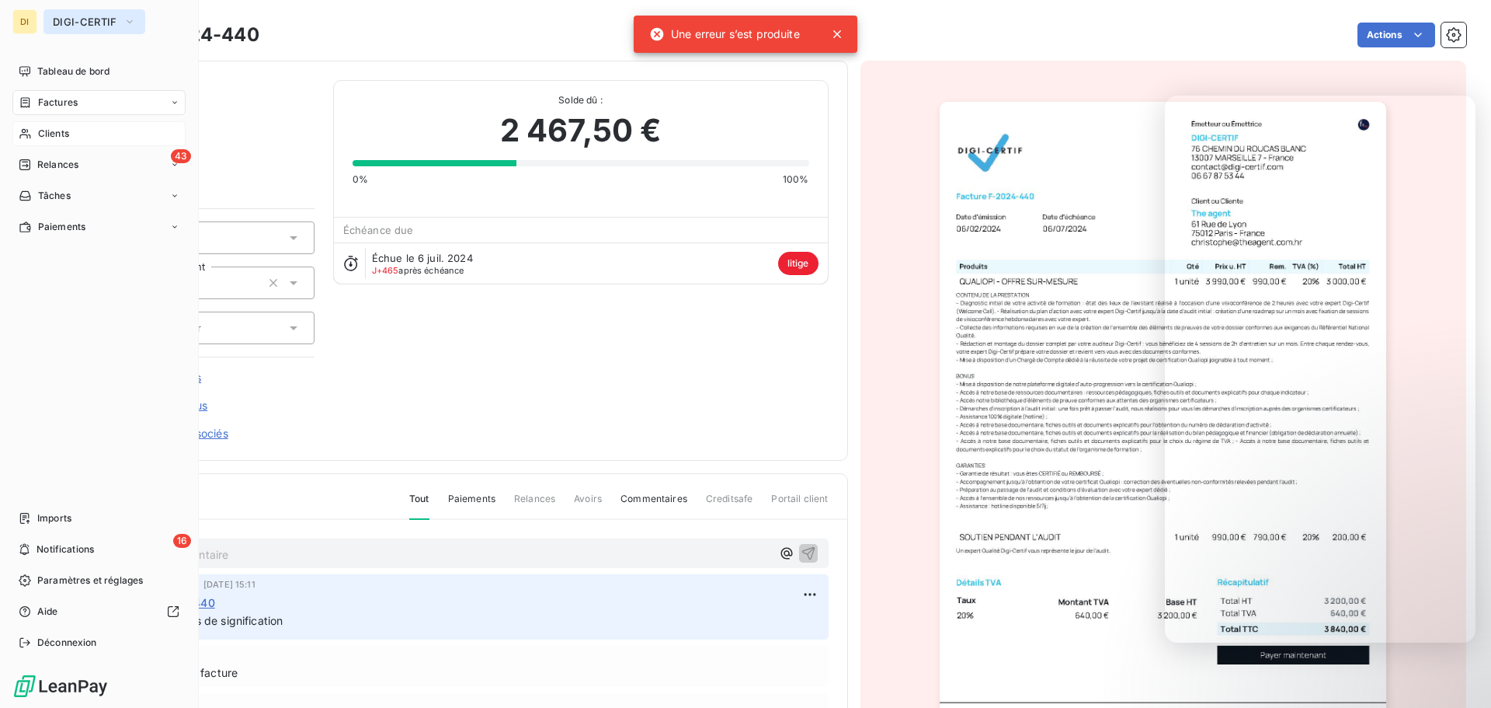
click at [76, 25] on span "DIGI-CERTIF" at bounding box center [85, 22] width 64 height 12
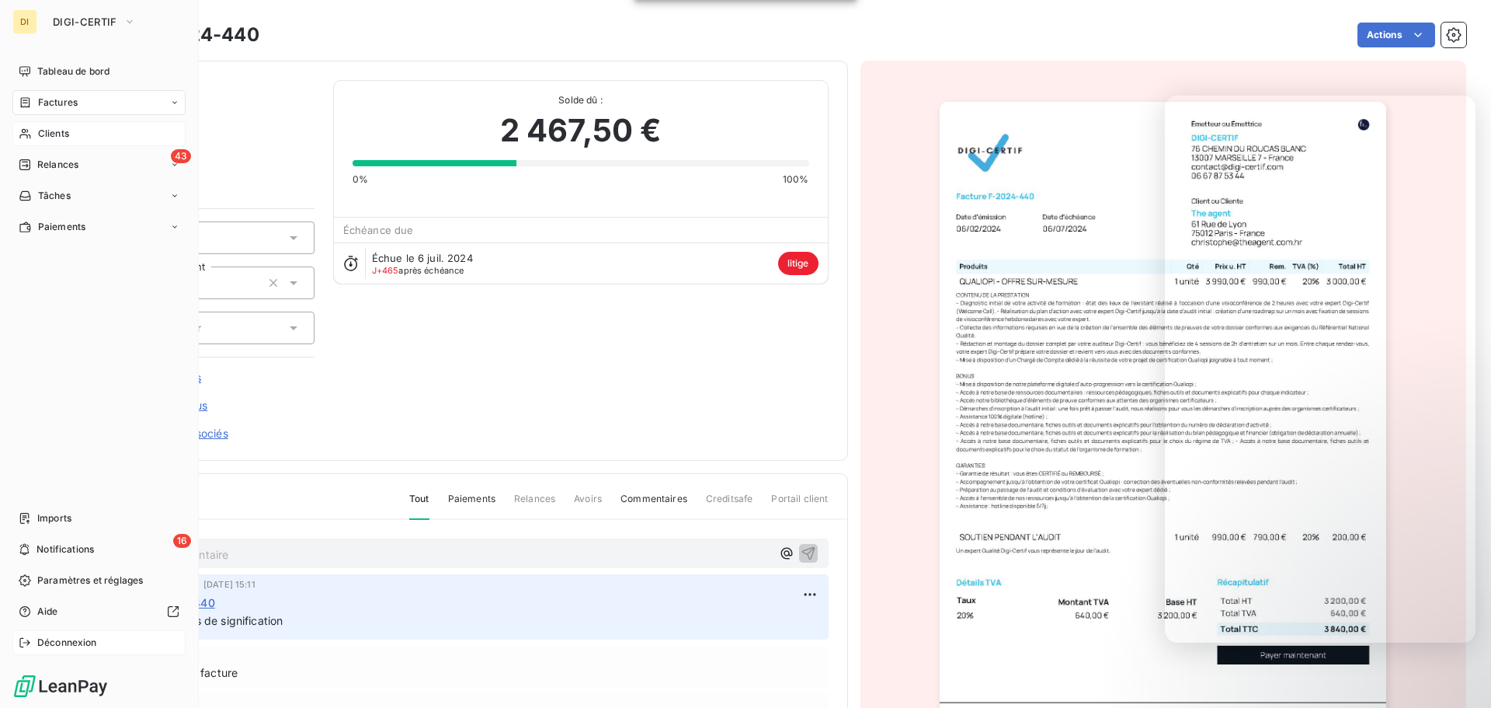
click at [61, 632] on div "Déconnexion" at bounding box center [98, 642] width 173 height 25
